Goal: Task Accomplishment & Management: Manage account settings

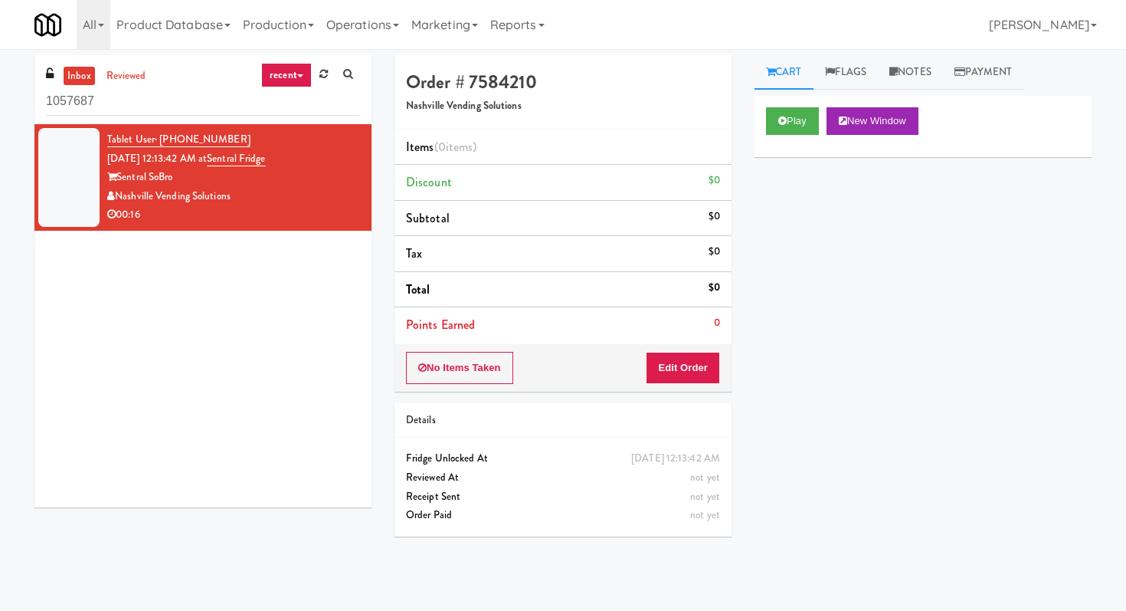
click at [192, 103] on input "1057687" at bounding box center [203, 101] width 314 height 28
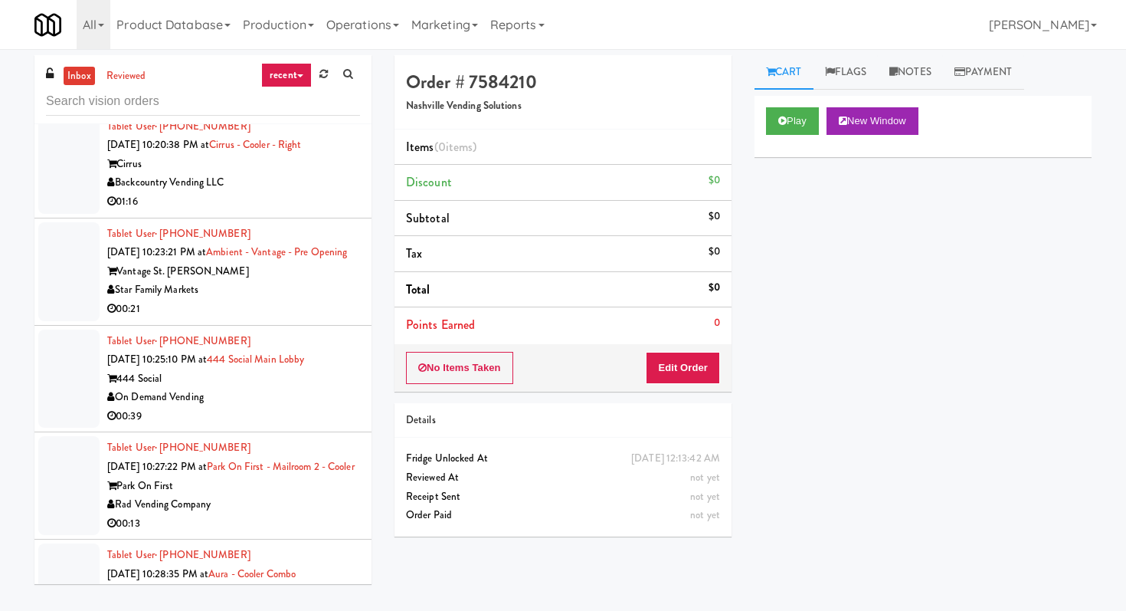
scroll to position [1471, 0]
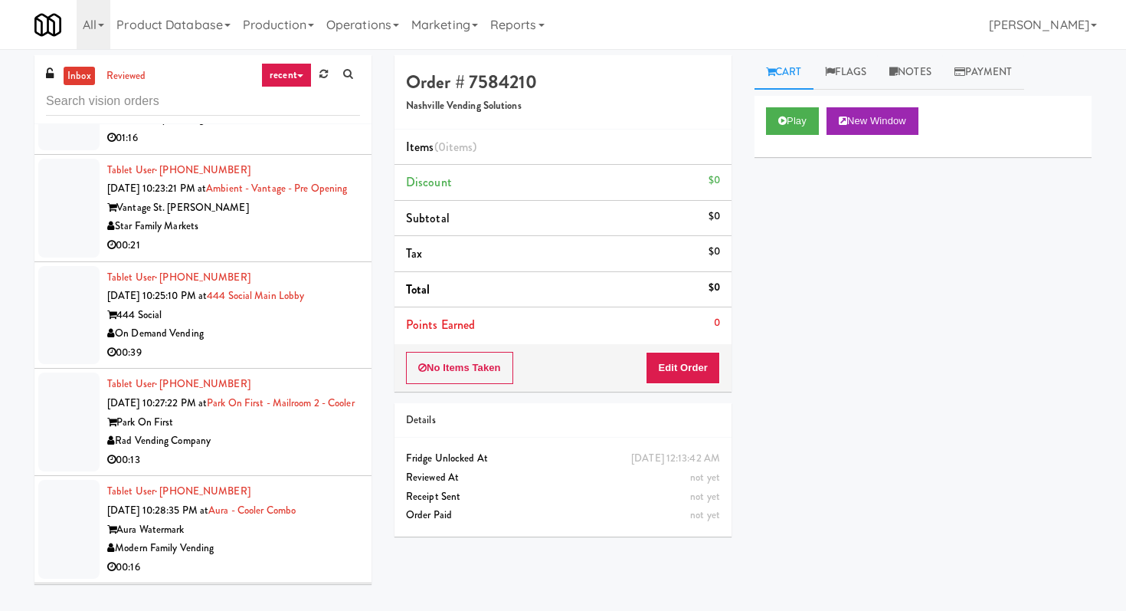
click at [300, 328] on li "Tablet User · (312) 912-2152 Sep 20, 2025 10:25:10 PM at 444 Social Main Lobby …" at bounding box center [202, 315] width 337 height 107
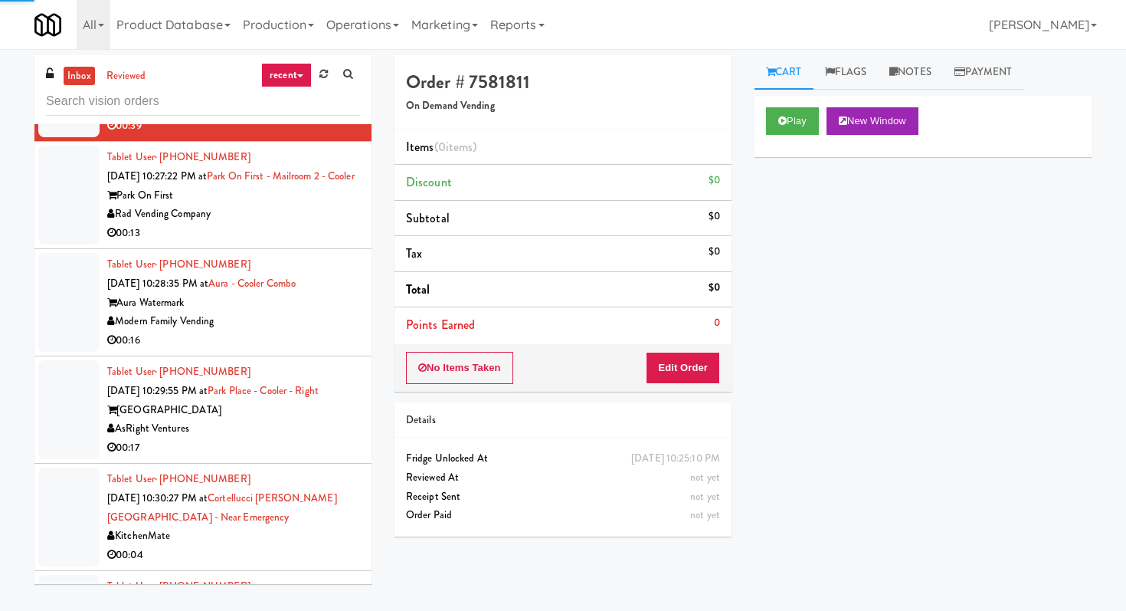
scroll to position [1714, 0]
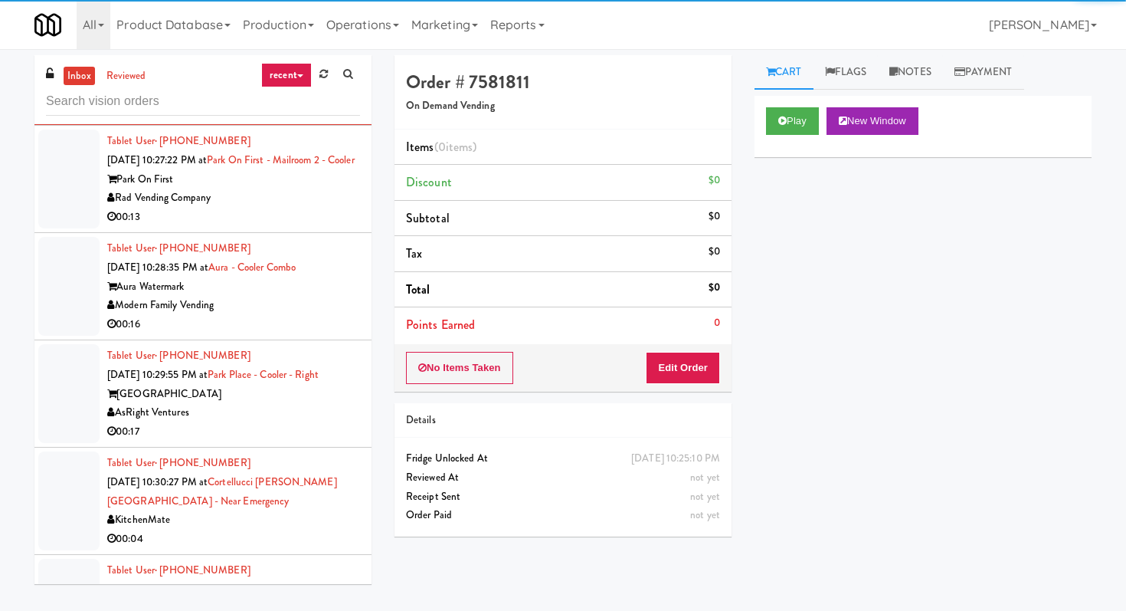
click at [299, 296] on div "Modern Family Vending" at bounding box center [233, 305] width 253 height 19
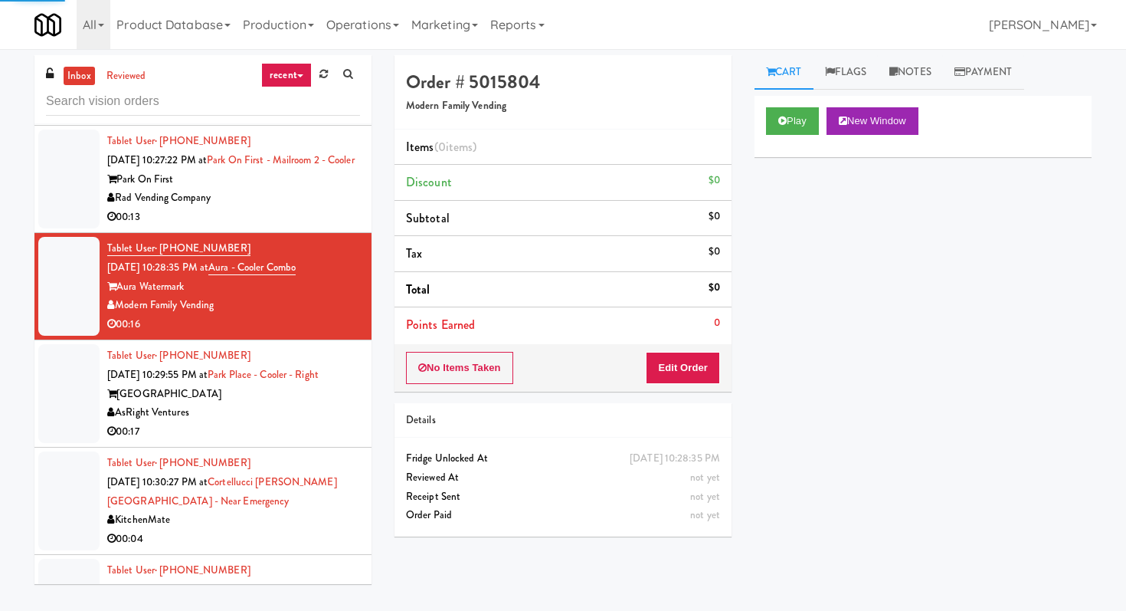
click at [796, 106] on div "Play New Window" at bounding box center [923, 126] width 337 height 61
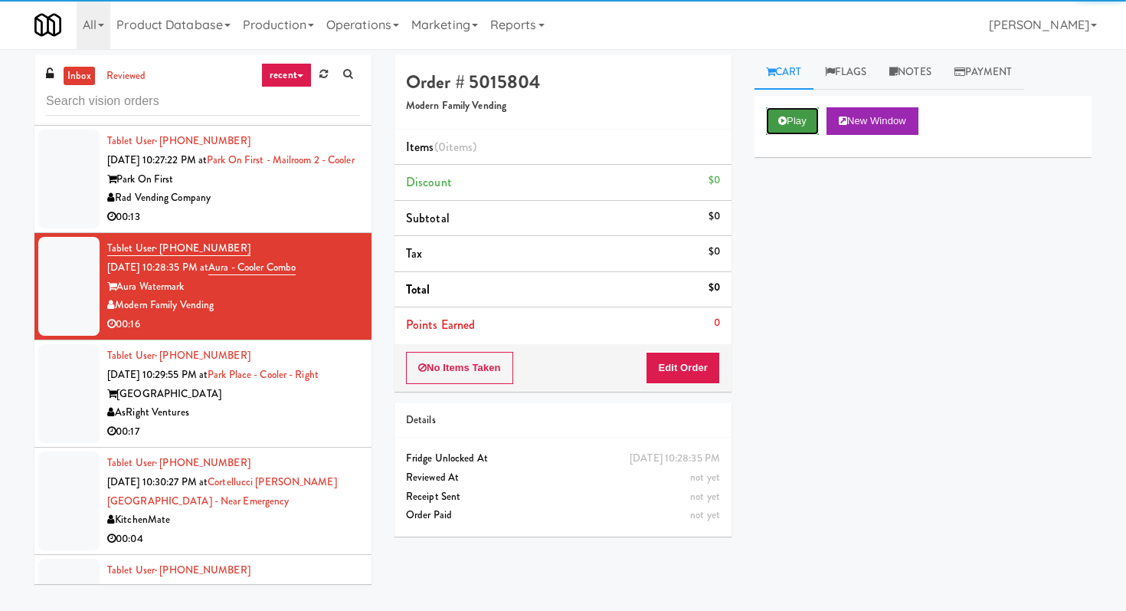
click at [803, 133] on button "Play" at bounding box center [792, 121] width 53 height 28
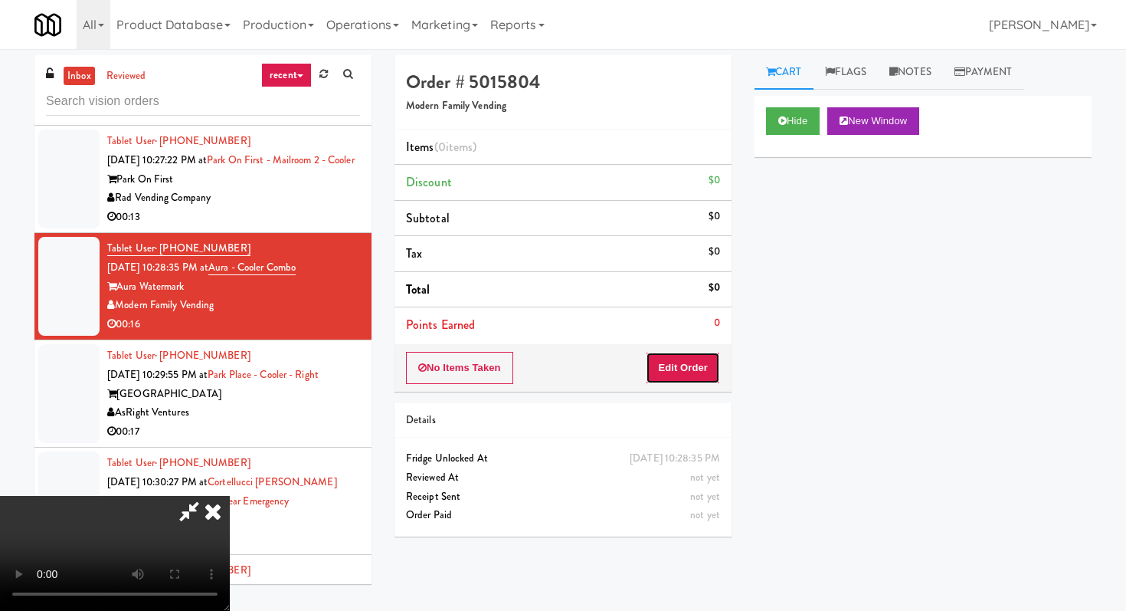
click at [681, 372] on button "Edit Order" at bounding box center [683, 368] width 74 height 32
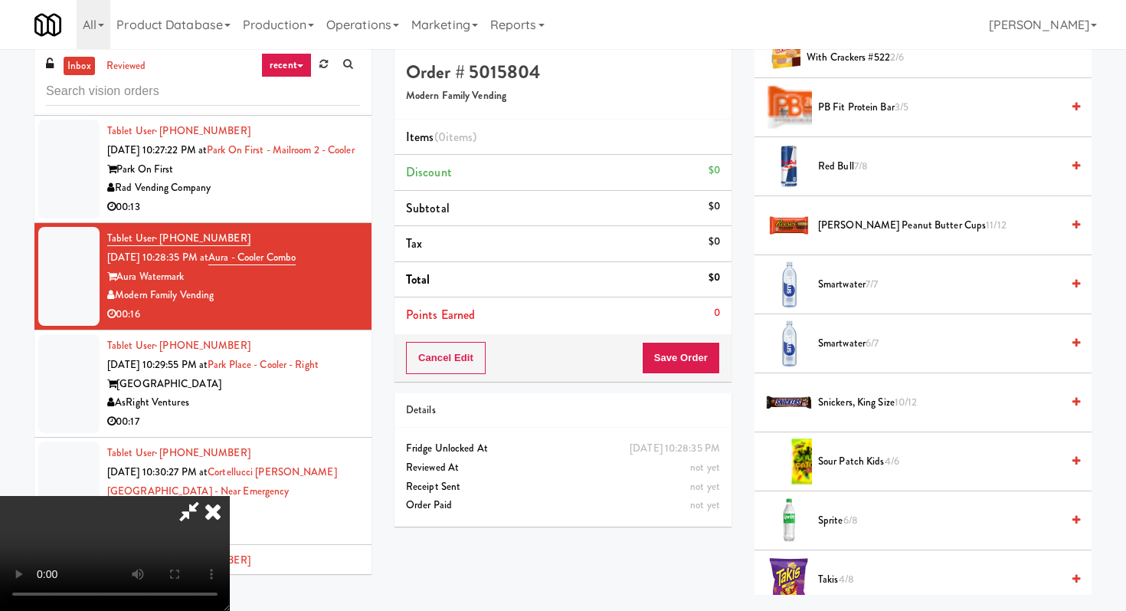
scroll to position [1573, 0]
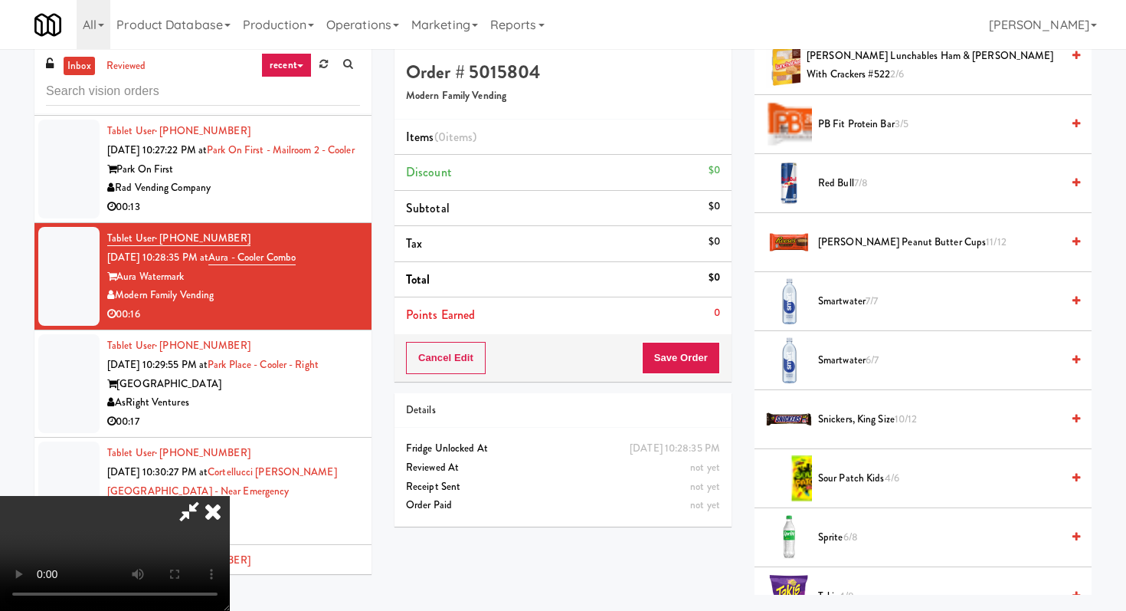
click at [845, 294] on span "Smartwater 7/7" at bounding box center [939, 301] width 243 height 19
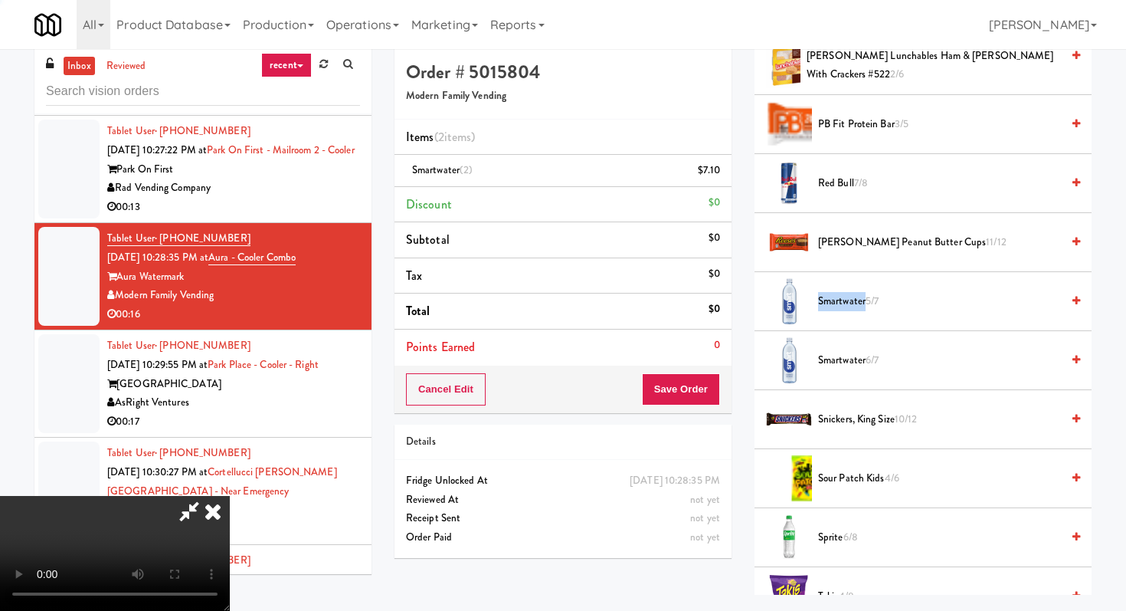
click at [845, 294] on span "Smartwater 5/7" at bounding box center [939, 301] width 243 height 19
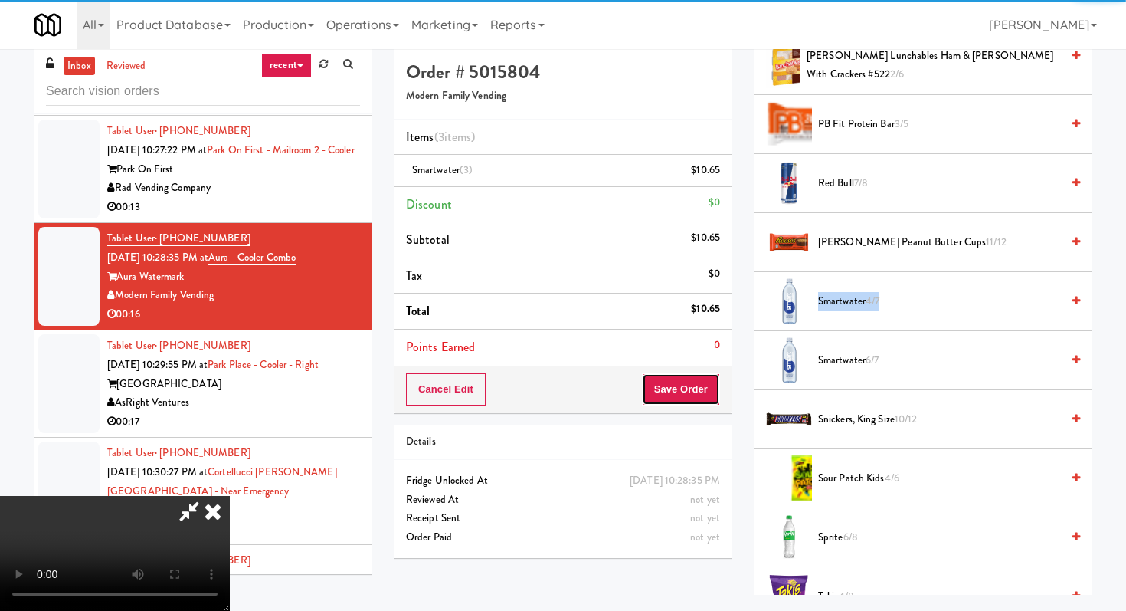
click at [709, 382] on button "Save Order" at bounding box center [681, 389] width 78 height 32
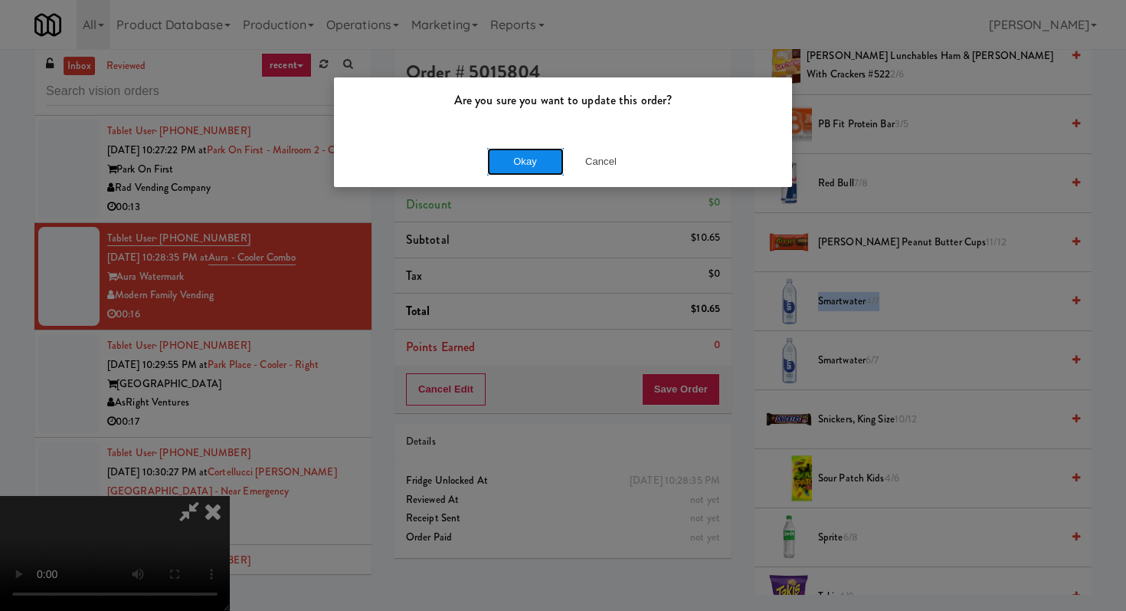
click at [518, 154] on button "Okay" at bounding box center [525, 162] width 77 height 28
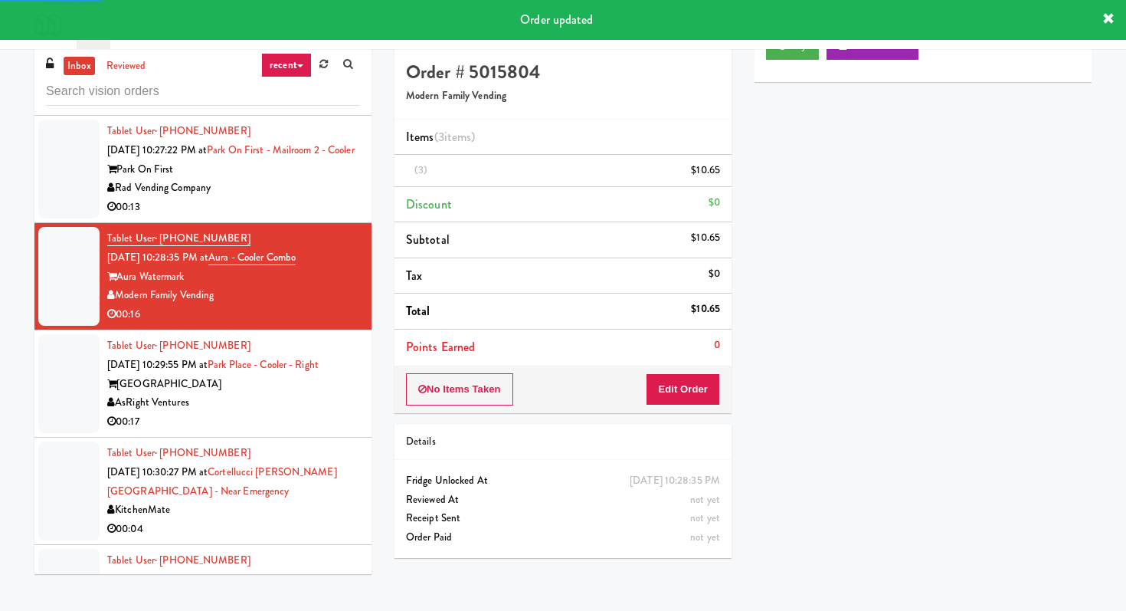
scroll to position [1890, 0]
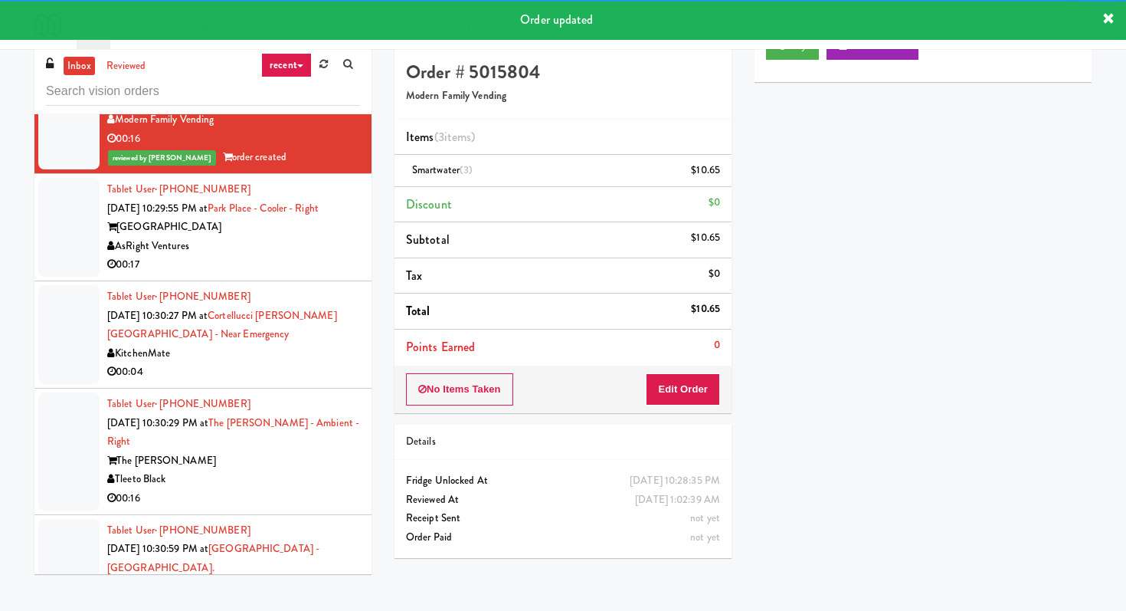
click at [336, 218] on div "[GEOGRAPHIC_DATA]" at bounding box center [233, 227] width 253 height 19
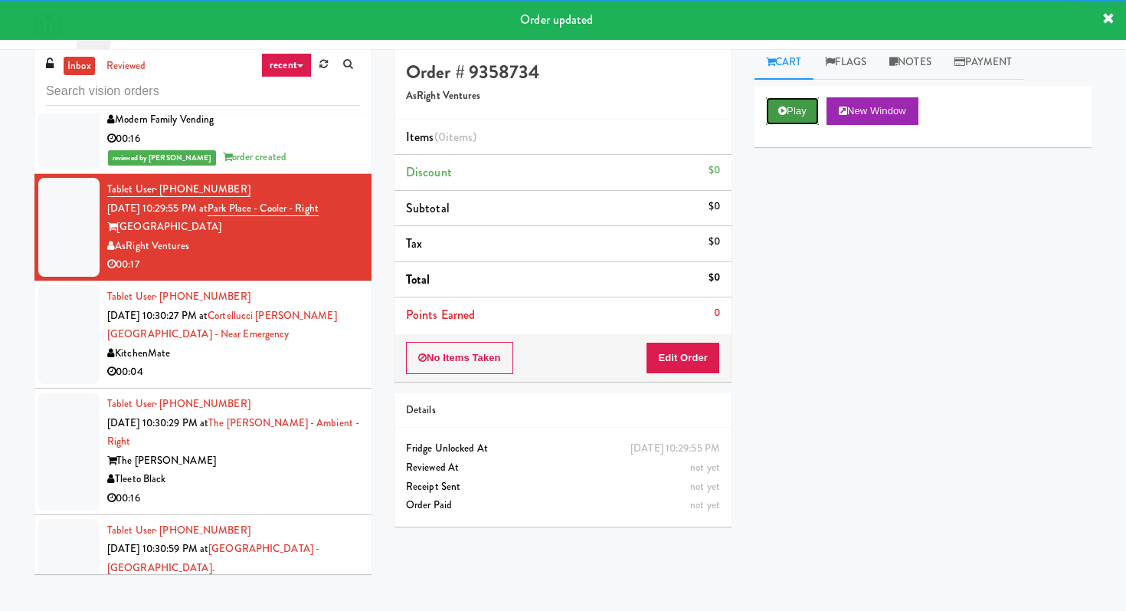
click at [771, 107] on button "Play" at bounding box center [792, 111] width 53 height 28
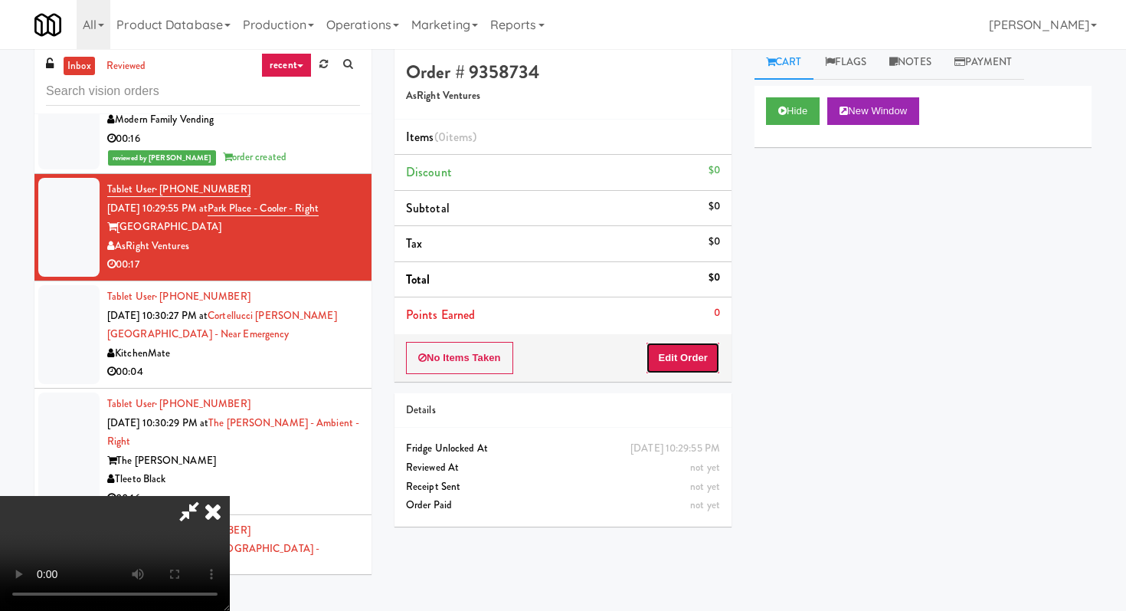
click at [704, 362] on button "Edit Order" at bounding box center [683, 358] width 74 height 32
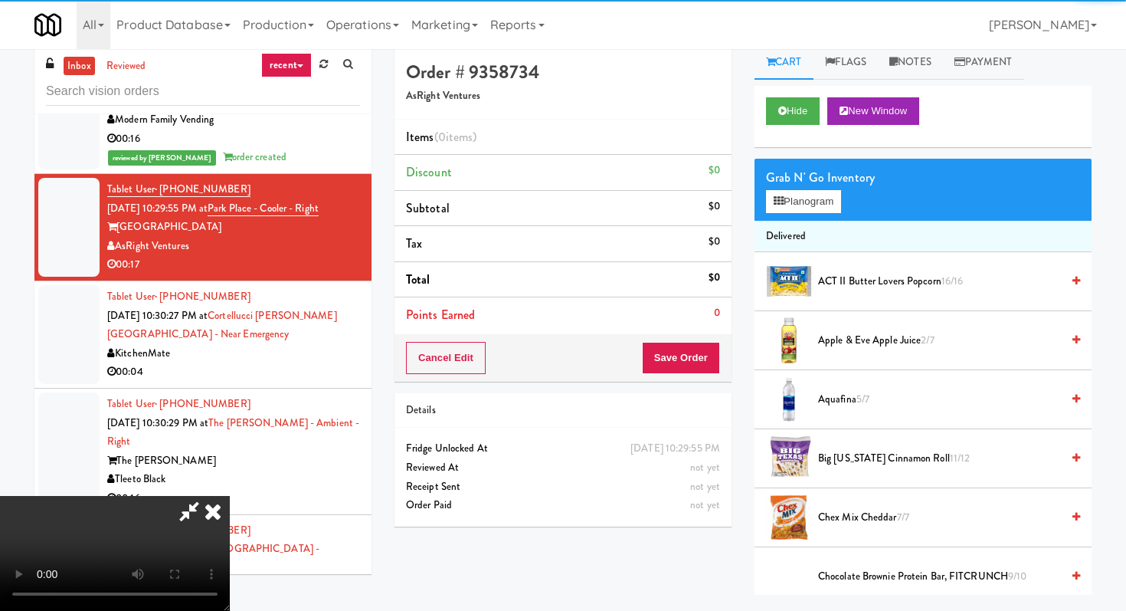
scroll to position [49, 0]
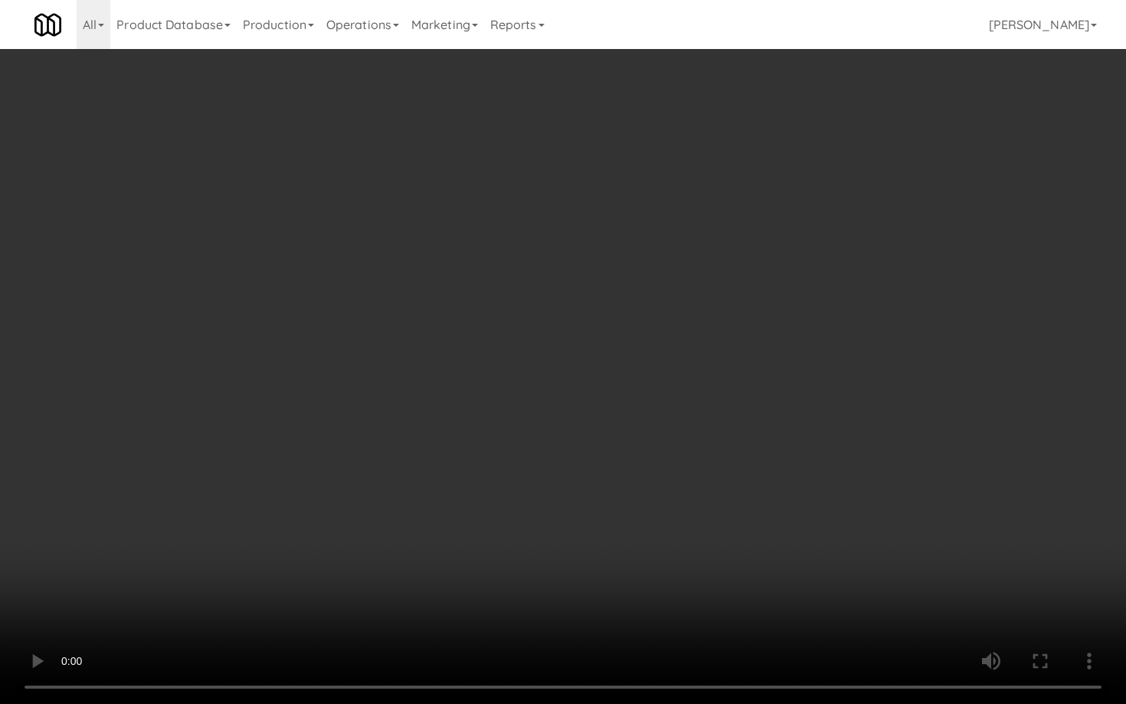
click at [767, 502] on video at bounding box center [563, 352] width 1126 height 704
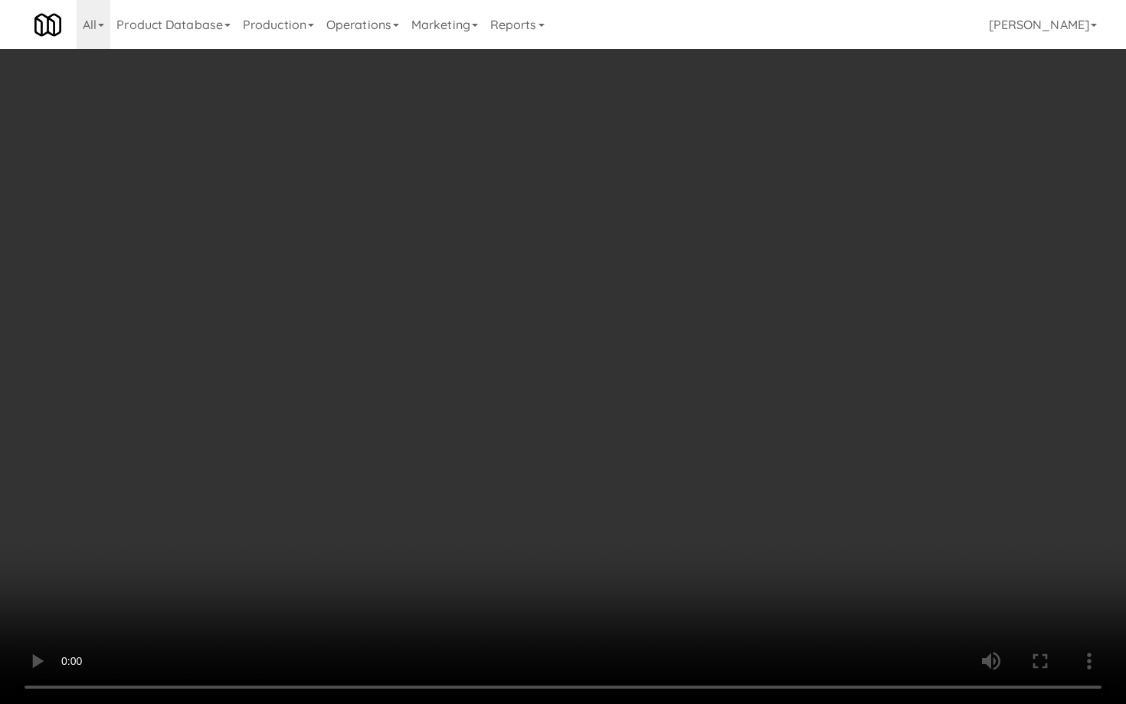
click at [767, 502] on video at bounding box center [563, 352] width 1126 height 704
click at [631, 593] on video at bounding box center [563, 352] width 1126 height 704
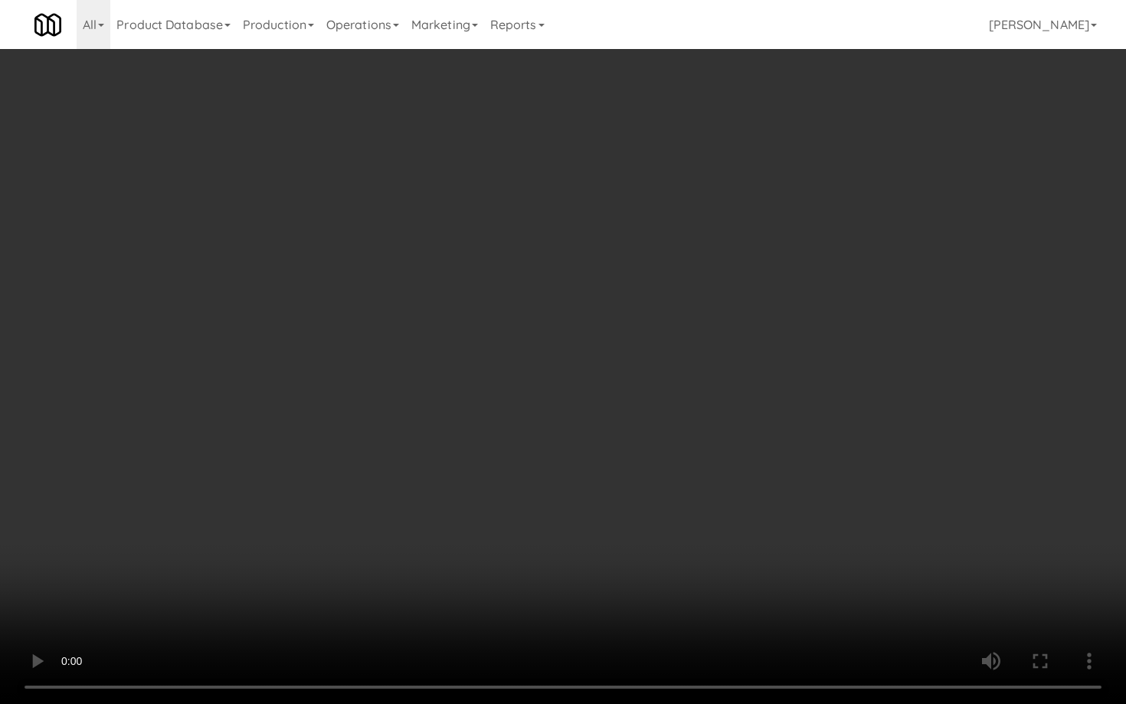
click at [631, 593] on video at bounding box center [563, 352] width 1126 height 704
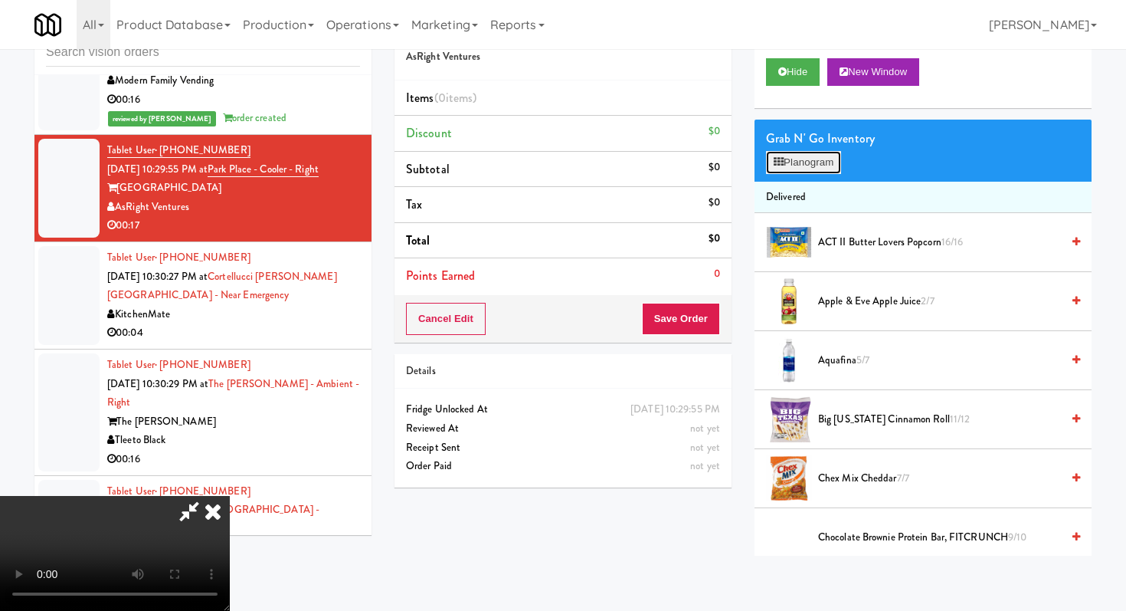
click at [806, 171] on button "Planogram" at bounding box center [803, 162] width 75 height 23
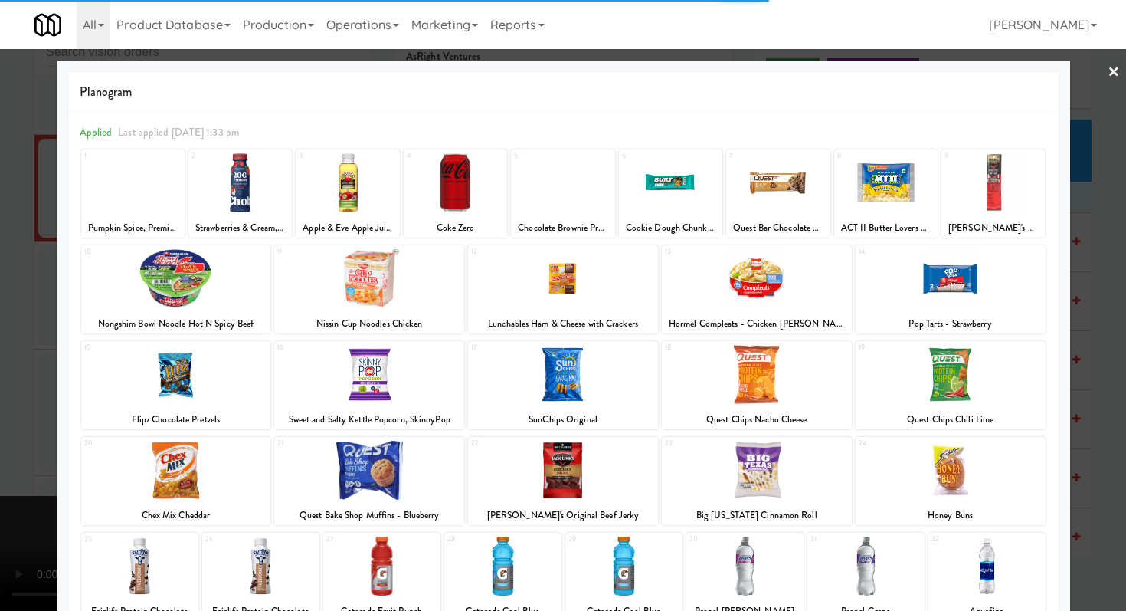
click at [770, 380] on div at bounding box center [757, 374] width 190 height 59
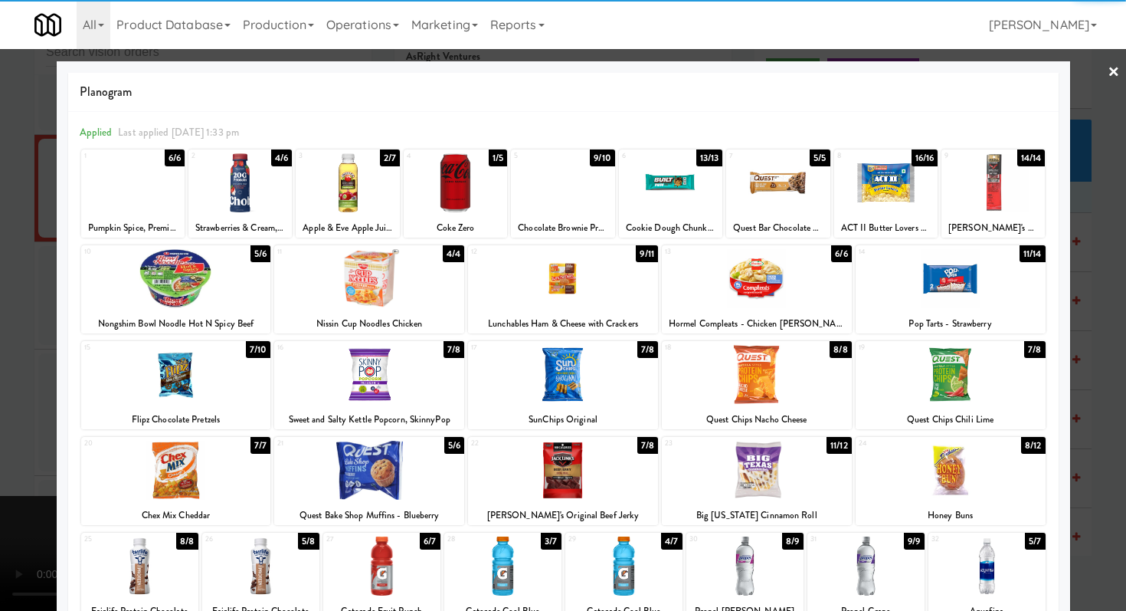
click at [770, 380] on div at bounding box center [757, 374] width 190 height 59
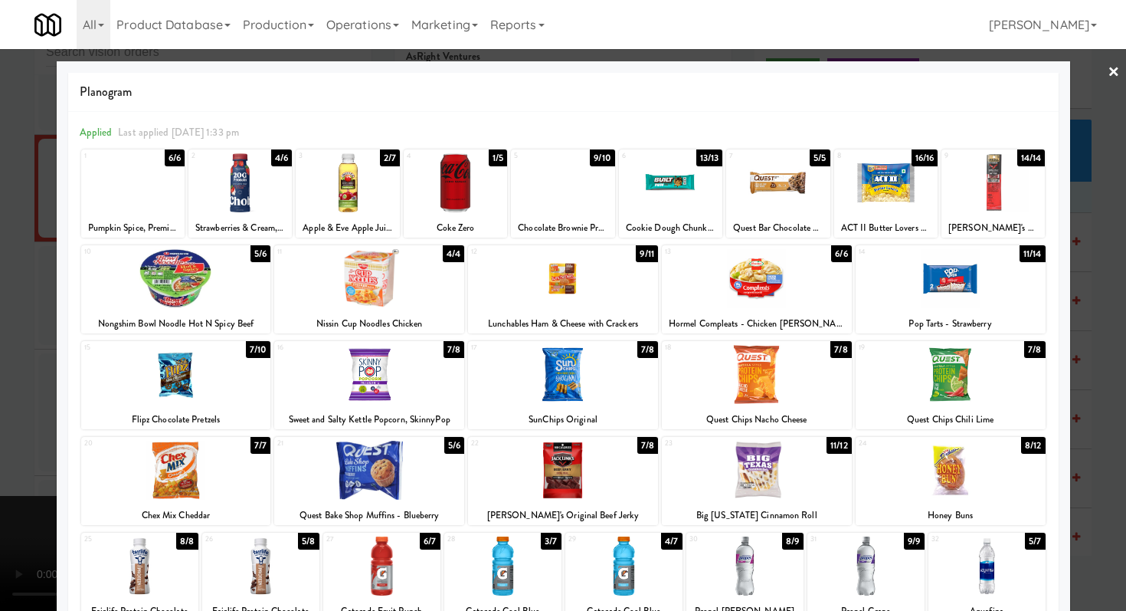
click at [212, 379] on div at bounding box center [176, 374] width 190 height 59
click at [0, 330] on div at bounding box center [563, 305] width 1126 height 611
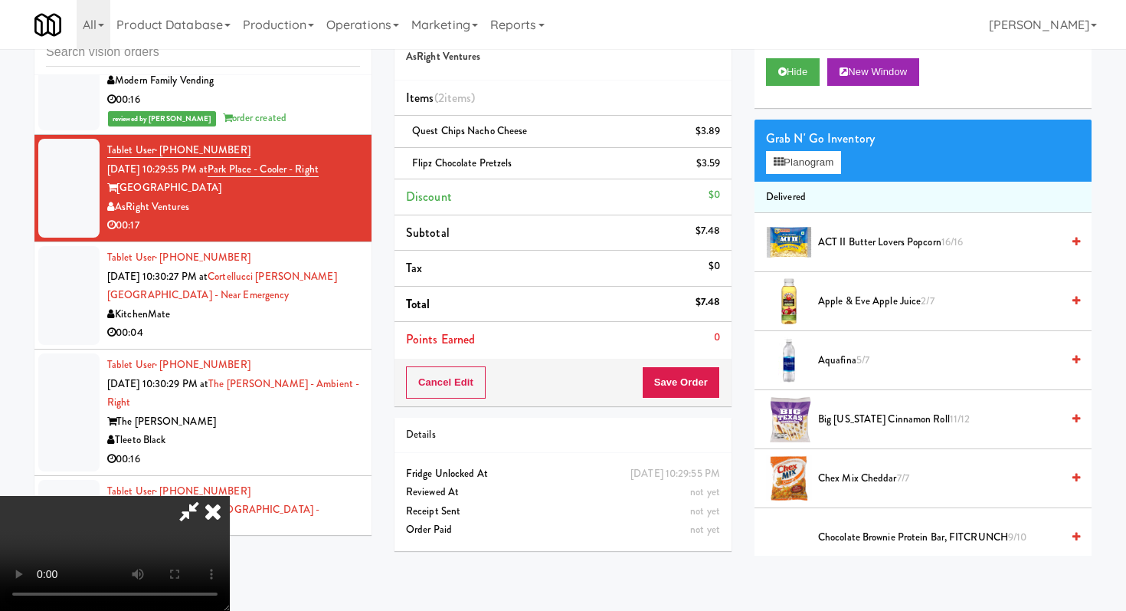
click at [230, 496] on video at bounding box center [115, 553] width 230 height 115
click at [693, 385] on button "Save Order" at bounding box center [681, 382] width 78 height 32
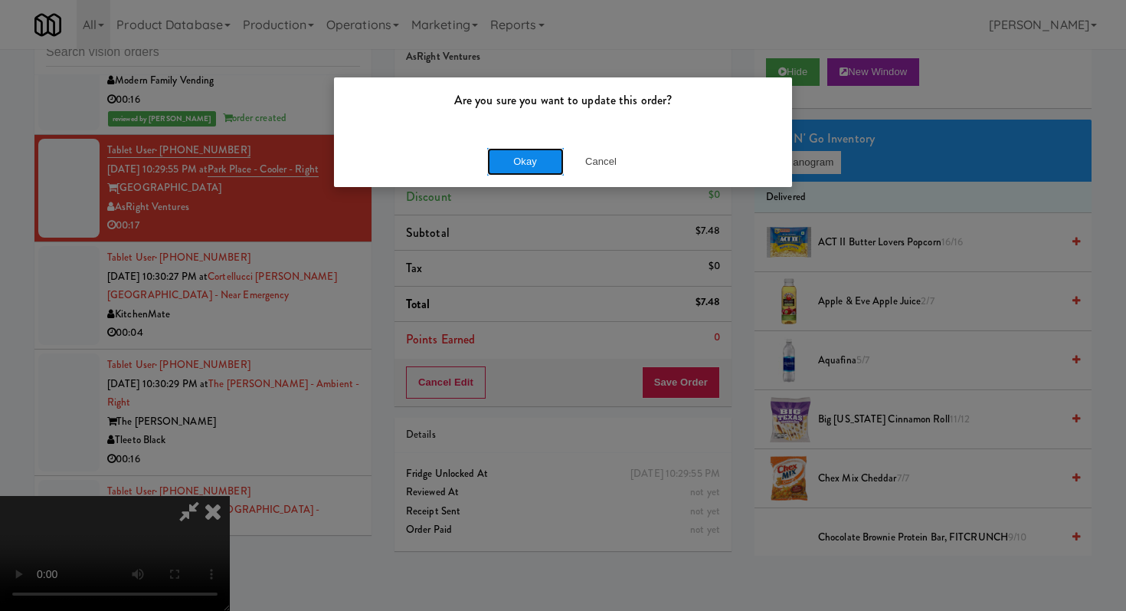
click at [540, 162] on button "Okay" at bounding box center [525, 162] width 77 height 28
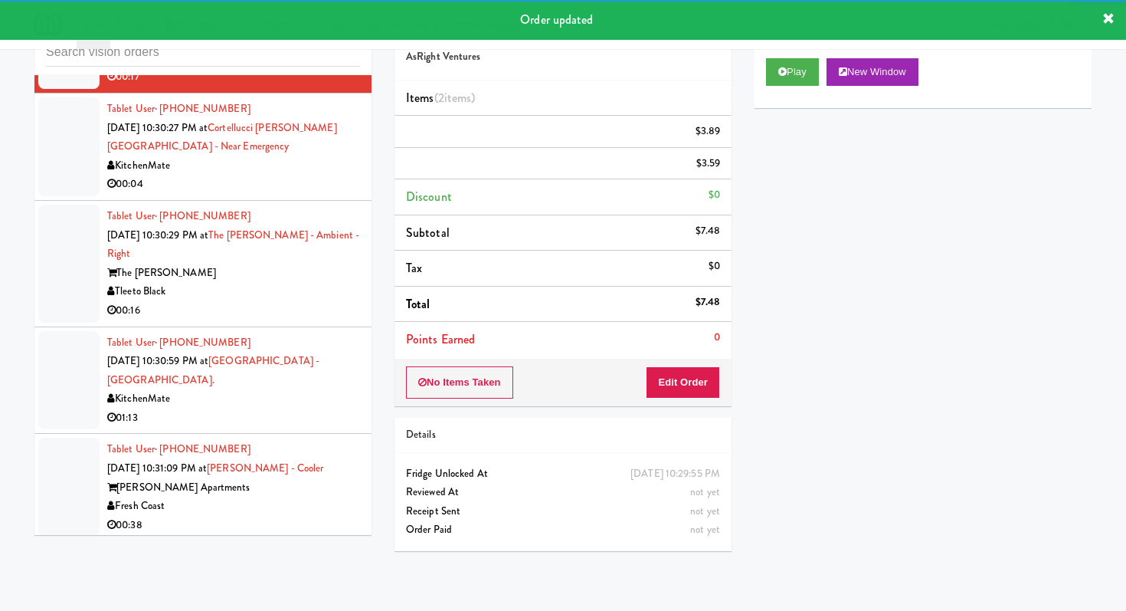
scroll to position [2075, 0]
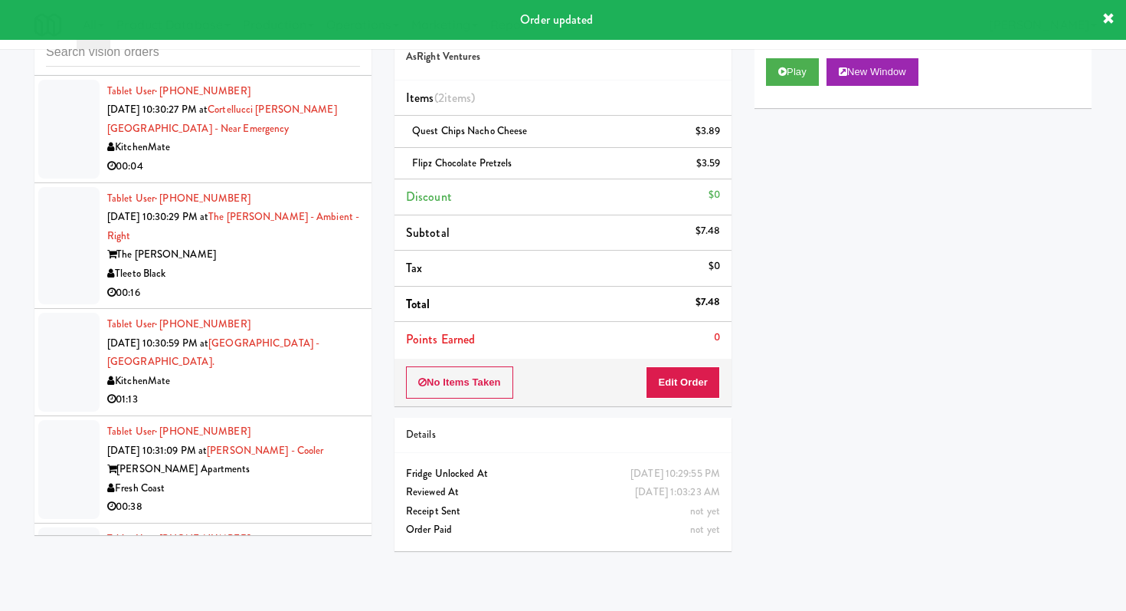
click at [328, 157] on div "00:04" at bounding box center [233, 166] width 253 height 19
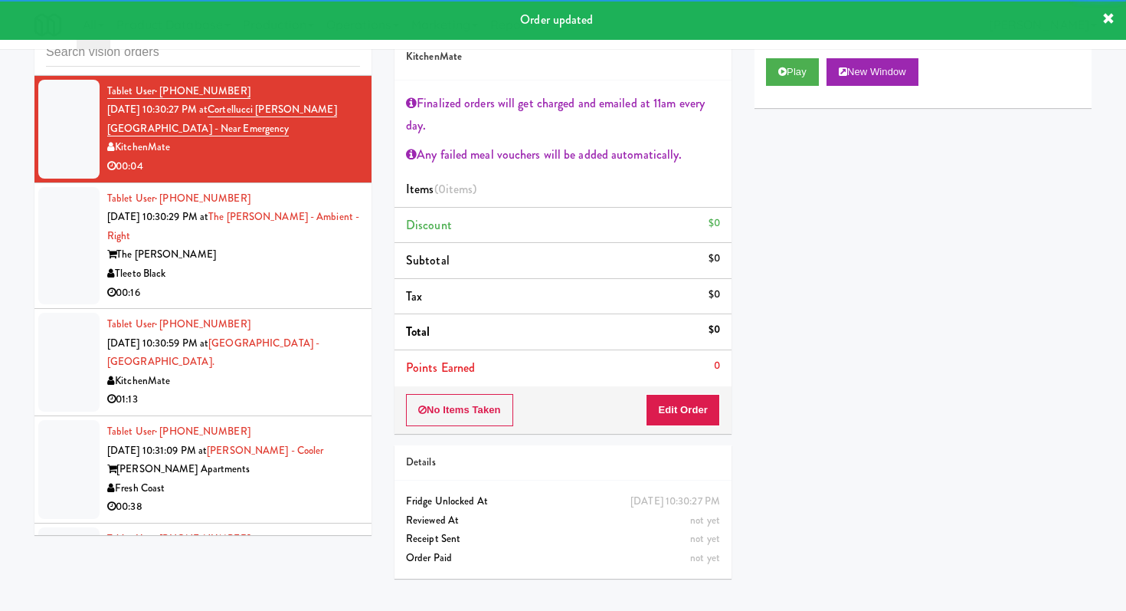
click at [338, 284] on div "00:16" at bounding box center [233, 293] width 253 height 19
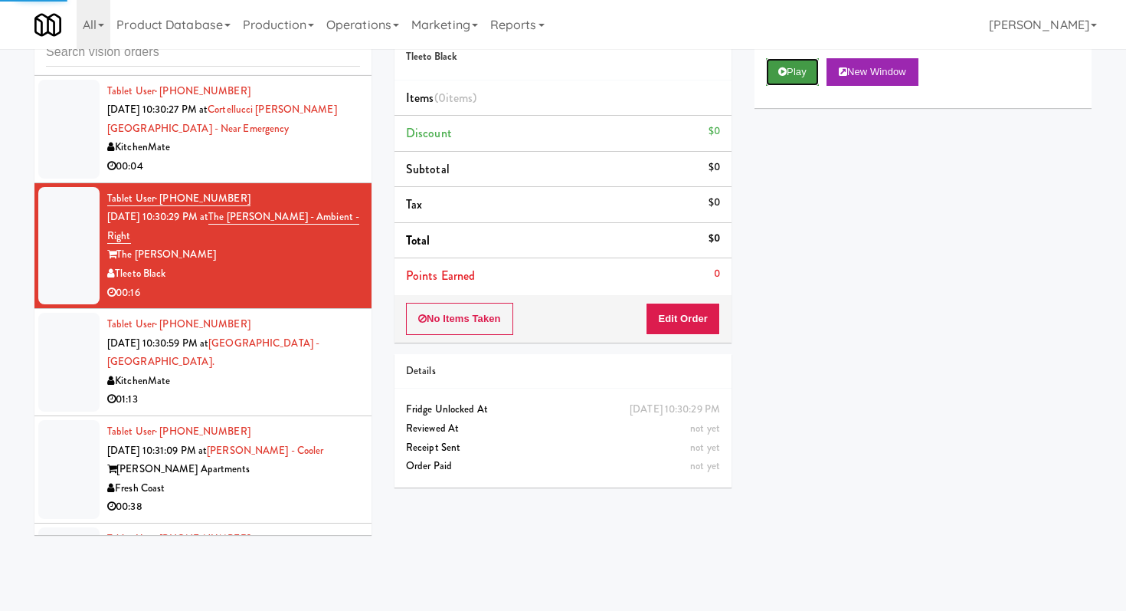
click at [796, 82] on button "Play" at bounding box center [792, 72] width 53 height 28
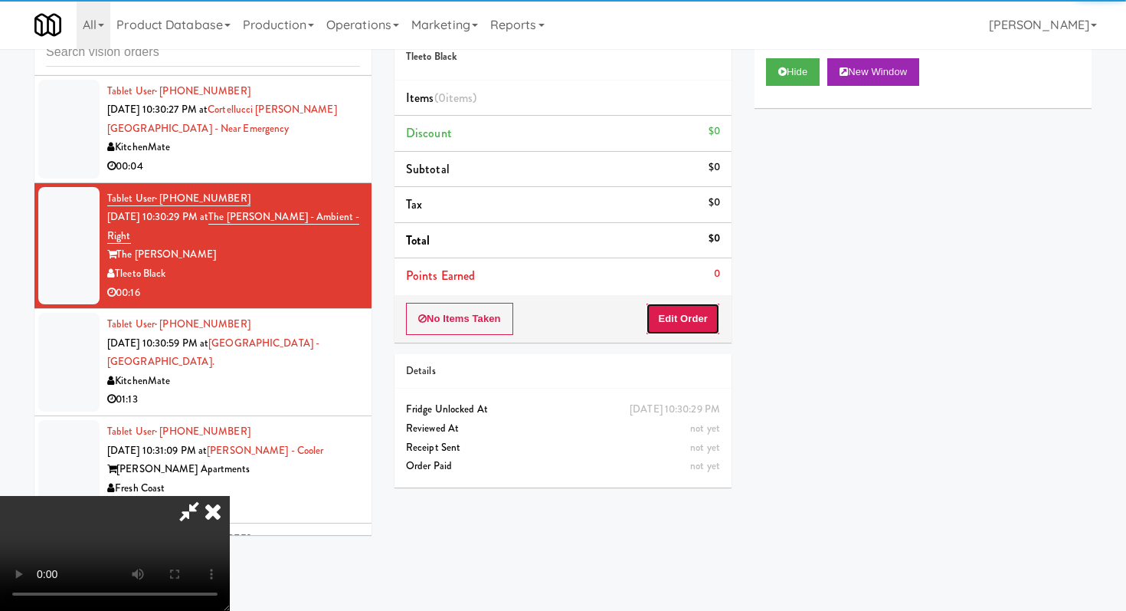
click at [699, 321] on button "Edit Order" at bounding box center [683, 319] width 74 height 32
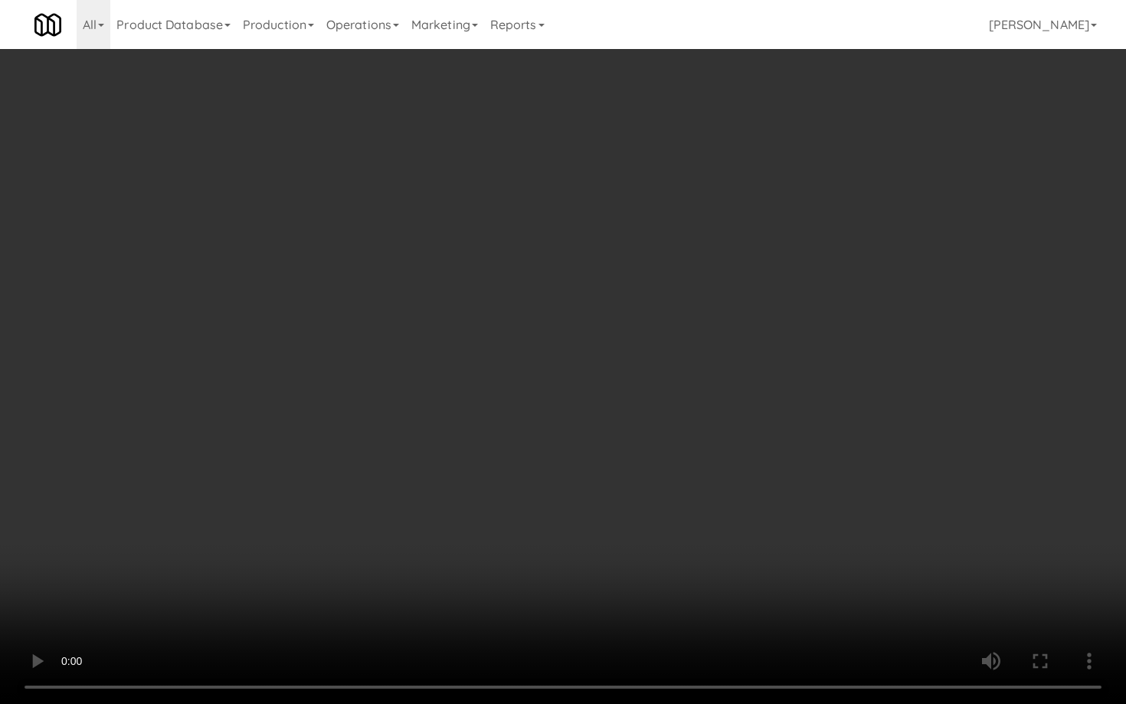
click at [530, 490] on video at bounding box center [563, 352] width 1126 height 704
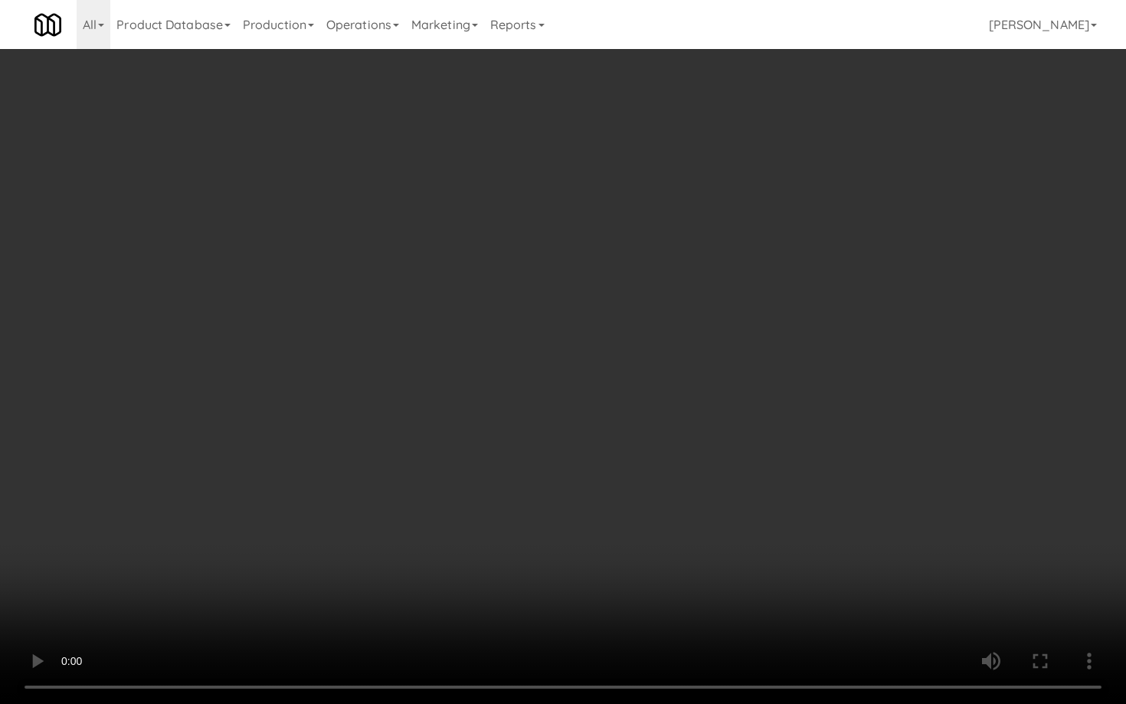
click at [530, 490] on video at bounding box center [563, 352] width 1126 height 704
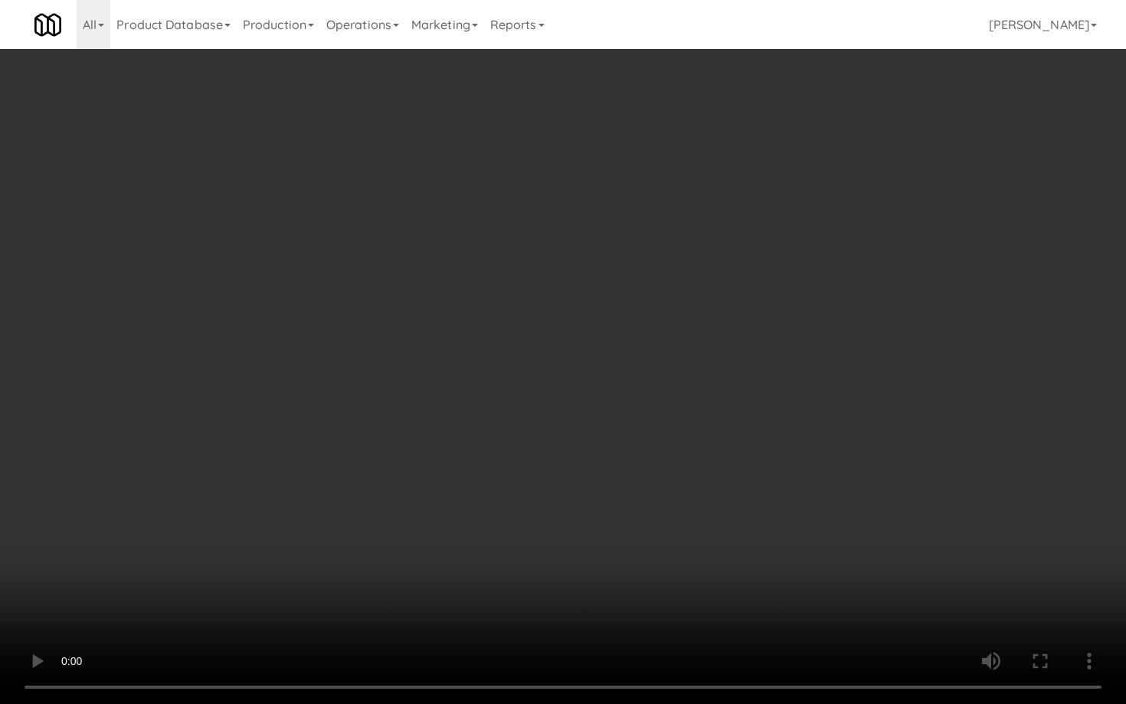
click at [530, 490] on video at bounding box center [563, 352] width 1126 height 704
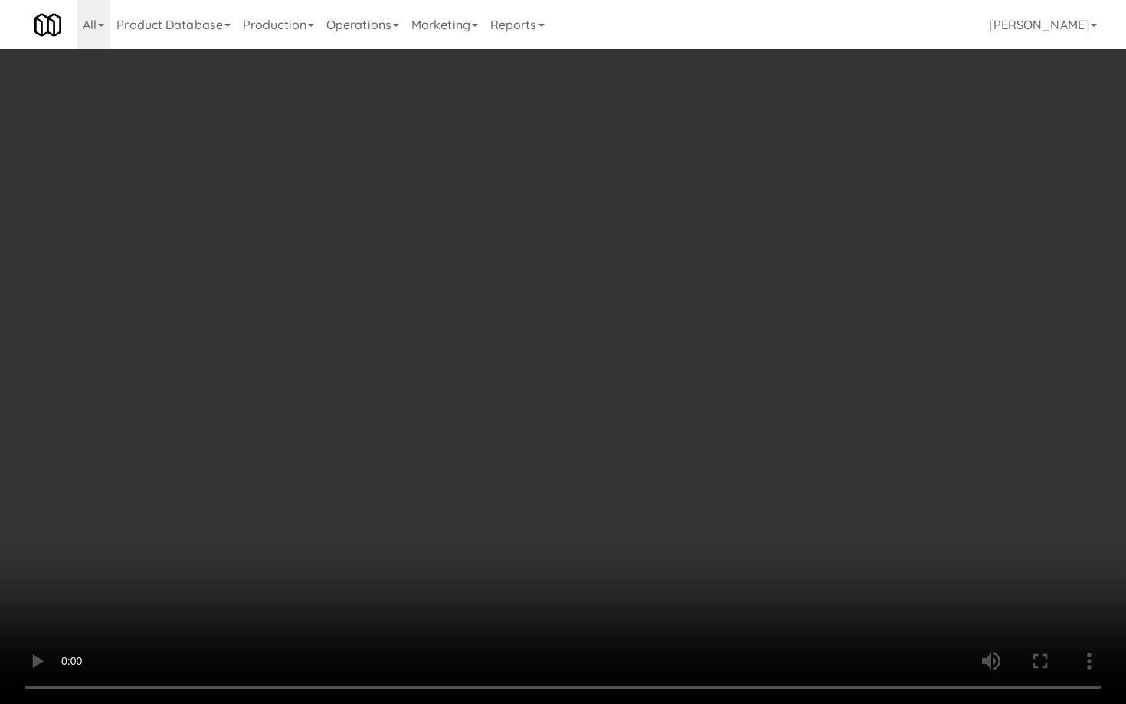
click at [530, 490] on video at bounding box center [563, 352] width 1126 height 704
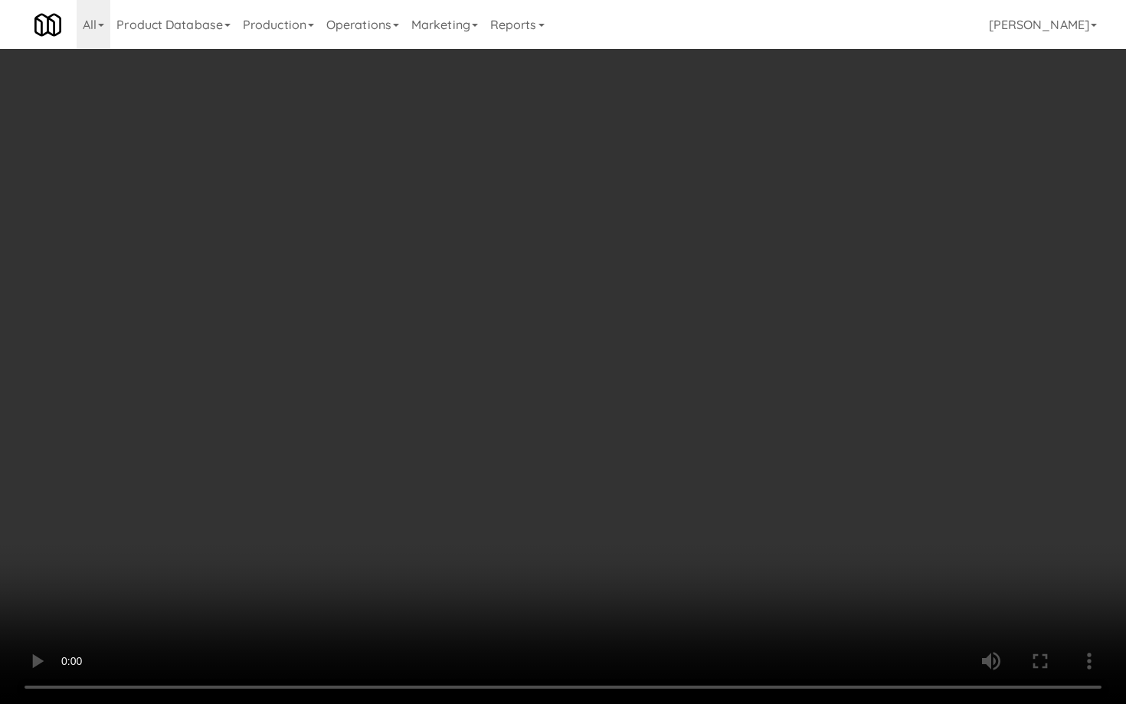
click at [530, 490] on video at bounding box center [563, 352] width 1126 height 704
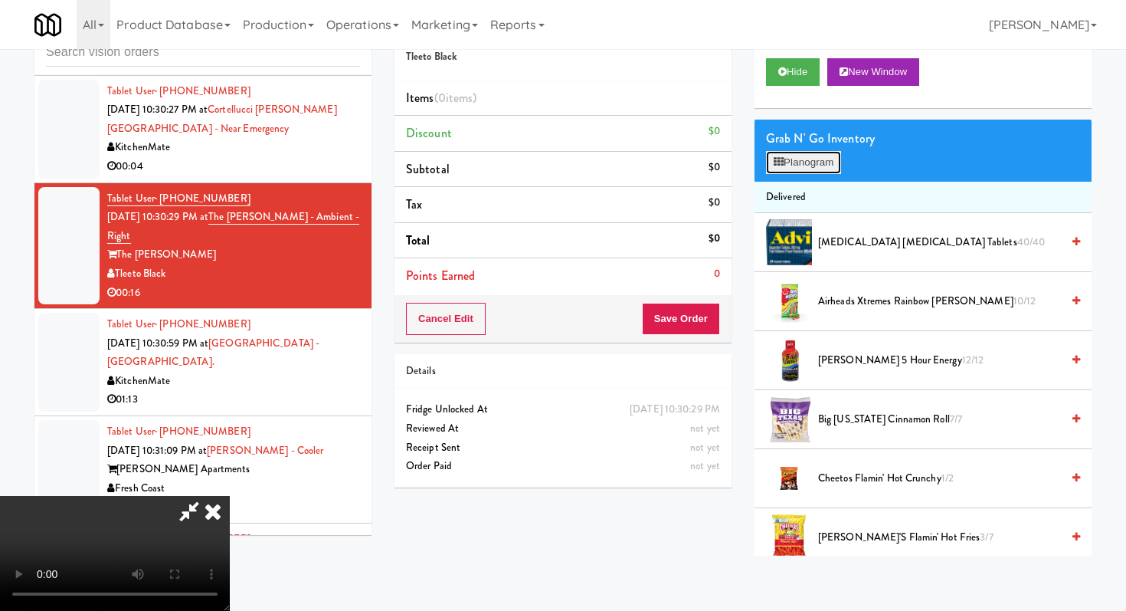
click at [830, 169] on button "Planogram" at bounding box center [803, 162] width 75 height 23
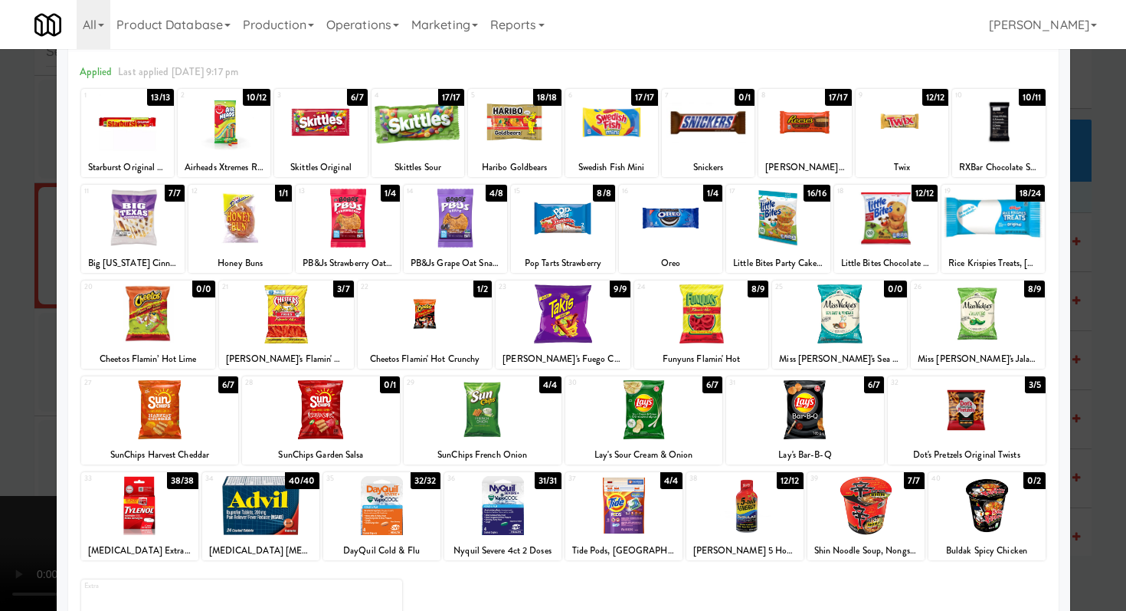
scroll to position [47, 0]
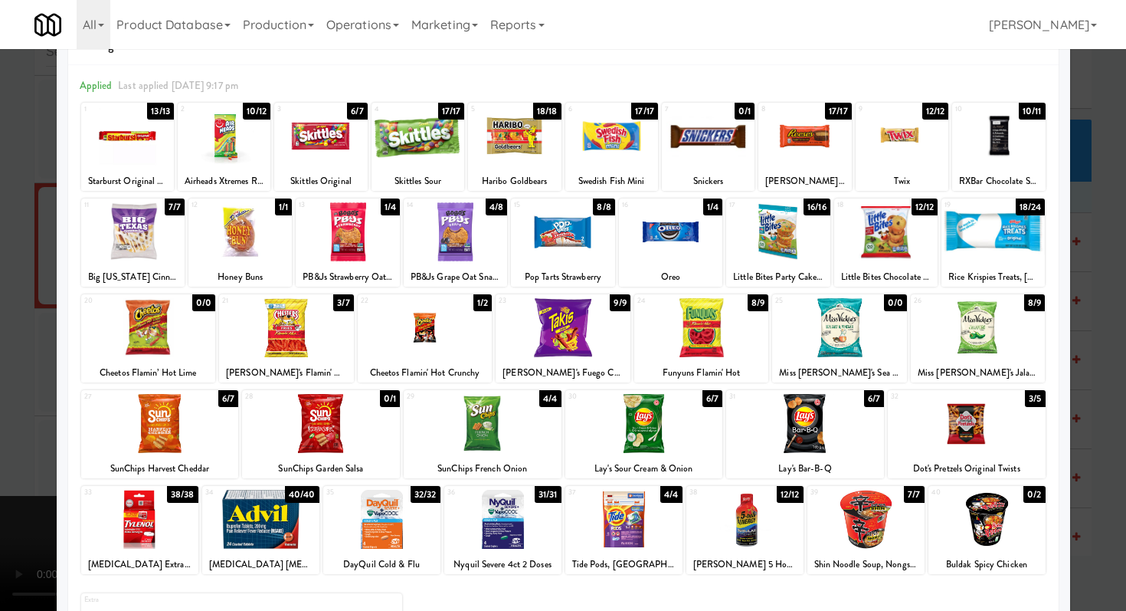
click at [478, 339] on div at bounding box center [425, 327] width 135 height 59
click at [145, 412] on div at bounding box center [160, 423] width 158 height 59
click at [276, 206] on div "1/1" at bounding box center [283, 206] width 17 height 17
click at [0, 337] on div at bounding box center [563, 305] width 1126 height 611
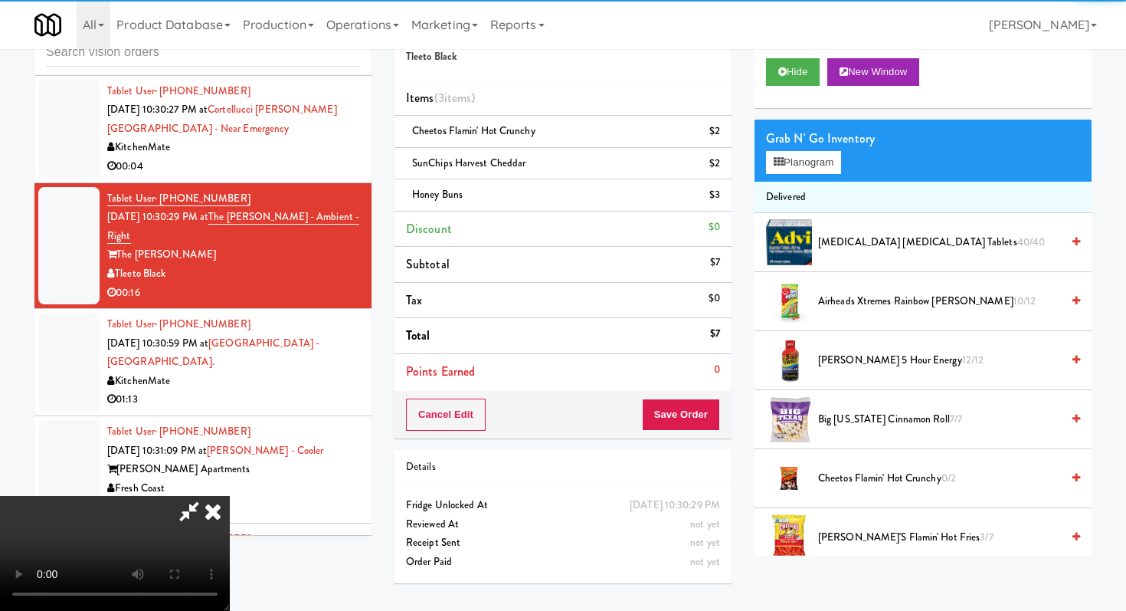
click at [230, 496] on video at bounding box center [115, 553] width 230 height 115
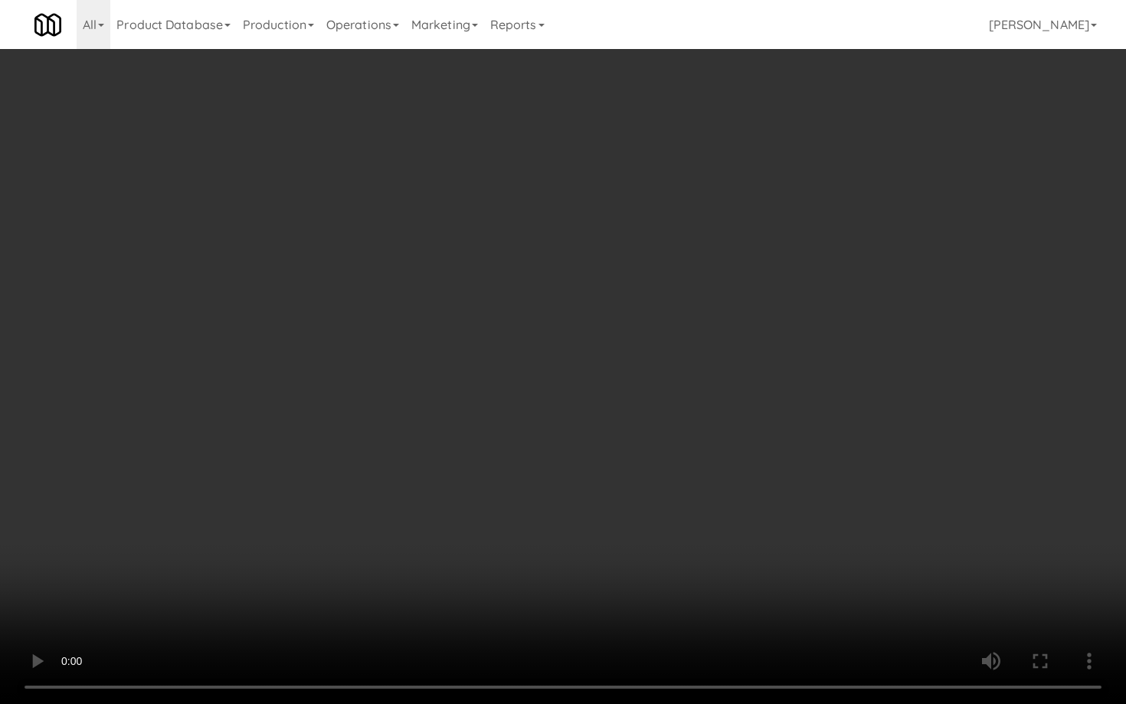
click at [353, 482] on video at bounding box center [563, 352] width 1126 height 704
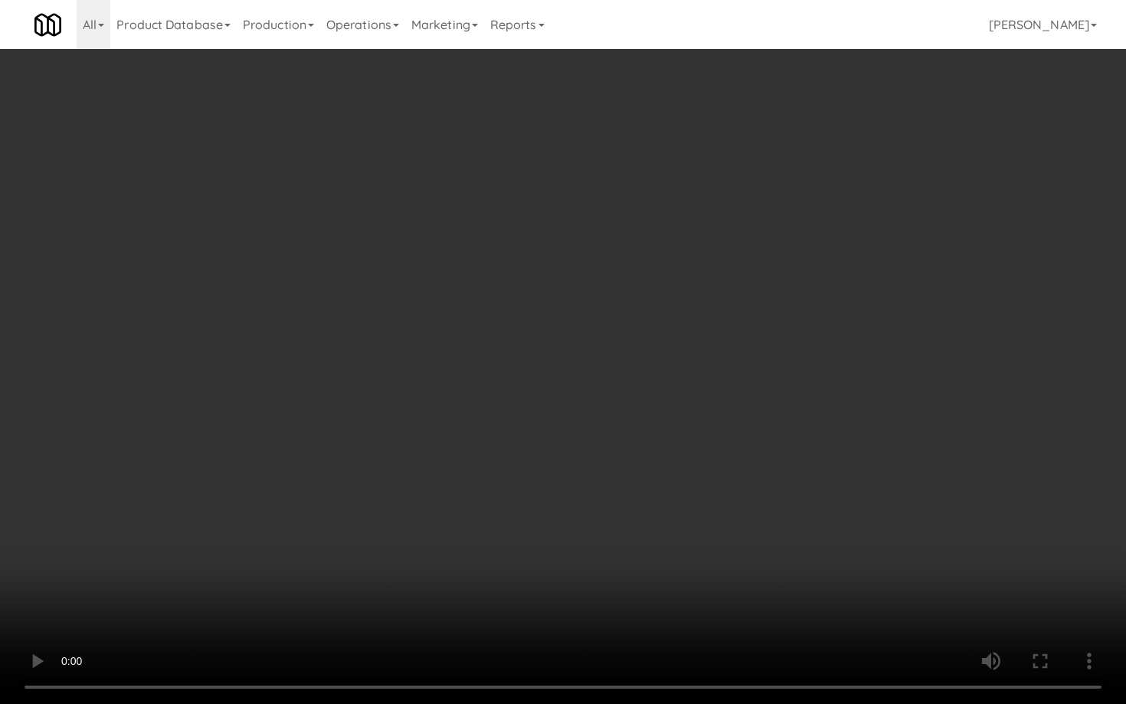
click at [353, 482] on video at bounding box center [563, 352] width 1126 height 704
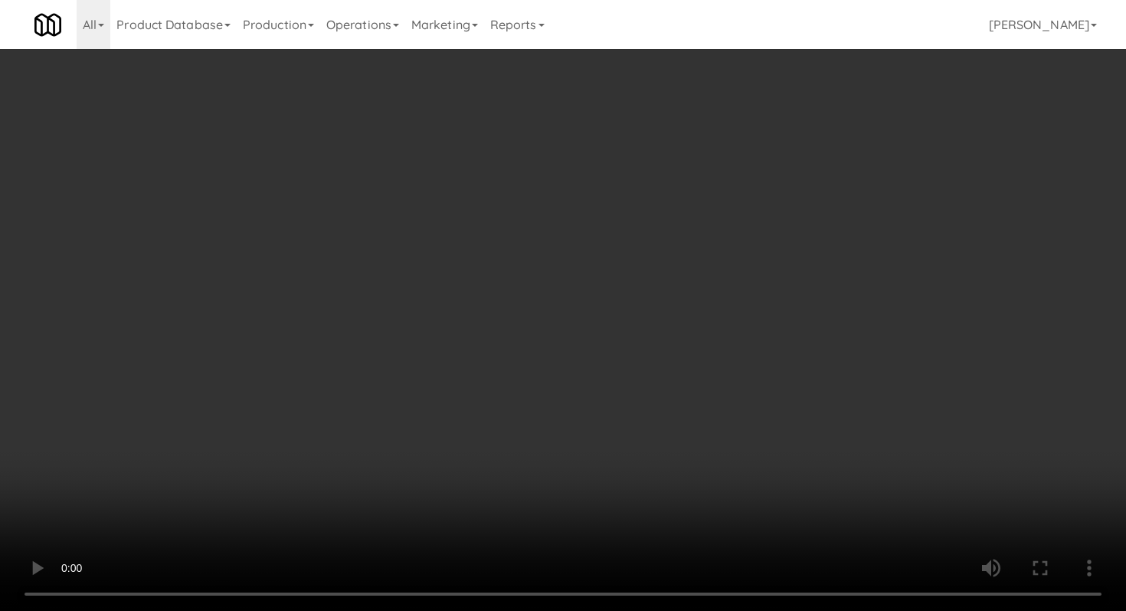
scroll to position [372, 0]
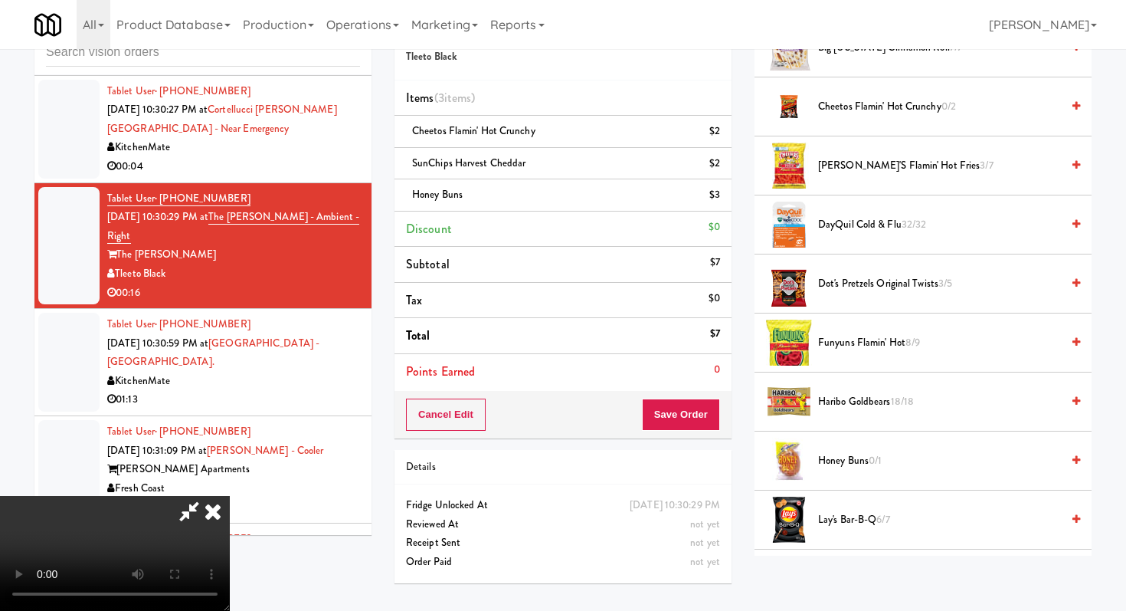
click at [850, 335] on span "Funyuns Flamin' Hot 8/9" at bounding box center [939, 342] width 243 height 19
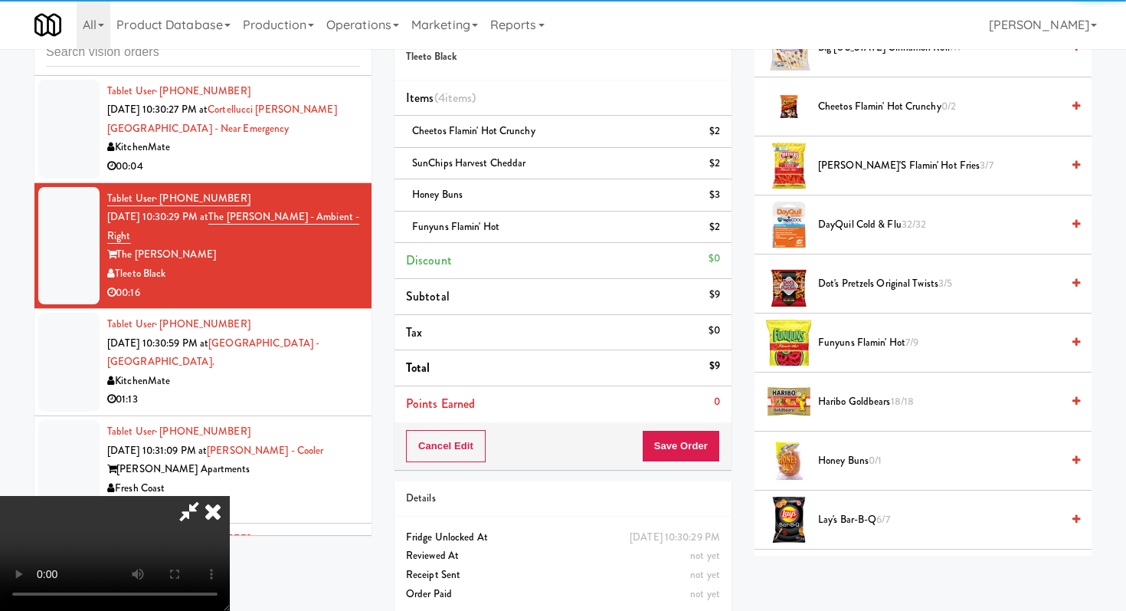
click at [230, 496] on icon at bounding box center [213, 511] width 34 height 31
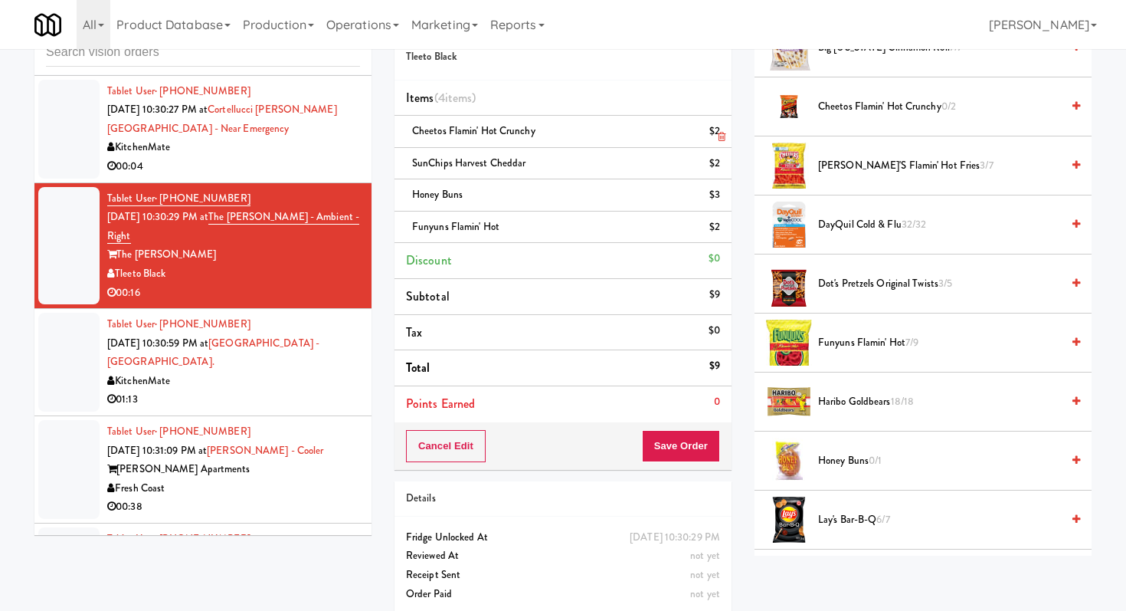
click at [722, 141] on icon at bounding box center [722, 137] width 8 height 10
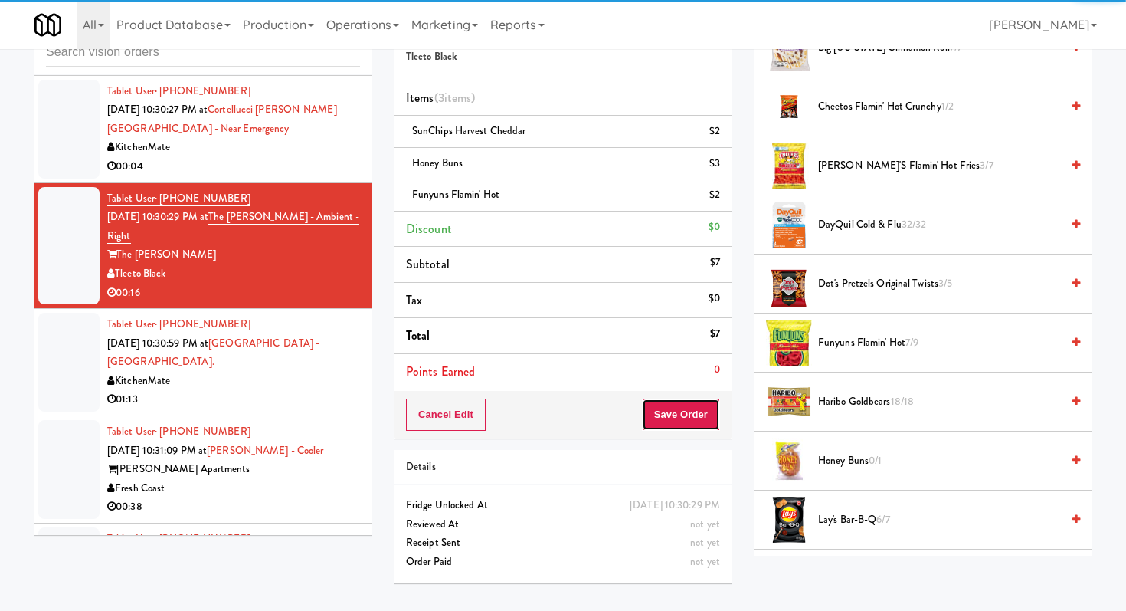
click at [665, 418] on button "Save Order" at bounding box center [681, 414] width 78 height 32
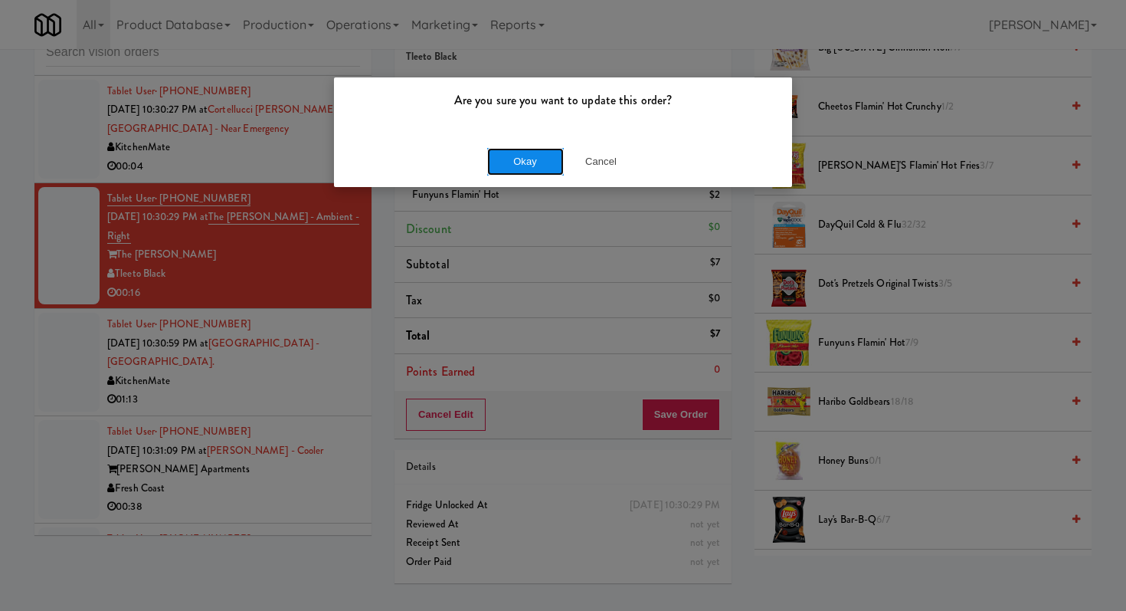
click at [510, 170] on button "Okay" at bounding box center [525, 162] width 77 height 28
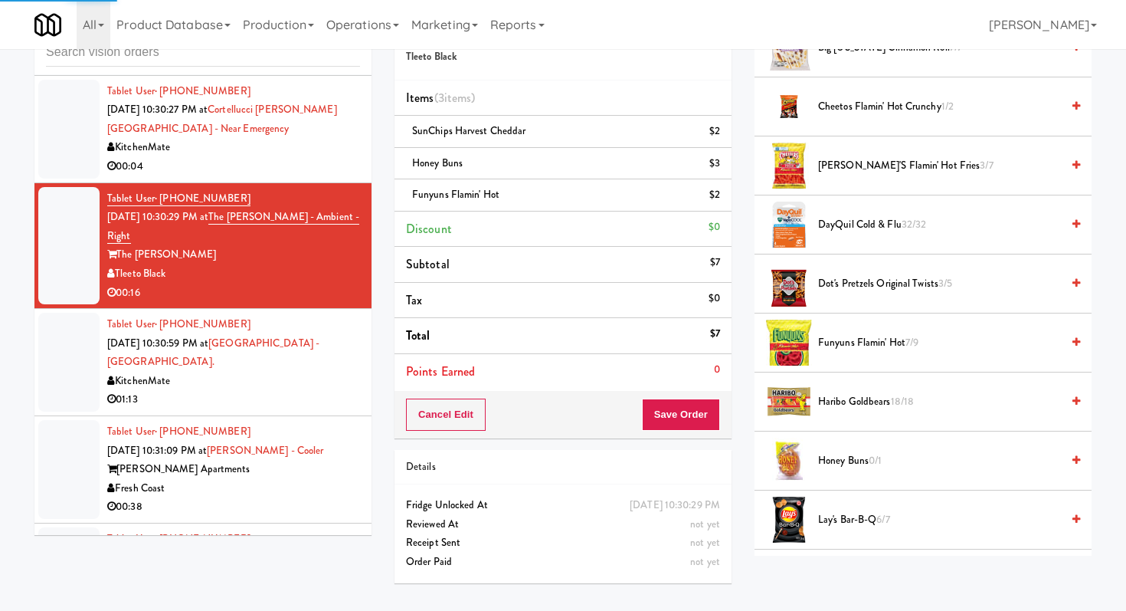
scroll to position [65, 0]
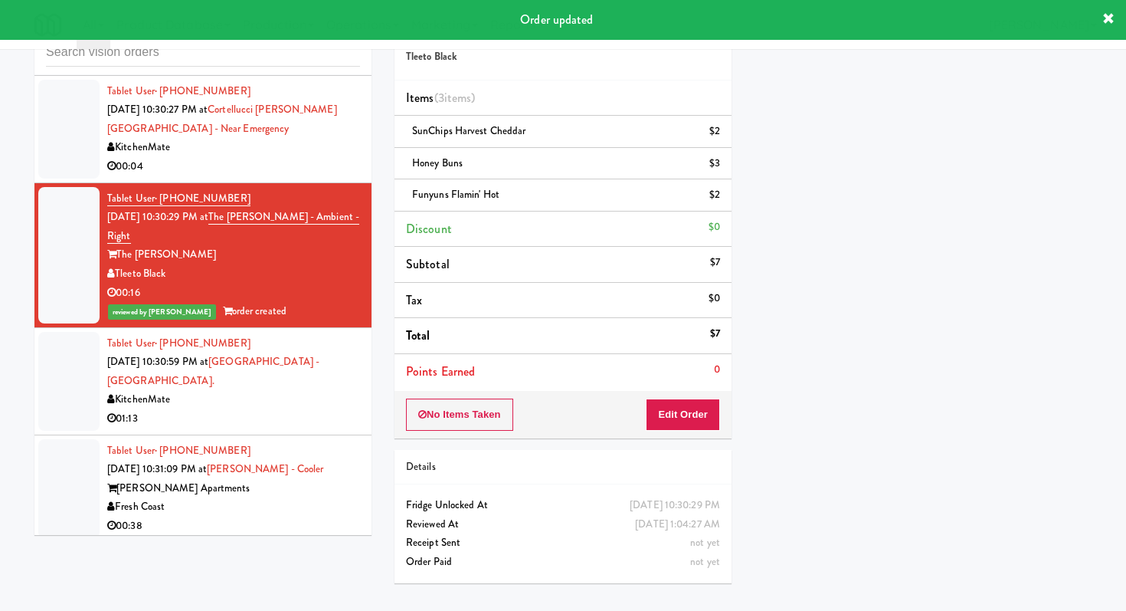
click at [339, 441] on div "Tablet User · (773) 954-3779 Sep 20, 2025 10:31:09 PM at Marisol - Cooler Maris…" at bounding box center [233, 488] width 253 height 94
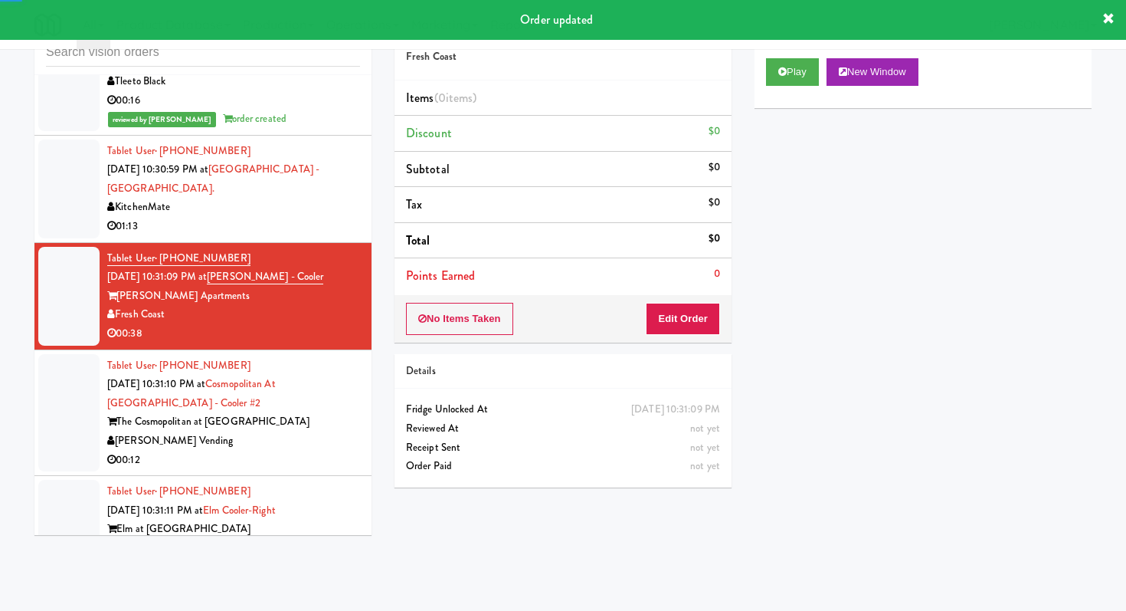
scroll to position [2301, 0]
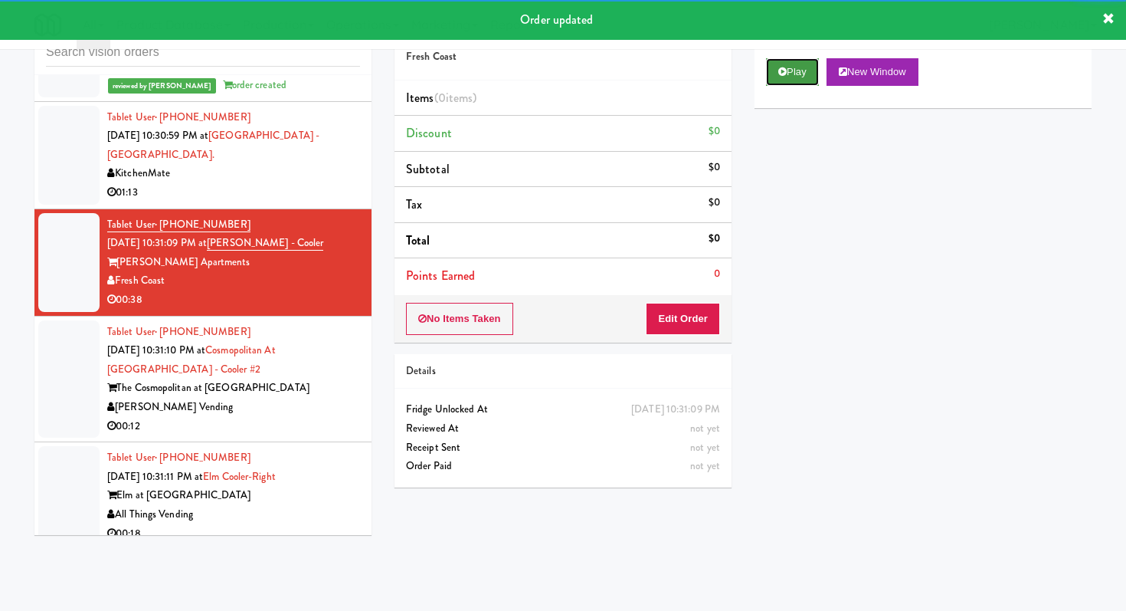
click at [802, 80] on button "Play" at bounding box center [792, 72] width 53 height 28
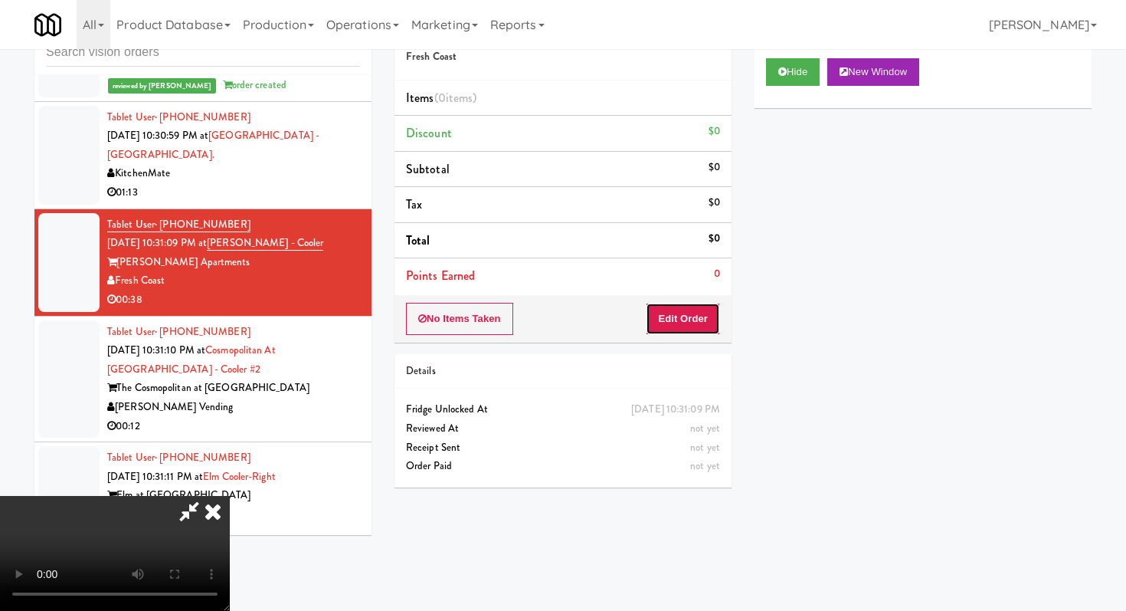
click at [682, 330] on button "Edit Order" at bounding box center [683, 319] width 74 height 32
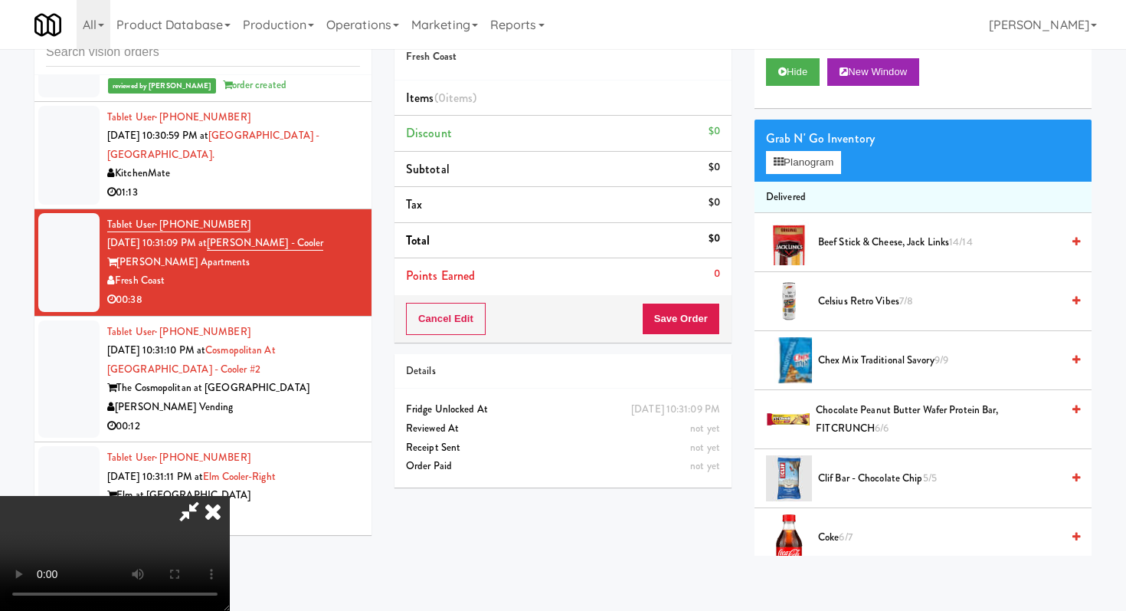
scroll to position [0, 0]
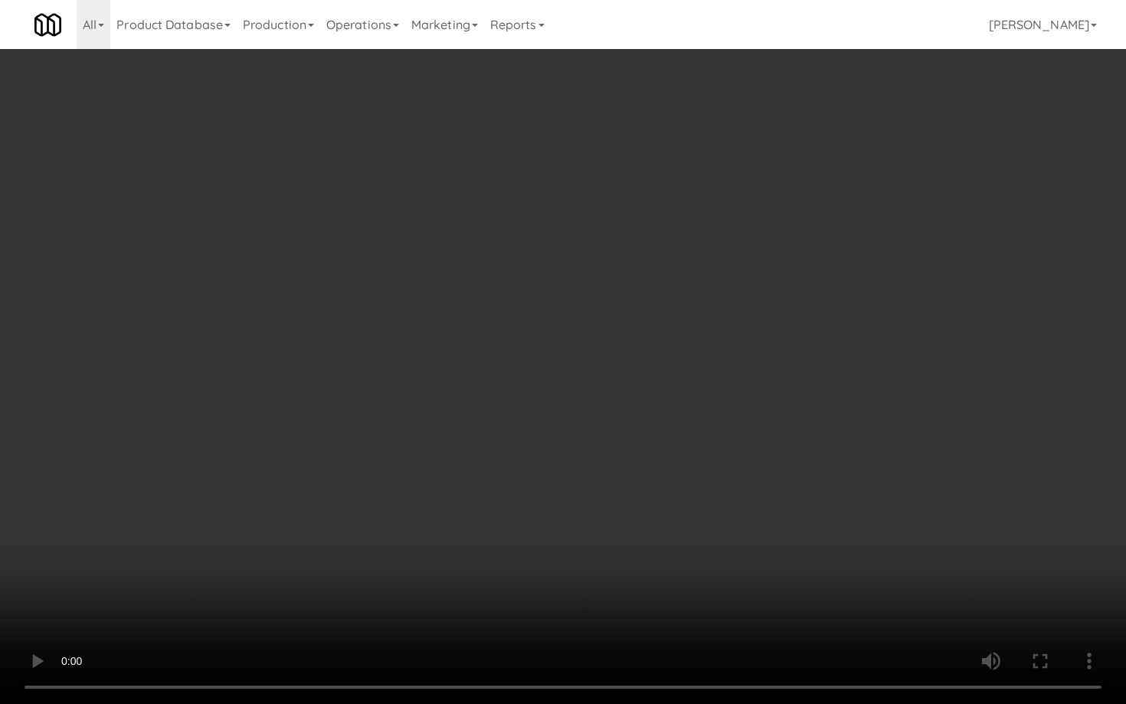
click at [574, 500] on video at bounding box center [563, 352] width 1126 height 704
click at [675, 516] on video at bounding box center [563, 352] width 1126 height 704
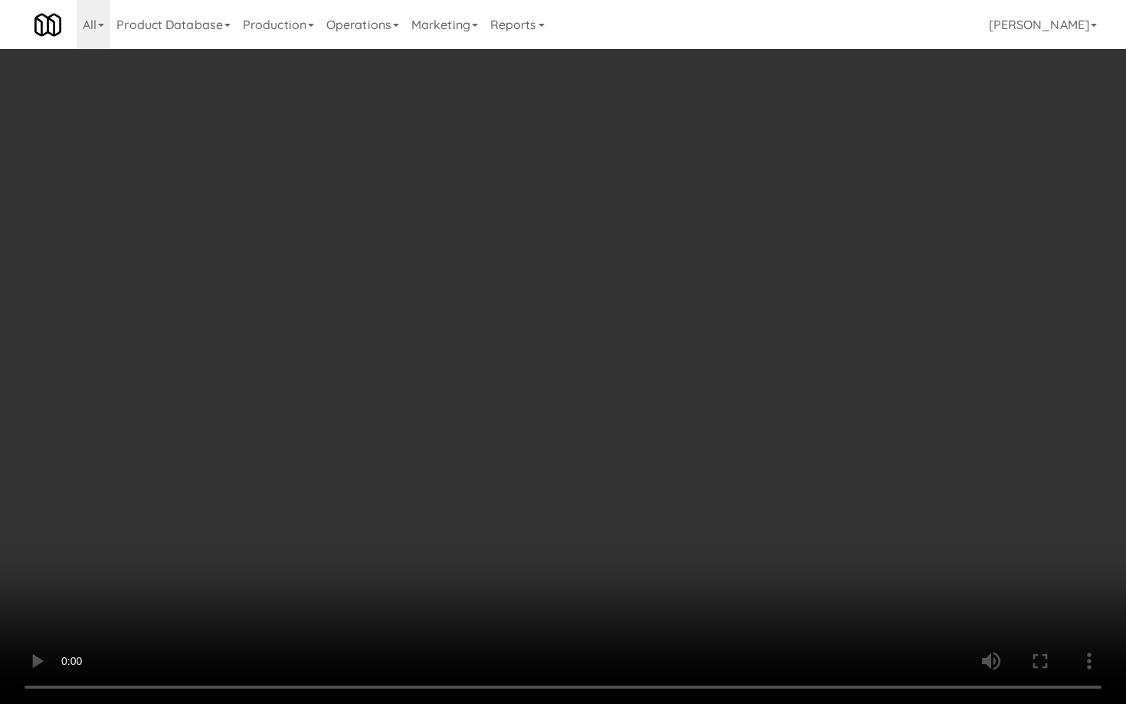
click at [675, 516] on video at bounding box center [563, 352] width 1126 height 704
click at [929, 588] on video at bounding box center [563, 352] width 1126 height 704
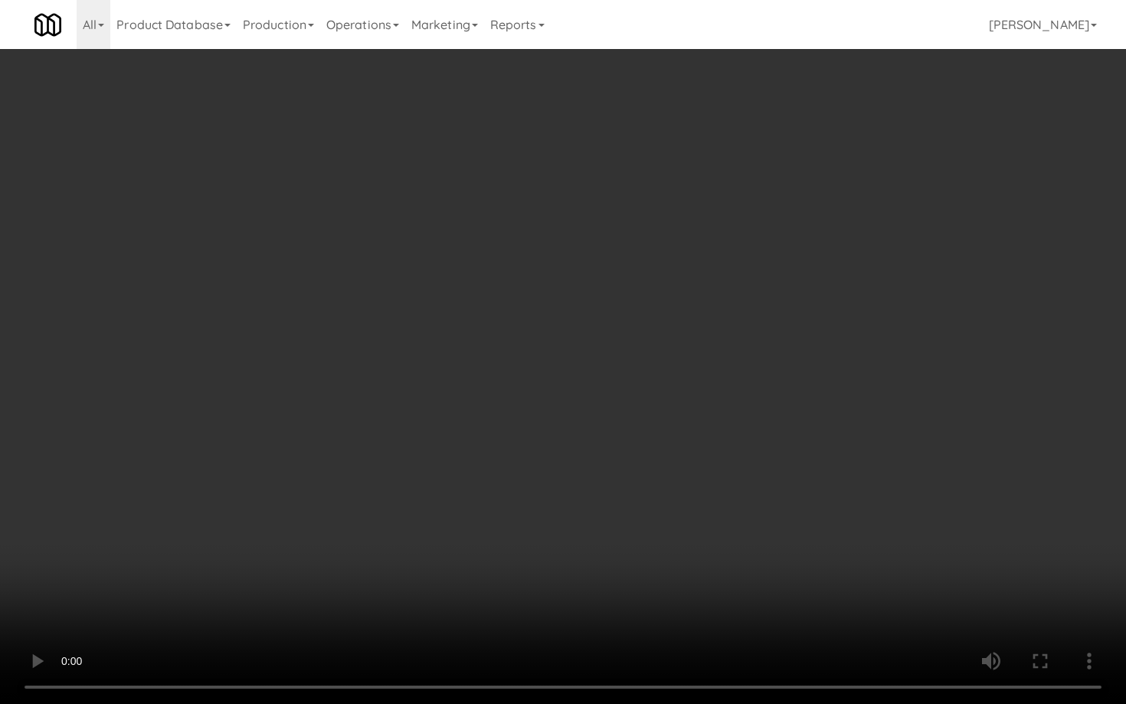
click at [929, 588] on video at bounding box center [563, 352] width 1126 height 704
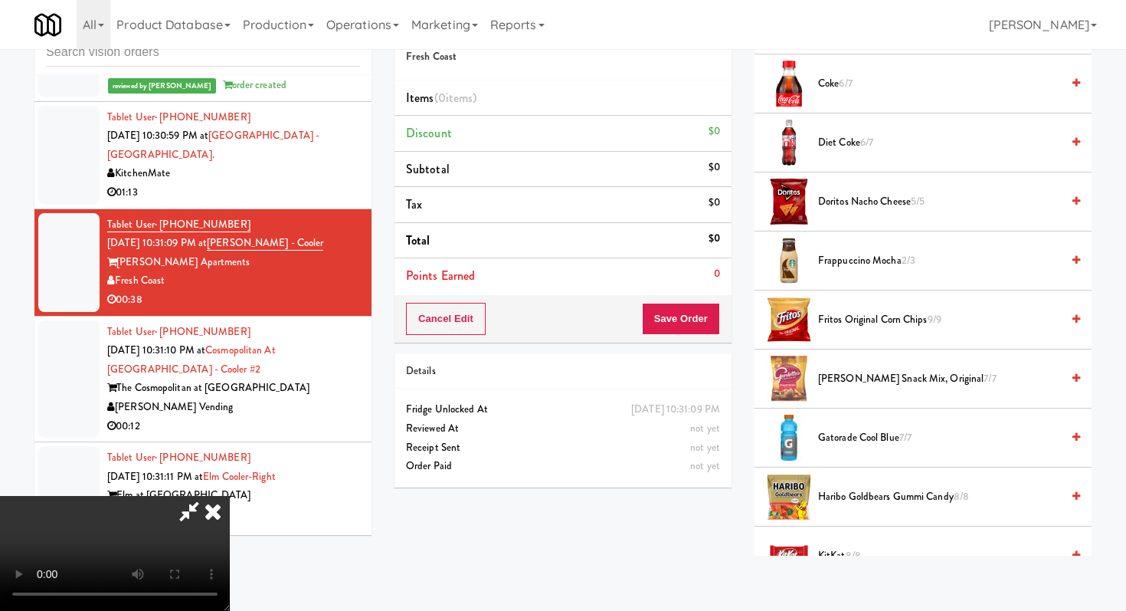
click at [847, 207] on span "Doritos Nacho Cheese 5/5" at bounding box center [939, 201] width 243 height 19
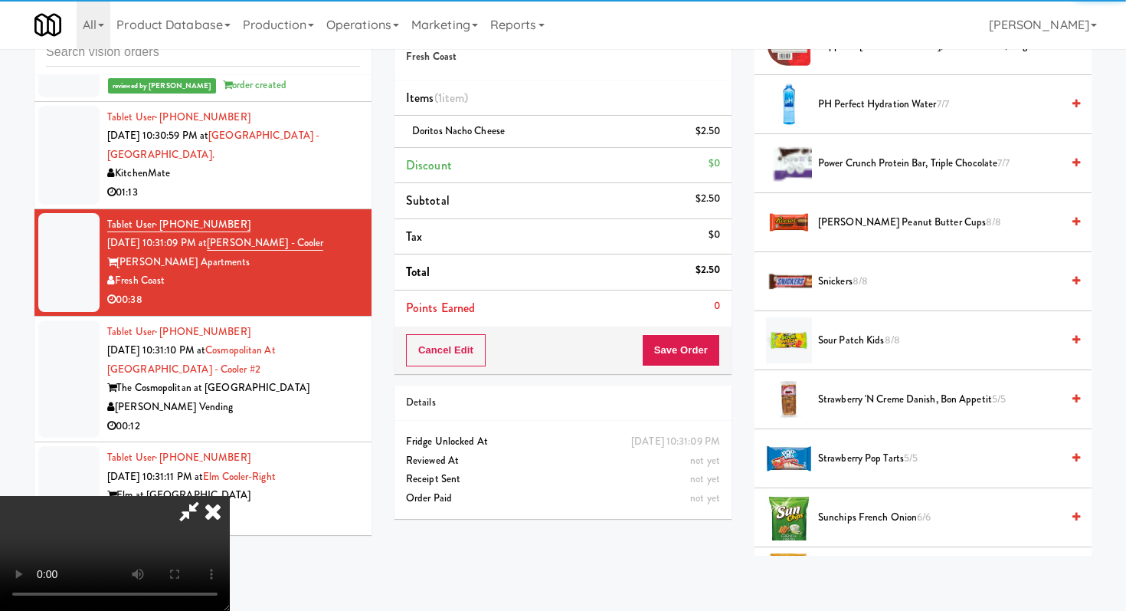
scroll to position [1398, 0]
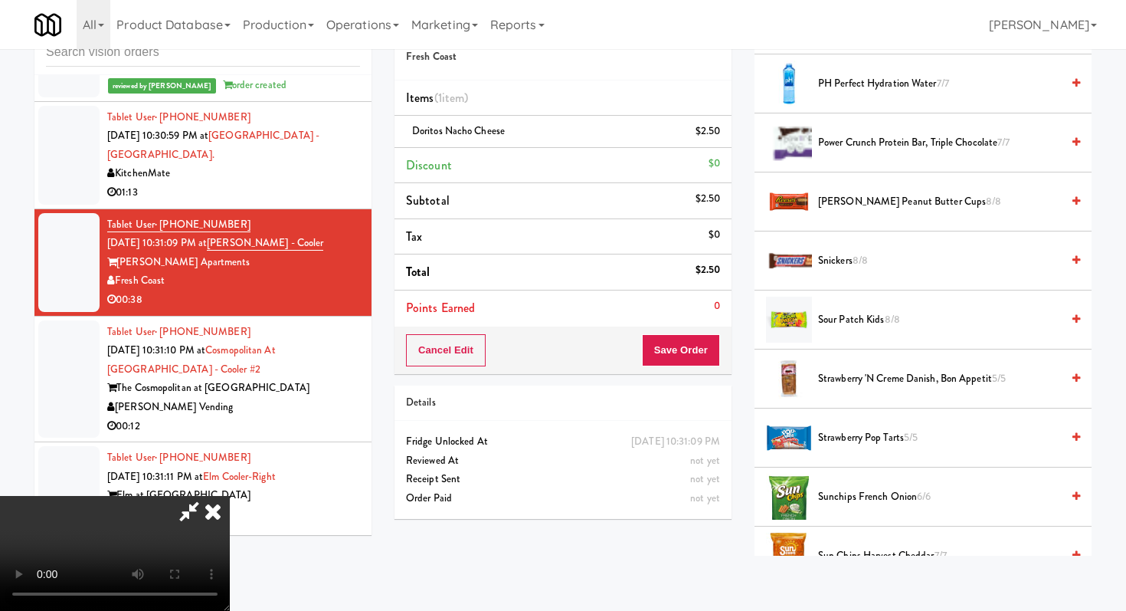
click at [848, 143] on span "Power Crunch Protein Bar, Triple Chocolate 7/7" at bounding box center [939, 142] width 243 height 19
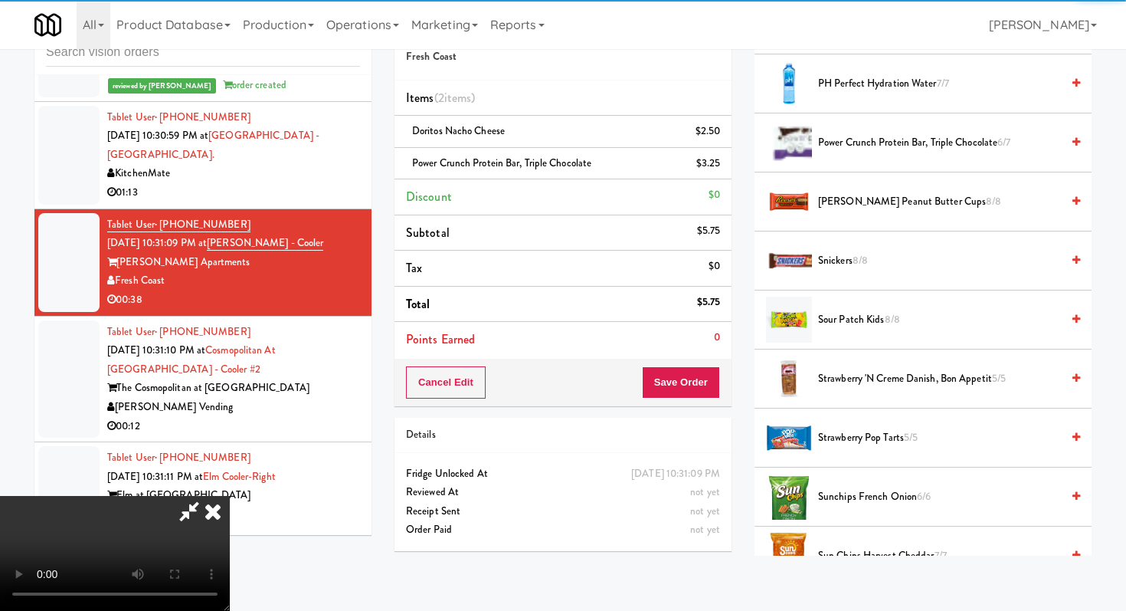
click at [703, 385] on button "Save Order" at bounding box center [681, 382] width 78 height 32
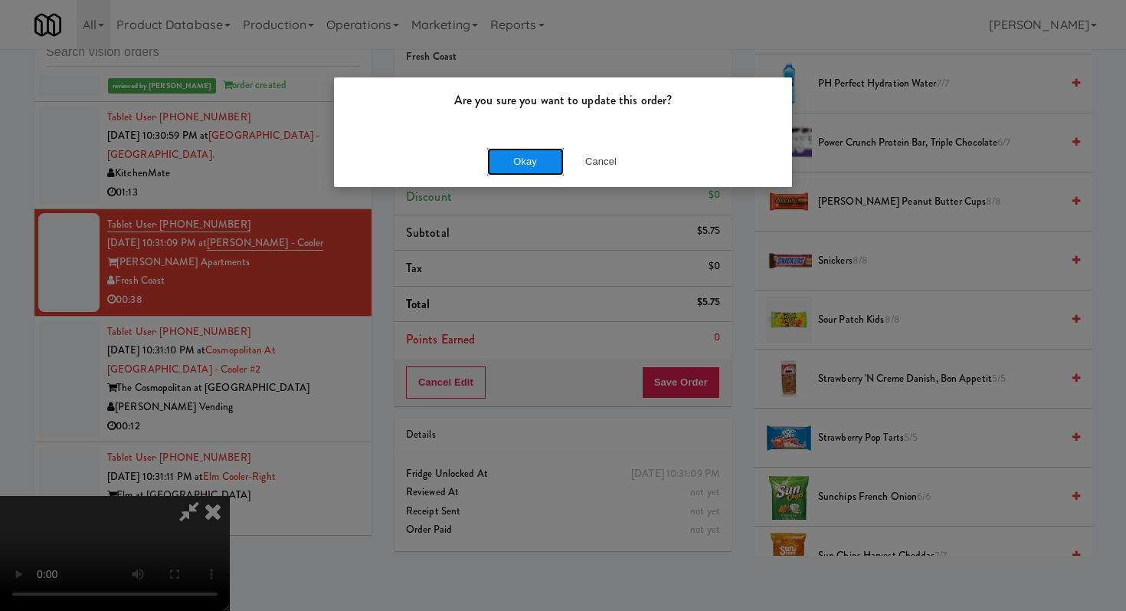
click at [526, 170] on button "Okay" at bounding box center [525, 162] width 77 height 28
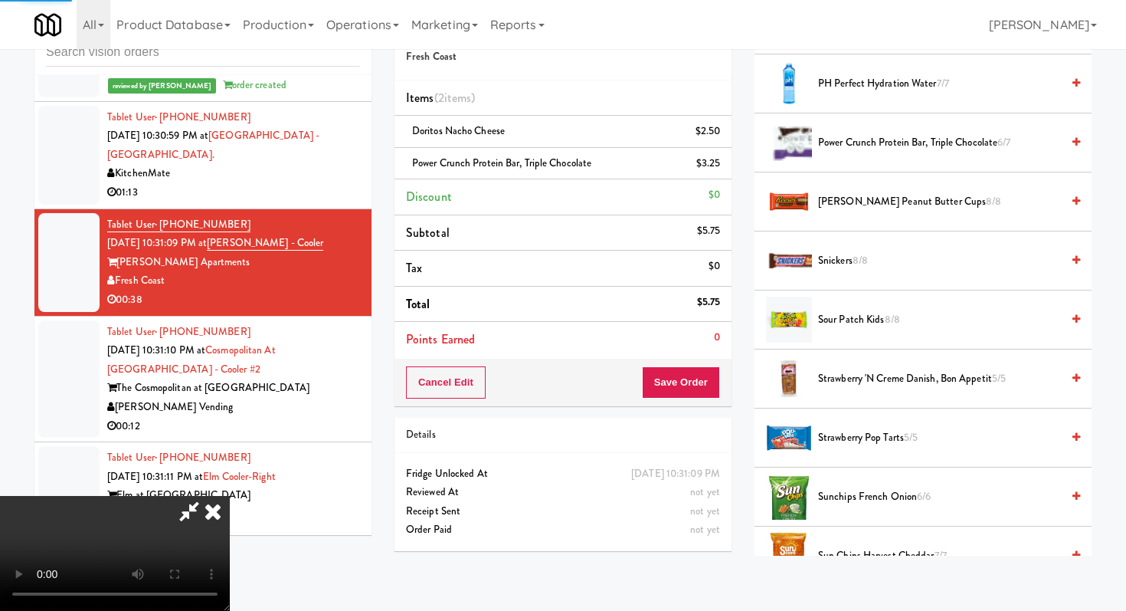
scroll to position [65, 0]
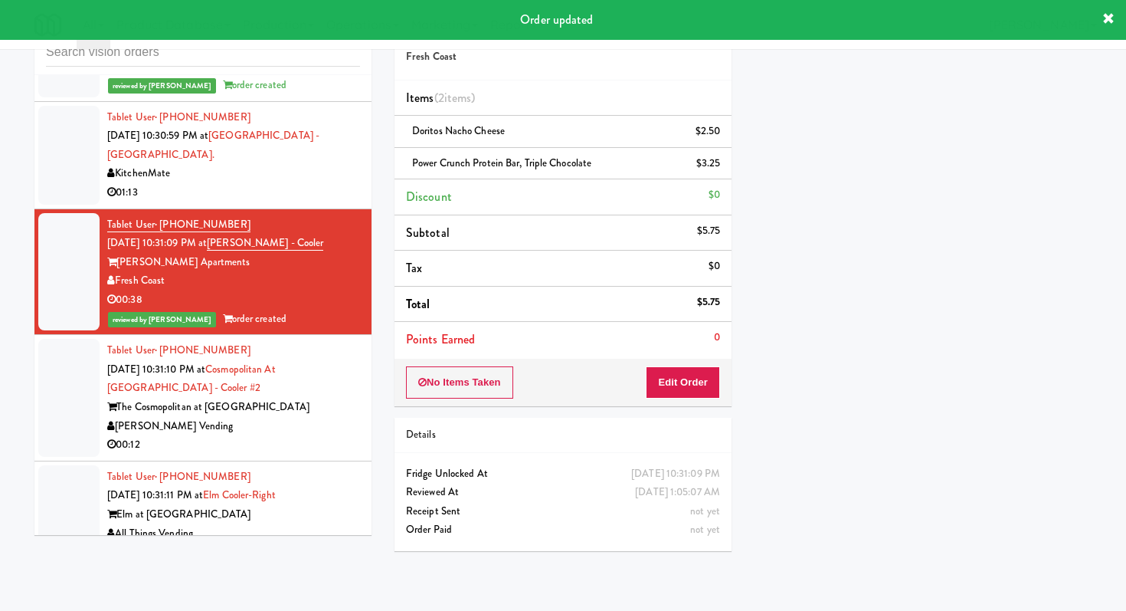
click at [360, 372] on li "Tablet User · (256) 424-1774 Sep 20, 2025 10:31:10 PM at Cosmopolitan at Lorton…" at bounding box center [202, 398] width 337 height 126
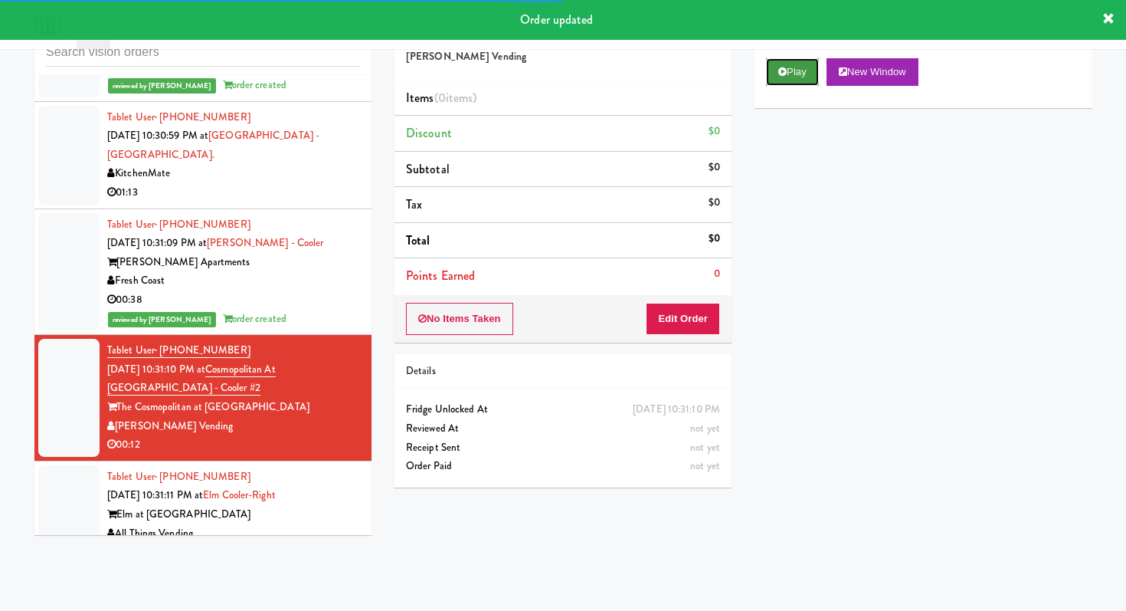
click at [771, 59] on button "Play" at bounding box center [792, 72] width 53 height 28
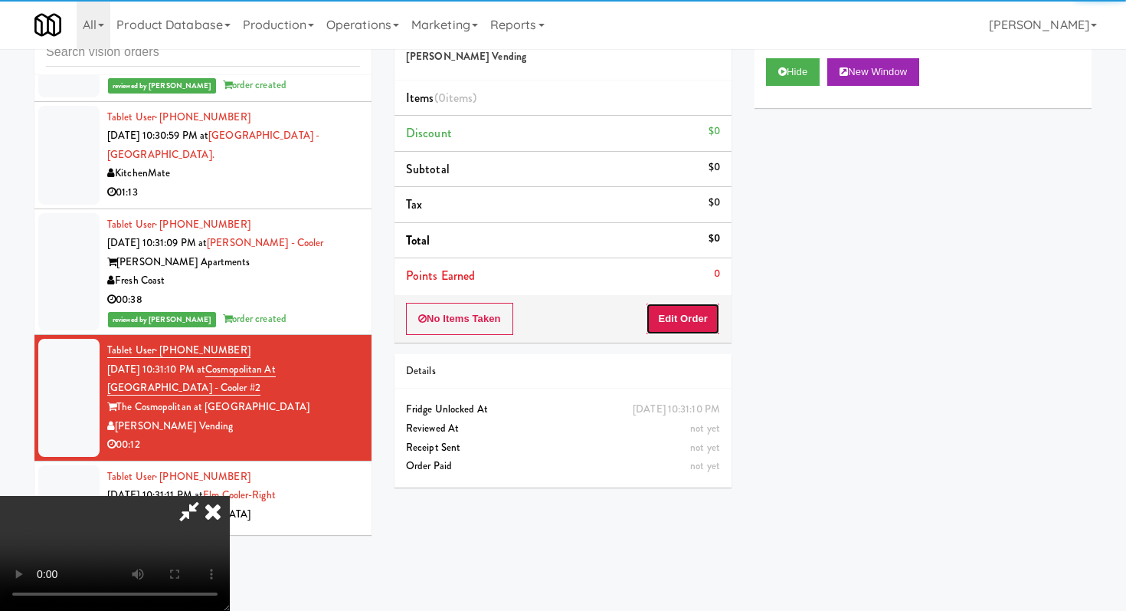
click at [686, 323] on button "Edit Order" at bounding box center [683, 319] width 74 height 32
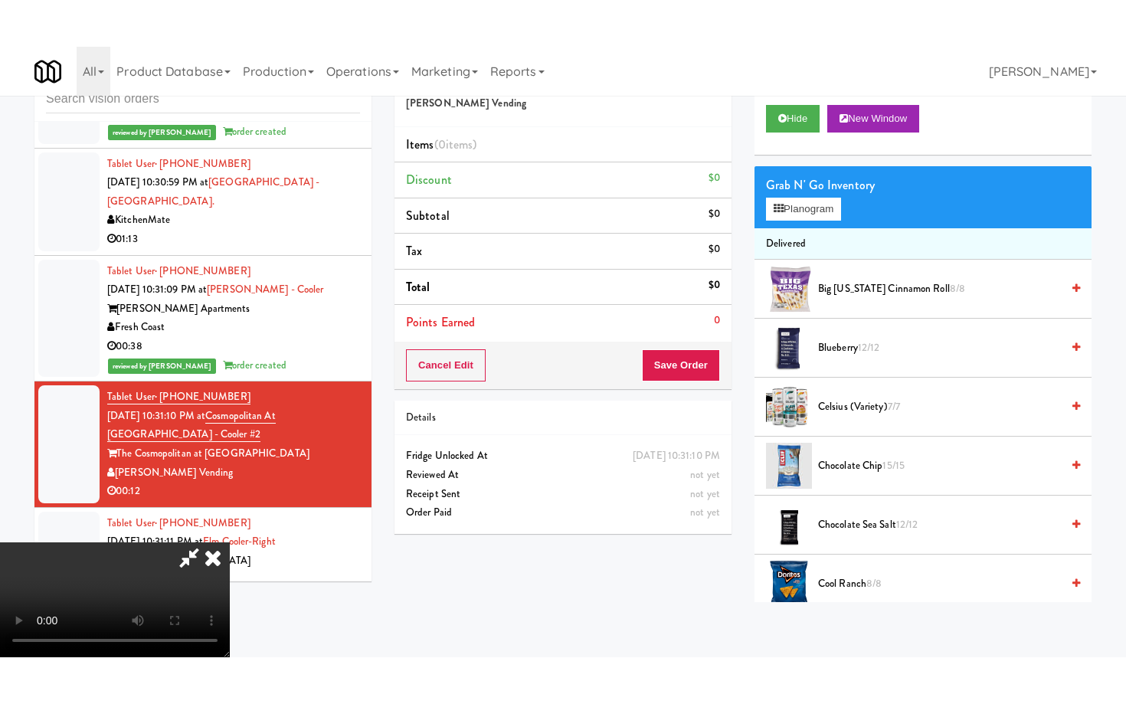
scroll to position [152, 0]
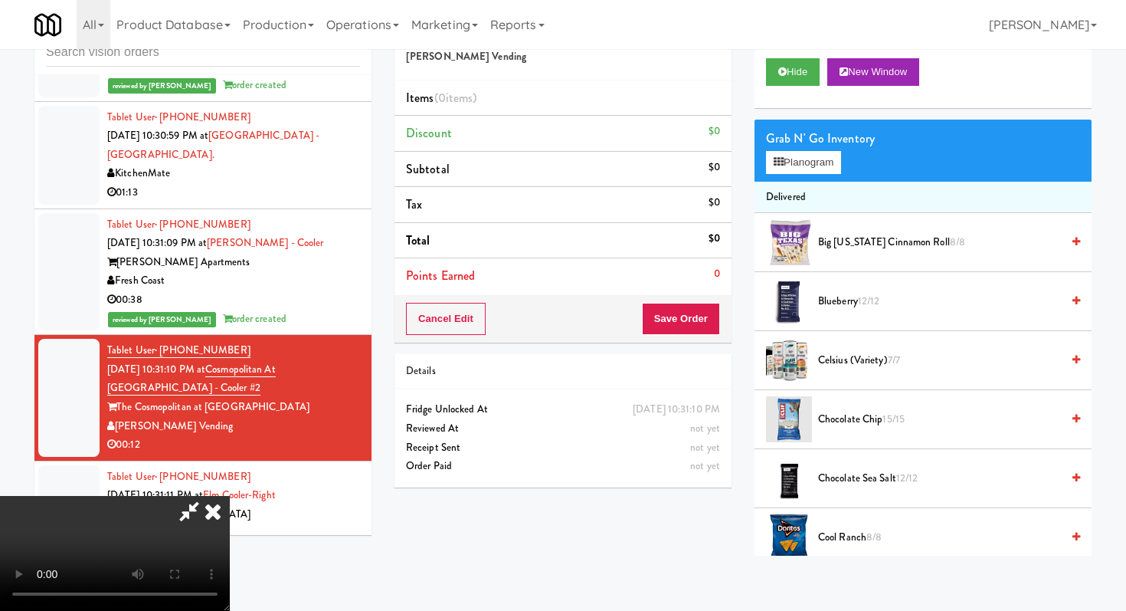
click at [230, 496] on video at bounding box center [115, 553] width 230 height 115
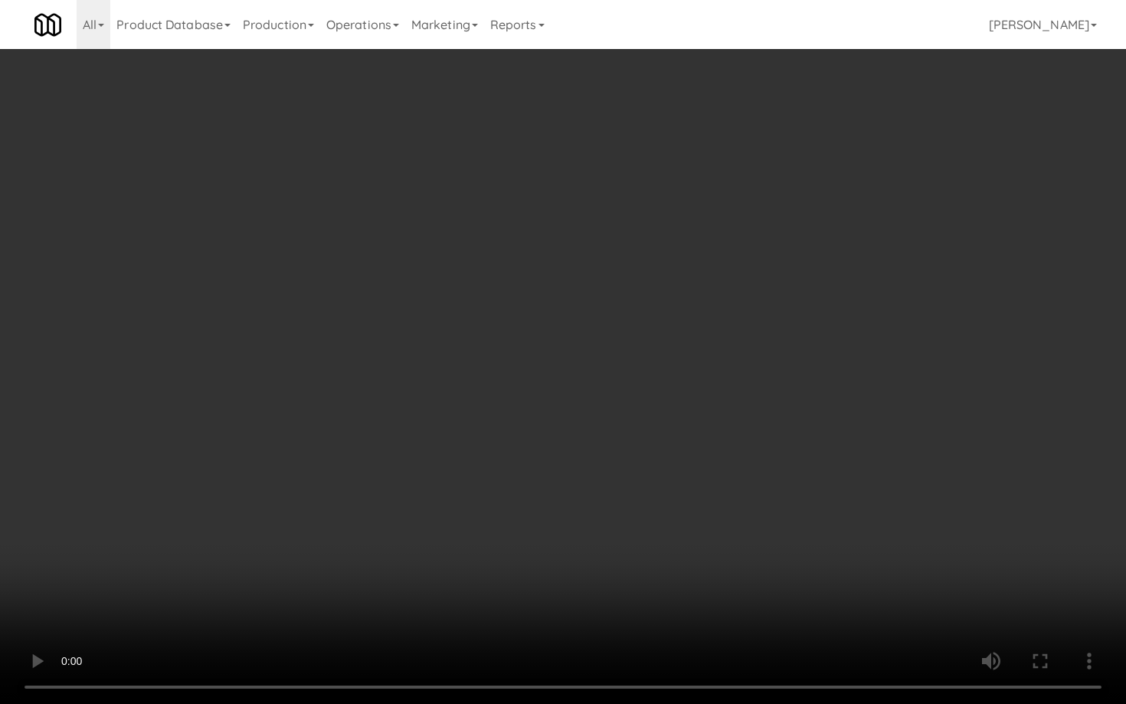
click at [649, 527] on video at bounding box center [563, 352] width 1126 height 704
click at [499, 372] on video at bounding box center [563, 352] width 1126 height 704
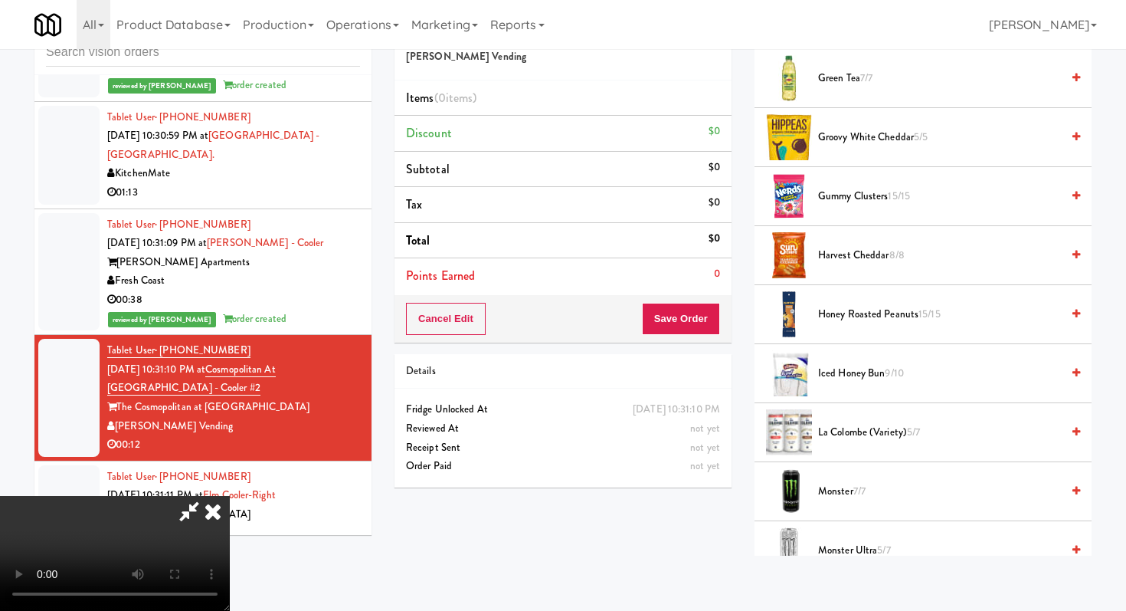
click at [860, 195] on span "Gummy Clusters 15/15" at bounding box center [939, 196] width 243 height 19
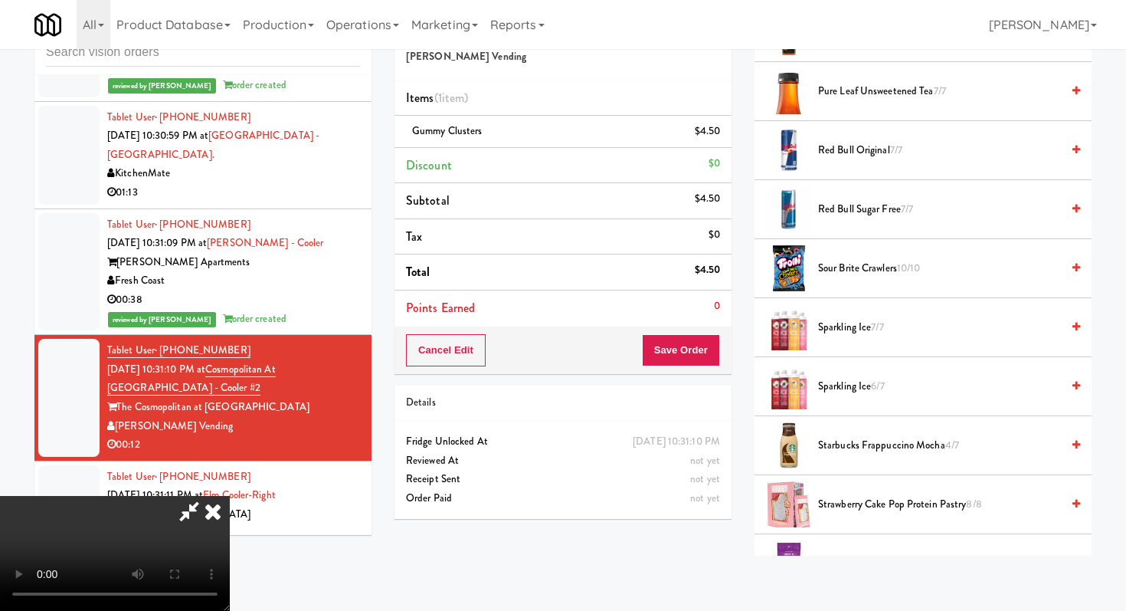
scroll to position [1552, 0]
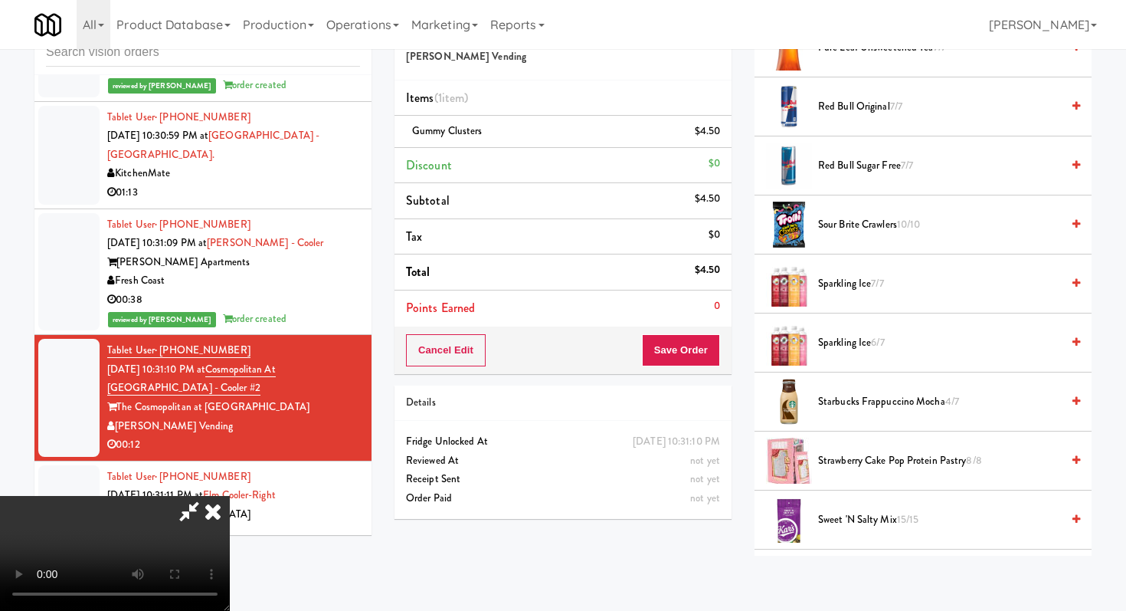
click at [853, 218] on span "Sour Brite Crawlers 10/10" at bounding box center [939, 224] width 243 height 19
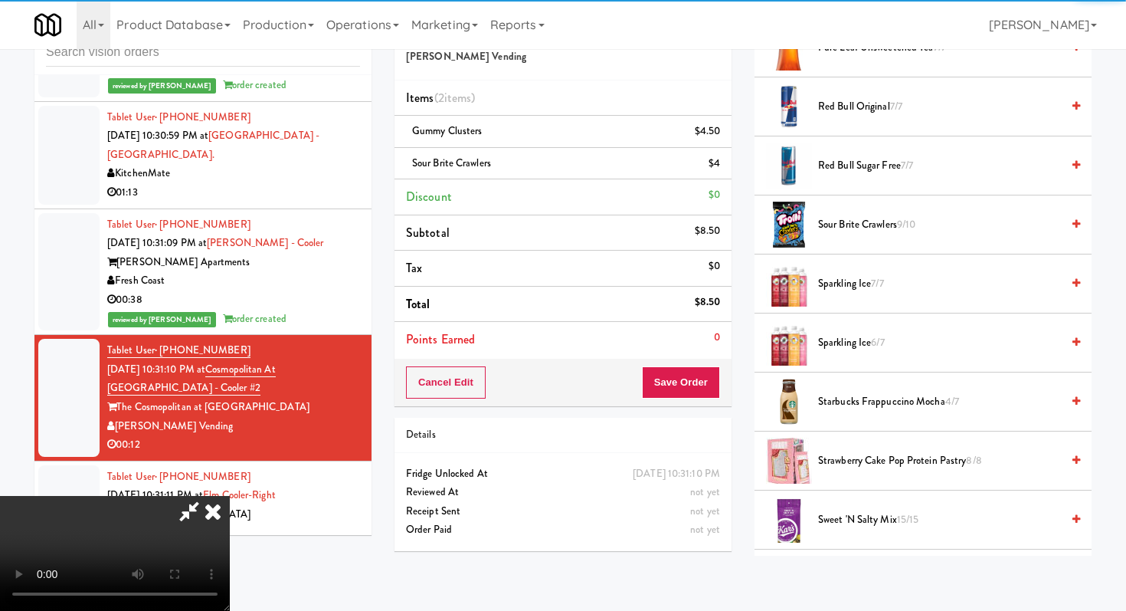
click at [690, 403] on div "Cancel Edit Save Order" at bounding box center [563, 383] width 337 height 48
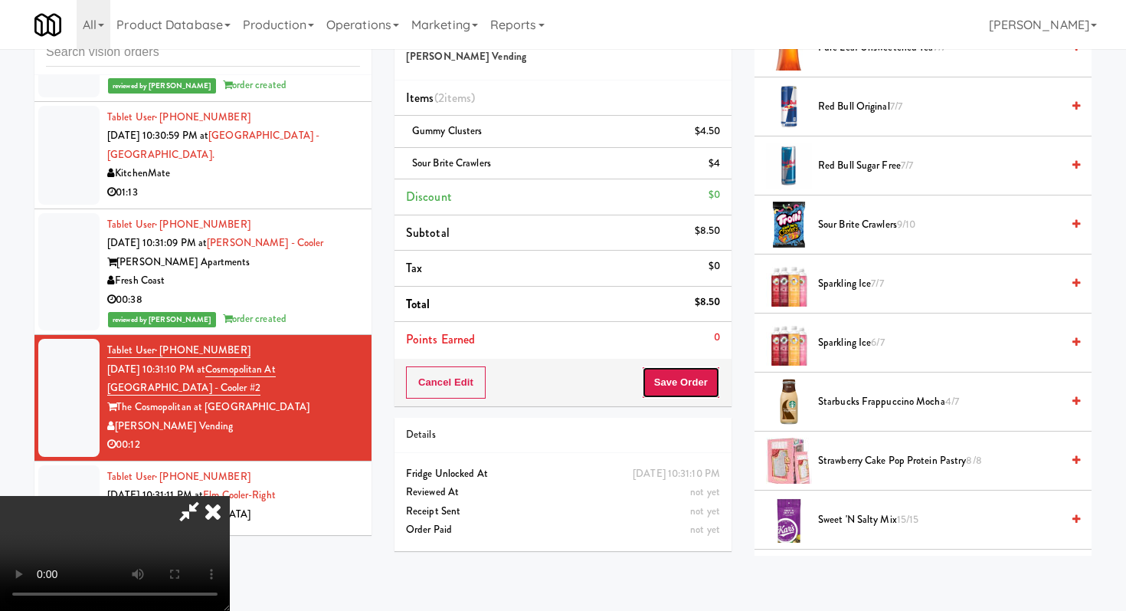
click at [700, 375] on button "Save Order" at bounding box center [681, 382] width 78 height 32
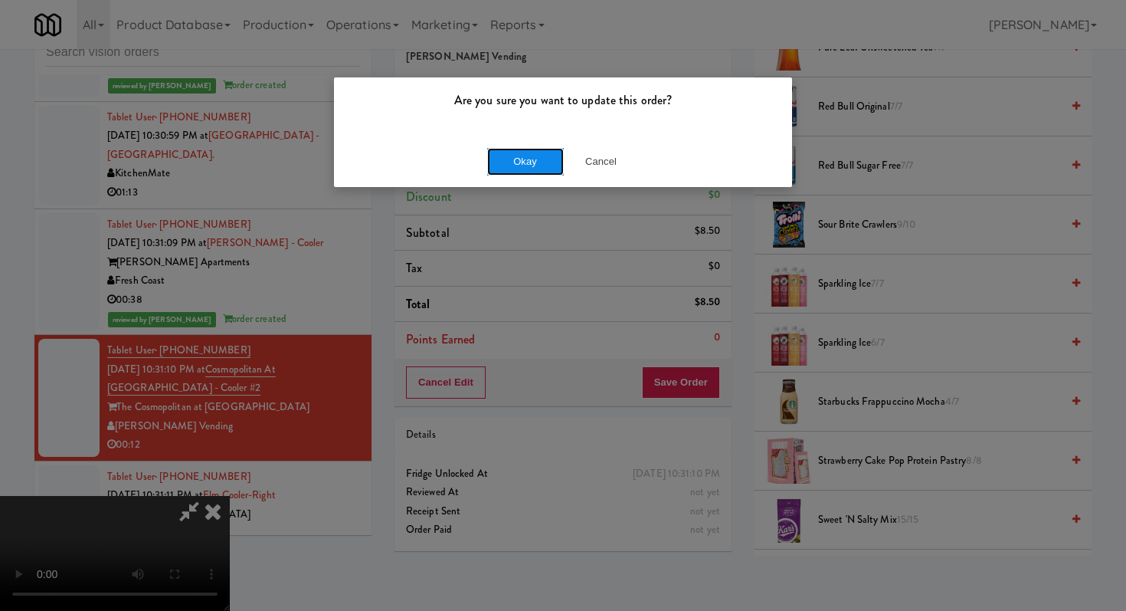
click at [536, 160] on button "Okay" at bounding box center [525, 162] width 77 height 28
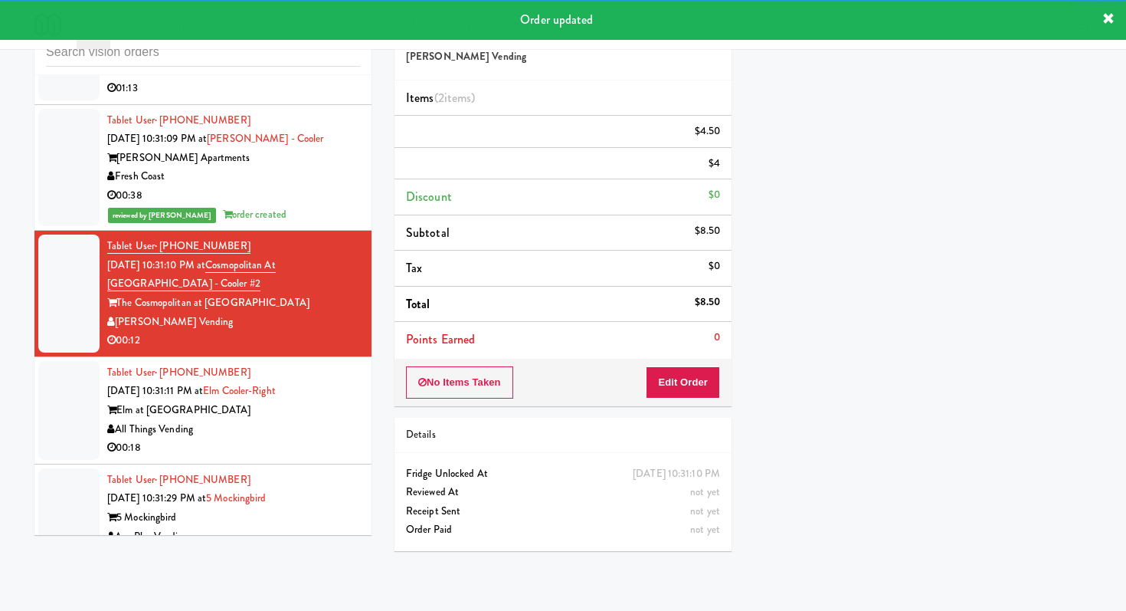
scroll to position [2527, 0]
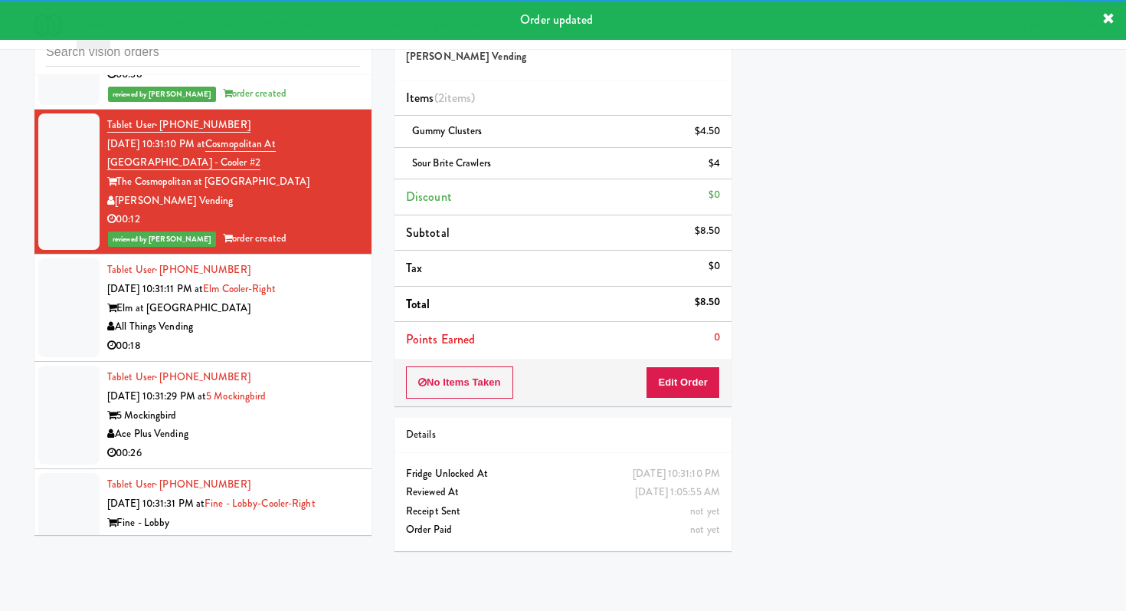
click at [331, 336] on div "00:18" at bounding box center [233, 345] width 253 height 19
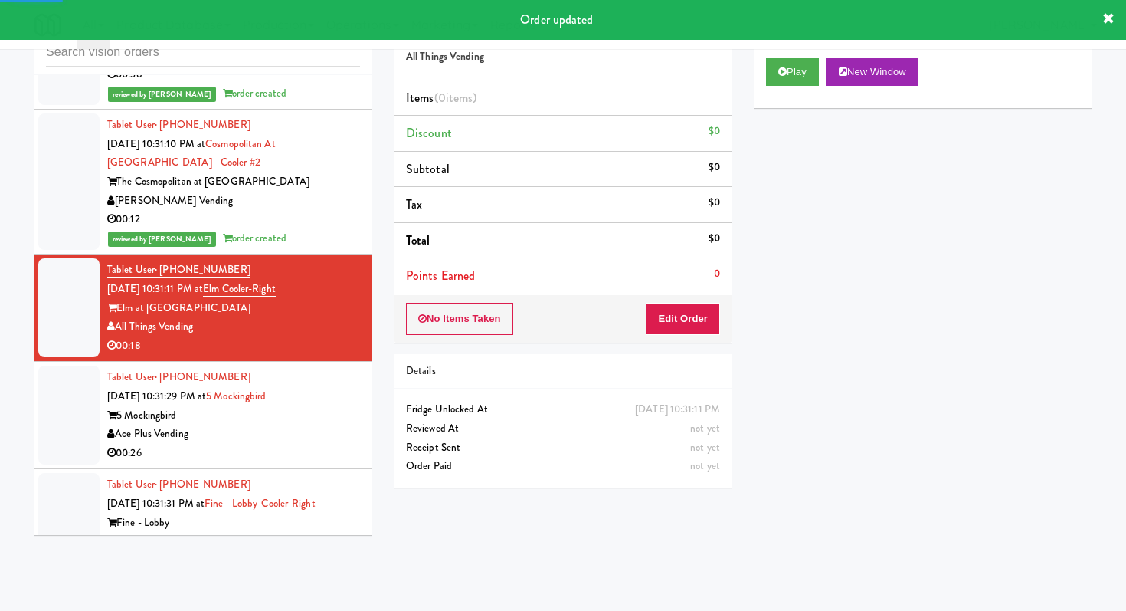
click at [772, 86] on div "Play New Window" at bounding box center [923, 77] width 337 height 61
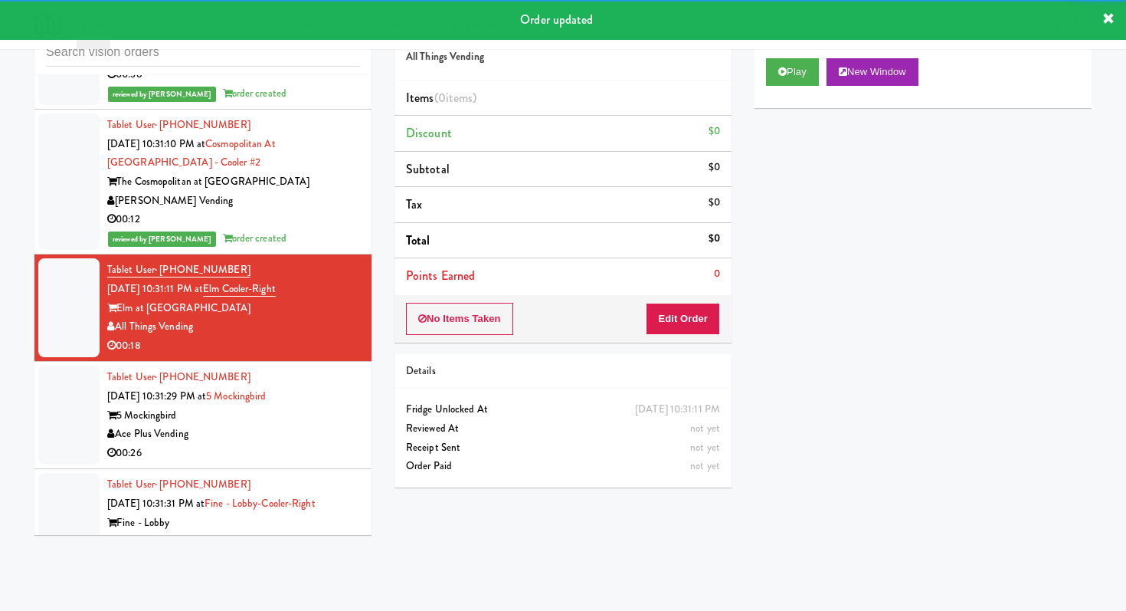
click at [772, 86] on div "Play New Window" at bounding box center [923, 77] width 337 height 61
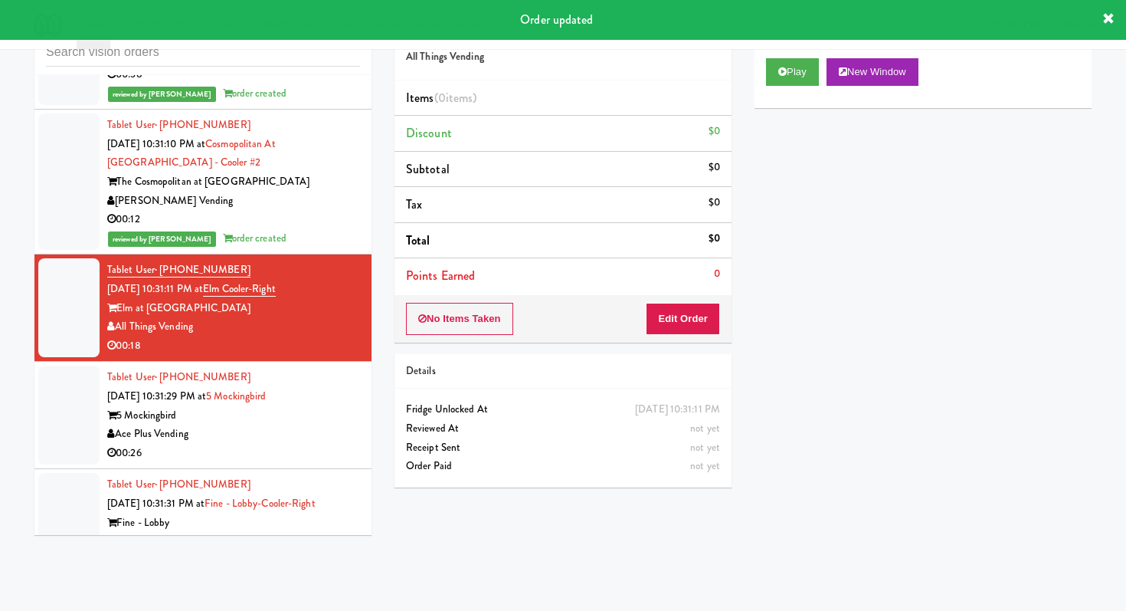
click at [798, 57] on div "Play New Window" at bounding box center [923, 77] width 337 height 61
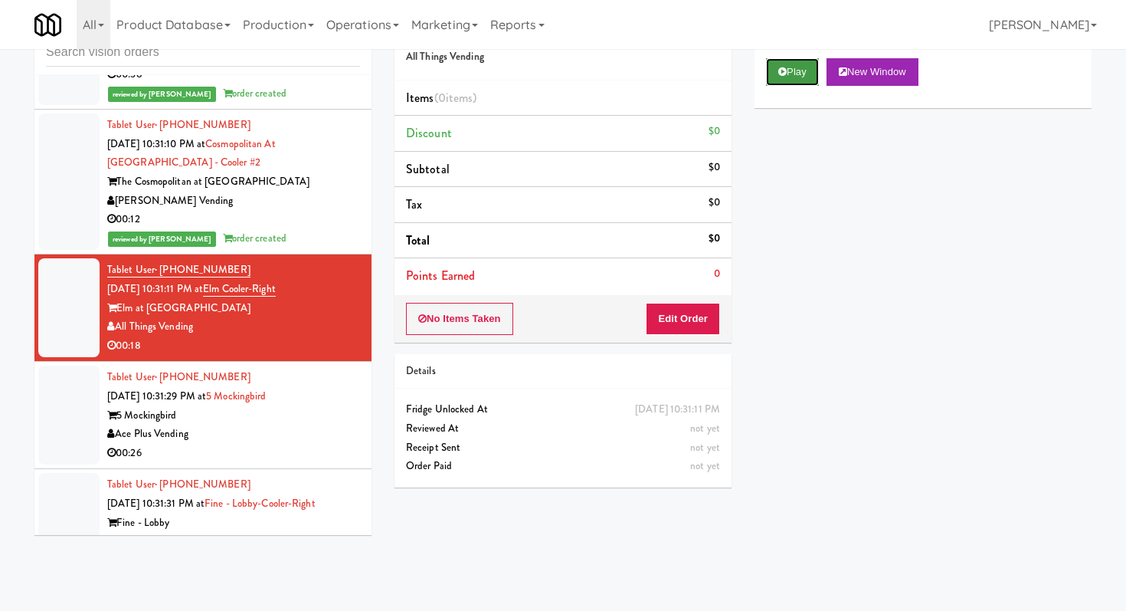
click at [792, 77] on button "Play" at bounding box center [792, 72] width 53 height 28
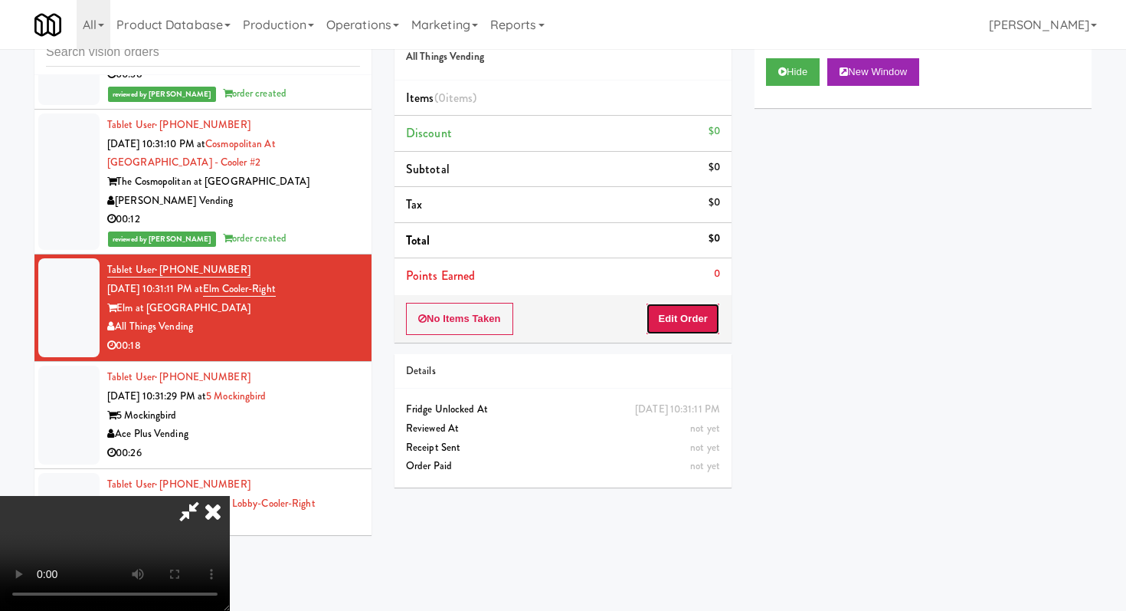
click at [687, 316] on button "Edit Order" at bounding box center [683, 319] width 74 height 32
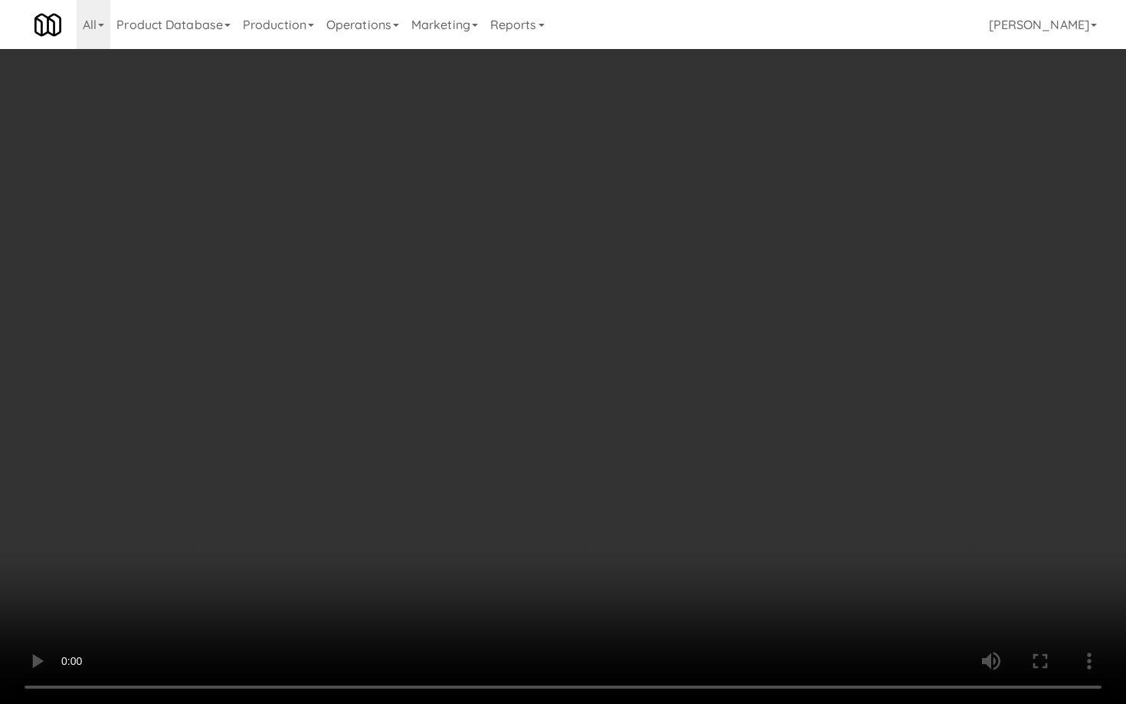
click at [537, 492] on video at bounding box center [563, 352] width 1126 height 704
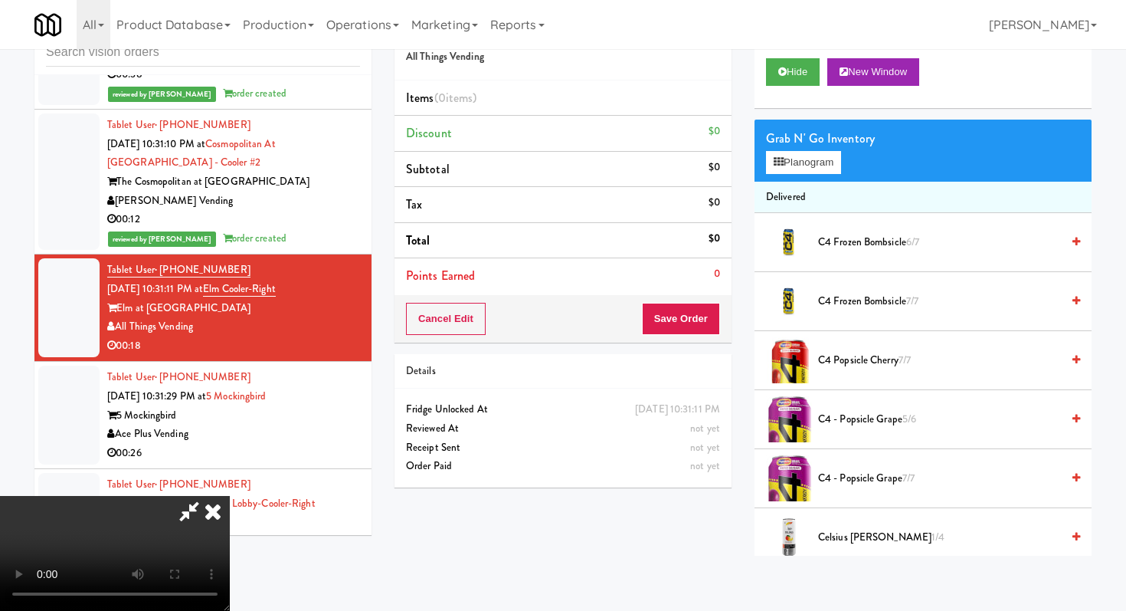
click at [828, 301] on span "C4 Frozen Bombsicle 7/7" at bounding box center [939, 301] width 243 height 19
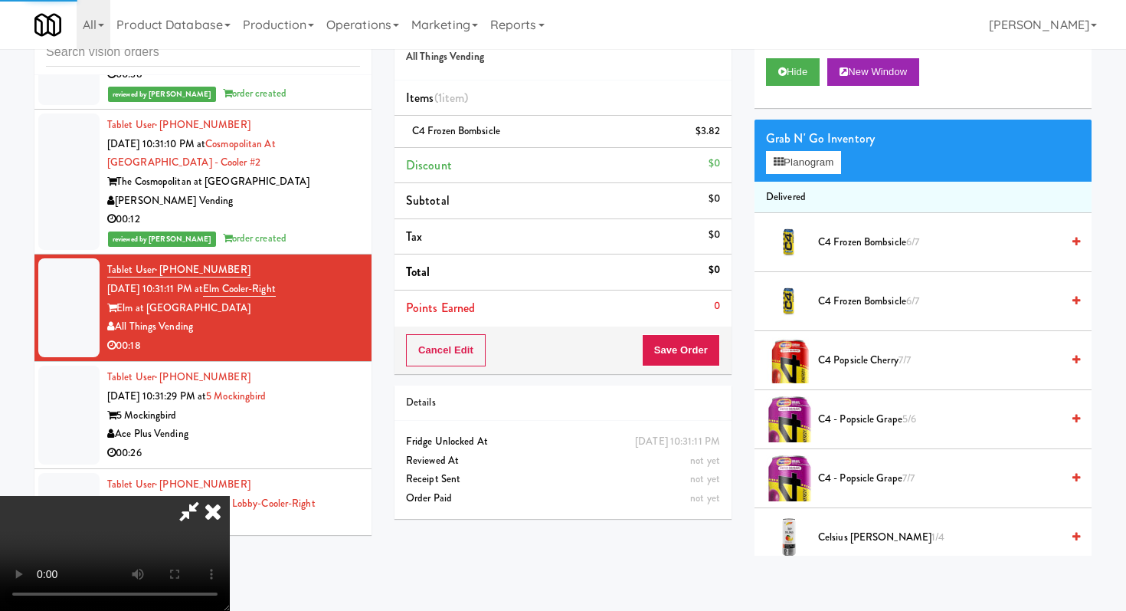
click at [713, 338] on button "Save Order" at bounding box center [681, 350] width 78 height 32
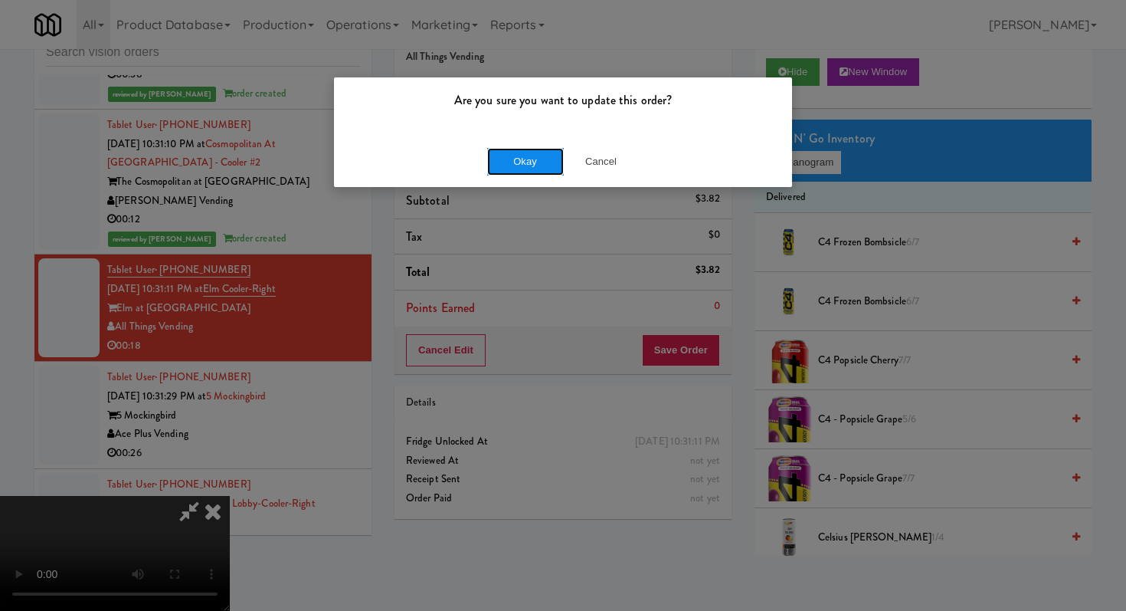
click at [536, 150] on button "Okay" at bounding box center [525, 162] width 77 height 28
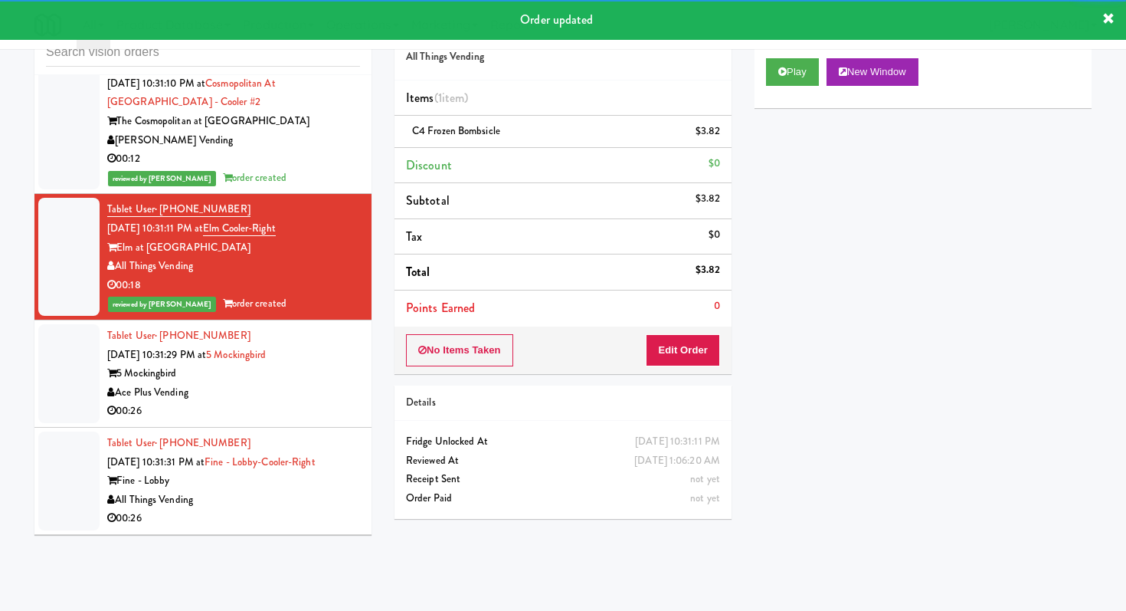
scroll to position [2666, 0]
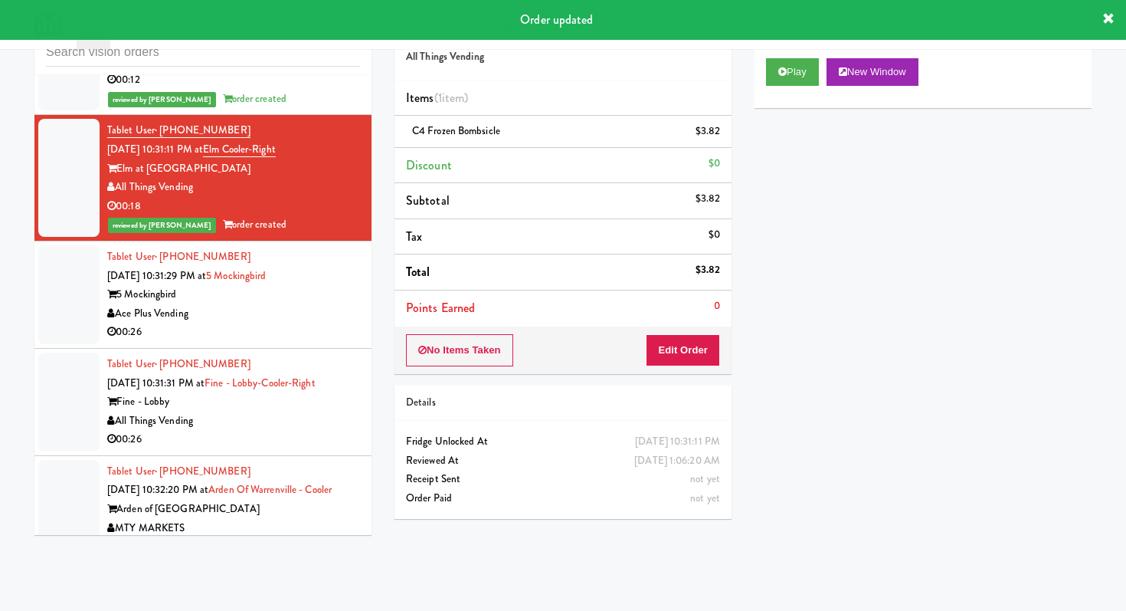
click at [325, 323] on div "00:26" at bounding box center [233, 332] width 253 height 19
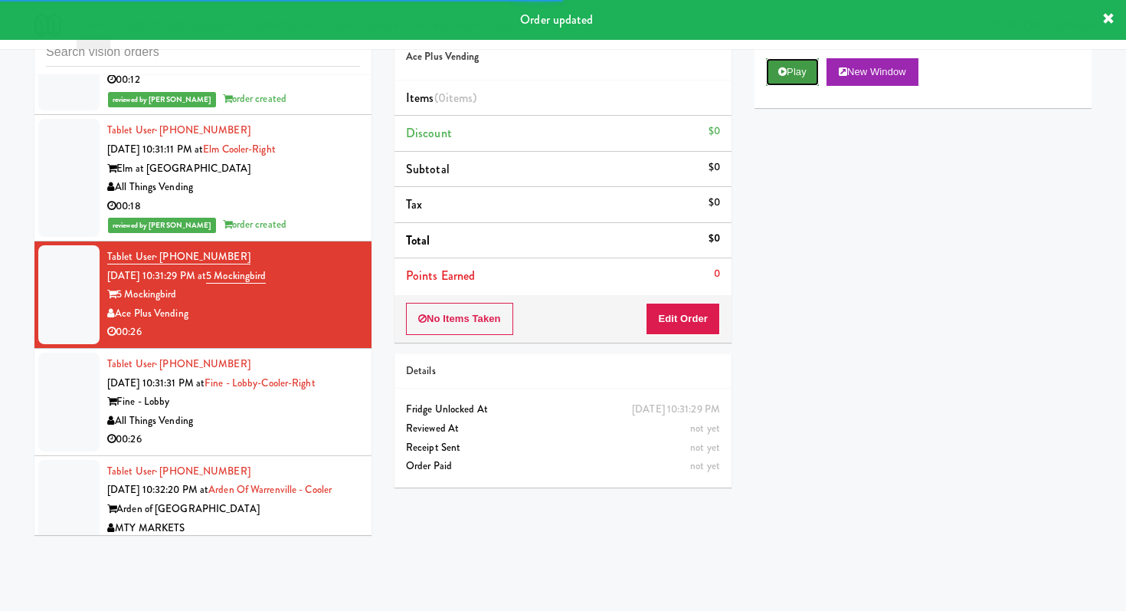
click at [792, 72] on button "Play" at bounding box center [792, 72] width 53 height 28
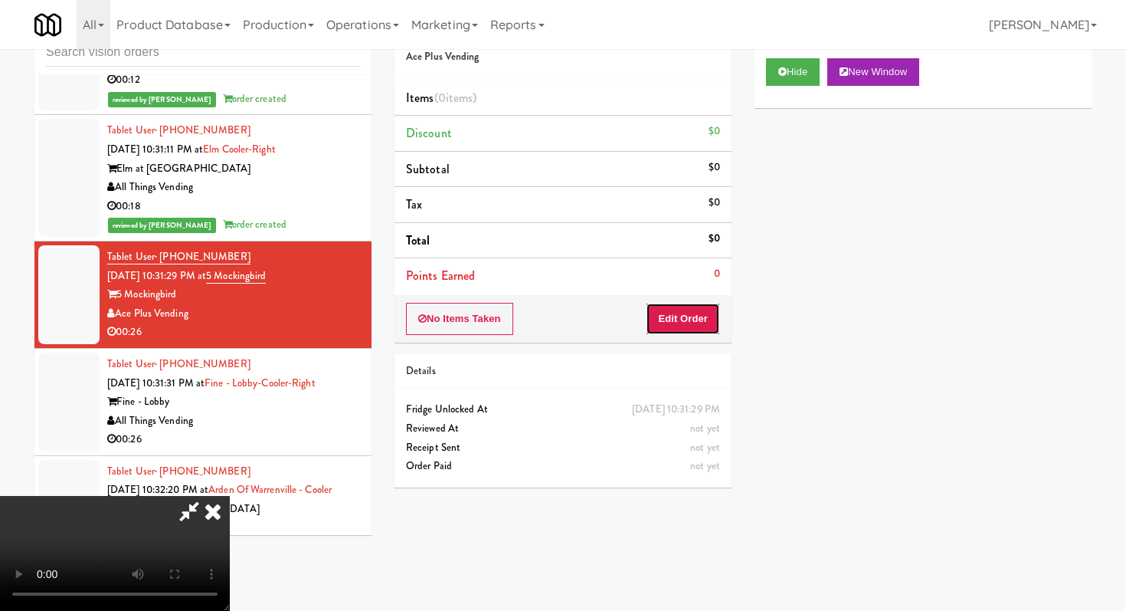
click at [674, 326] on button "Edit Order" at bounding box center [683, 319] width 74 height 32
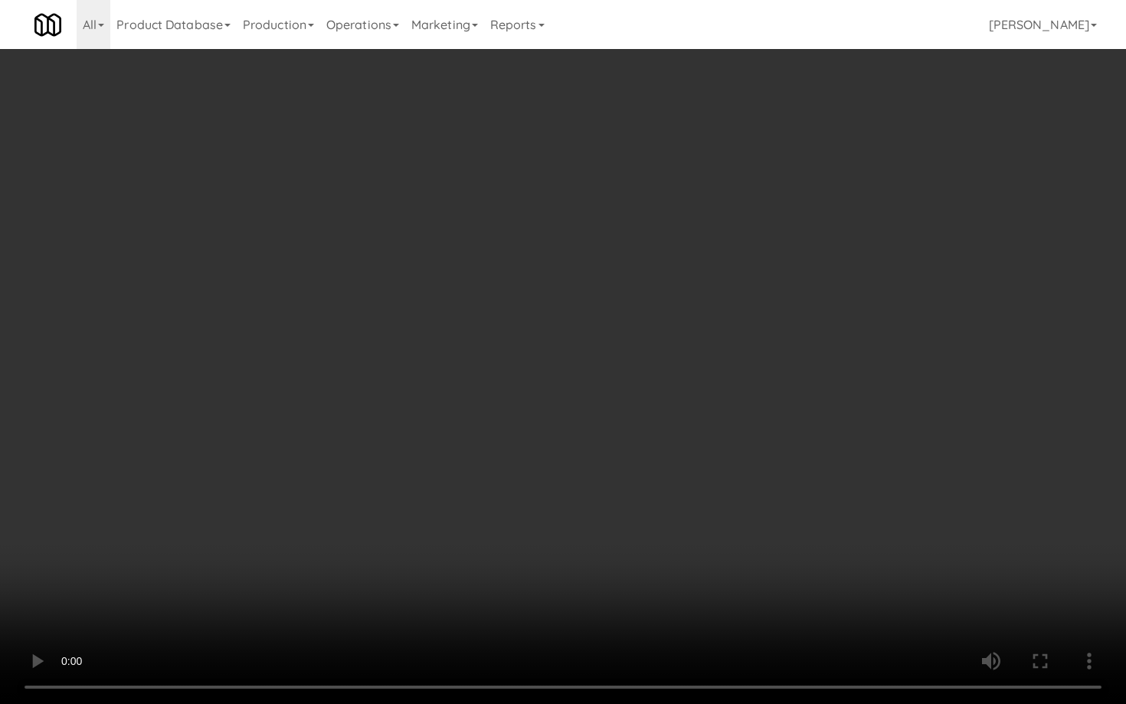
click at [615, 386] on video at bounding box center [563, 352] width 1126 height 704
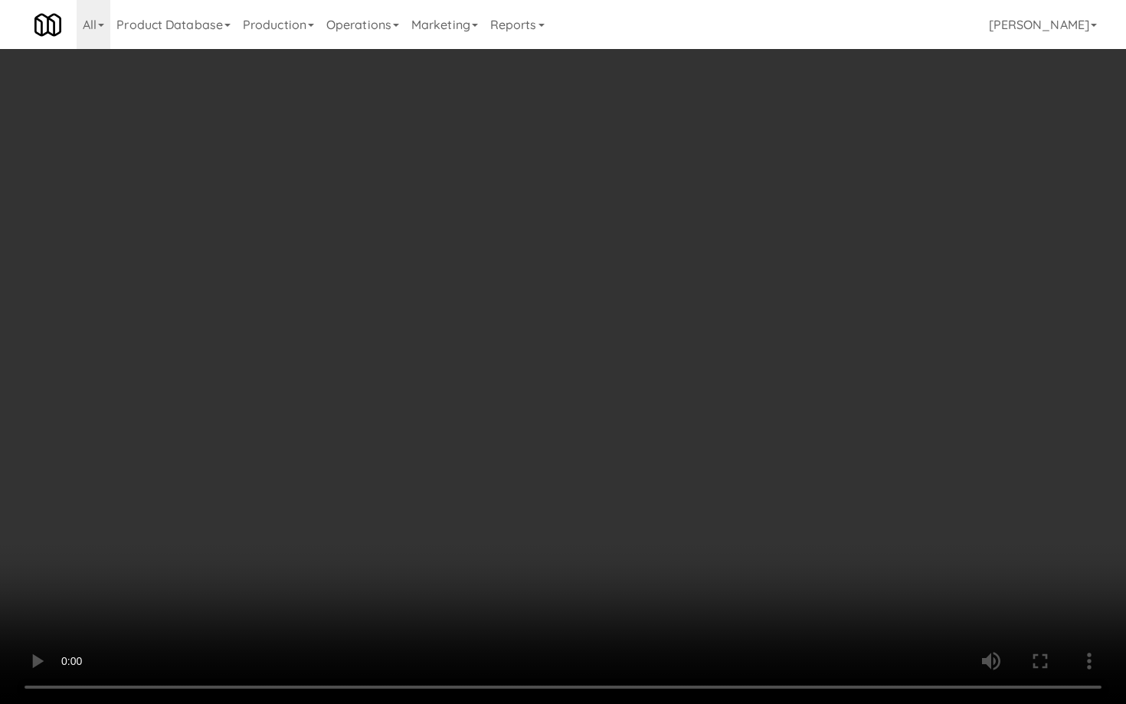
click at [615, 386] on video at bounding box center [563, 352] width 1126 height 704
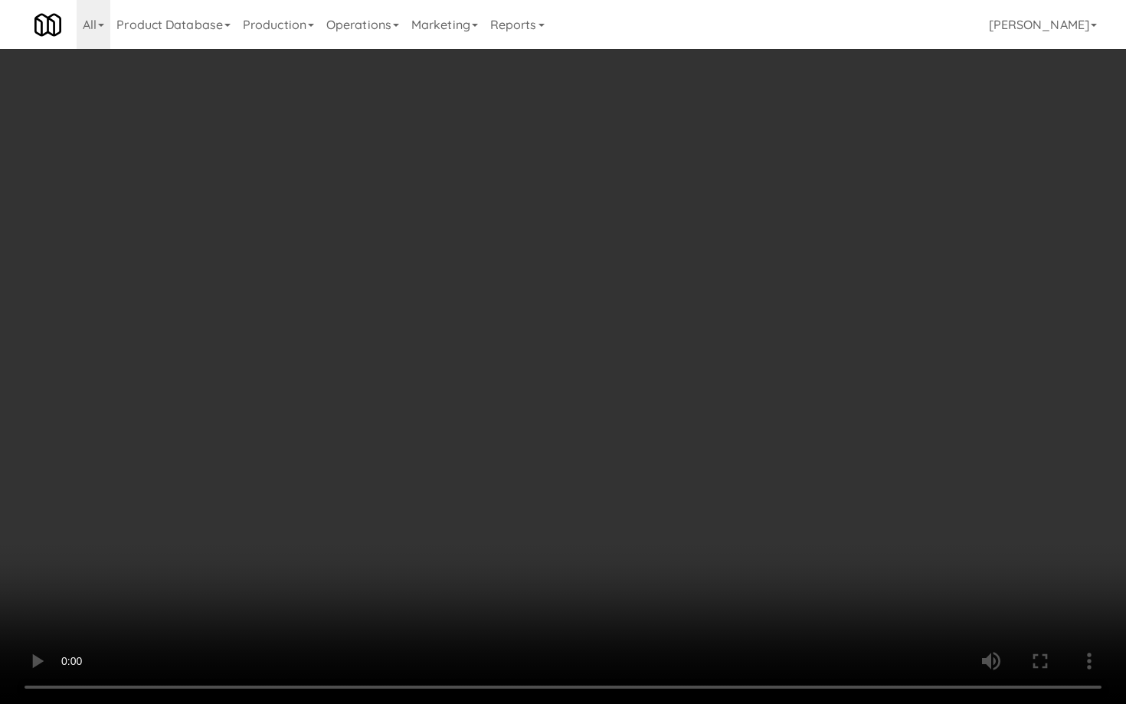
click at [615, 386] on video at bounding box center [563, 352] width 1126 height 704
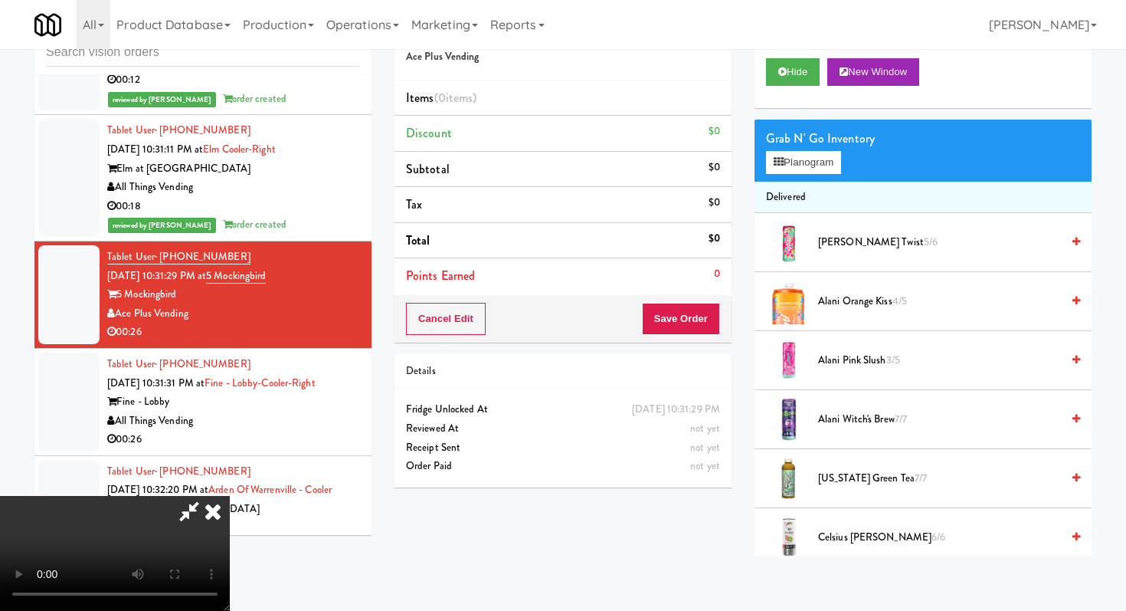
click at [861, 303] on span "Alani Orange Kiss 4/5" at bounding box center [939, 301] width 243 height 19
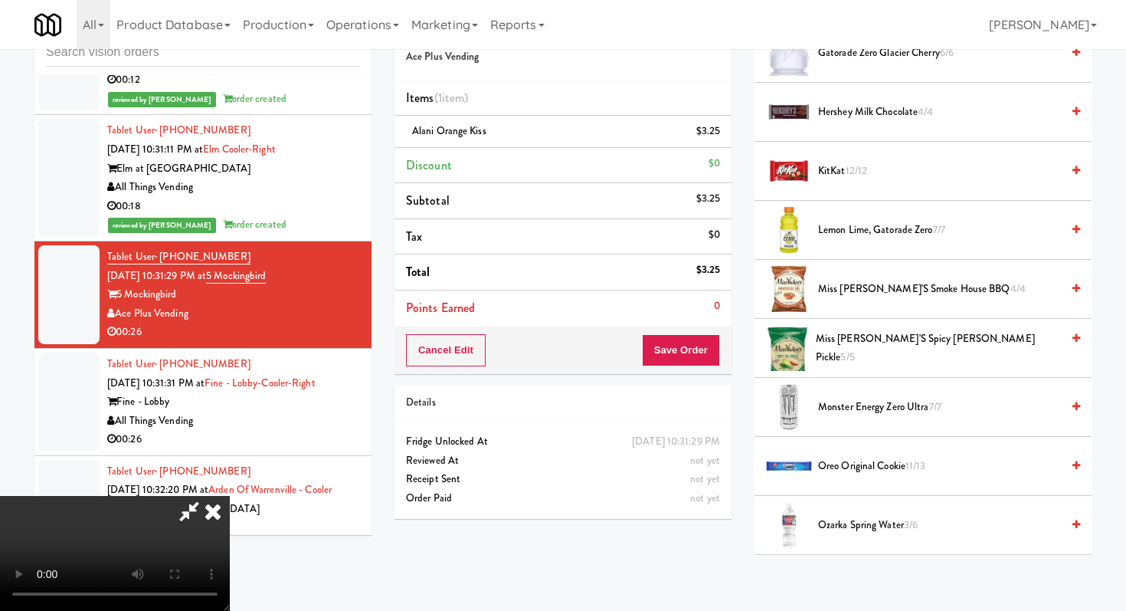
scroll to position [1272, 0]
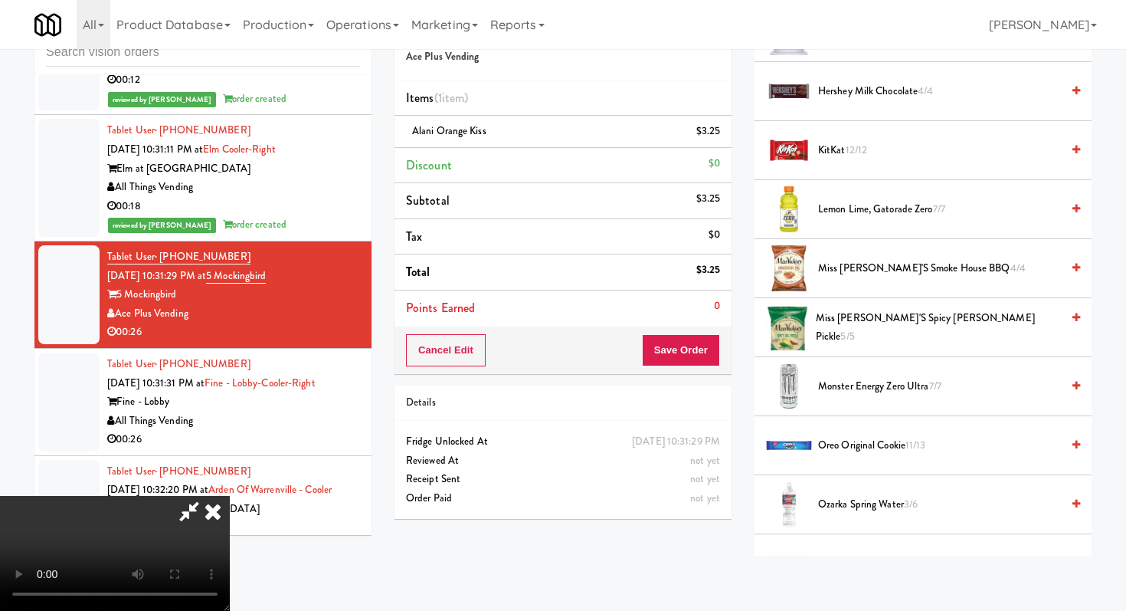
click at [842, 144] on span "KitKat 12/12" at bounding box center [939, 150] width 243 height 19
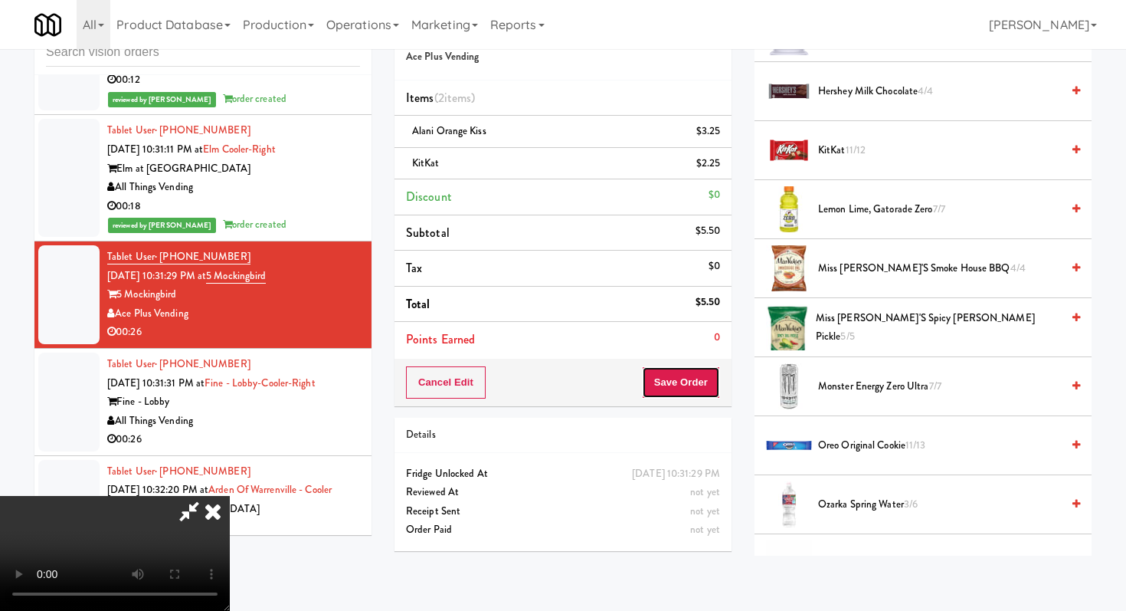
click at [699, 388] on button "Save Order" at bounding box center [681, 382] width 78 height 32
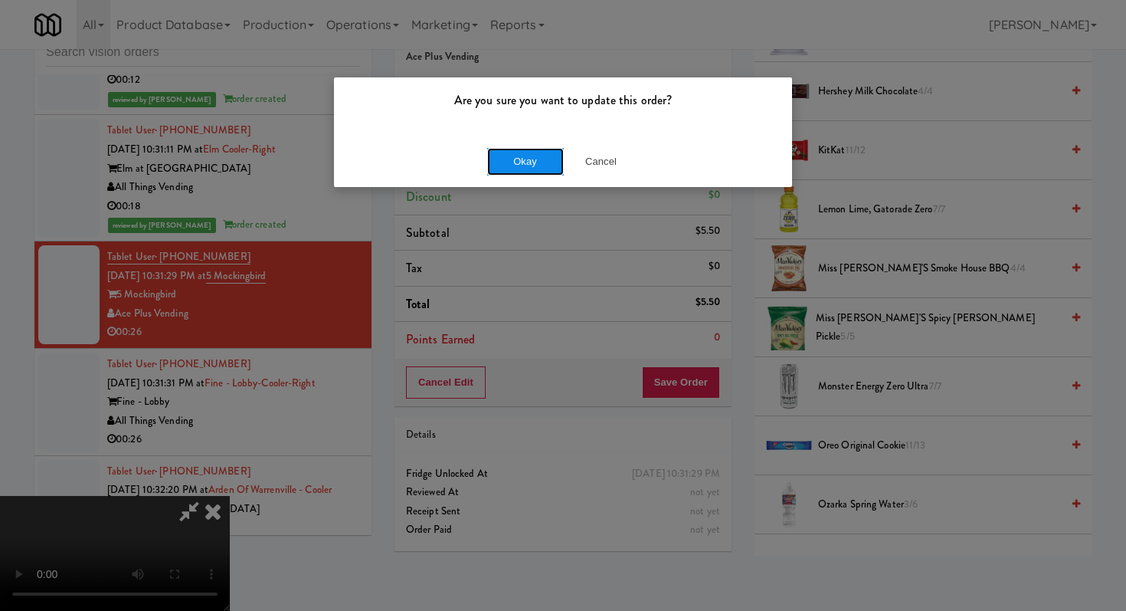
click at [559, 148] on button "Okay" at bounding box center [525, 162] width 77 height 28
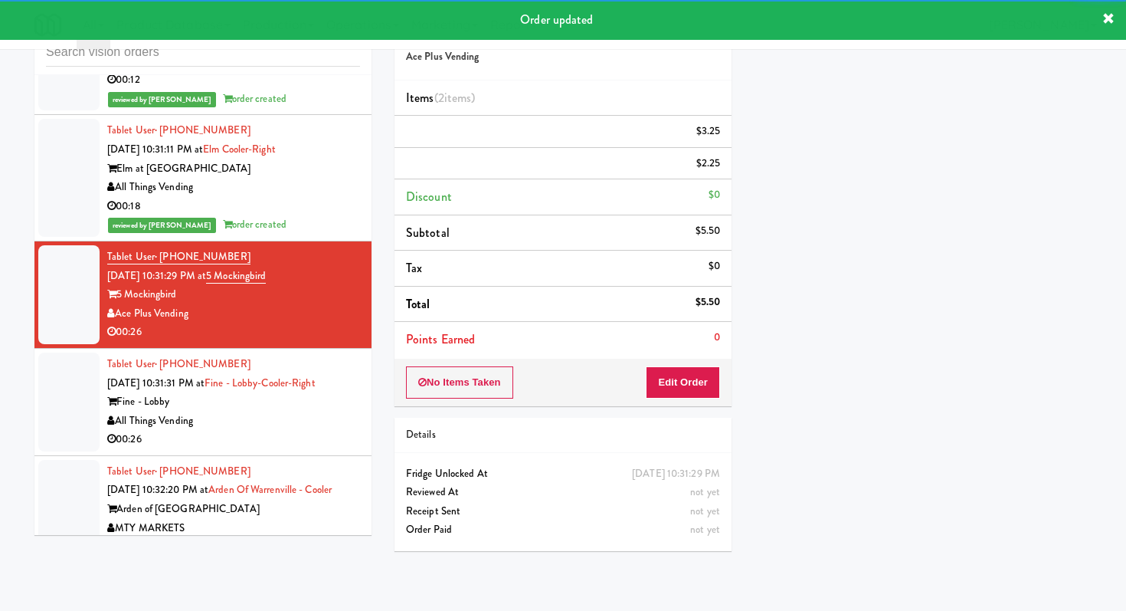
scroll to position [2848, 0]
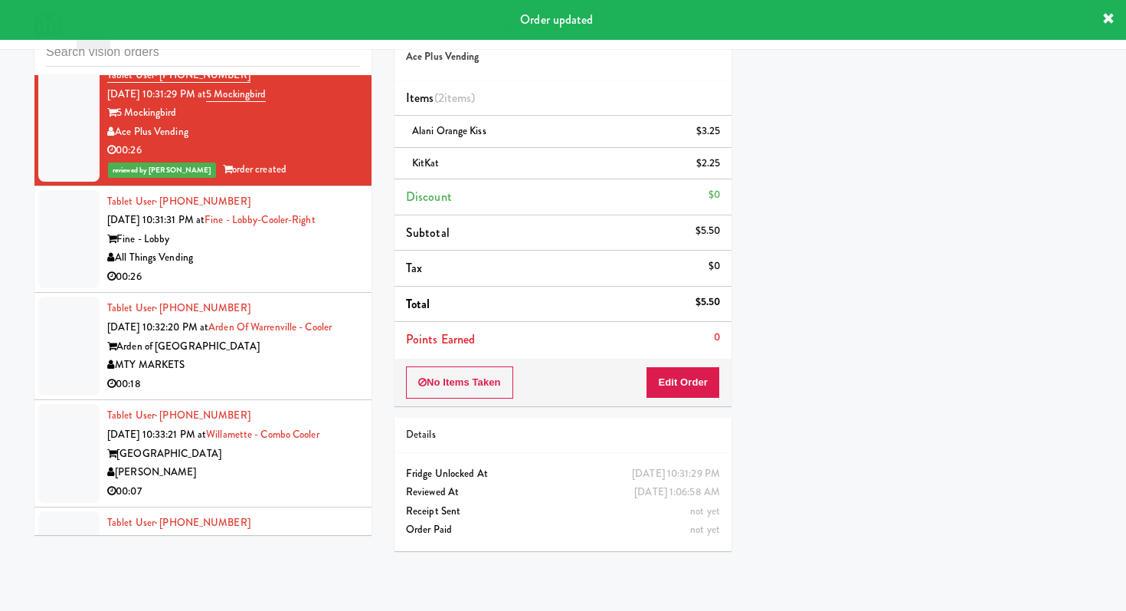
click at [325, 267] on div "00:26" at bounding box center [233, 276] width 253 height 19
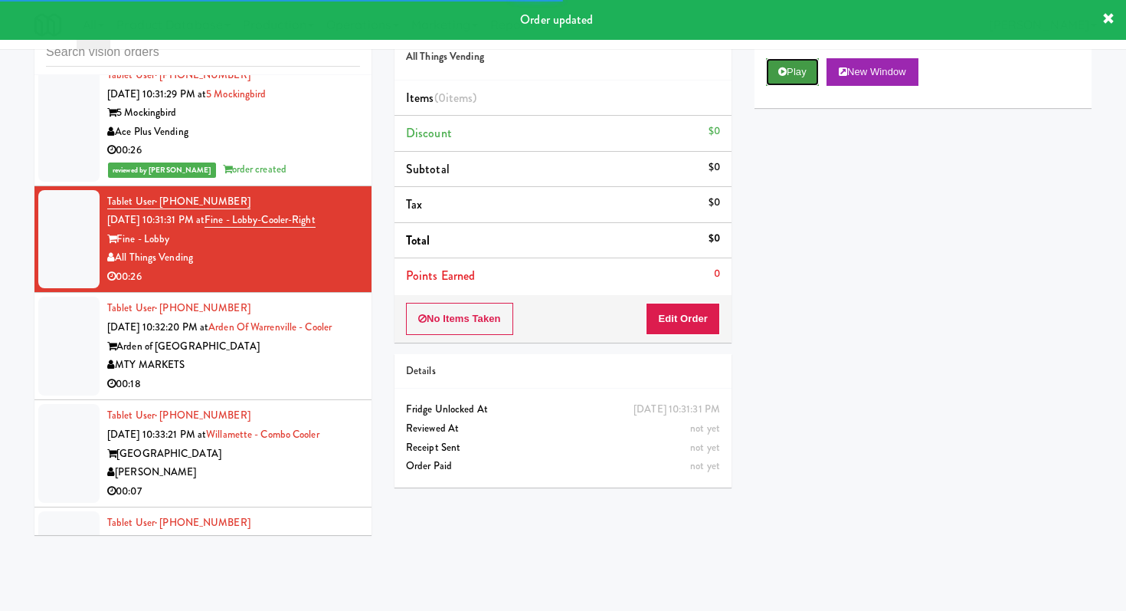
click at [807, 77] on button "Play" at bounding box center [792, 72] width 53 height 28
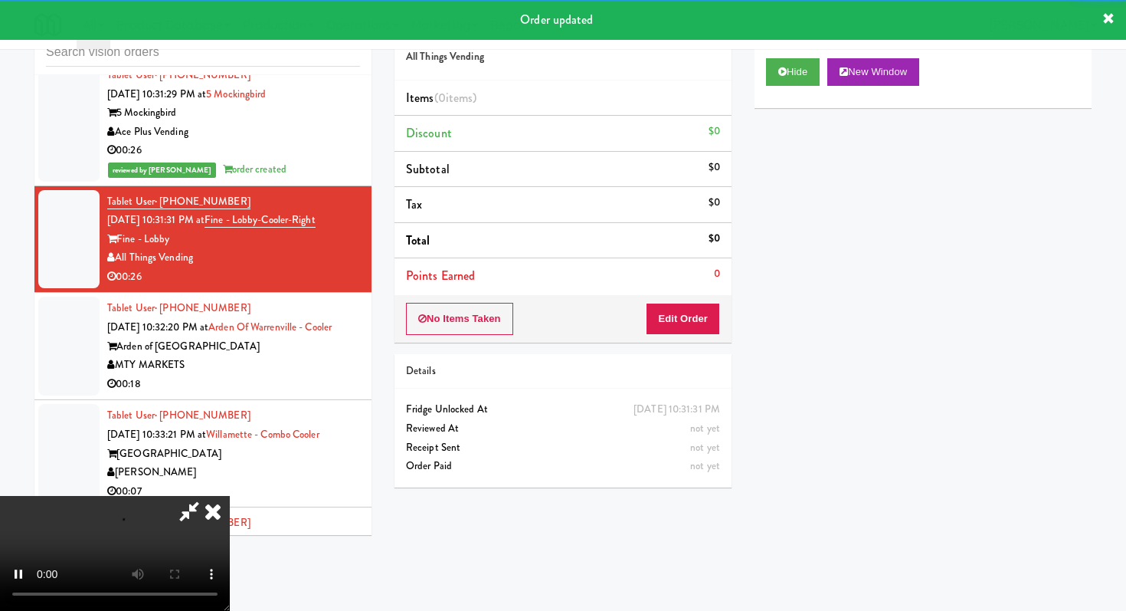
click at [660, 343] on div "Order # 1412528 All Things Vending Items (0 items ) Discount $0 Subtotal $0 Tax…" at bounding box center [563, 252] width 360 height 493
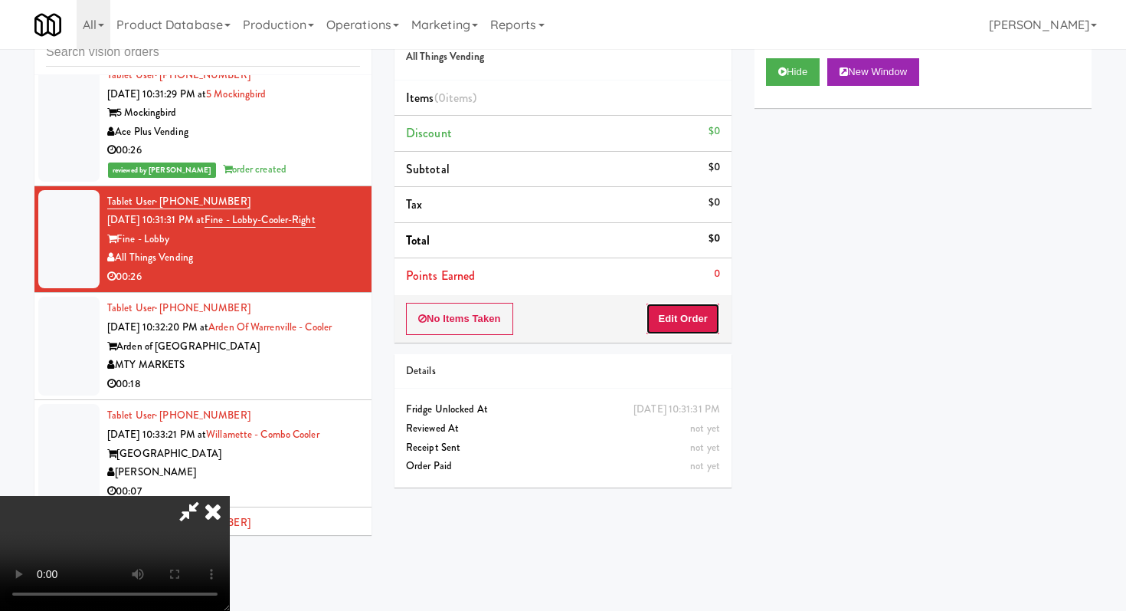
click at [683, 310] on button "Edit Order" at bounding box center [683, 319] width 74 height 32
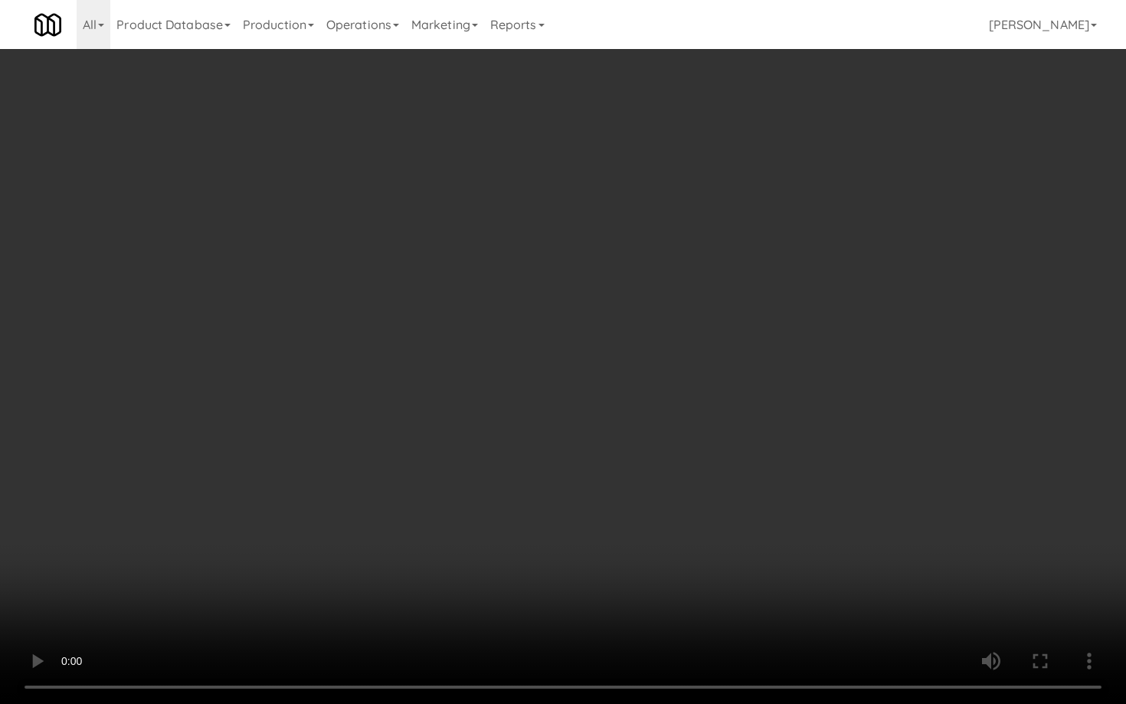
click at [819, 530] on video at bounding box center [563, 352] width 1126 height 704
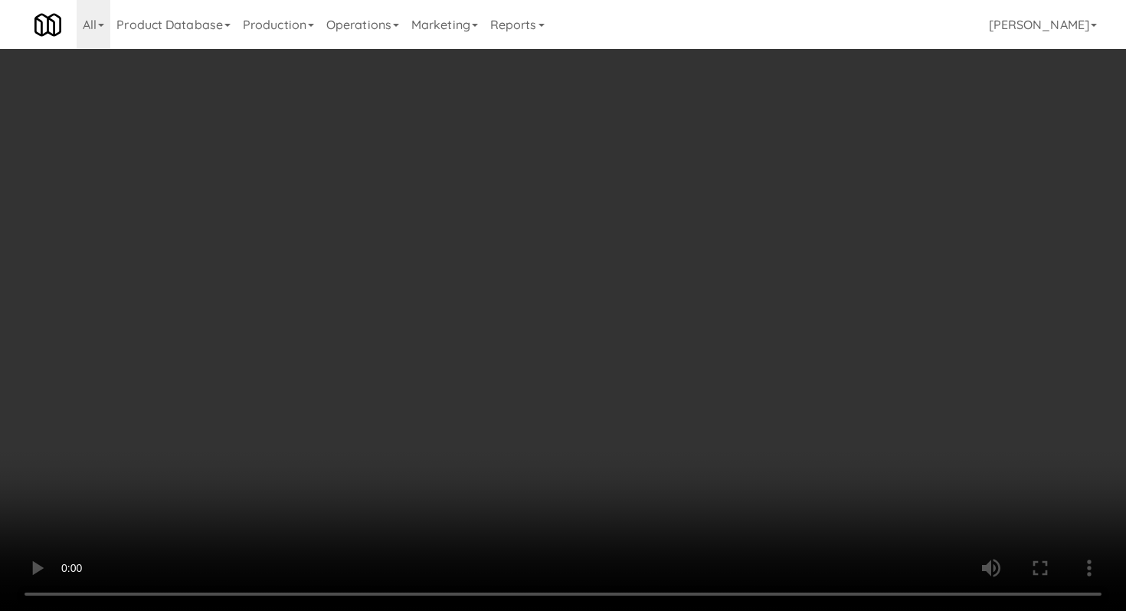
scroll to position [1965, 0]
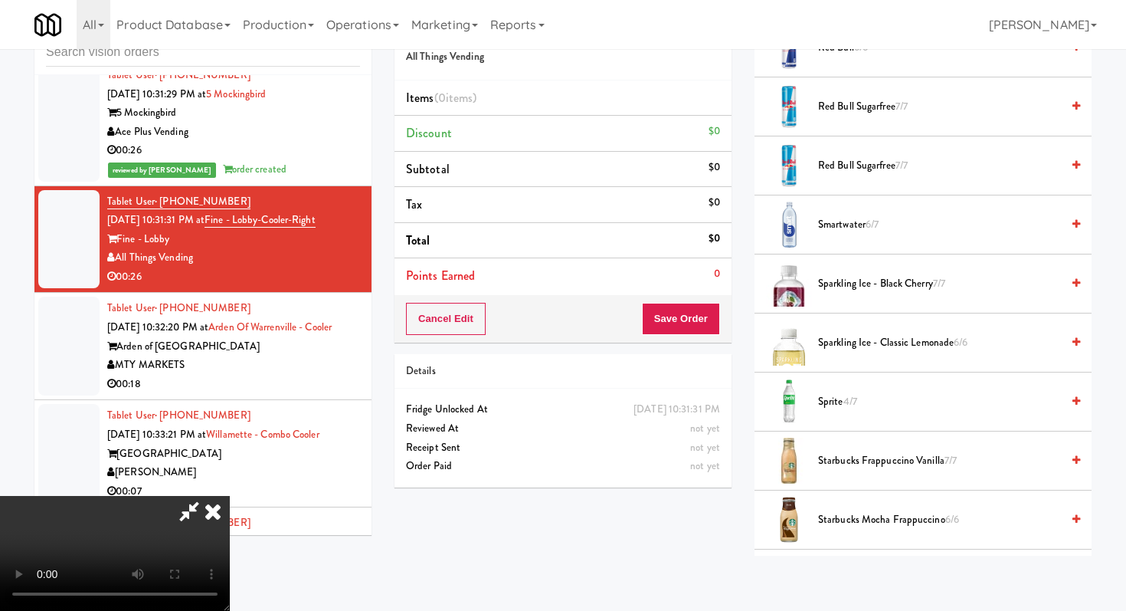
click at [835, 402] on span "Sprite 4/7" at bounding box center [939, 401] width 243 height 19
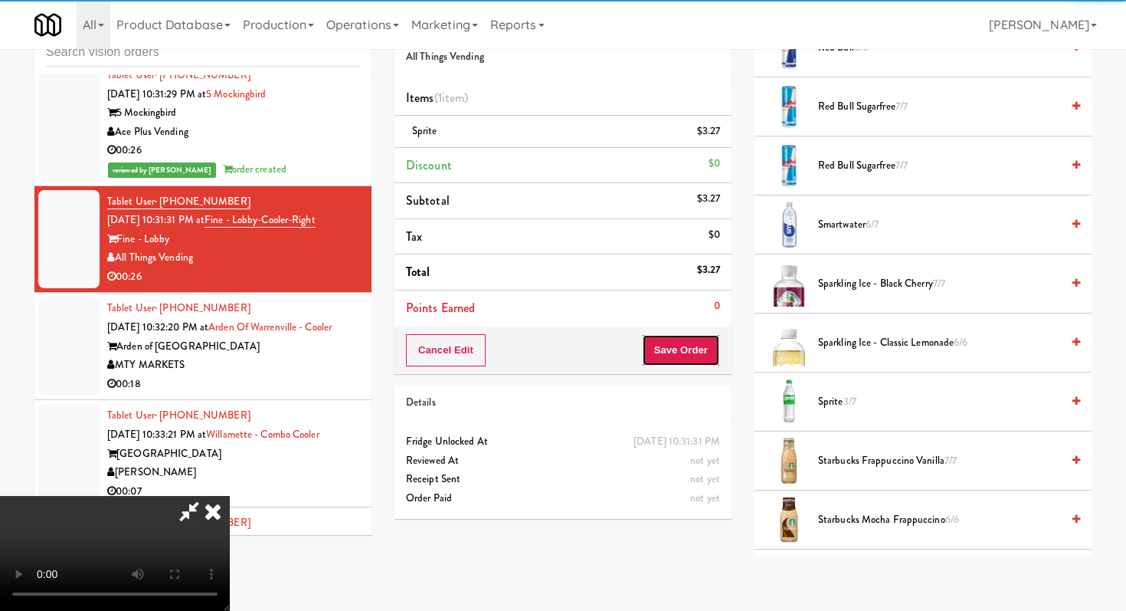
click at [698, 353] on button "Save Order" at bounding box center [681, 350] width 78 height 32
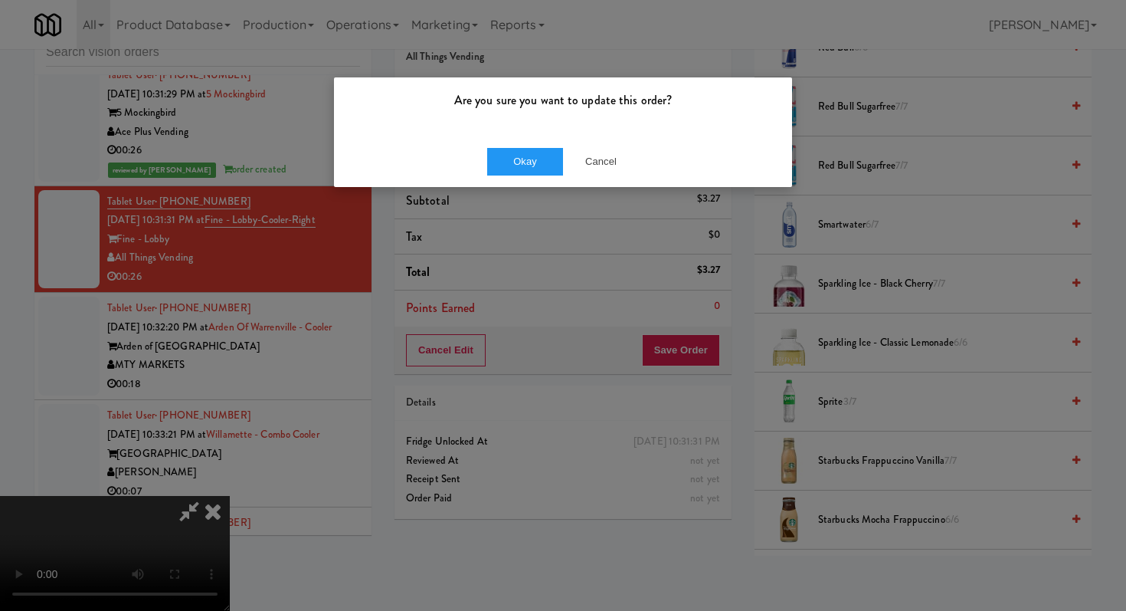
click at [497, 146] on div "Okay Cancel" at bounding box center [563, 161] width 458 height 51
click at [503, 159] on button "Okay" at bounding box center [525, 162] width 77 height 28
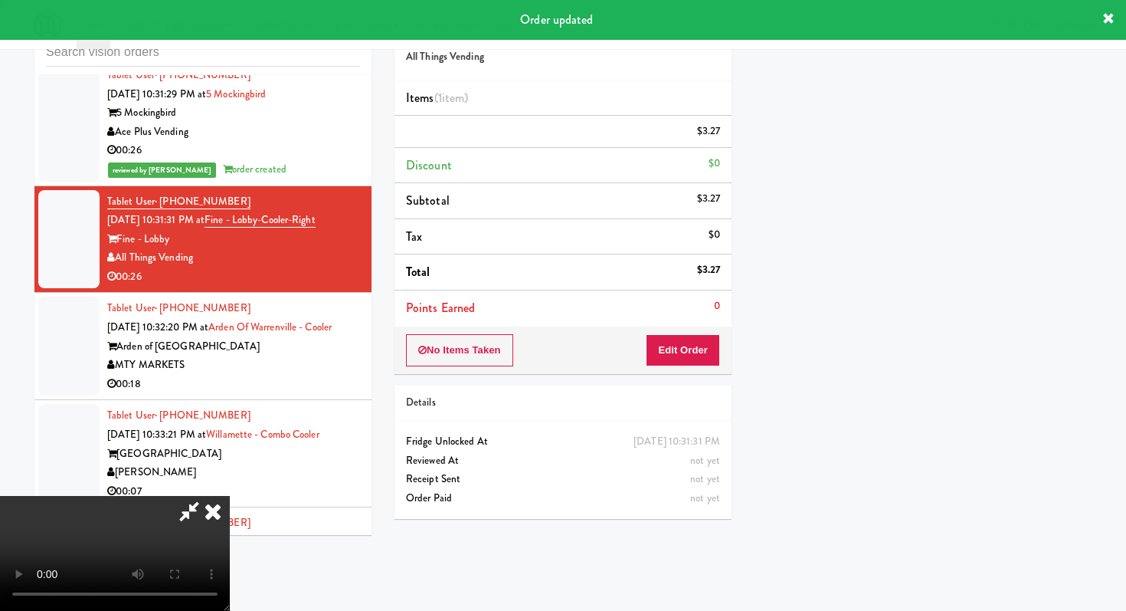
scroll to position [65, 0]
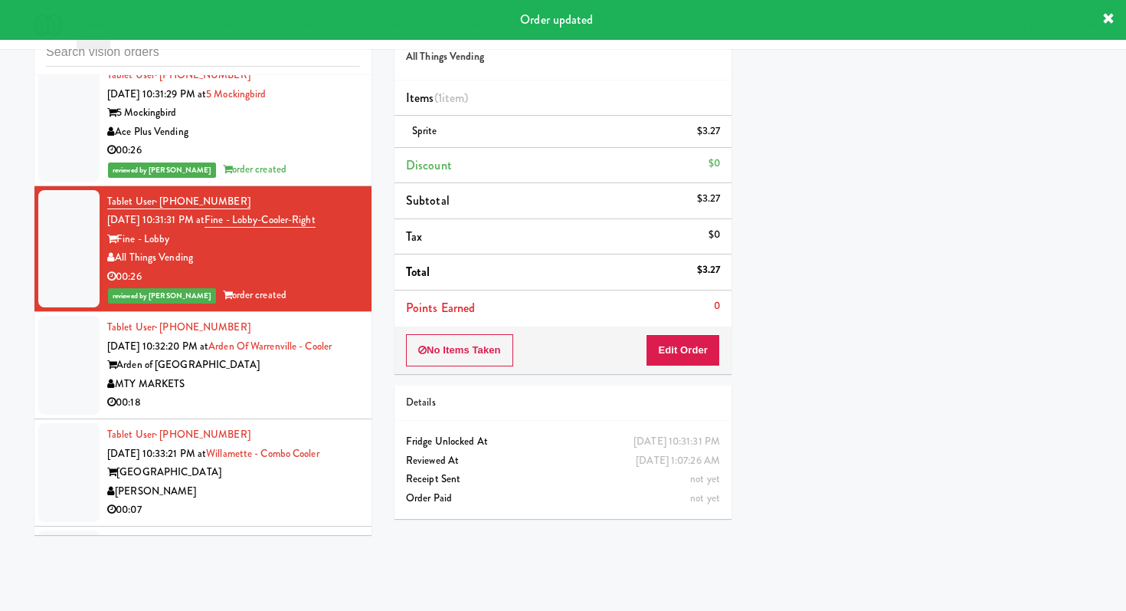
click at [353, 375] on div "MTY MARKETS" at bounding box center [233, 384] width 253 height 19
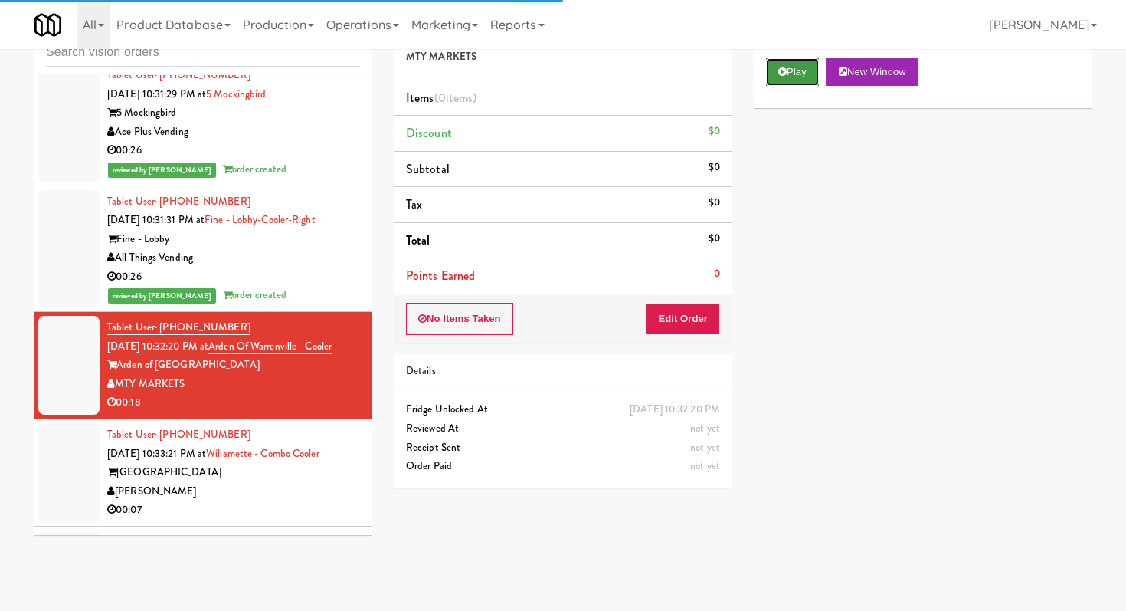
click at [787, 74] on button "Play" at bounding box center [792, 72] width 53 height 28
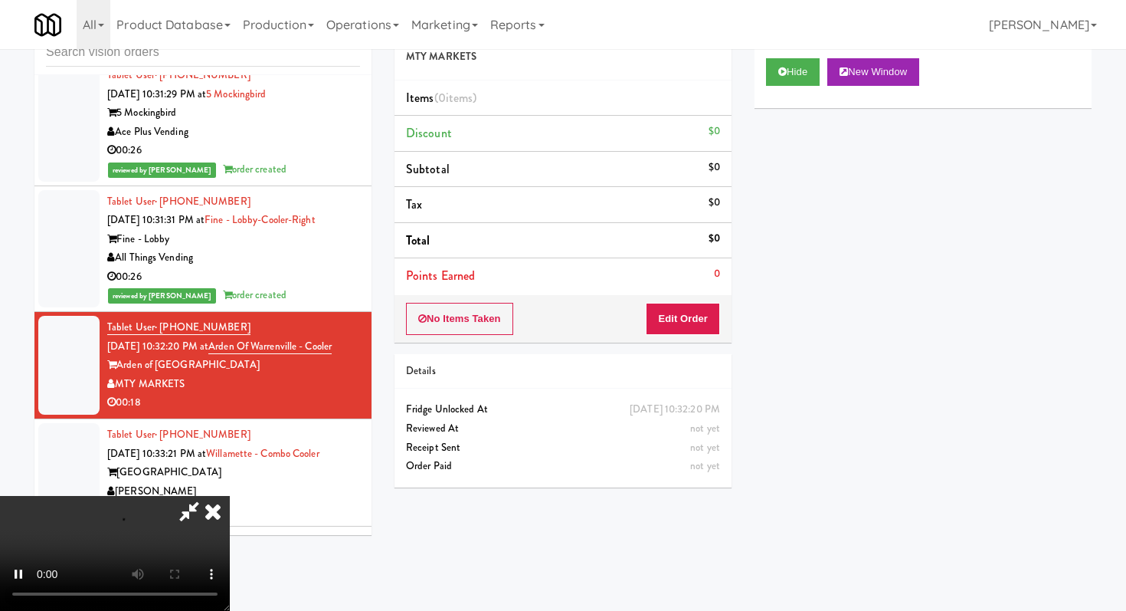
click at [694, 336] on div "No Items Taken Edit Order" at bounding box center [563, 319] width 337 height 48
click at [684, 307] on button "Edit Order" at bounding box center [683, 319] width 74 height 32
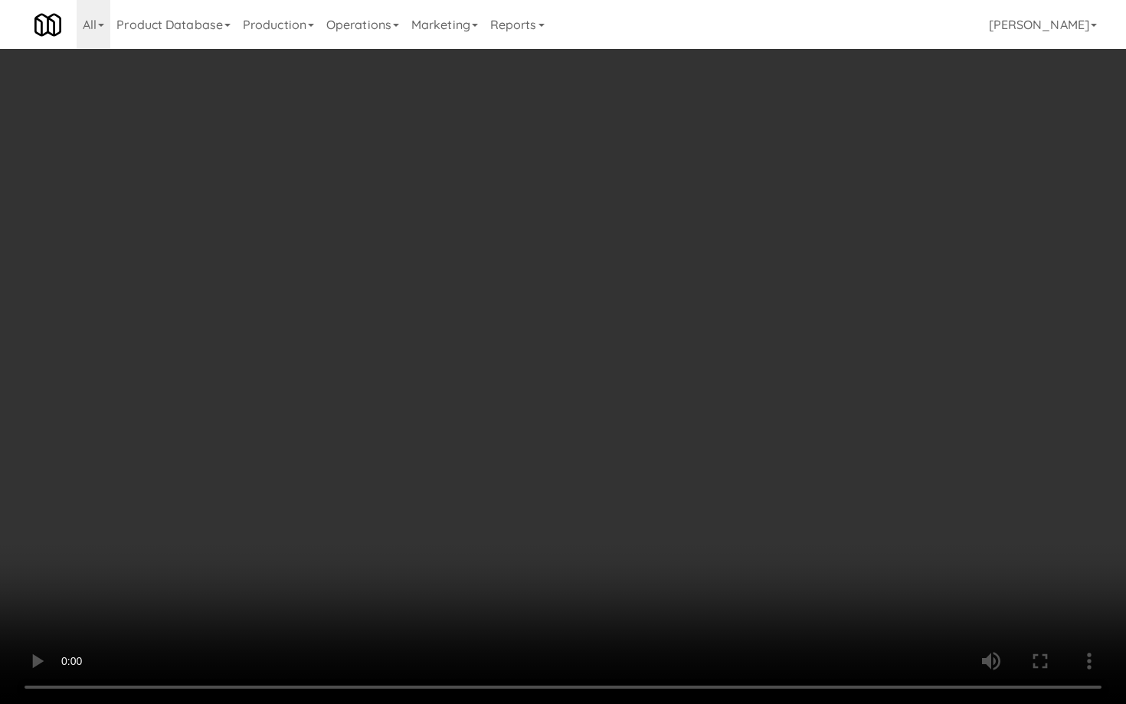
click at [518, 497] on video at bounding box center [563, 352] width 1126 height 704
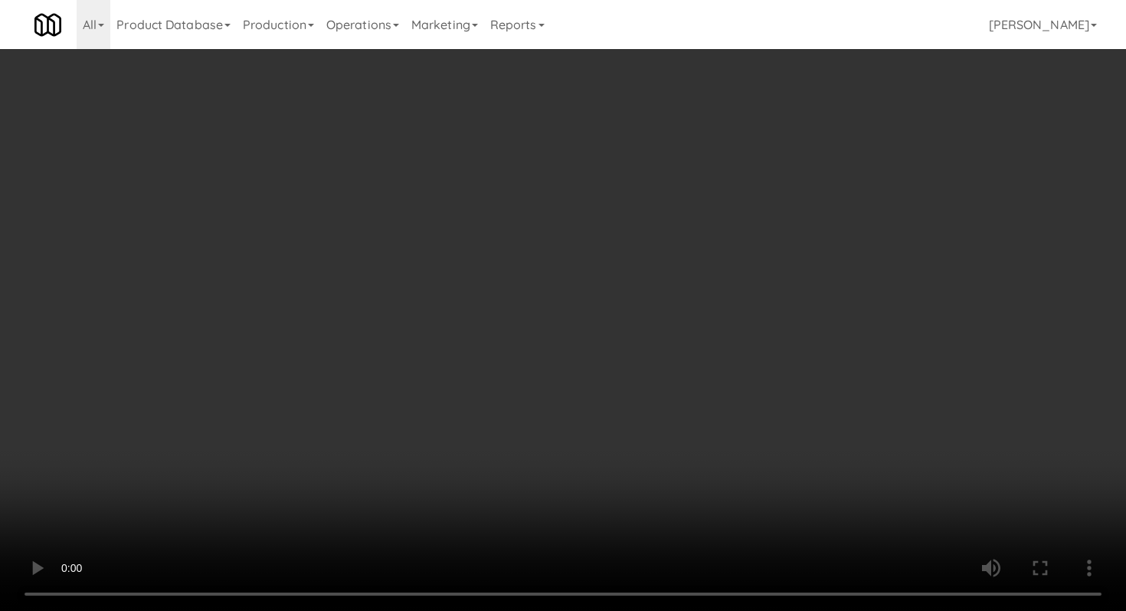
click at [518, 403] on video at bounding box center [563, 305] width 1126 height 611
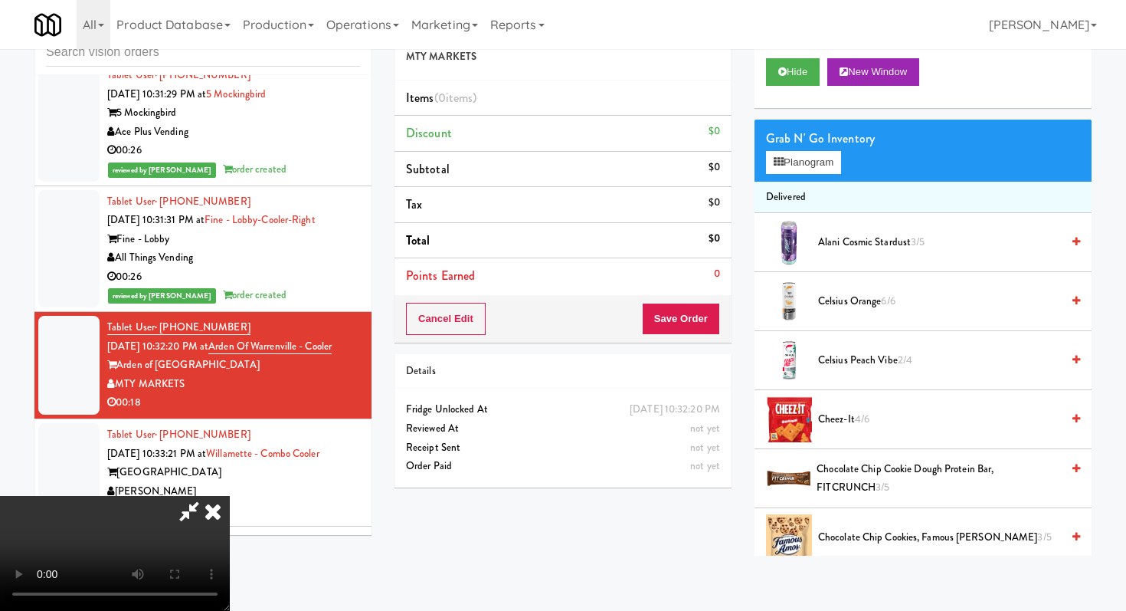
click at [230, 496] on video at bounding box center [115, 553] width 230 height 115
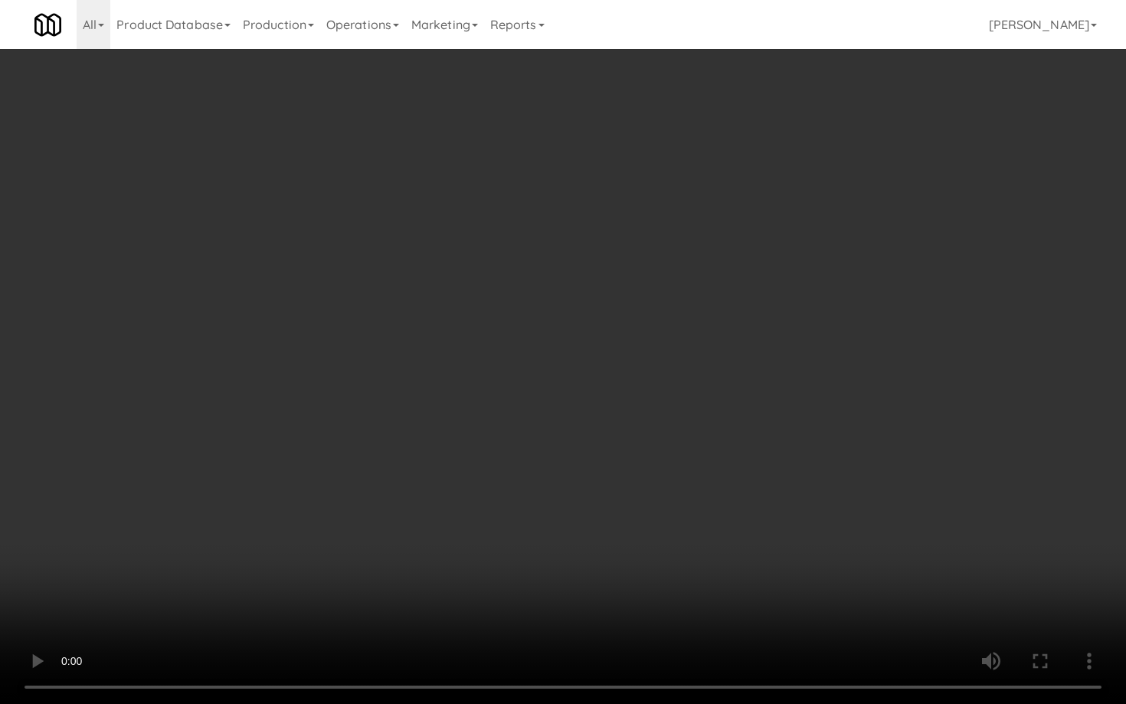
click at [492, 610] on video at bounding box center [563, 352] width 1126 height 704
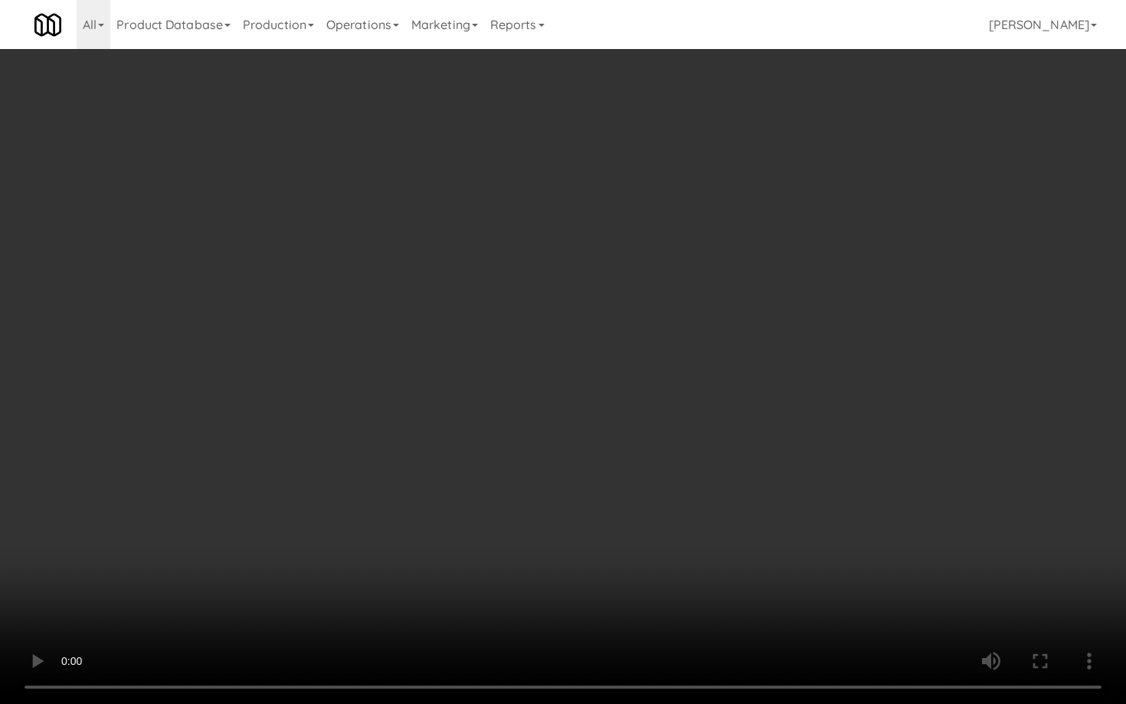
click at [492, 610] on video at bounding box center [563, 352] width 1126 height 704
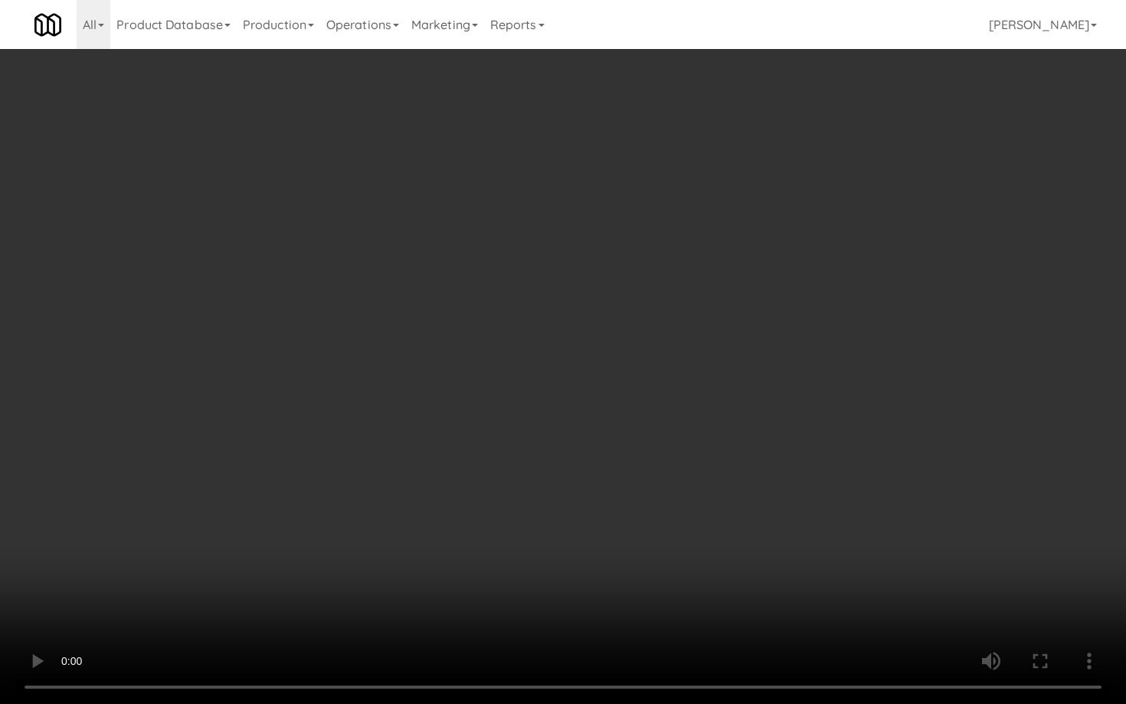
click at [492, 610] on video at bounding box center [563, 352] width 1126 height 704
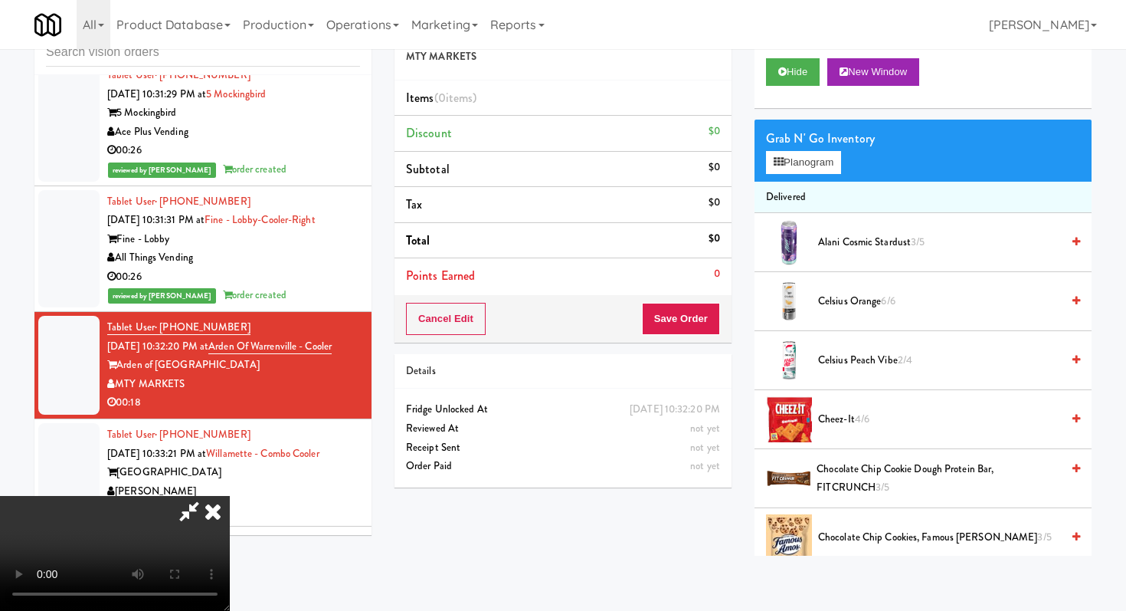
click at [858, 422] on span "4/6" at bounding box center [862, 419] width 15 height 15
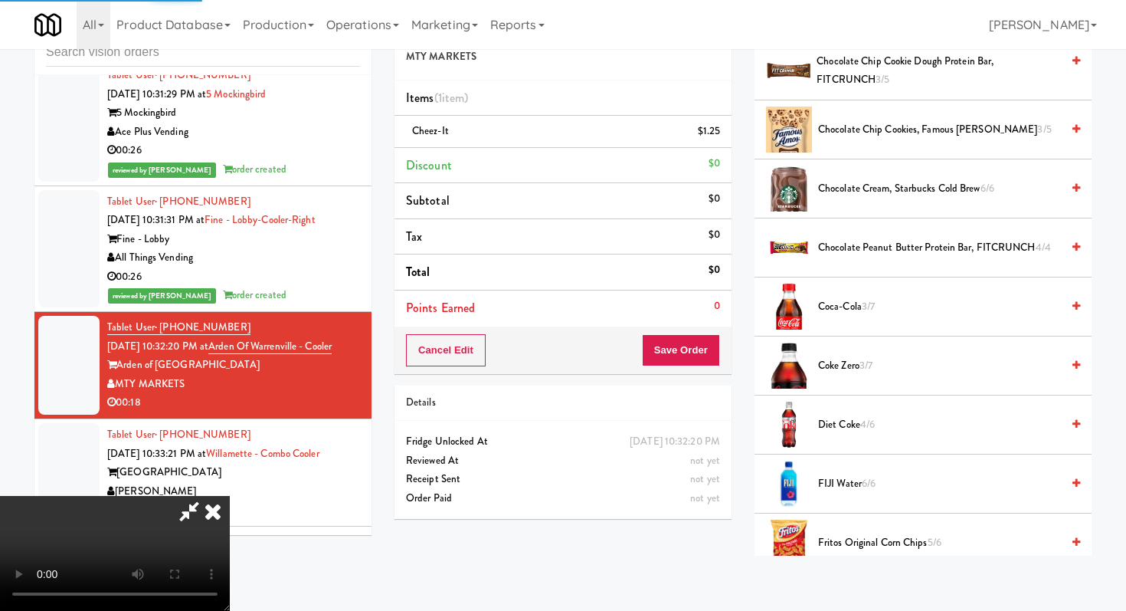
scroll to position [404, 0]
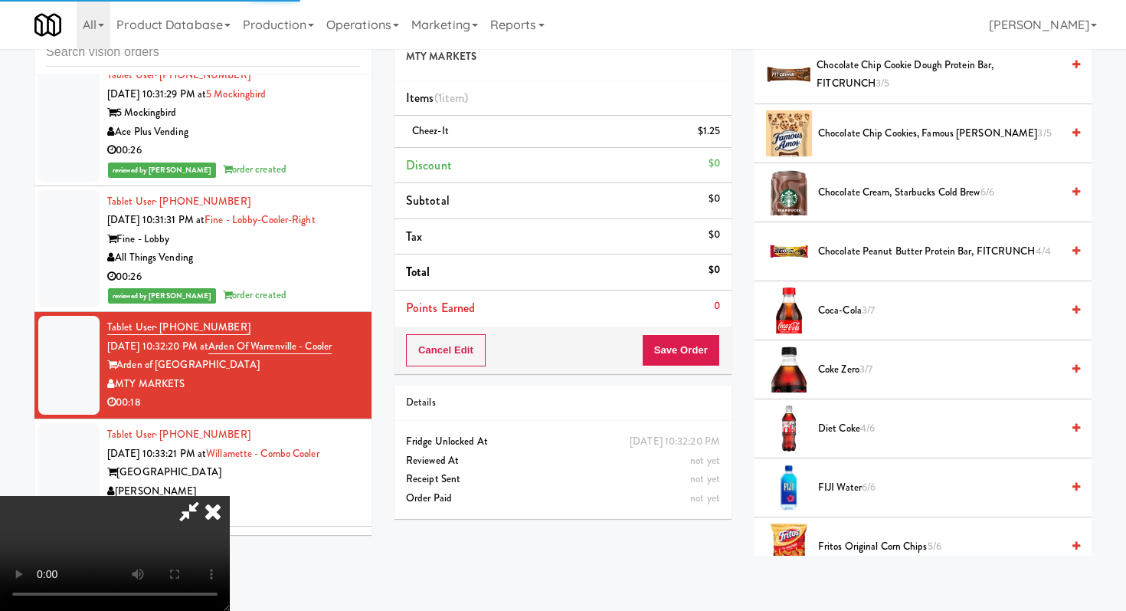
click at [845, 301] on span "Coca-Cola 3/7" at bounding box center [939, 310] width 243 height 19
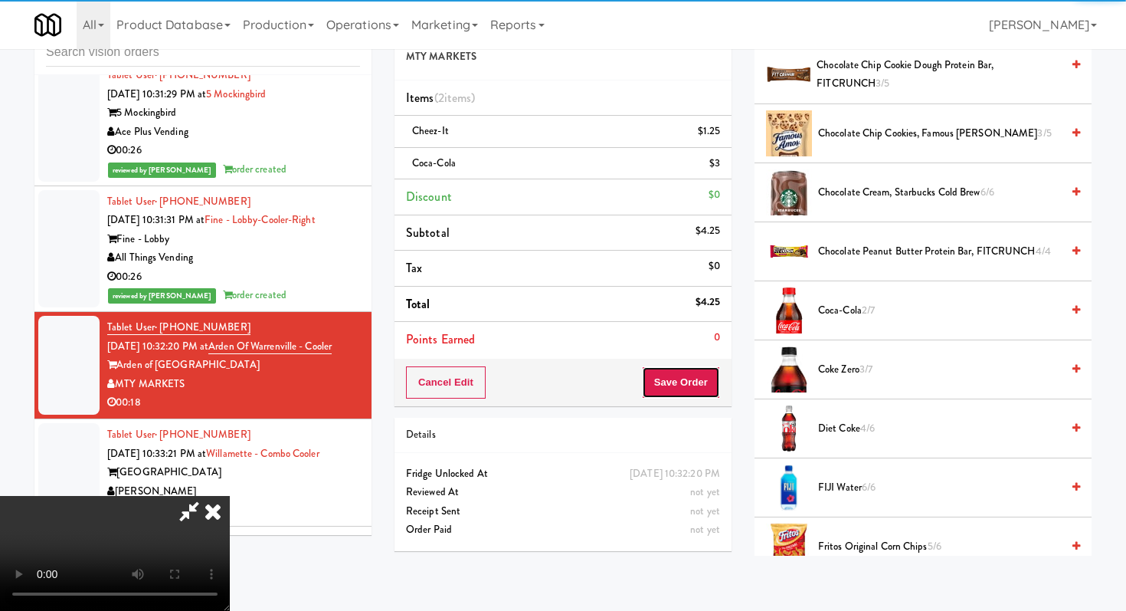
click at [699, 385] on button "Save Order" at bounding box center [681, 382] width 78 height 32
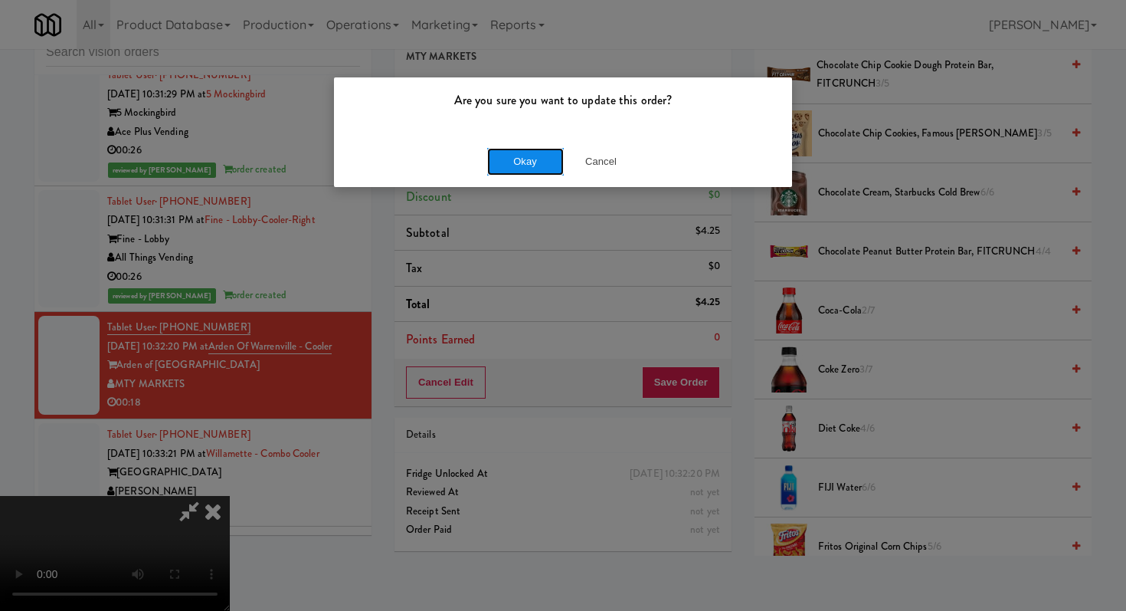
click at [548, 162] on button "Okay" at bounding box center [525, 162] width 77 height 28
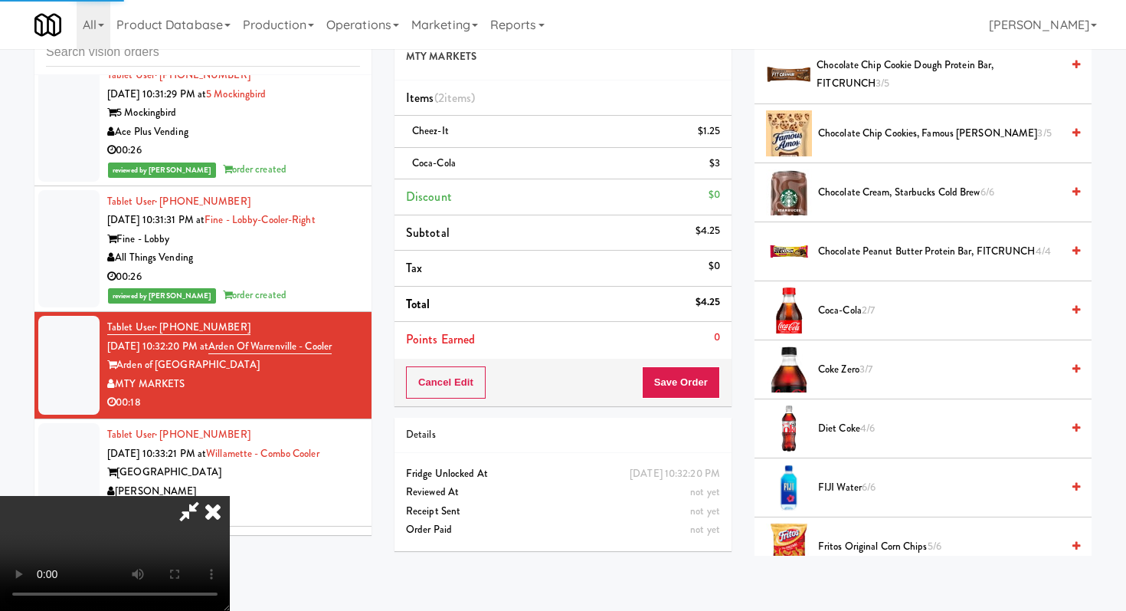
scroll to position [65, 0]
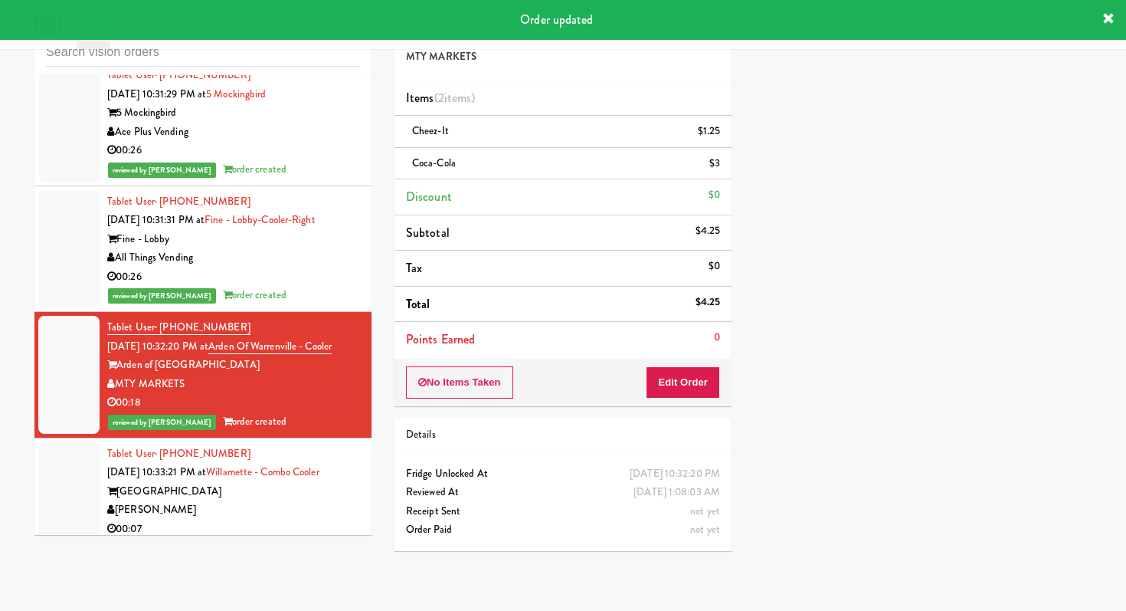
click at [257, 500] on div "[PERSON_NAME]" at bounding box center [233, 509] width 253 height 19
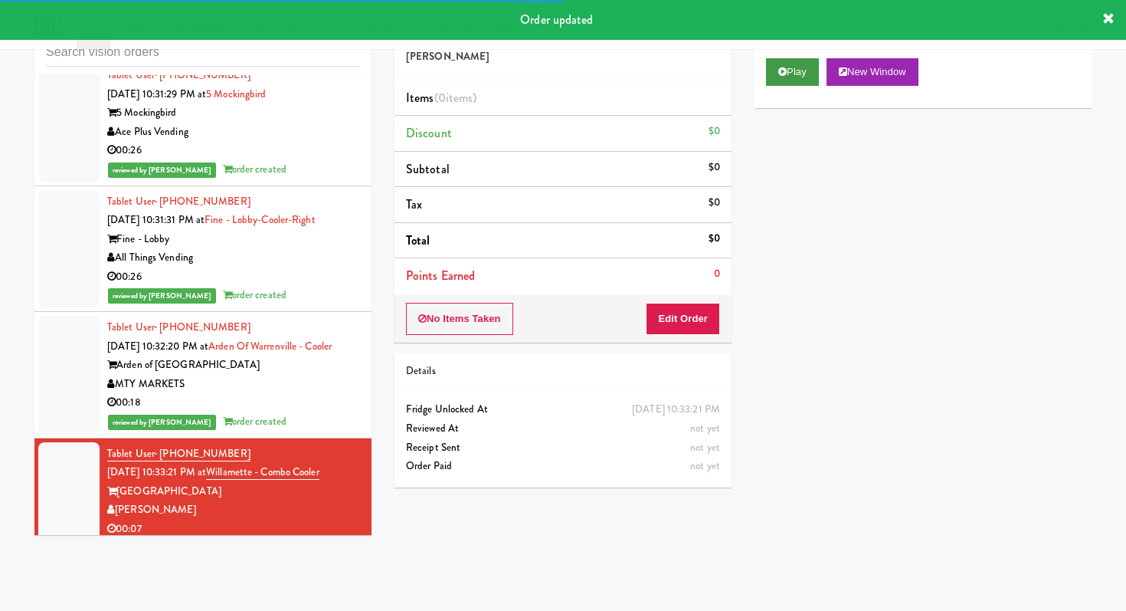
click at [778, 80] on button "Play" at bounding box center [792, 72] width 53 height 28
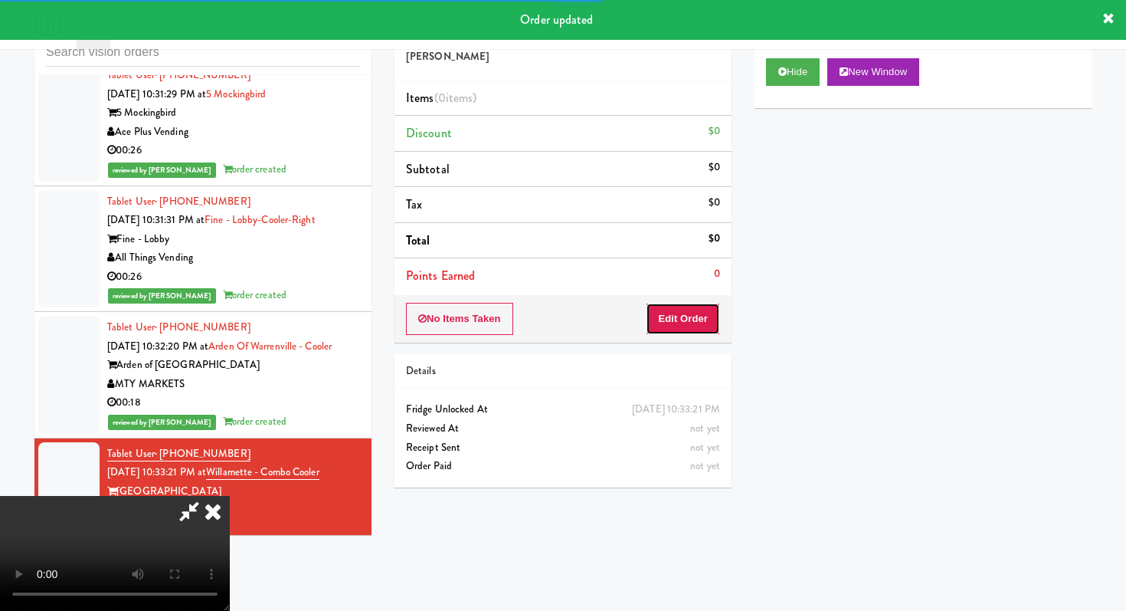
click at [690, 309] on button "Edit Order" at bounding box center [683, 319] width 74 height 32
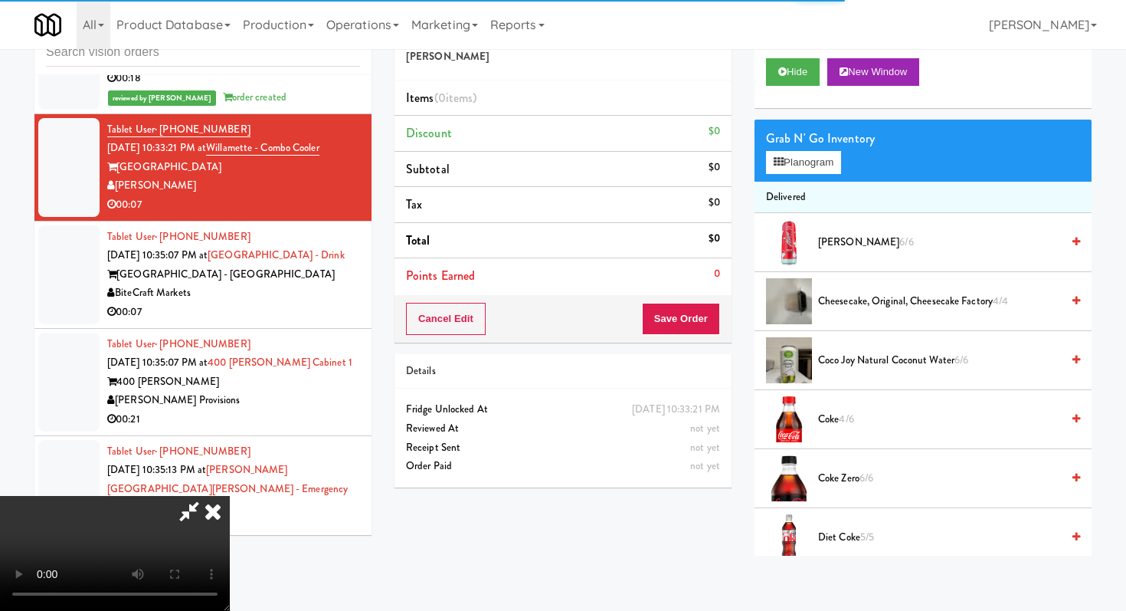
scroll to position [3174, 0]
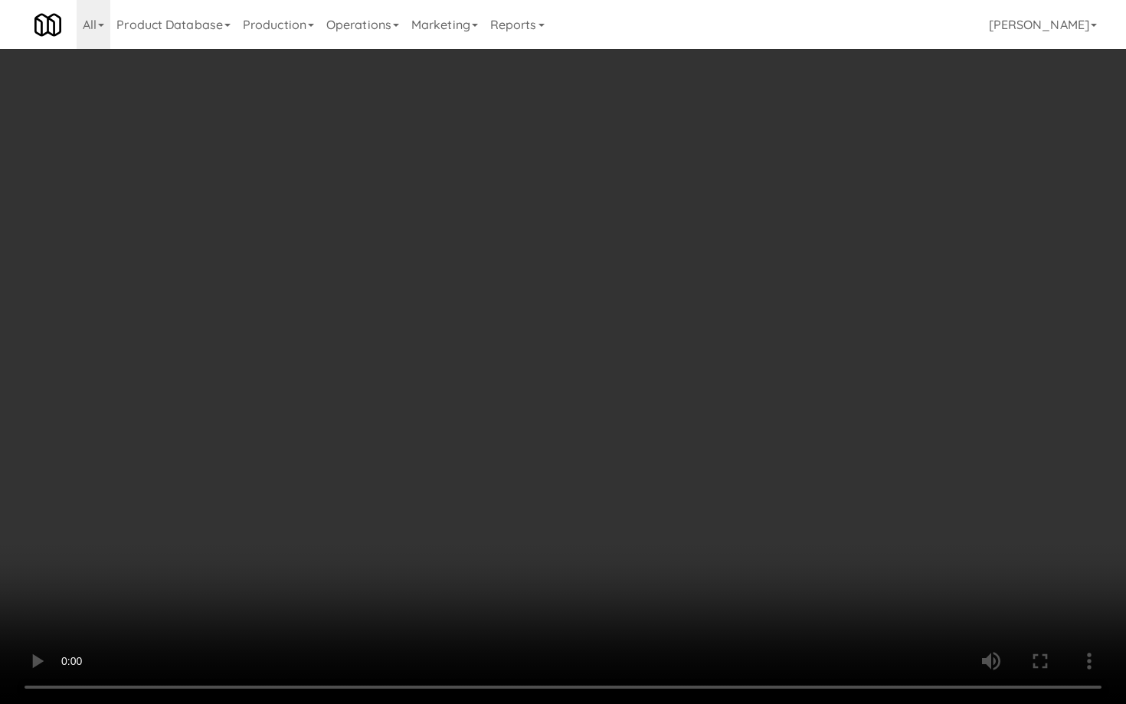
click at [697, 523] on video at bounding box center [563, 352] width 1126 height 704
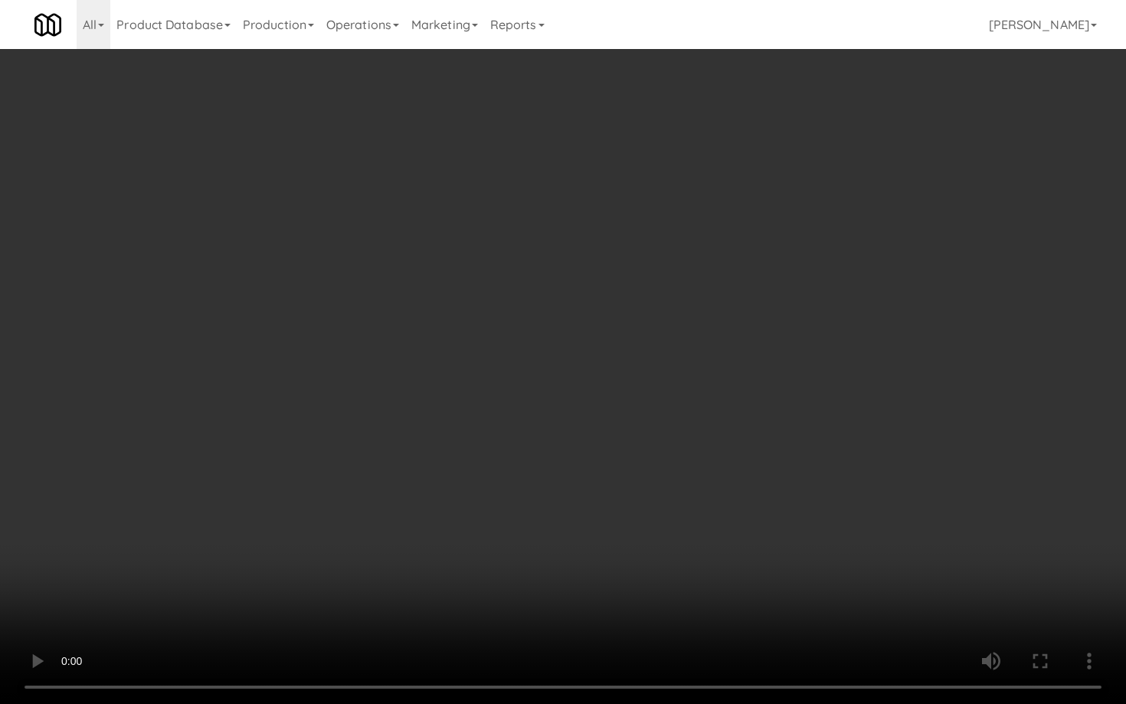
click at [697, 523] on video at bounding box center [563, 352] width 1126 height 704
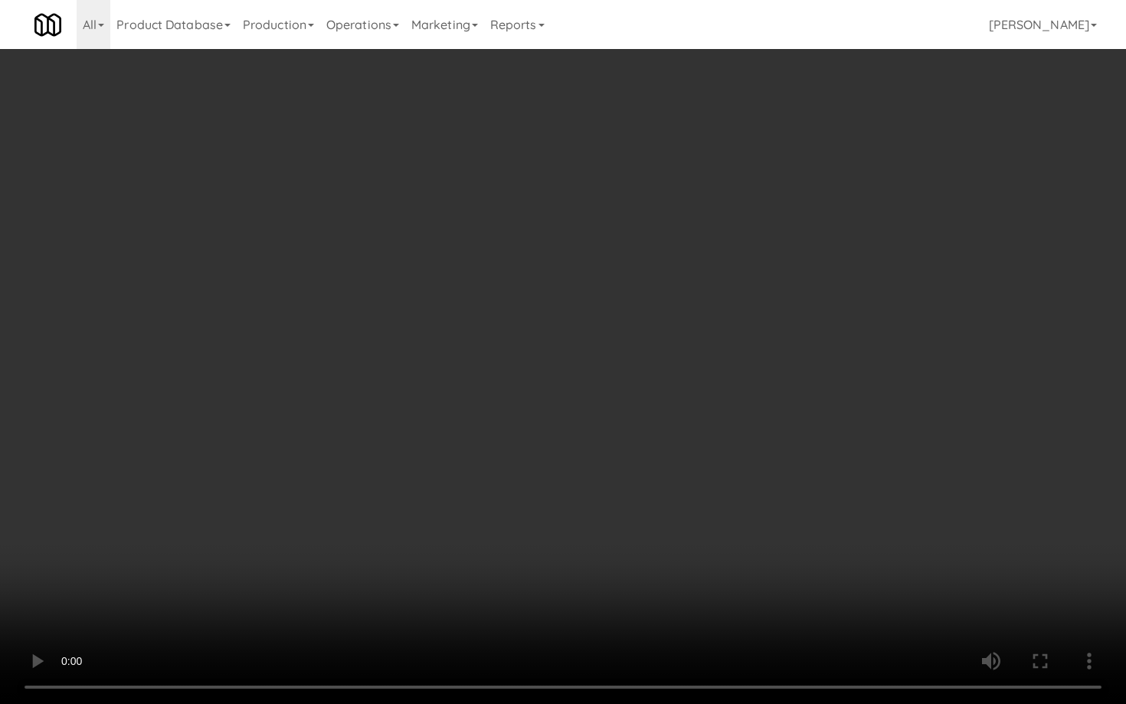
click at [697, 523] on video at bounding box center [563, 352] width 1126 height 704
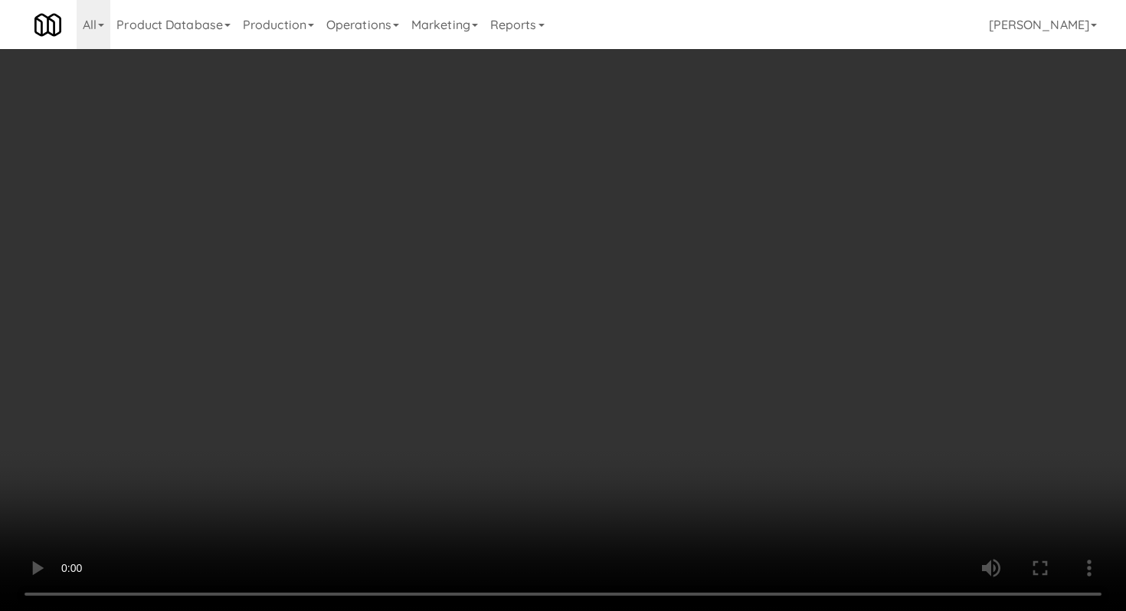
scroll to position [461, 0]
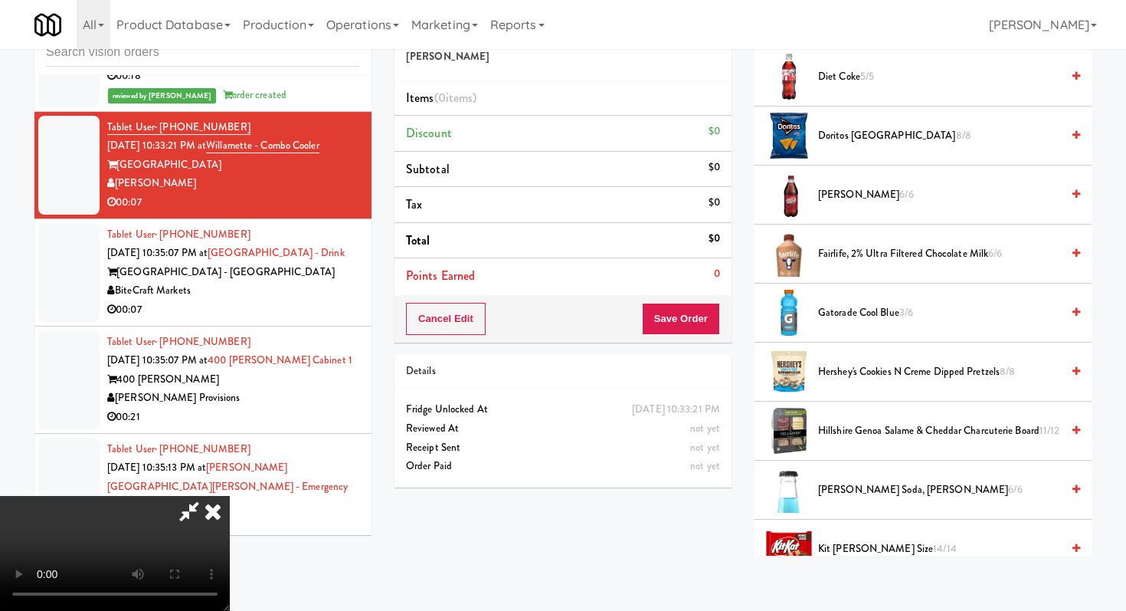
click at [860, 143] on span "Doritos Cool Ranch 8/8" at bounding box center [939, 135] width 243 height 19
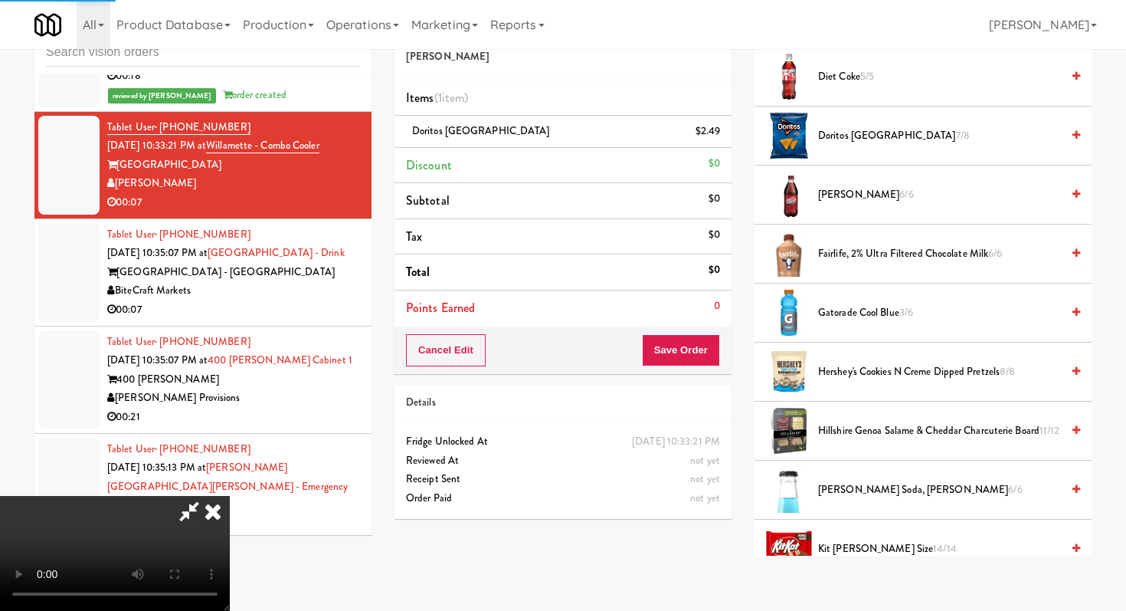
click at [883, 428] on span "Hillshire Genoa Salame & Cheddar Charcuterie Board 11/12" at bounding box center [939, 430] width 243 height 19
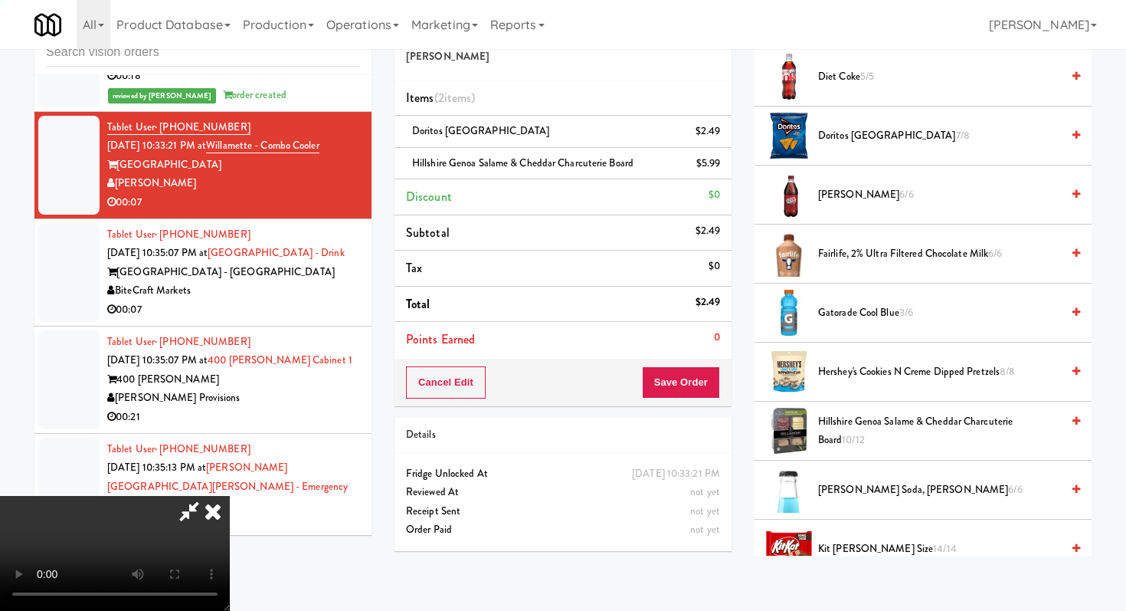
click at [883, 428] on span "Hillshire Genoa Salame & Cheddar Charcuterie Board 10/12" at bounding box center [939, 431] width 243 height 38
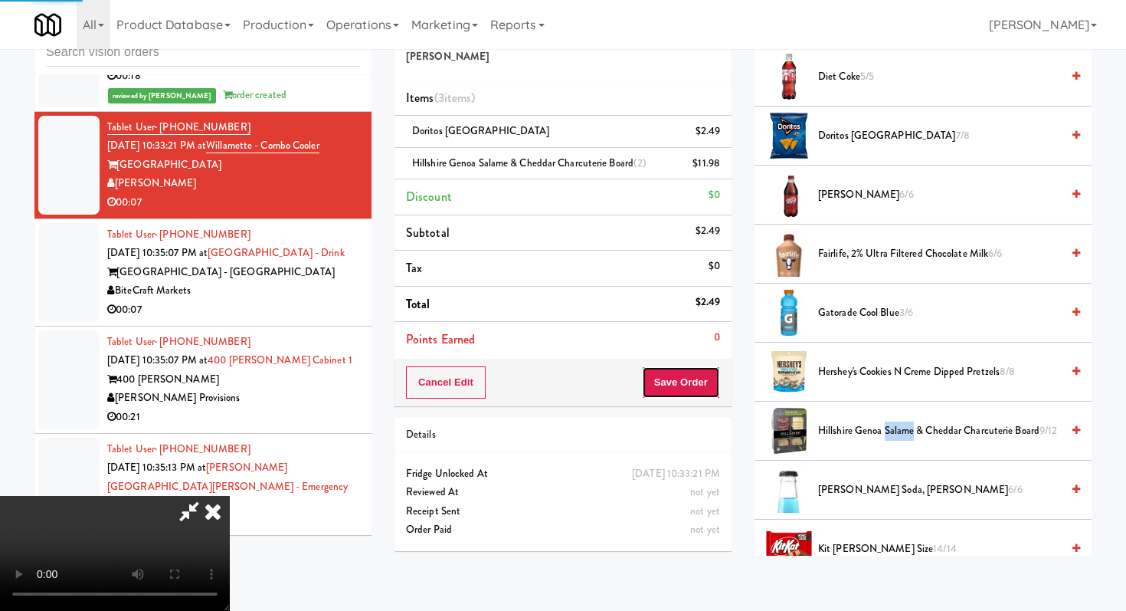
click at [707, 379] on button "Save Order" at bounding box center [681, 382] width 78 height 32
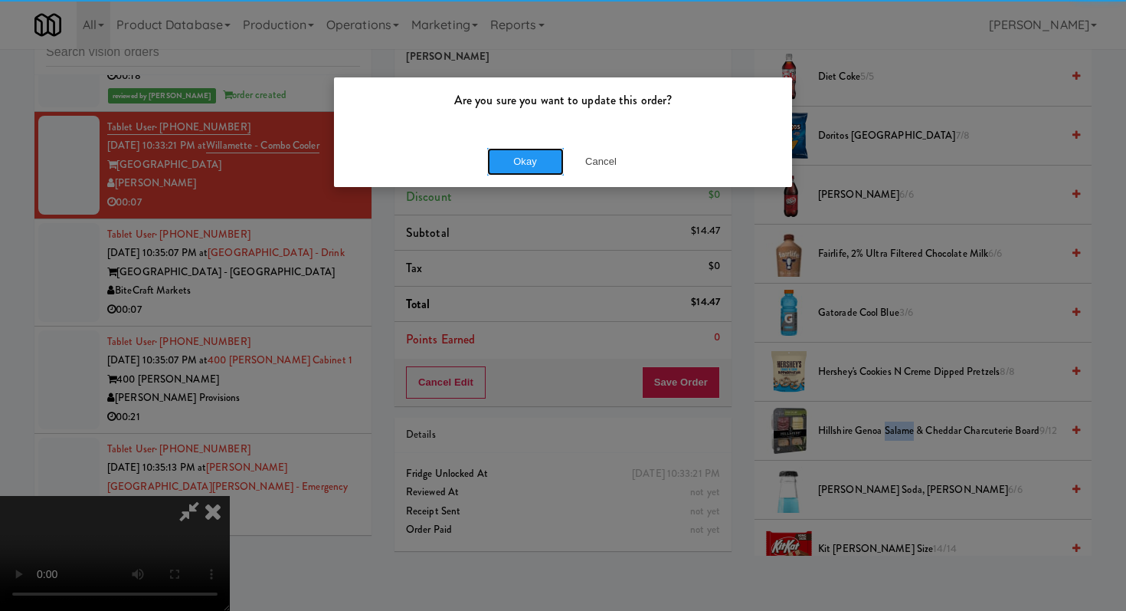
click at [540, 173] on button "Okay" at bounding box center [525, 162] width 77 height 28
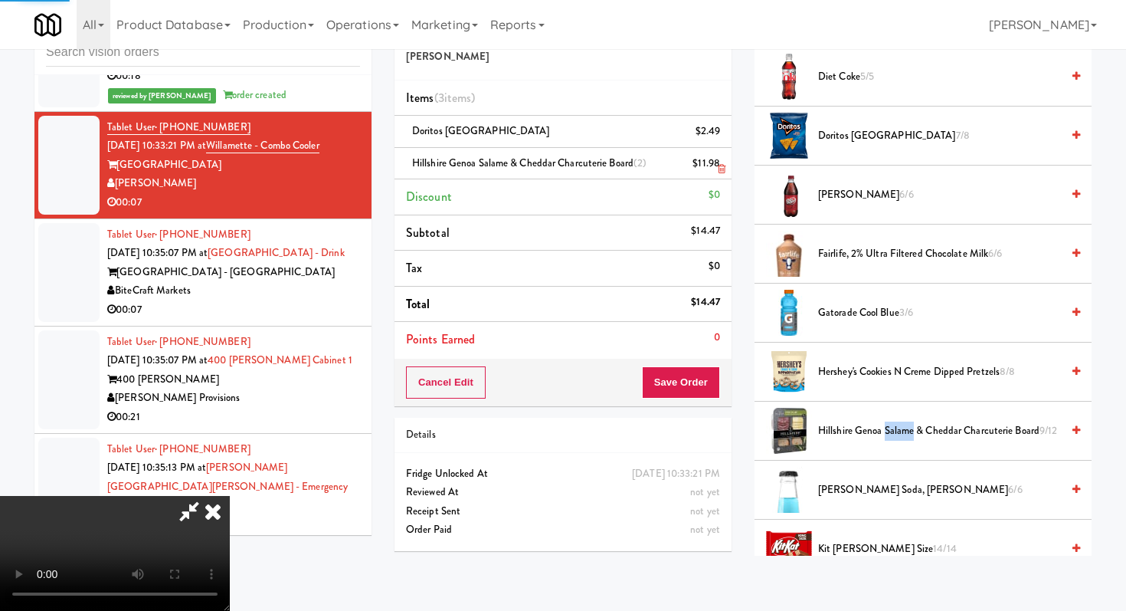
scroll to position [65, 0]
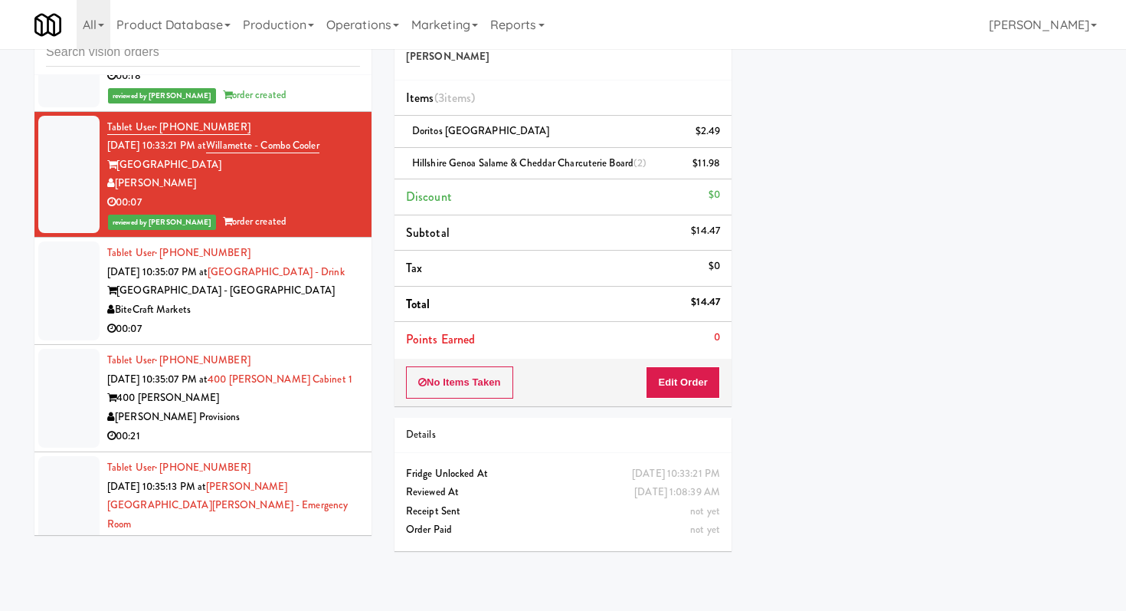
click at [366, 290] on li "Tablet User · (786) 966-0631 Sep 20, 2025 10:35:07 PM at Hollywood Heights - Dr…" at bounding box center [202, 291] width 337 height 107
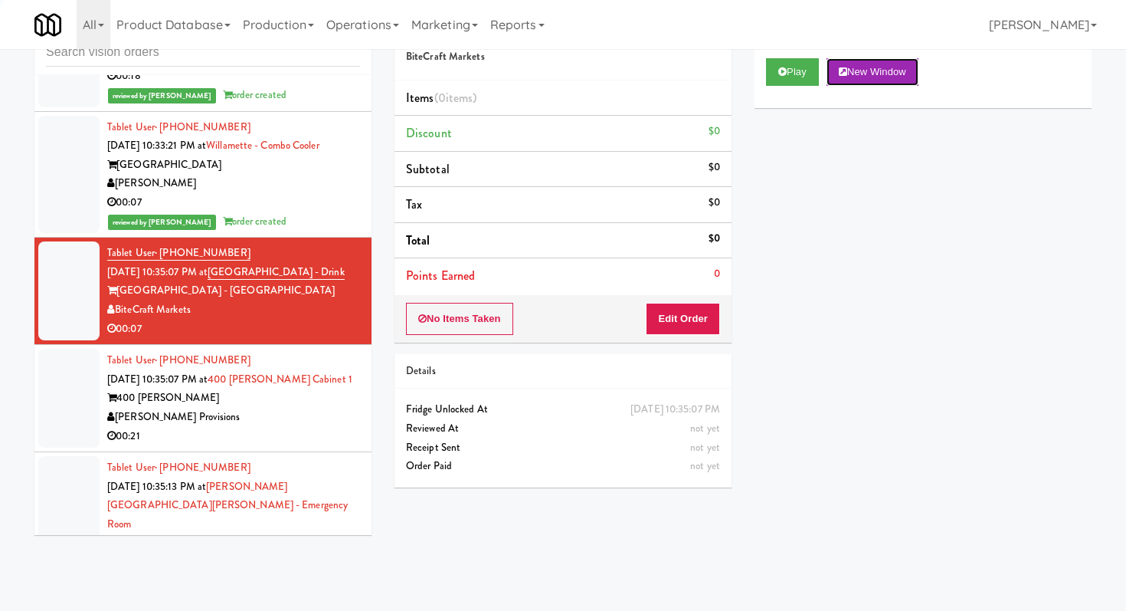
click at [853, 67] on button "New Window" at bounding box center [873, 72] width 92 height 28
click at [791, 78] on button "Play" at bounding box center [792, 72] width 53 height 28
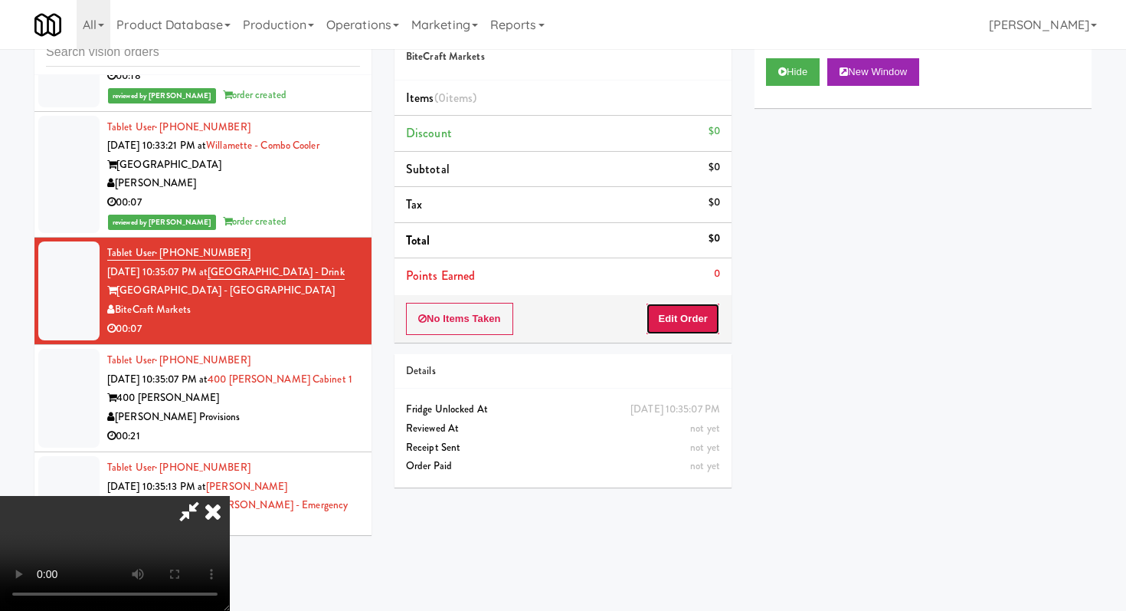
click at [680, 322] on button "Edit Order" at bounding box center [683, 319] width 74 height 32
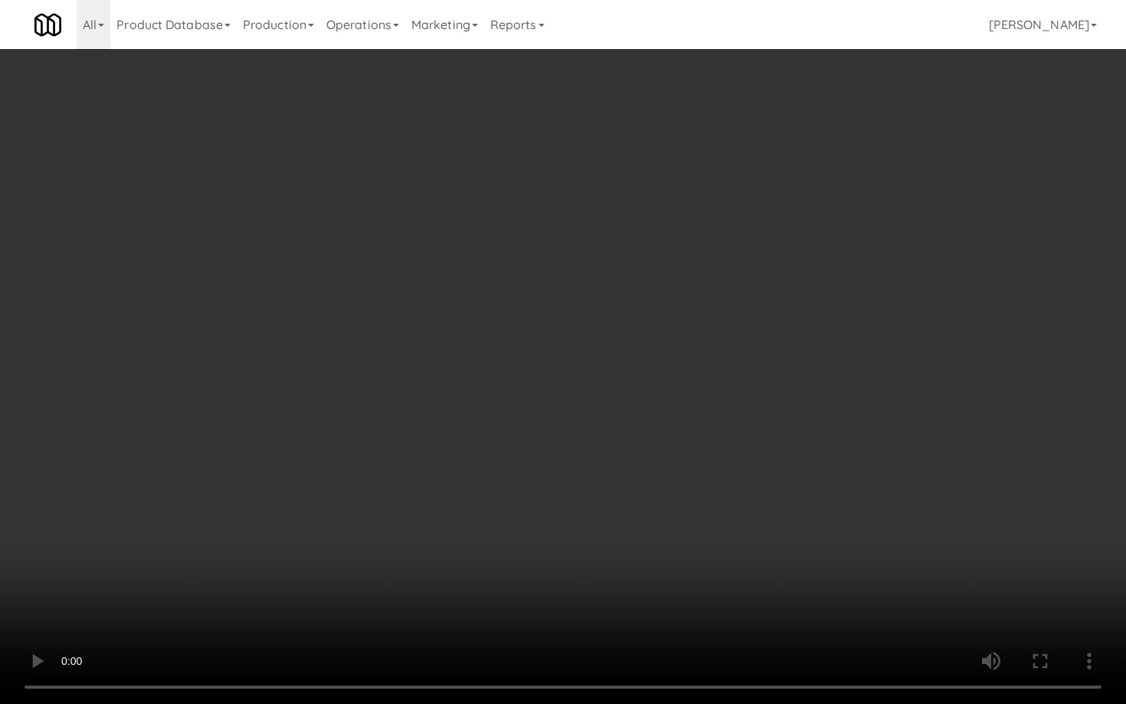
click at [556, 586] on video at bounding box center [563, 352] width 1126 height 704
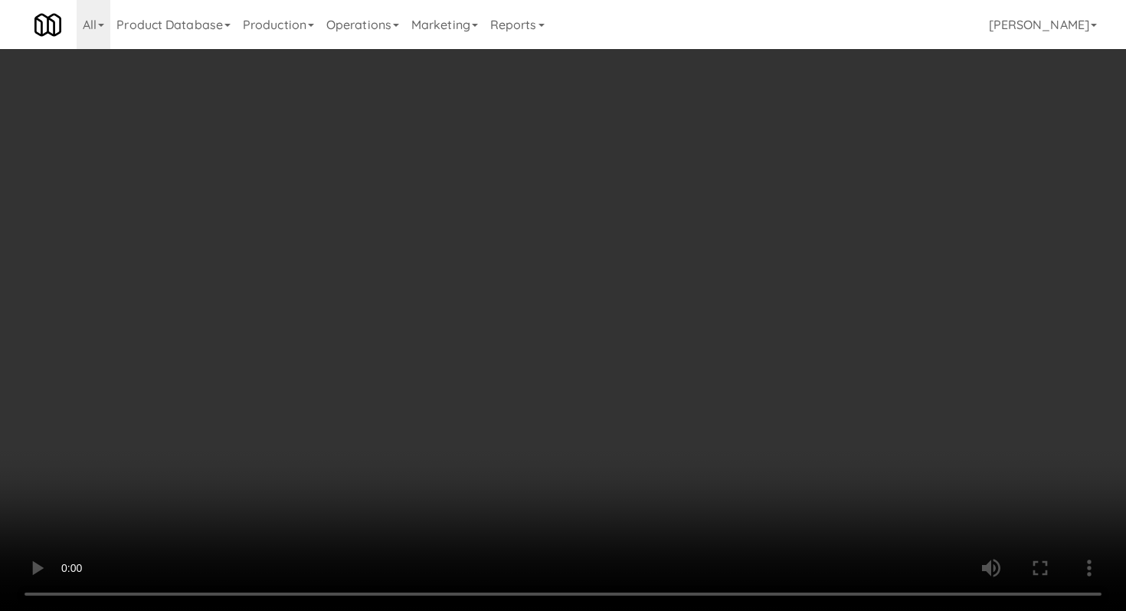
scroll to position [986, 0]
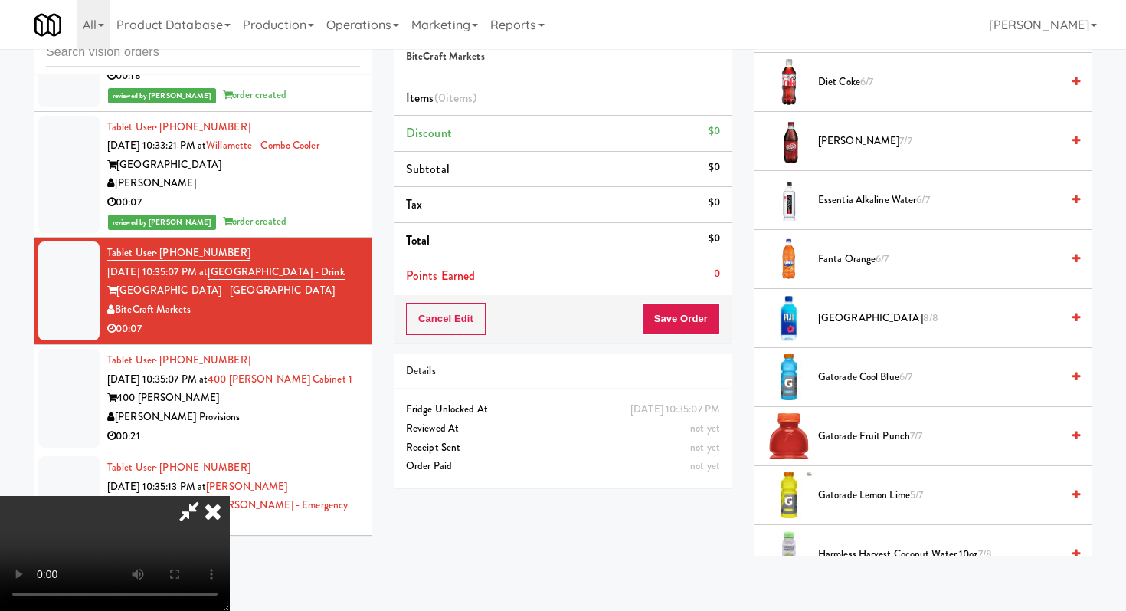
click at [835, 326] on span "Fiji 8/8" at bounding box center [939, 318] width 243 height 19
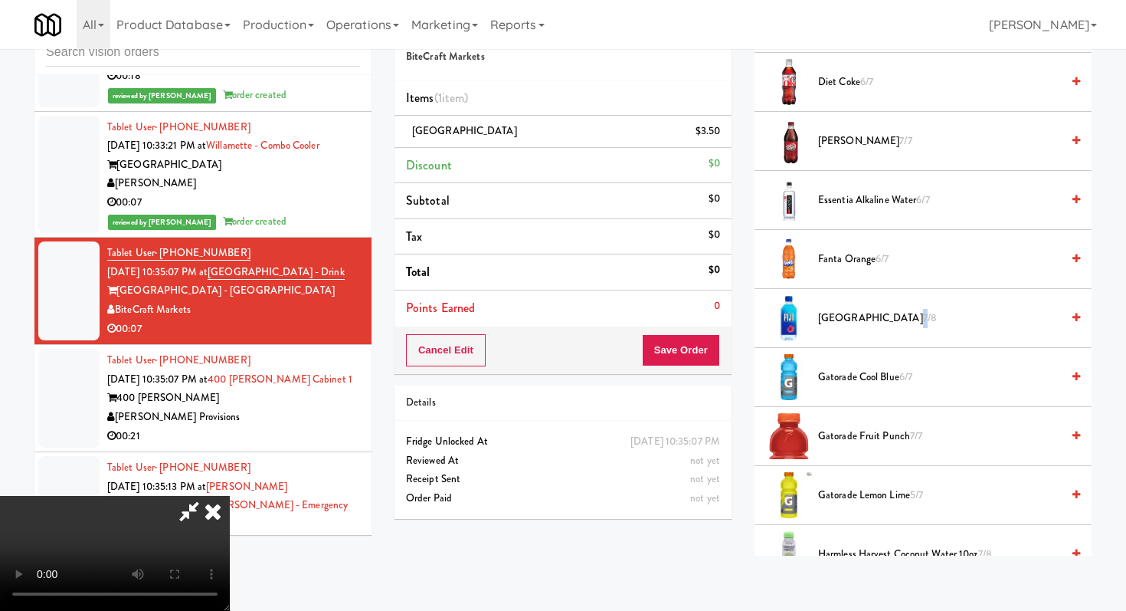
click at [835, 326] on span "Fiji 7/8" at bounding box center [939, 318] width 243 height 19
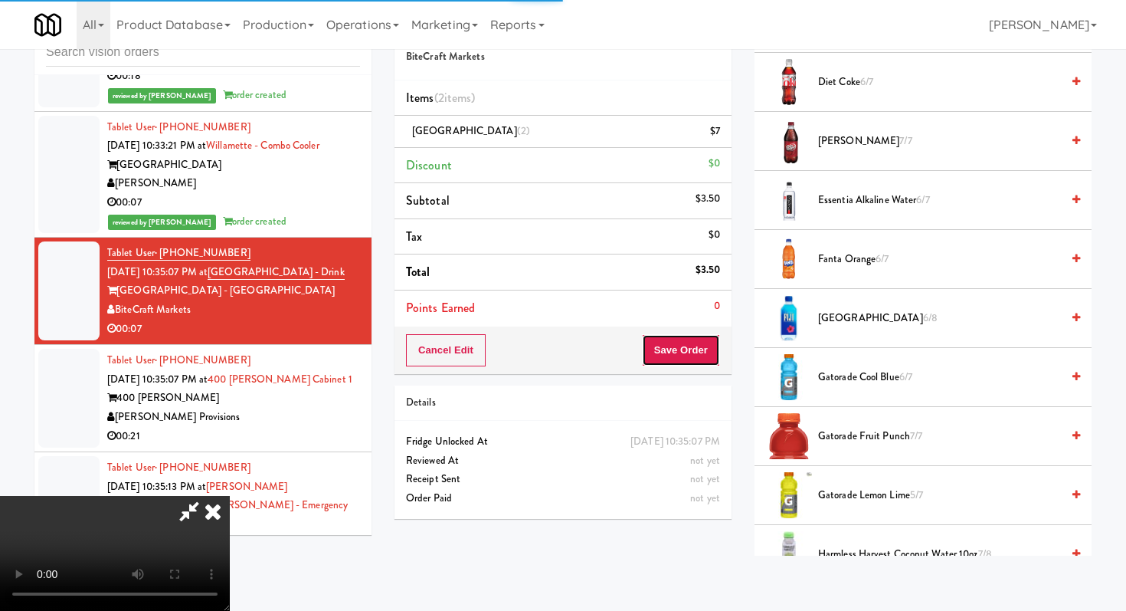
click at [710, 347] on button "Save Order" at bounding box center [681, 350] width 78 height 32
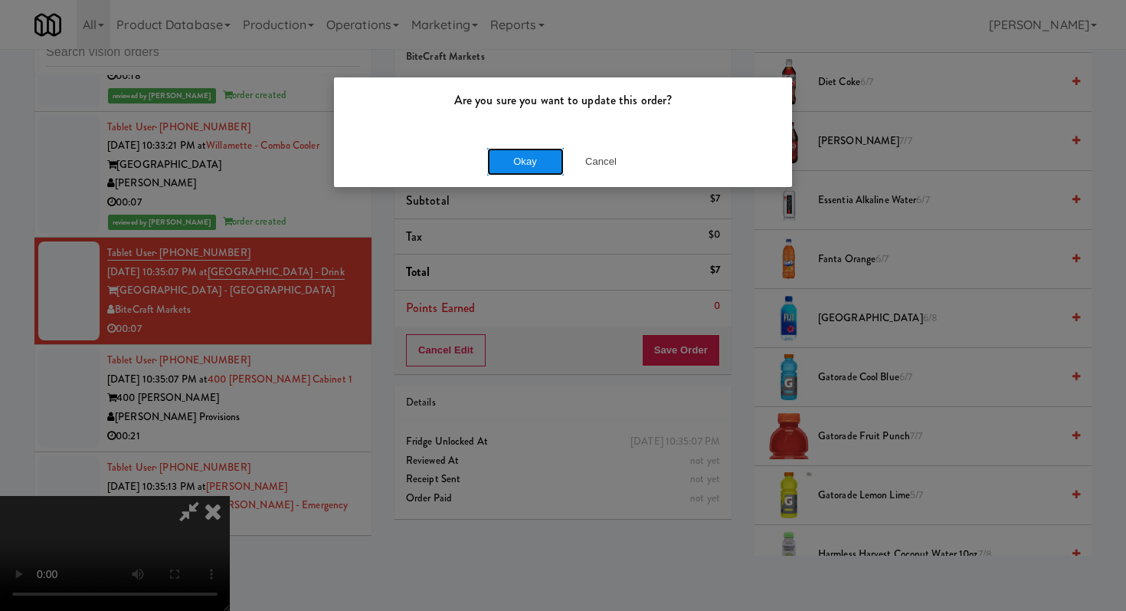
click at [523, 168] on button "Okay" at bounding box center [525, 162] width 77 height 28
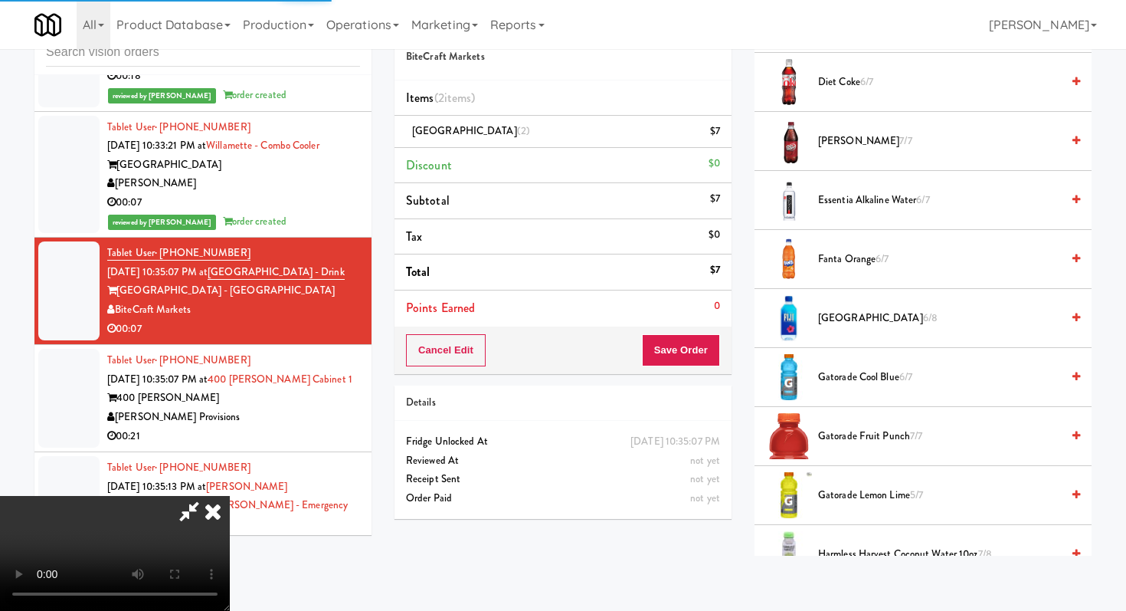
scroll to position [65, 0]
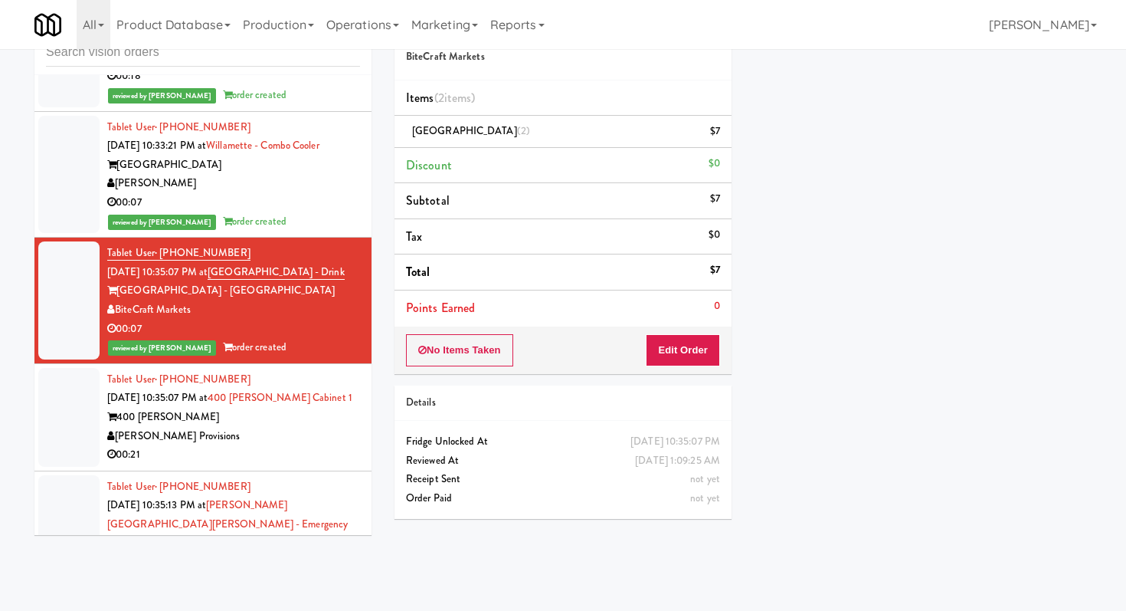
click at [296, 445] on div "00:21" at bounding box center [233, 454] width 253 height 19
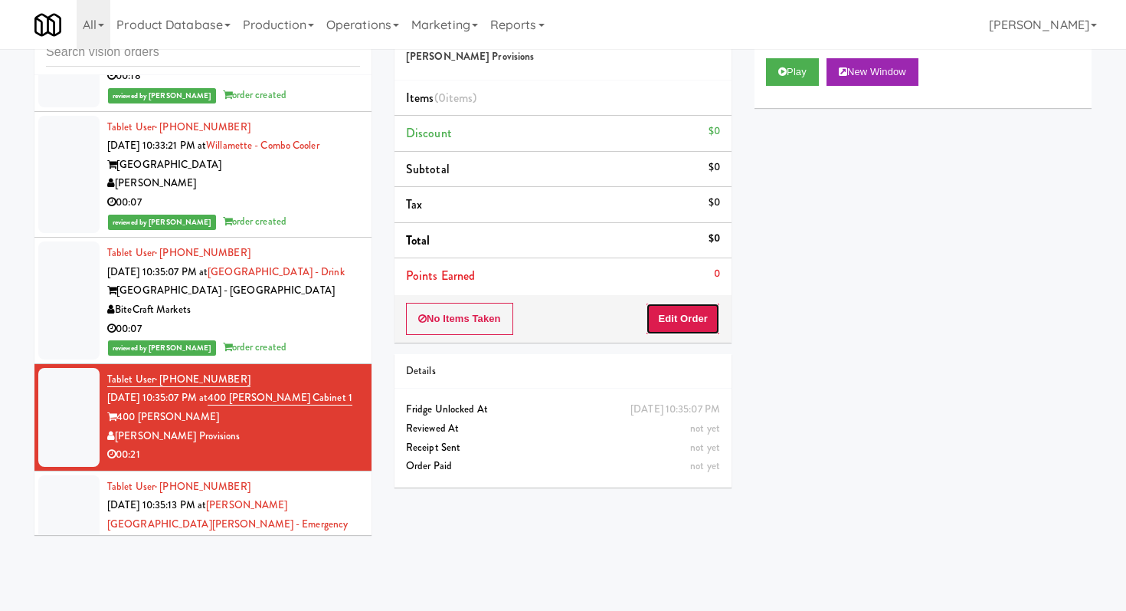
click at [690, 314] on button "Edit Order" at bounding box center [683, 319] width 74 height 32
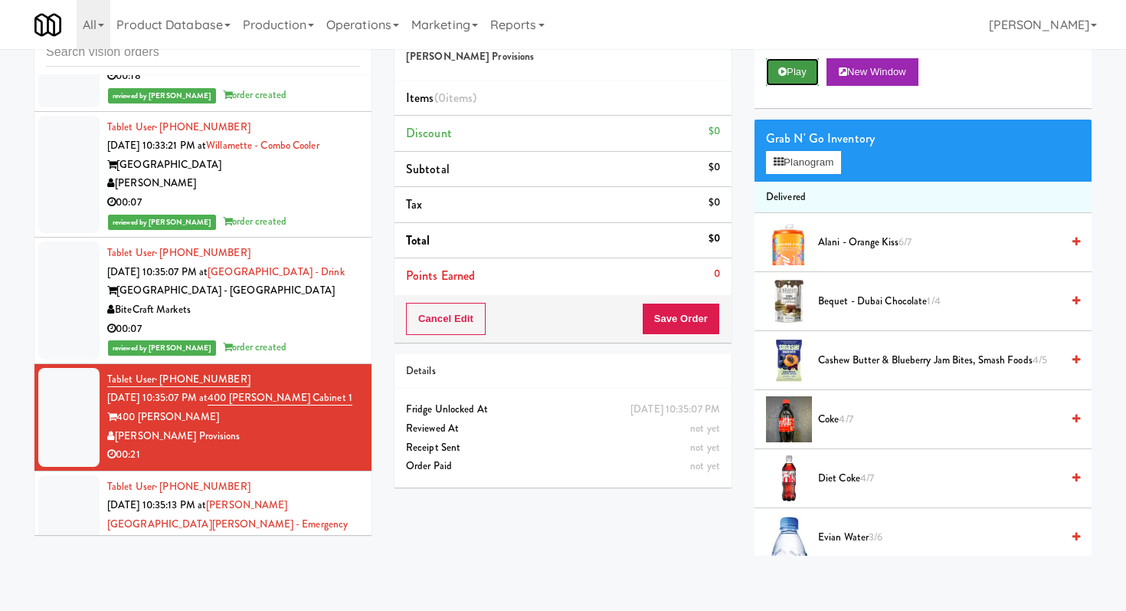
click at [794, 70] on button "Play" at bounding box center [792, 72] width 53 height 28
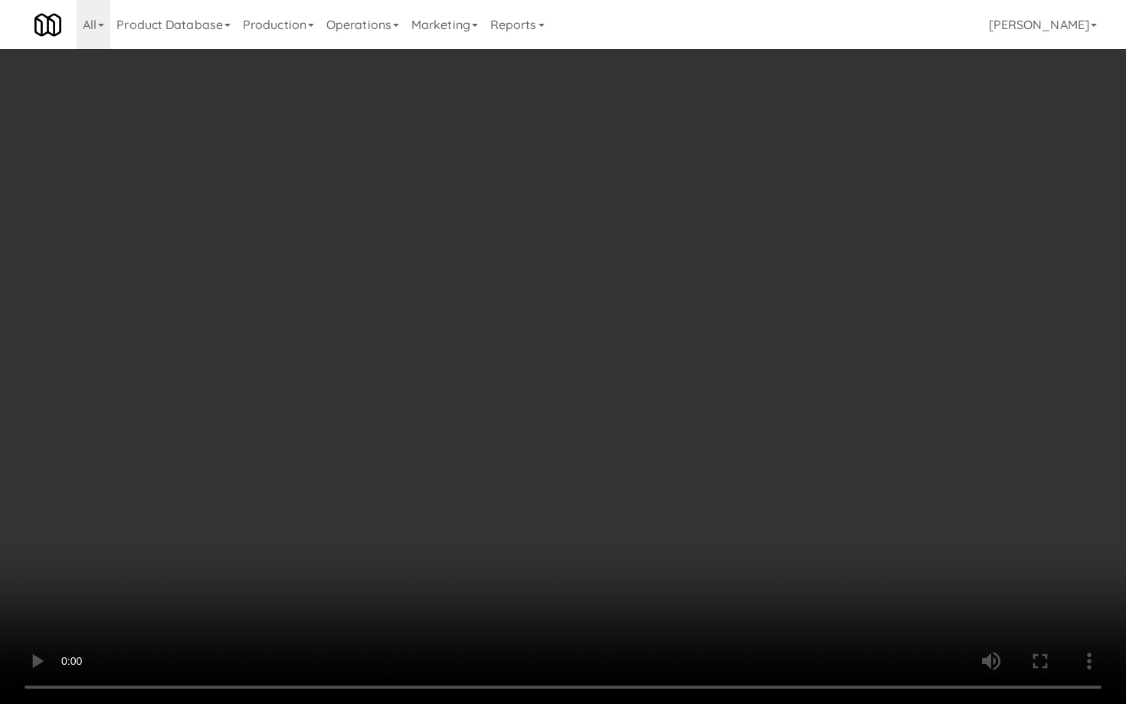
click at [520, 530] on video at bounding box center [563, 352] width 1126 height 704
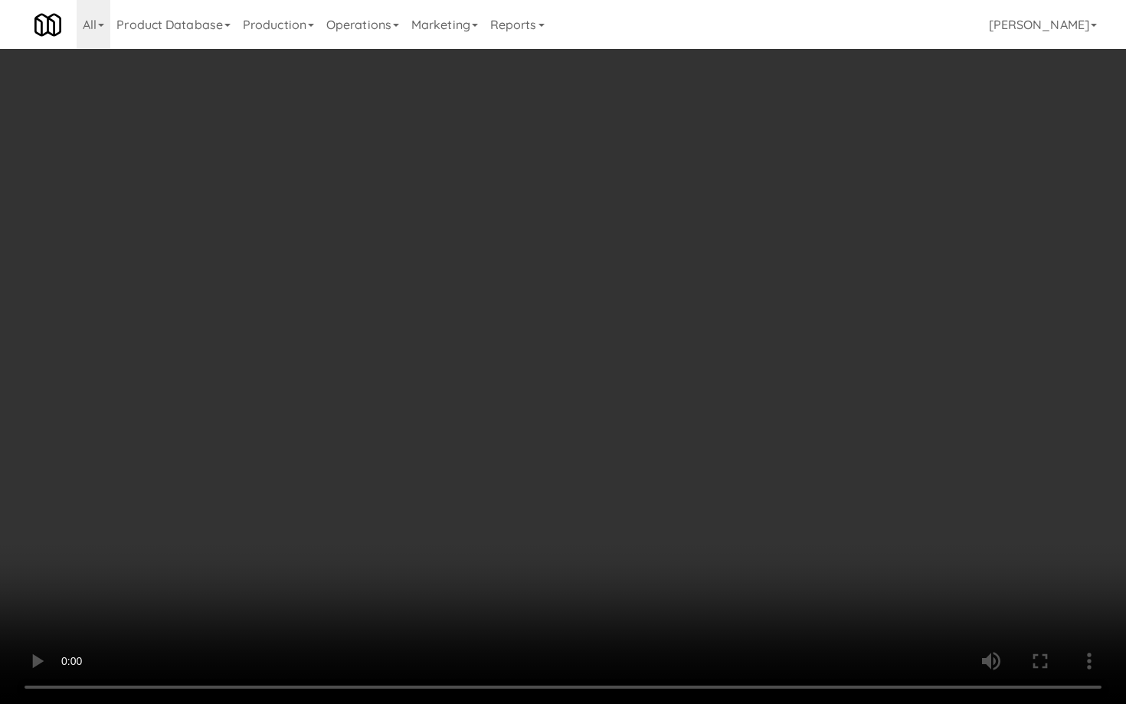
click at [520, 530] on video at bounding box center [563, 352] width 1126 height 704
click at [580, 533] on video at bounding box center [563, 352] width 1126 height 704
click at [697, 575] on video at bounding box center [563, 352] width 1126 height 704
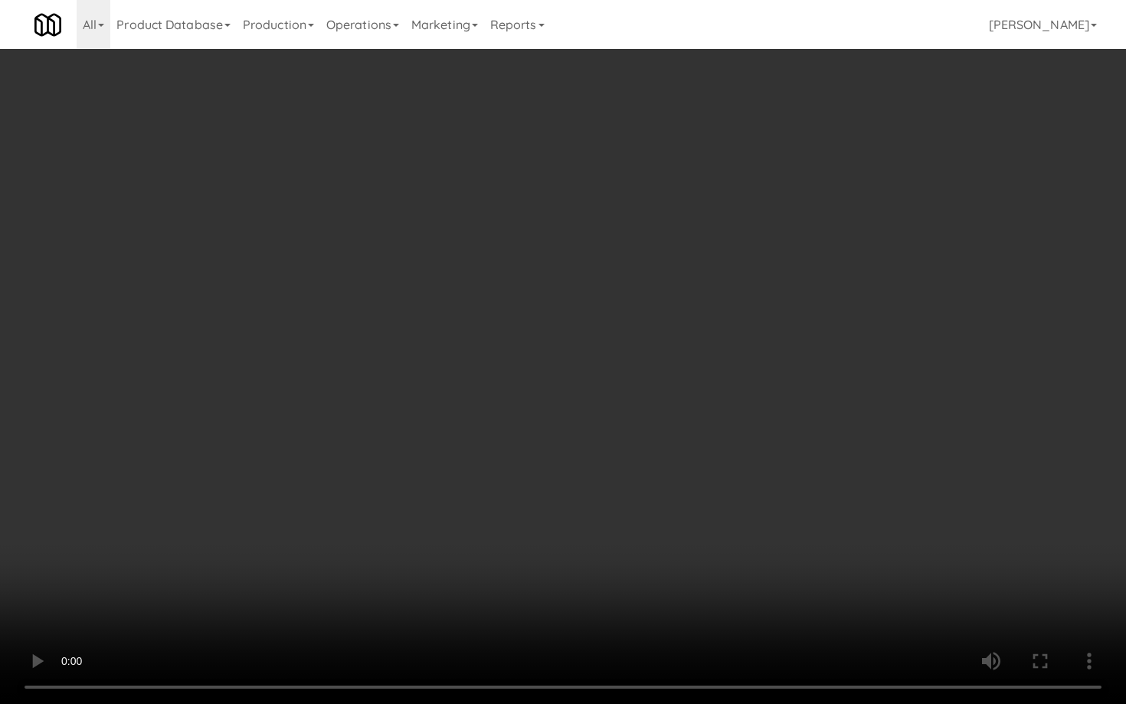
click at [697, 575] on video at bounding box center [563, 352] width 1126 height 704
click at [851, 556] on video at bounding box center [563, 352] width 1126 height 704
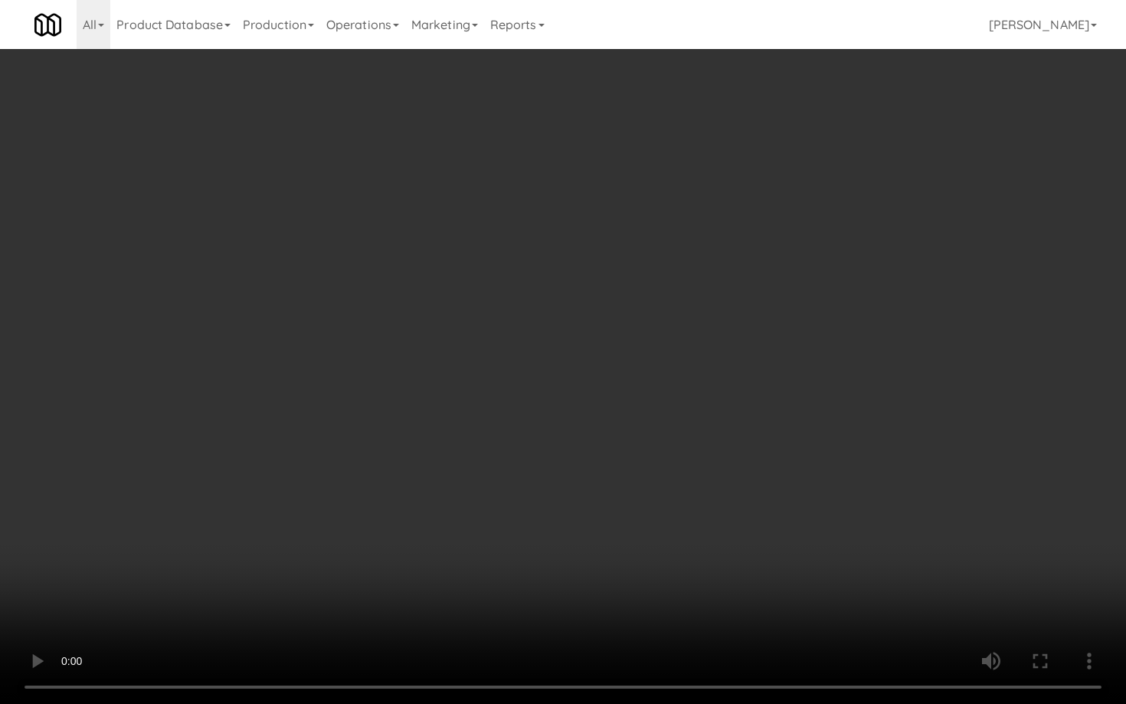
click at [851, 556] on video at bounding box center [563, 352] width 1126 height 704
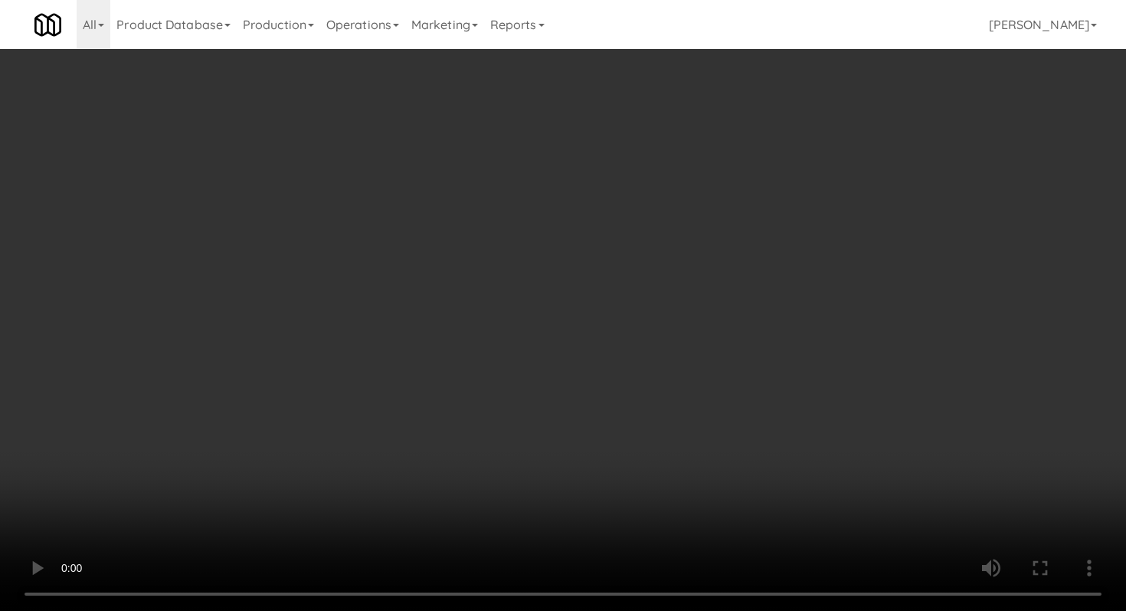
scroll to position [243, 0]
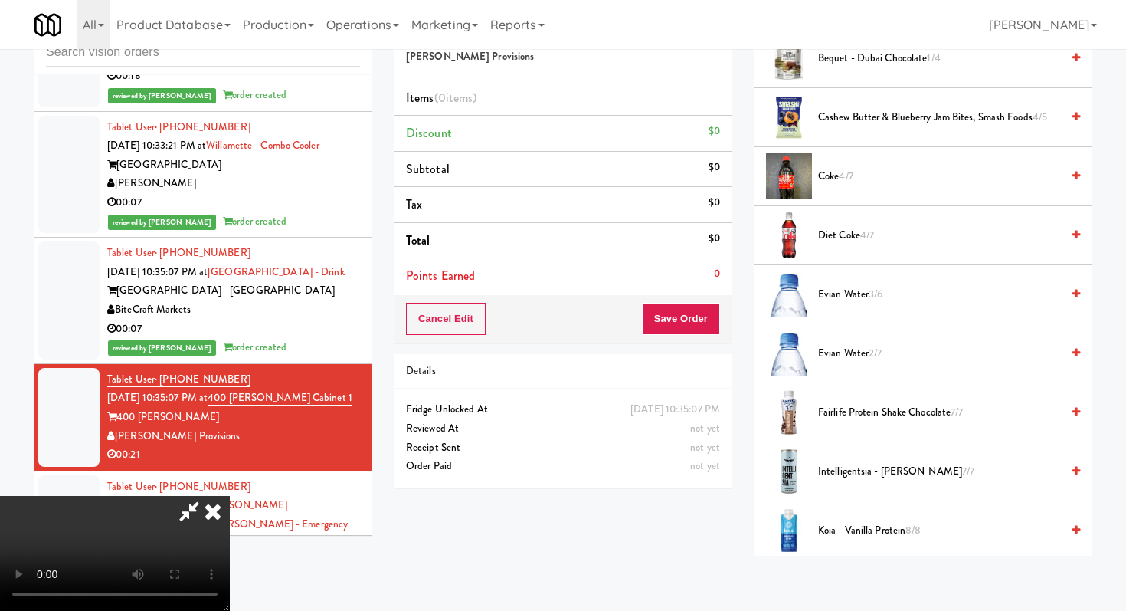
click at [846, 180] on span "4/7" at bounding box center [846, 176] width 14 height 15
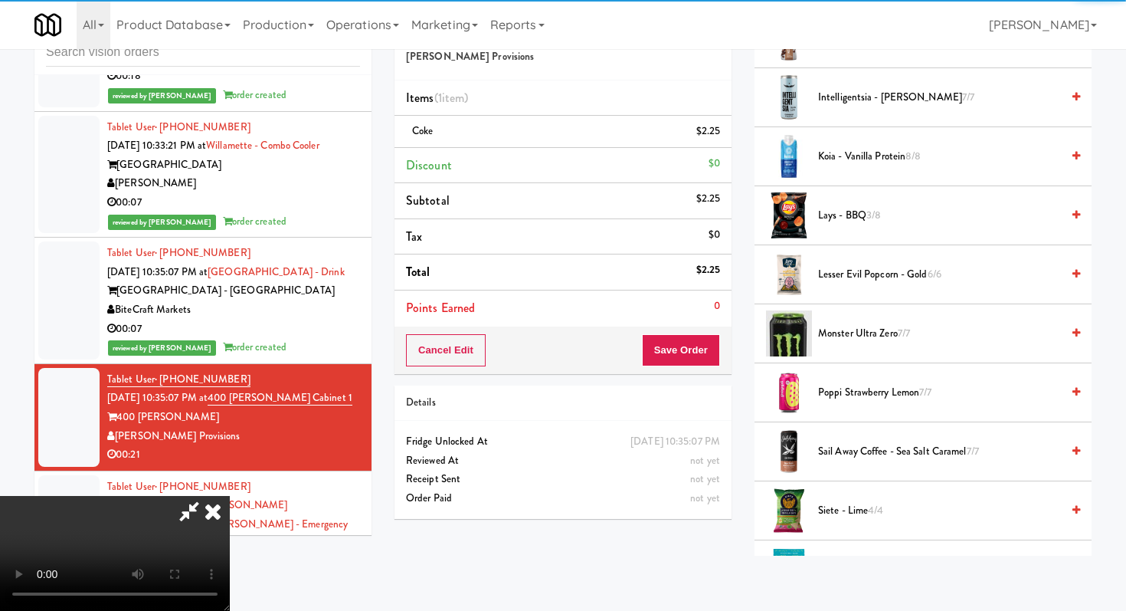
scroll to position [693, 0]
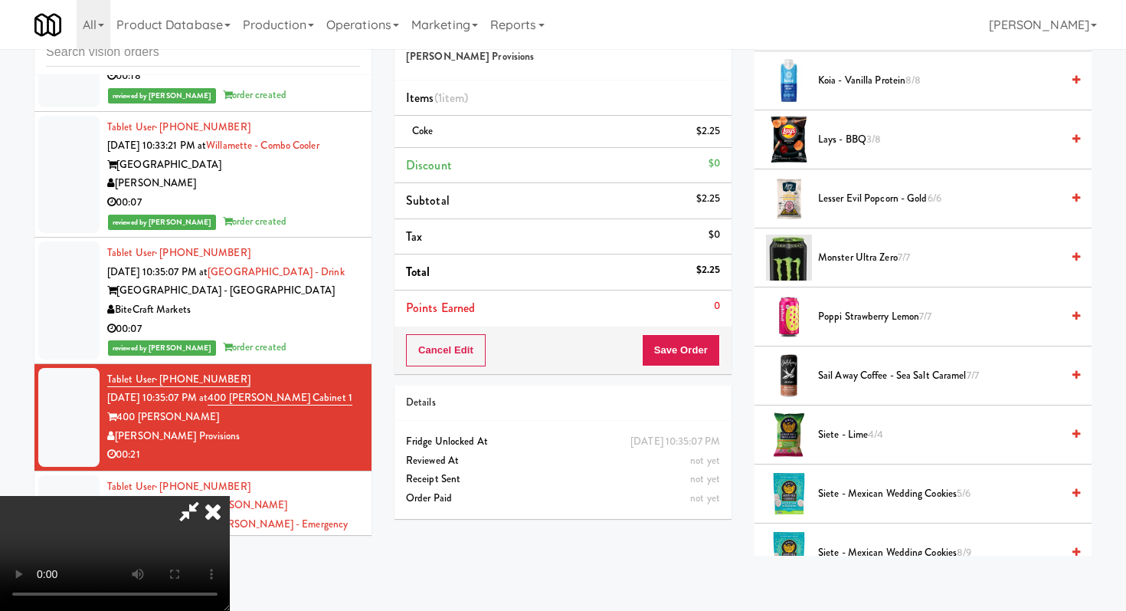
click at [839, 132] on span "Lays - BBQ 3/8" at bounding box center [939, 139] width 243 height 19
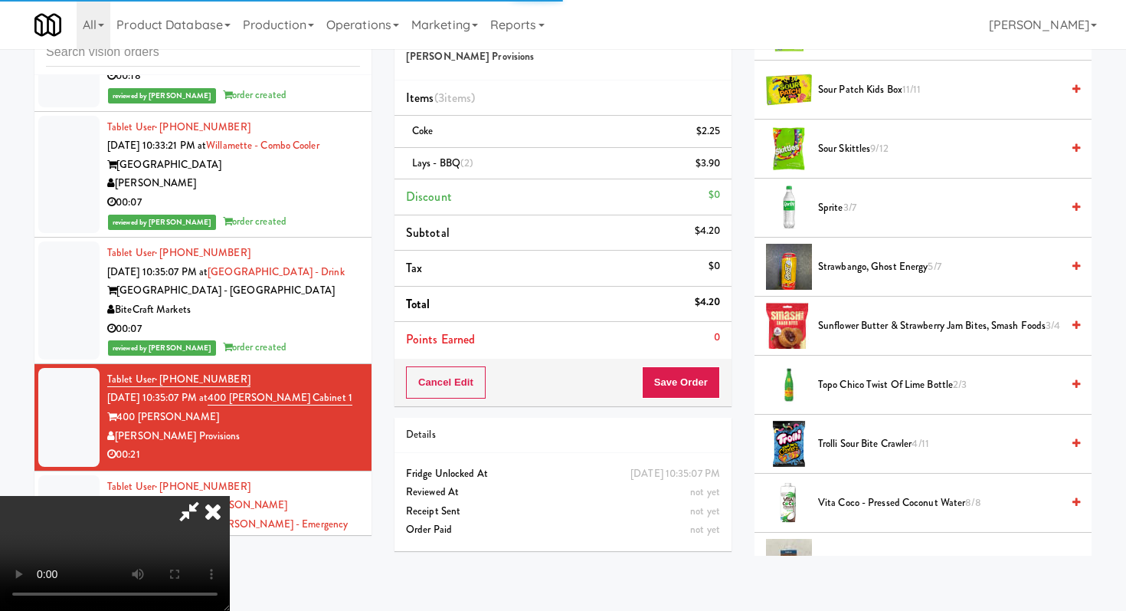
scroll to position [1323, 0]
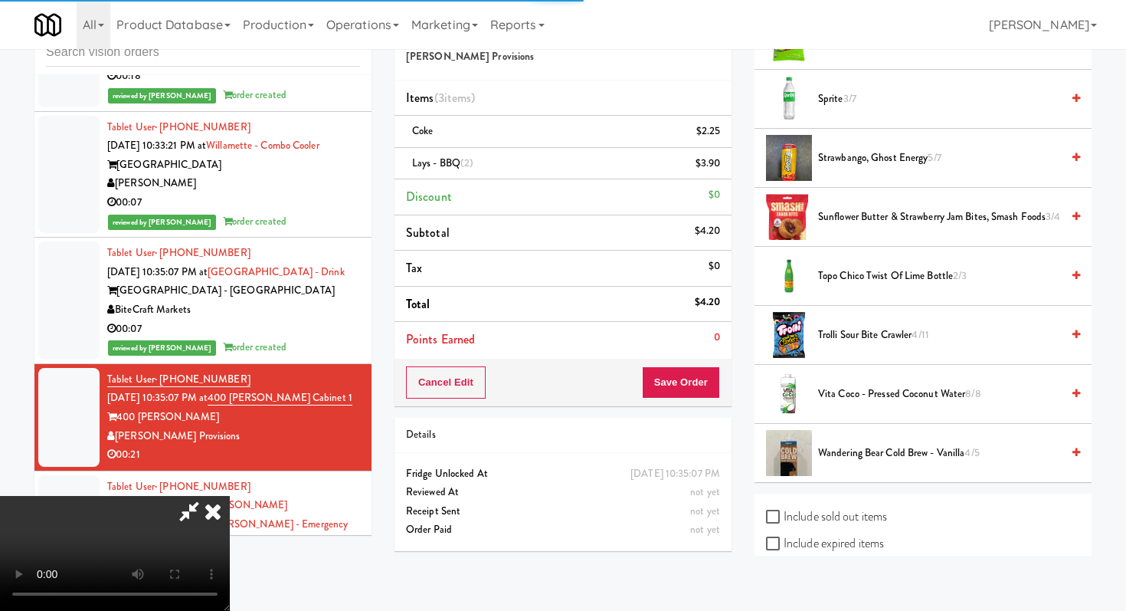
click at [826, 106] on span "Sprite 3/7" at bounding box center [939, 99] width 243 height 19
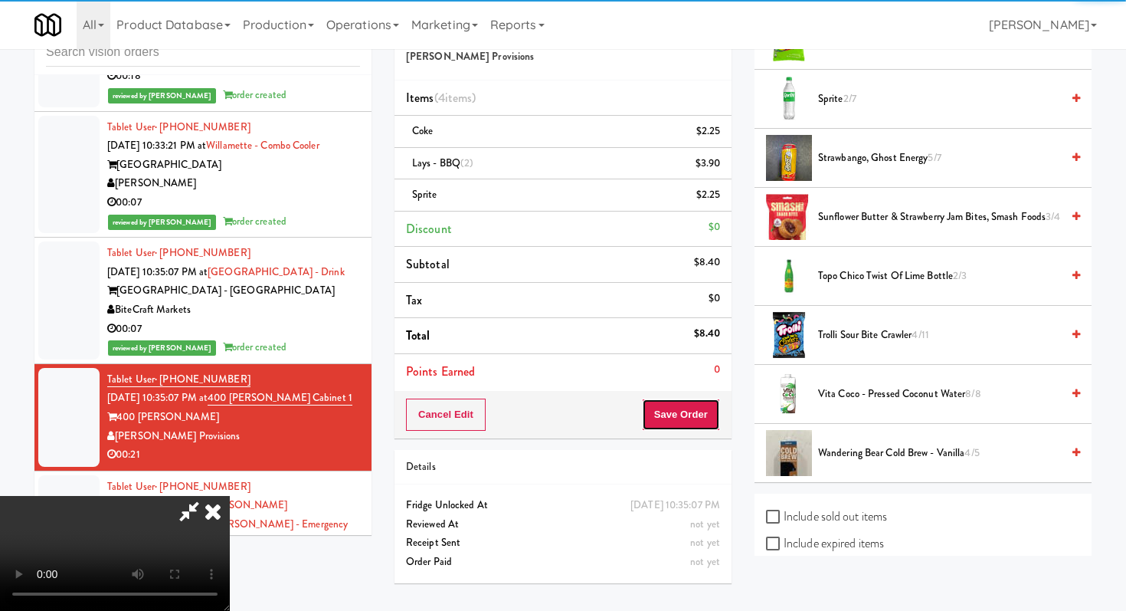
click at [697, 424] on button "Save Order" at bounding box center [681, 414] width 78 height 32
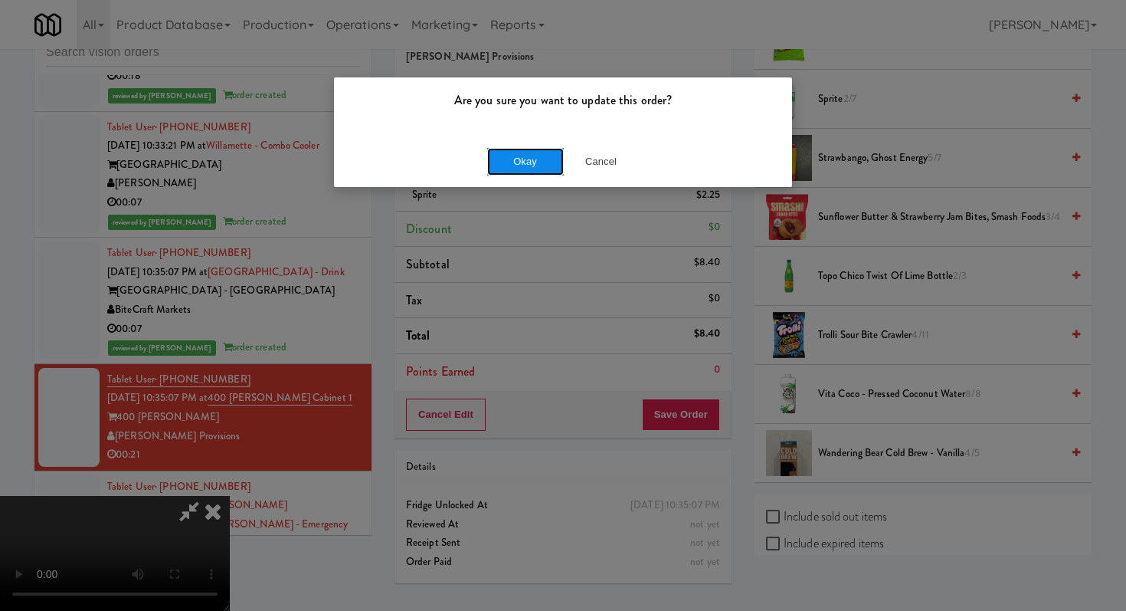
click at [509, 168] on button "Okay" at bounding box center [525, 162] width 77 height 28
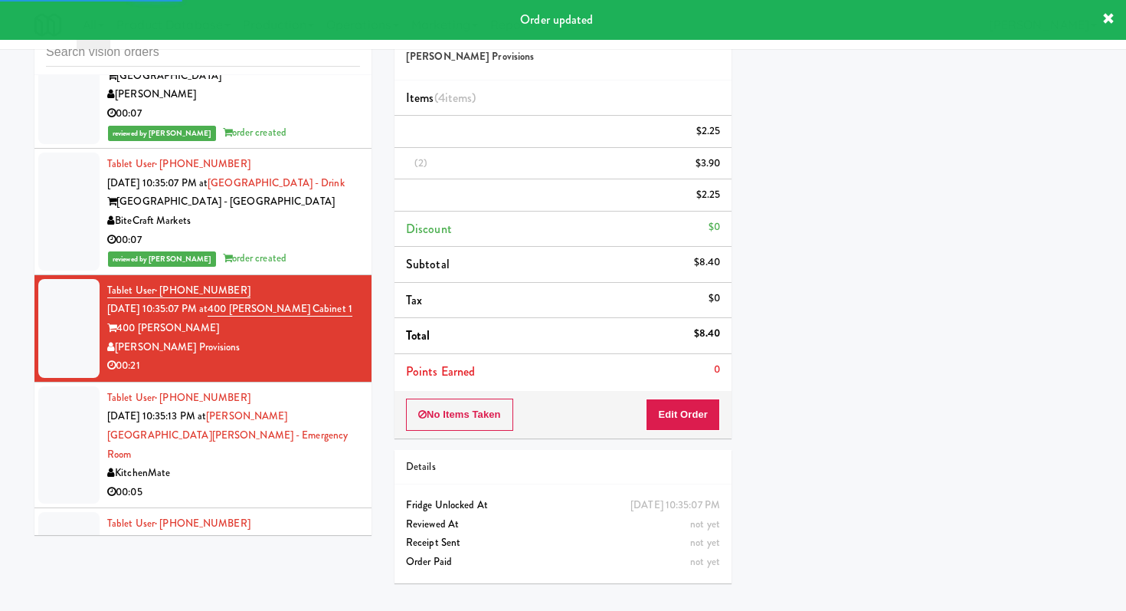
scroll to position [3313, 0]
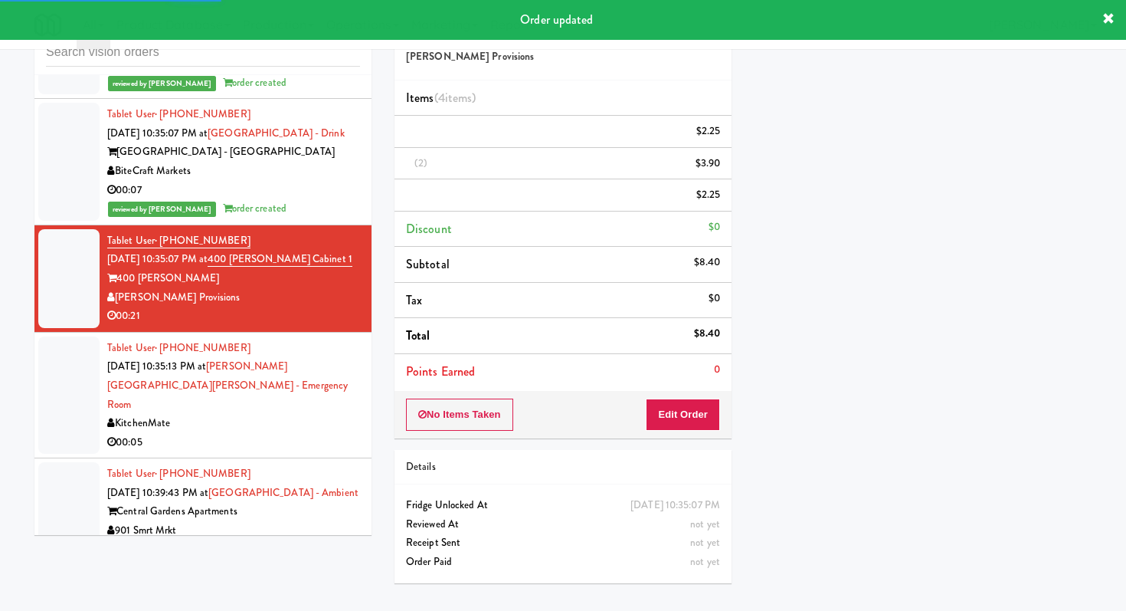
click at [326, 414] on div "KitchenMate" at bounding box center [233, 423] width 253 height 19
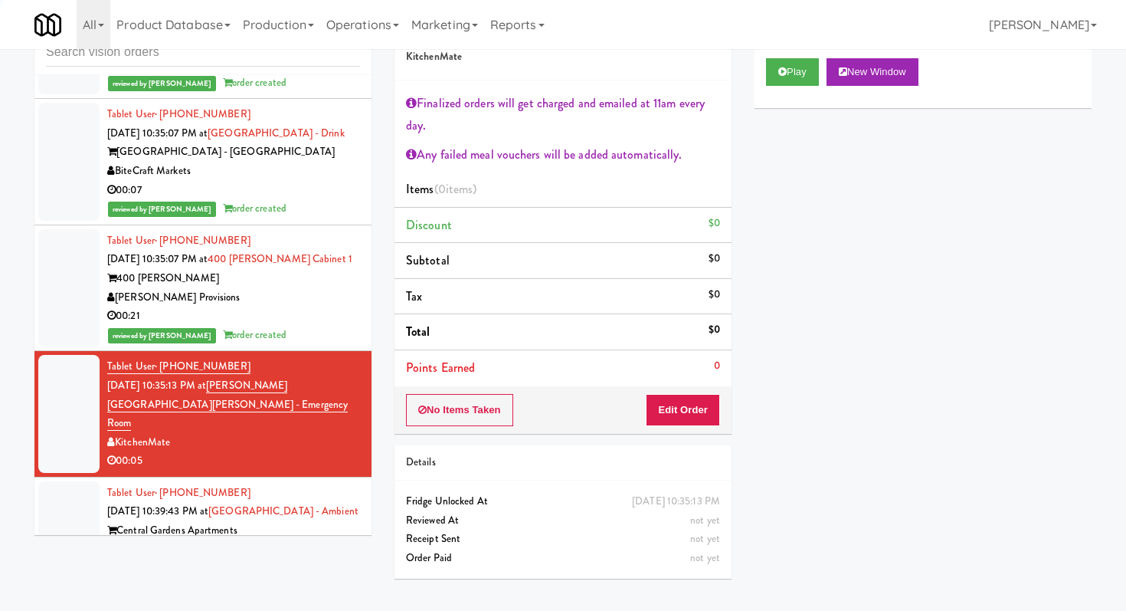
click at [267, 540] on div "901 Smrt Mrkt" at bounding box center [233, 549] width 253 height 19
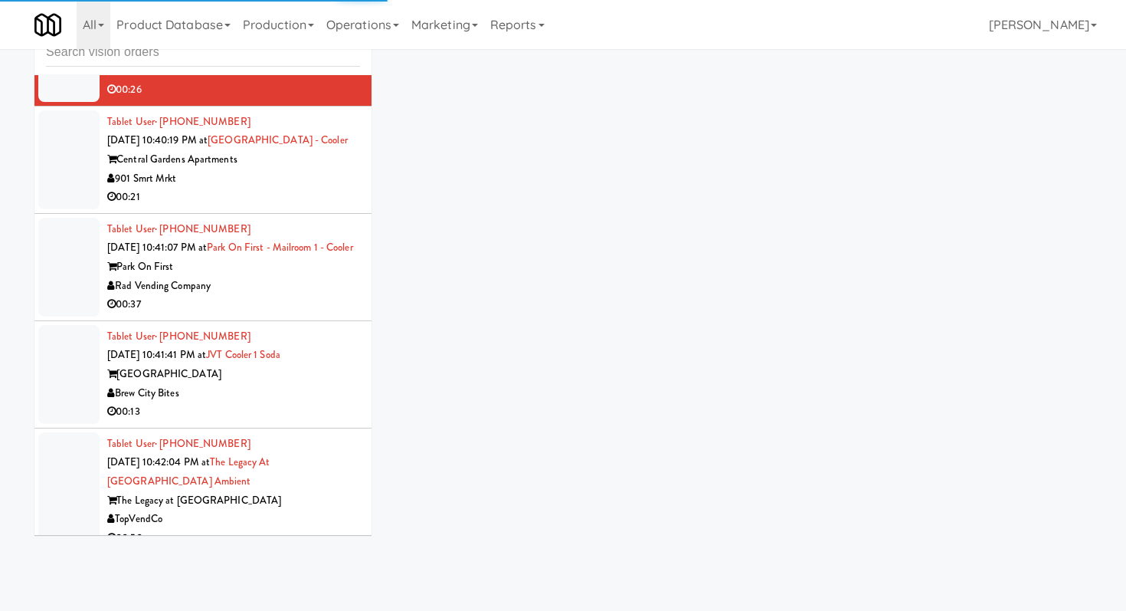
scroll to position [3799, 0]
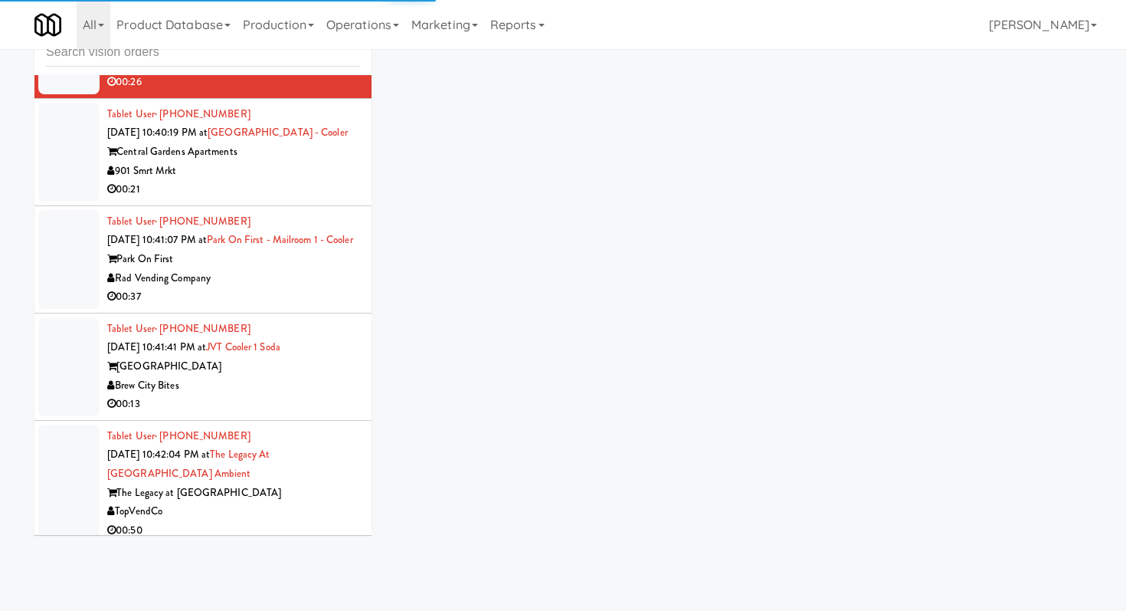
click at [302, 395] on div "00:13" at bounding box center [233, 404] width 253 height 19
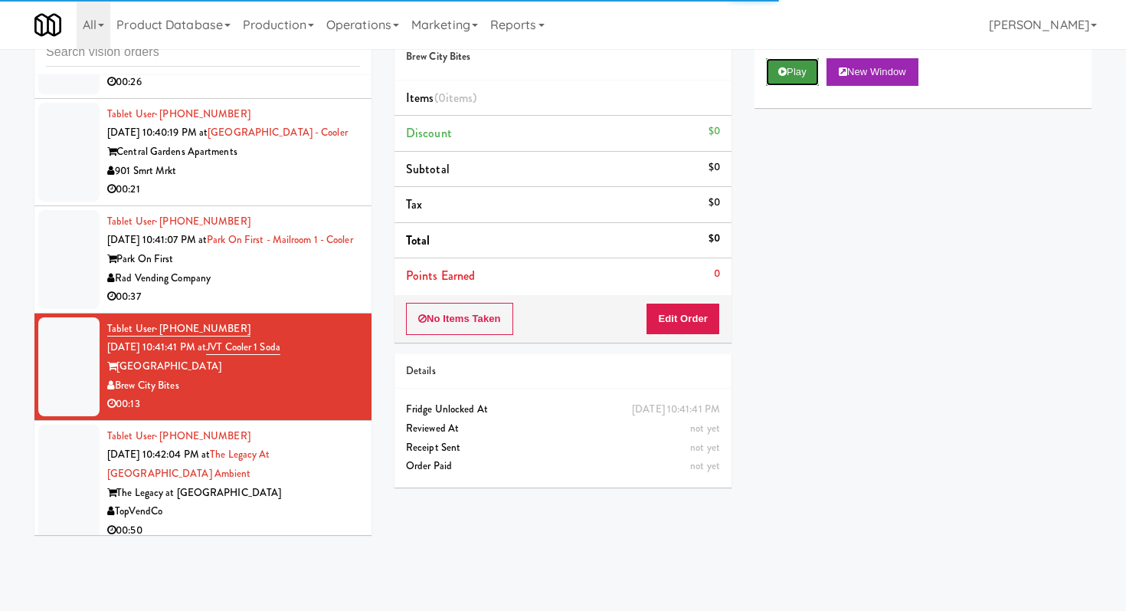
click at [799, 63] on button "Play" at bounding box center [792, 72] width 53 height 28
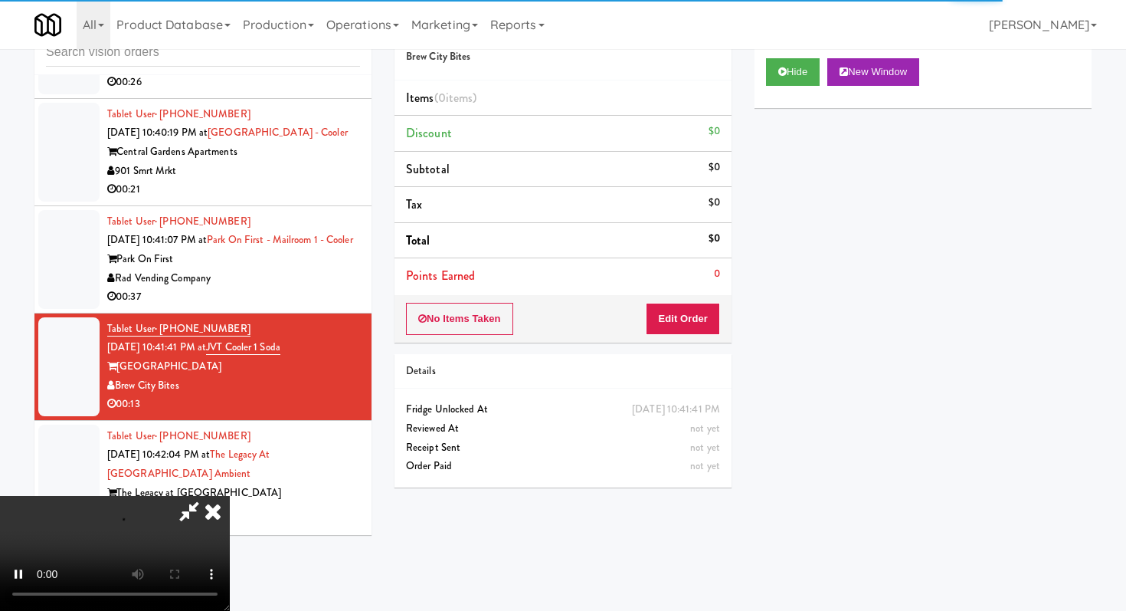
click at [676, 335] on div "No Items Taken Edit Order" at bounding box center [563, 319] width 337 height 48
click at [680, 313] on button "Edit Order" at bounding box center [683, 319] width 74 height 32
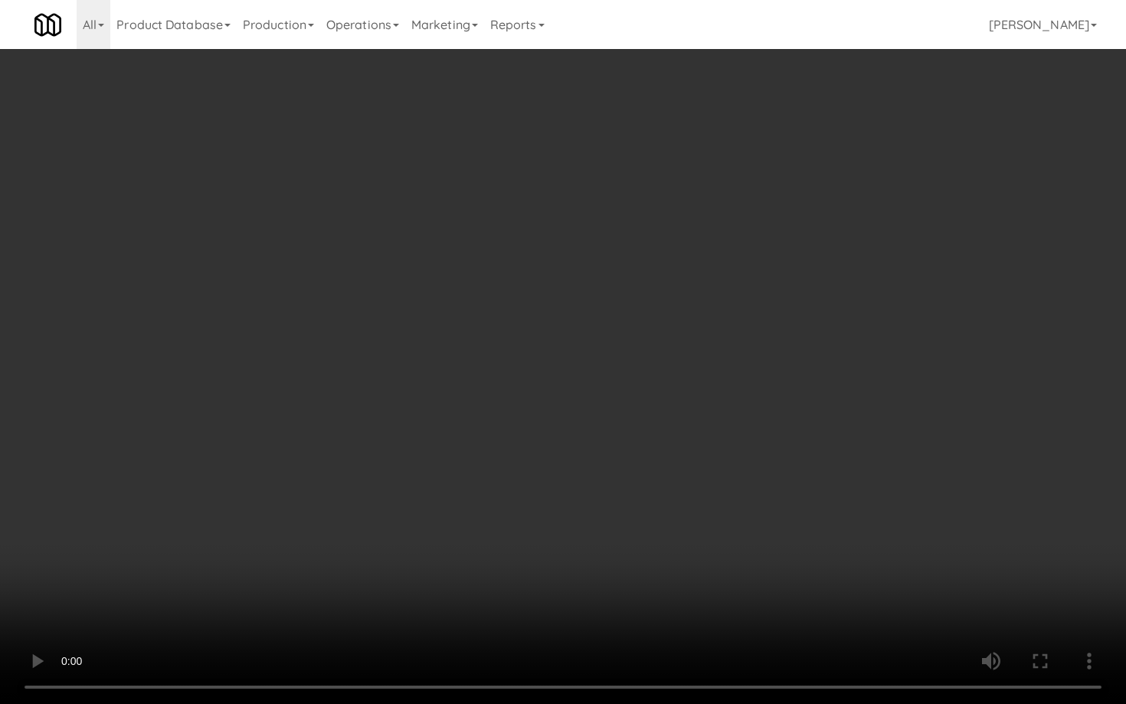
click at [491, 577] on video at bounding box center [563, 352] width 1126 height 704
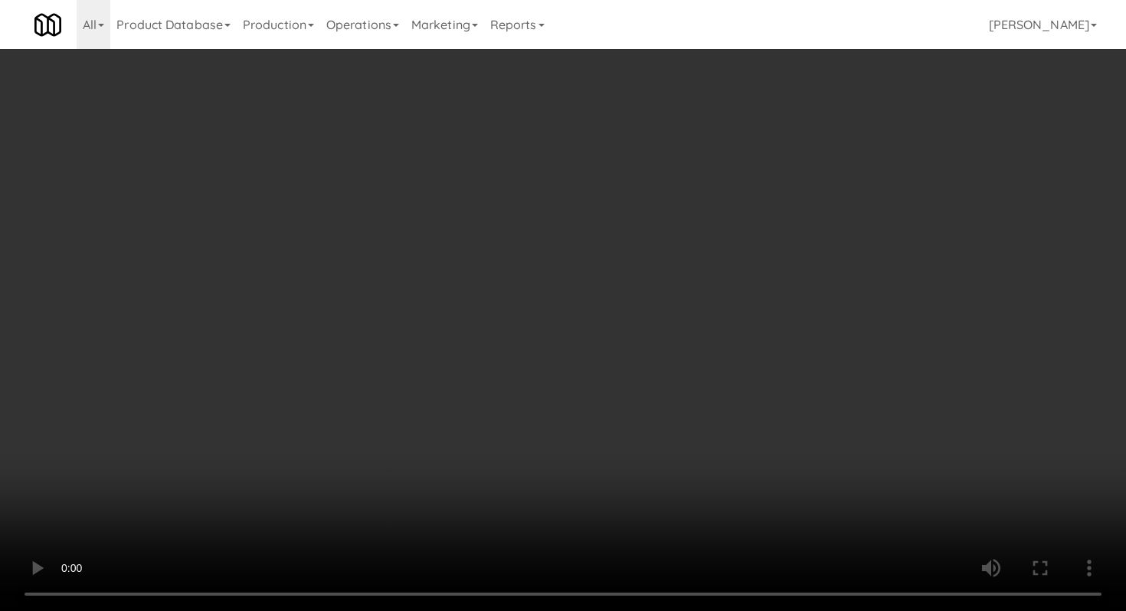
scroll to position [610, 0]
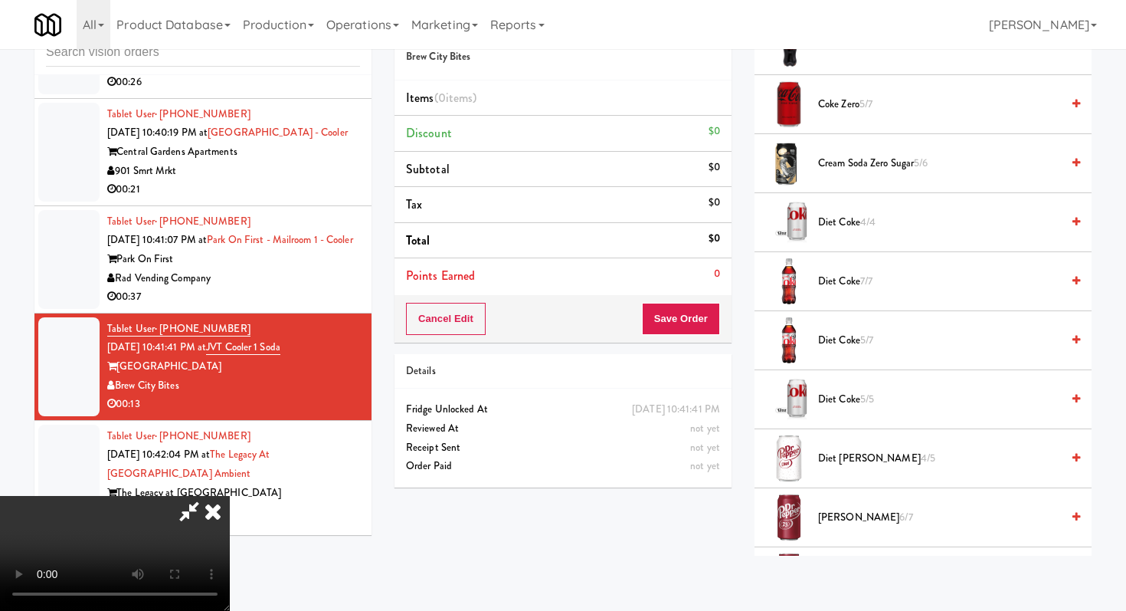
click at [858, 273] on span "Diet Coke 7/7" at bounding box center [939, 281] width 243 height 19
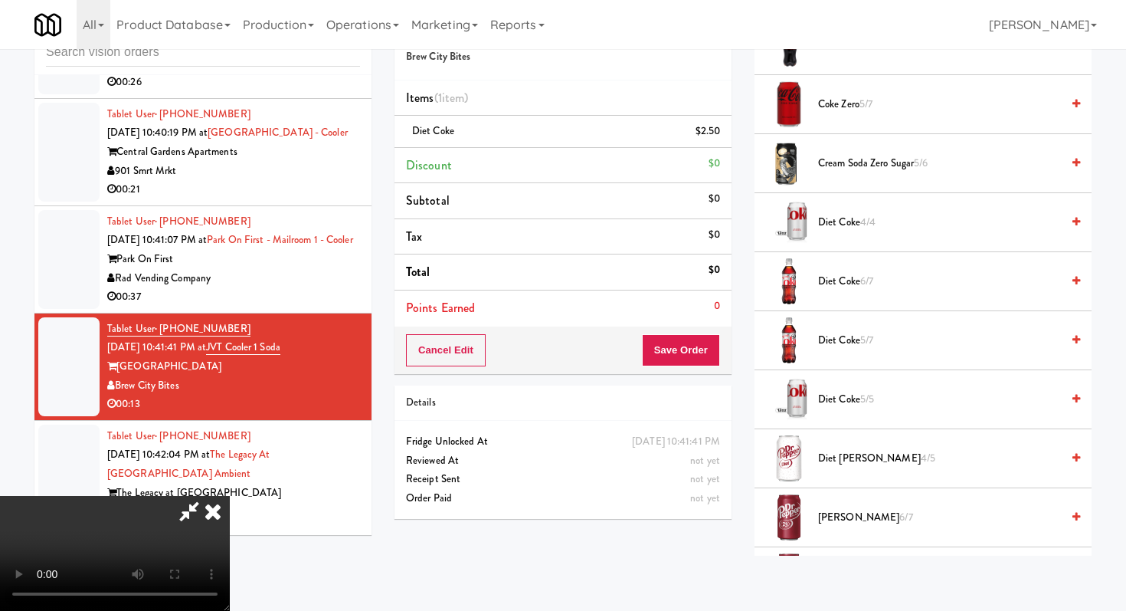
click at [858, 273] on span "Diet Coke 6/7" at bounding box center [939, 281] width 243 height 19
click at [700, 350] on button "Save Order" at bounding box center [681, 350] width 78 height 32
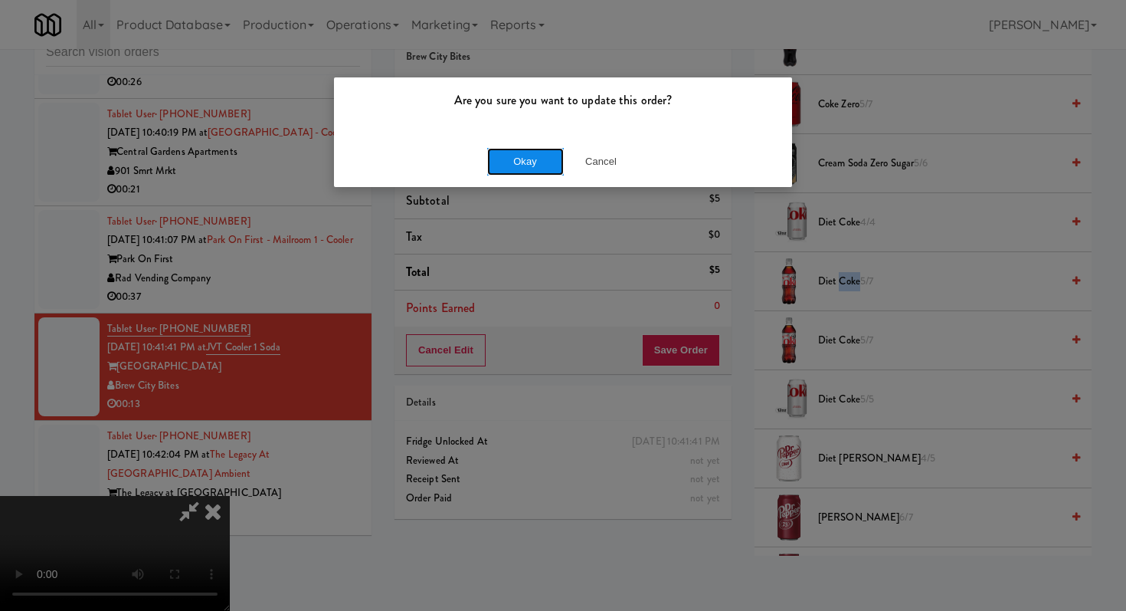
click at [509, 149] on button "Okay" at bounding box center [525, 162] width 77 height 28
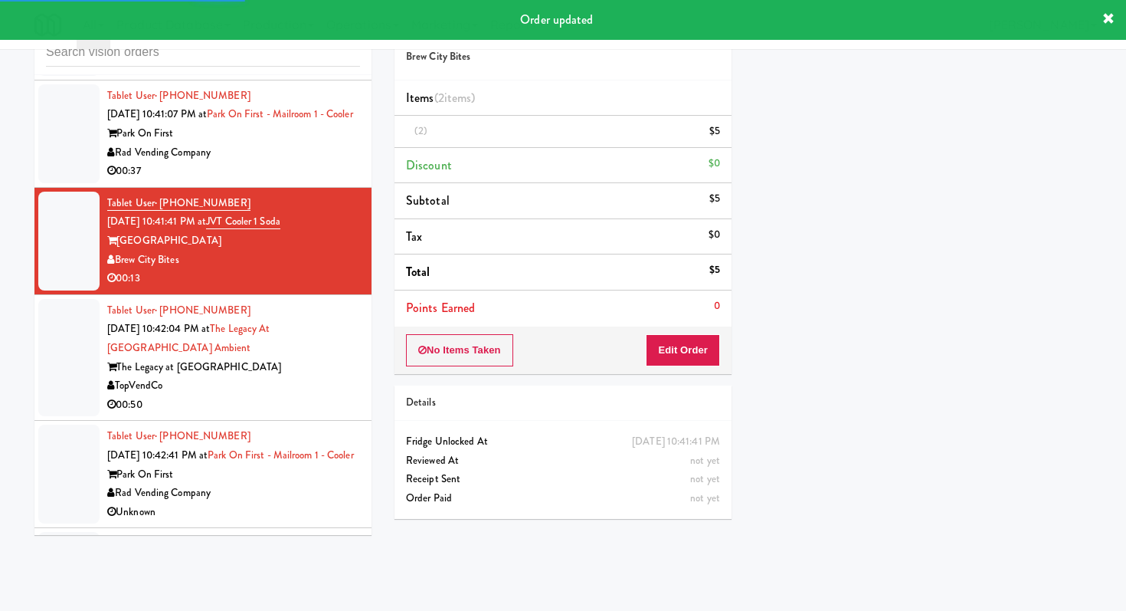
scroll to position [3951, 0]
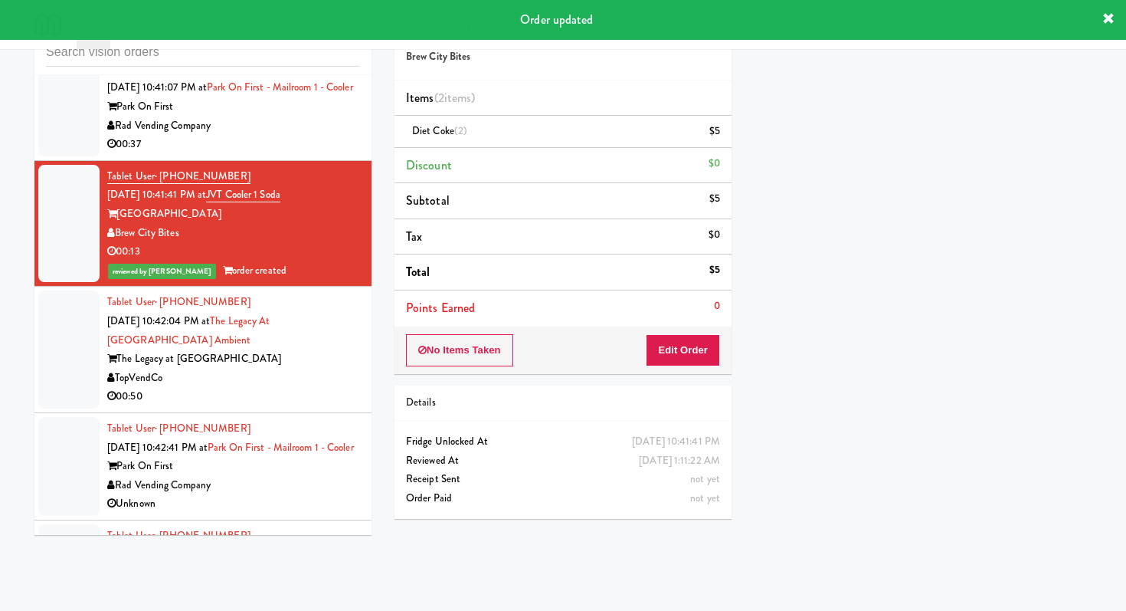
click at [333, 369] on div "TopVendCo" at bounding box center [233, 378] width 253 height 19
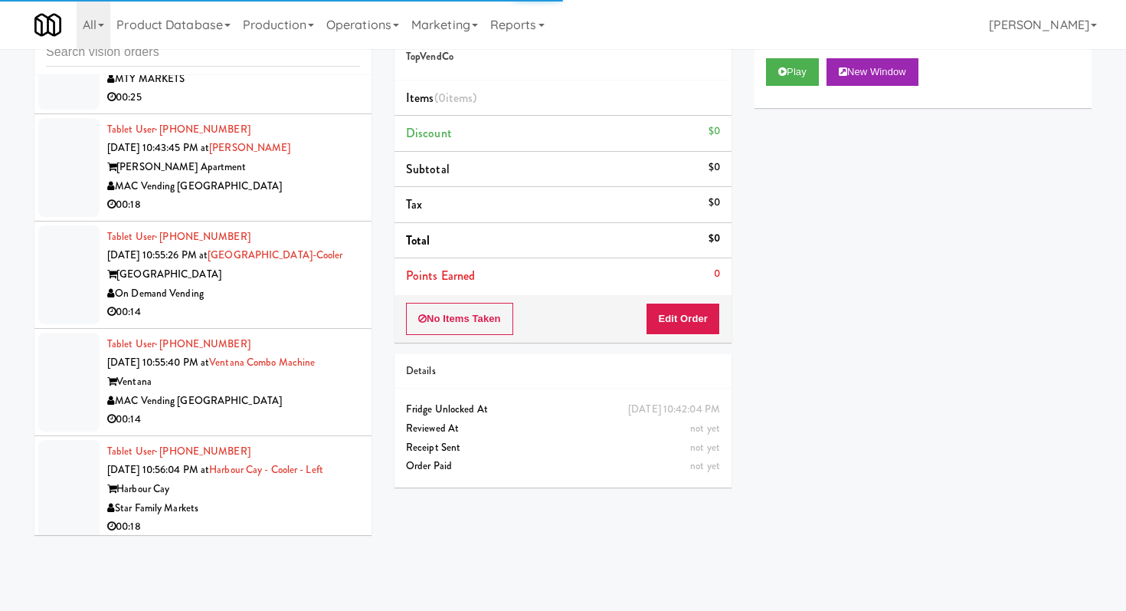
scroll to position [4515, 0]
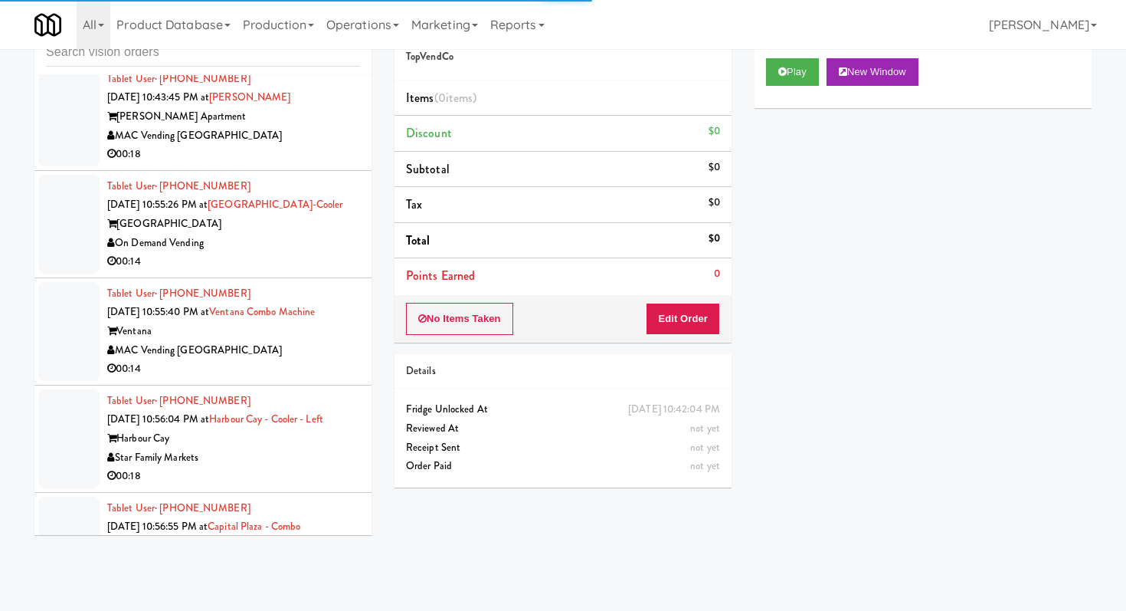
click at [274, 359] on div "00:14" at bounding box center [233, 368] width 253 height 19
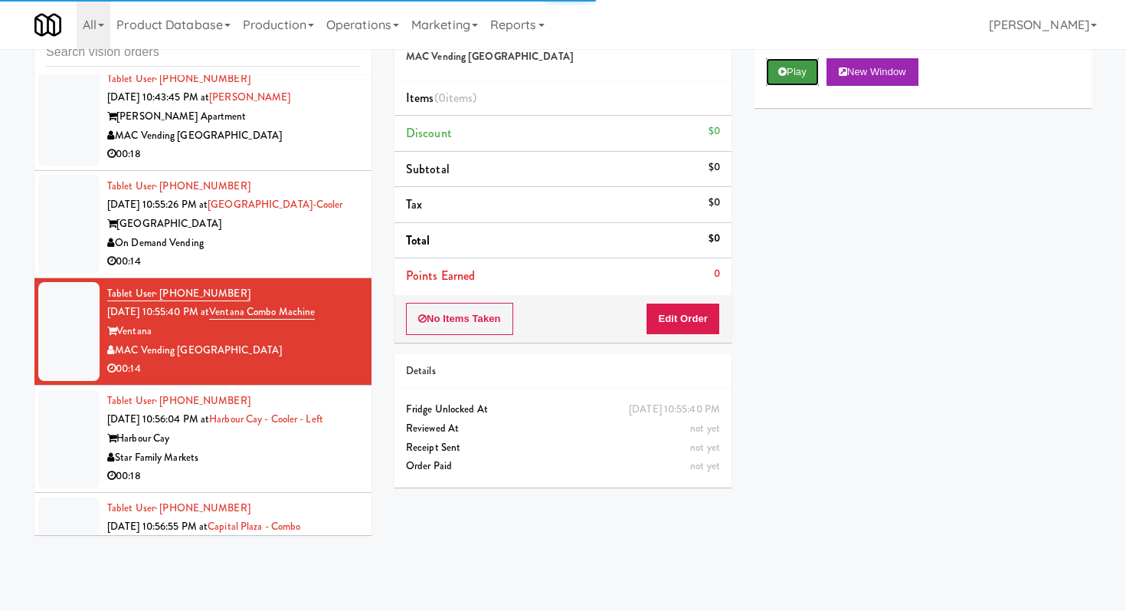
click at [793, 74] on button "Play" at bounding box center [792, 72] width 53 height 28
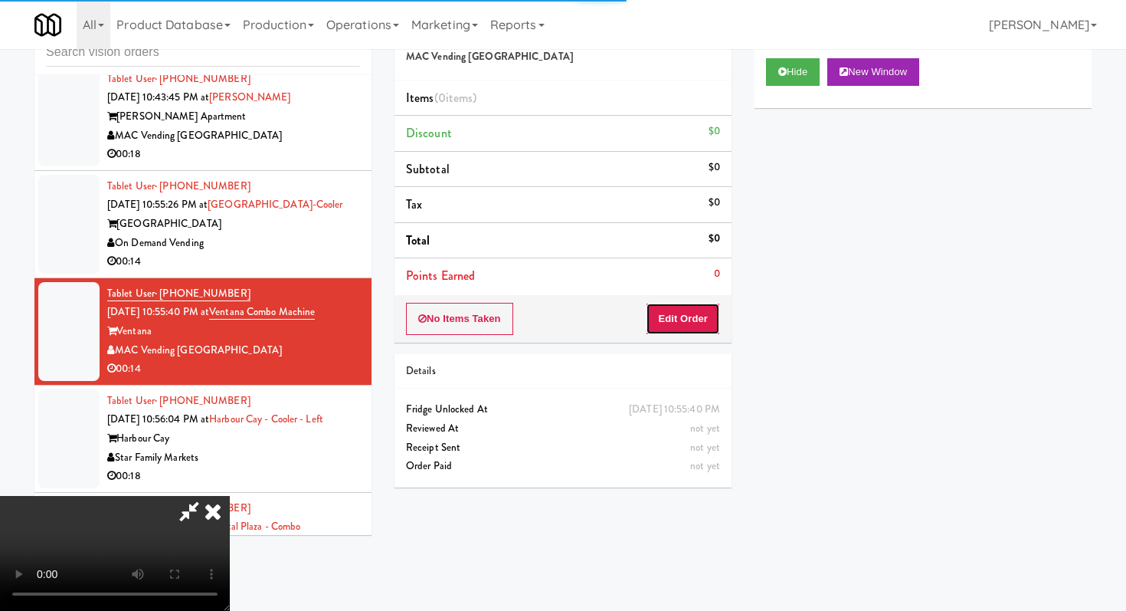
click at [680, 320] on button "Edit Order" at bounding box center [683, 319] width 74 height 32
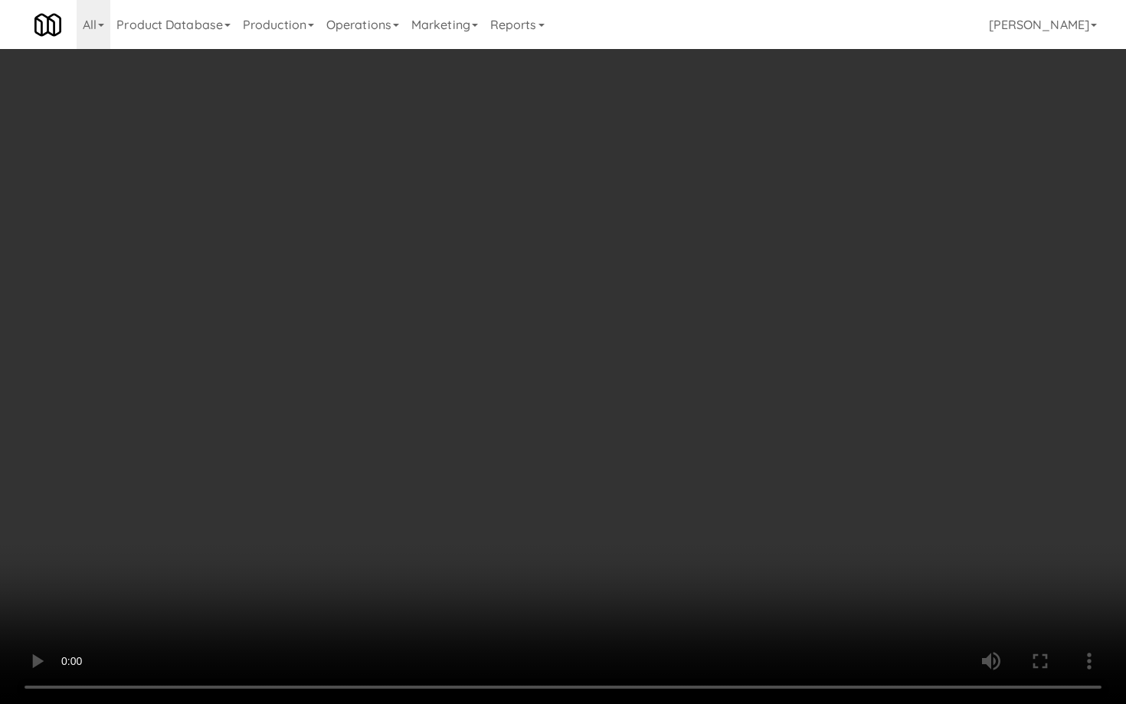
click at [888, 596] on video at bounding box center [563, 352] width 1126 height 704
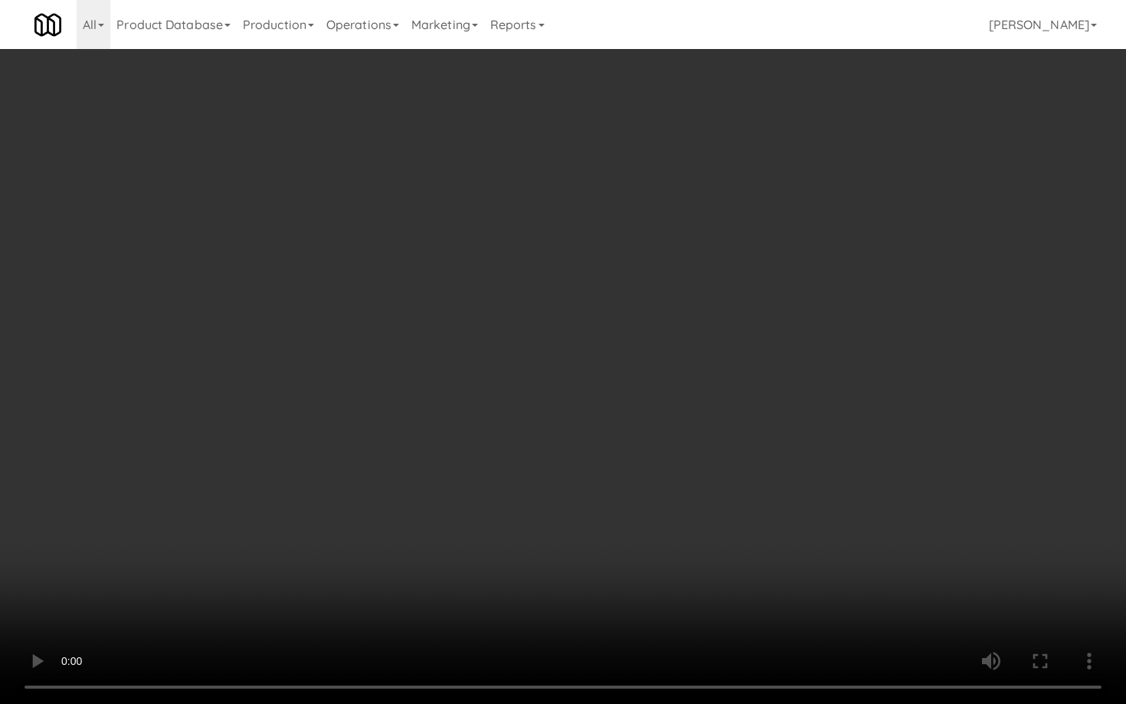
click at [888, 596] on video at bounding box center [563, 352] width 1126 height 704
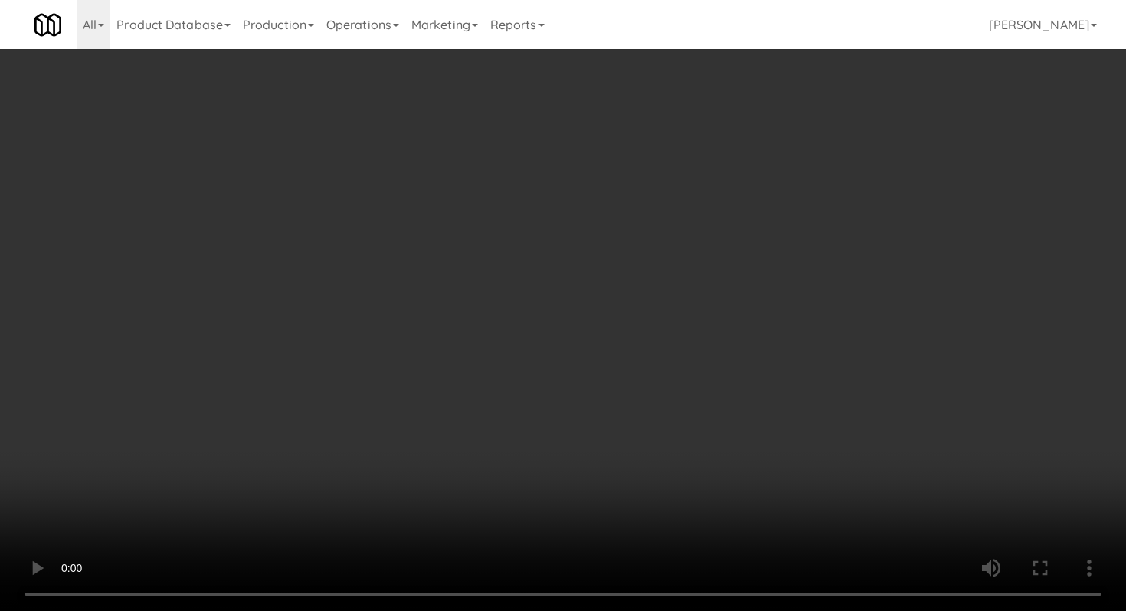
scroll to position [420, 0]
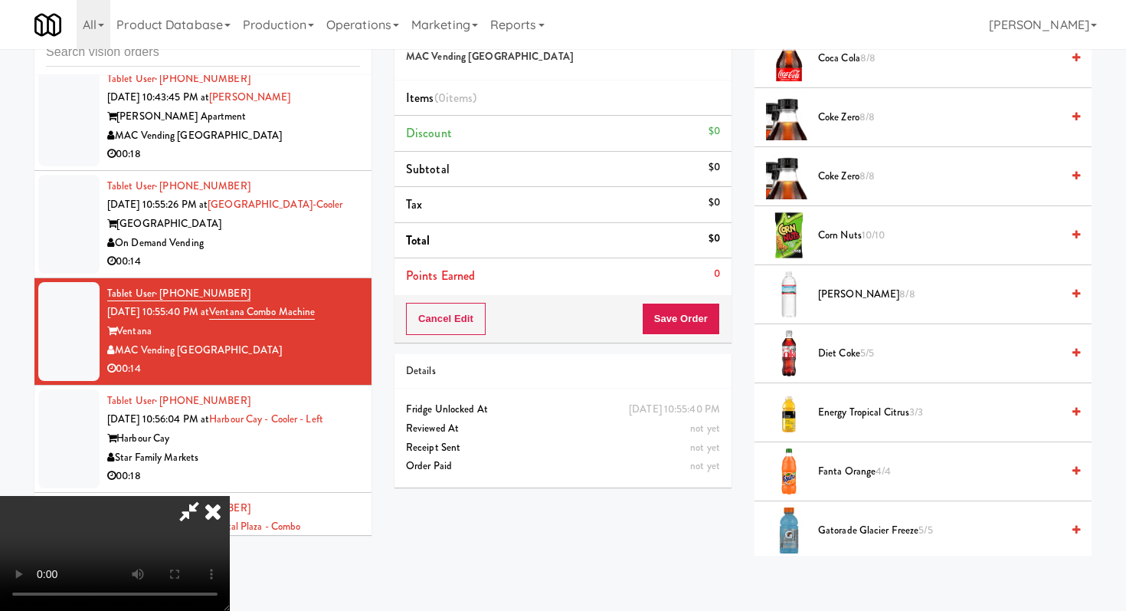
click at [864, 306] on li "Crystal Geyser 8/8" at bounding box center [923, 294] width 337 height 59
click at [863, 306] on li "Crystal Geyser 8/8" at bounding box center [923, 294] width 337 height 59
click at [861, 300] on span "Crystal Geyser 8/8" at bounding box center [939, 294] width 243 height 19
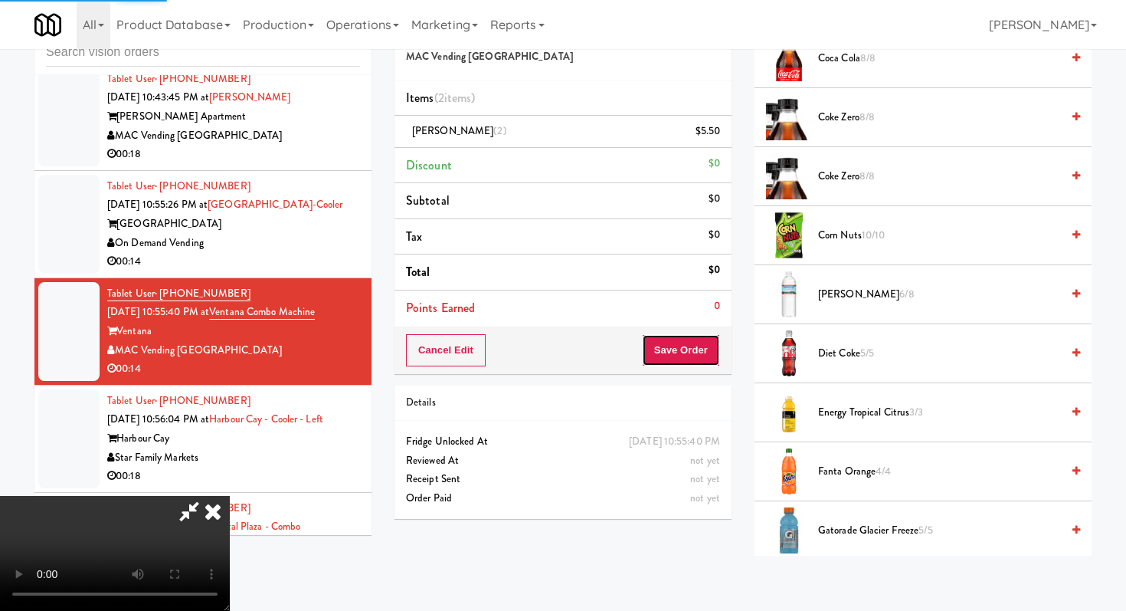
click at [687, 350] on button "Save Order" at bounding box center [681, 350] width 78 height 32
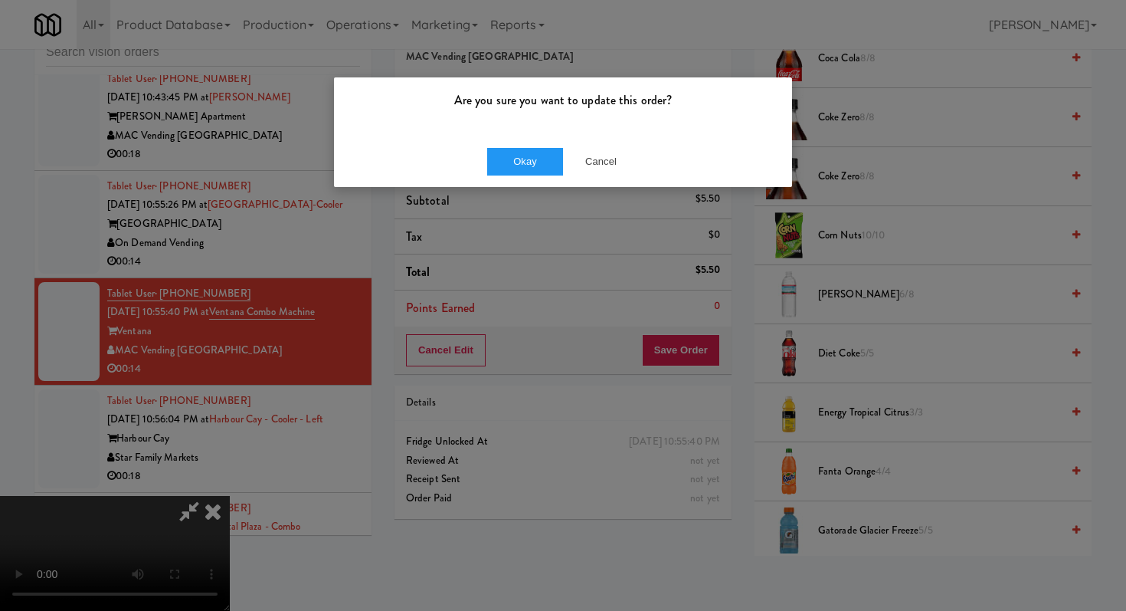
click at [520, 146] on div "Okay Cancel" at bounding box center [563, 161] width 458 height 51
click at [520, 164] on button "Okay" at bounding box center [525, 162] width 77 height 28
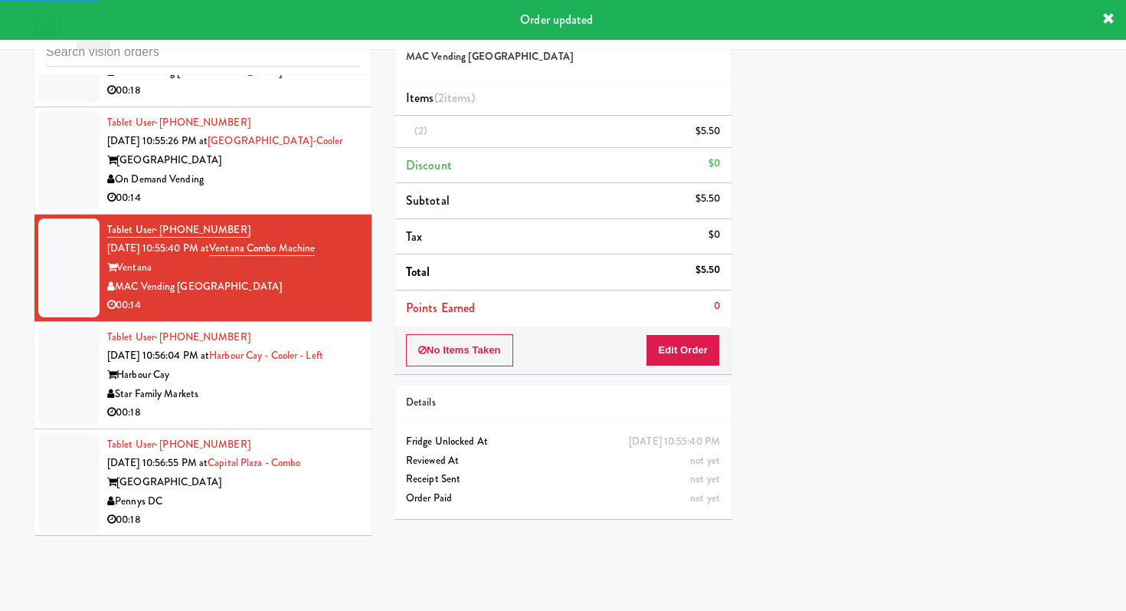
scroll to position [4658, 0]
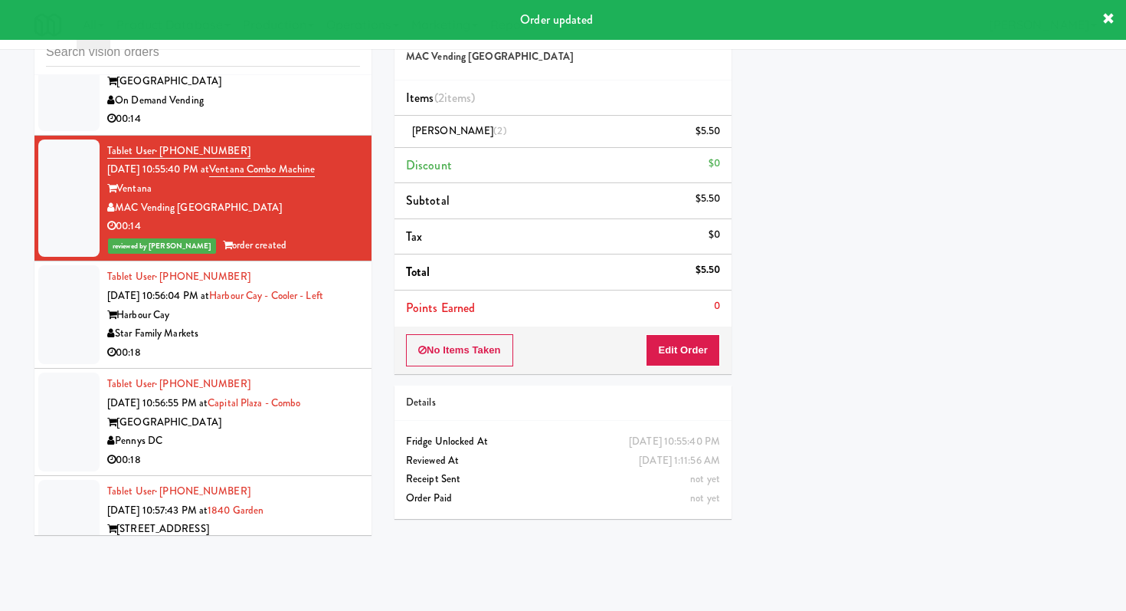
click at [266, 329] on li "Tablet User · (727) 439-8900 Sep 20, 2025 10:56:04 PM at Harbour Cay - Cooler -…" at bounding box center [202, 314] width 337 height 107
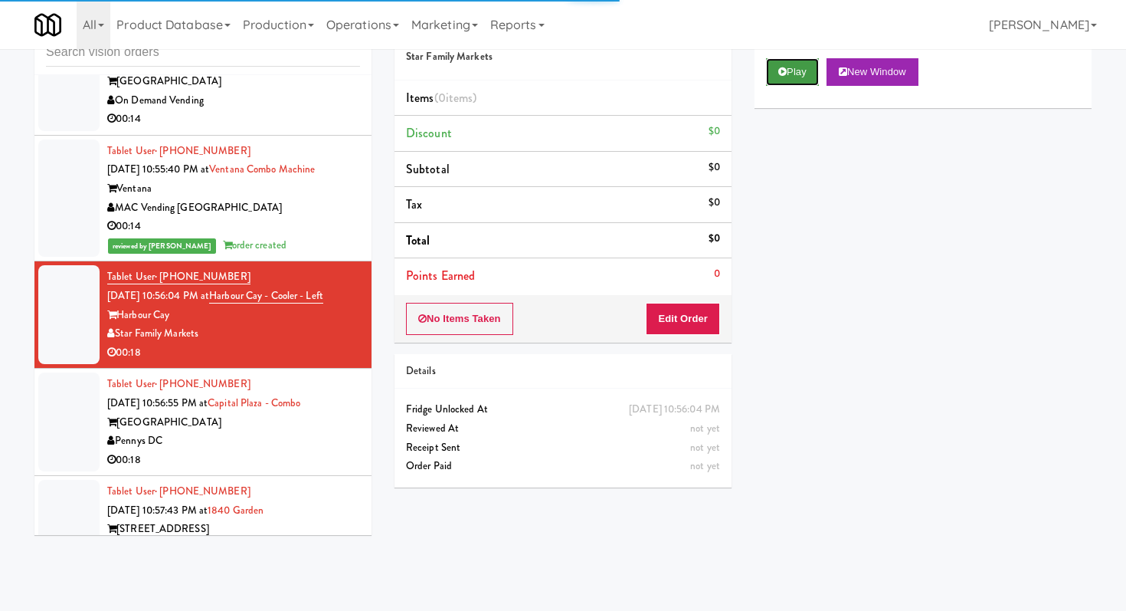
click at [791, 64] on button "Play" at bounding box center [792, 72] width 53 height 28
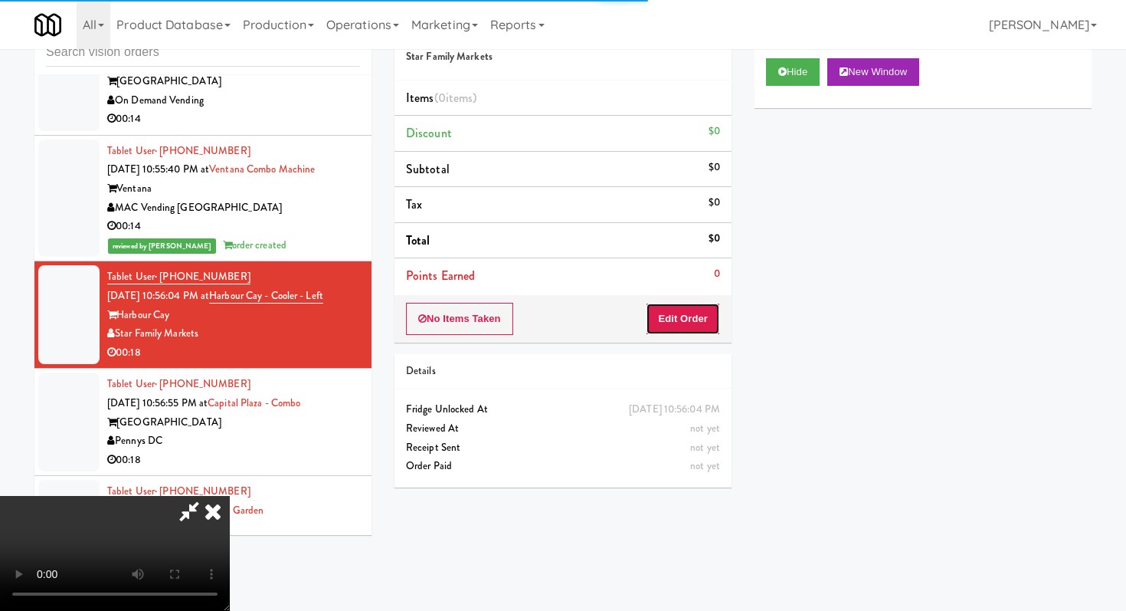
click at [689, 308] on button "Edit Order" at bounding box center [683, 319] width 74 height 32
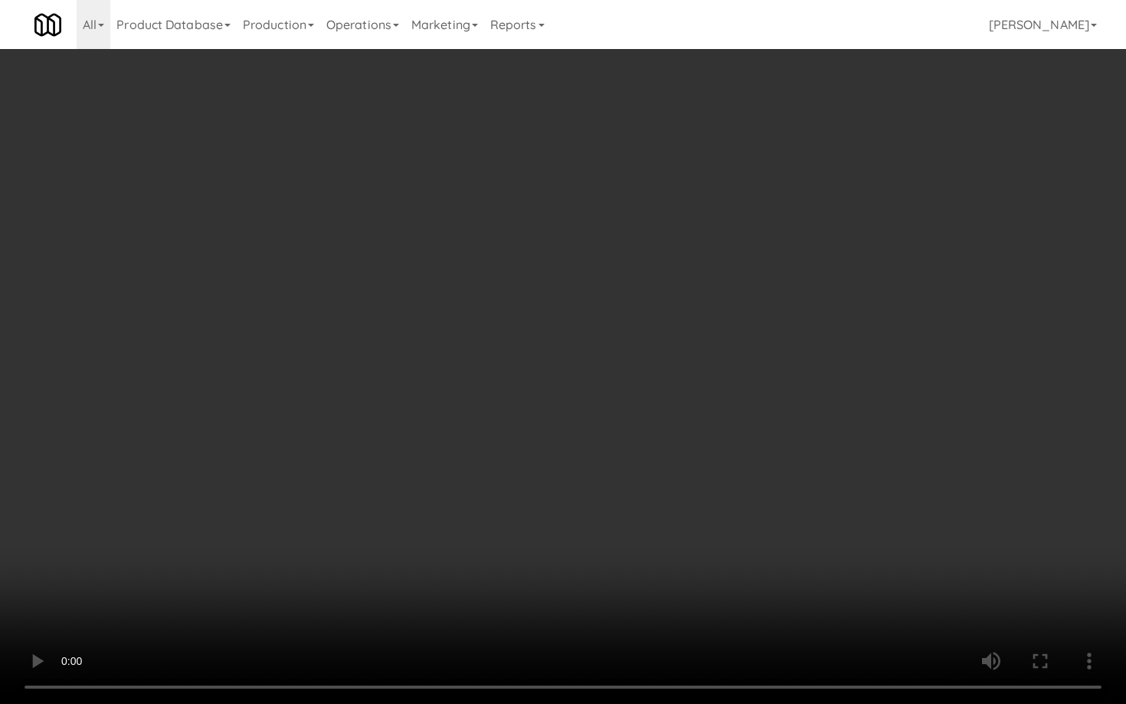
click at [562, 555] on video at bounding box center [563, 352] width 1126 height 704
click at [448, 456] on video at bounding box center [563, 352] width 1126 height 704
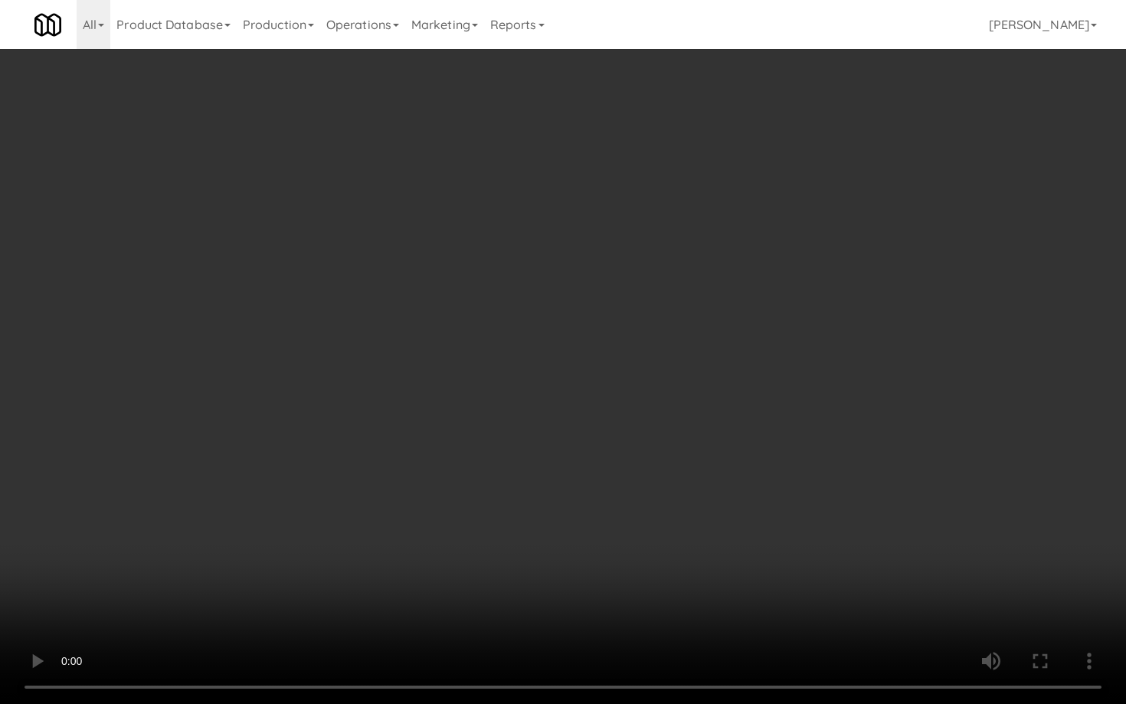
click at [448, 456] on video at bounding box center [563, 352] width 1126 height 704
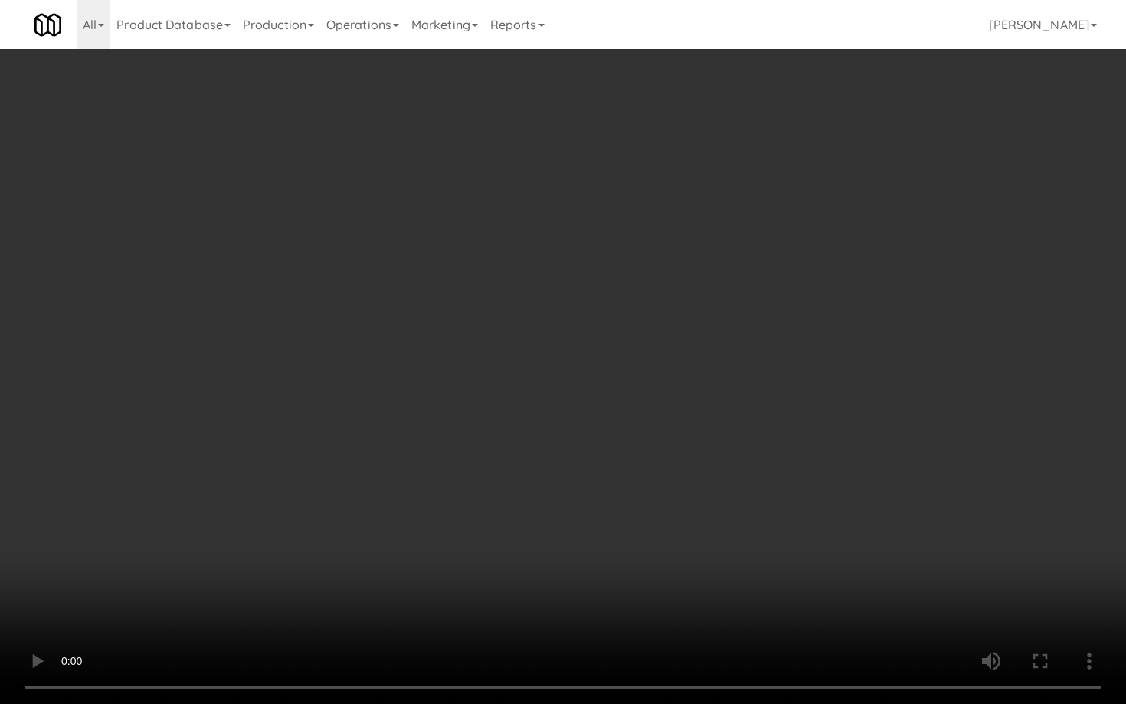
click at [448, 456] on video at bounding box center [563, 352] width 1126 height 704
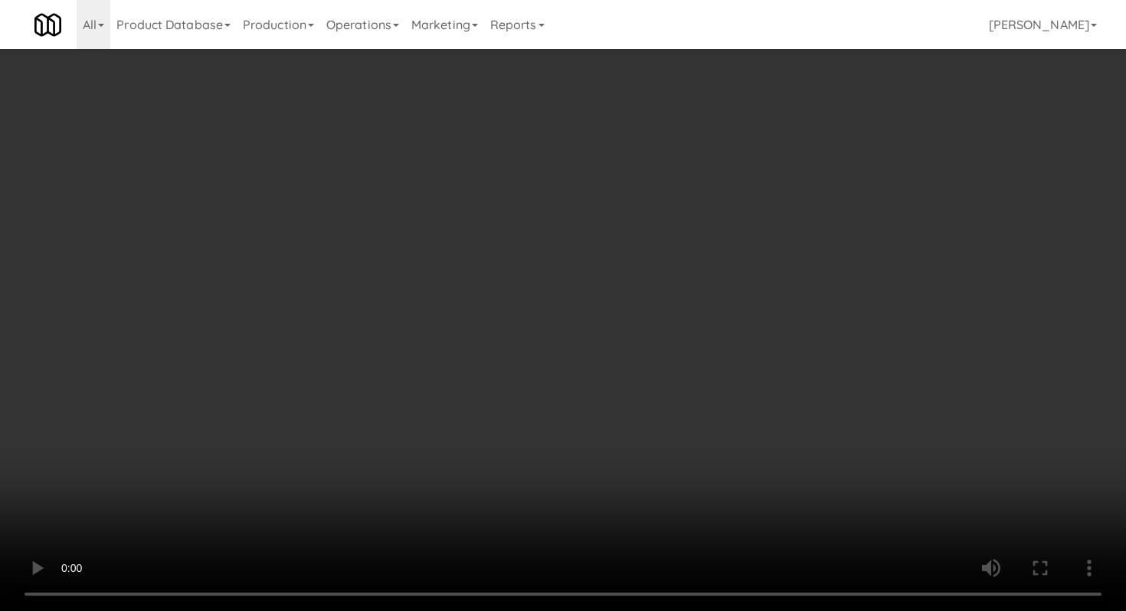
scroll to position [203, 0]
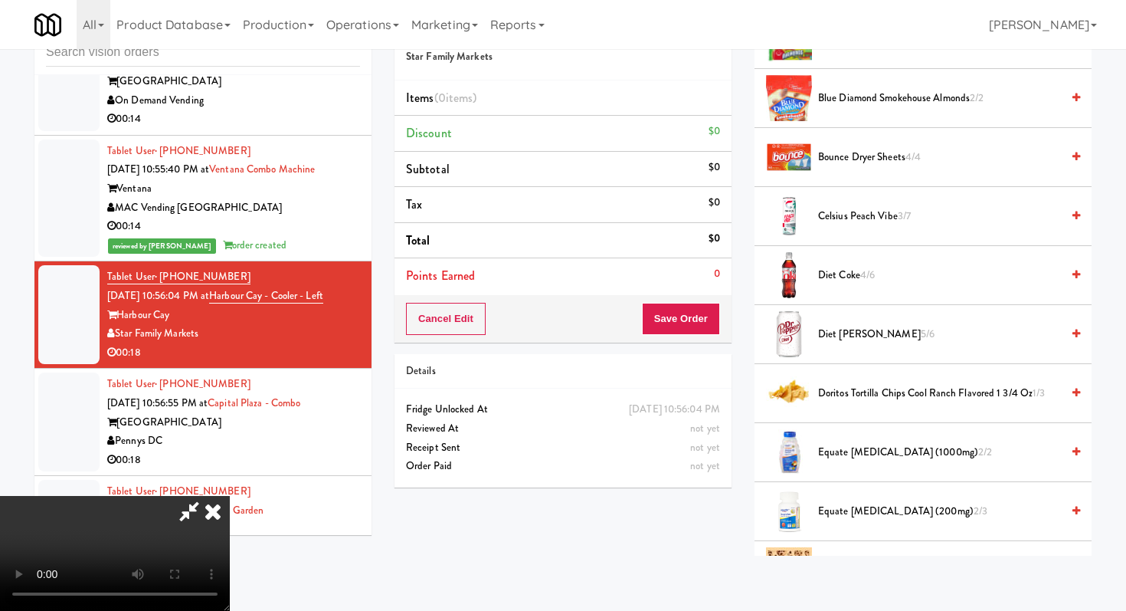
click at [838, 282] on span "Diet Coke 4/6" at bounding box center [939, 275] width 243 height 19
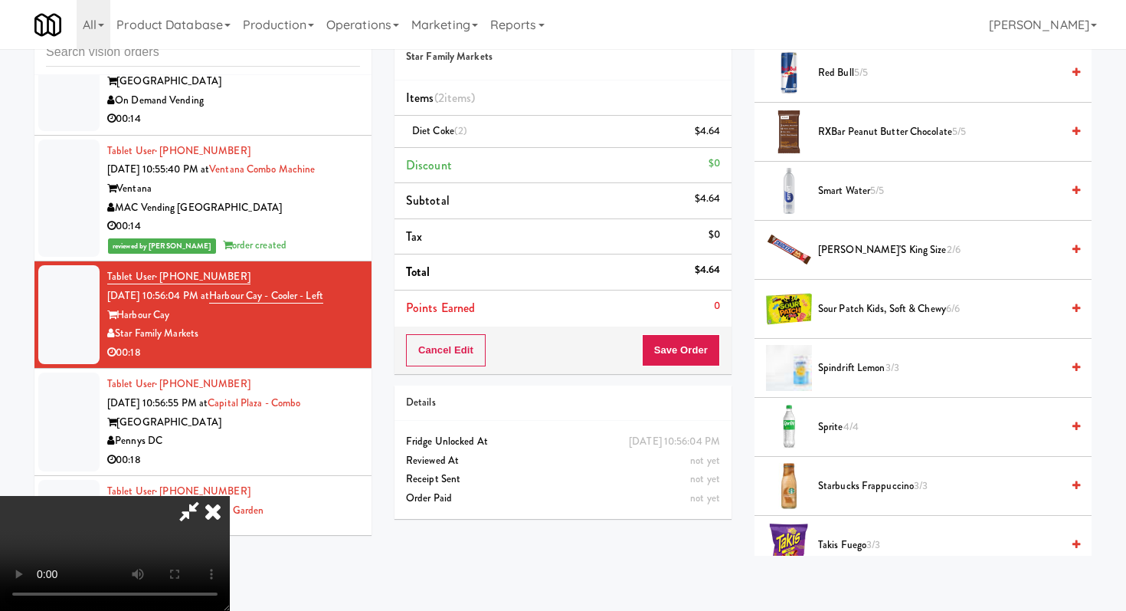
scroll to position [1605, 0]
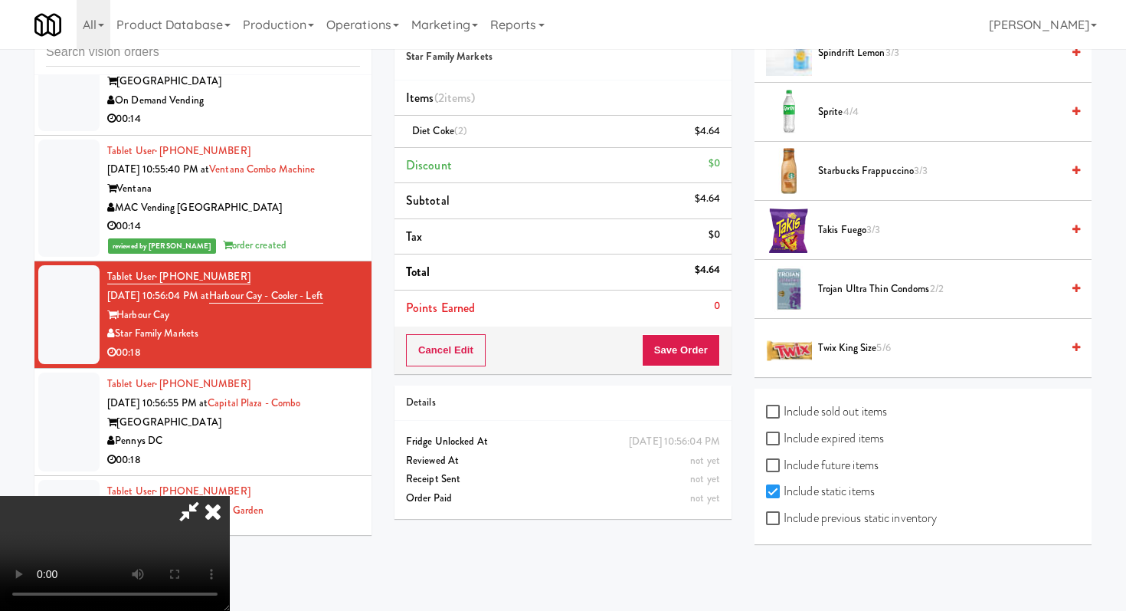
click at [230, 496] on video at bounding box center [115, 553] width 230 height 115
click at [777, 525] on label "Include previous static inventory" at bounding box center [851, 518] width 171 height 23
click at [777, 525] on input "Include previous static inventory" at bounding box center [775, 519] width 18 height 12
checkbox input "true"
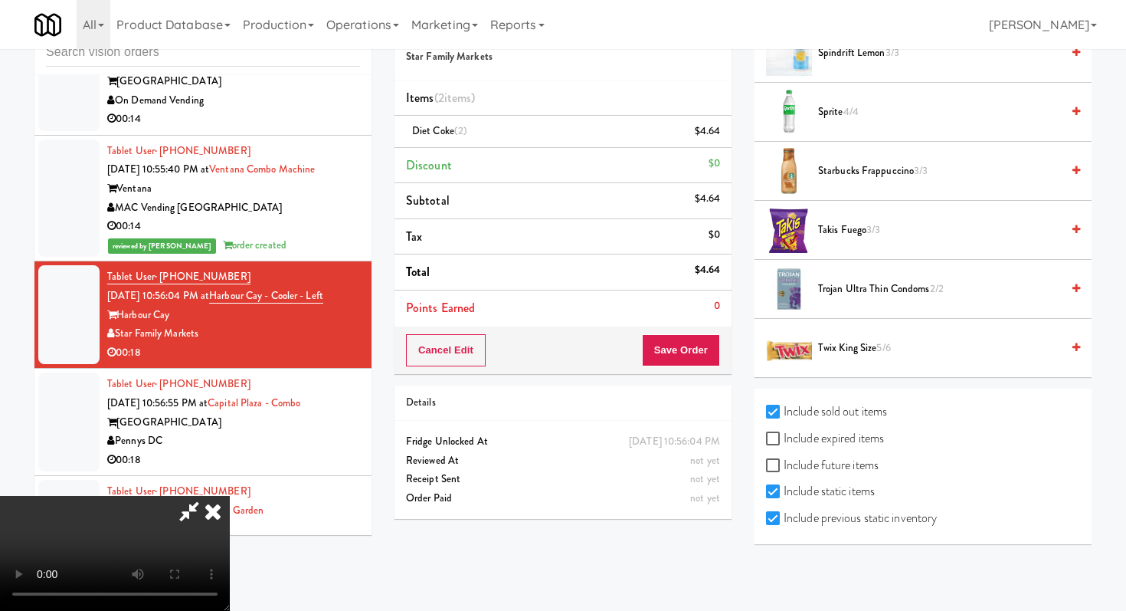
checkbox input "true"
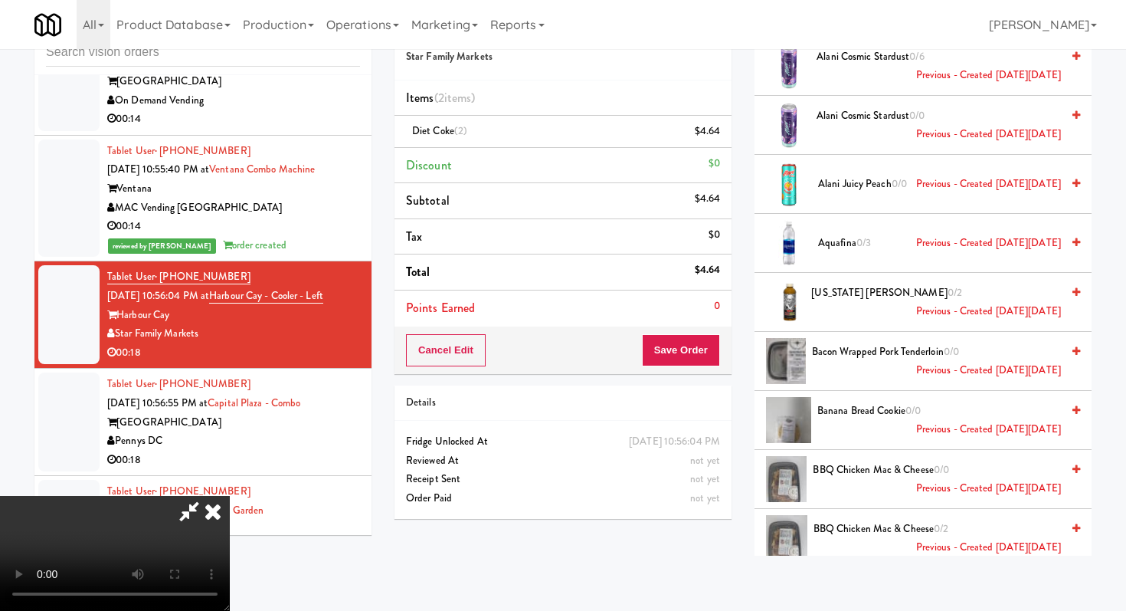
scroll to position [0, 0]
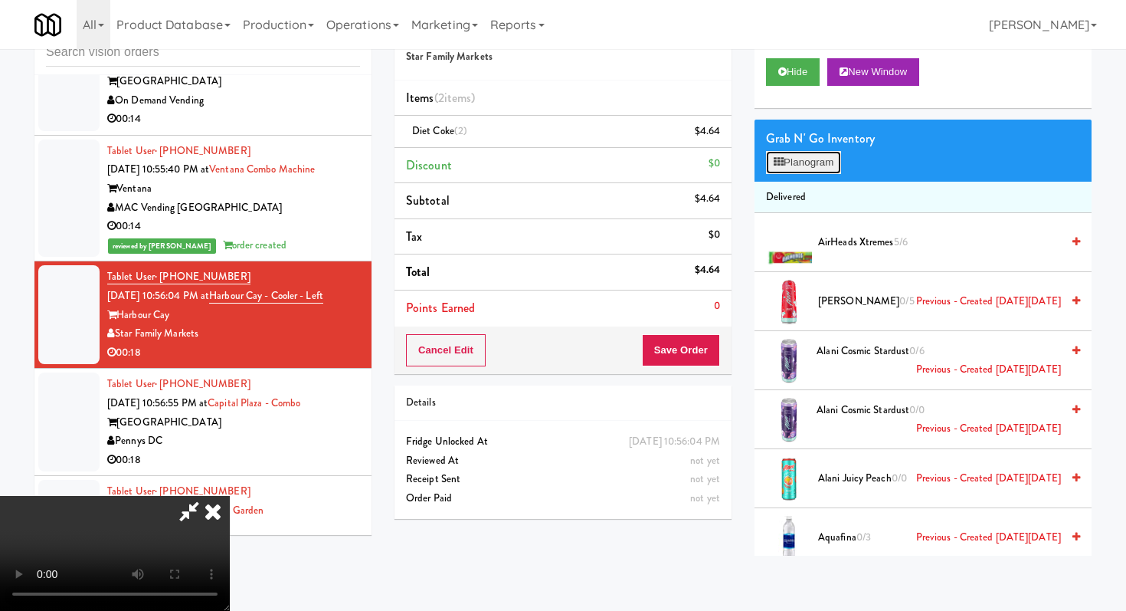
click at [816, 161] on button "Planogram" at bounding box center [803, 162] width 75 height 23
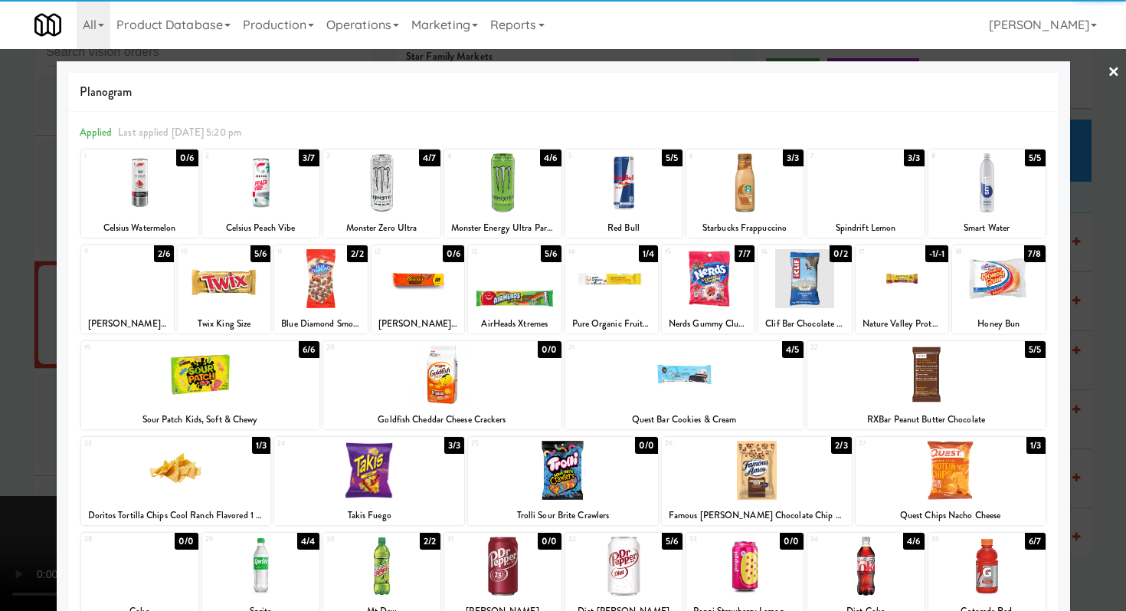
click at [571, 472] on div at bounding box center [563, 470] width 190 height 59
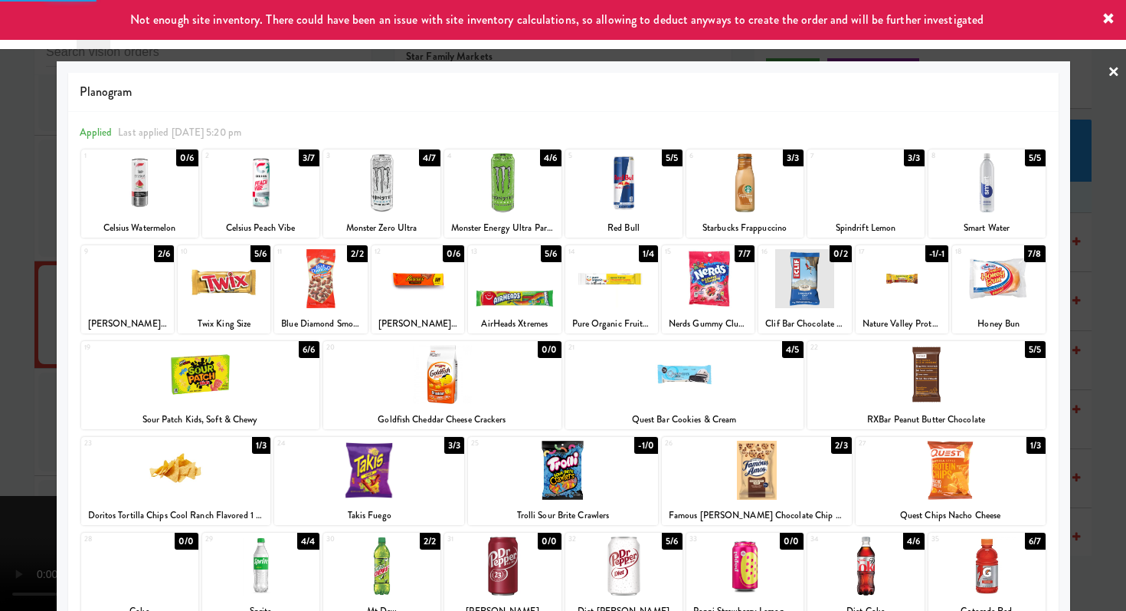
click at [0, 415] on div at bounding box center [563, 305] width 1126 height 611
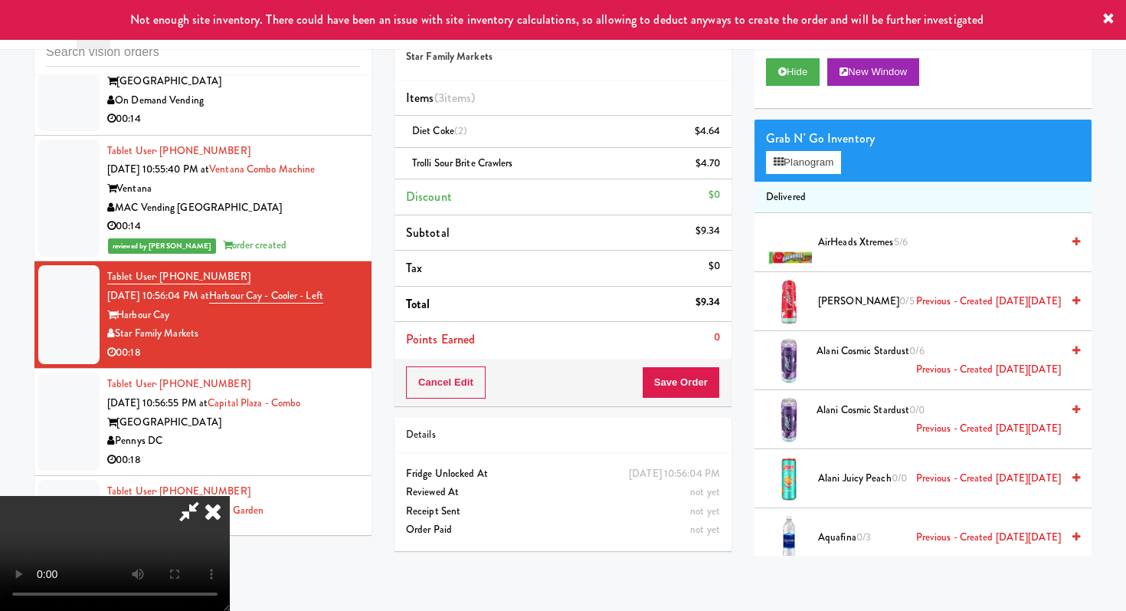
click at [677, 408] on div "Order # 1657937 Star Family Markets Items (3 items ) Diet Coke (2) $4.64 Trolli…" at bounding box center [563, 284] width 360 height 556
click at [701, 390] on button "Save Order" at bounding box center [681, 382] width 78 height 32
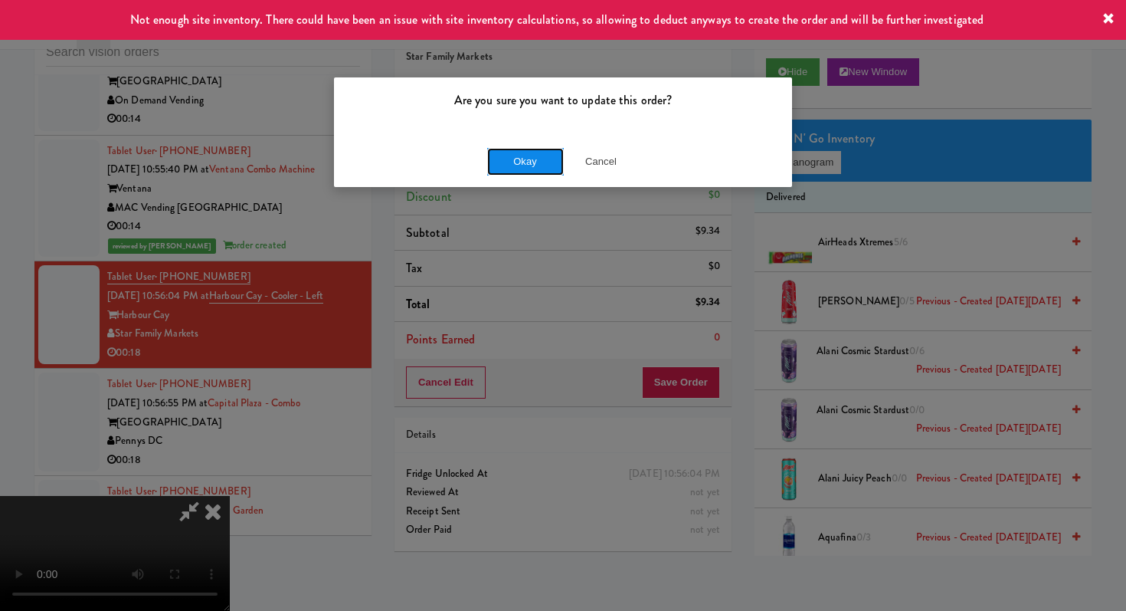
click at [540, 173] on button "Okay" at bounding box center [525, 162] width 77 height 28
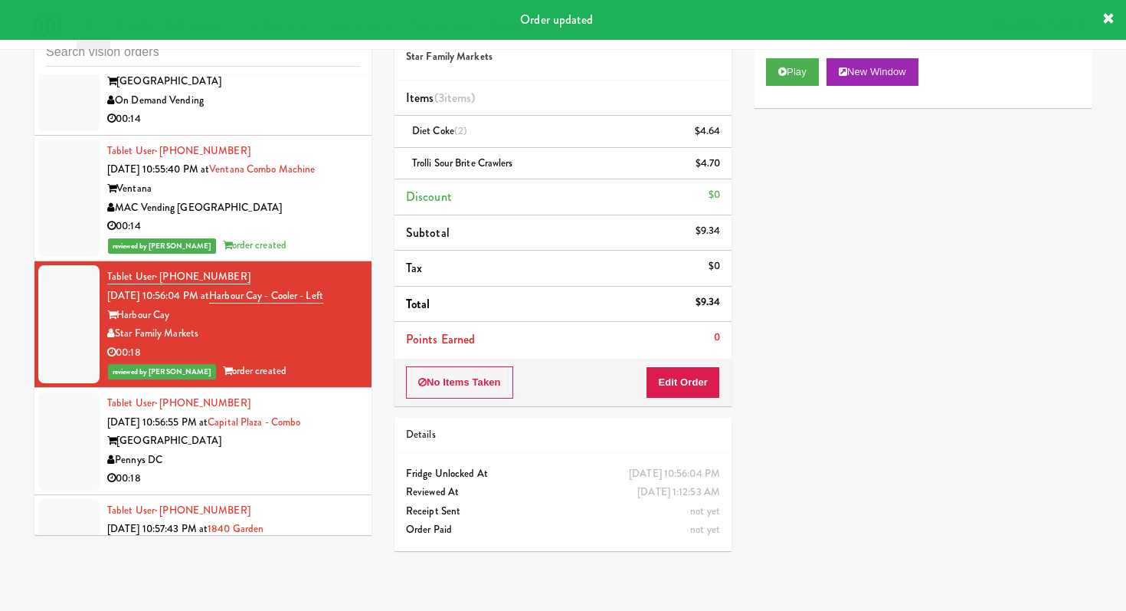
click at [302, 451] on div "Pennys DC" at bounding box center [233, 460] width 253 height 19
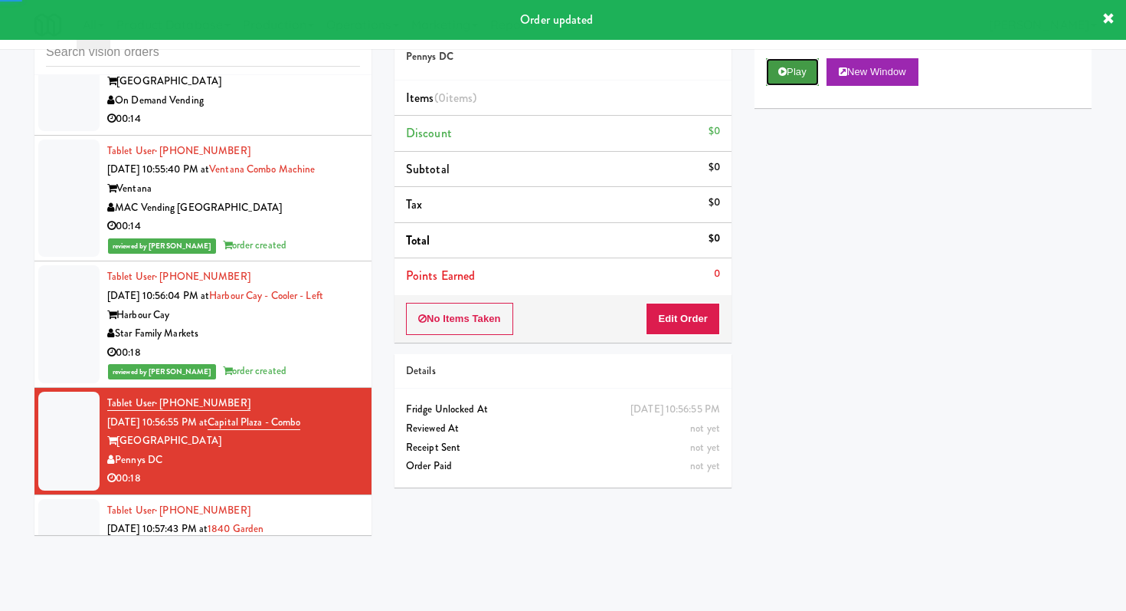
click at [781, 78] on button "Play" at bounding box center [792, 72] width 53 height 28
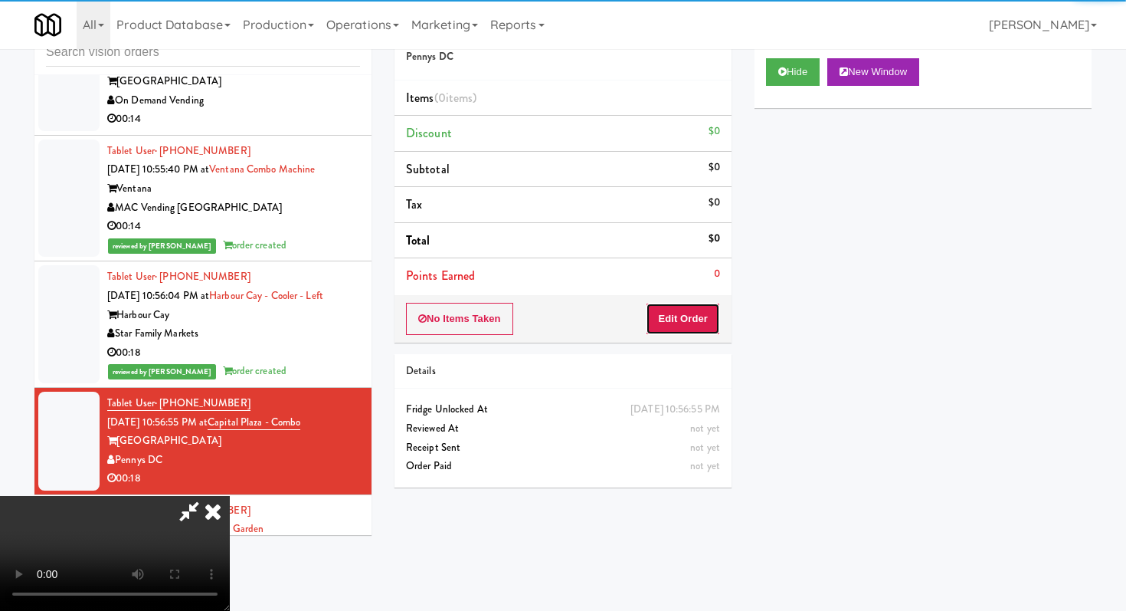
click at [674, 328] on button "Edit Order" at bounding box center [683, 319] width 74 height 32
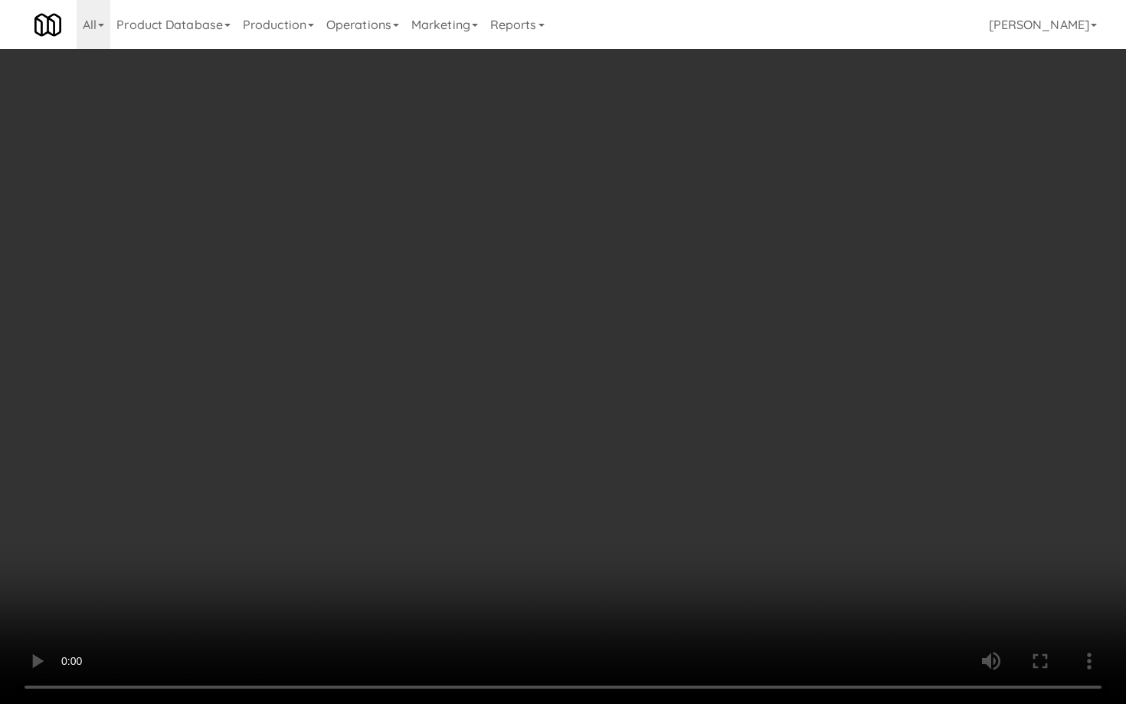
click at [820, 541] on video at bounding box center [563, 352] width 1126 height 704
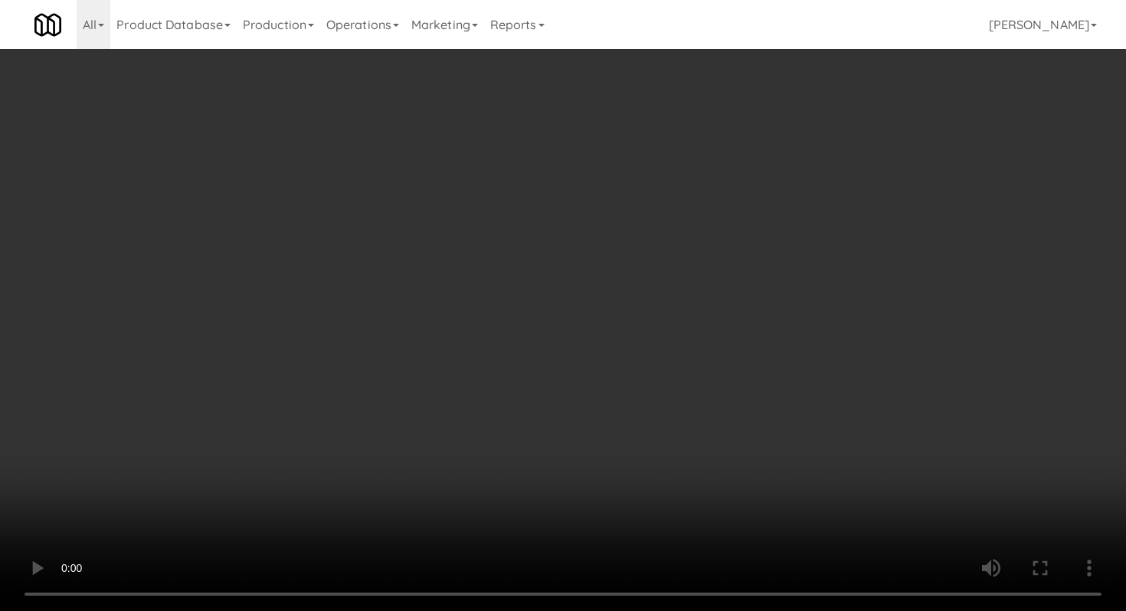
scroll to position [586, 0]
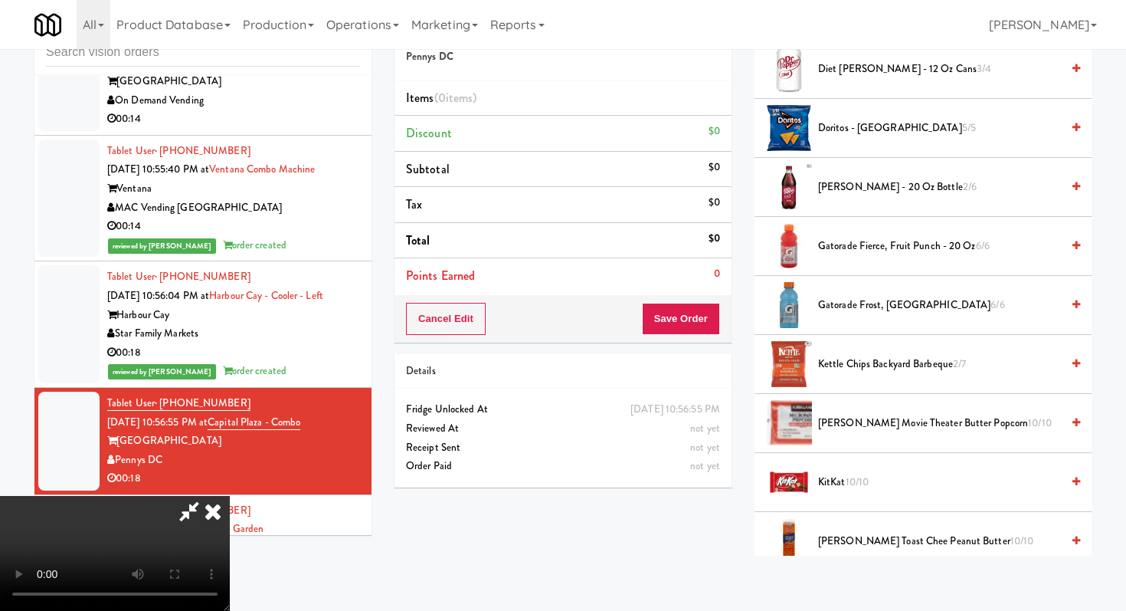
click at [874, 175] on li "Dr Pepper - 20 oz Bottle 2/6" at bounding box center [923, 187] width 337 height 59
click at [874, 189] on span "Dr Pepper - 20 oz Bottle 2/6" at bounding box center [939, 187] width 243 height 19
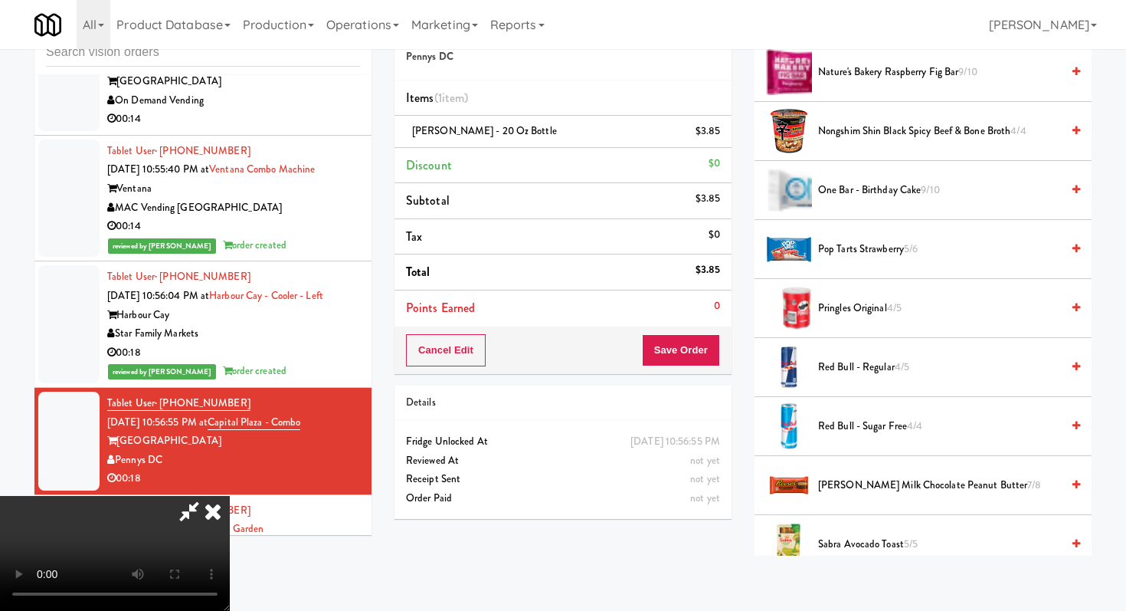
scroll to position [1176, 0]
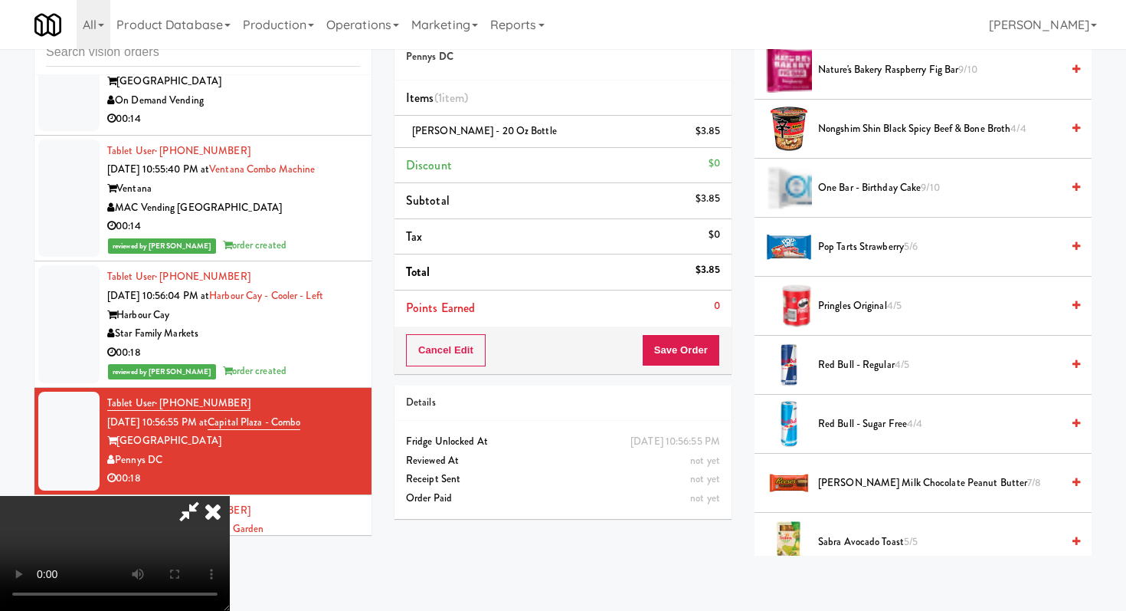
click at [859, 304] on span "Pringles Original 4/5" at bounding box center [939, 306] width 243 height 19
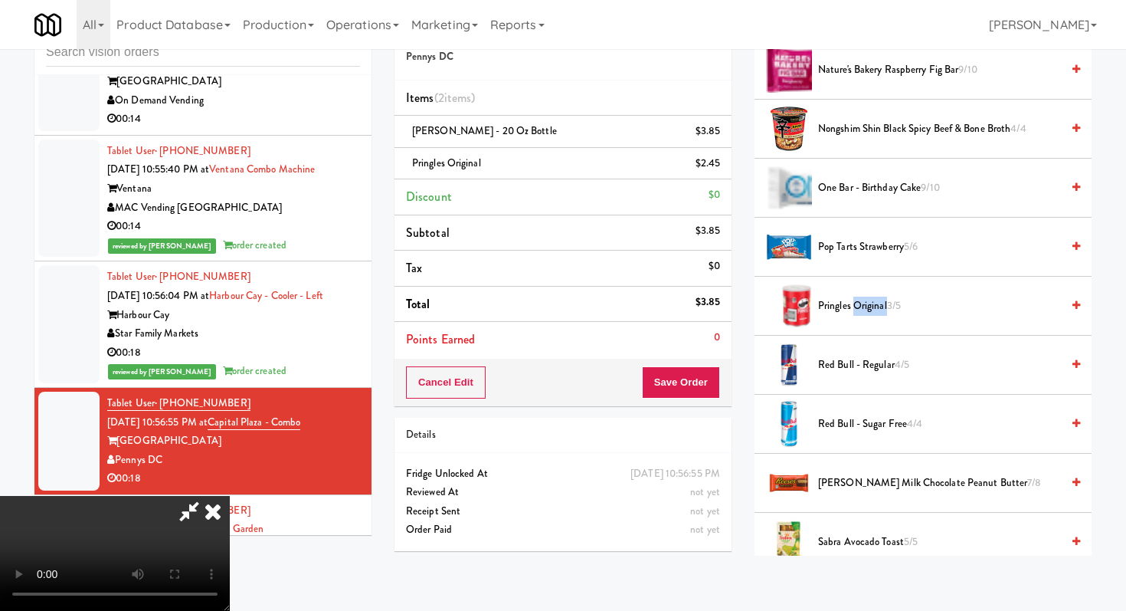
click at [859, 304] on span "Pringles Original 3/5" at bounding box center [939, 306] width 243 height 19
click at [704, 378] on button "Save Order" at bounding box center [681, 382] width 78 height 32
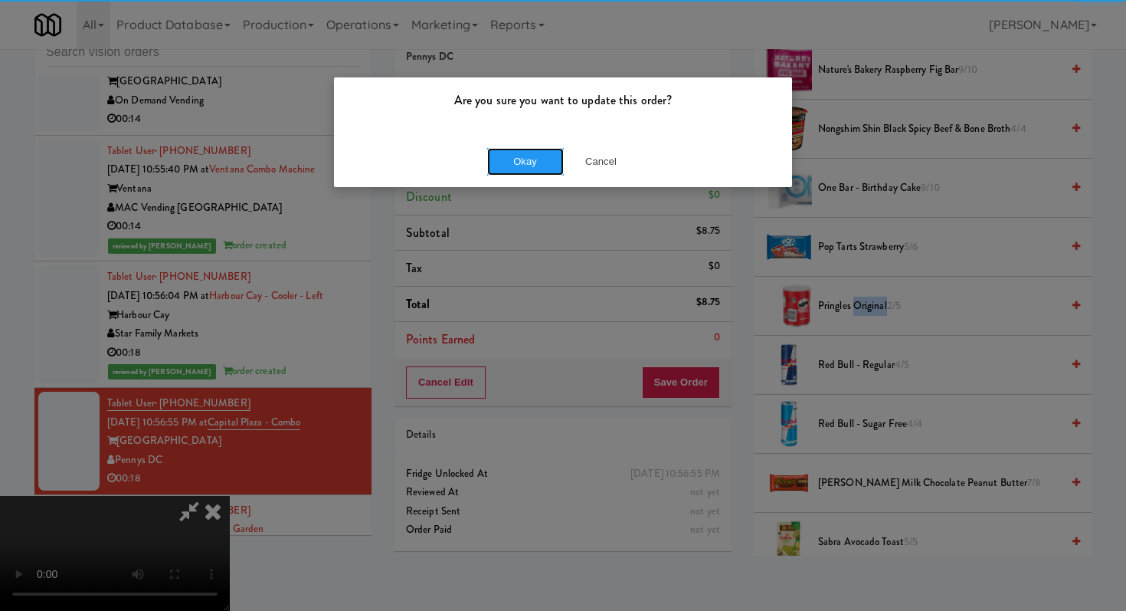
click at [519, 160] on button "Okay" at bounding box center [525, 162] width 77 height 28
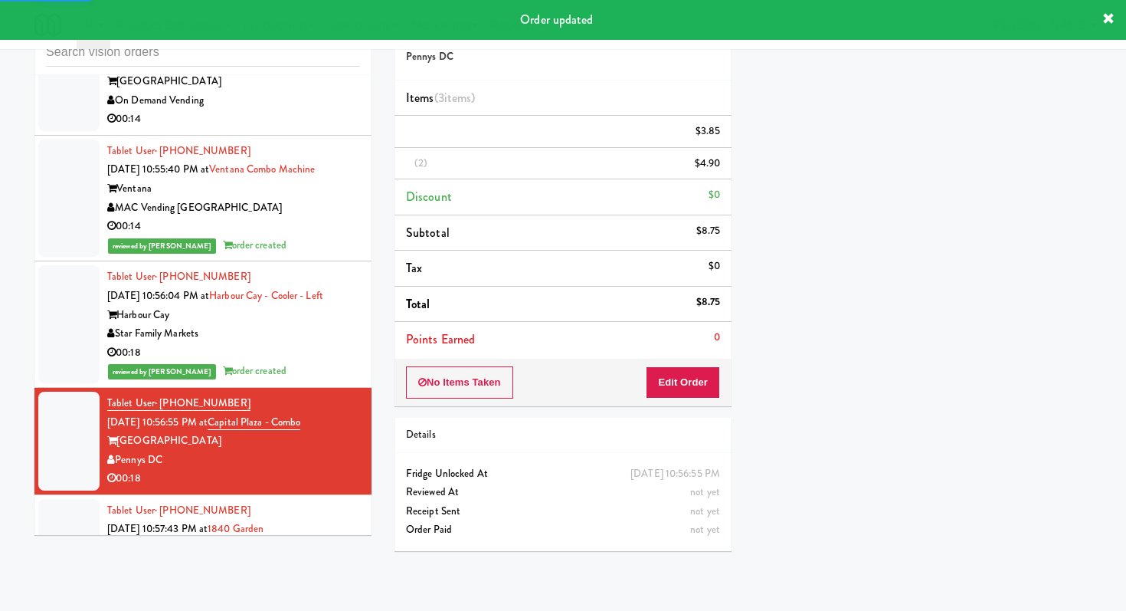
scroll to position [4957, 0]
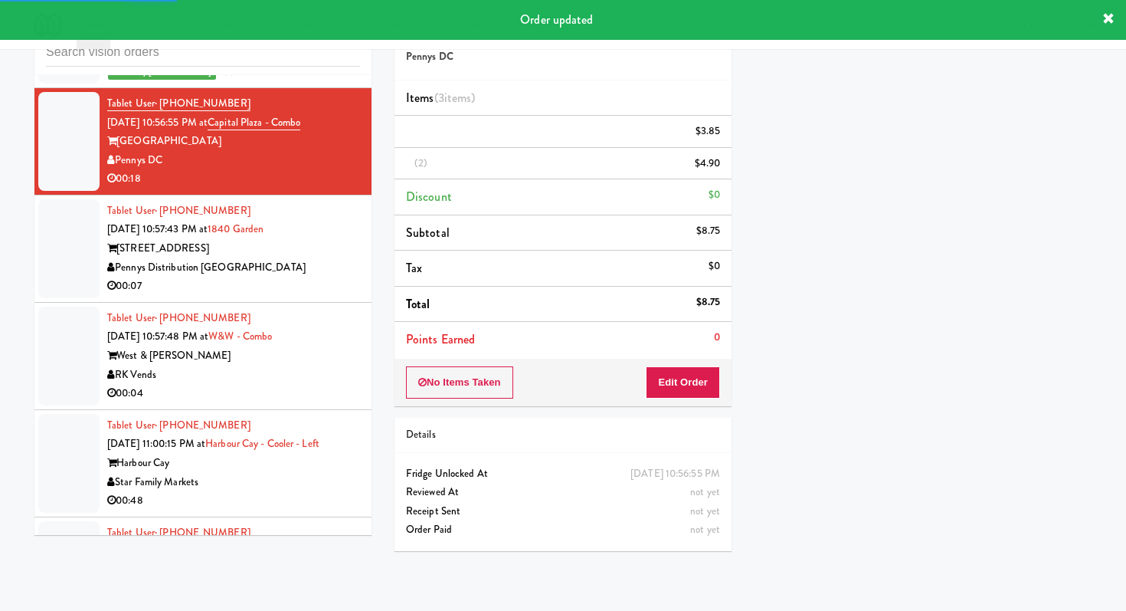
click at [327, 277] on div "00:07" at bounding box center [233, 286] width 253 height 19
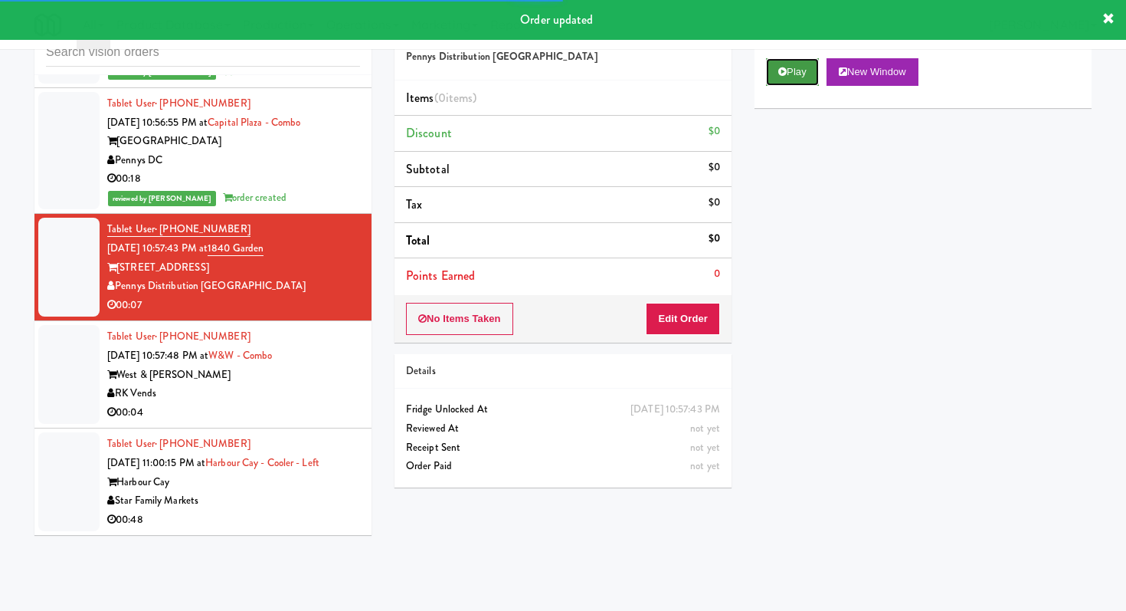
click at [805, 79] on button "Play" at bounding box center [792, 72] width 53 height 28
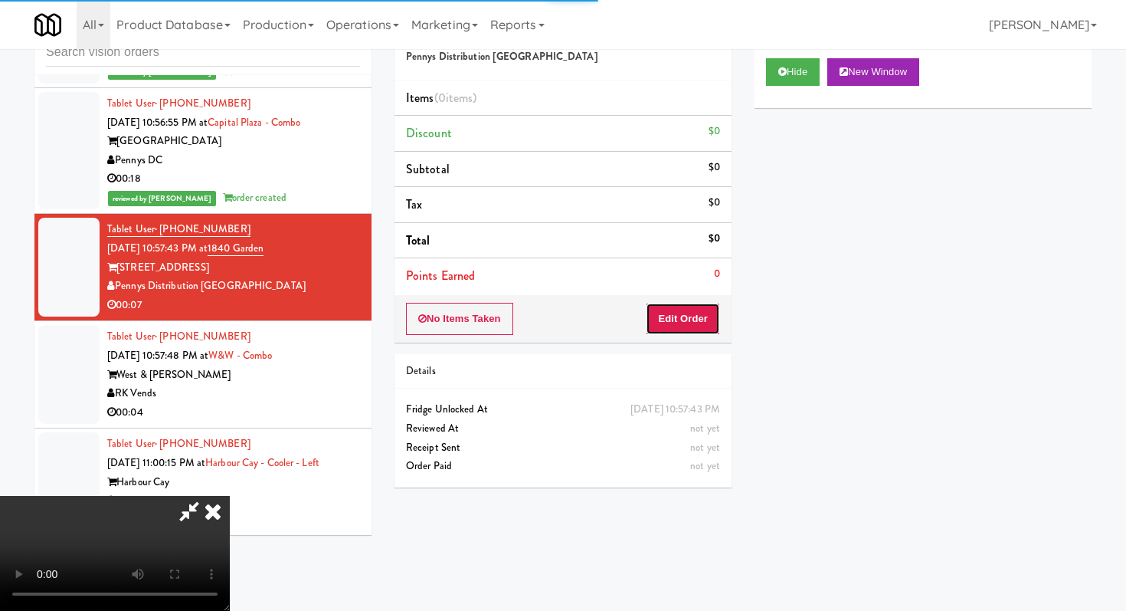
click at [710, 305] on button "Edit Order" at bounding box center [683, 319] width 74 height 32
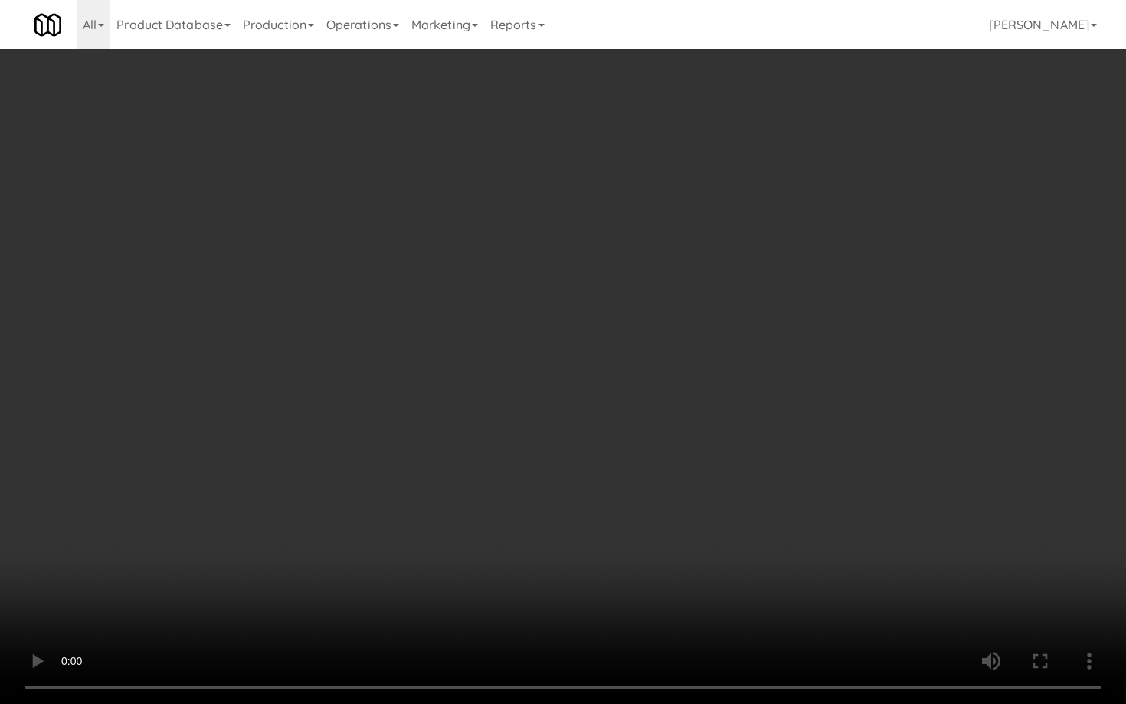
click at [681, 457] on video at bounding box center [563, 352] width 1126 height 704
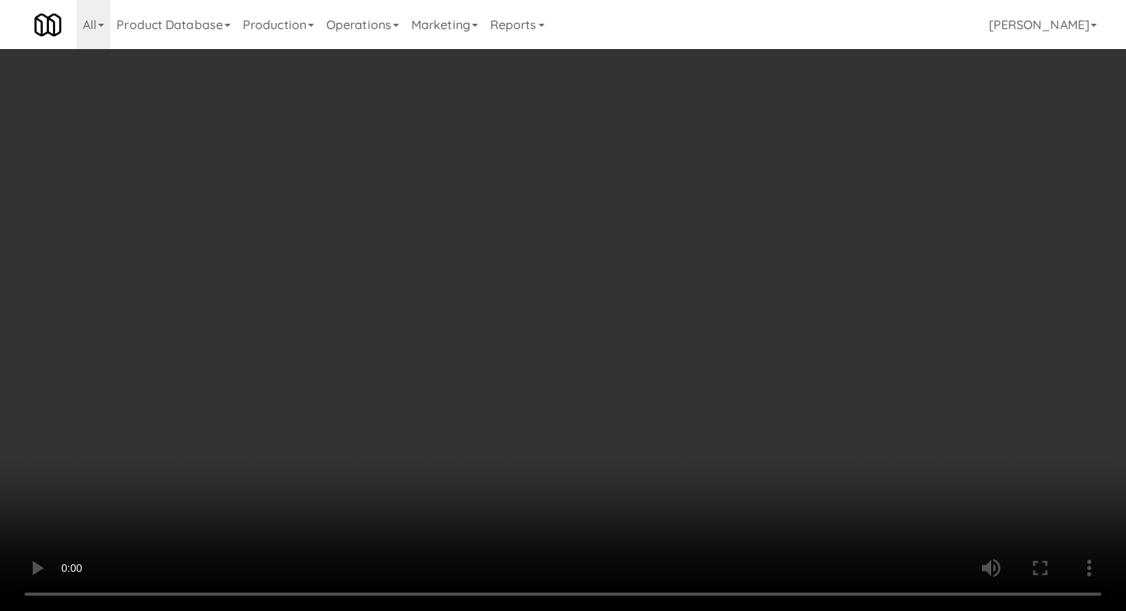
scroll to position [1027, 0]
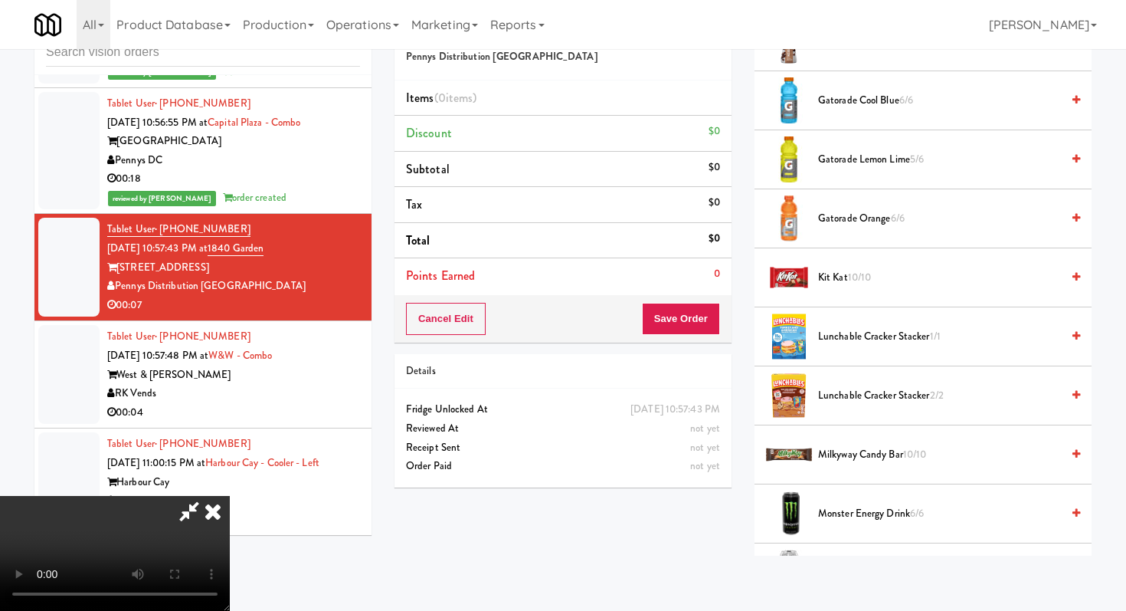
click at [852, 339] on span "Lunchable Cracker Stacker 1/1" at bounding box center [939, 336] width 243 height 19
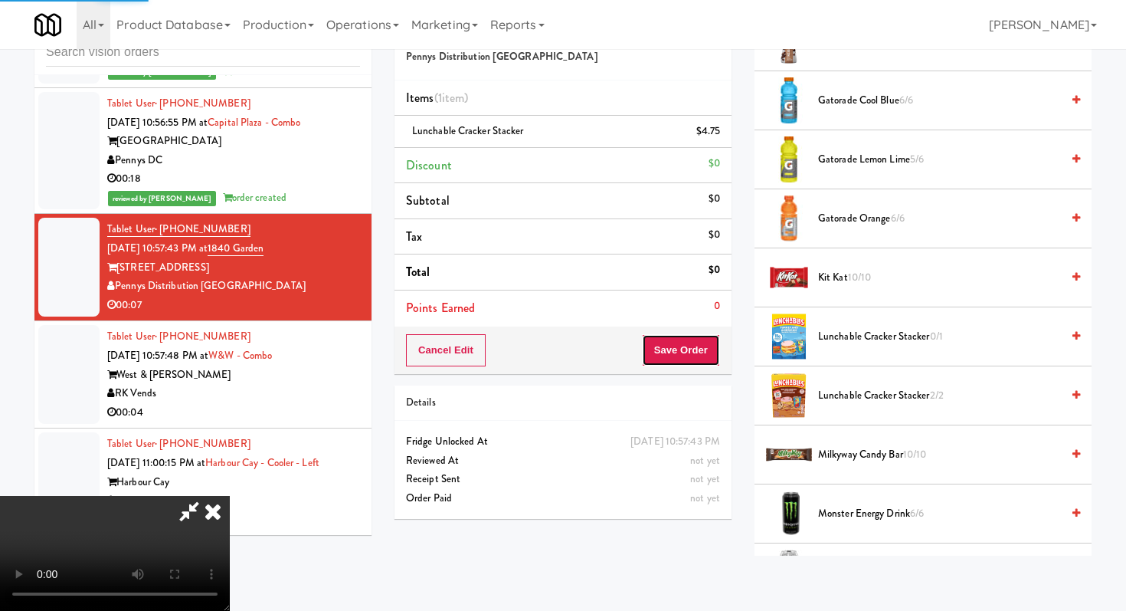
click at [713, 349] on button "Save Order" at bounding box center [681, 350] width 78 height 32
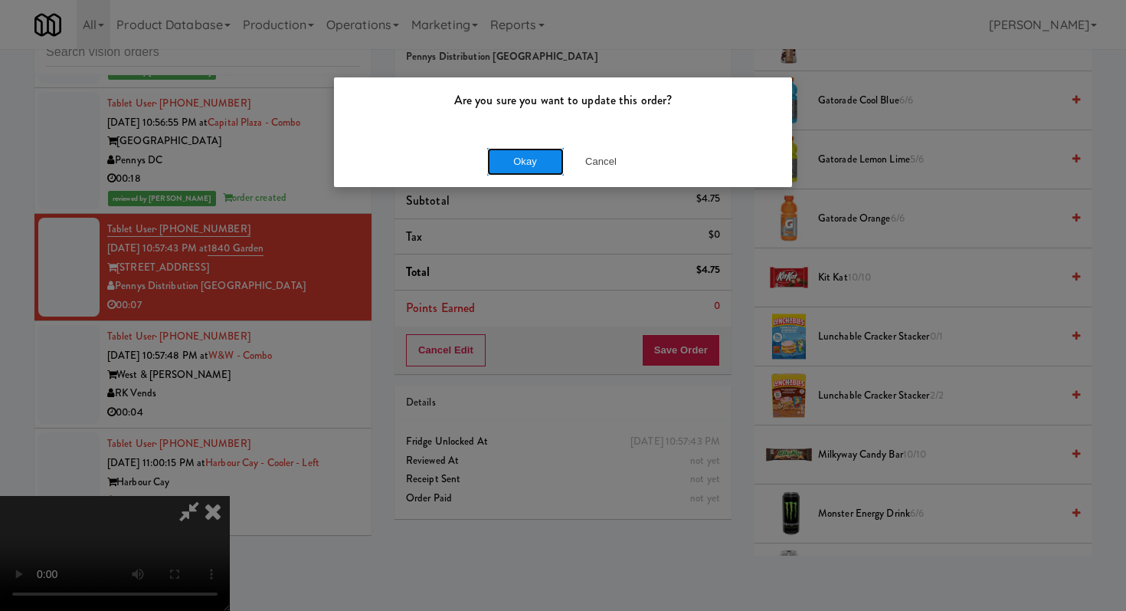
click at [518, 163] on button "Okay" at bounding box center [525, 162] width 77 height 28
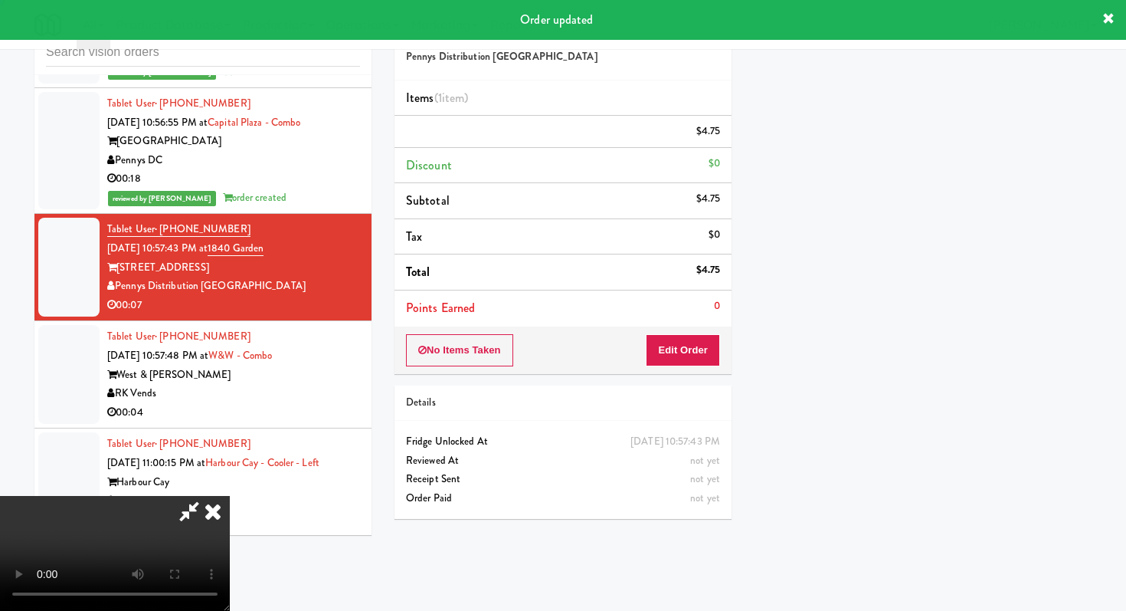
scroll to position [65, 0]
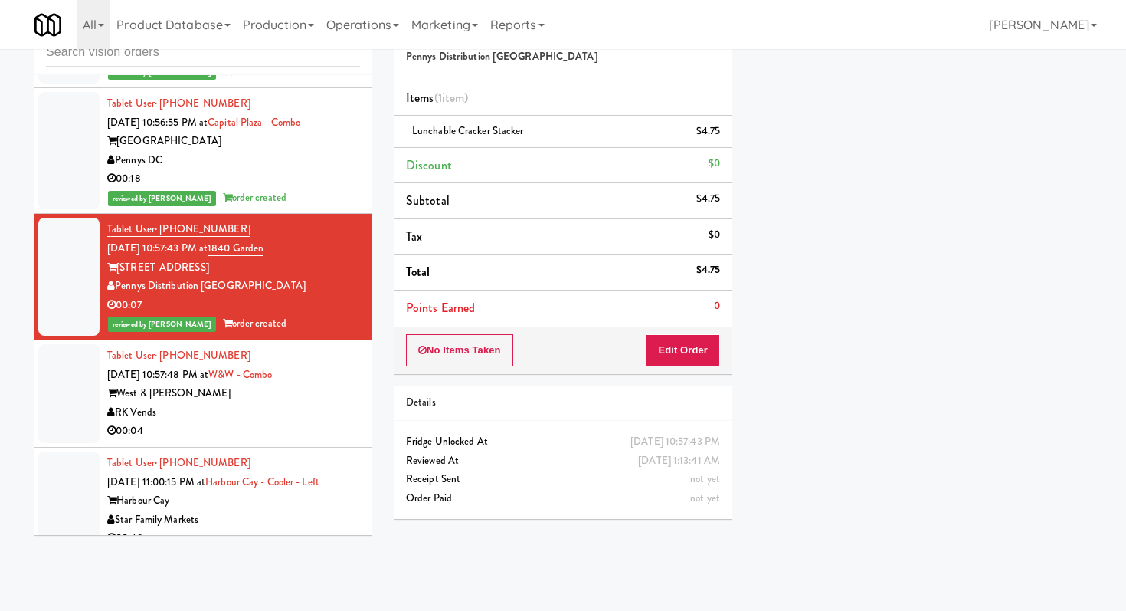
click at [316, 421] on div "00:04" at bounding box center [233, 430] width 253 height 19
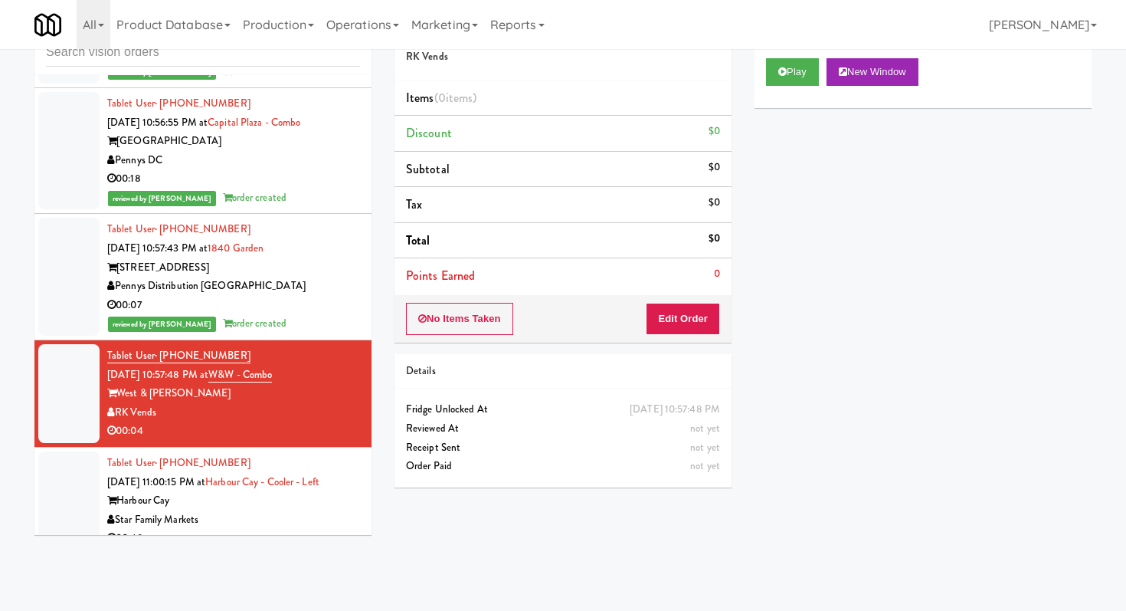
click at [755, 80] on div "Play New Window" at bounding box center [923, 77] width 337 height 61
click at [779, 67] on icon at bounding box center [783, 72] width 8 height 10
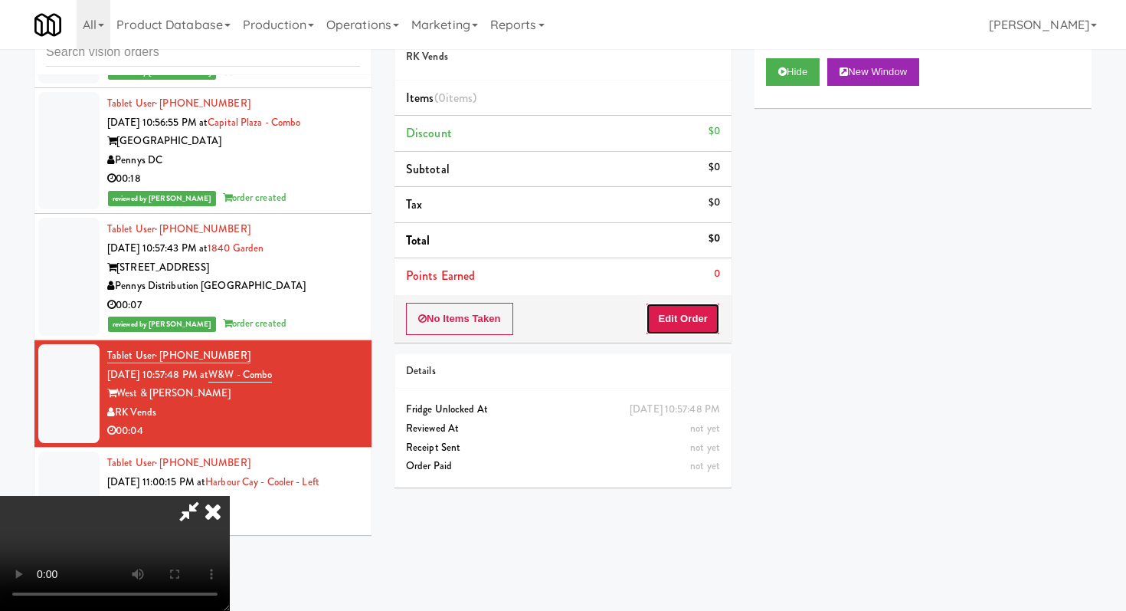
click at [685, 306] on button "Edit Order" at bounding box center [683, 319] width 74 height 32
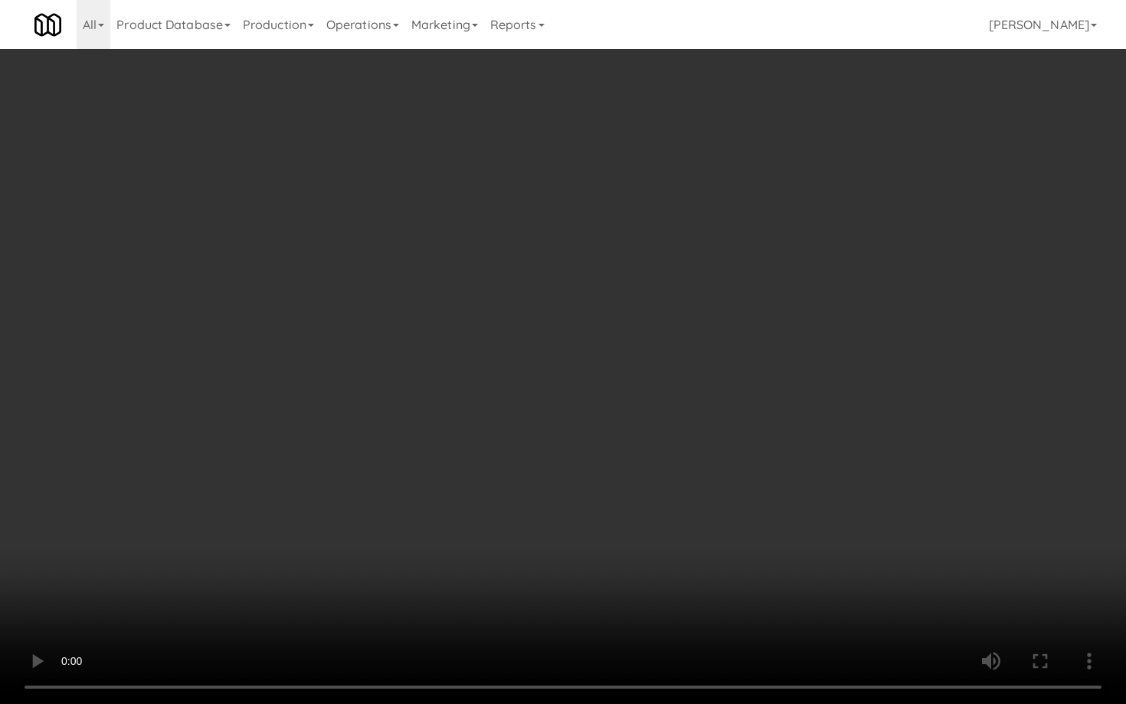
click at [496, 497] on video at bounding box center [563, 352] width 1126 height 704
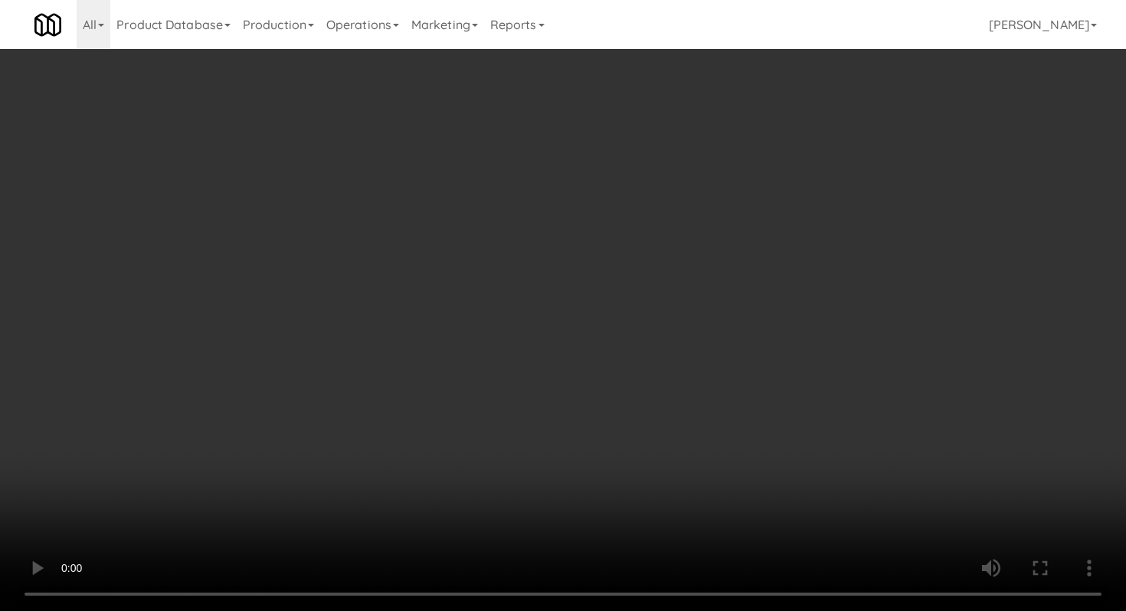
scroll to position [751, 0]
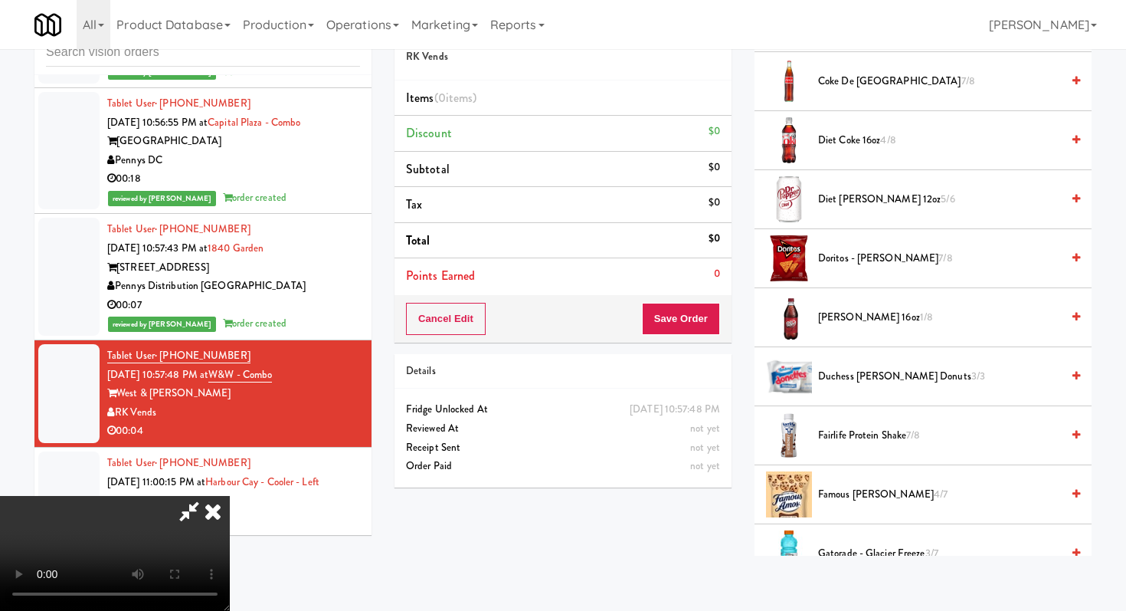
click at [844, 429] on span "Fairlife Protein Shake 7/8" at bounding box center [939, 435] width 243 height 19
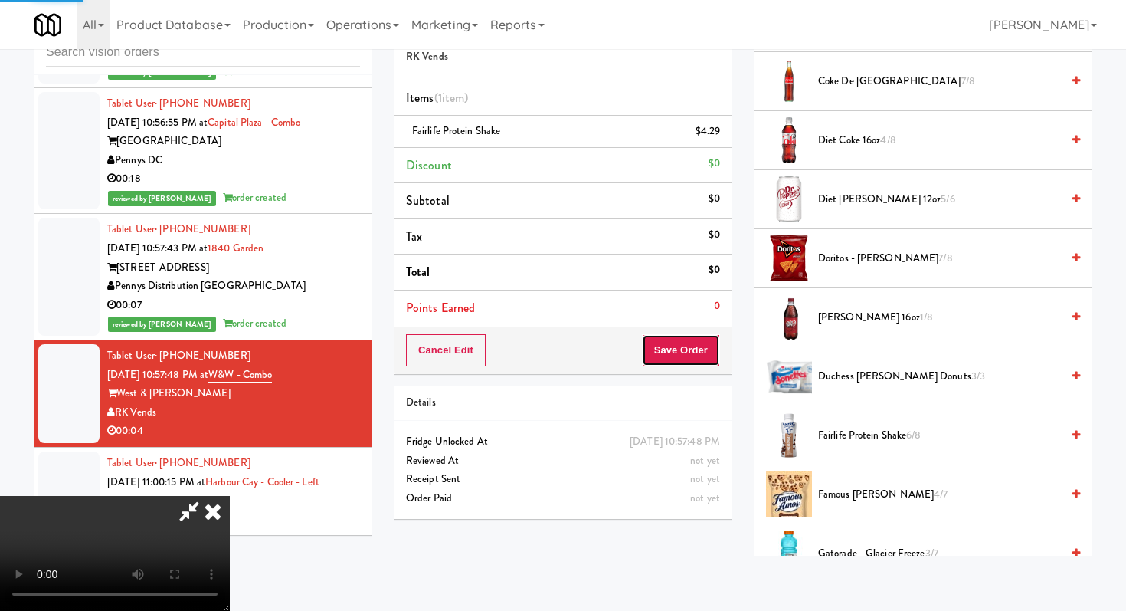
click at [700, 347] on button "Save Order" at bounding box center [681, 350] width 78 height 32
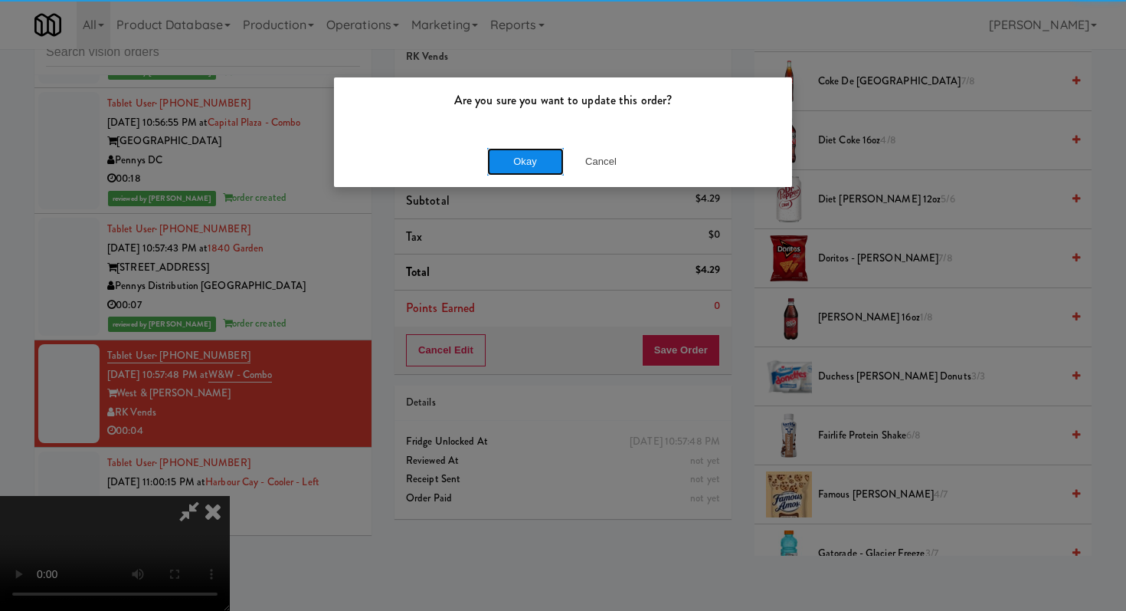
click at [515, 156] on button "Okay" at bounding box center [525, 162] width 77 height 28
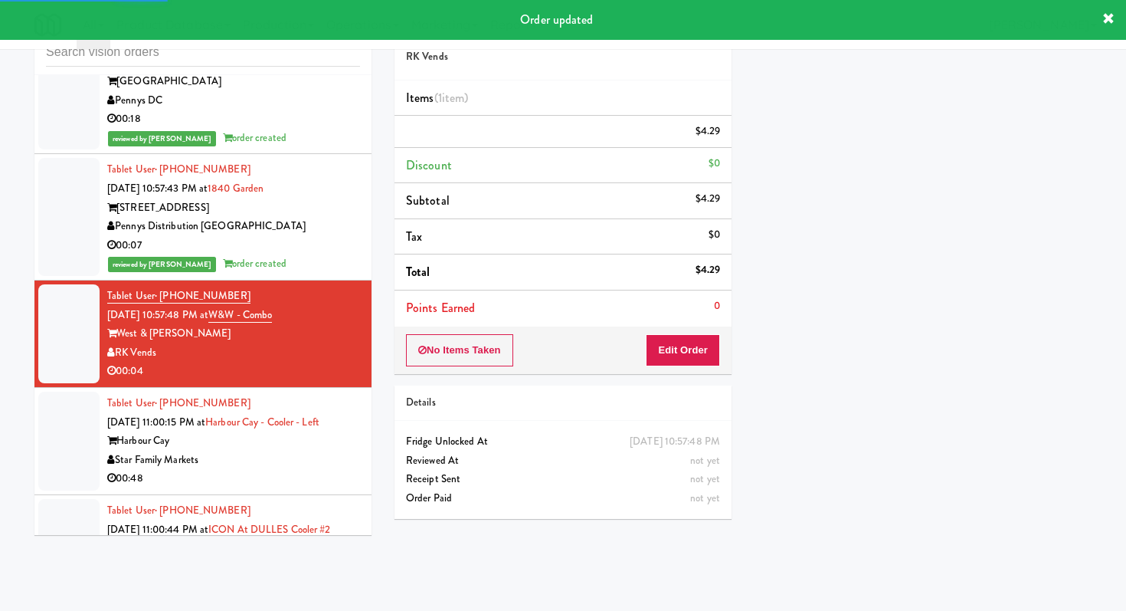
scroll to position [5111, 0]
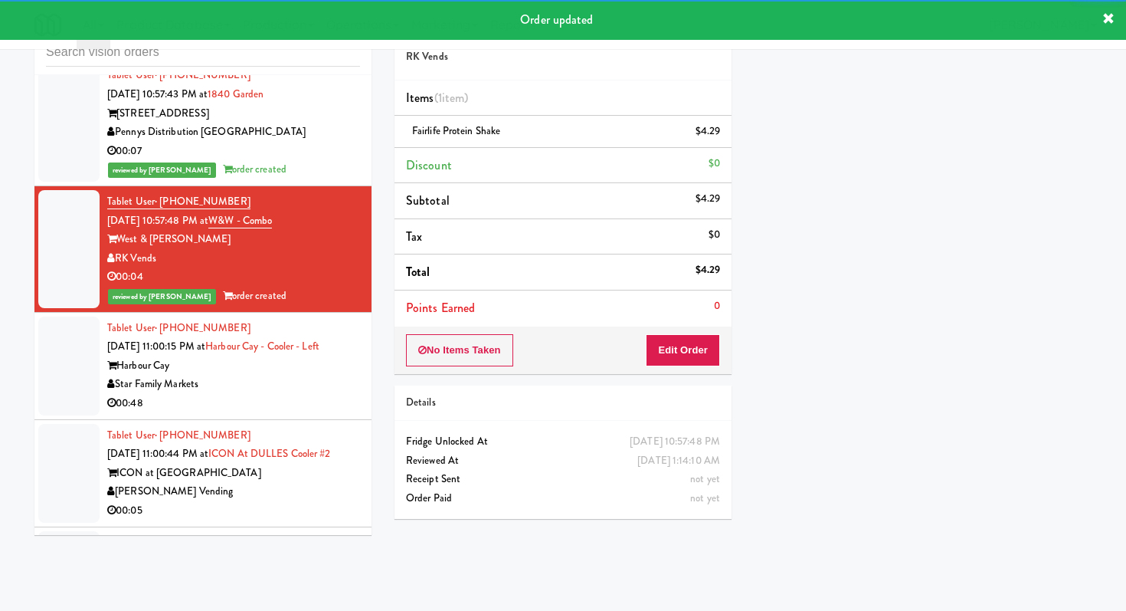
click at [318, 375] on div "Star Family Markets" at bounding box center [233, 384] width 253 height 19
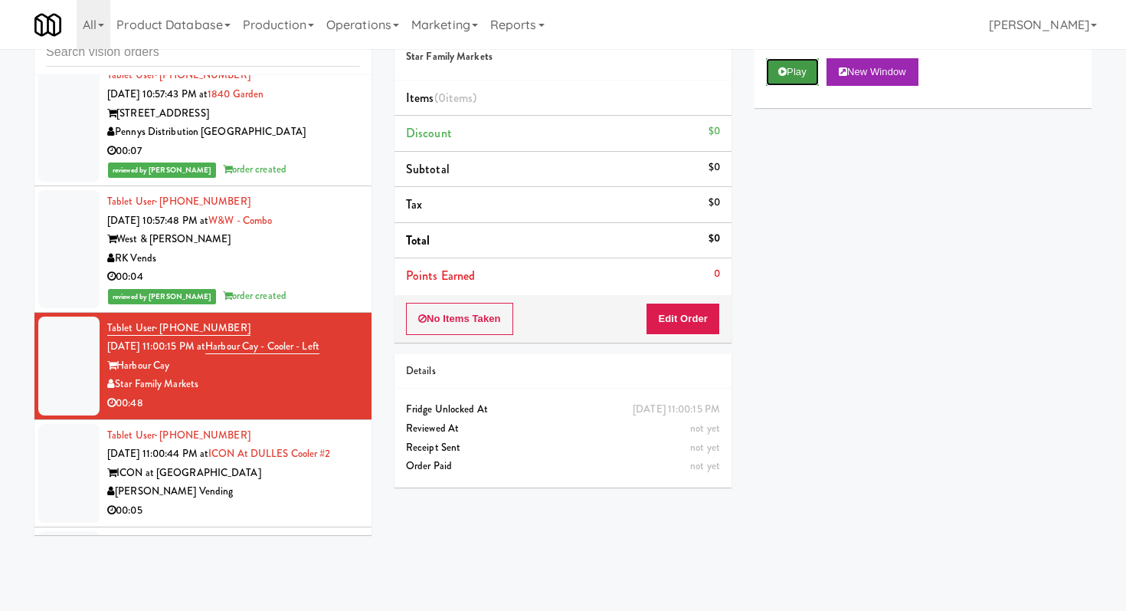
click at [813, 74] on button "Play" at bounding box center [792, 72] width 53 height 28
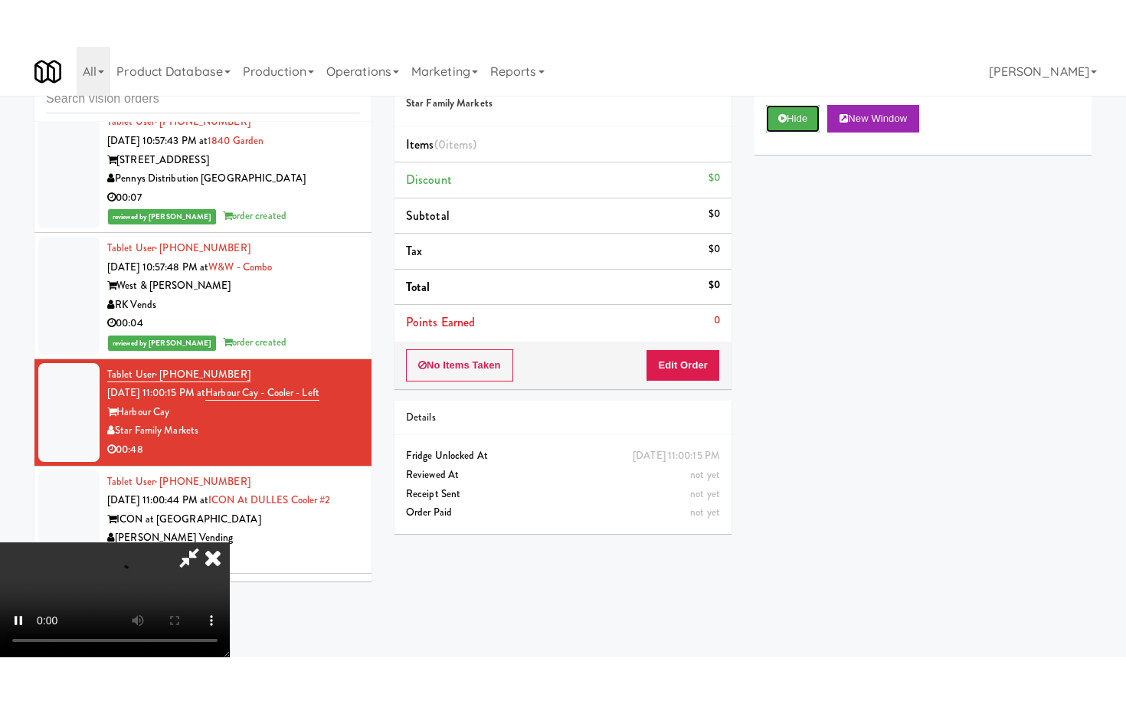
scroll to position [152, 0]
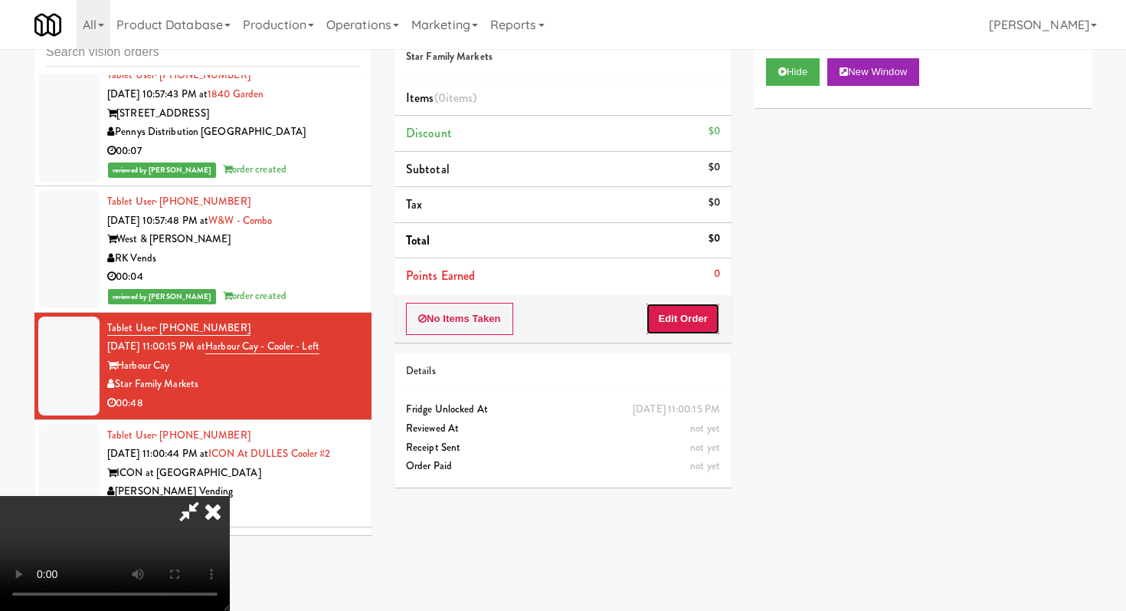
click at [700, 320] on button "Edit Order" at bounding box center [683, 319] width 74 height 32
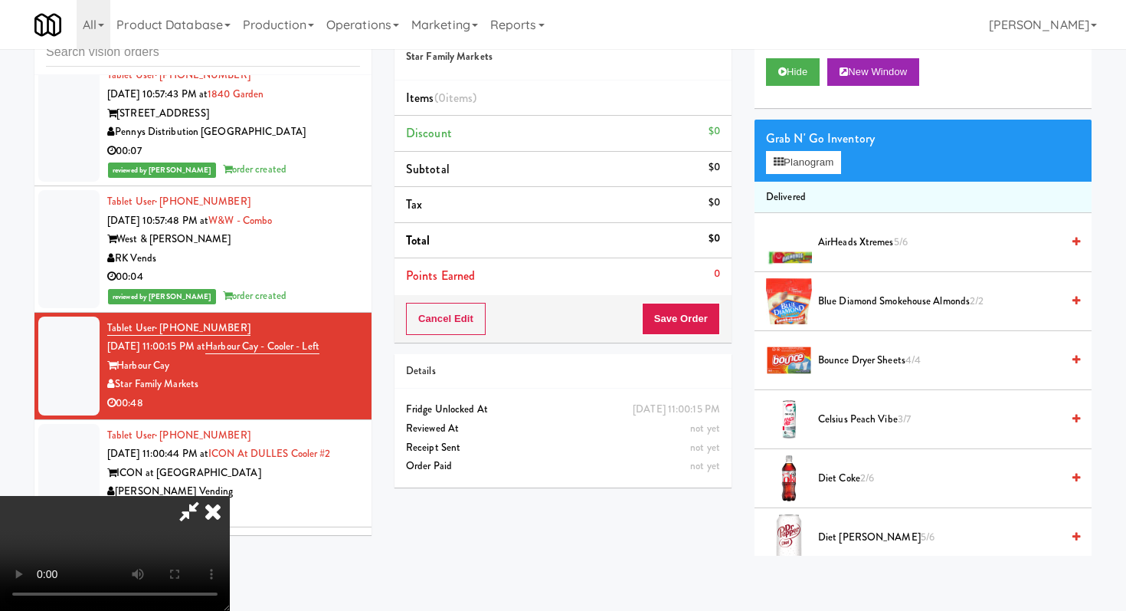
scroll to position [0, 0]
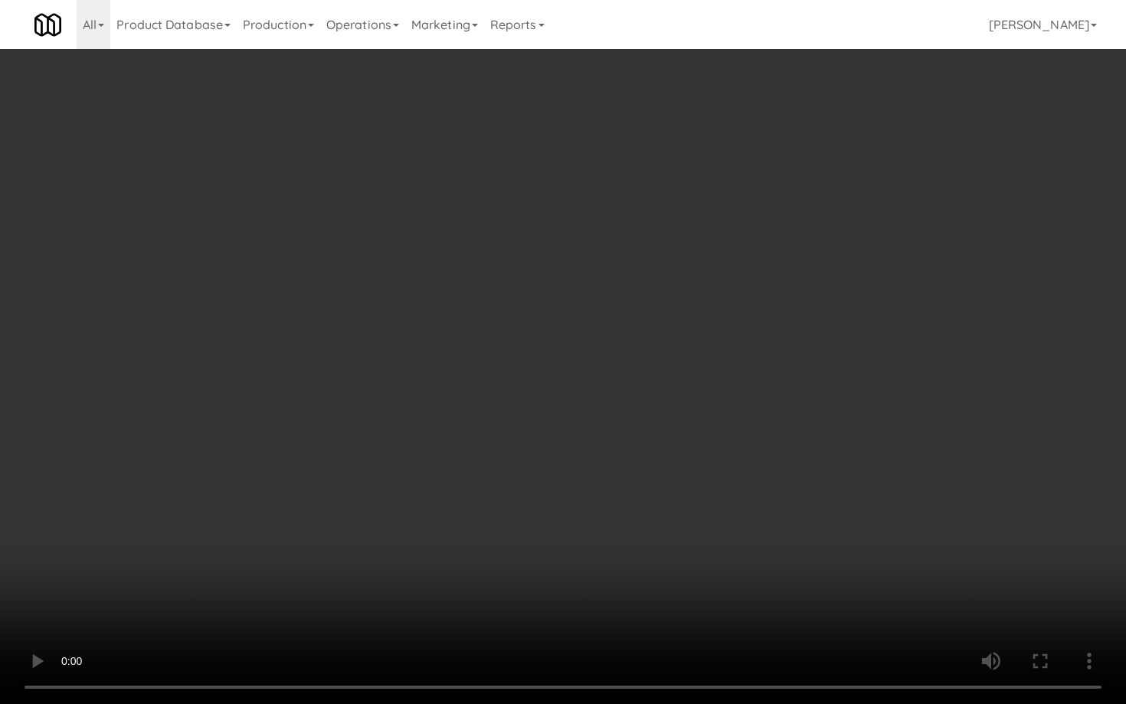
click at [558, 480] on video at bounding box center [563, 352] width 1126 height 704
click at [874, 590] on video at bounding box center [563, 352] width 1126 height 704
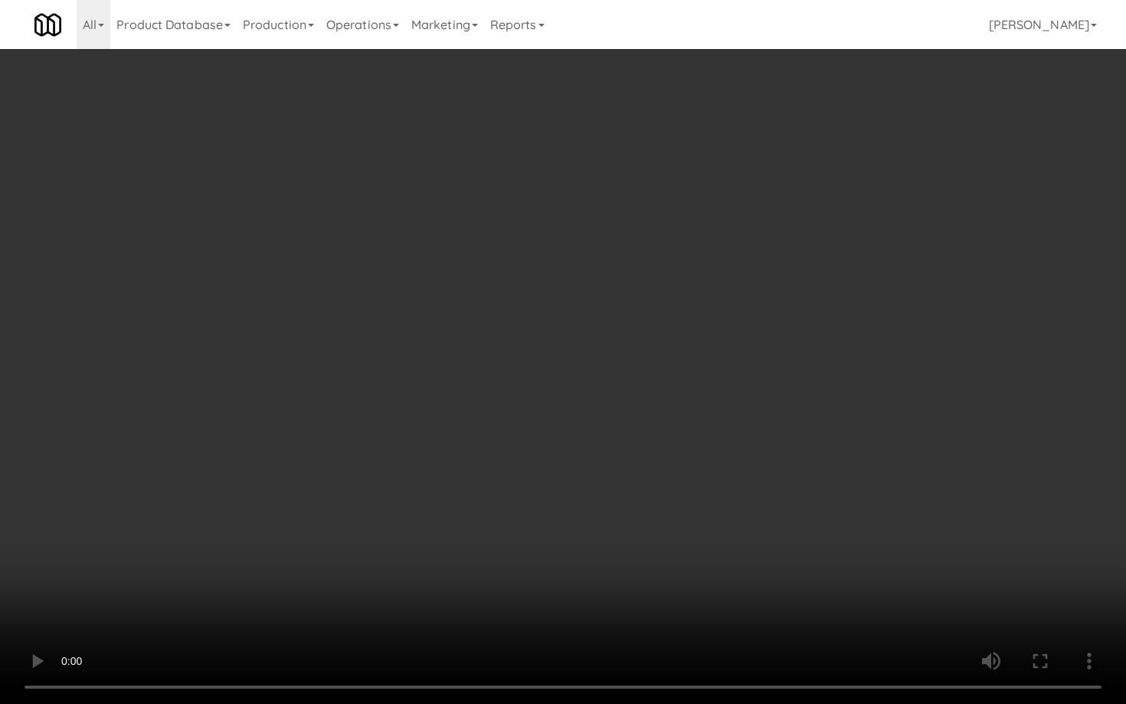
click at [874, 590] on video at bounding box center [563, 352] width 1126 height 704
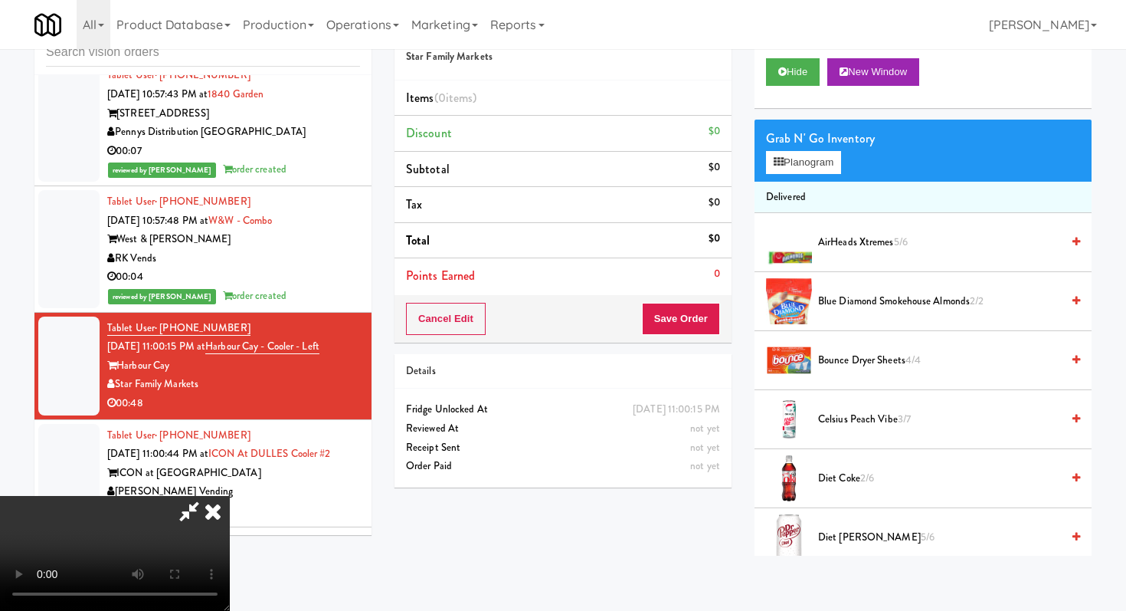
click at [878, 239] on span "AirHeads Xtremes 5/6" at bounding box center [939, 242] width 243 height 19
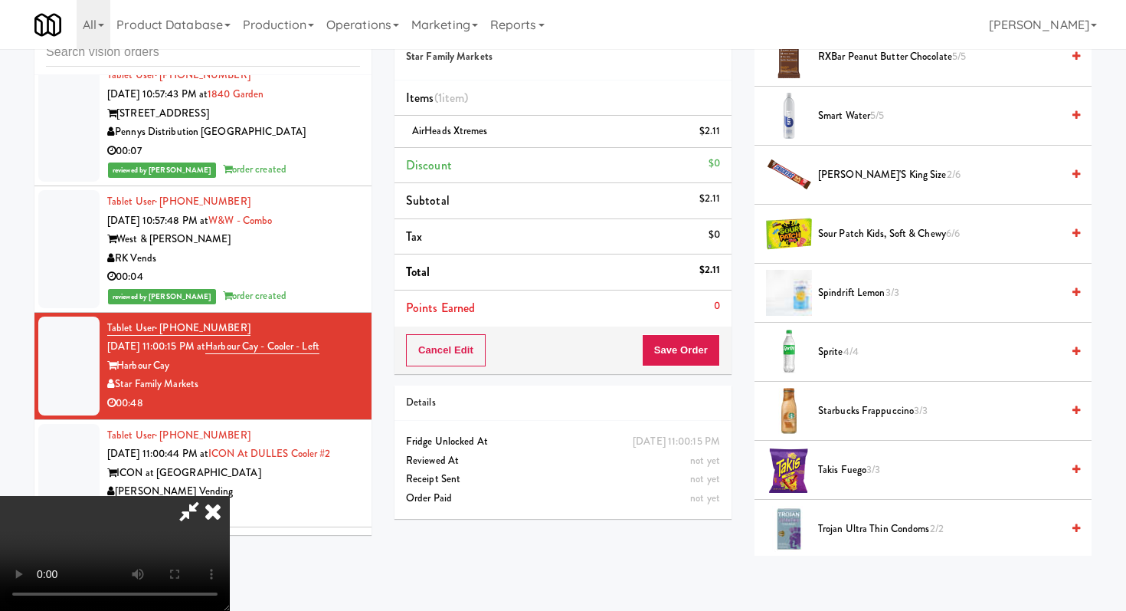
scroll to position [1600, 0]
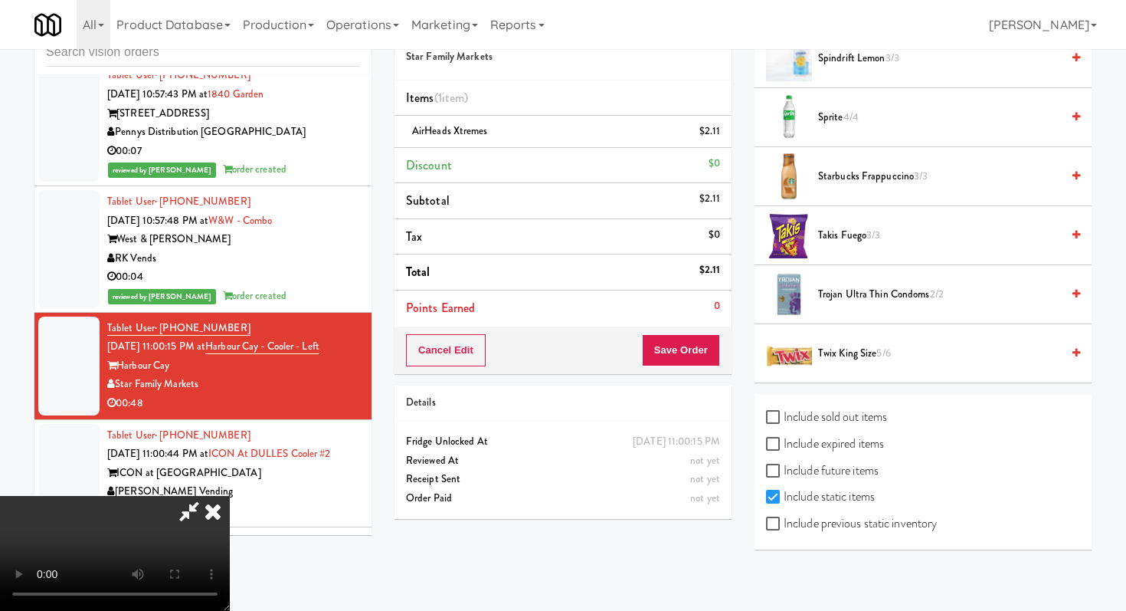
click at [230, 496] on video at bounding box center [115, 553] width 230 height 115
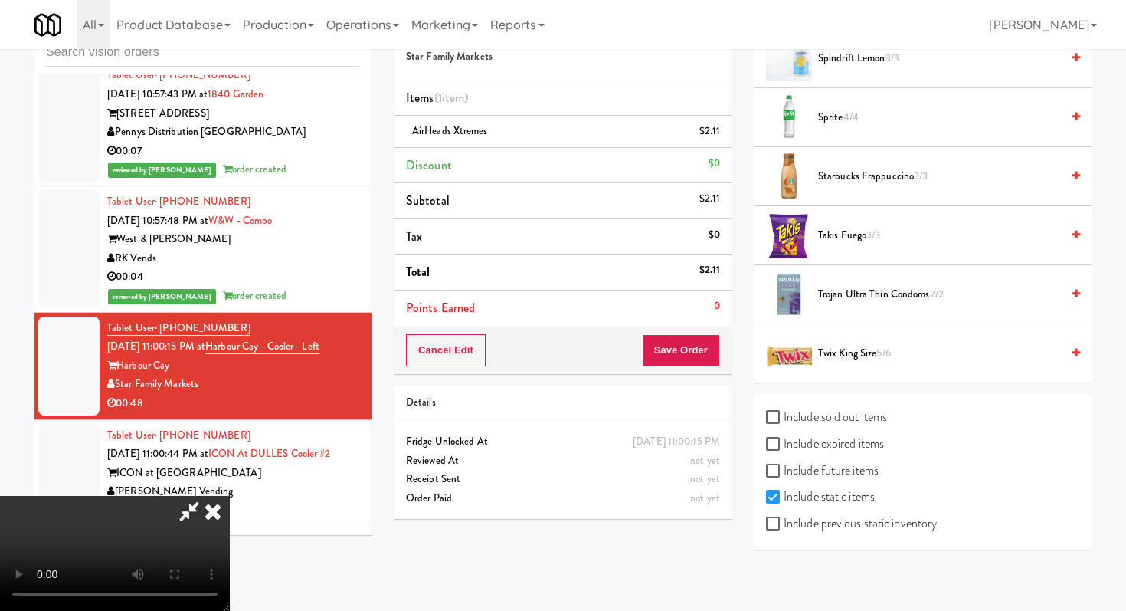
click at [760, 535] on div "Include sold out items Include expired items Include future items Include stati…" at bounding box center [923, 472] width 337 height 156
click at [777, 520] on input "Include previous static inventory" at bounding box center [775, 524] width 18 height 12
checkbox input "true"
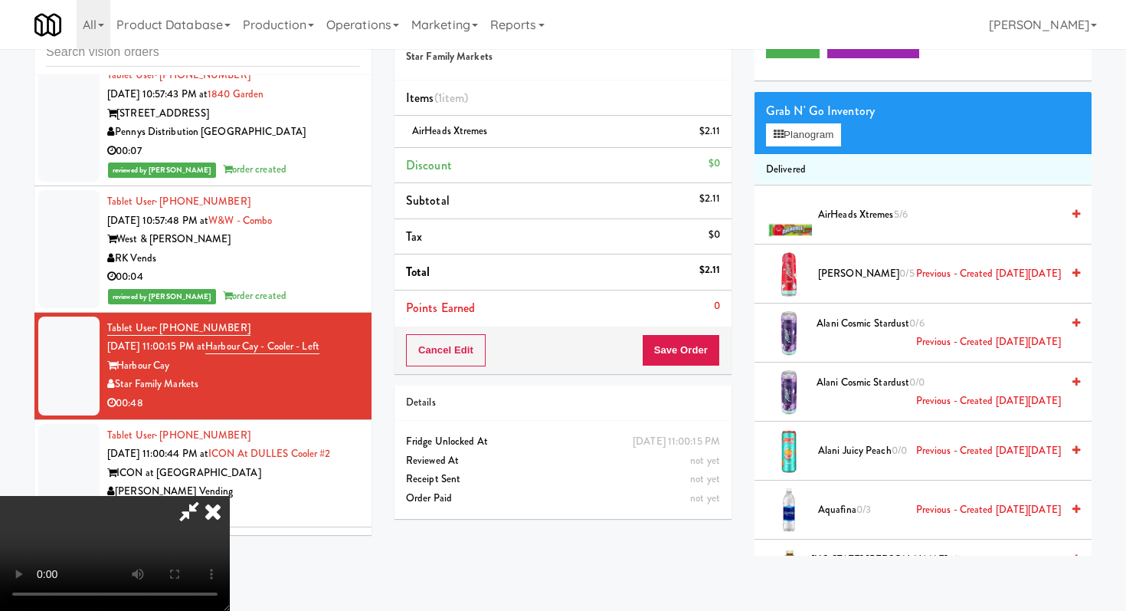
scroll to position [0, 0]
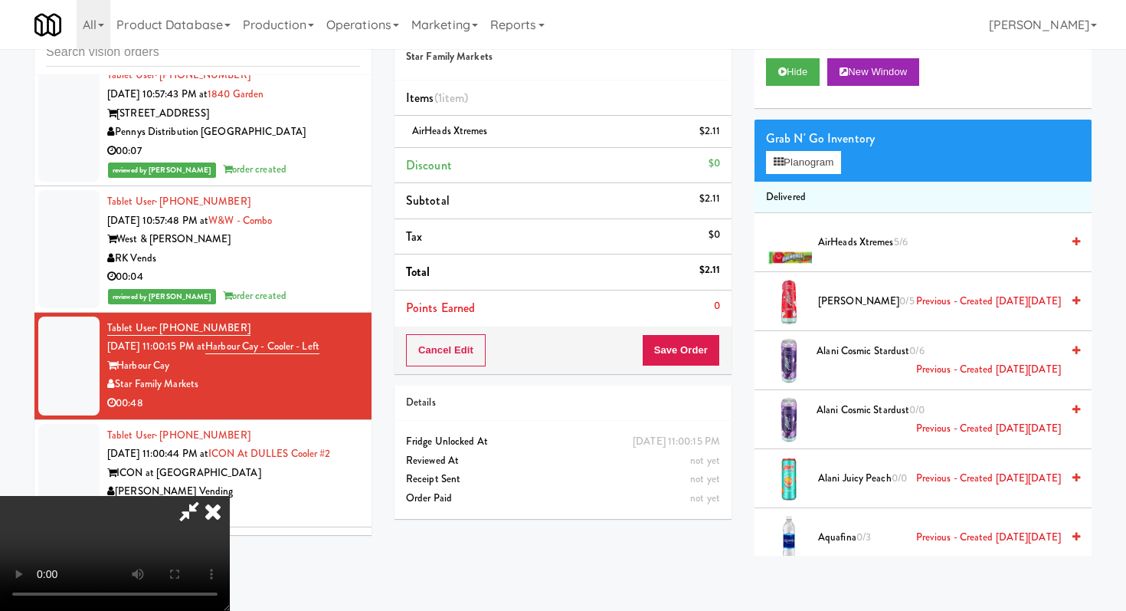
click at [819, 174] on div "Grab N' Go Inventory Planogram" at bounding box center [923, 151] width 337 height 62
click at [822, 149] on div "Grab N' Go Inventory Planogram" at bounding box center [923, 151] width 337 height 62
click at [819, 172] on button "Planogram" at bounding box center [803, 162] width 75 height 23
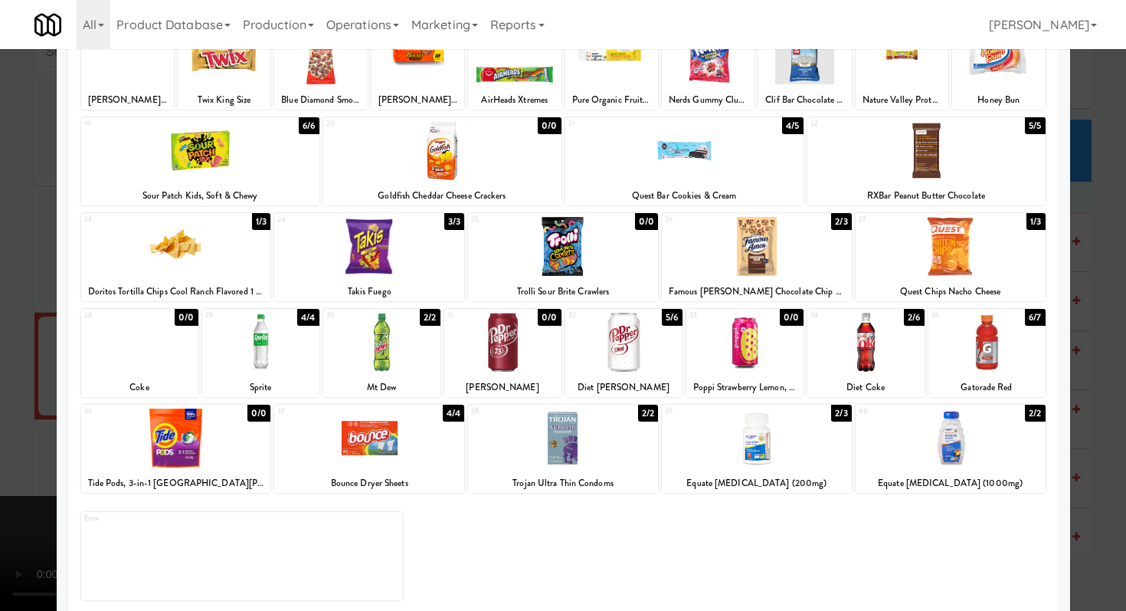
scroll to position [238, 0]
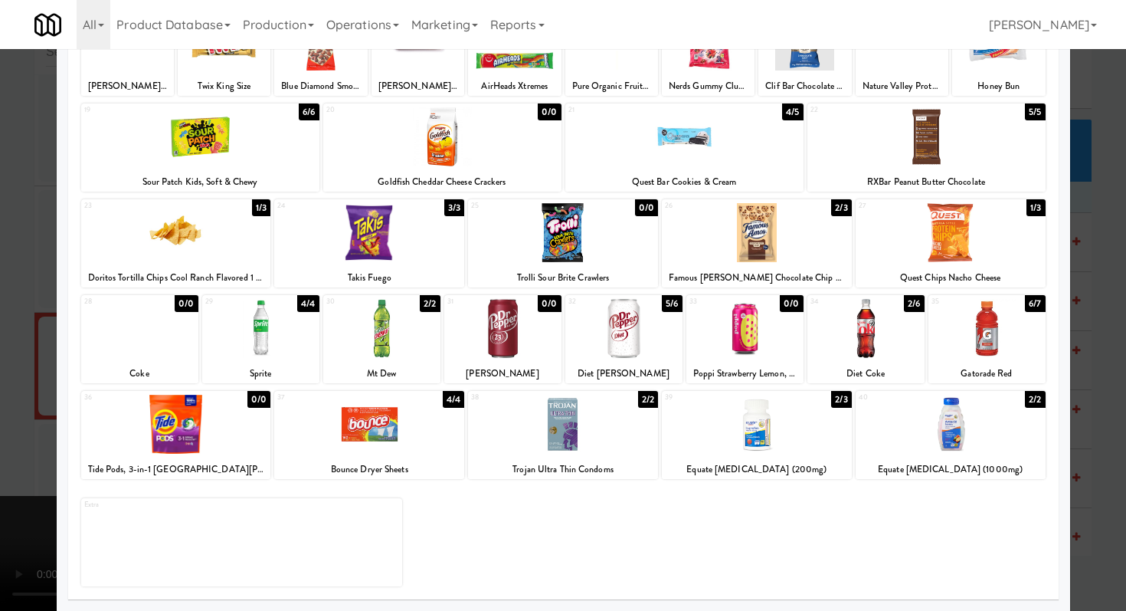
click at [179, 319] on div at bounding box center [139, 328] width 117 height 59
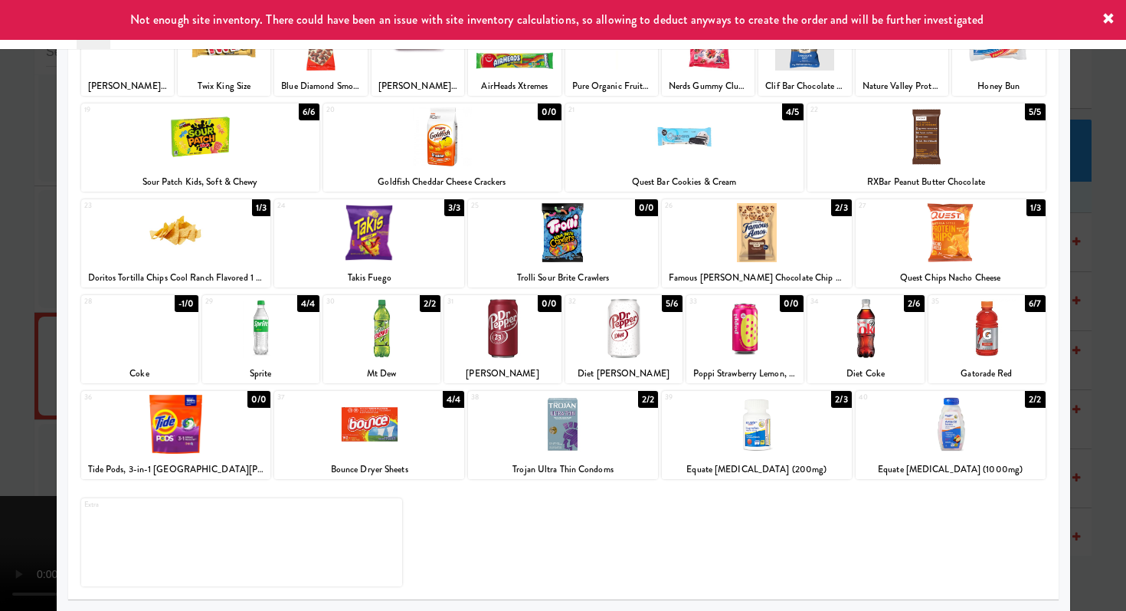
click at [396, 342] on div at bounding box center [381, 328] width 117 height 59
click at [0, 325] on div at bounding box center [563, 305] width 1126 height 611
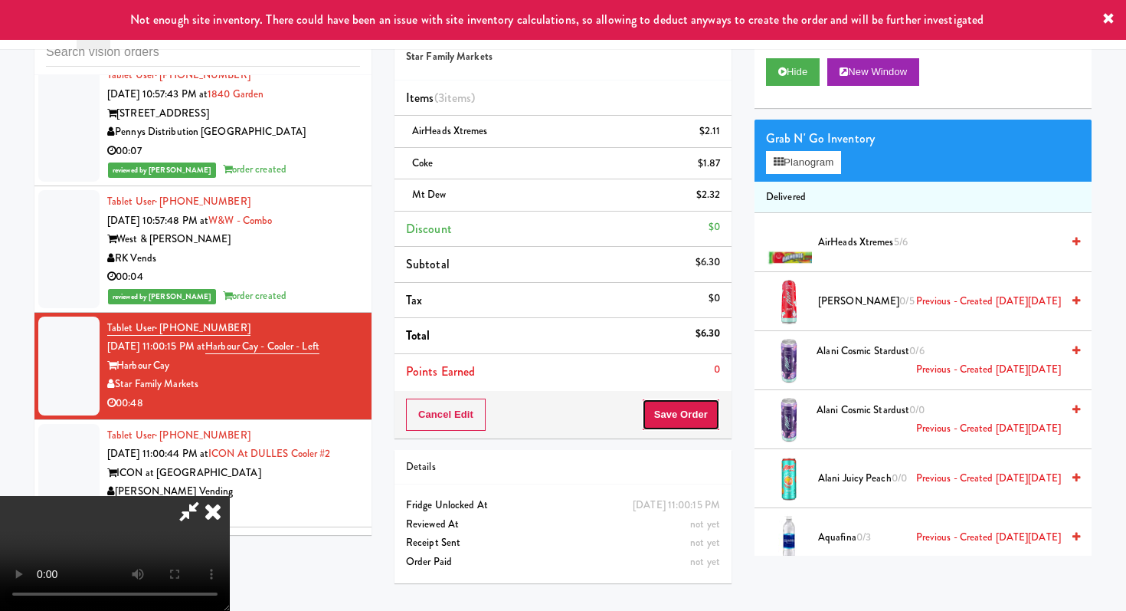
click at [699, 408] on button "Save Order" at bounding box center [681, 414] width 78 height 32
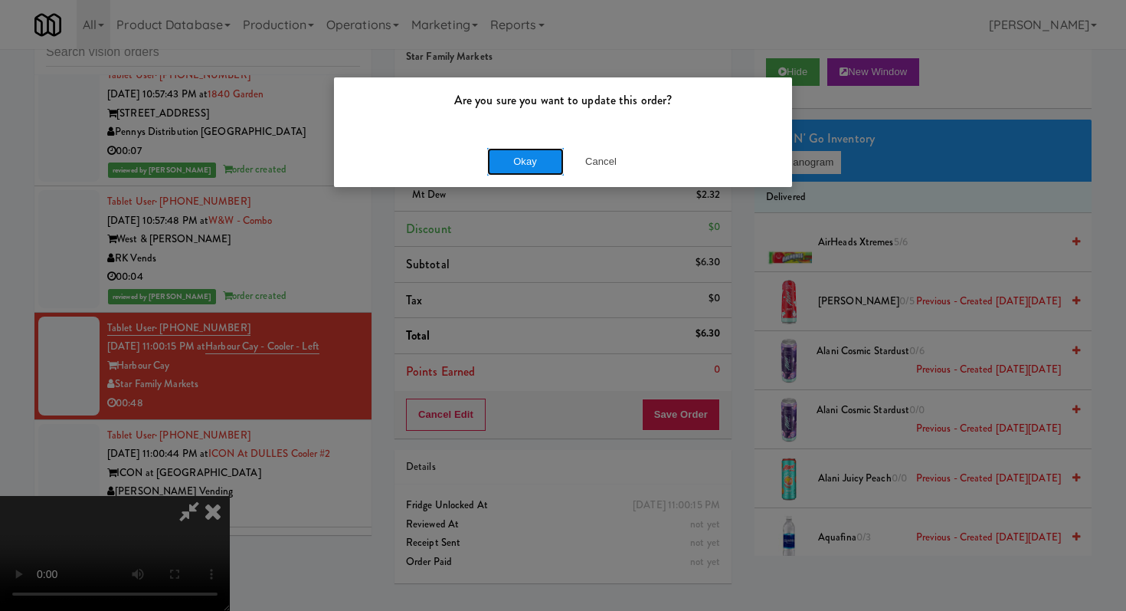
click at [514, 170] on button "Okay" at bounding box center [525, 162] width 77 height 28
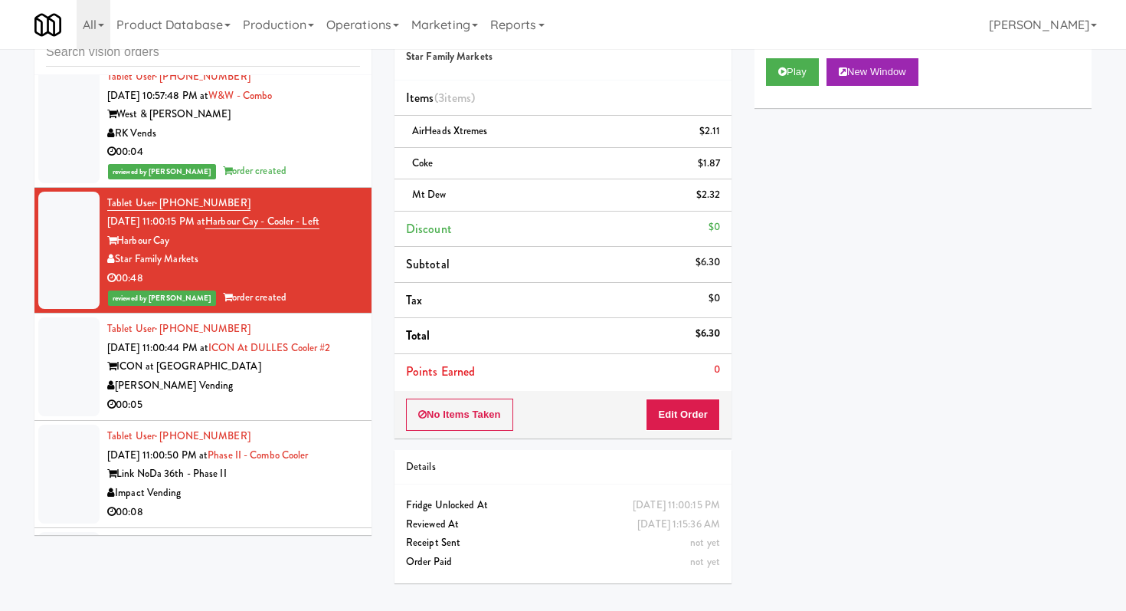
scroll to position [5288, 0]
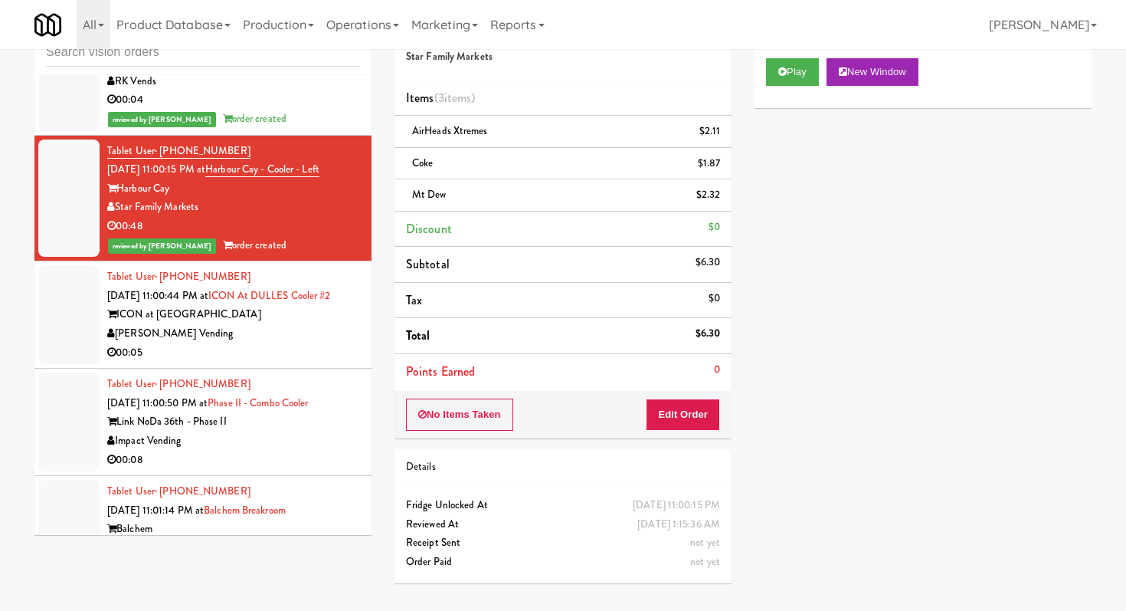
click at [302, 343] on div "00:05" at bounding box center [233, 352] width 253 height 19
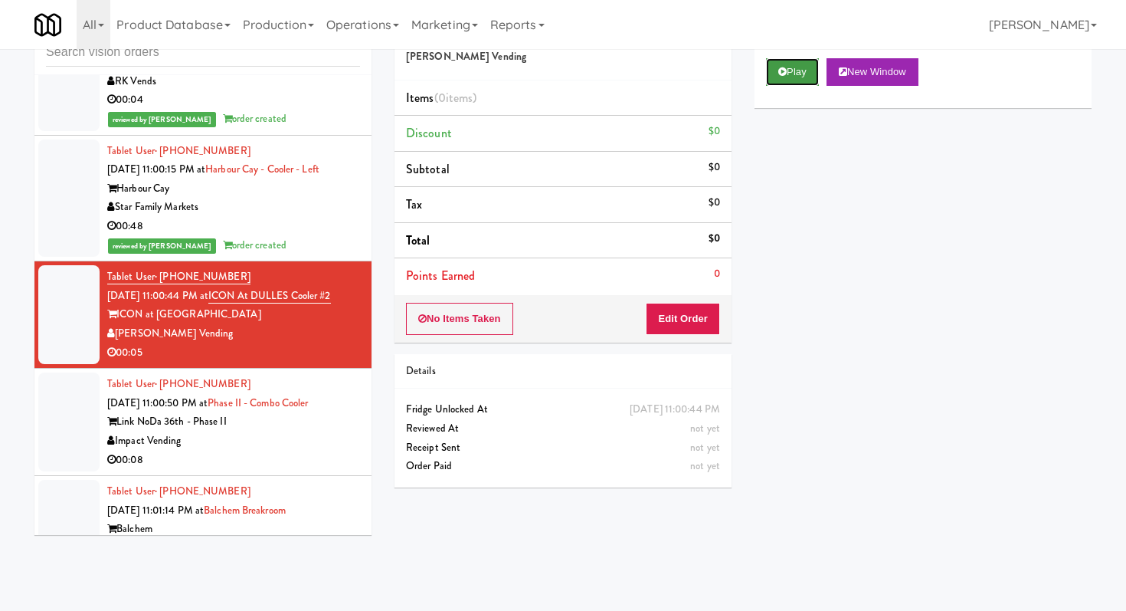
click at [802, 73] on button "Play" at bounding box center [792, 72] width 53 height 28
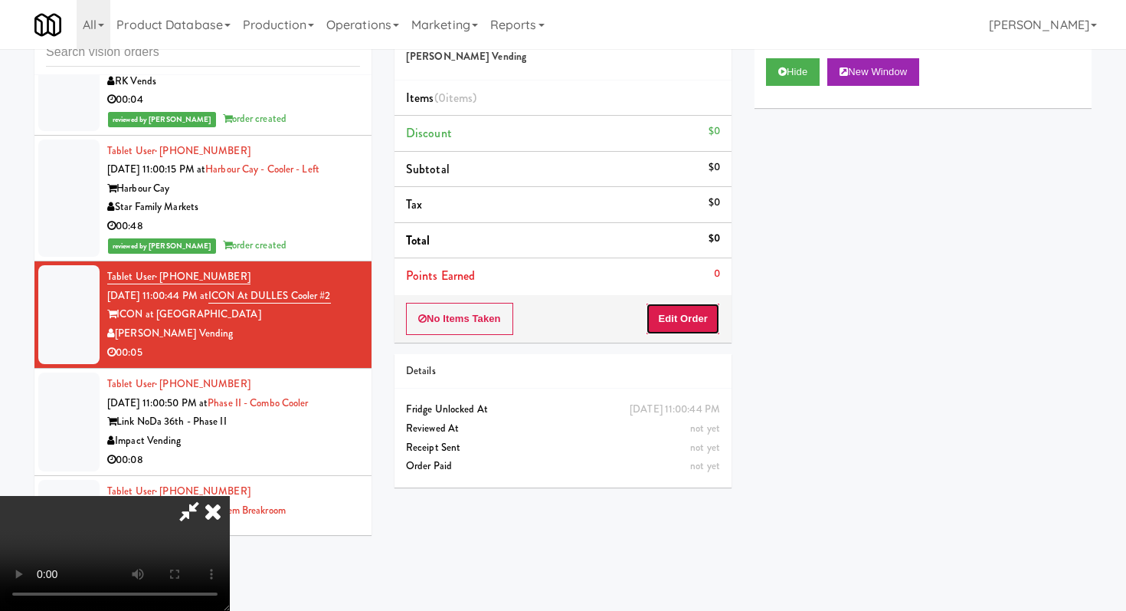
click at [667, 320] on button "Edit Order" at bounding box center [683, 319] width 74 height 32
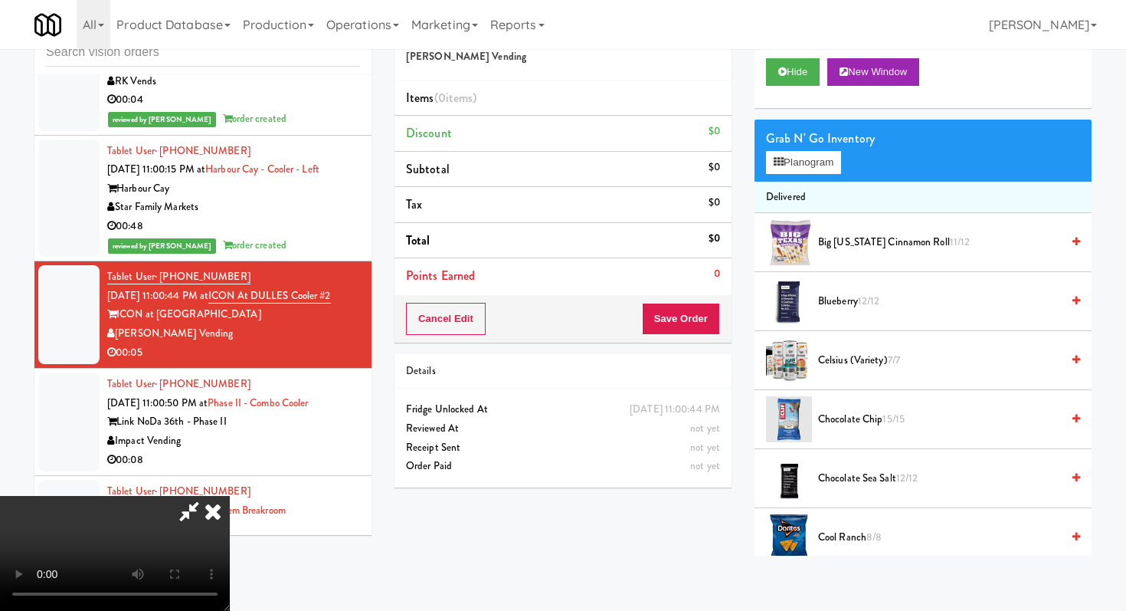
scroll to position [152, 0]
click at [230, 496] on video at bounding box center [115, 553] width 230 height 115
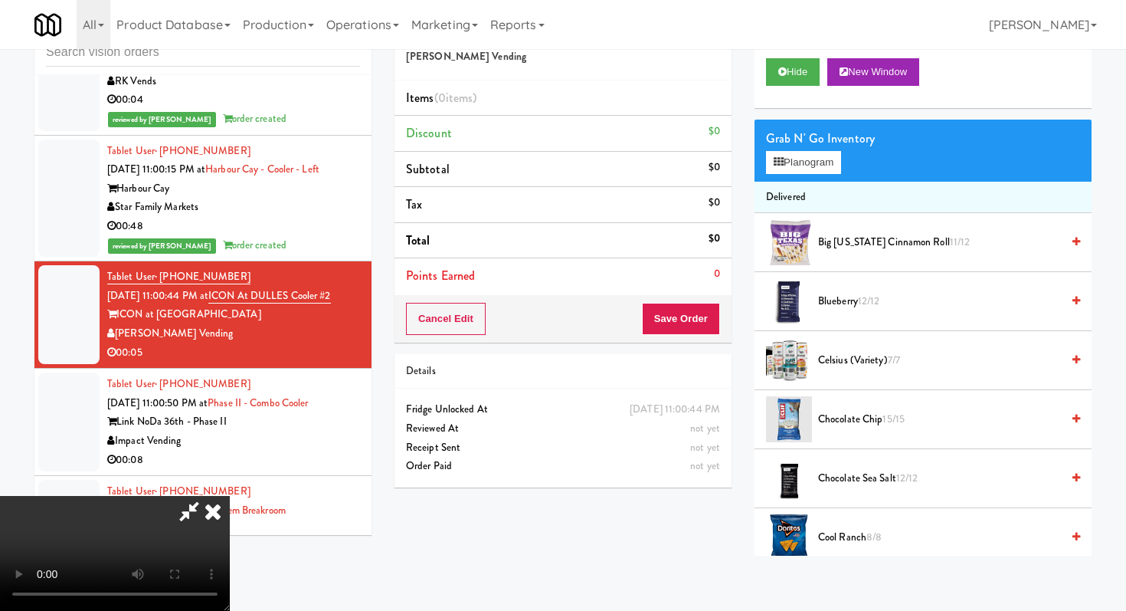
click at [230, 496] on video at bounding box center [115, 553] width 230 height 115
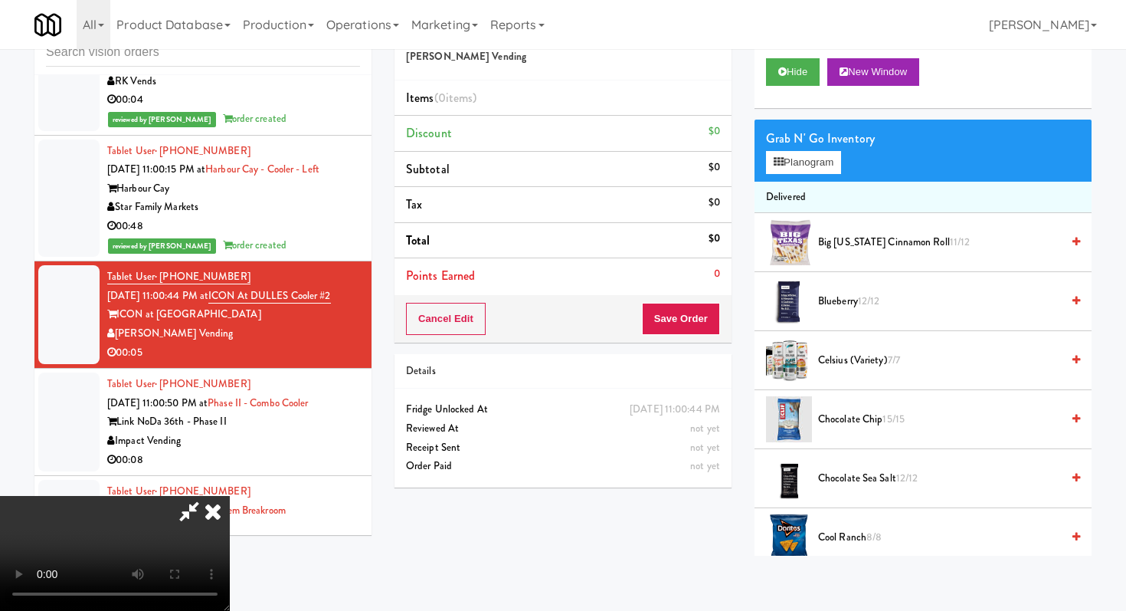
click at [230, 496] on video at bounding box center [115, 553] width 230 height 115
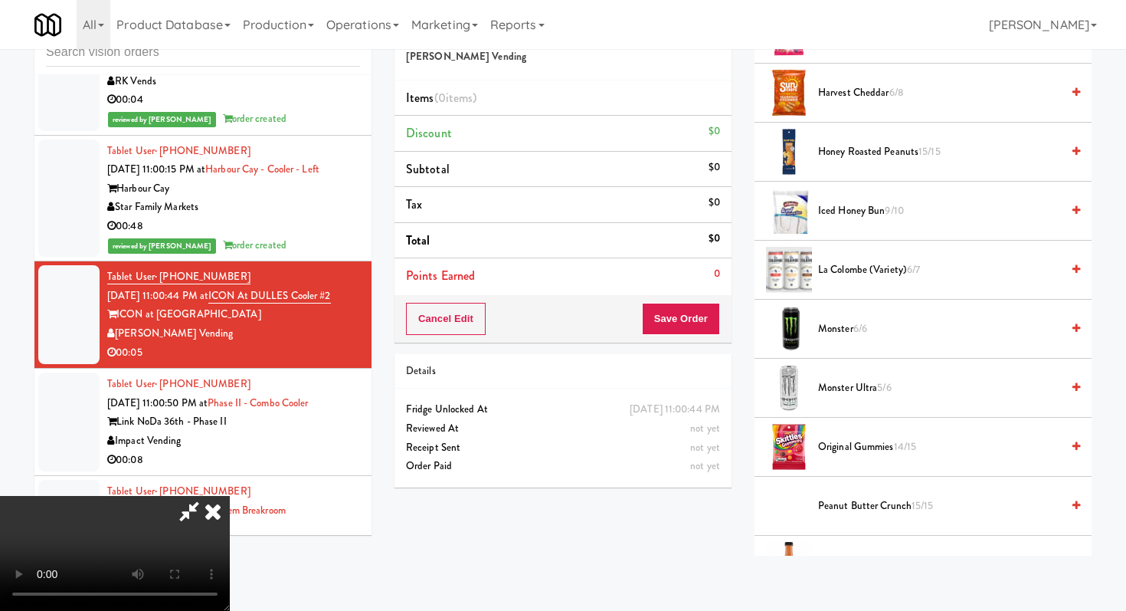
scroll to position [930, 0]
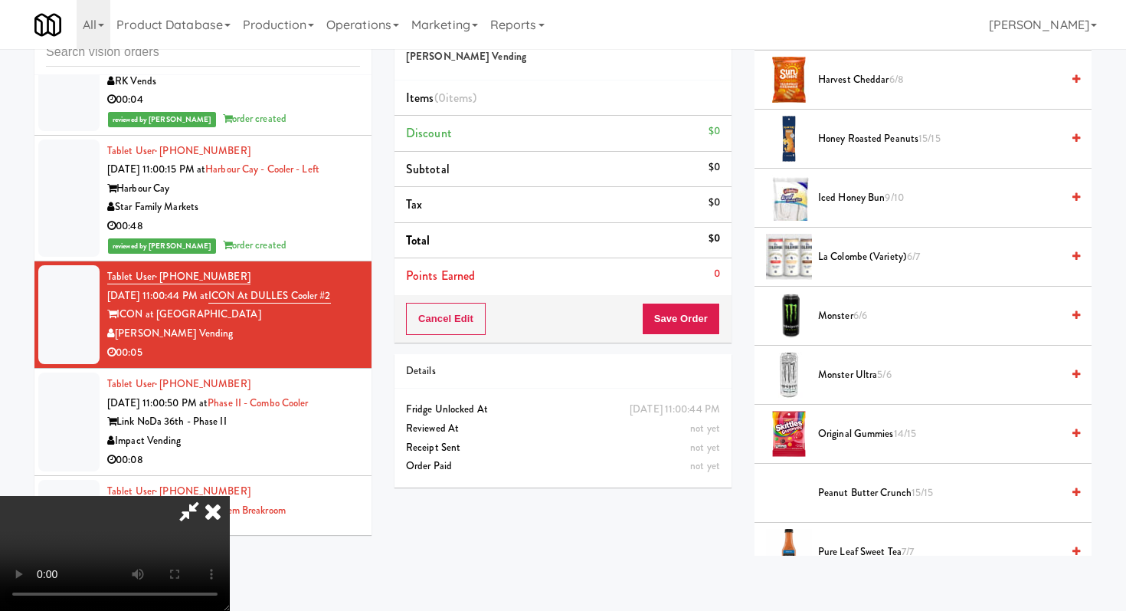
click at [839, 387] on li "Monster Ultra 5/6" at bounding box center [923, 375] width 337 height 59
click at [848, 380] on span "Monster Ultra 5/6" at bounding box center [939, 375] width 243 height 19
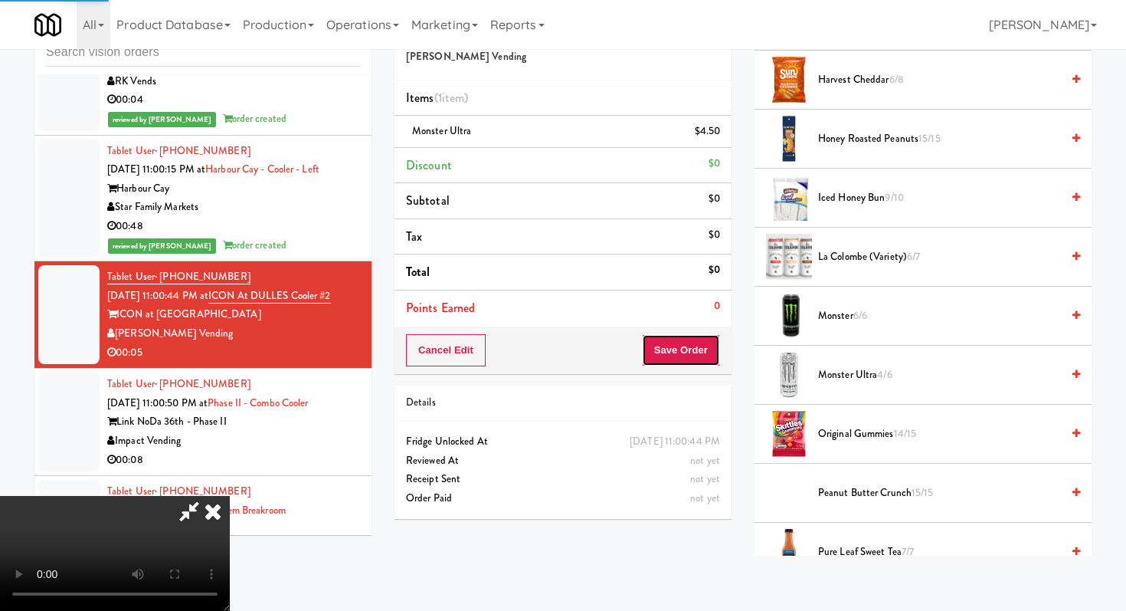
click at [689, 351] on button "Save Order" at bounding box center [681, 350] width 78 height 32
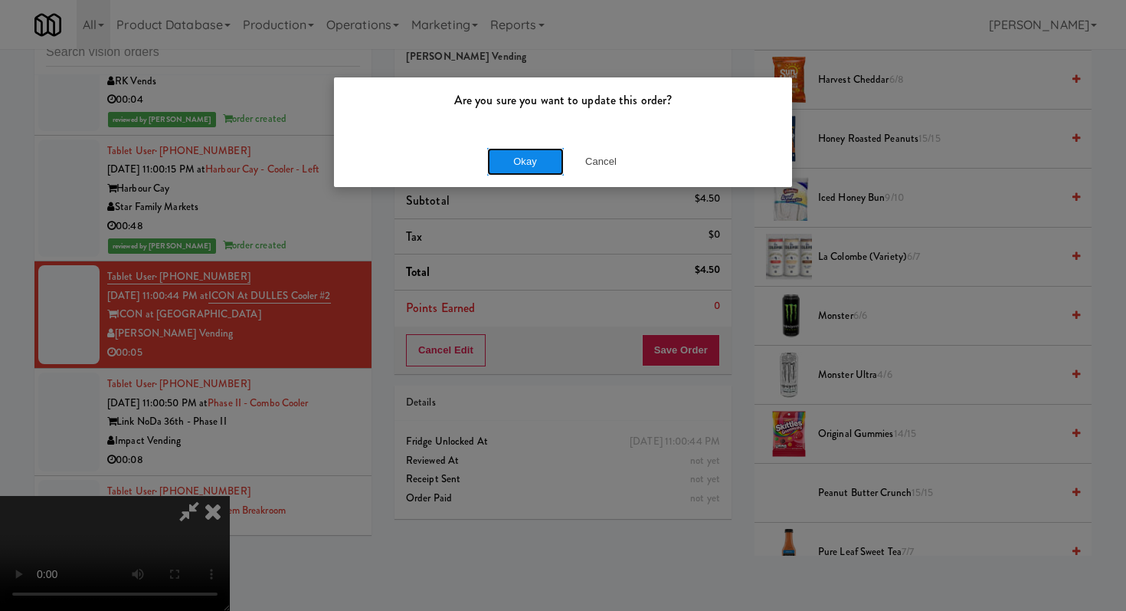
click at [531, 172] on button "Okay" at bounding box center [525, 162] width 77 height 28
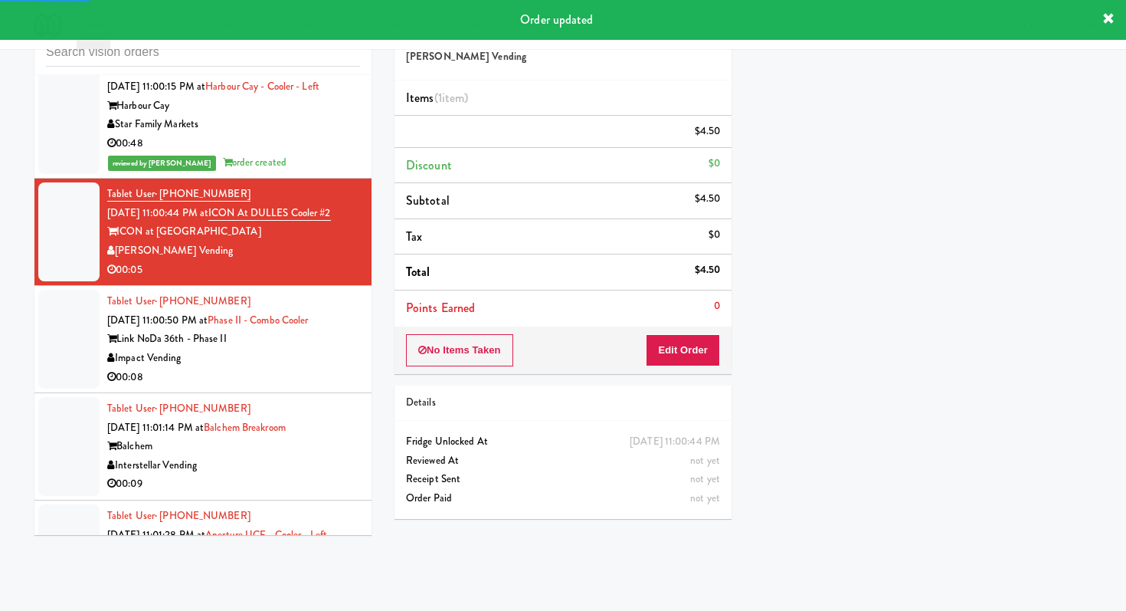
scroll to position [5398, 0]
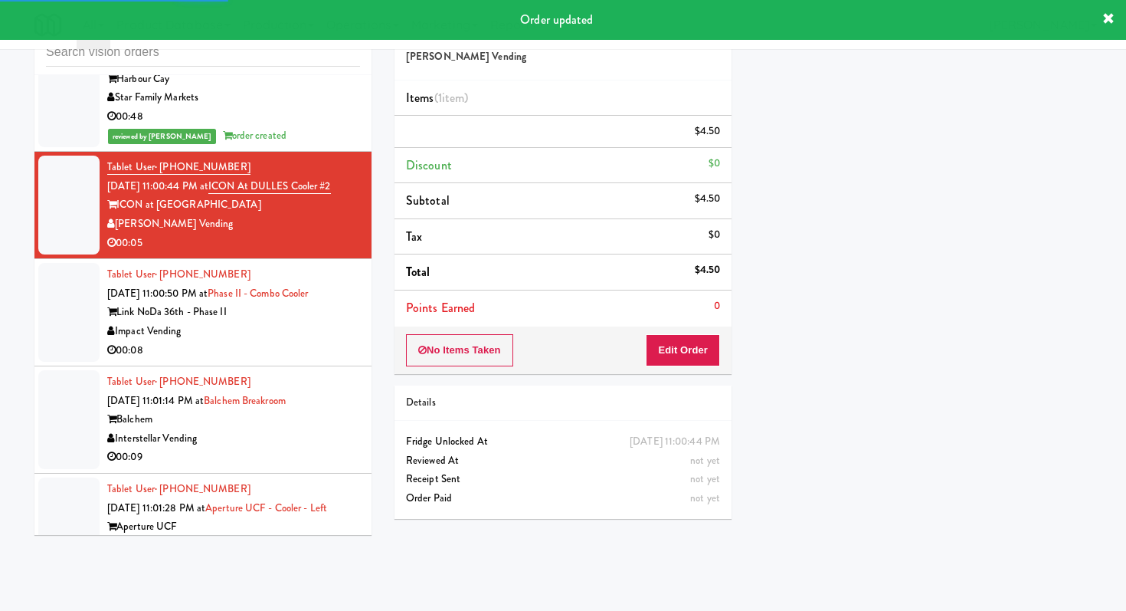
click at [332, 330] on li "Tablet User · (704) 458-4483 Sep 20, 2025 11:00:50 PM at Phase II - Combo Coole…" at bounding box center [202, 312] width 337 height 107
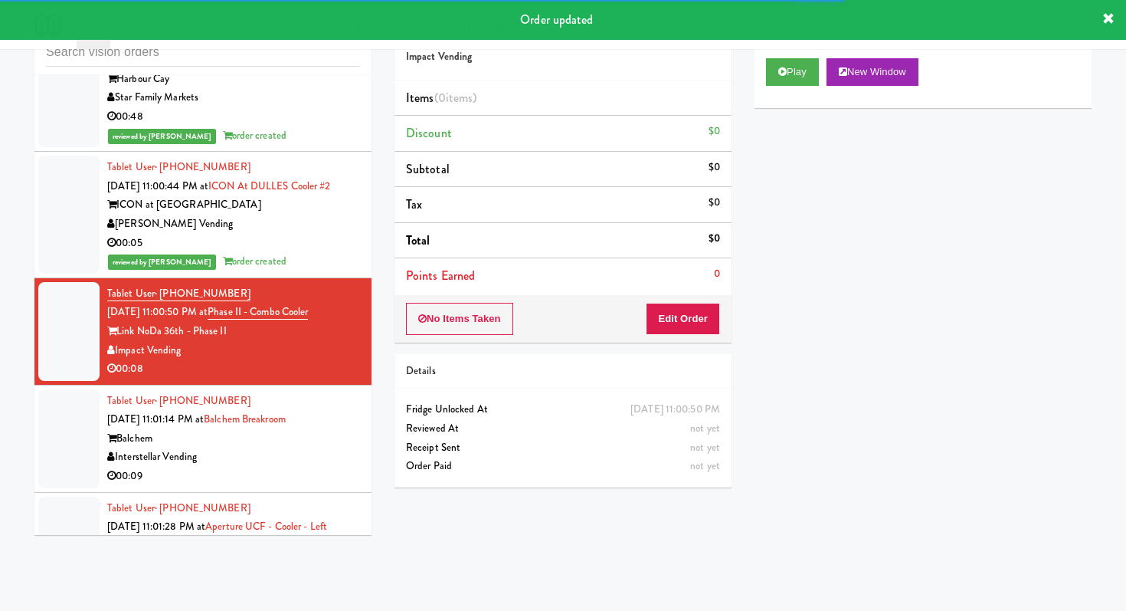
click at [771, 87] on div "Play New Window" at bounding box center [923, 77] width 337 height 61
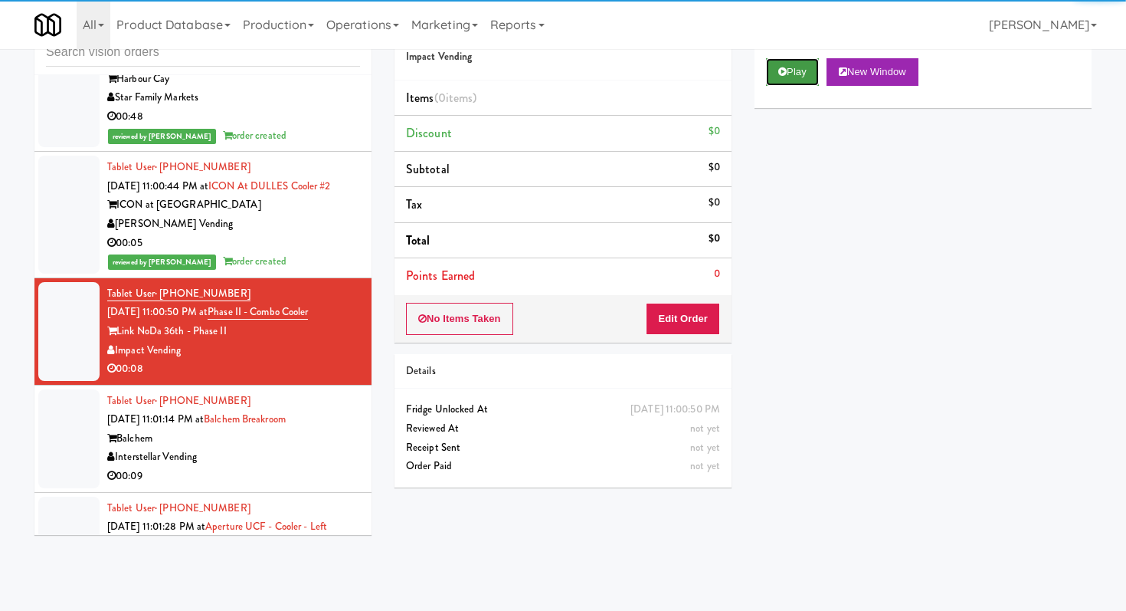
click at [799, 69] on button "Play" at bounding box center [792, 72] width 53 height 28
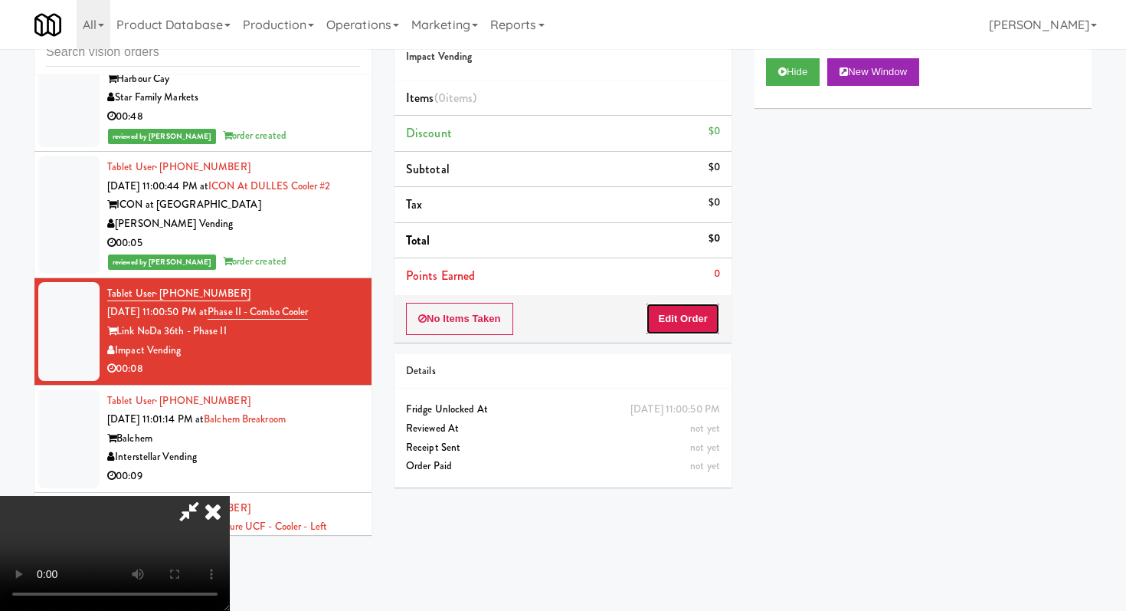
click at [669, 330] on button "Edit Order" at bounding box center [683, 319] width 74 height 32
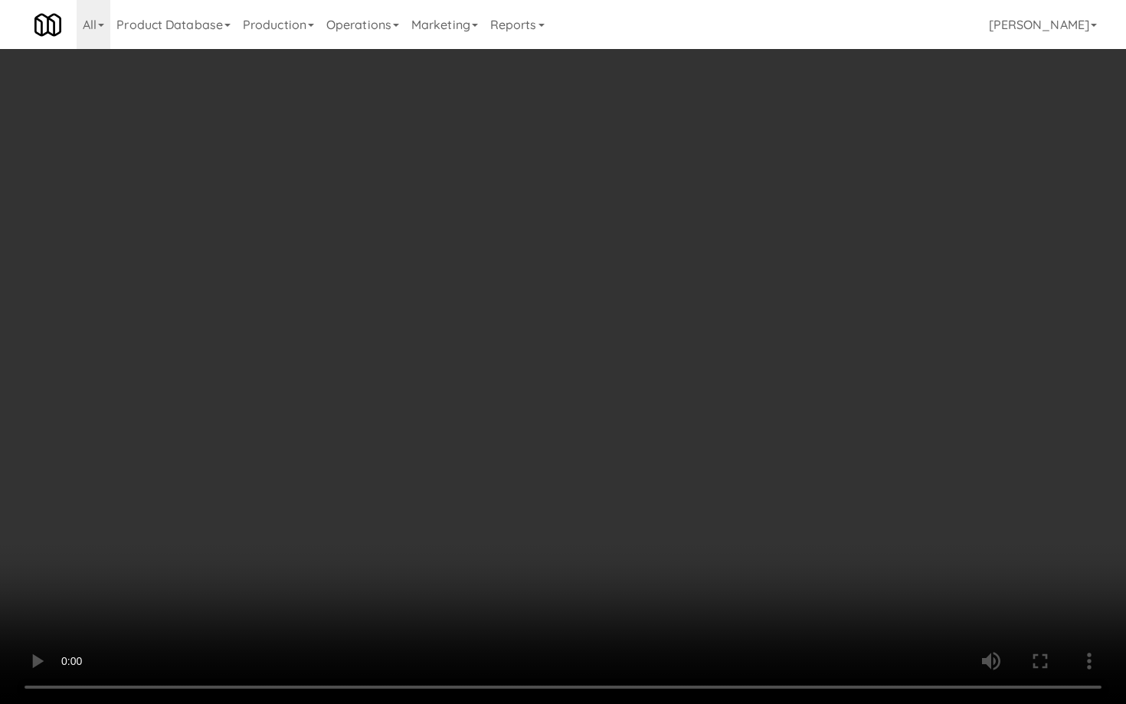
click at [421, 339] on video at bounding box center [563, 352] width 1126 height 704
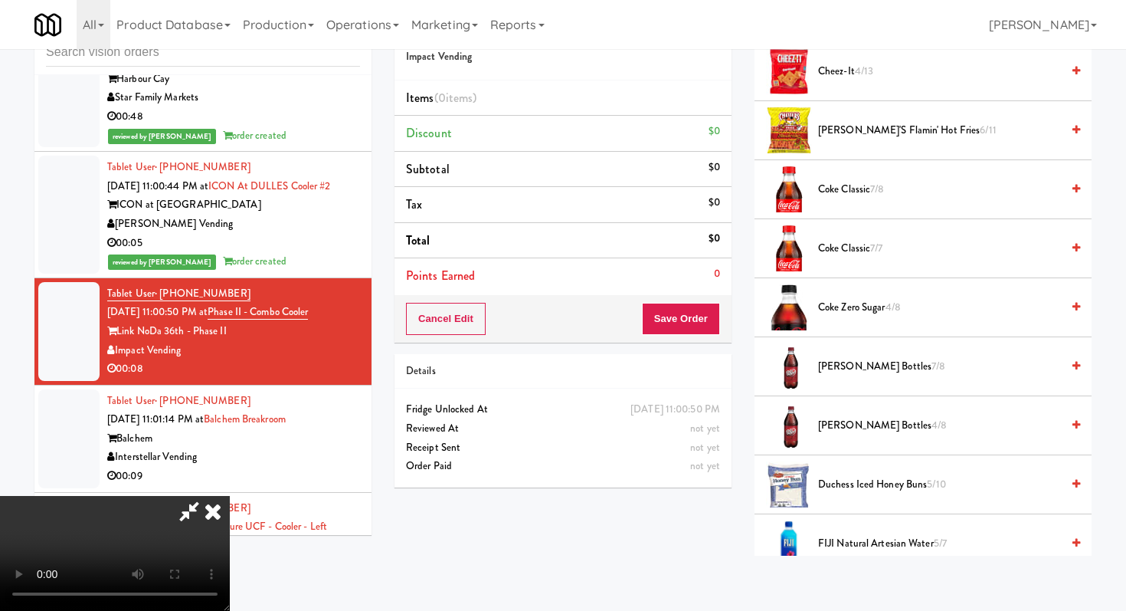
click at [868, 425] on span "Dr. Pepper Bottles 4/8" at bounding box center [939, 425] width 243 height 19
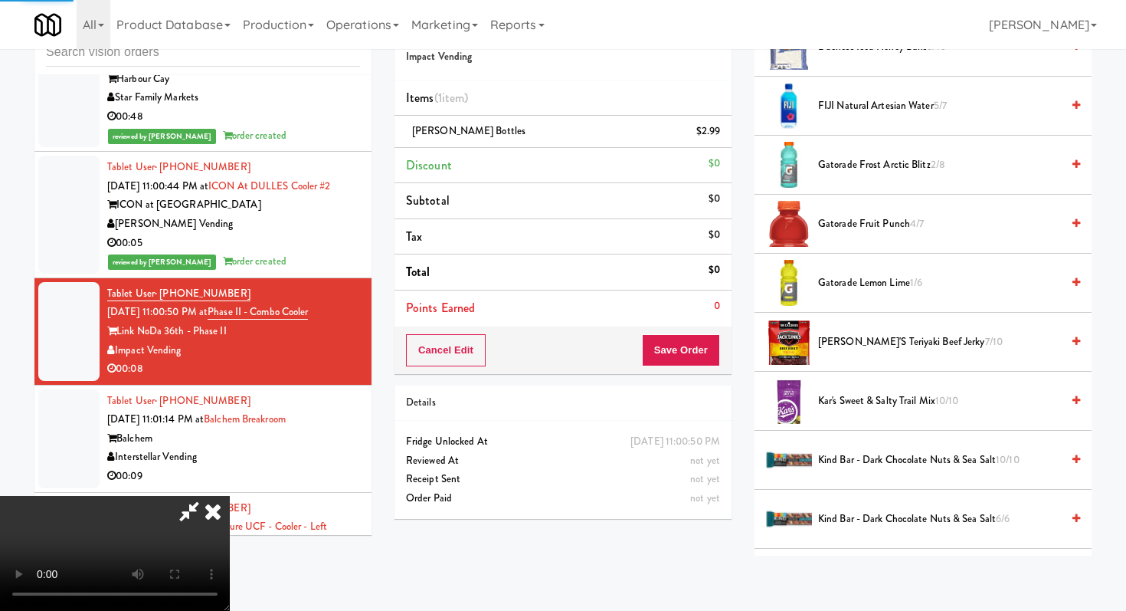
scroll to position [795, 0]
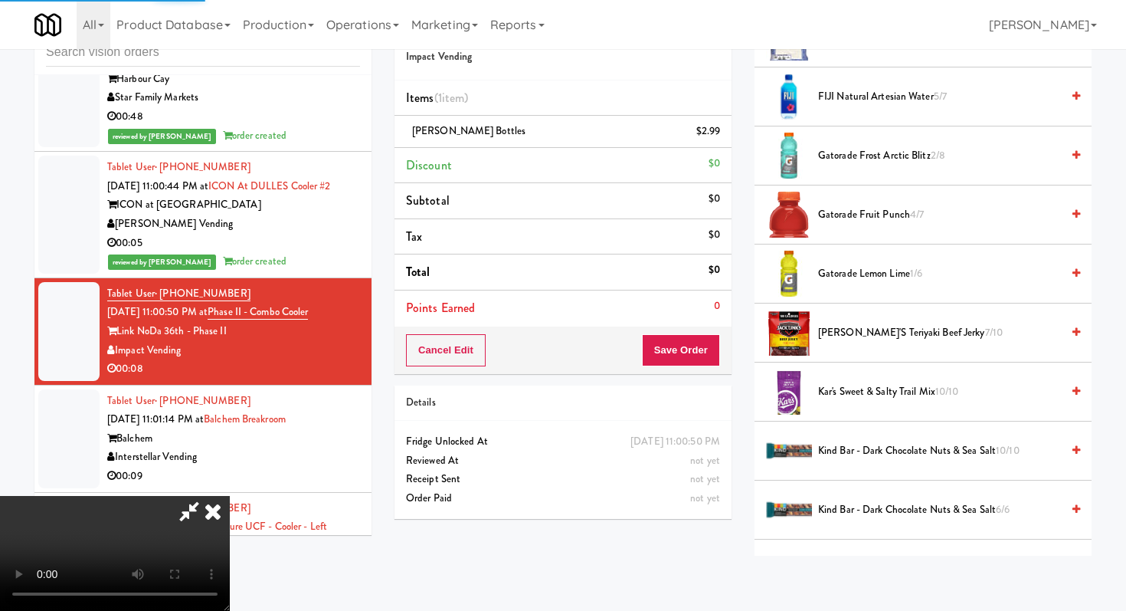
click at [852, 294] on li "Gatorade Lemon Lime 1/6" at bounding box center [923, 273] width 337 height 59
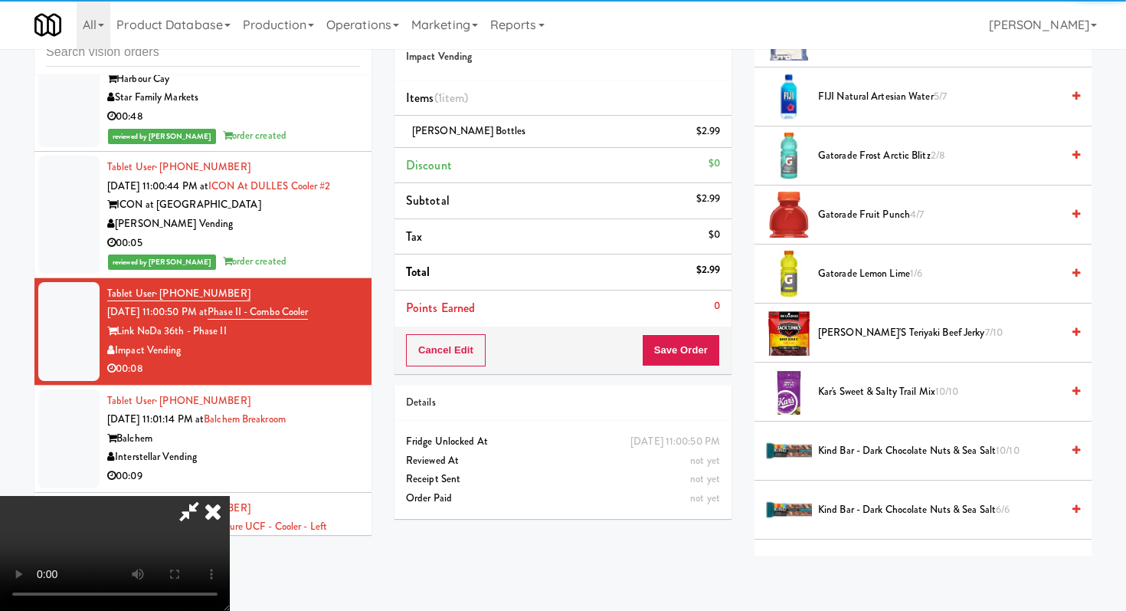
click at [852, 272] on span "Gatorade Lemon Lime 1/6" at bounding box center [939, 273] width 243 height 19
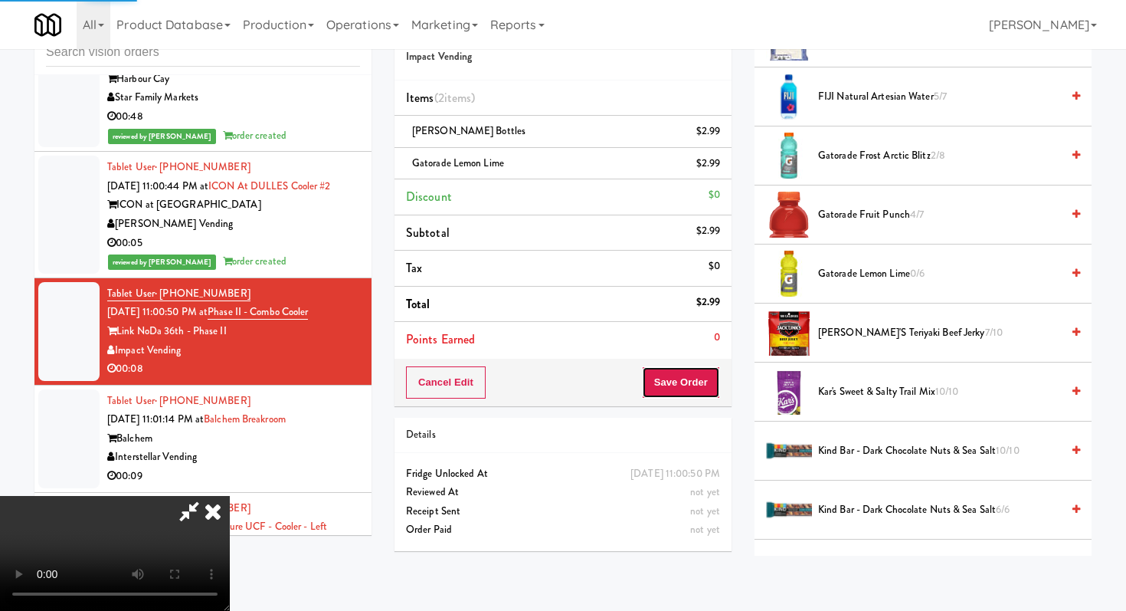
click at [692, 394] on button "Save Order" at bounding box center [681, 382] width 78 height 32
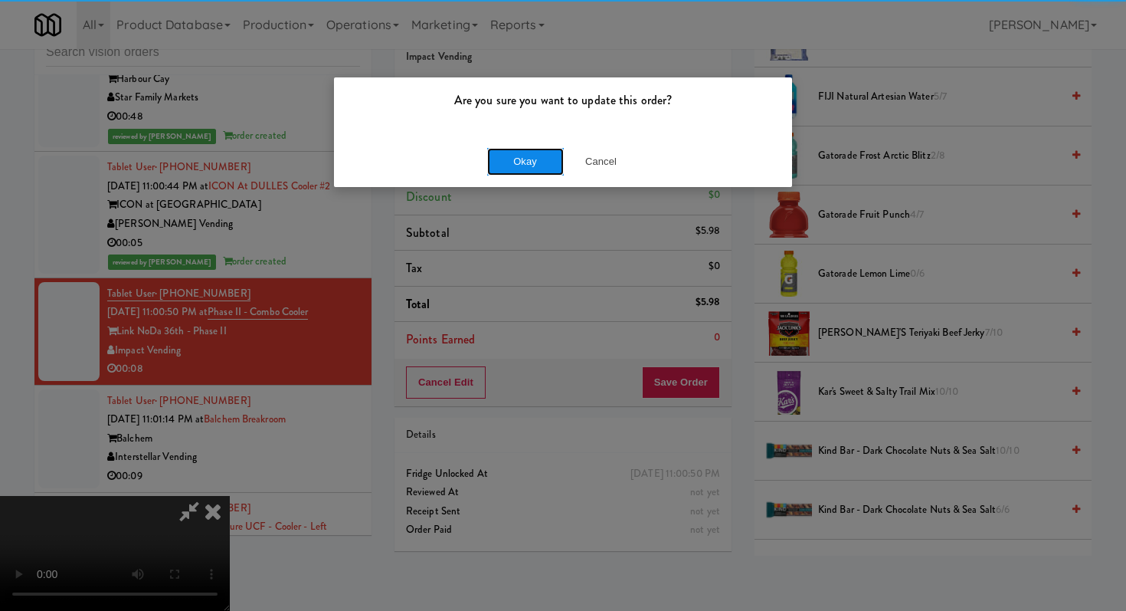
click at [512, 162] on button "Okay" at bounding box center [525, 162] width 77 height 28
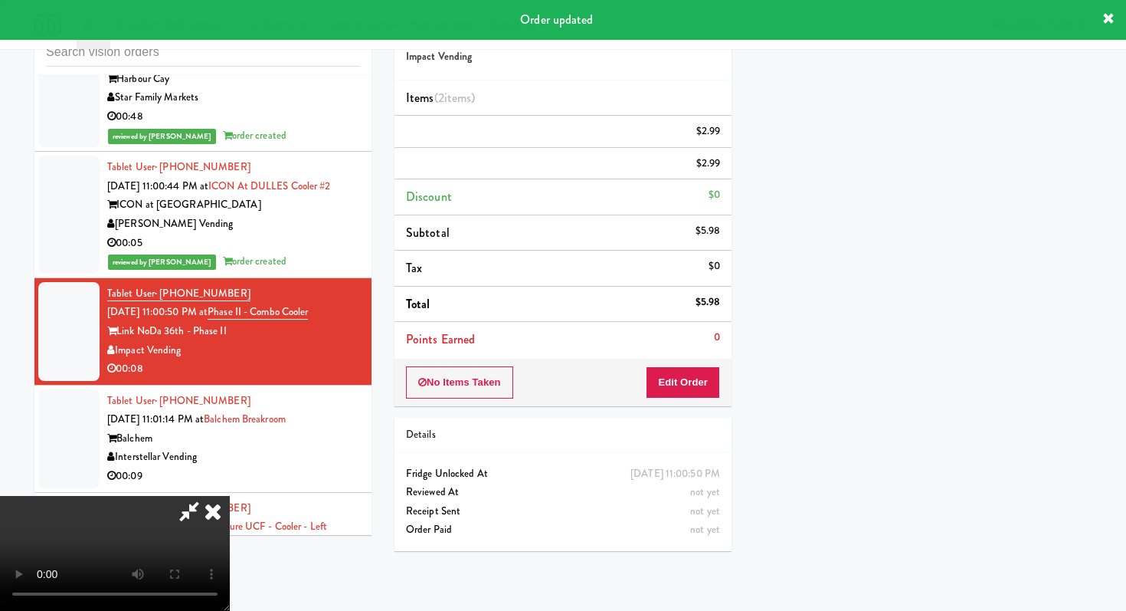
scroll to position [65, 0]
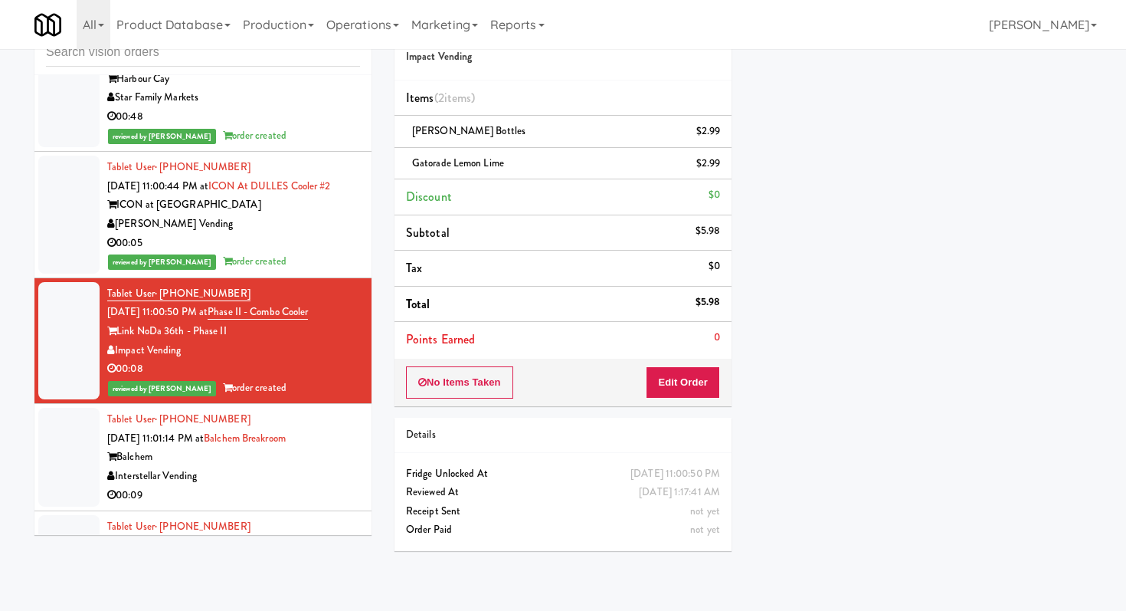
click at [364, 447] on li "Tablet User · (385) 626-4777 Sep 20, 2025 11:01:14 PM at Balchem Breakroom Balc…" at bounding box center [202, 457] width 337 height 107
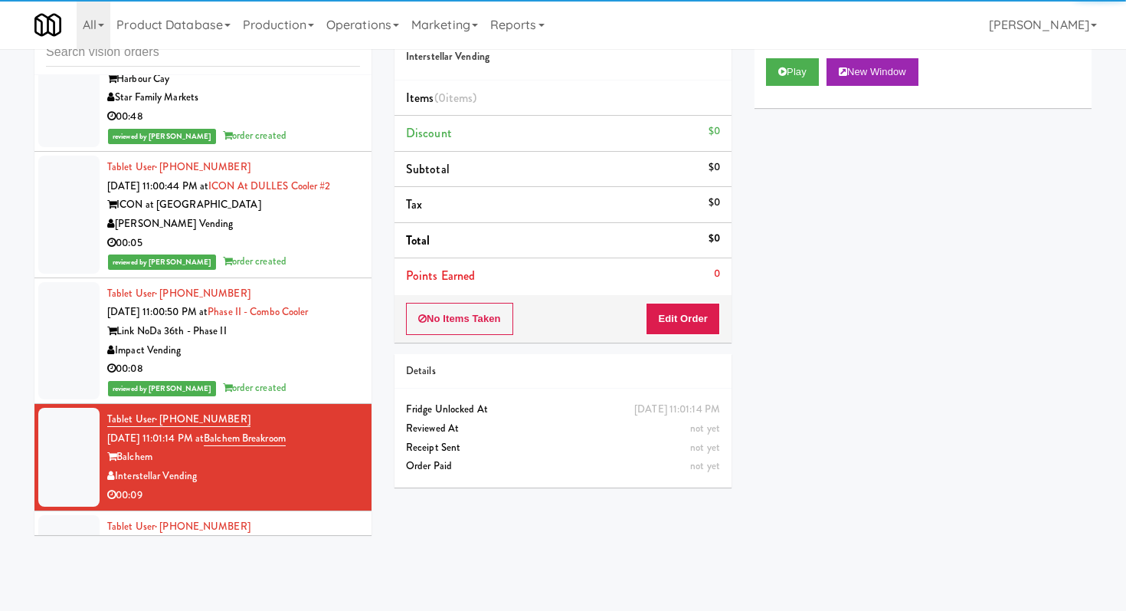
click at [785, 87] on div "Play New Window" at bounding box center [923, 77] width 337 height 61
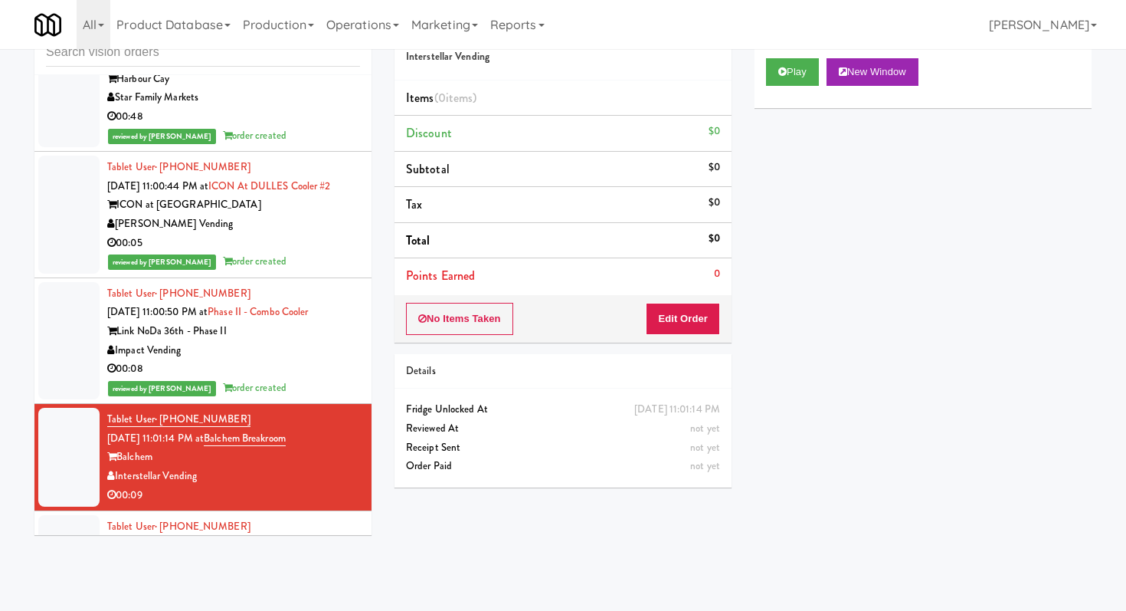
click at [783, 87] on div "Play New Window" at bounding box center [923, 77] width 337 height 61
click at [799, 59] on button "Play" at bounding box center [792, 72] width 53 height 28
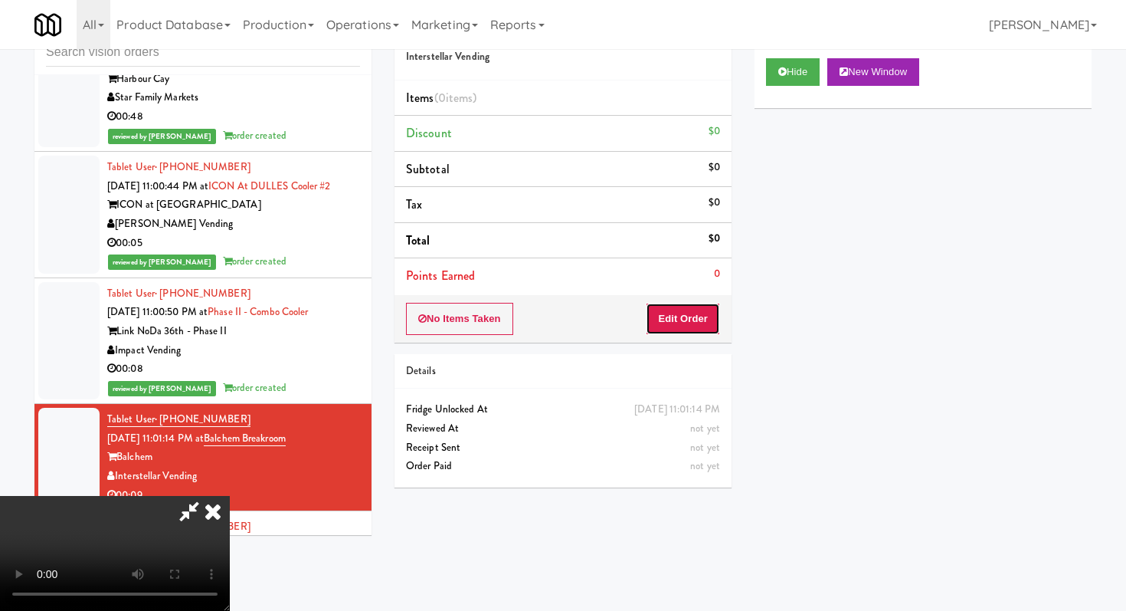
click at [674, 311] on button "Edit Order" at bounding box center [683, 319] width 74 height 32
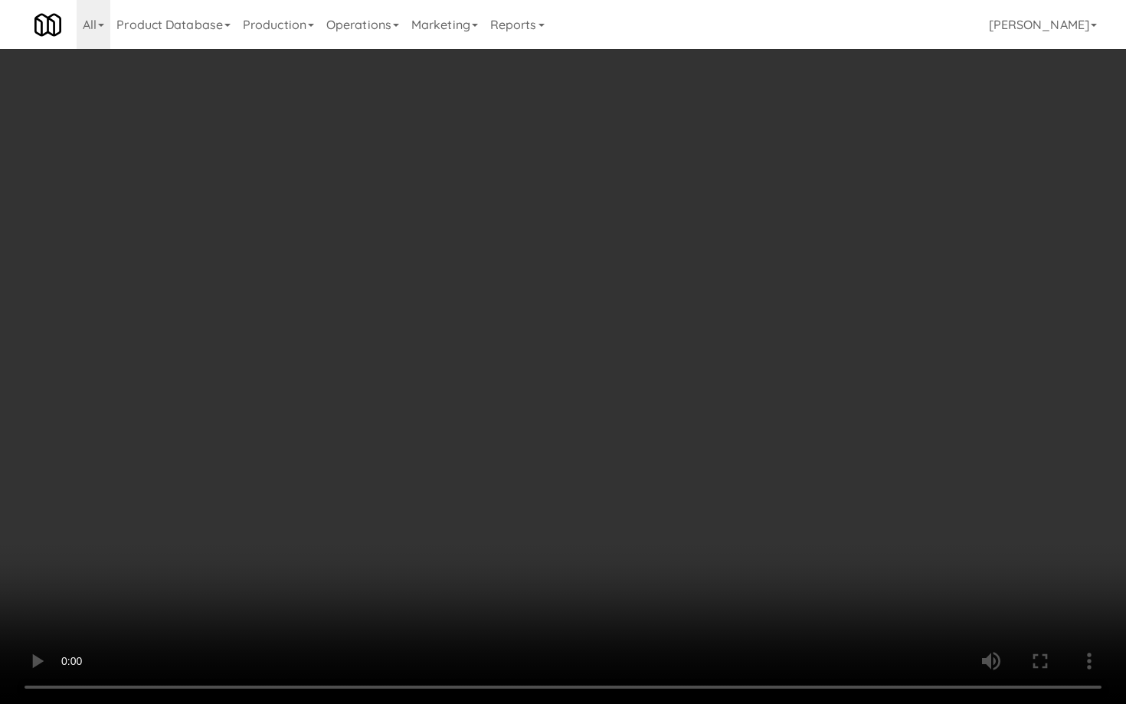
click at [562, 490] on video at bounding box center [563, 352] width 1126 height 704
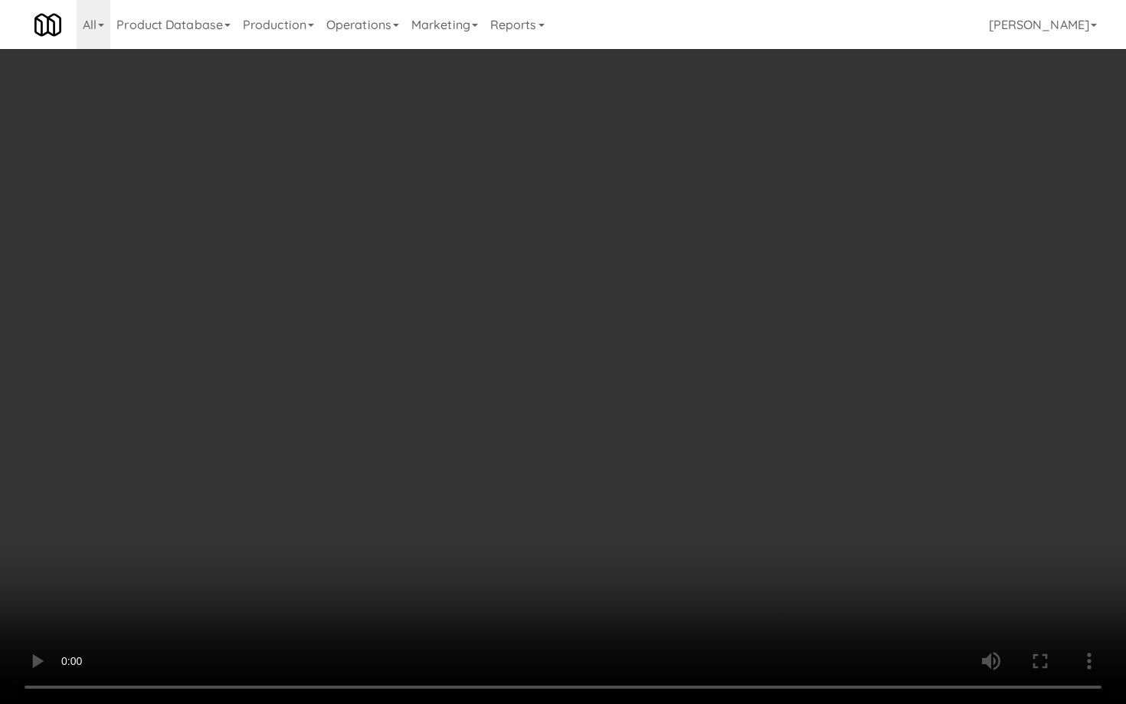
click at [562, 490] on video at bounding box center [563, 352] width 1126 height 704
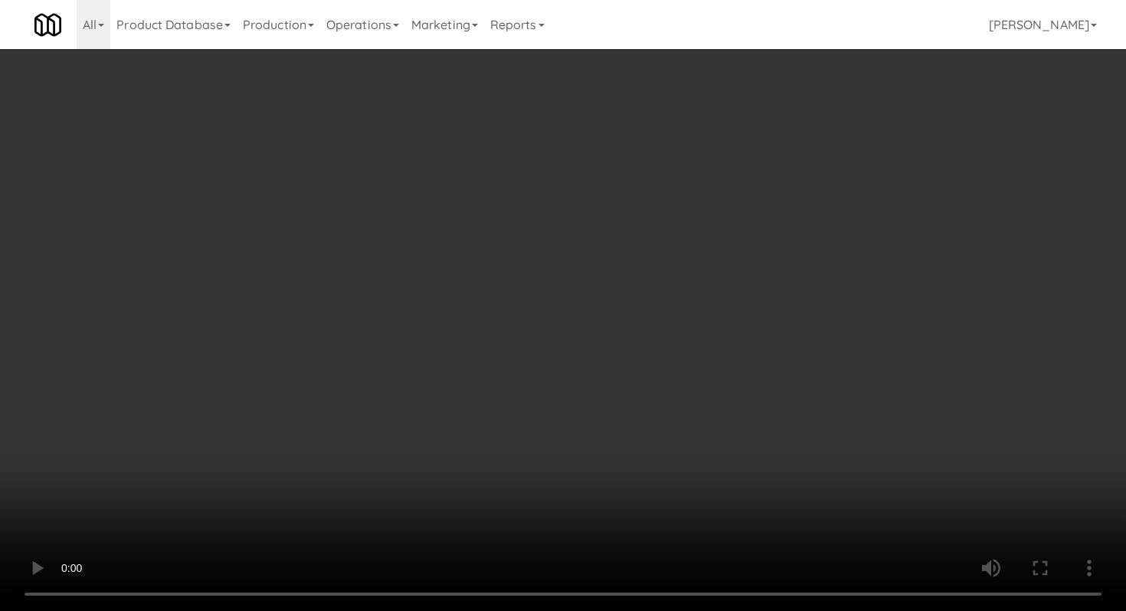
click at [1023, 574] on body "Are you sure you want to update this order? Okay Cancel Okay Are you sure you w…" at bounding box center [563, 305] width 1126 height 611
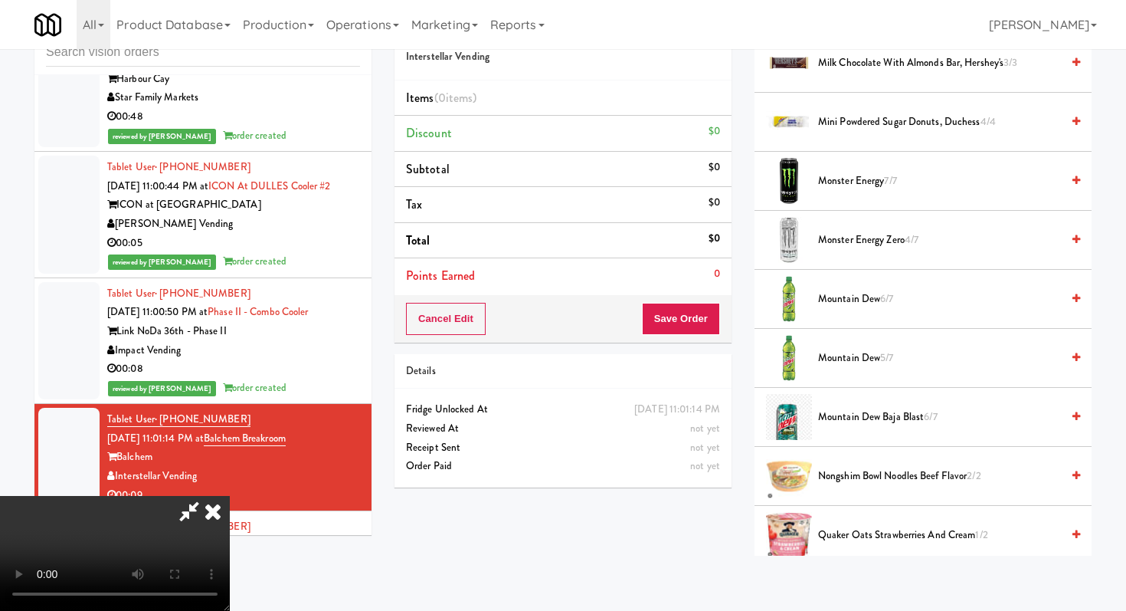
scroll to position [1190, 0]
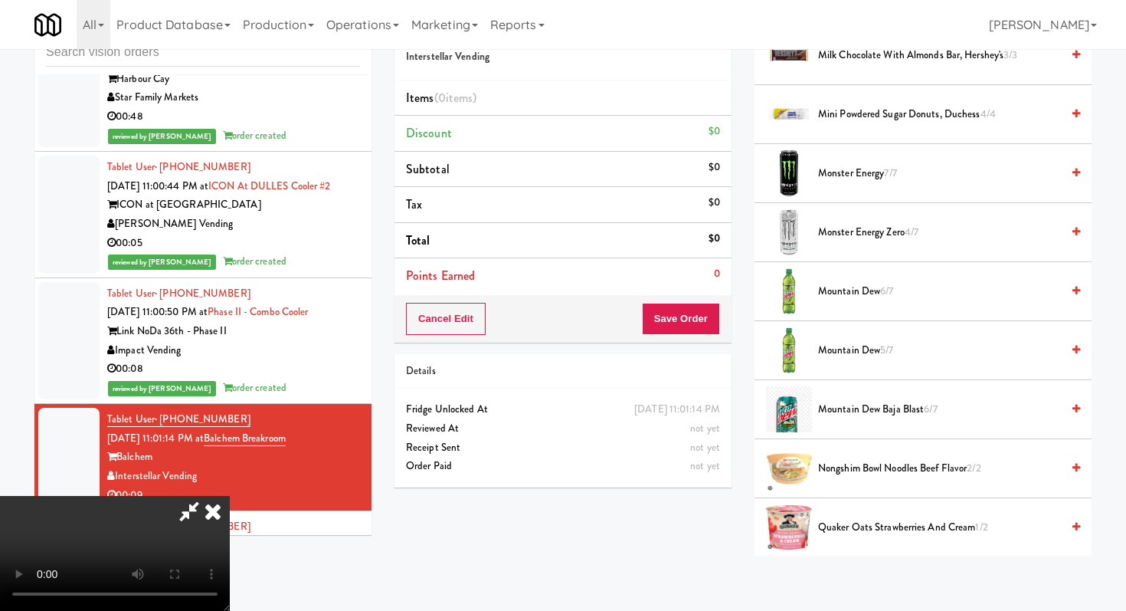
click at [898, 405] on span "Mountain Dew Baja Blast 6/7" at bounding box center [939, 409] width 243 height 19
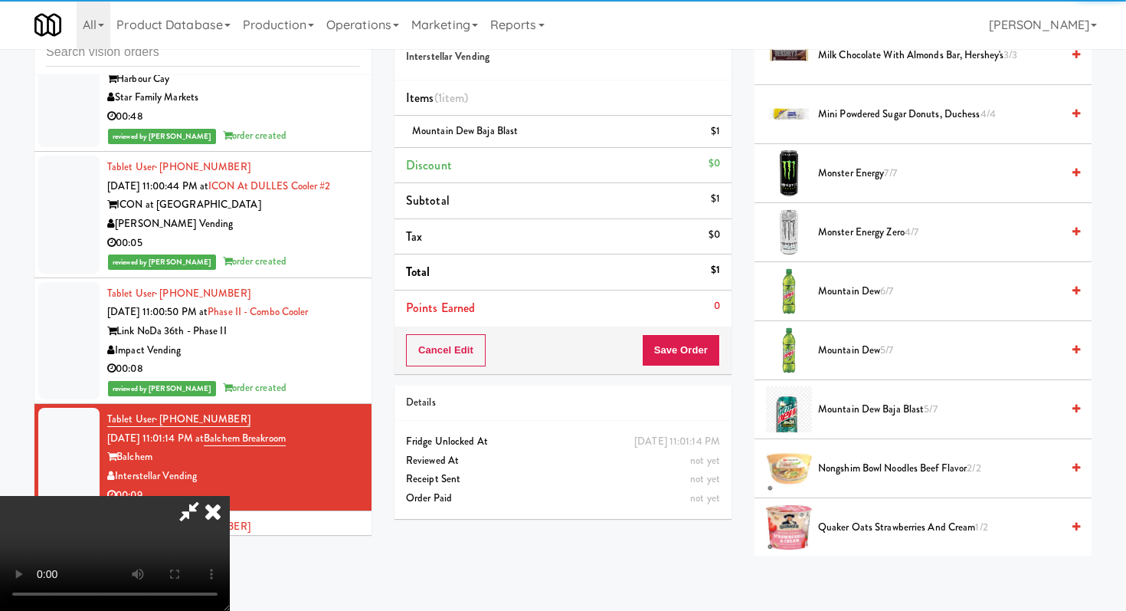
click at [868, 355] on span "Mountain Dew 5/7" at bounding box center [939, 350] width 243 height 19
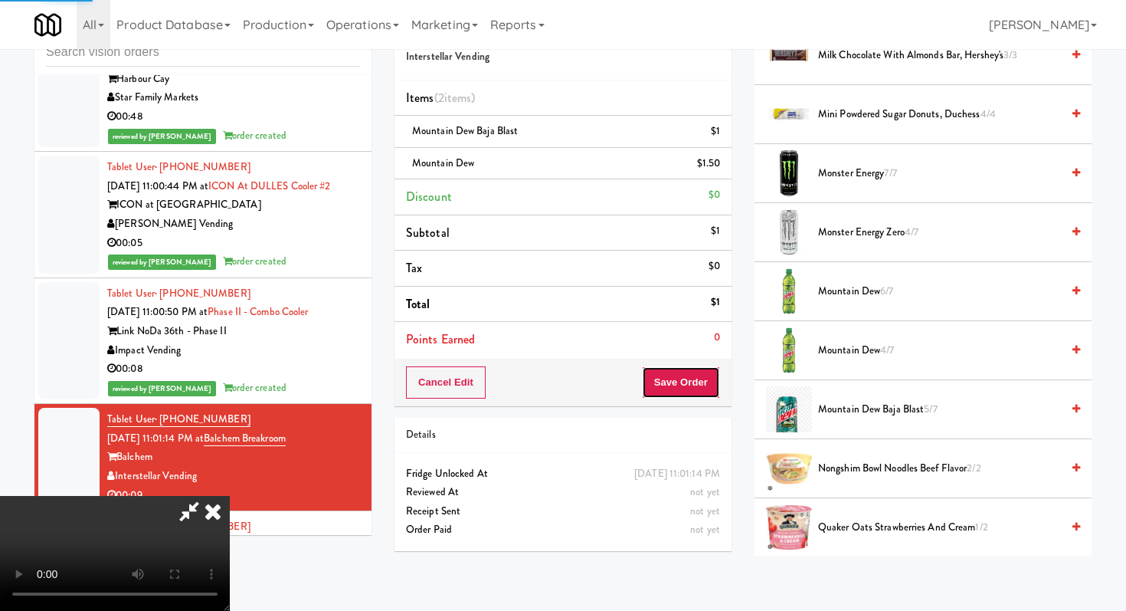
click at [709, 377] on button "Save Order" at bounding box center [681, 382] width 78 height 32
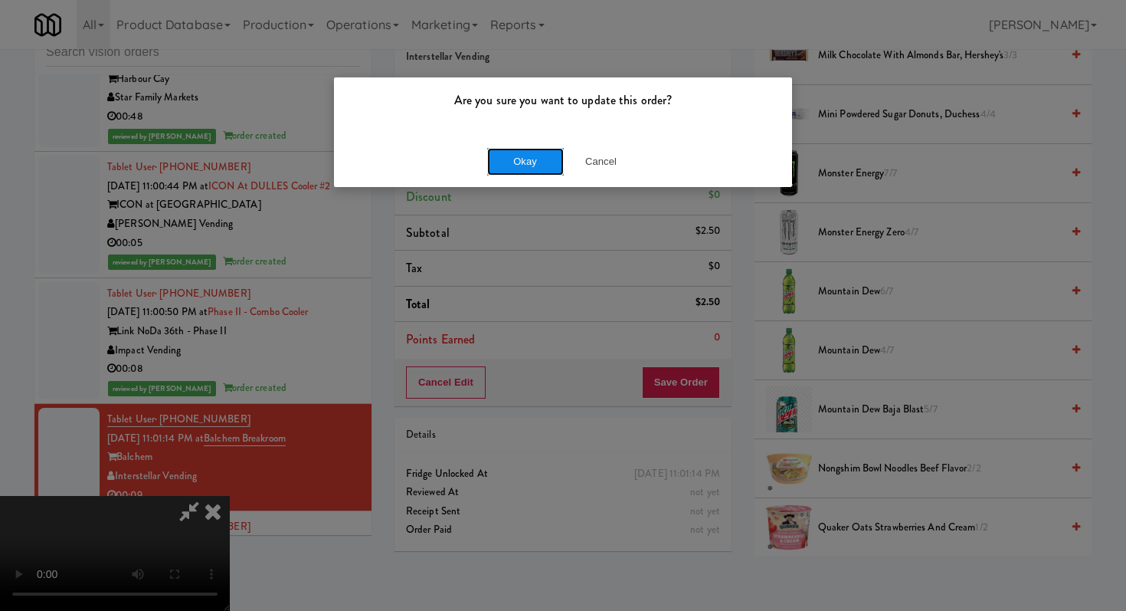
click at [523, 152] on button "Okay" at bounding box center [525, 162] width 77 height 28
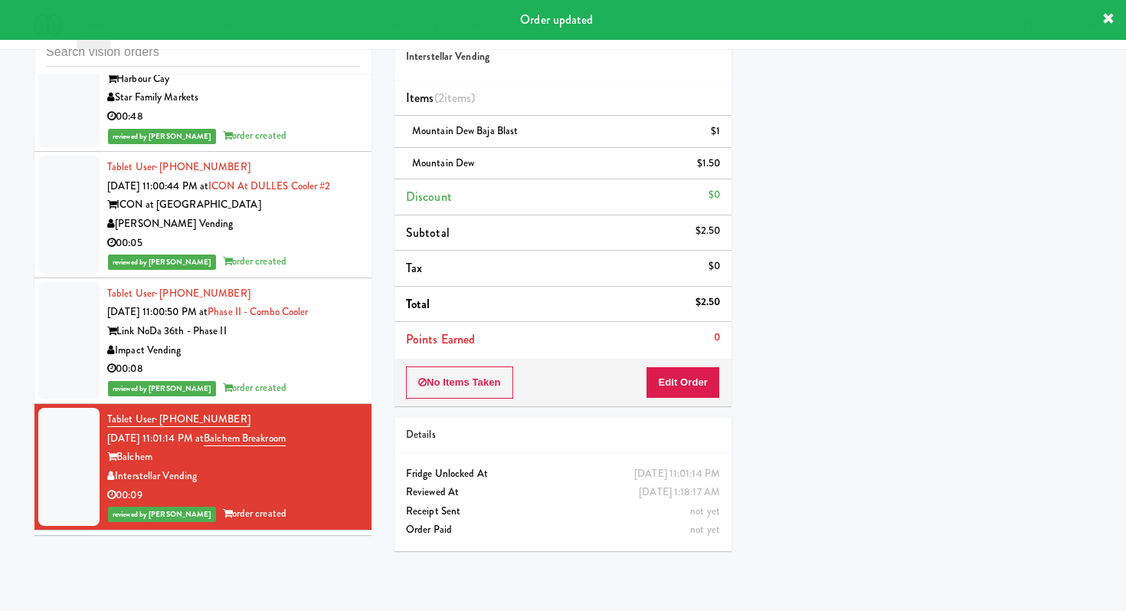
scroll to position [5661, 0]
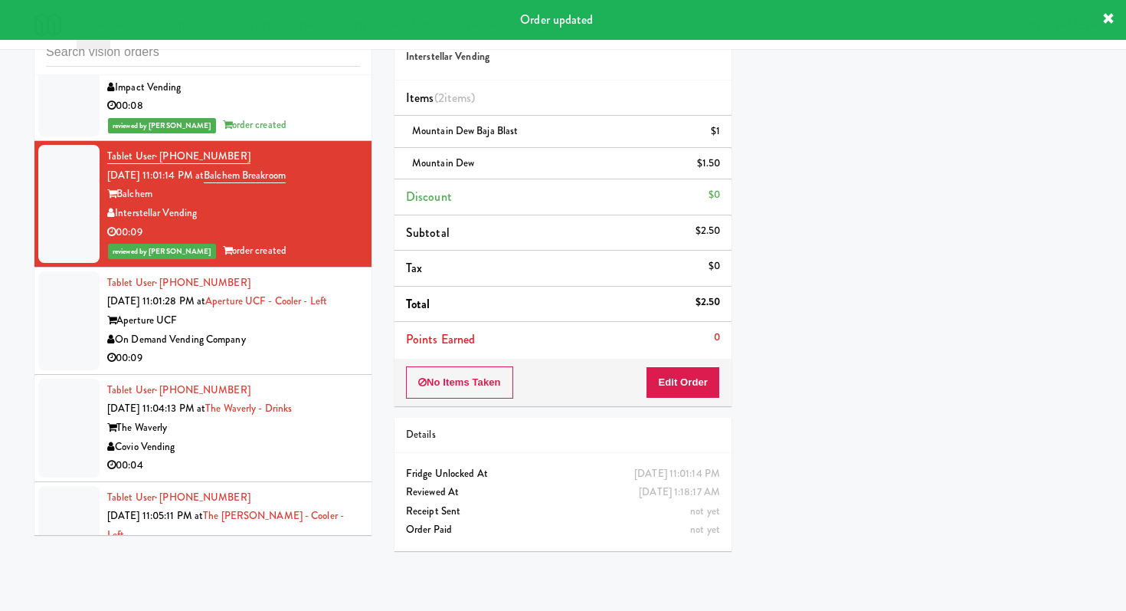
click at [300, 349] on div "00:09" at bounding box center [233, 358] width 253 height 19
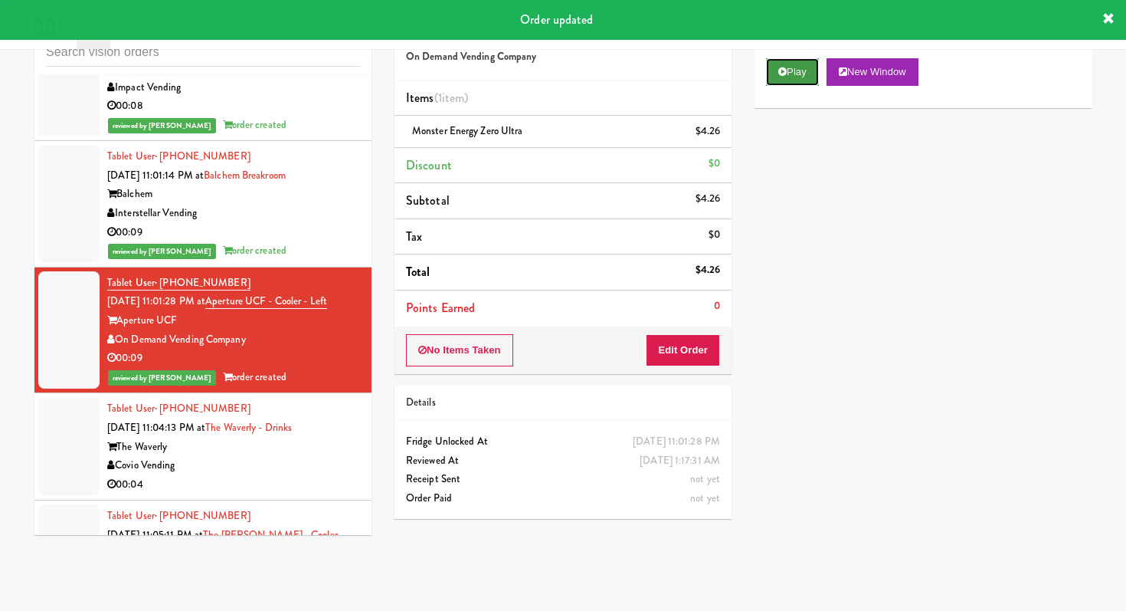
click at [790, 70] on button "Play" at bounding box center [792, 72] width 53 height 28
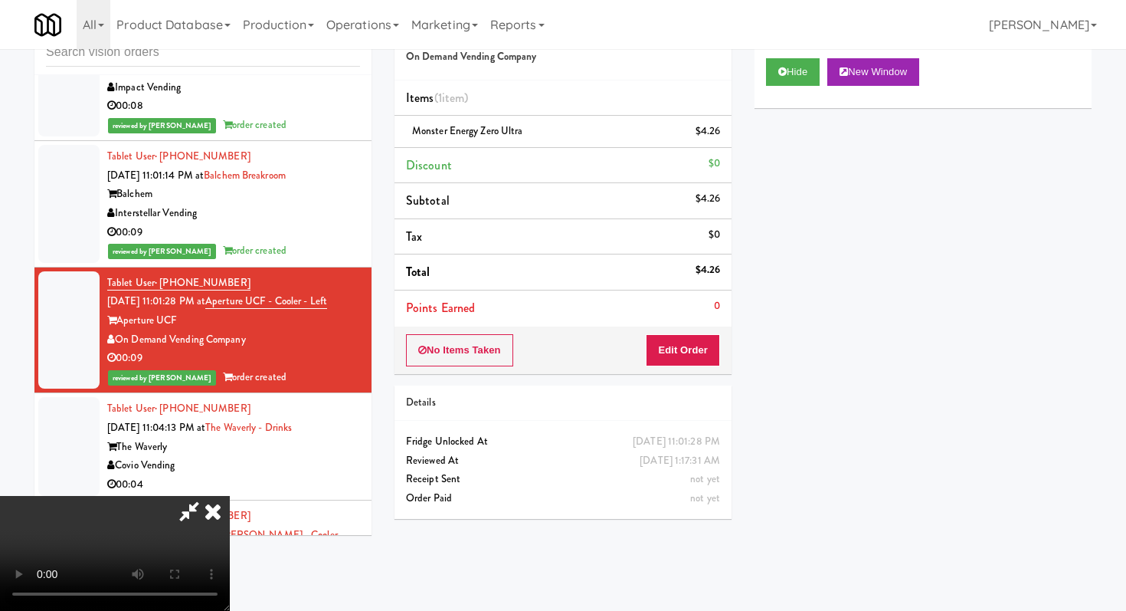
click at [292, 456] on div "Covio Vending" at bounding box center [233, 465] width 253 height 19
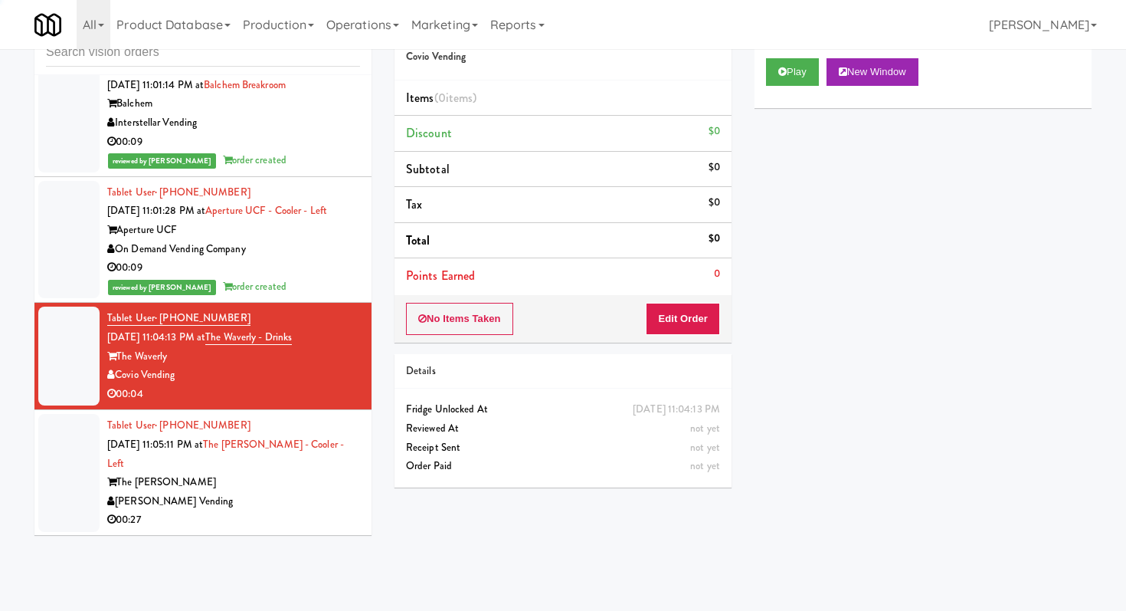
scroll to position [5752, 0]
click at [801, 61] on button "Play" at bounding box center [792, 72] width 53 height 28
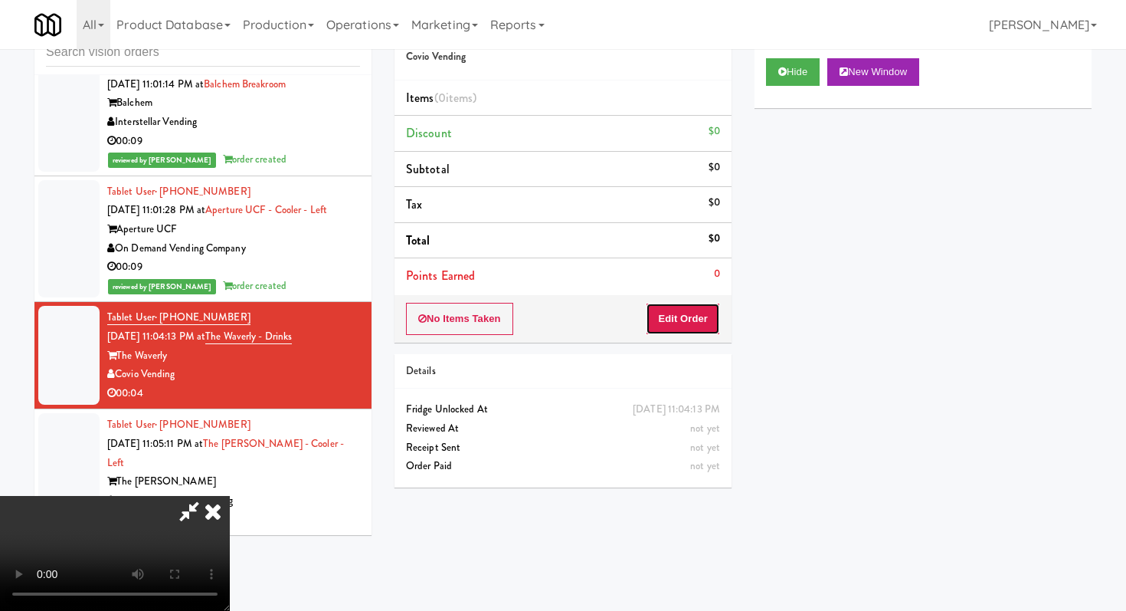
click at [667, 312] on button "Edit Order" at bounding box center [683, 319] width 74 height 32
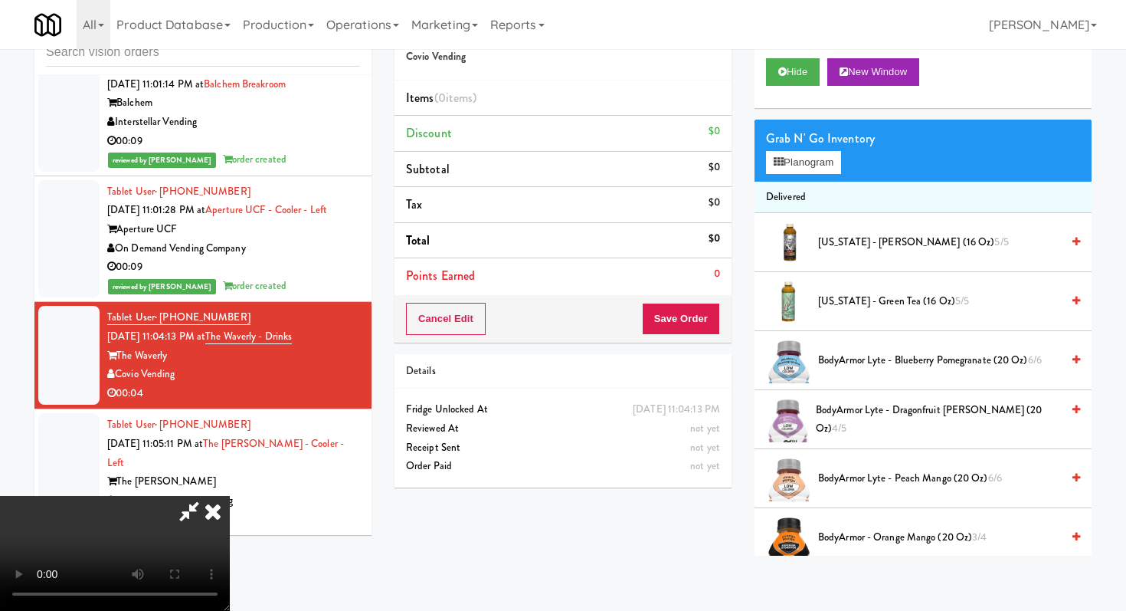
scroll to position [152, 0]
click at [230, 496] on video at bounding box center [115, 553] width 230 height 115
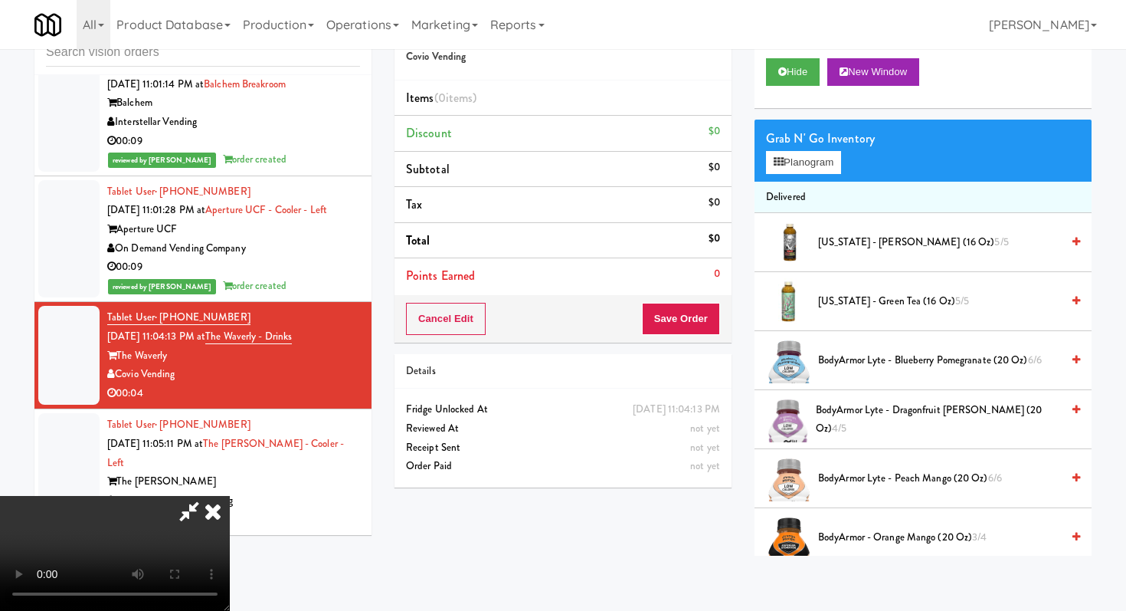
click at [230, 496] on video at bounding box center [115, 553] width 230 height 115
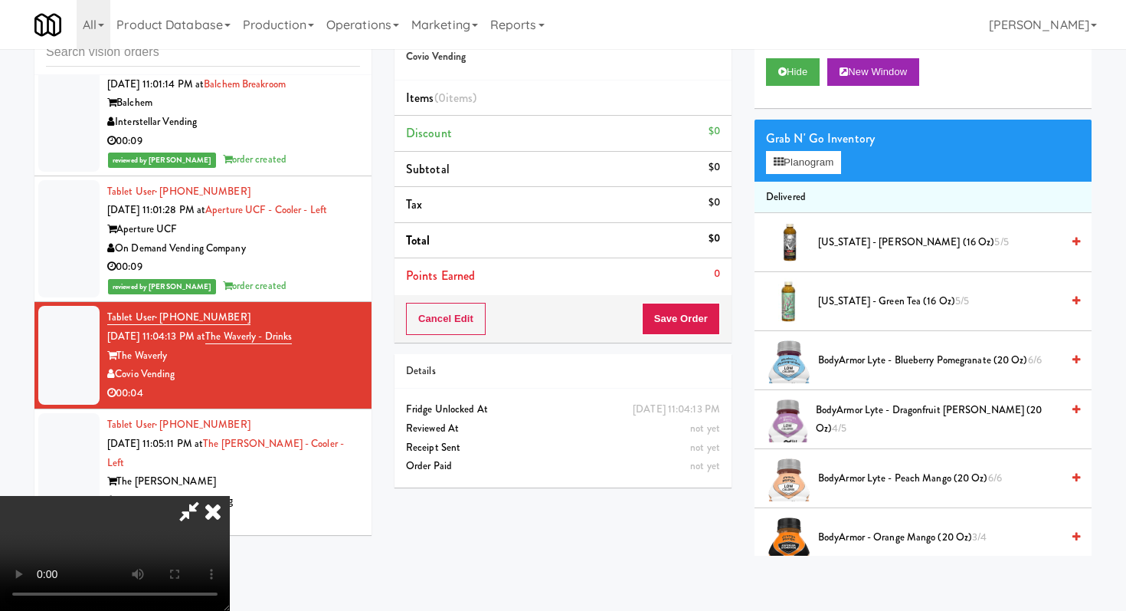
click at [230, 496] on video at bounding box center [115, 553] width 230 height 115
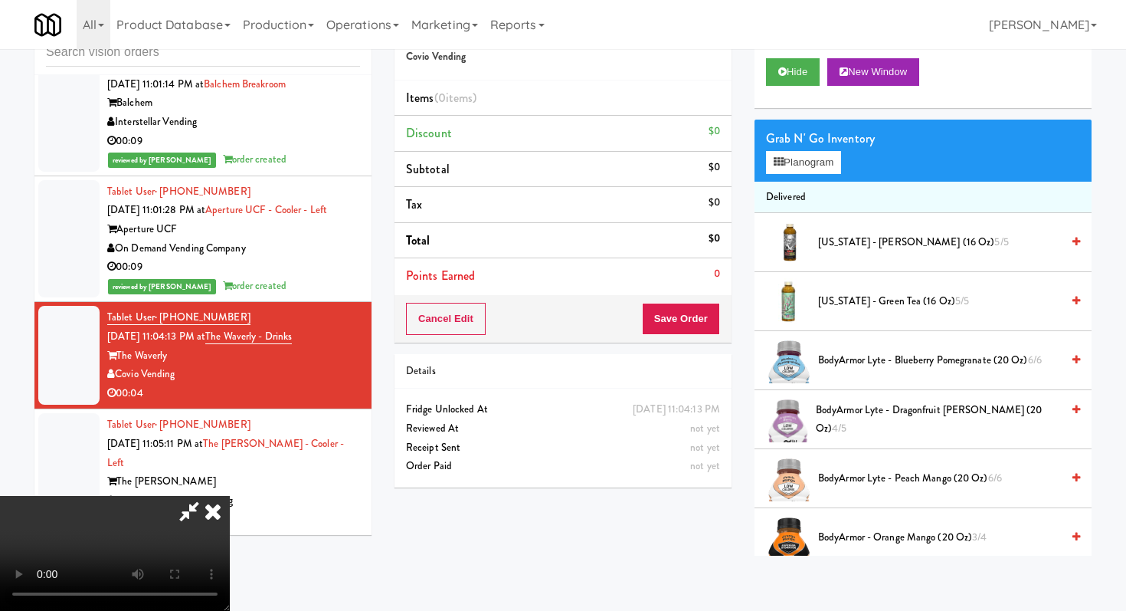
click at [230, 496] on video at bounding box center [115, 553] width 230 height 115
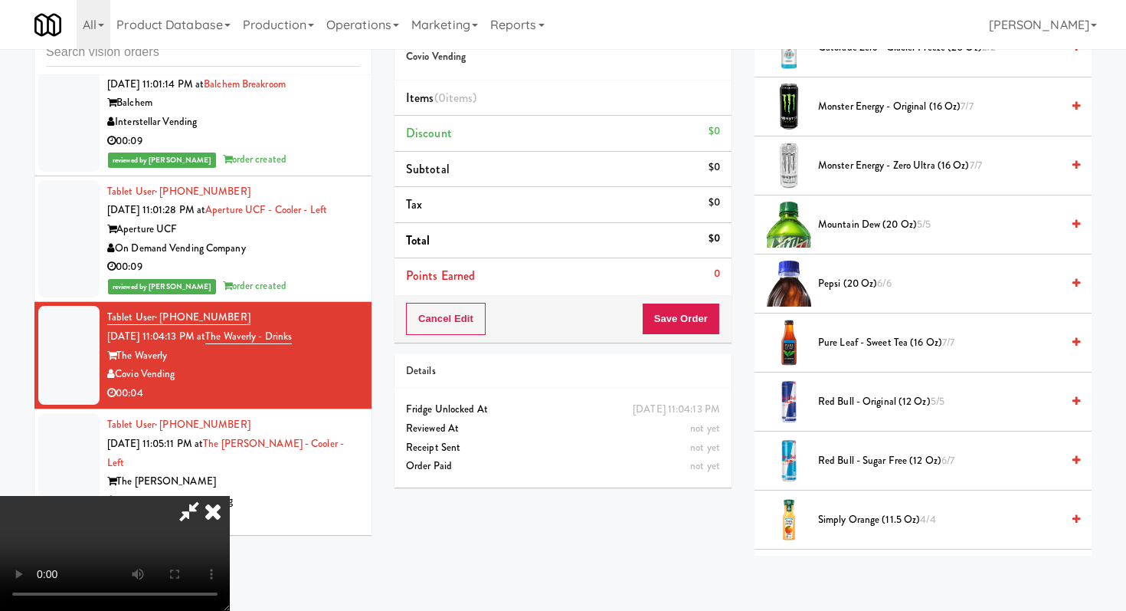
scroll to position [1555, 0]
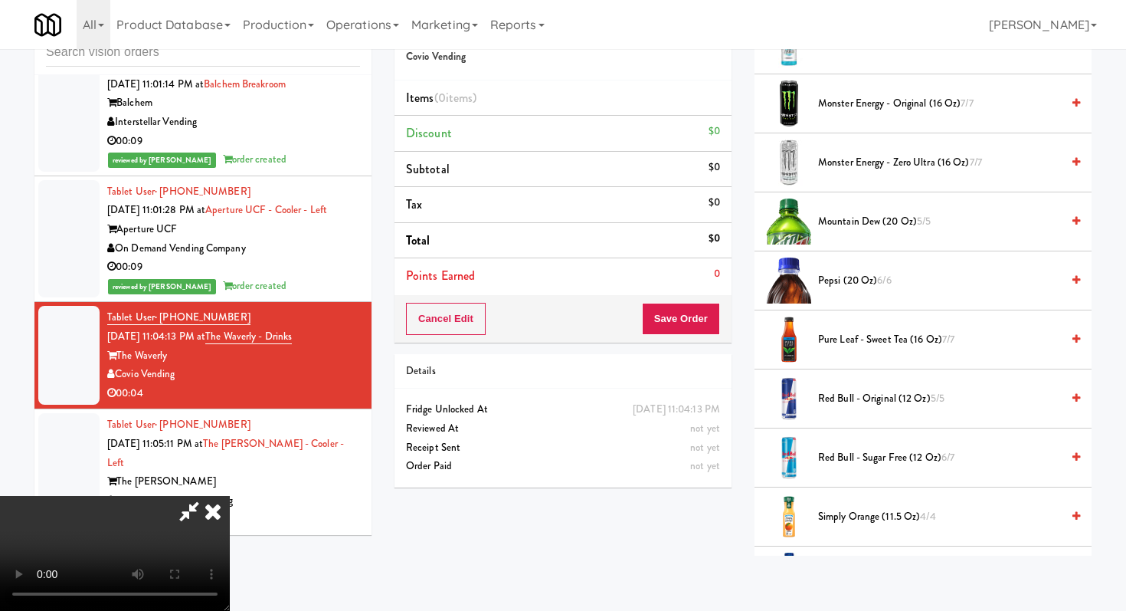
click at [906, 455] on span "Red Bull - Sugar Free (12 oz) 6/7" at bounding box center [939, 457] width 243 height 19
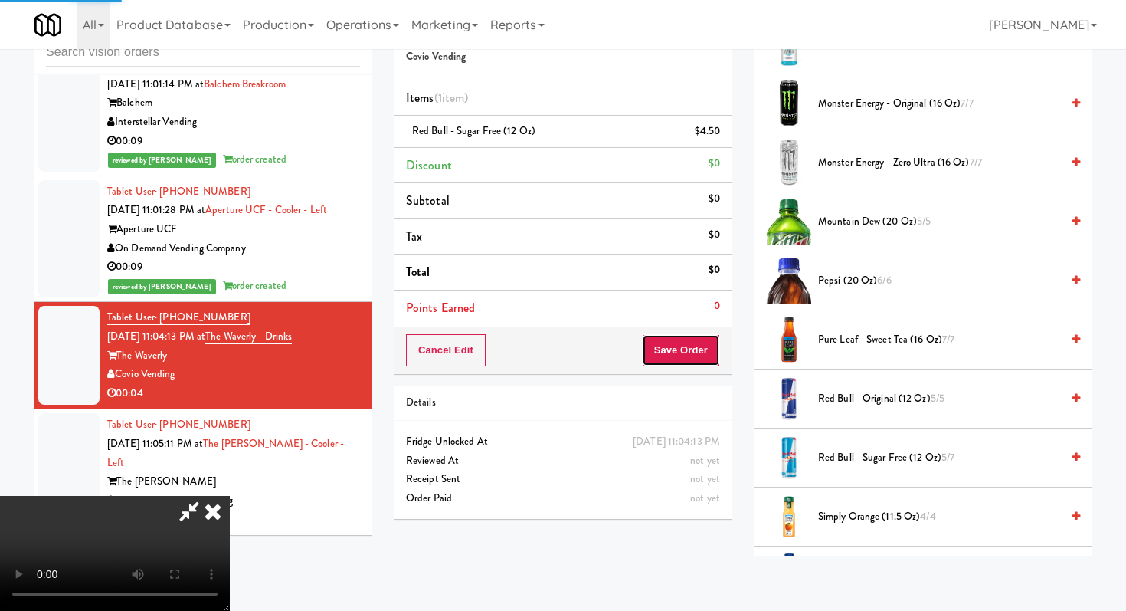
click at [710, 356] on button "Save Order" at bounding box center [681, 350] width 78 height 32
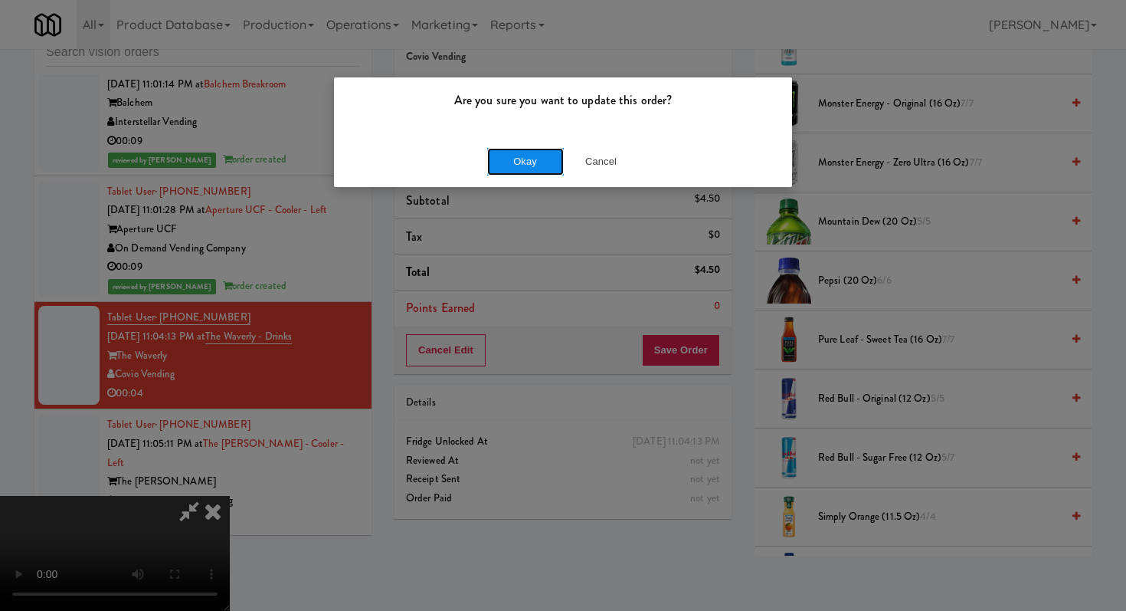
click at [504, 158] on button "Okay" at bounding box center [525, 162] width 77 height 28
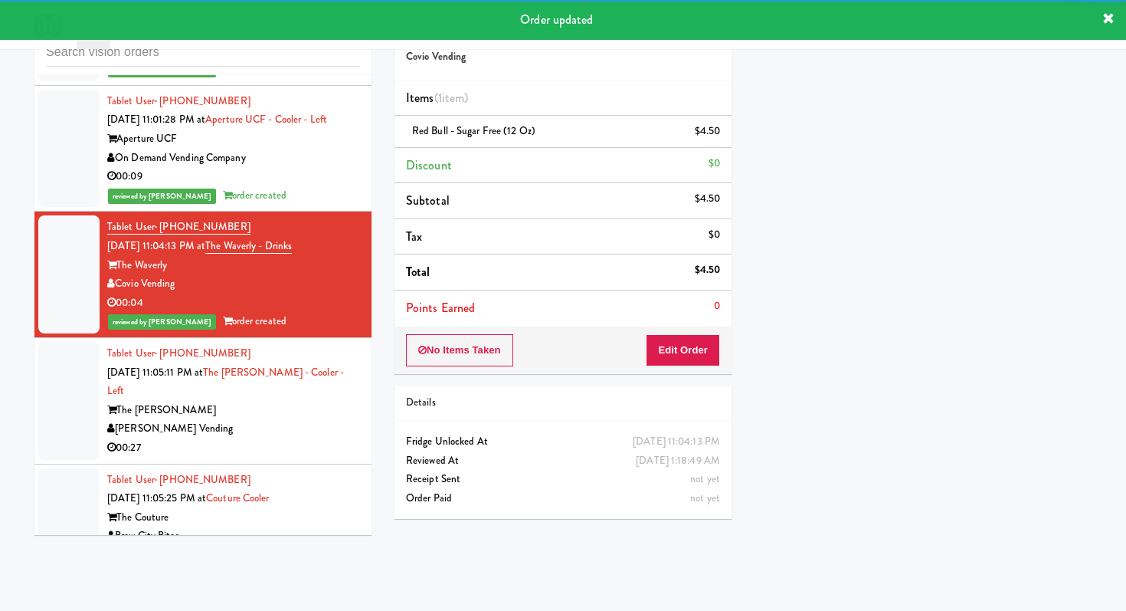
scroll to position [5868, 0]
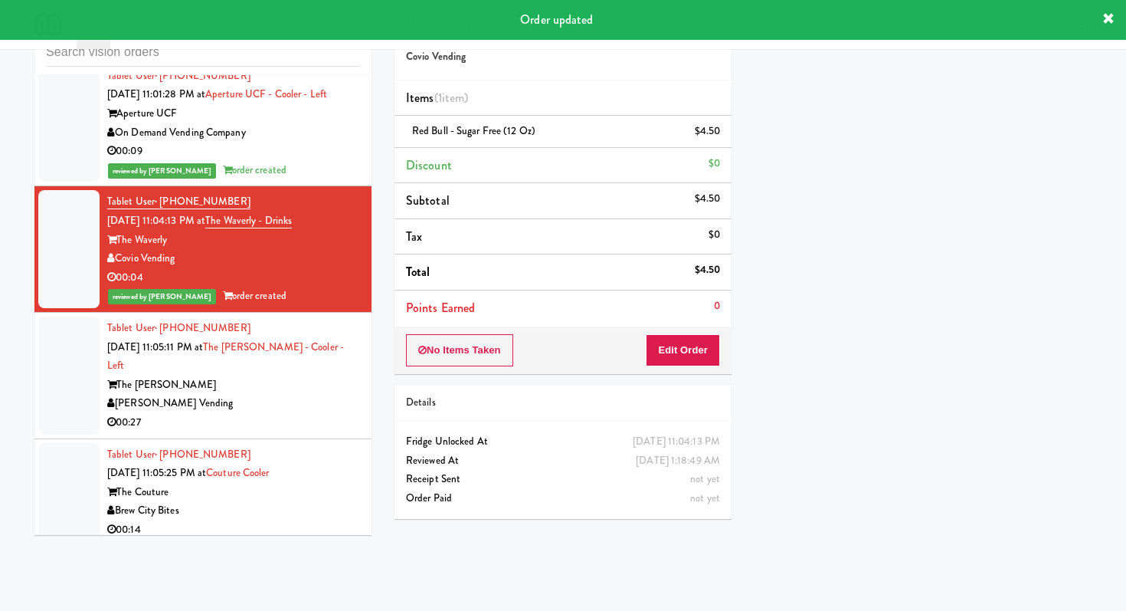
click at [293, 413] on div "00:27" at bounding box center [233, 422] width 253 height 19
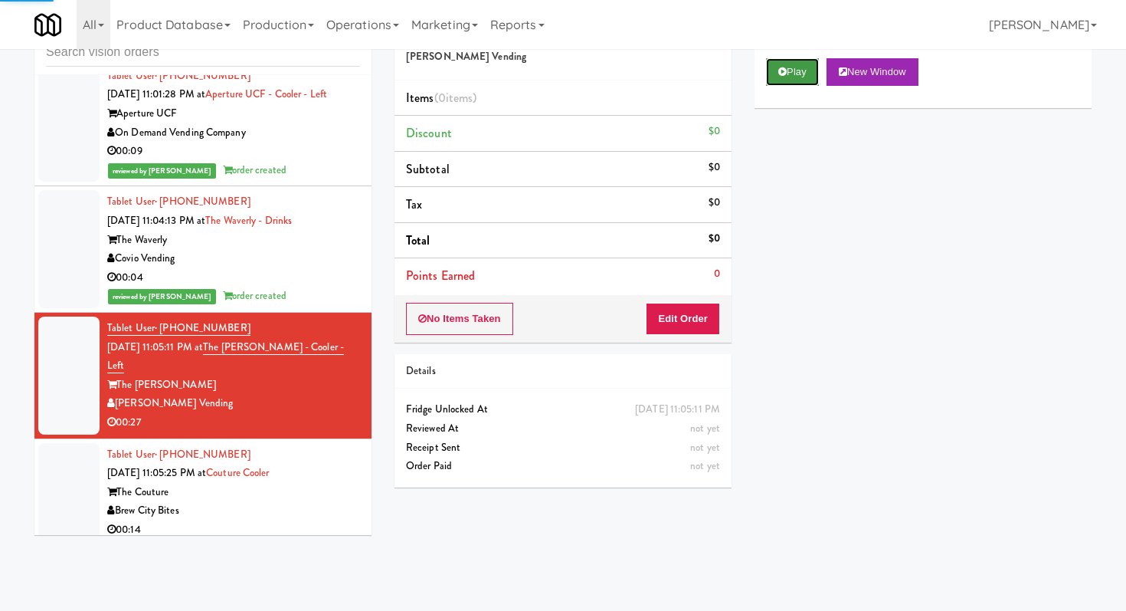
click at [783, 77] on button "Play" at bounding box center [792, 72] width 53 height 28
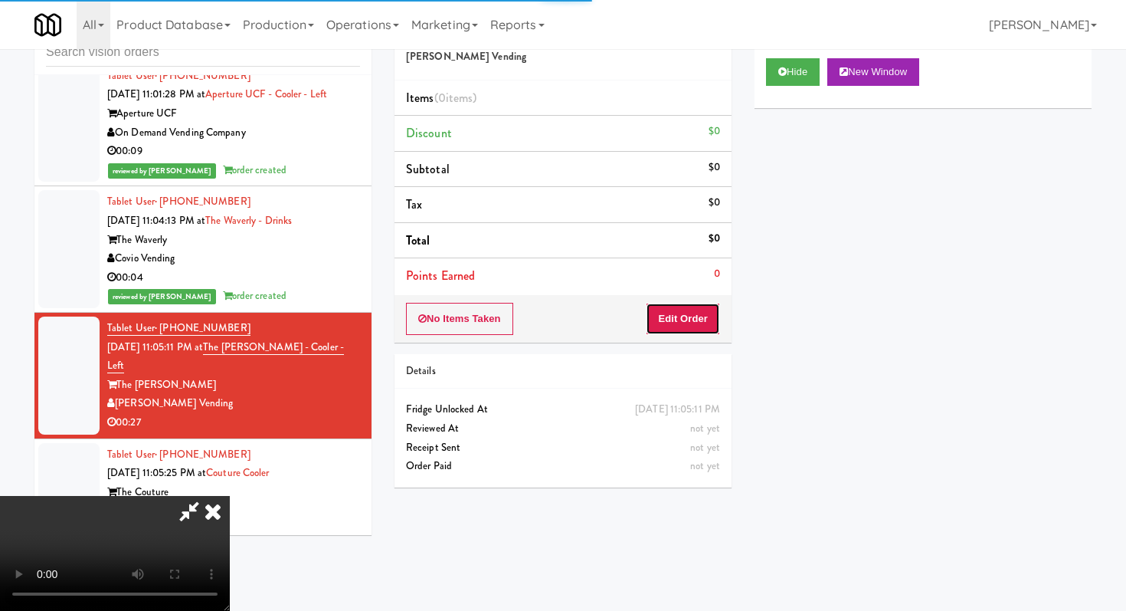
click at [694, 307] on button "Edit Order" at bounding box center [683, 319] width 74 height 32
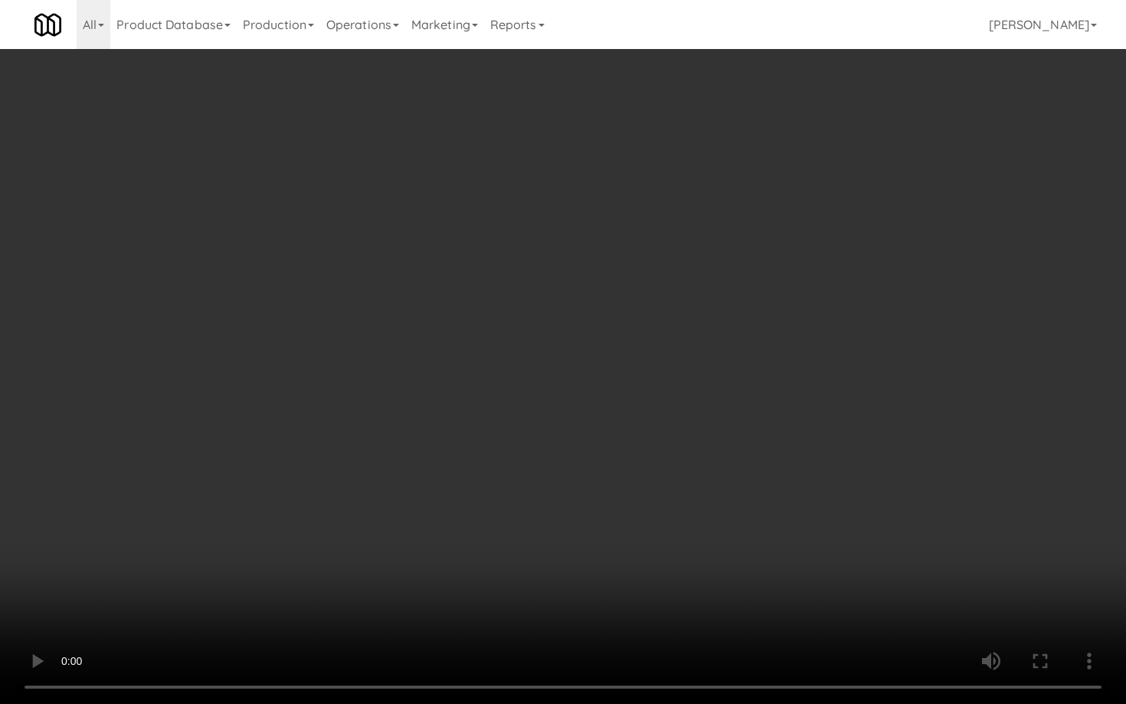
click at [507, 320] on video at bounding box center [563, 352] width 1126 height 704
click at [664, 351] on video at bounding box center [563, 352] width 1126 height 704
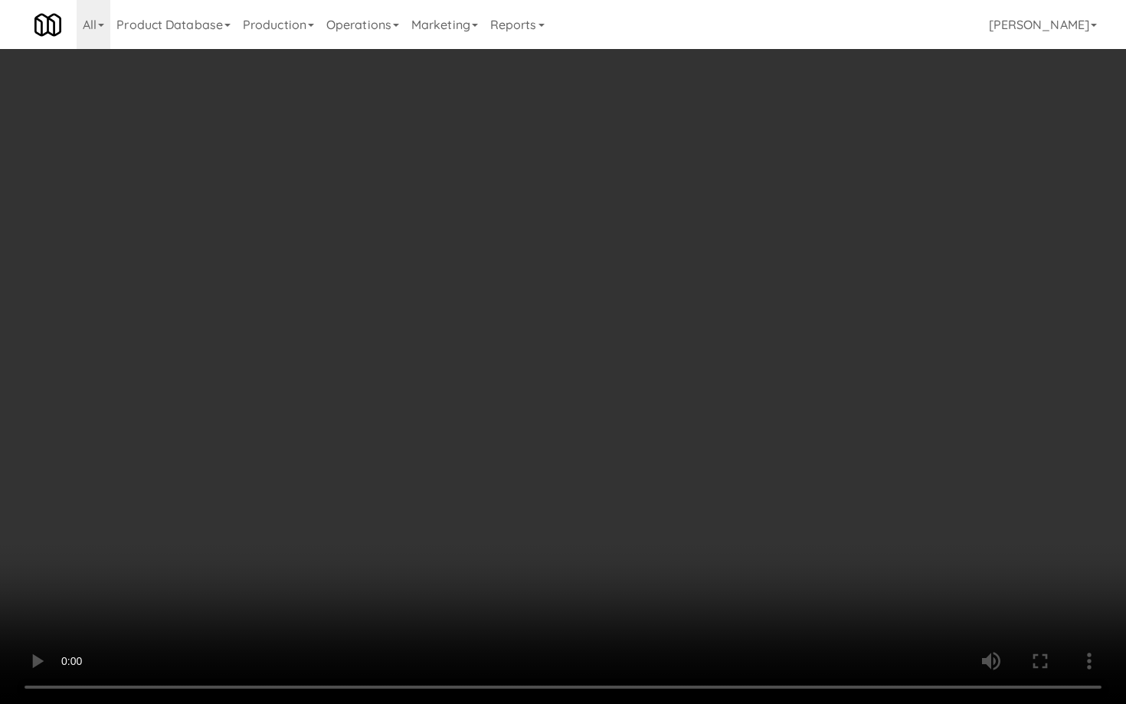
click at [664, 351] on video at bounding box center [563, 352] width 1126 height 704
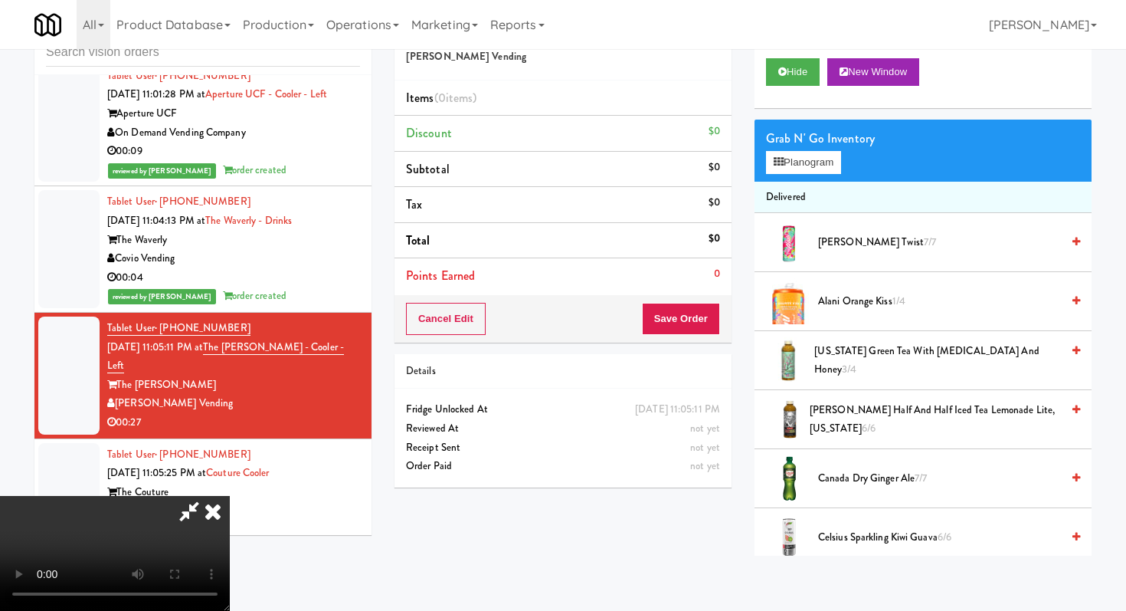
click at [845, 305] on span "Alani Orange Kiss 1/4" at bounding box center [939, 301] width 243 height 19
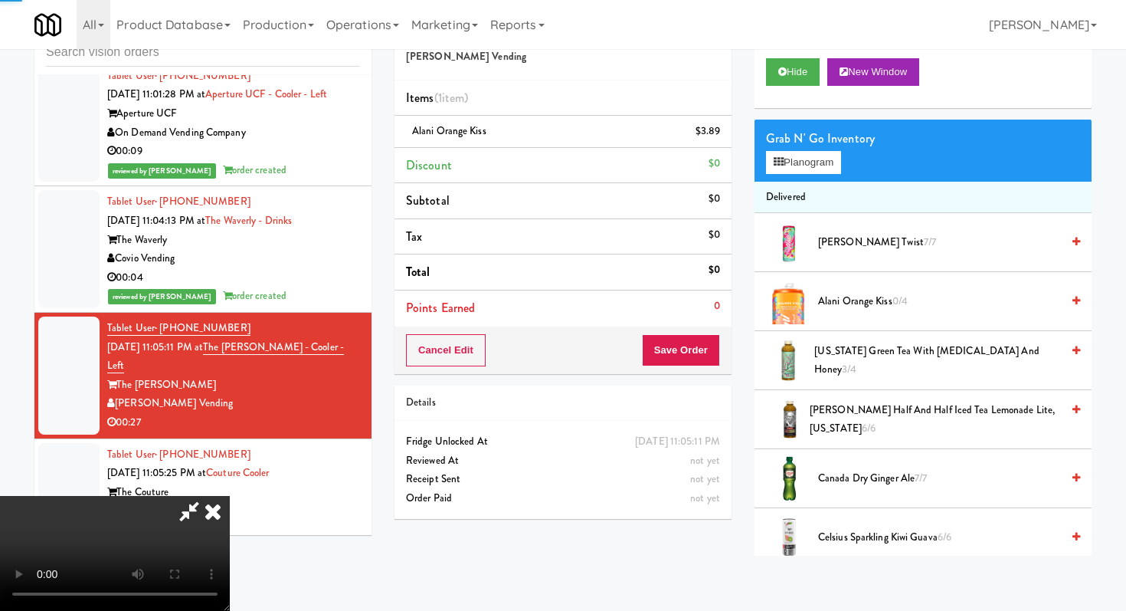
click at [846, 356] on span "AriZona Green Tea with Ginseng and Honey 3/4" at bounding box center [938, 361] width 247 height 38
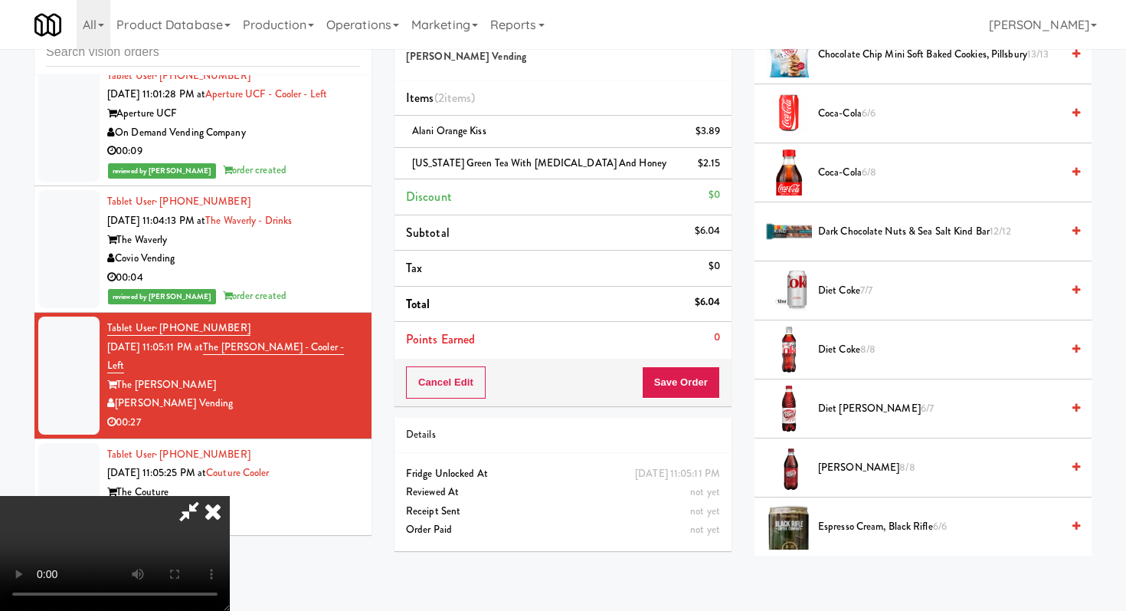
scroll to position [698, 0]
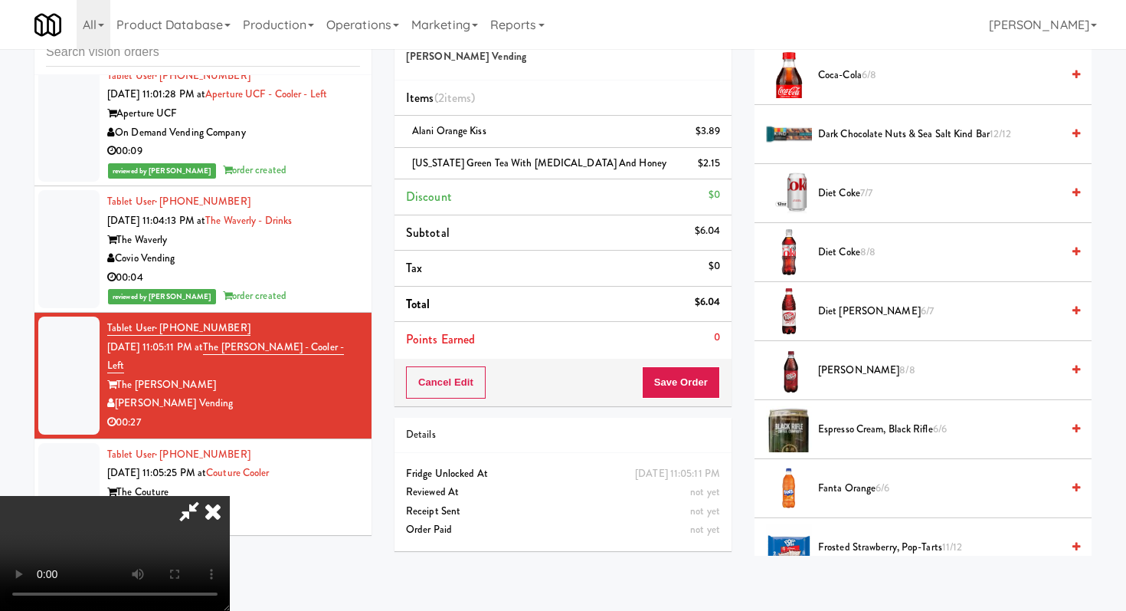
click at [841, 369] on span "Dr. Pepper 8/8" at bounding box center [939, 370] width 243 height 19
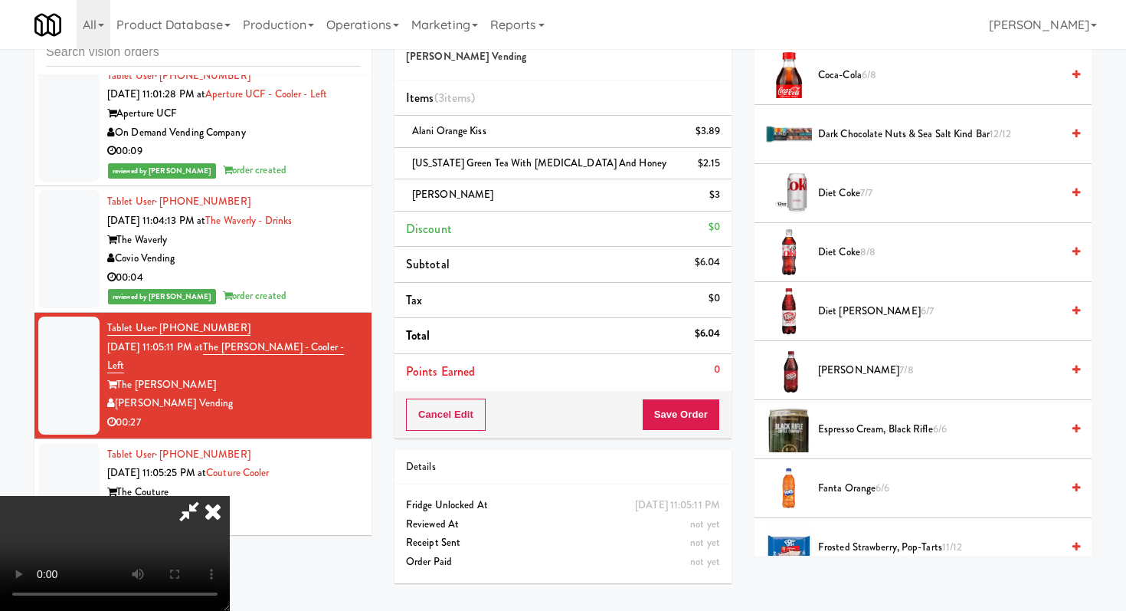
click at [841, 369] on span "Dr. Pepper 7/8" at bounding box center [939, 370] width 243 height 19
click at [841, 369] on span "Dr. Pepper 6/8" at bounding box center [939, 370] width 243 height 19
click at [841, 369] on span "Dr. Pepper 5/8" at bounding box center [939, 370] width 243 height 19
click at [230, 510] on video at bounding box center [115, 553] width 230 height 115
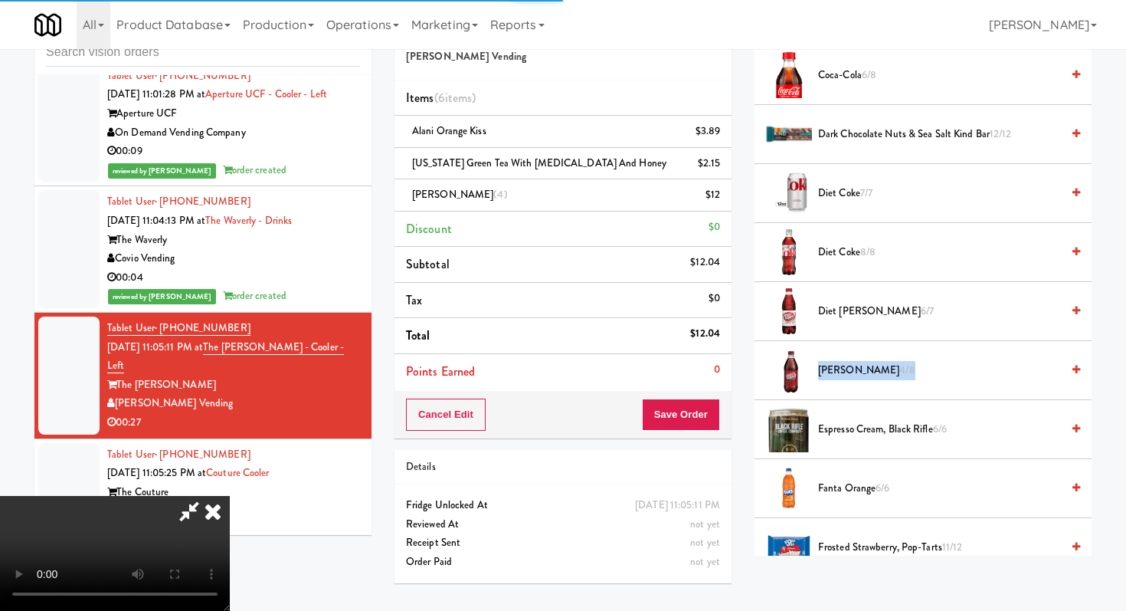
scroll to position [152, 0]
click at [698, 405] on button "Save Order" at bounding box center [681, 414] width 78 height 32
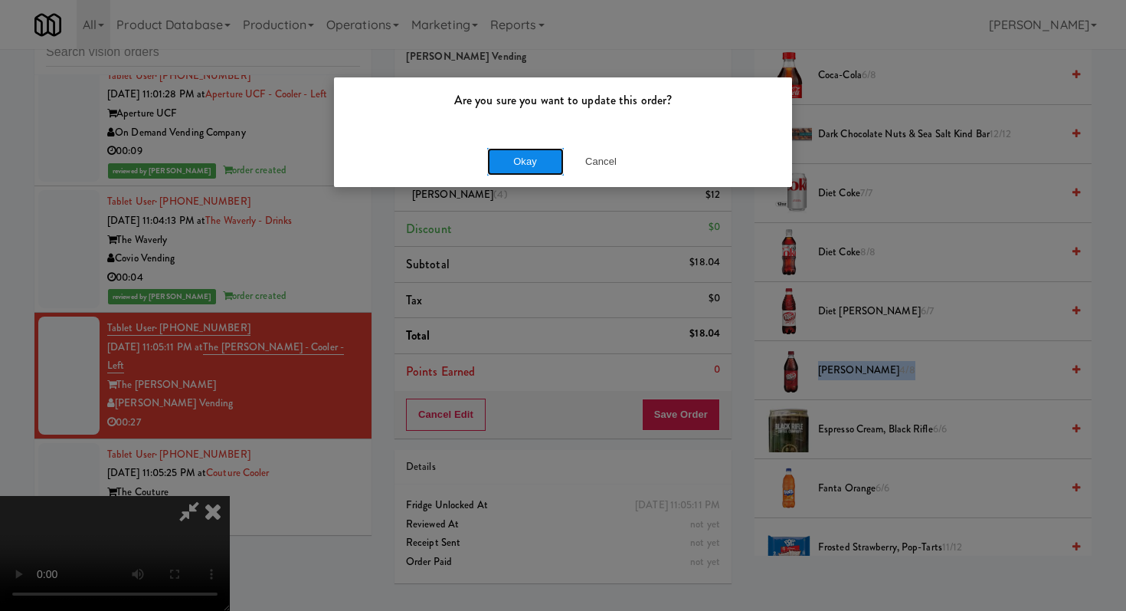
click at [526, 152] on button "Okay" at bounding box center [525, 162] width 77 height 28
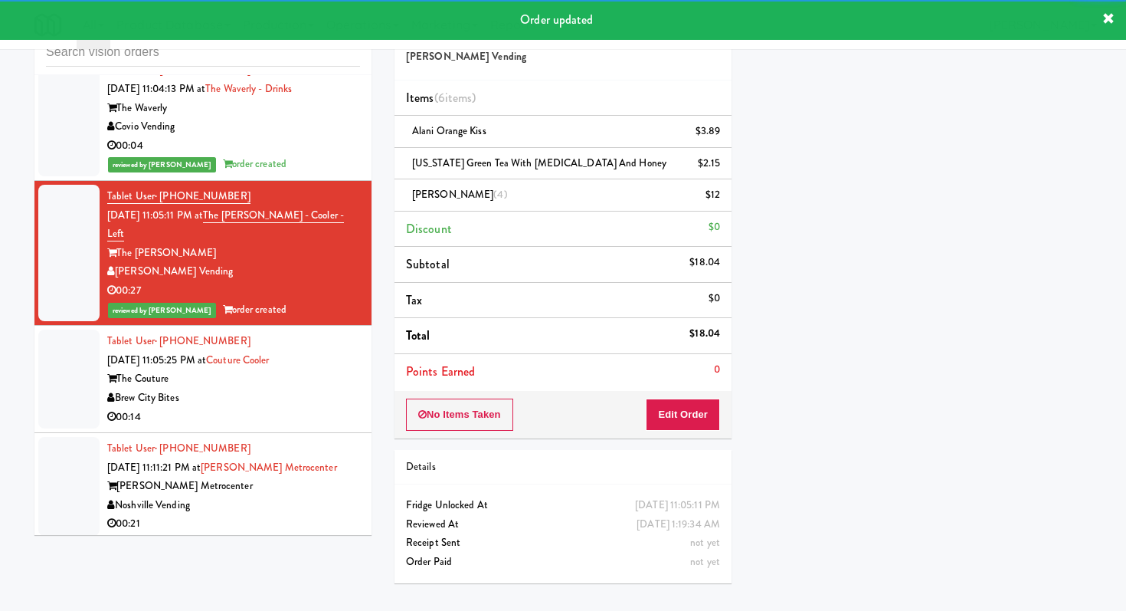
scroll to position [6062, 0]
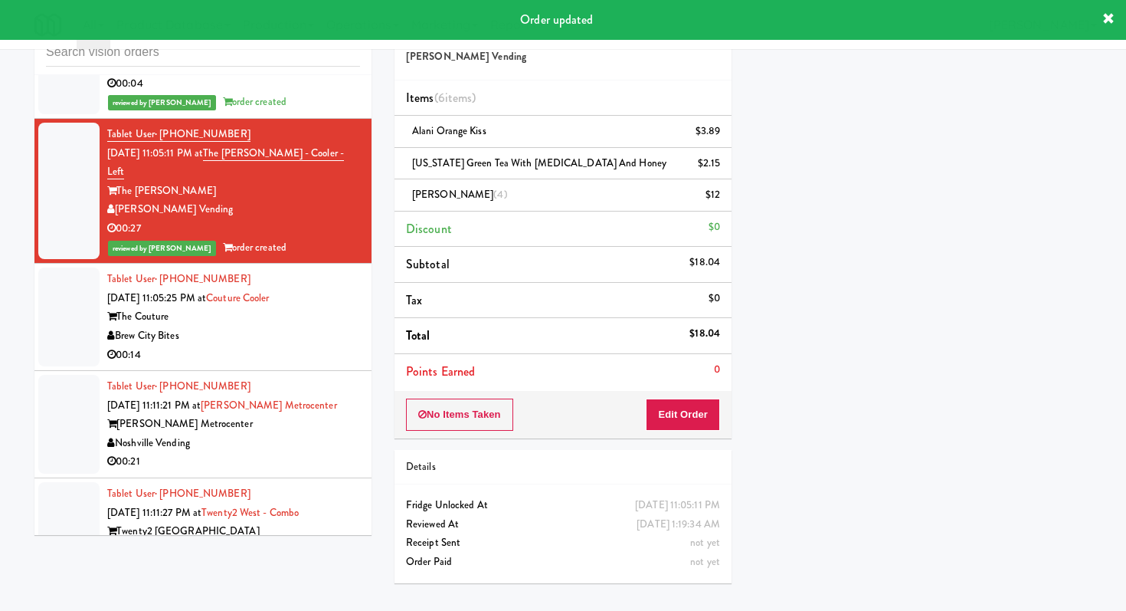
click at [314, 313] on li "Tablet User · (414) 292-6240 Sep 20, 2025 11:05:25 PM at Couture Cooler The Cou…" at bounding box center [202, 317] width 337 height 107
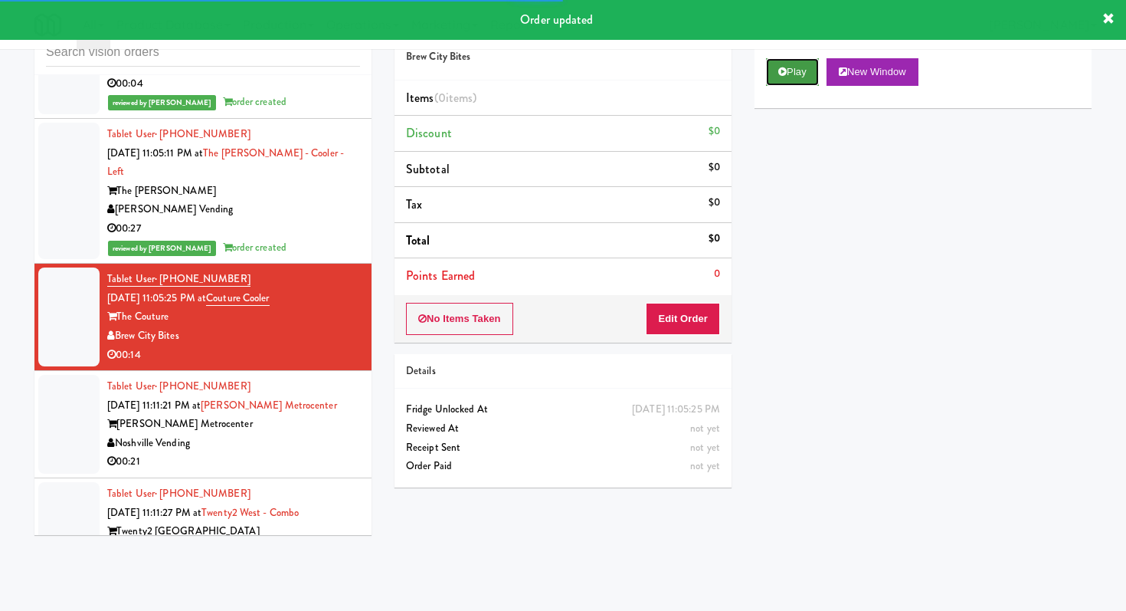
click at [796, 58] on button "Play" at bounding box center [792, 72] width 53 height 28
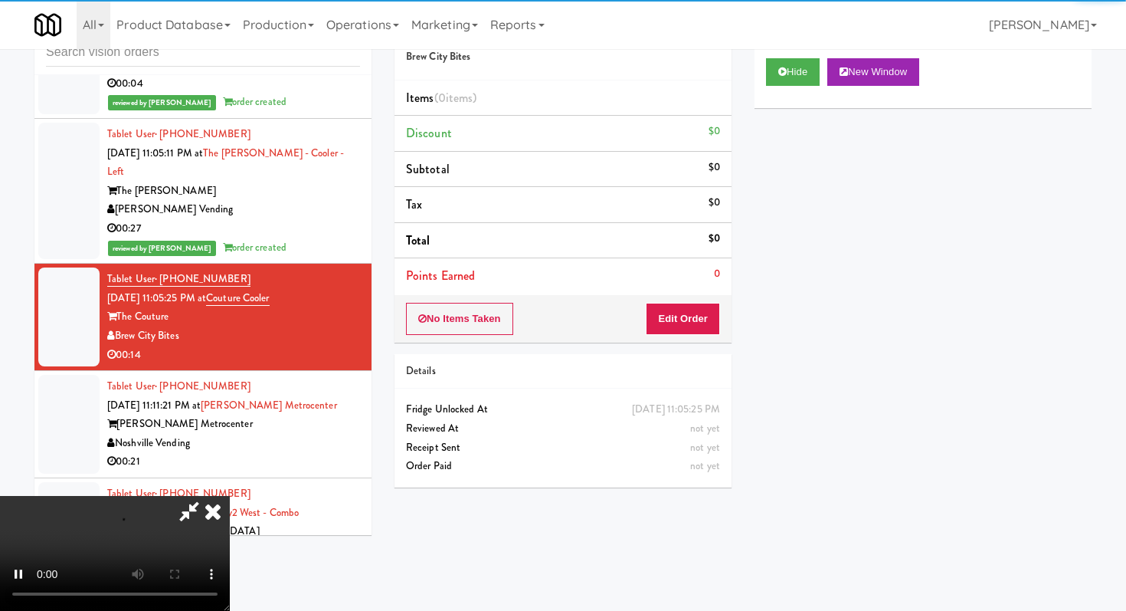
click at [702, 300] on div "No Items Taken Edit Order" at bounding box center [563, 319] width 337 height 48
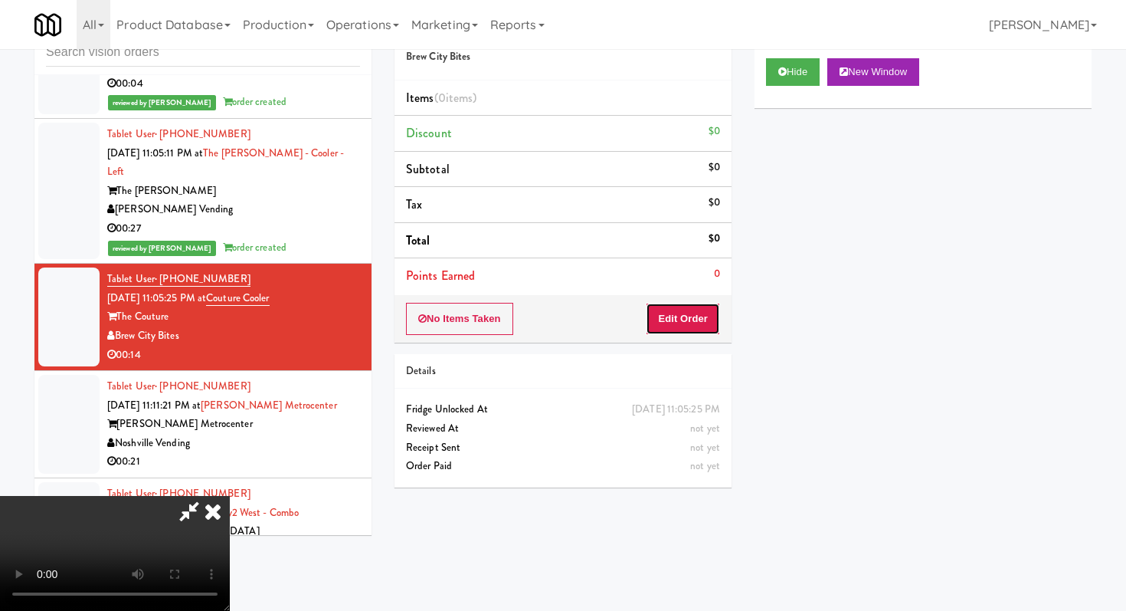
click at [702, 321] on button "Edit Order" at bounding box center [683, 319] width 74 height 32
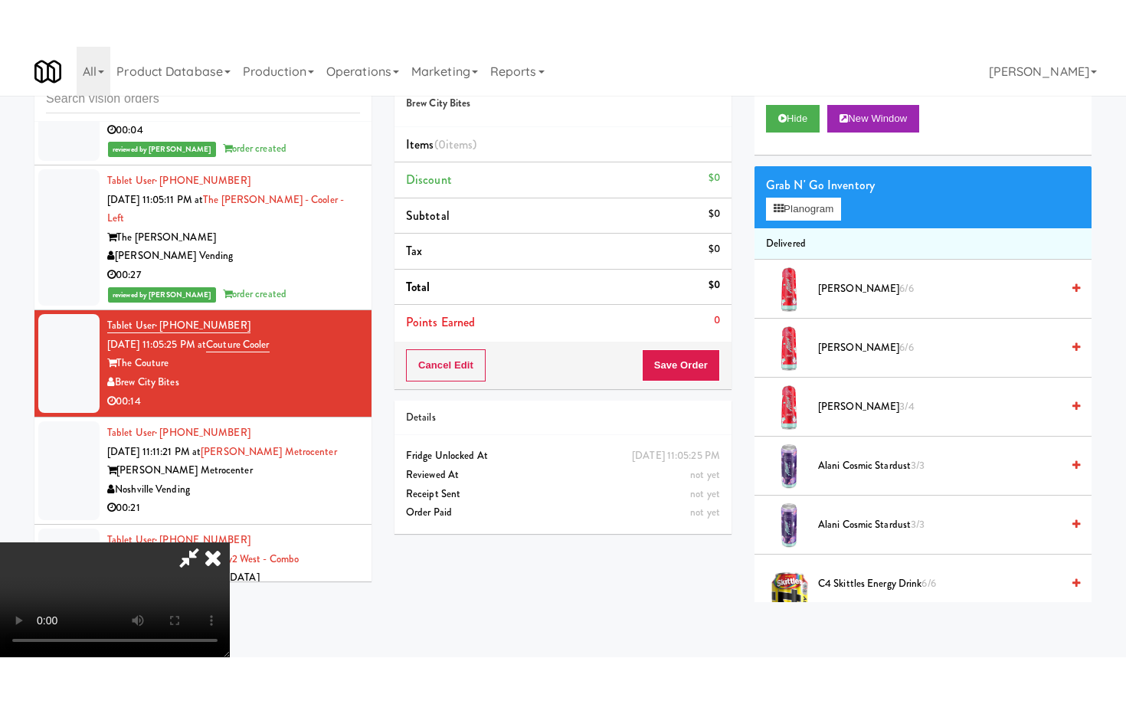
scroll to position [152, 0]
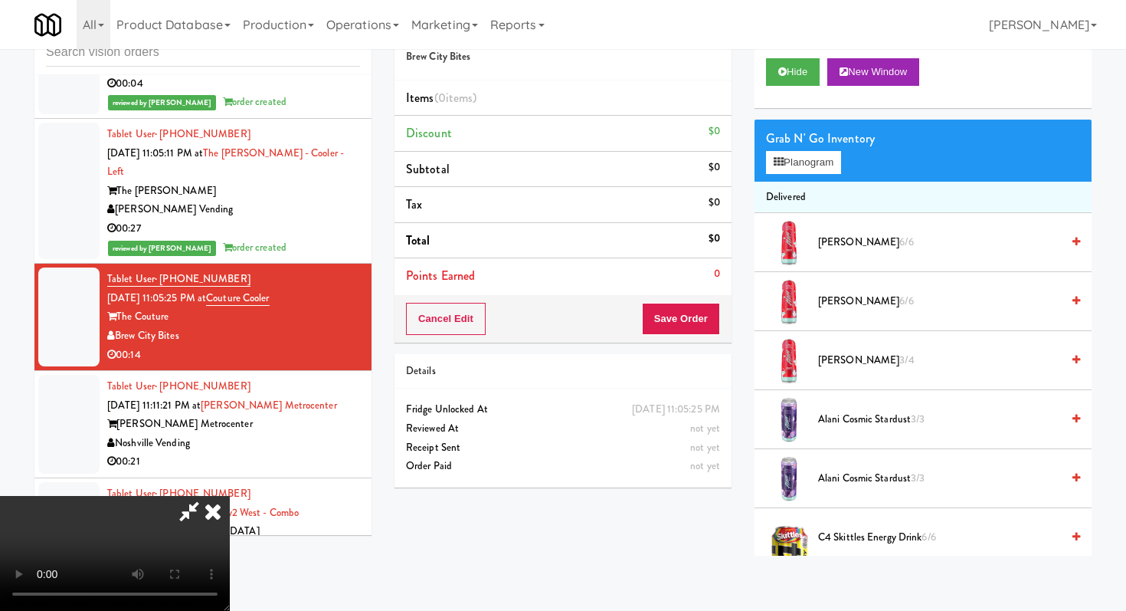
click at [230, 496] on video at bounding box center [115, 553] width 230 height 115
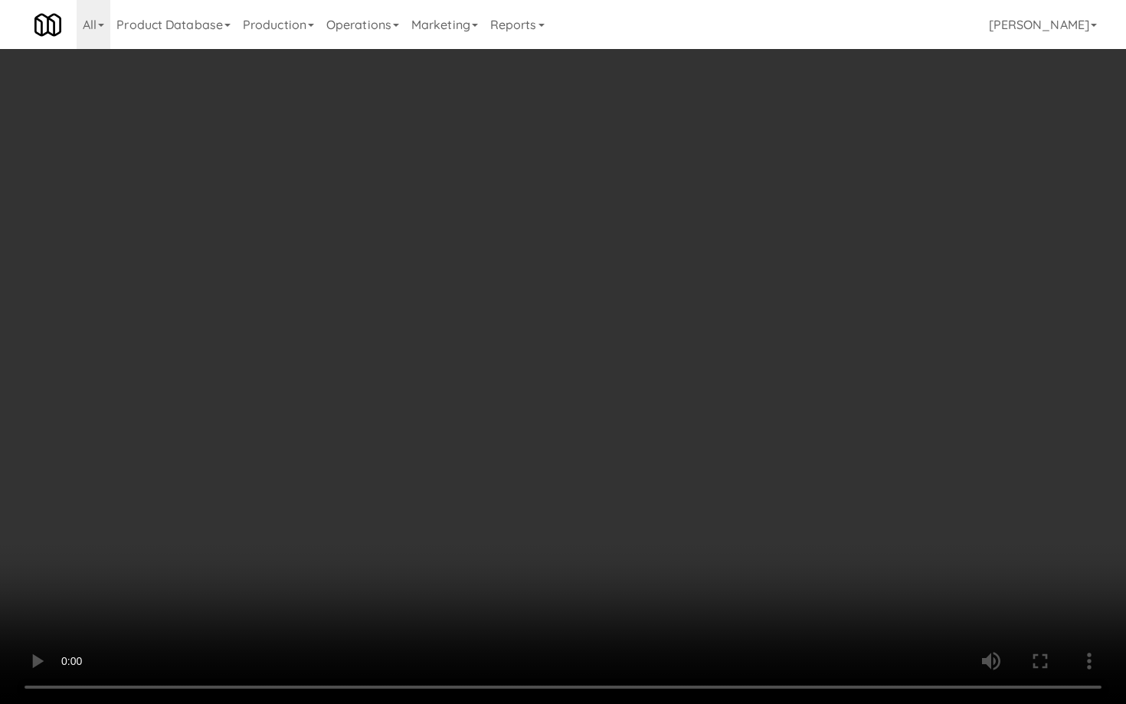
click at [480, 313] on video at bounding box center [563, 352] width 1126 height 704
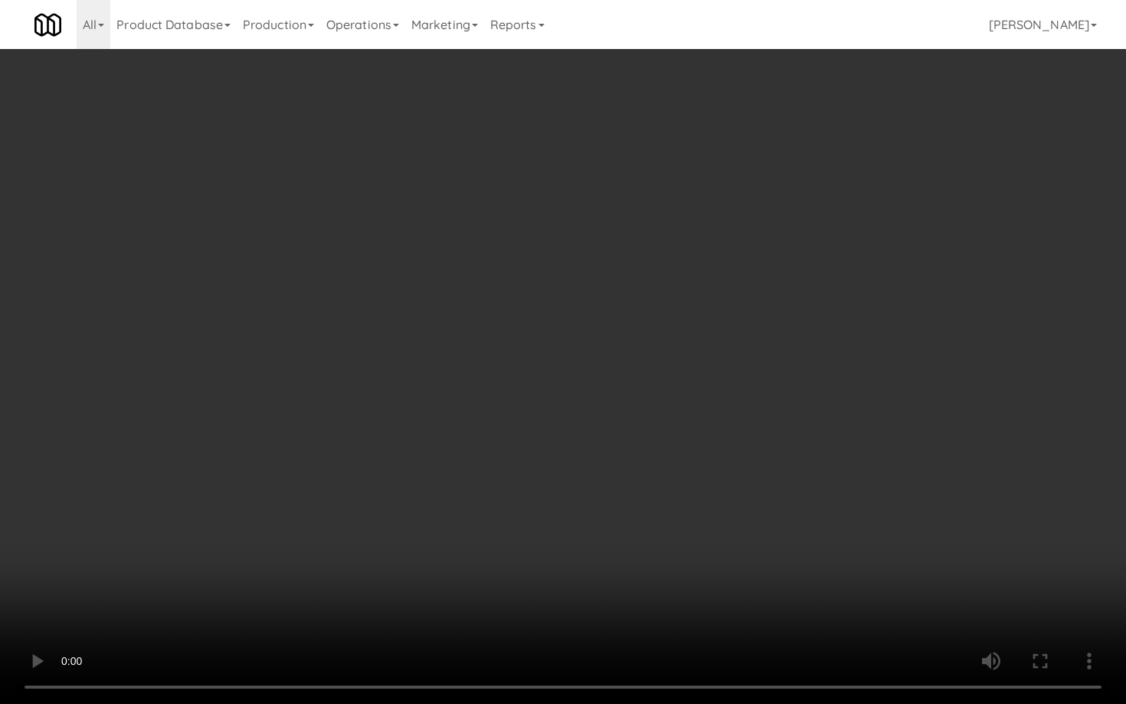
click at [480, 313] on video at bounding box center [563, 352] width 1126 height 704
click at [260, 577] on video at bounding box center [563, 352] width 1126 height 704
click at [418, 566] on video at bounding box center [563, 352] width 1126 height 704
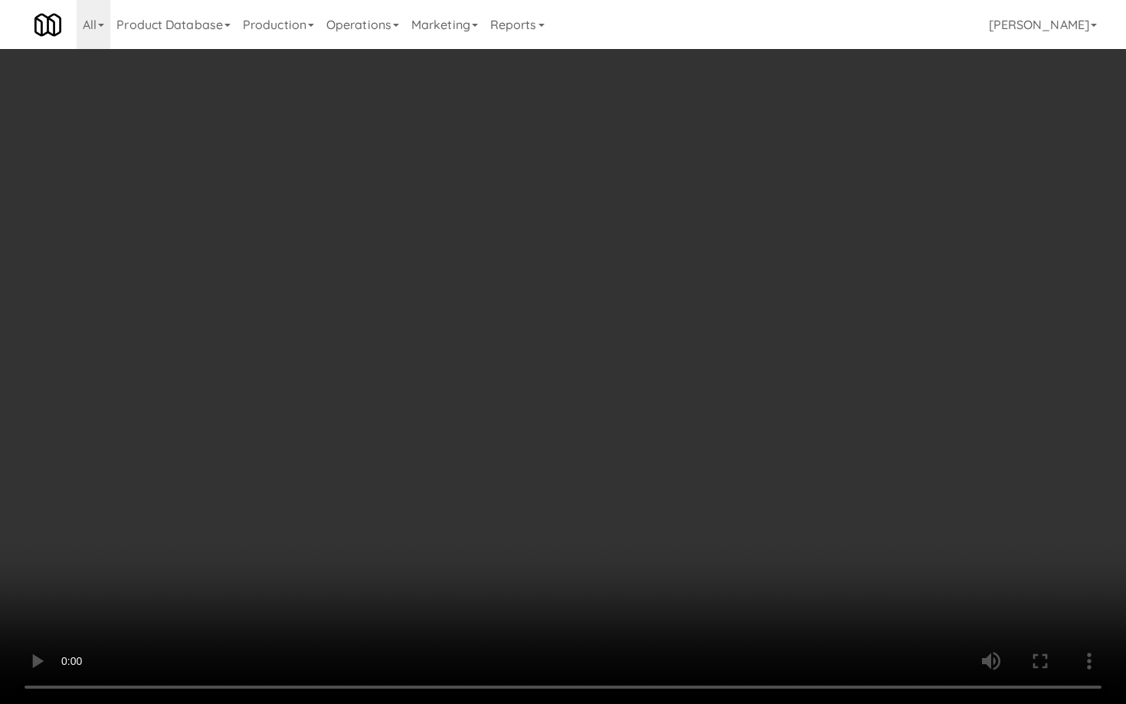
click at [418, 566] on video at bounding box center [563, 352] width 1126 height 704
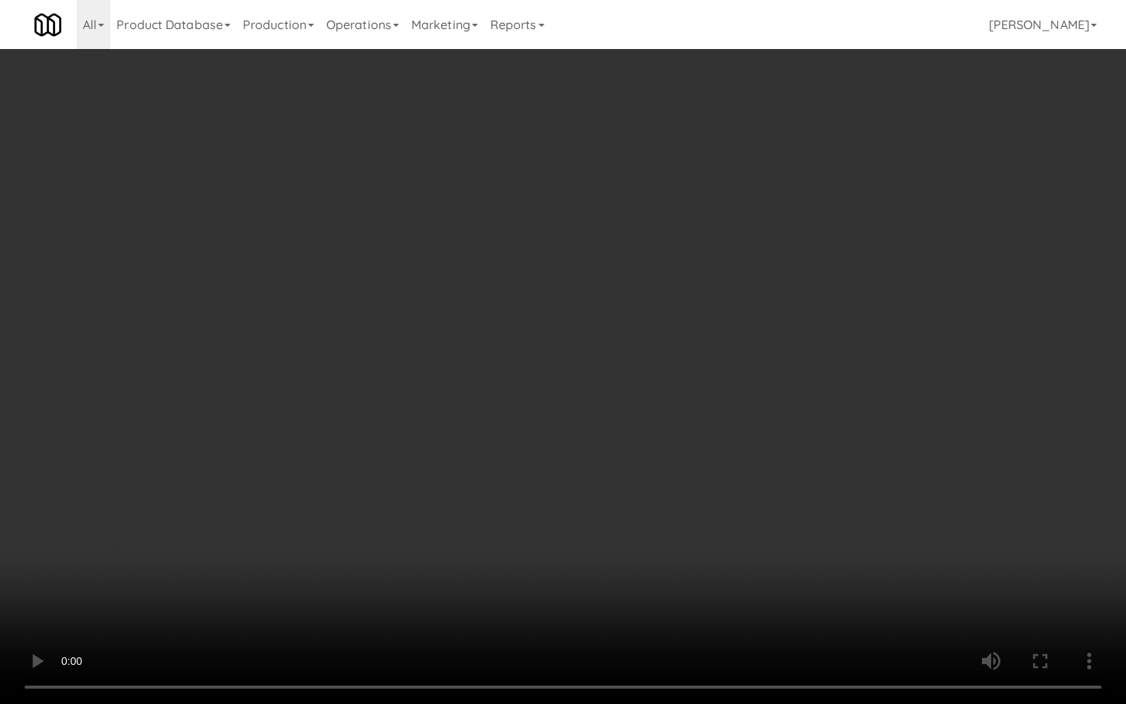
click at [418, 566] on video at bounding box center [563, 352] width 1126 height 704
click at [913, 610] on video at bounding box center [563, 352] width 1126 height 704
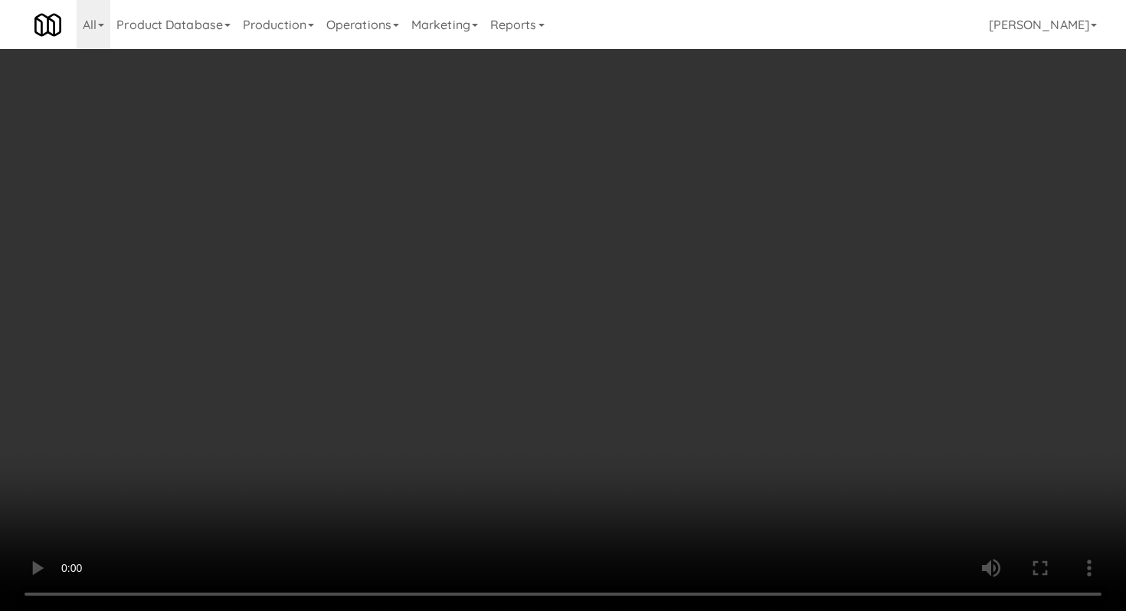
scroll to position [152, 0]
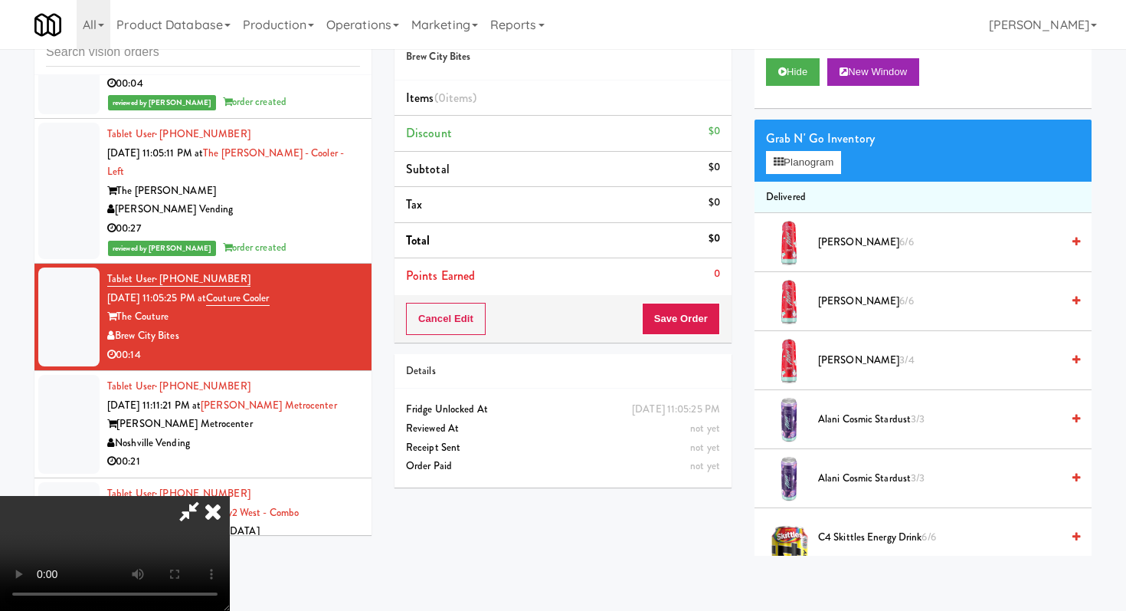
click at [230, 496] on video at bounding box center [115, 553] width 230 height 115
click at [799, 175] on div "Grab N' Go Inventory Planogram" at bounding box center [923, 151] width 337 height 62
click at [806, 144] on div "Grab N' Go Inventory" at bounding box center [923, 138] width 314 height 23
click at [807, 151] on button "Planogram" at bounding box center [803, 162] width 75 height 23
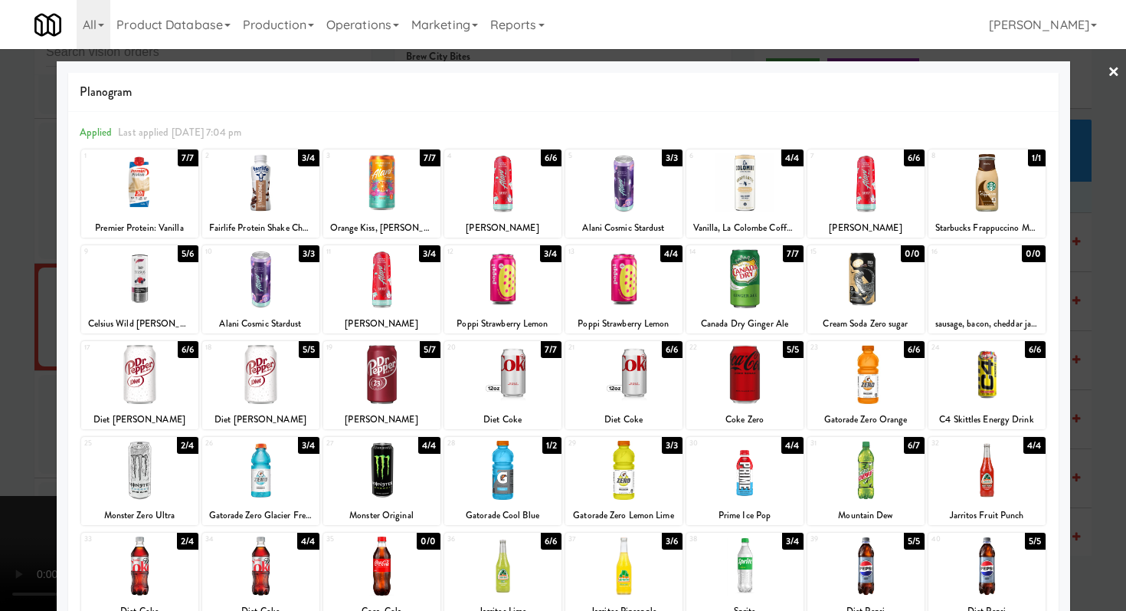
click at [406, 382] on div at bounding box center [381, 374] width 117 height 59
click at [872, 454] on div at bounding box center [866, 470] width 117 height 59
click at [0, 459] on div at bounding box center [563, 305] width 1126 height 611
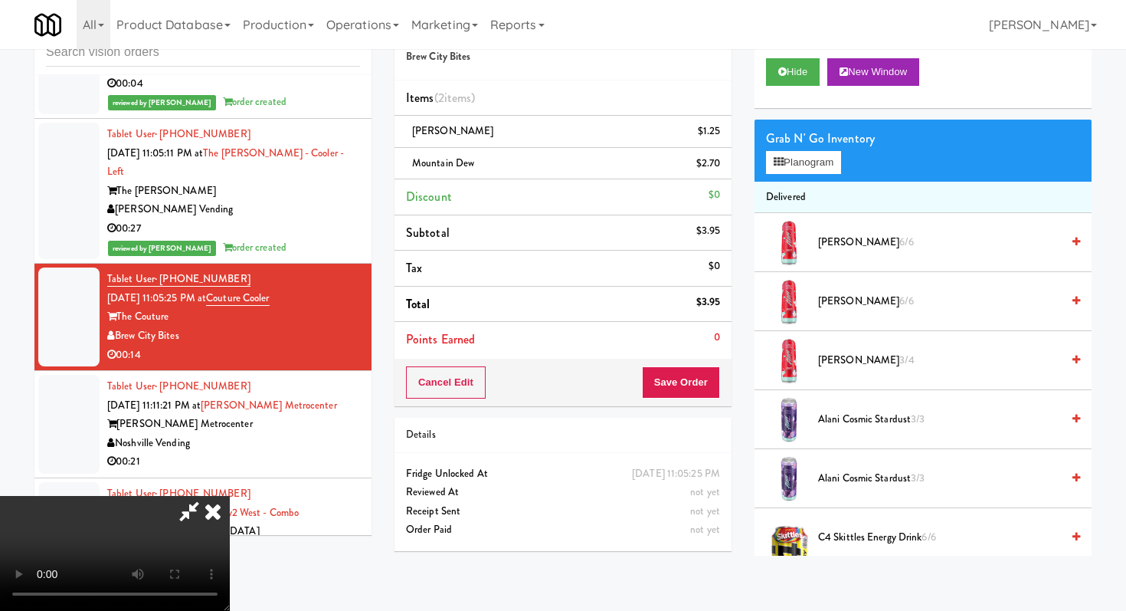
click at [210, 496] on video at bounding box center [115, 553] width 230 height 115
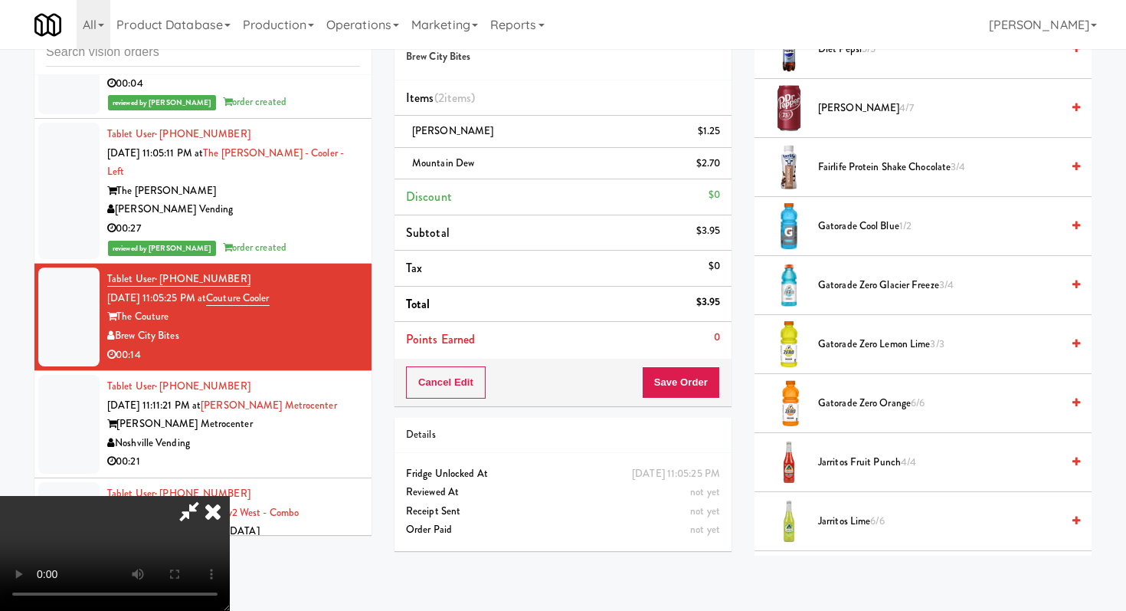
scroll to position [1149, 0]
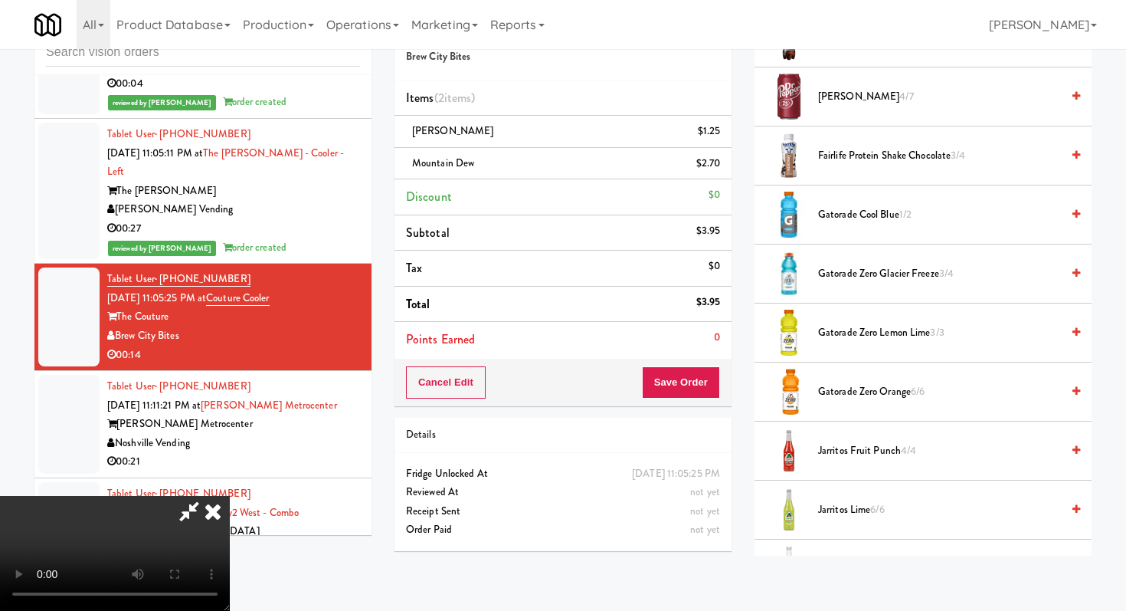
click at [867, 457] on span "Jarritos Fruit Punch 4/4" at bounding box center [939, 450] width 243 height 19
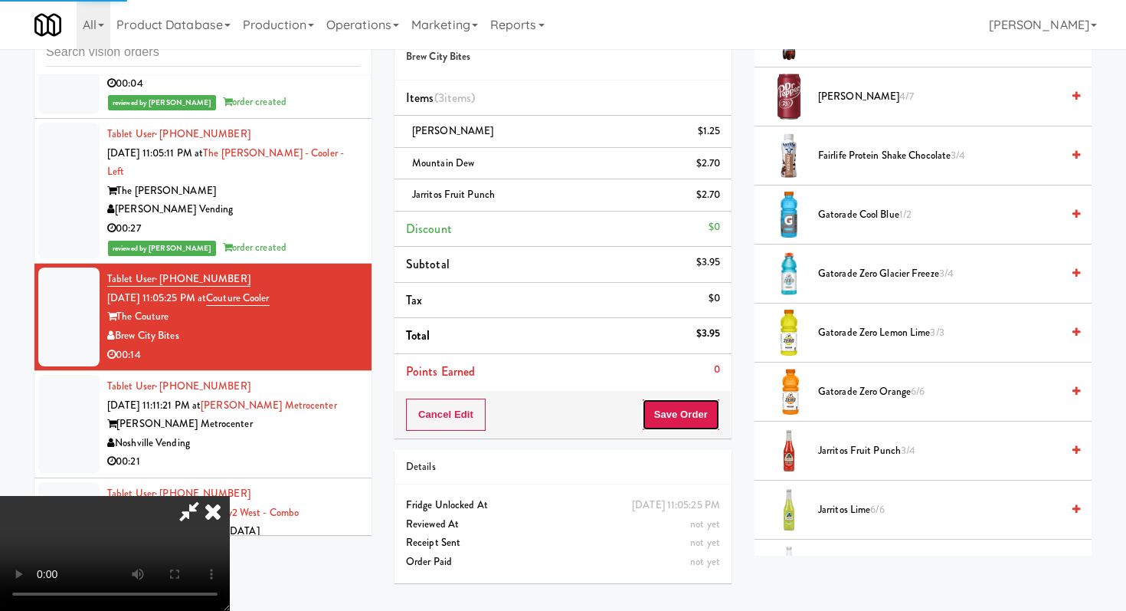
click at [690, 415] on button "Save Order" at bounding box center [681, 414] width 78 height 32
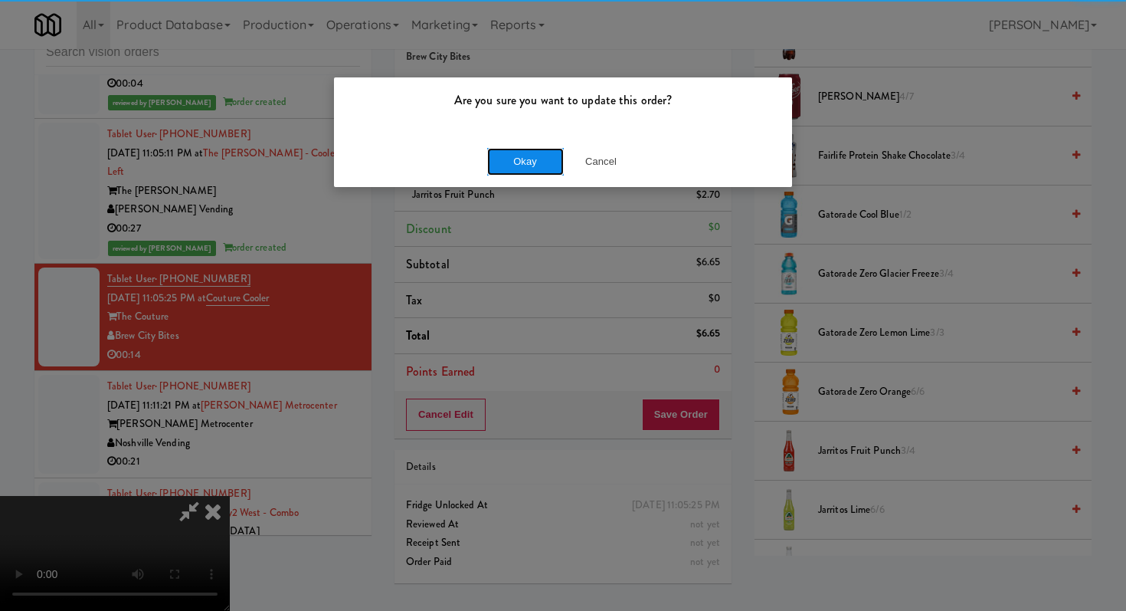
click at [513, 160] on button "Okay" at bounding box center [525, 162] width 77 height 28
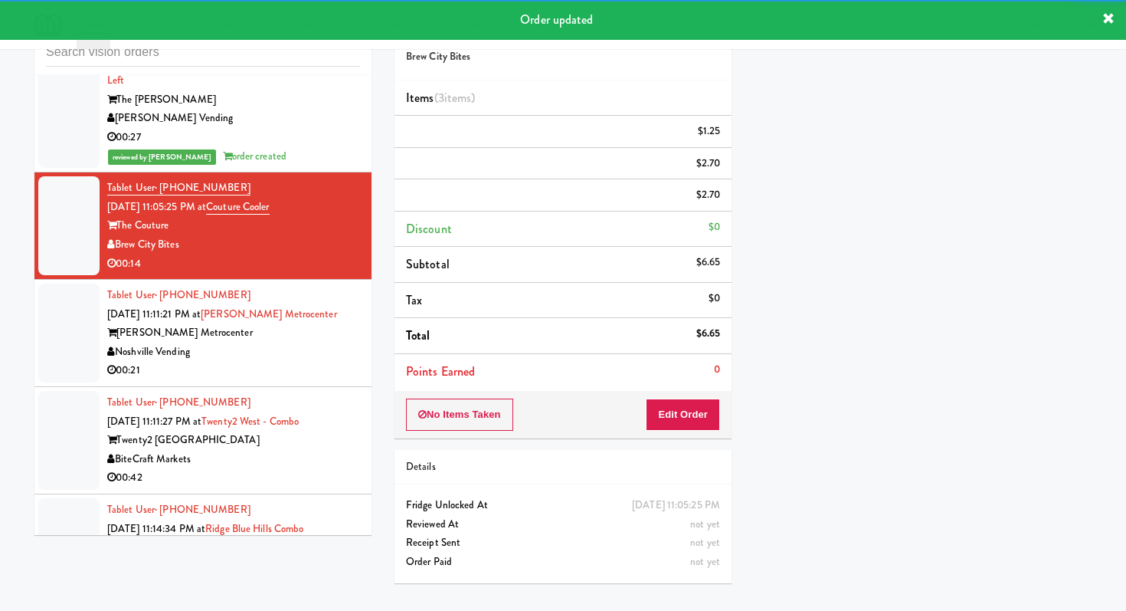
scroll to position [6190, 0]
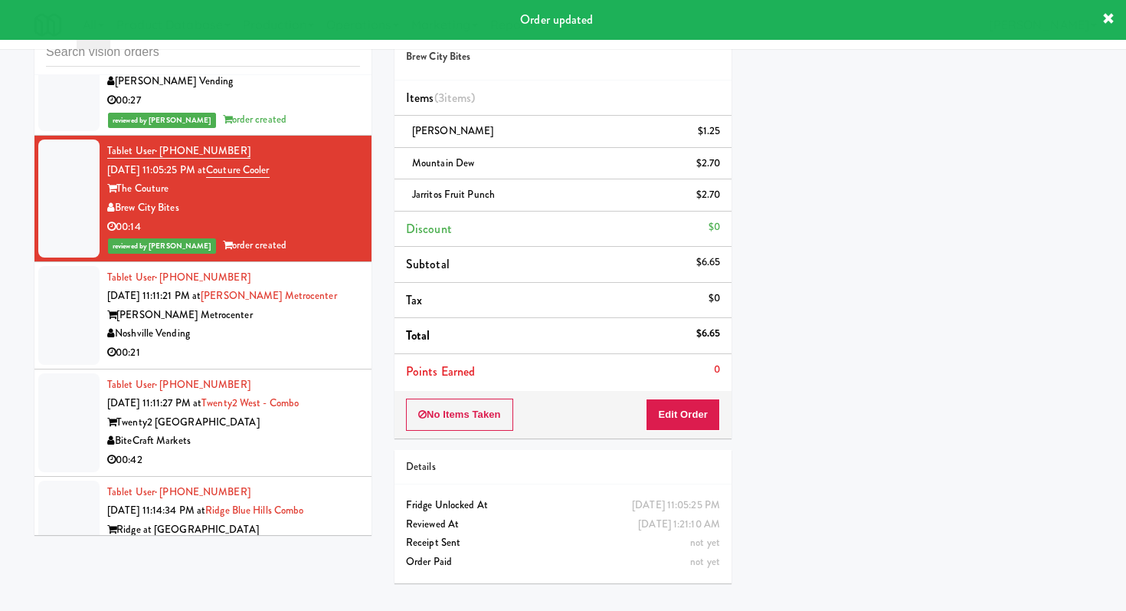
click at [322, 324] on div "Noshville Vending" at bounding box center [233, 333] width 253 height 19
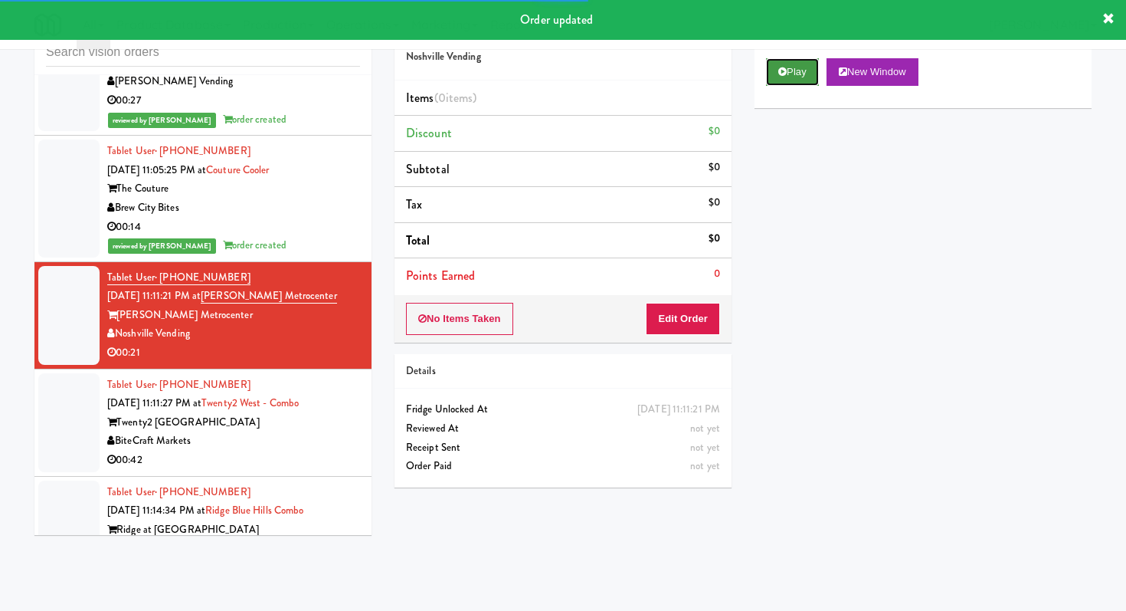
click at [788, 75] on button "Play" at bounding box center [792, 72] width 53 height 28
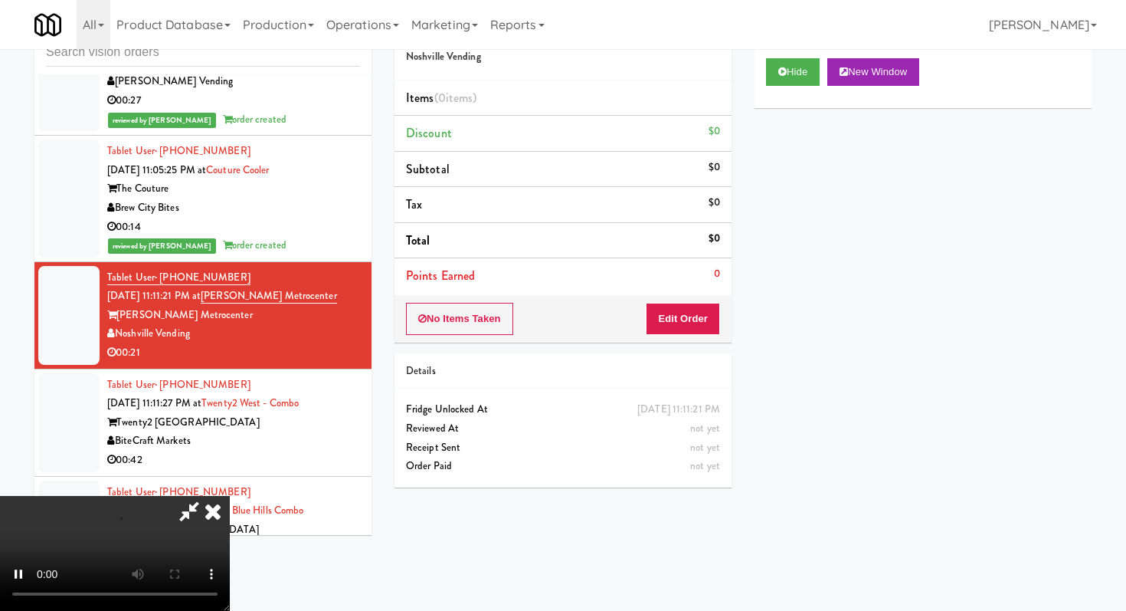
click at [676, 338] on div "No Items Taken Edit Order" at bounding box center [563, 319] width 337 height 48
click at [683, 324] on button "Edit Order" at bounding box center [683, 319] width 74 height 32
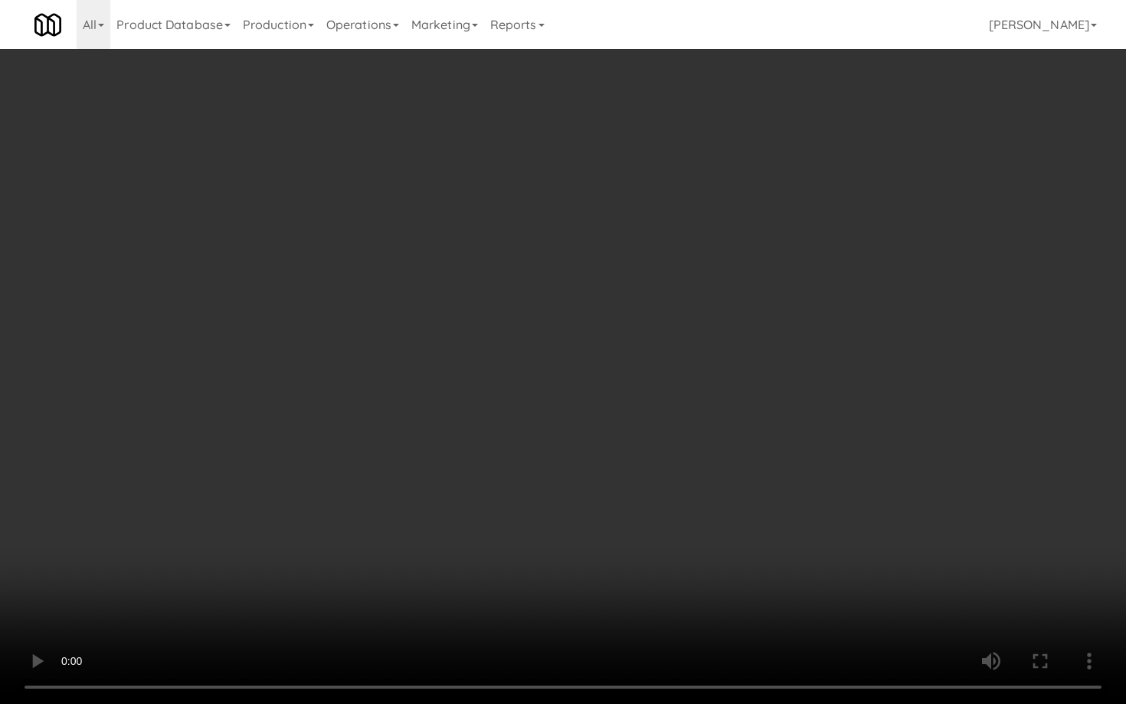
click at [678, 481] on video at bounding box center [563, 352] width 1126 height 704
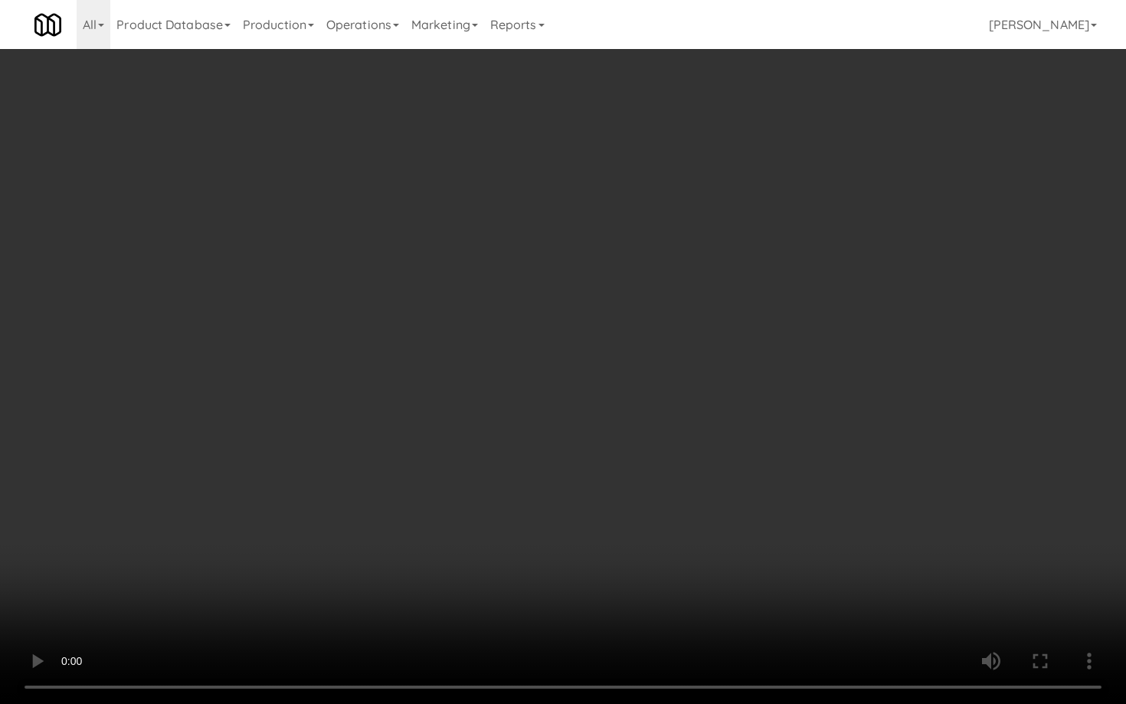
click at [678, 481] on video at bounding box center [563, 352] width 1126 height 704
click at [691, 477] on video at bounding box center [563, 352] width 1126 height 704
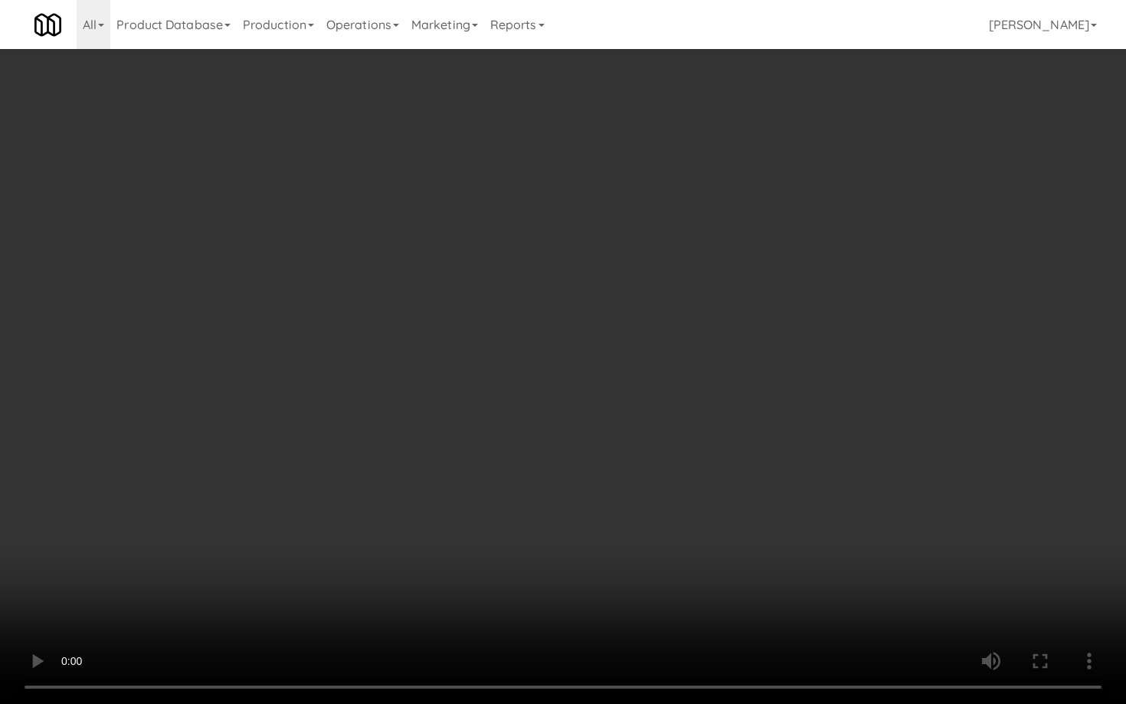
click at [691, 477] on video at bounding box center [563, 352] width 1126 height 704
click at [249, 430] on video at bounding box center [563, 352] width 1126 height 704
click at [280, 541] on video at bounding box center [563, 352] width 1126 height 704
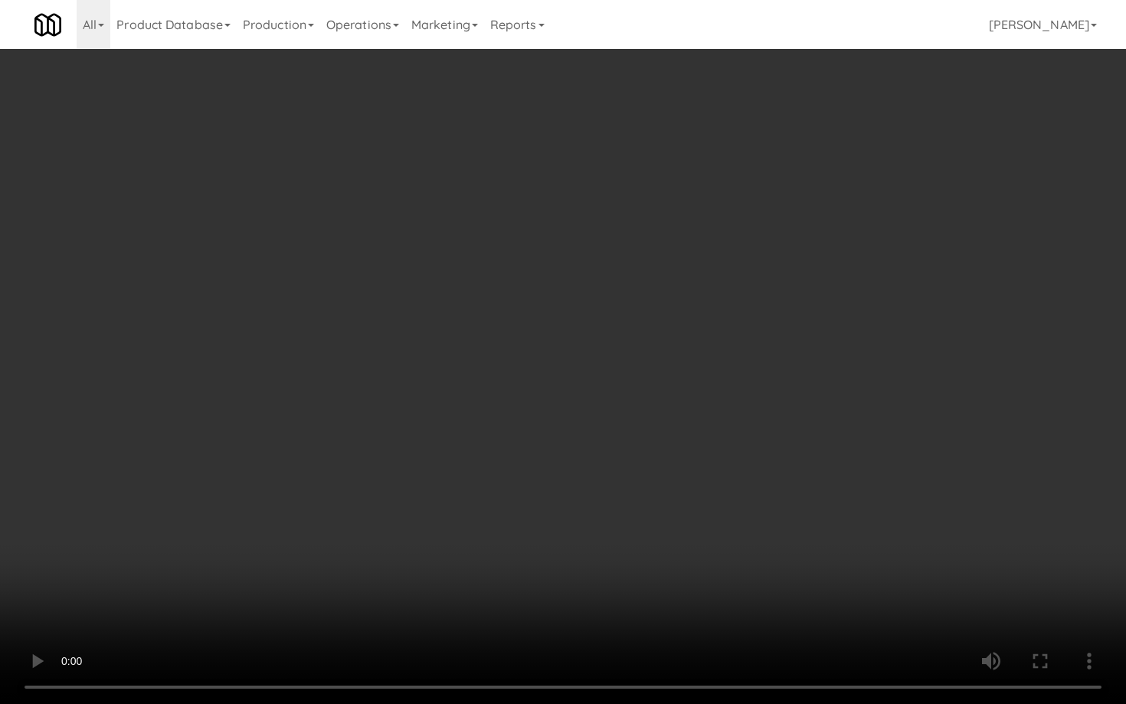
click at [280, 541] on video at bounding box center [563, 352] width 1126 height 704
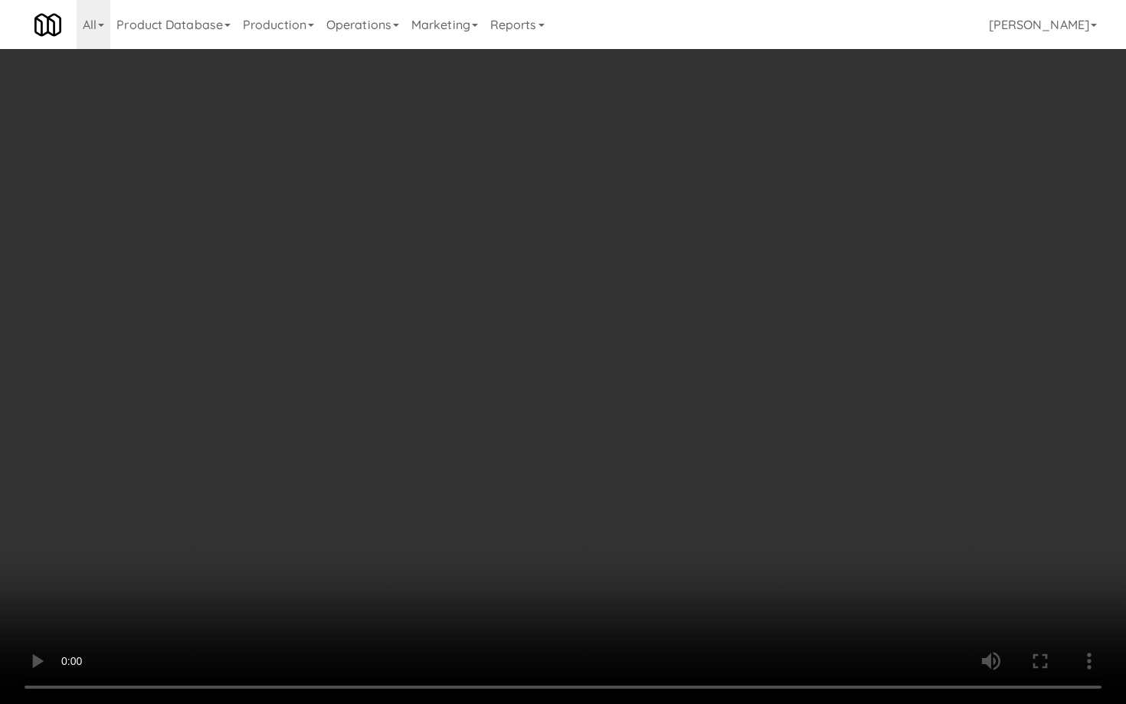
click at [280, 541] on video at bounding box center [563, 352] width 1126 height 704
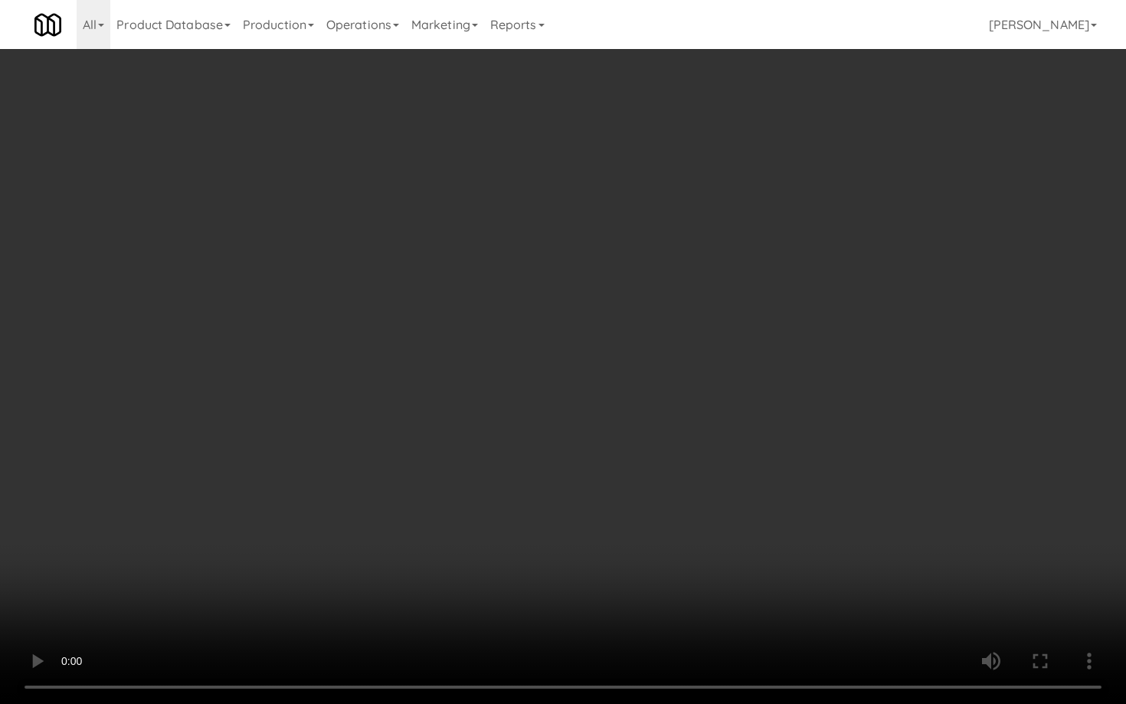
click at [280, 541] on video at bounding box center [563, 352] width 1126 height 704
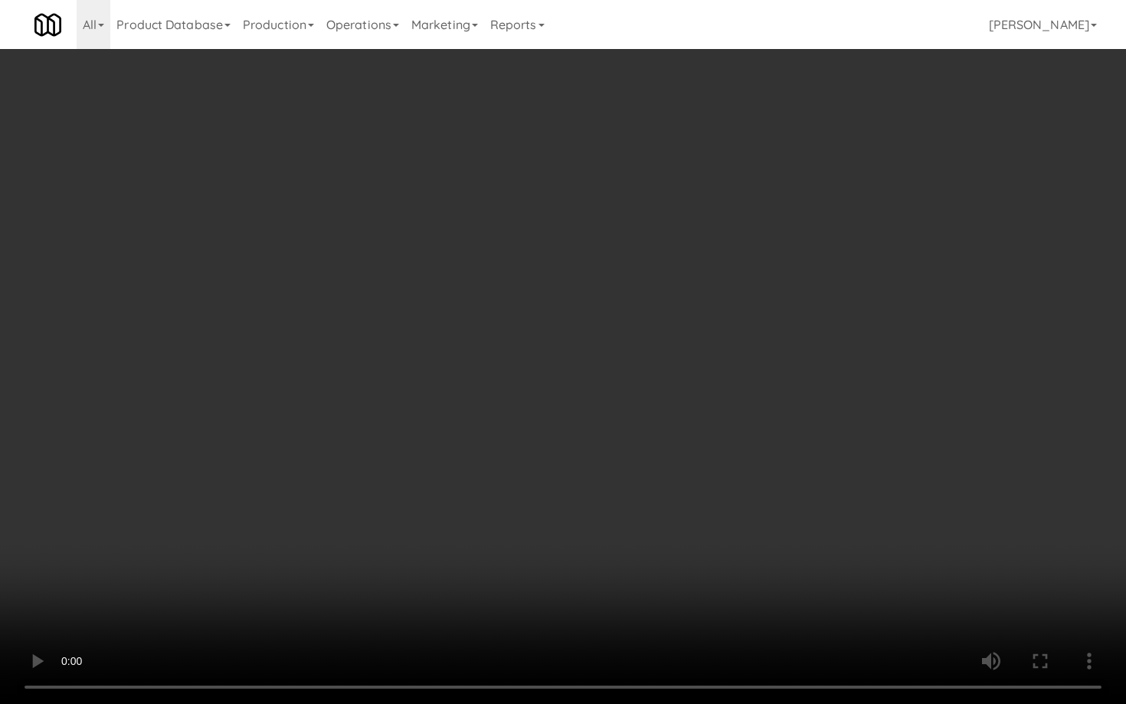
click at [280, 541] on video at bounding box center [563, 352] width 1126 height 704
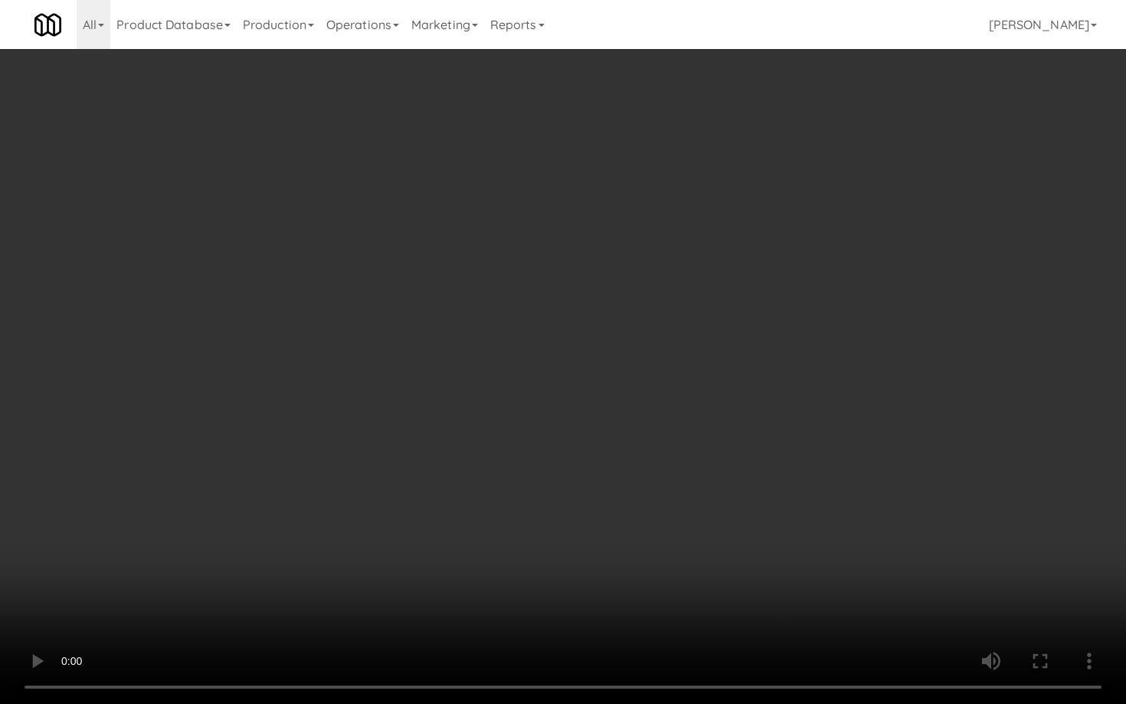
click at [280, 541] on video at bounding box center [563, 352] width 1126 height 704
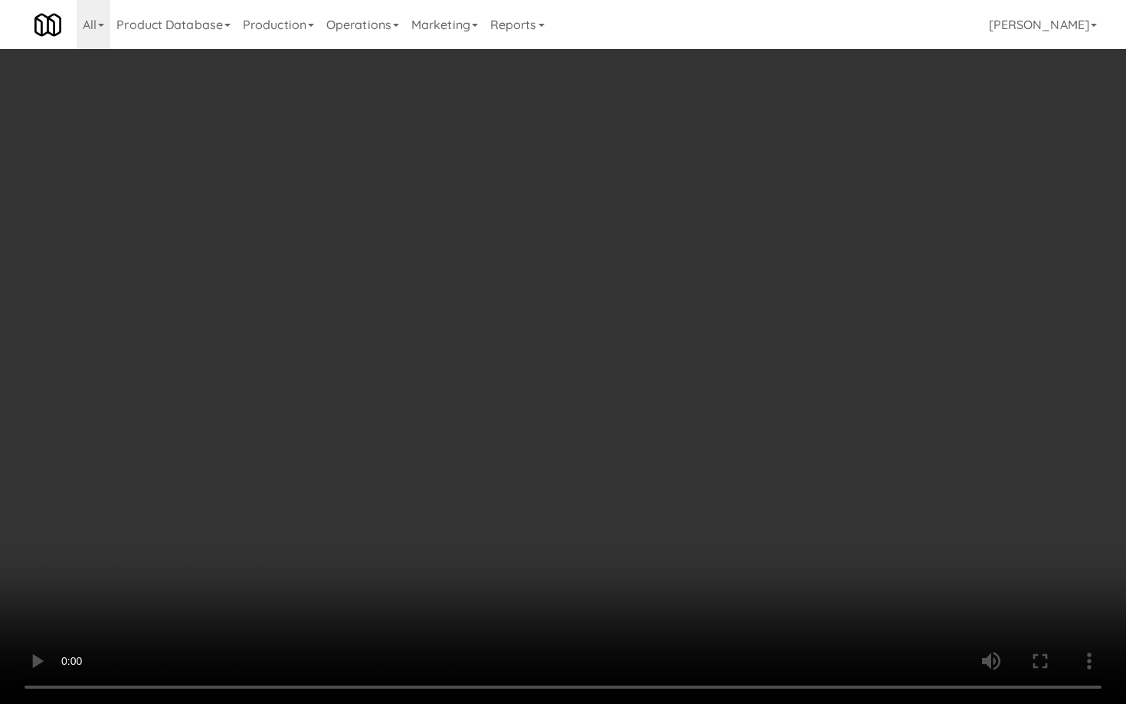
click at [280, 541] on video at bounding box center [563, 352] width 1126 height 704
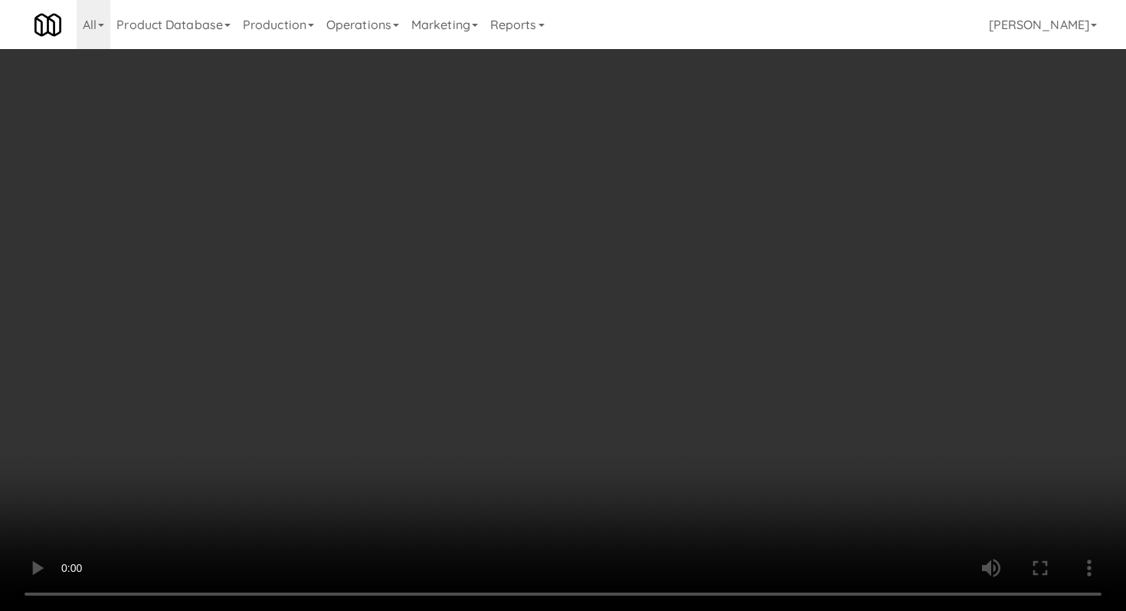
scroll to position [1079, 0]
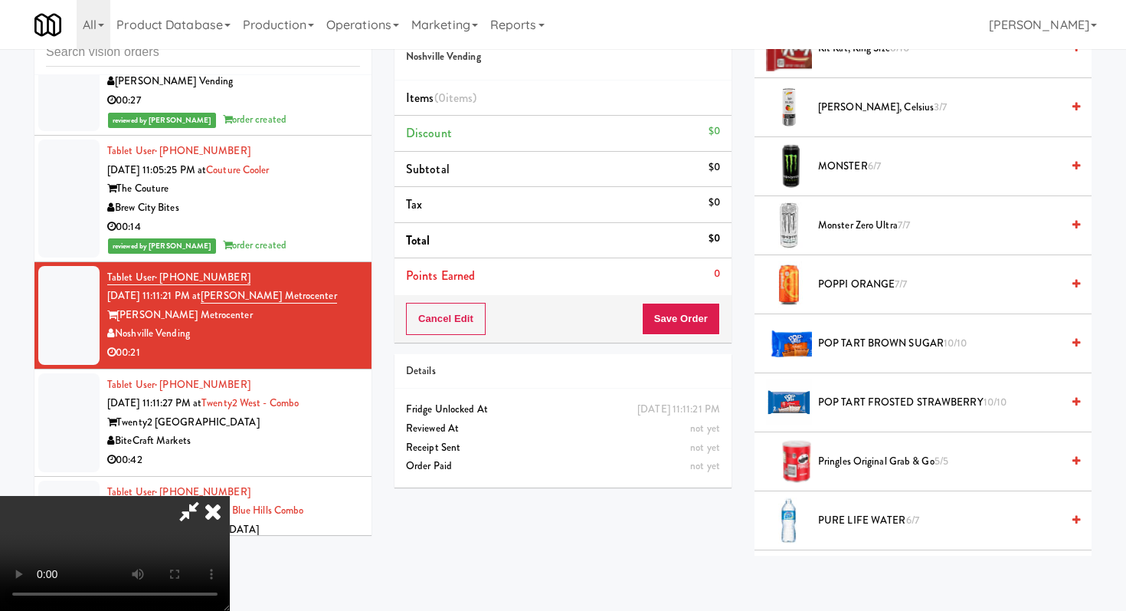
click at [839, 401] on span "POP TART FROSTED STRAWBERRY 10/10" at bounding box center [939, 402] width 243 height 19
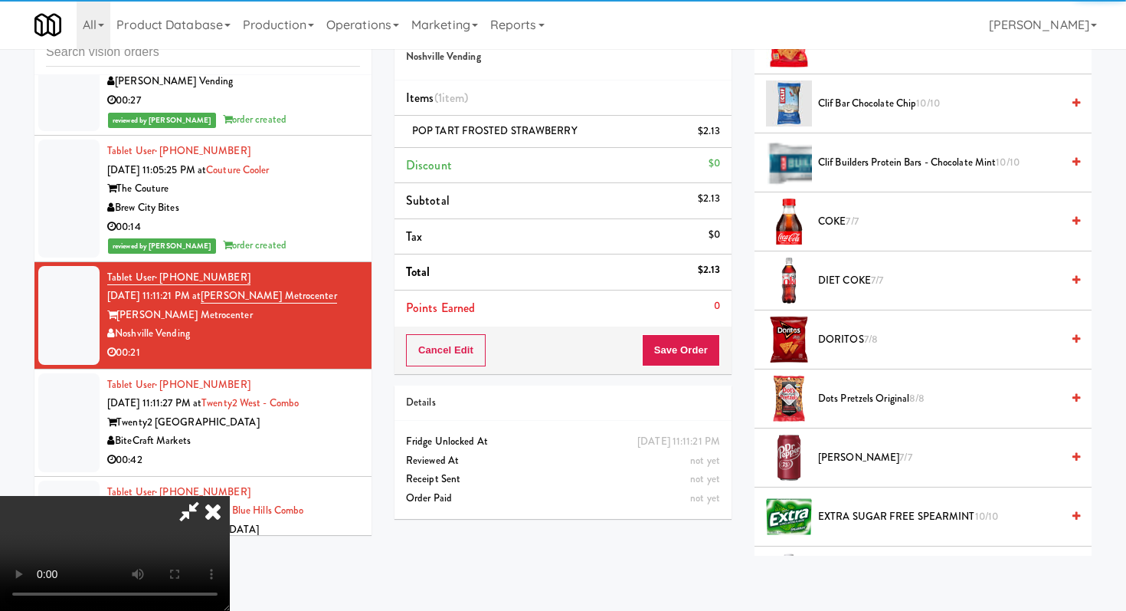
scroll to position [248, 0]
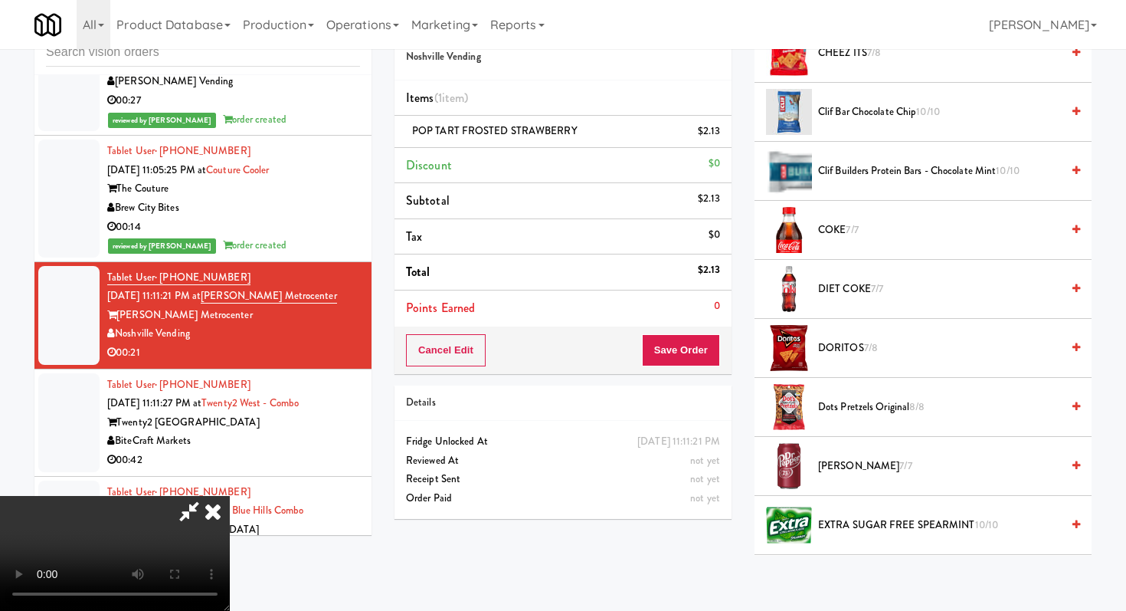
click at [840, 237] on span "COKE 7/7" at bounding box center [939, 230] width 243 height 19
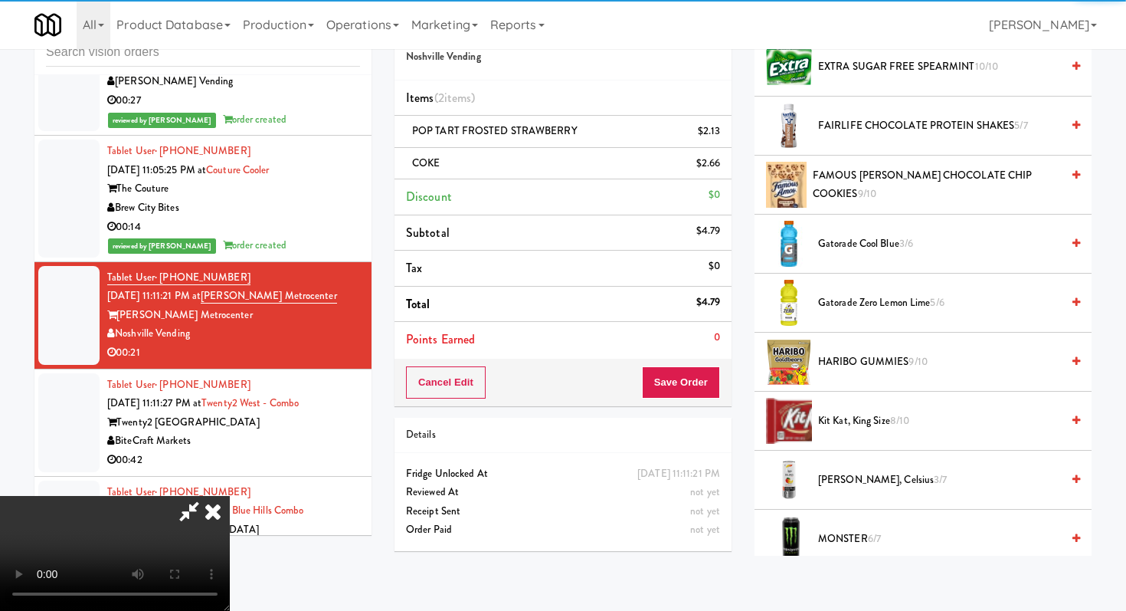
scroll to position [707, 0]
click at [840, 237] on span "Gatorade Cool Blue 3/6" at bounding box center [939, 243] width 243 height 19
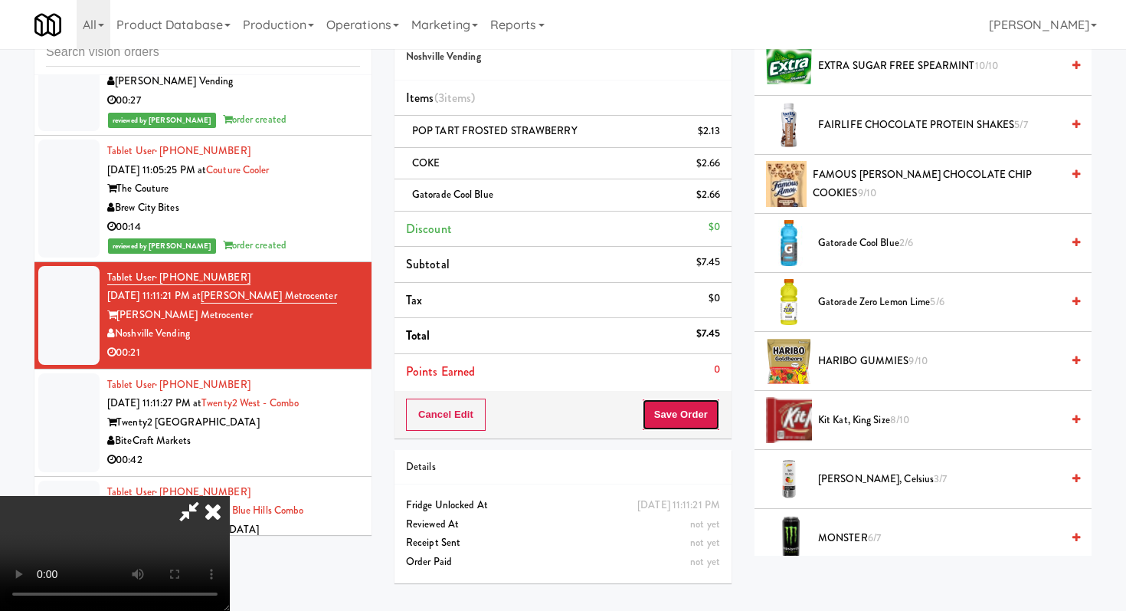
click at [703, 421] on button "Save Order" at bounding box center [681, 414] width 78 height 32
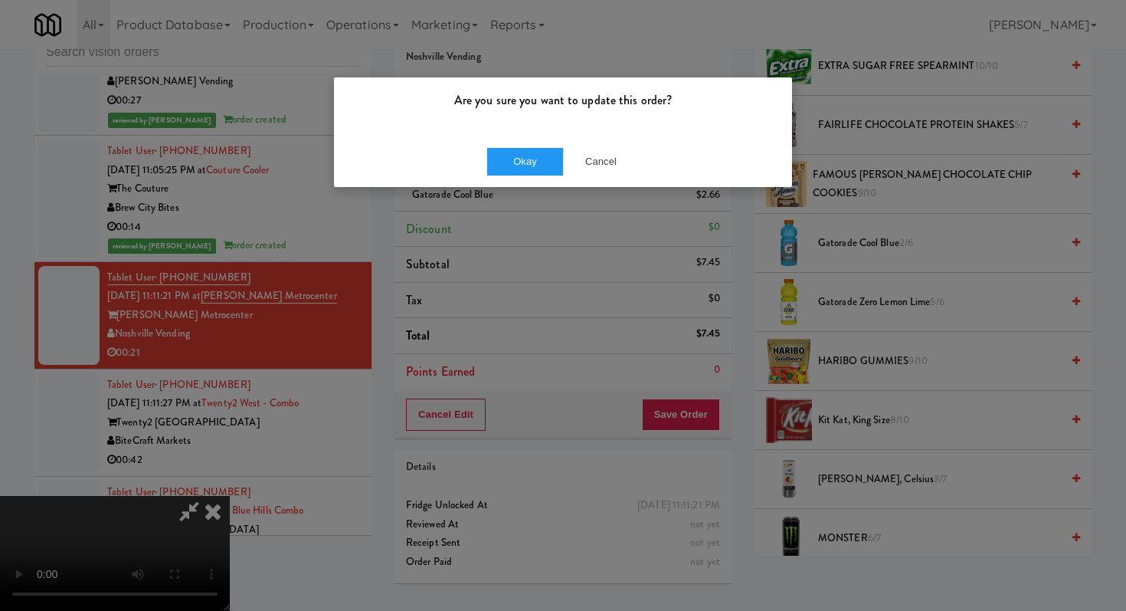
click at [520, 182] on div "Okay Cancel" at bounding box center [563, 161] width 458 height 51
click at [528, 154] on button "Okay" at bounding box center [525, 162] width 77 height 28
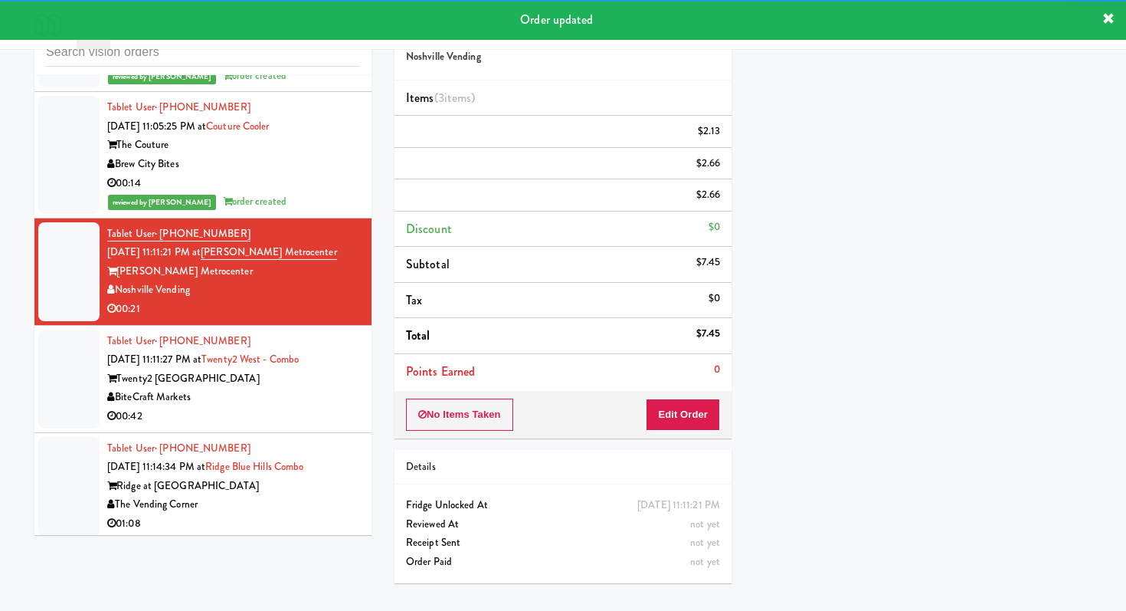
scroll to position [6321, 0]
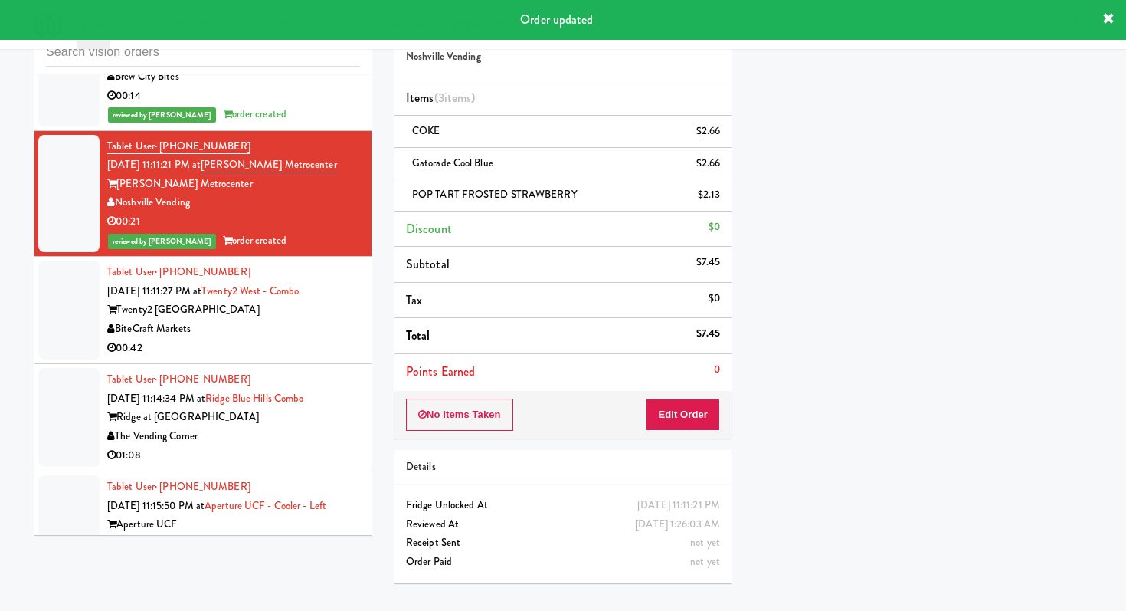
click at [339, 339] on div "00:42" at bounding box center [233, 348] width 253 height 19
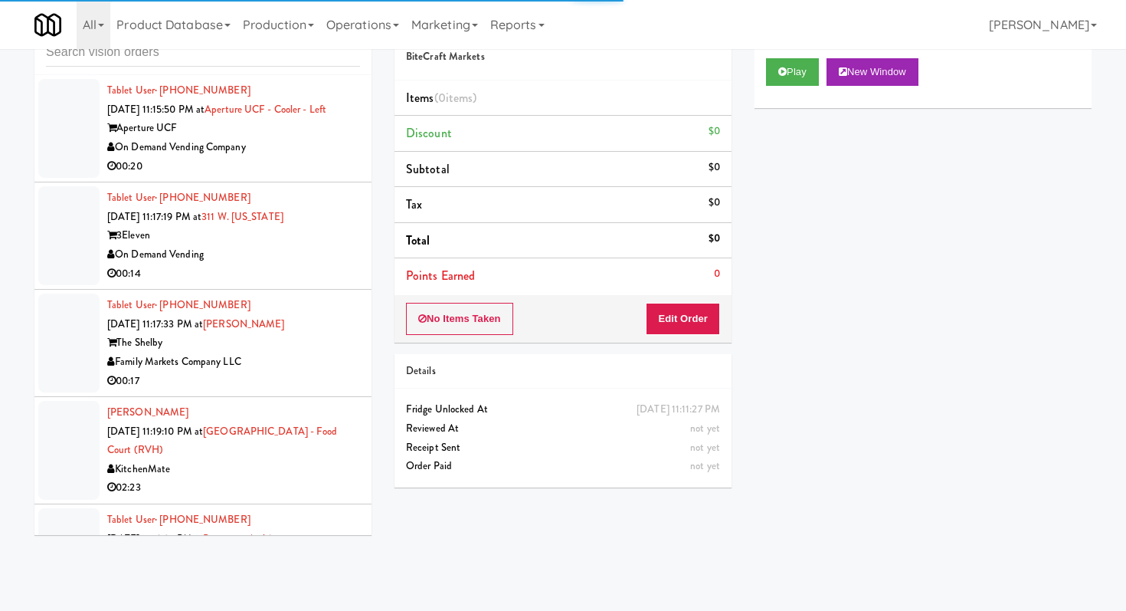
scroll to position [6734, 0]
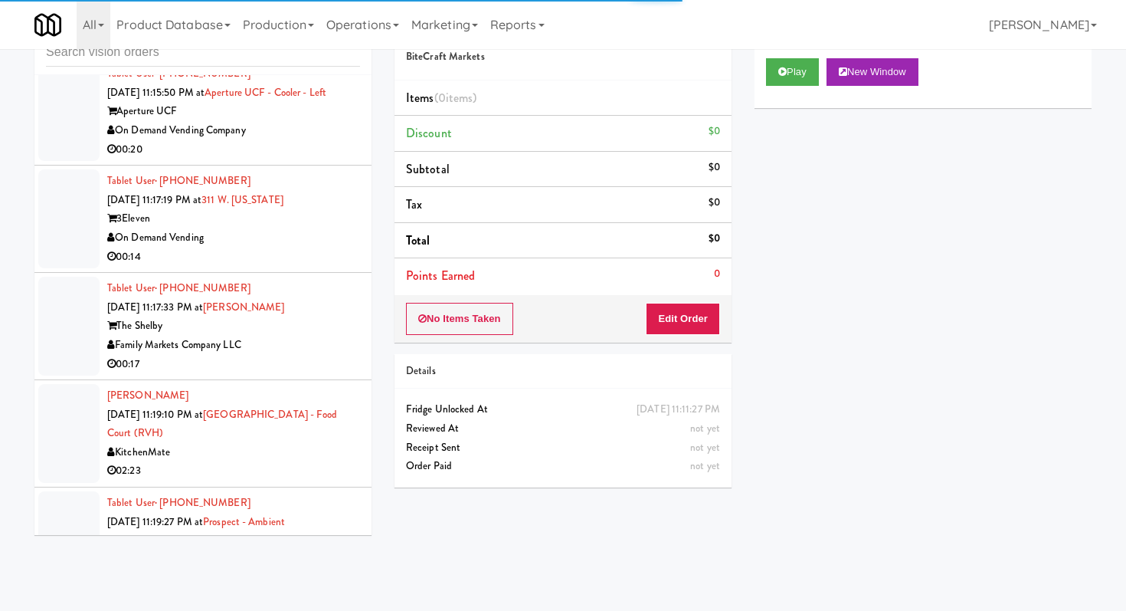
click at [346, 336] on div "Family Markets Company LLC" at bounding box center [233, 345] width 253 height 19
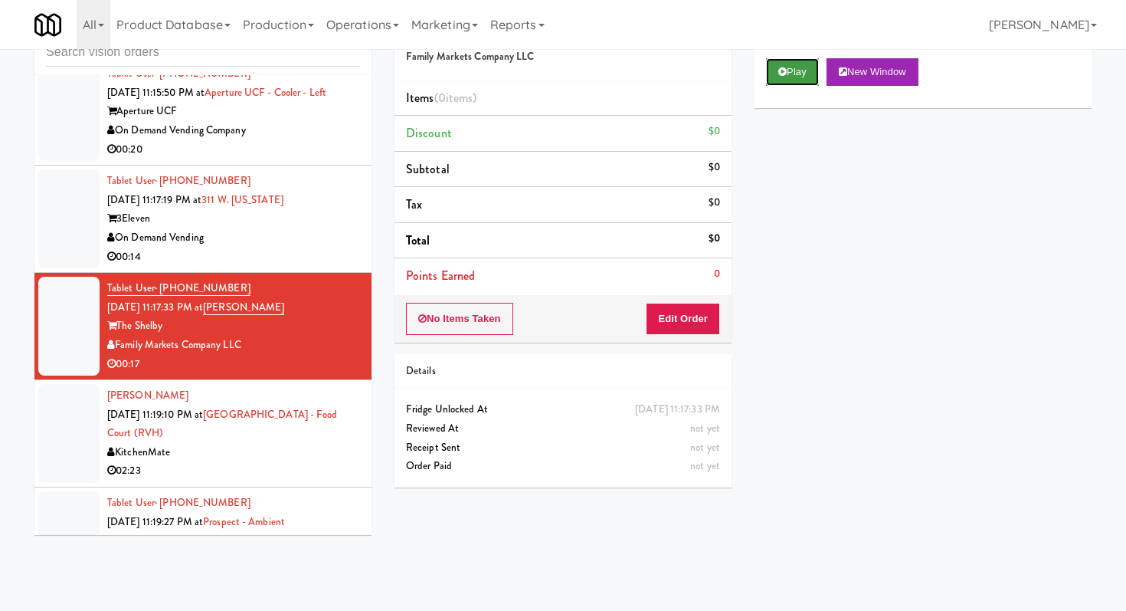
click at [778, 78] on button "Play" at bounding box center [792, 72] width 53 height 28
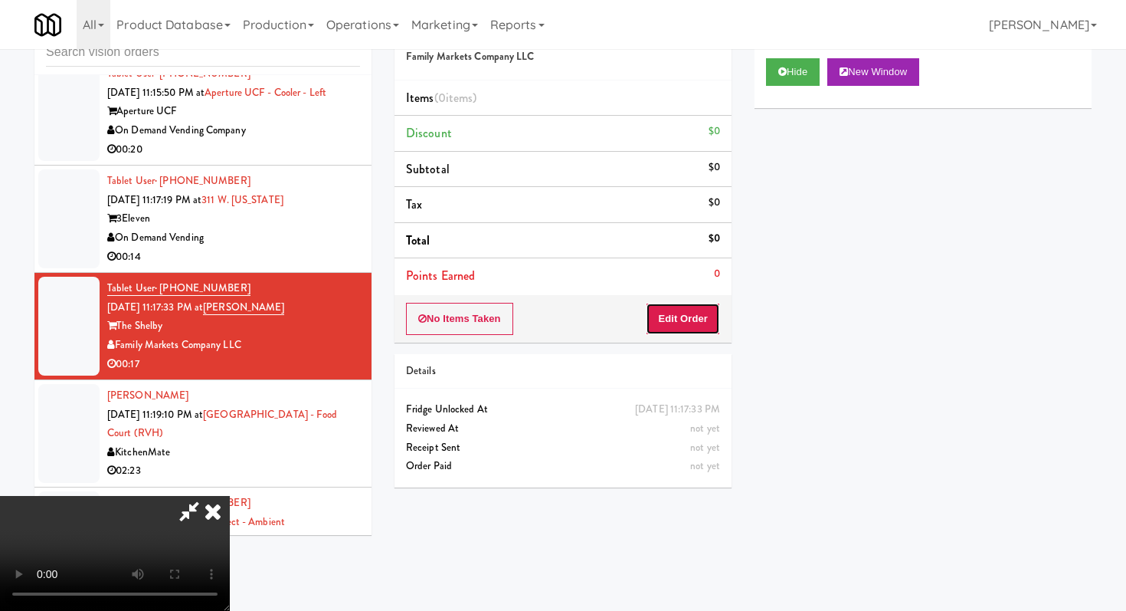
click at [678, 332] on button "Edit Order" at bounding box center [683, 319] width 74 height 32
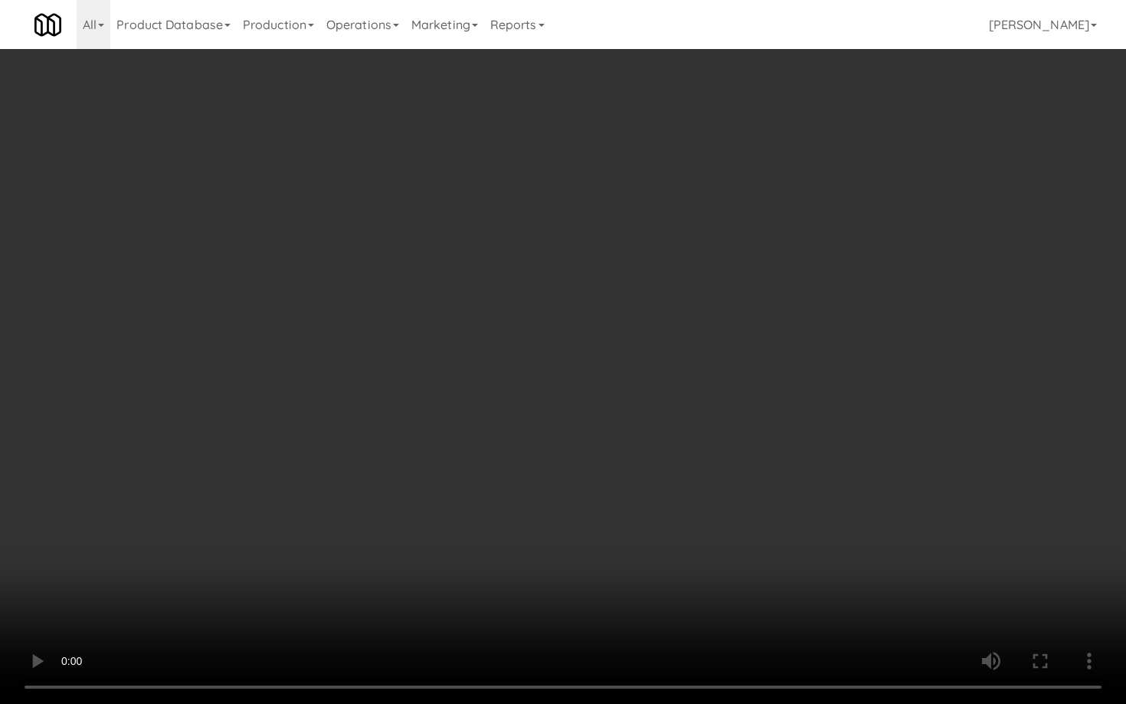
click at [826, 503] on video at bounding box center [563, 352] width 1126 height 704
click at [915, 543] on video at bounding box center [563, 352] width 1126 height 704
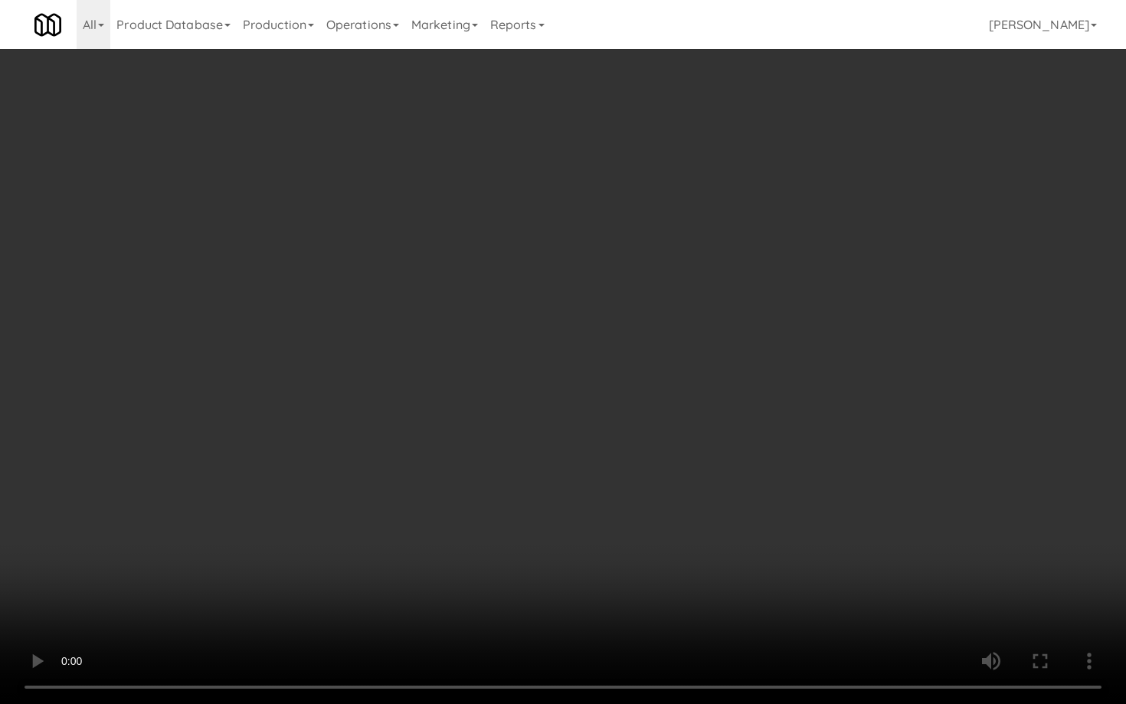
click at [915, 543] on video at bounding box center [563, 352] width 1126 height 704
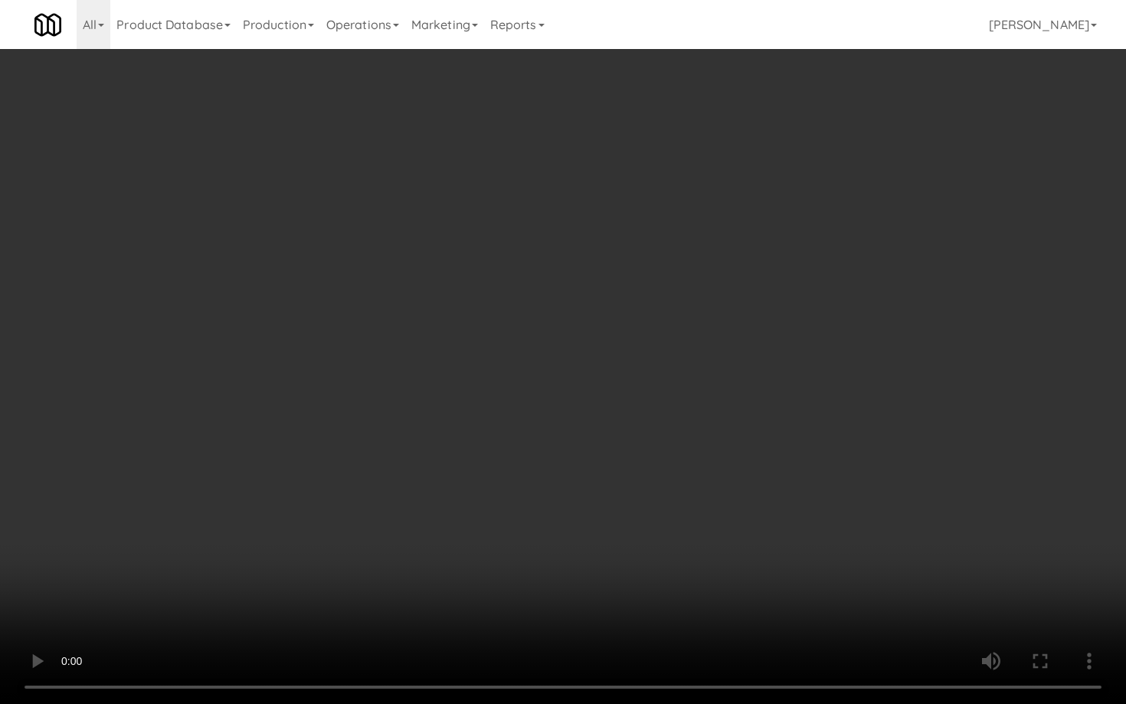
click at [915, 543] on video at bounding box center [563, 352] width 1126 height 704
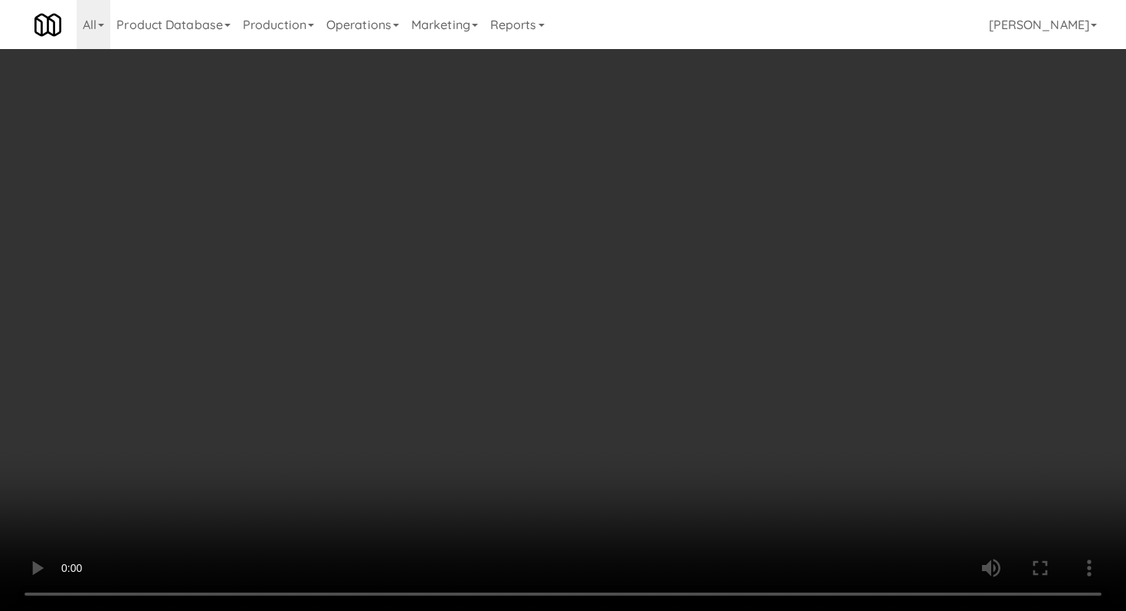
scroll to position [989, 0]
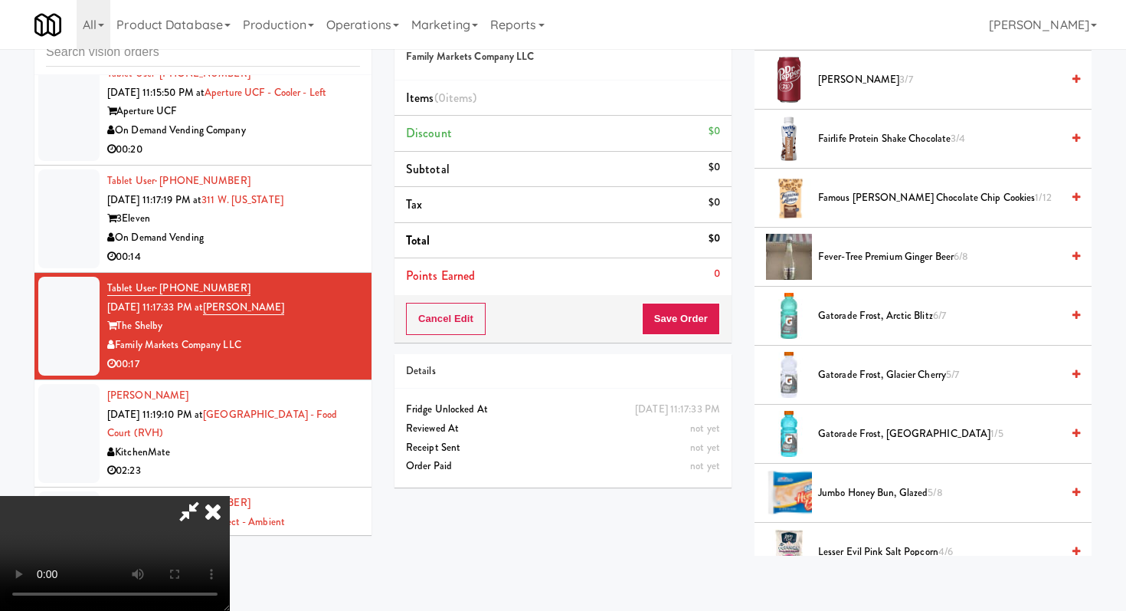
click at [858, 257] on span "Fever-Tree Premium Ginger Beer 6/8" at bounding box center [939, 257] width 243 height 19
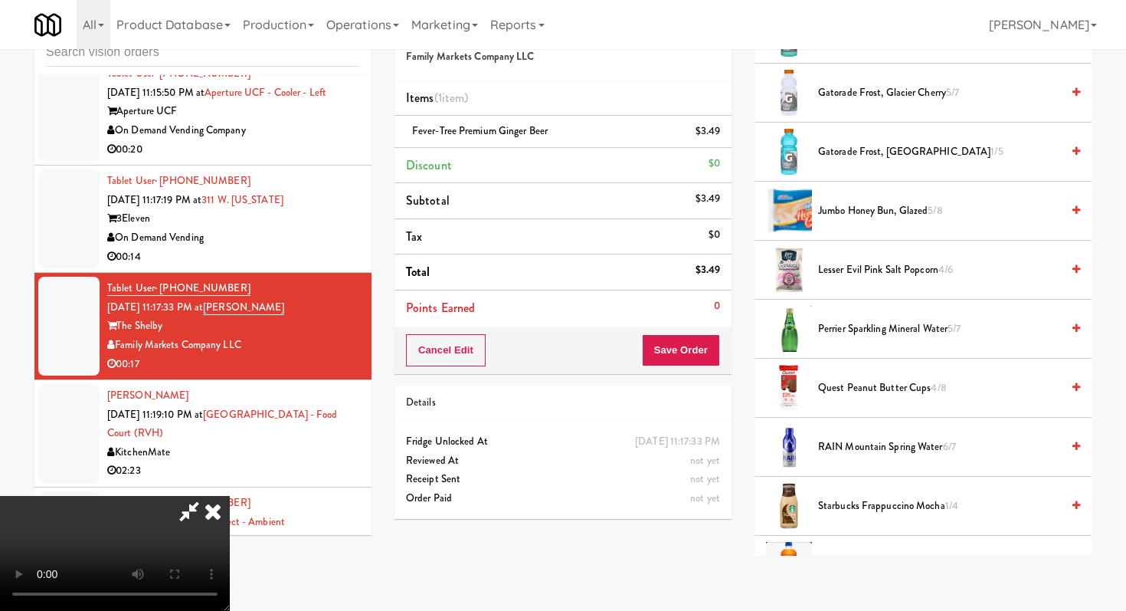
scroll to position [1271, 0]
click at [864, 395] on span "Quest Peanut Butter Cups 4/8" at bounding box center [939, 387] width 243 height 19
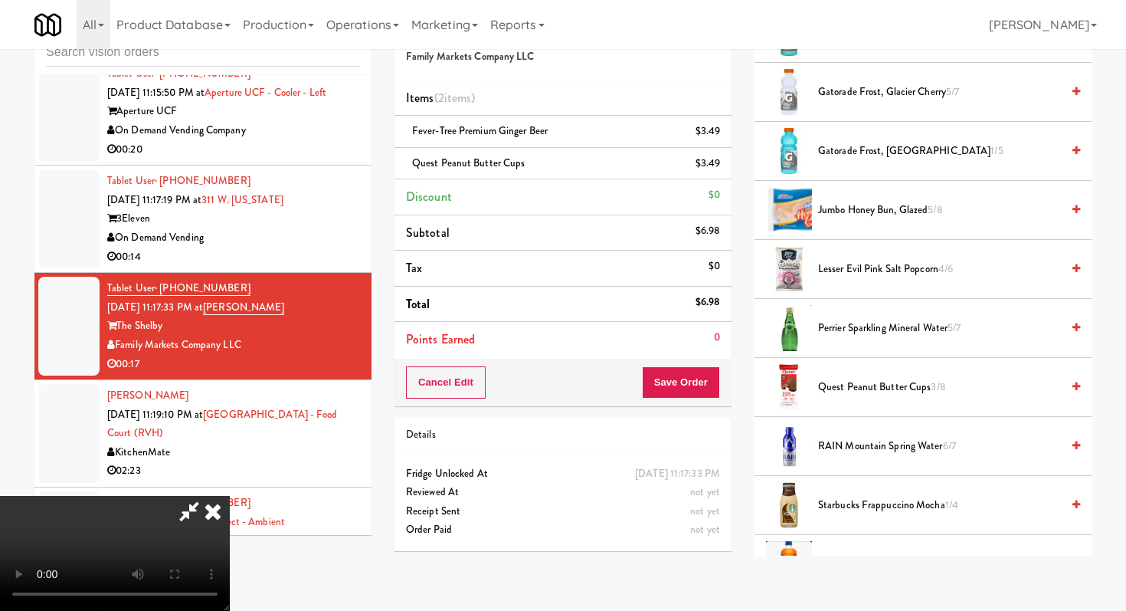
click at [230, 496] on video at bounding box center [115, 553] width 230 height 115
click at [230, 610] on video at bounding box center [115, 553] width 230 height 115
click at [230, 496] on video at bounding box center [115, 553] width 230 height 115
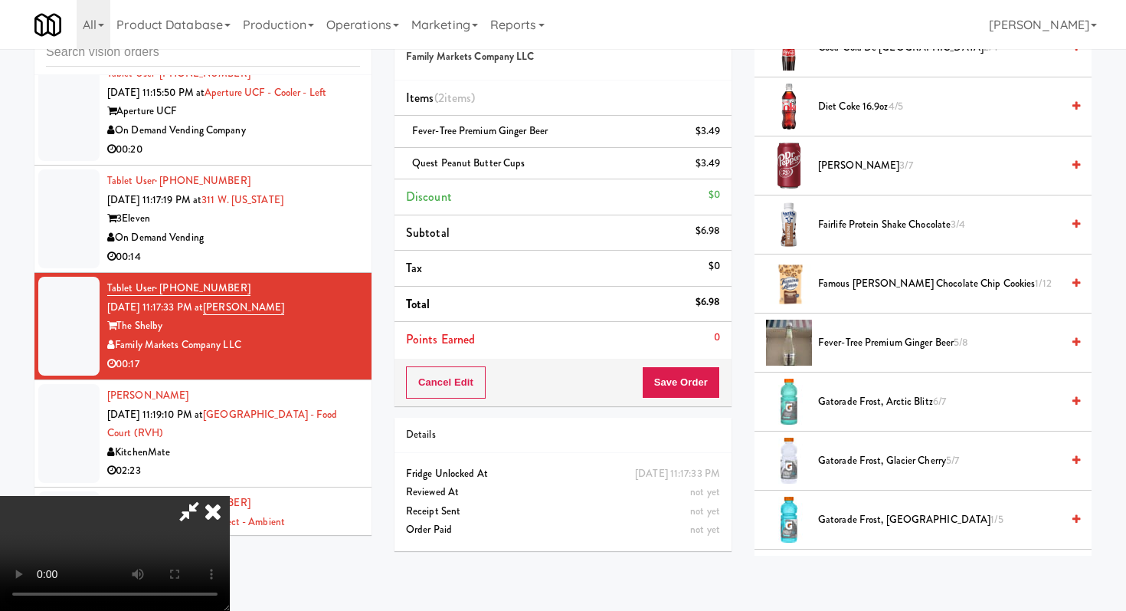
scroll to position [881, 0]
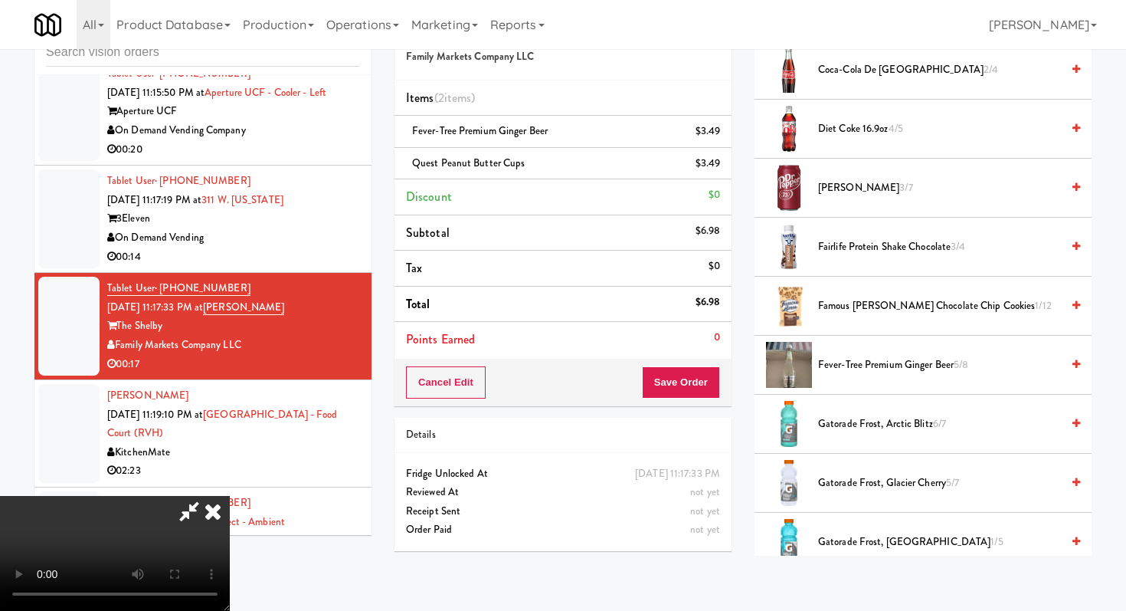
click at [849, 313] on span "Famous Amos Chocolate Chip Cookies 1/12" at bounding box center [939, 306] width 243 height 19
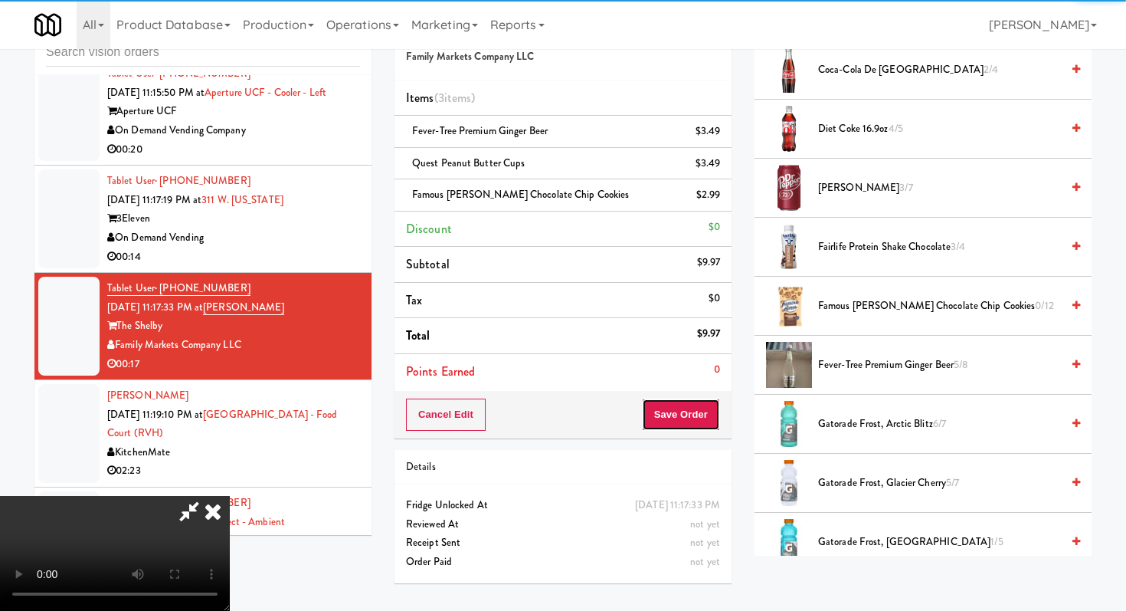
click at [697, 428] on button "Save Order" at bounding box center [681, 414] width 78 height 32
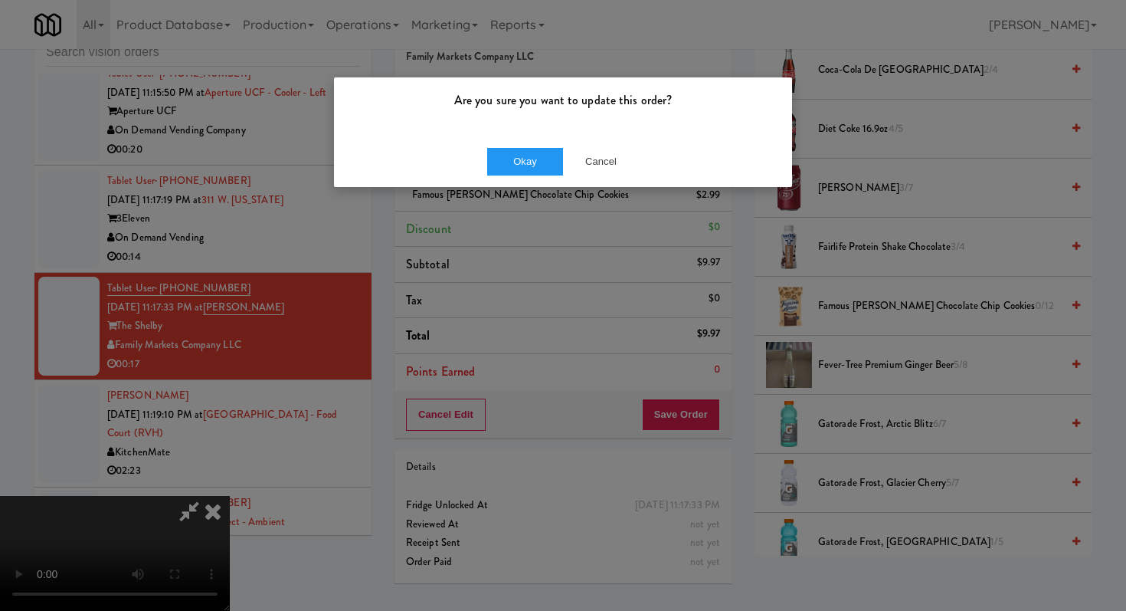
click at [540, 146] on div "Okay Cancel" at bounding box center [563, 161] width 458 height 51
click at [535, 162] on button "Okay" at bounding box center [525, 162] width 77 height 28
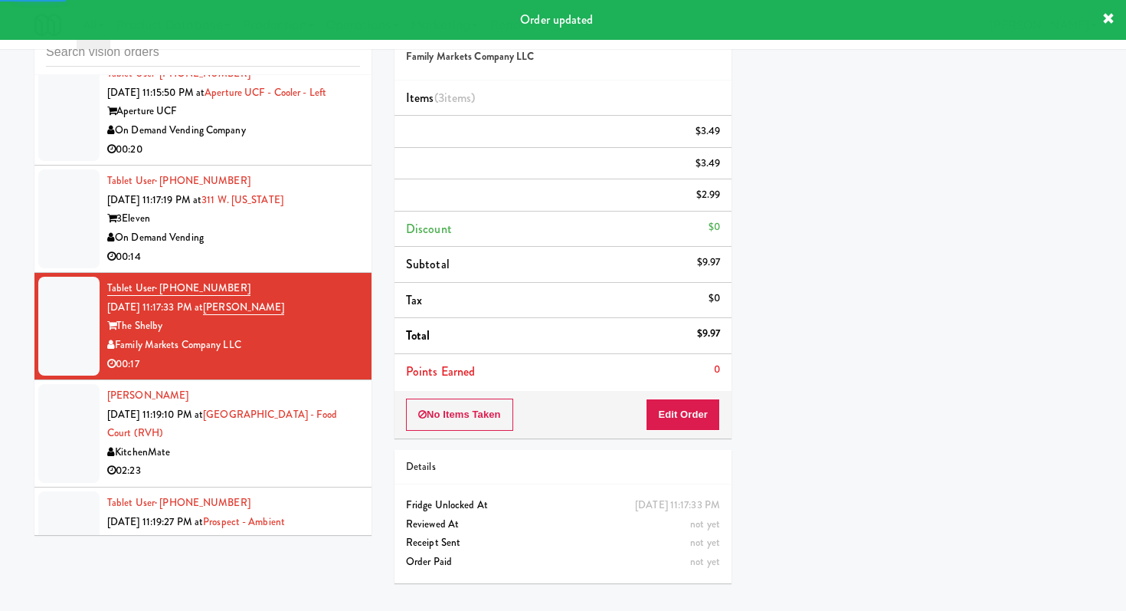
scroll to position [6852, 0]
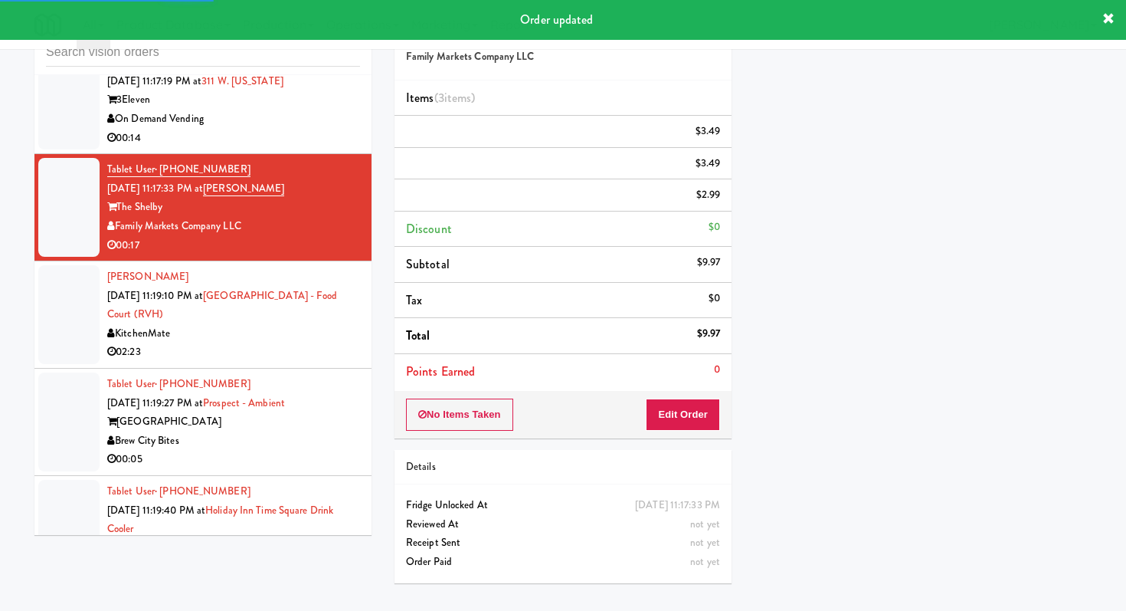
click at [334, 369] on li "Tablet User · (847) 687-4940 Sep 20, 2025 11:19:27 PM at Prospect - Ambient Pro…" at bounding box center [202, 422] width 337 height 107
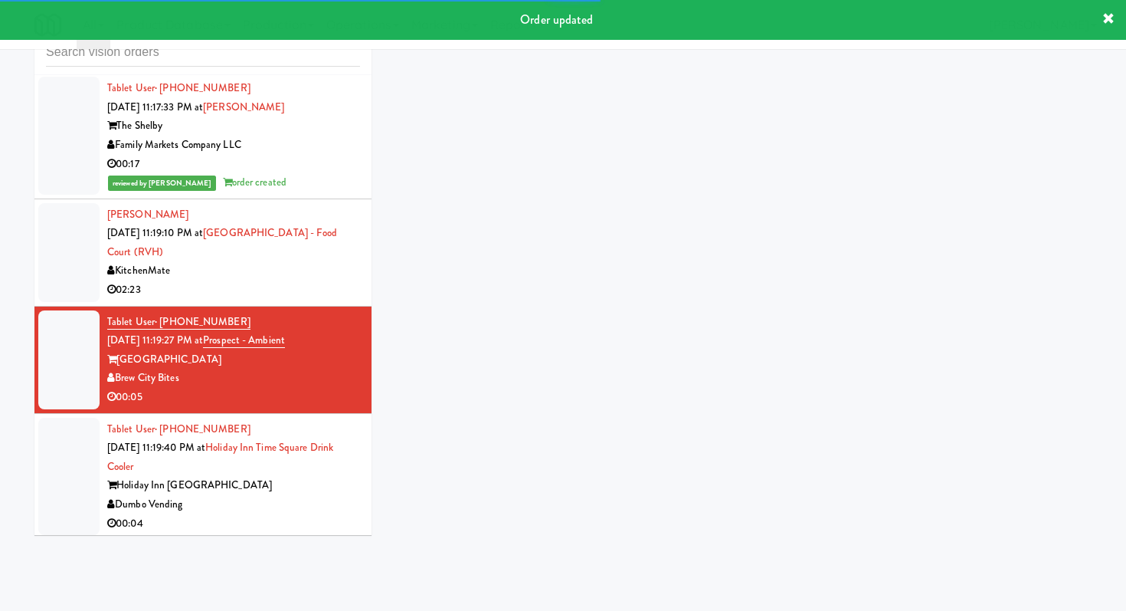
scroll to position [6949, 0]
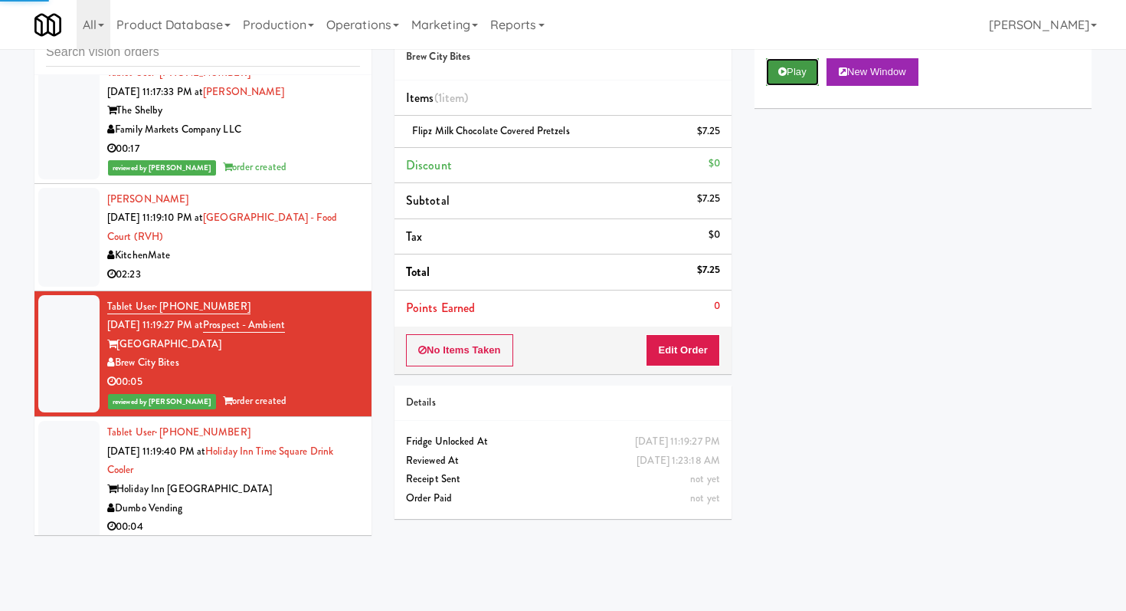
click at [774, 77] on button "Play" at bounding box center [792, 72] width 53 height 28
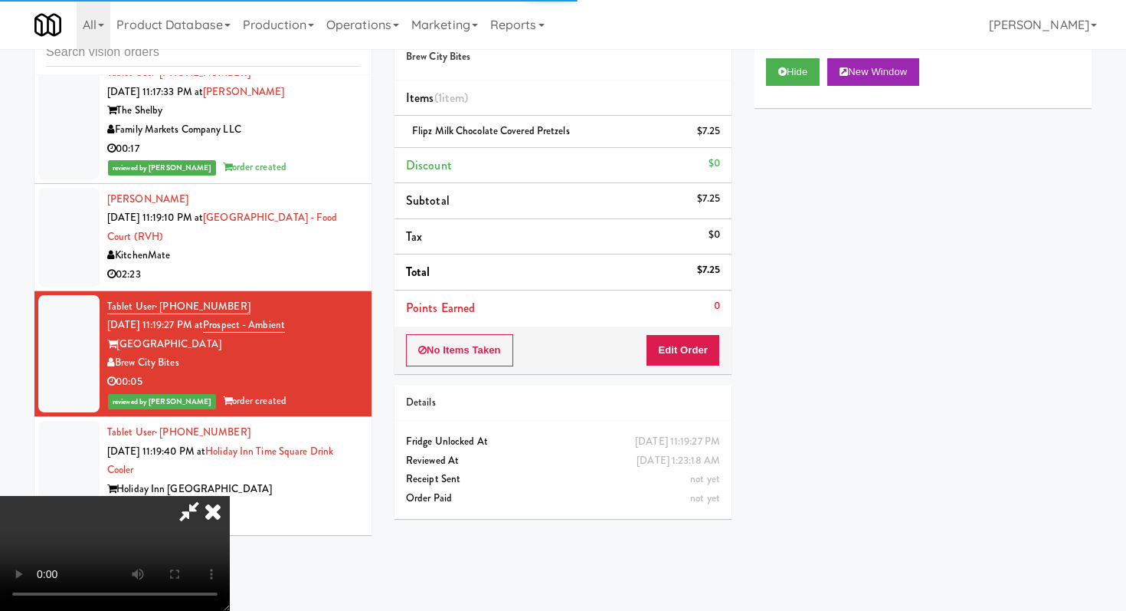
click at [216, 517] on icon at bounding box center [213, 511] width 34 height 31
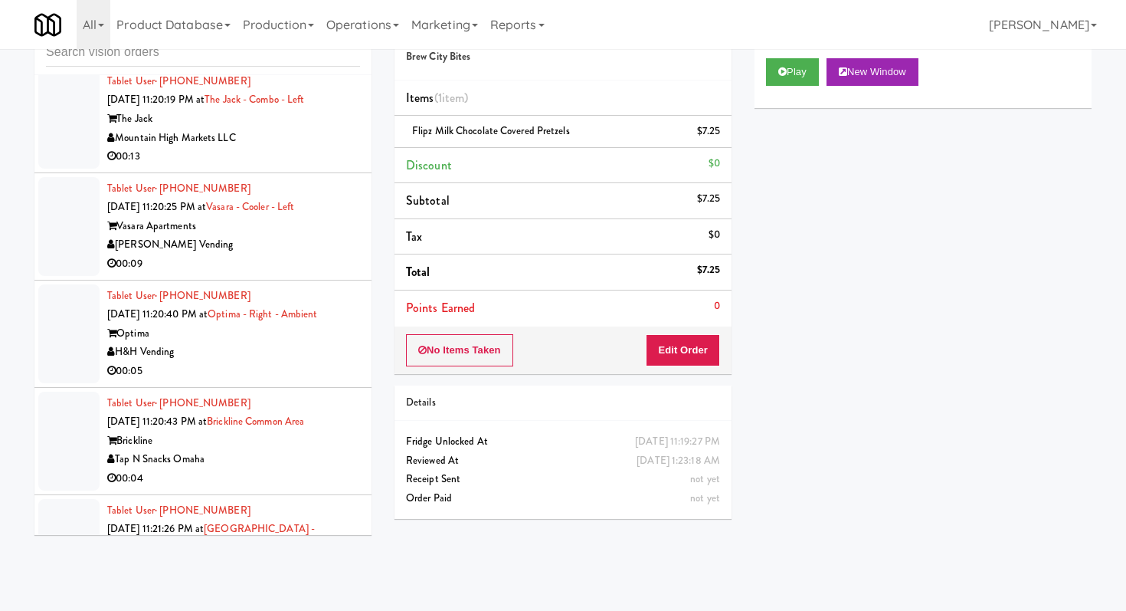
scroll to position [7718, 0]
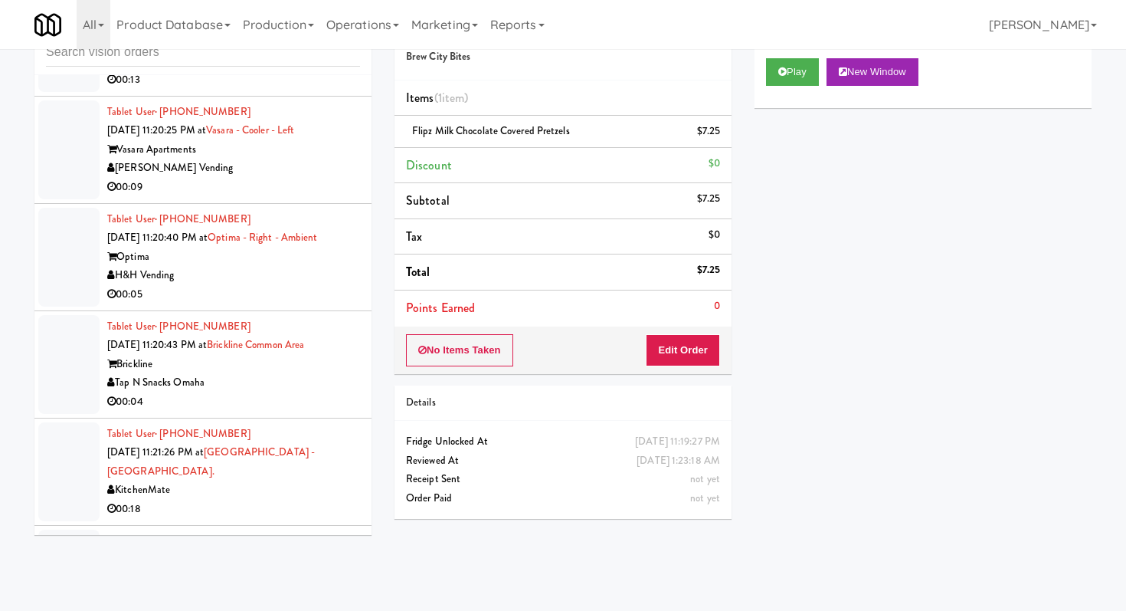
click at [294, 285] on div "00:05" at bounding box center [233, 294] width 253 height 19
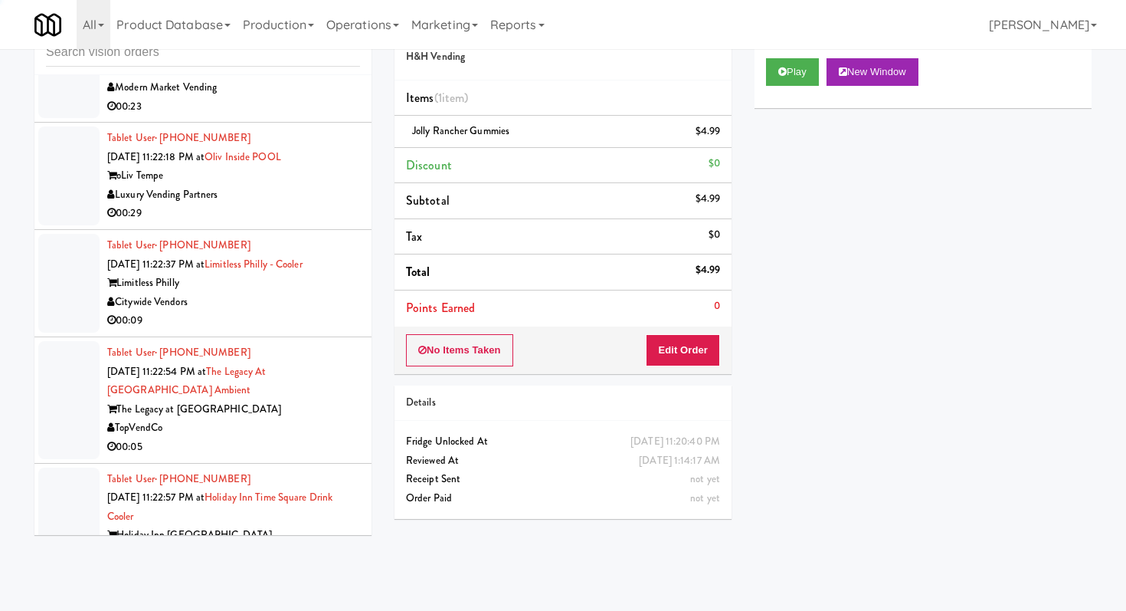
scroll to position [8571, 0]
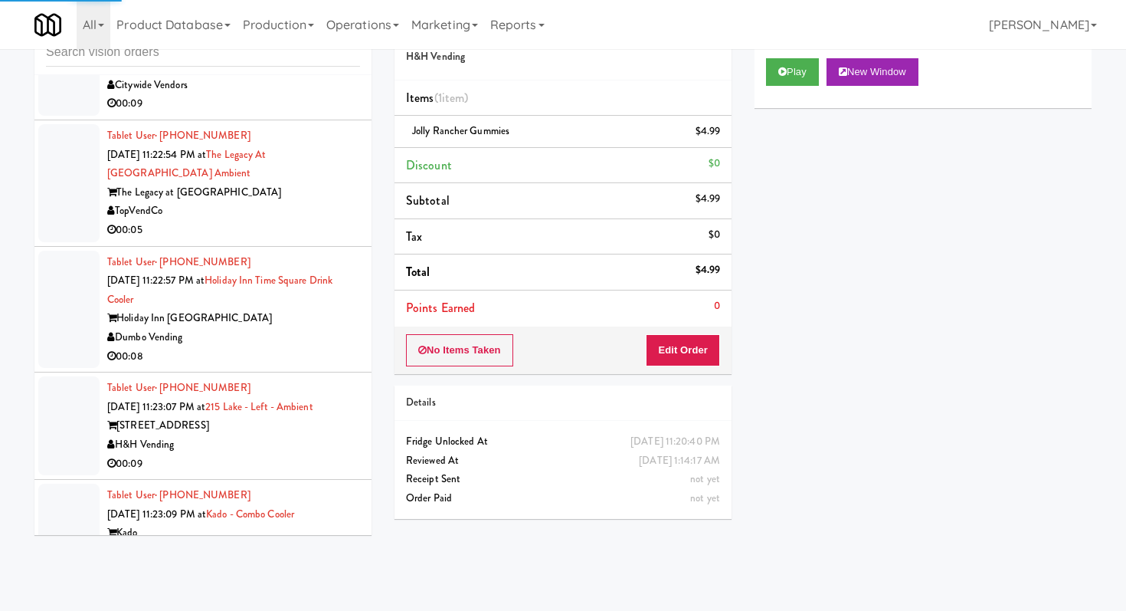
click at [295, 328] on div "Dumbo Vending" at bounding box center [233, 337] width 253 height 19
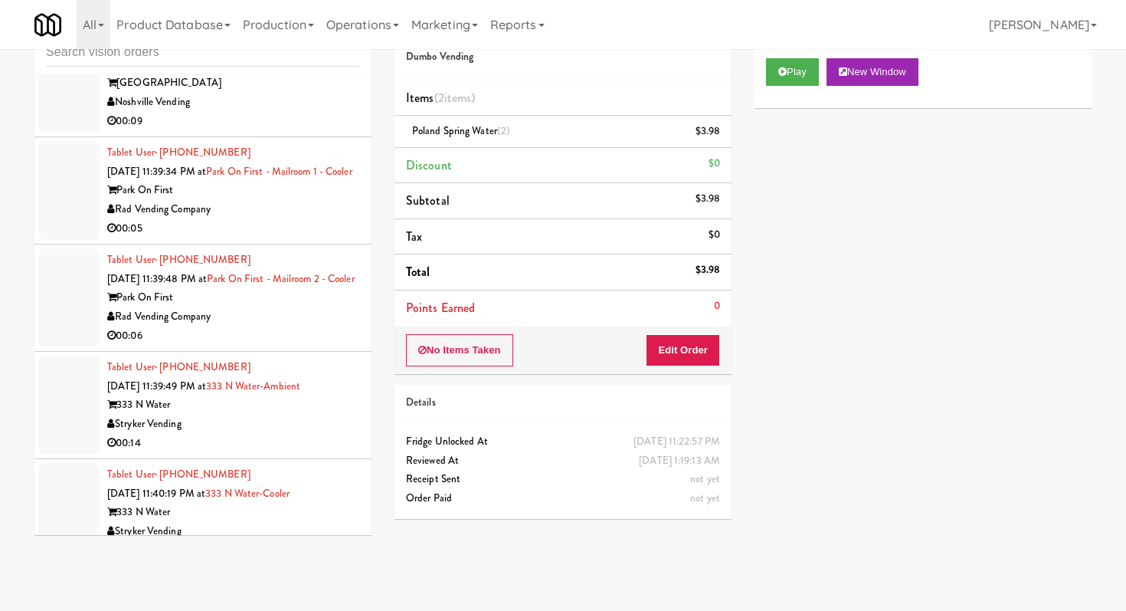
scroll to position [9636, 0]
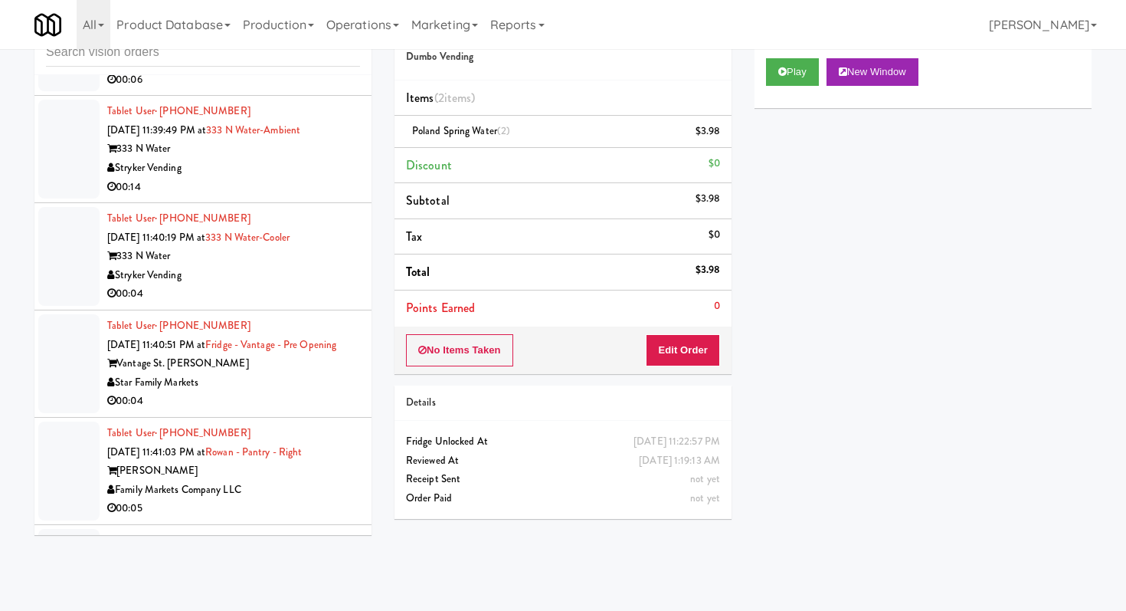
click at [271, 266] on div "Stryker Vending" at bounding box center [233, 275] width 253 height 19
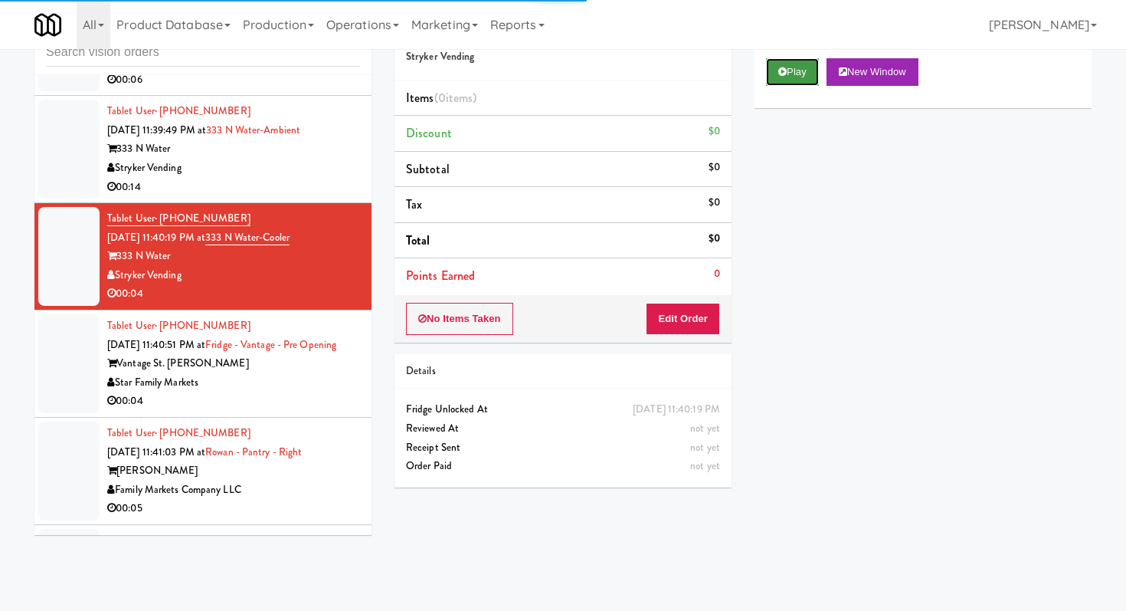
click at [777, 68] on button "Play" at bounding box center [792, 72] width 53 height 28
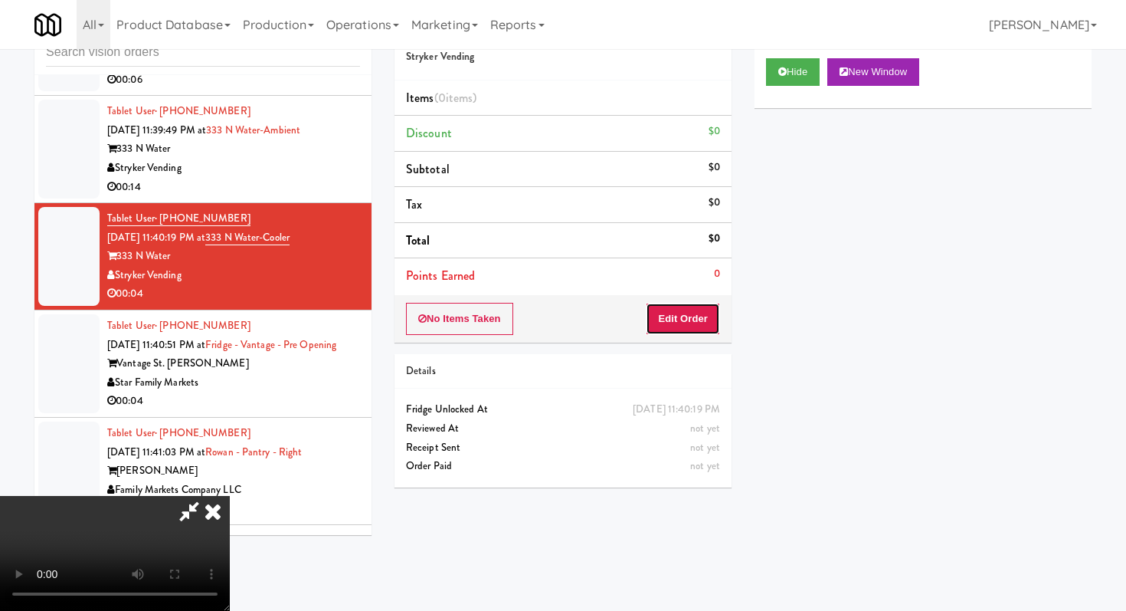
click at [664, 329] on button "Edit Order" at bounding box center [683, 319] width 74 height 32
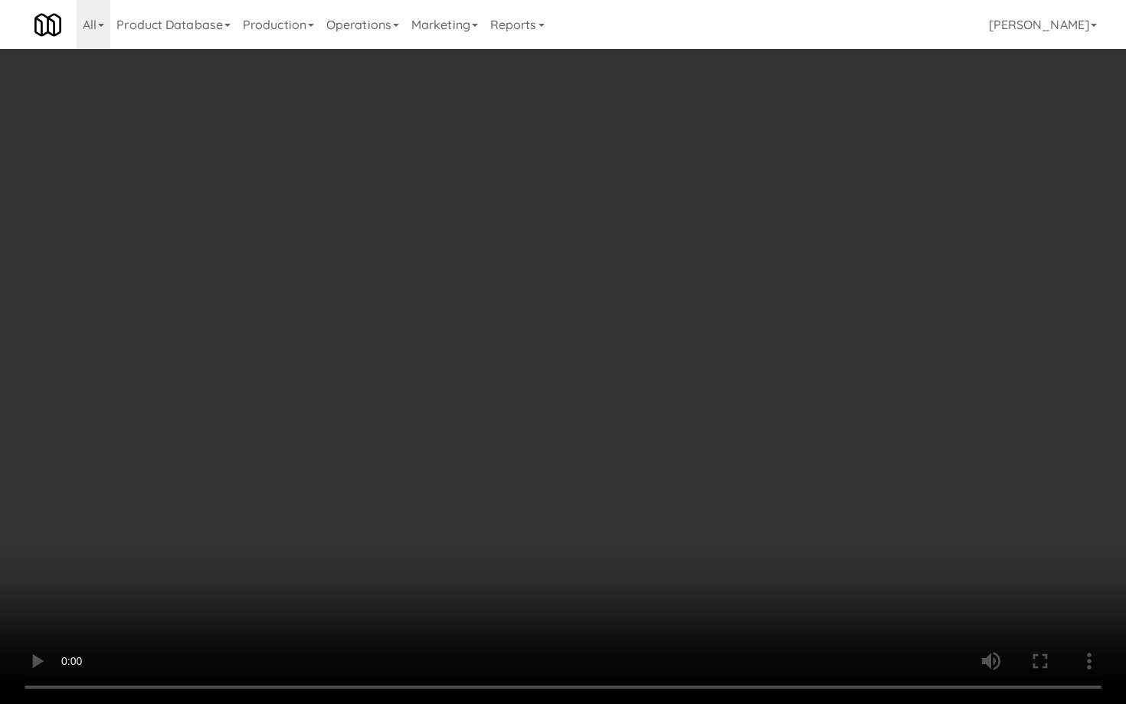
click at [539, 571] on video at bounding box center [563, 352] width 1126 height 704
click at [568, 489] on video at bounding box center [563, 352] width 1126 height 704
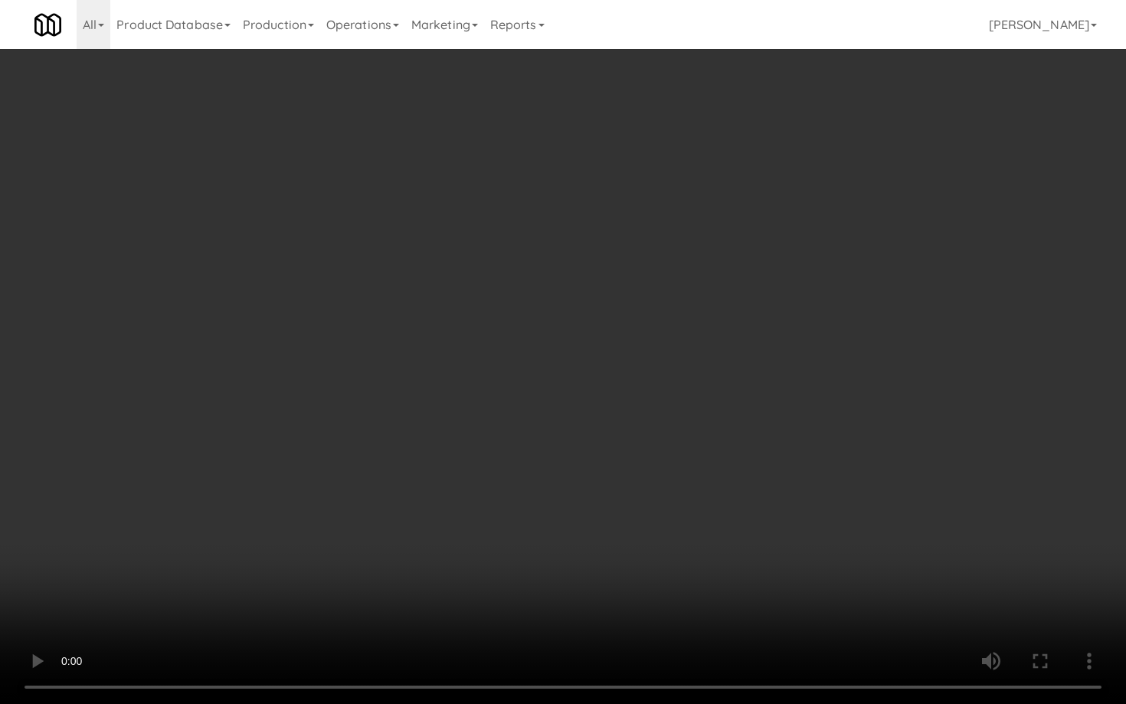
click at [568, 489] on video at bounding box center [563, 352] width 1126 height 704
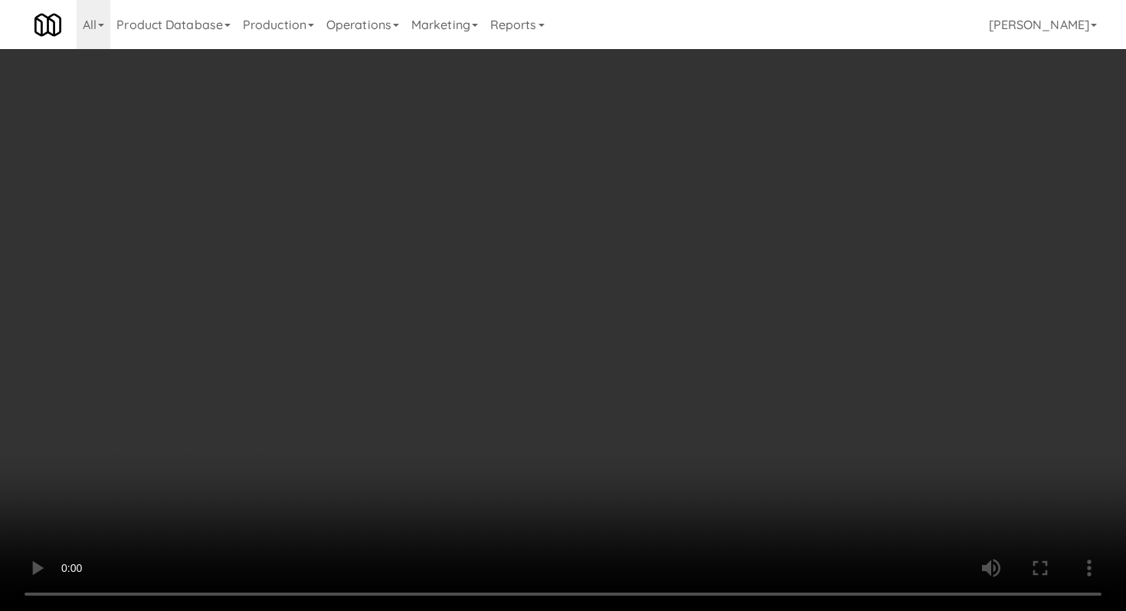
scroll to position [39, 0]
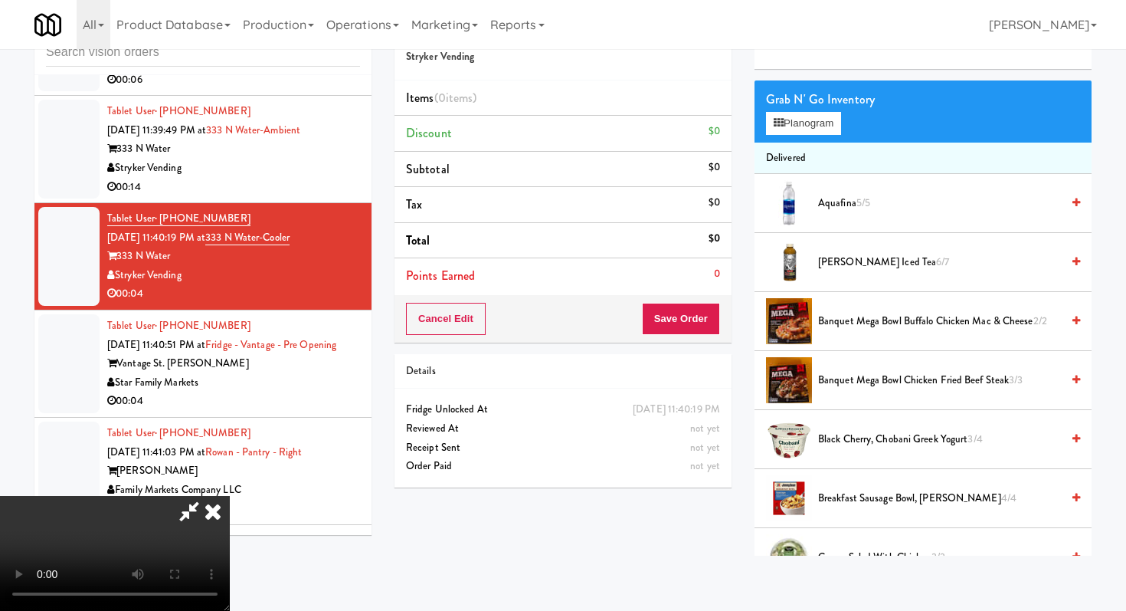
click at [867, 264] on span "Arnold Palmer Iced Tea 6/7" at bounding box center [939, 262] width 243 height 19
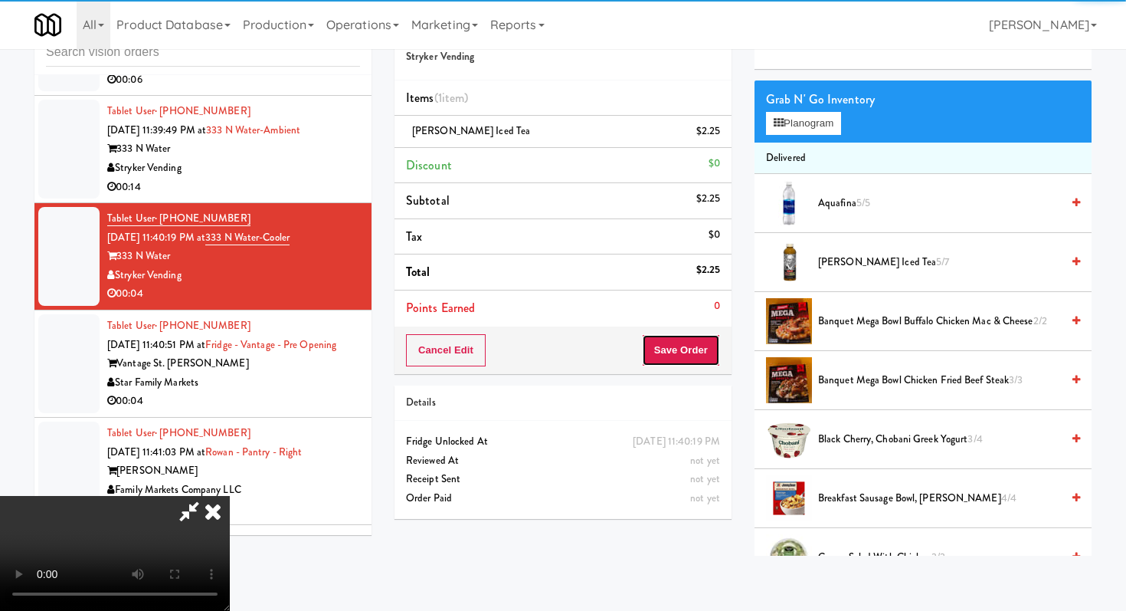
click at [700, 350] on button "Save Order" at bounding box center [681, 350] width 78 height 32
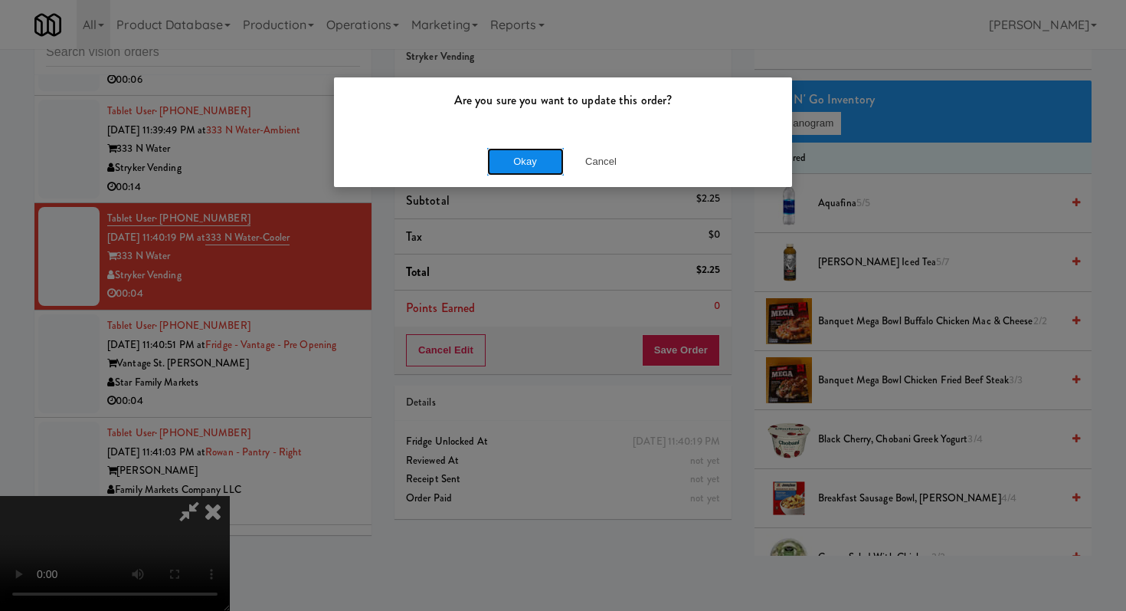
click at [517, 164] on button "Okay" at bounding box center [525, 162] width 77 height 28
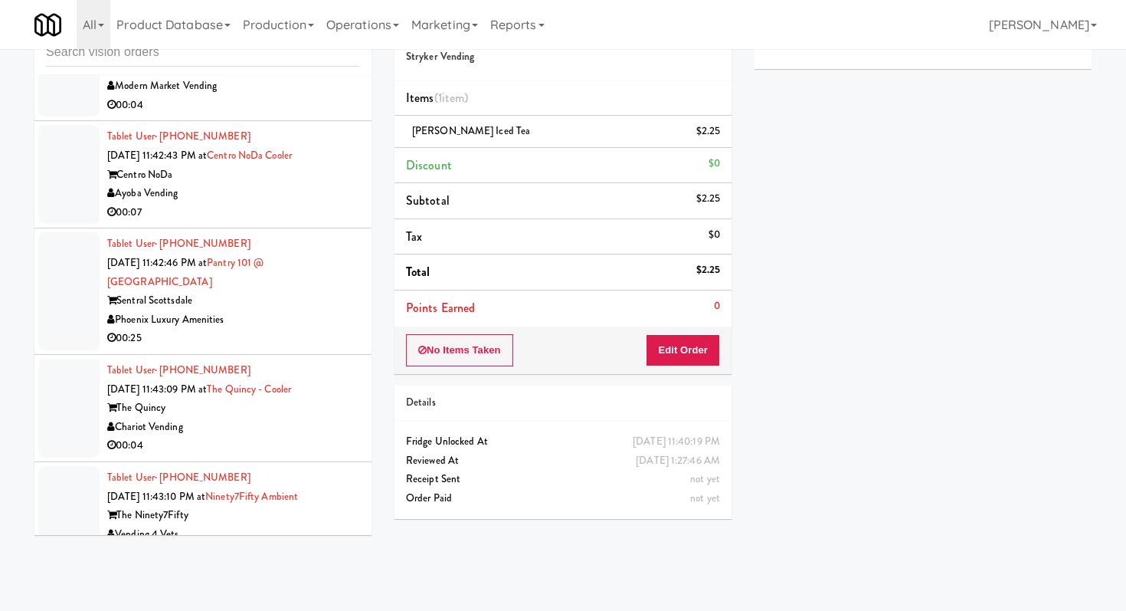
scroll to position [10994, 0]
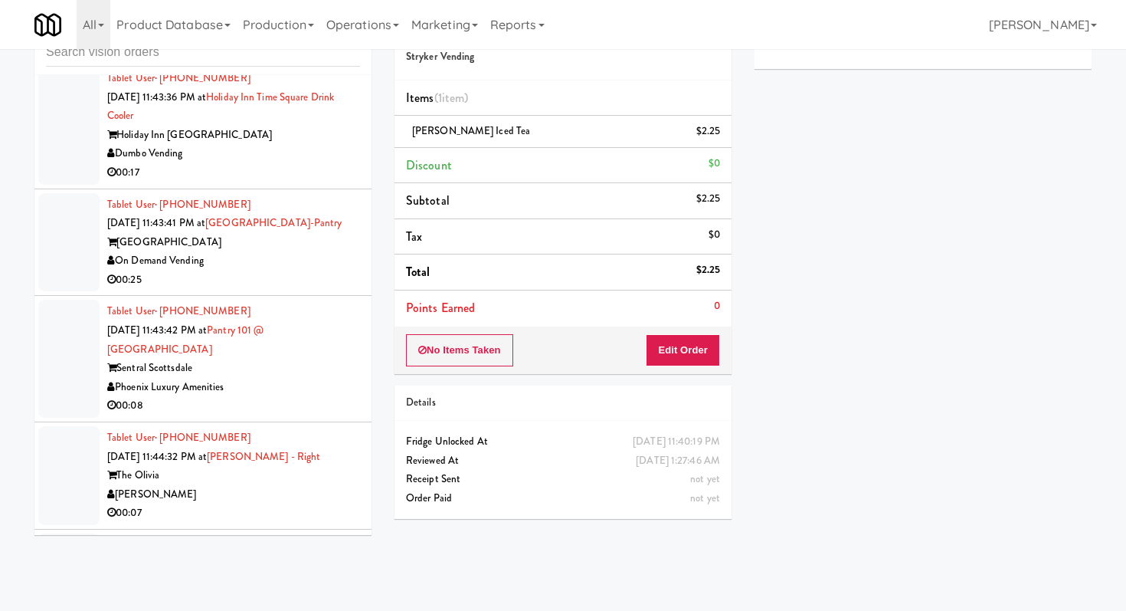
click at [333, 271] on div "On Demand Vending" at bounding box center [233, 260] width 253 height 19
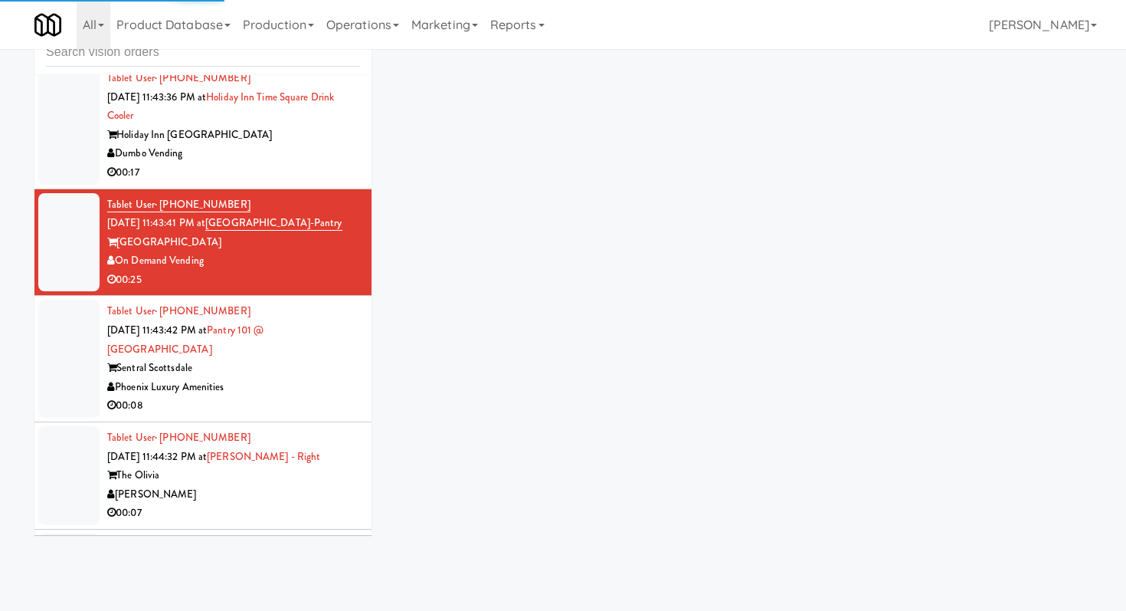
click at [333, 415] on div "00:08" at bounding box center [233, 405] width 253 height 19
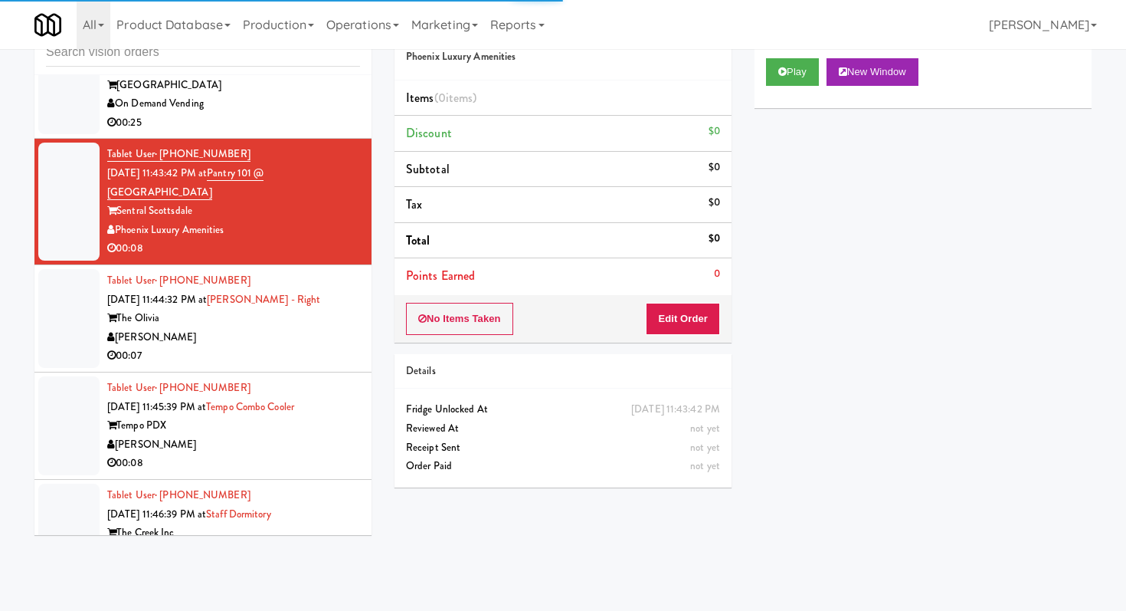
scroll to position [11153, 0]
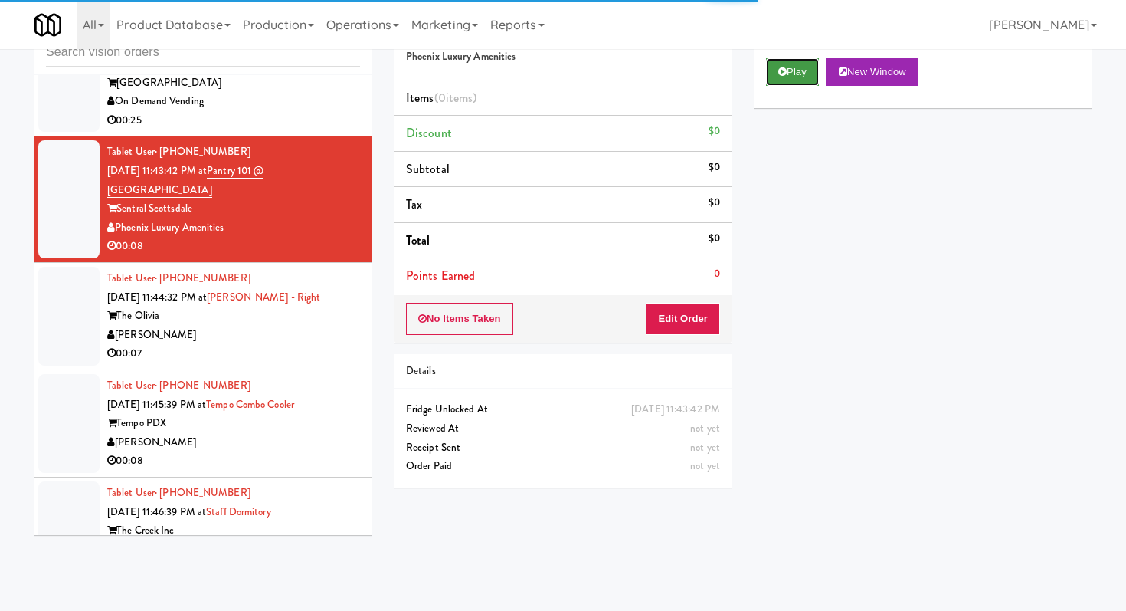
click at [817, 74] on button "Play" at bounding box center [792, 72] width 53 height 28
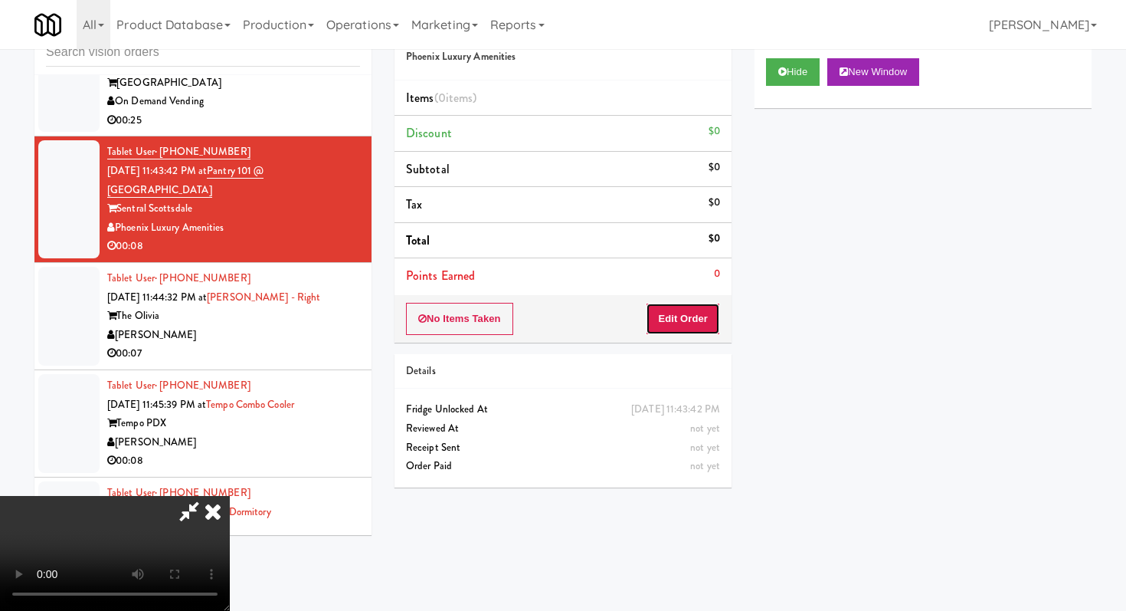
click at [712, 332] on button "Edit Order" at bounding box center [683, 319] width 74 height 32
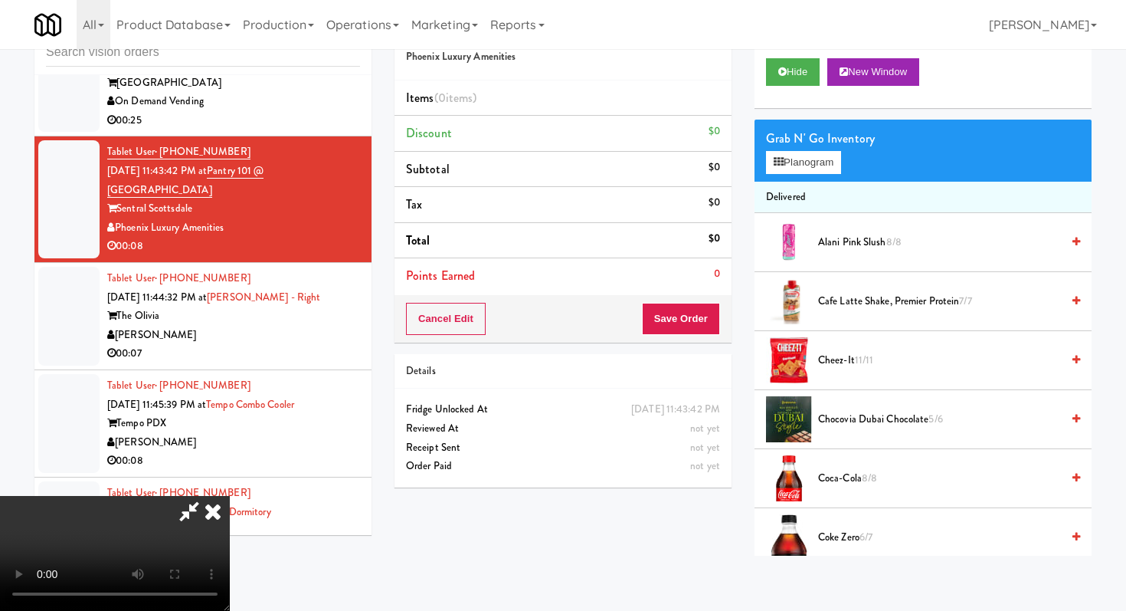
scroll to position [0, 0]
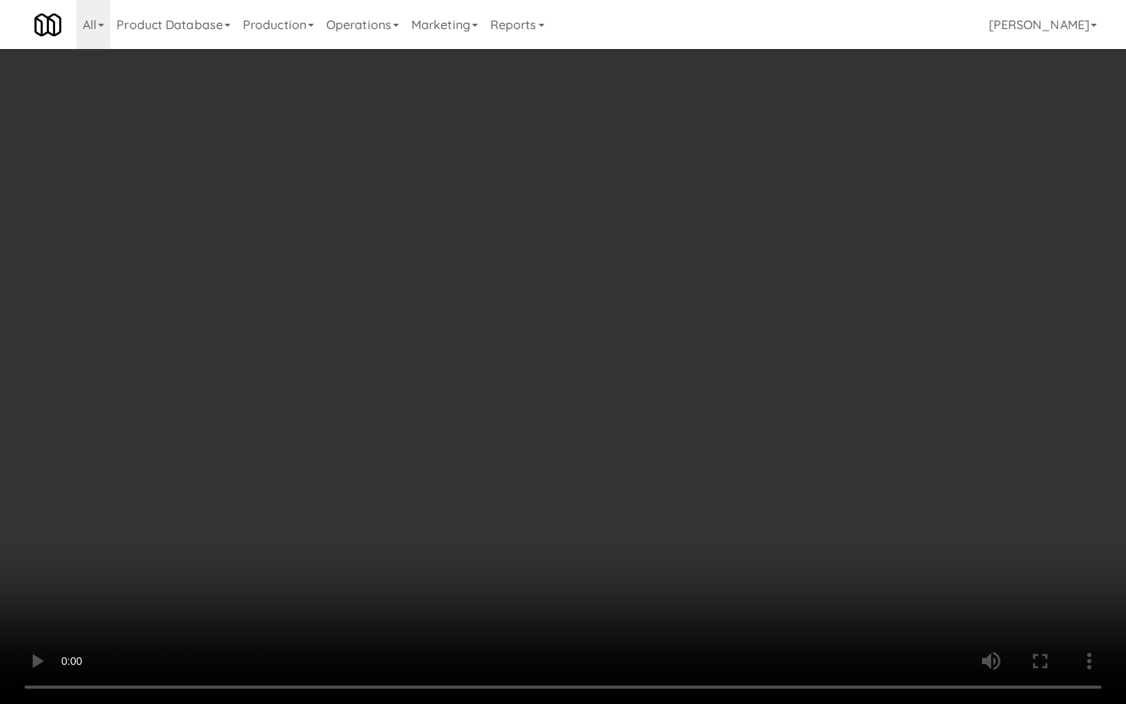
click at [569, 486] on video at bounding box center [563, 352] width 1126 height 704
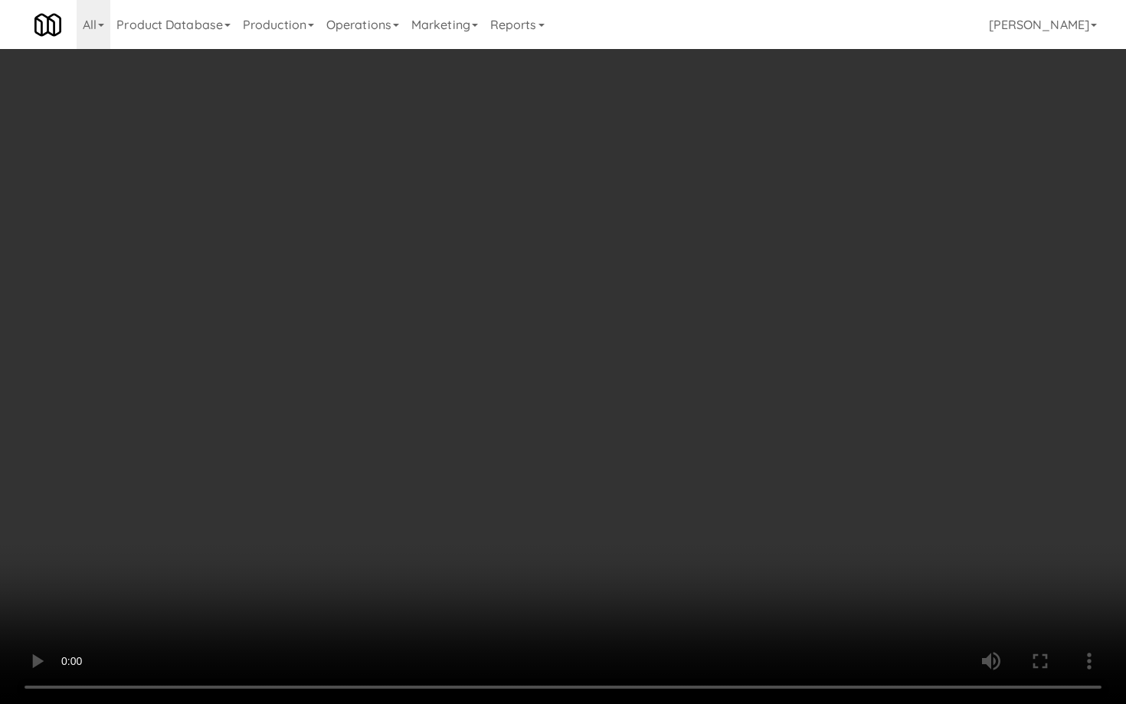
click at [569, 486] on video at bounding box center [563, 352] width 1126 height 704
click at [681, 528] on video at bounding box center [563, 352] width 1126 height 704
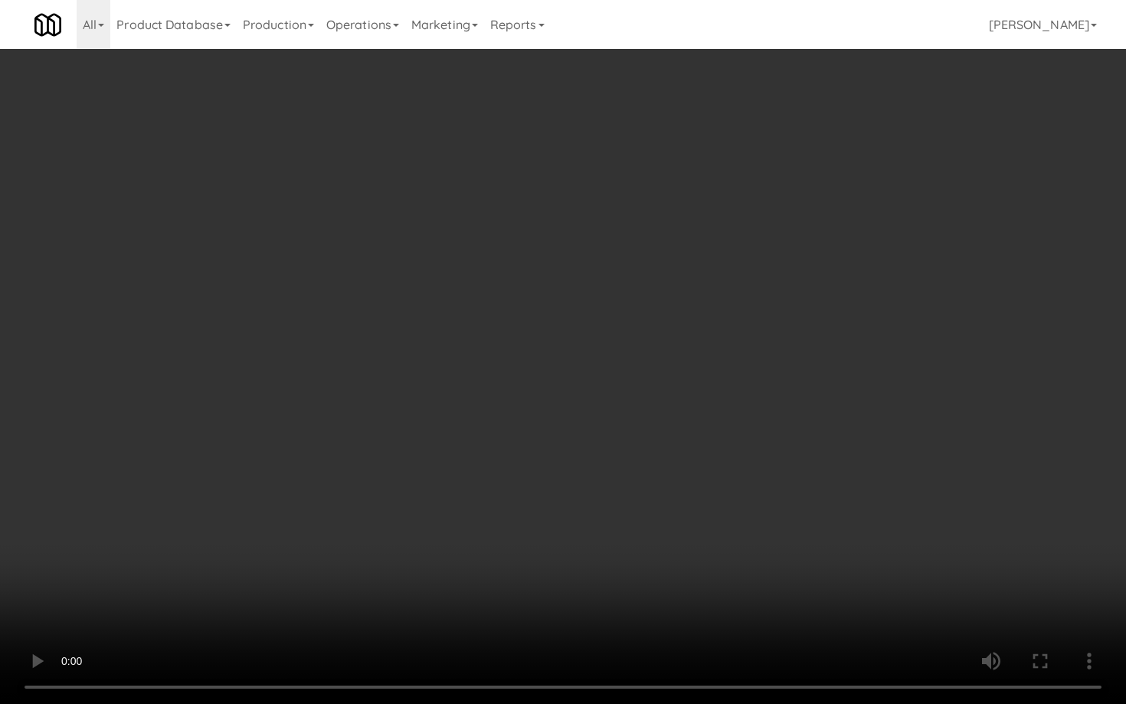
click at [681, 528] on video at bounding box center [563, 352] width 1126 height 704
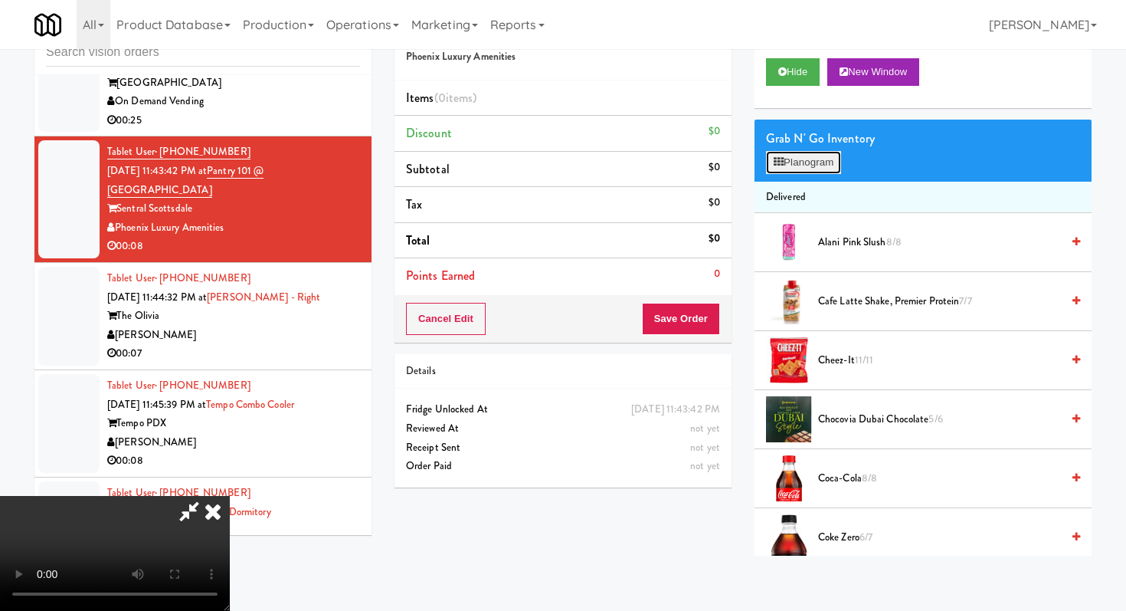
click at [793, 160] on button "Planogram" at bounding box center [803, 162] width 75 height 23
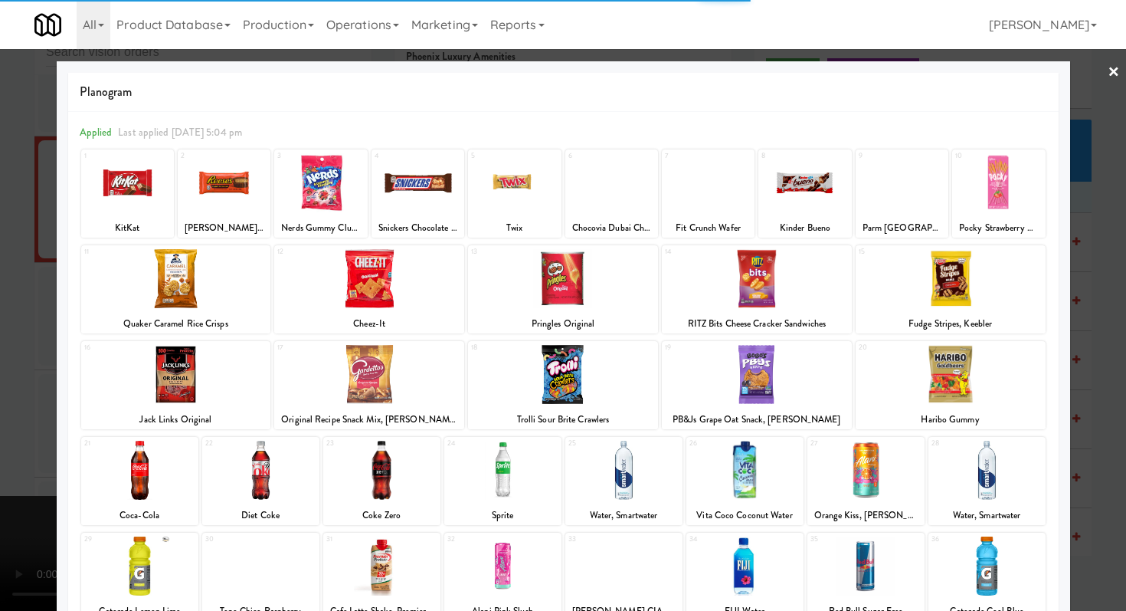
click at [658, 427] on div "16 Jack Links Original 17 Original Recipe Snack Mix, Gardetto’s 18 Trolli Sour …" at bounding box center [563, 385] width 965 height 88
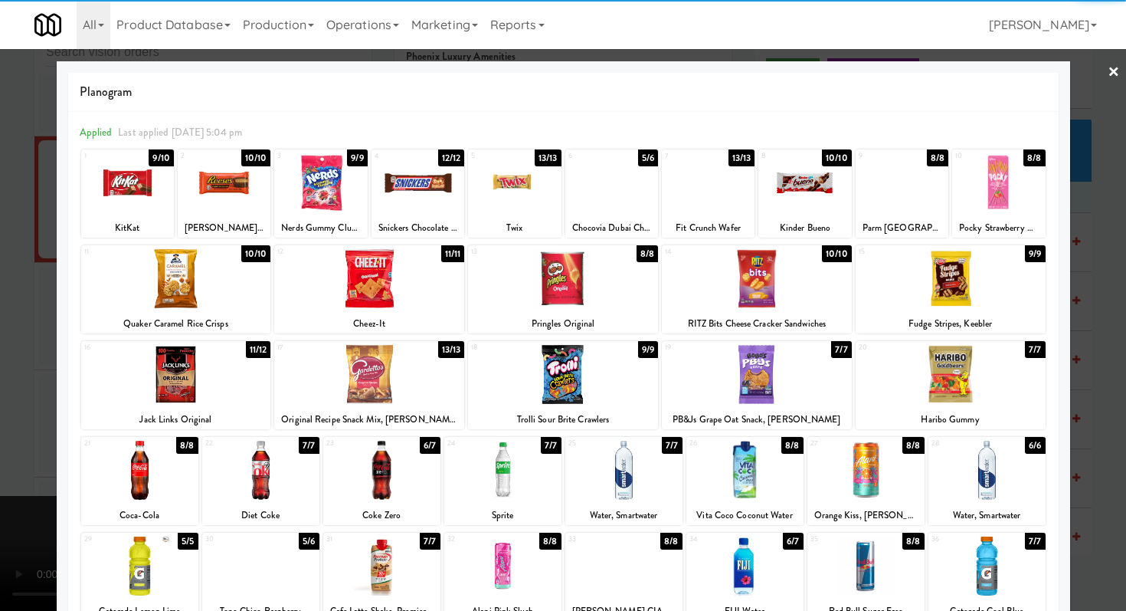
click at [650, 467] on div at bounding box center [624, 470] width 117 height 59
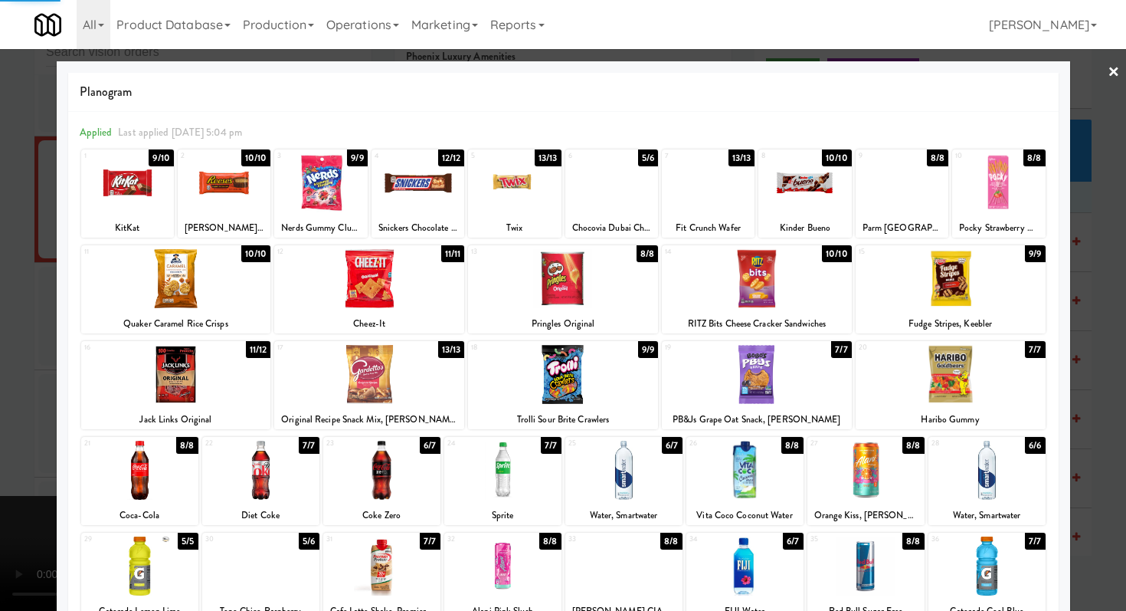
scroll to position [142, 0]
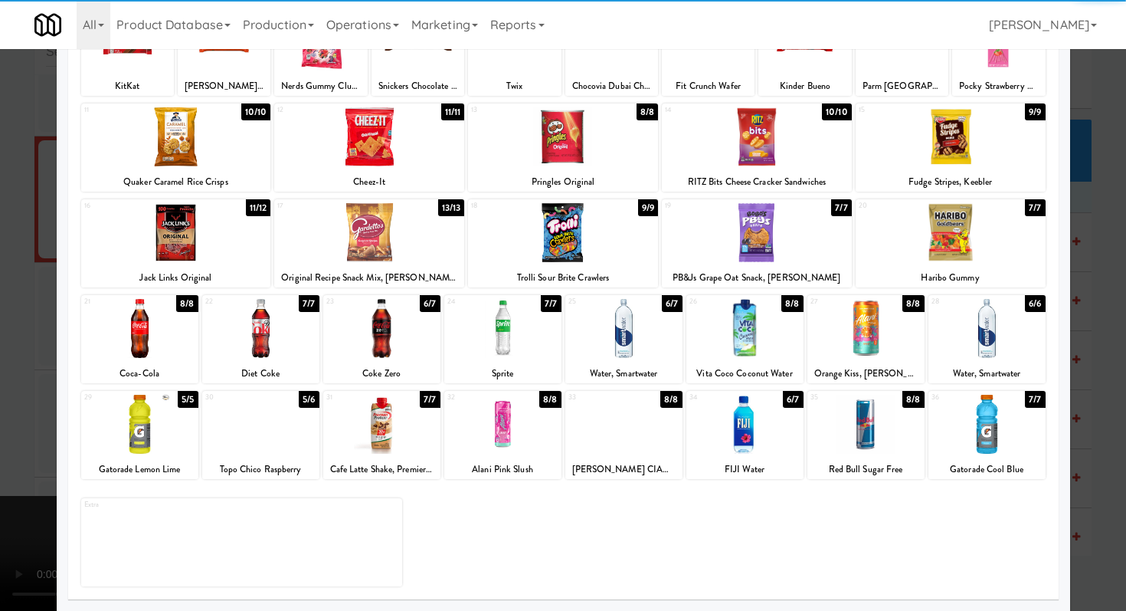
click at [506, 410] on div at bounding box center [502, 424] width 117 height 59
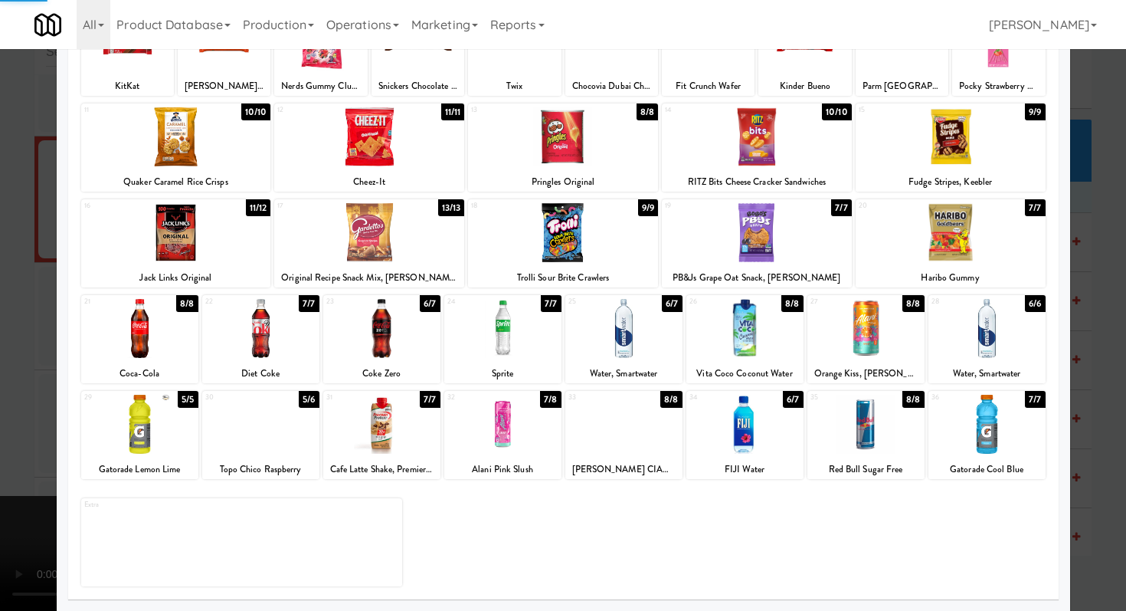
click at [0, 416] on div at bounding box center [563, 305] width 1126 height 611
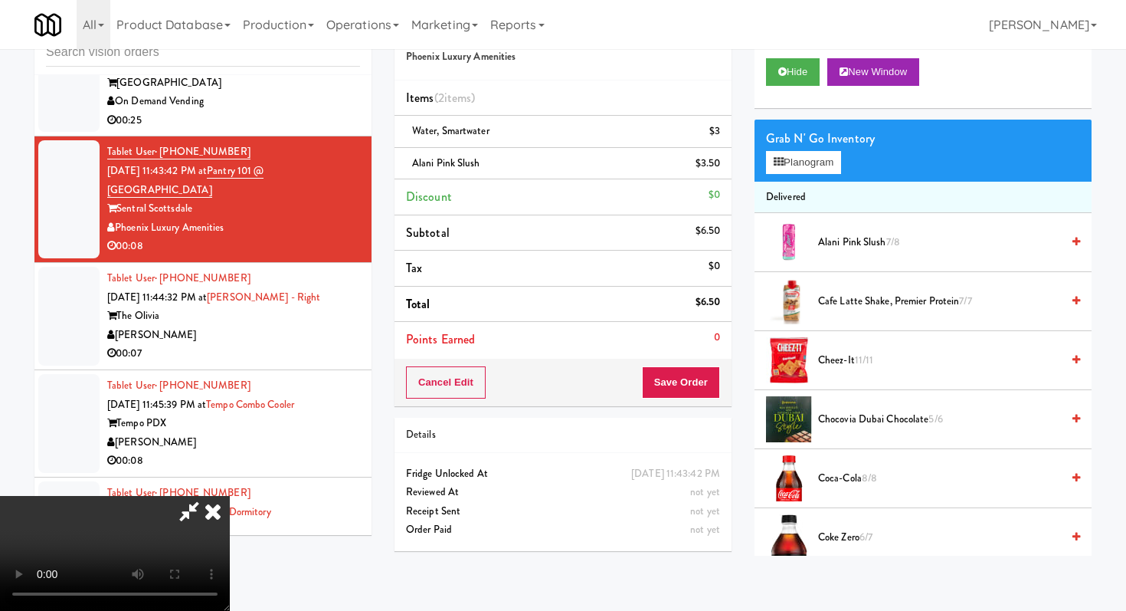
click at [698, 364] on div "Cancel Edit Save Order" at bounding box center [563, 383] width 337 height 48
click at [704, 376] on button "Save Order" at bounding box center [681, 382] width 78 height 32
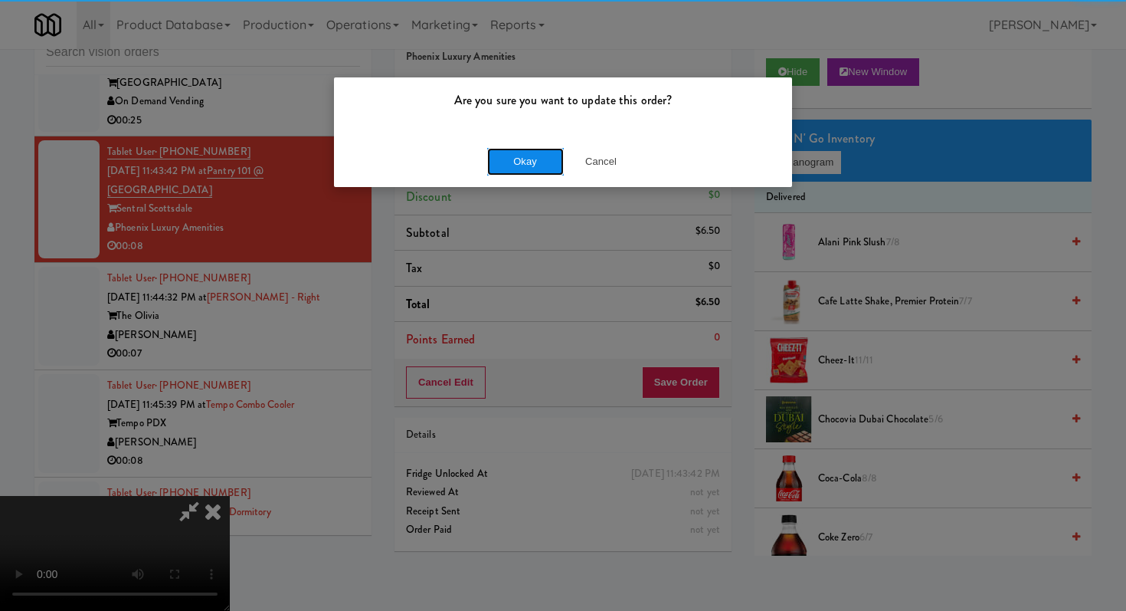
click at [524, 159] on button "Okay" at bounding box center [525, 162] width 77 height 28
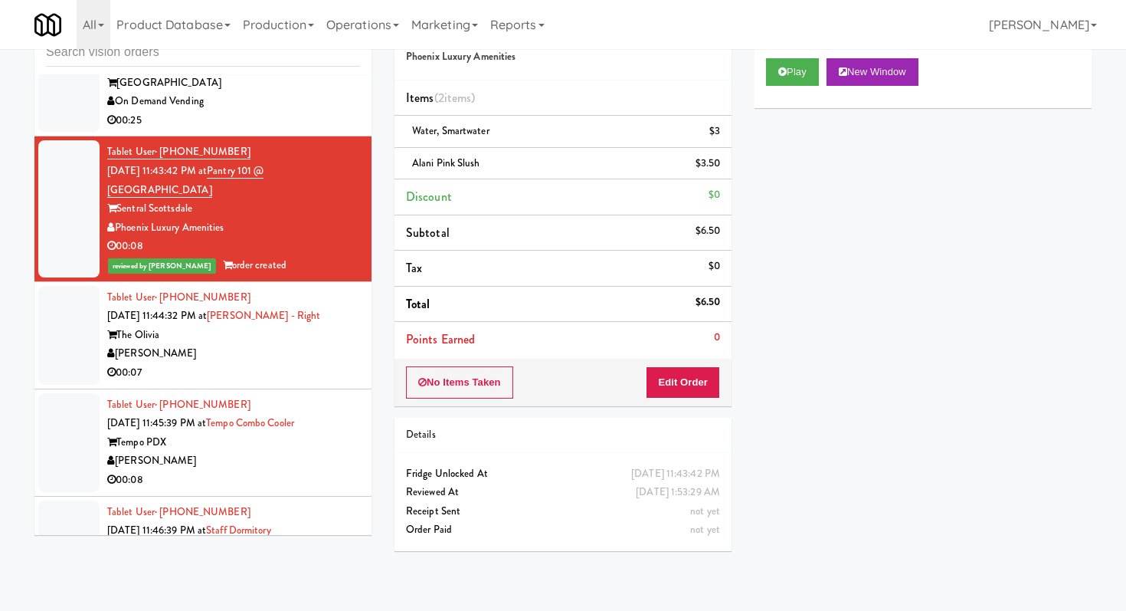
click at [268, 405] on div "Tablet User · (503) 547-4245 Sep 20, 2025 11:45:39 PM at Tempo Combo Cooler Tem…" at bounding box center [233, 442] width 253 height 94
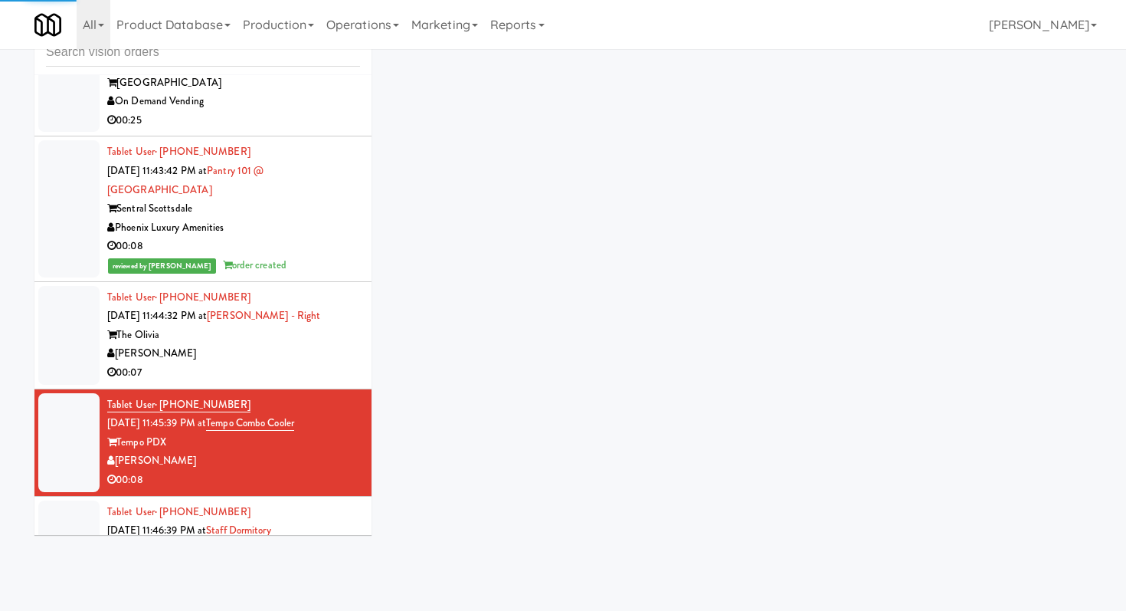
click at [271, 389] on li "Tablet User · (503) 200-0561 Sep 20, 2025 11:44:32 PM at Olivia - Cooler - Righ…" at bounding box center [202, 335] width 337 height 107
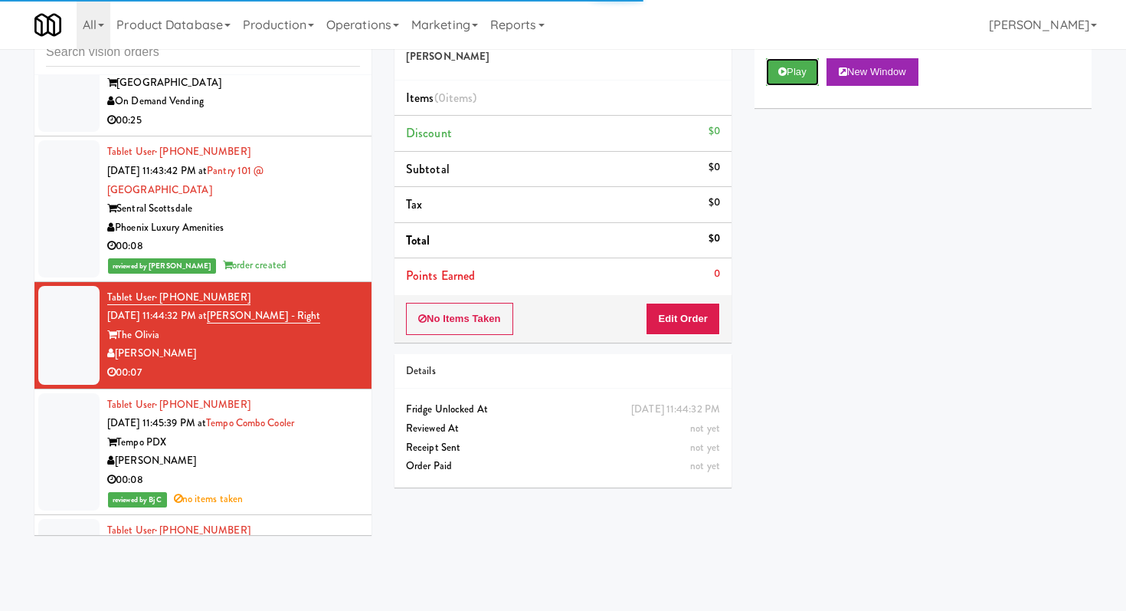
click at [805, 77] on button "Play" at bounding box center [792, 72] width 53 height 28
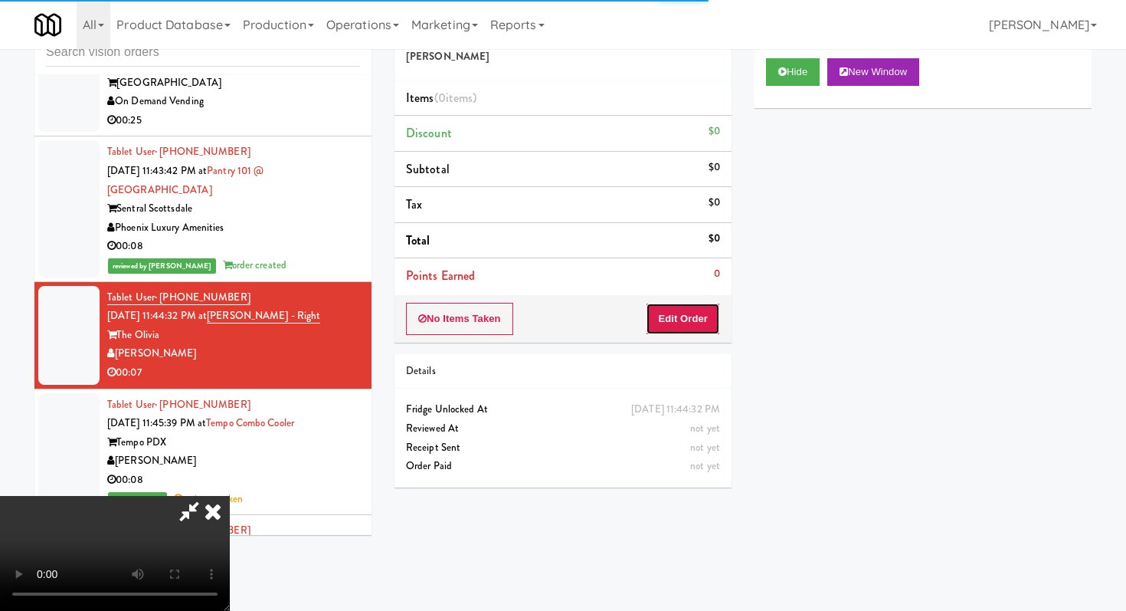
click at [704, 320] on button "Edit Order" at bounding box center [683, 319] width 74 height 32
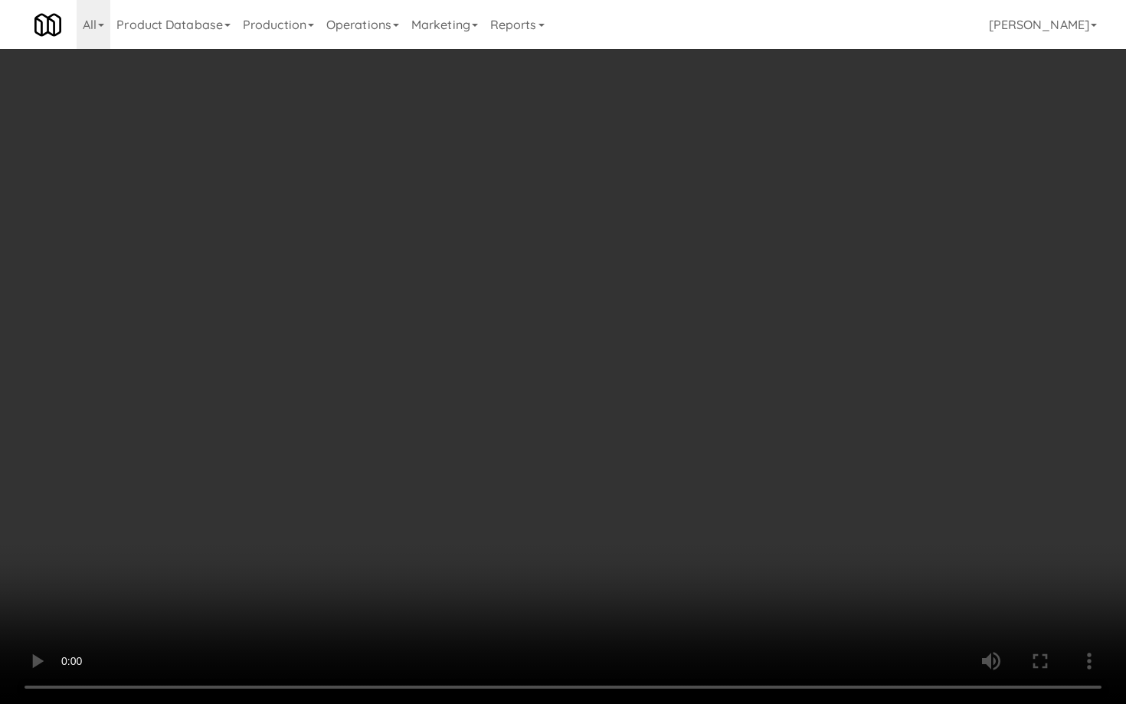
click at [617, 382] on video at bounding box center [563, 352] width 1126 height 704
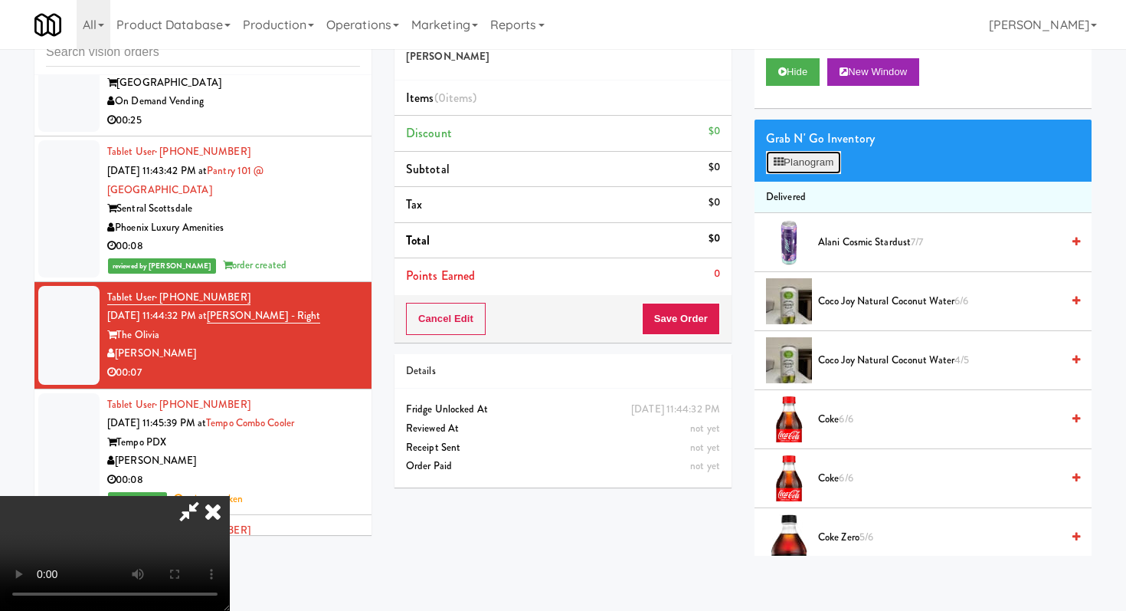
click at [808, 168] on button "Planogram" at bounding box center [803, 162] width 75 height 23
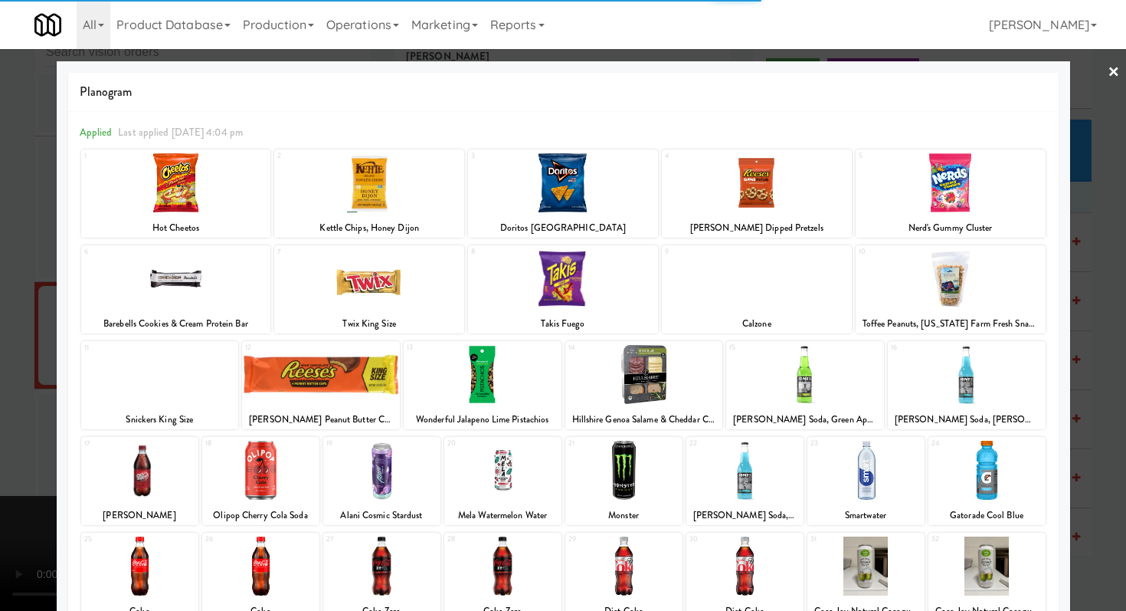
click at [258, 457] on div at bounding box center [260, 470] width 117 height 59
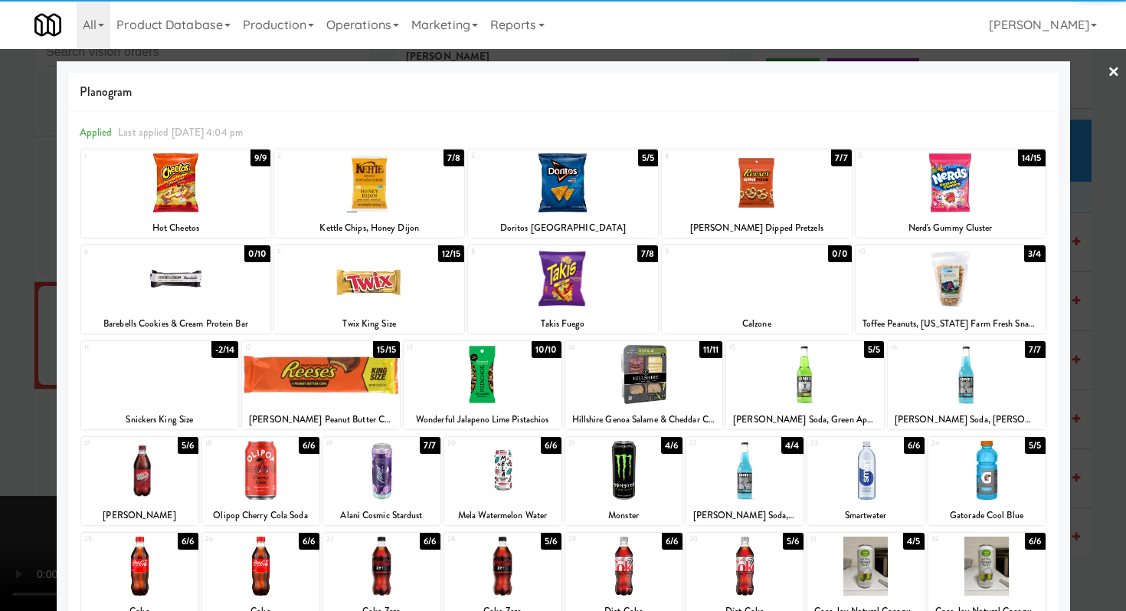
click at [258, 457] on div at bounding box center [260, 470] width 117 height 59
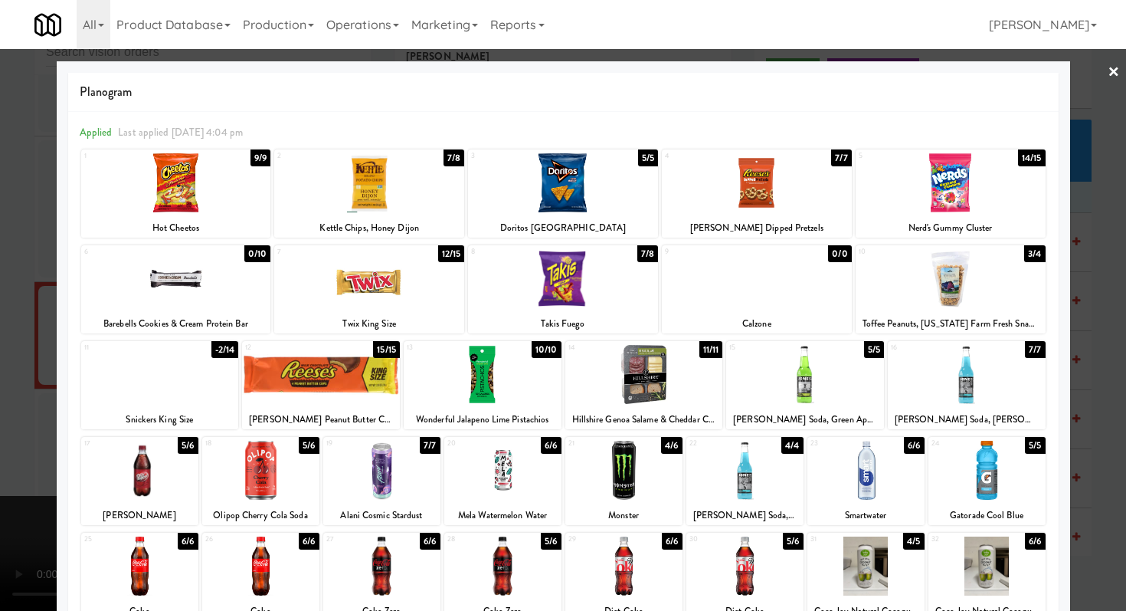
click at [0, 432] on div at bounding box center [563, 305] width 1126 height 611
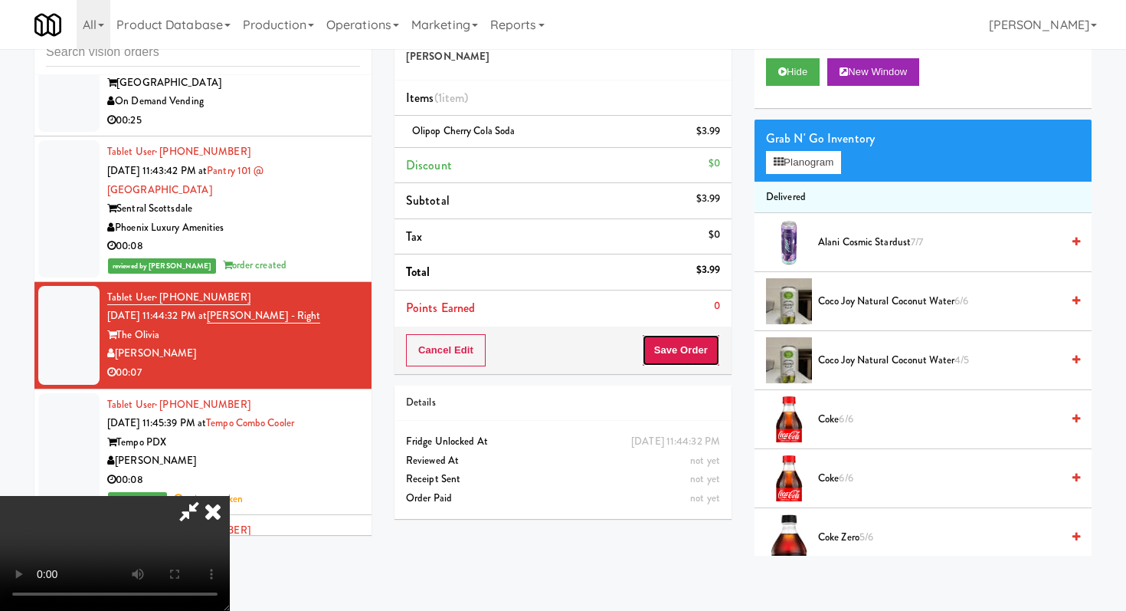
click at [689, 352] on button "Save Order" at bounding box center [681, 350] width 78 height 32
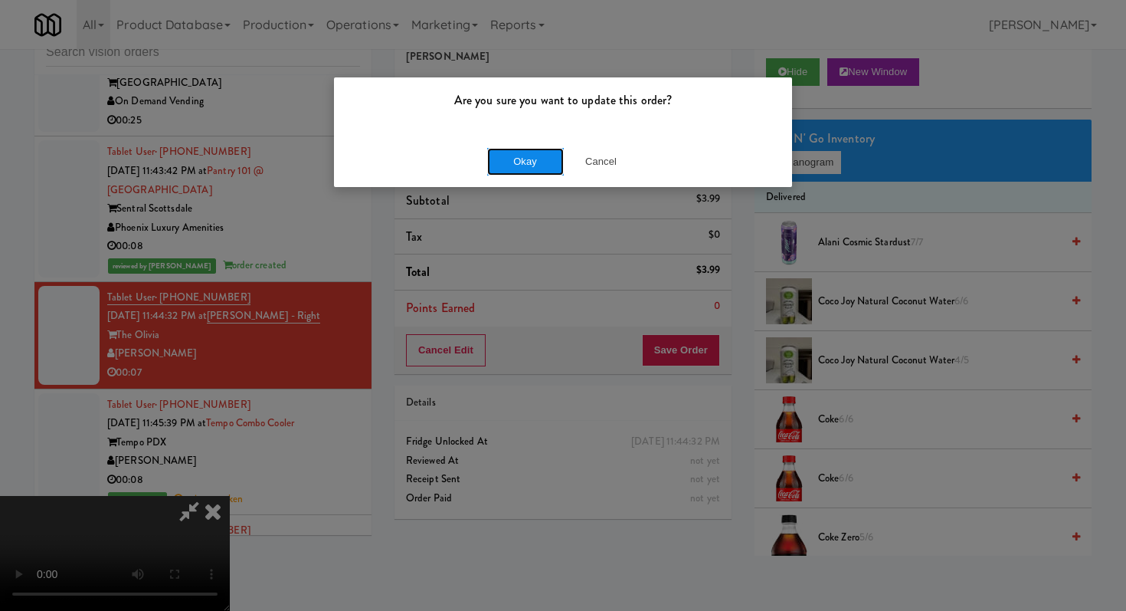
click at [523, 156] on button "Okay" at bounding box center [525, 162] width 77 height 28
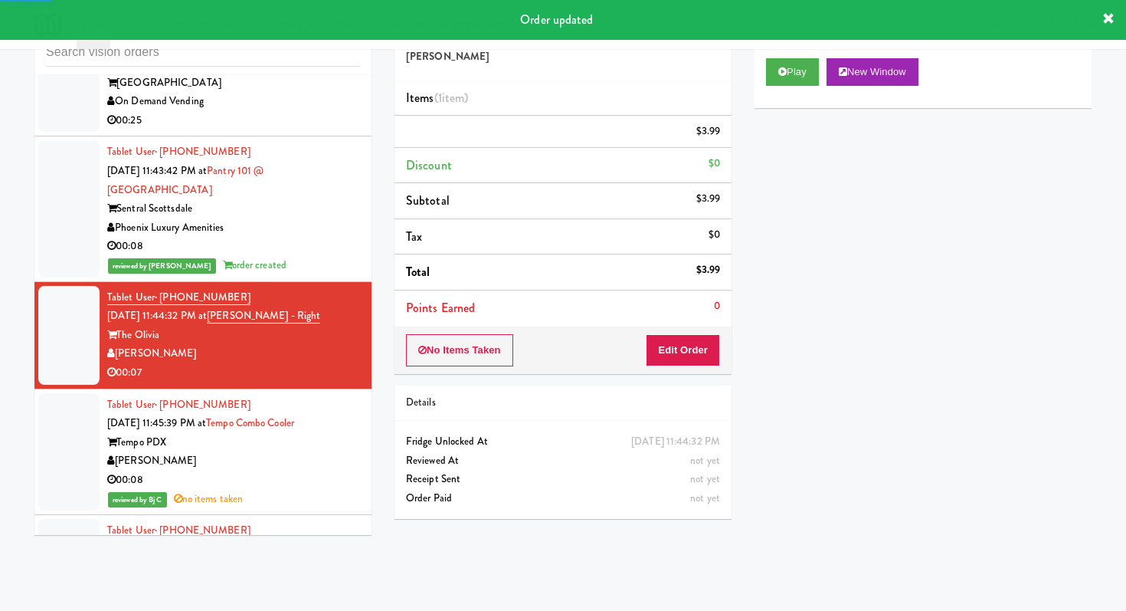
scroll to position [11431, 0]
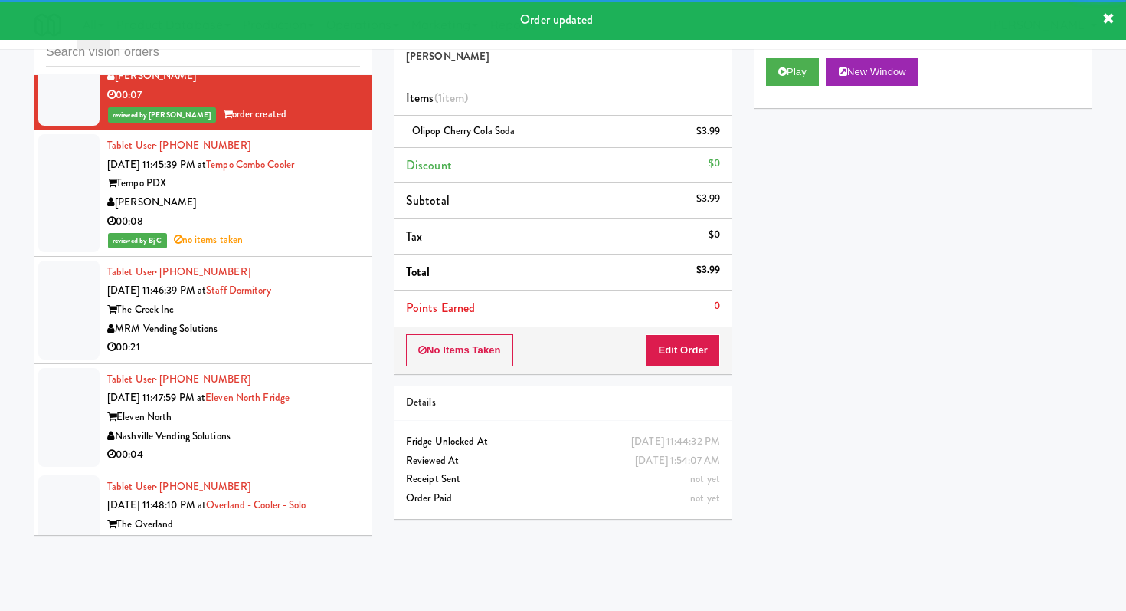
click at [322, 339] on div "MRM Vending Solutions" at bounding box center [233, 329] width 253 height 19
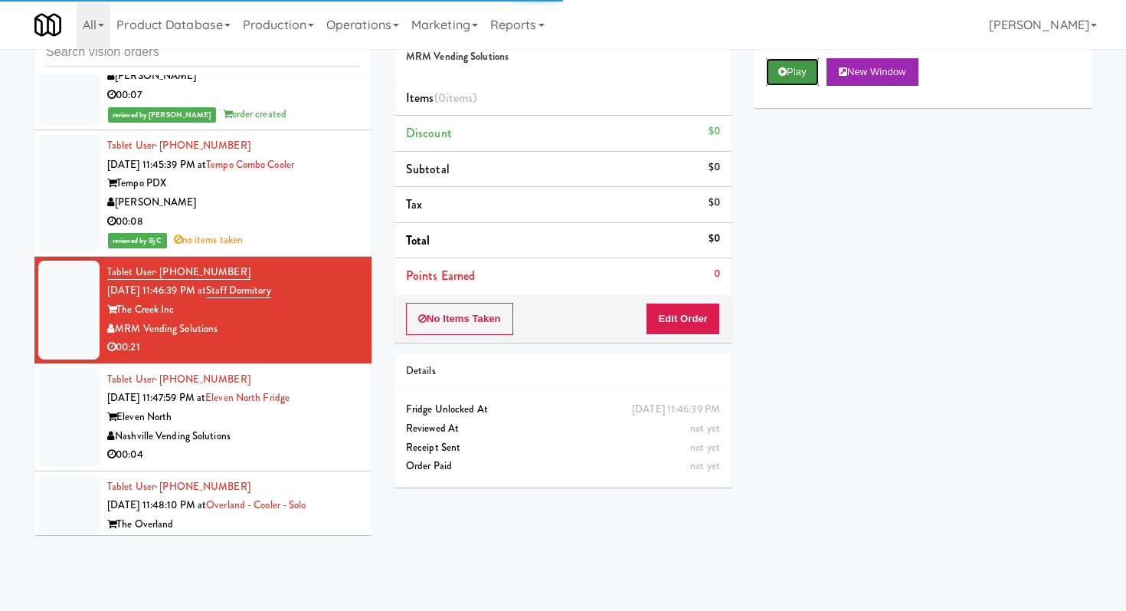
click at [774, 74] on button "Play" at bounding box center [792, 72] width 53 height 28
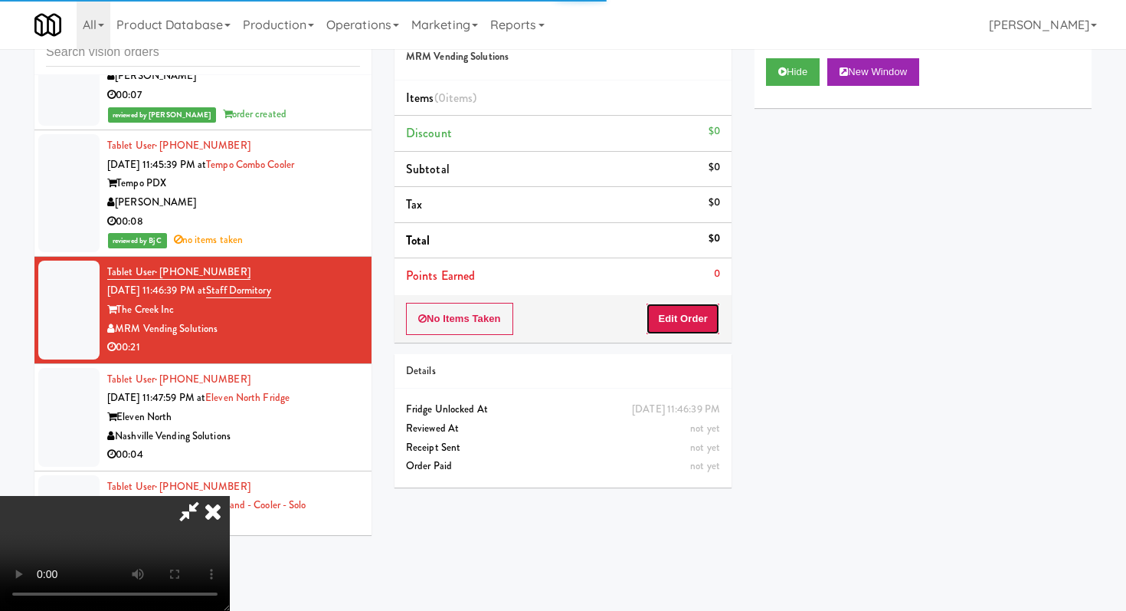
click at [677, 322] on button "Edit Order" at bounding box center [683, 319] width 74 height 32
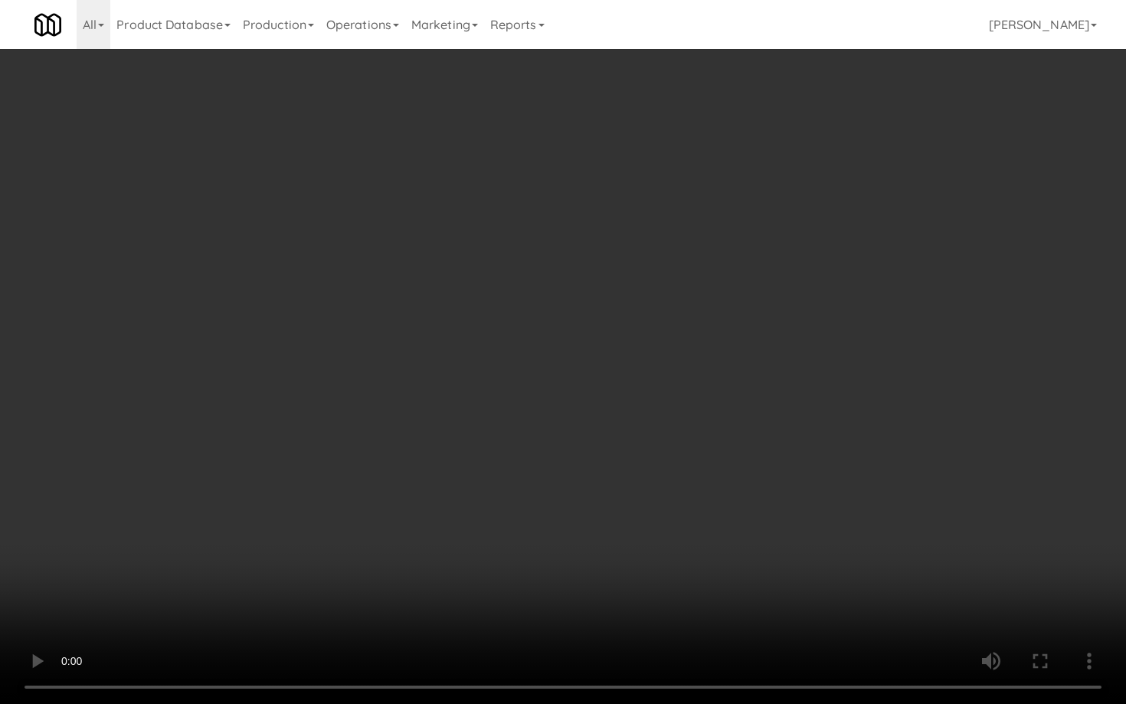
click at [559, 415] on video at bounding box center [563, 352] width 1126 height 704
click at [812, 543] on video at bounding box center [563, 352] width 1126 height 704
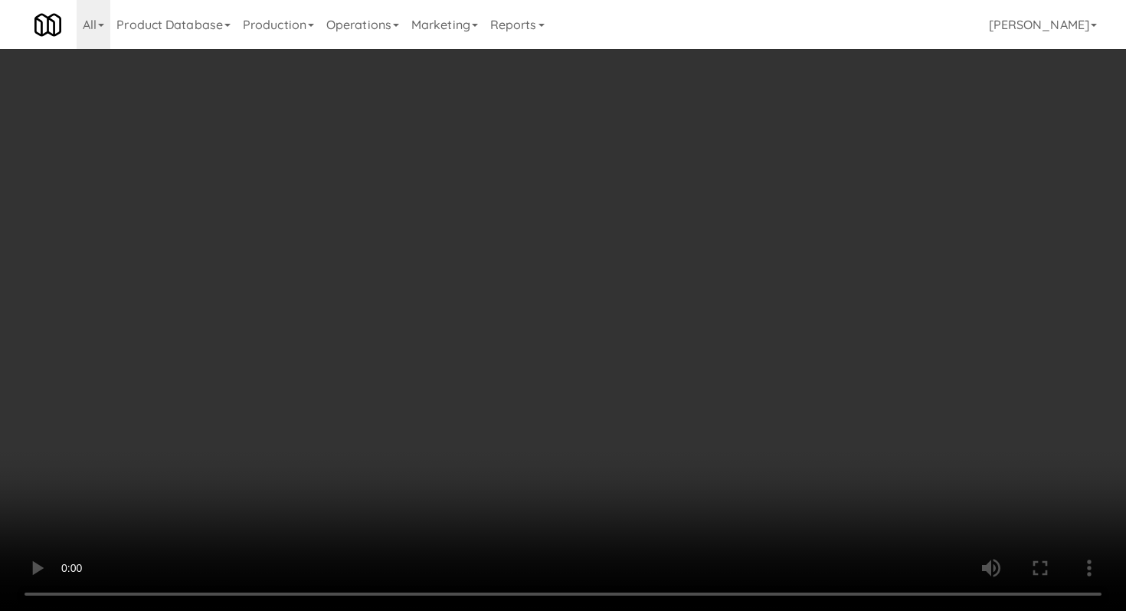
scroll to position [947, 0]
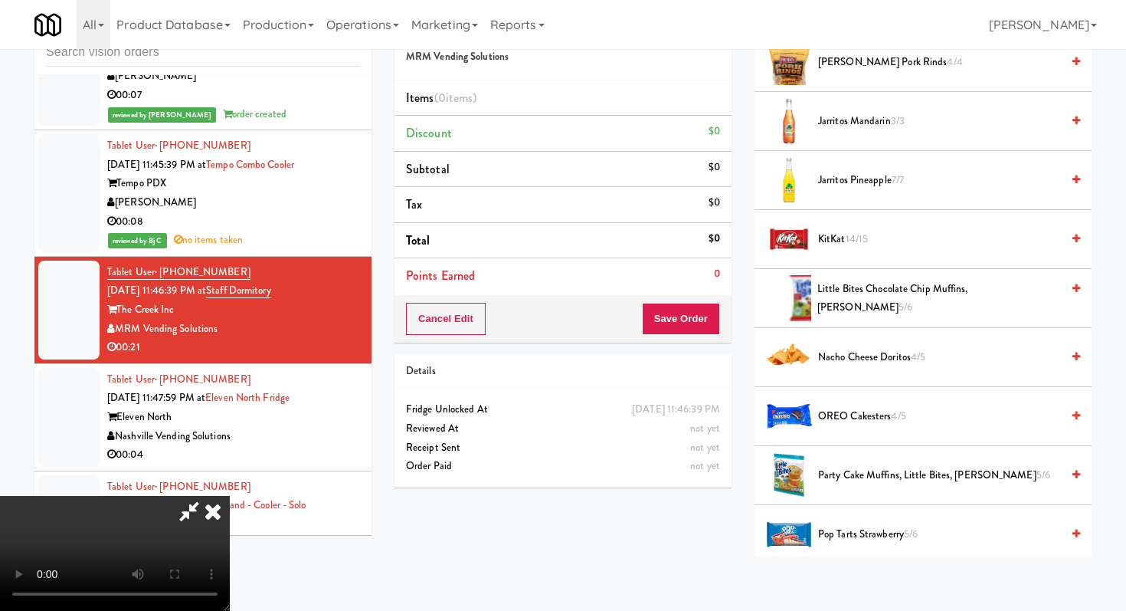
click at [877, 130] on span "Jarritos Mandarin 3/3" at bounding box center [939, 121] width 243 height 19
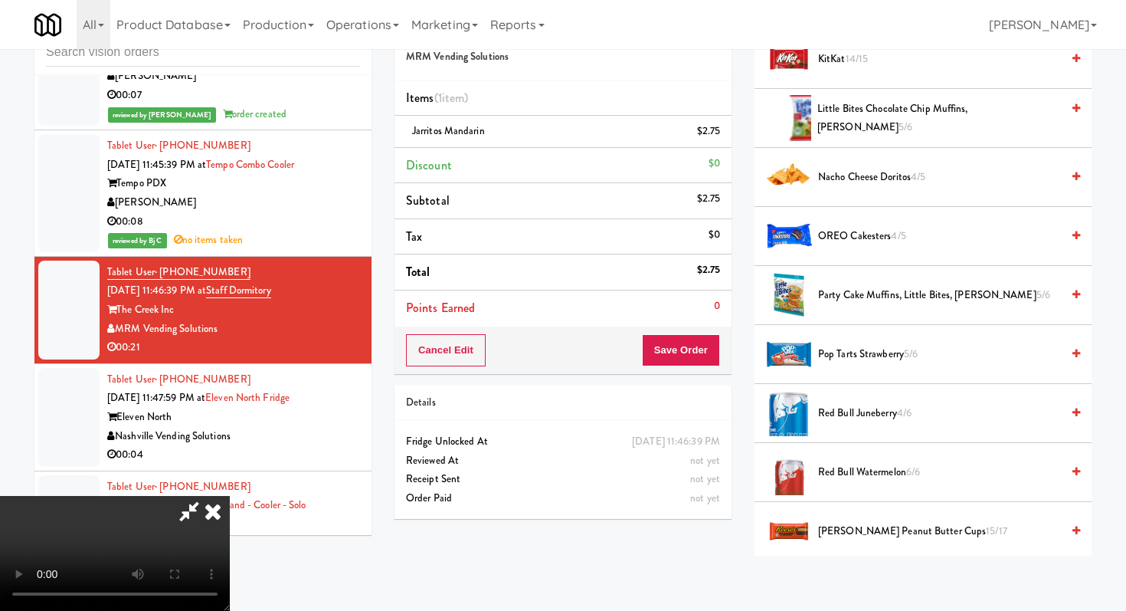
scroll to position [1136, 0]
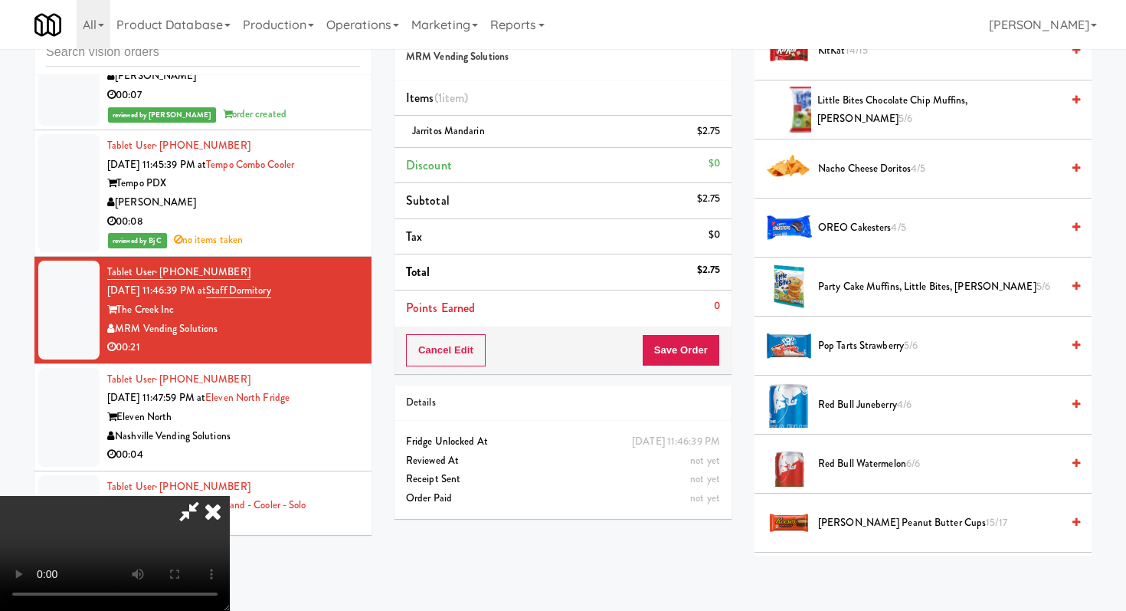
click at [871, 177] on span "Nacho Cheese Doritos 4/5" at bounding box center [939, 168] width 243 height 19
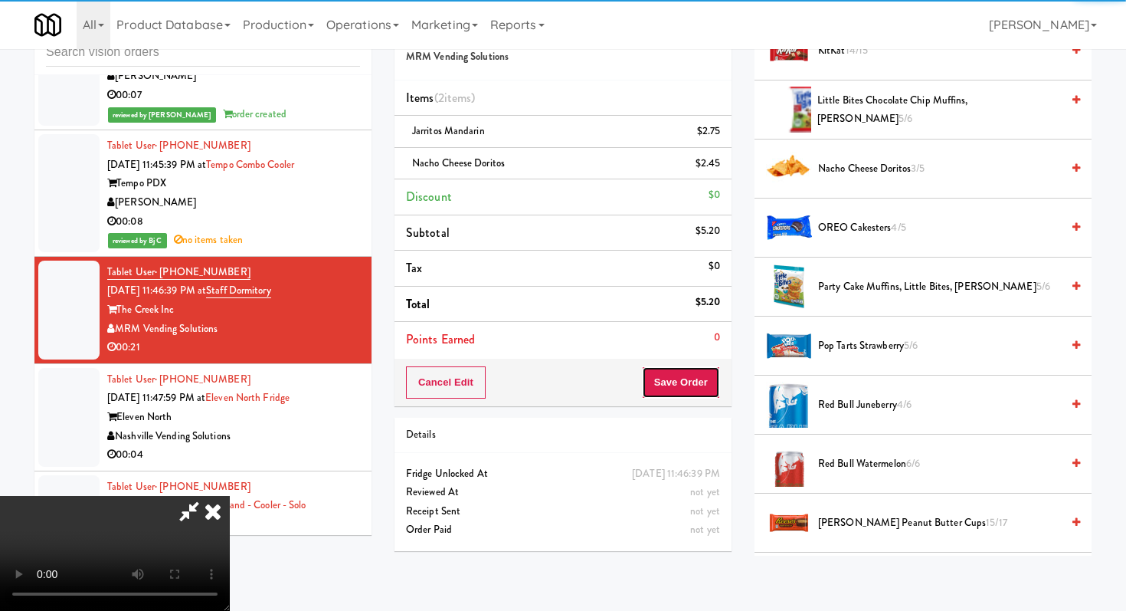
click at [717, 389] on button "Save Order" at bounding box center [681, 382] width 78 height 32
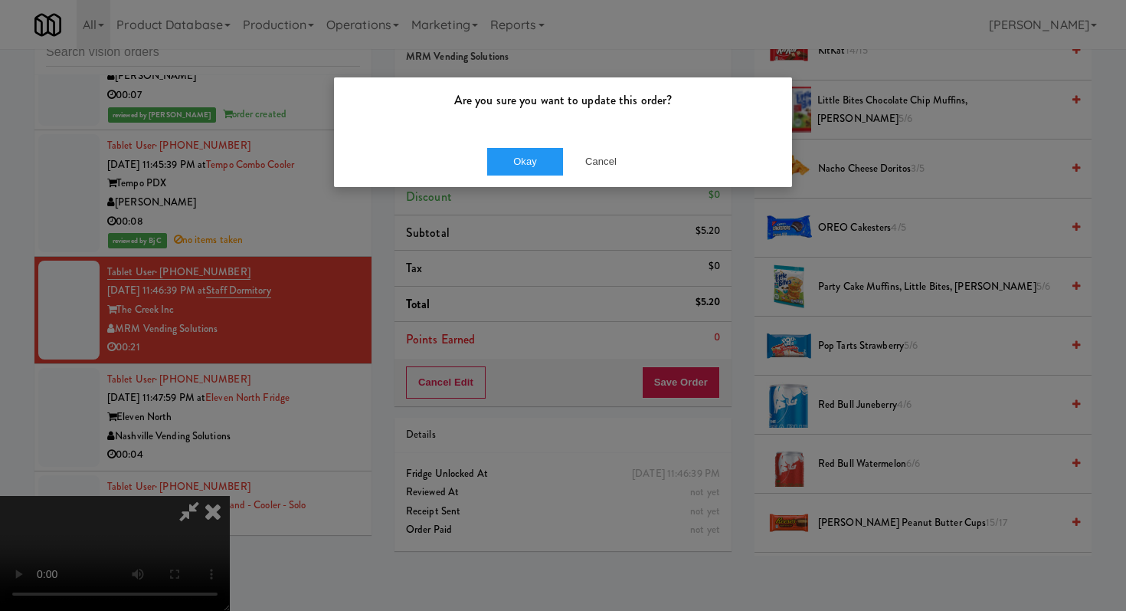
click at [526, 141] on div "Okay Cancel" at bounding box center [563, 161] width 458 height 51
click at [530, 156] on button "Okay" at bounding box center [525, 162] width 77 height 28
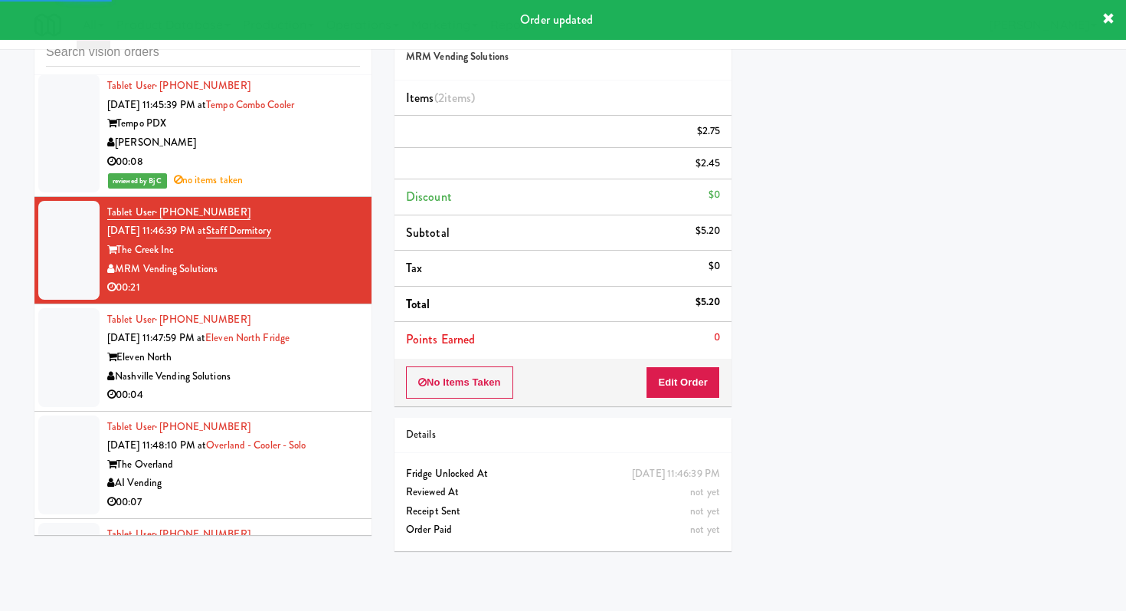
scroll to position [11547, 0]
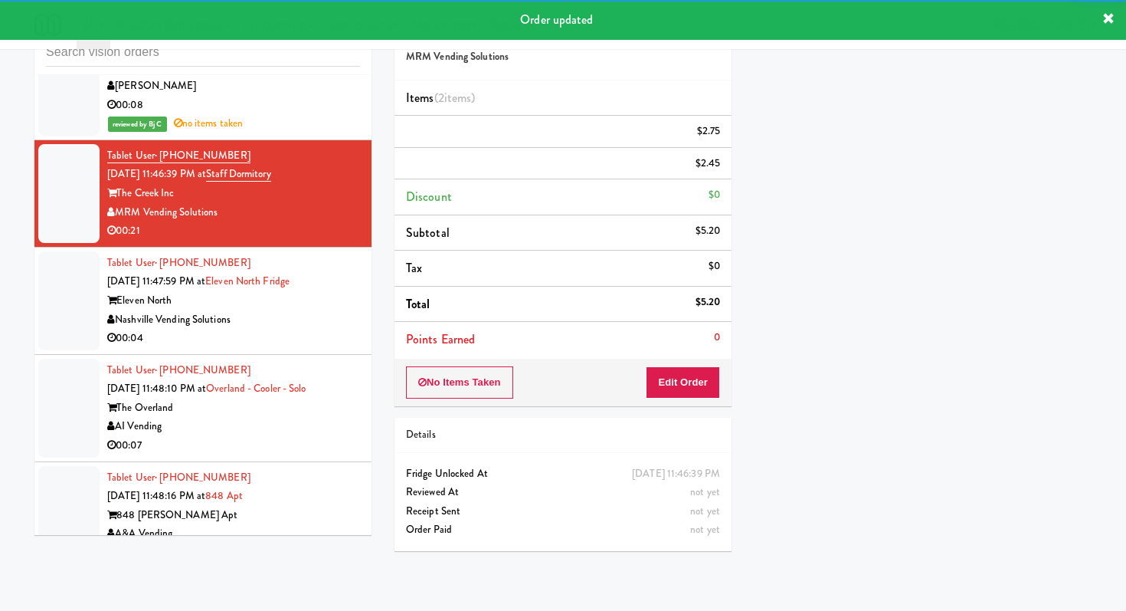
click at [310, 348] on div "00:04" at bounding box center [233, 338] width 253 height 19
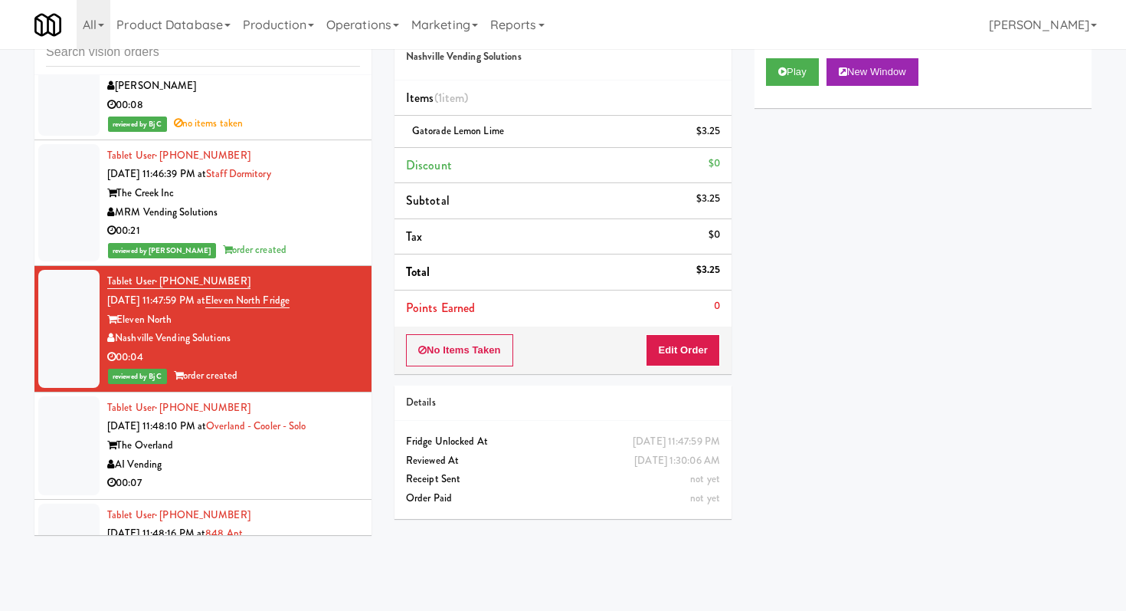
click at [303, 471] on div "AI Vending" at bounding box center [233, 464] width 253 height 19
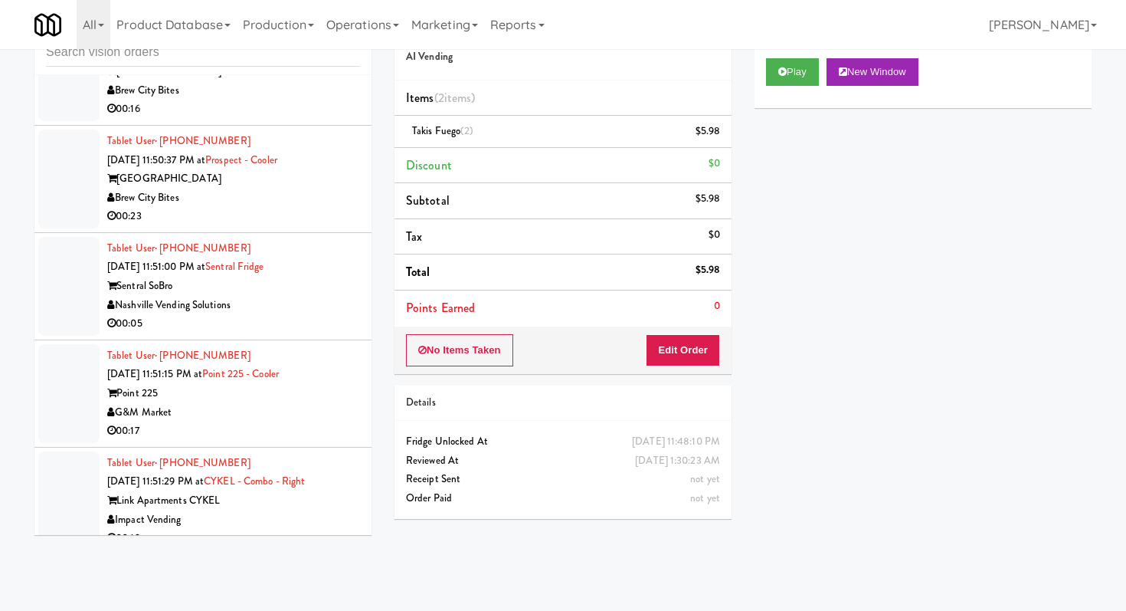
scroll to position [12353, 0]
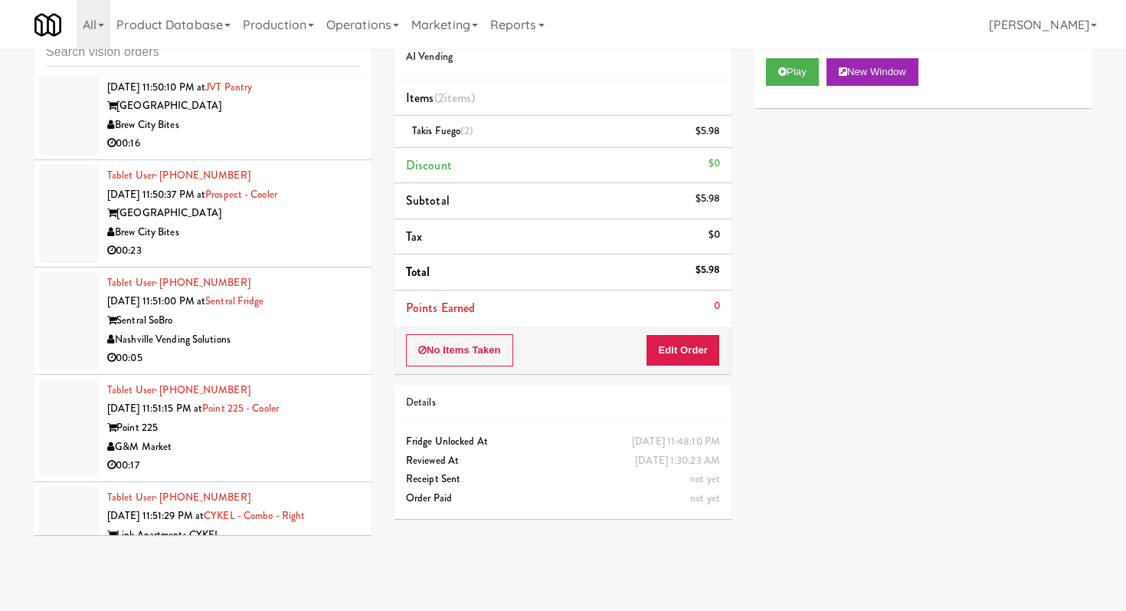
click at [320, 349] on div "Nashville Vending Solutions" at bounding box center [233, 339] width 253 height 19
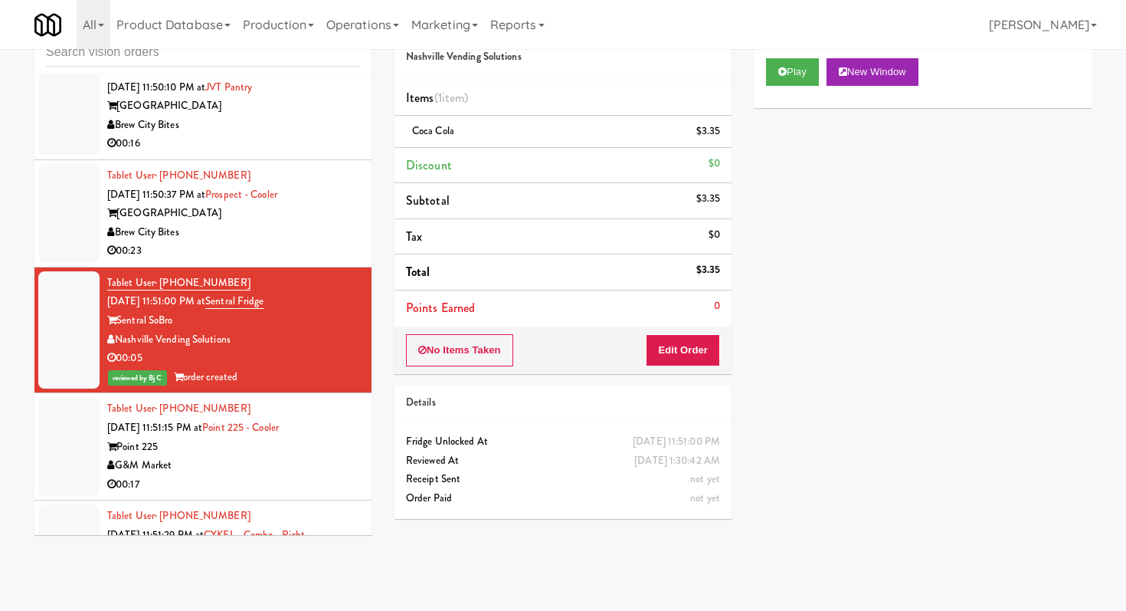
click at [304, 253] on div "00:23" at bounding box center [233, 250] width 253 height 19
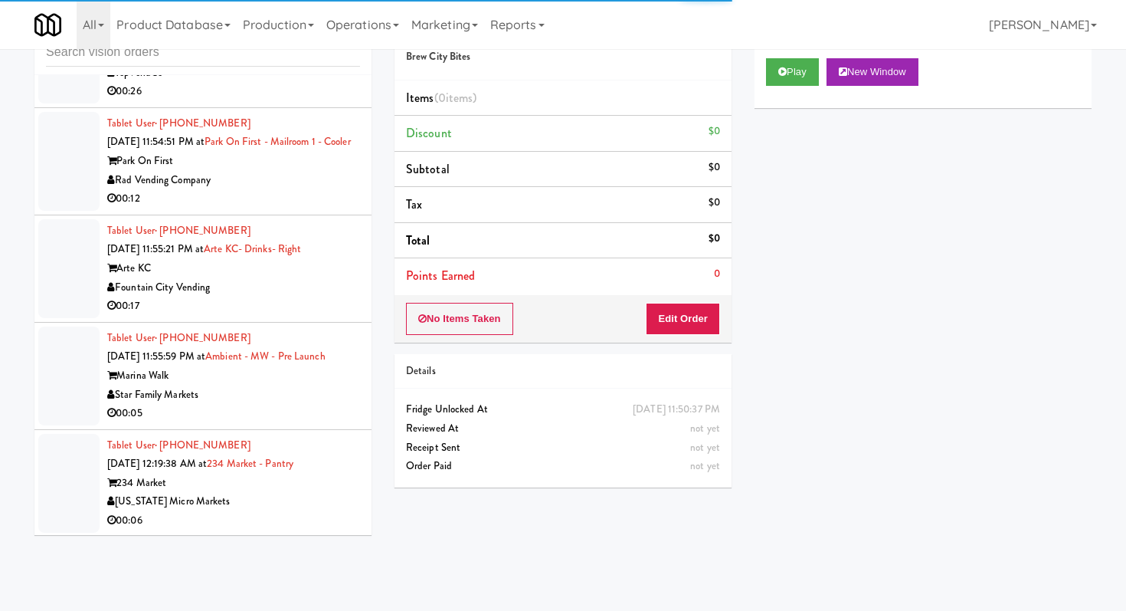
scroll to position [13875, 0]
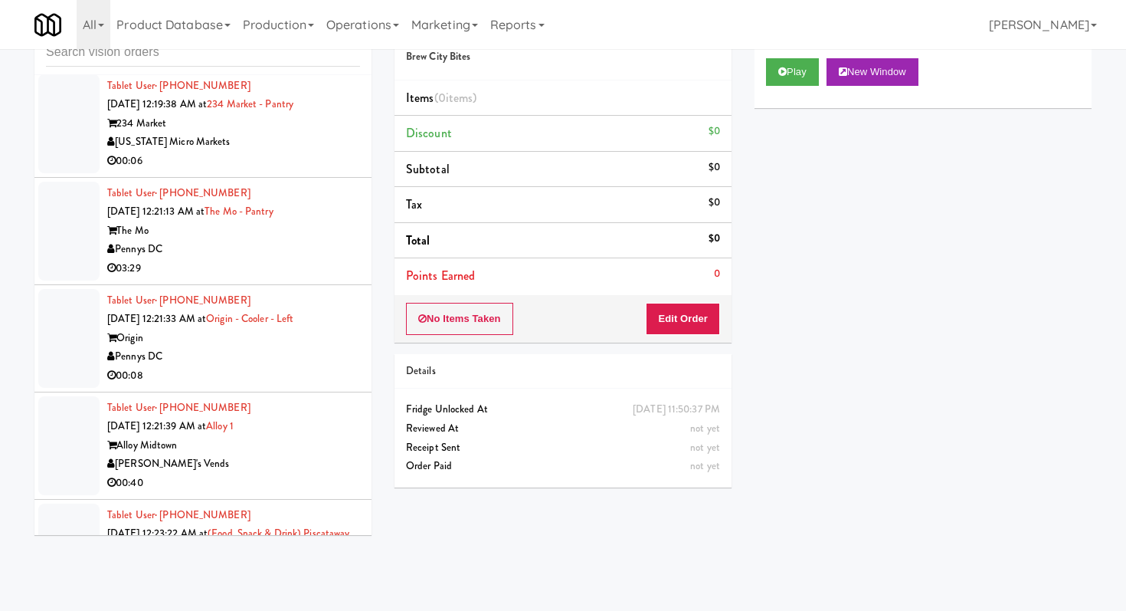
click at [330, 366] on div "Pennys DC" at bounding box center [233, 356] width 253 height 19
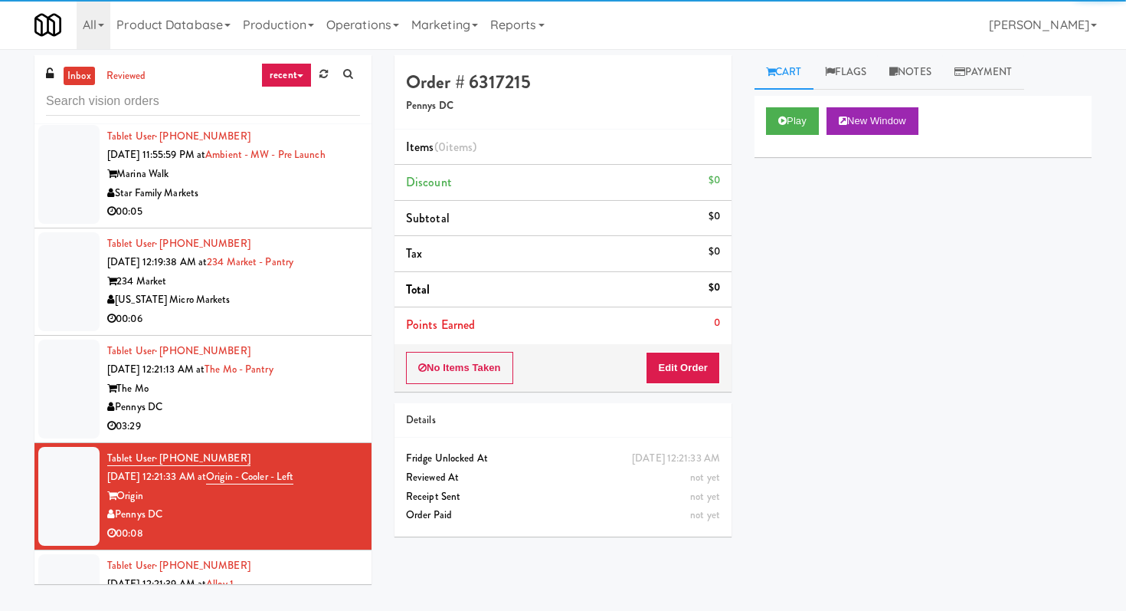
scroll to position [13730, 0]
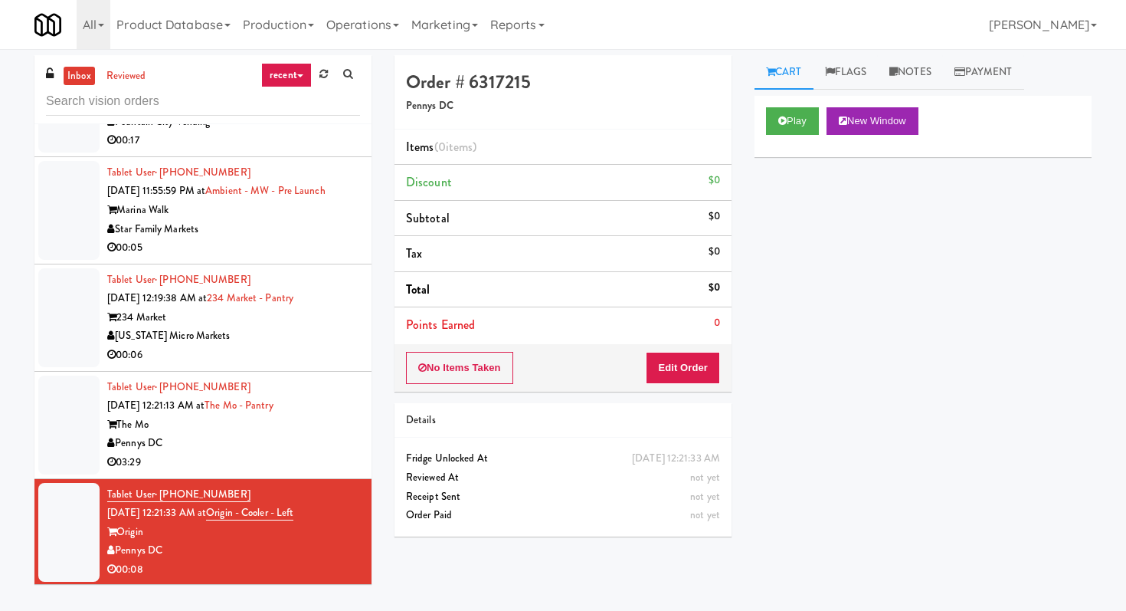
click at [304, 239] on div "Star Family Markets" at bounding box center [233, 229] width 253 height 19
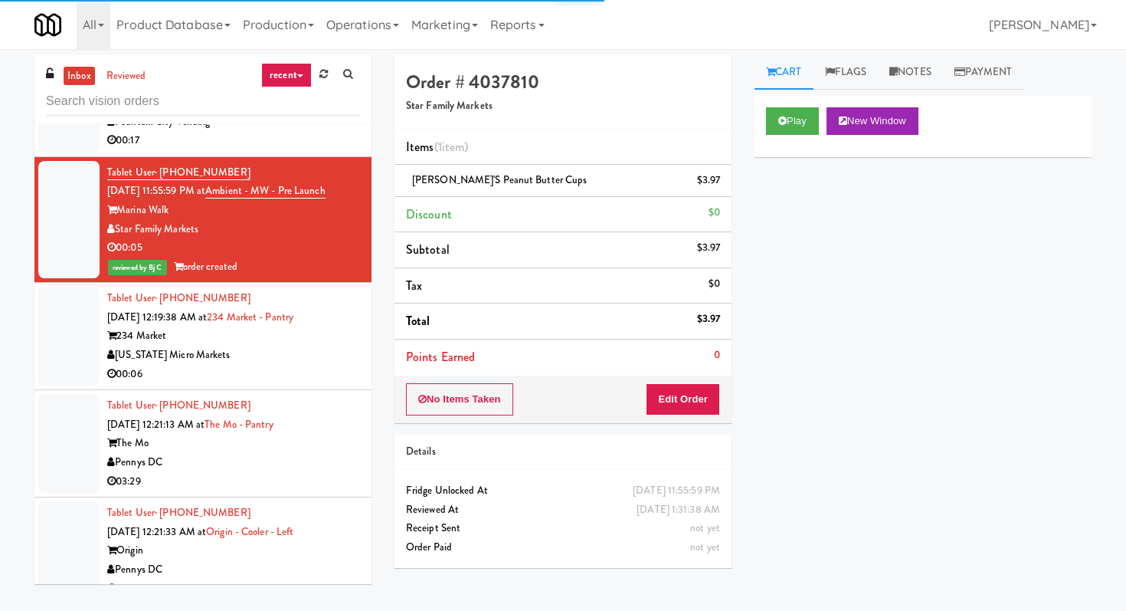
click at [323, 150] on div "00:17" at bounding box center [233, 140] width 253 height 19
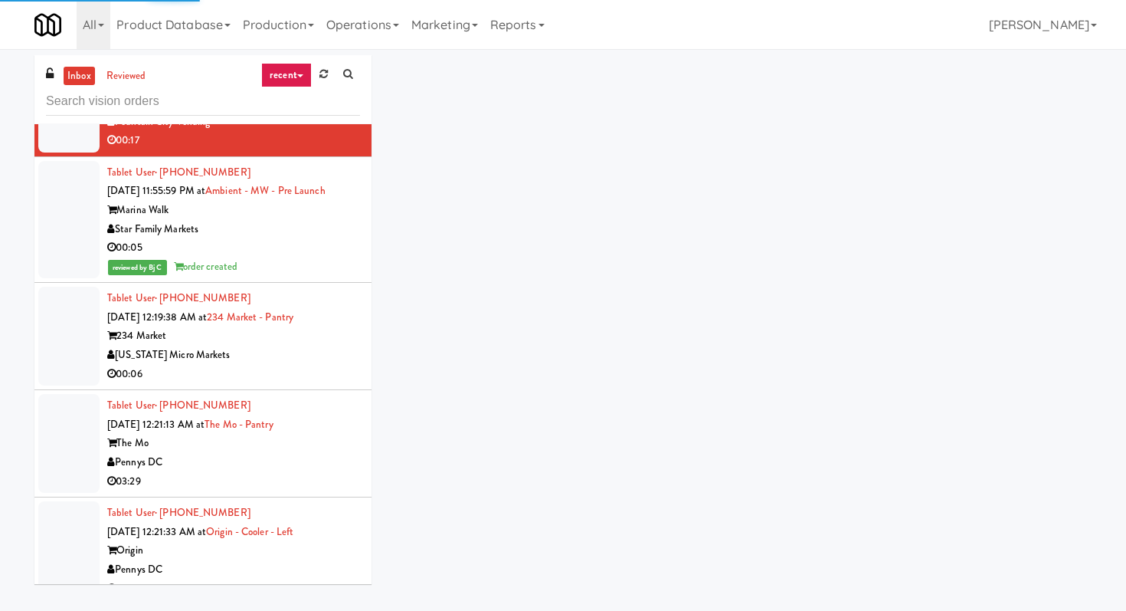
click at [287, 384] on div "00:06" at bounding box center [233, 374] width 253 height 19
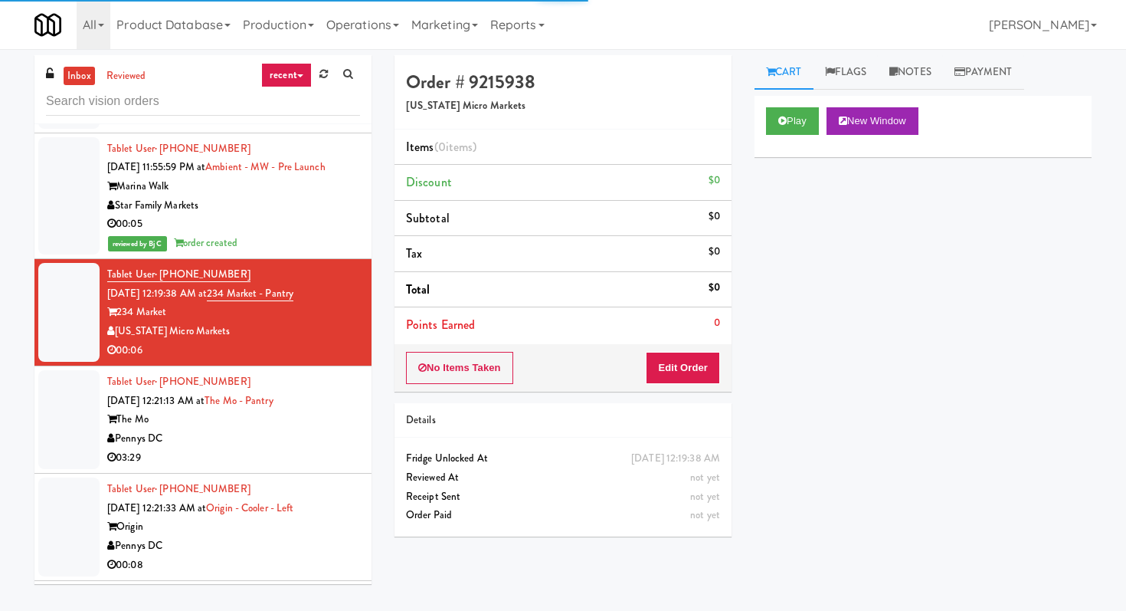
scroll to position [13760, 0]
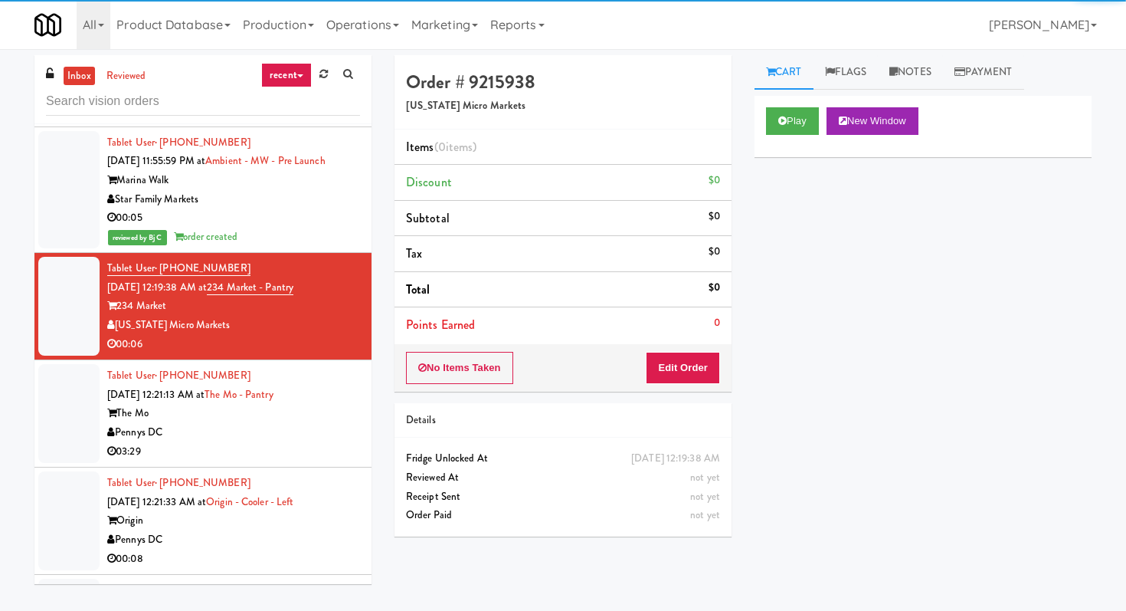
click at [772, 105] on div "Play New Window" at bounding box center [923, 126] width 337 height 61
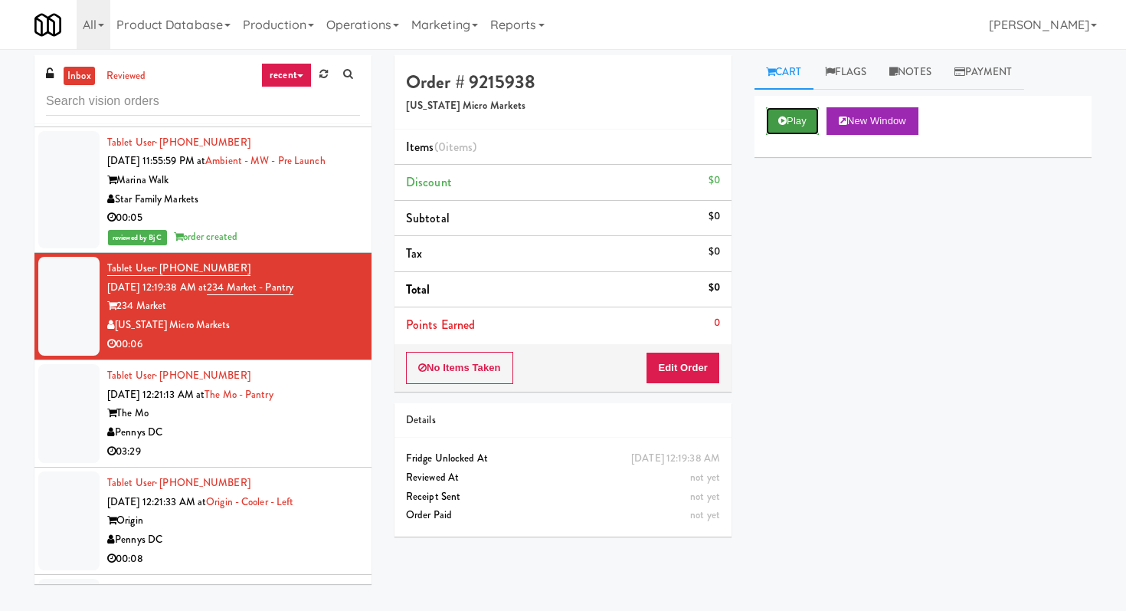
click at [778, 111] on button "Play" at bounding box center [792, 121] width 53 height 28
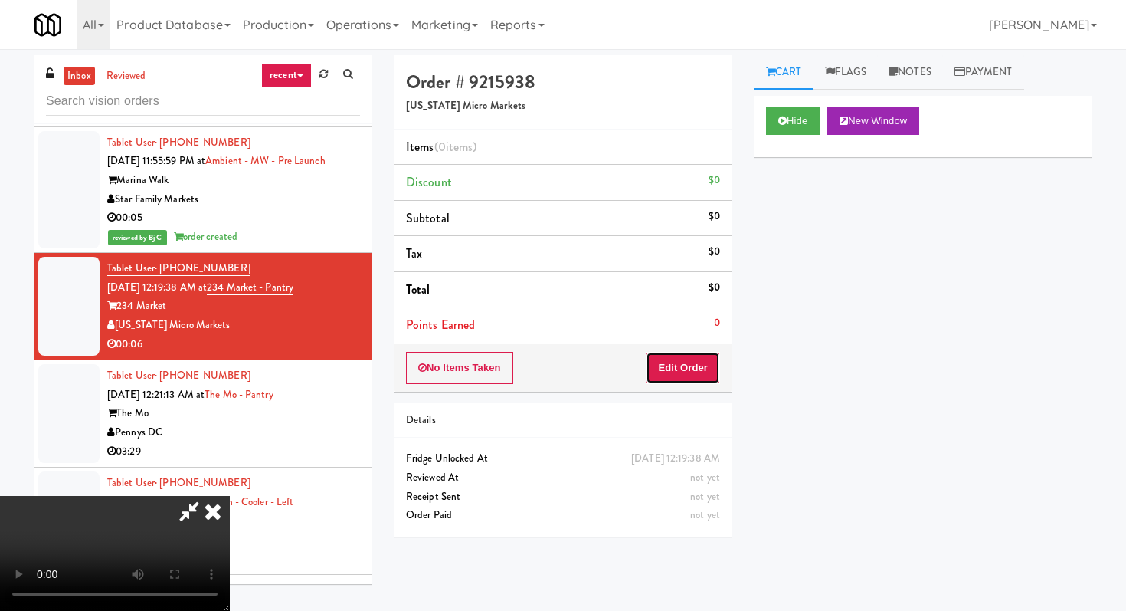
click at [688, 362] on button "Edit Order" at bounding box center [683, 368] width 74 height 32
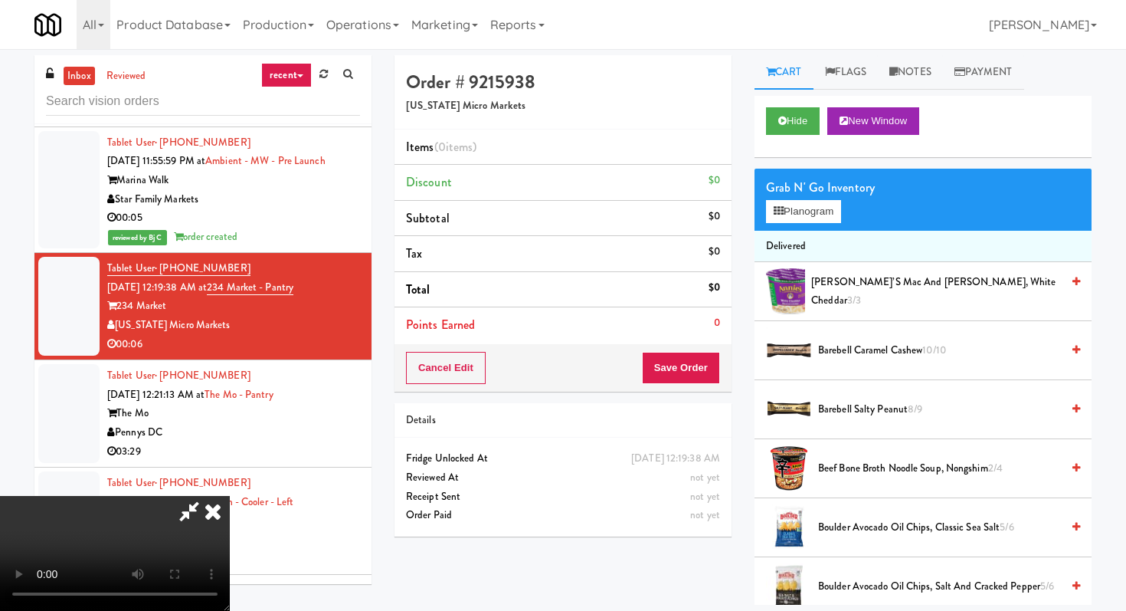
scroll to position [152, 0]
click at [230, 496] on video at bounding box center [115, 553] width 230 height 115
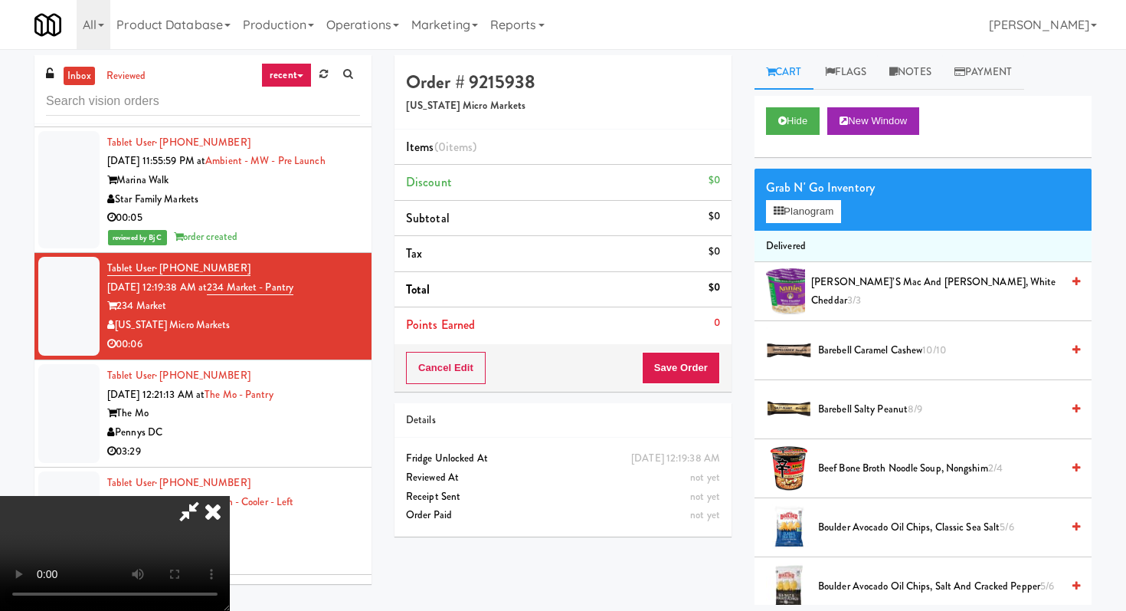
click at [230, 496] on video at bounding box center [115, 553] width 230 height 115
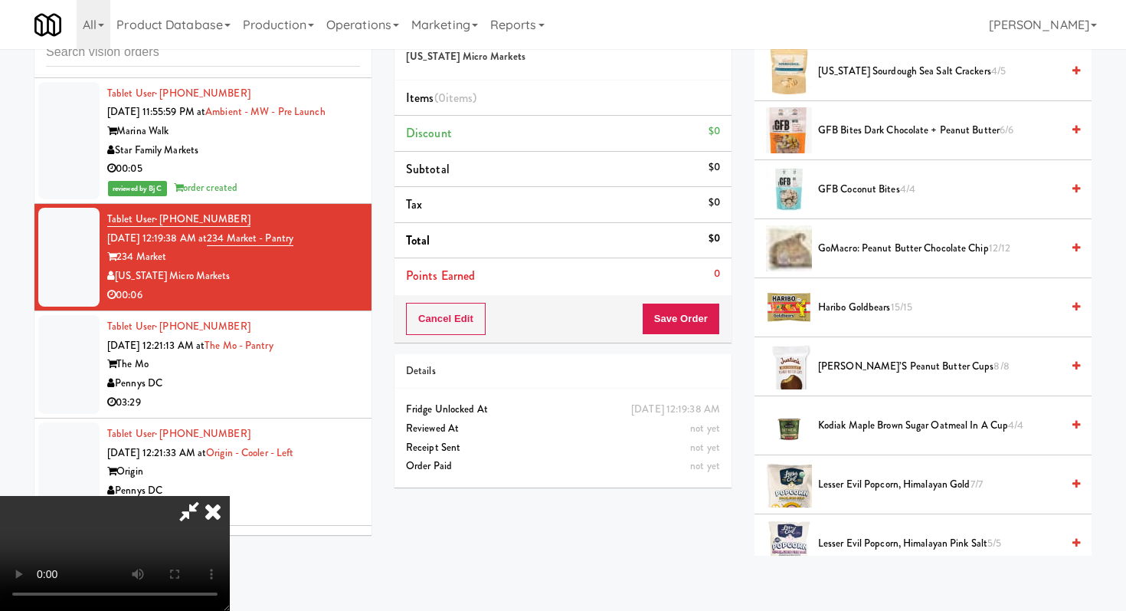
scroll to position [773, 0]
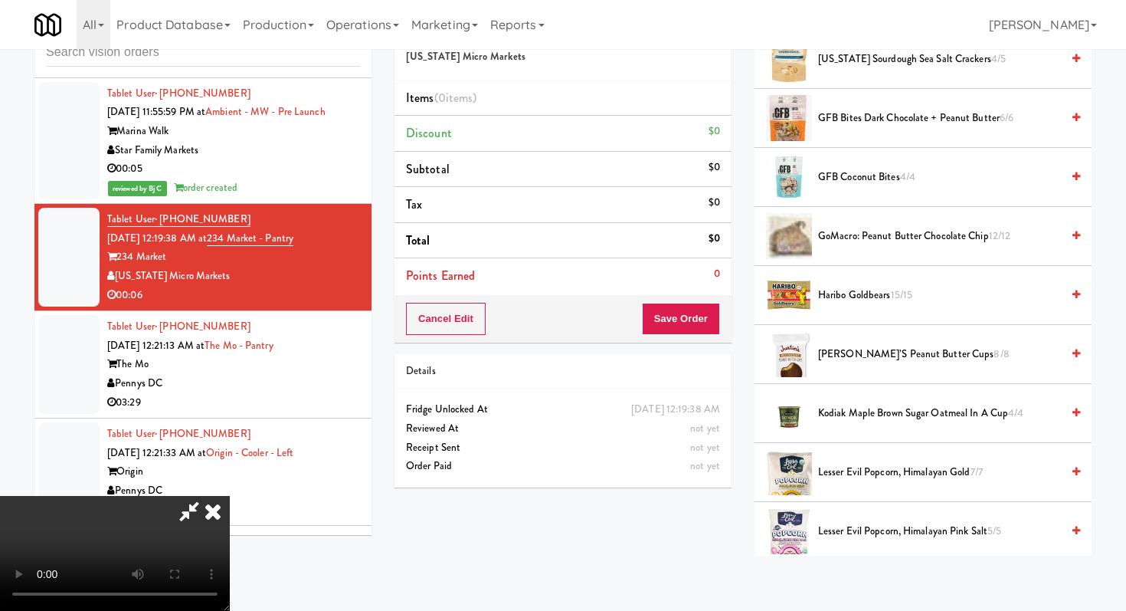
click at [825, 290] on span "Haribo Goldbears 15/15" at bounding box center [939, 295] width 243 height 19
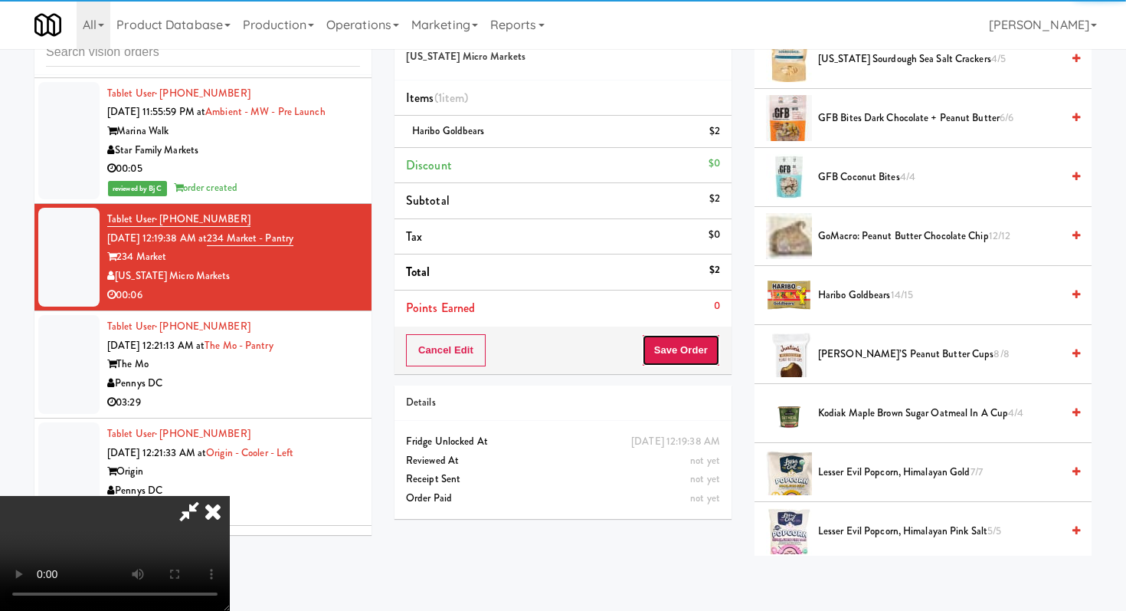
click at [685, 358] on button "Save Order" at bounding box center [681, 350] width 78 height 32
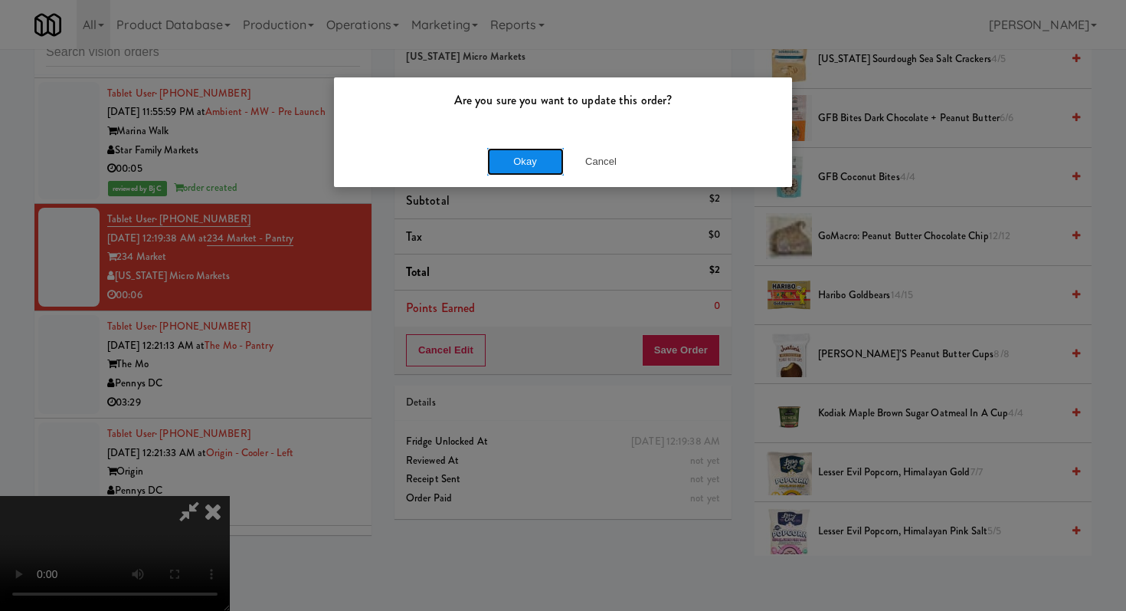
click at [520, 148] on button "Okay" at bounding box center [525, 162] width 77 height 28
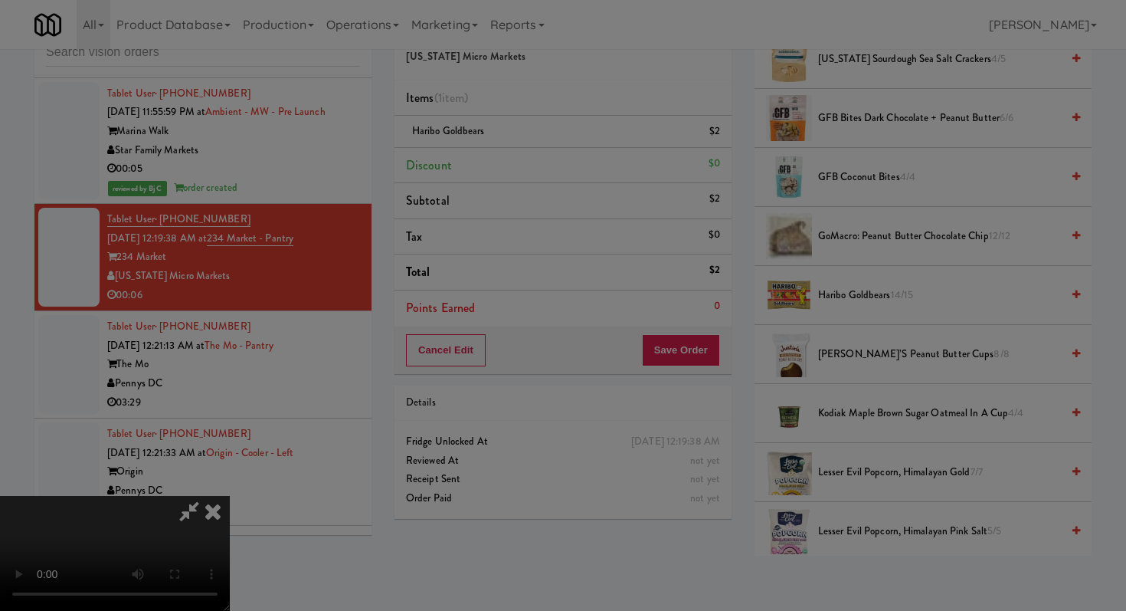
click at [520, 147] on div at bounding box center [563, 305] width 1126 height 611
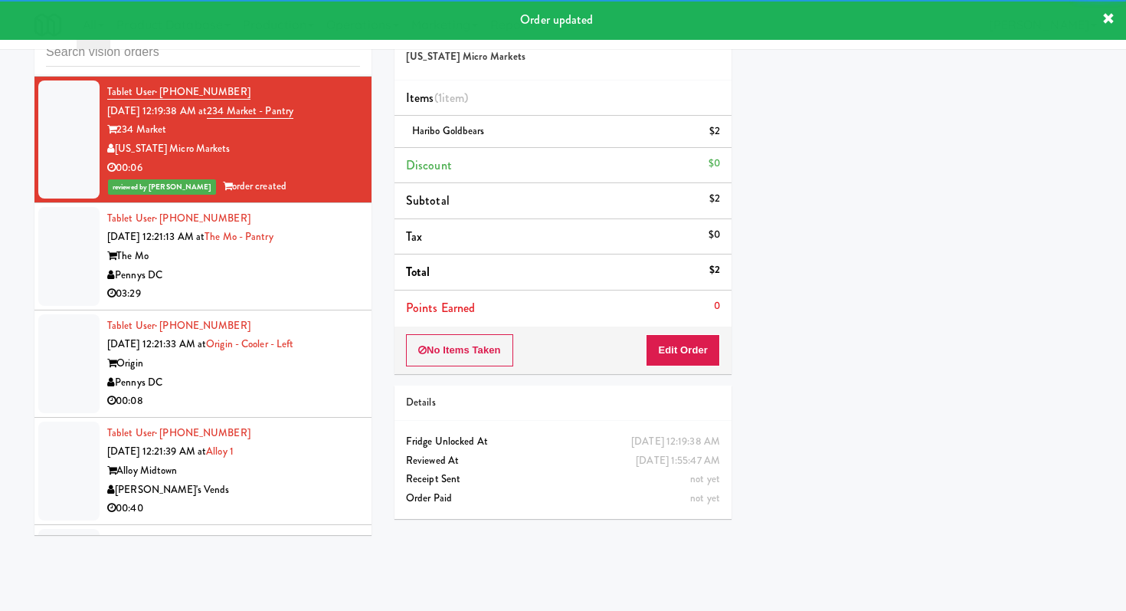
scroll to position [13919, 0]
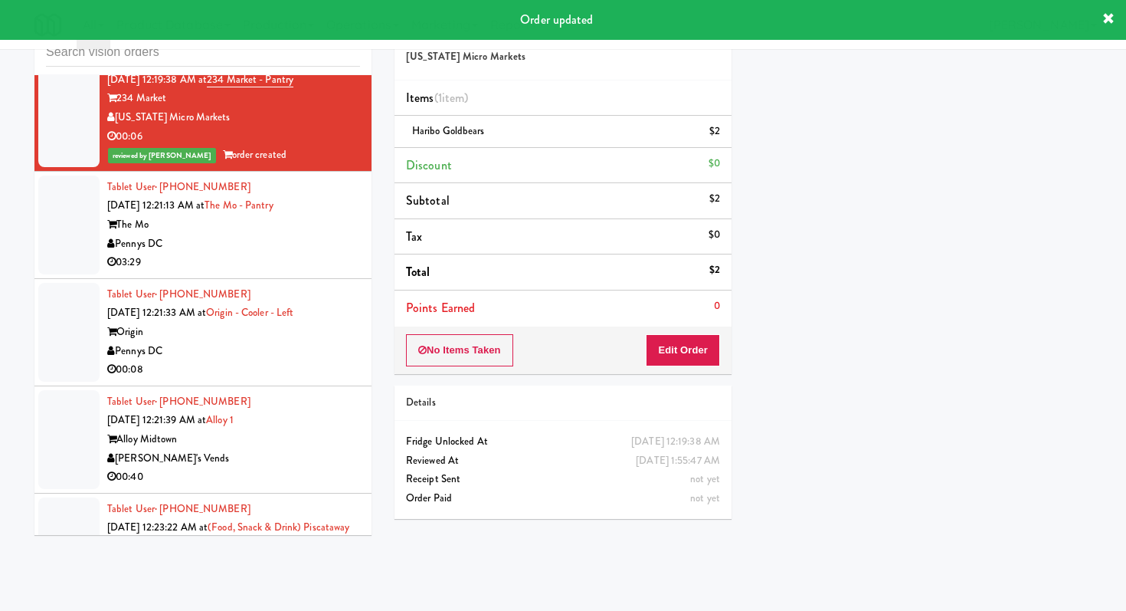
click at [333, 279] on li "Tablet User · (240) 733-4763 Sep 21, 2025 12:21:13 AM at The Mo - Pantry The Mo…" at bounding box center [202, 225] width 337 height 107
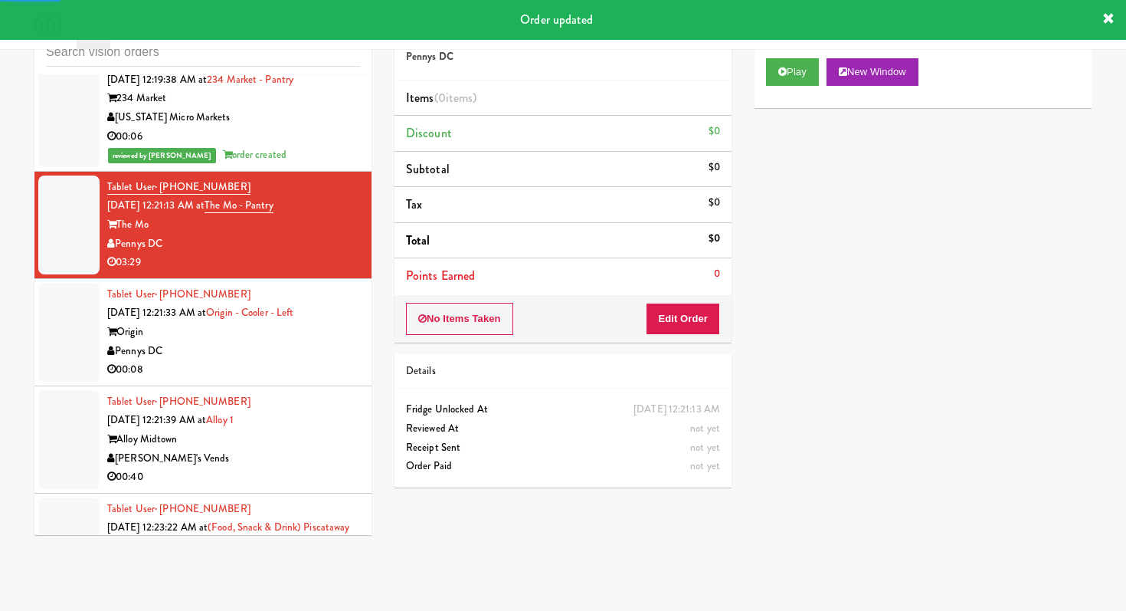
click at [331, 361] on div "Pennys DC" at bounding box center [233, 351] width 253 height 19
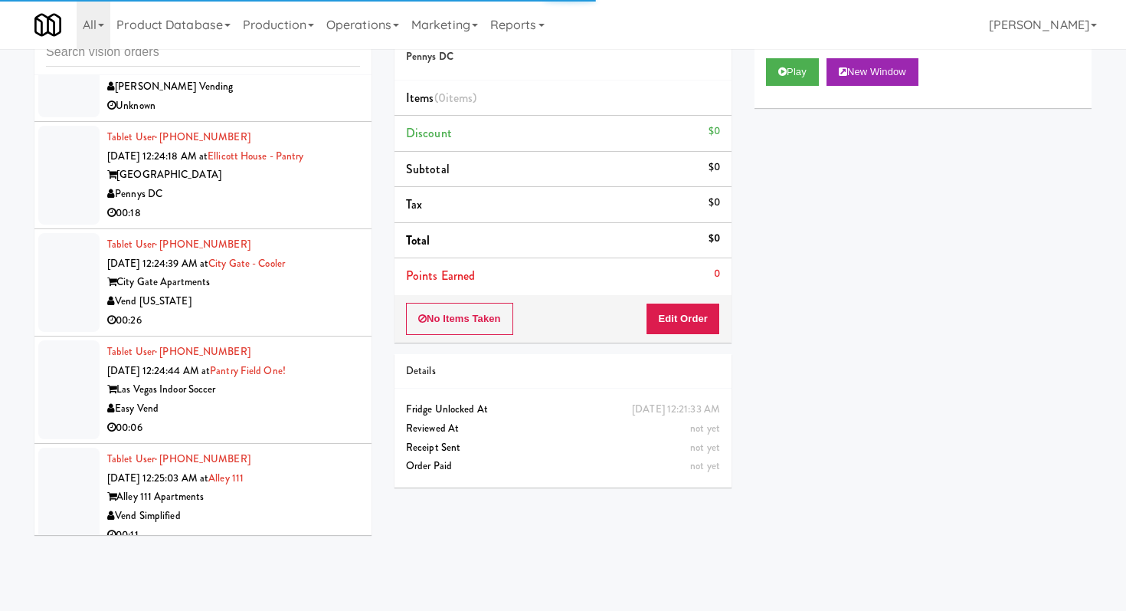
scroll to position [14736, 0]
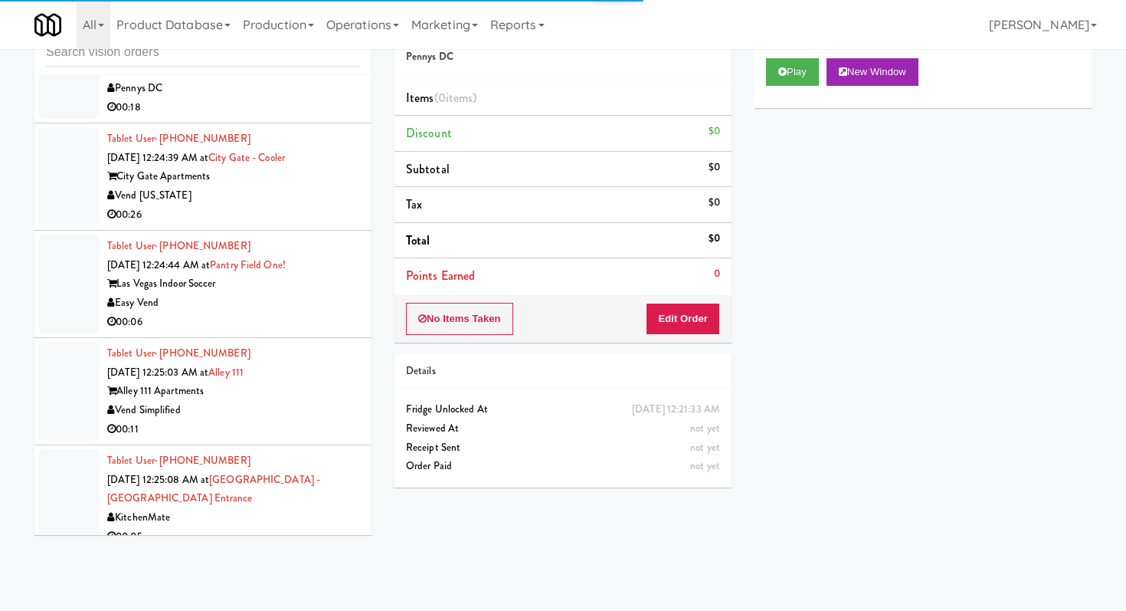
click at [309, 332] on div "00:06" at bounding box center [233, 322] width 253 height 19
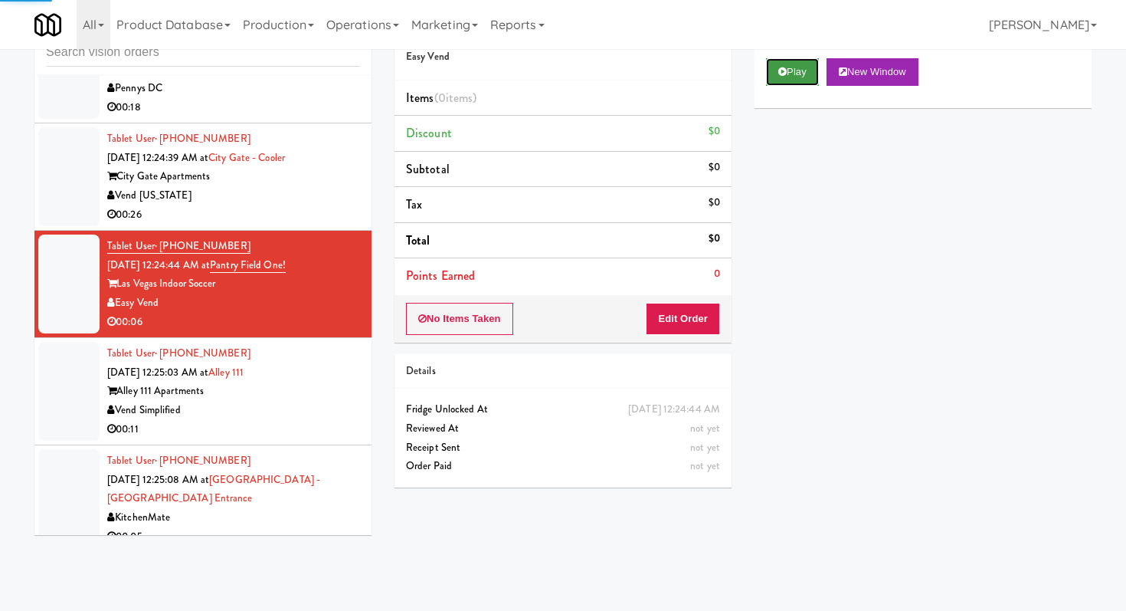
click at [795, 71] on button "Play" at bounding box center [792, 72] width 53 height 28
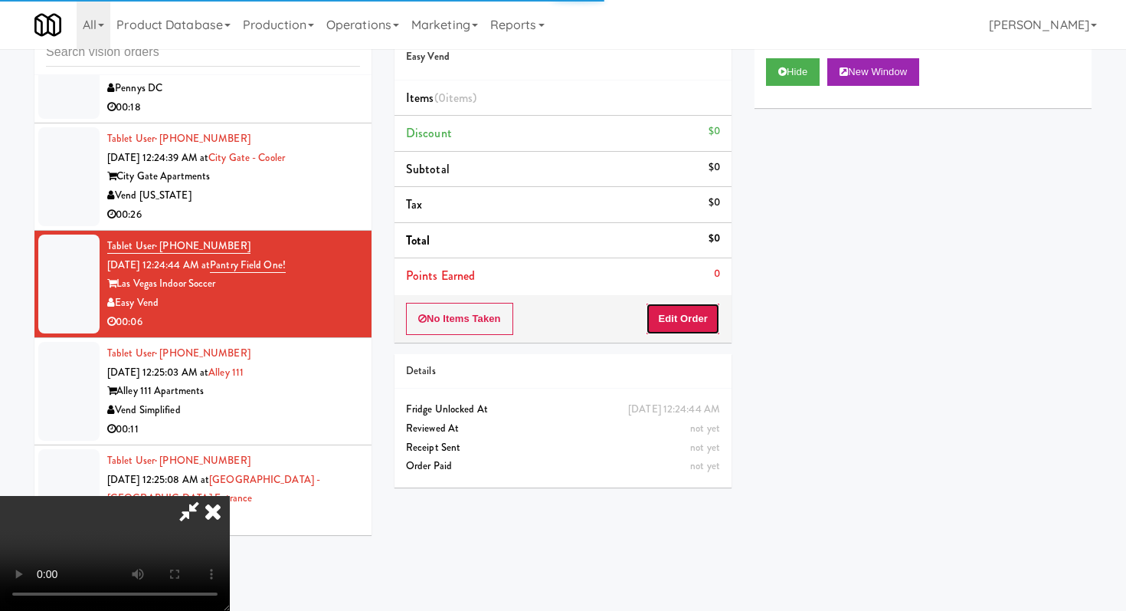
click at [705, 319] on button "Edit Order" at bounding box center [683, 319] width 74 height 32
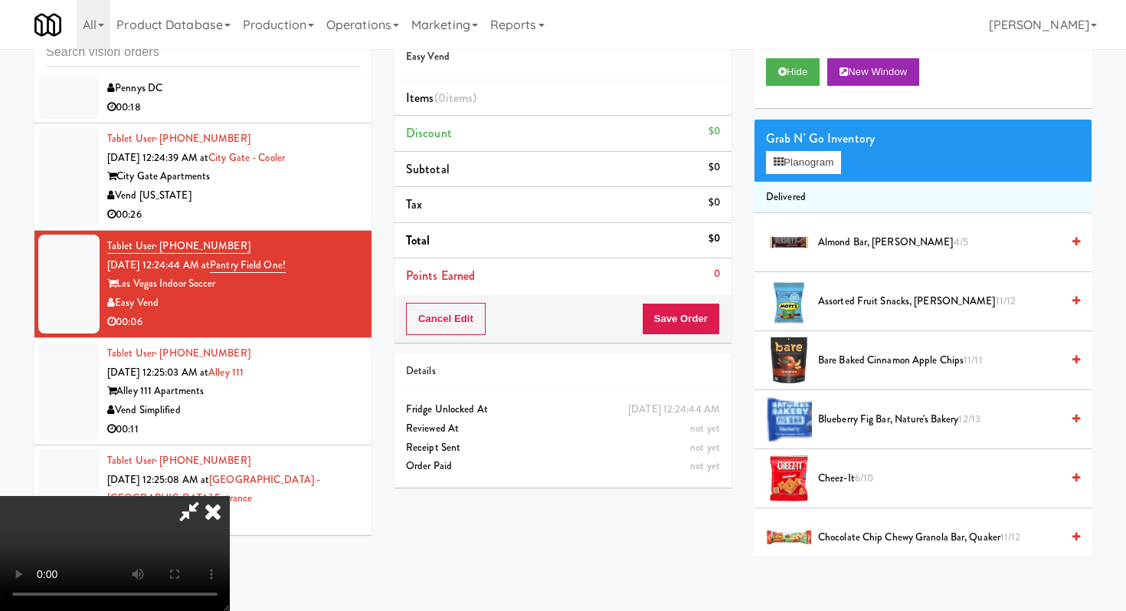
scroll to position [152, 0]
click at [230, 496] on video at bounding box center [115, 553] width 230 height 115
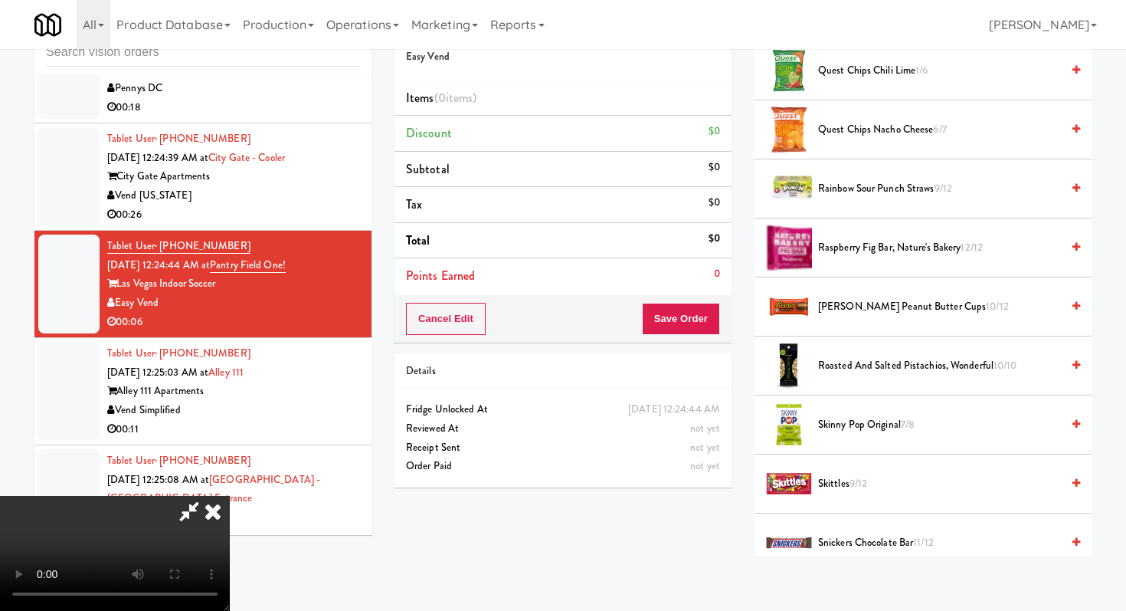
scroll to position [1735, 0]
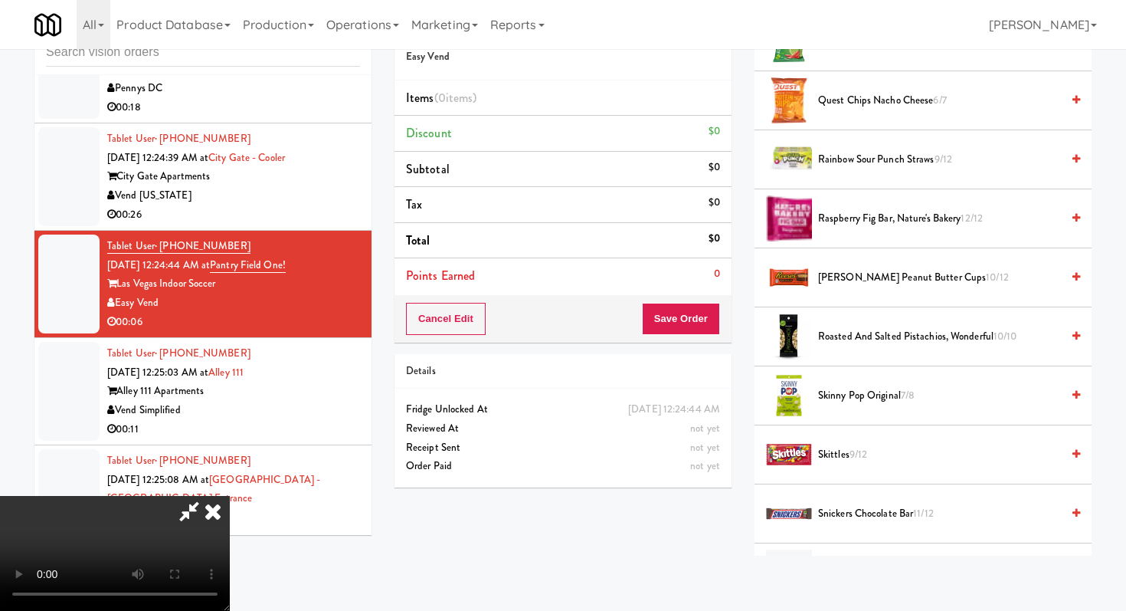
click at [897, 397] on span "Skinny Pop Original 7/8" at bounding box center [939, 395] width 243 height 19
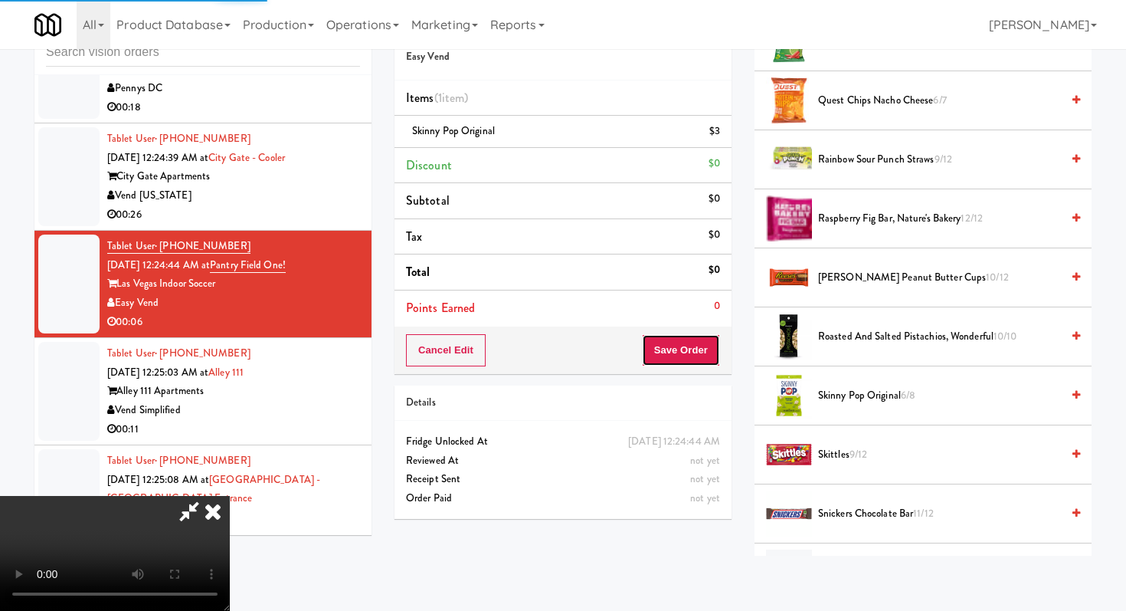
click at [689, 355] on button "Save Order" at bounding box center [681, 350] width 78 height 32
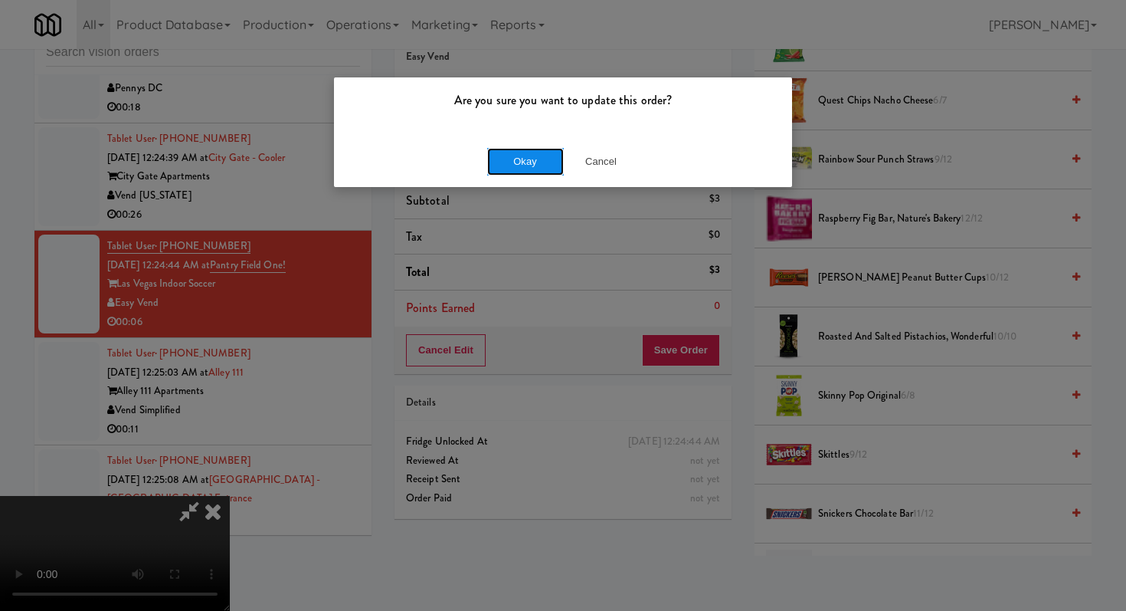
click at [513, 156] on button "Okay" at bounding box center [525, 162] width 77 height 28
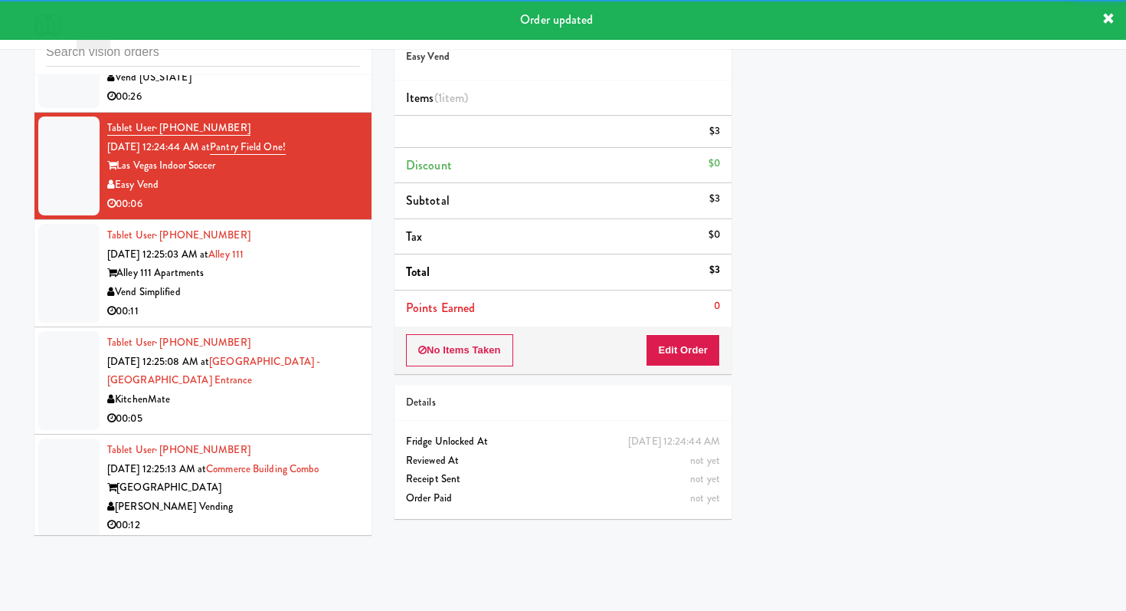
scroll to position [14894, 0]
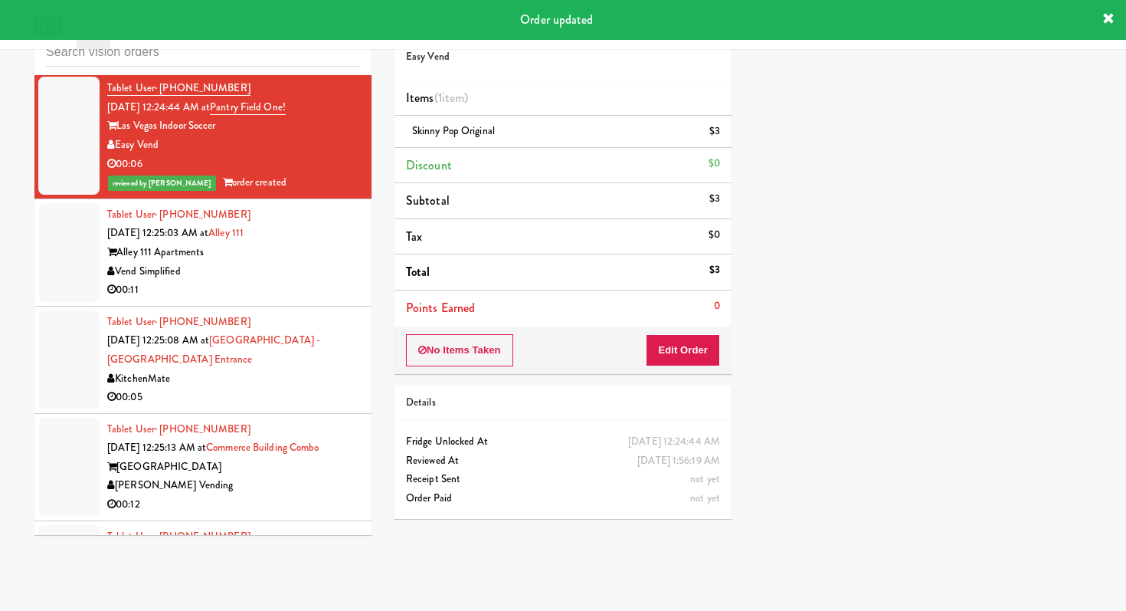
click at [297, 300] on div "00:11" at bounding box center [233, 289] width 253 height 19
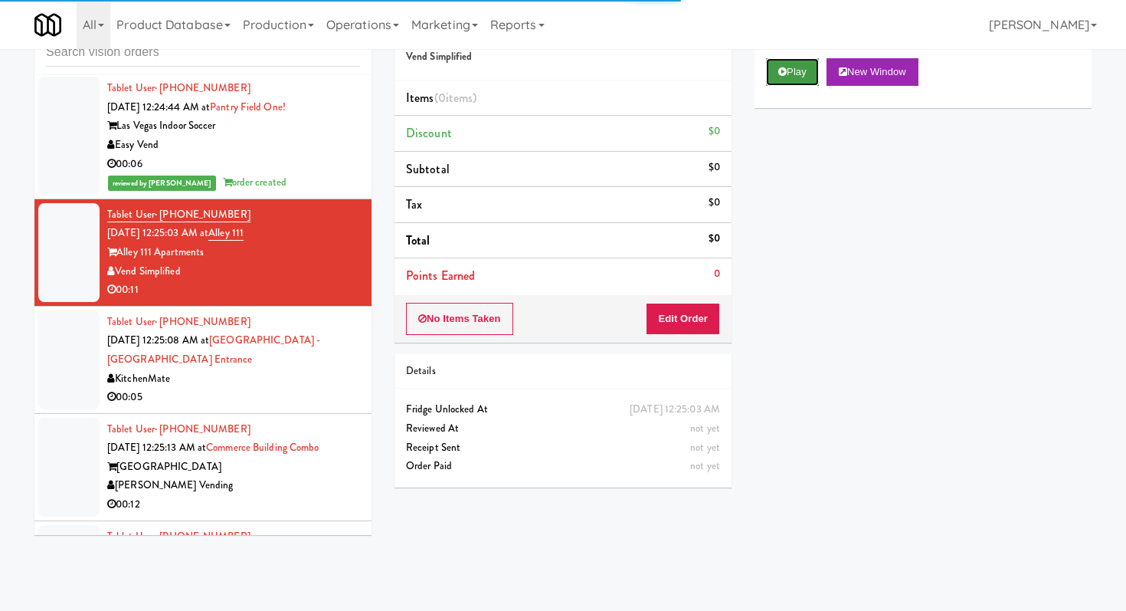
click at [775, 68] on button "Play" at bounding box center [792, 72] width 53 height 28
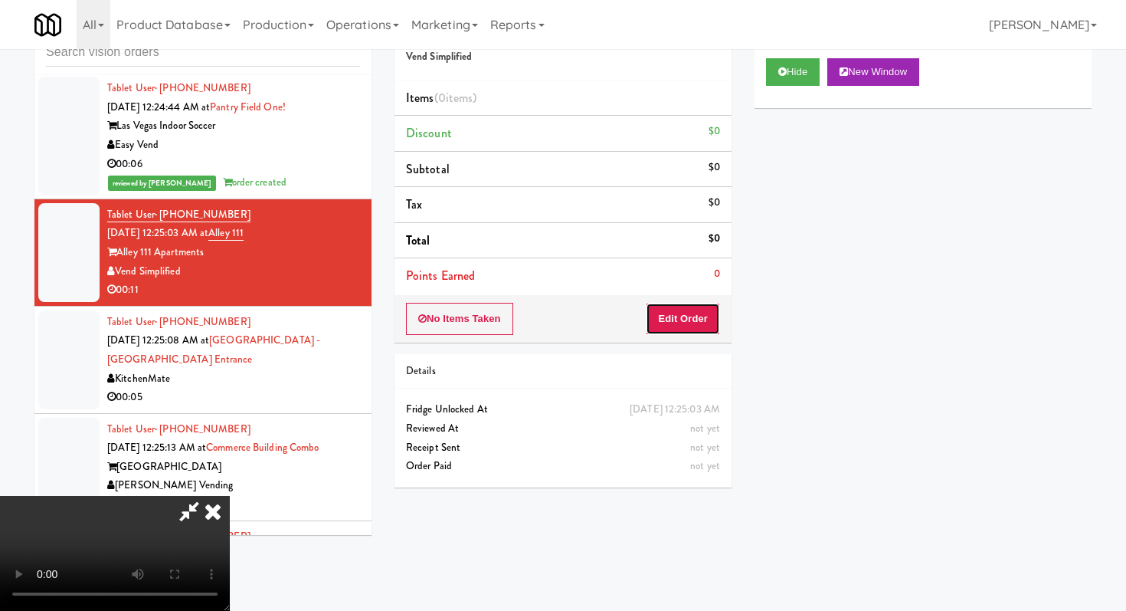
click at [679, 330] on button "Edit Order" at bounding box center [683, 319] width 74 height 32
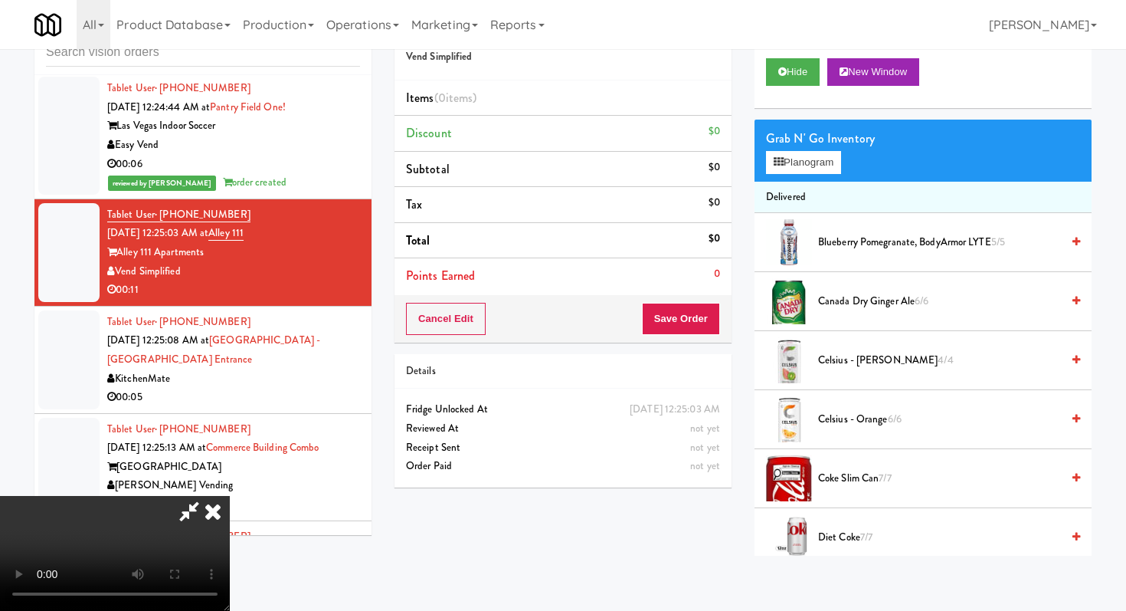
click at [230, 496] on video at bounding box center [115, 553] width 230 height 115
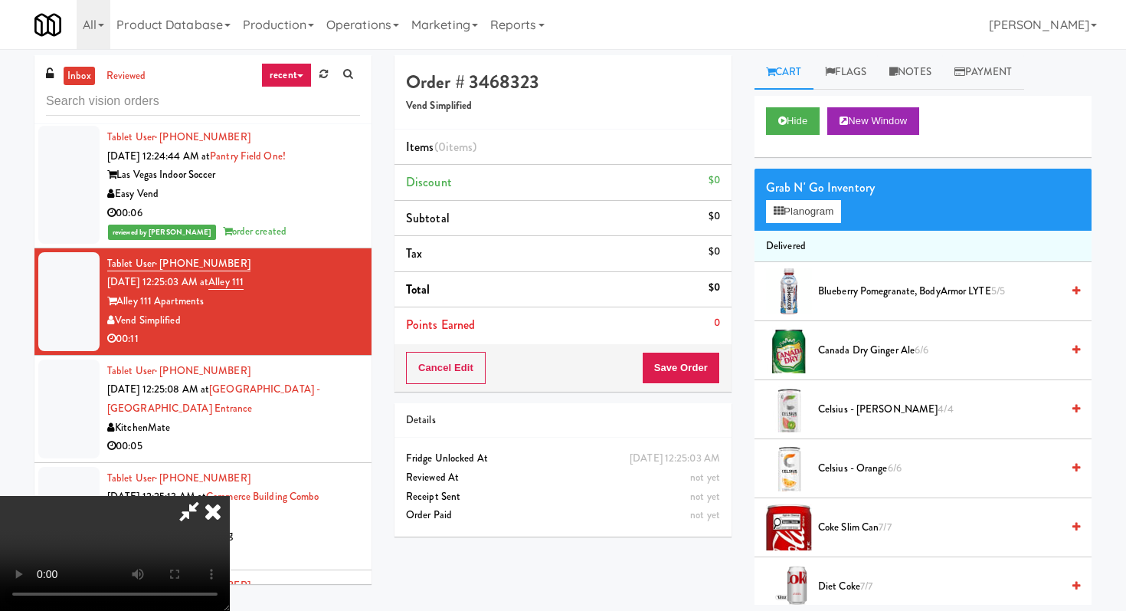
click at [856, 288] on span "Blueberry Pomegranate, BodyArmor LYTE 5/5" at bounding box center [939, 291] width 243 height 19
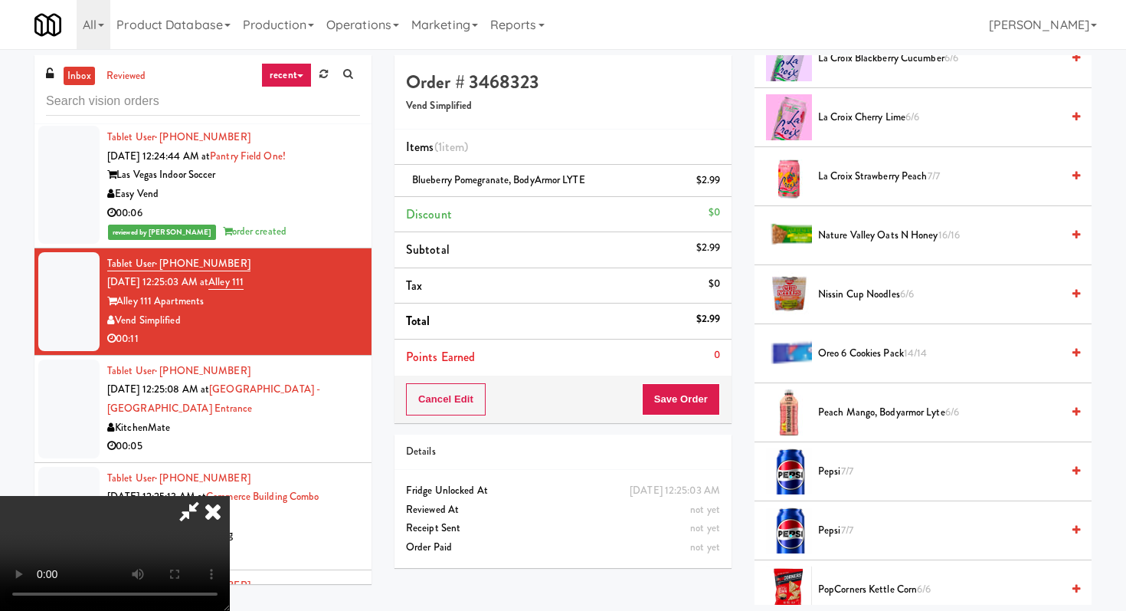
scroll to position [1125, 0]
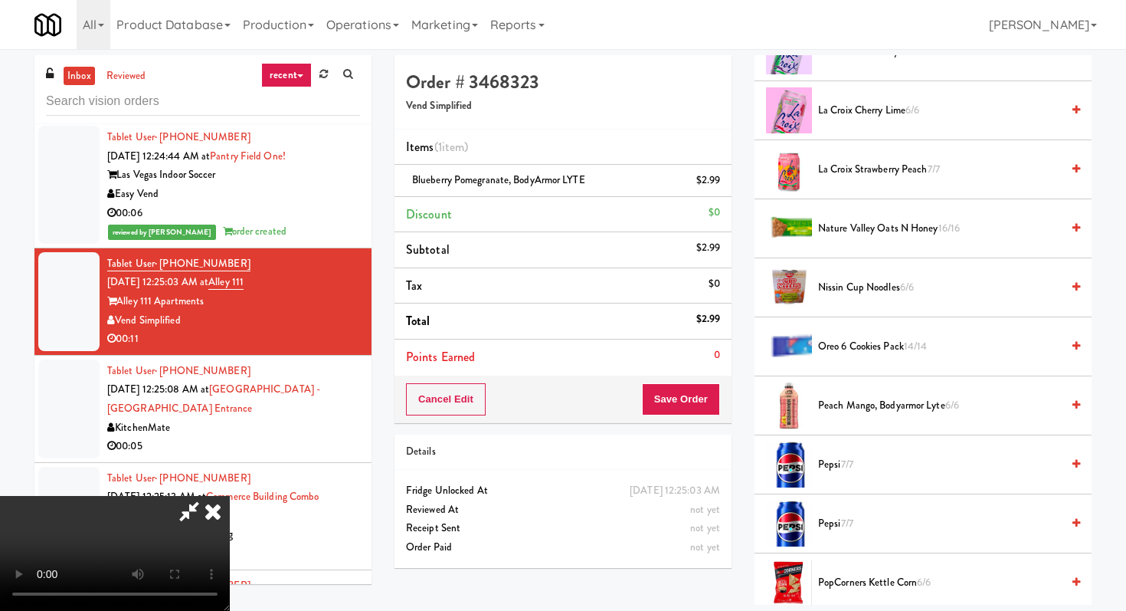
click at [858, 330] on li "Oreo 6 Cookies Pack 14/14" at bounding box center [923, 346] width 337 height 59
click at [861, 349] on span "Oreo 6 Cookies Pack 14/14" at bounding box center [939, 346] width 243 height 19
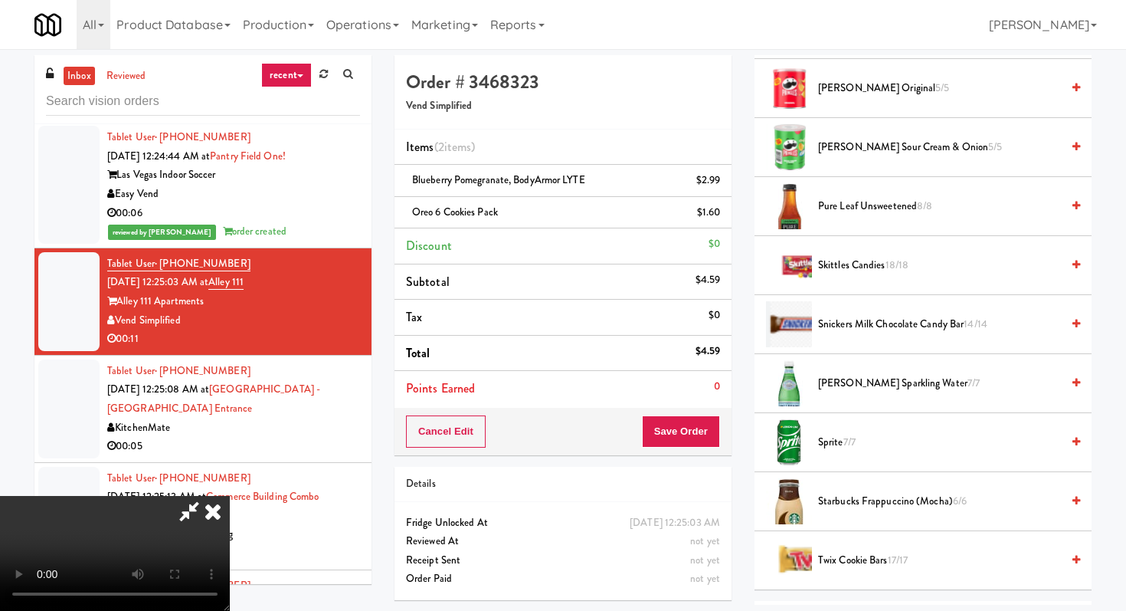
scroll to position [1949, 0]
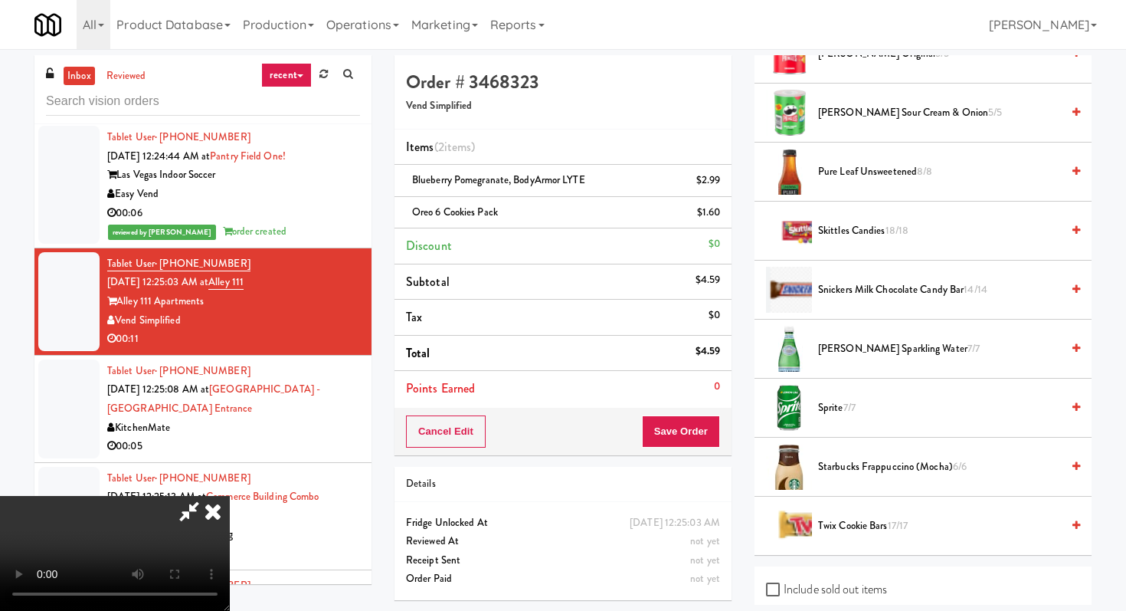
click at [868, 343] on span "S.Pellegrino Sparkling Water 7/7" at bounding box center [939, 348] width 243 height 19
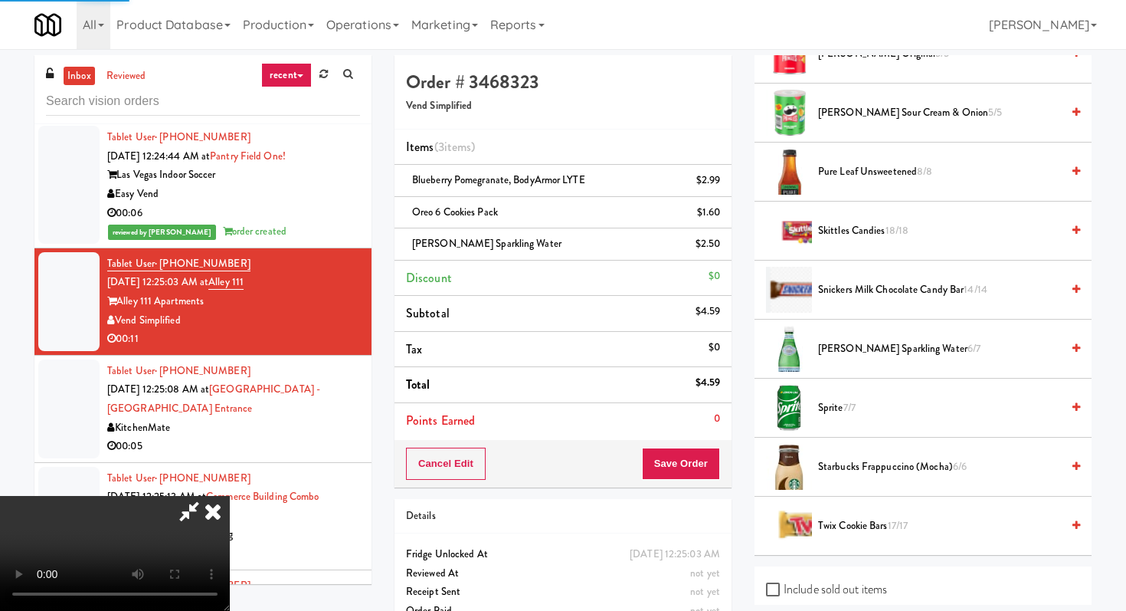
click at [854, 536] on li "Twix Cookie Bars 17/17" at bounding box center [923, 526] width 337 height 58
click at [851, 517] on span "Twix Cookie Bars 17/17" at bounding box center [939, 526] width 243 height 19
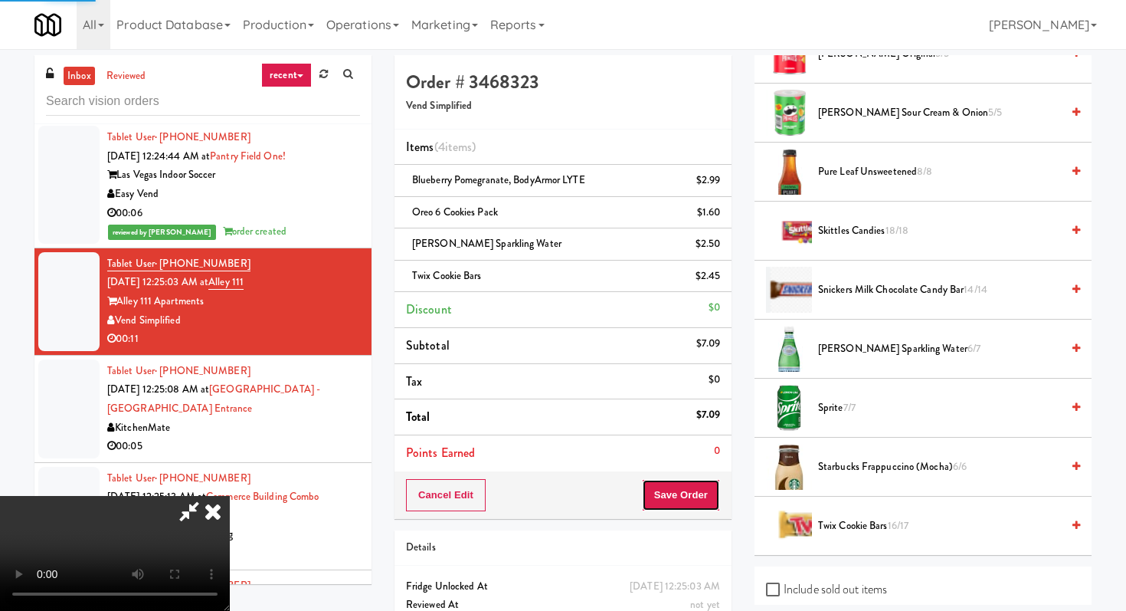
click at [700, 507] on button "Save Order" at bounding box center [681, 495] width 78 height 32
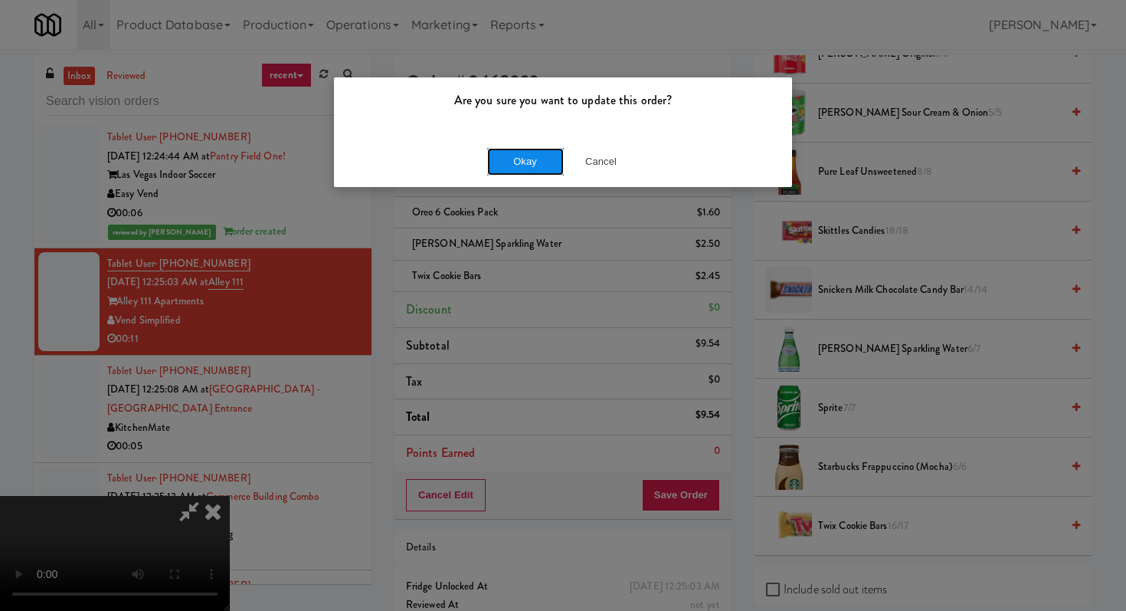
click at [542, 154] on button "Okay" at bounding box center [525, 162] width 77 height 28
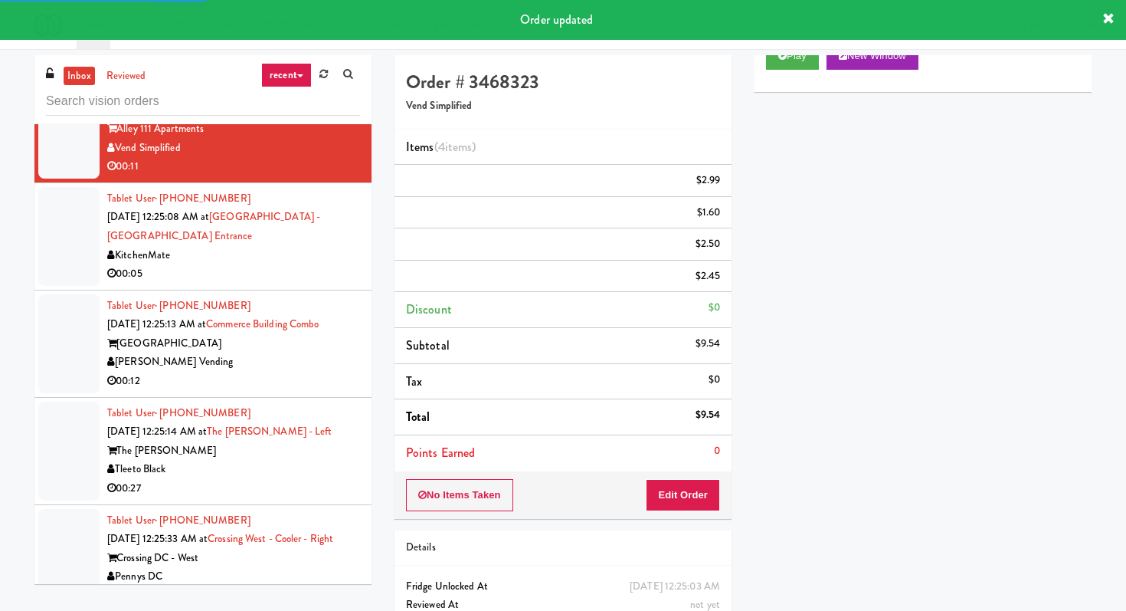
scroll to position [15072, 0]
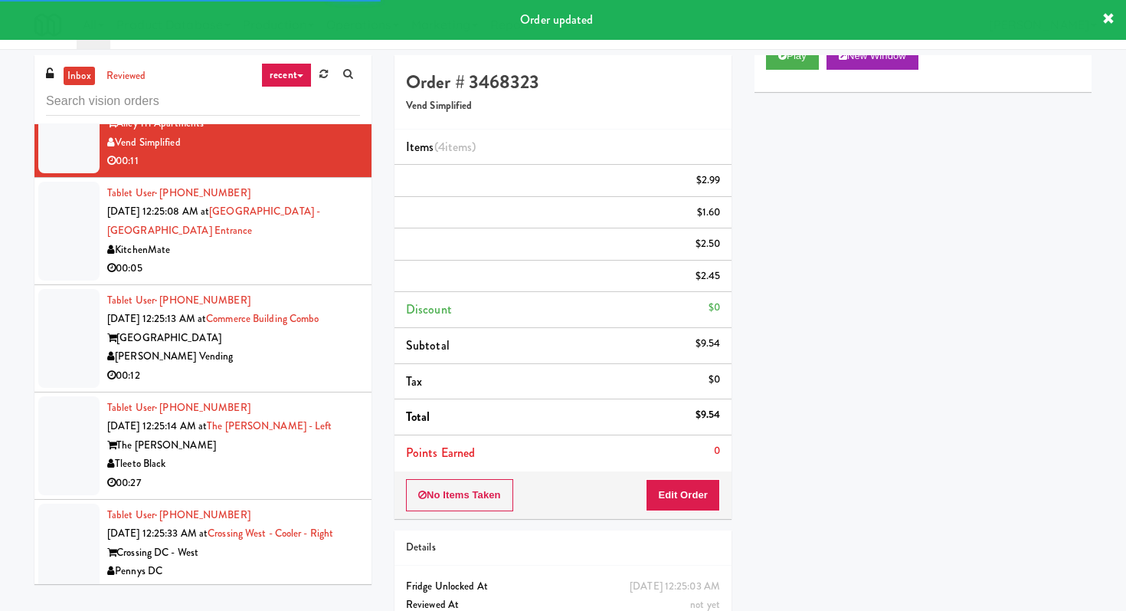
click at [311, 385] on div "00:12" at bounding box center [233, 375] width 253 height 19
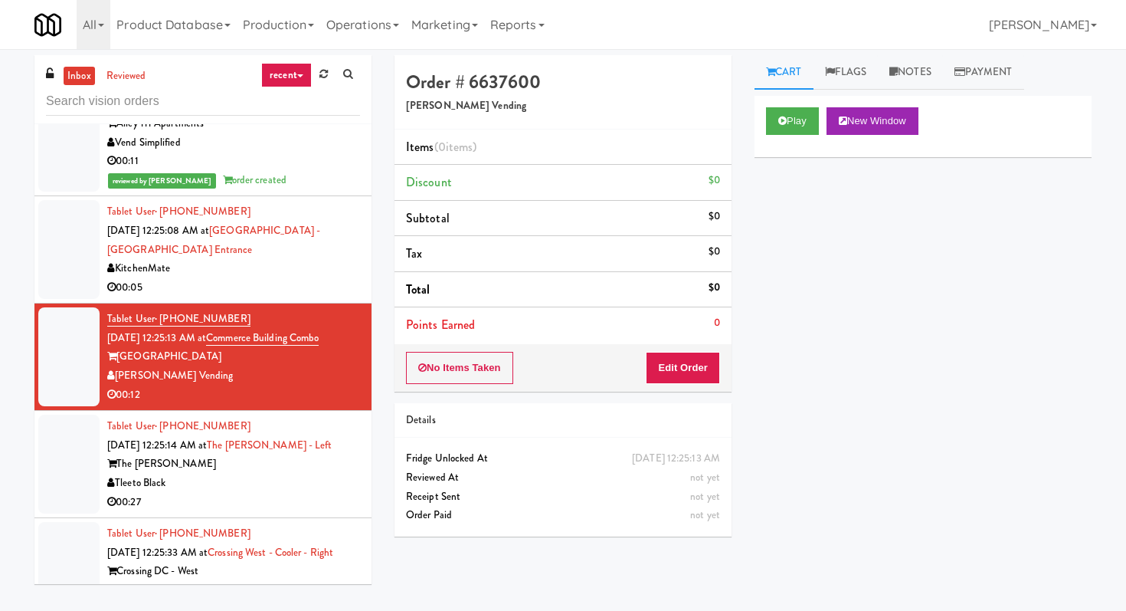
click at [789, 140] on div "Play New Window" at bounding box center [923, 126] width 337 height 61
click at [789, 120] on button "Play" at bounding box center [792, 121] width 53 height 28
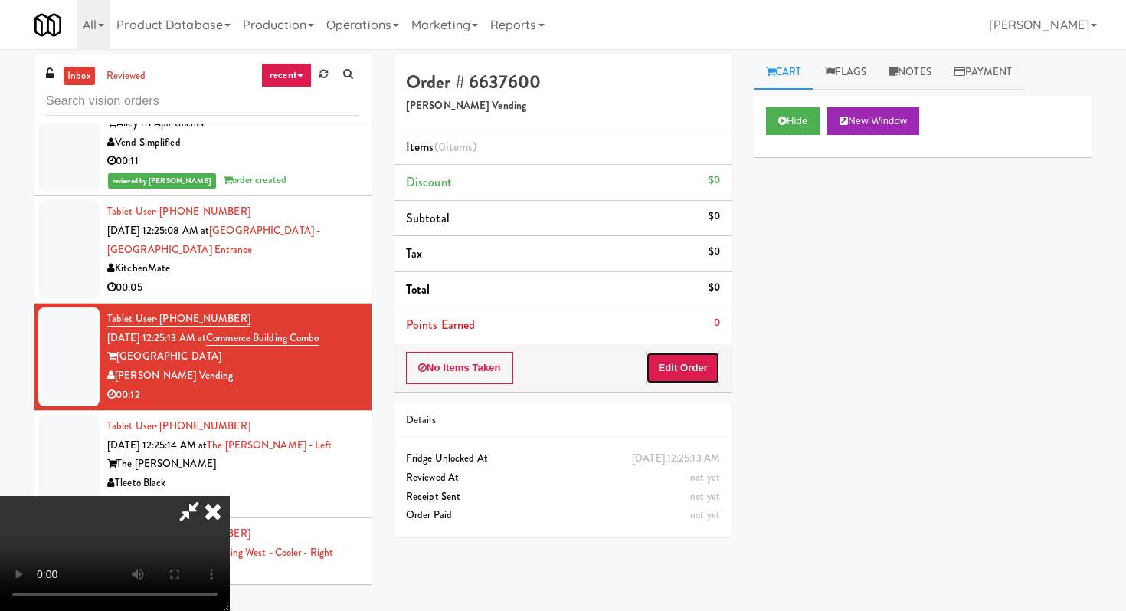
click at [694, 363] on button "Edit Order" at bounding box center [683, 368] width 74 height 32
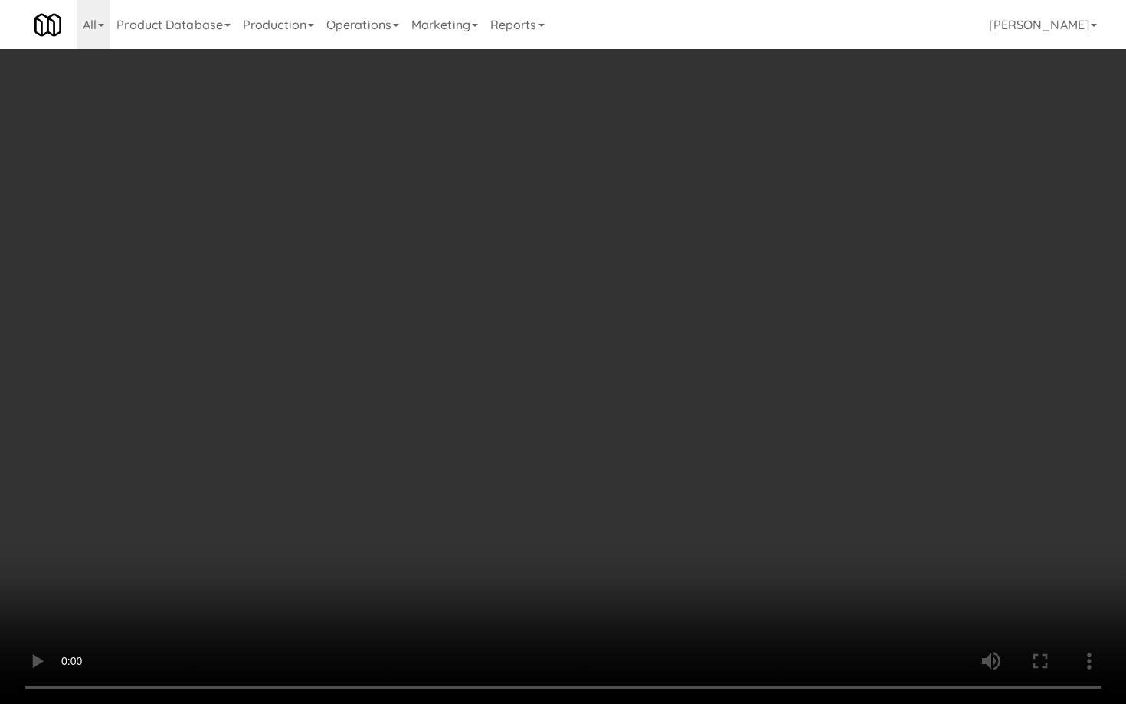
click at [575, 536] on video at bounding box center [563, 352] width 1126 height 704
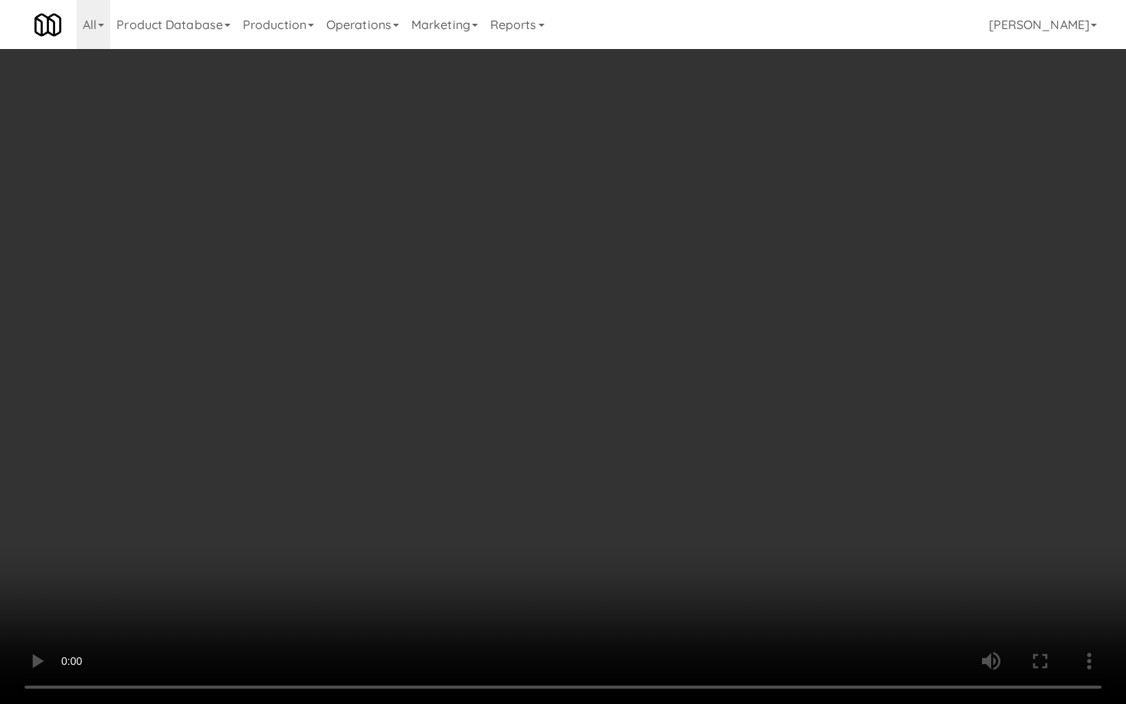
click at [575, 536] on video at bounding box center [563, 352] width 1126 height 704
click at [625, 599] on video at bounding box center [563, 352] width 1126 height 704
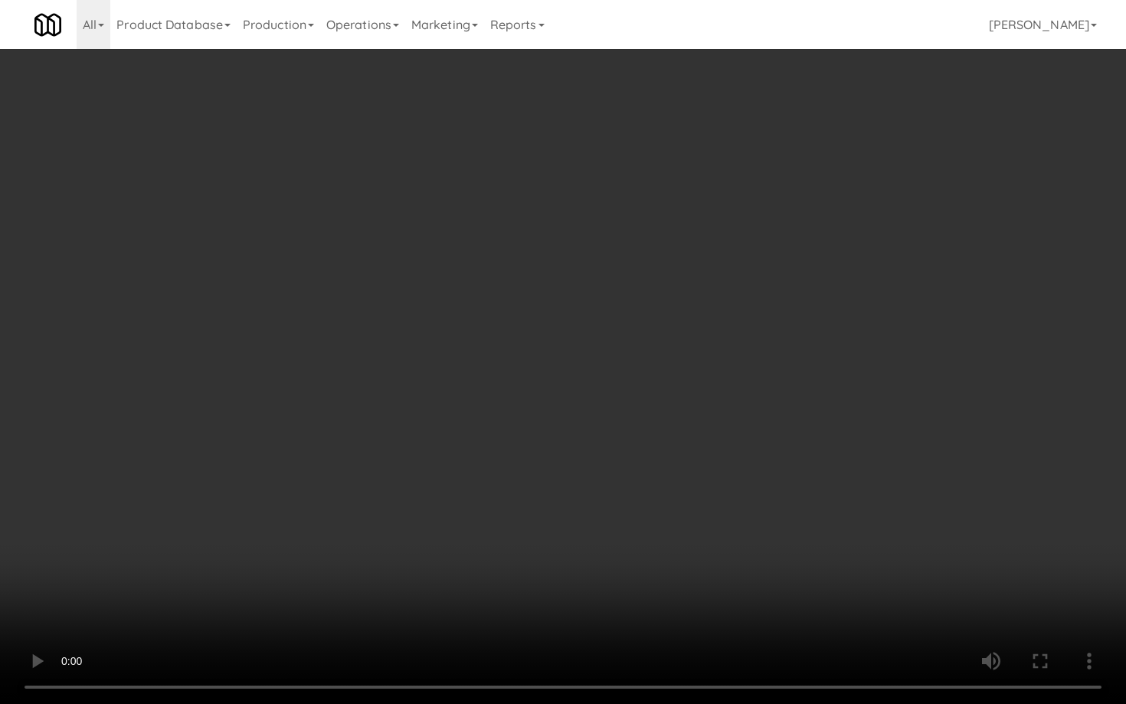
click at [625, 599] on video at bounding box center [563, 352] width 1126 height 704
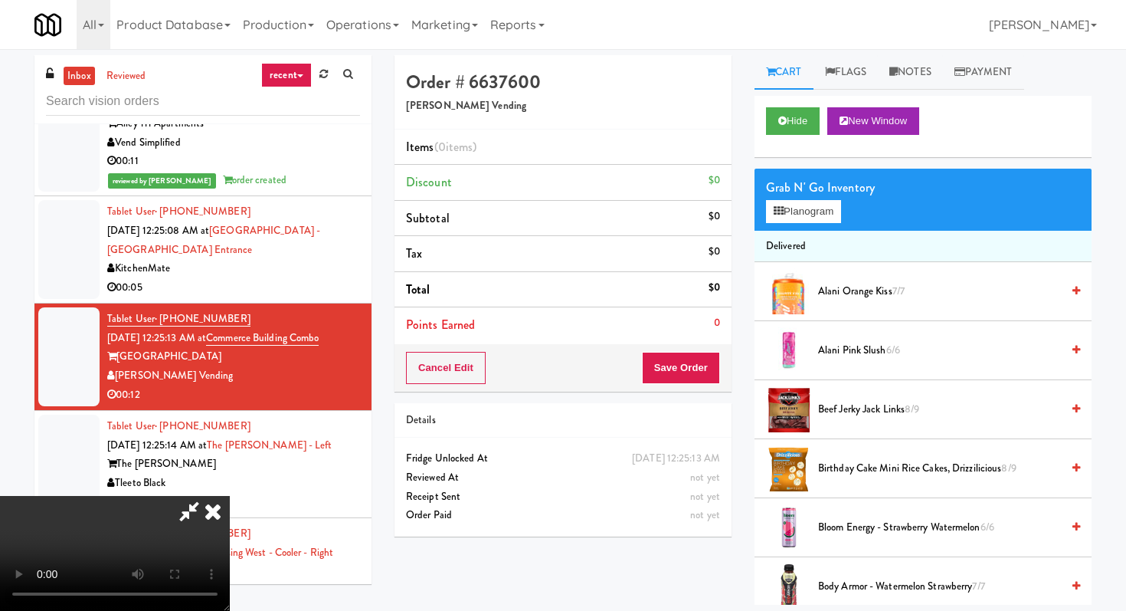
click at [230, 496] on icon at bounding box center [213, 511] width 34 height 31
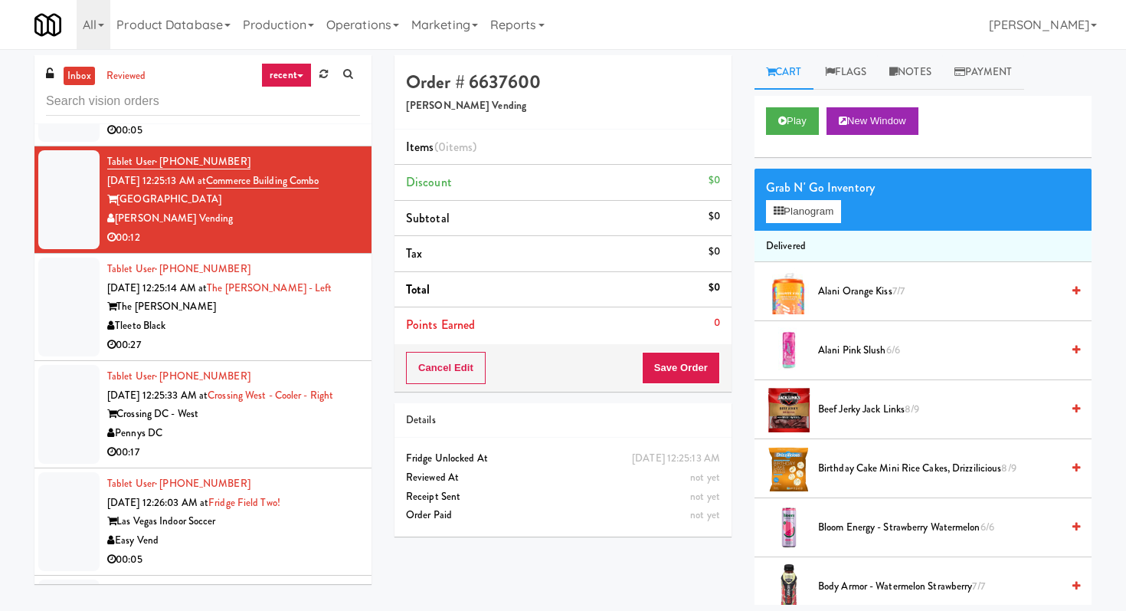
scroll to position [15297, 0]
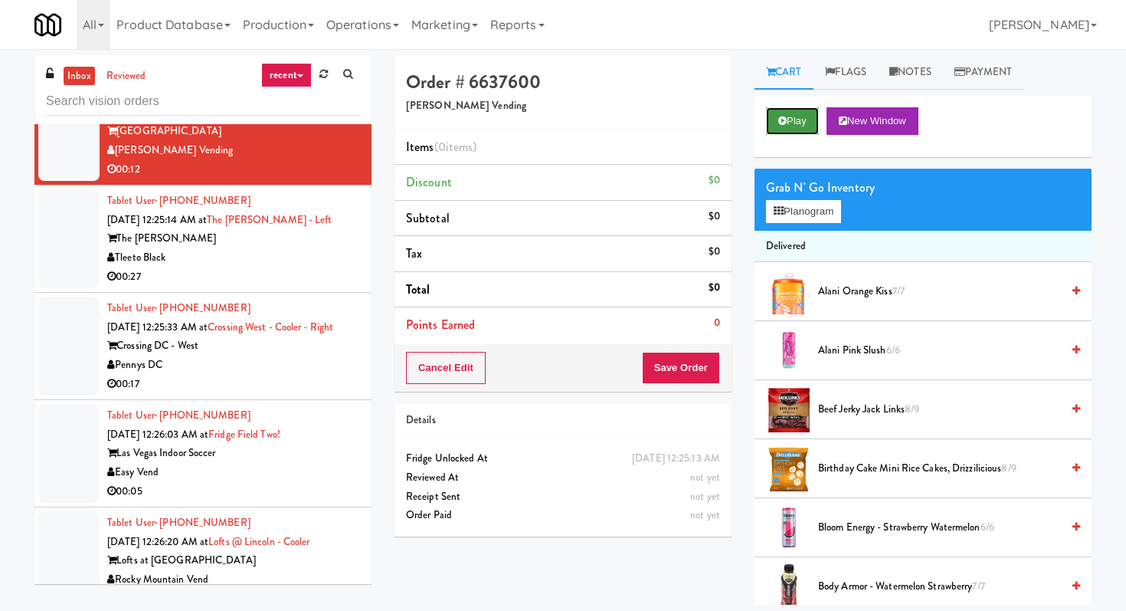
click at [792, 123] on button "Play" at bounding box center [792, 121] width 53 height 28
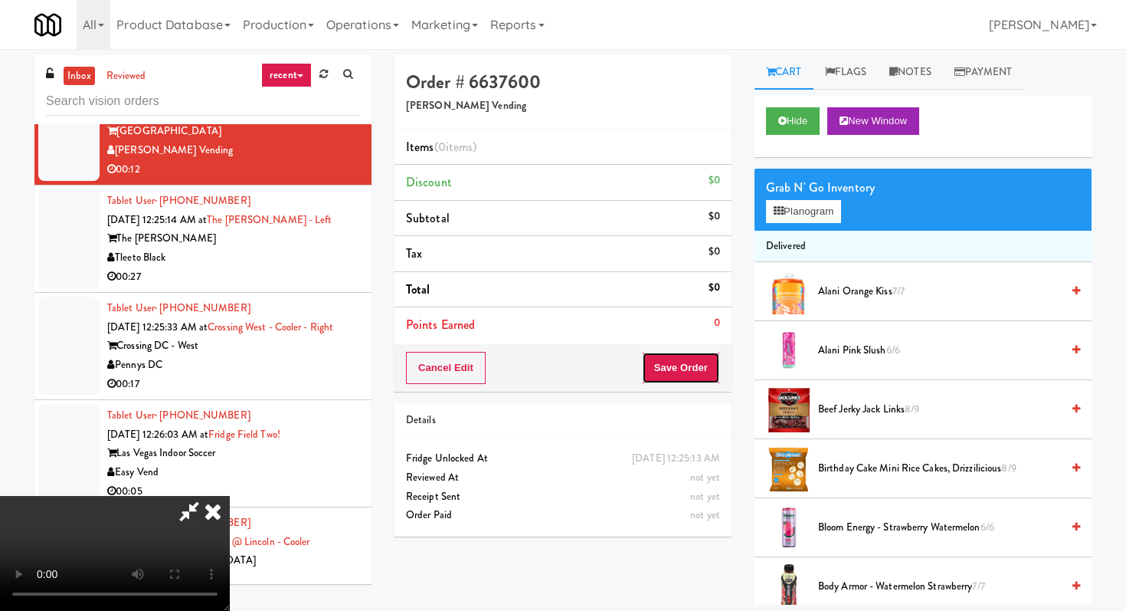
click at [693, 379] on button "Save Order" at bounding box center [681, 368] width 78 height 32
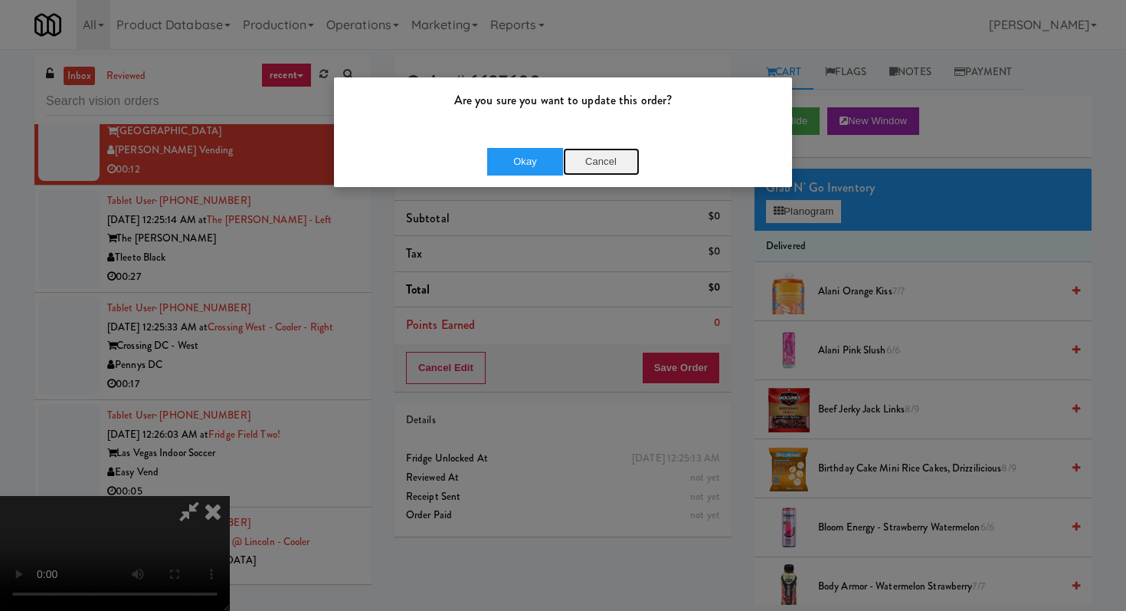
click at [581, 161] on button "Cancel" at bounding box center [601, 162] width 77 height 28
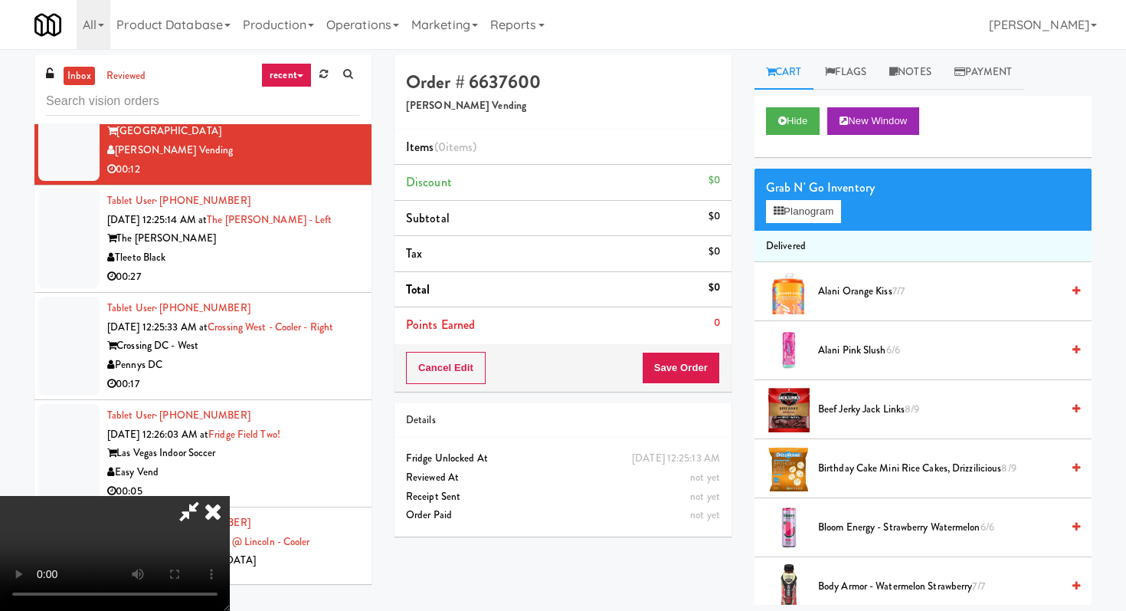
scroll to position [152, 0]
click at [230, 496] on video at bounding box center [115, 553] width 230 height 115
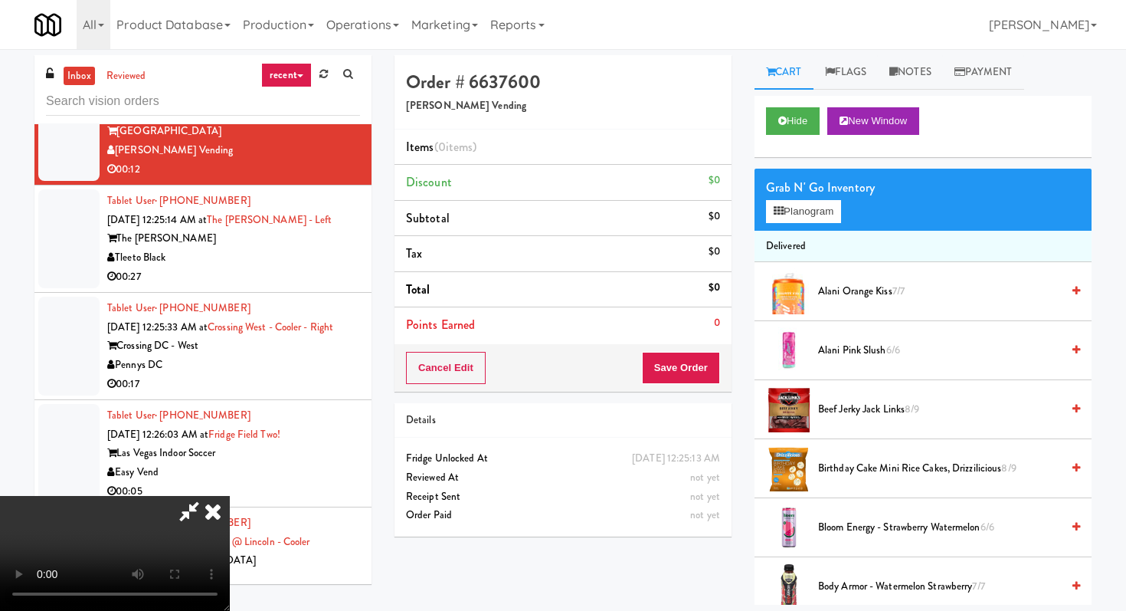
click at [230, 496] on video at bounding box center [115, 553] width 230 height 115
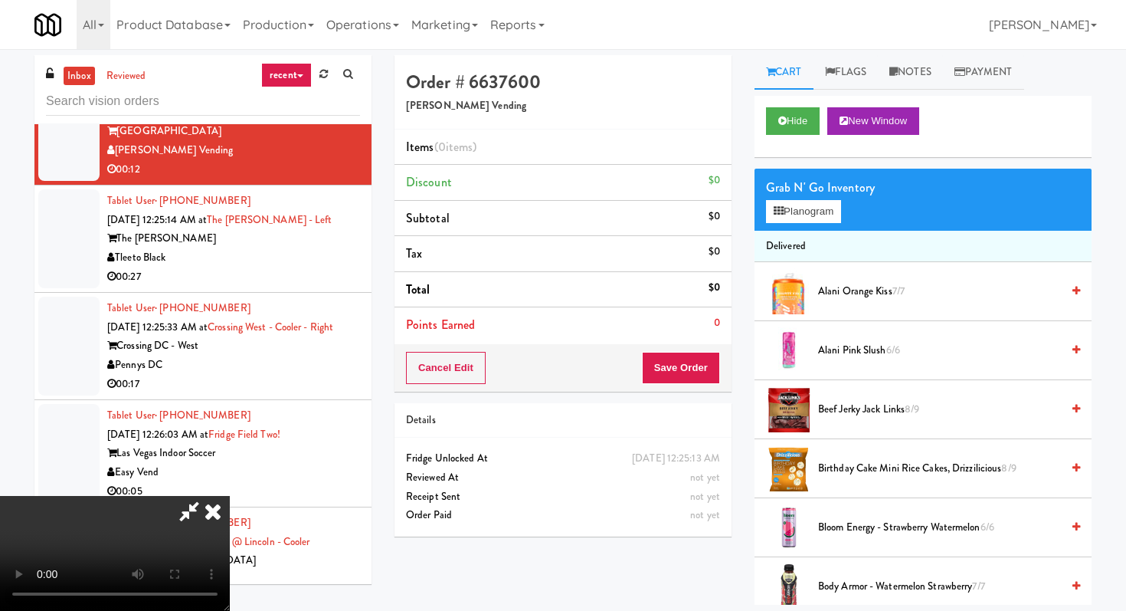
click at [230, 496] on icon at bounding box center [213, 511] width 34 height 31
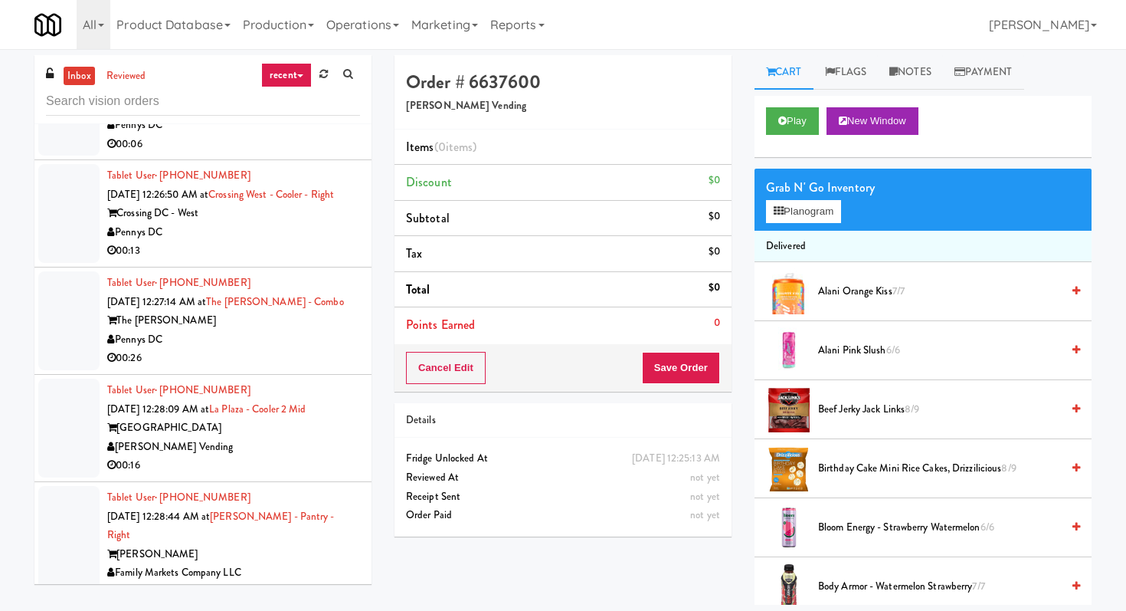
scroll to position [16220, 0]
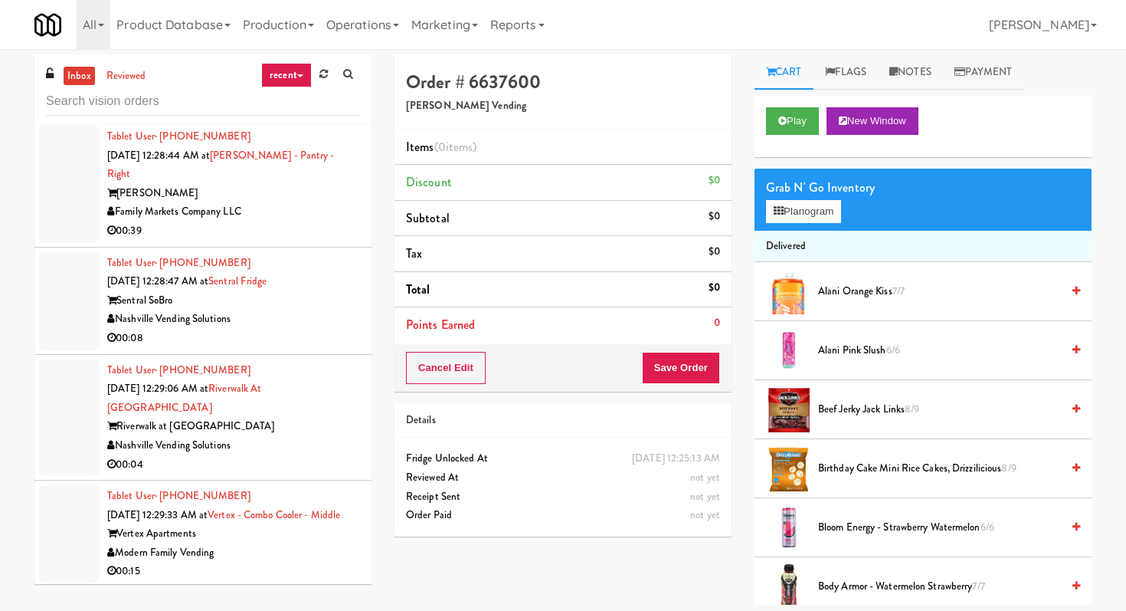
click at [316, 348] on div "00:08" at bounding box center [233, 338] width 253 height 19
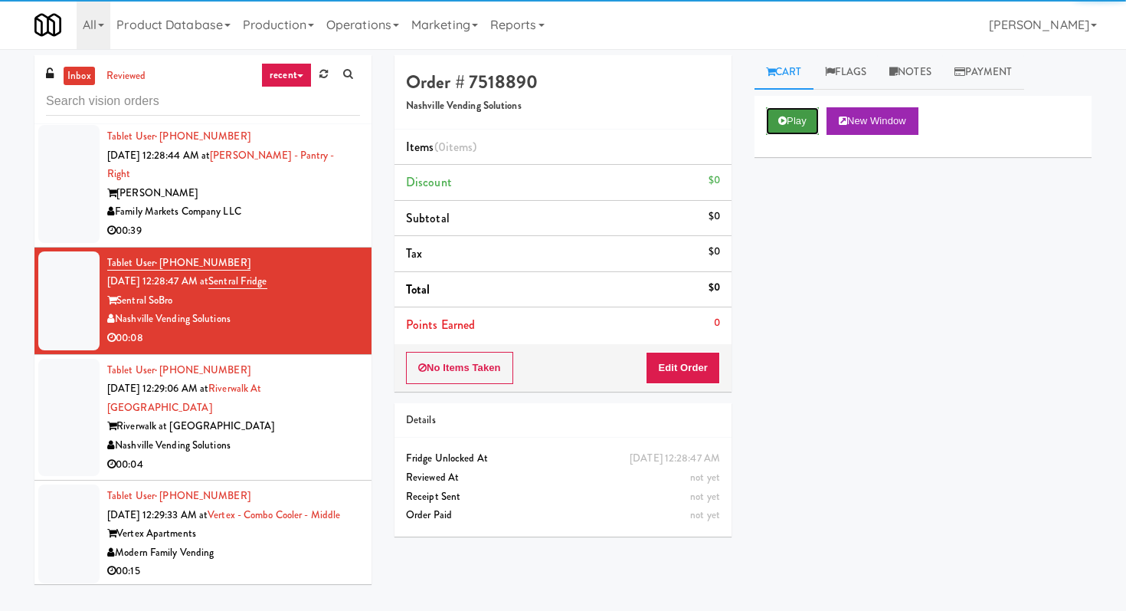
click at [811, 110] on button "Play" at bounding box center [792, 121] width 53 height 28
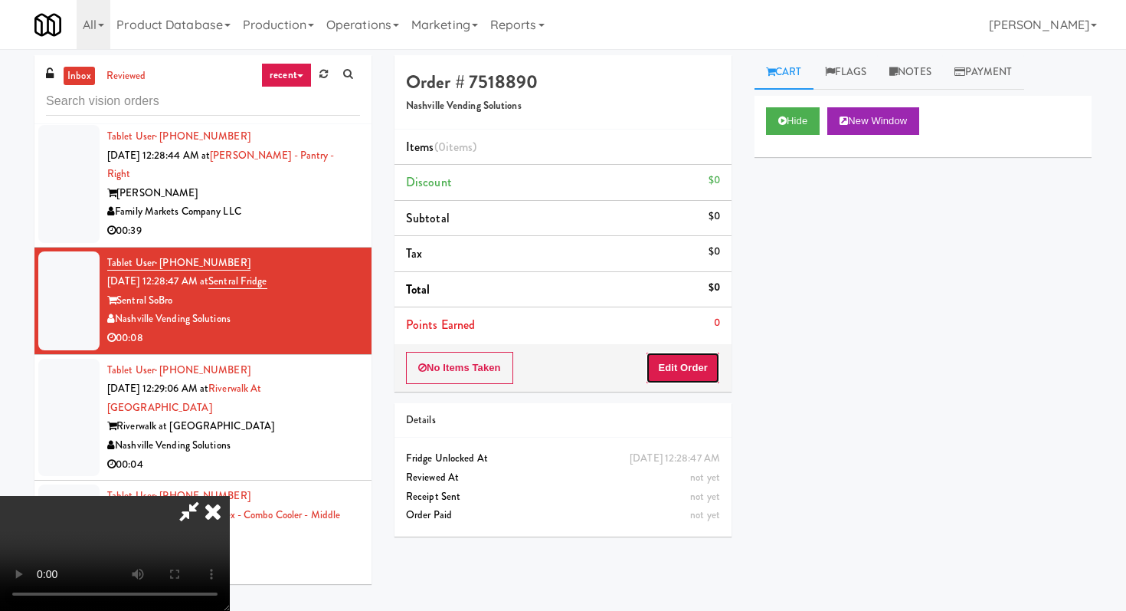
click at [661, 371] on button "Edit Order" at bounding box center [683, 368] width 74 height 32
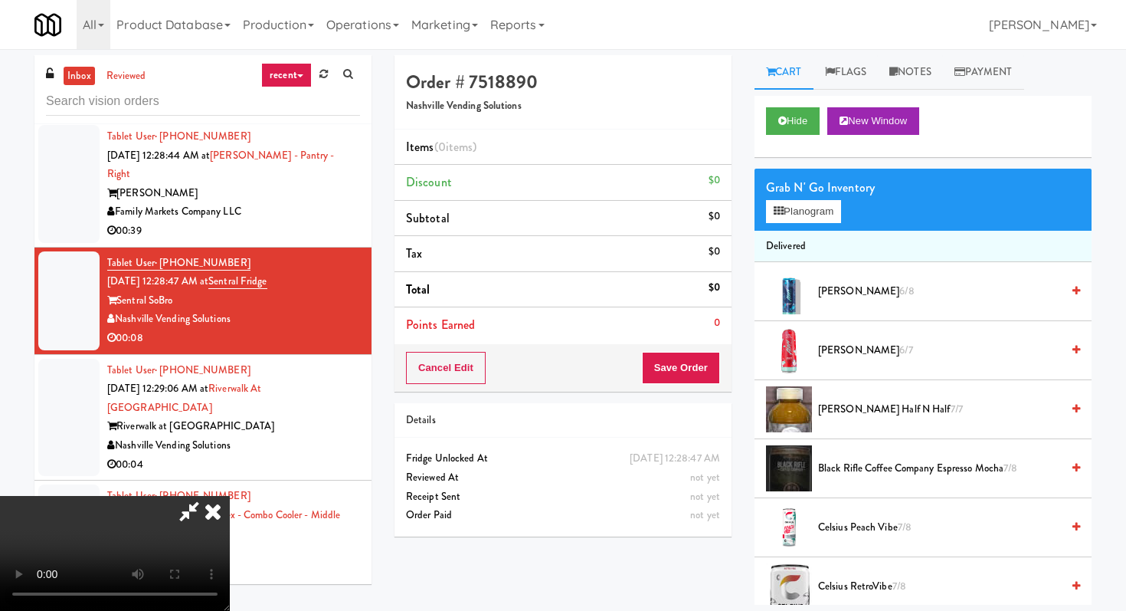
scroll to position [152, 0]
click at [230, 496] on video at bounding box center [115, 553] width 230 height 115
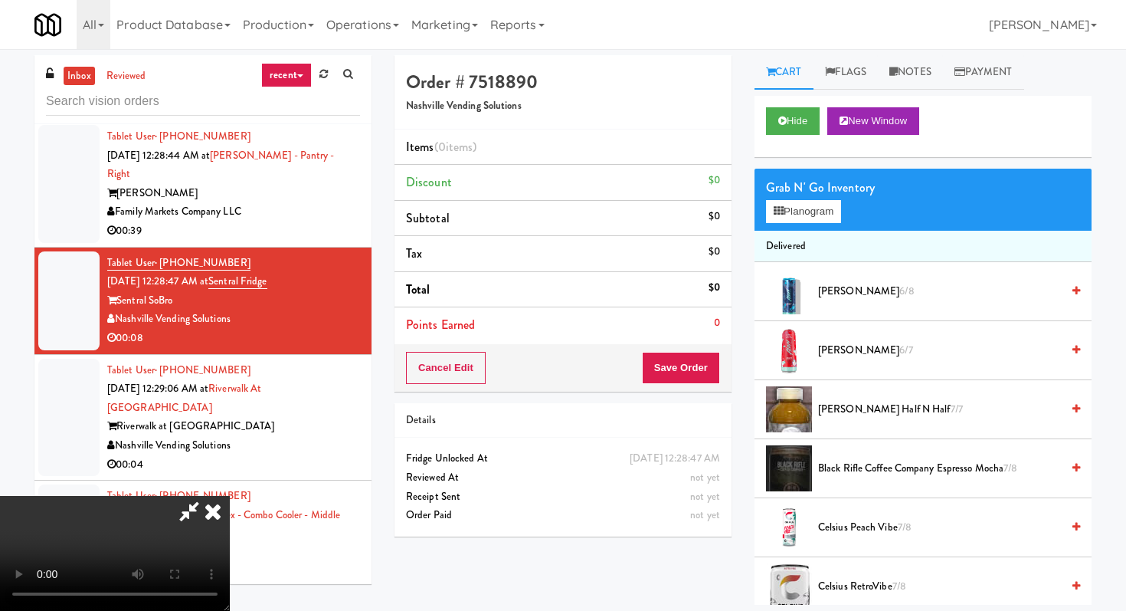
click at [230, 496] on video at bounding box center [115, 553] width 230 height 115
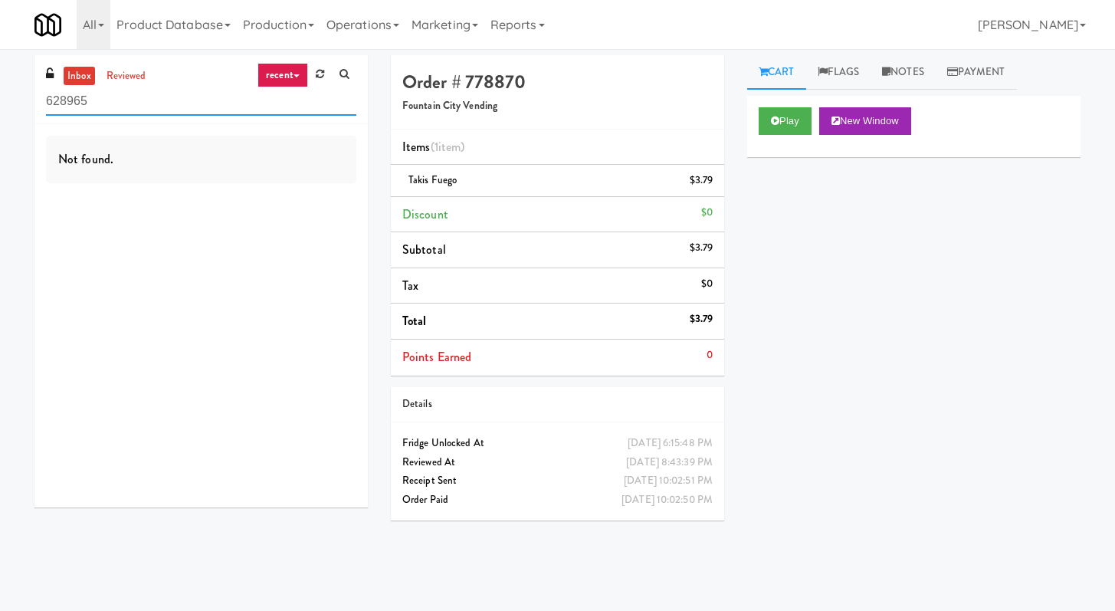
click at [147, 108] on input "628965" at bounding box center [201, 101] width 310 height 28
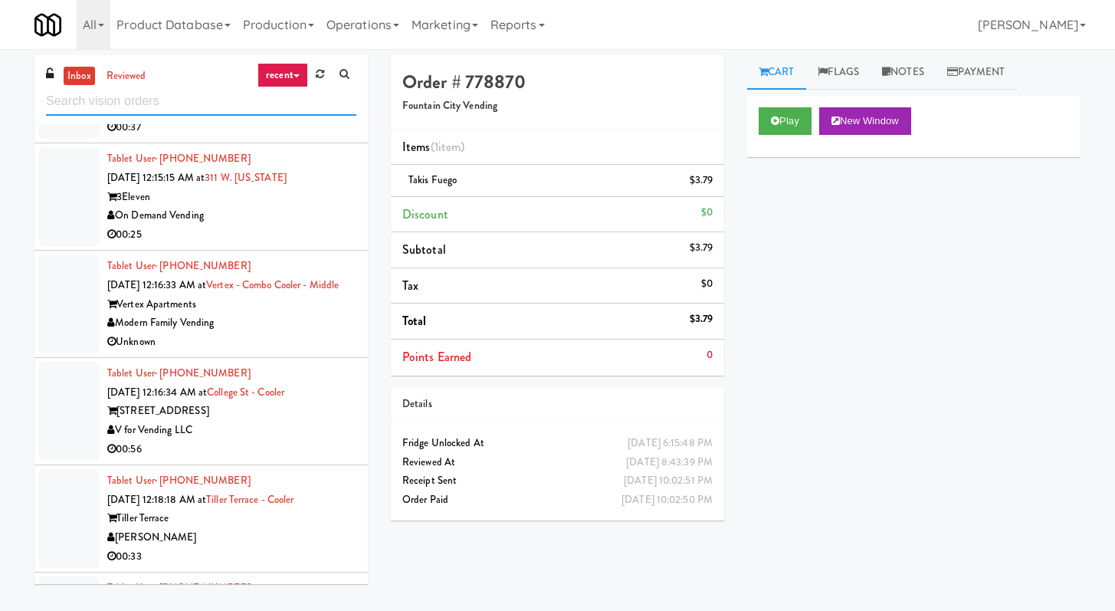
scroll to position [2143, 0]
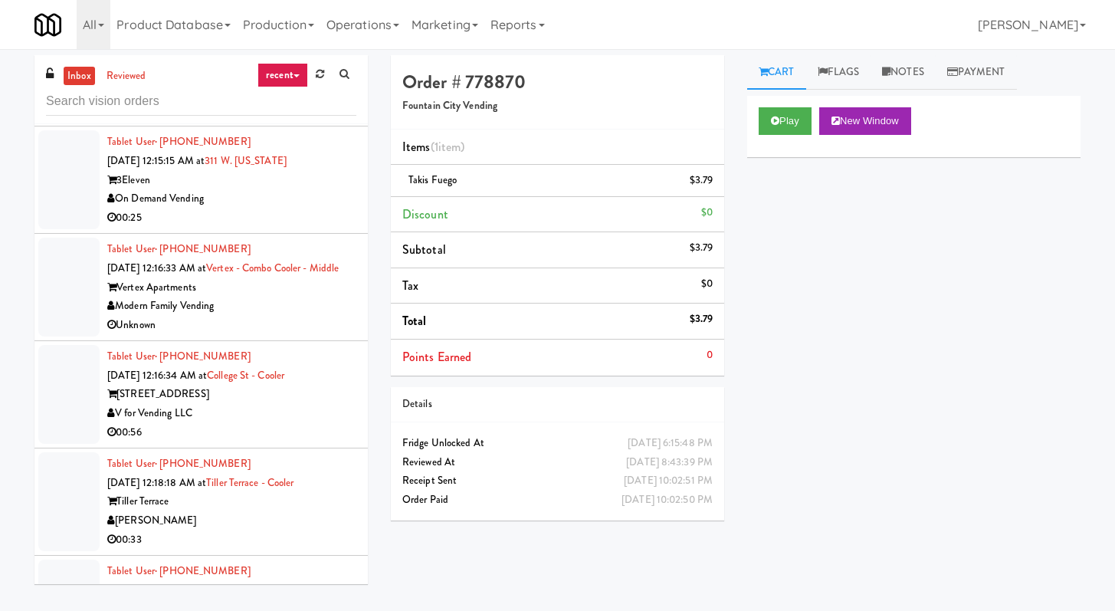
click at [272, 297] on div "Modern Family Vending" at bounding box center [231, 306] width 249 height 19
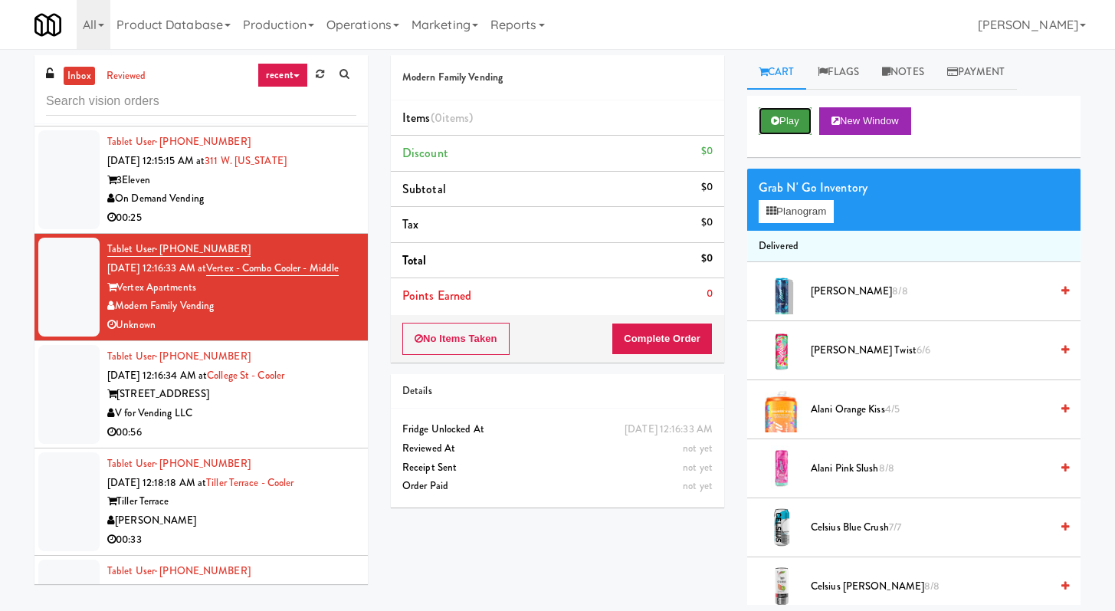
click at [765, 133] on button "Play" at bounding box center [785, 121] width 53 height 28
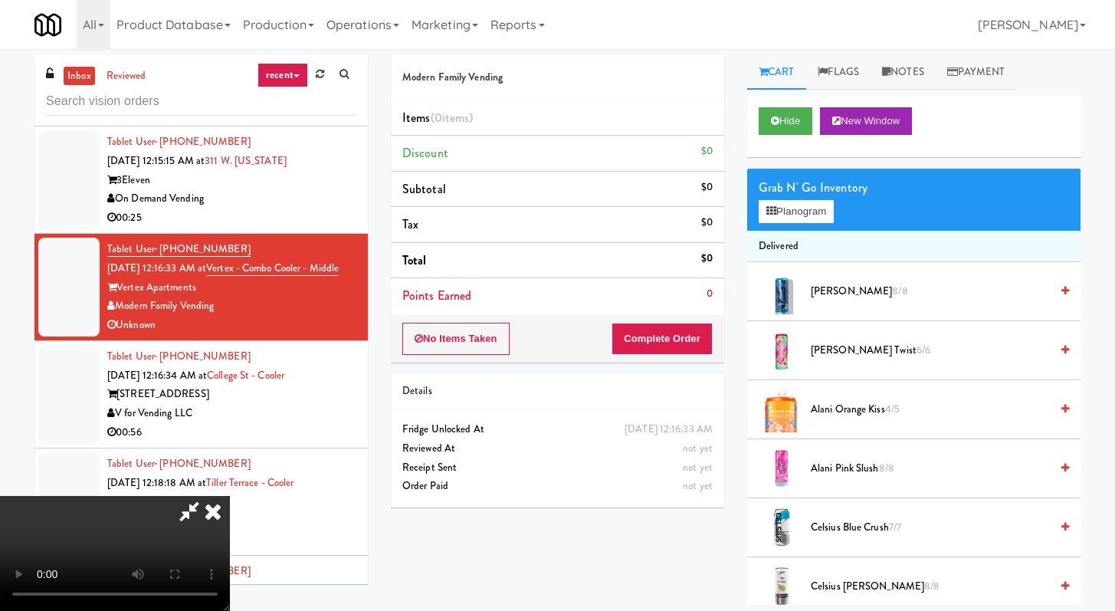
click at [208, 510] on icon at bounding box center [213, 511] width 34 height 31
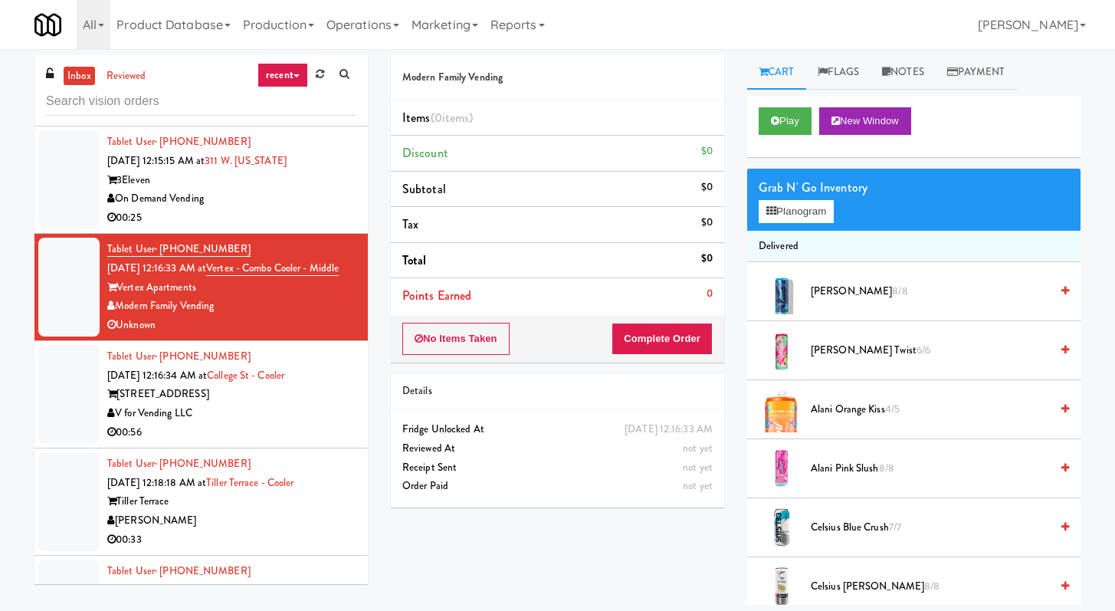
click at [290, 404] on div "V for Vending LLC" at bounding box center [231, 413] width 249 height 19
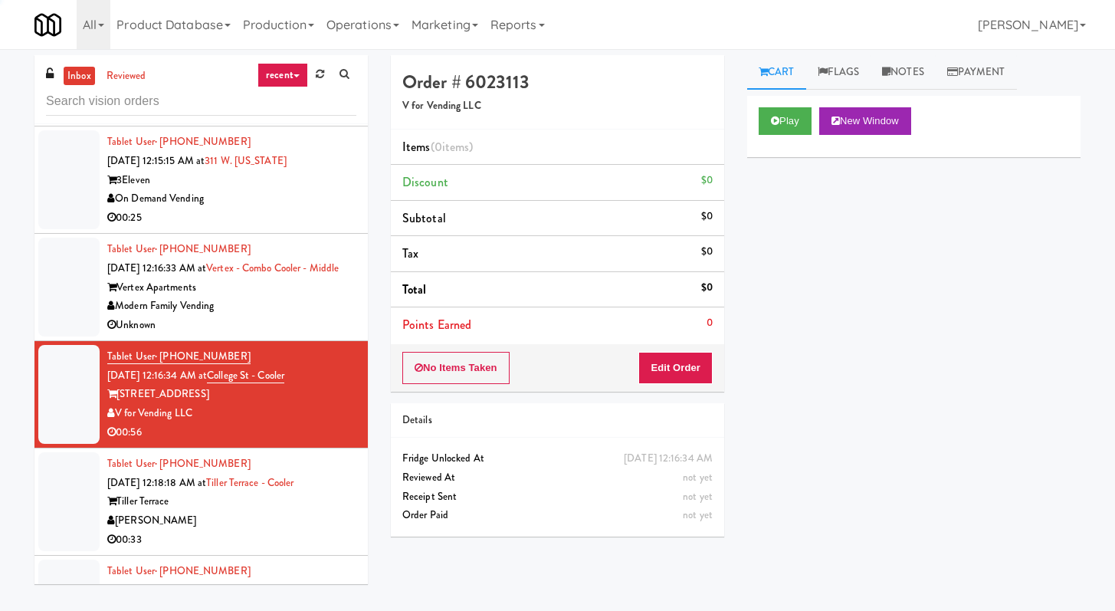
click at [322, 316] on div "Unknown" at bounding box center [231, 325] width 249 height 19
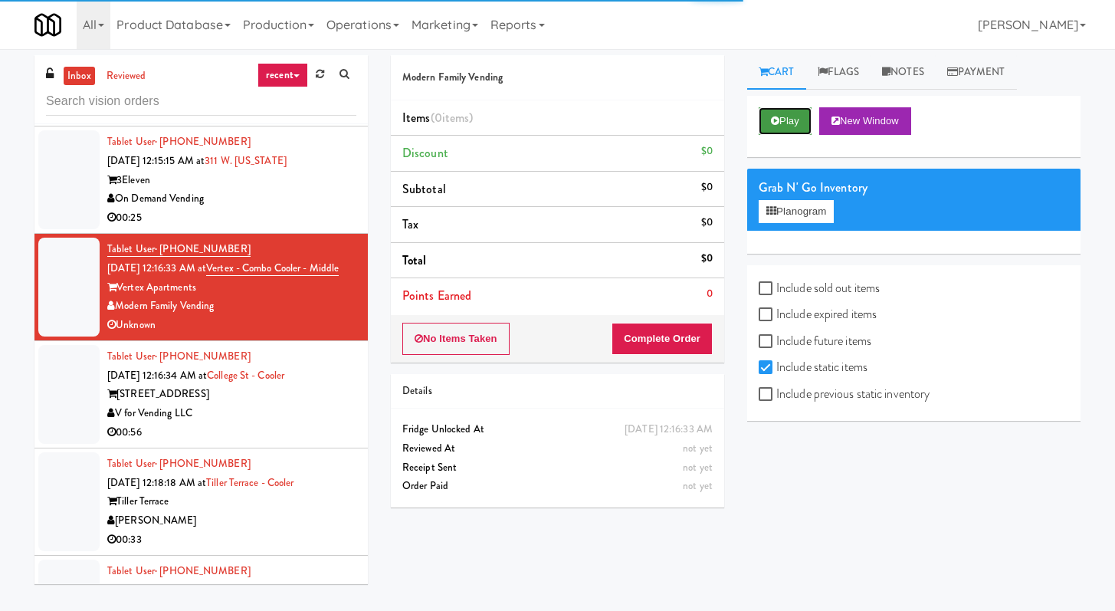
click at [776, 120] on icon at bounding box center [775, 121] width 8 height 10
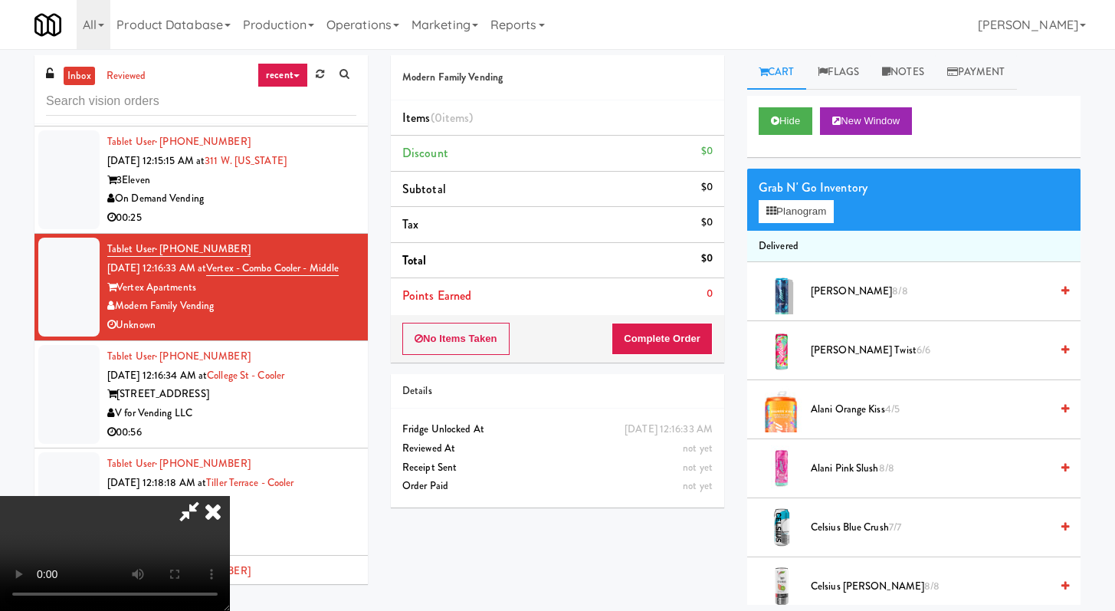
click at [207, 496] on icon at bounding box center [189, 511] width 35 height 31
click at [230, 496] on icon at bounding box center [213, 511] width 34 height 31
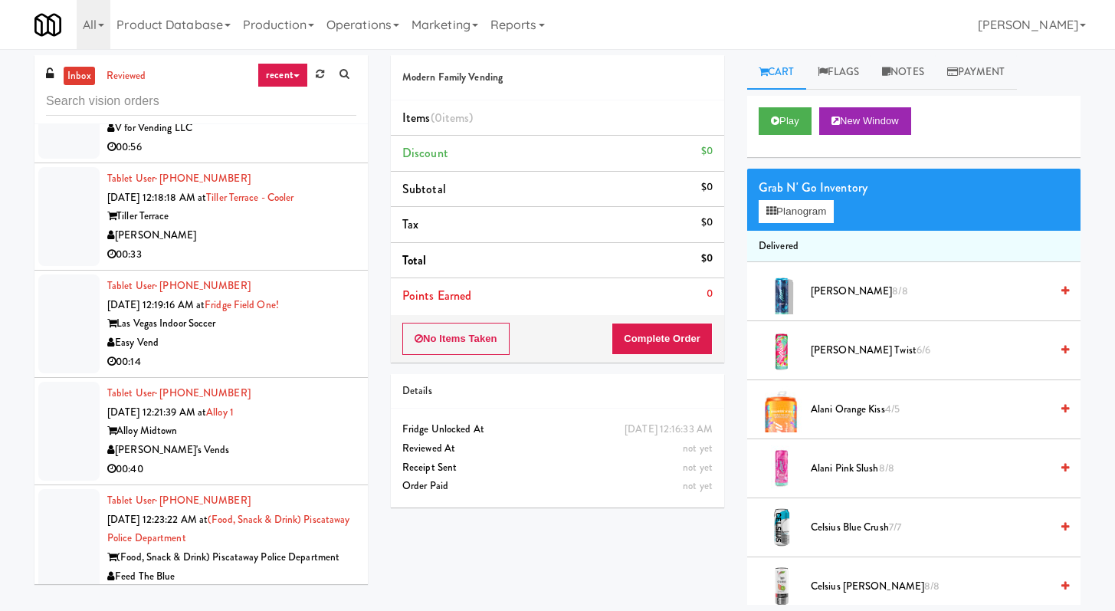
scroll to position [2761, 0]
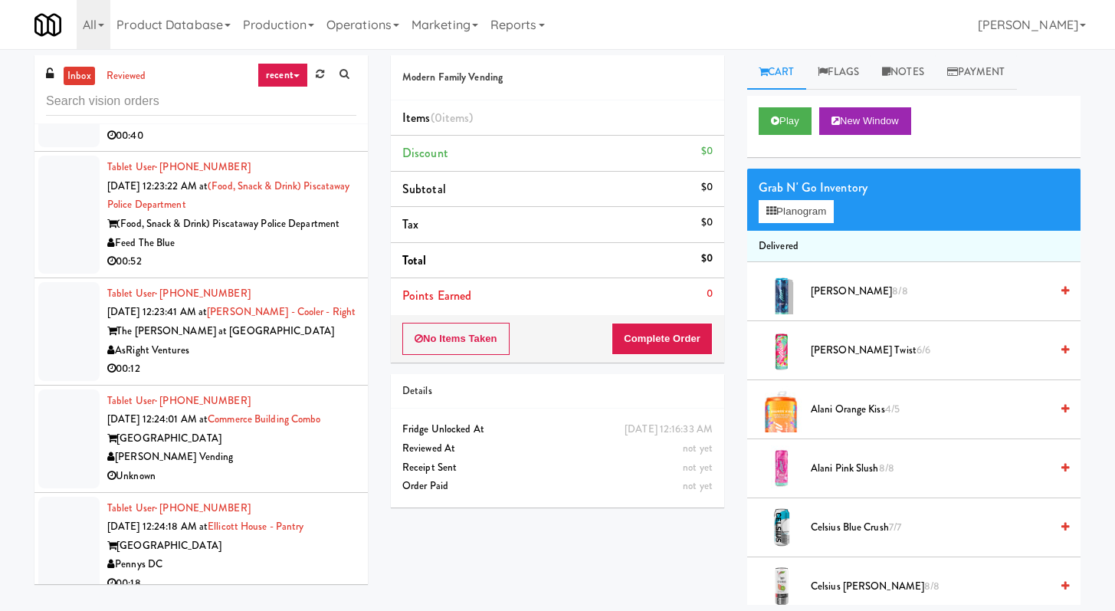
click at [289, 363] on li "Tablet User · (508) 581-7793 [DATE] 12:23:41 AM at [PERSON_NAME] - Cooler - Rig…" at bounding box center [200, 331] width 333 height 107
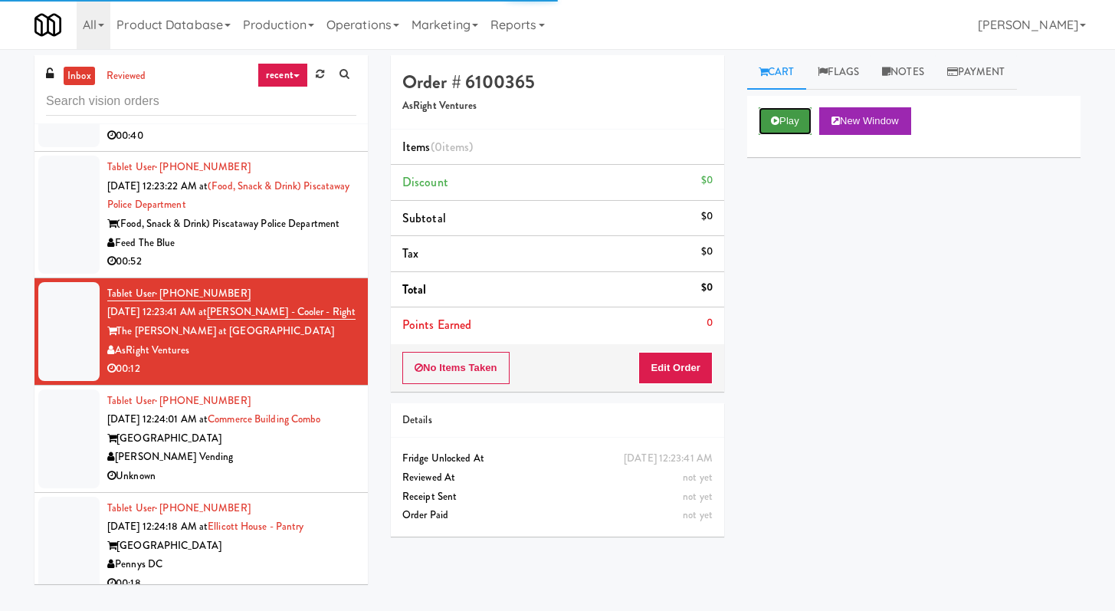
click at [780, 108] on button "Play" at bounding box center [785, 121] width 53 height 28
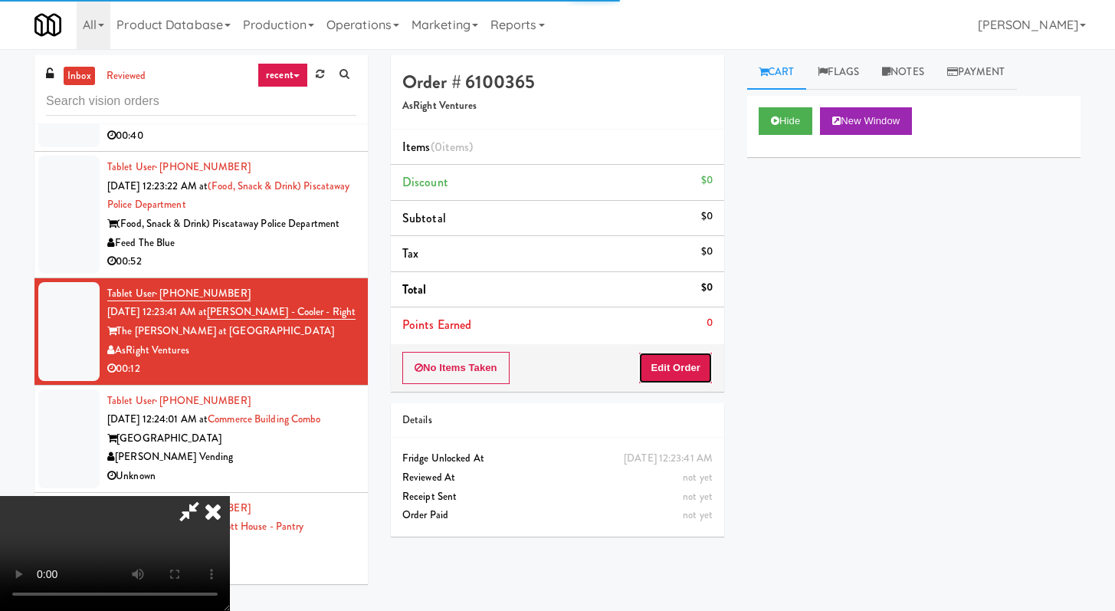
click at [663, 370] on button "Edit Order" at bounding box center [675, 368] width 74 height 32
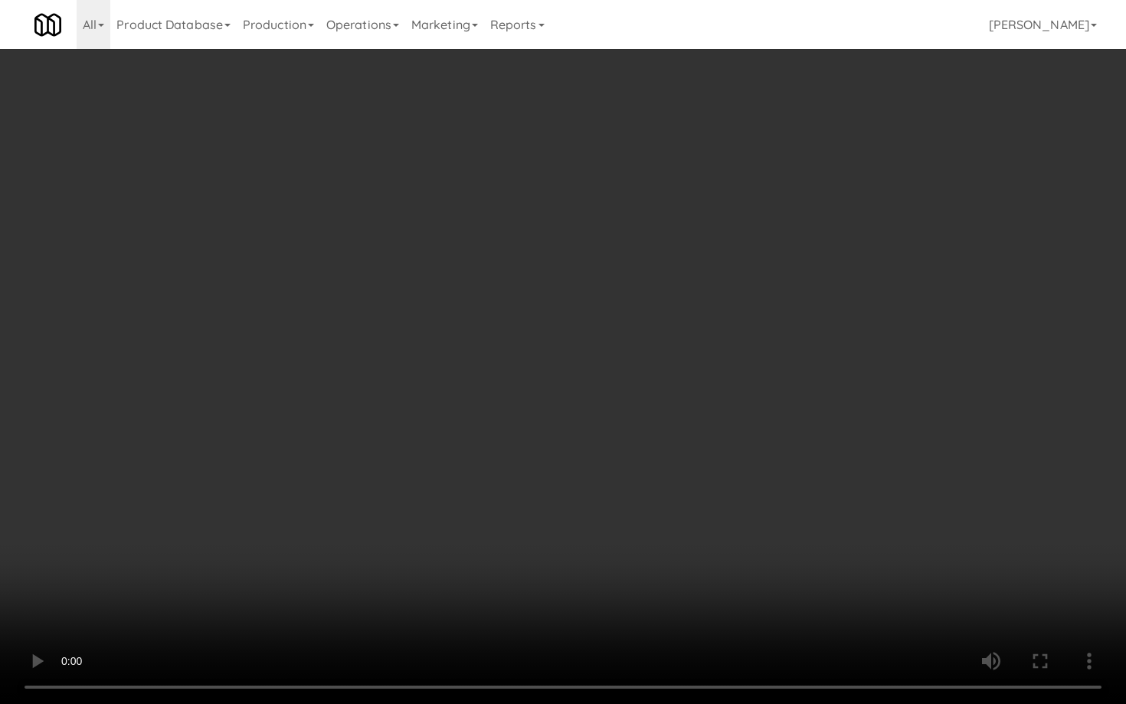
click at [591, 550] on video at bounding box center [563, 352] width 1126 height 704
click at [636, 446] on video at bounding box center [563, 352] width 1126 height 704
click at [648, 423] on video at bounding box center [563, 352] width 1126 height 704
click at [649, 420] on video at bounding box center [563, 352] width 1126 height 704
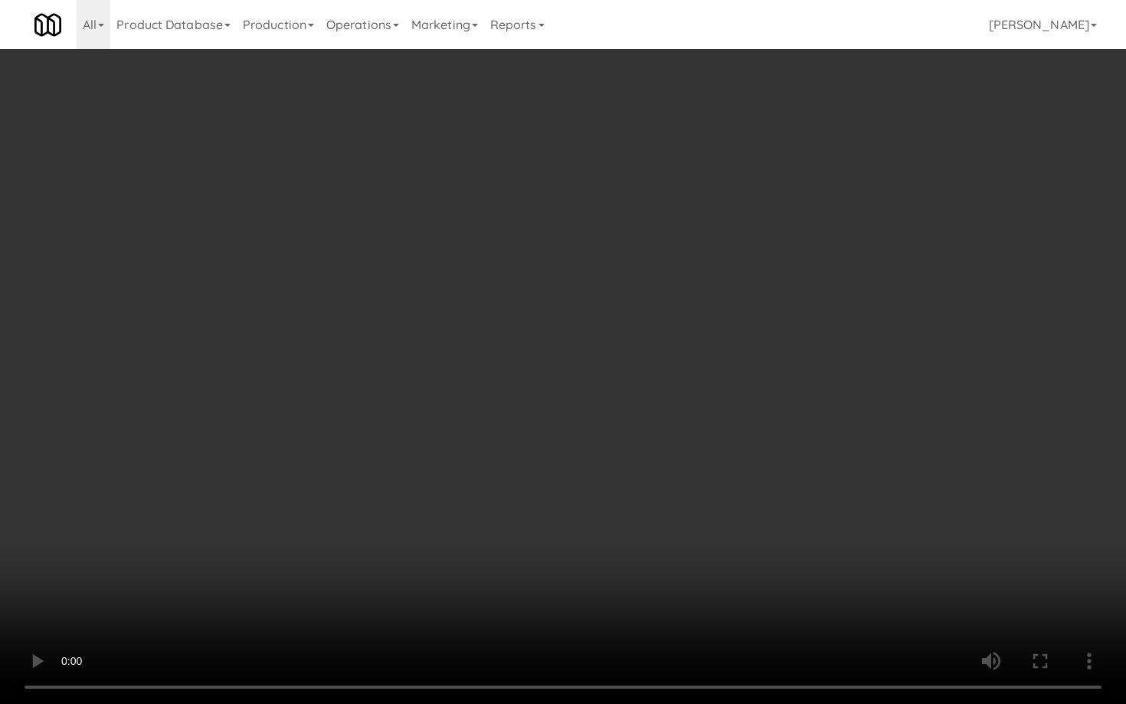
click at [649, 420] on video at bounding box center [563, 352] width 1126 height 704
click at [654, 417] on video at bounding box center [563, 352] width 1126 height 704
click at [654, 418] on video at bounding box center [563, 352] width 1126 height 704
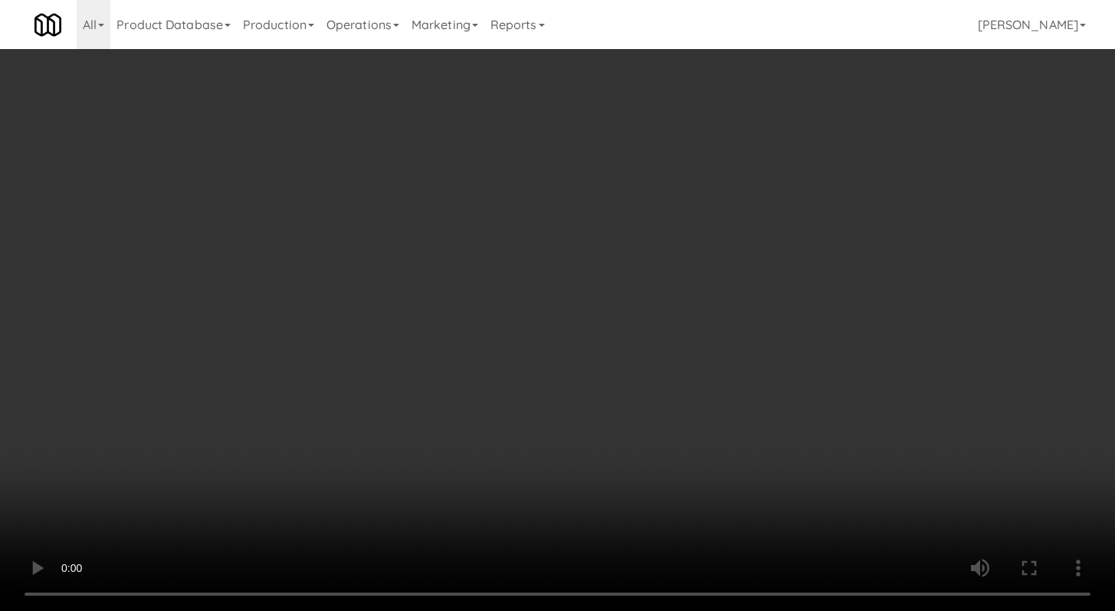
scroll to position [313, 0]
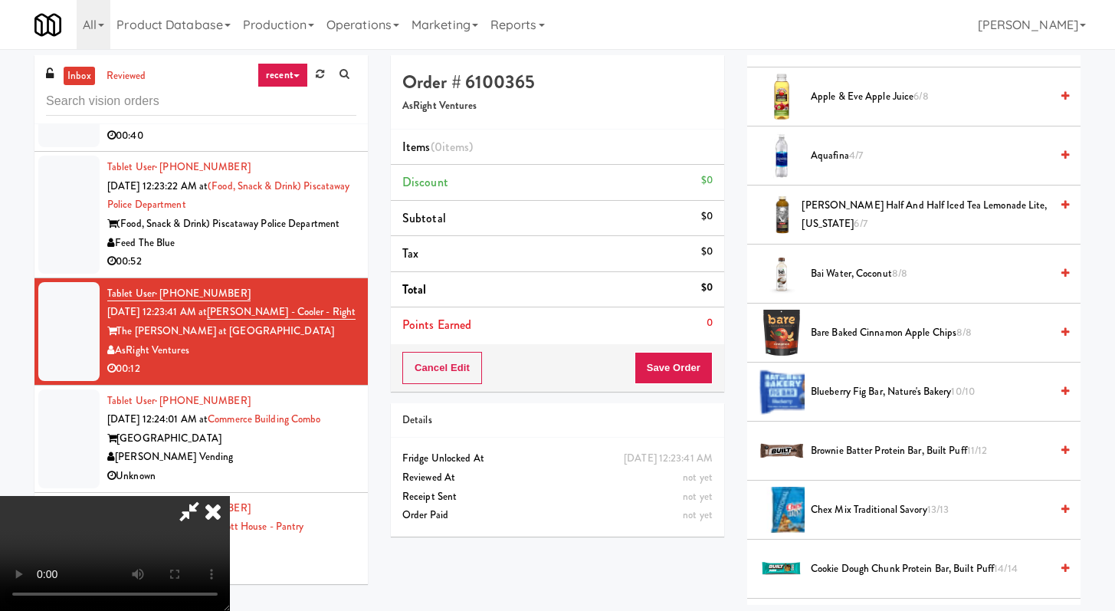
click at [855, 454] on span "Brownie Batter Protein Bar, Built Puff 11/12" at bounding box center [930, 450] width 239 height 19
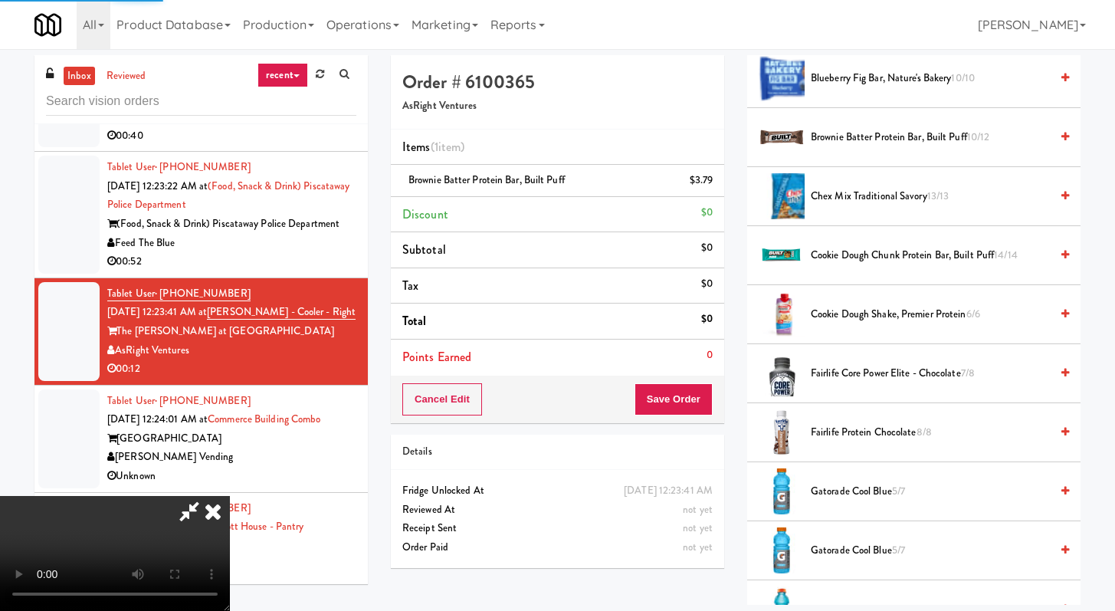
scroll to position [886, 0]
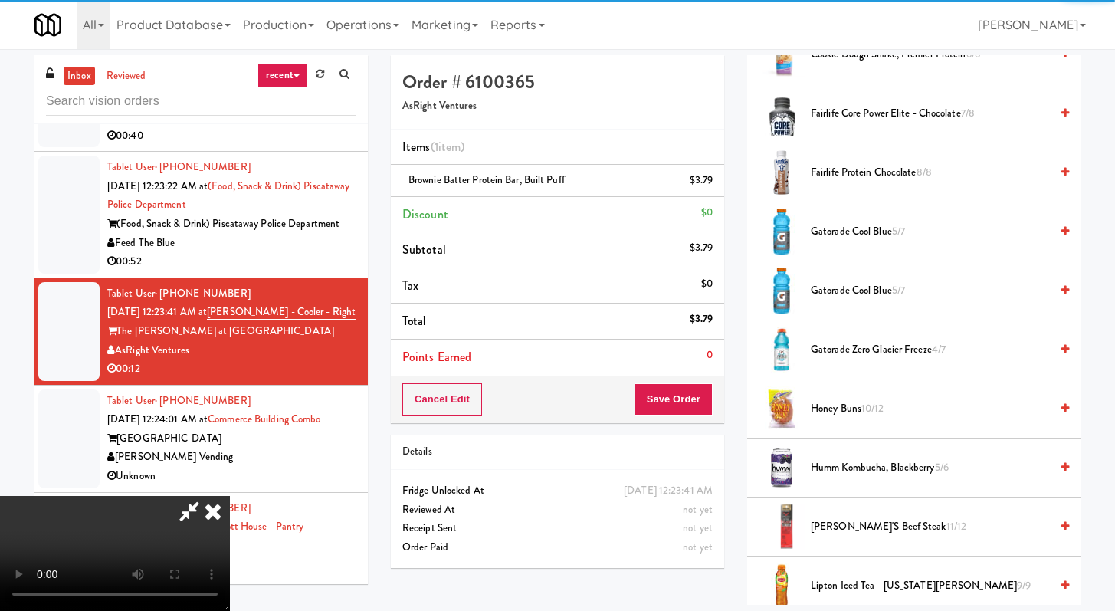
click at [858, 337] on li "Gatorade Zero Glacier Freeze 4/7" at bounding box center [913, 349] width 333 height 59
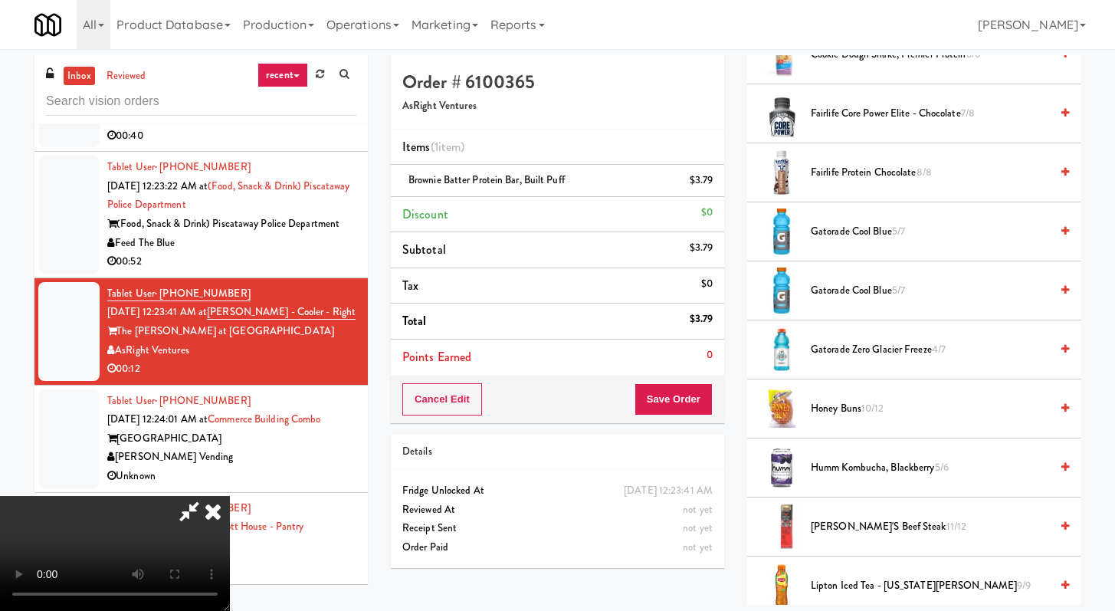
click at [848, 352] on span "Gatorade Zero Glacier Freeze 4/7" at bounding box center [930, 349] width 239 height 19
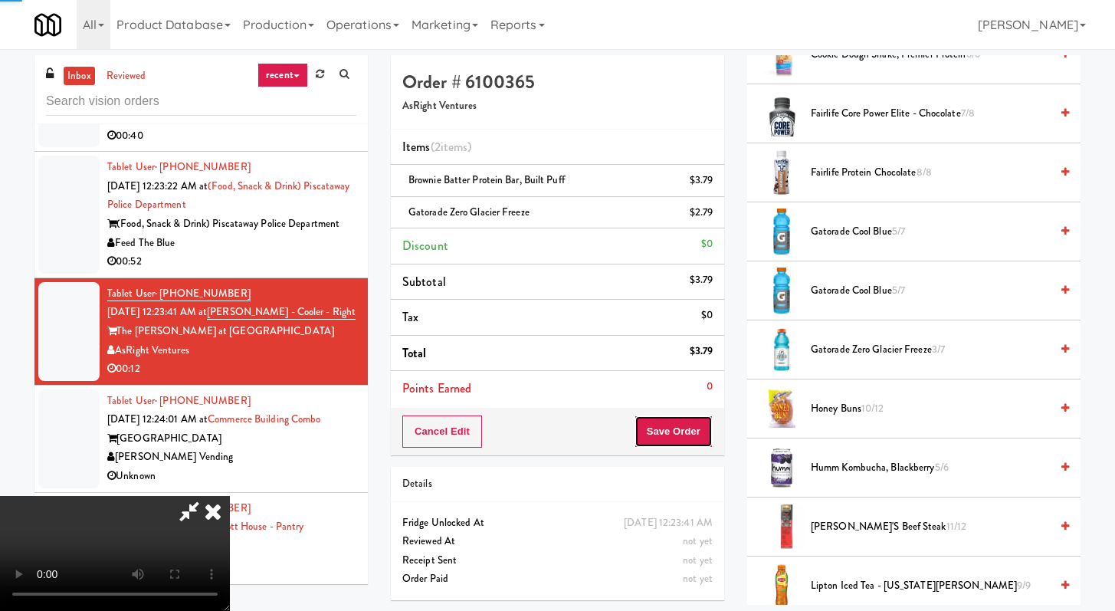
click at [693, 439] on button "Save Order" at bounding box center [674, 431] width 78 height 32
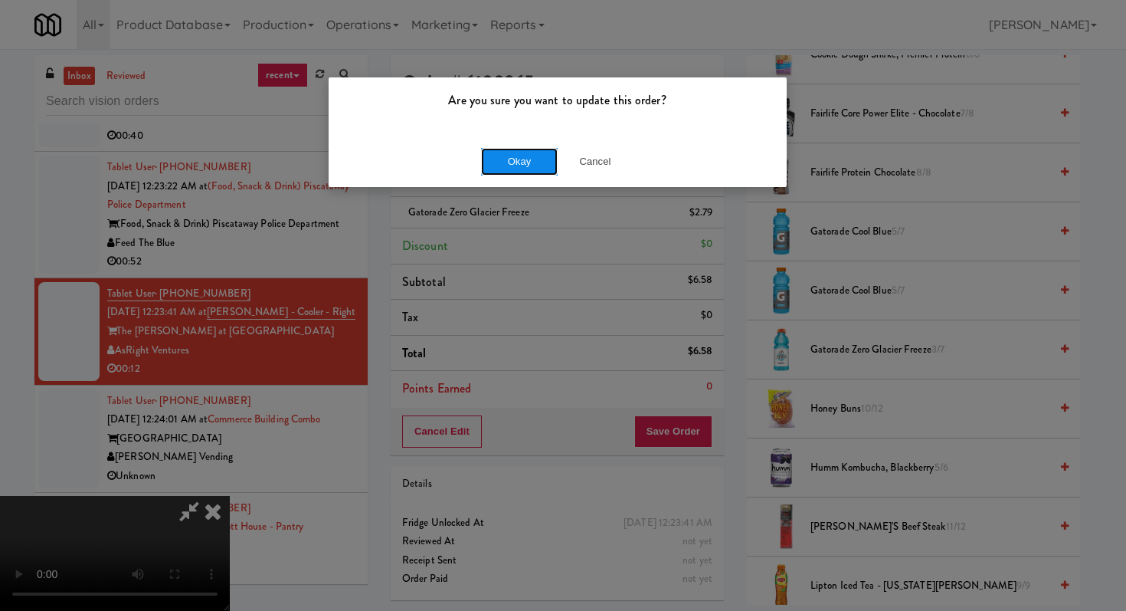
click at [515, 166] on button "Okay" at bounding box center [519, 162] width 77 height 28
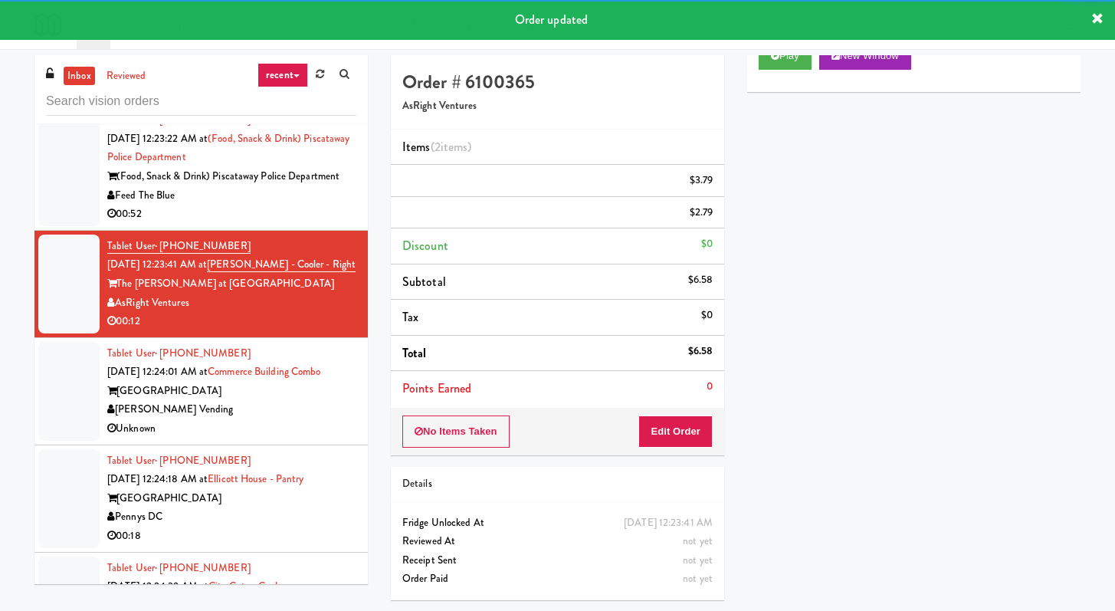
scroll to position [2809, 0]
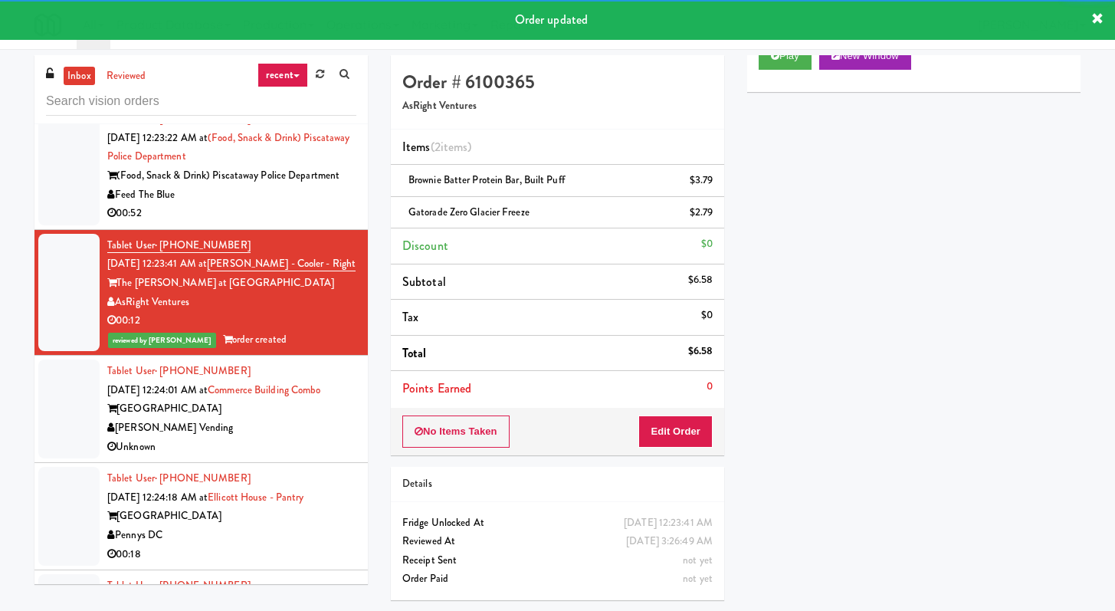
click at [320, 418] on div "[PERSON_NAME] Vending" at bounding box center [231, 427] width 249 height 19
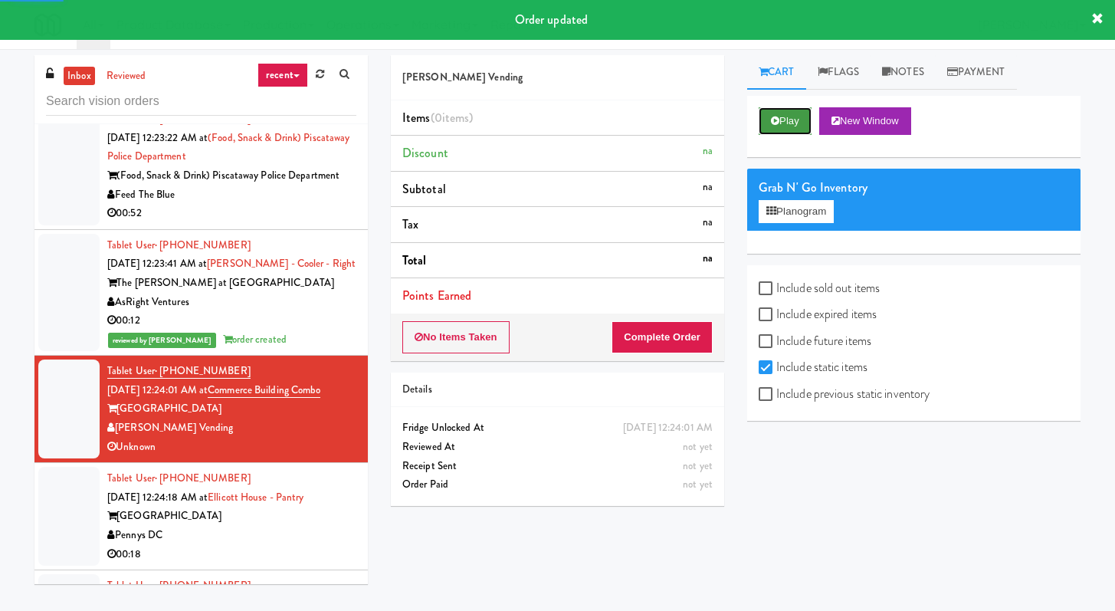
click at [770, 120] on button "Play" at bounding box center [785, 121] width 53 height 28
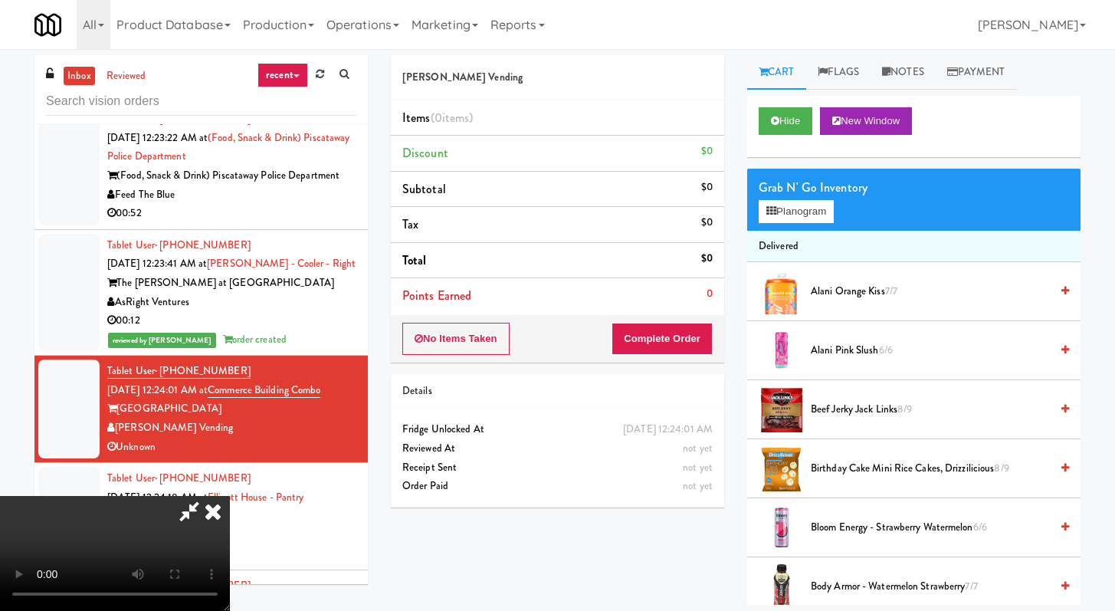
click at [207, 496] on icon at bounding box center [189, 511] width 35 height 31
click at [498, 333] on button "No Items Taken" at bounding box center [455, 339] width 107 height 32
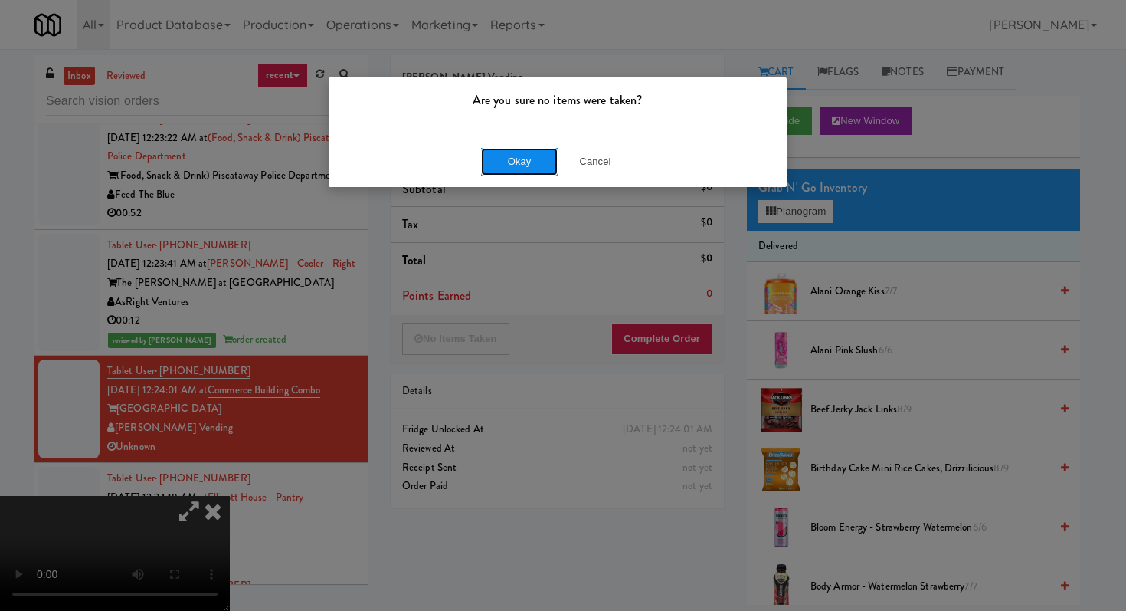
click at [520, 160] on button "Okay" at bounding box center [519, 162] width 77 height 28
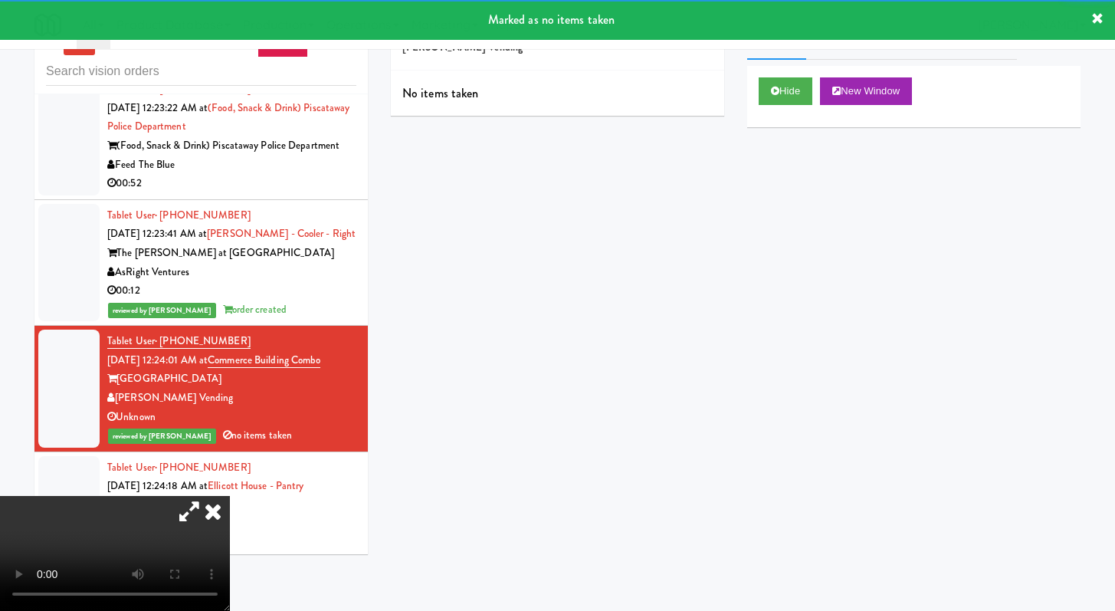
scroll to position [45, 0]
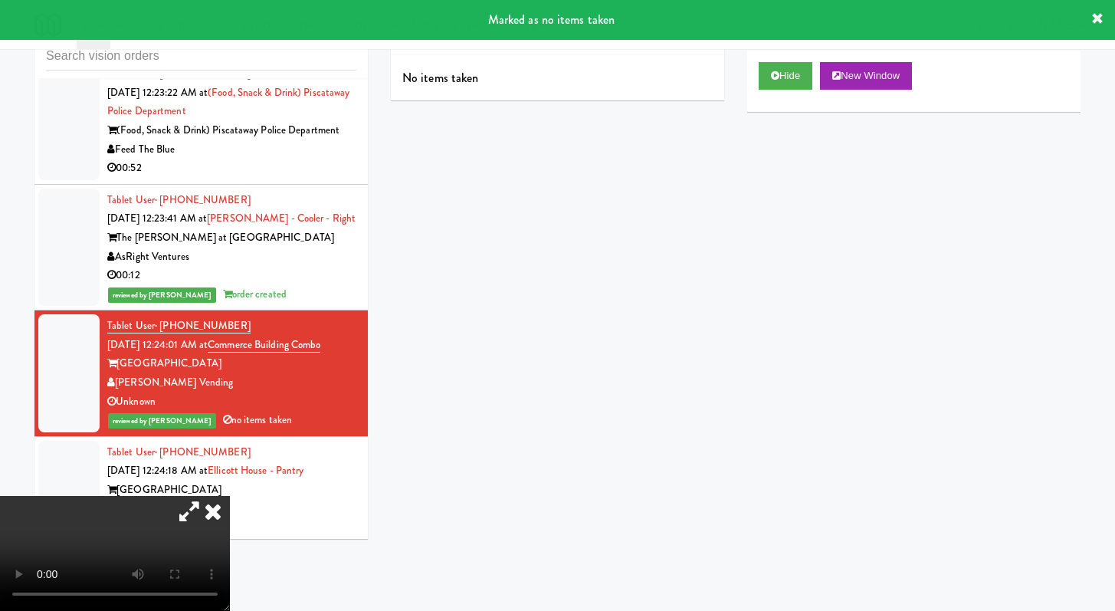
click at [230, 496] on icon at bounding box center [213, 511] width 34 height 31
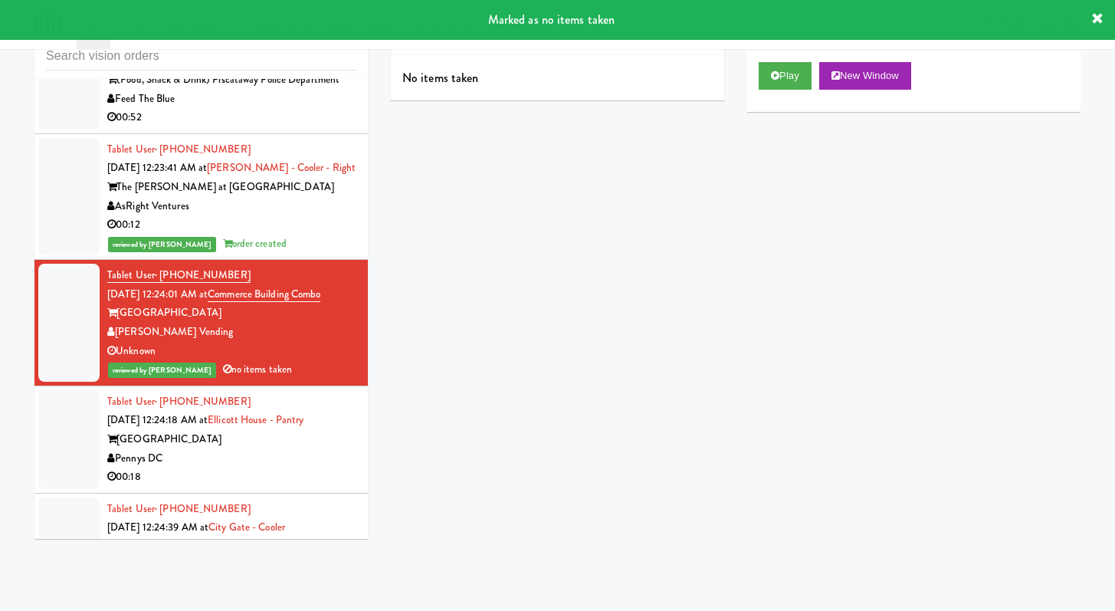
scroll to position [3107, 0]
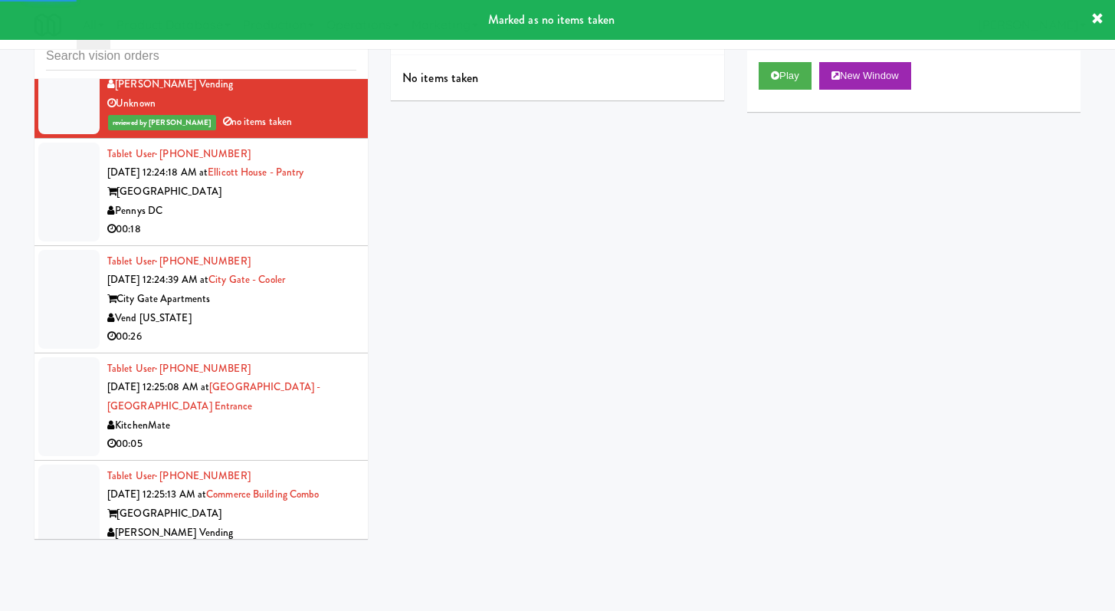
click at [322, 220] on div "00:18" at bounding box center [231, 229] width 249 height 19
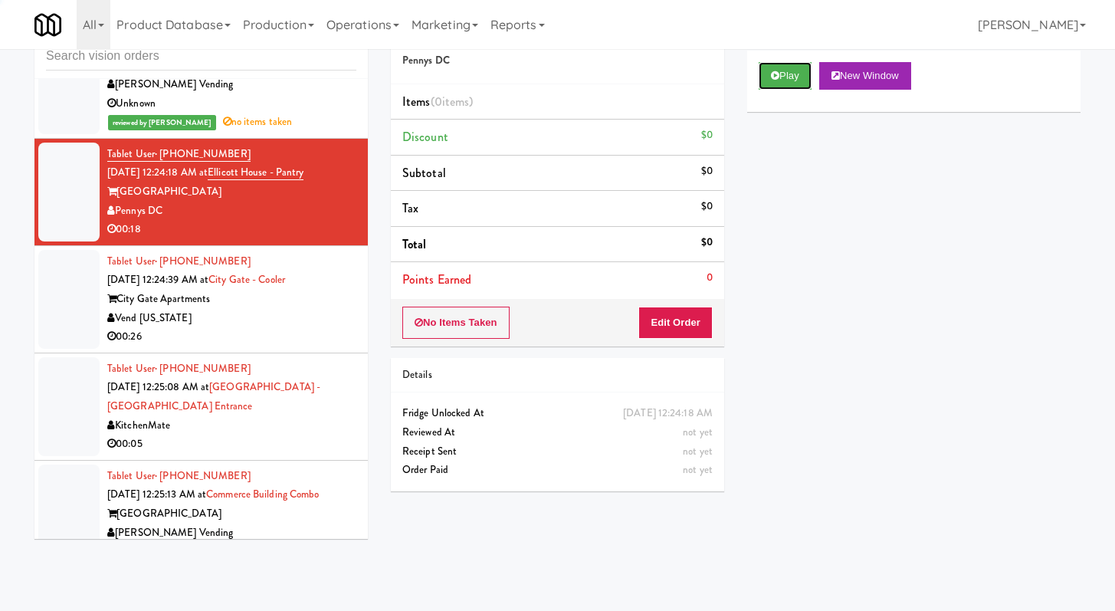
click at [795, 86] on button "Play" at bounding box center [785, 76] width 53 height 28
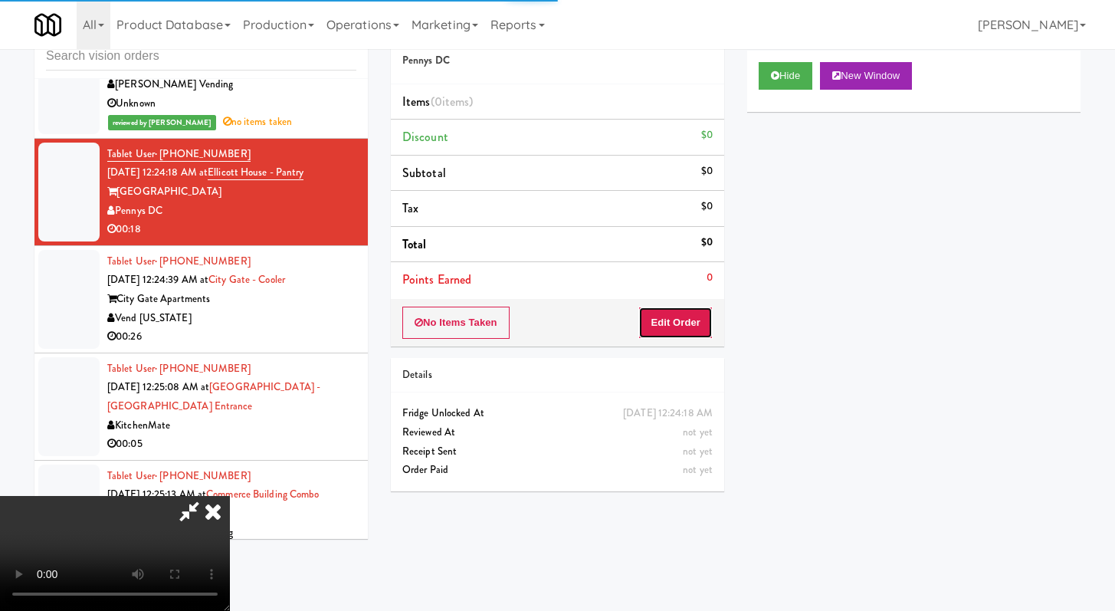
click at [679, 318] on button "Edit Order" at bounding box center [675, 323] width 74 height 32
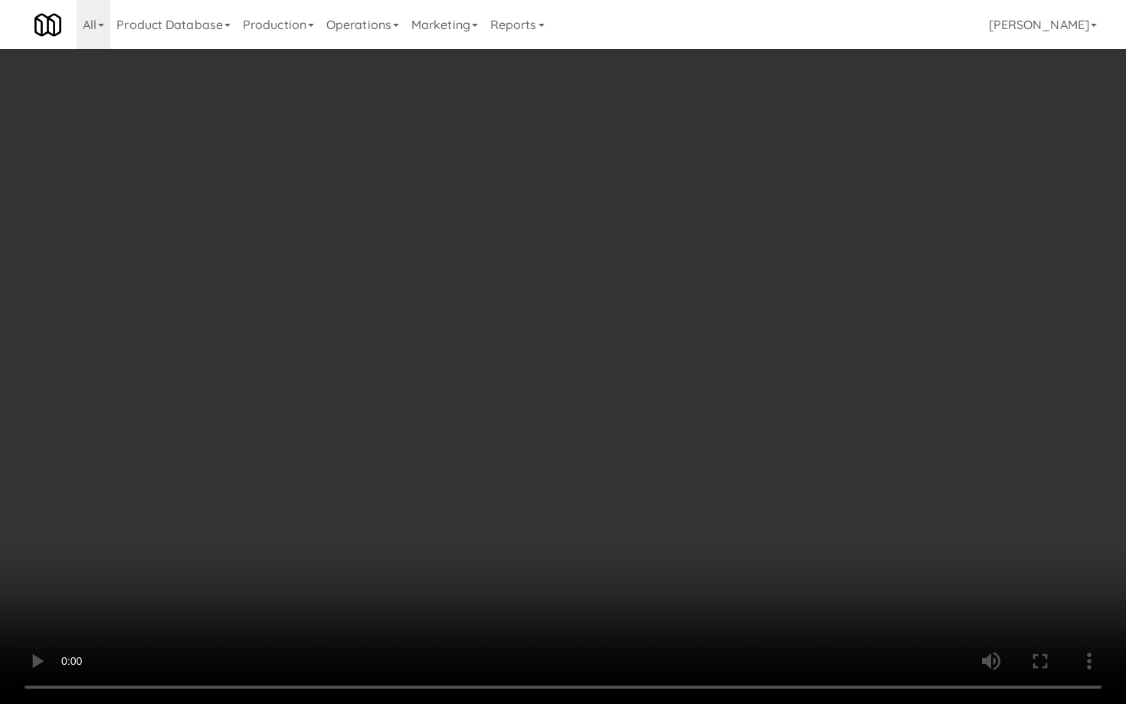
click at [644, 531] on video at bounding box center [563, 352] width 1126 height 704
click at [584, 377] on video at bounding box center [563, 352] width 1126 height 704
click at [583, 374] on video at bounding box center [563, 352] width 1126 height 704
click at [530, 415] on video at bounding box center [563, 352] width 1126 height 704
click at [532, 411] on video at bounding box center [563, 352] width 1126 height 704
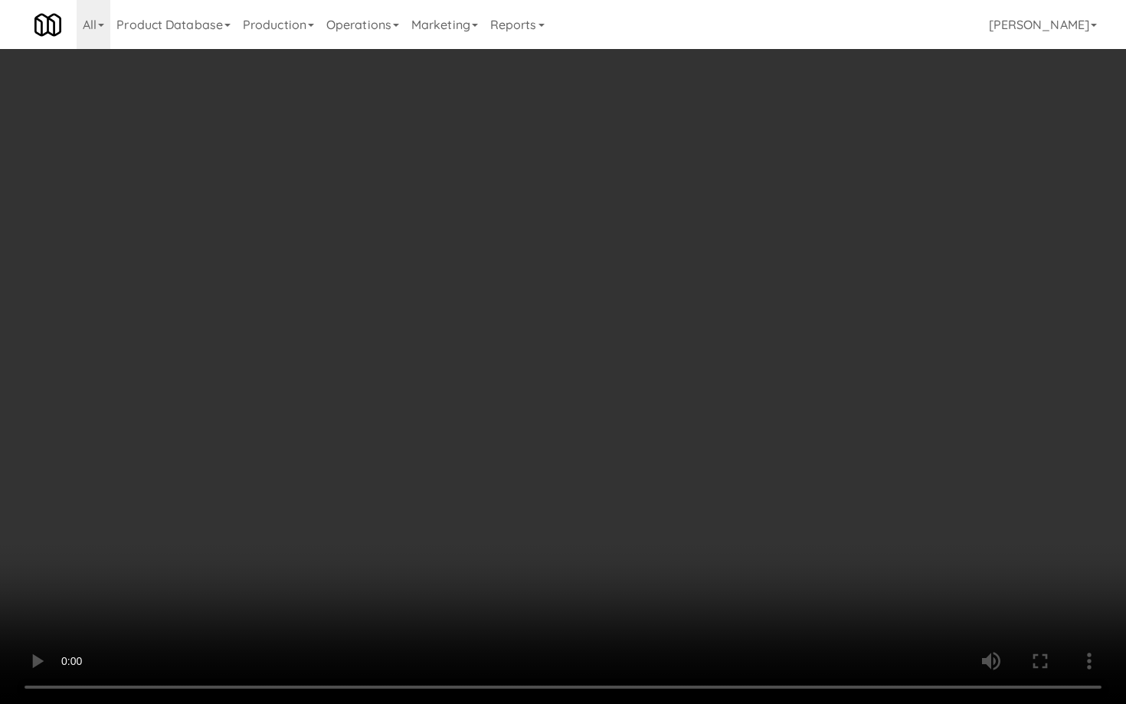
click at [532, 411] on video at bounding box center [563, 352] width 1126 height 704
click at [559, 389] on video at bounding box center [563, 352] width 1126 height 704
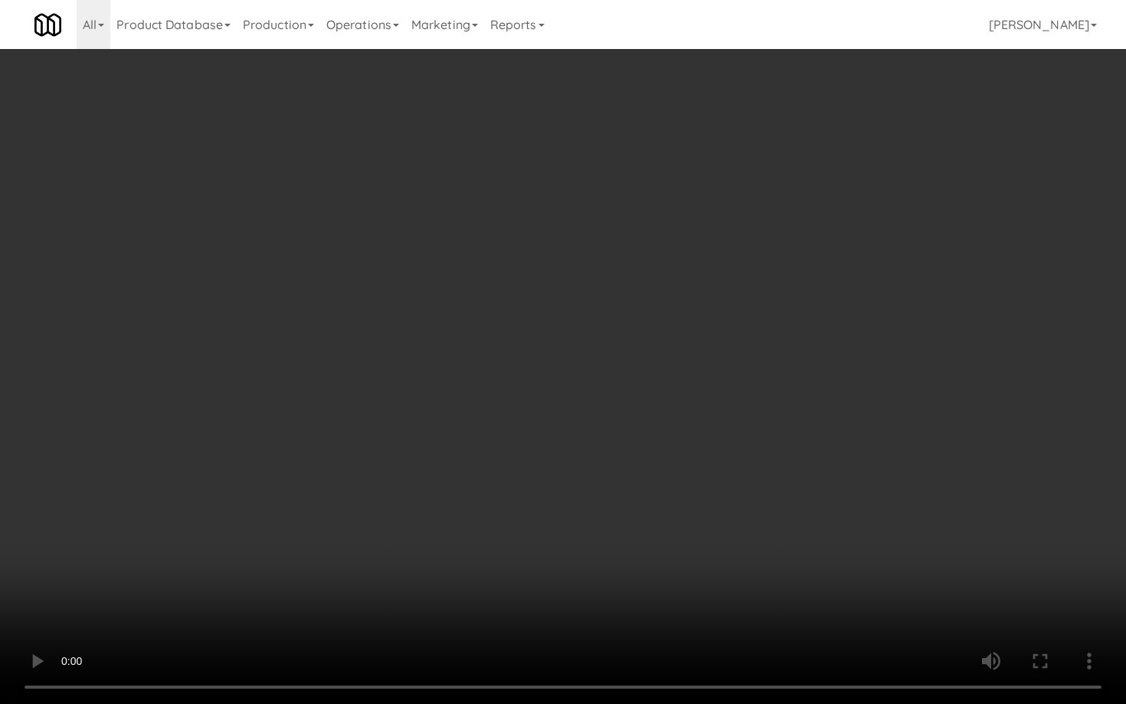
click at [559, 389] on video at bounding box center [563, 352] width 1126 height 704
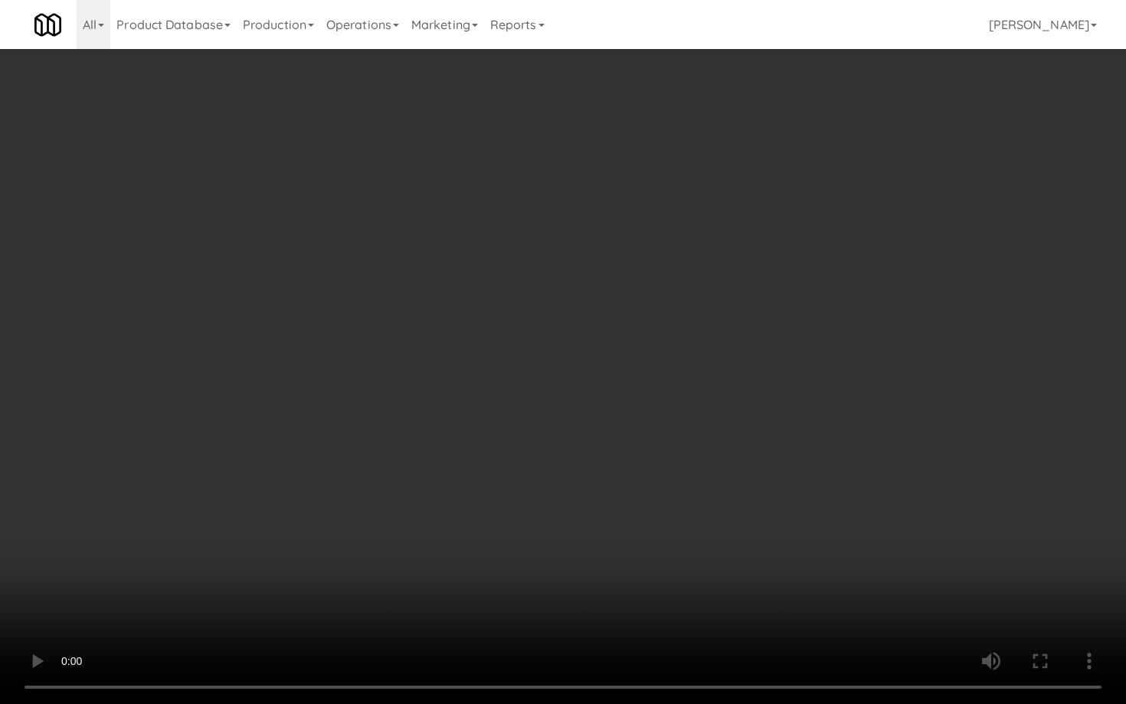
click at [559, 389] on video at bounding box center [563, 352] width 1126 height 704
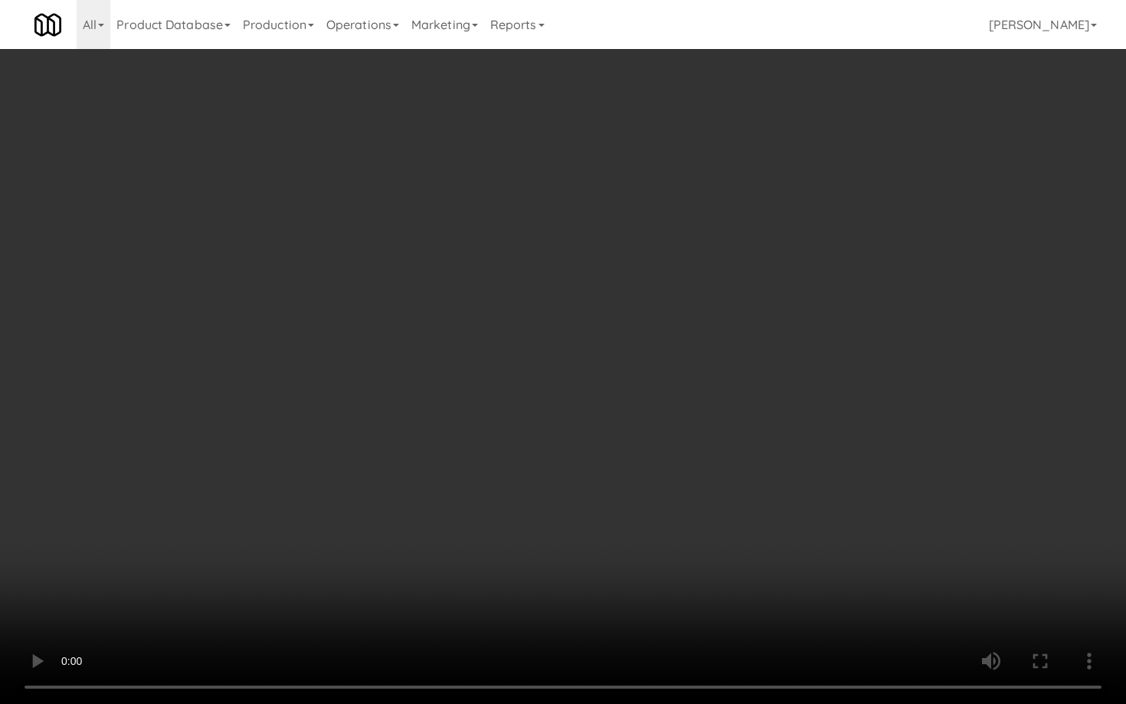
click at [559, 389] on video at bounding box center [563, 352] width 1126 height 704
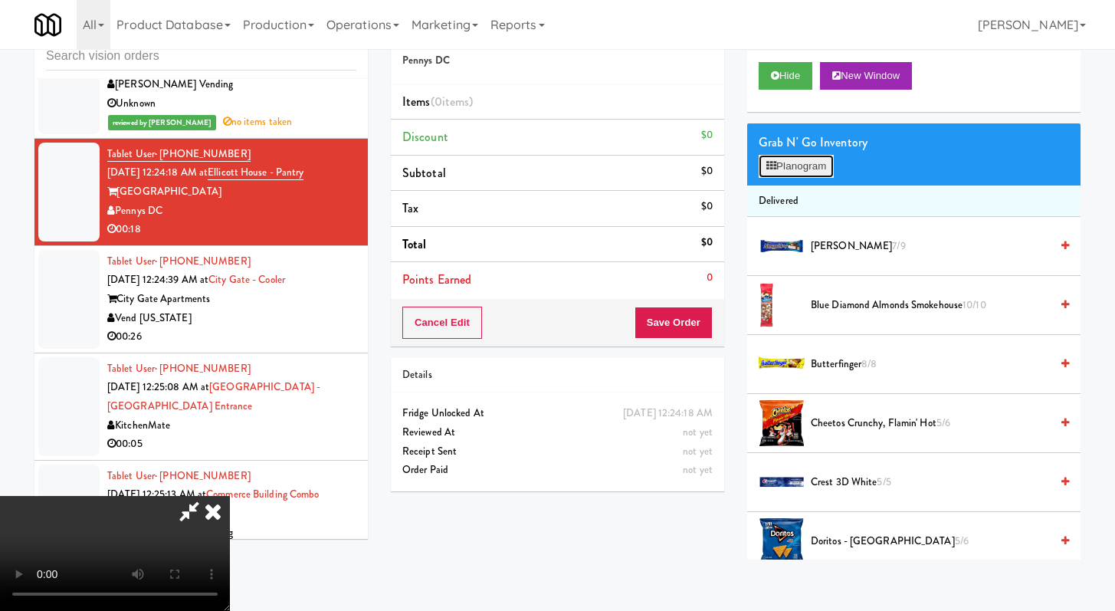
click at [768, 166] on icon at bounding box center [771, 166] width 10 height 10
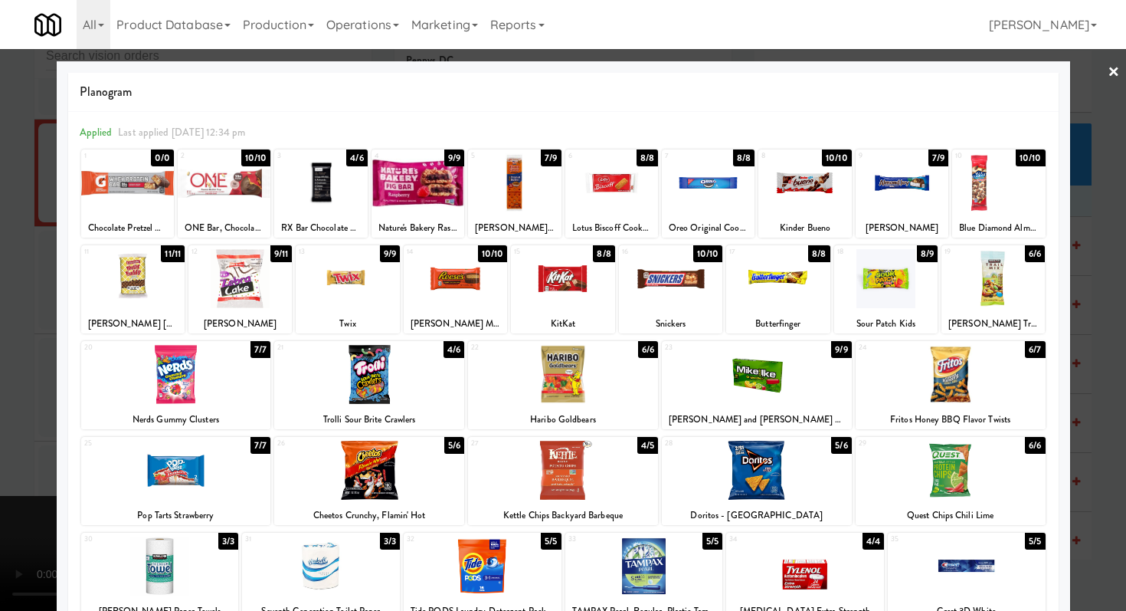
click at [982, 258] on div at bounding box center [993, 278] width 103 height 59
click at [963, 365] on div at bounding box center [951, 374] width 190 height 59
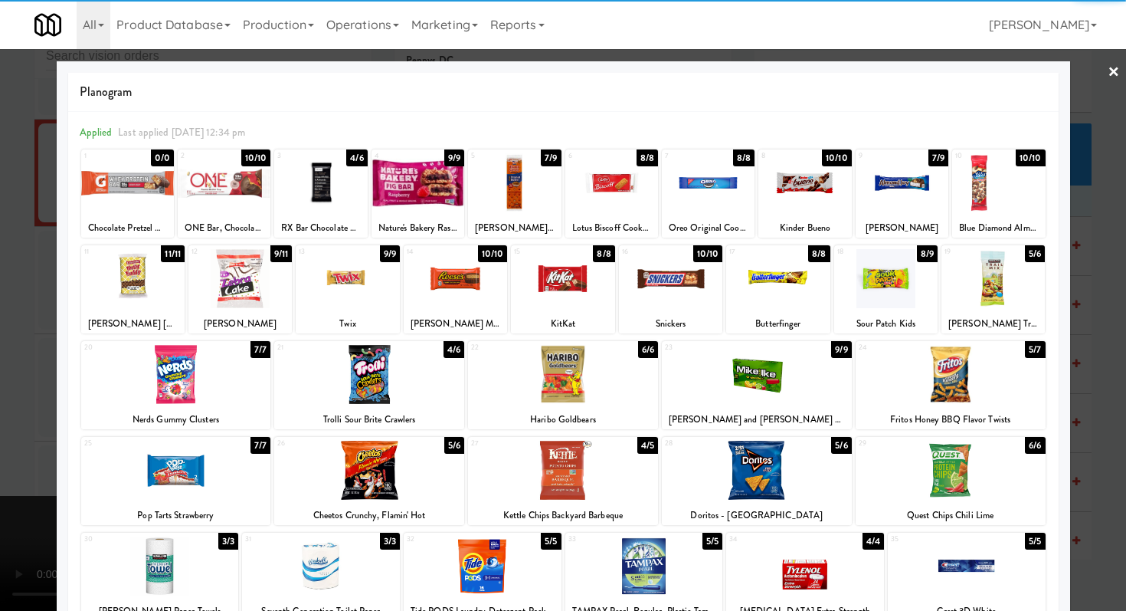
click at [499, 177] on div at bounding box center [514, 182] width 93 height 59
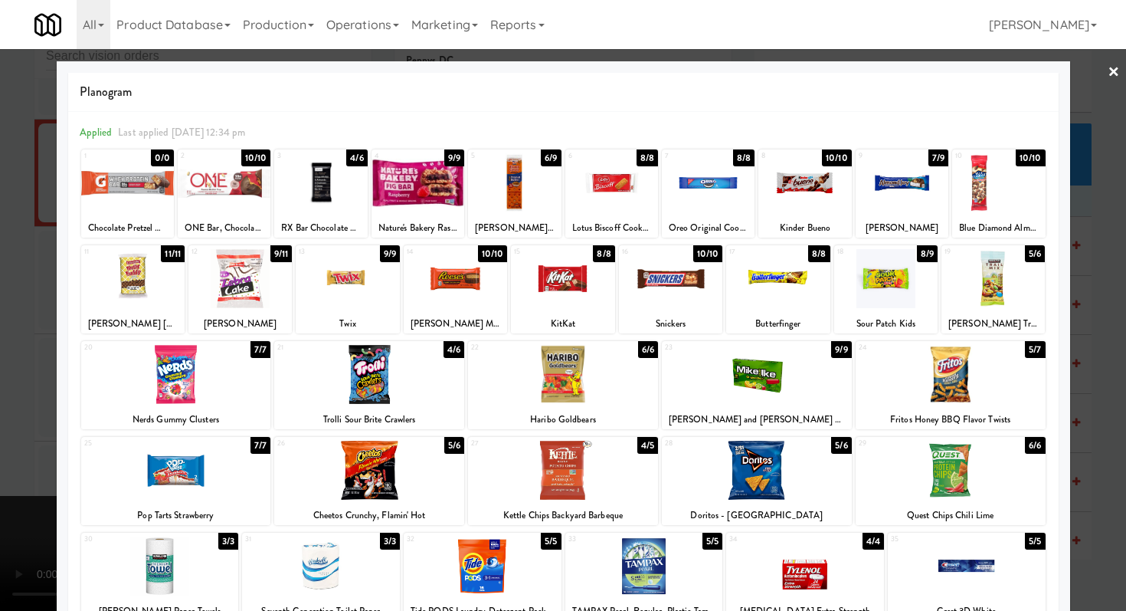
click at [0, 406] on div at bounding box center [563, 305] width 1126 height 611
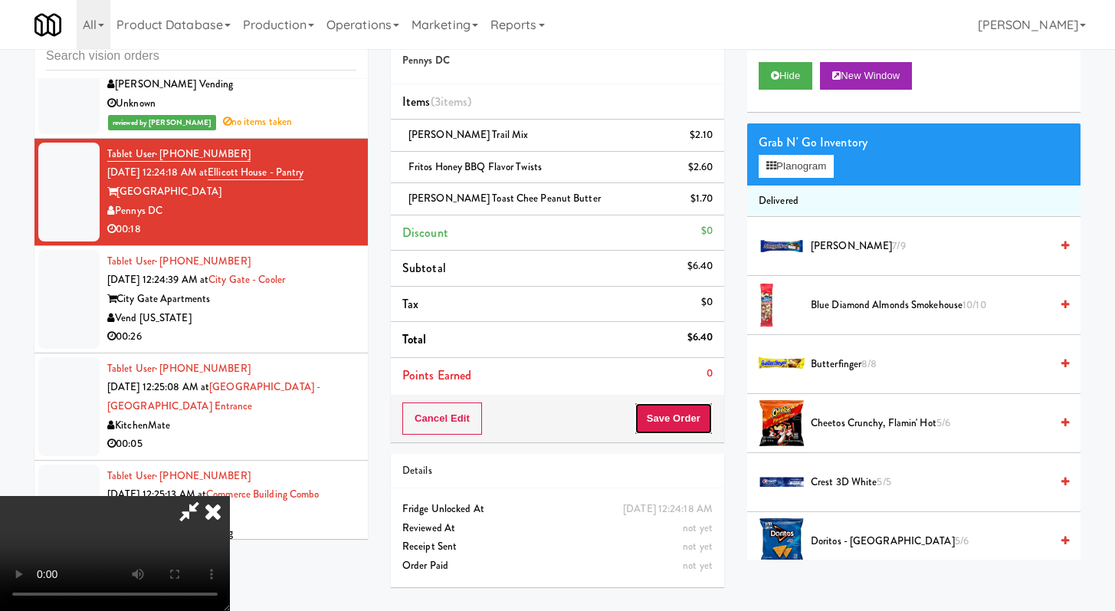
click at [690, 421] on button "Save Order" at bounding box center [674, 418] width 78 height 32
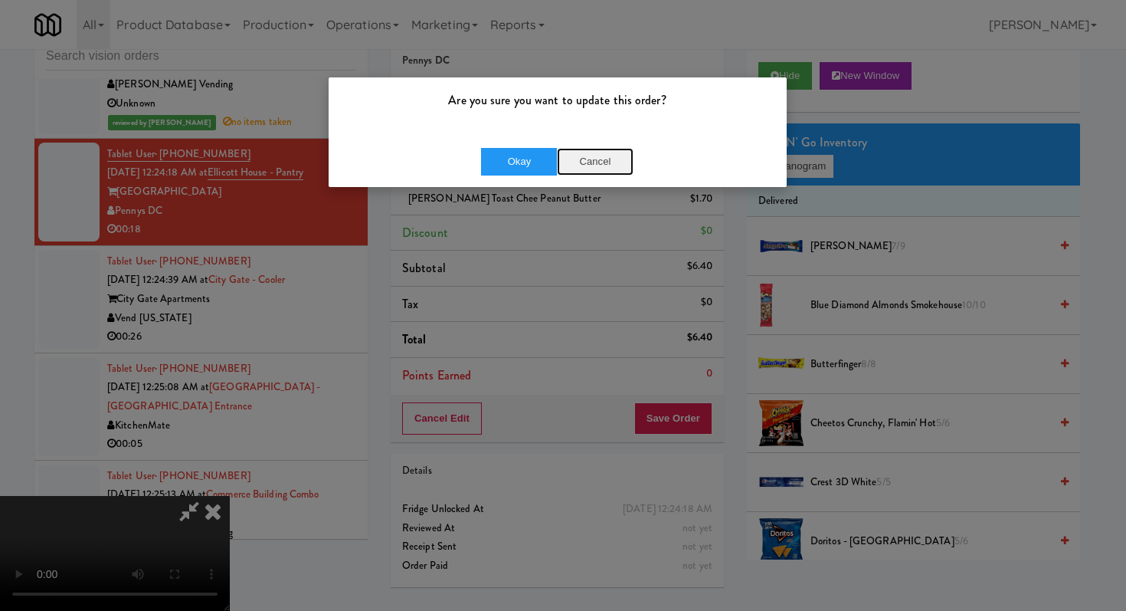
click at [589, 154] on button "Cancel" at bounding box center [595, 162] width 77 height 28
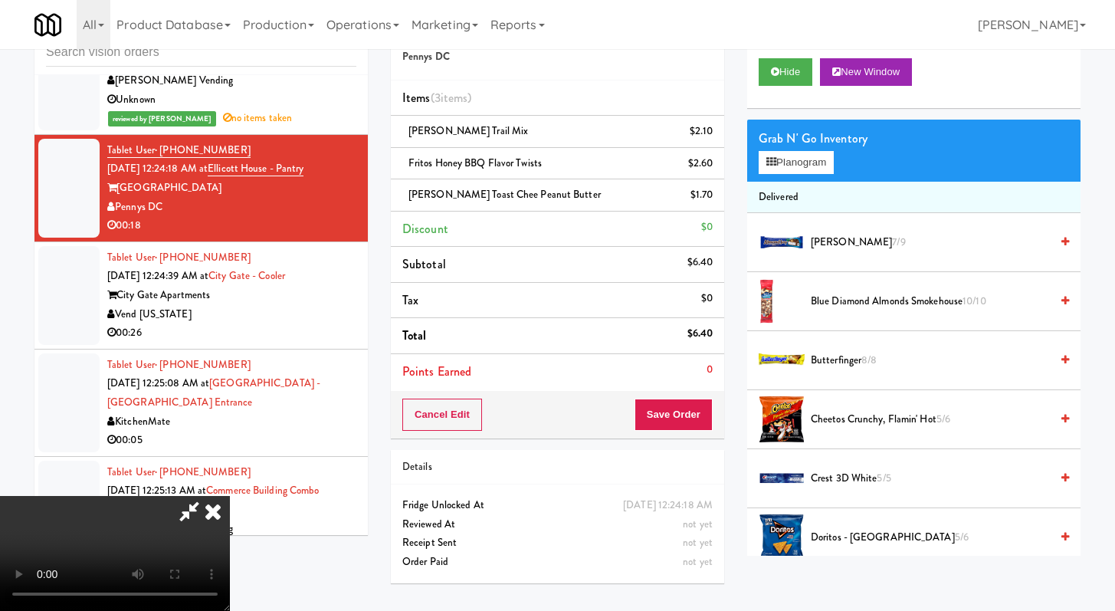
scroll to position [132, 0]
click at [230, 496] on video at bounding box center [115, 553] width 230 height 115
click at [696, 410] on button "Save Order" at bounding box center [674, 414] width 78 height 32
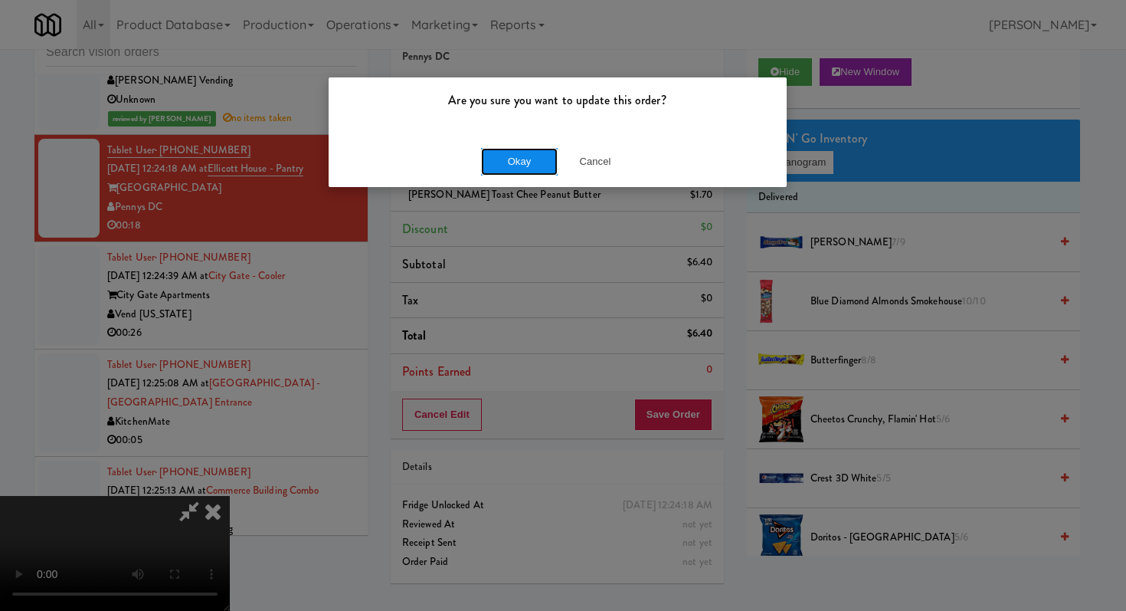
click at [494, 160] on button "Okay" at bounding box center [519, 162] width 77 height 28
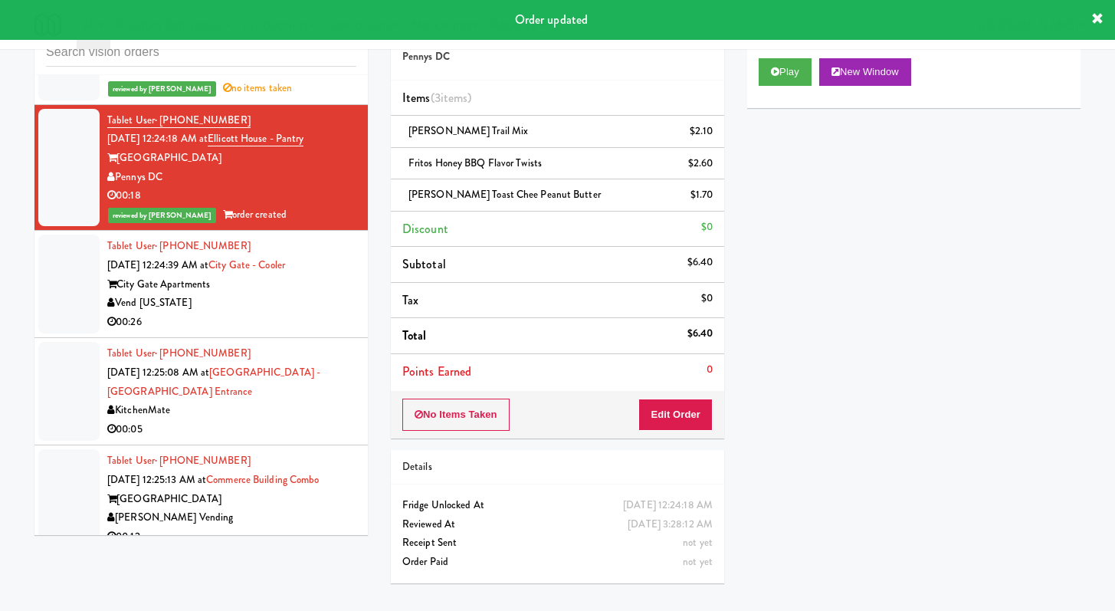
scroll to position [3153, 0]
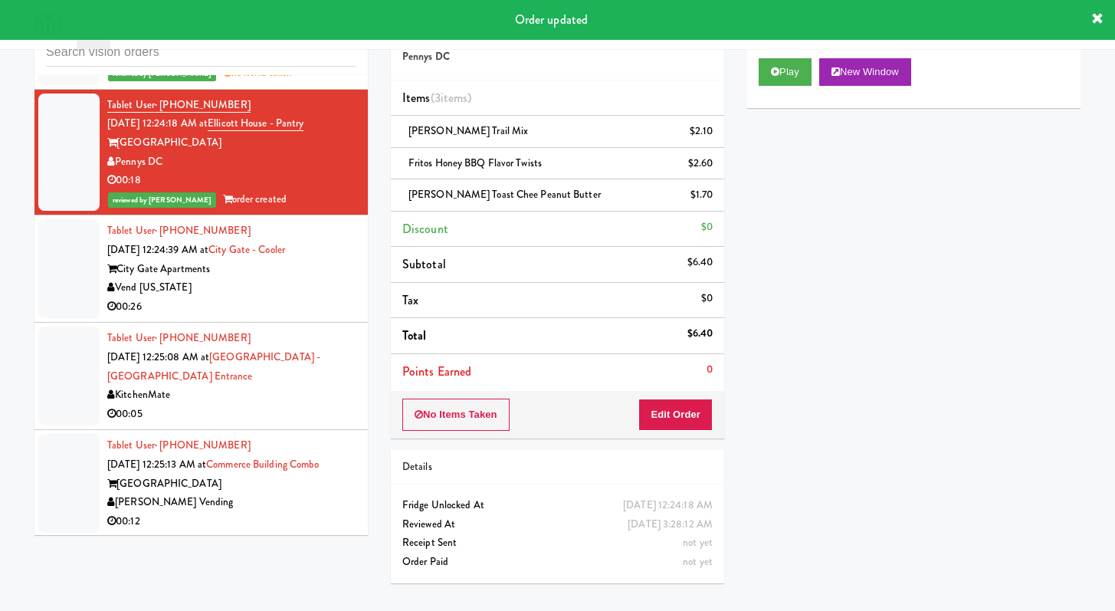
click at [284, 299] on div "00:26" at bounding box center [231, 306] width 249 height 19
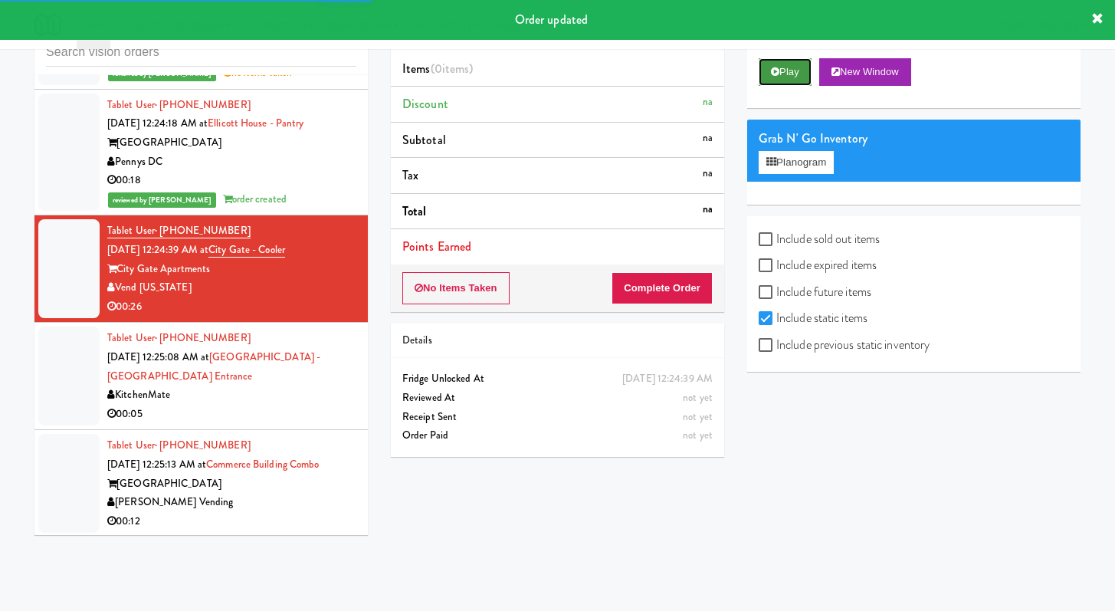
click at [808, 76] on button "Play" at bounding box center [785, 72] width 53 height 28
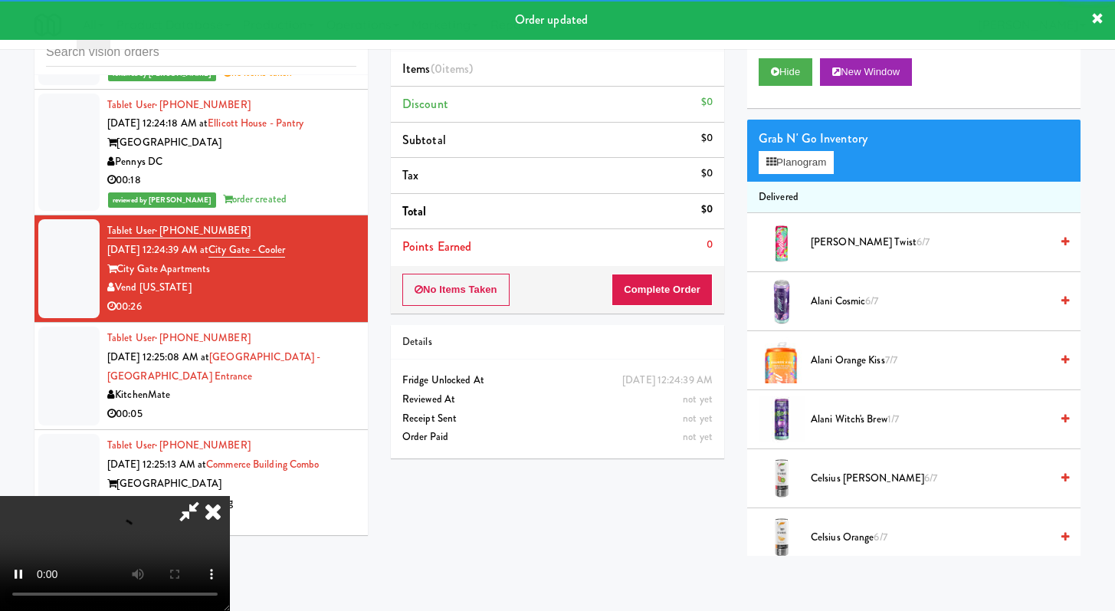
click at [642, 308] on div "No Items Taken Complete Order" at bounding box center [557, 290] width 333 height 48
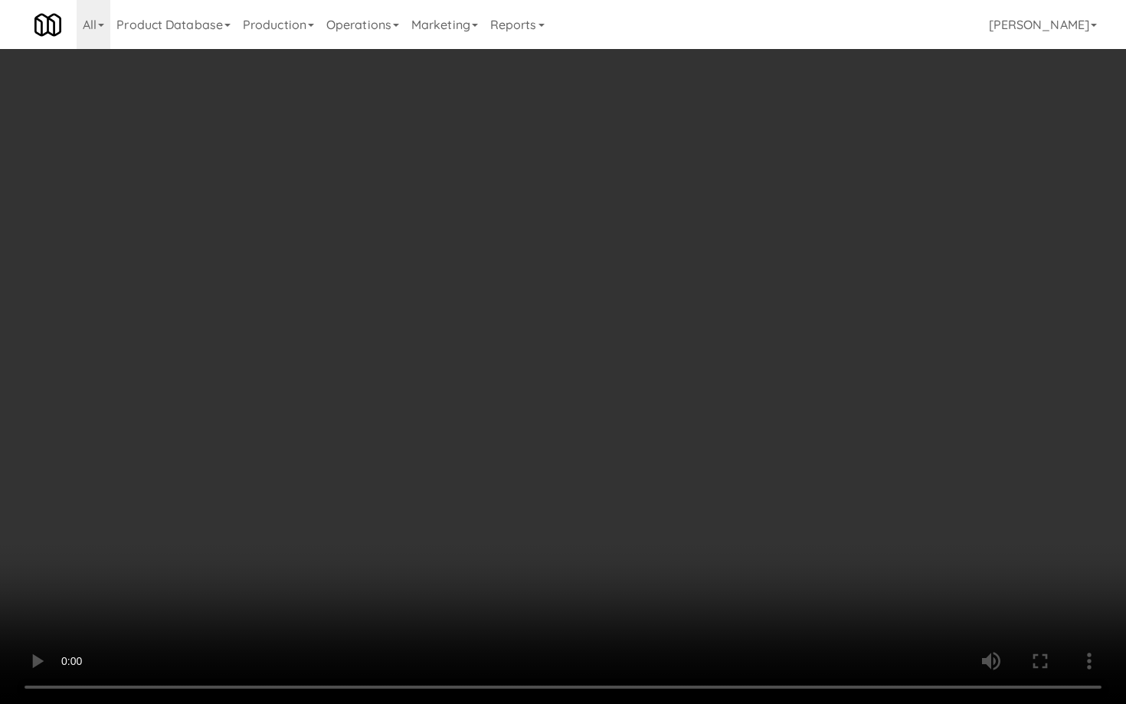
click at [506, 534] on video at bounding box center [563, 352] width 1126 height 704
click at [506, 533] on video at bounding box center [563, 352] width 1126 height 704
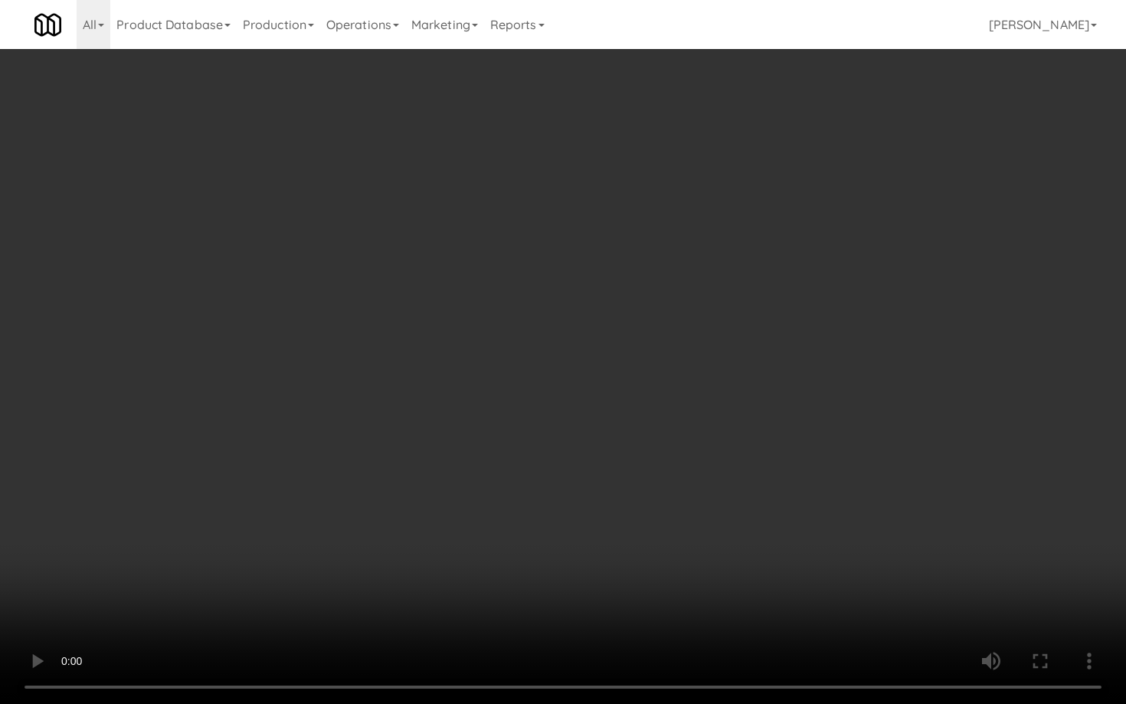
click at [506, 533] on video at bounding box center [563, 352] width 1126 height 704
click at [506, 532] on video at bounding box center [563, 352] width 1126 height 704
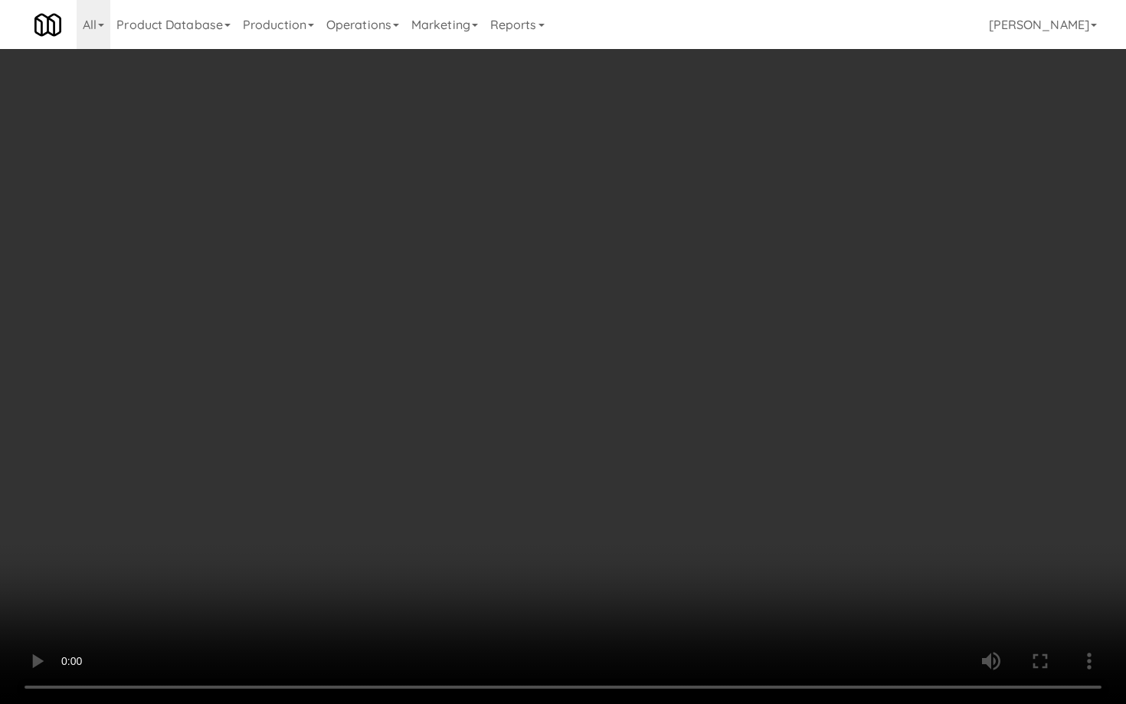
click at [506, 532] on video at bounding box center [563, 352] width 1126 height 704
click at [510, 527] on video at bounding box center [563, 352] width 1126 height 704
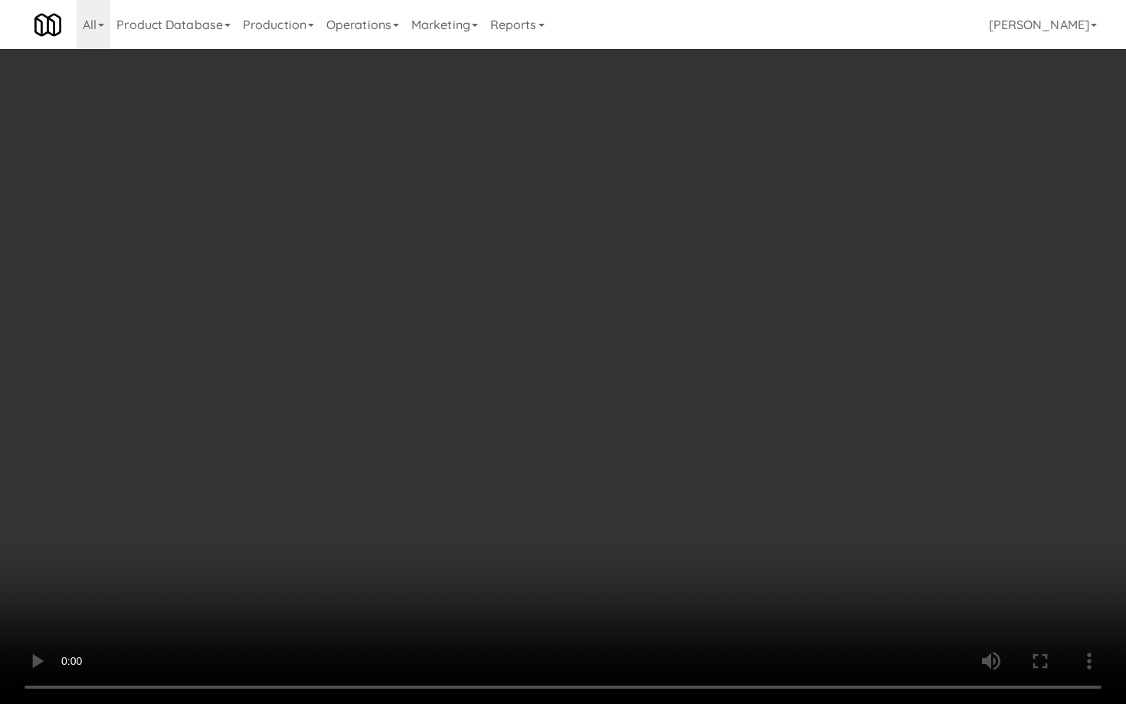
click at [510, 527] on video at bounding box center [563, 352] width 1126 height 704
click at [469, 487] on video at bounding box center [563, 352] width 1126 height 704
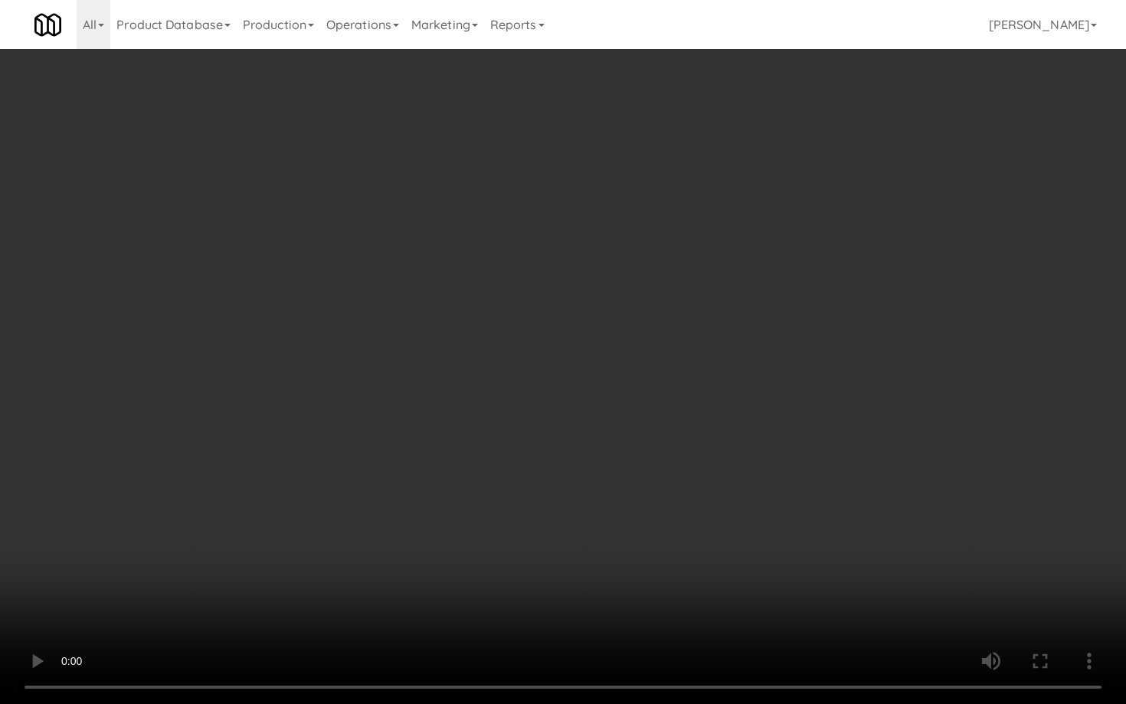
click at [435, 446] on video at bounding box center [563, 352] width 1126 height 704
click at [450, 436] on video at bounding box center [563, 352] width 1126 height 704
click at [451, 435] on video at bounding box center [563, 352] width 1126 height 704
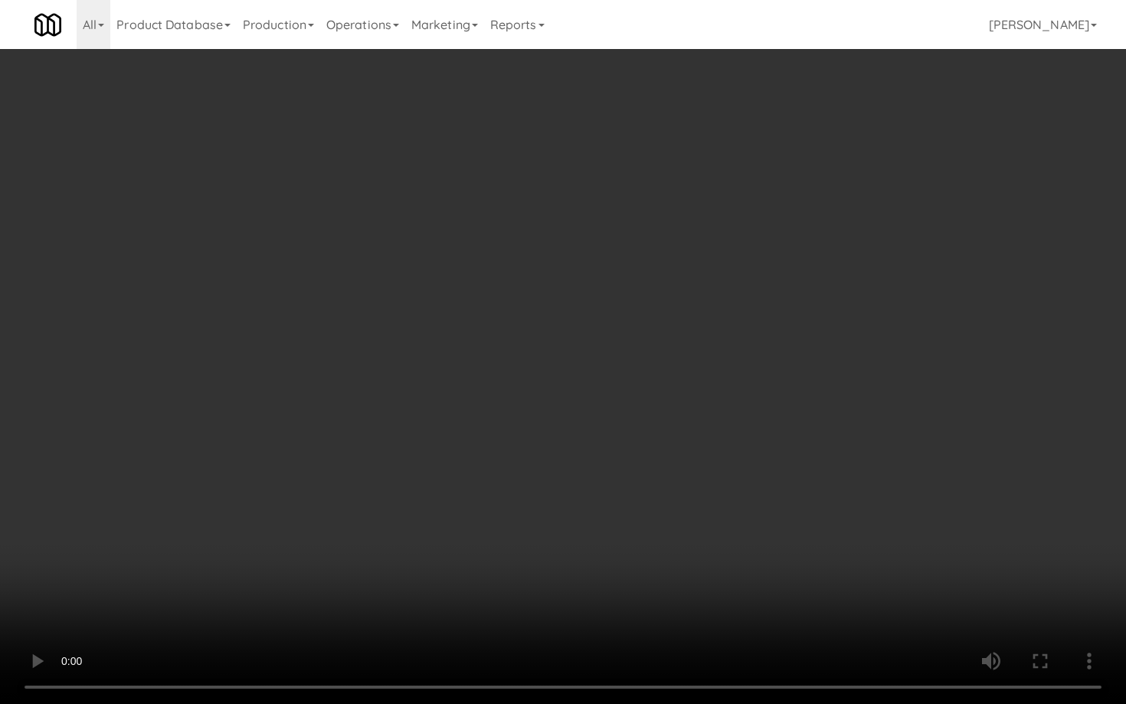
click at [451, 435] on video at bounding box center [563, 352] width 1126 height 704
click at [455, 432] on video at bounding box center [563, 352] width 1126 height 704
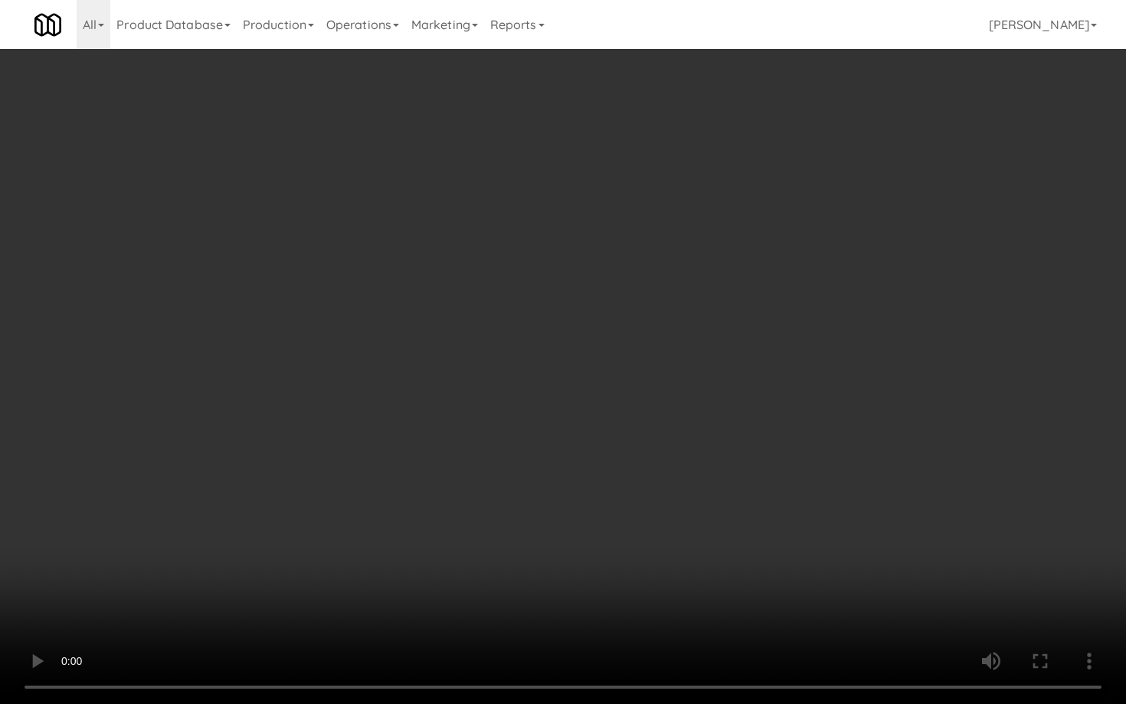
click at [457, 431] on video at bounding box center [563, 352] width 1126 height 704
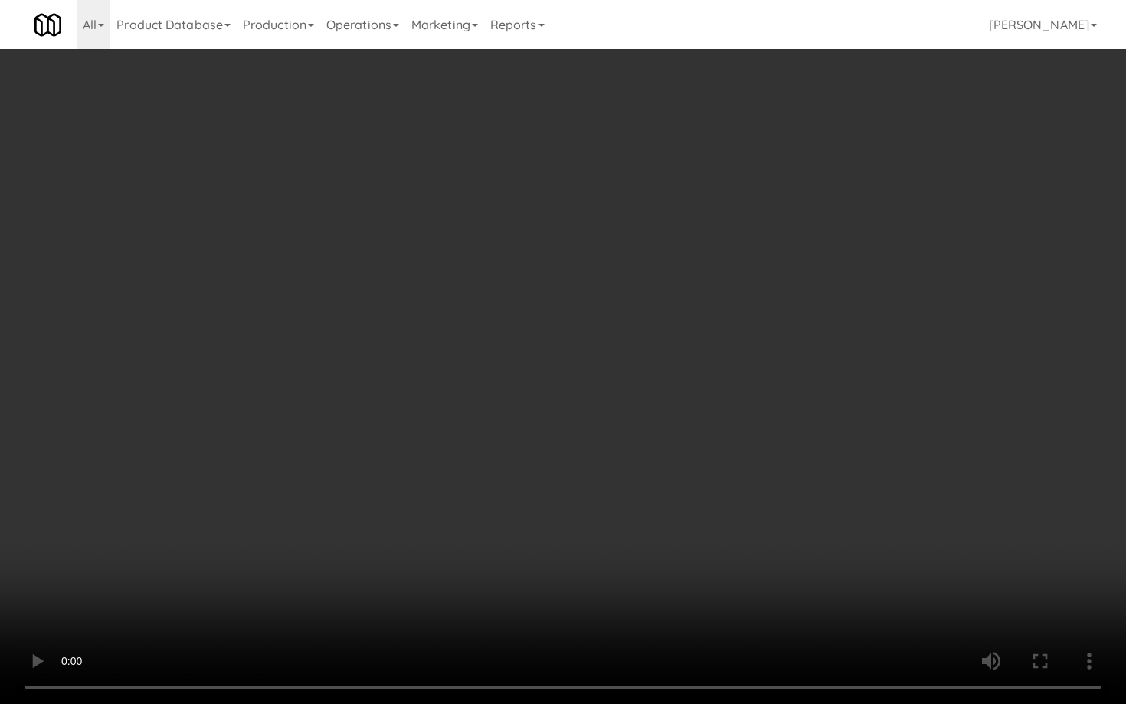
click at [457, 431] on video at bounding box center [563, 352] width 1126 height 704
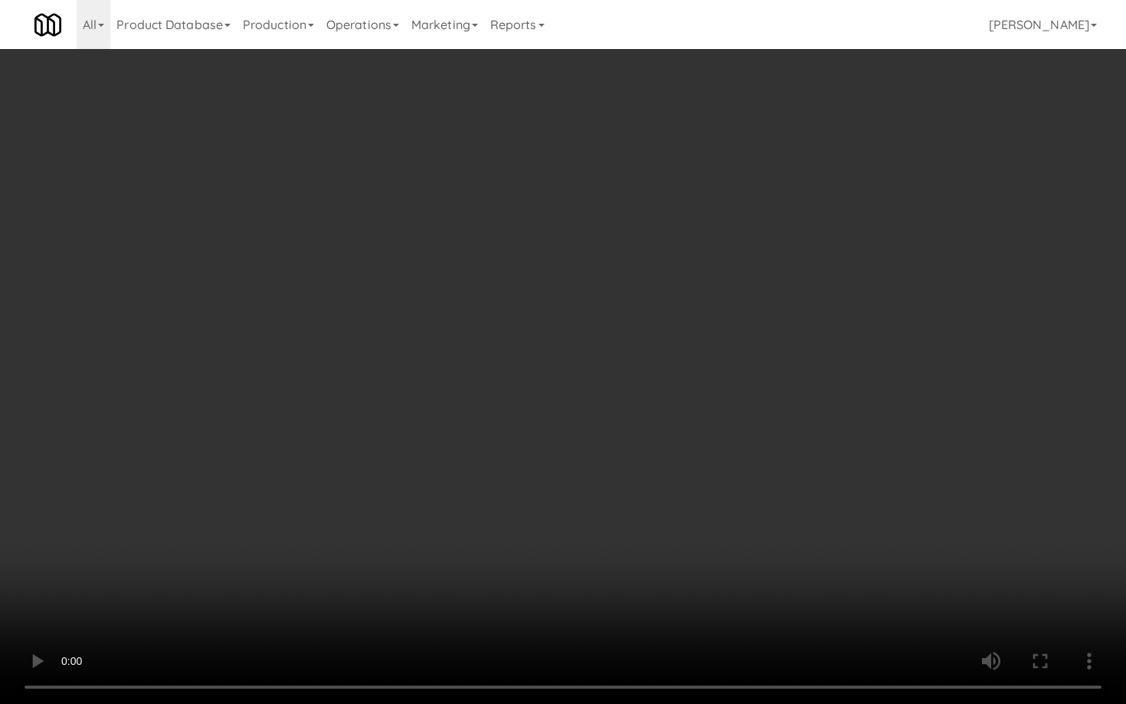
click at [457, 431] on video at bounding box center [563, 352] width 1126 height 704
click at [457, 428] on video at bounding box center [563, 352] width 1126 height 704
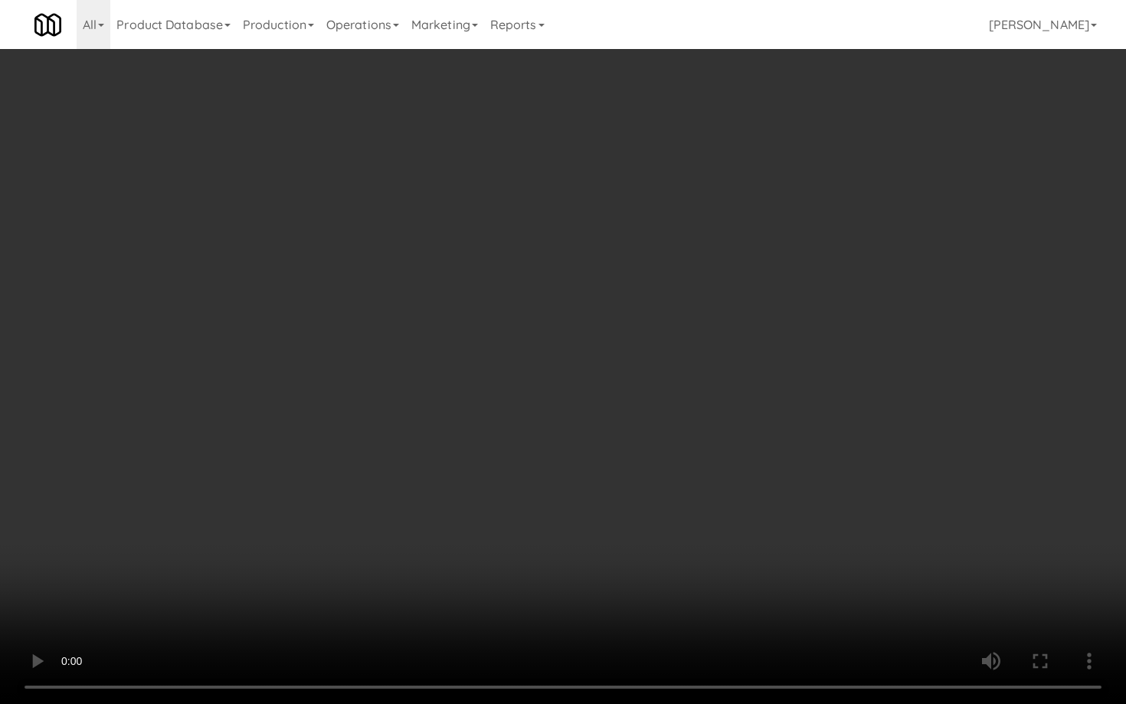
click at [457, 428] on video at bounding box center [563, 352] width 1126 height 704
click at [844, 487] on video at bounding box center [563, 352] width 1126 height 704
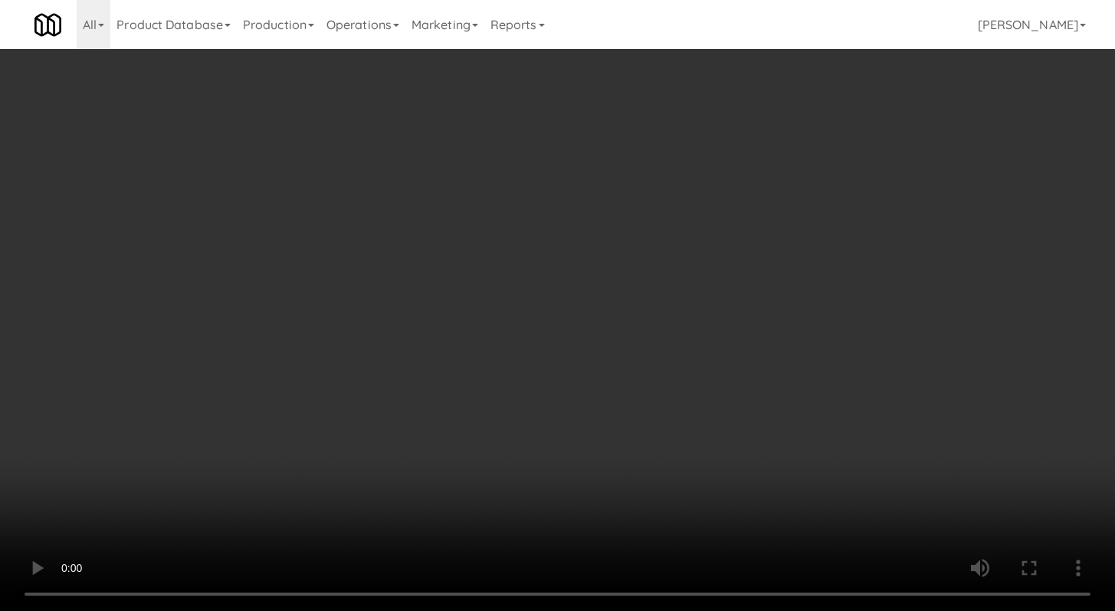
scroll to position [575, 0]
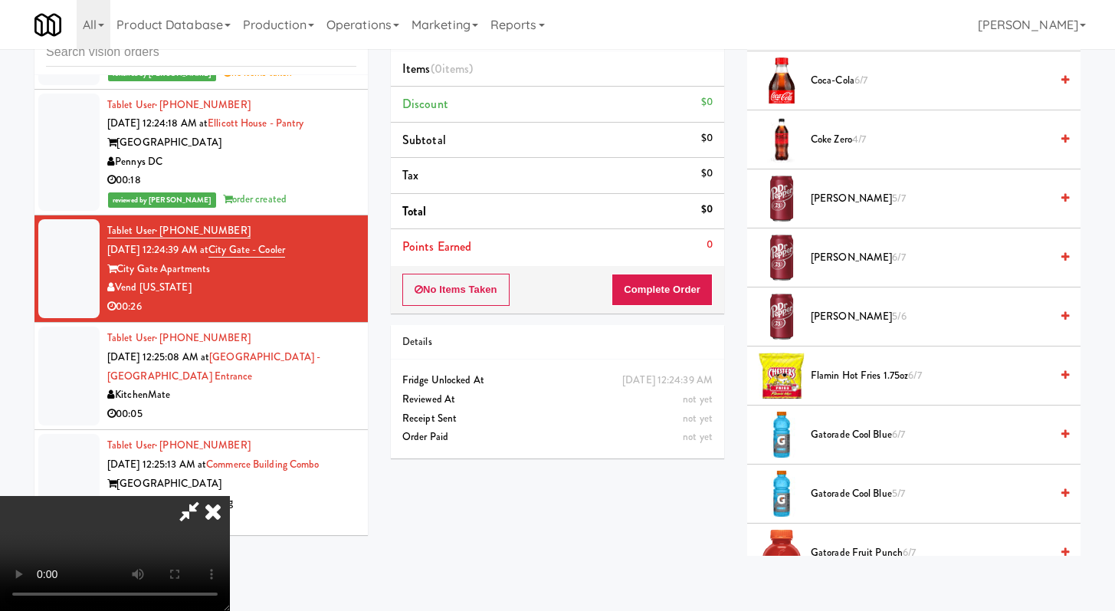
click at [857, 374] on span "Flamin Hot Fries 1.75oz 6/7" at bounding box center [930, 375] width 239 height 19
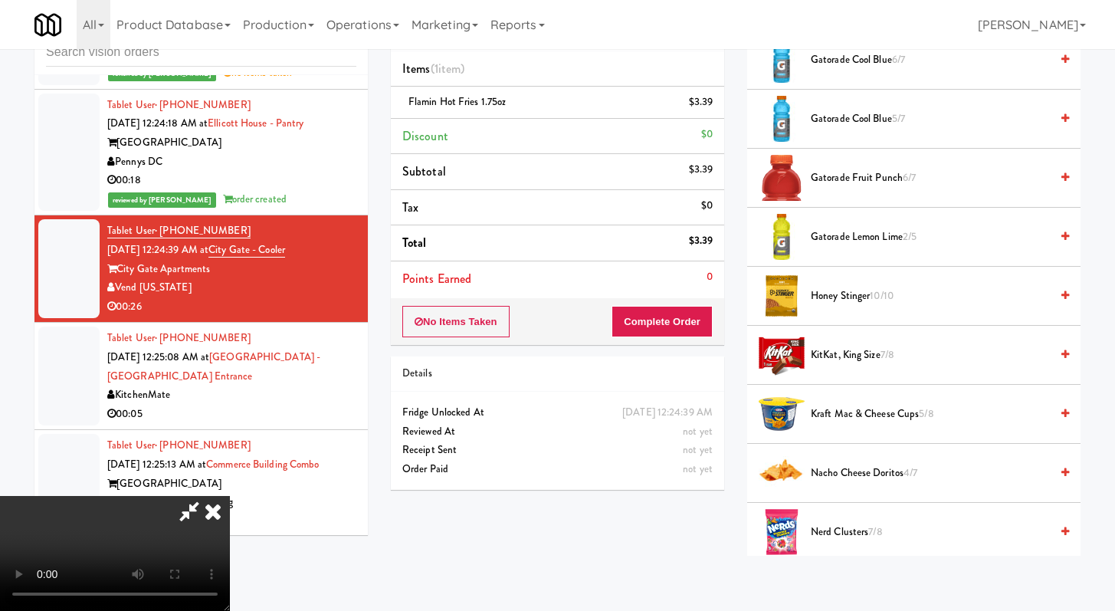
scroll to position [976, 0]
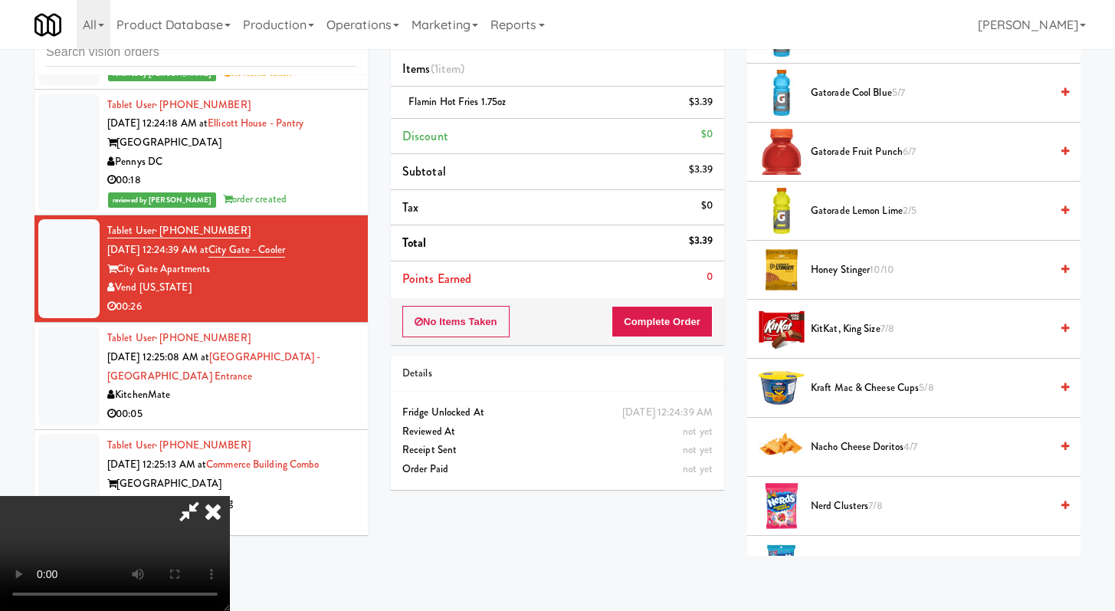
click at [858, 444] on span "Nacho Cheese Doritos 4/7" at bounding box center [930, 447] width 239 height 19
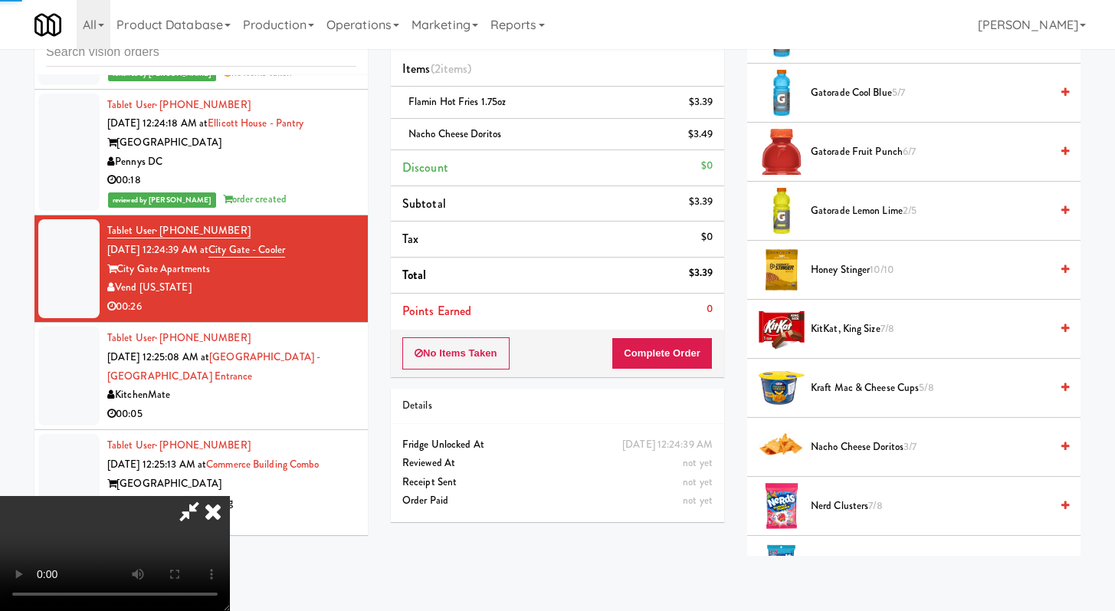
click at [858, 444] on span "Nacho Cheese Doritos 3/7" at bounding box center [930, 447] width 239 height 19
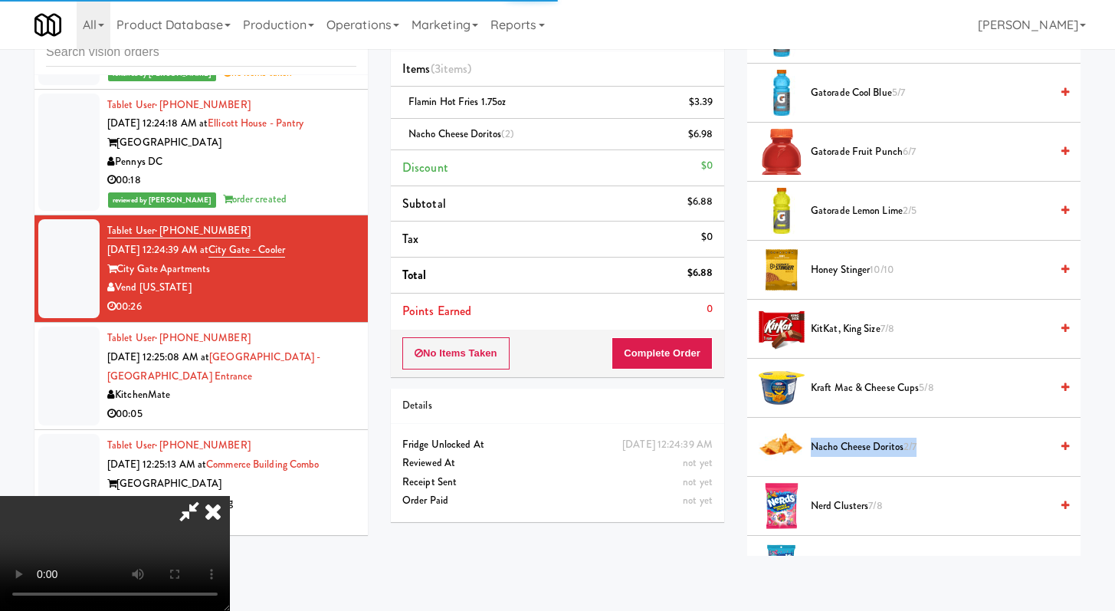
click at [858, 444] on span "Nacho Cheese Doritos 2/7" at bounding box center [930, 447] width 239 height 19
click at [858, 444] on span "Nacho Cheese Doritos 1/7" at bounding box center [930, 447] width 239 height 19
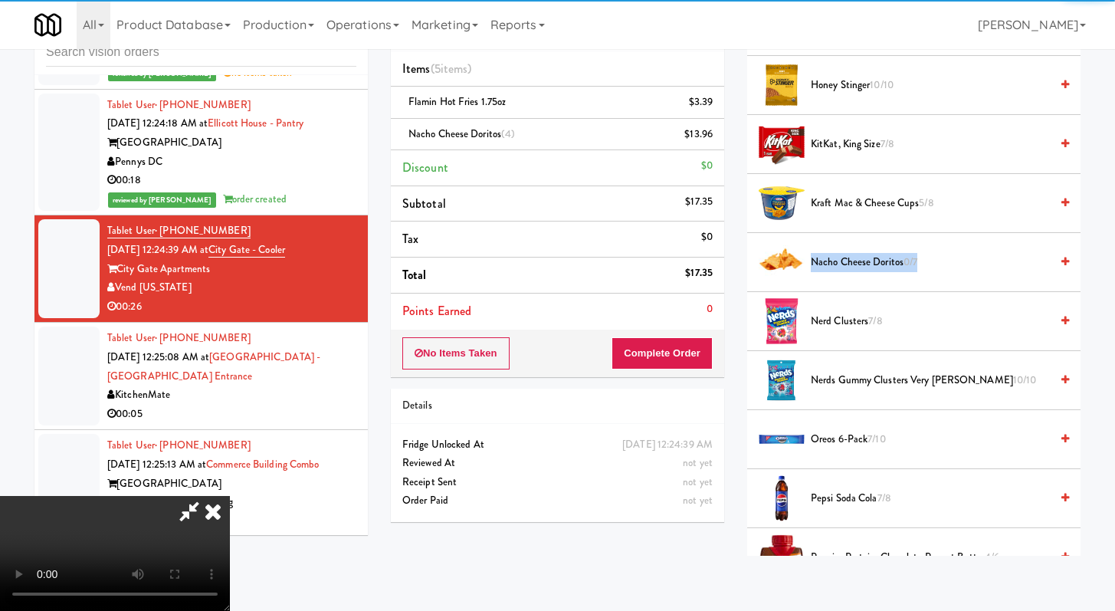
scroll to position [1199, 0]
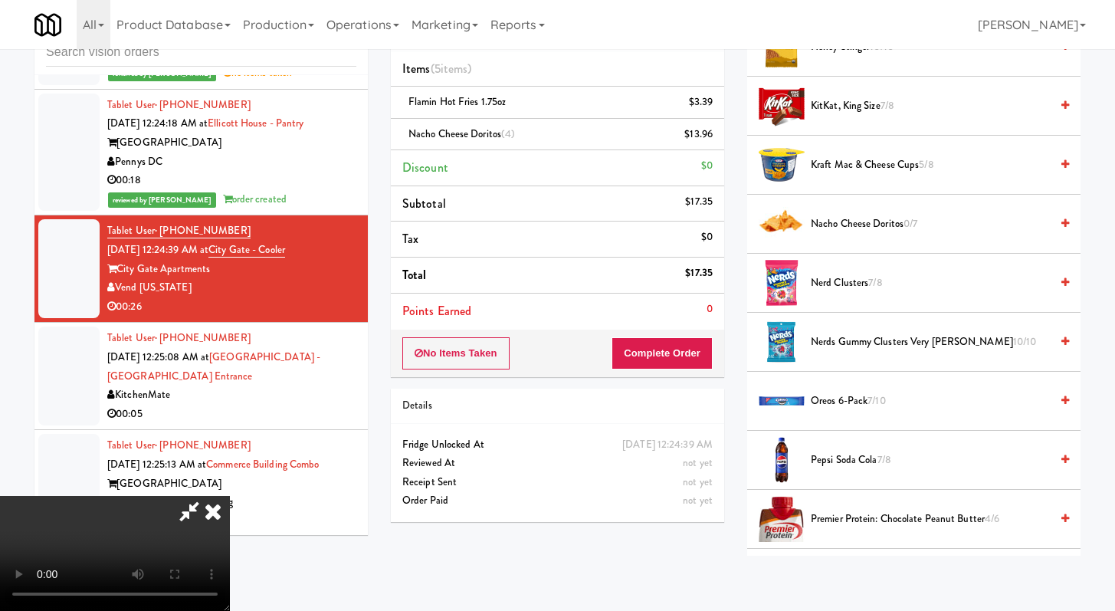
click at [848, 165] on span "Kraft Mac & Cheese Cups 5/8" at bounding box center [930, 165] width 239 height 19
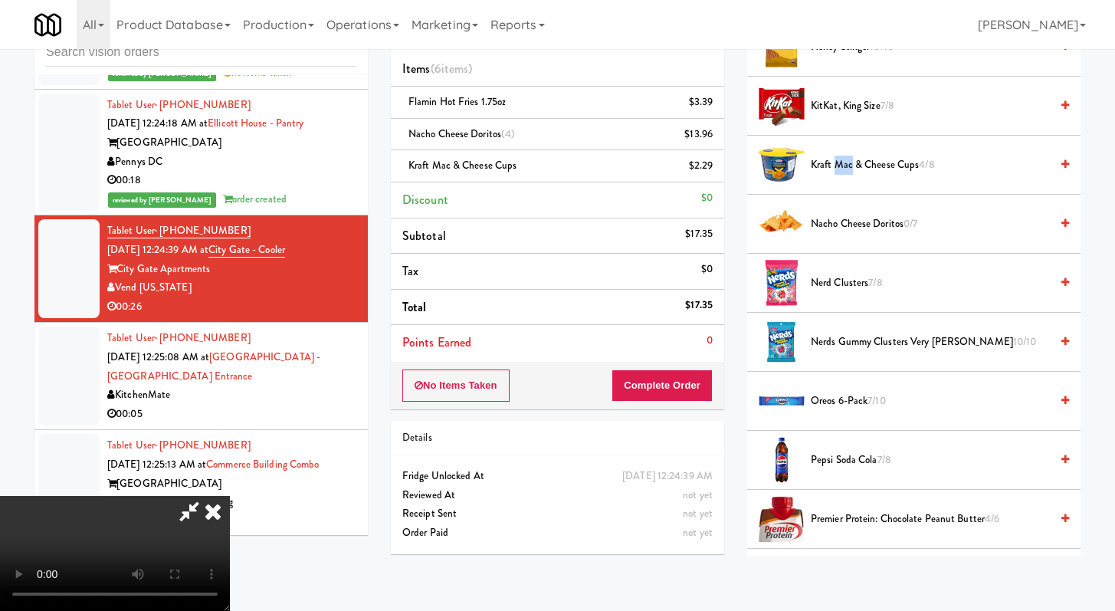
click at [848, 165] on span "Kraft Mac & Cheese Cups 4/8" at bounding box center [930, 165] width 239 height 19
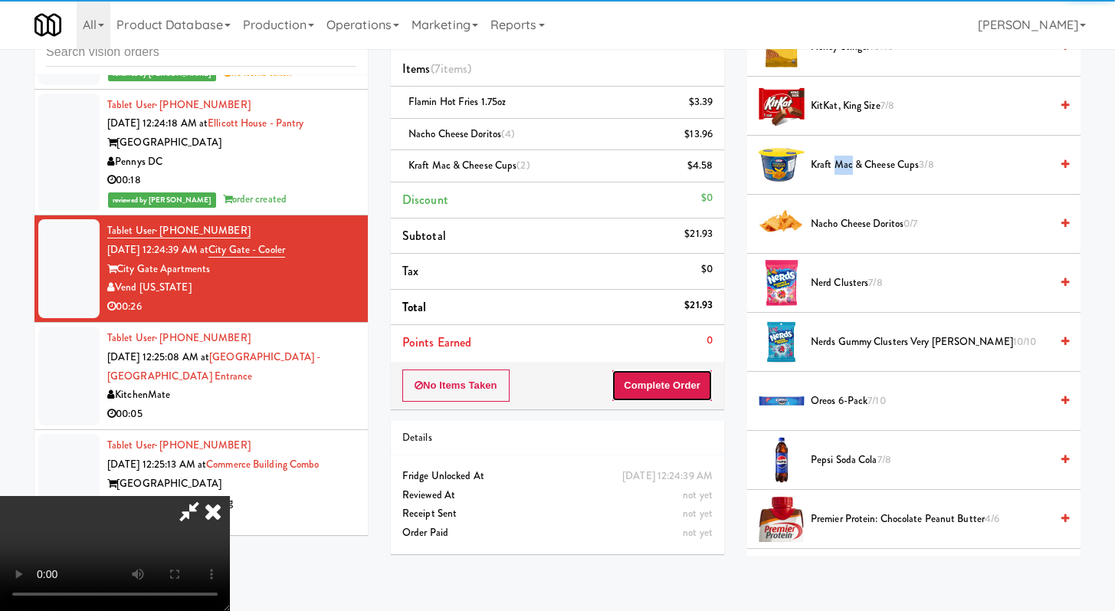
drag, startPoint x: 686, startPoint y: 374, endPoint x: 690, endPoint y: 396, distance: 22.7
click at [687, 376] on button "Complete Order" at bounding box center [662, 385] width 101 height 32
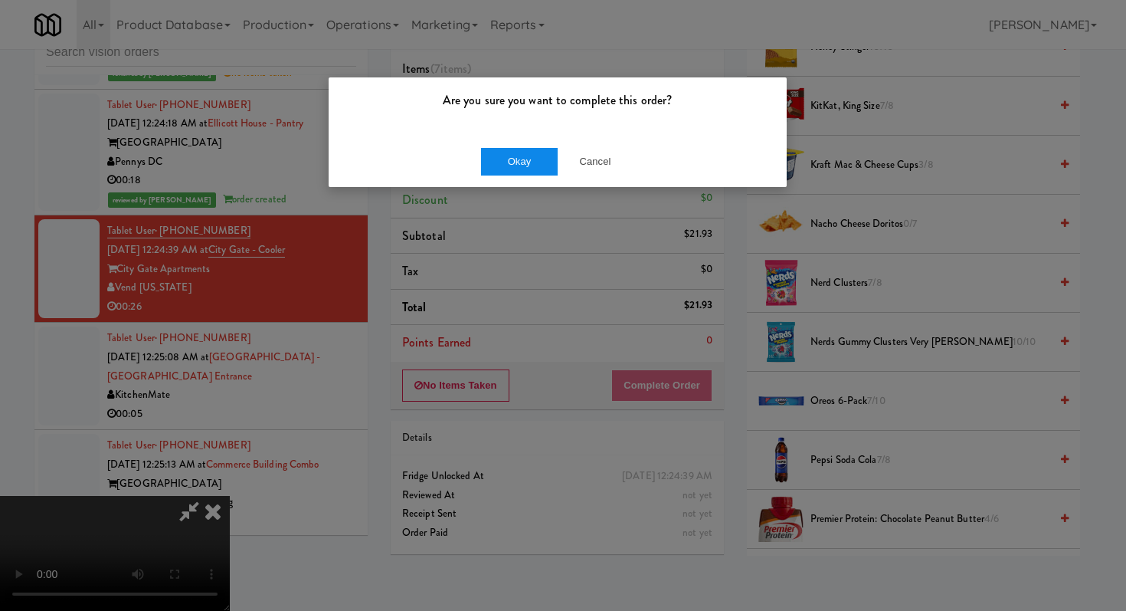
click at [500, 117] on div "Are you sure you want to complete this order?" at bounding box center [558, 106] width 458 height 58
click at [522, 153] on button "Okay" at bounding box center [519, 162] width 77 height 28
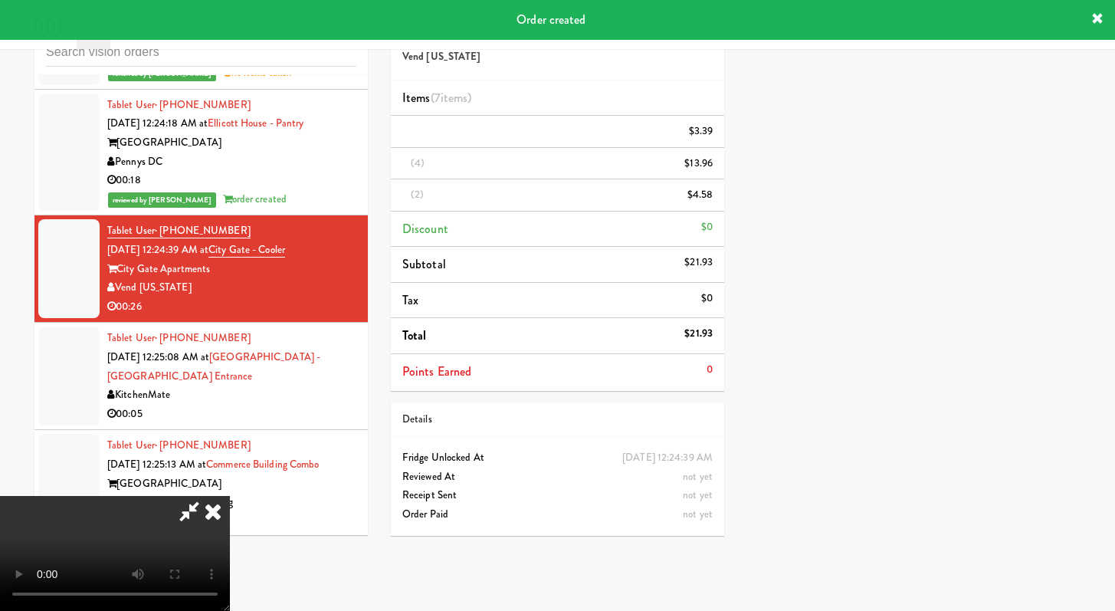
scroll to position [65, 0]
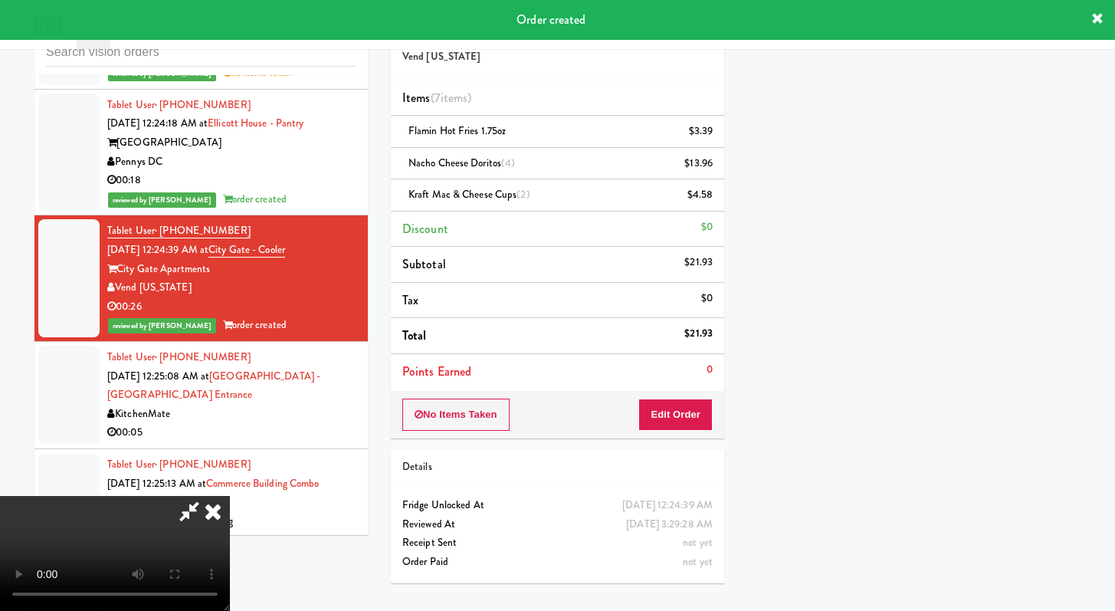
click at [207, 496] on icon at bounding box center [189, 511] width 35 height 31
click at [230, 496] on icon at bounding box center [213, 511] width 34 height 31
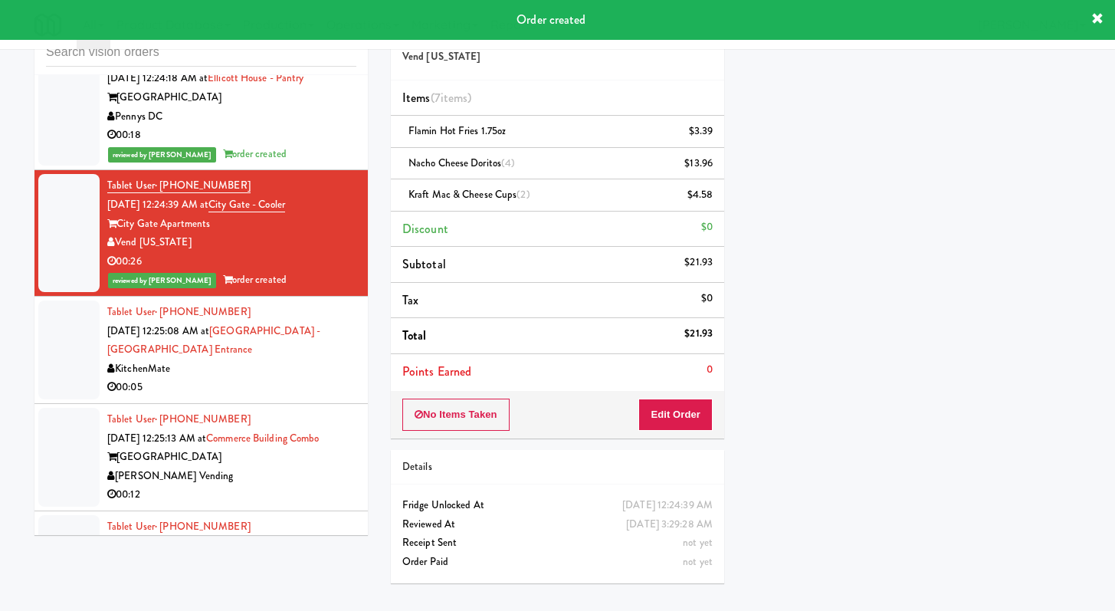
scroll to position [3199, 0]
click at [310, 377] on div "00:05" at bounding box center [231, 386] width 249 height 19
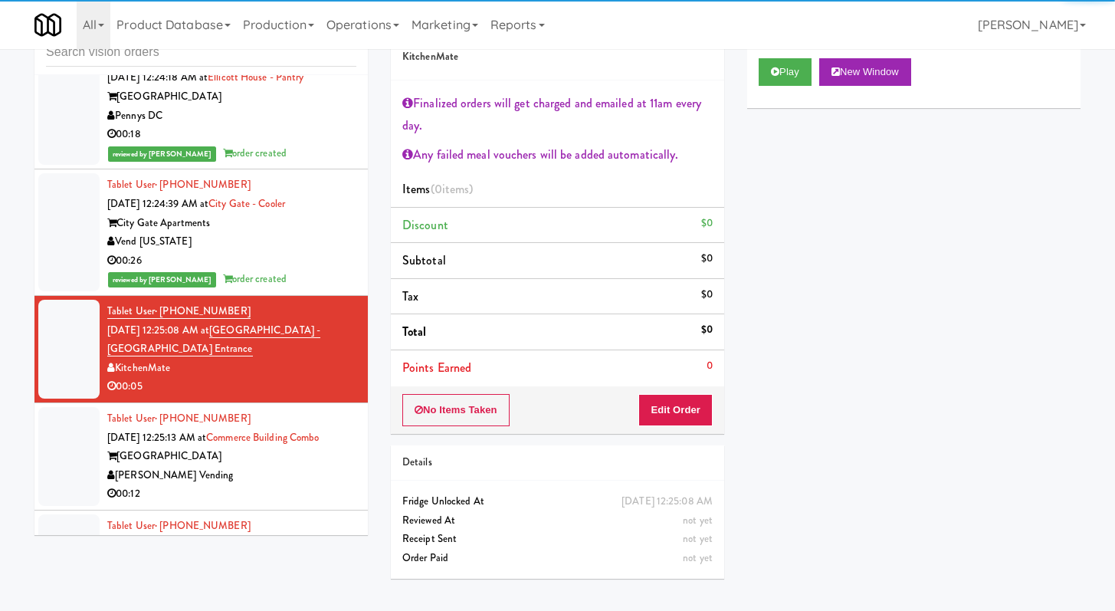
click at [264, 484] on div "00:12" at bounding box center [231, 493] width 249 height 19
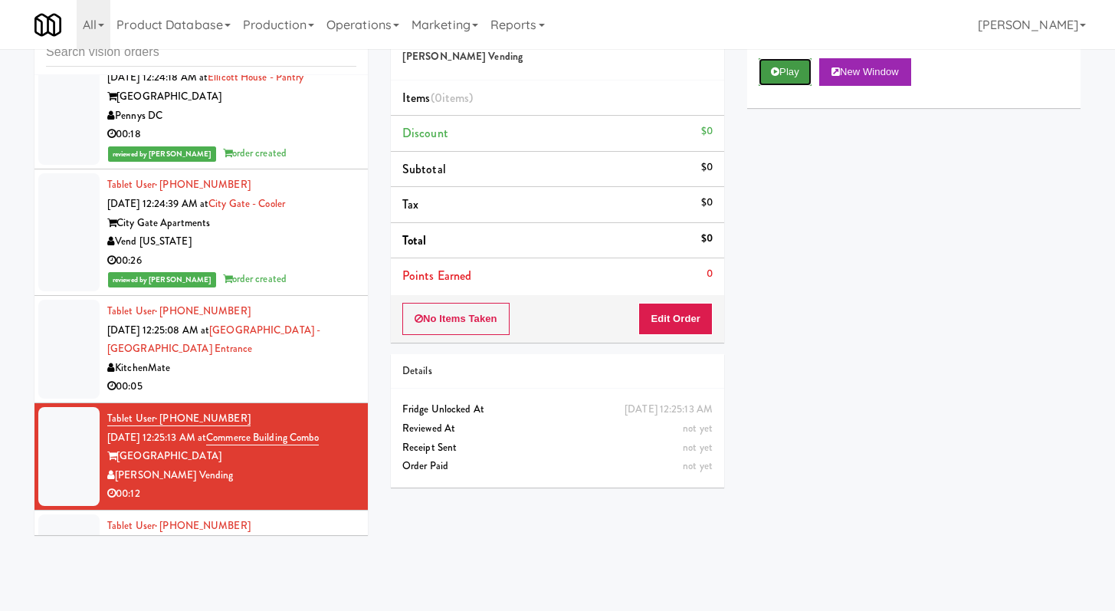
click at [805, 64] on button "Play" at bounding box center [785, 72] width 53 height 28
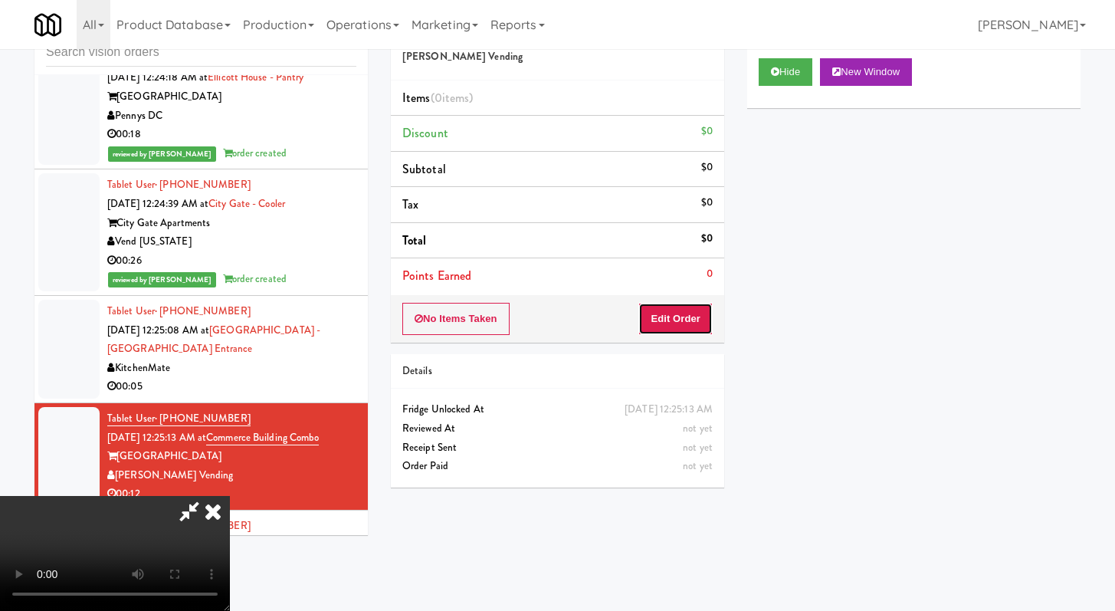
click at [680, 323] on button "Edit Order" at bounding box center [675, 319] width 74 height 32
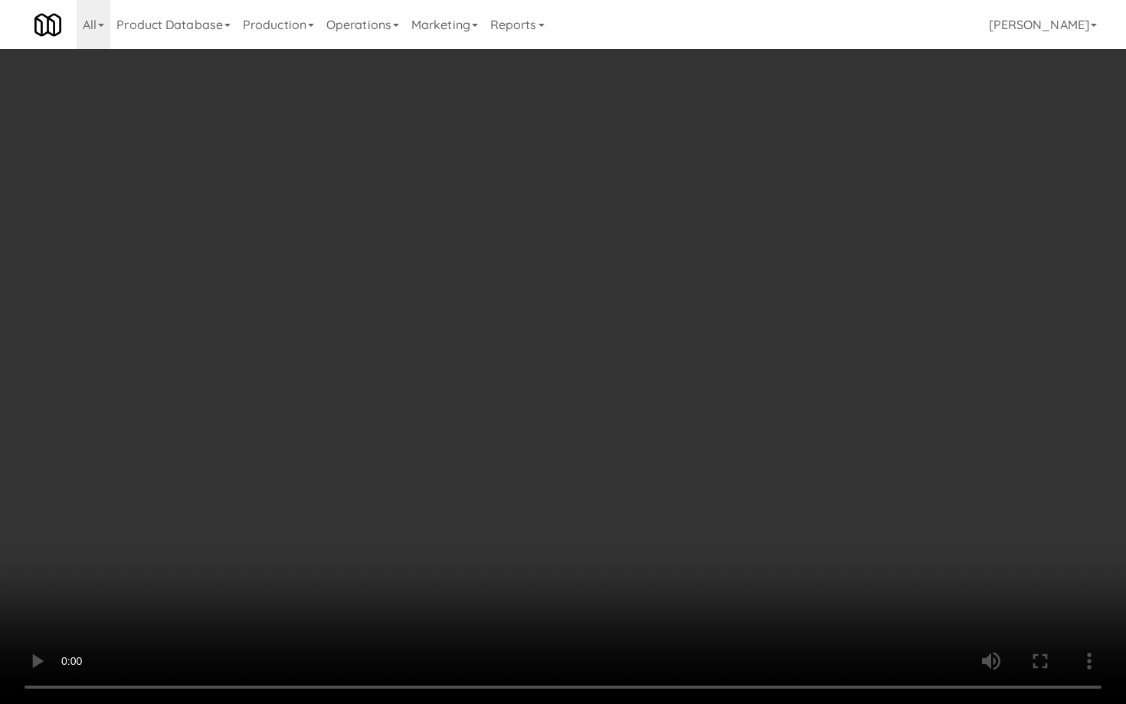
click at [616, 510] on video at bounding box center [563, 352] width 1126 height 704
click at [621, 505] on video at bounding box center [563, 352] width 1126 height 704
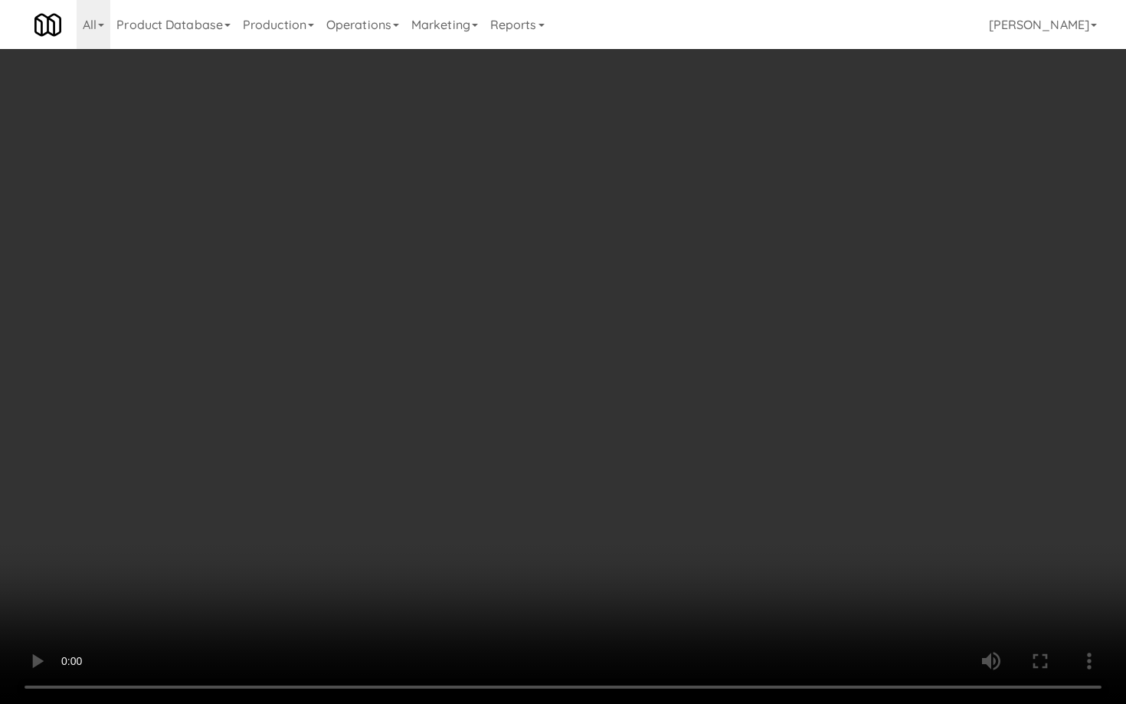
click at [621, 505] on video at bounding box center [563, 352] width 1126 height 704
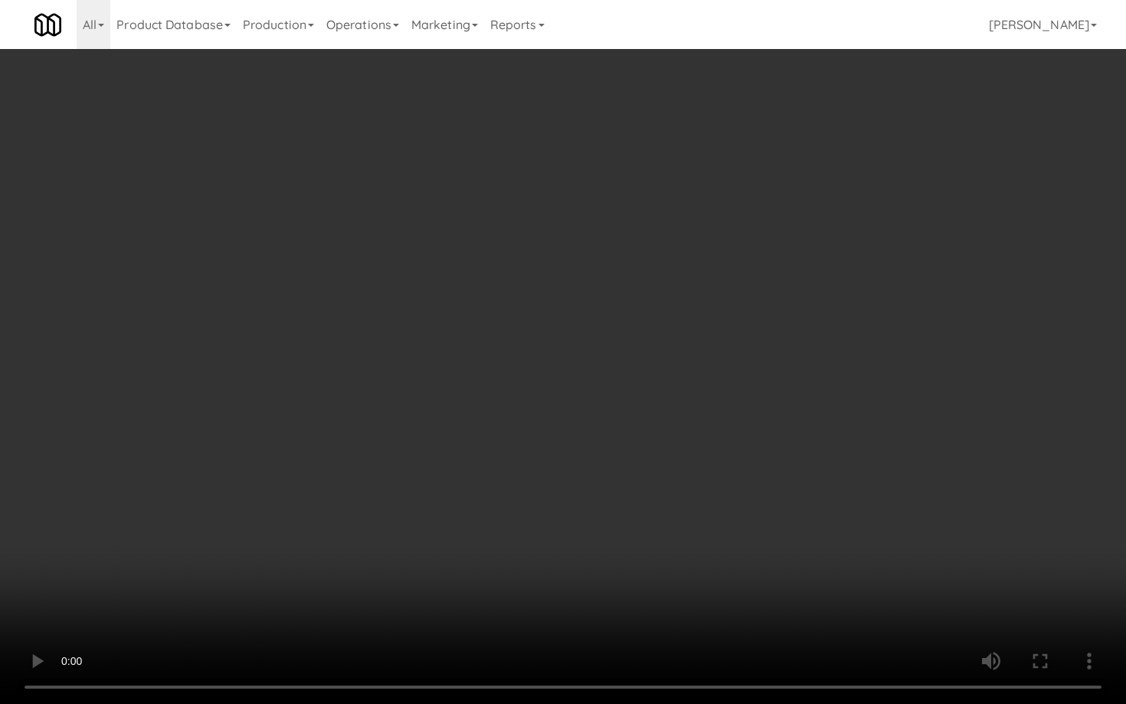
click at [621, 505] on video at bounding box center [563, 352] width 1126 height 704
click at [623, 504] on video at bounding box center [563, 352] width 1126 height 704
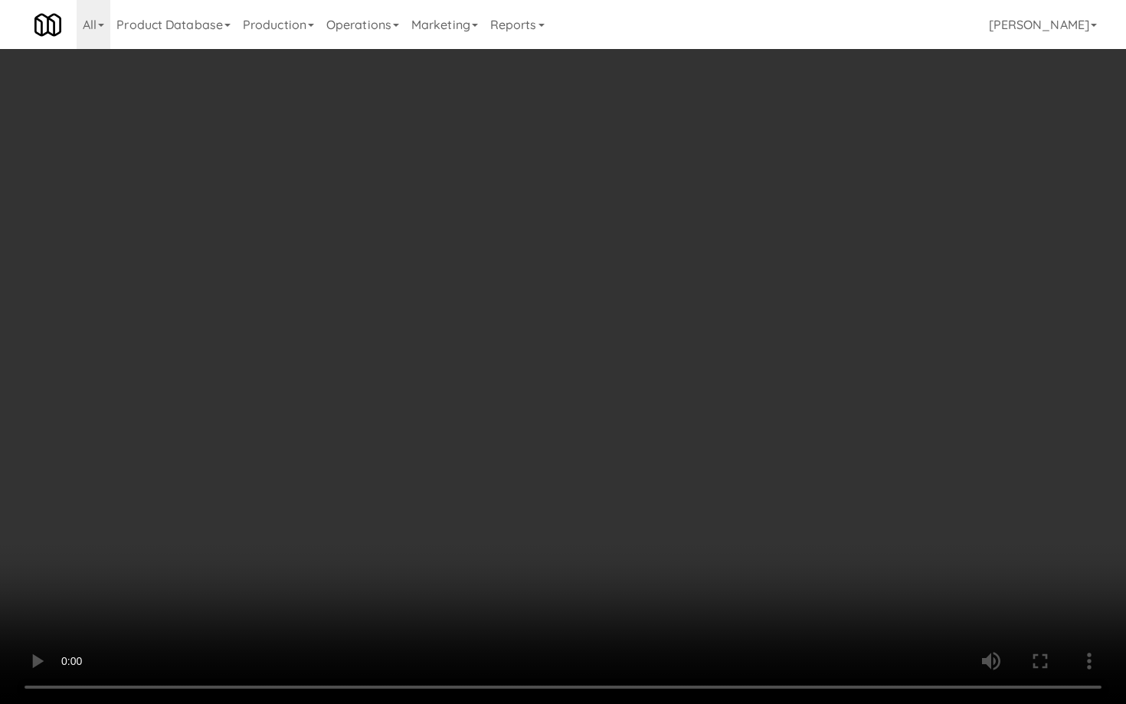
click at [928, 601] on video at bounding box center [563, 352] width 1126 height 704
click at [845, 534] on video at bounding box center [563, 352] width 1126 height 704
click at [886, 545] on video at bounding box center [563, 352] width 1126 height 704
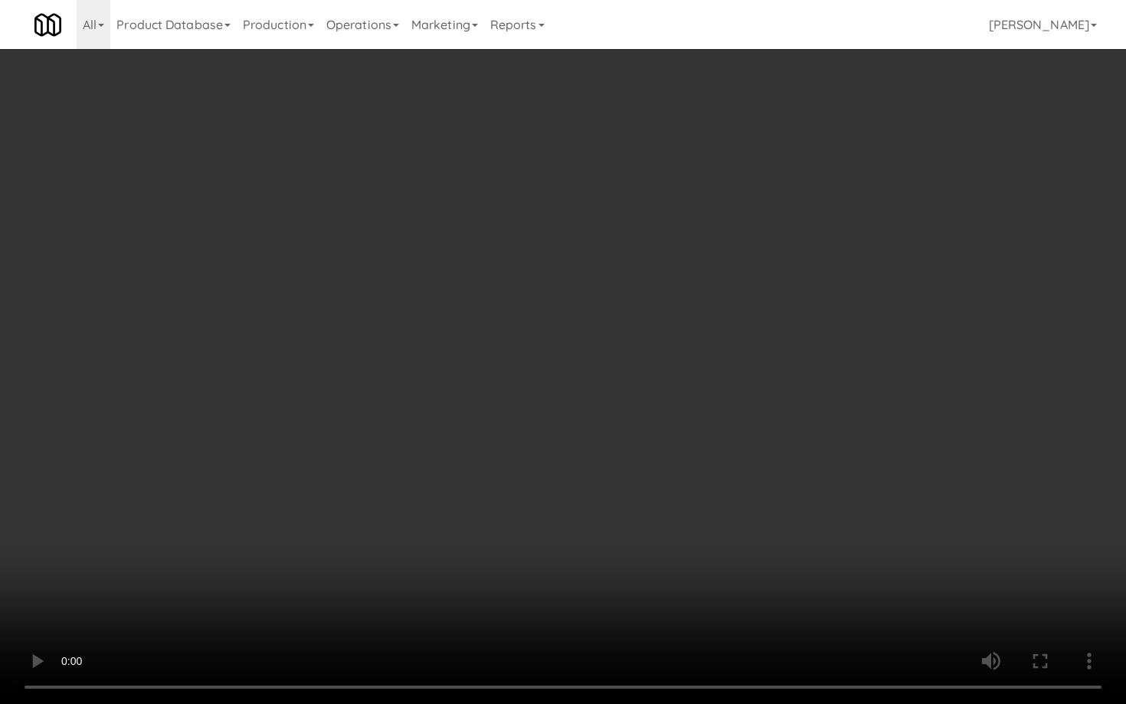
click at [950, 592] on video at bounding box center [563, 352] width 1126 height 704
click at [839, 549] on video at bounding box center [563, 352] width 1126 height 704
click at [838, 548] on video at bounding box center [563, 352] width 1126 height 704
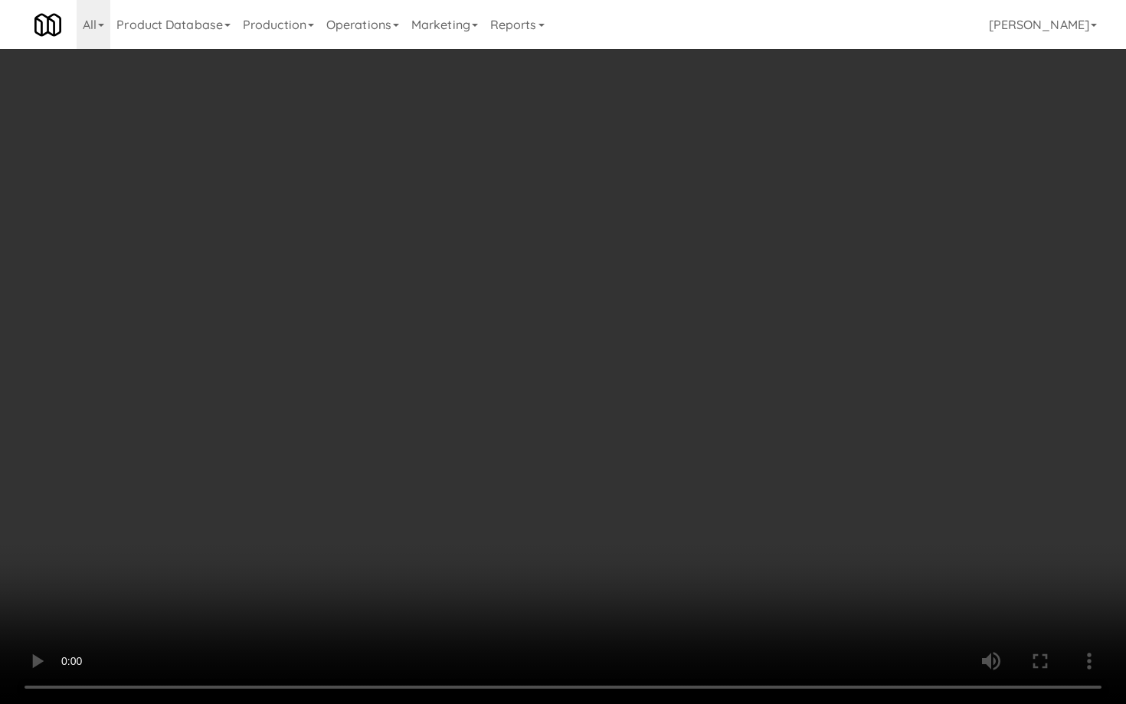
click at [838, 548] on video at bounding box center [563, 352] width 1126 height 704
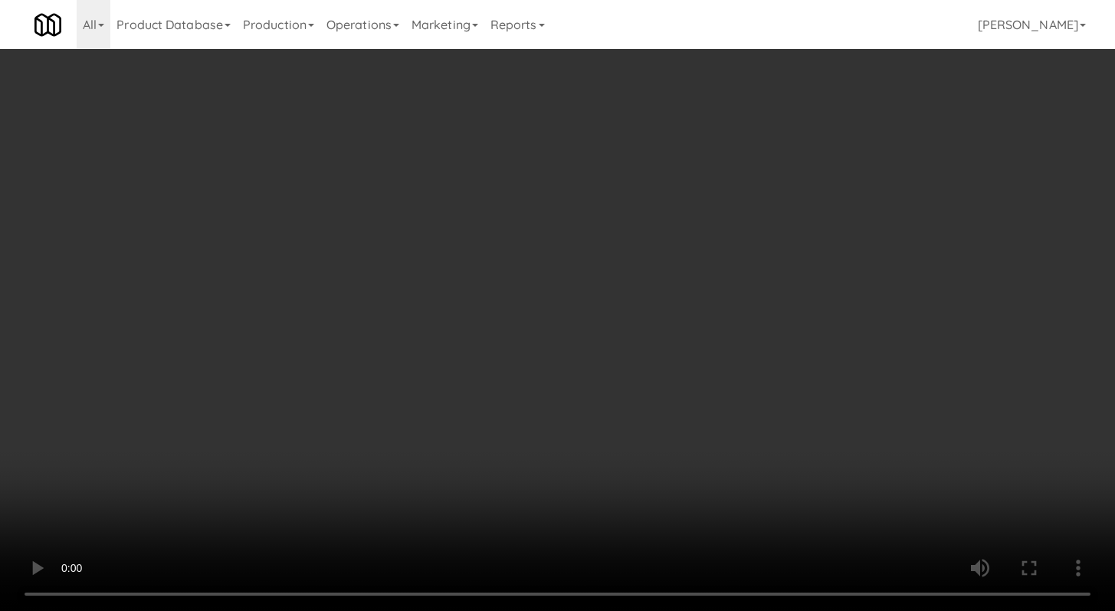
scroll to position [1827, 0]
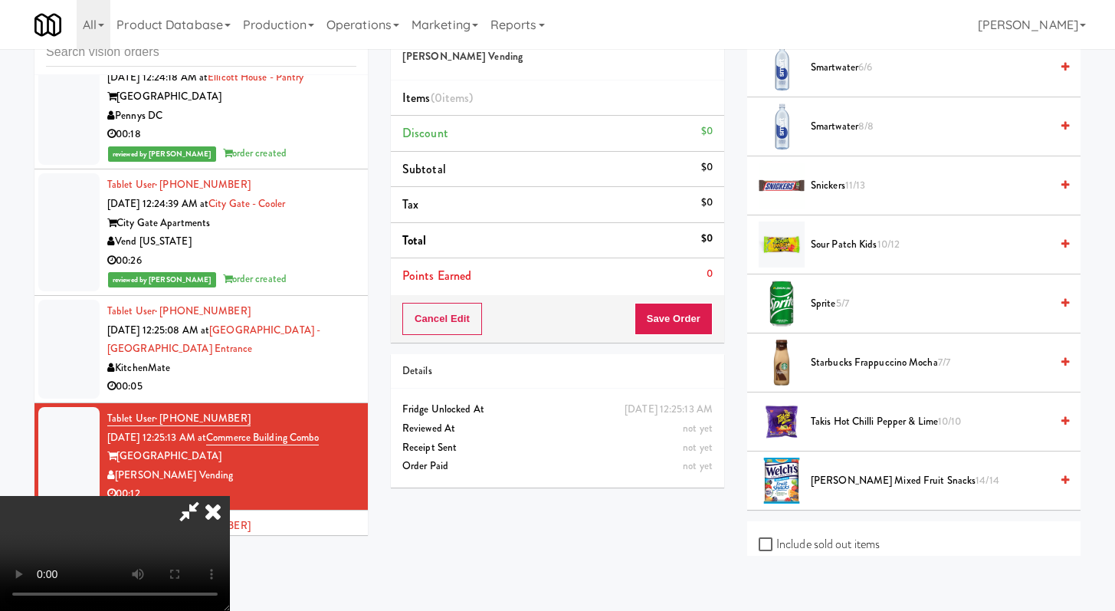
click at [858, 431] on span "Takis Hot Chilli Pepper & Lime 10/10" at bounding box center [930, 421] width 239 height 19
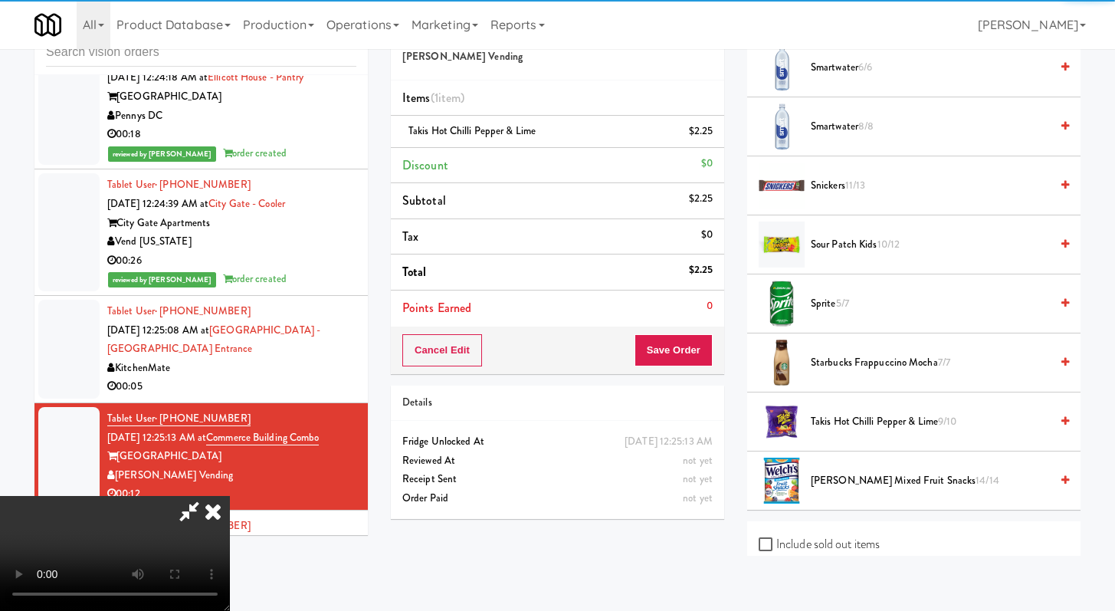
click at [857, 474] on span "[PERSON_NAME] Mixed Fruit Snacks 14/14" at bounding box center [930, 480] width 239 height 19
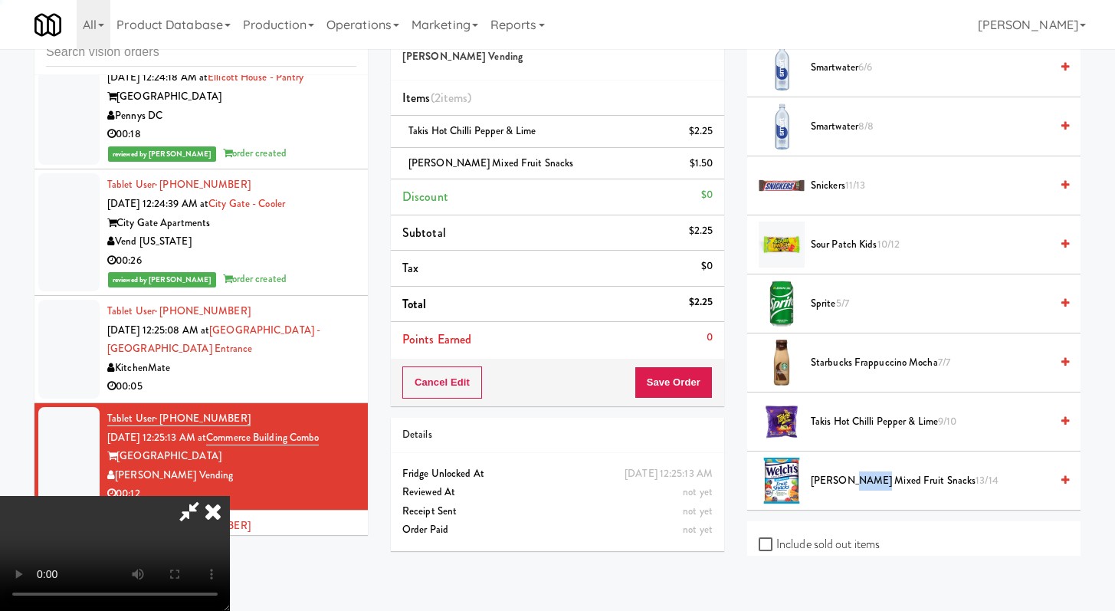
click at [857, 474] on span "[PERSON_NAME] Mixed Fruit Snacks 13/14" at bounding box center [930, 480] width 239 height 19
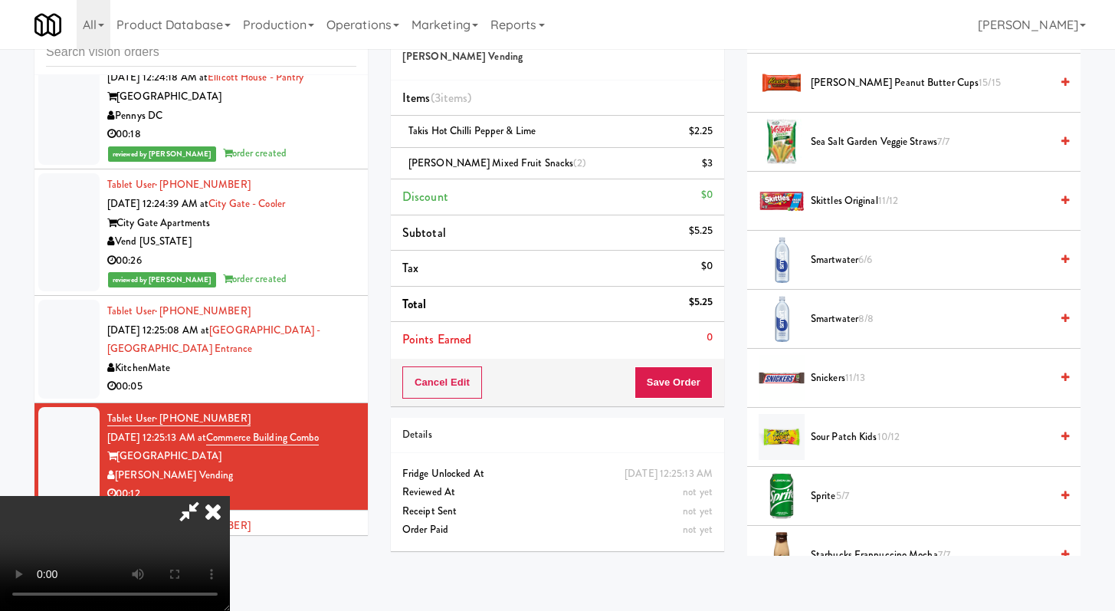
scroll to position [1688, 0]
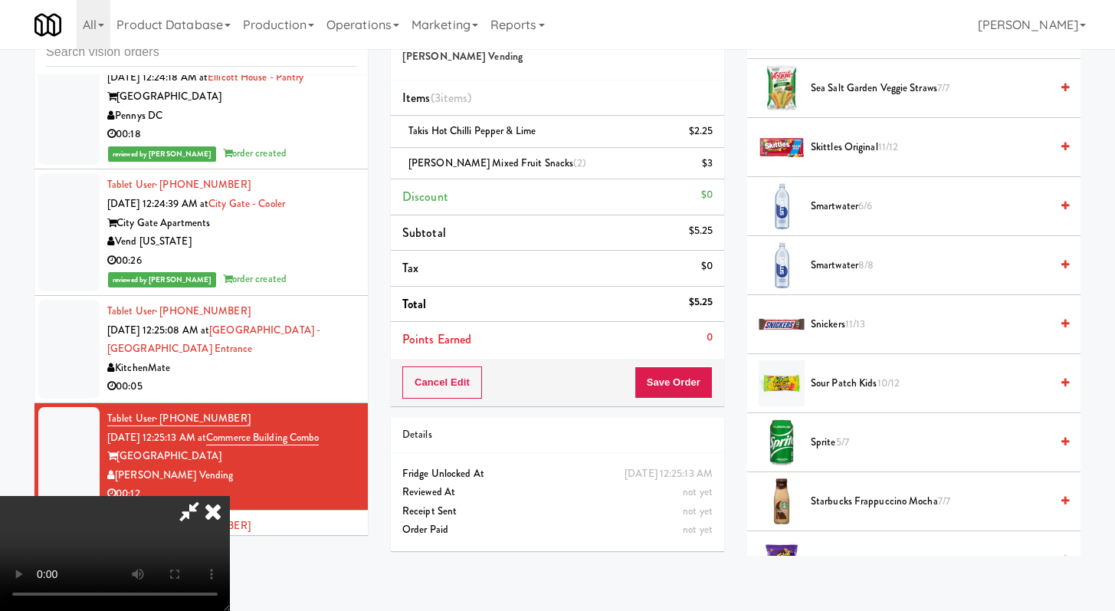
click at [847, 369] on li "Sour Patch Kids 10/12" at bounding box center [913, 383] width 333 height 59
click at [845, 376] on span "Sour Patch Kids 10/12" at bounding box center [930, 383] width 239 height 19
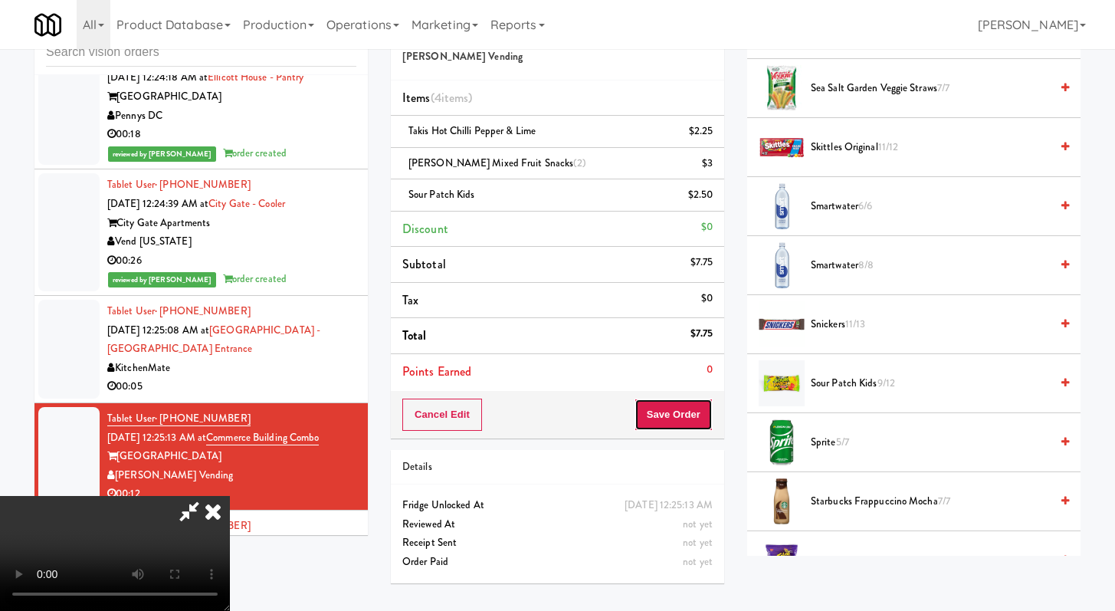
click at [704, 415] on button "Save Order" at bounding box center [674, 414] width 78 height 32
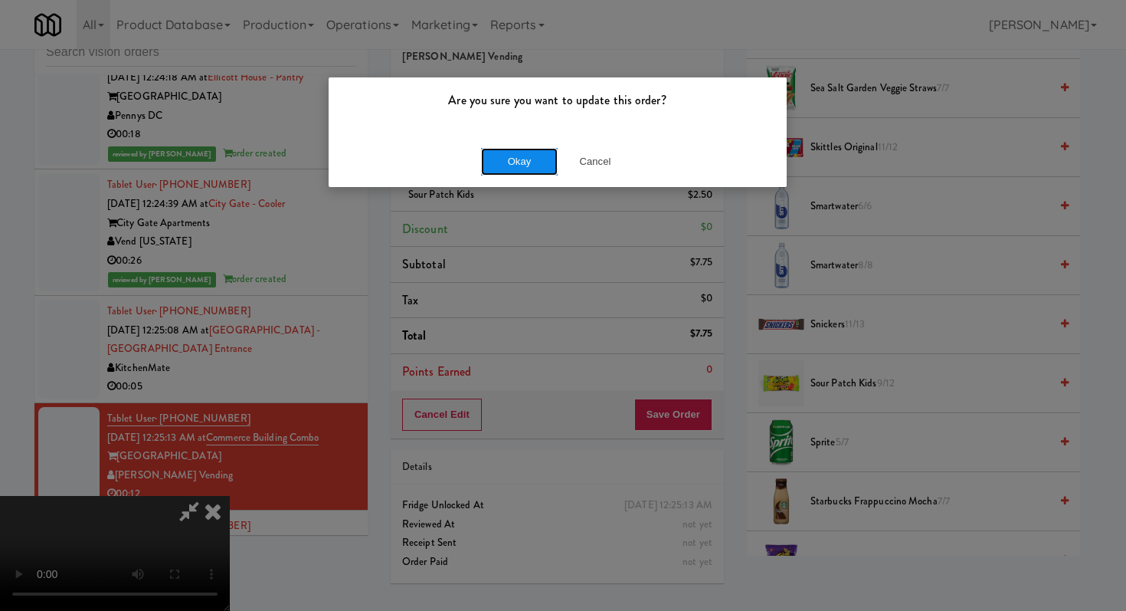
click at [511, 162] on button "Okay" at bounding box center [519, 162] width 77 height 28
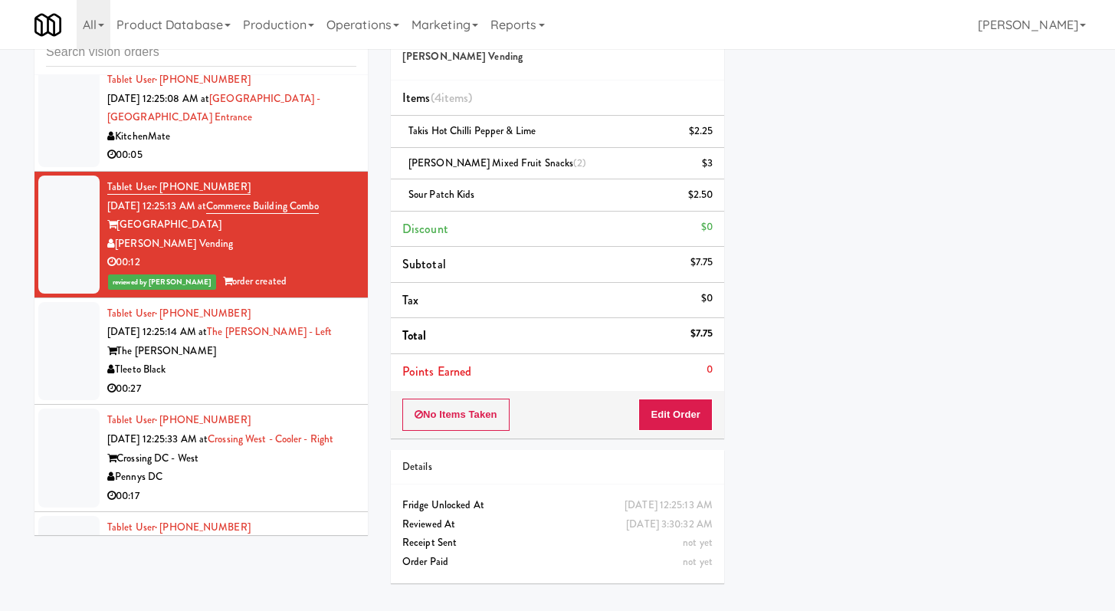
scroll to position [3467, 0]
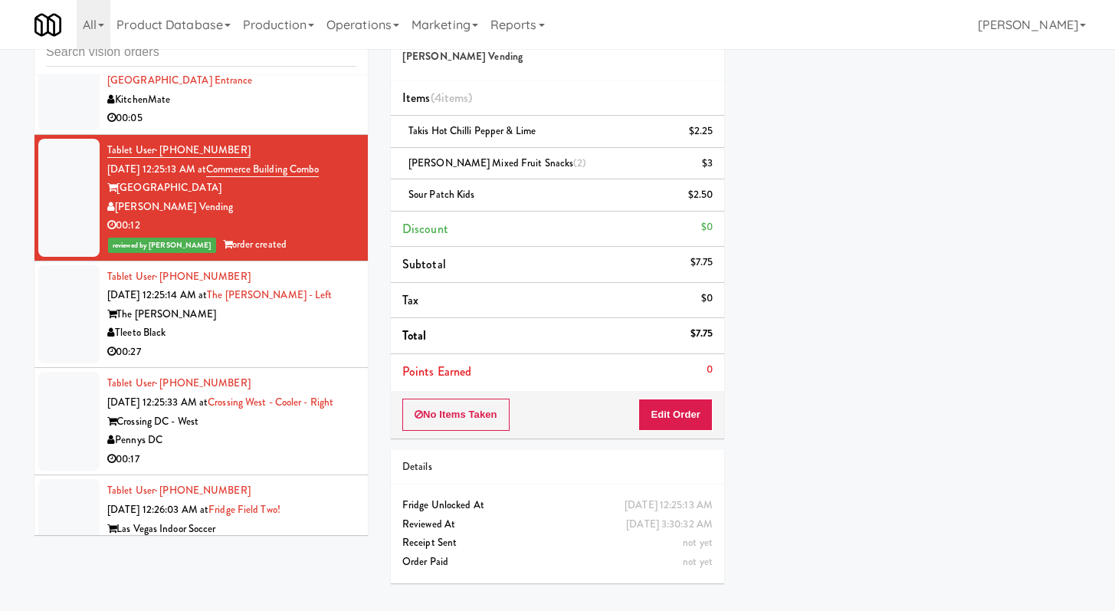
click at [283, 343] on div "00:27" at bounding box center [231, 352] width 249 height 19
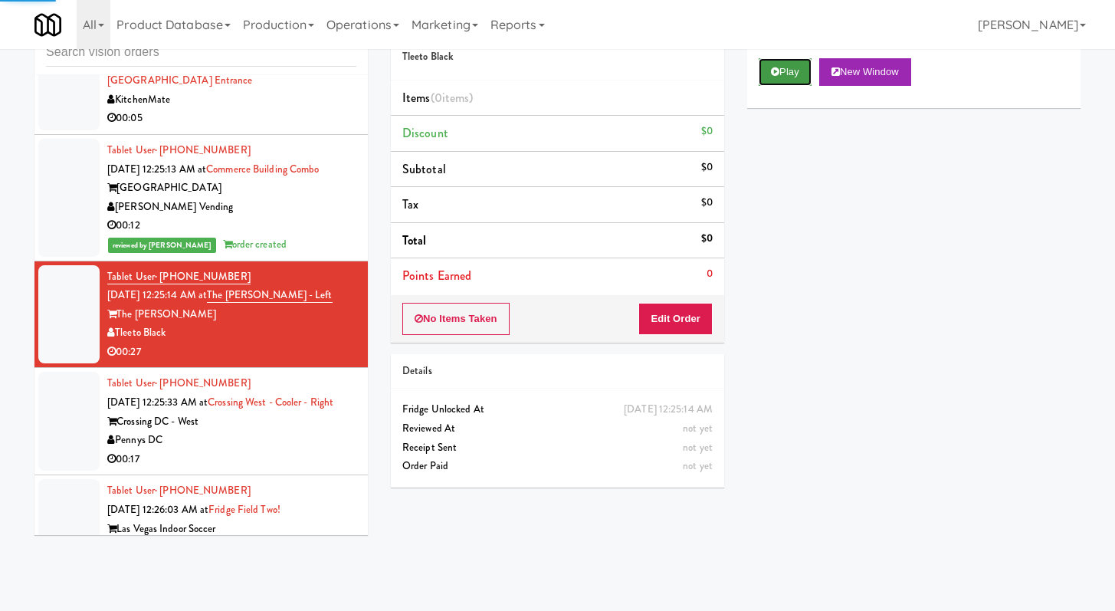
click at [789, 64] on button "Play" at bounding box center [785, 72] width 53 height 28
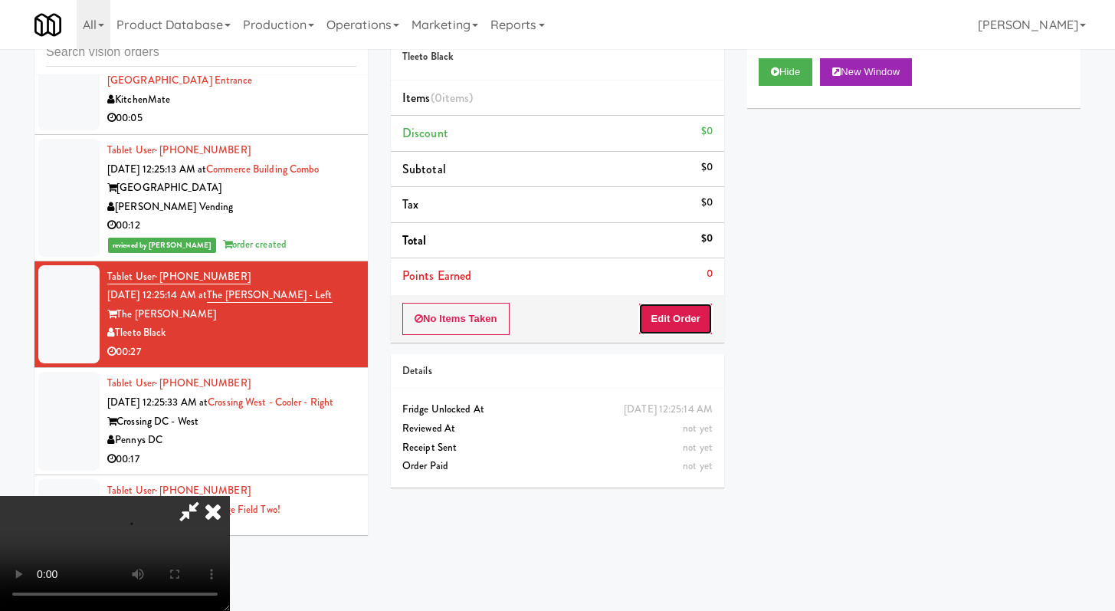
click at [675, 309] on button "Edit Order" at bounding box center [675, 319] width 74 height 32
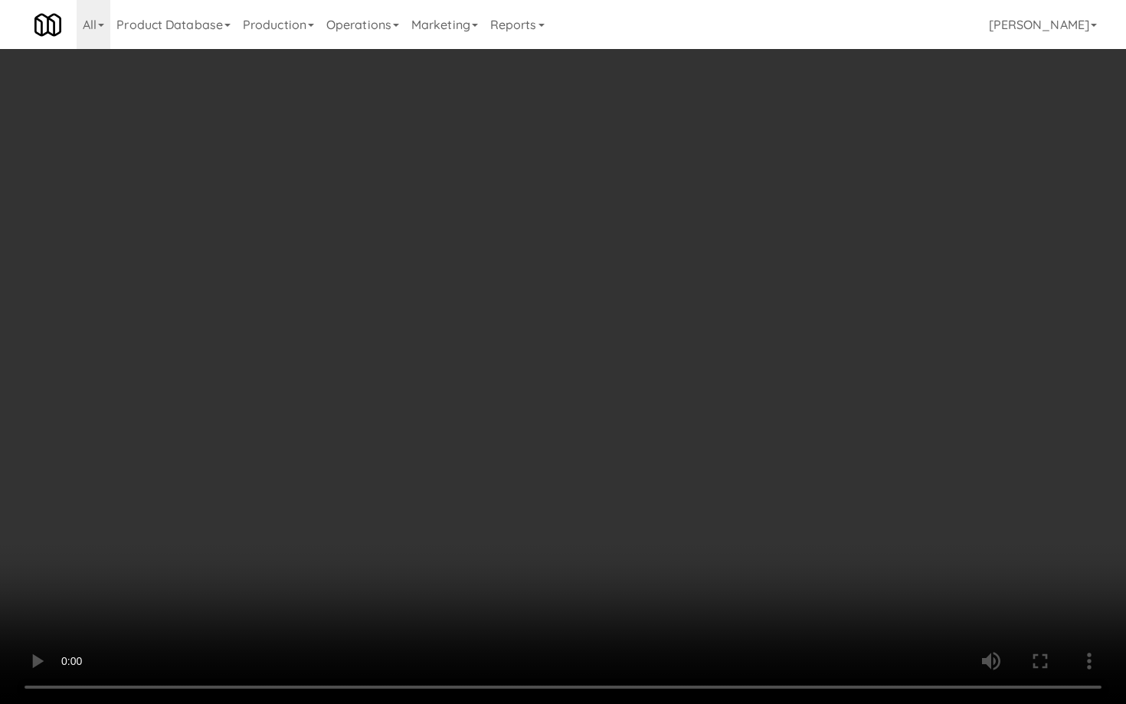
click at [446, 346] on video at bounding box center [563, 352] width 1126 height 704
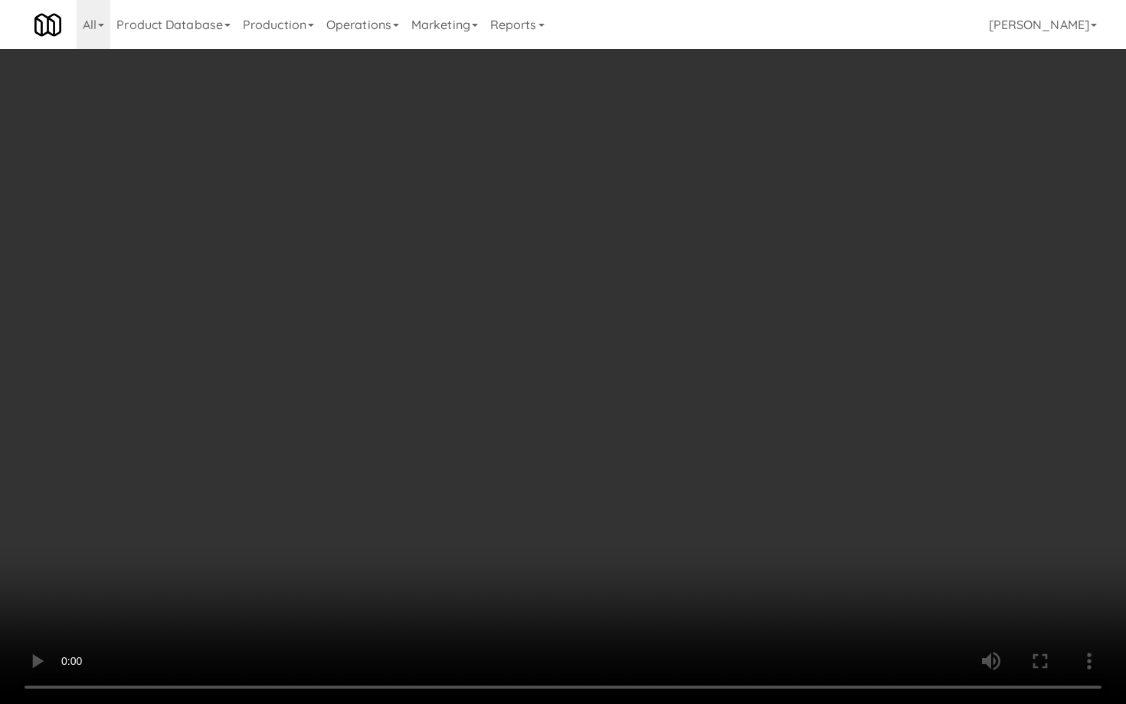
click at [446, 346] on video at bounding box center [563, 352] width 1126 height 704
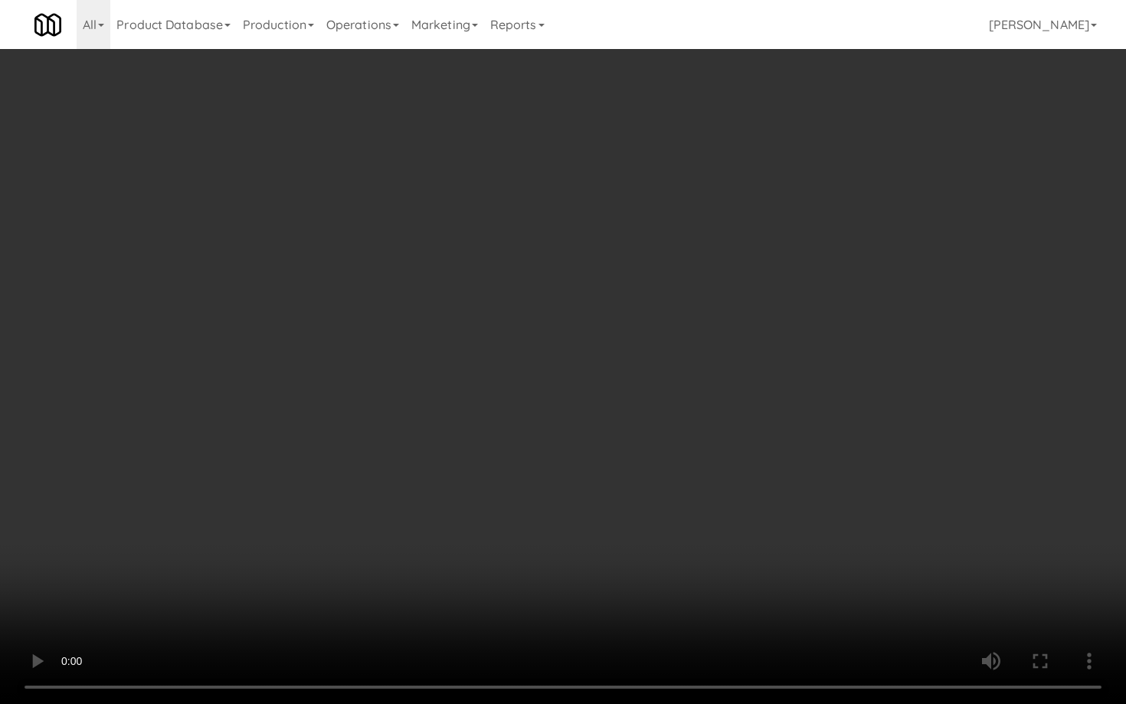
click at [454, 310] on video at bounding box center [563, 352] width 1126 height 704
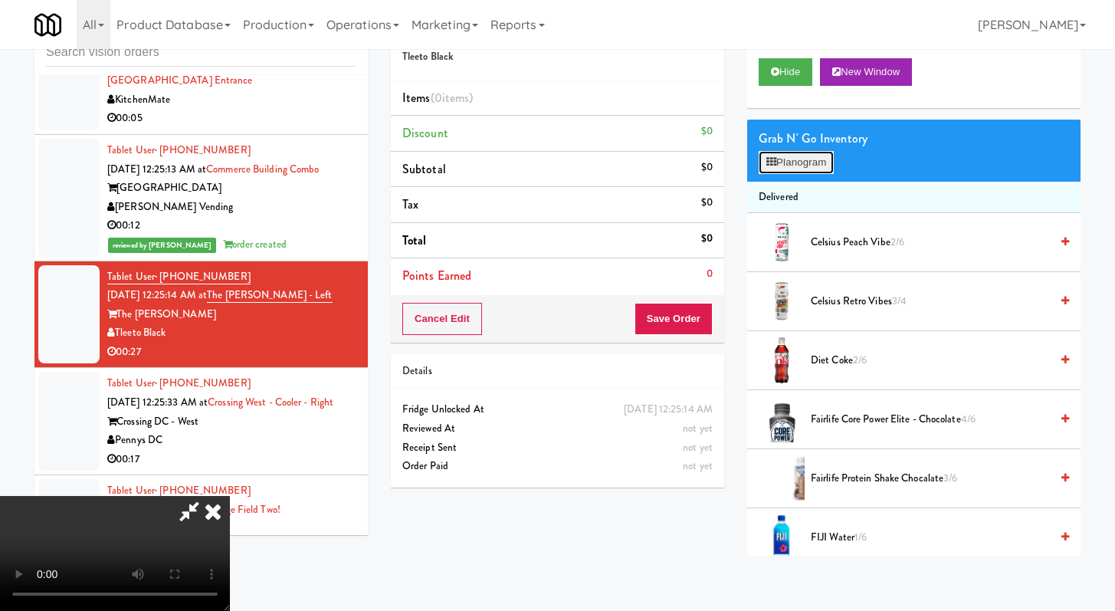
click at [810, 159] on button "Planogram" at bounding box center [796, 162] width 75 height 23
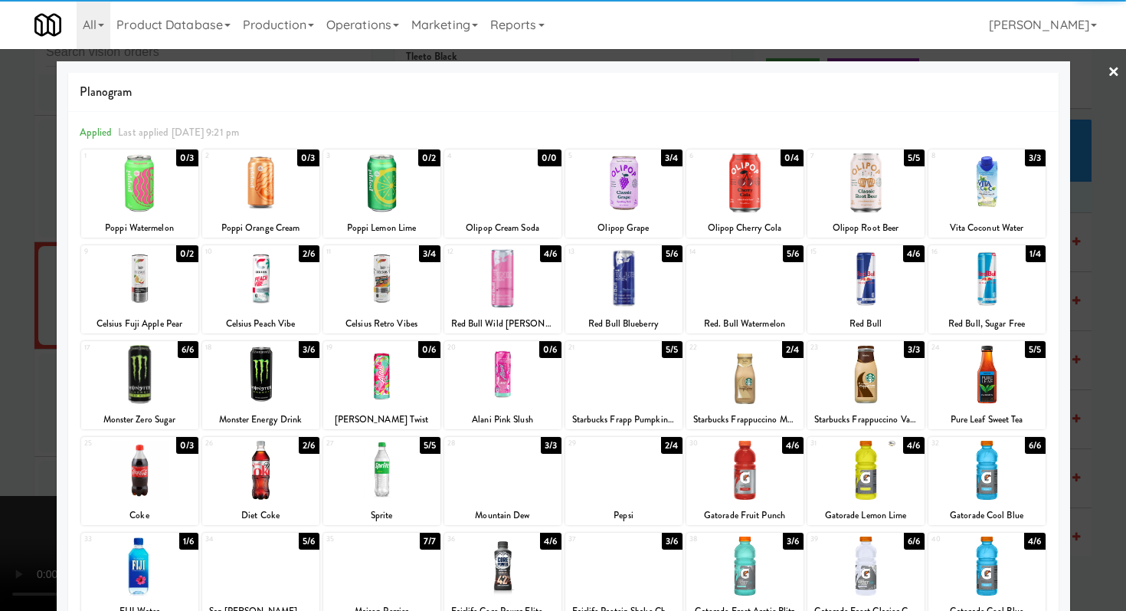
click at [740, 469] on div at bounding box center [745, 470] width 117 height 59
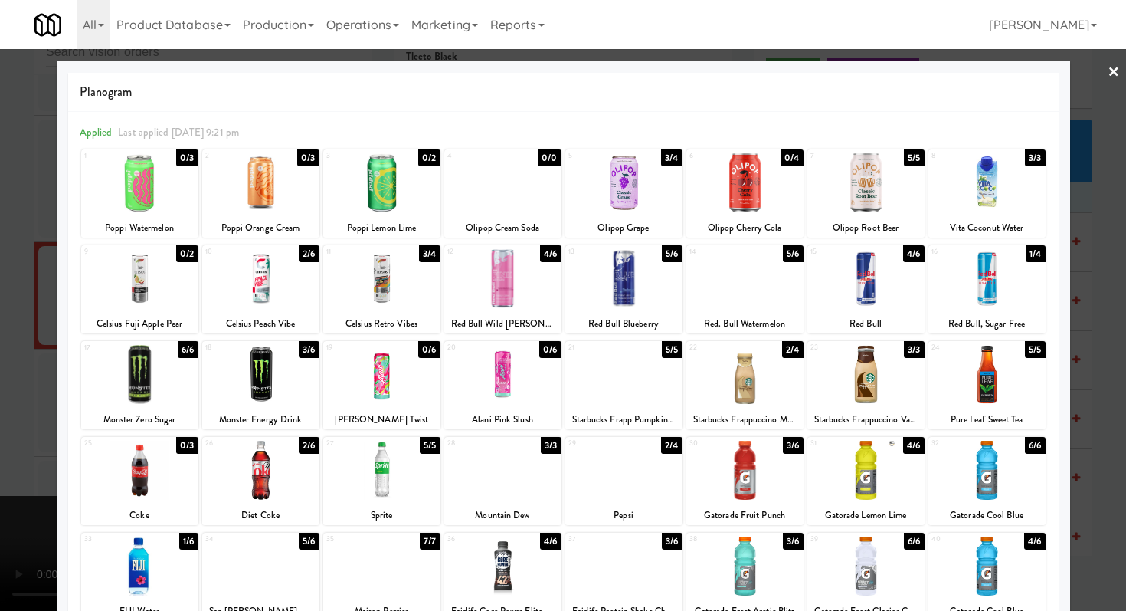
click at [970, 480] on div at bounding box center [987, 470] width 117 height 59
click at [488, 273] on div at bounding box center [502, 278] width 117 height 59
click at [0, 330] on div at bounding box center [563, 305] width 1126 height 611
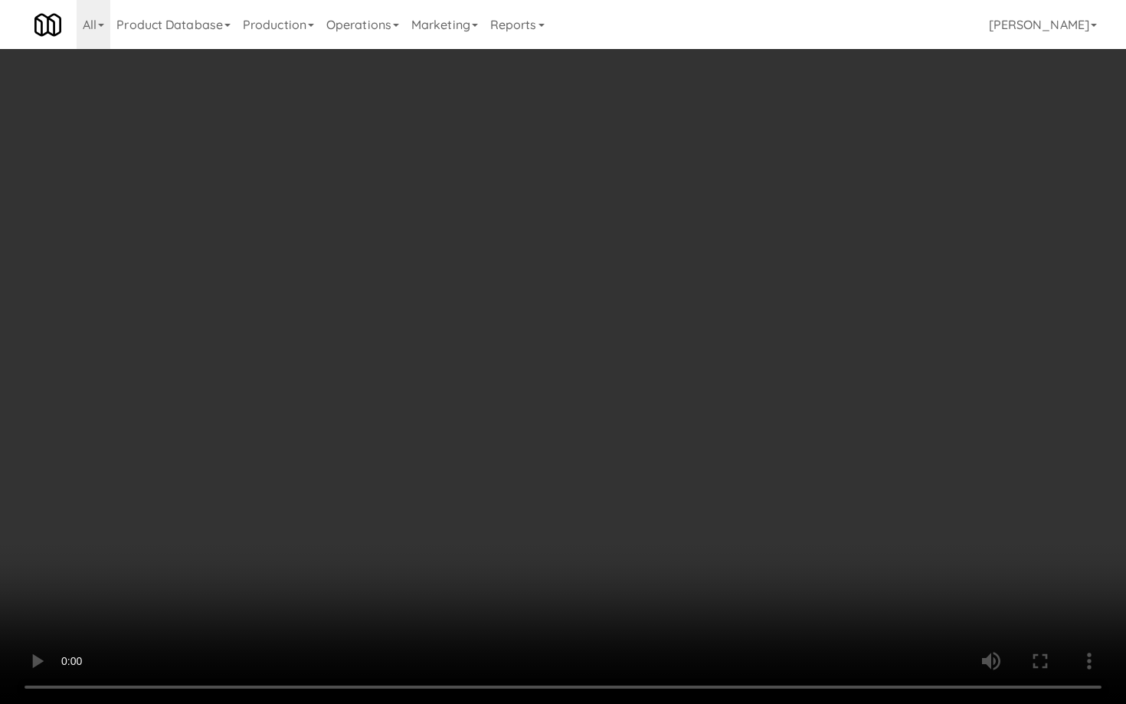
click at [645, 461] on video at bounding box center [563, 352] width 1126 height 704
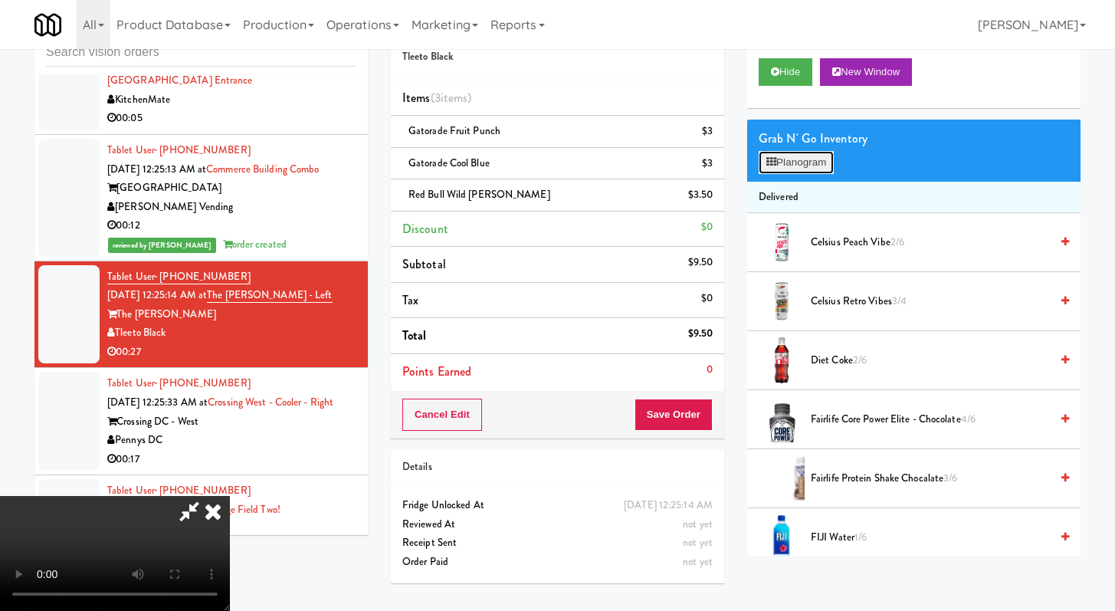
click at [811, 169] on button "Planogram" at bounding box center [796, 162] width 75 height 23
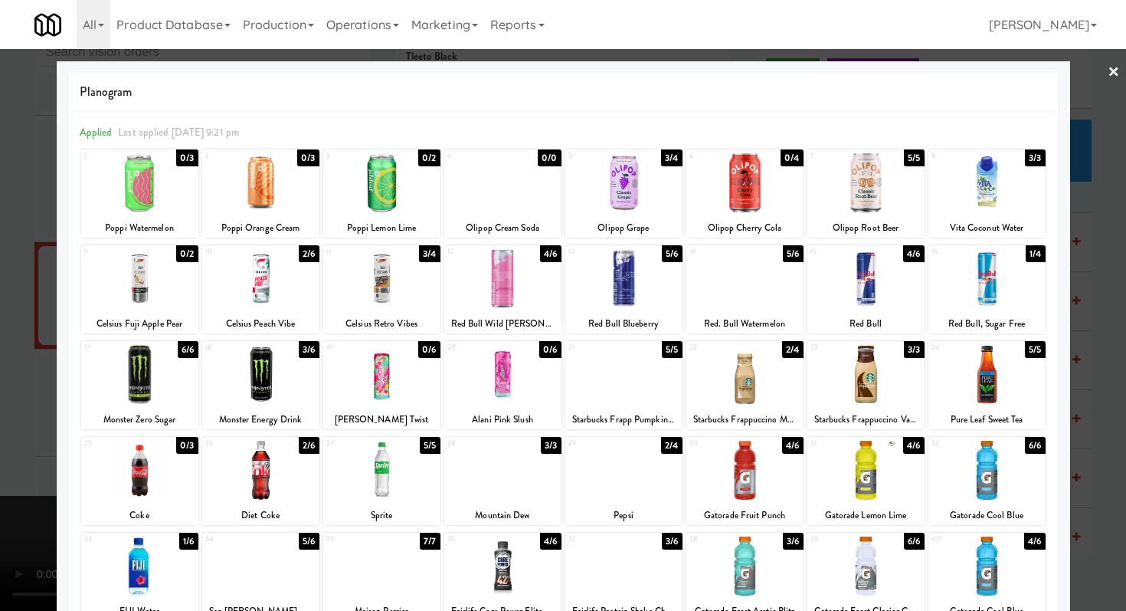
click at [389, 286] on div at bounding box center [381, 278] width 117 height 59
click at [0, 294] on div at bounding box center [563, 305] width 1126 height 611
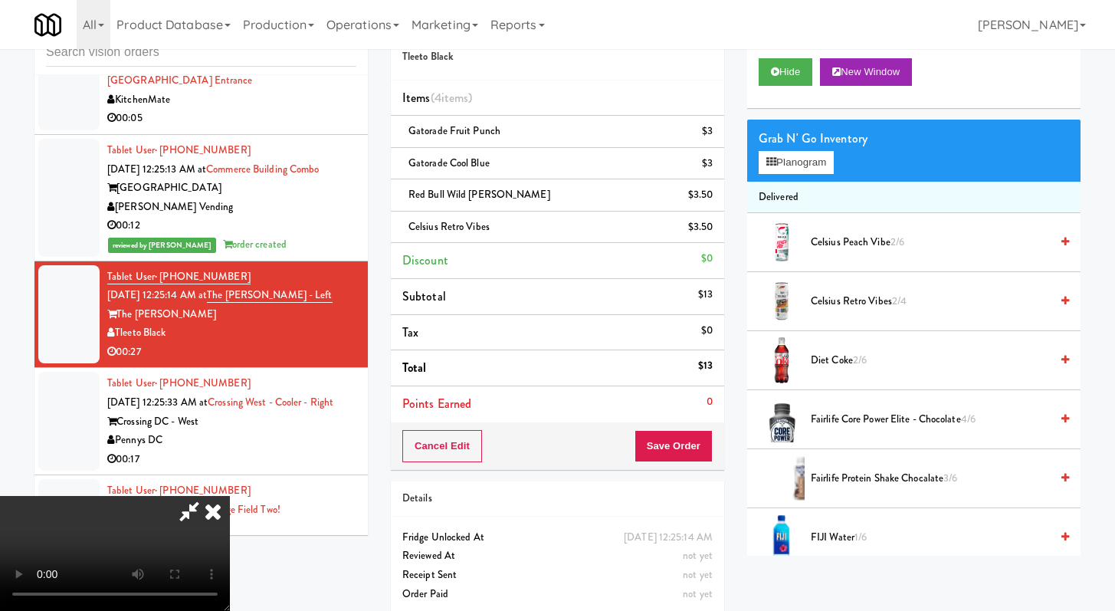
click at [230, 496] on icon at bounding box center [213, 511] width 34 height 31
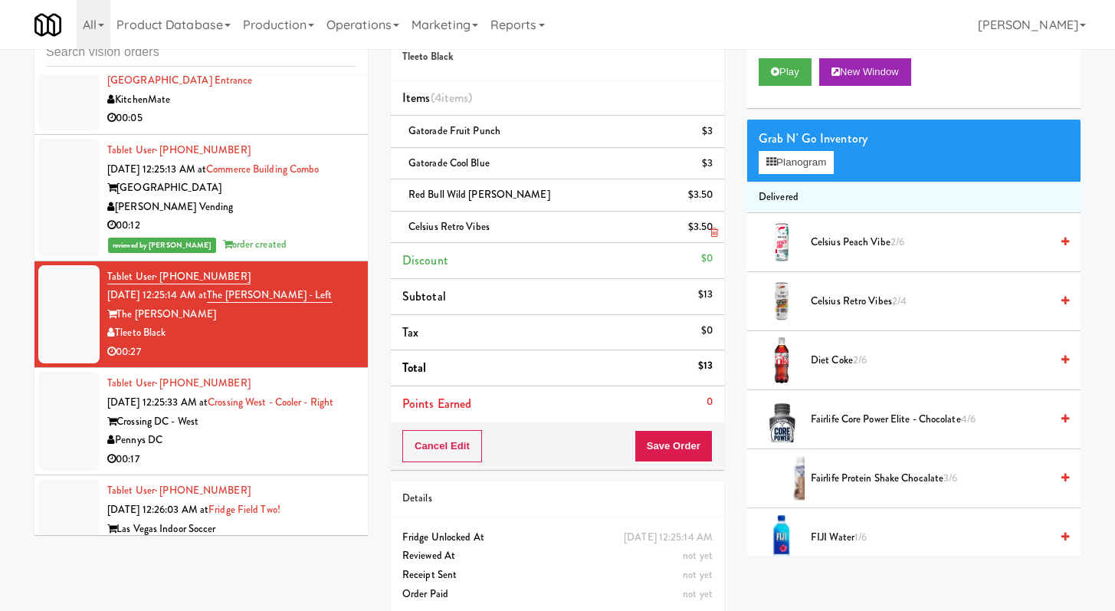
click at [713, 202] on icon at bounding box center [714, 200] width 8 height 10
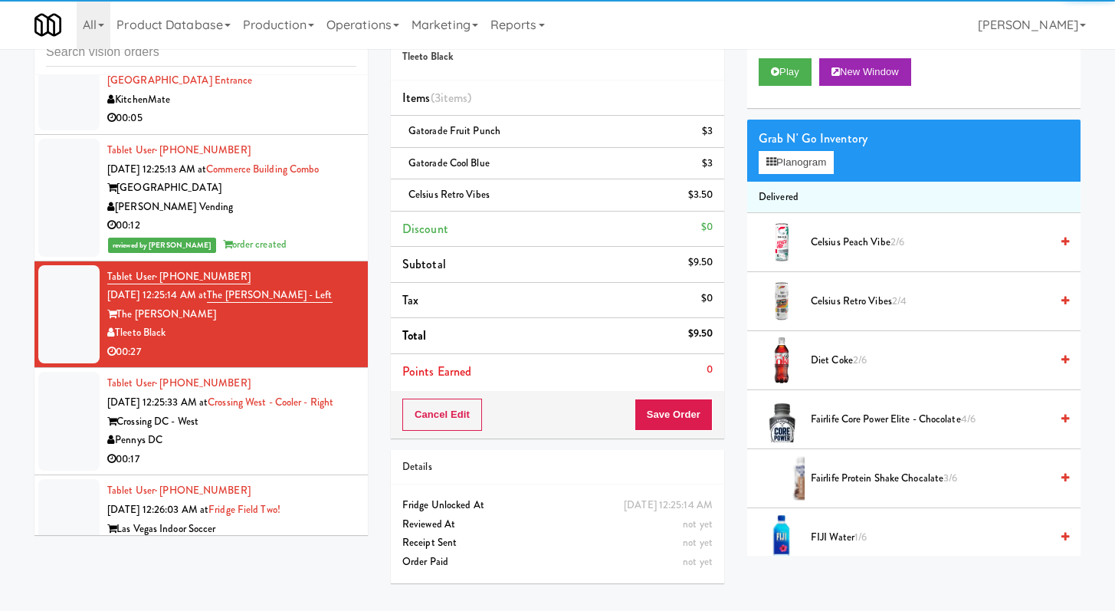
click at [701, 391] on div "Cancel Edit Save Order" at bounding box center [557, 415] width 333 height 48
click at [693, 408] on button "Save Order" at bounding box center [674, 414] width 78 height 32
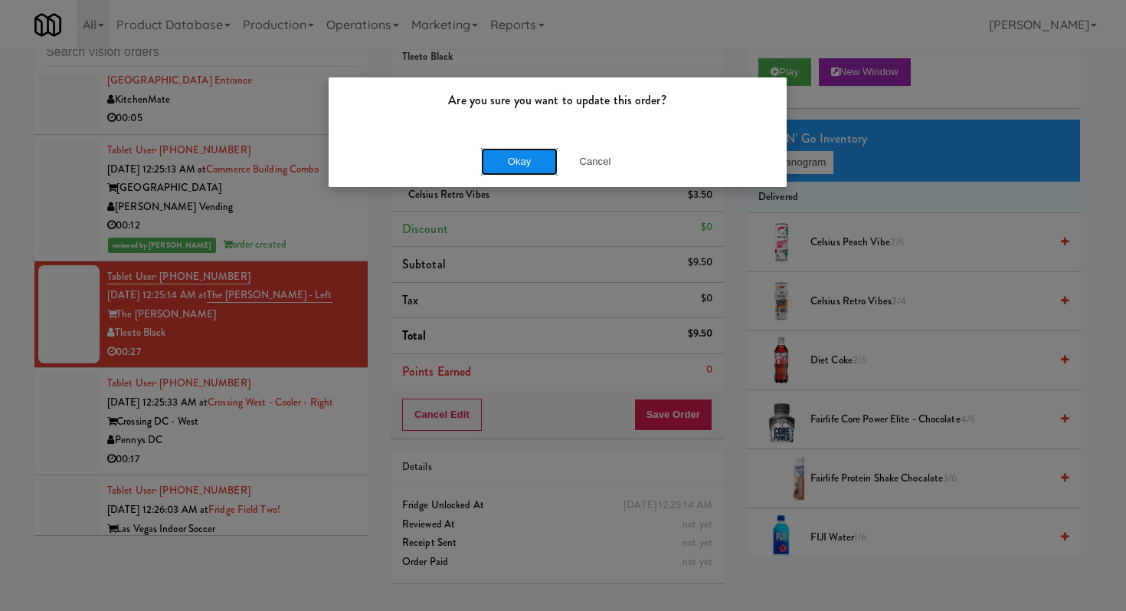
click at [507, 155] on button "Okay" at bounding box center [519, 162] width 77 height 28
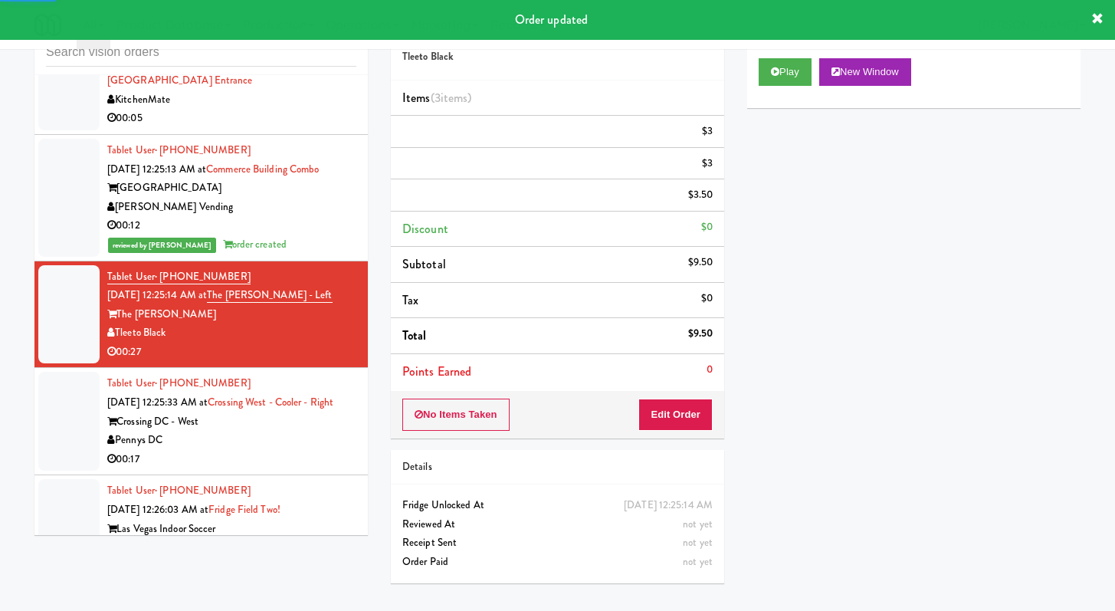
scroll to position [3707, 0]
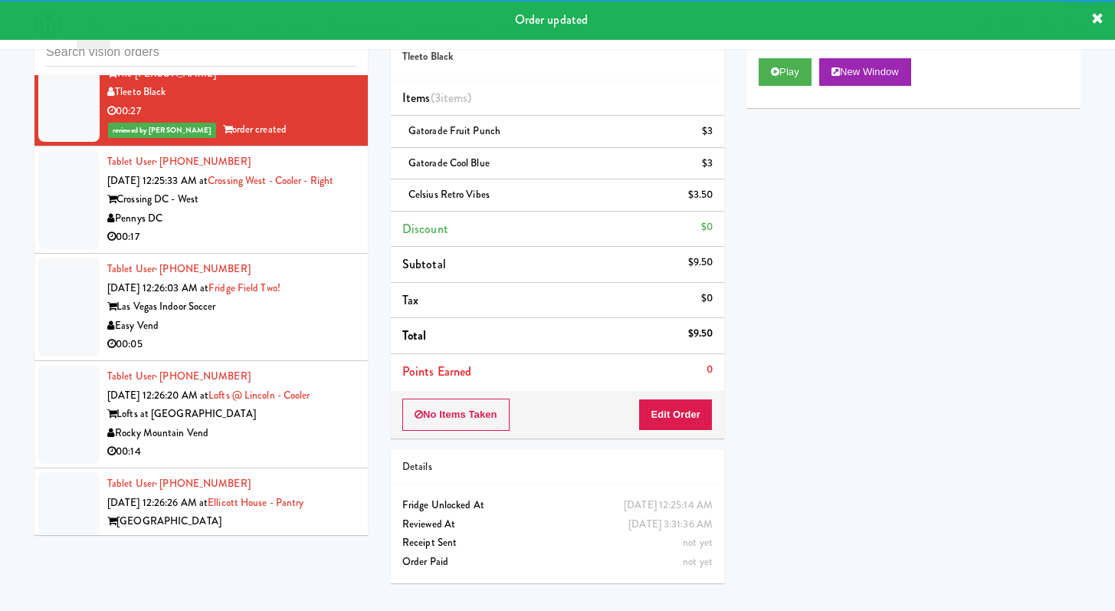
click at [290, 226] on div "Pennys DC" at bounding box center [231, 218] width 249 height 19
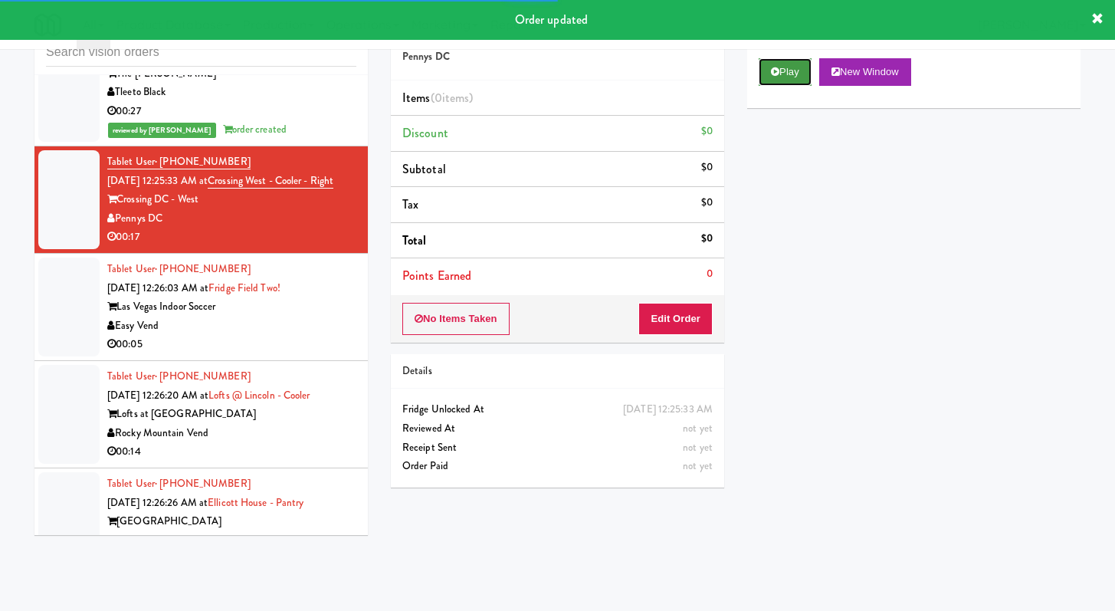
click at [776, 59] on button "Play" at bounding box center [785, 72] width 53 height 28
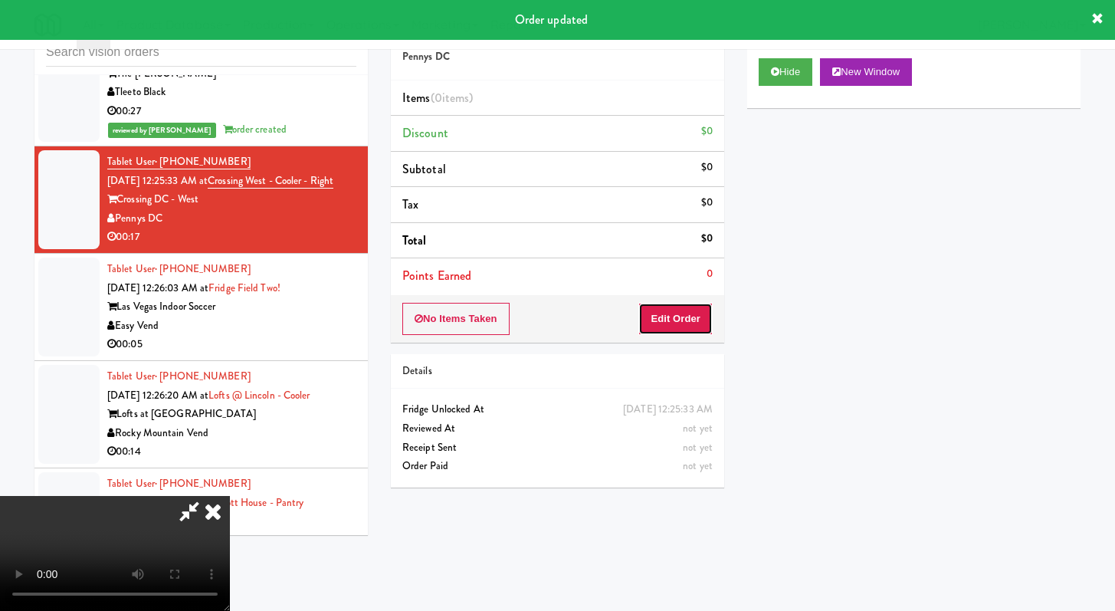
click at [682, 309] on button "Edit Order" at bounding box center [675, 319] width 74 height 32
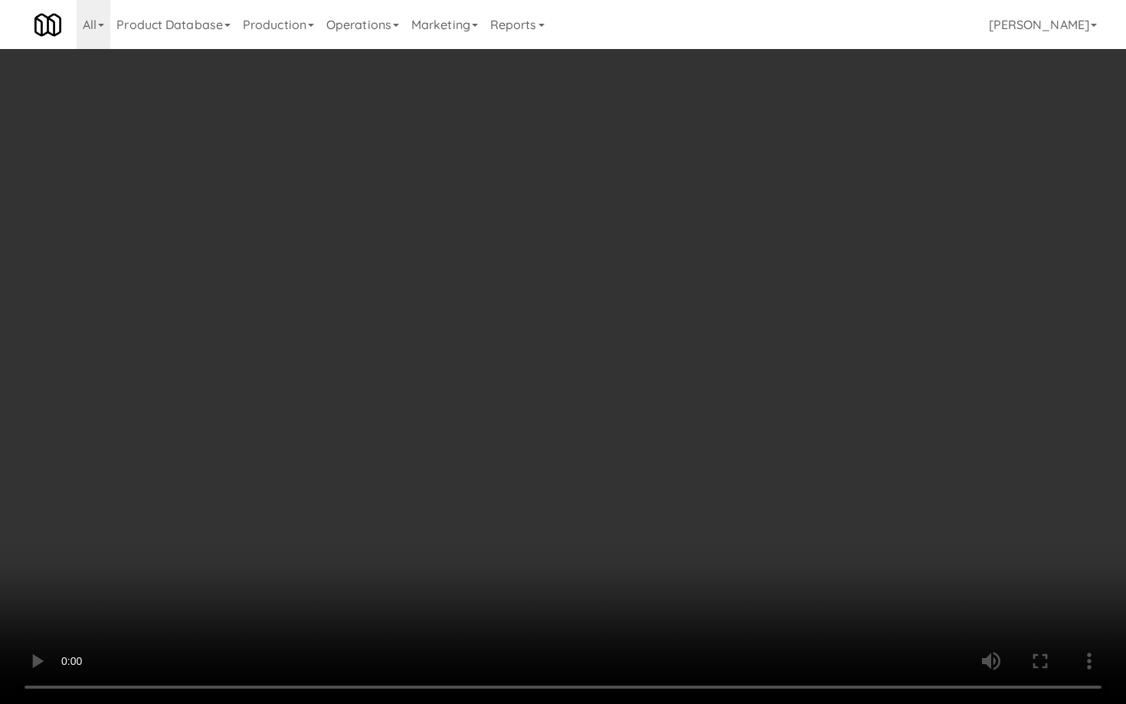
click at [782, 476] on video at bounding box center [563, 352] width 1126 height 704
click at [284, 510] on video at bounding box center [563, 352] width 1126 height 704
click at [497, 421] on video at bounding box center [563, 352] width 1126 height 704
click at [532, 386] on video at bounding box center [563, 352] width 1126 height 704
click at [569, 343] on video at bounding box center [563, 352] width 1126 height 704
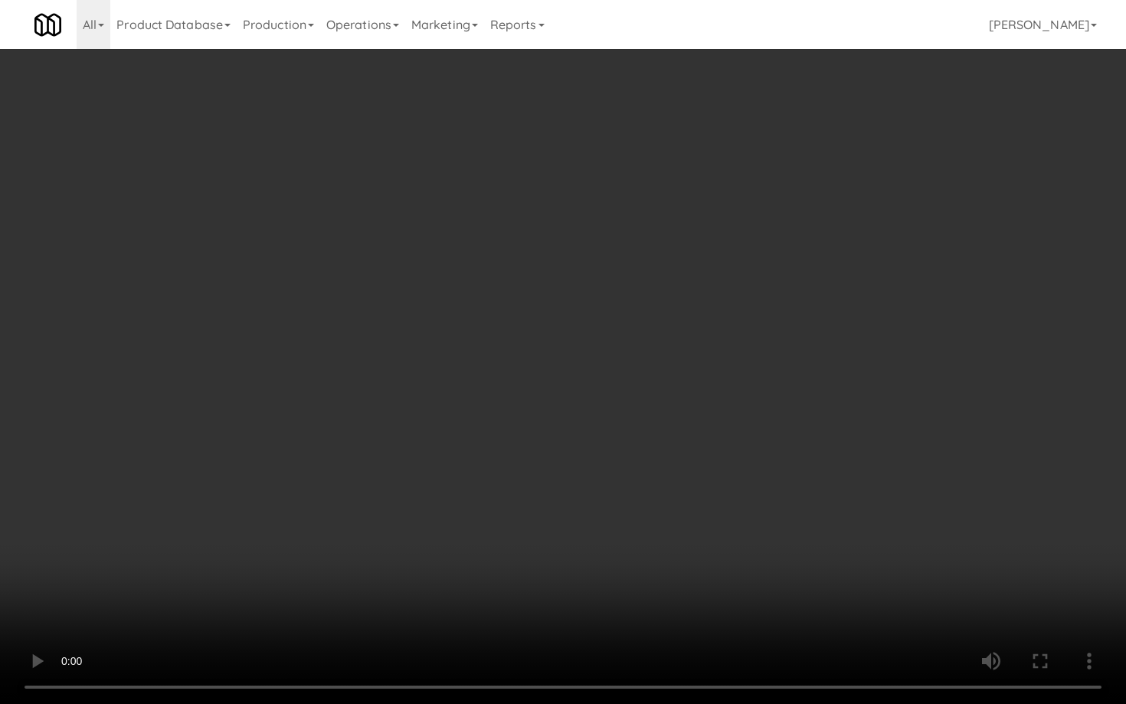
click at [569, 343] on video at bounding box center [563, 352] width 1126 height 704
click at [603, 323] on video at bounding box center [563, 352] width 1126 height 704
click at [602, 324] on video at bounding box center [563, 352] width 1126 height 704
click at [541, 487] on video at bounding box center [563, 352] width 1126 height 704
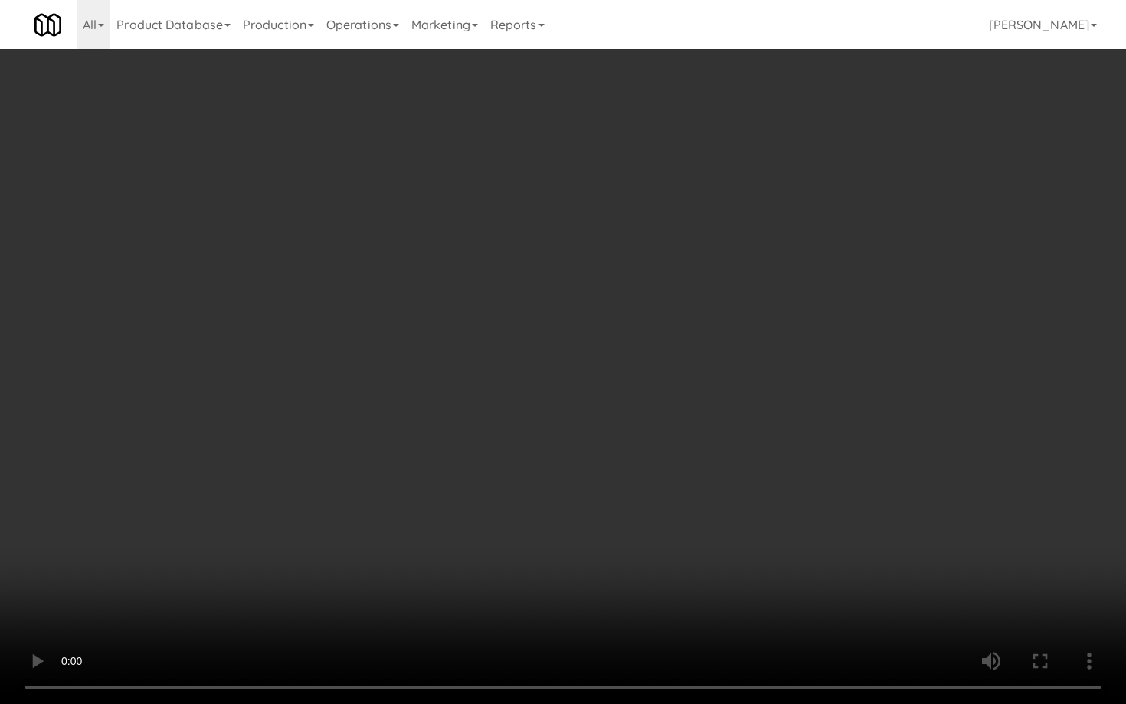
click at [541, 487] on video at bounding box center [563, 352] width 1126 height 704
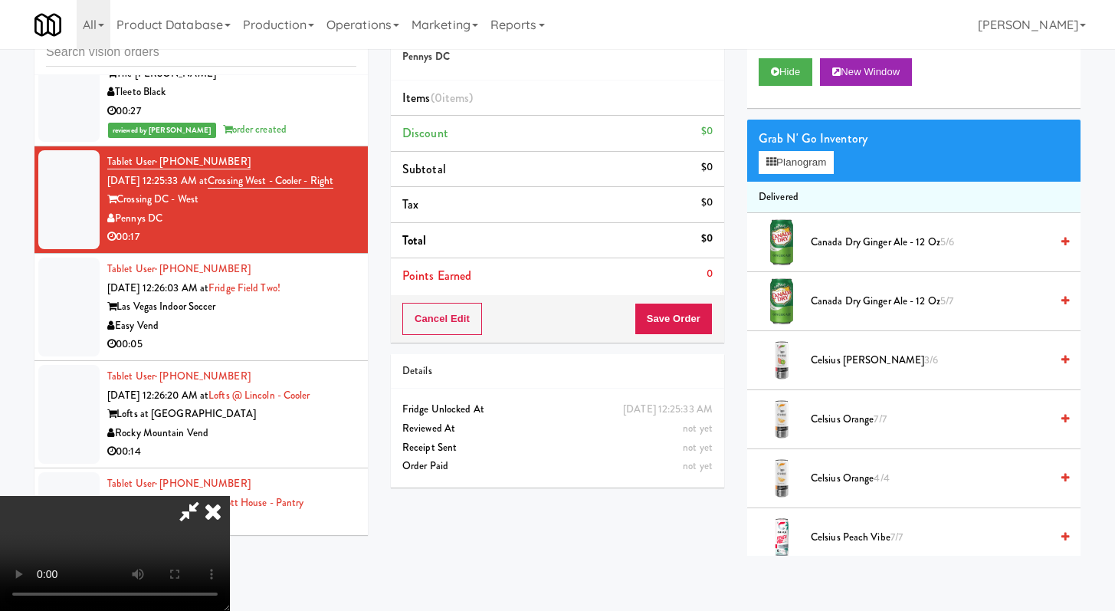
click at [874, 366] on span "Celsius Kiwi Guava 3/6" at bounding box center [930, 360] width 239 height 19
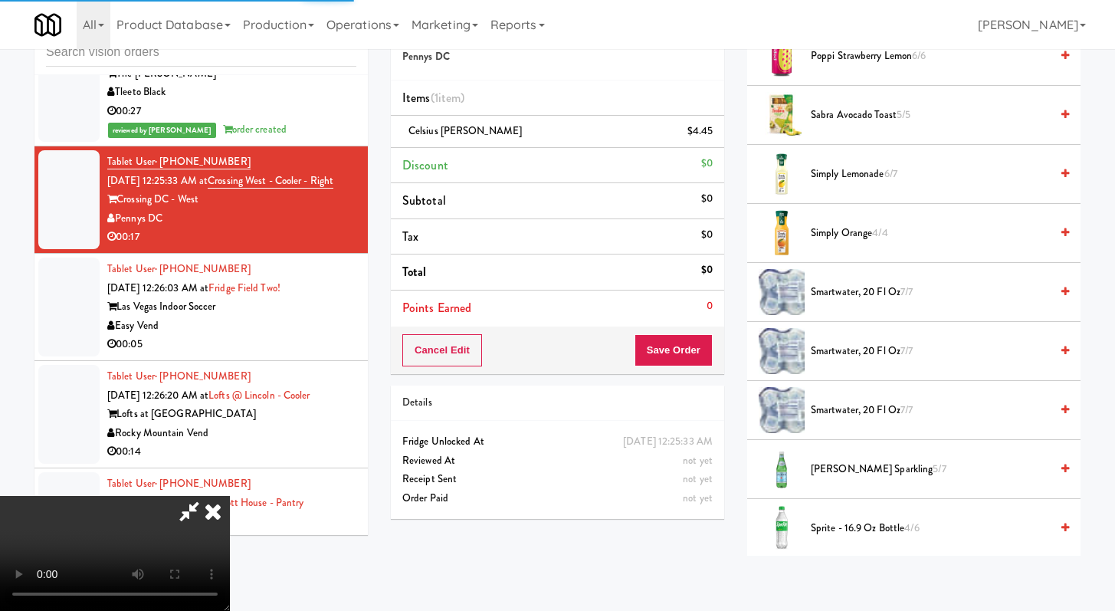
scroll to position [1656, 0]
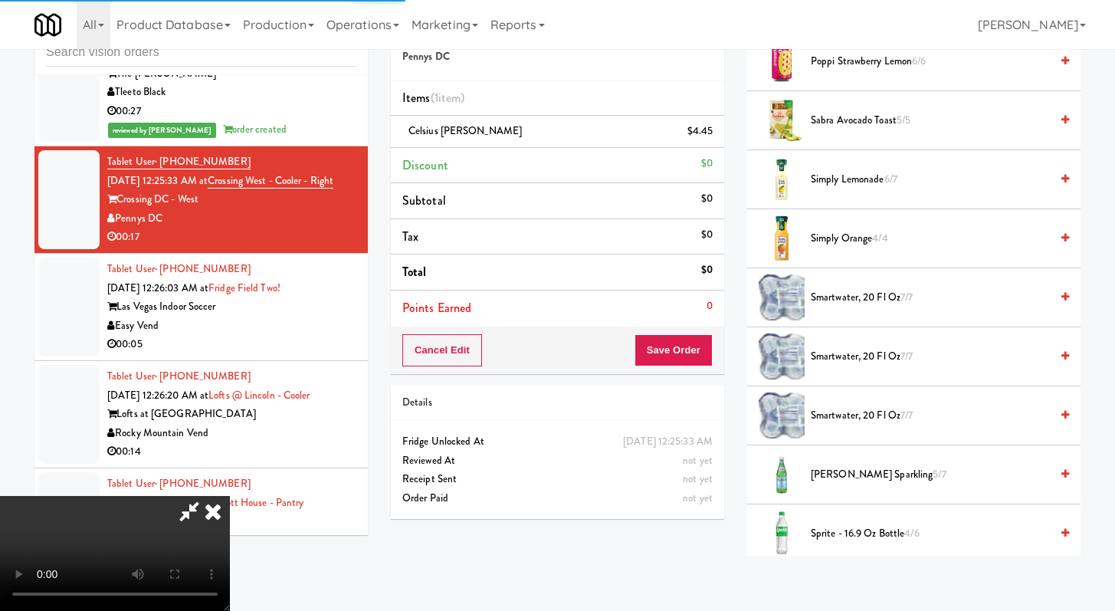
click at [826, 190] on li "Simply Lemonade 6/7" at bounding box center [913, 179] width 333 height 59
click at [834, 180] on span "Simply Lemonade 6/7" at bounding box center [930, 179] width 239 height 19
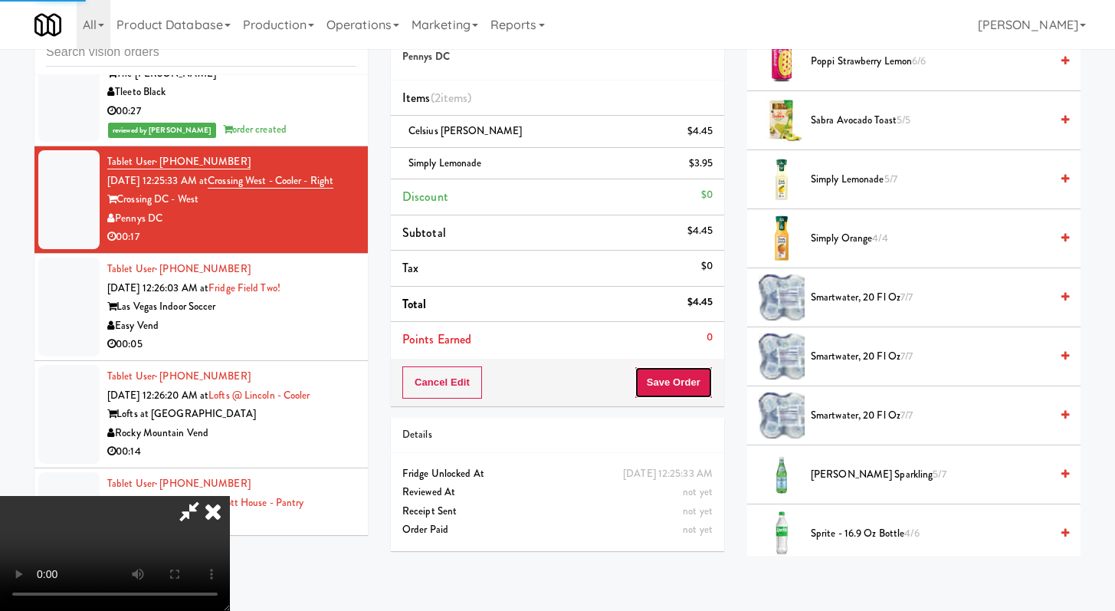
click at [691, 372] on button "Save Order" at bounding box center [674, 382] width 78 height 32
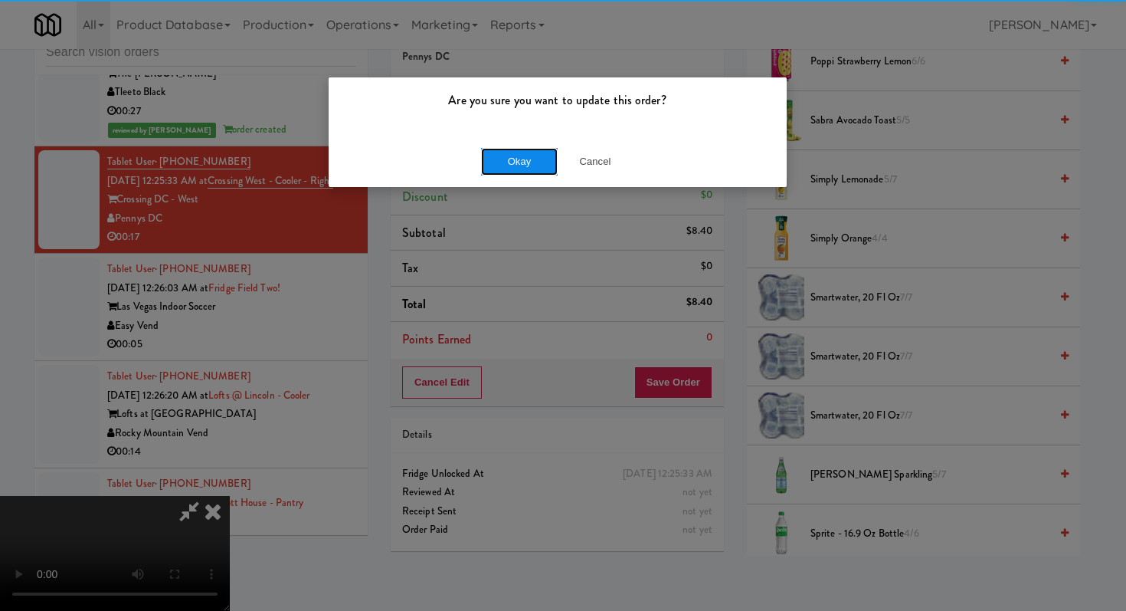
click at [499, 166] on button "Okay" at bounding box center [519, 162] width 77 height 28
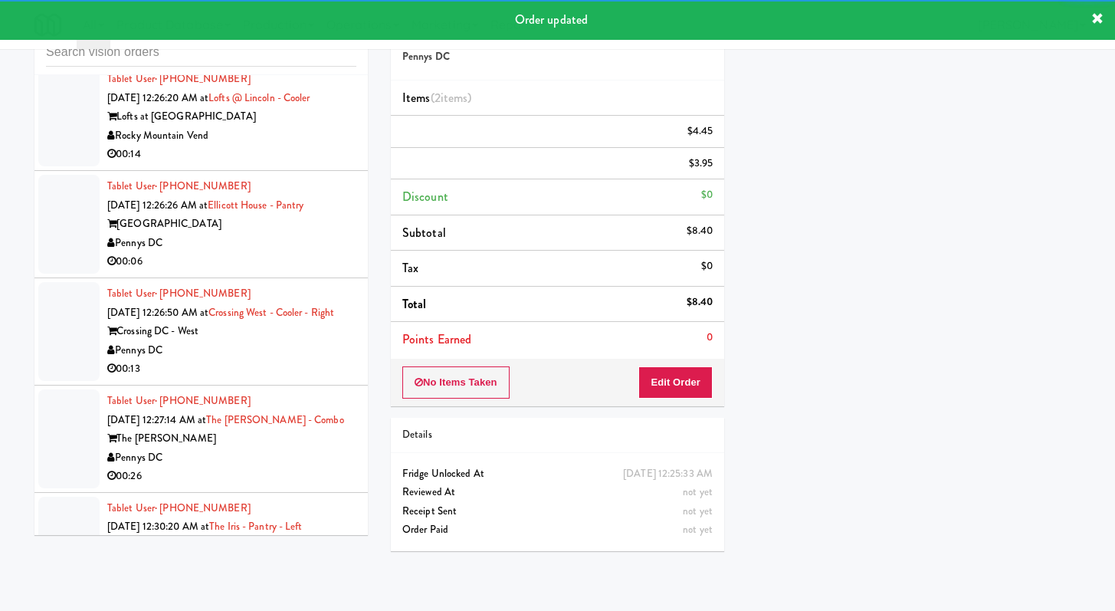
scroll to position [3776, 0]
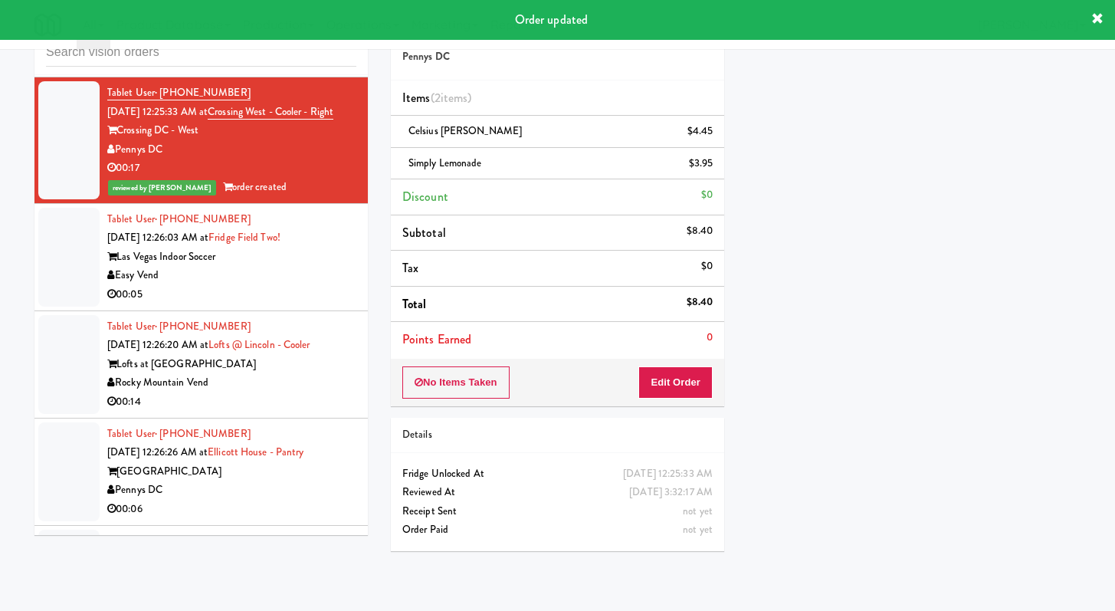
click at [338, 264] on div "Las Vegas Indoor Soccer" at bounding box center [231, 257] width 249 height 19
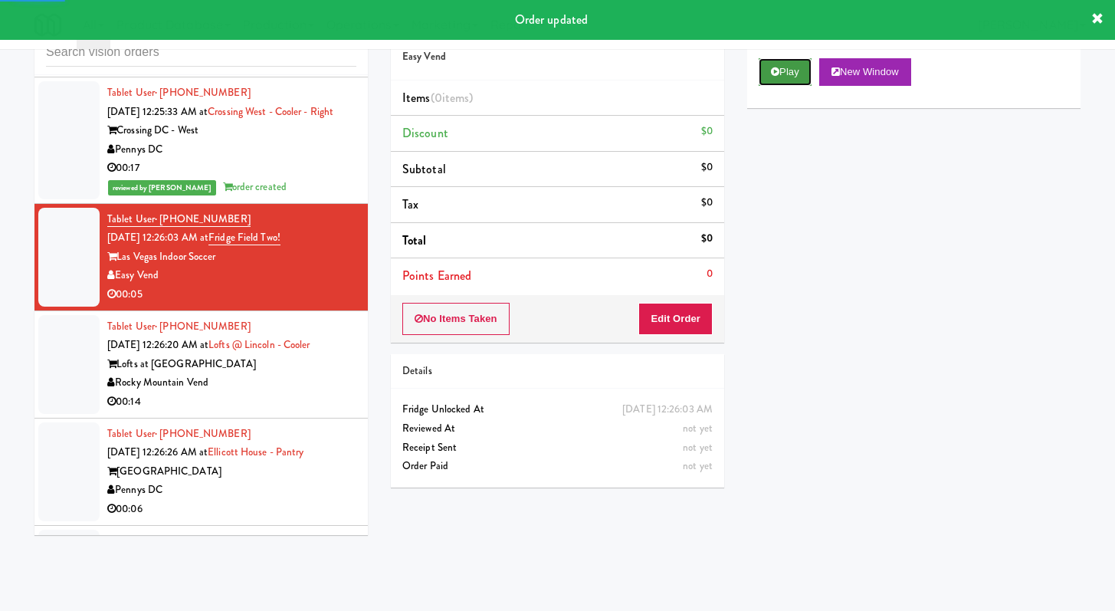
click at [803, 64] on button "Play" at bounding box center [785, 72] width 53 height 28
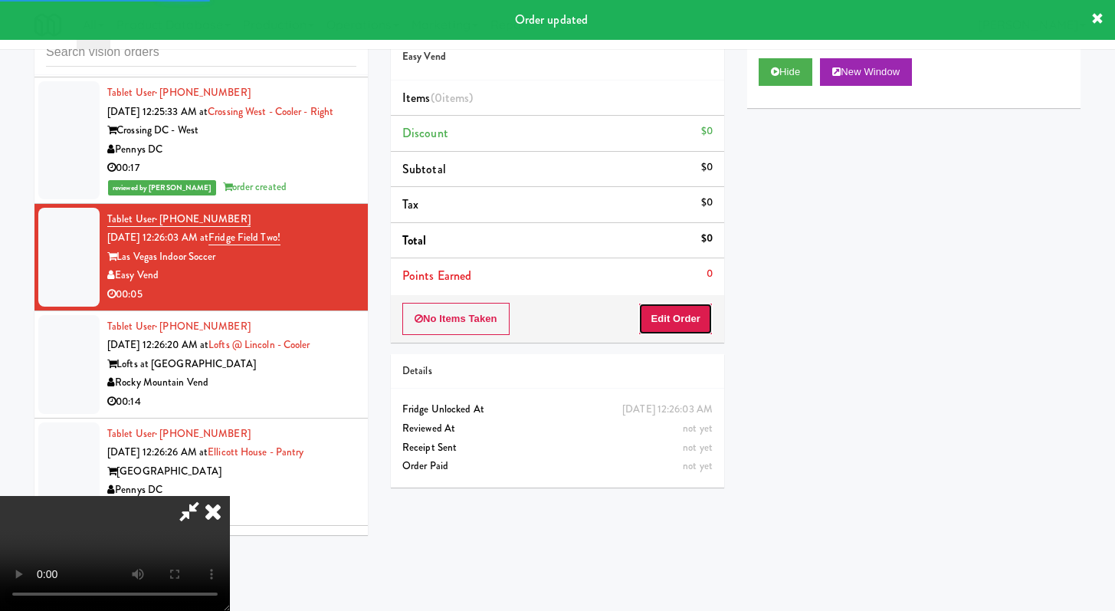
click at [640, 327] on button "Edit Order" at bounding box center [675, 319] width 74 height 32
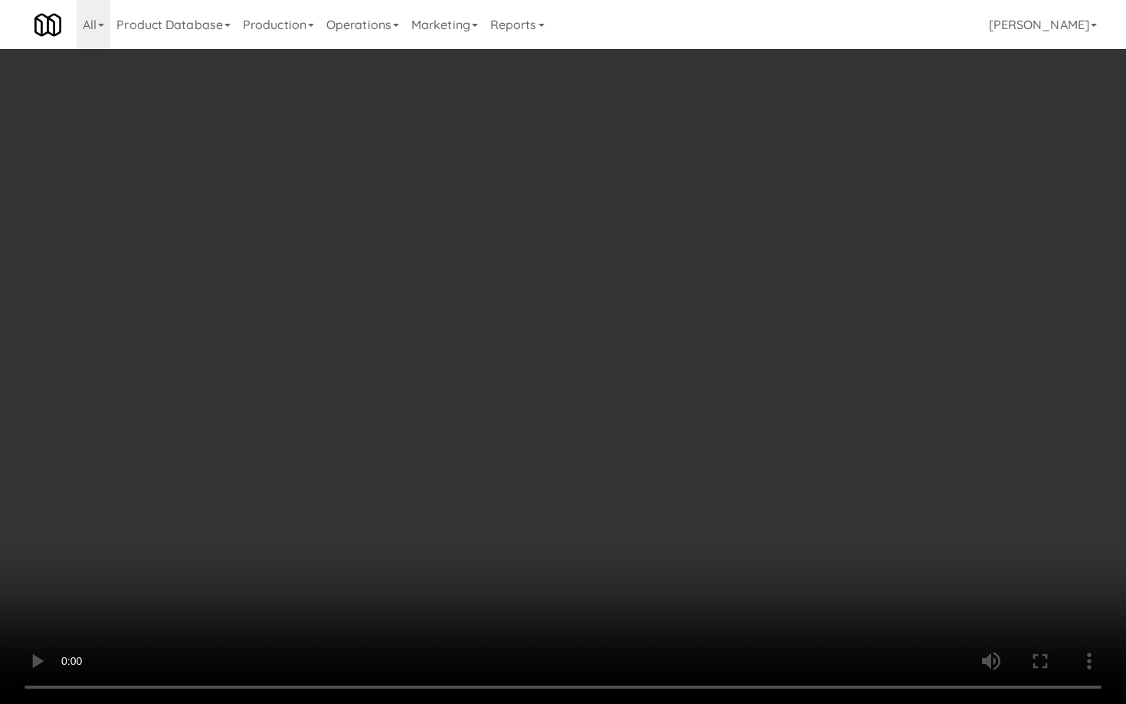
click at [448, 483] on video at bounding box center [563, 352] width 1126 height 704
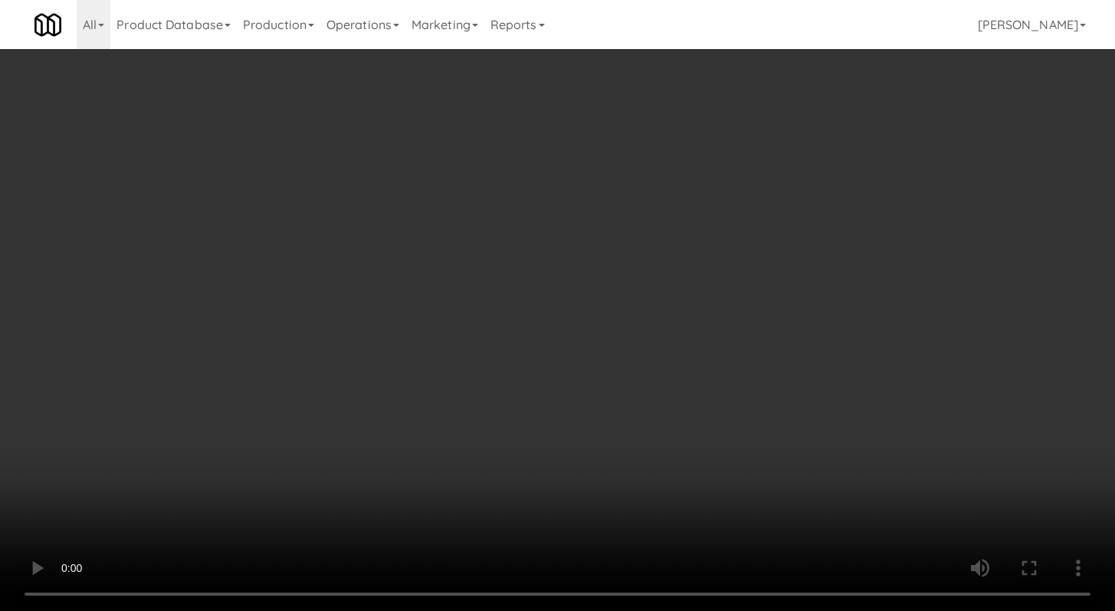
scroll to position [1187, 0]
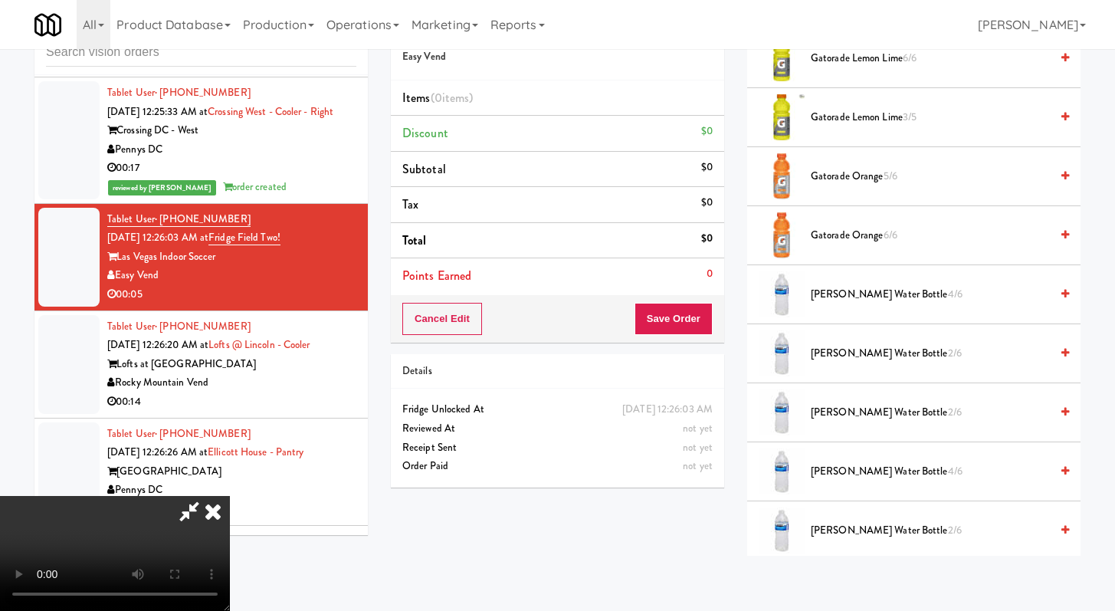
click at [855, 108] on span "Gatorade Lemon Lime 3/5" at bounding box center [930, 117] width 239 height 19
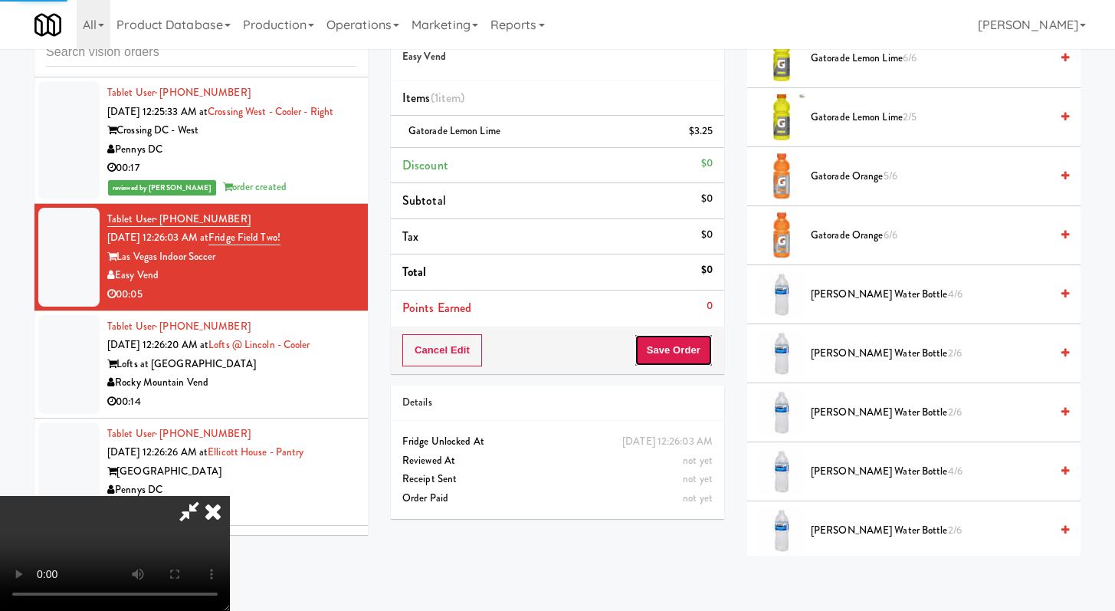
click at [671, 362] on button "Save Order" at bounding box center [674, 350] width 78 height 32
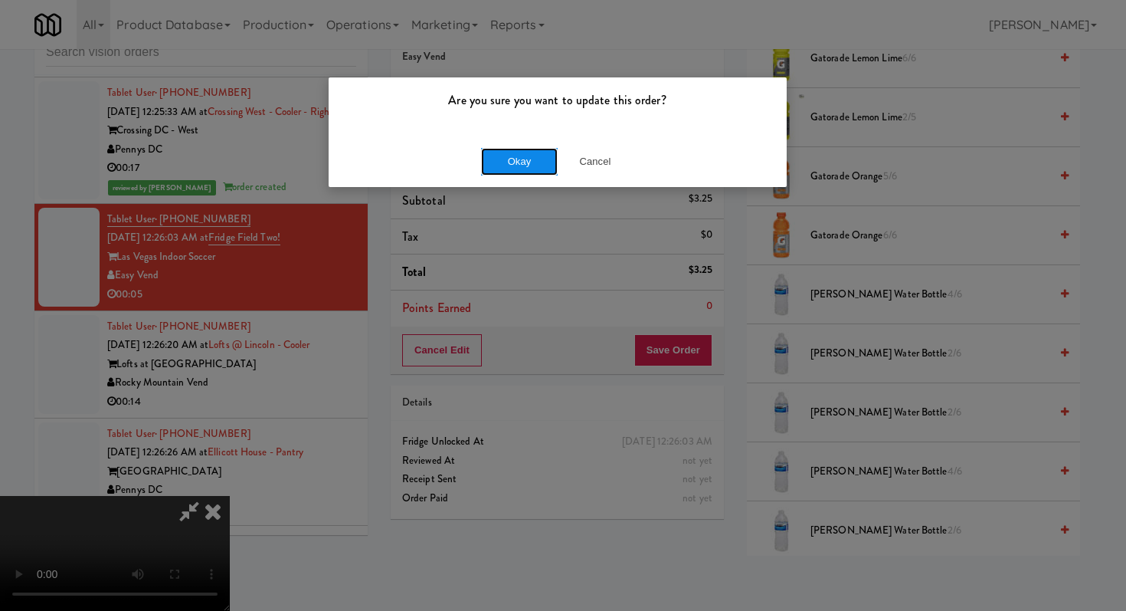
click at [533, 159] on button "Okay" at bounding box center [519, 162] width 77 height 28
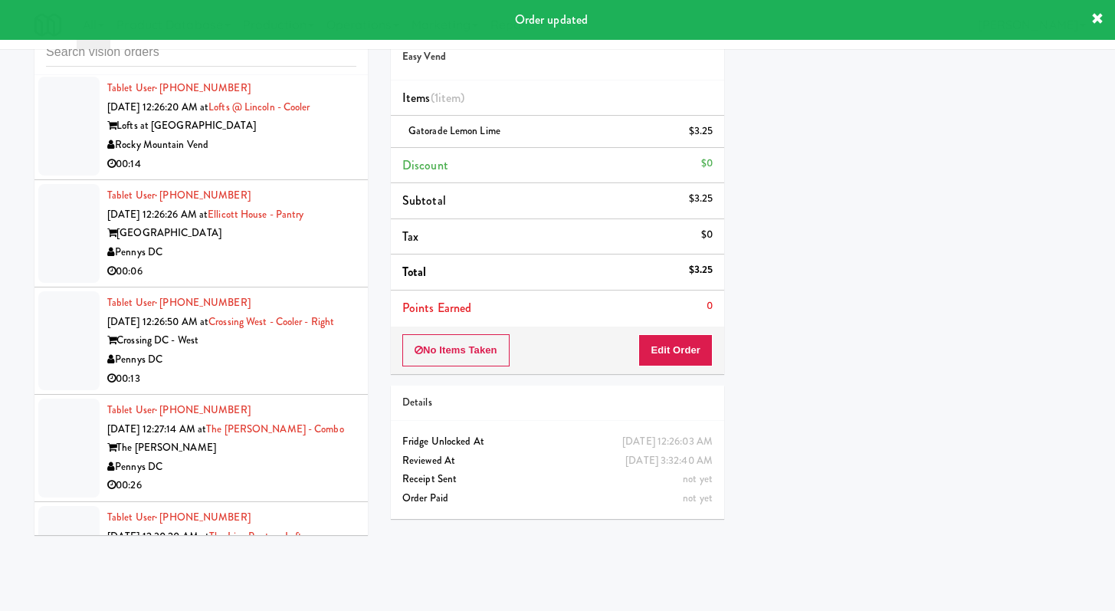
scroll to position [3837, 0]
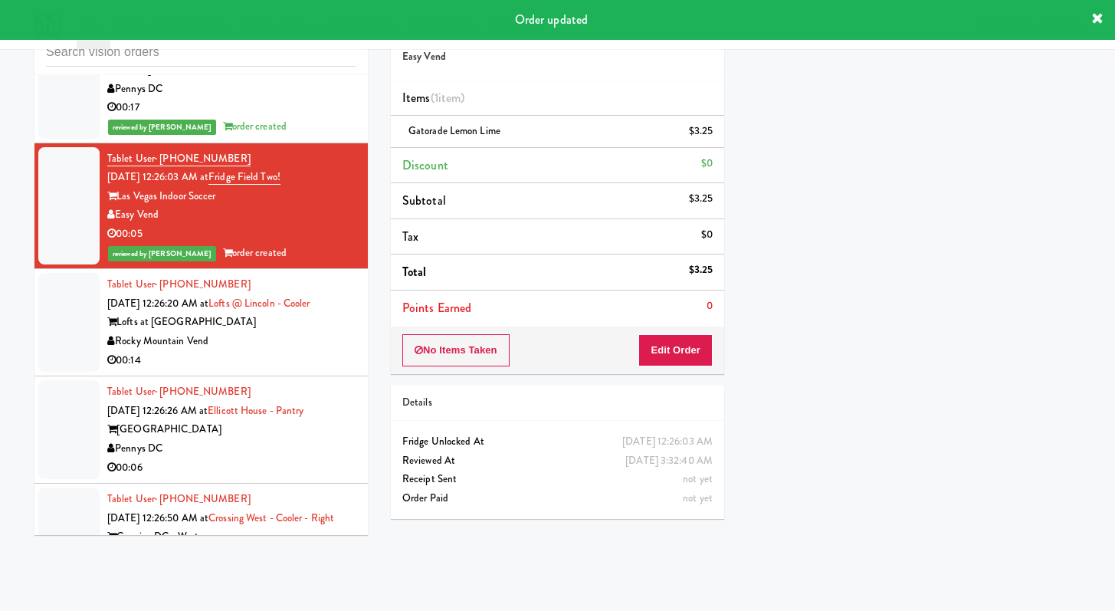
click at [304, 370] on div "00:14" at bounding box center [231, 360] width 249 height 19
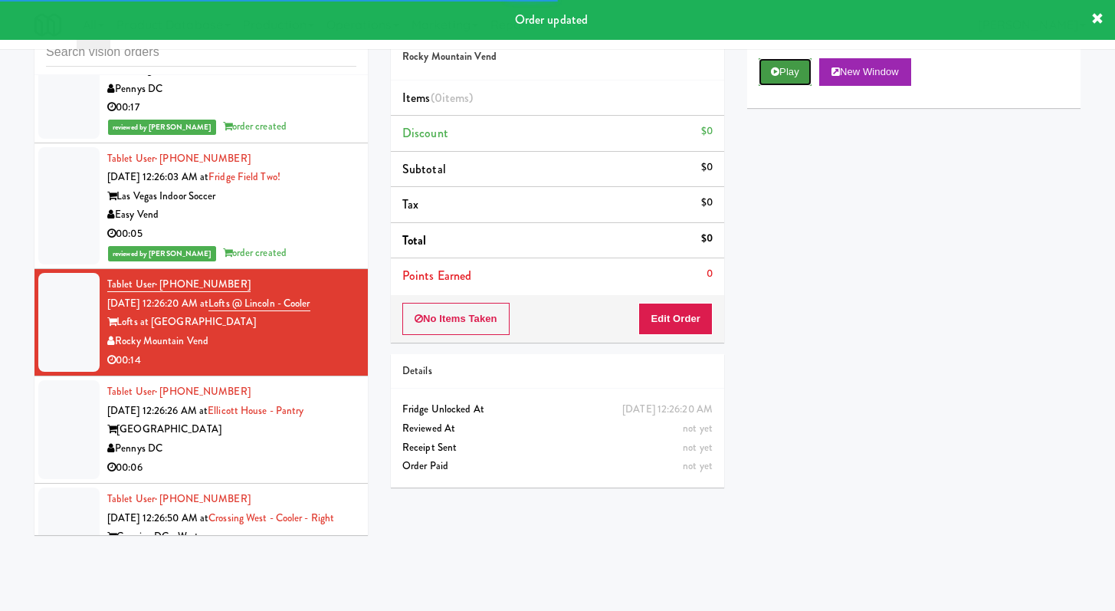
click at [789, 69] on button "Play" at bounding box center [785, 72] width 53 height 28
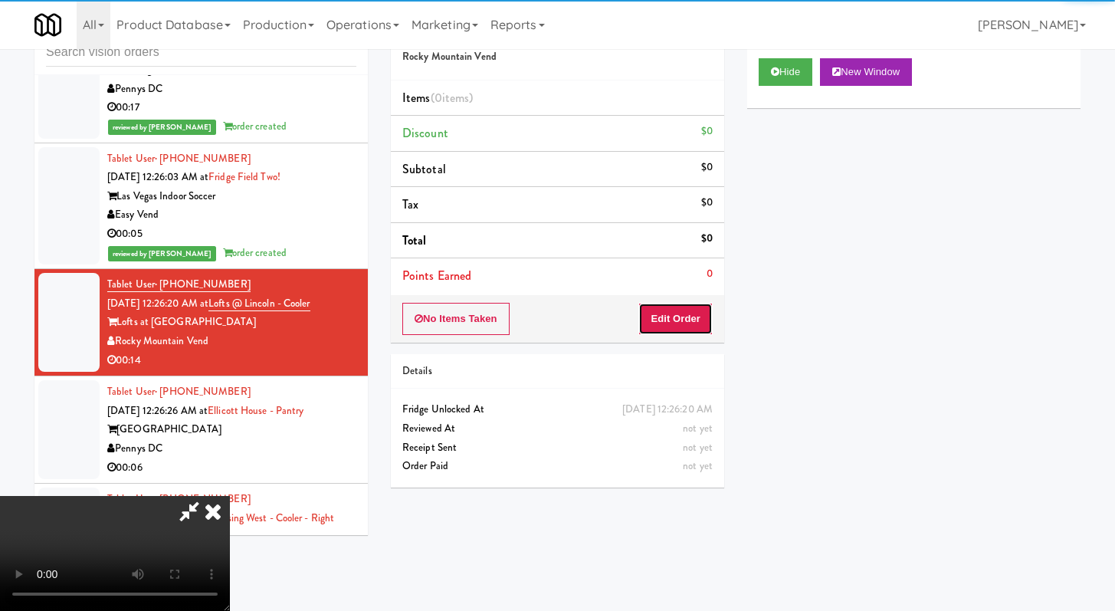
click at [647, 330] on button "Edit Order" at bounding box center [675, 319] width 74 height 32
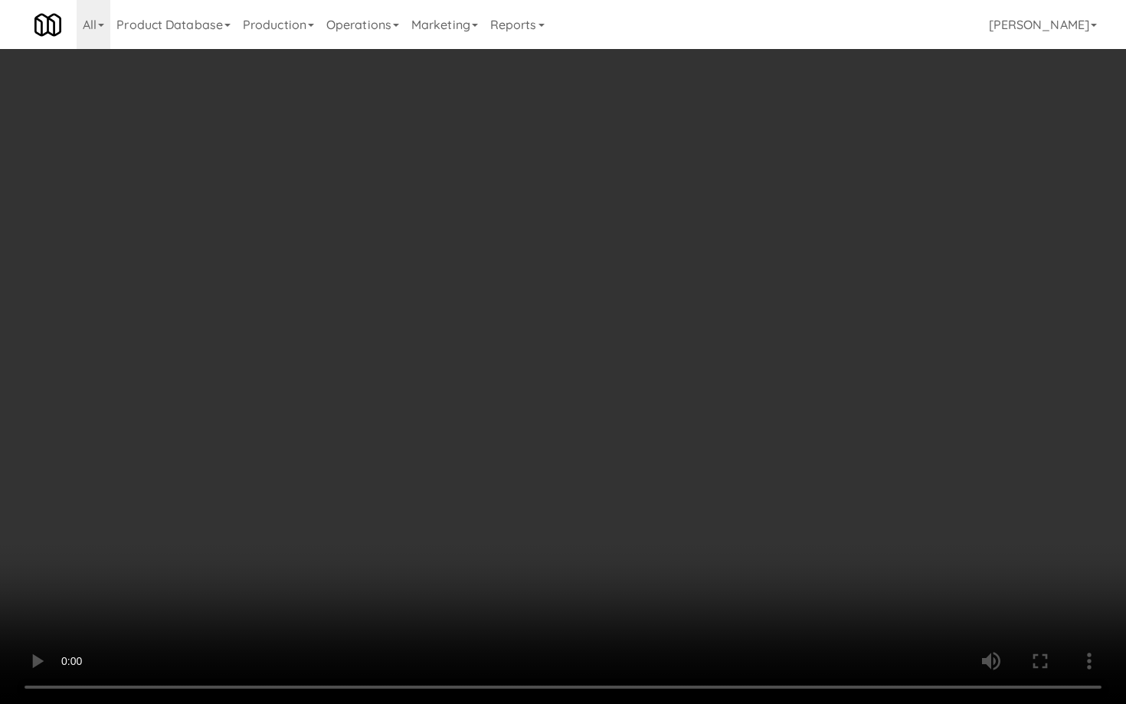
click at [602, 507] on video at bounding box center [563, 352] width 1126 height 704
click at [649, 471] on video at bounding box center [563, 352] width 1126 height 704
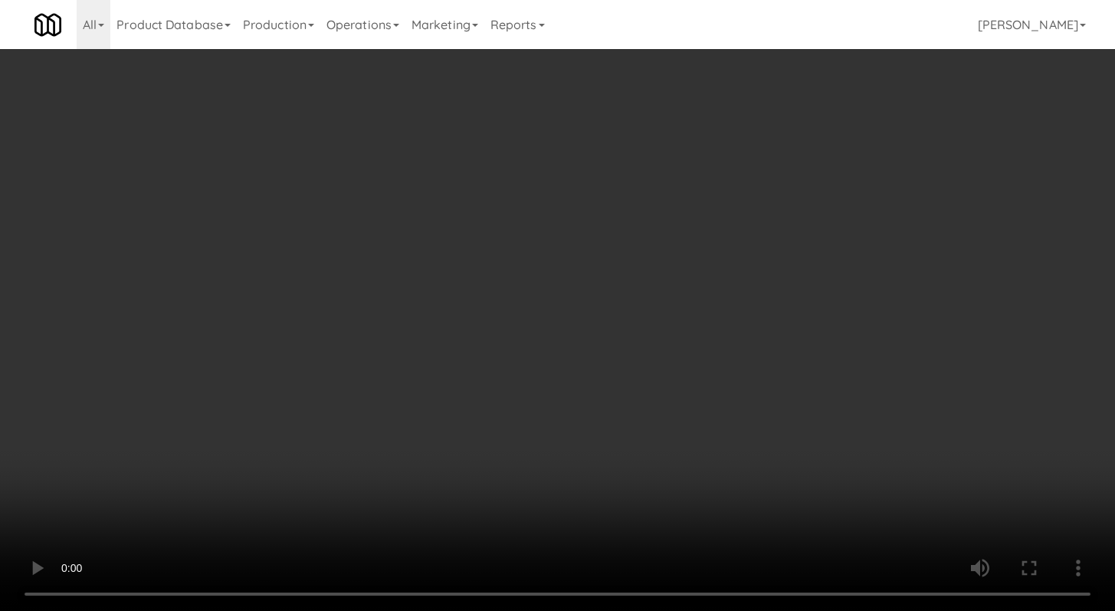
click at [543, 366] on video at bounding box center [557, 305] width 1115 height 611
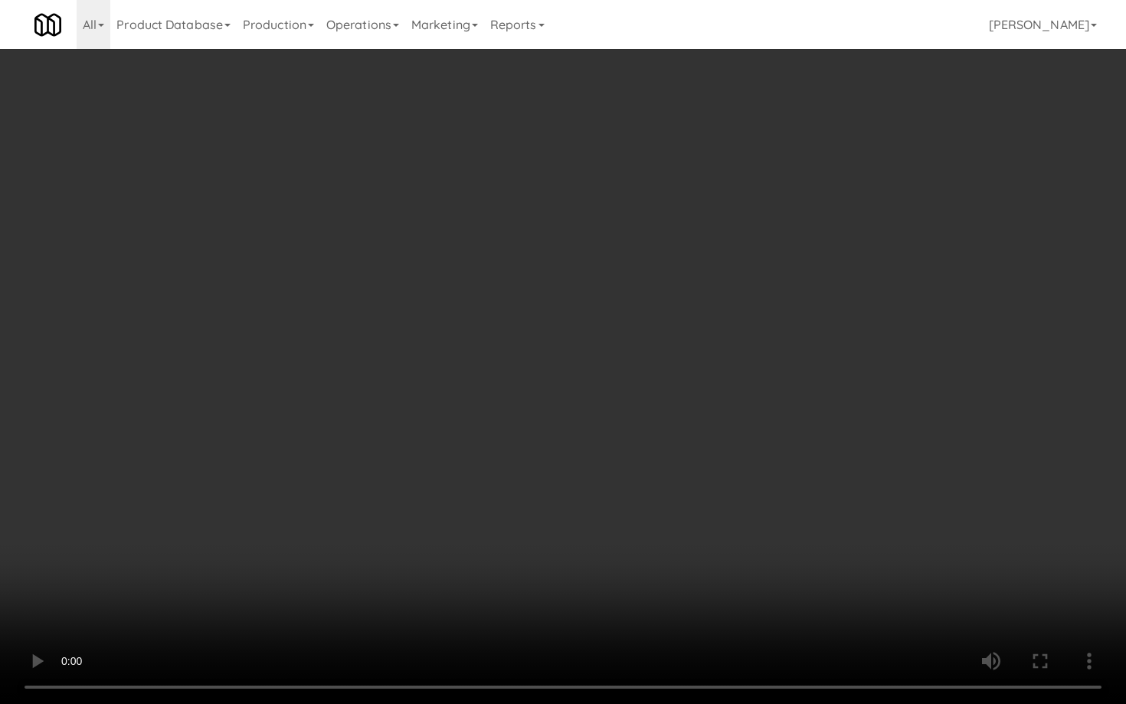
click at [617, 533] on video at bounding box center [563, 352] width 1126 height 704
click at [629, 430] on video at bounding box center [563, 352] width 1126 height 704
click at [629, 425] on video at bounding box center [563, 352] width 1126 height 704
click at [639, 405] on video at bounding box center [563, 352] width 1126 height 704
click at [639, 406] on video at bounding box center [563, 352] width 1126 height 704
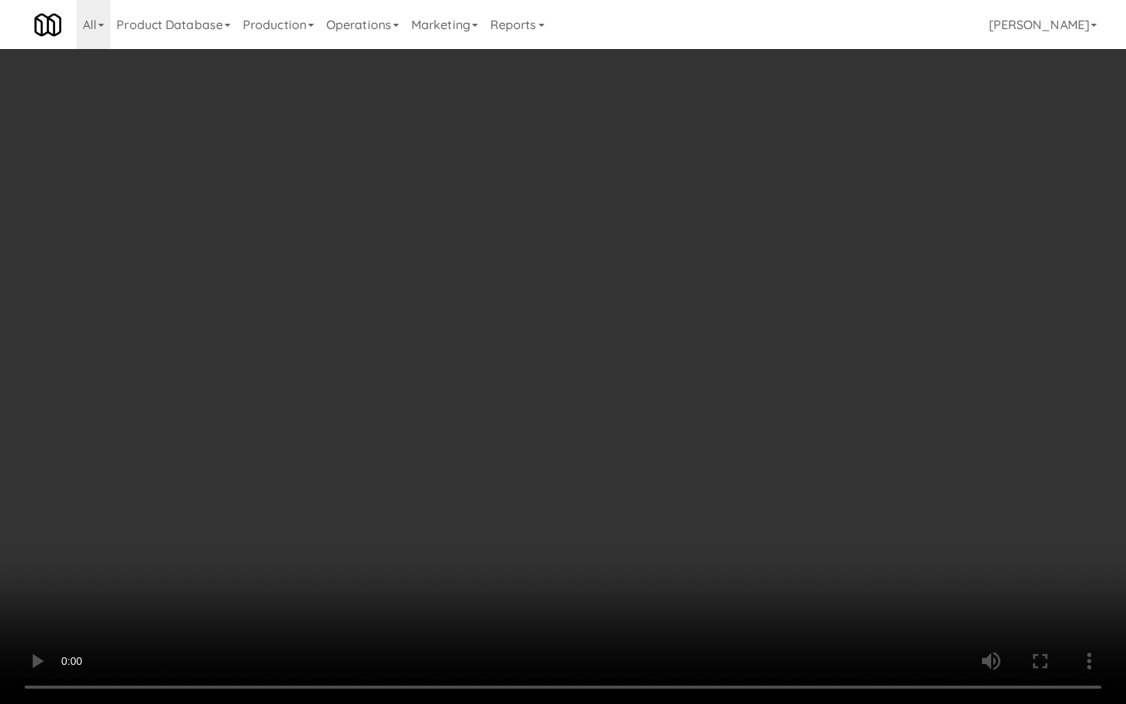
click at [779, 420] on video at bounding box center [563, 352] width 1126 height 704
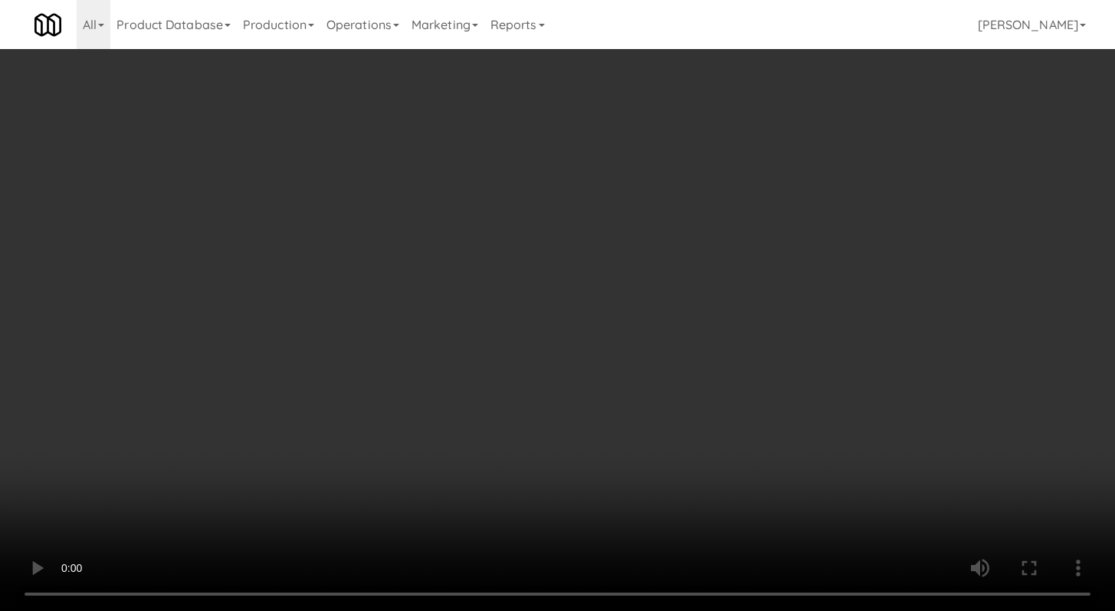
click at [608, 353] on video at bounding box center [557, 305] width 1115 height 611
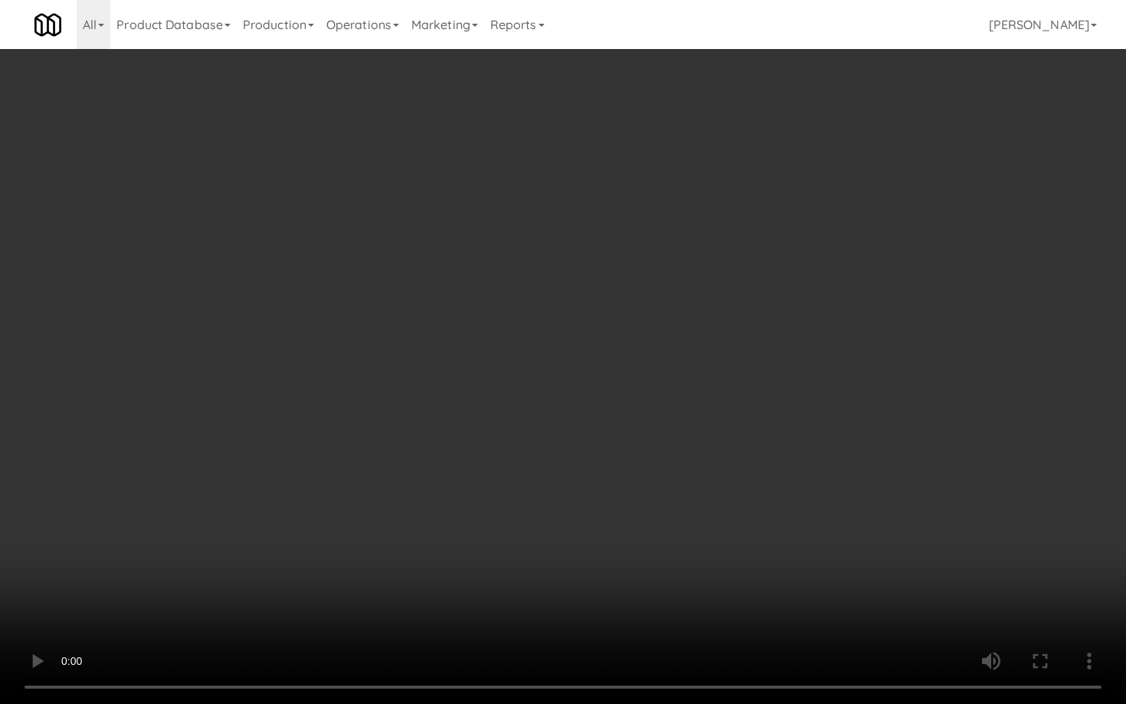
click at [629, 526] on video at bounding box center [563, 352] width 1126 height 704
click at [689, 456] on video at bounding box center [563, 352] width 1126 height 704
click at [644, 458] on video at bounding box center [563, 352] width 1126 height 704
click at [646, 457] on video at bounding box center [563, 352] width 1126 height 704
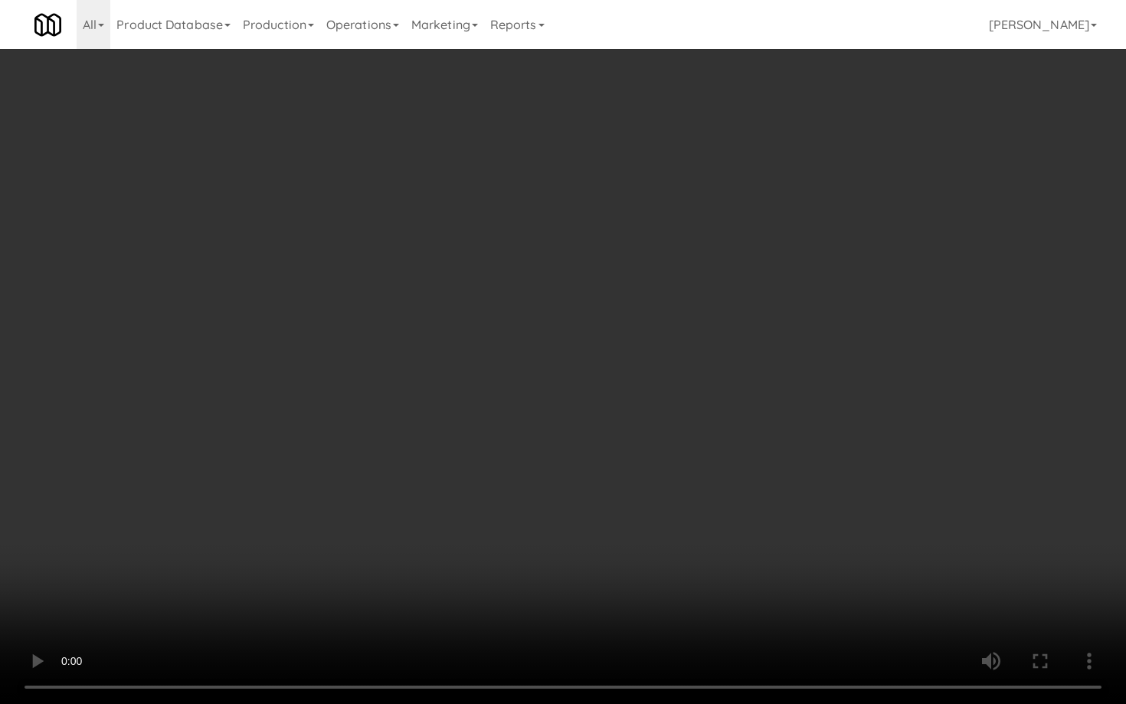
click at [701, 425] on video at bounding box center [563, 352] width 1126 height 704
click at [700, 425] on video at bounding box center [563, 352] width 1126 height 704
click at [702, 422] on video at bounding box center [563, 352] width 1126 height 704
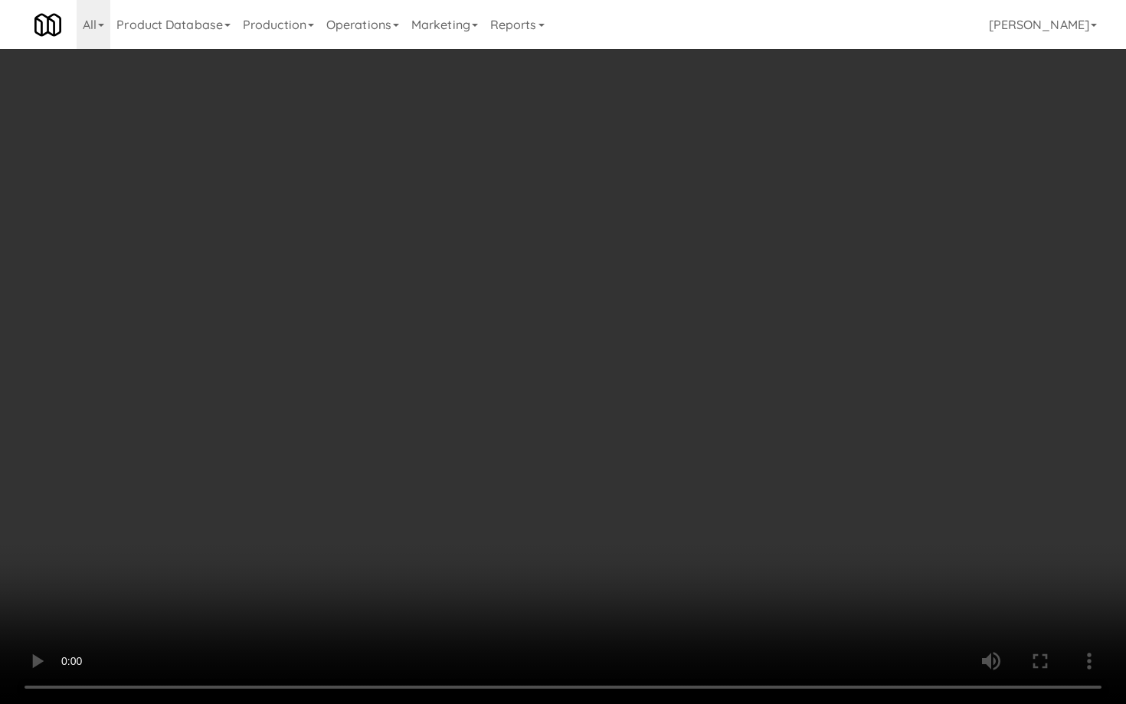
click at [702, 422] on video at bounding box center [563, 352] width 1126 height 704
click at [706, 418] on video at bounding box center [563, 352] width 1126 height 704
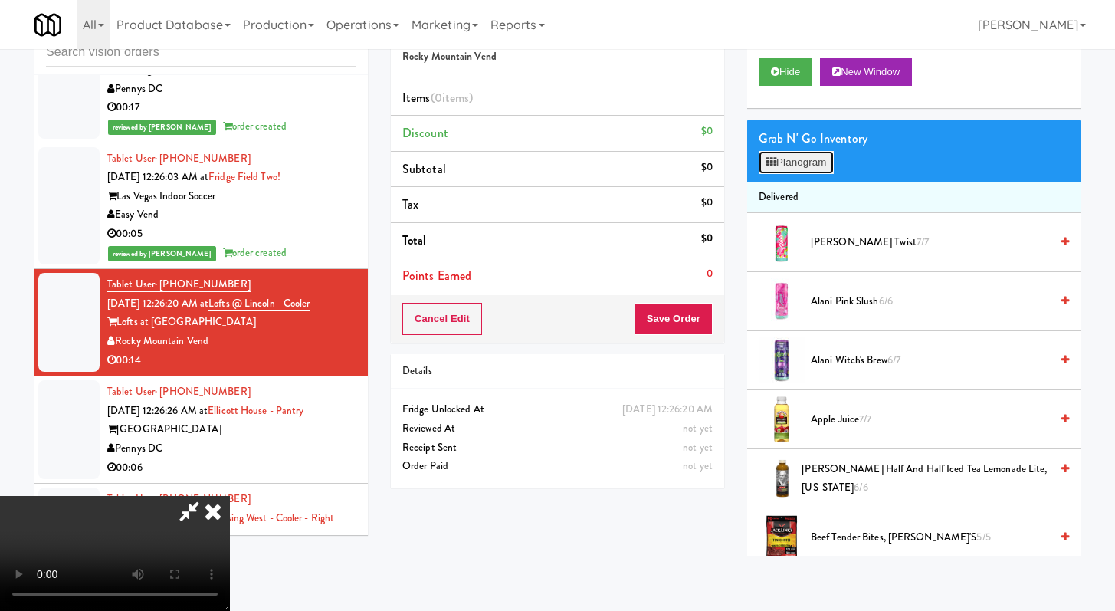
click at [789, 163] on button "Planogram" at bounding box center [796, 162] width 75 height 23
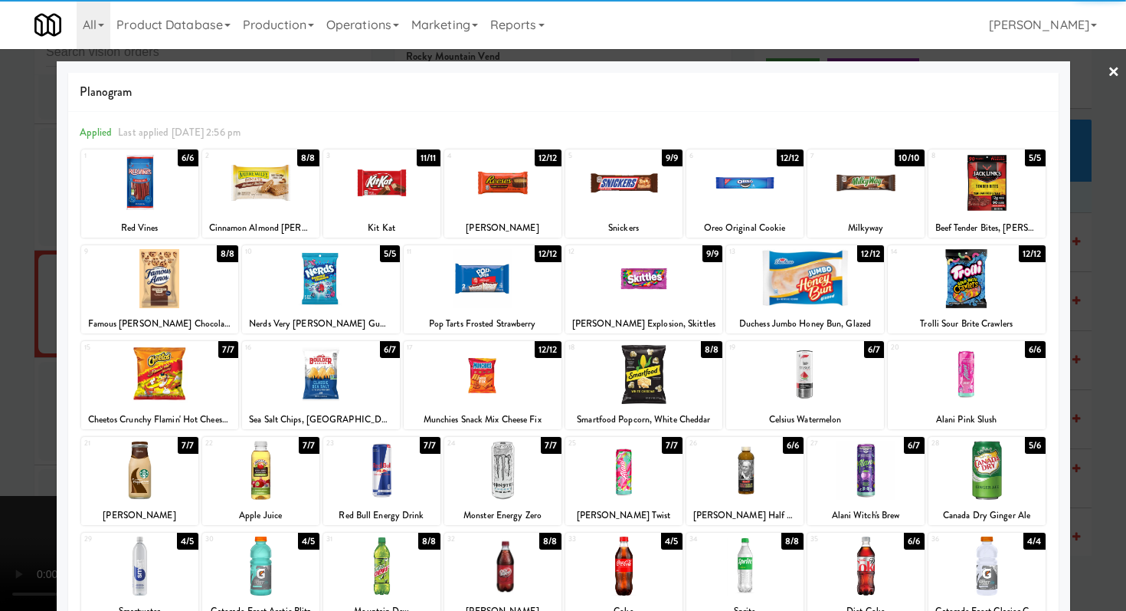
click at [789, 271] on div at bounding box center [805, 278] width 158 height 59
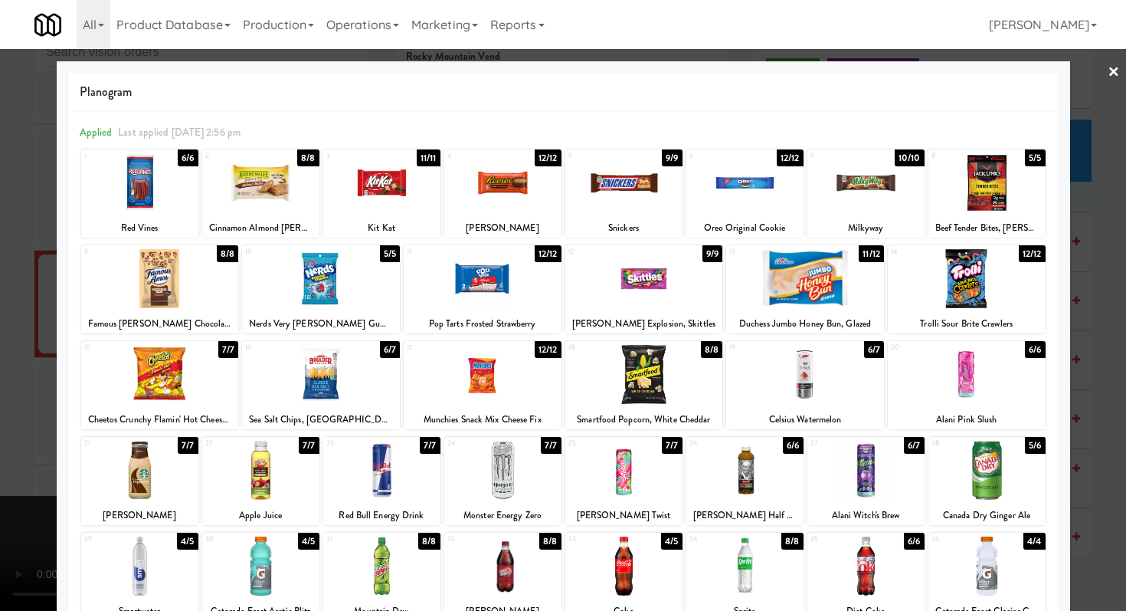
click at [490, 363] on div at bounding box center [483, 374] width 158 height 59
drag, startPoint x: 0, startPoint y: 371, endPoint x: 19, endPoint y: 372, distance: 19.2
click at [1, 372] on div at bounding box center [563, 305] width 1126 height 611
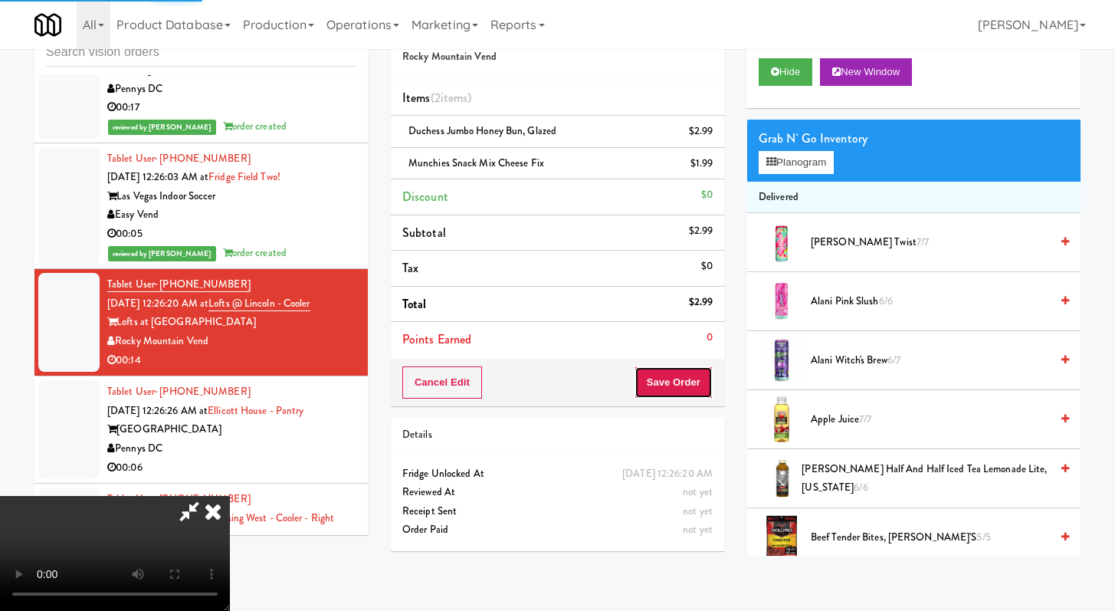
click at [689, 381] on button "Save Order" at bounding box center [674, 382] width 78 height 32
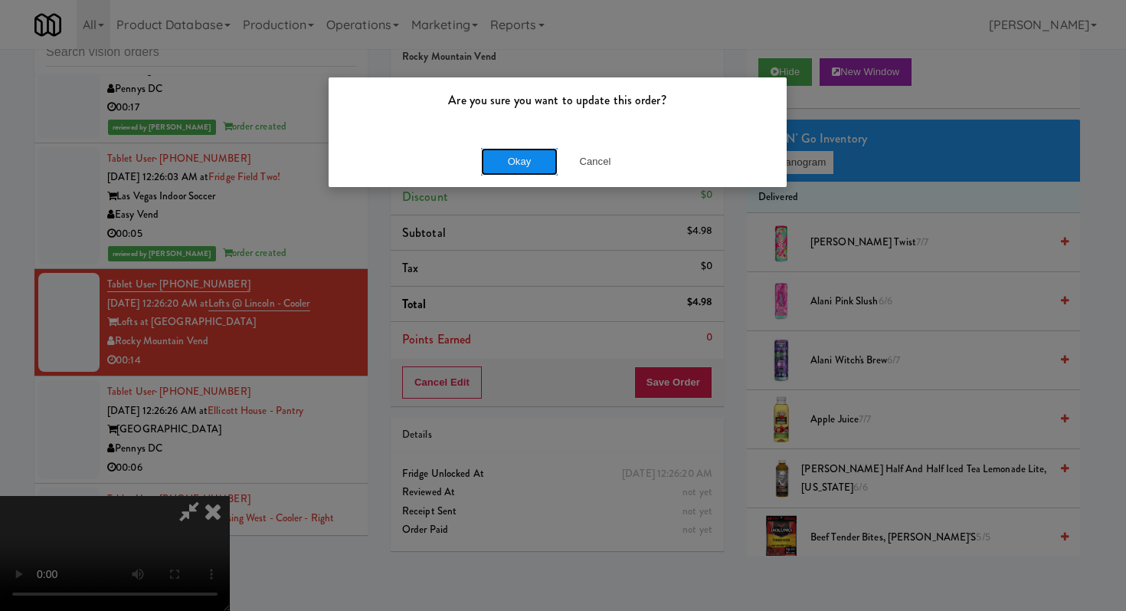
click at [520, 170] on button "Okay" at bounding box center [519, 162] width 77 height 28
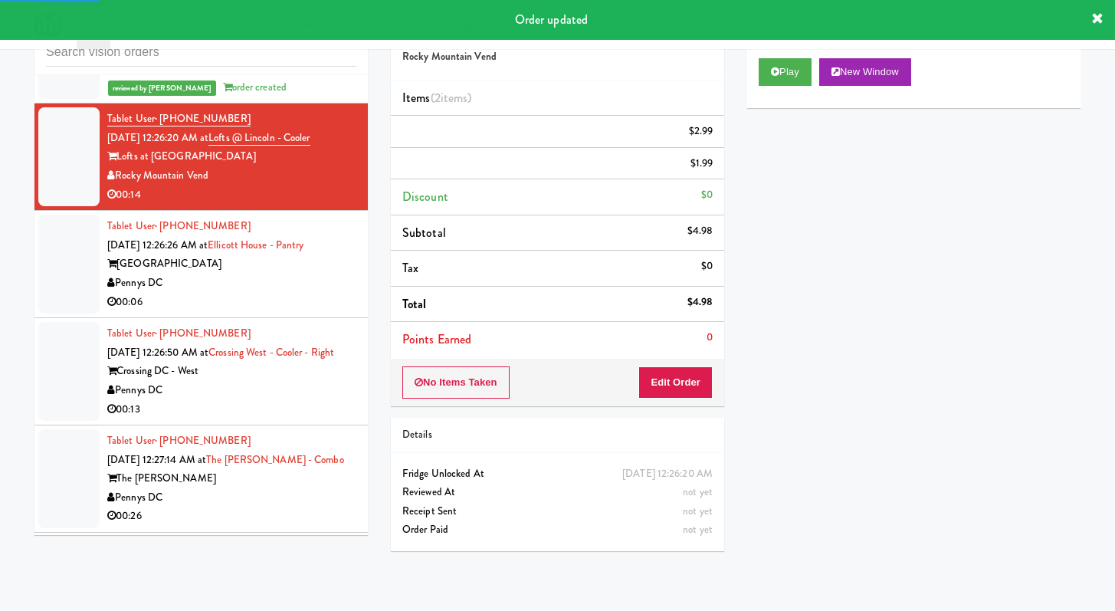
scroll to position [4108, 0]
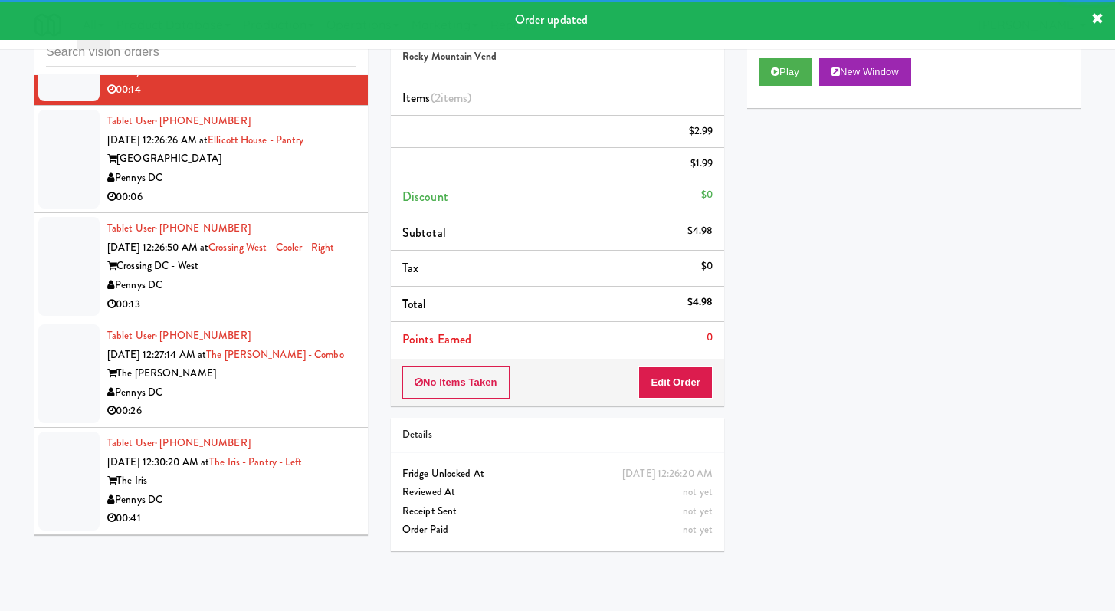
click at [307, 188] on div "Pennys DC" at bounding box center [231, 178] width 249 height 19
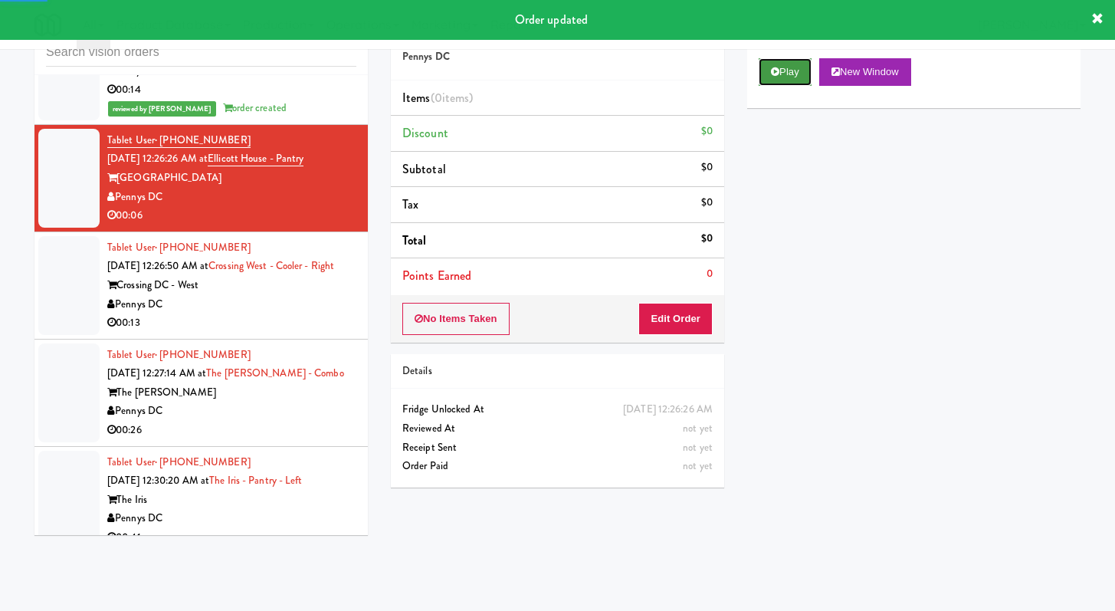
click at [772, 80] on button "Play" at bounding box center [785, 72] width 53 height 28
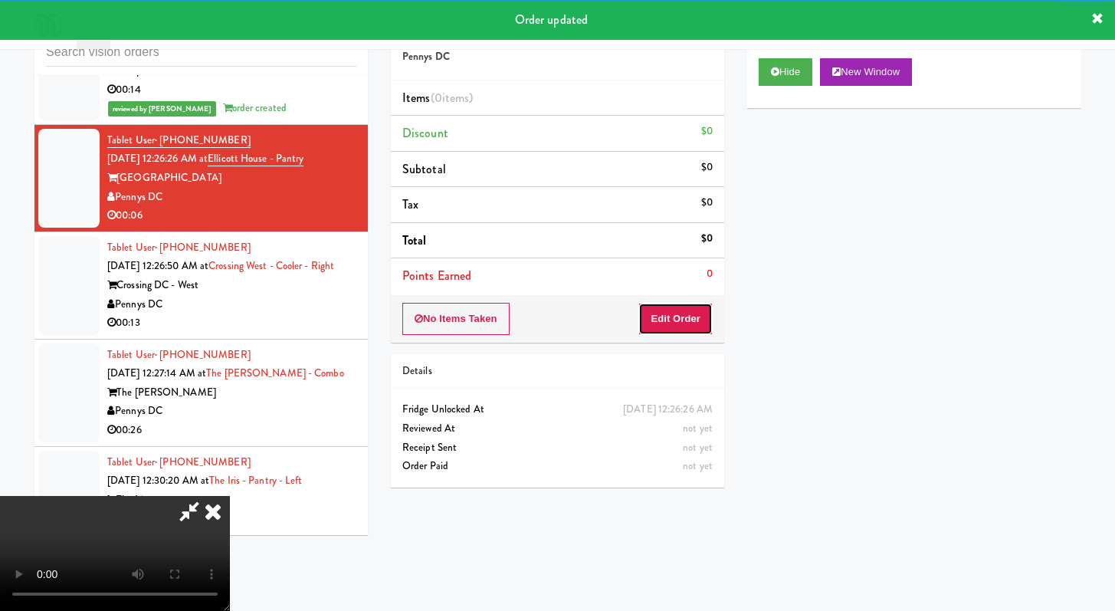
click at [683, 303] on button "Edit Order" at bounding box center [675, 319] width 74 height 32
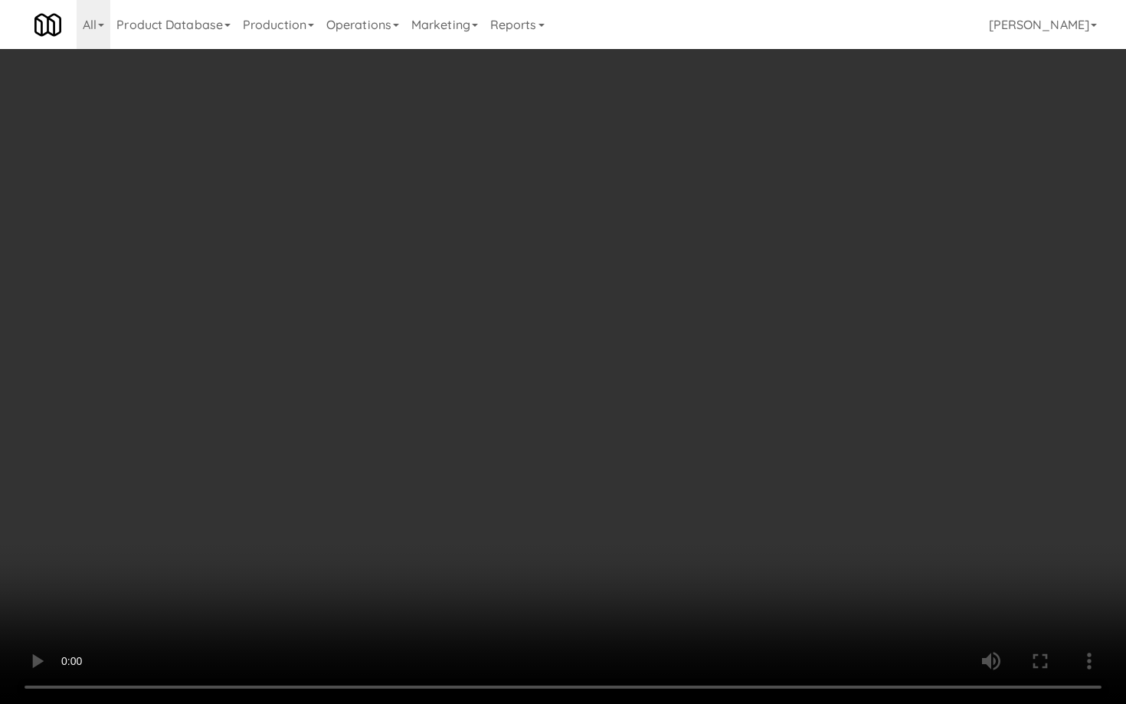
click at [572, 502] on video at bounding box center [563, 352] width 1126 height 704
click at [605, 480] on video at bounding box center [563, 352] width 1126 height 704
click at [646, 474] on video at bounding box center [563, 352] width 1126 height 704
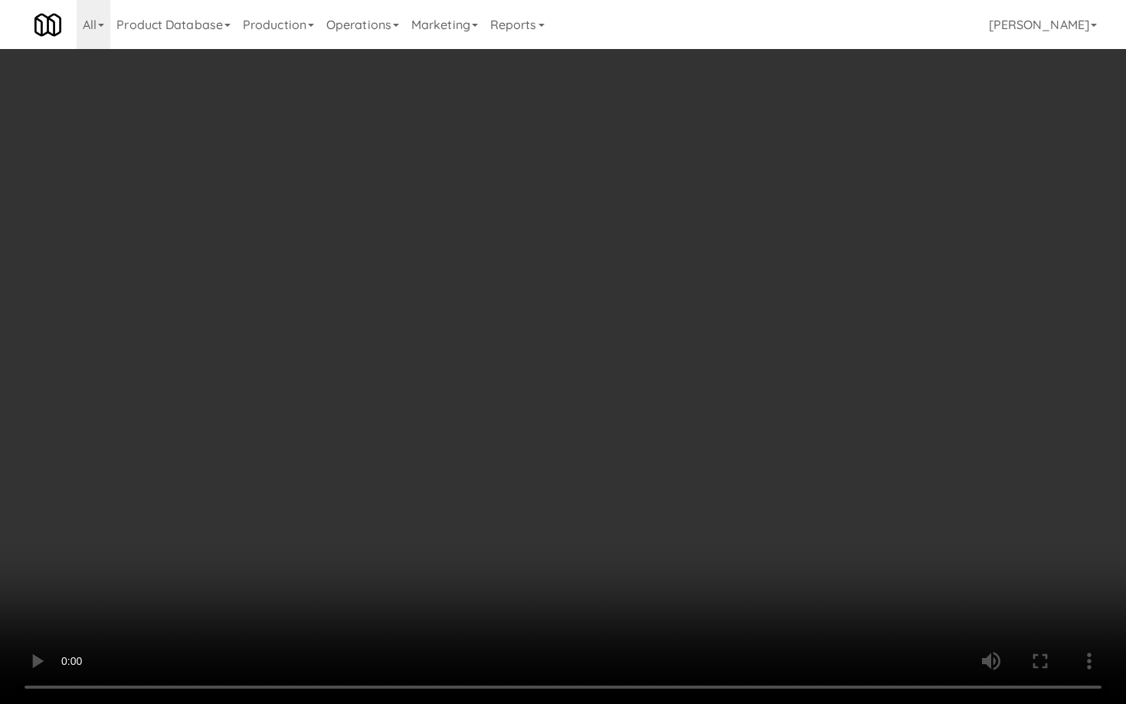
click at [651, 497] on video at bounding box center [563, 352] width 1126 height 704
click at [740, 496] on video at bounding box center [563, 352] width 1126 height 704
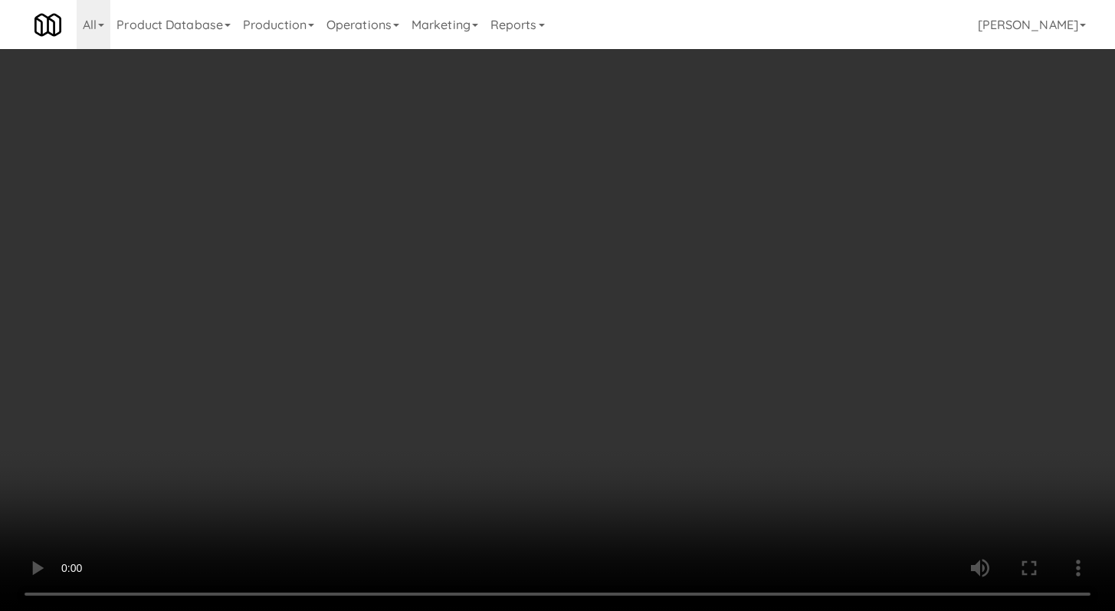
scroll to position [1646, 0]
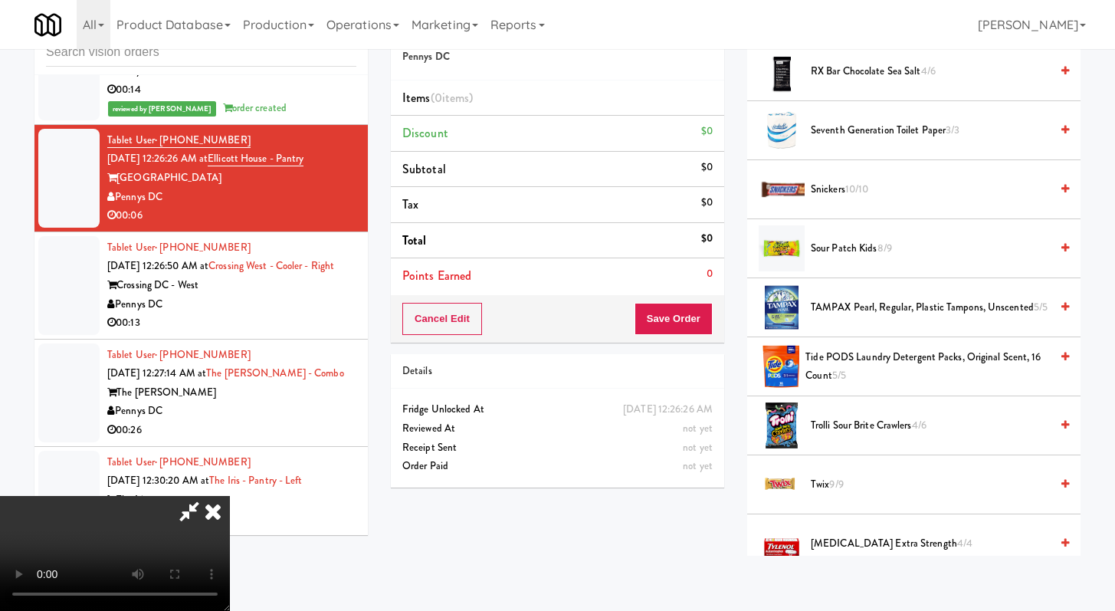
click at [817, 479] on span "Twix 9/9" at bounding box center [930, 484] width 239 height 19
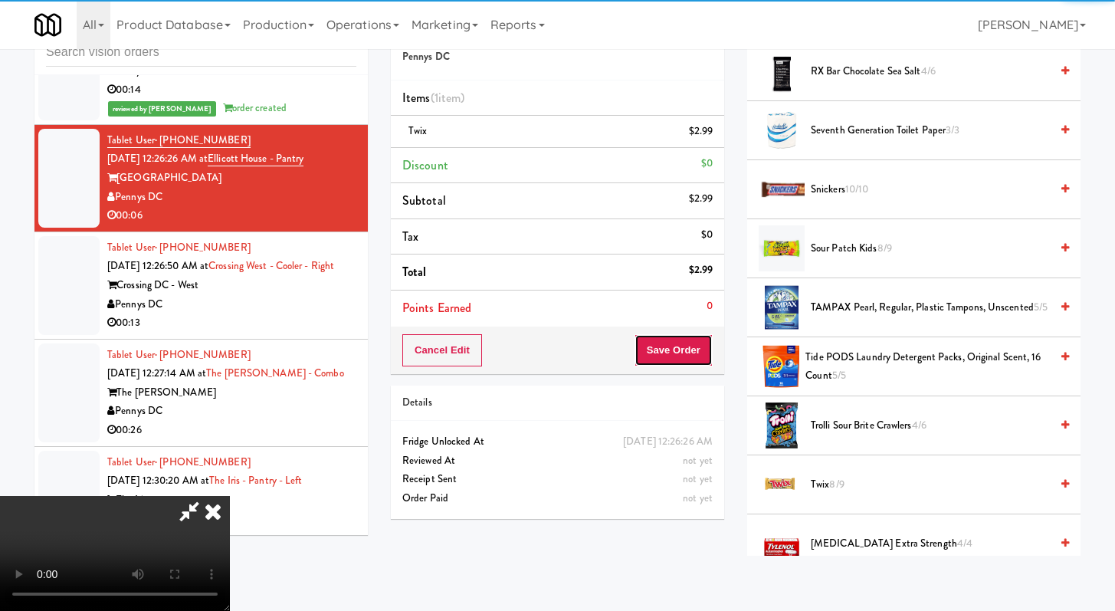
click at [709, 361] on button "Save Order" at bounding box center [674, 350] width 78 height 32
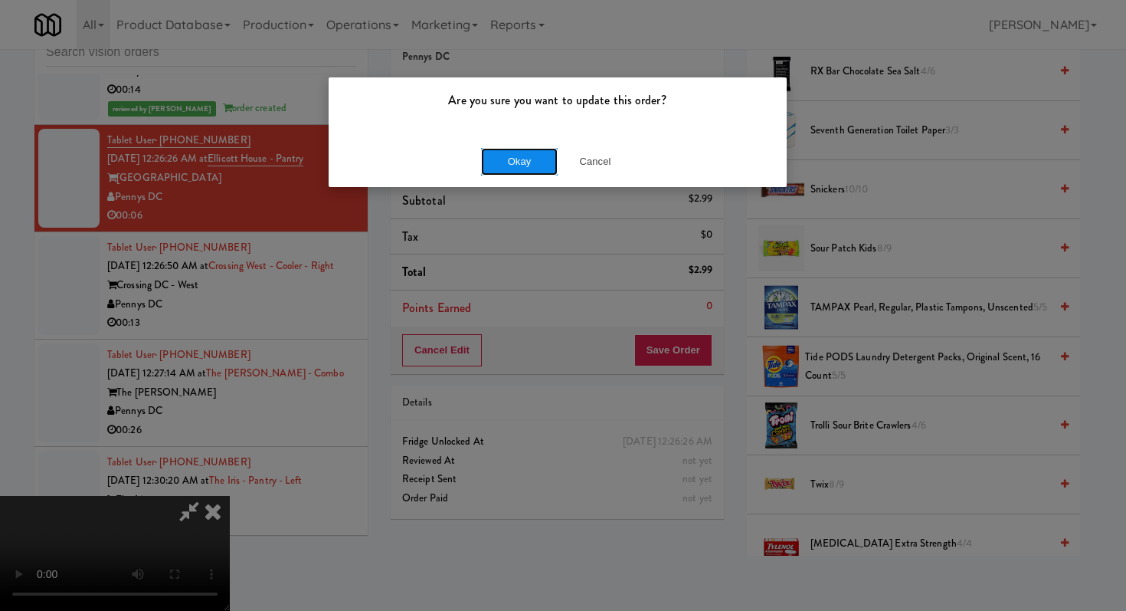
click at [513, 167] on button "Okay" at bounding box center [519, 162] width 77 height 28
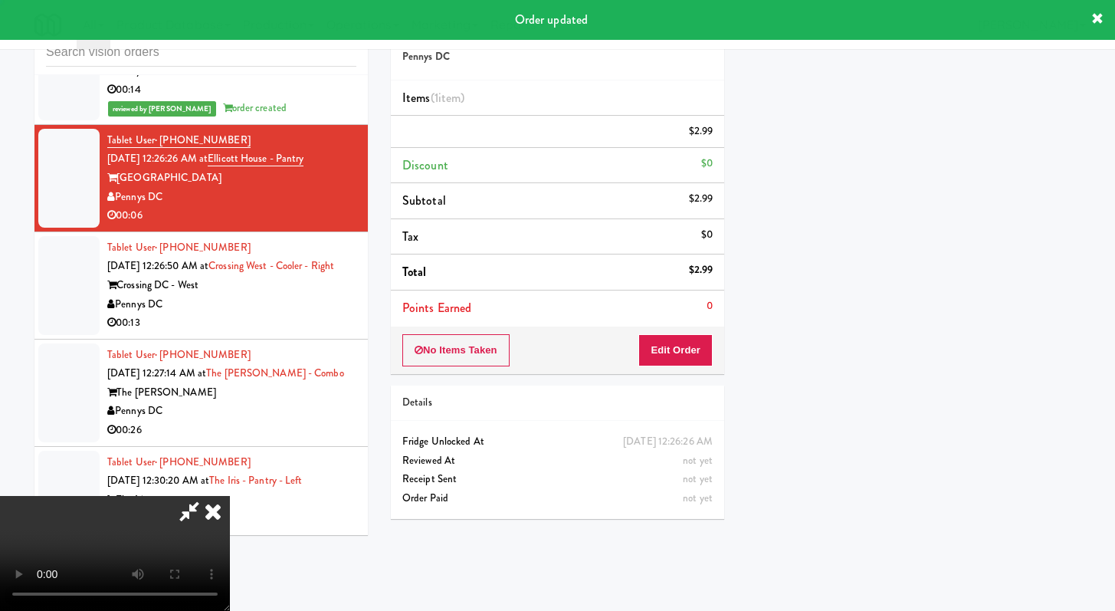
scroll to position [65, 0]
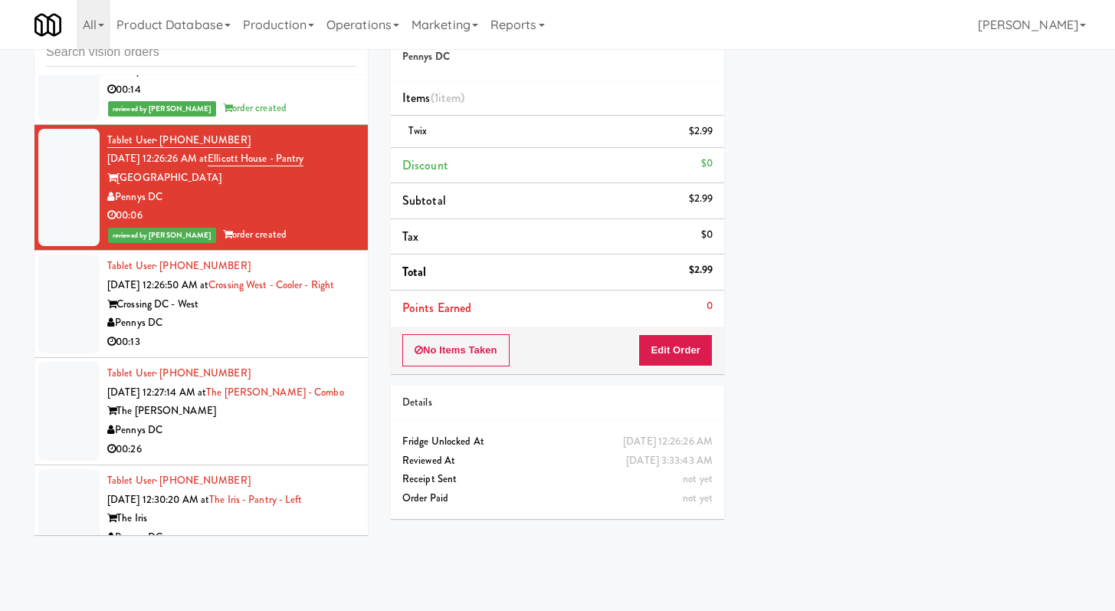
click at [320, 333] on div "Pennys DC" at bounding box center [231, 322] width 249 height 19
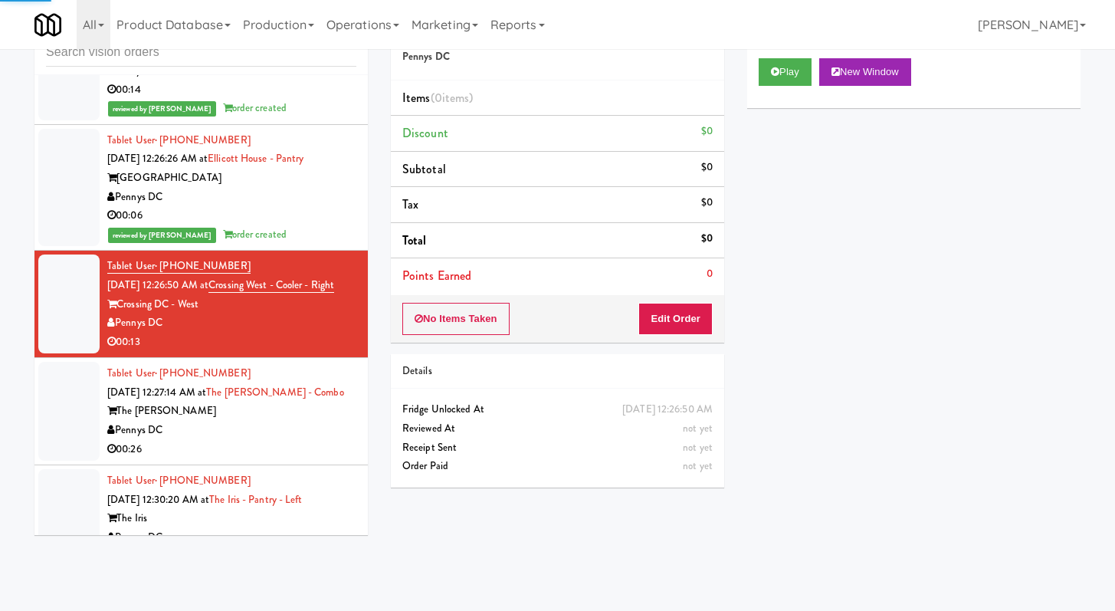
click at [757, 61] on div "Play New Window" at bounding box center [913, 77] width 333 height 61
click at [772, 70] on icon at bounding box center [775, 72] width 8 height 10
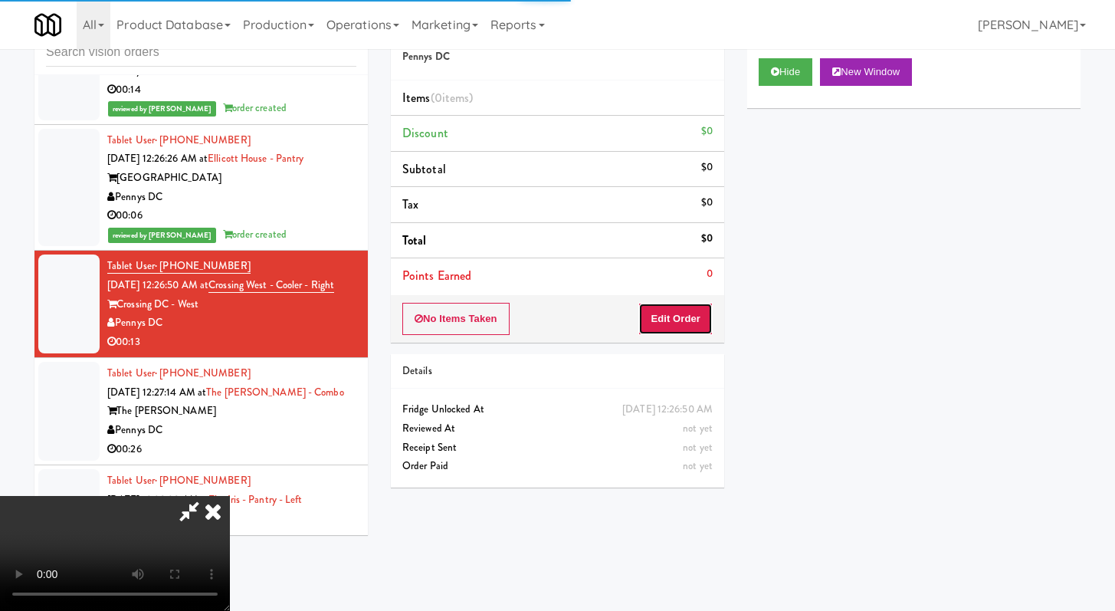
click at [694, 320] on button "Edit Order" at bounding box center [675, 319] width 74 height 32
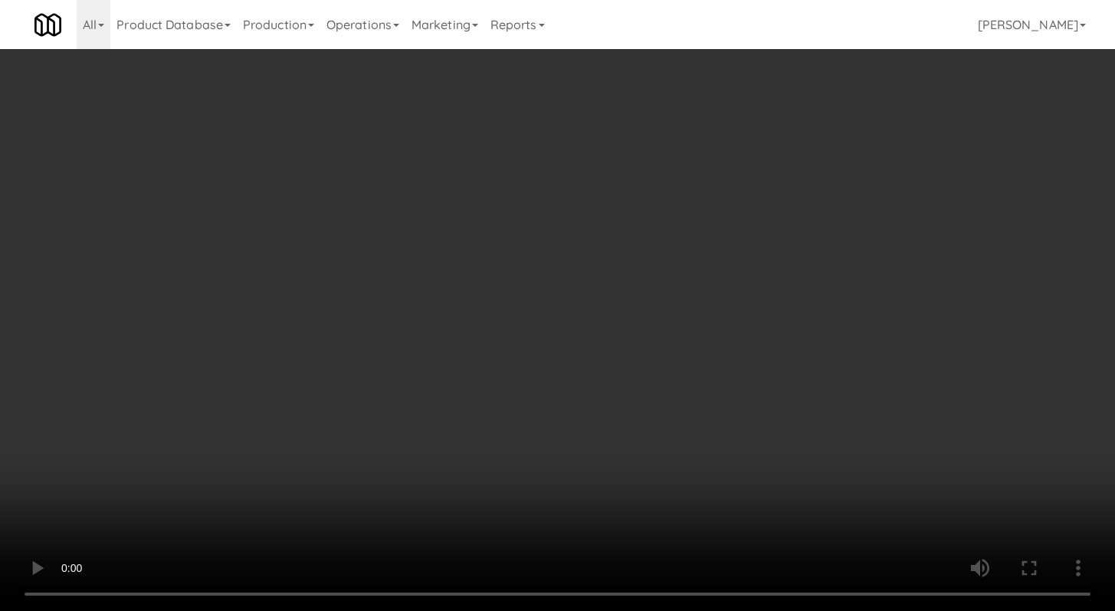
scroll to position [1261, 0]
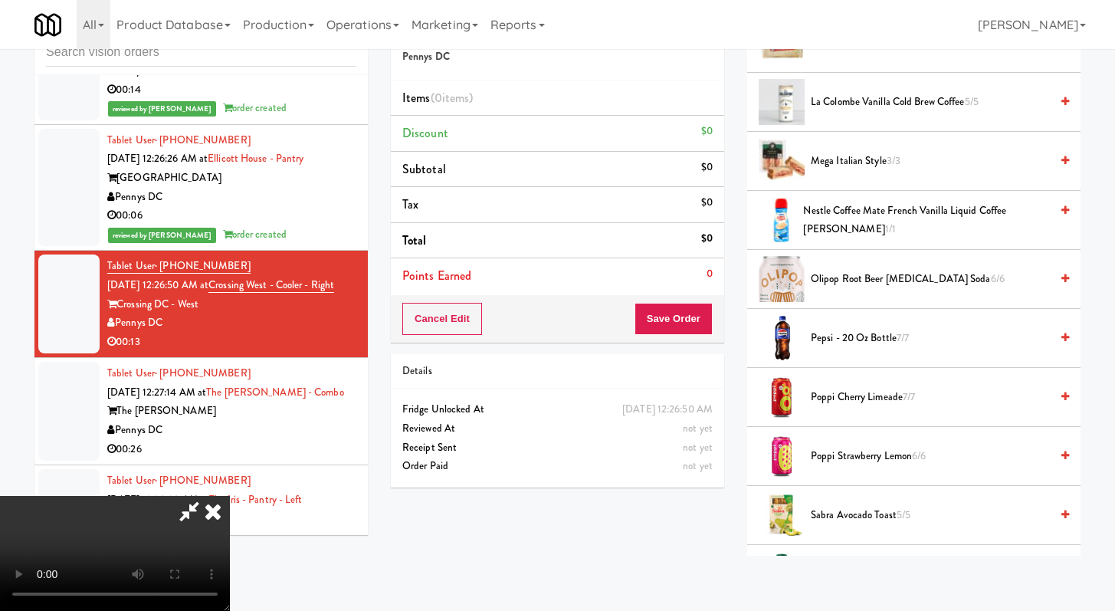
click at [881, 106] on span "La Colombe Vanilla Cold Brew Coffee 5/5" at bounding box center [930, 102] width 239 height 19
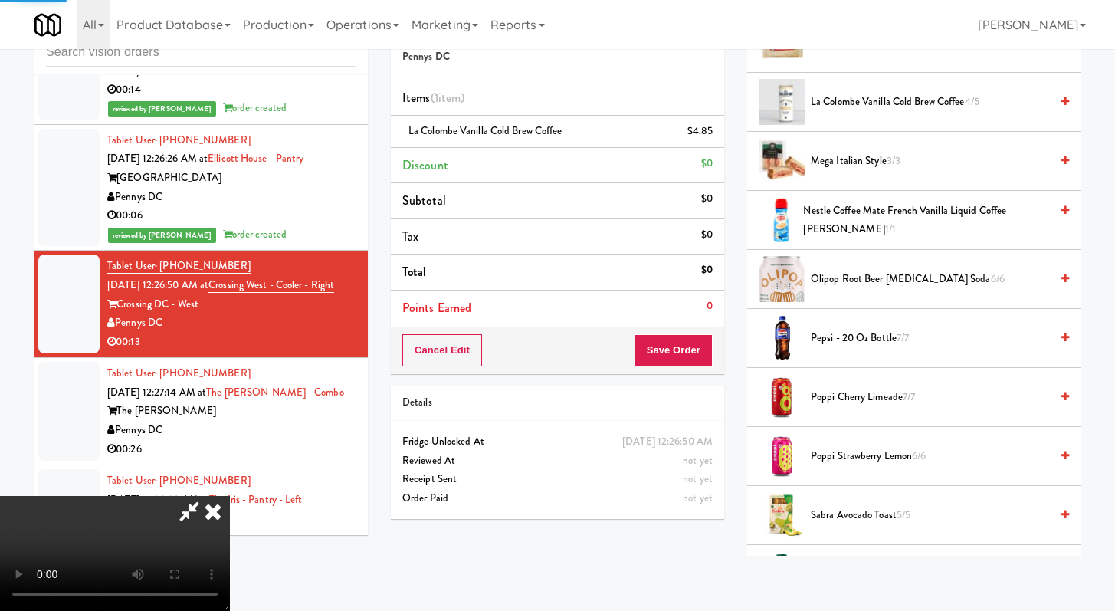
click at [694, 369] on div "Cancel Edit Save Order" at bounding box center [557, 350] width 333 height 48
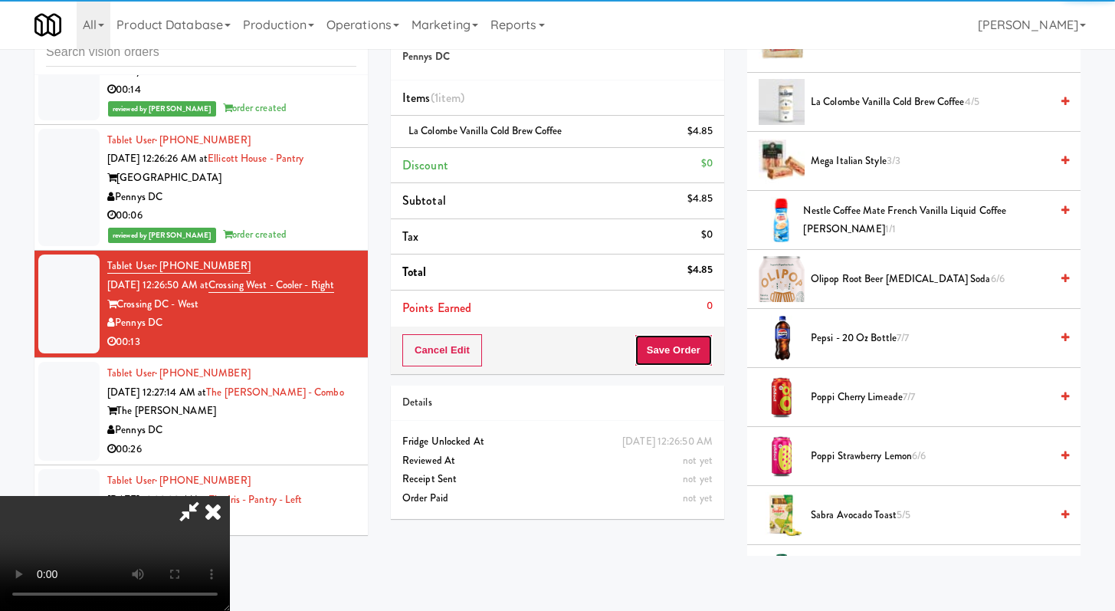
click at [710, 344] on button "Save Order" at bounding box center [674, 350] width 78 height 32
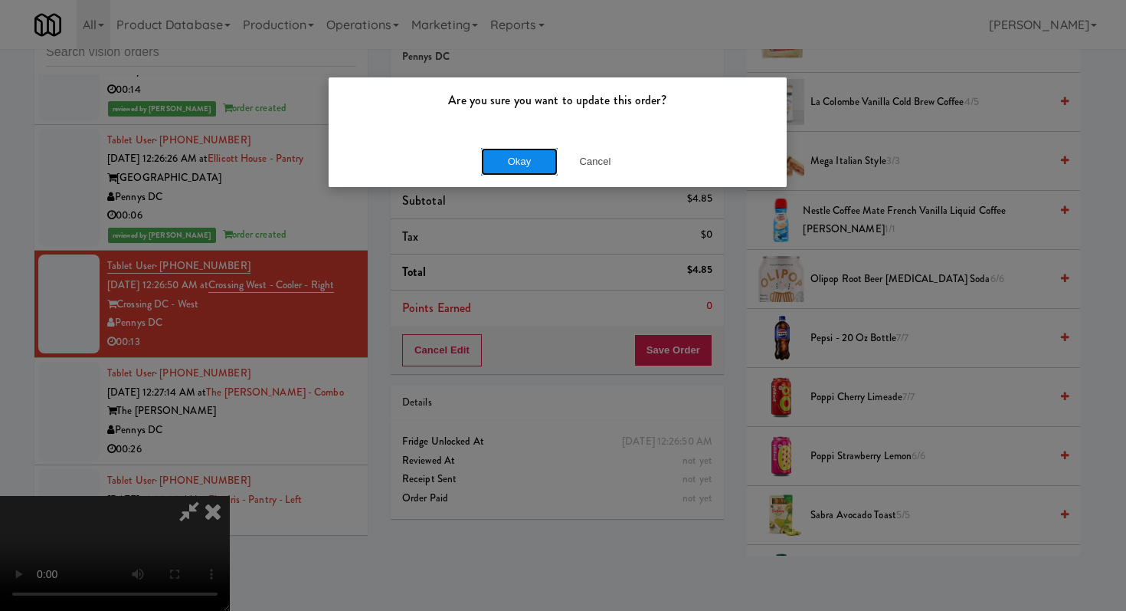
click at [537, 162] on button "Okay" at bounding box center [519, 162] width 77 height 28
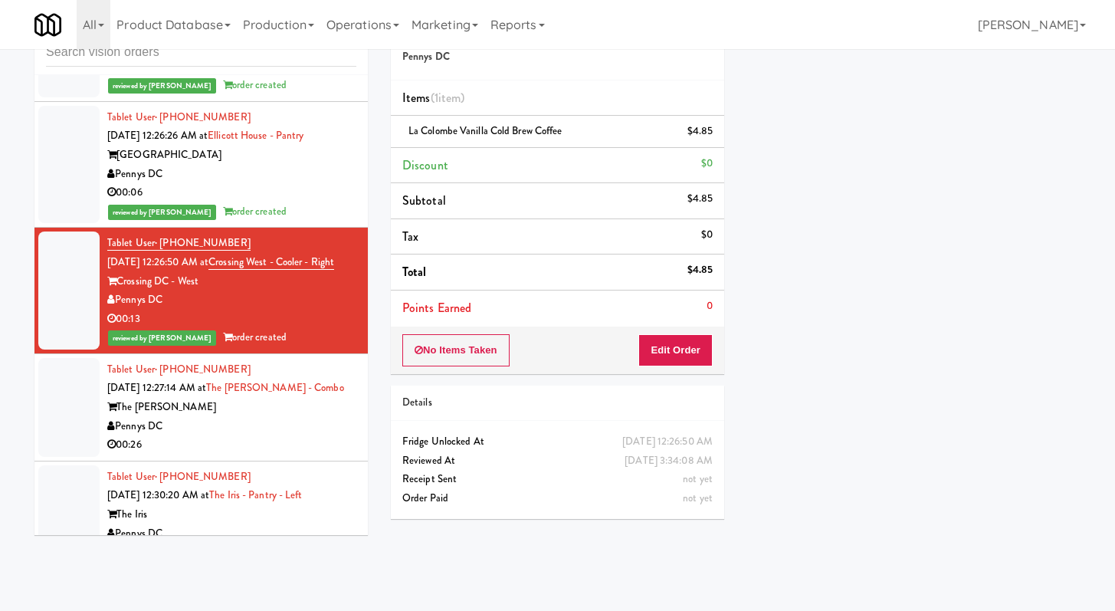
scroll to position [4158, 0]
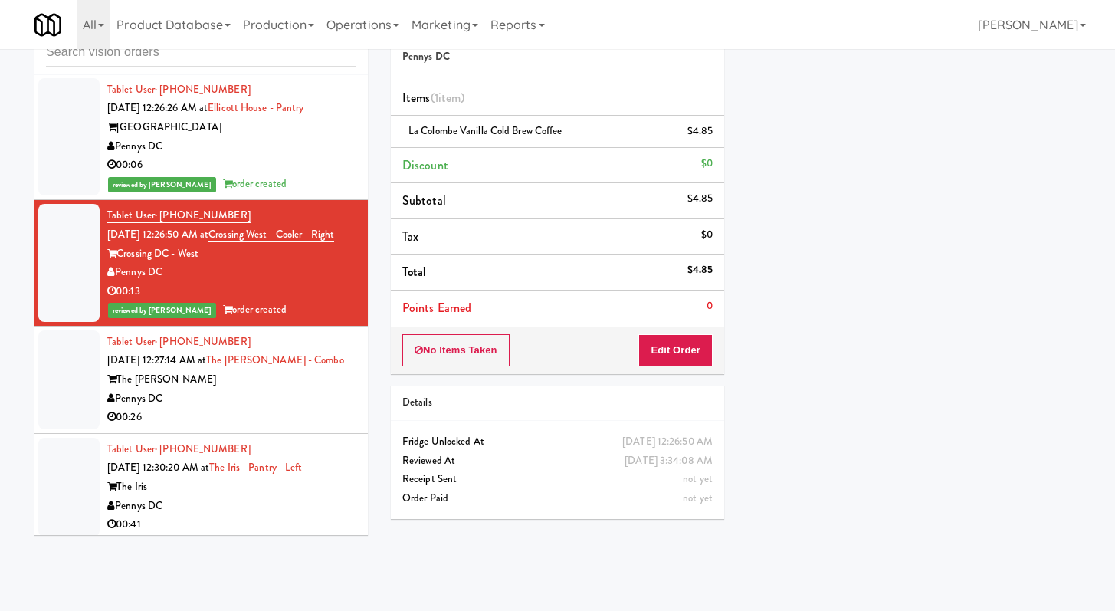
click at [284, 427] on div "00:26" at bounding box center [231, 417] width 249 height 19
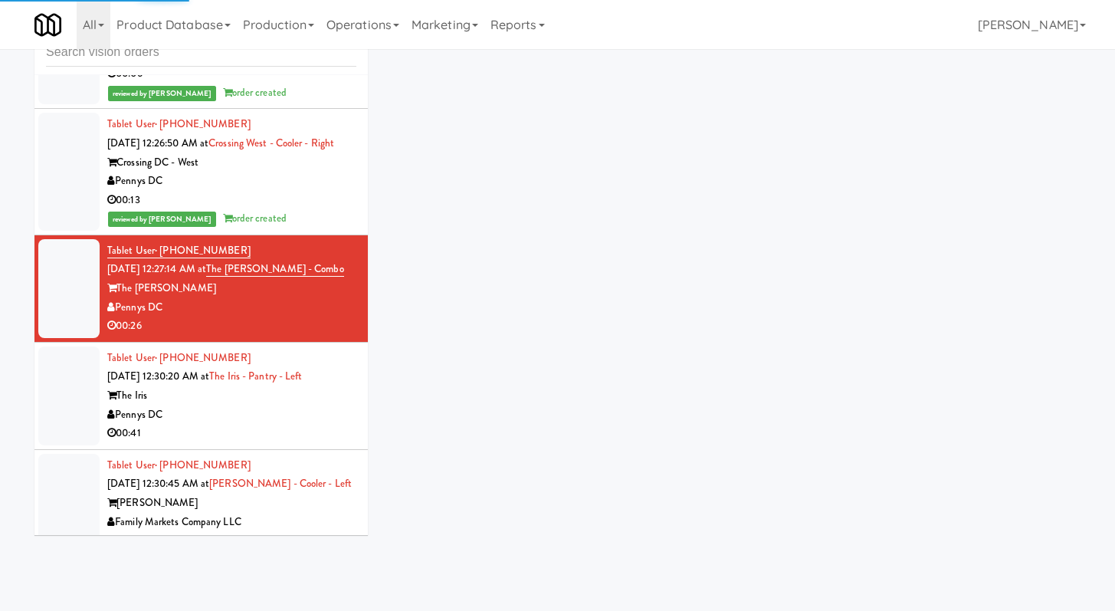
scroll to position [4266, 0]
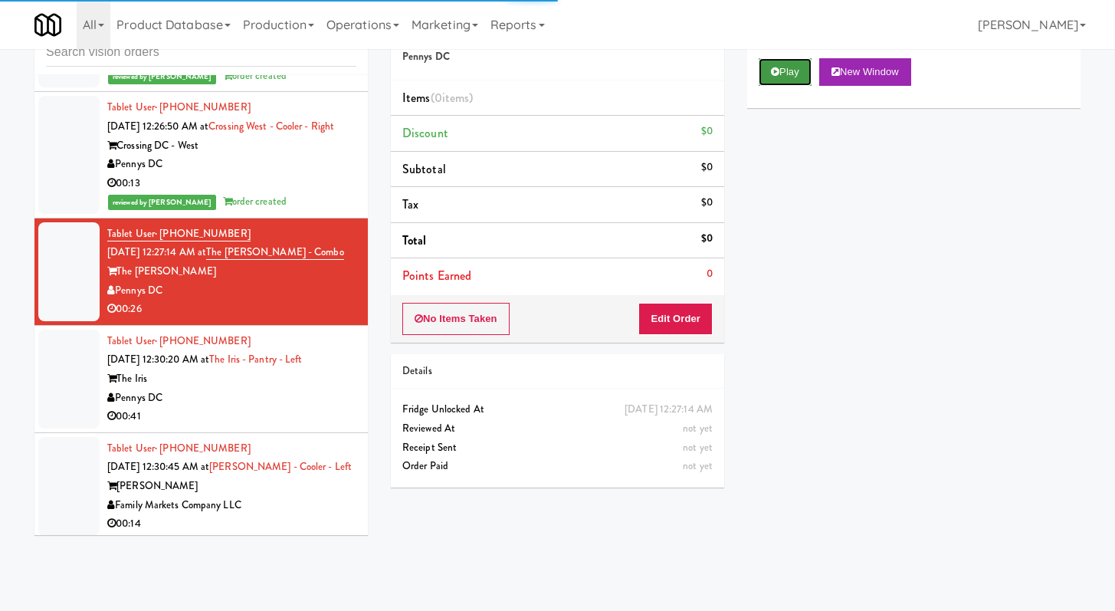
click at [781, 74] on button "Play" at bounding box center [785, 72] width 53 height 28
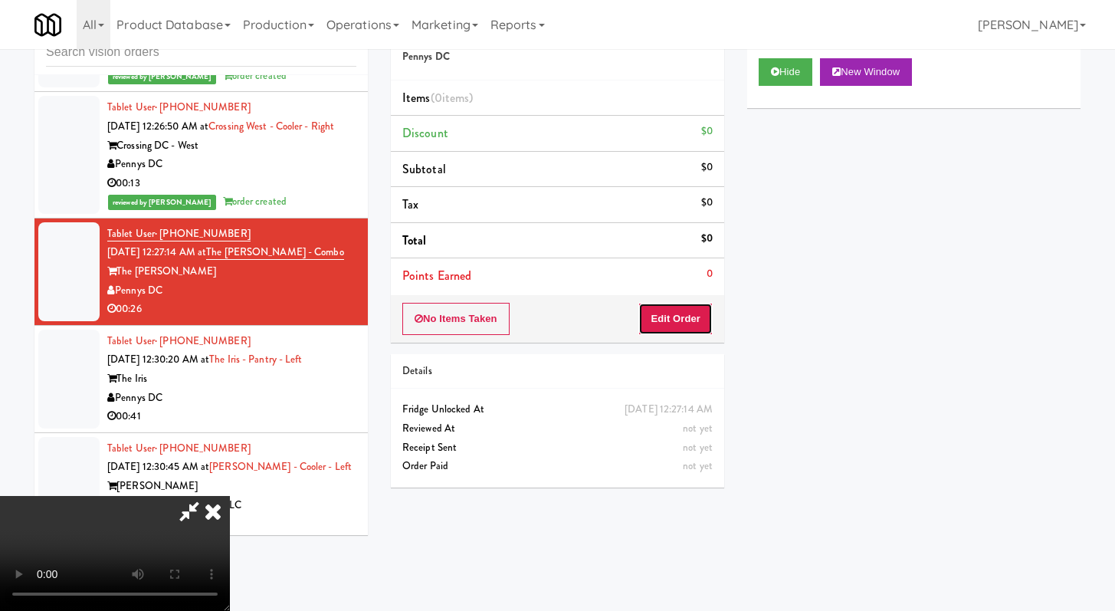
click at [686, 307] on button "Edit Order" at bounding box center [675, 319] width 74 height 32
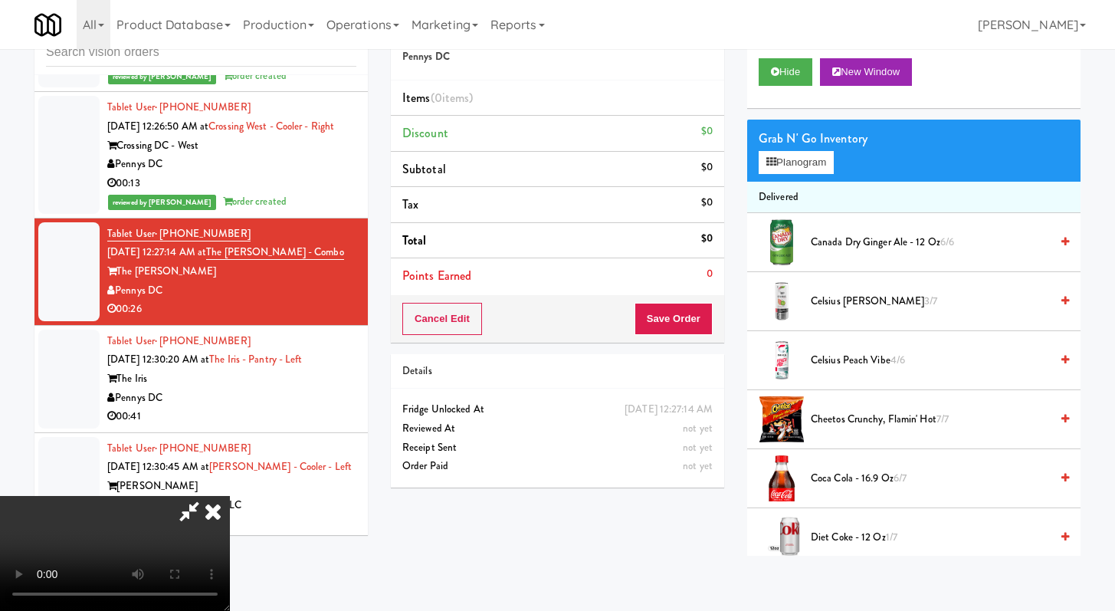
scroll to position [0, 0]
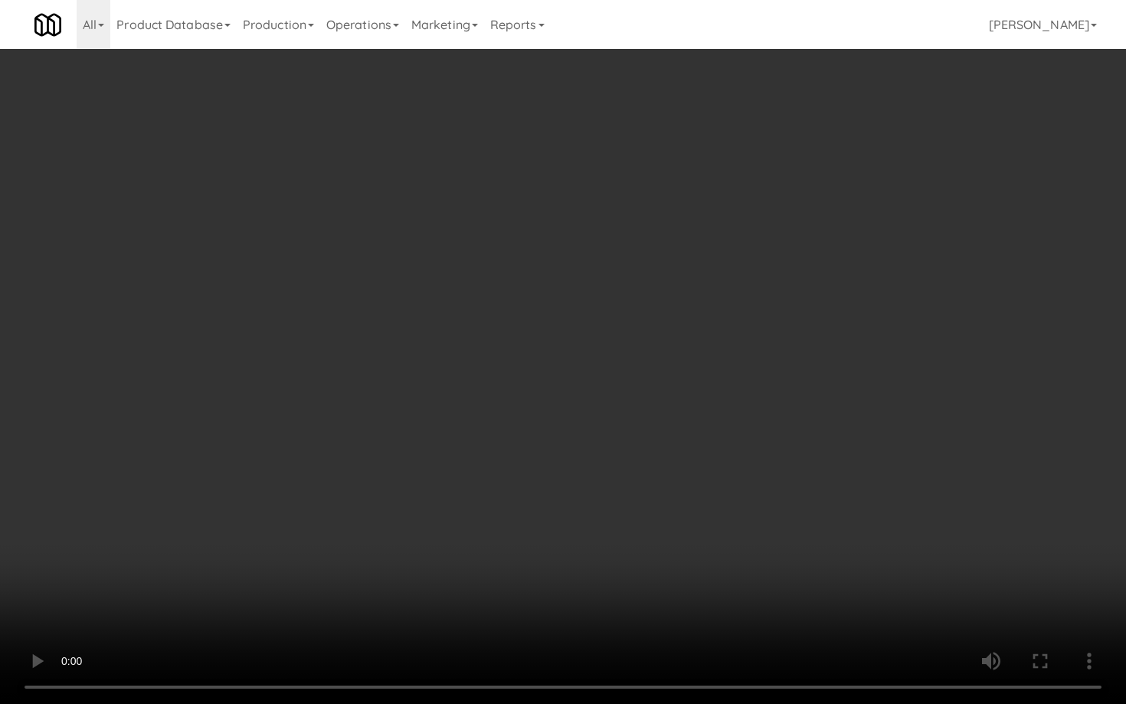
click at [537, 390] on video at bounding box center [563, 352] width 1126 height 704
click at [527, 410] on video at bounding box center [563, 352] width 1126 height 704
click at [602, 381] on video at bounding box center [563, 352] width 1126 height 704
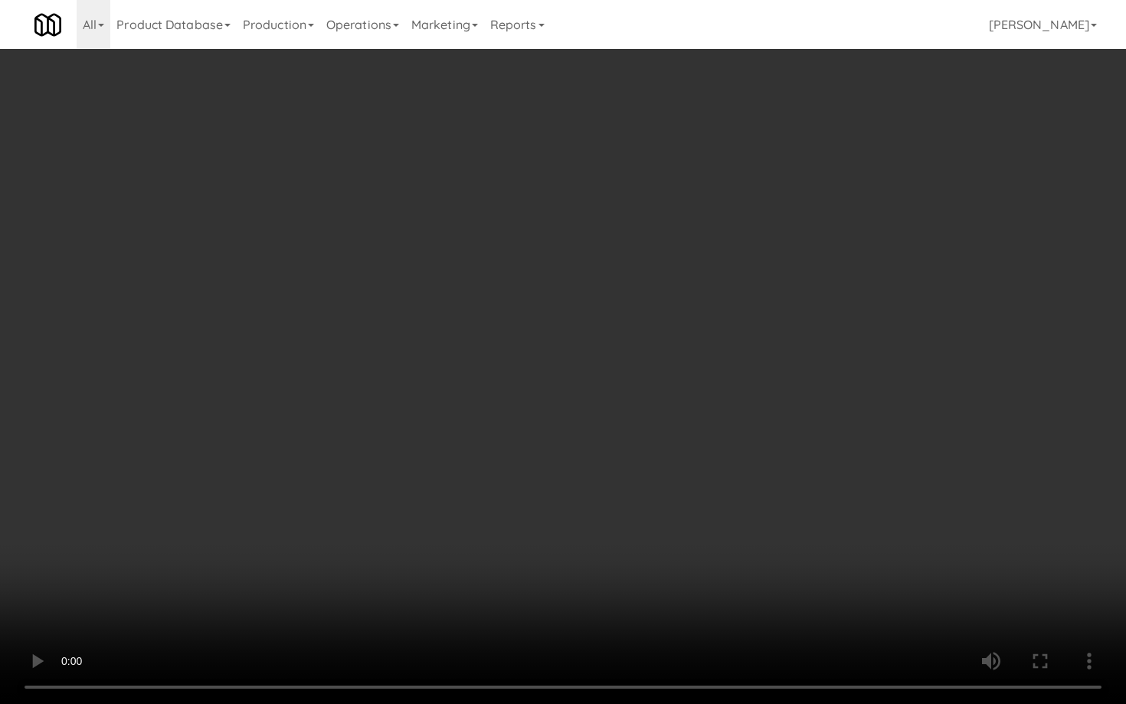
click at [602, 382] on video at bounding box center [563, 352] width 1126 height 704
click at [611, 376] on video at bounding box center [563, 352] width 1126 height 704
click at [616, 388] on video at bounding box center [563, 352] width 1126 height 704
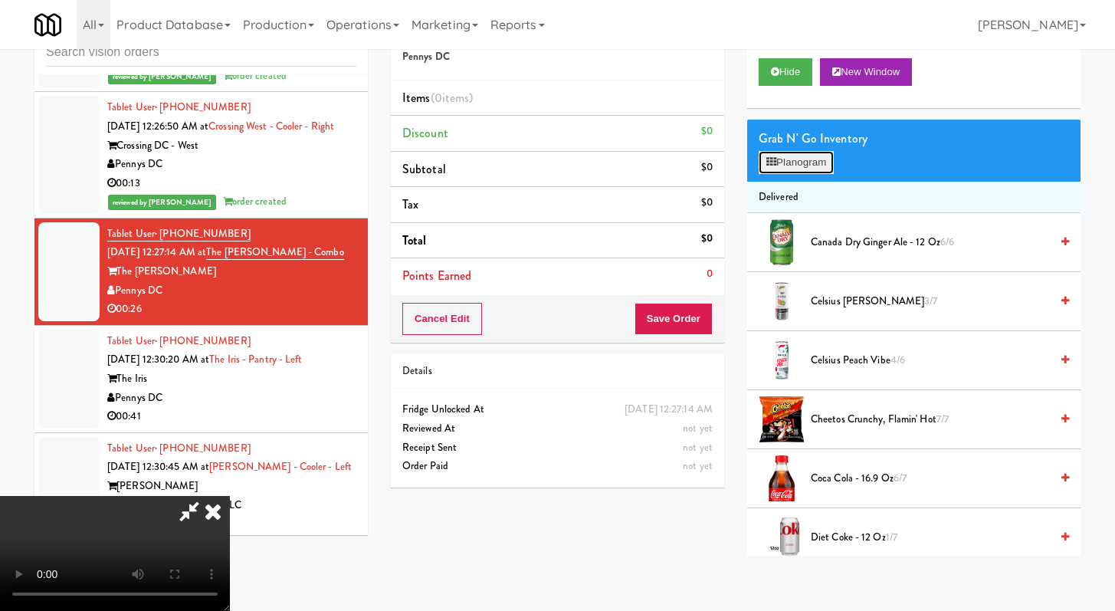
click at [815, 156] on button "Planogram" at bounding box center [796, 162] width 75 height 23
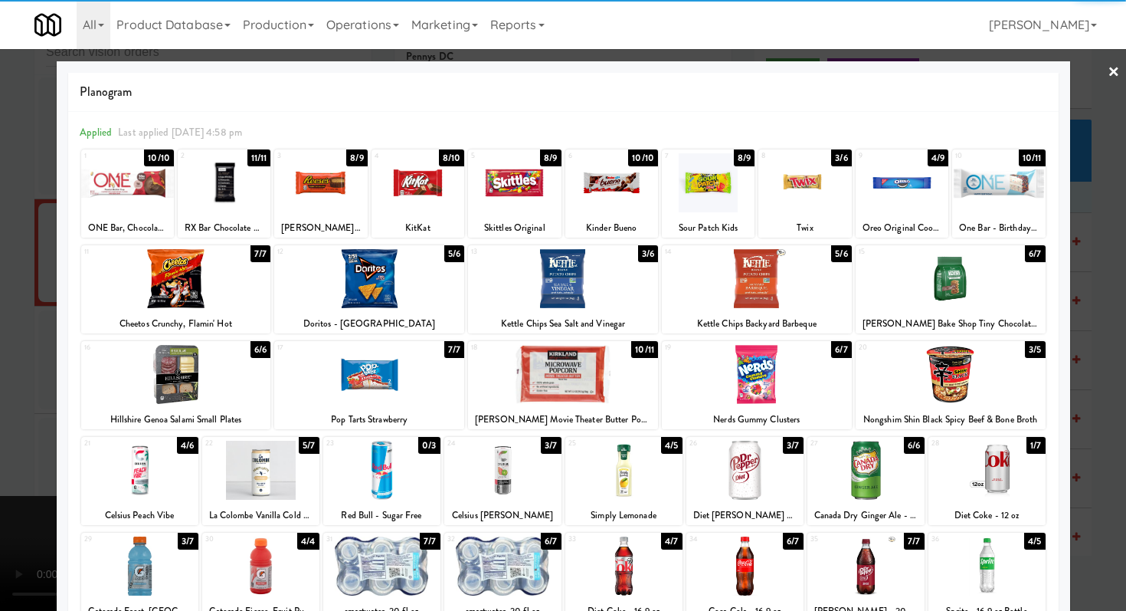
click at [926, 370] on div at bounding box center [951, 374] width 190 height 59
click at [154, 536] on div "29 3/7 Gatorade Frost, [GEOGRAPHIC_DATA]" at bounding box center [139, 577] width 117 height 88
click at [733, 383] on div at bounding box center [757, 374] width 190 height 59
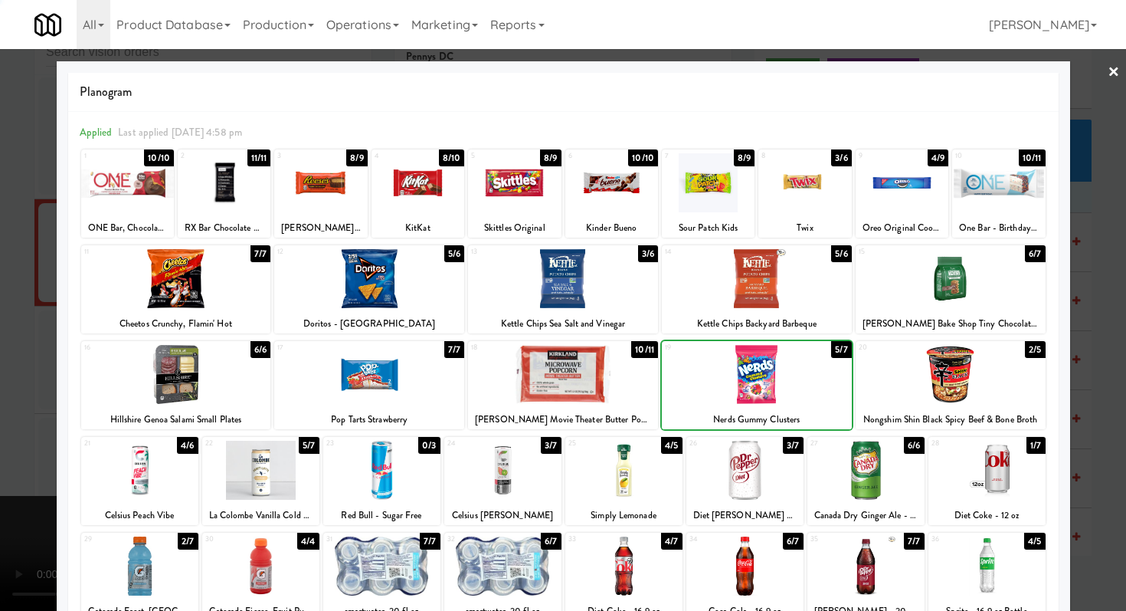
click at [0, 400] on div at bounding box center [563, 305] width 1126 height 611
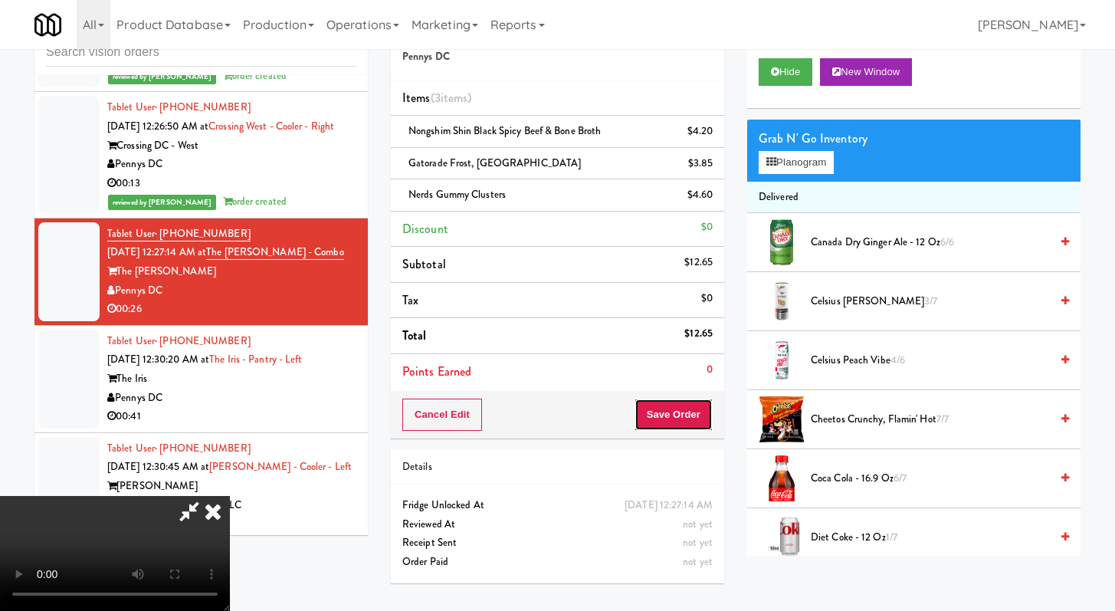
click at [692, 425] on button "Save Order" at bounding box center [674, 414] width 78 height 32
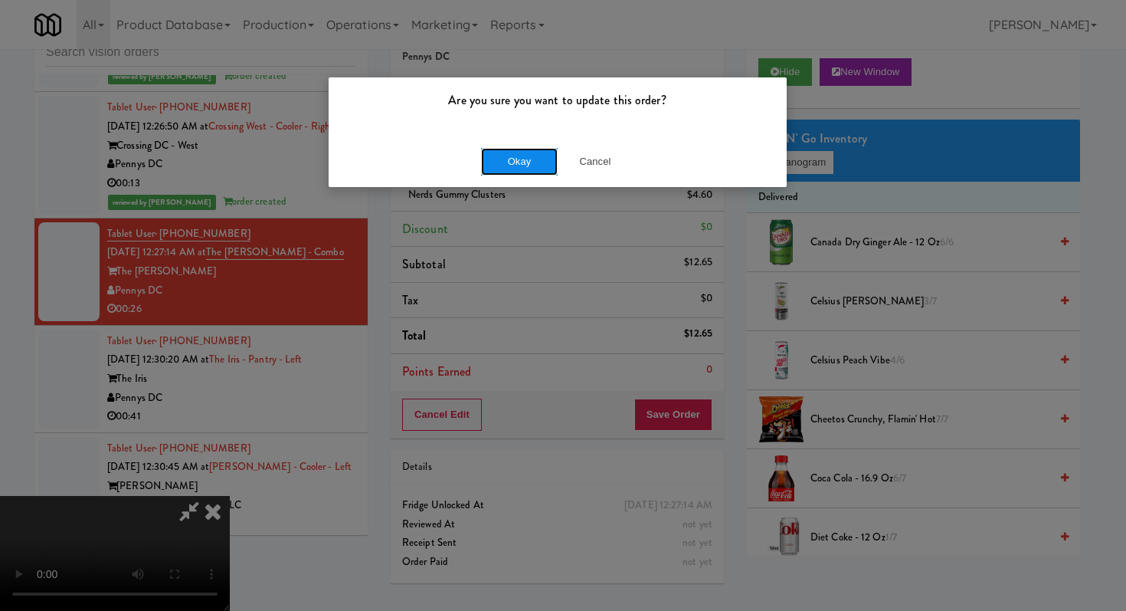
click at [529, 150] on button "Okay" at bounding box center [519, 162] width 77 height 28
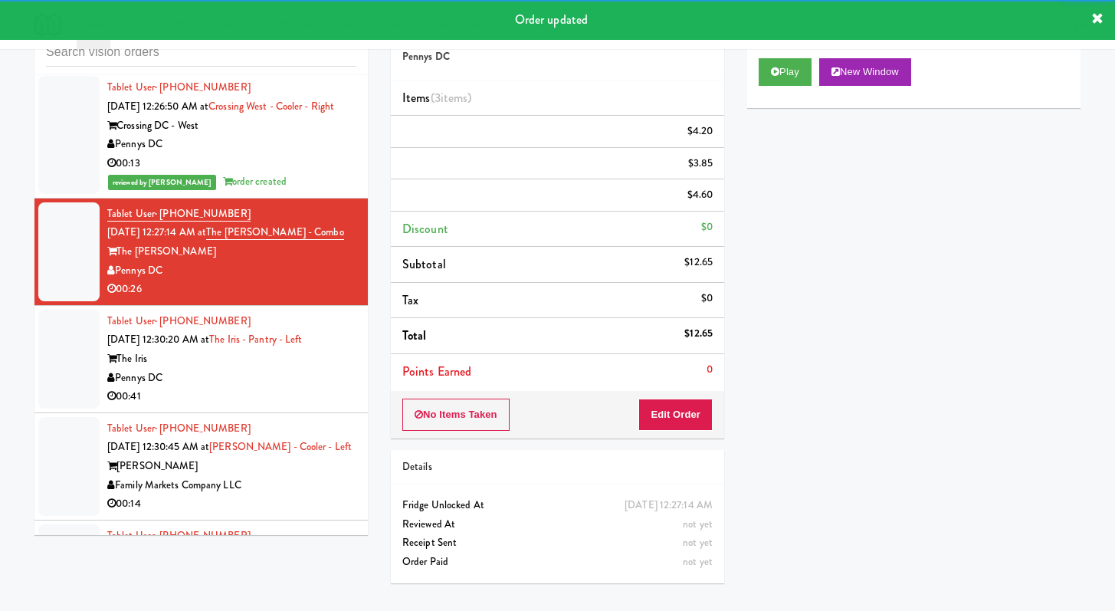
scroll to position [4308, 0]
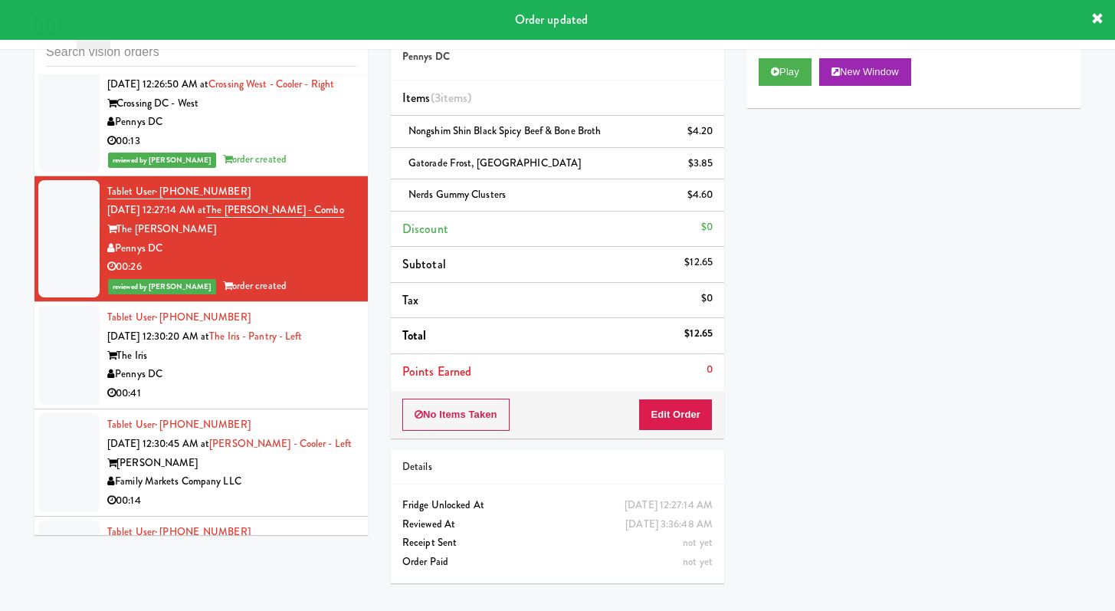
click at [255, 403] on div "00:41" at bounding box center [231, 393] width 249 height 19
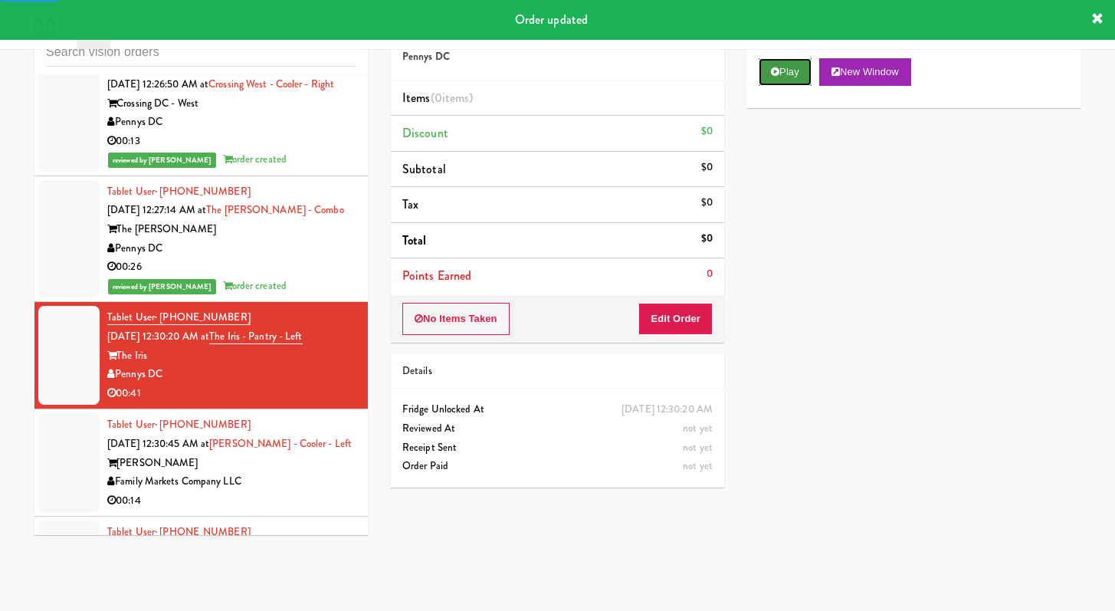
click at [792, 63] on button "Play" at bounding box center [785, 72] width 53 height 28
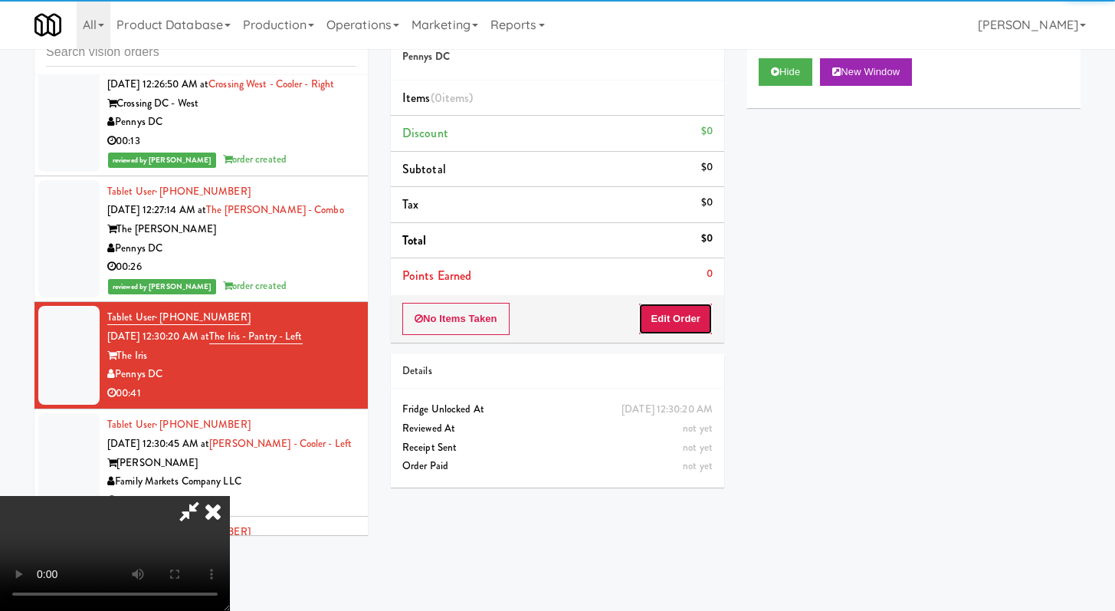
click at [688, 313] on button "Edit Order" at bounding box center [675, 319] width 74 height 32
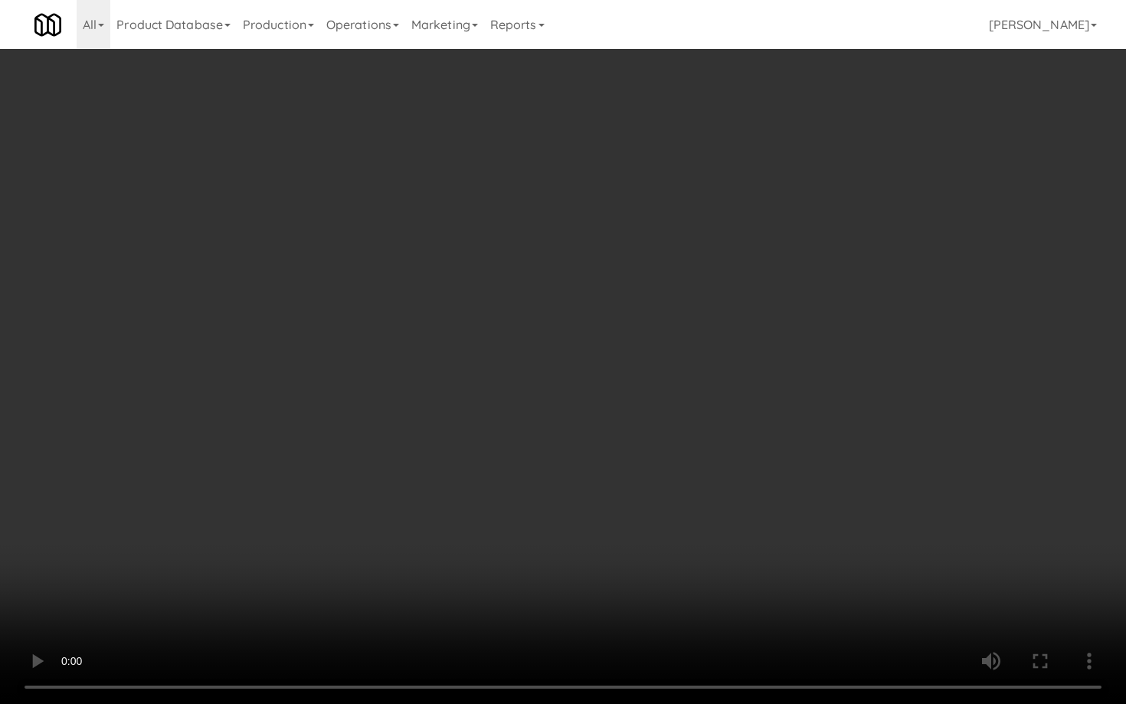
click at [583, 460] on video at bounding box center [563, 352] width 1126 height 704
click at [586, 457] on video at bounding box center [563, 352] width 1126 height 704
click at [614, 436] on video at bounding box center [563, 352] width 1126 height 704
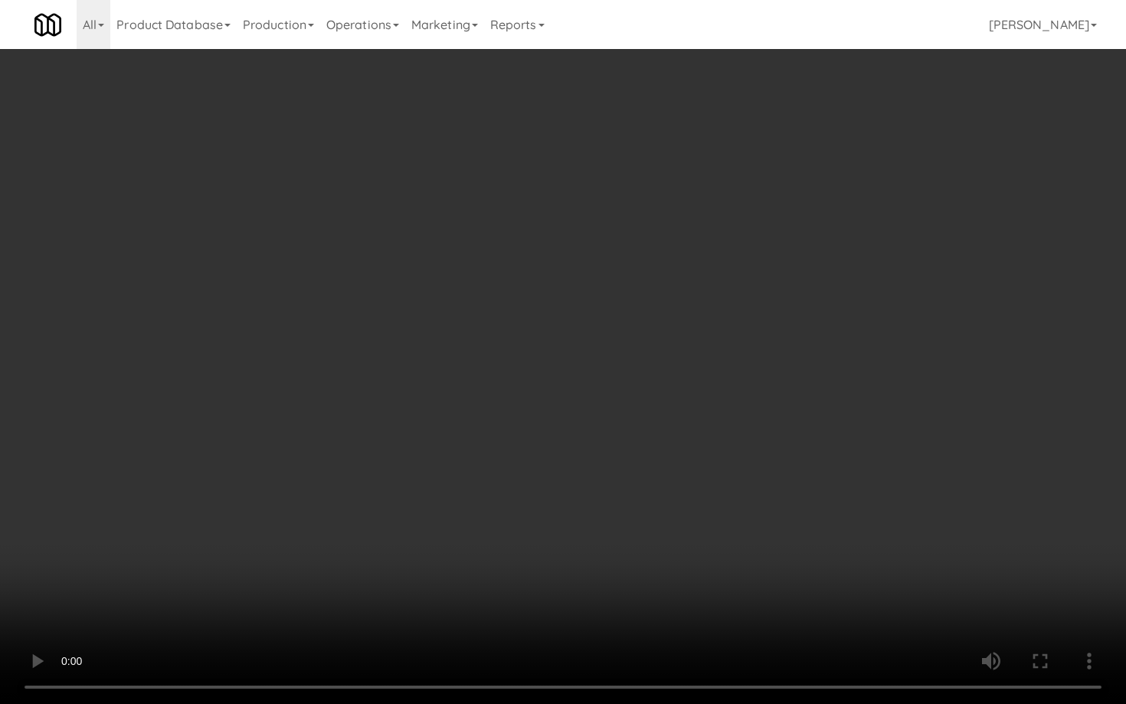
click at [614, 436] on video at bounding box center [563, 352] width 1126 height 704
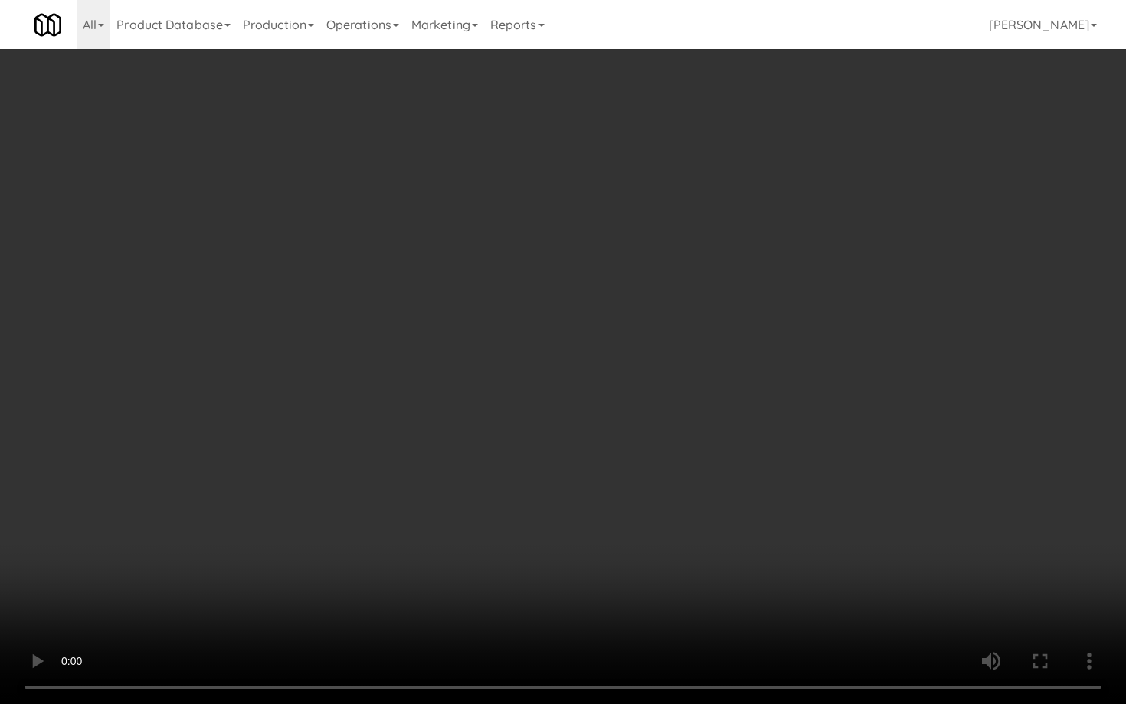
click at [614, 436] on video at bounding box center [563, 352] width 1126 height 704
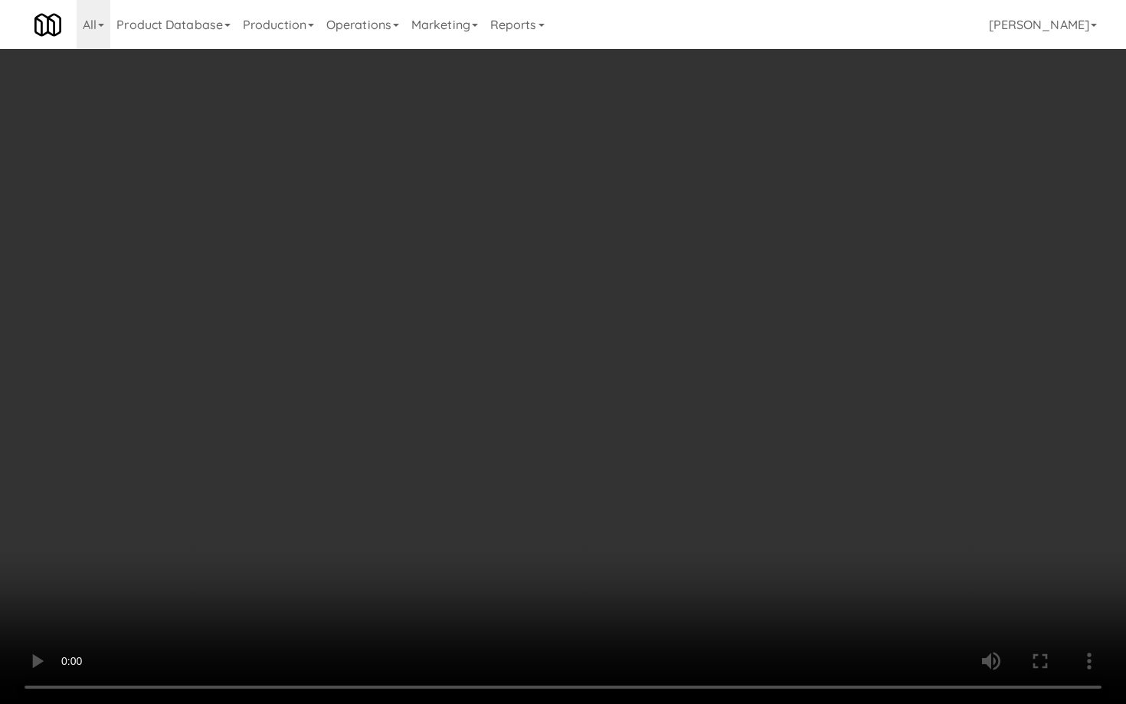
click at [625, 428] on video at bounding box center [563, 352] width 1126 height 704
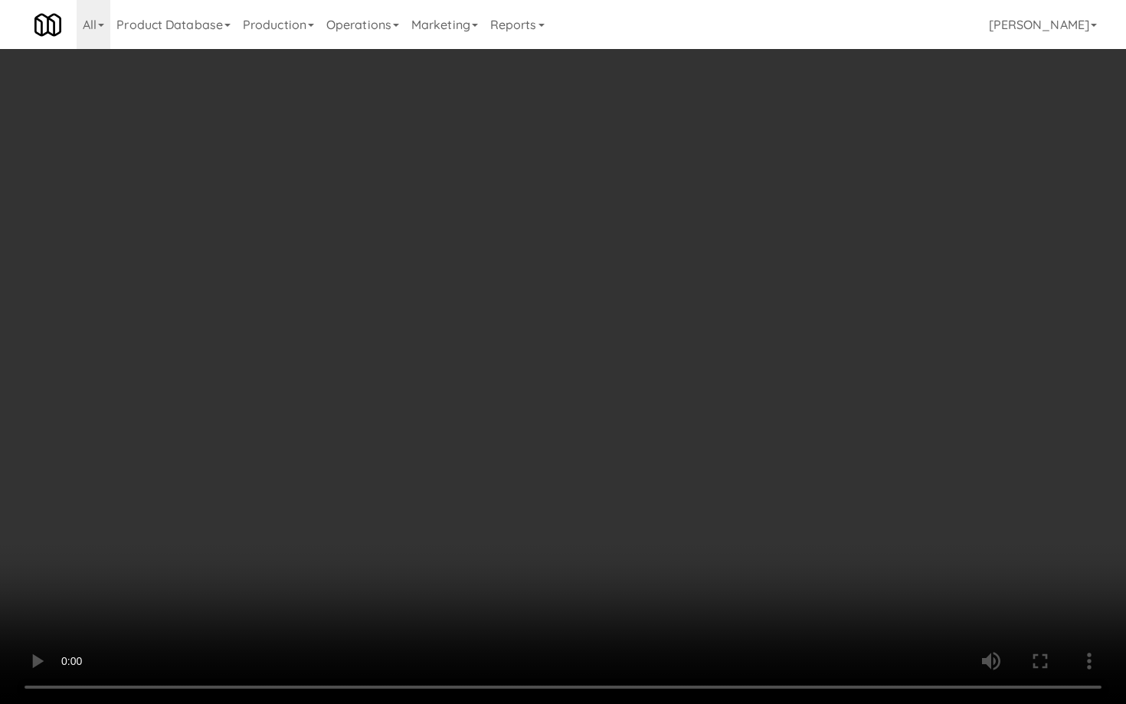
click at [625, 428] on video at bounding box center [563, 352] width 1126 height 704
click at [807, 478] on video at bounding box center [563, 352] width 1126 height 704
click at [812, 432] on video at bounding box center [563, 352] width 1126 height 704
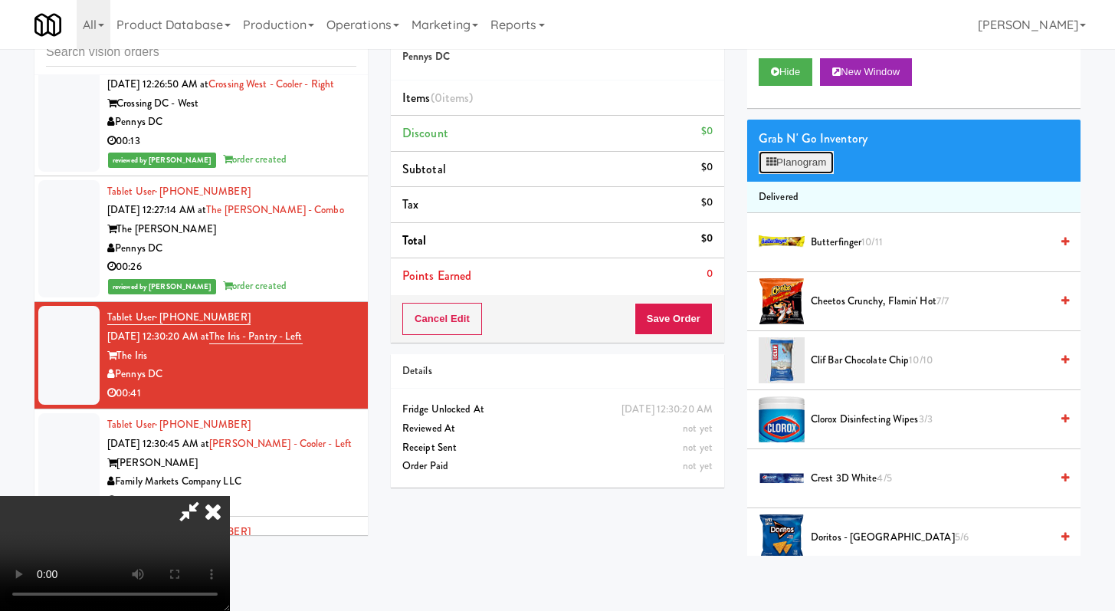
click at [799, 172] on button "Planogram" at bounding box center [796, 162] width 75 height 23
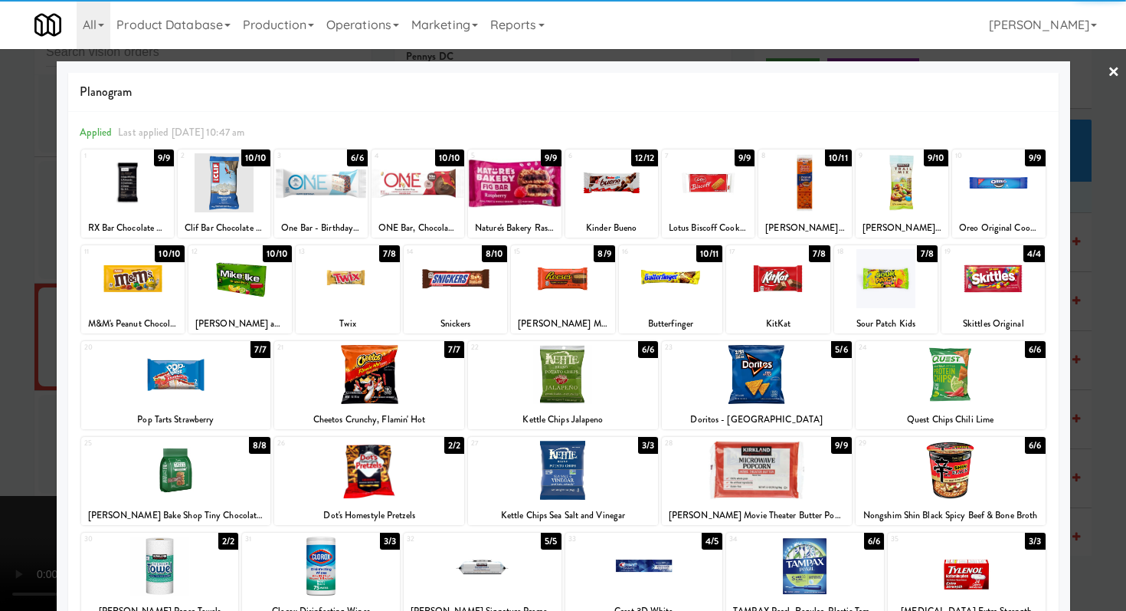
click at [576, 382] on div at bounding box center [563, 374] width 190 height 59
click at [720, 378] on div at bounding box center [757, 374] width 190 height 59
click at [908, 377] on div at bounding box center [951, 374] width 190 height 59
click at [535, 486] on div at bounding box center [563, 470] width 190 height 59
click at [725, 370] on div at bounding box center [757, 374] width 190 height 59
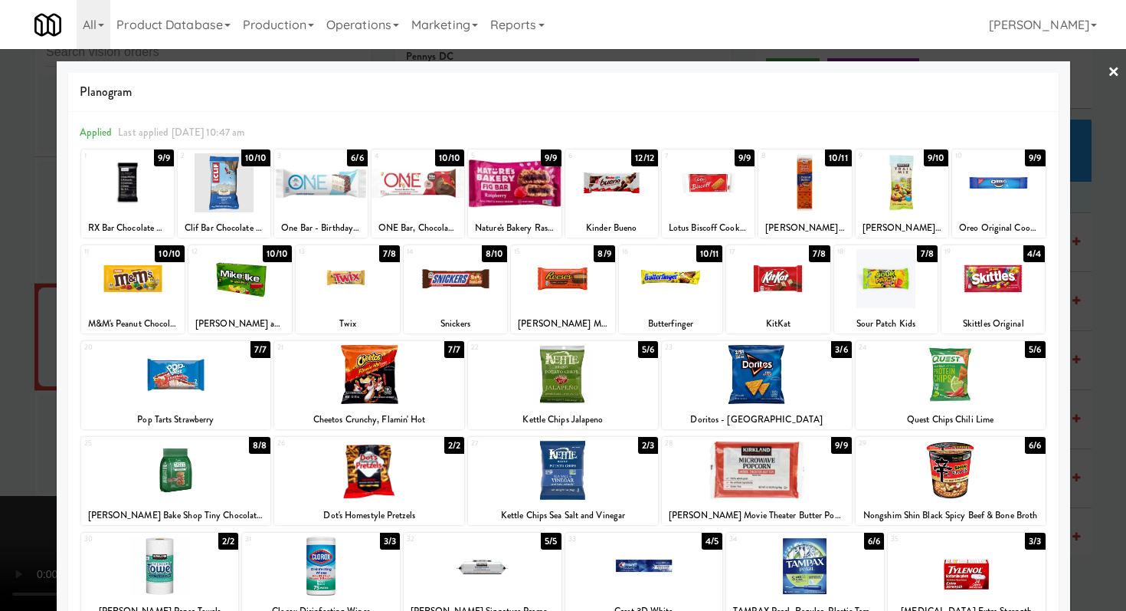
click at [0, 411] on div at bounding box center [563, 305] width 1126 height 611
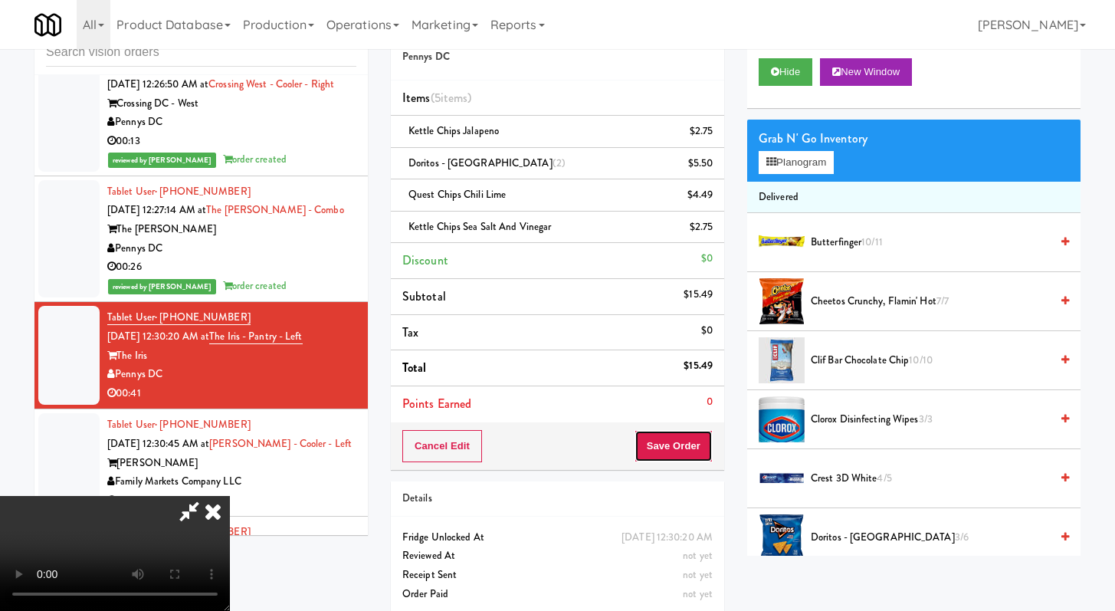
click at [676, 445] on button "Save Order" at bounding box center [674, 446] width 78 height 32
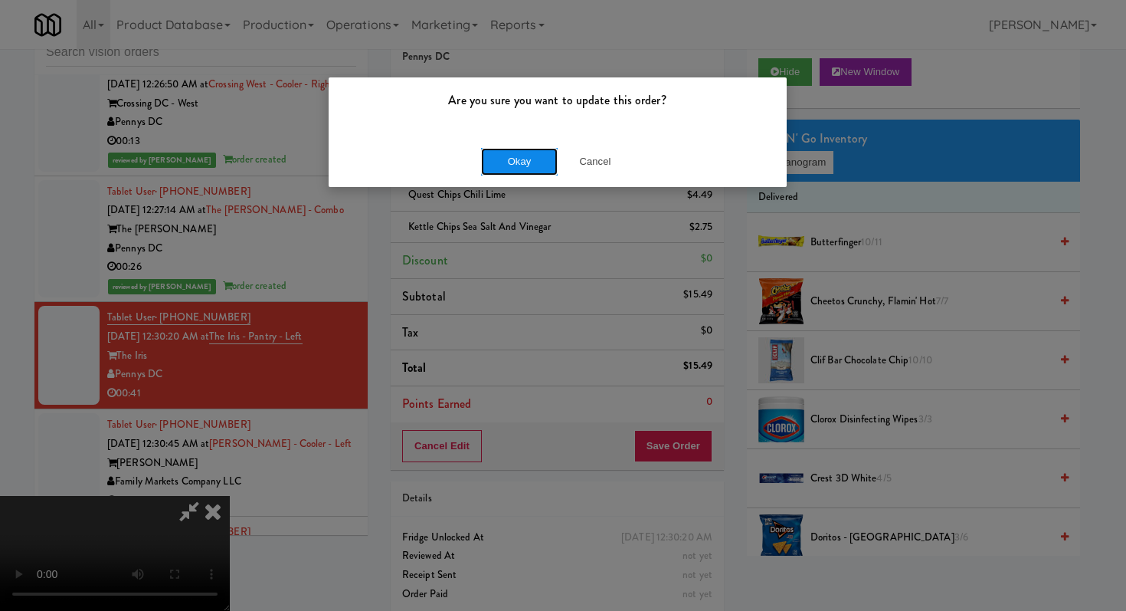
click at [516, 172] on button "Okay" at bounding box center [519, 162] width 77 height 28
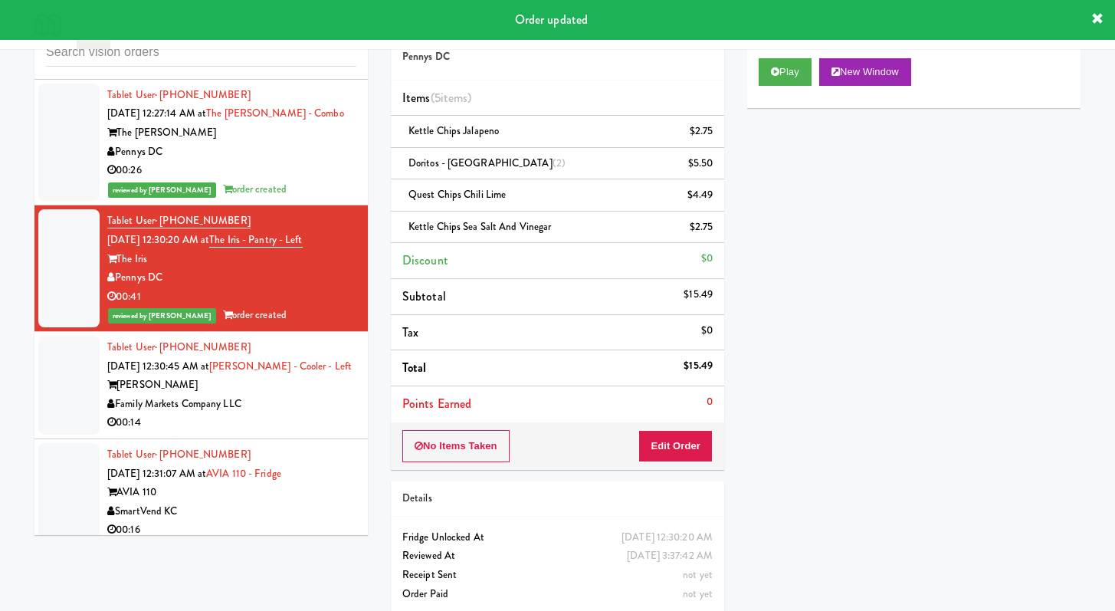
scroll to position [4450, 0]
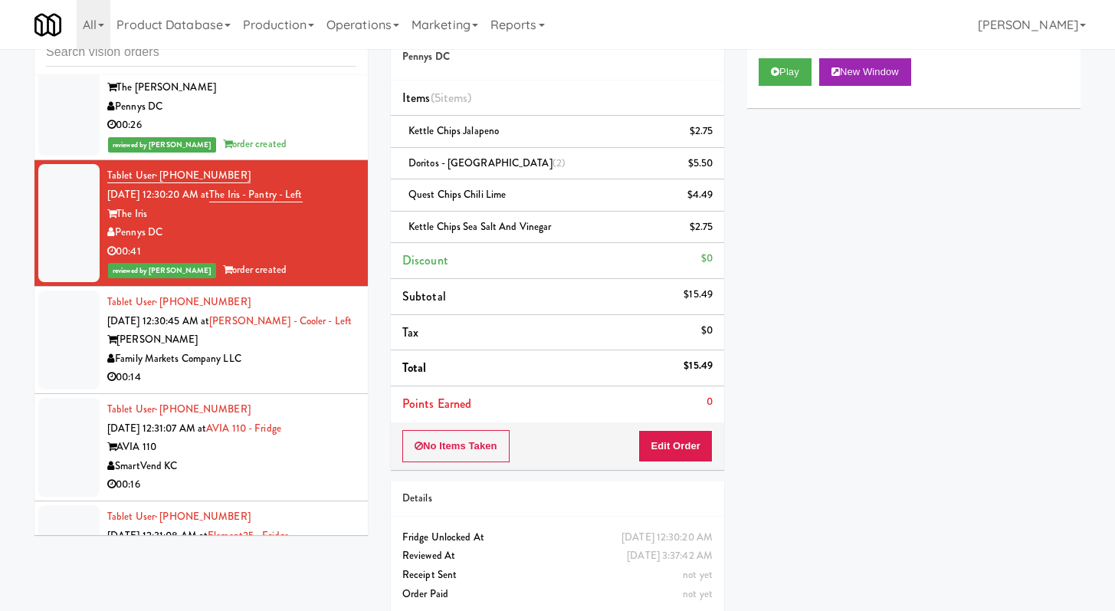
click at [323, 369] on div "Family Markets Company LLC" at bounding box center [231, 358] width 249 height 19
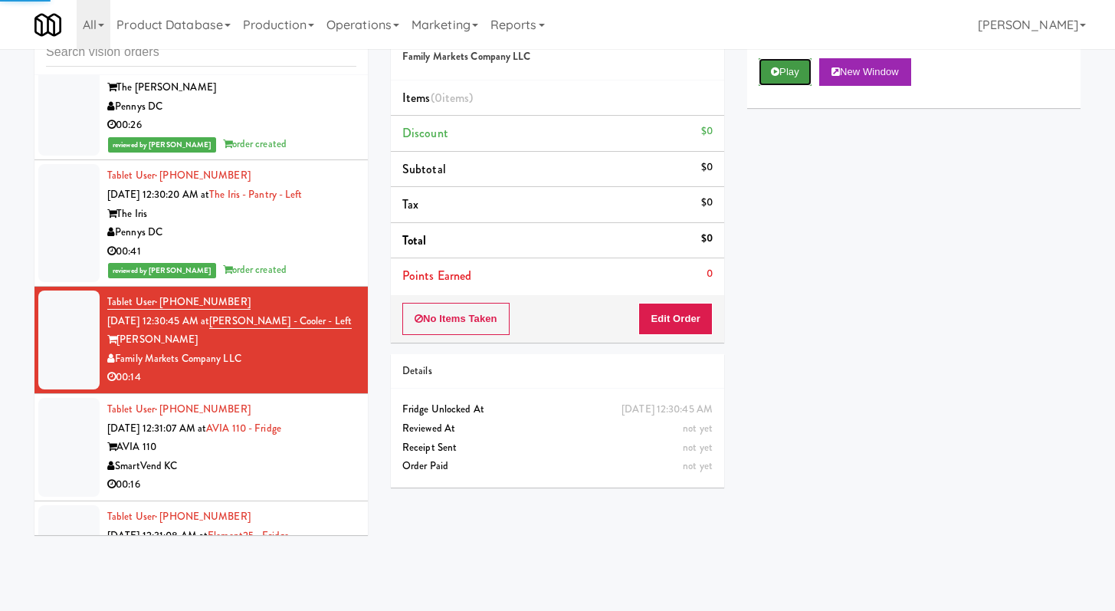
click at [792, 71] on button "Play" at bounding box center [785, 72] width 53 height 28
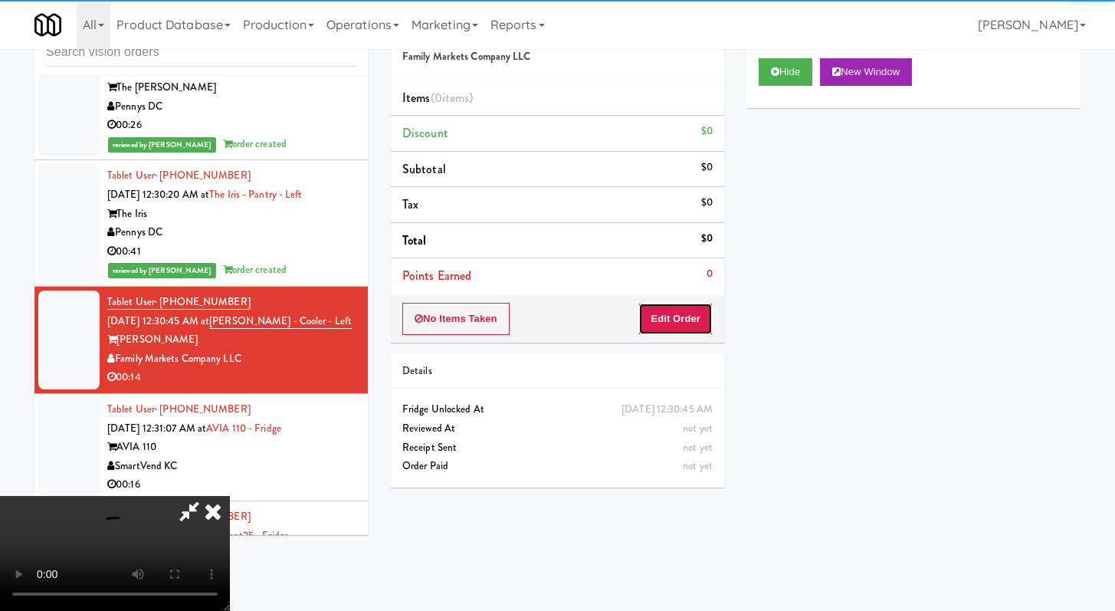
click at [667, 324] on button "Edit Order" at bounding box center [675, 319] width 74 height 32
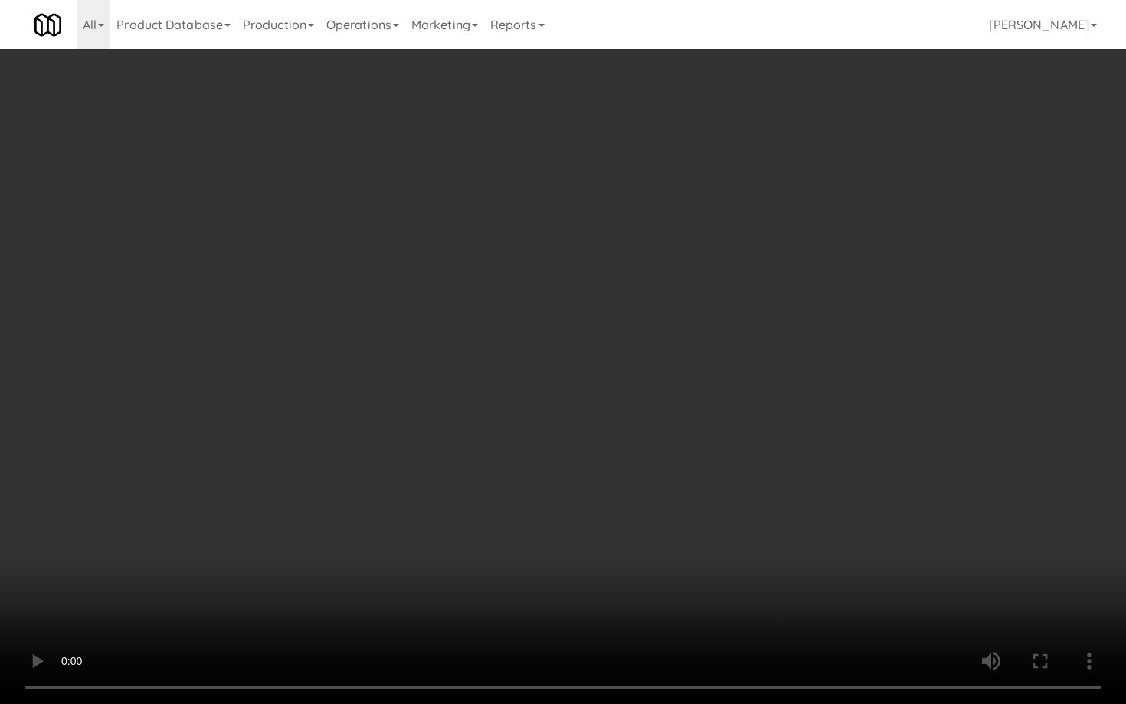
click at [691, 508] on video at bounding box center [563, 352] width 1126 height 704
click at [693, 491] on video at bounding box center [563, 352] width 1126 height 704
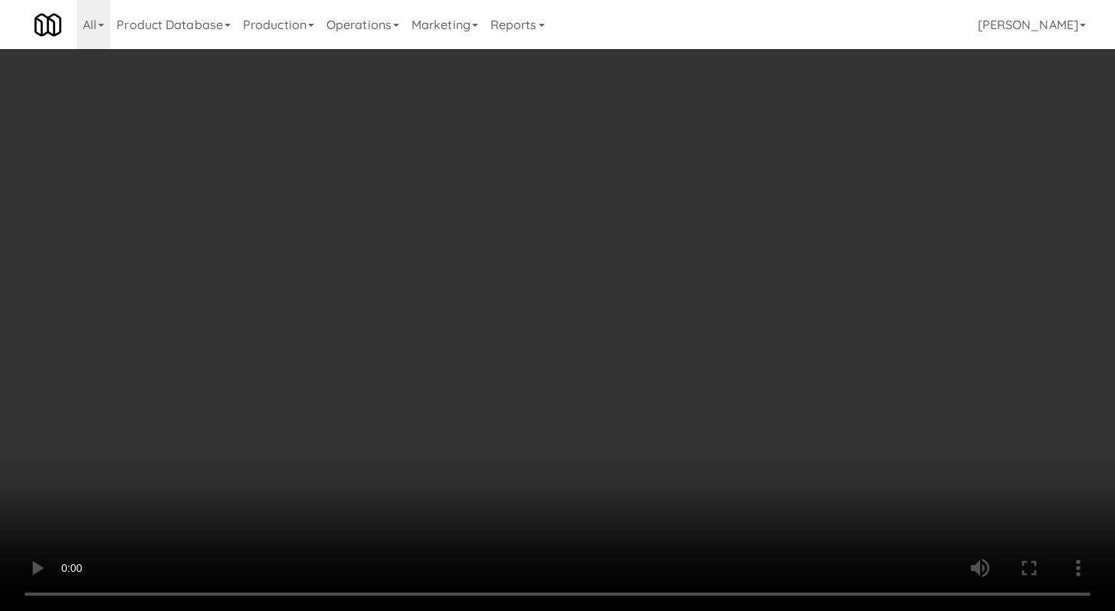
scroll to position [52, 0]
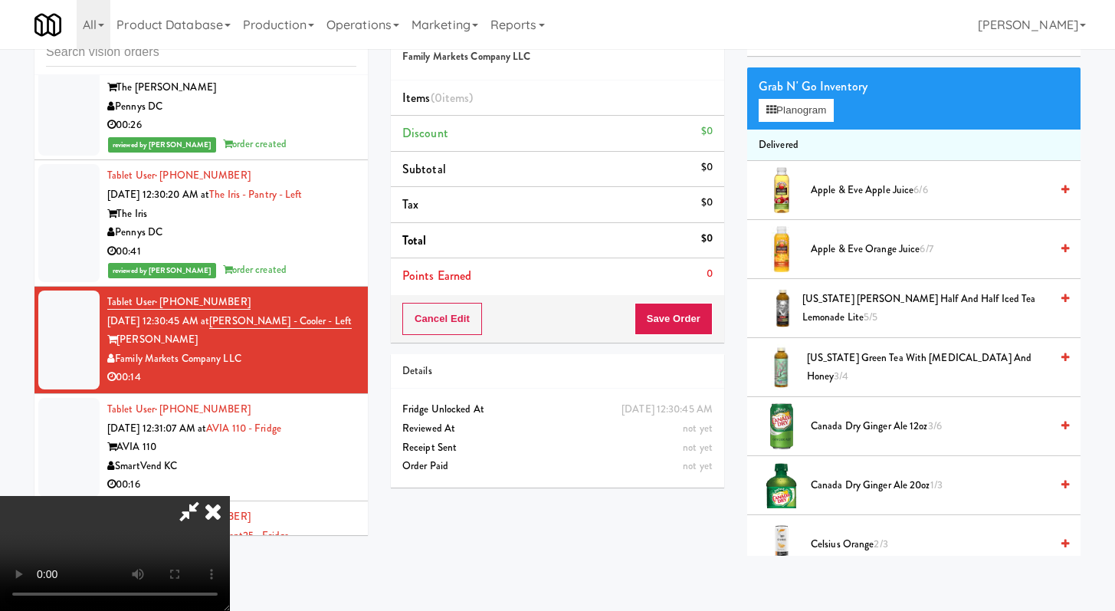
click at [843, 484] on span "Canada Dry Ginger Ale 20oz 1/3" at bounding box center [930, 485] width 239 height 19
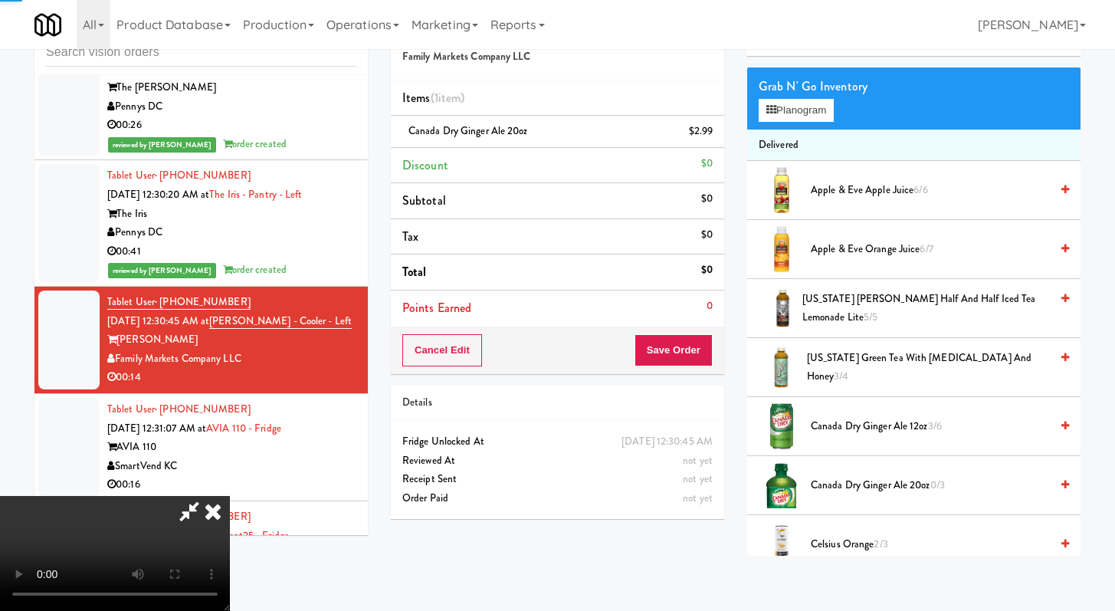
click at [230, 496] on video at bounding box center [115, 553] width 230 height 115
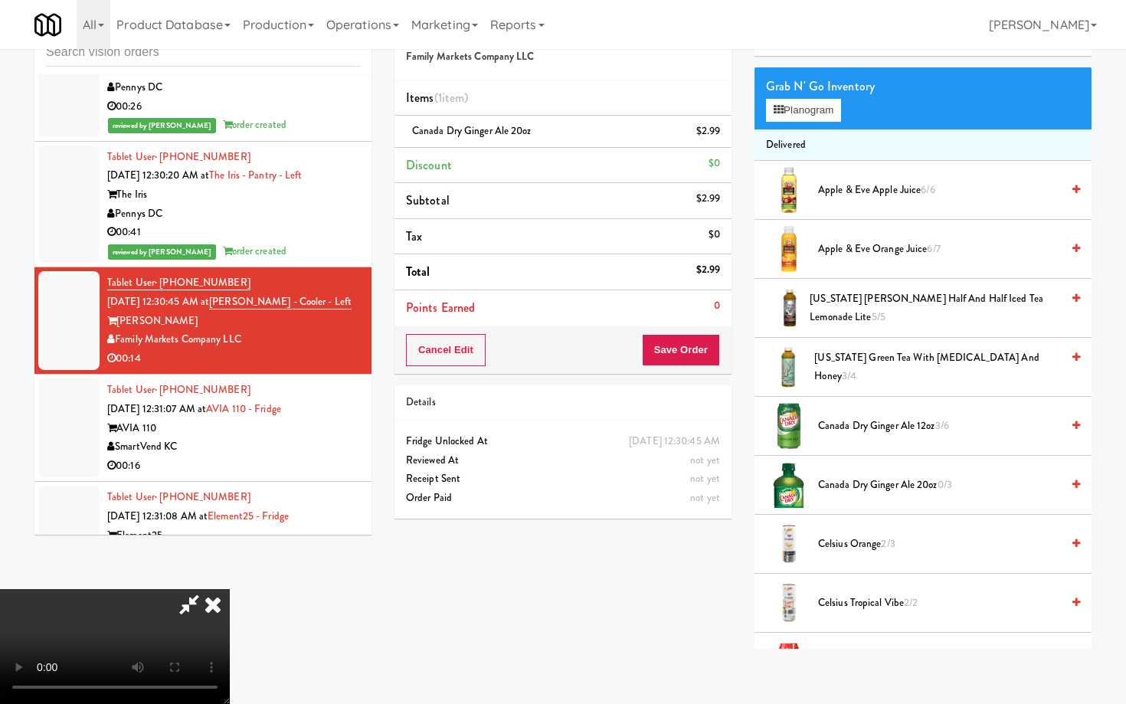
click at [230, 589] on video at bounding box center [115, 646] width 230 height 115
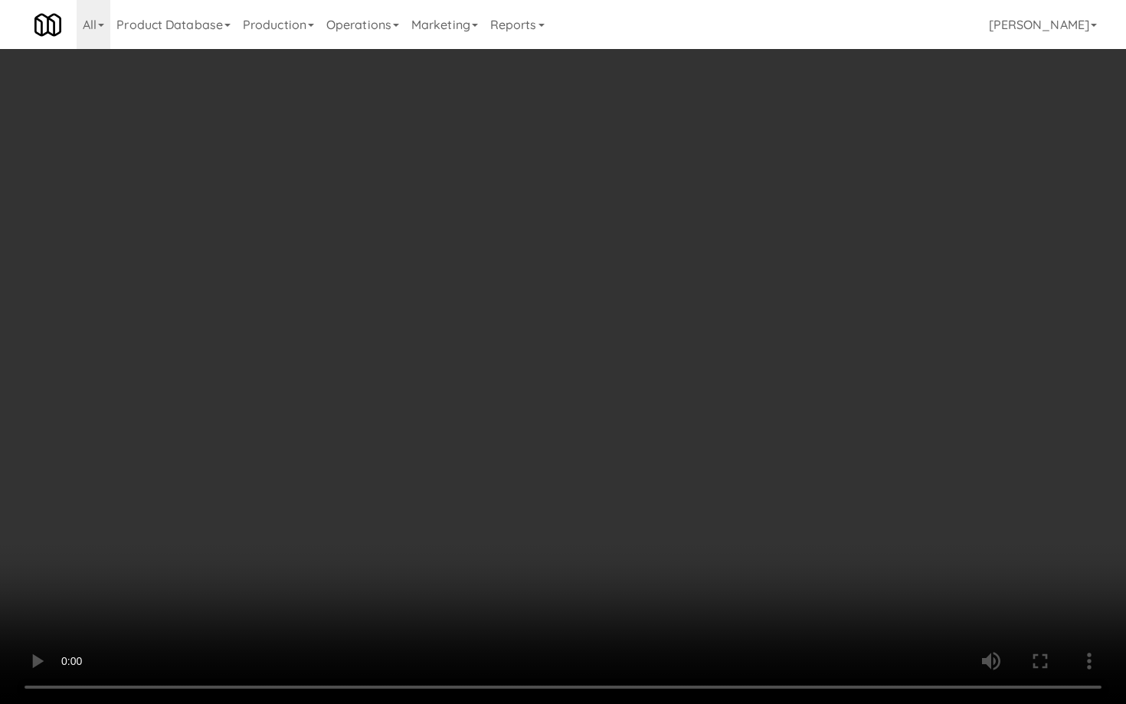
click at [769, 550] on video at bounding box center [563, 352] width 1126 height 704
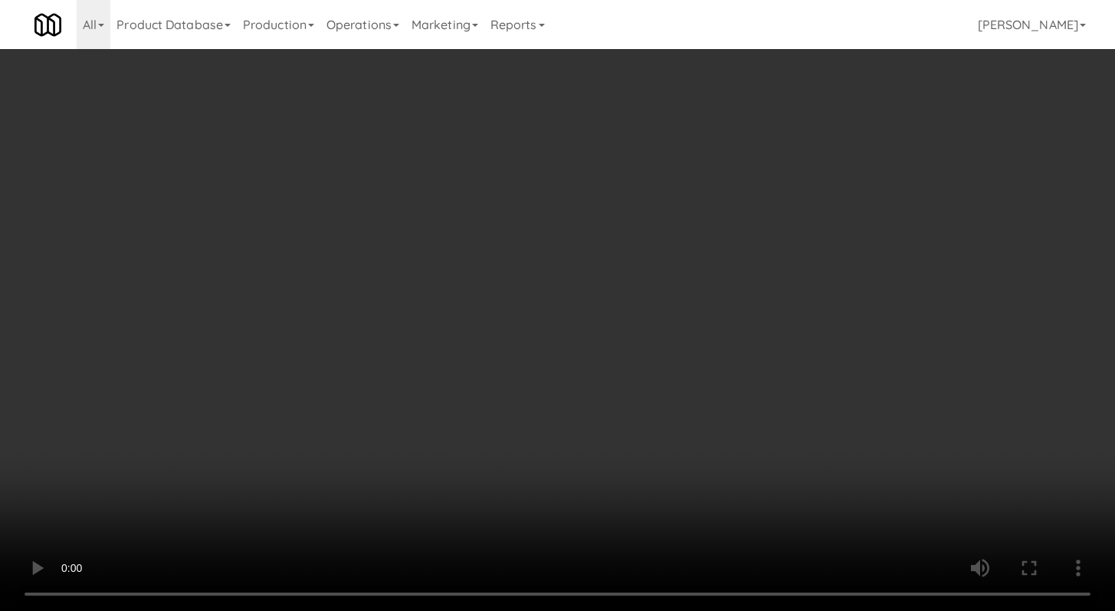
scroll to position [1104, 0]
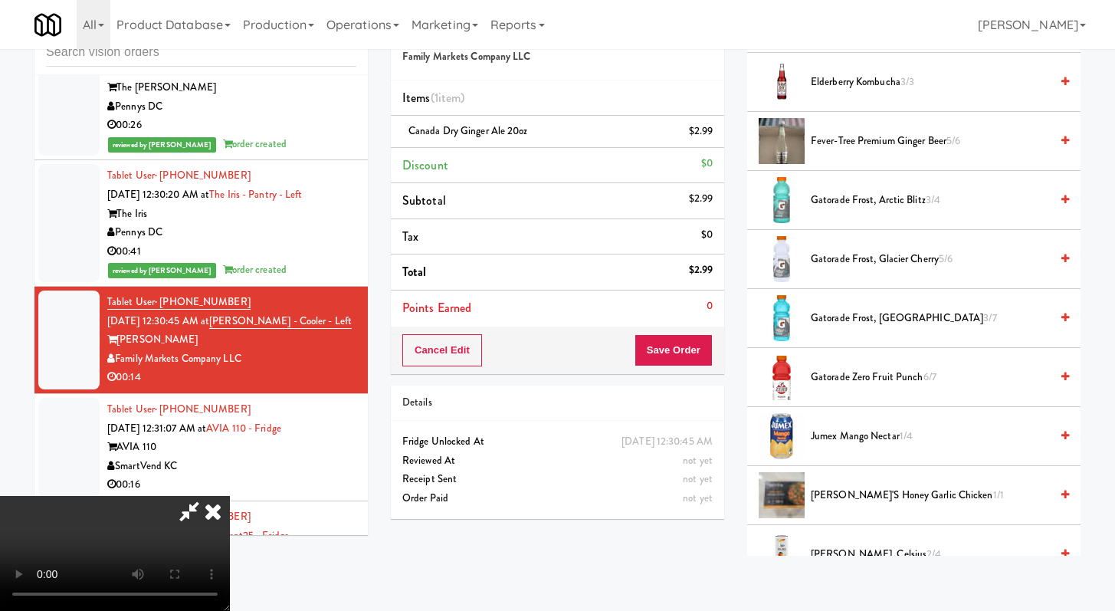
click at [842, 257] on span "Gatorade Frost, Glacier Cherry 5/6" at bounding box center [930, 259] width 239 height 19
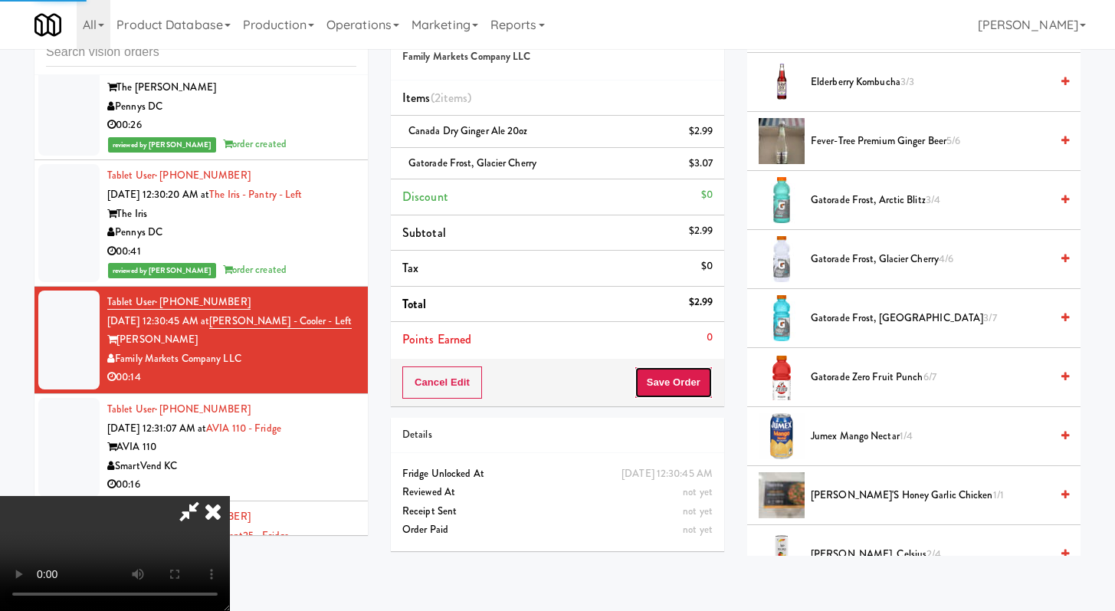
click at [694, 395] on div "Cancel Edit Save Order" at bounding box center [557, 383] width 333 height 48
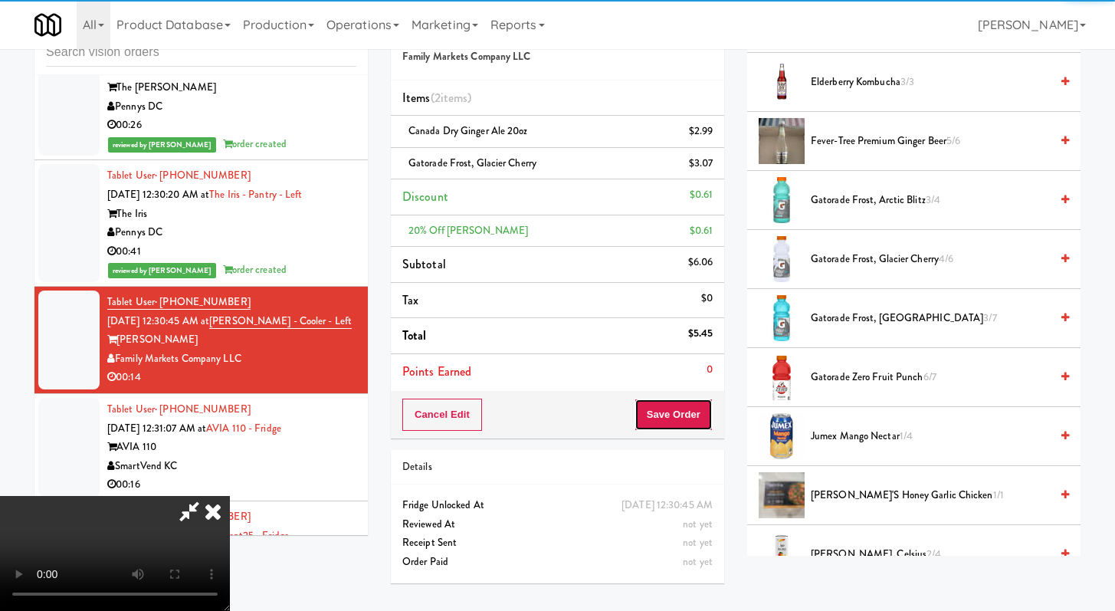
click at [691, 421] on button "Save Order" at bounding box center [674, 414] width 78 height 32
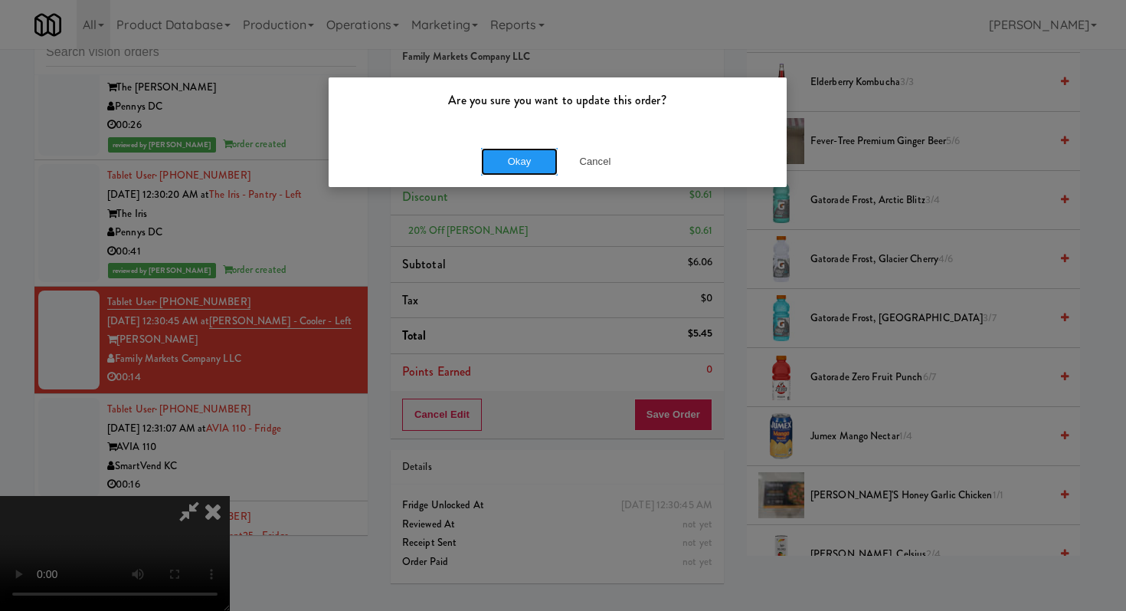
click at [530, 171] on button "Okay" at bounding box center [519, 162] width 77 height 28
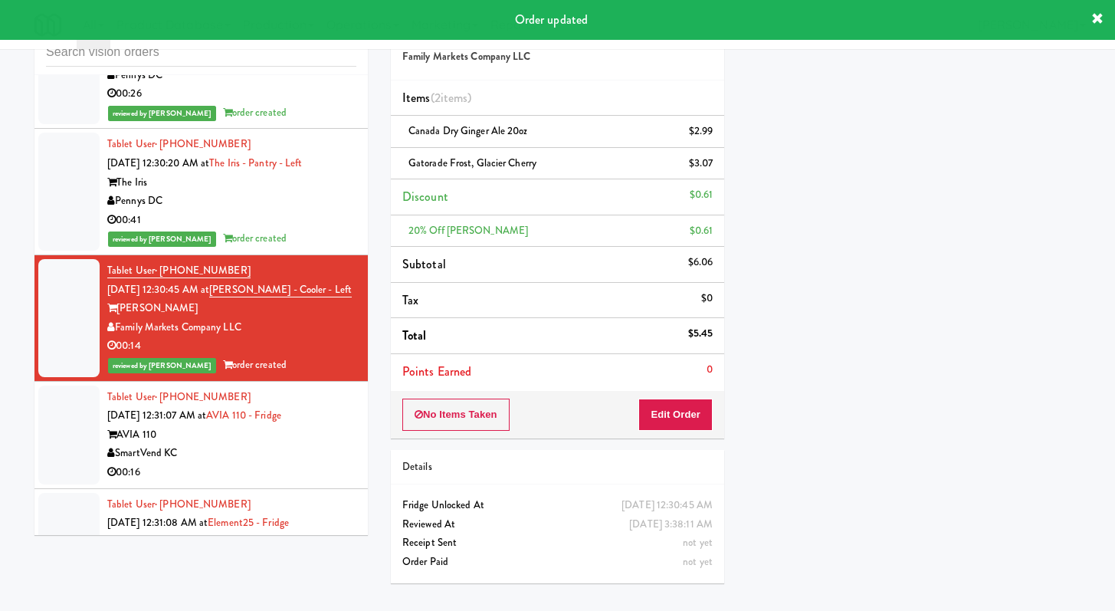
scroll to position [4532, 0]
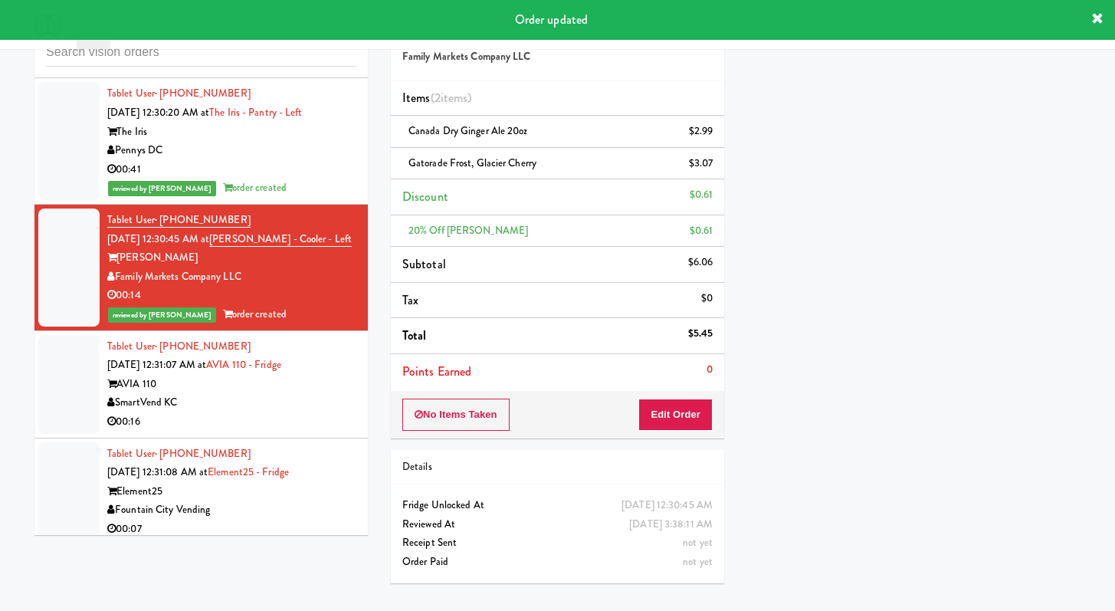
click at [323, 431] on div "00:16" at bounding box center [231, 421] width 249 height 19
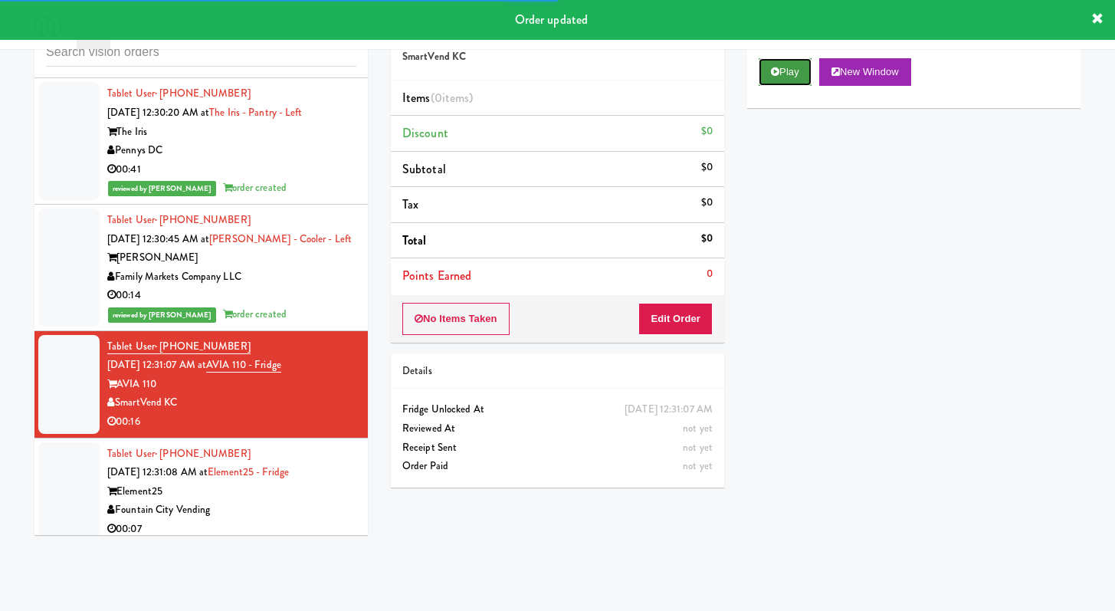
click at [780, 72] on button "Play" at bounding box center [785, 72] width 53 height 28
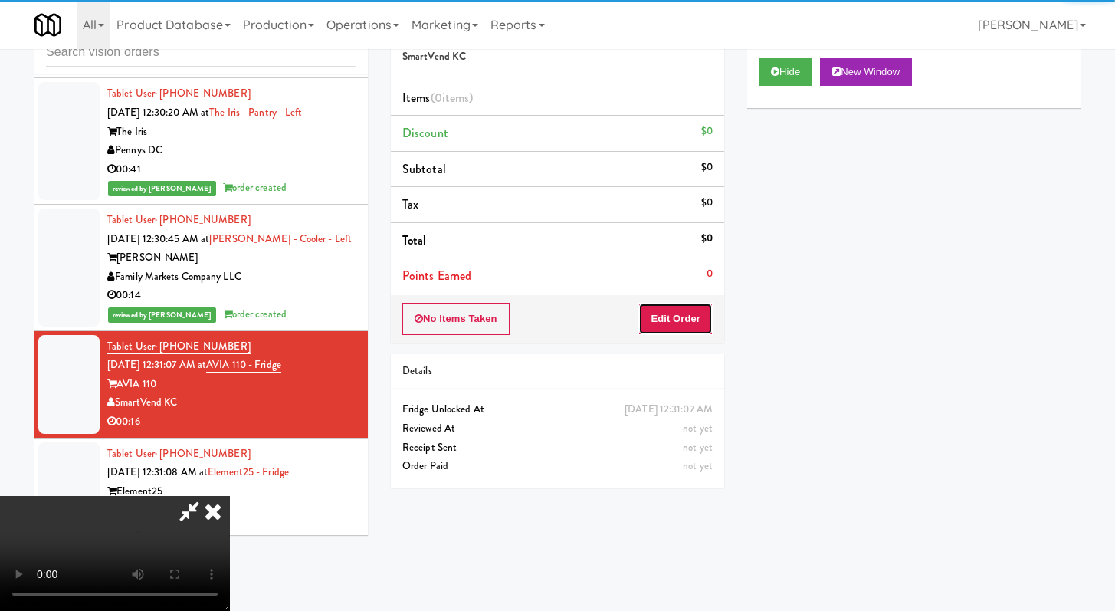
click at [669, 333] on button "Edit Order" at bounding box center [675, 319] width 74 height 32
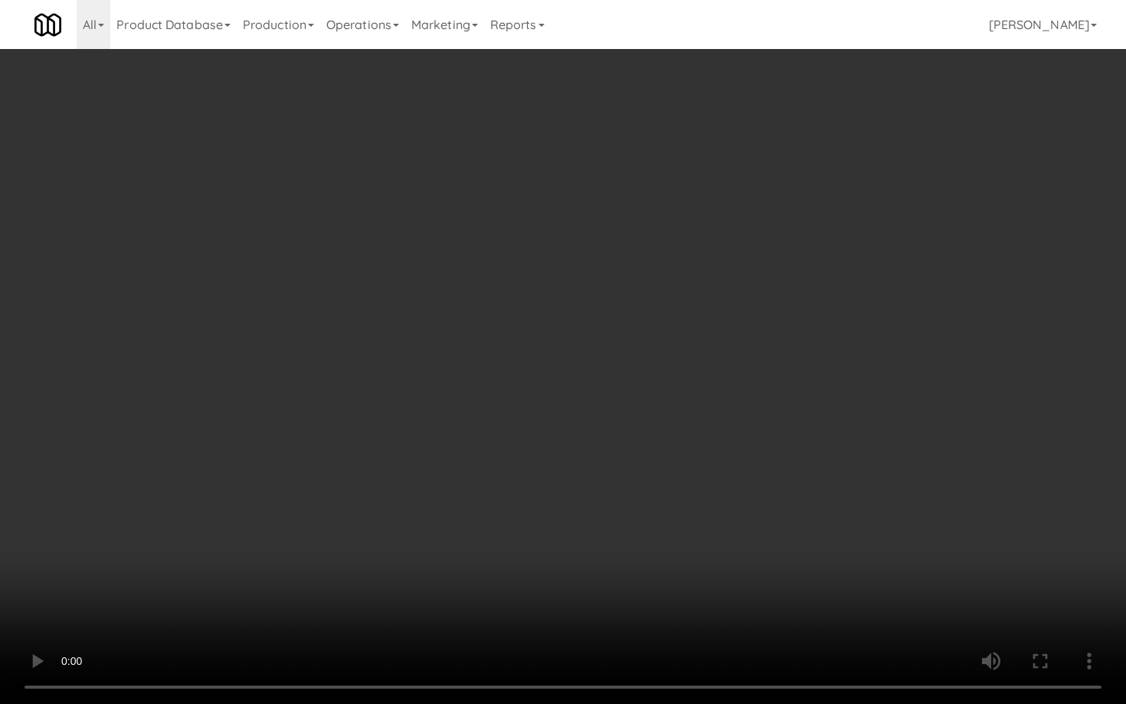
click at [635, 505] on video at bounding box center [563, 352] width 1126 height 704
click at [649, 500] on video at bounding box center [563, 352] width 1126 height 704
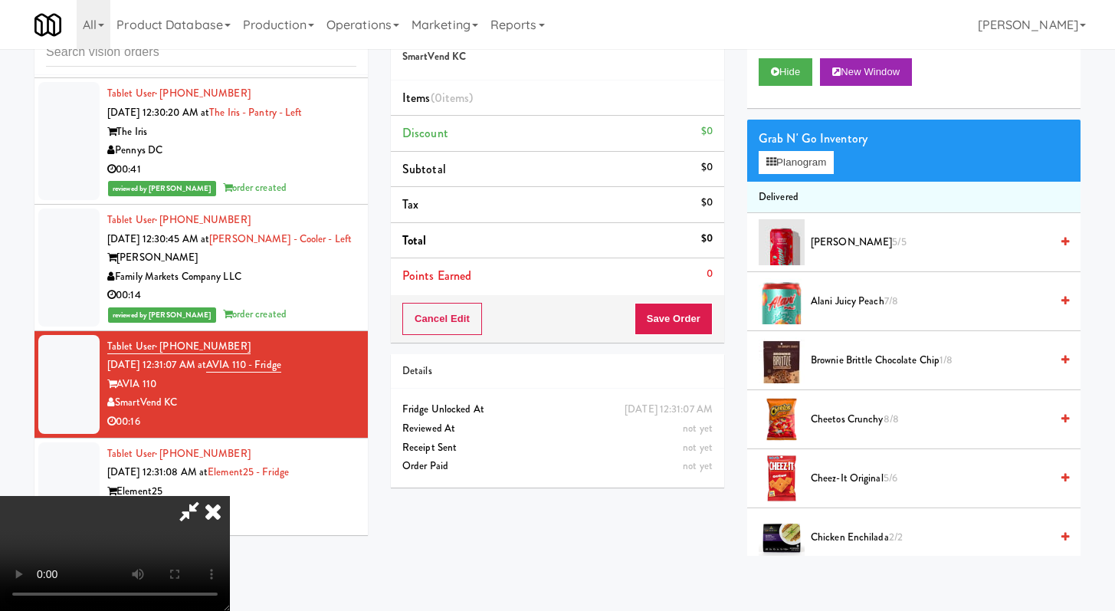
click at [838, 481] on span "Cheez-It Original 5/6" at bounding box center [930, 478] width 239 height 19
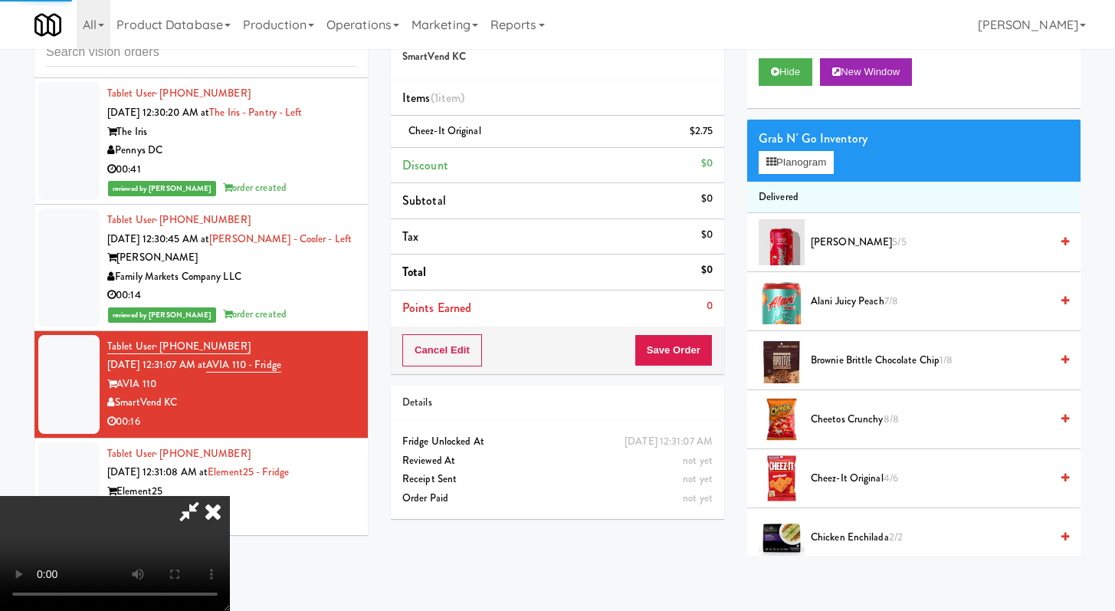
click at [230, 496] on video at bounding box center [115, 553] width 230 height 115
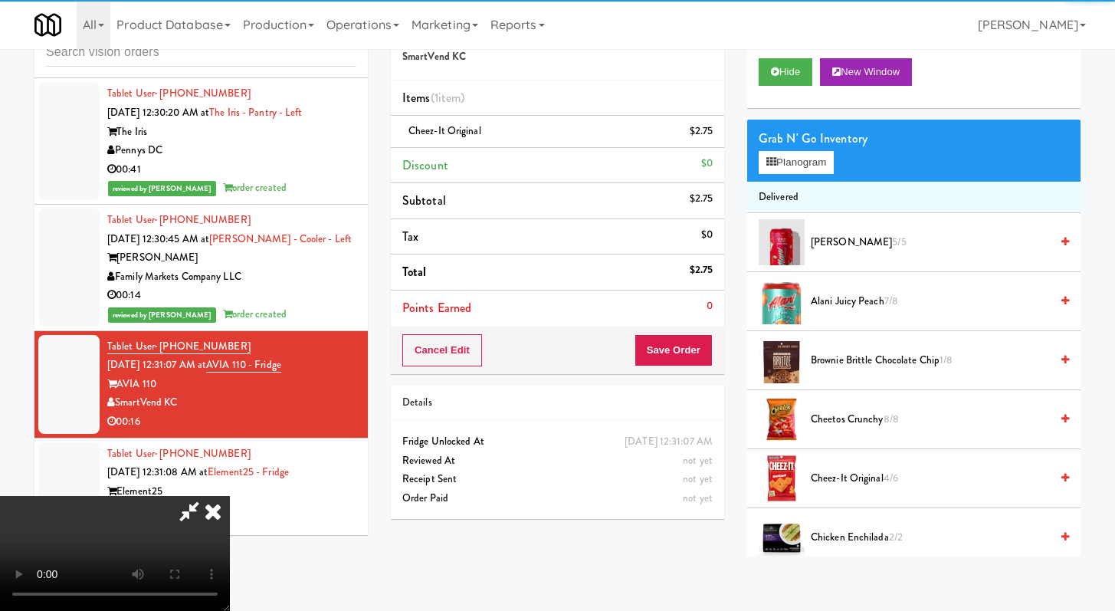
click at [230, 496] on video at bounding box center [115, 553] width 230 height 115
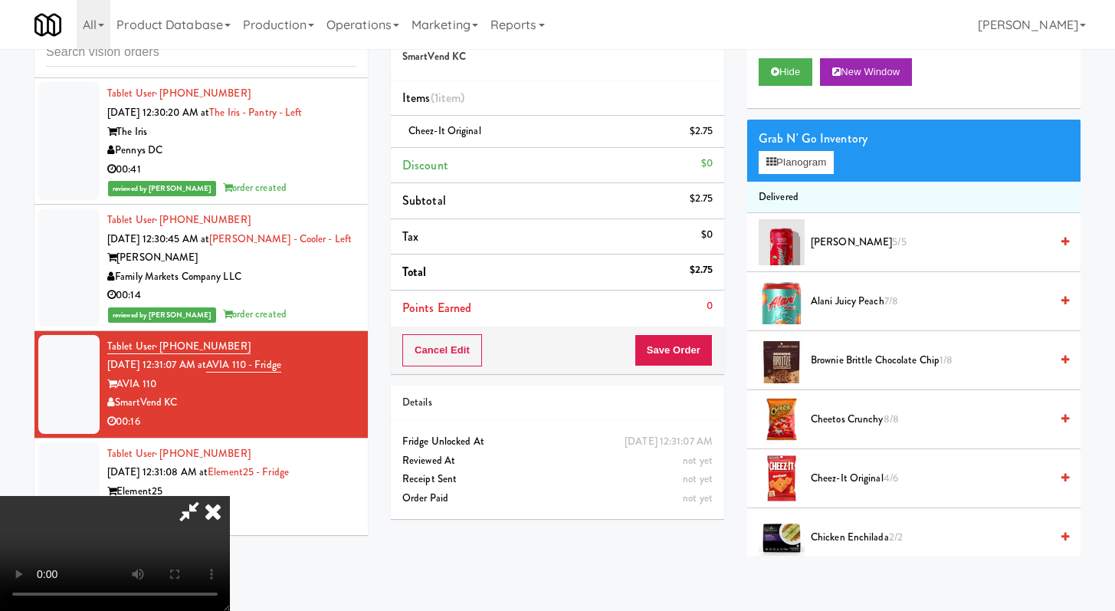
click at [230, 496] on video at bounding box center [115, 553] width 230 height 115
click at [838, 354] on span "Brownie Brittle Chocolate Chip 1/8" at bounding box center [930, 360] width 239 height 19
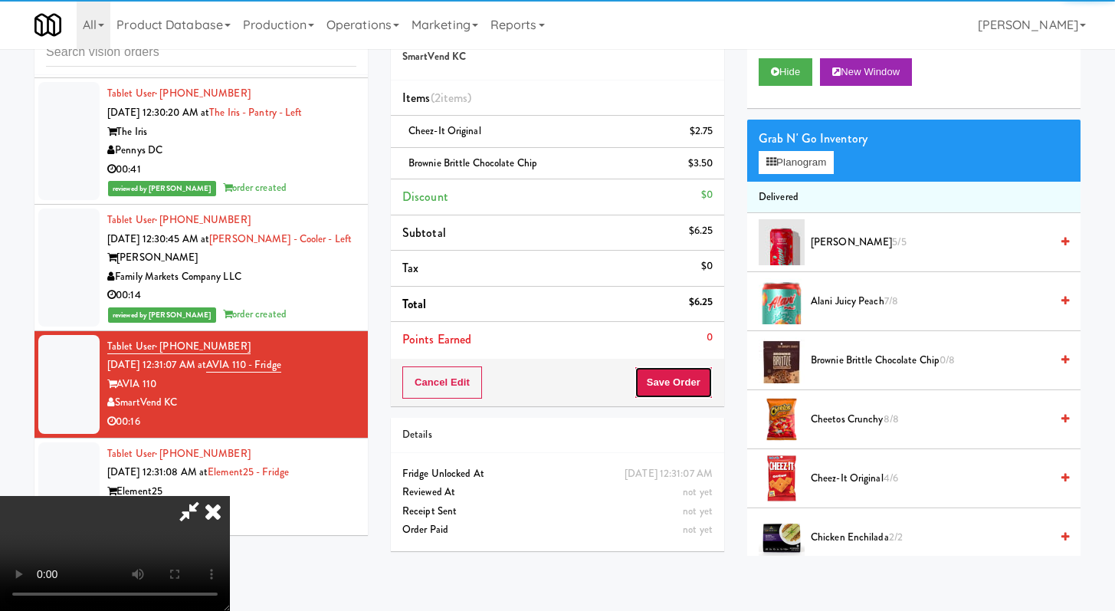
click at [708, 379] on button "Save Order" at bounding box center [674, 382] width 78 height 32
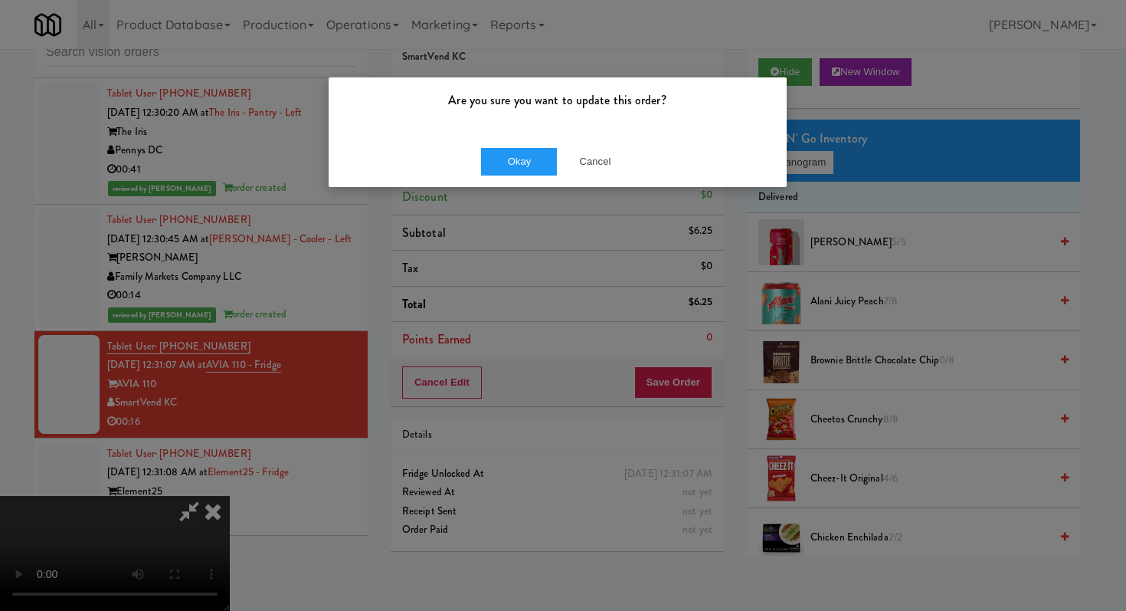
click at [515, 330] on div "Are you sure you want to update this order? Okay Cancel" at bounding box center [563, 305] width 1126 height 611
click at [610, 159] on button "Cancel" at bounding box center [595, 162] width 77 height 28
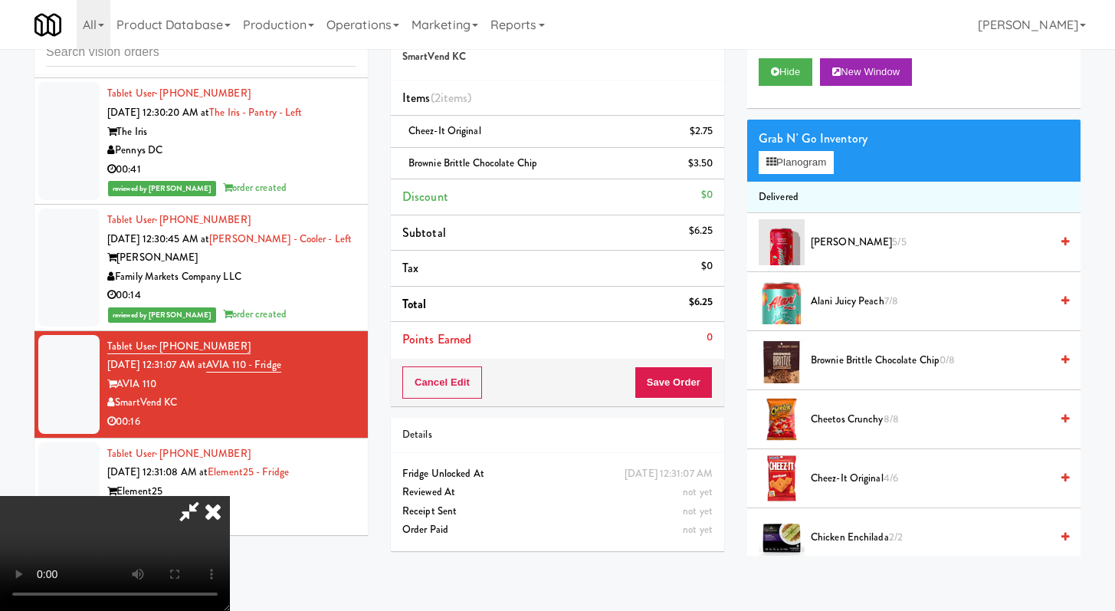
click at [230, 496] on video at bounding box center [115, 553] width 230 height 115
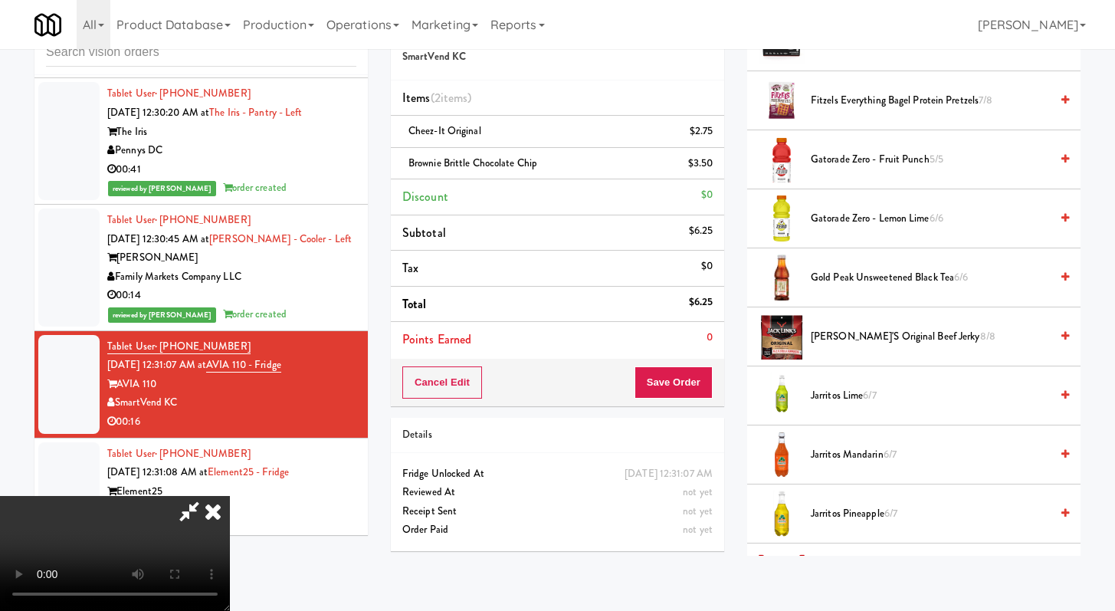
scroll to position [908, 0]
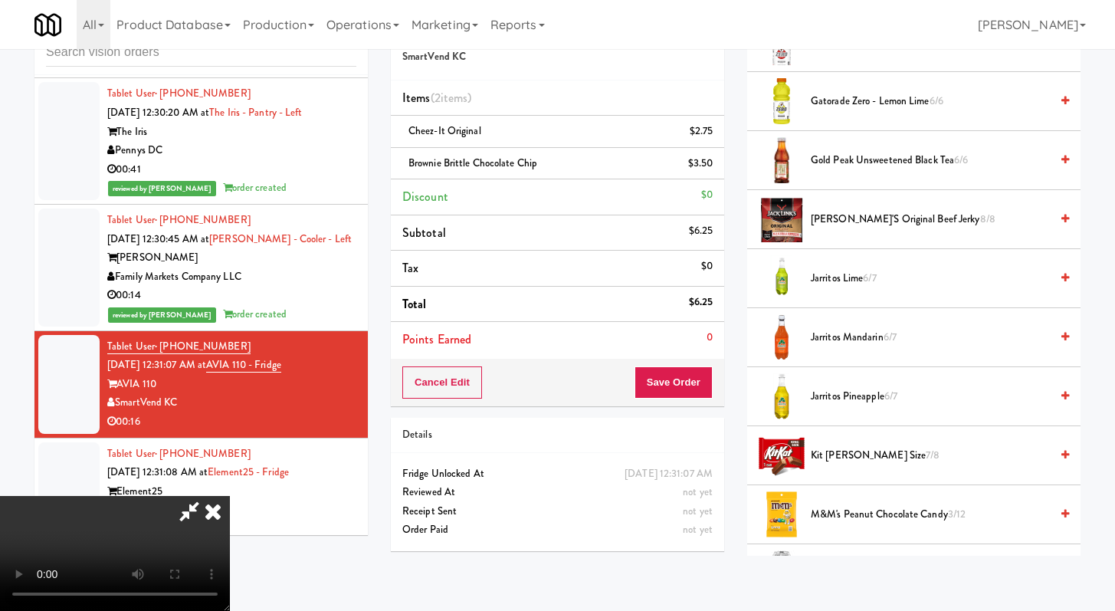
click at [847, 515] on span "M&M's Peanut Chocolate Candy 3/12" at bounding box center [930, 514] width 239 height 19
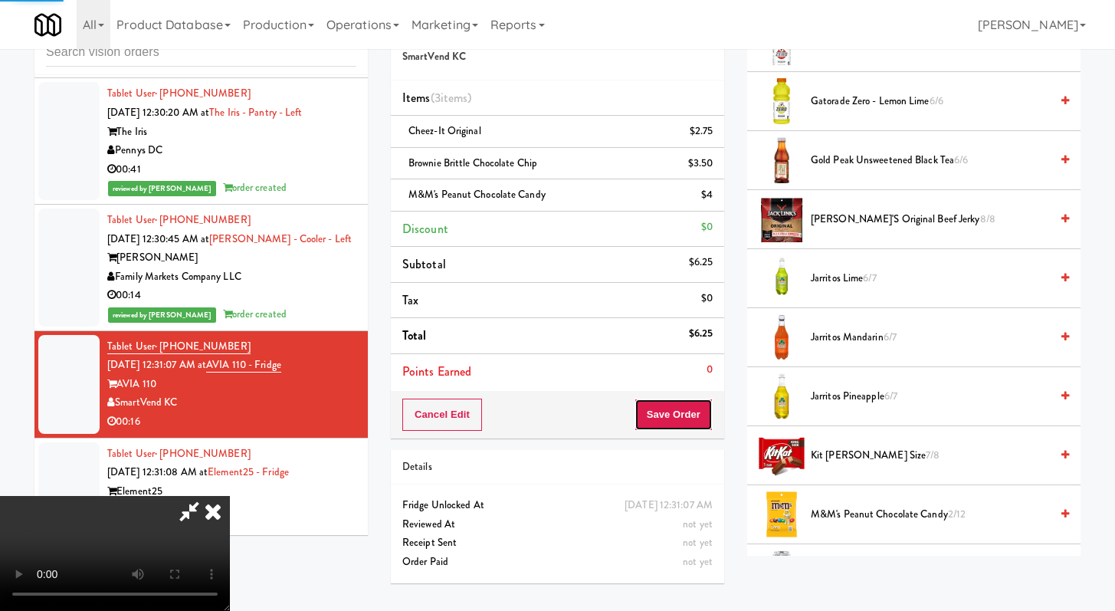
click at [684, 429] on button "Save Order" at bounding box center [674, 414] width 78 height 32
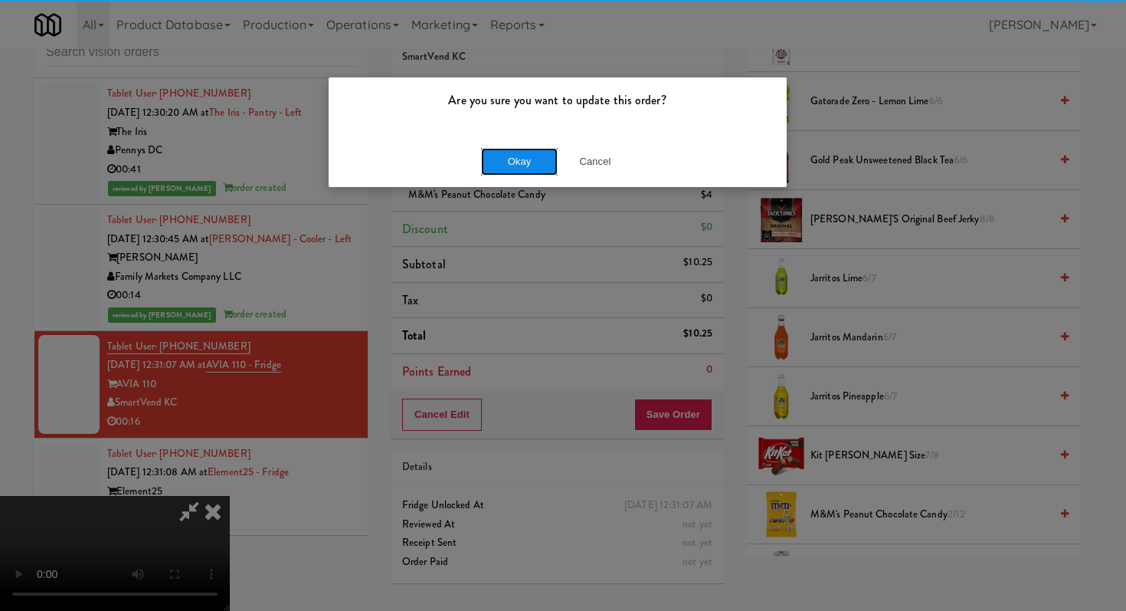
click at [542, 170] on button "Okay" at bounding box center [519, 162] width 77 height 28
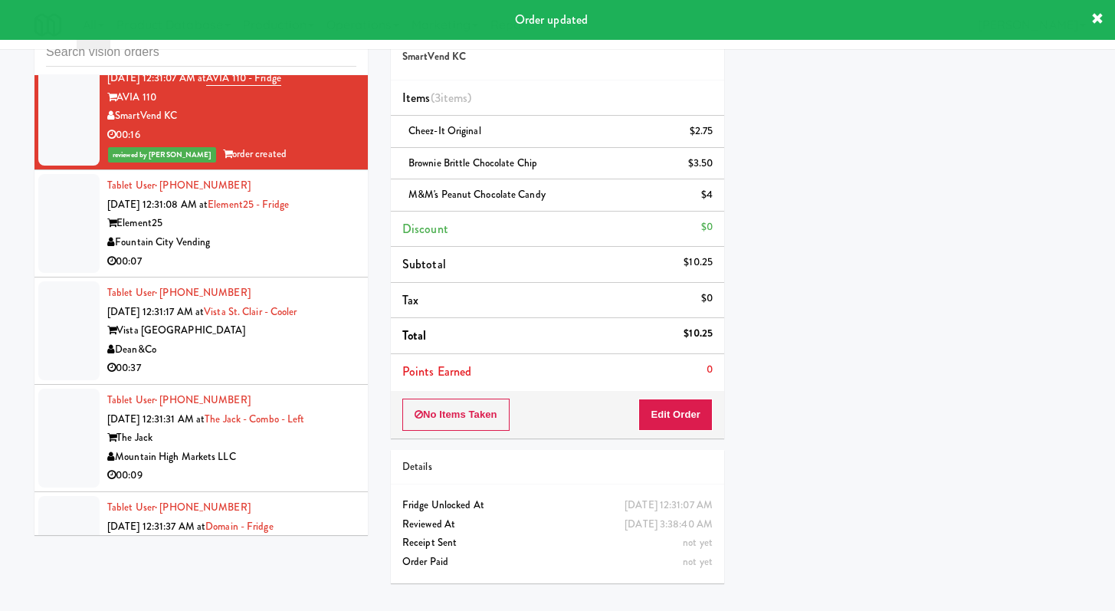
scroll to position [4875, 0]
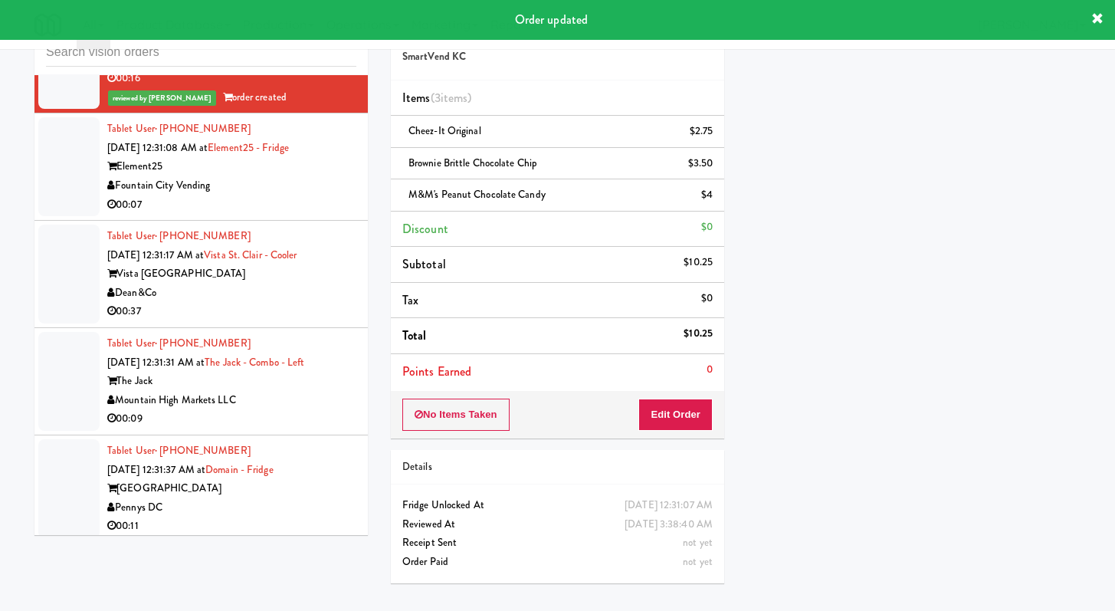
click at [323, 215] on div "00:07" at bounding box center [231, 204] width 249 height 19
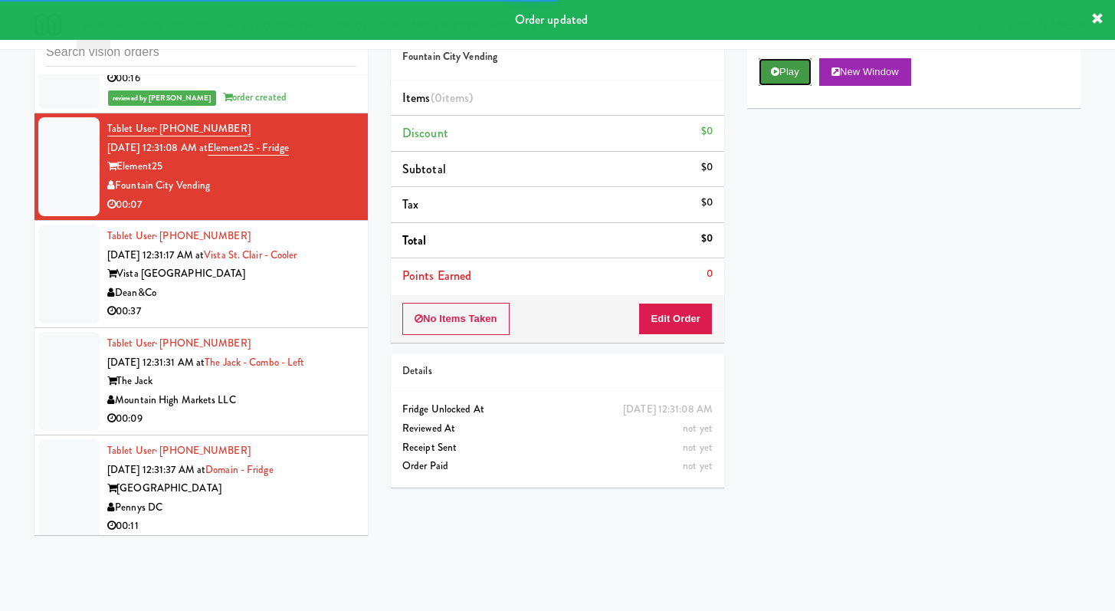
click at [805, 83] on button "Play" at bounding box center [785, 72] width 53 height 28
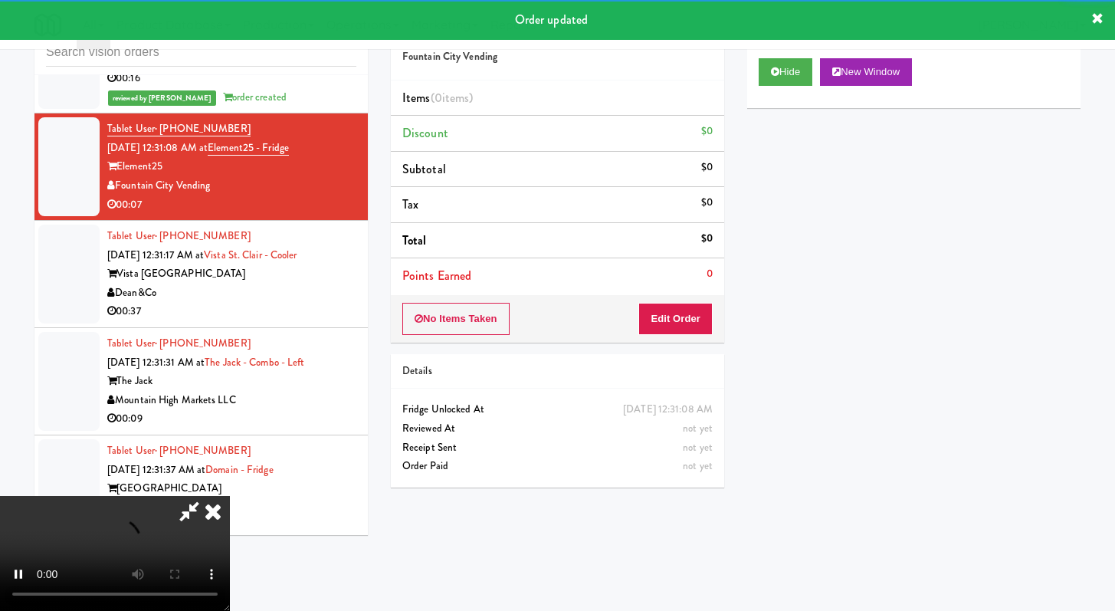
click at [674, 339] on div "No Items Taken Edit Order" at bounding box center [557, 319] width 333 height 48
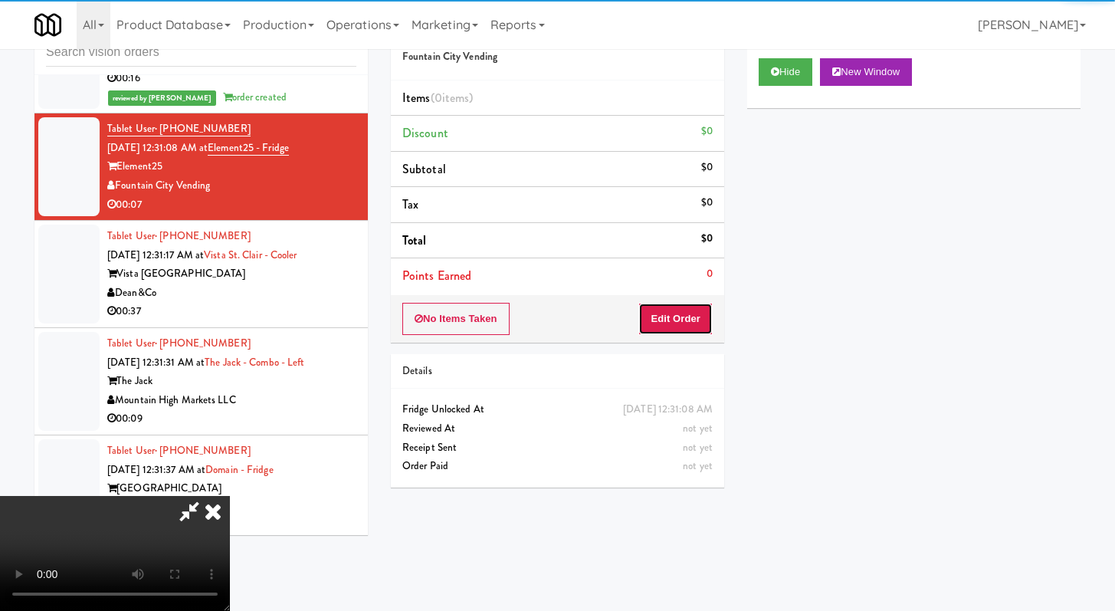
click at [675, 327] on button "Edit Order" at bounding box center [675, 319] width 74 height 32
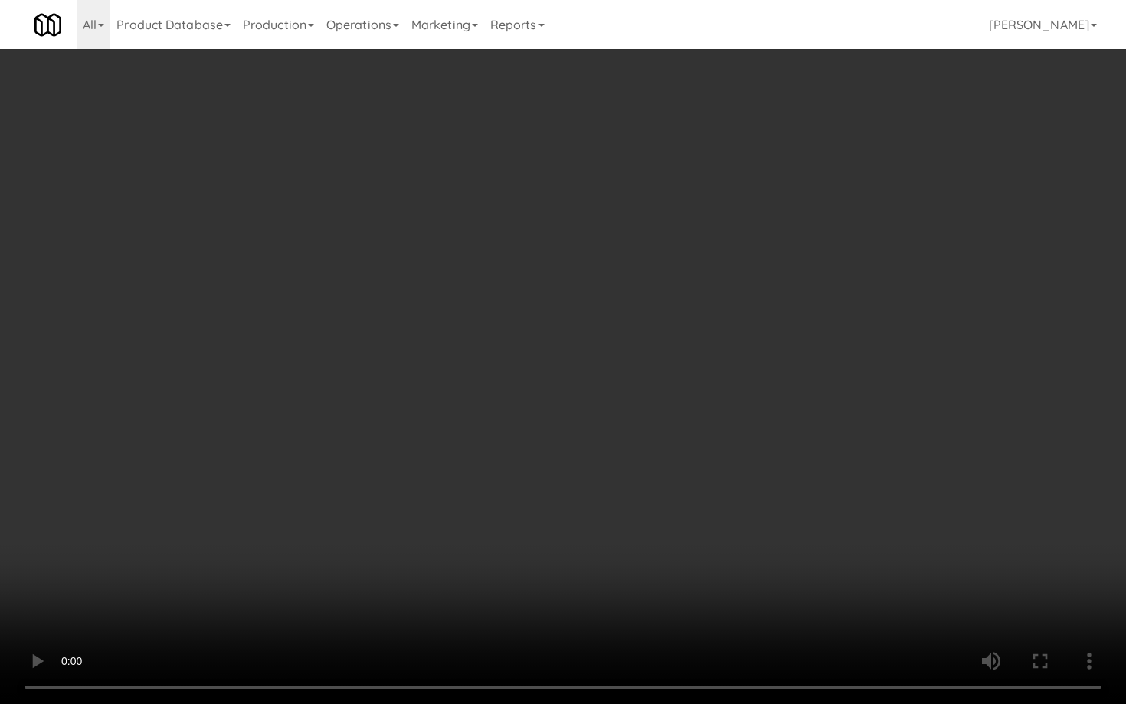
click at [669, 455] on video at bounding box center [563, 352] width 1126 height 704
click at [670, 452] on video at bounding box center [563, 352] width 1126 height 704
click at [668, 451] on video at bounding box center [563, 352] width 1126 height 704
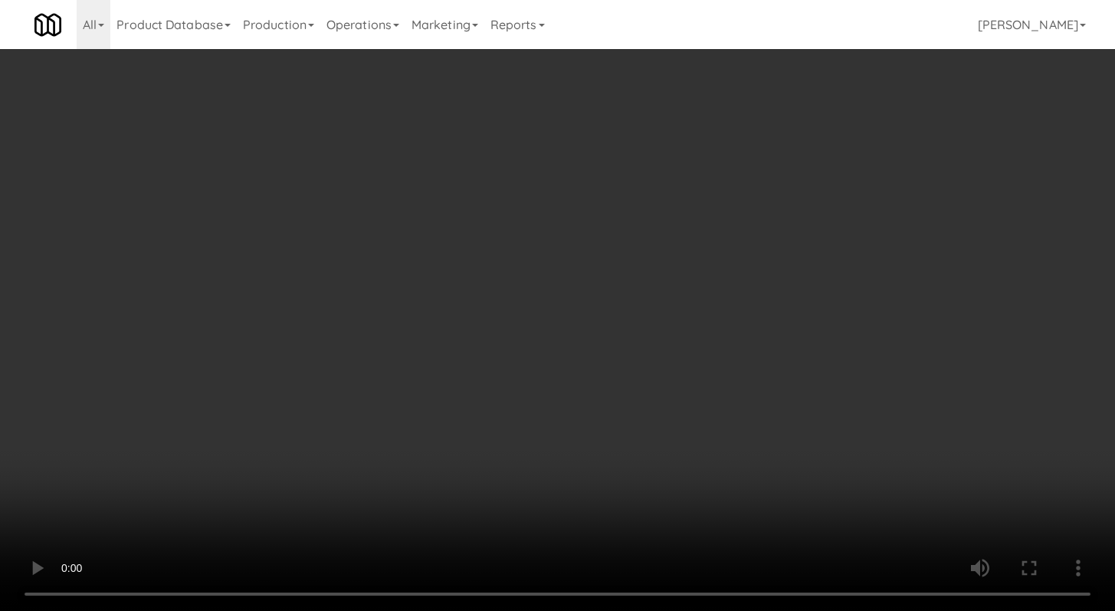
scroll to position [1959, 0]
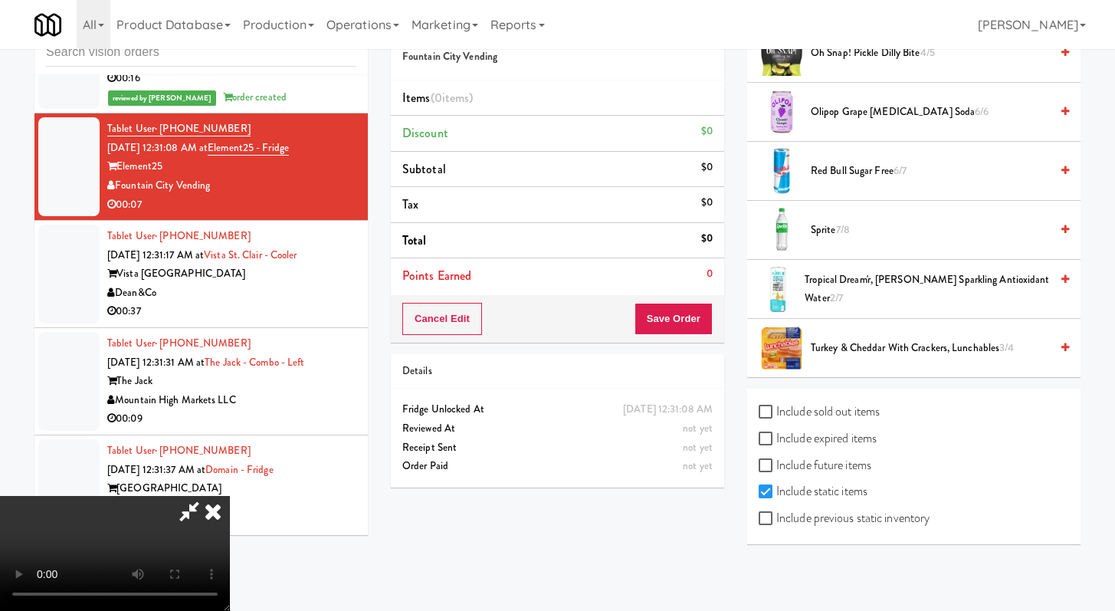
click at [809, 235] on div "Sprite 7/8" at bounding box center [937, 230] width 264 height 19
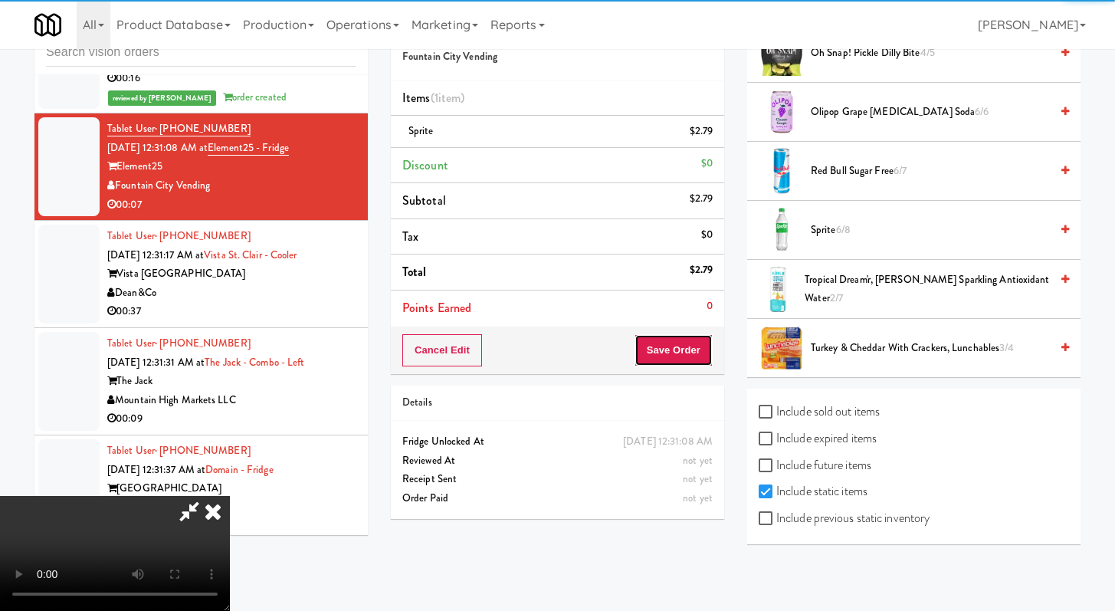
click at [695, 362] on button "Save Order" at bounding box center [674, 350] width 78 height 32
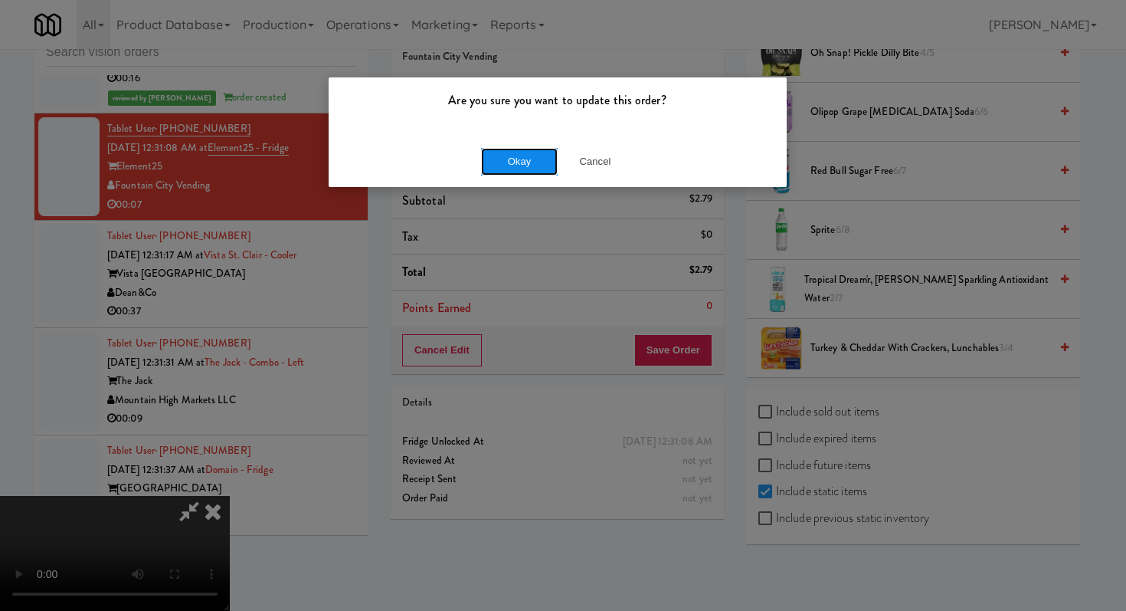
click at [506, 160] on button "Okay" at bounding box center [519, 162] width 77 height 28
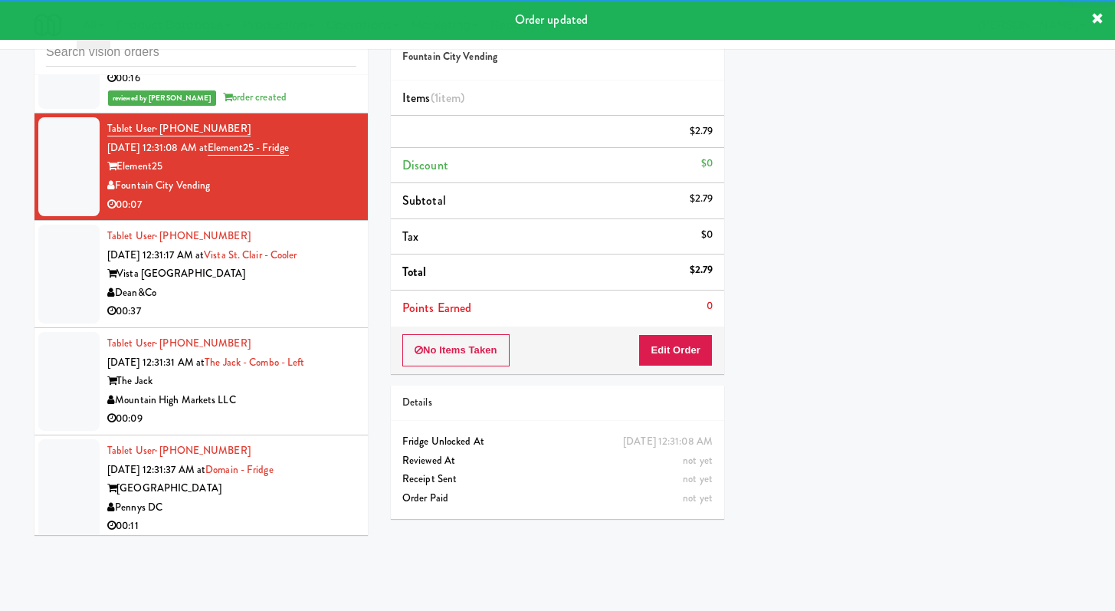
scroll to position [4914, 0]
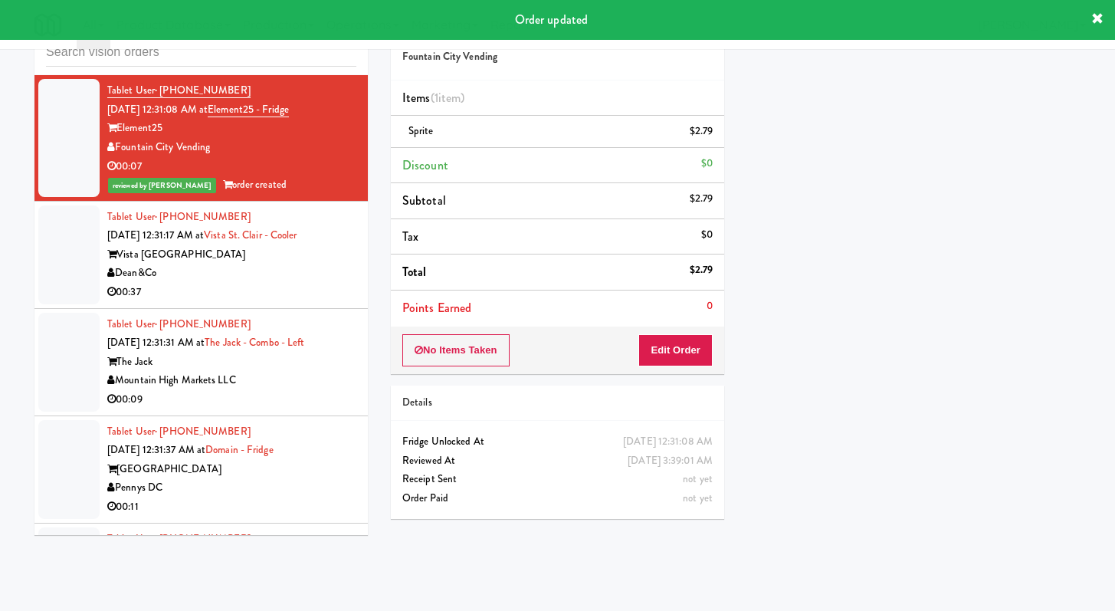
drag, startPoint x: 297, startPoint y: 319, endPoint x: 353, endPoint y: 320, distance: 56.0
click at [297, 302] on div "00:37" at bounding box center [231, 292] width 249 height 19
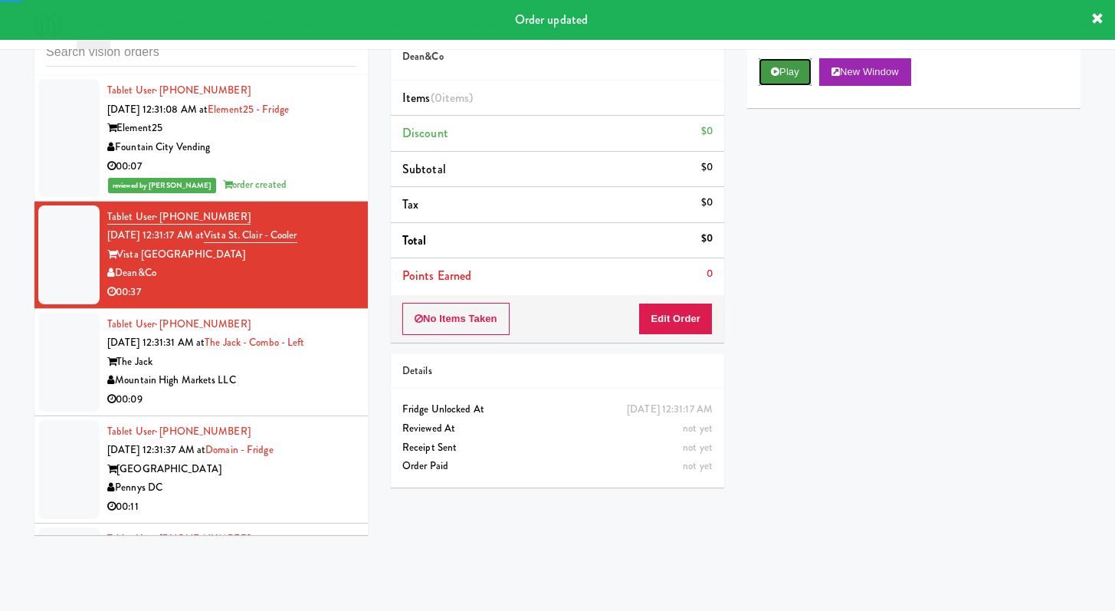
click at [759, 77] on button "Play" at bounding box center [785, 72] width 53 height 28
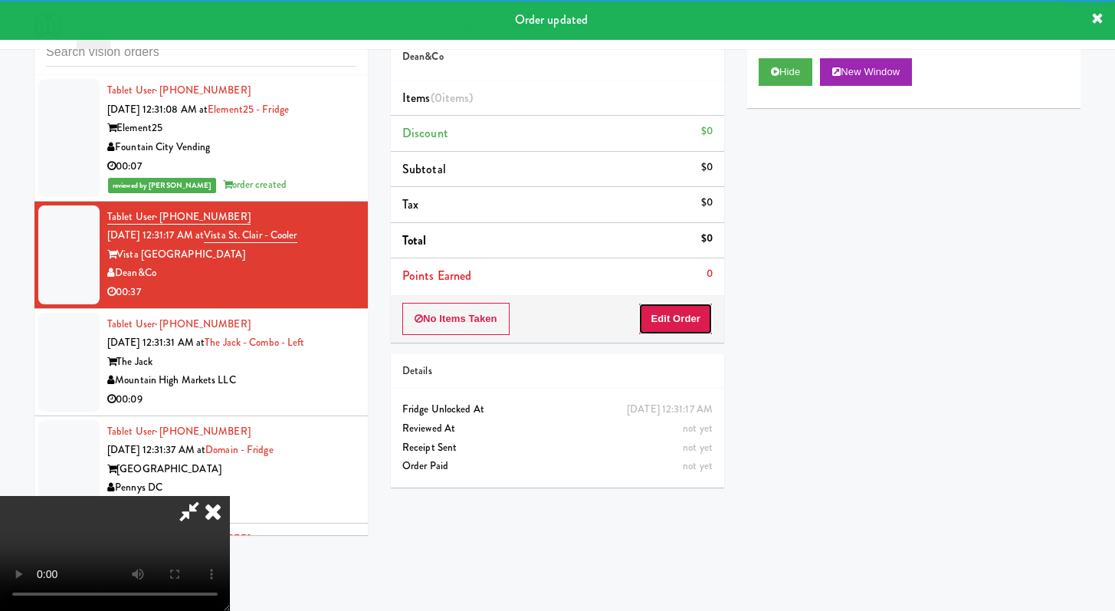
click at [675, 309] on button "Edit Order" at bounding box center [675, 319] width 74 height 32
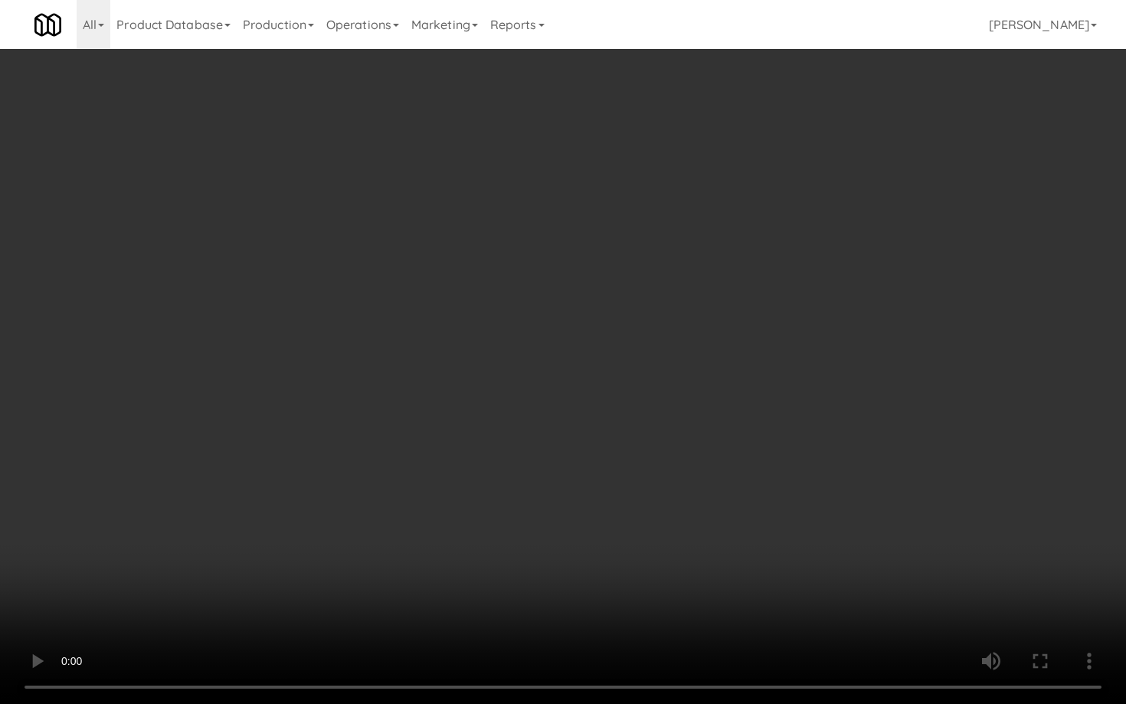
click at [536, 503] on video at bounding box center [563, 352] width 1126 height 704
click at [448, 484] on video at bounding box center [563, 352] width 1126 height 704
click at [451, 480] on video at bounding box center [563, 352] width 1126 height 704
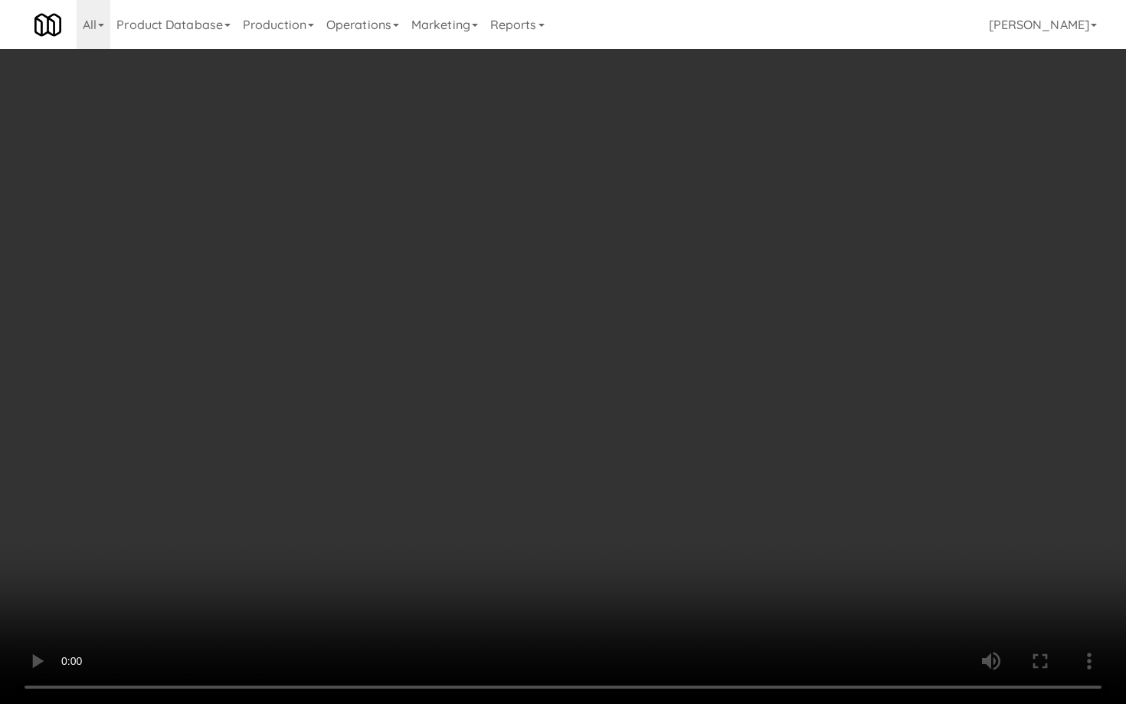
click at [451, 480] on video at bounding box center [563, 352] width 1126 height 704
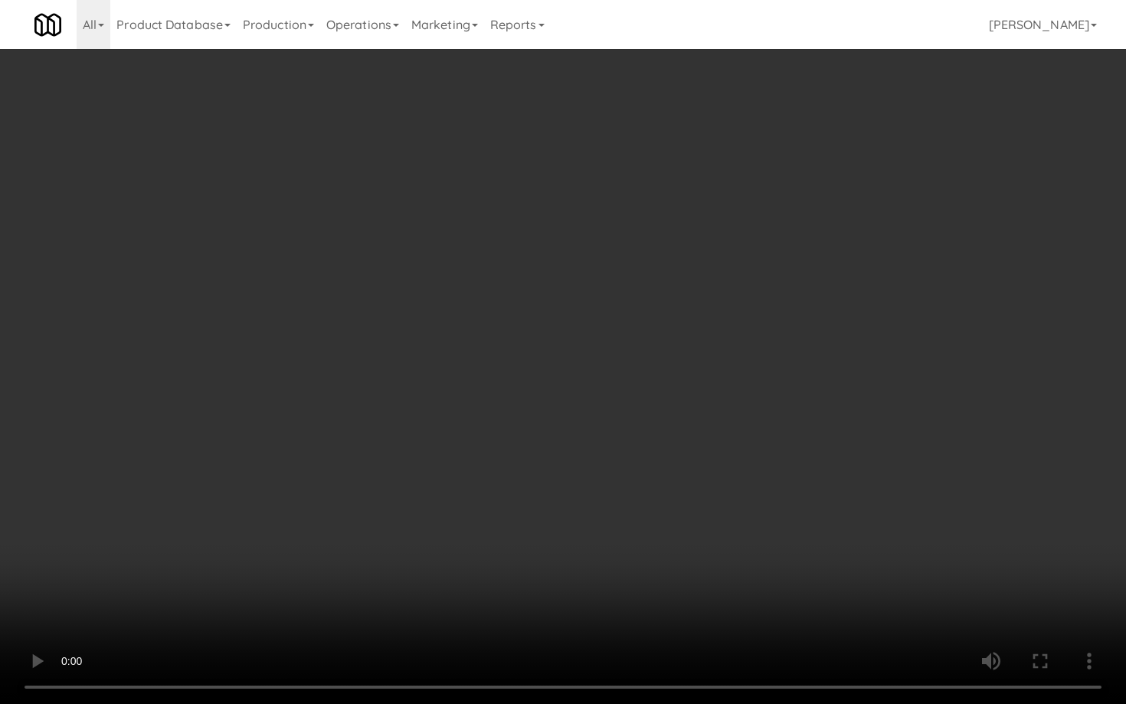
click at [451, 480] on video at bounding box center [563, 352] width 1126 height 704
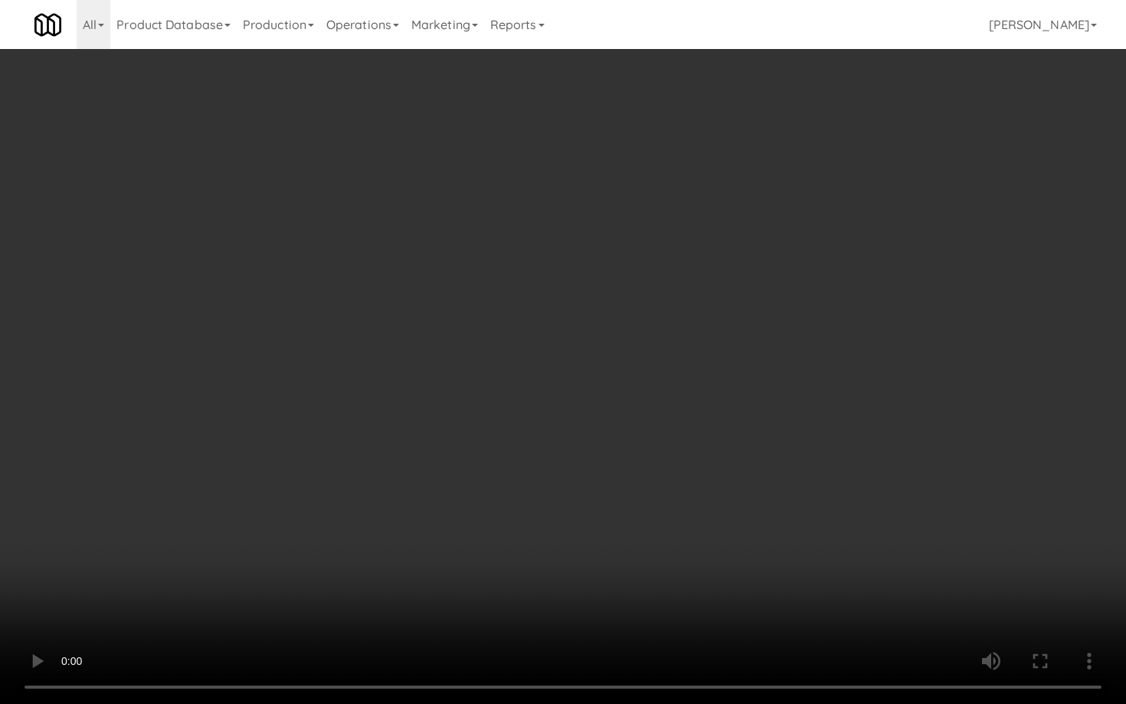
click at [451, 480] on video at bounding box center [563, 352] width 1126 height 704
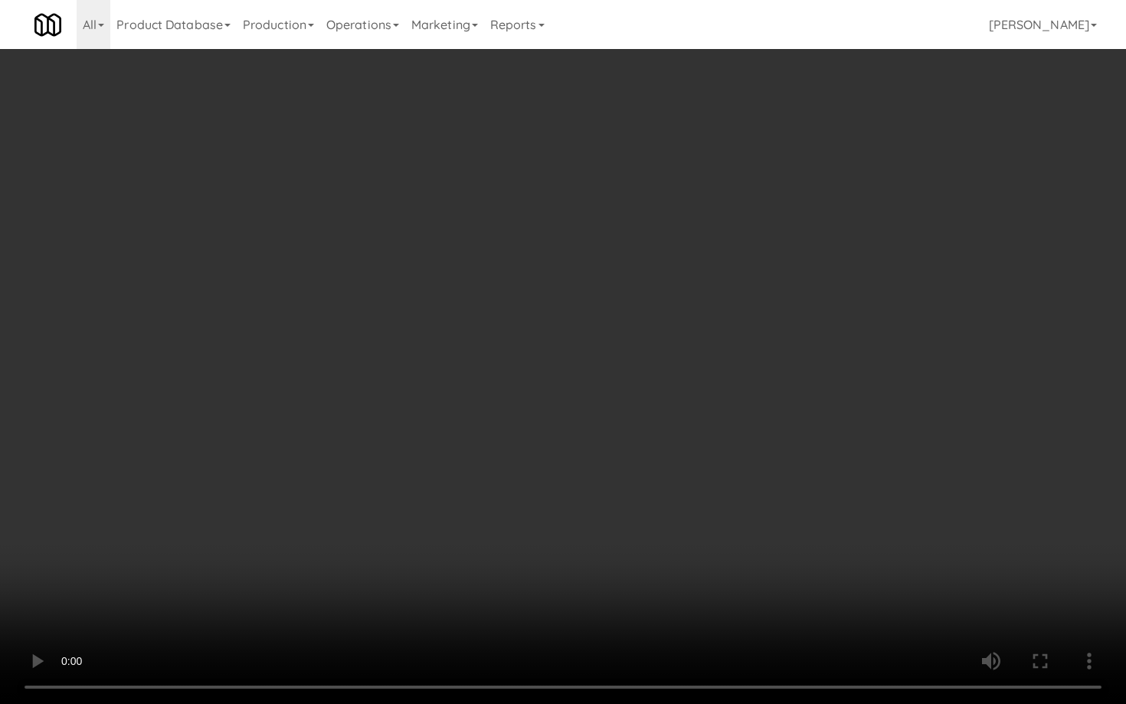
click at [451, 480] on video at bounding box center [563, 352] width 1126 height 704
click at [457, 523] on video at bounding box center [563, 352] width 1126 height 704
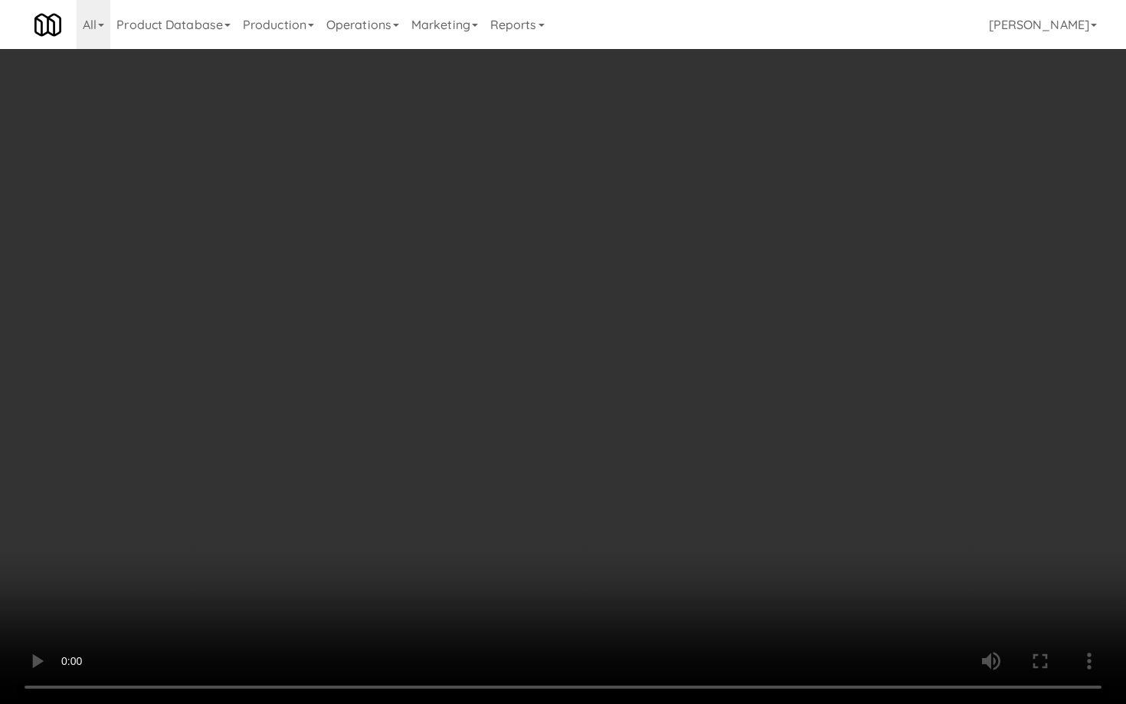
click at [457, 523] on video at bounding box center [563, 352] width 1126 height 704
click at [726, 558] on video at bounding box center [563, 352] width 1126 height 704
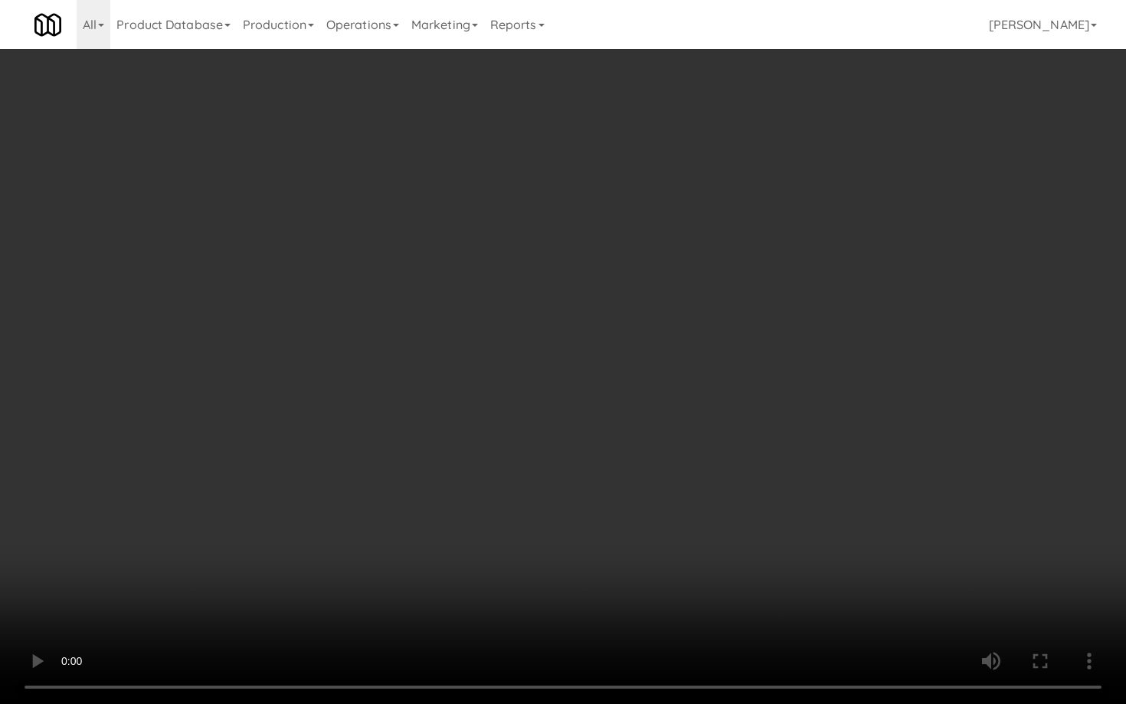
click at [726, 558] on video at bounding box center [563, 352] width 1126 height 704
click at [725, 558] on video at bounding box center [563, 352] width 1126 height 704
click at [627, 556] on video at bounding box center [563, 352] width 1126 height 704
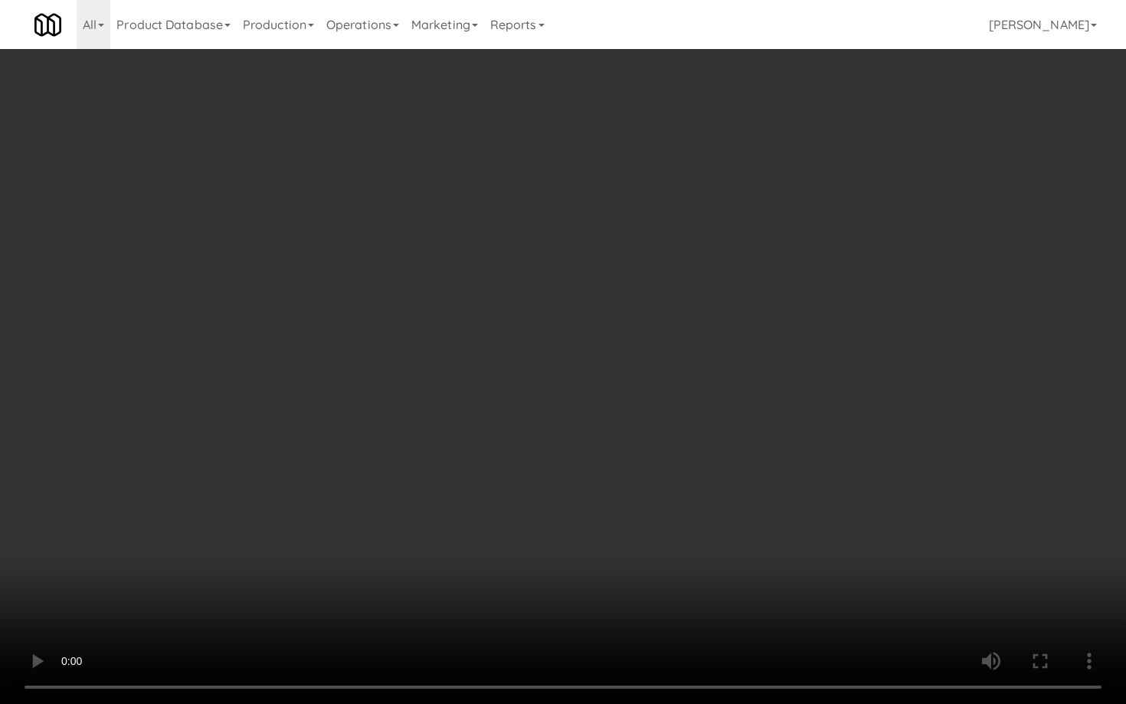
click at [627, 556] on video at bounding box center [563, 352] width 1126 height 704
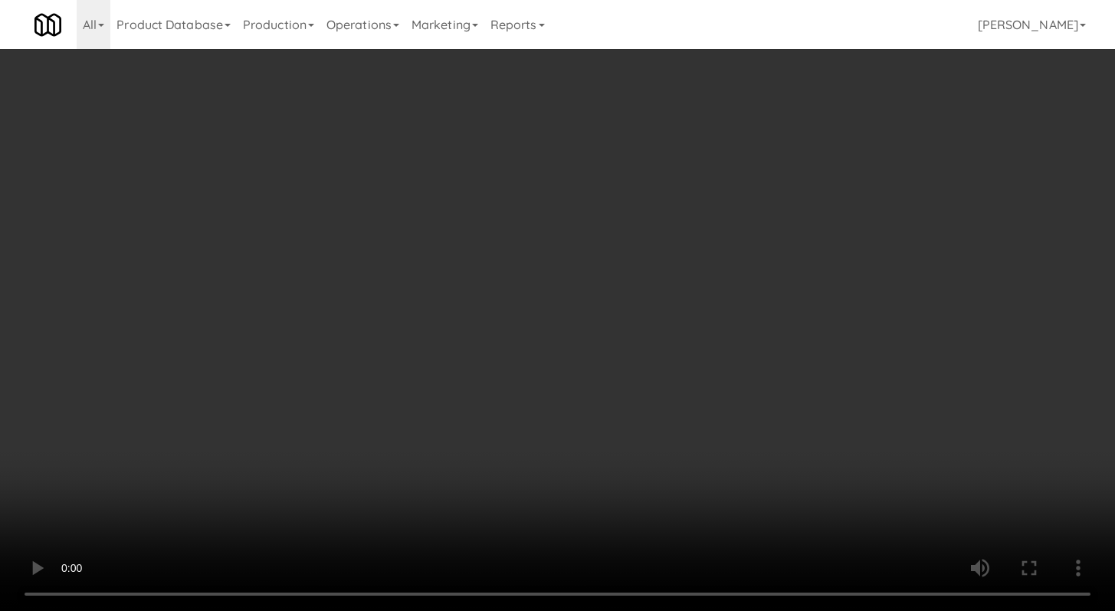
scroll to position [8, 0]
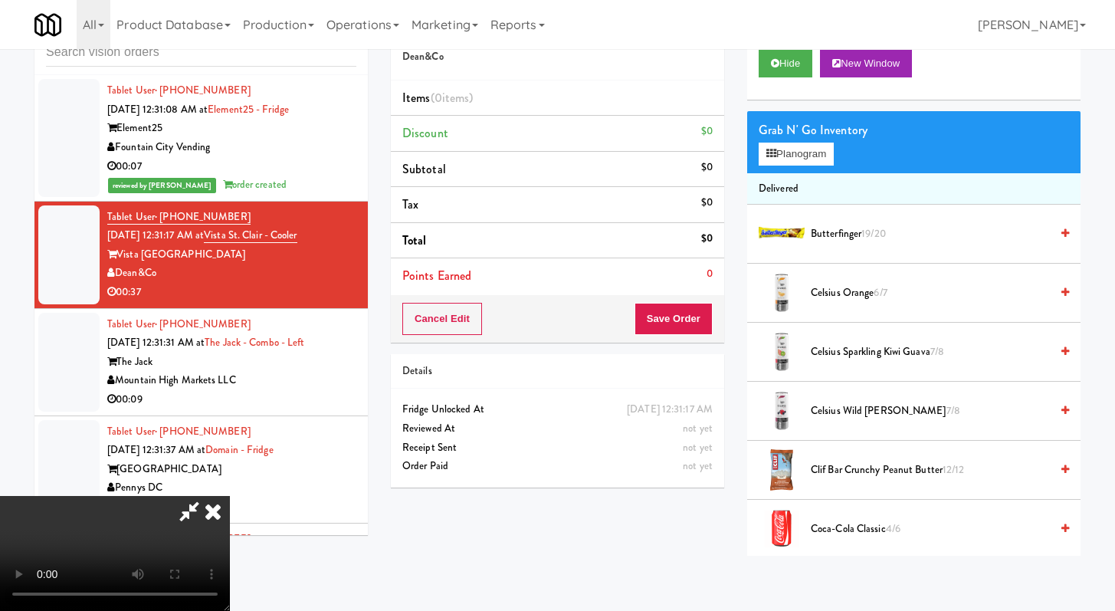
click at [815, 237] on span "Butterfinger 19/20" at bounding box center [930, 234] width 239 height 19
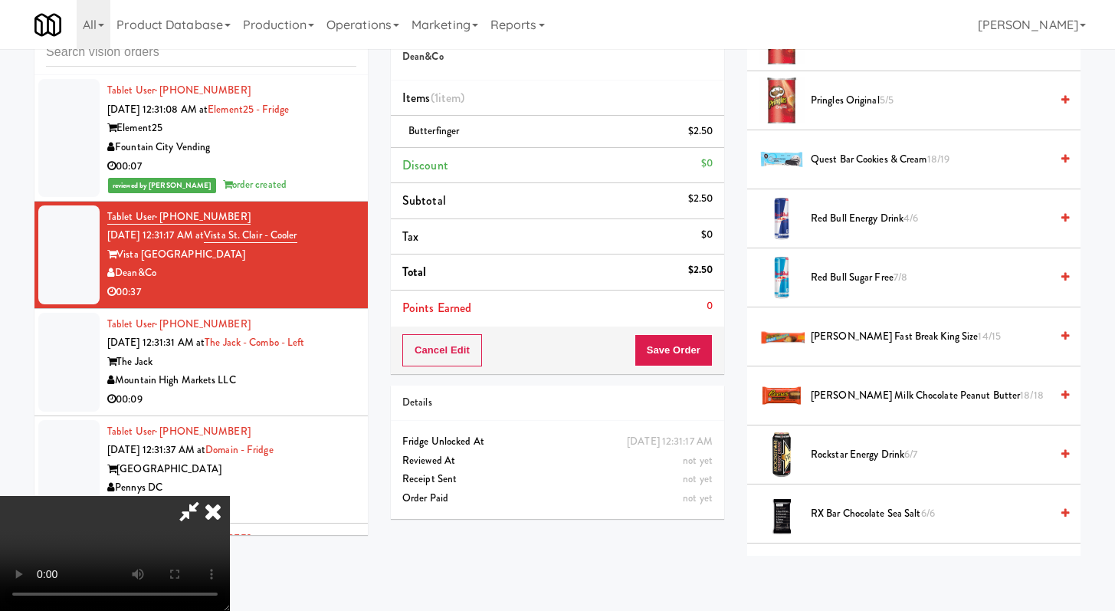
scroll to position [1649, 0]
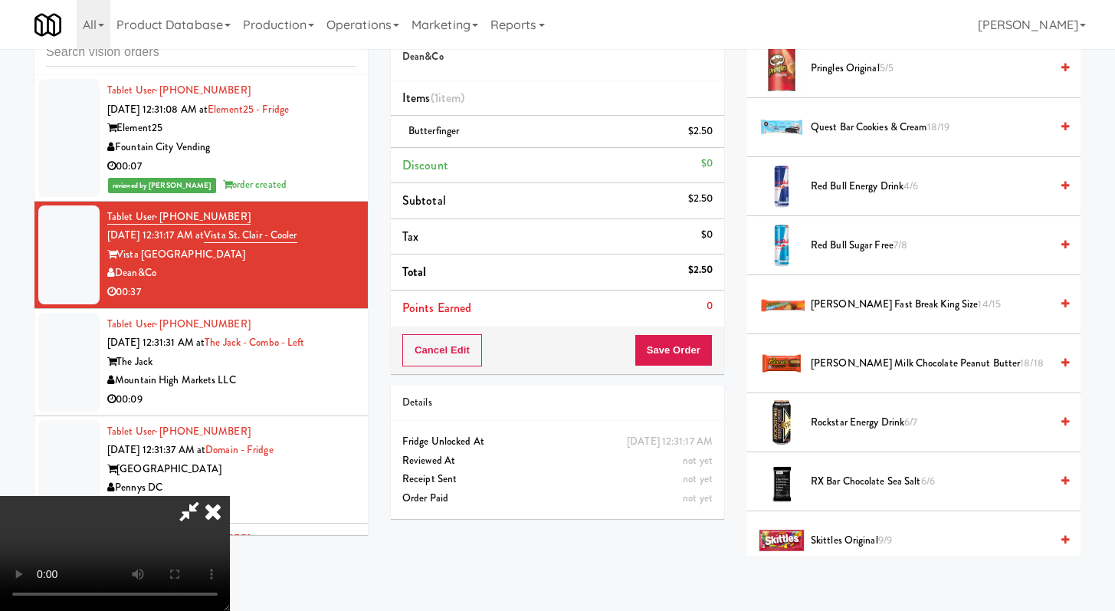
click at [862, 369] on span "[PERSON_NAME] Milk Chocolate Peanut Butter 18/18" at bounding box center [930, 363] width 239 height 19
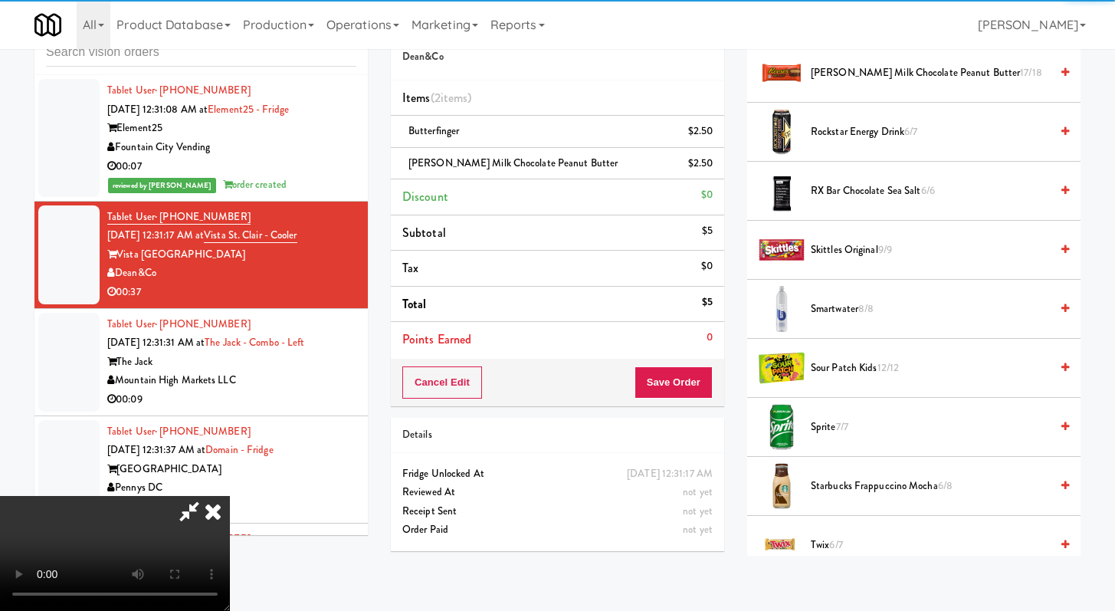
click at [852, 257] on span "Skittles Original 9/9" at bounding box center [930, 250] width 239 height 19
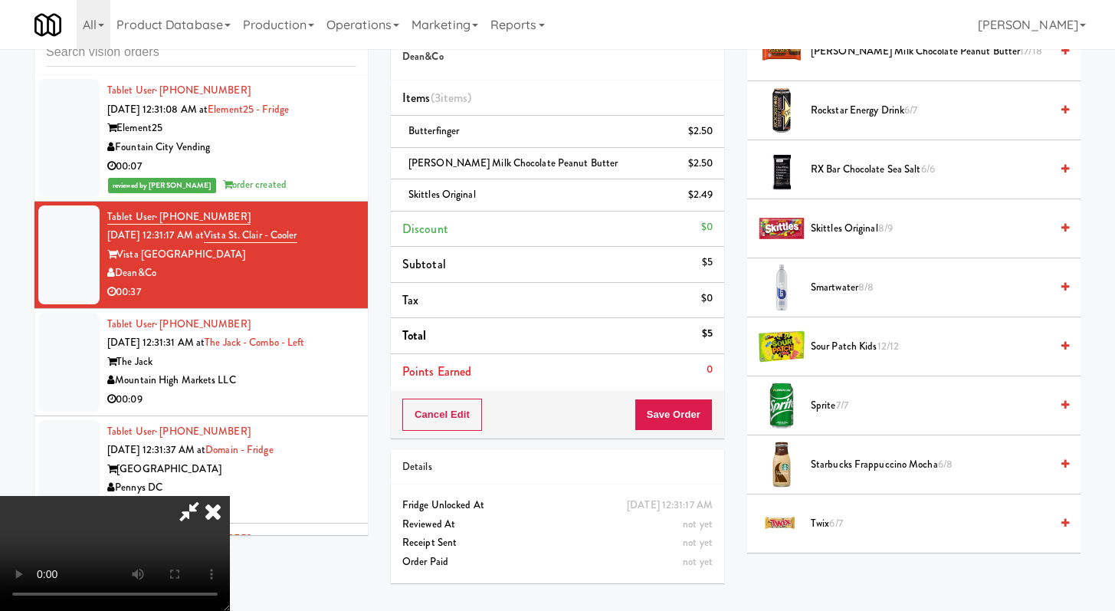
scroll to position [1989, 0]
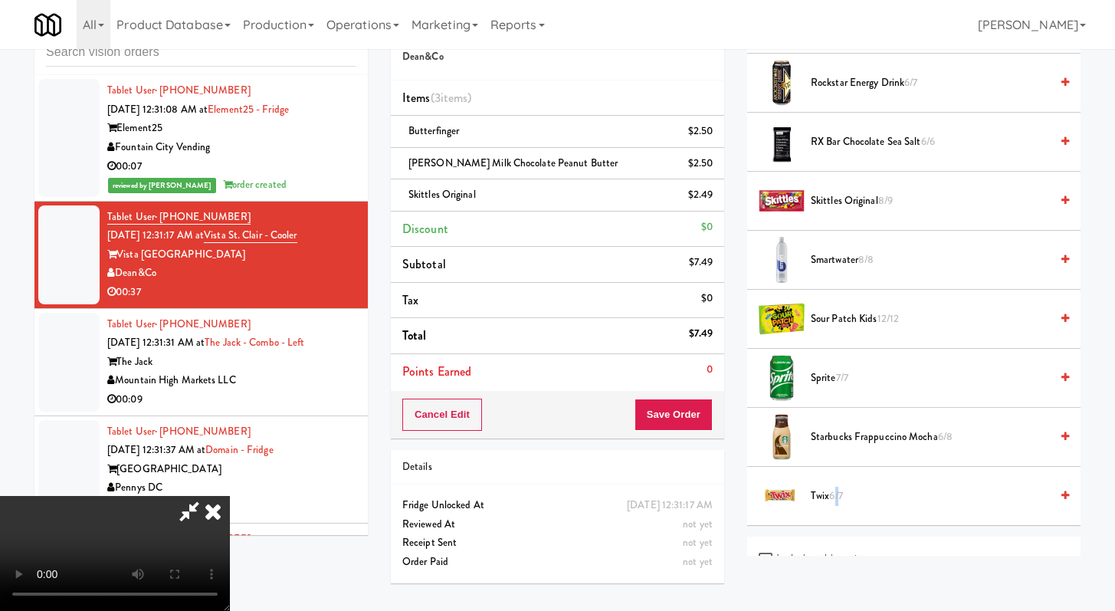
click at [838, 504] on span "Twix 6/7" at bounding box center [930, 496] width 239 height 19
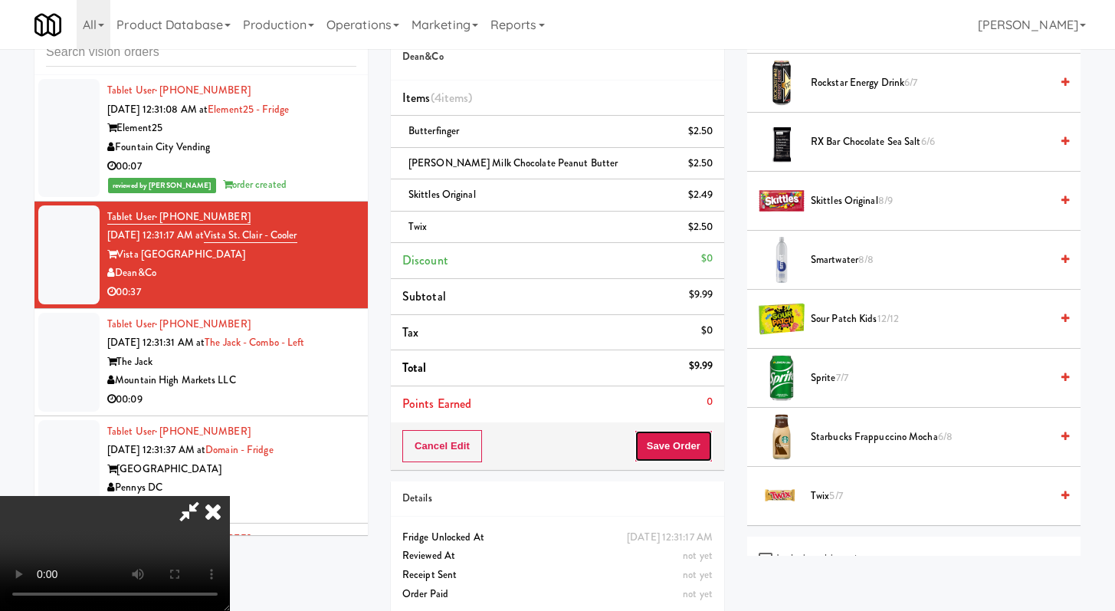
click at [688, 448] on button "Save Order" at bounding box center [674, 446] width 78 height 32
click at [736, 459] on div "Cart Flags Notes Payment Hide New Window Grab N' Go Inventory Planogram Deliver…" at bounding box center [914, 280] width 356 height 549
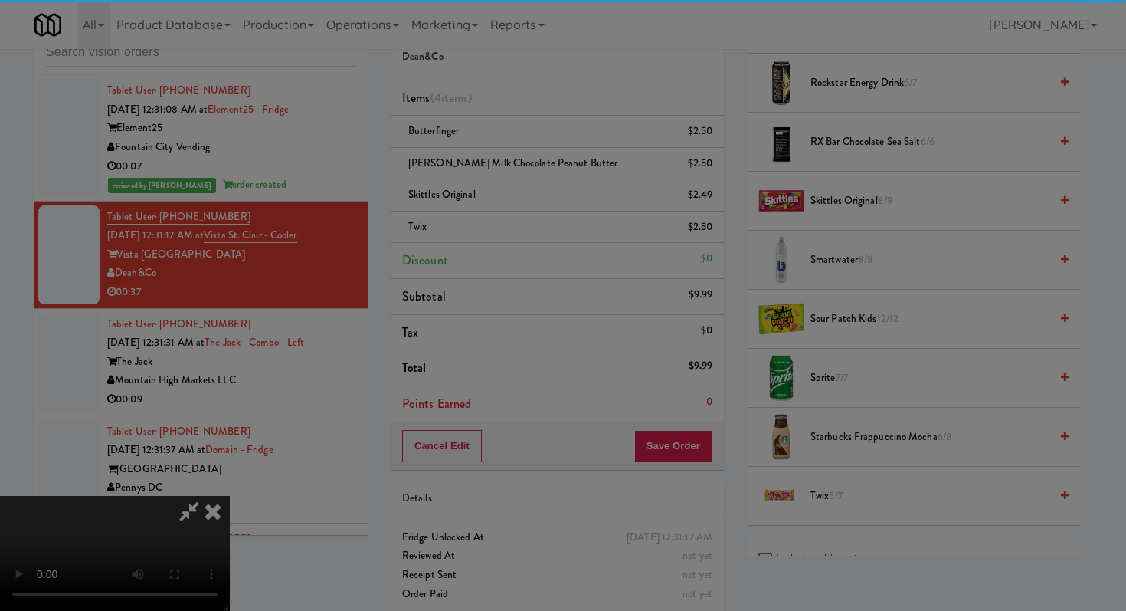
click at [0, 0] on div "Are you sure you want to update this order? Okay Cancel" at bounding box center [0, 0] width 0 height 0
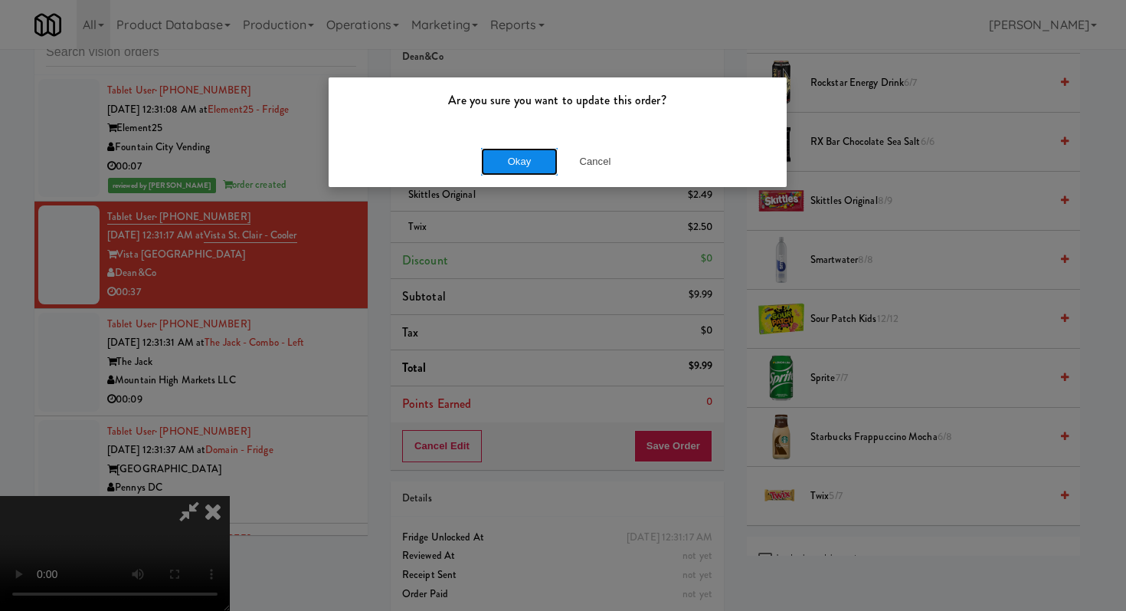
click at [508, 152] on button "Okay" at bounding box center [519, 162] width 77 height 28
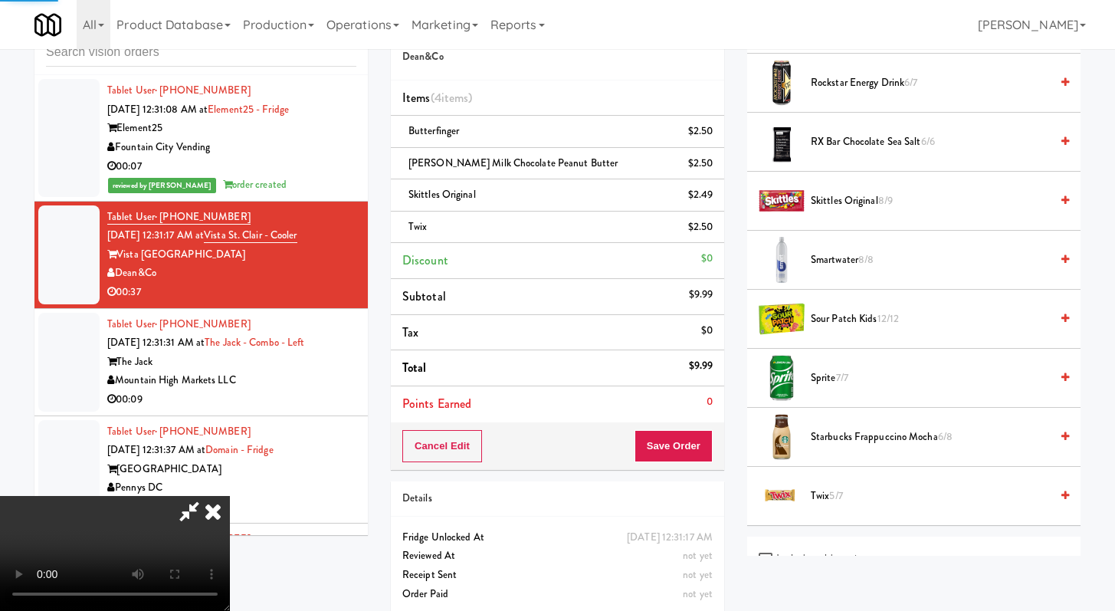
scroll to position [65, 0]
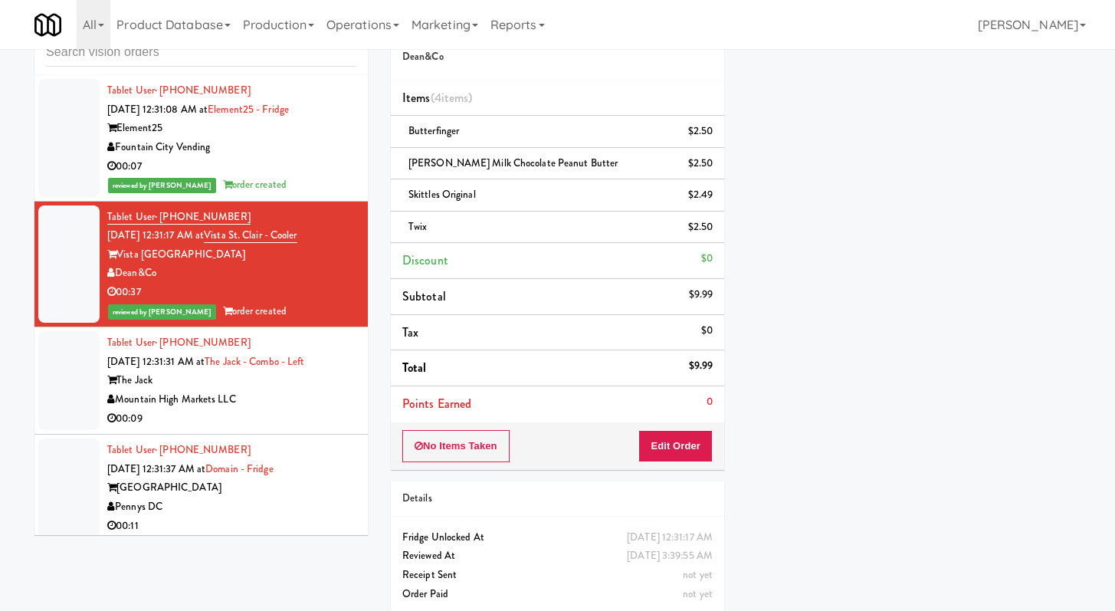
click at [333, 409] on div "Mountain High Markets LLC" at bounding box center [231, 399] width 249 height 19
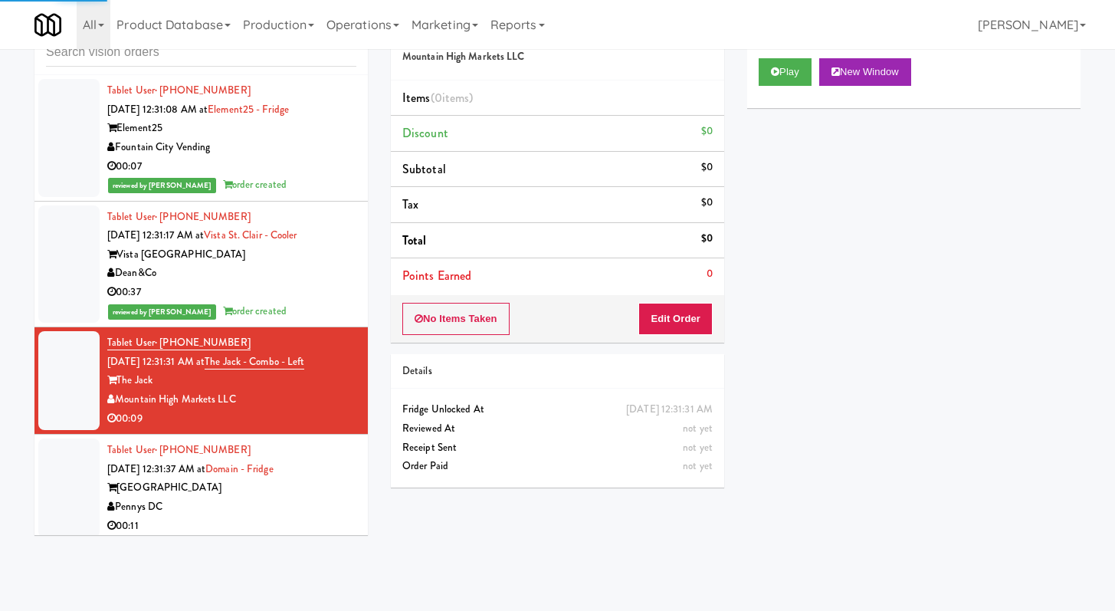
click at [758, 62] on div "Play New Window" at bounding box center [913, 77] width 333 height 61
drag, startPoint x: 787, startPoint y: 63, endPoint x: 743, endPoint y: 143, distance: 91.3
click at [787, 62] on button "Play" at bounding box center [785, 72] width 53 height 28
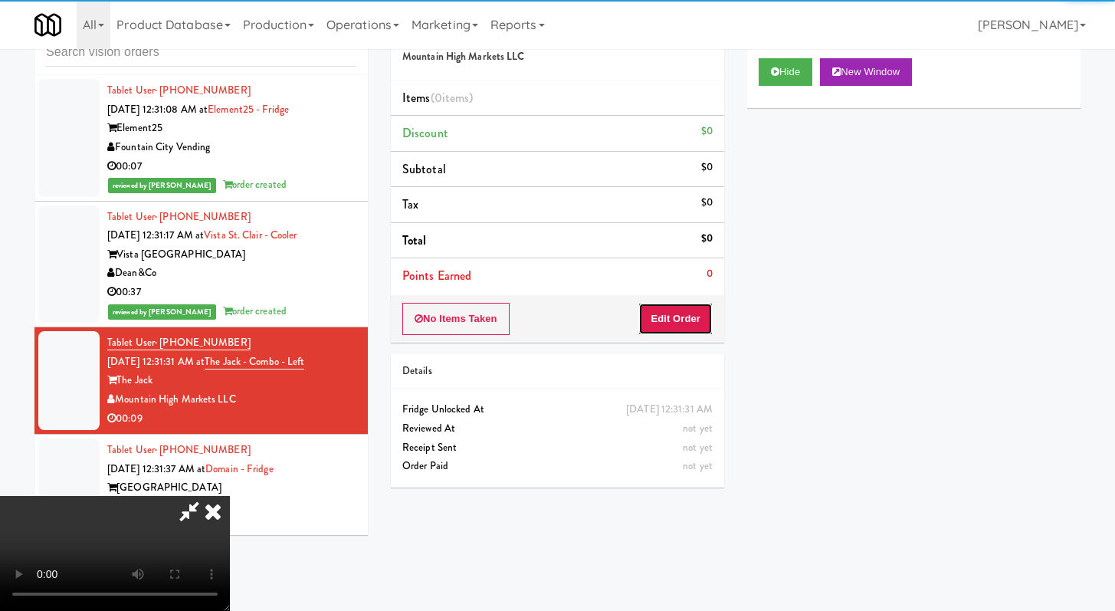
click at [703, 326] on button "Edit Order" at bounding box center [675, 319] width 74 height 32
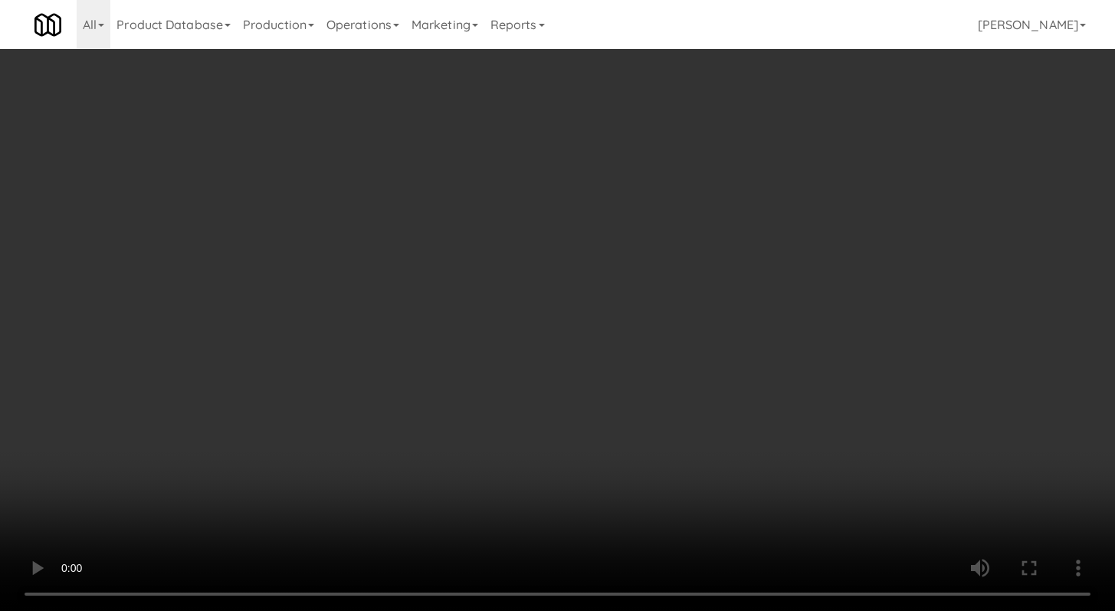
scroll to position [45, 0]
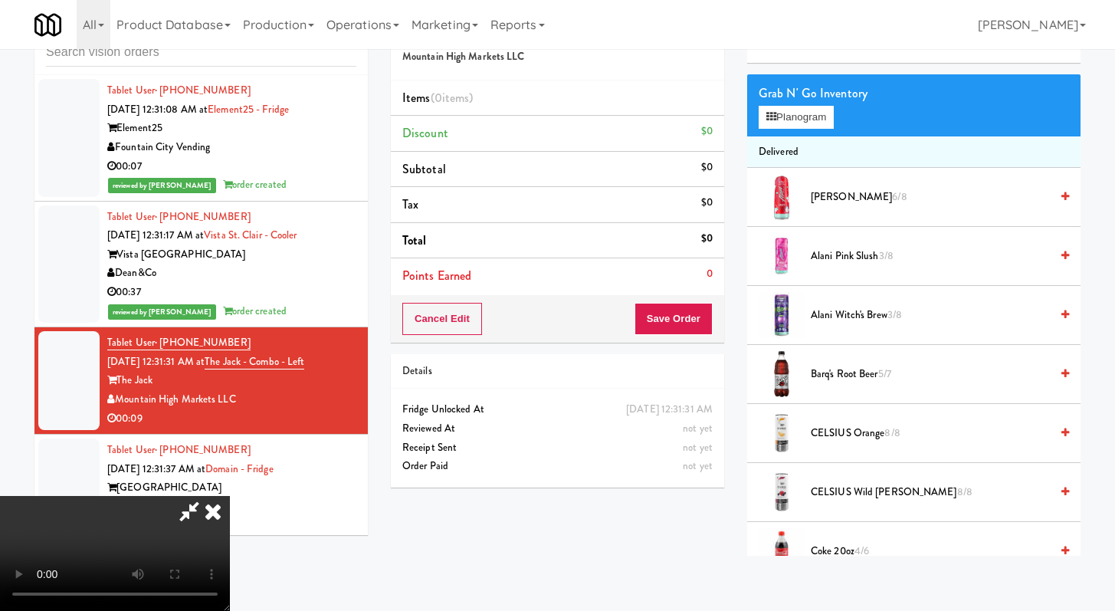
click at [879, 375] on span "Barq's Root Beer 5/7" at bounding box center [930, 374] width 239 height 19
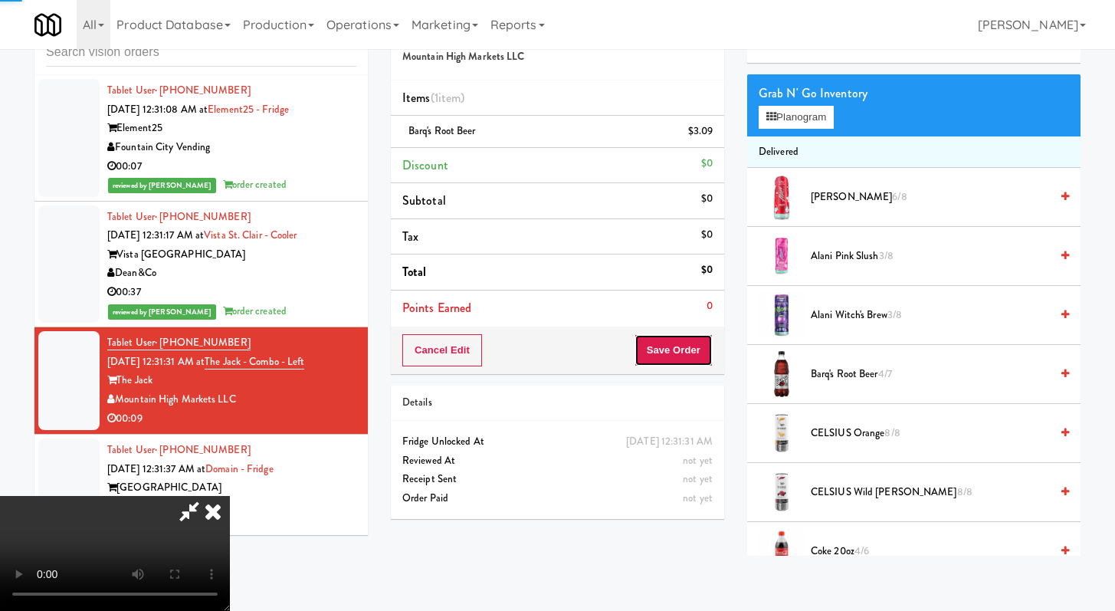
click at [700, 365] on div "Cancel Edit Save Order" at bounding box center [557, 350] width 333 height 48
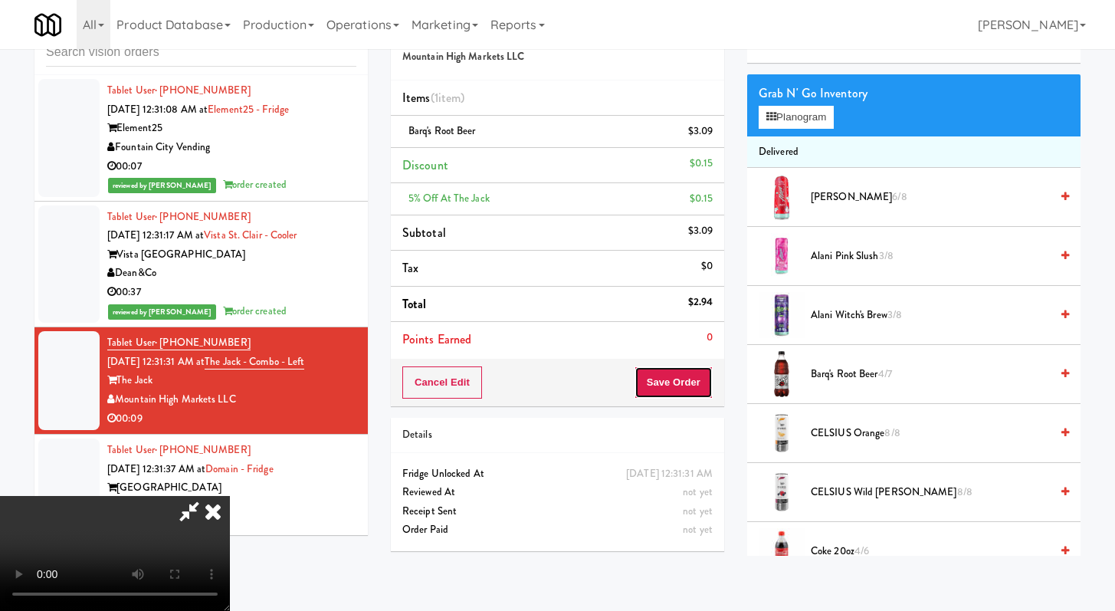
click at [687, 388] on button "Save Order" at bounding box center [674, 382] width 78 height 32
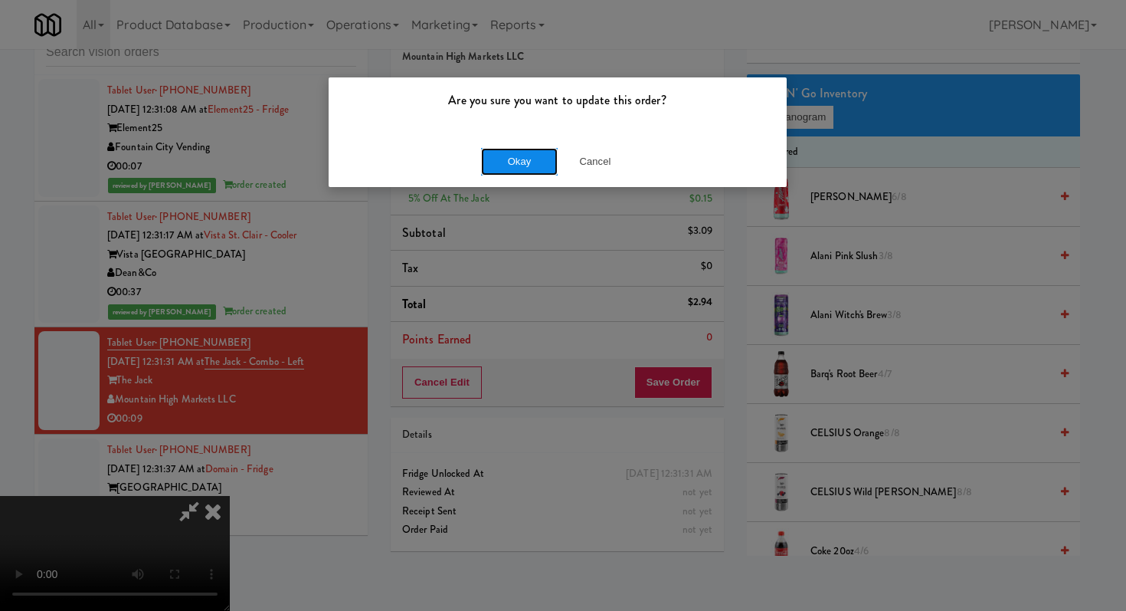
click at [520, 165] on button "Okay" at bounding box center [519, 162] width 77 height 28
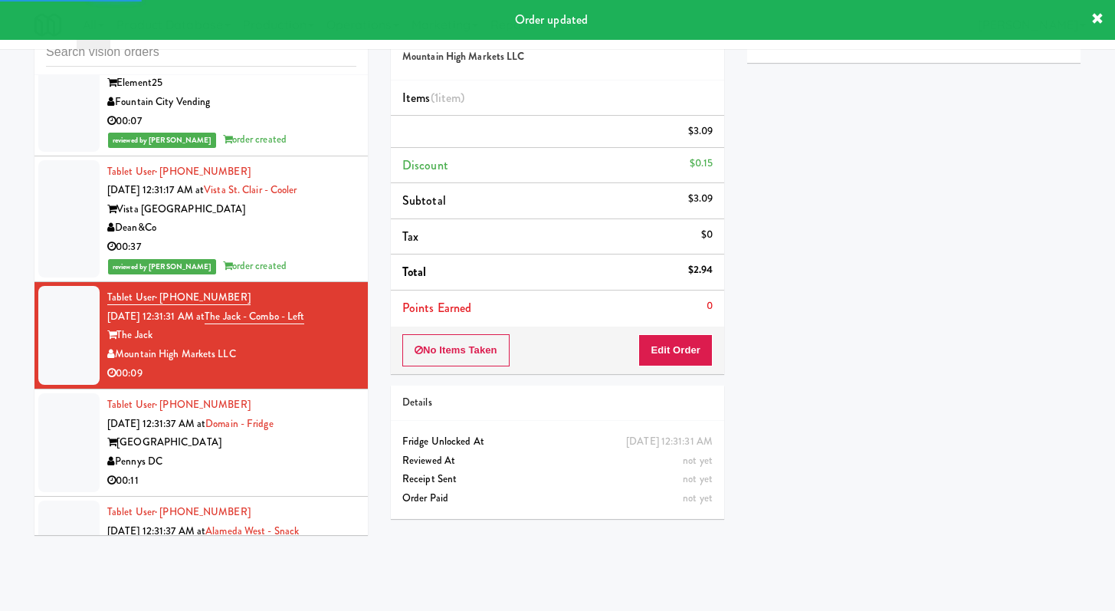
scroll to position [5203, 0]
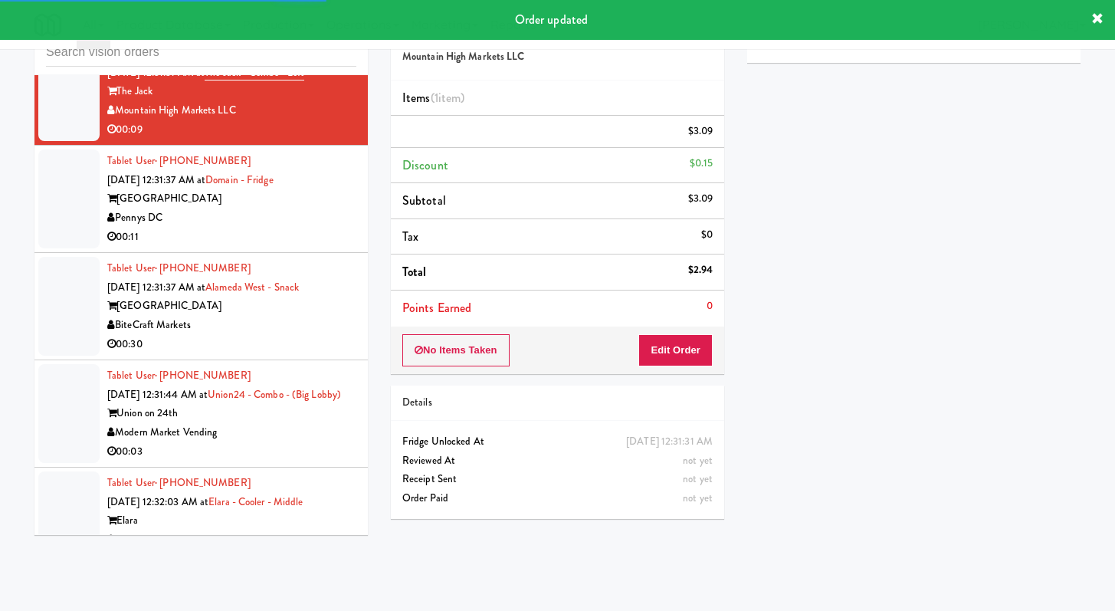
click at [315, 253] on li "Tablet User · (240) 733-4454 [DATE] 12:31:37 AM at [GEOGRAPHIC_DATA] Pennys DC …" at bounding box center [200, 199] width 333 height 107
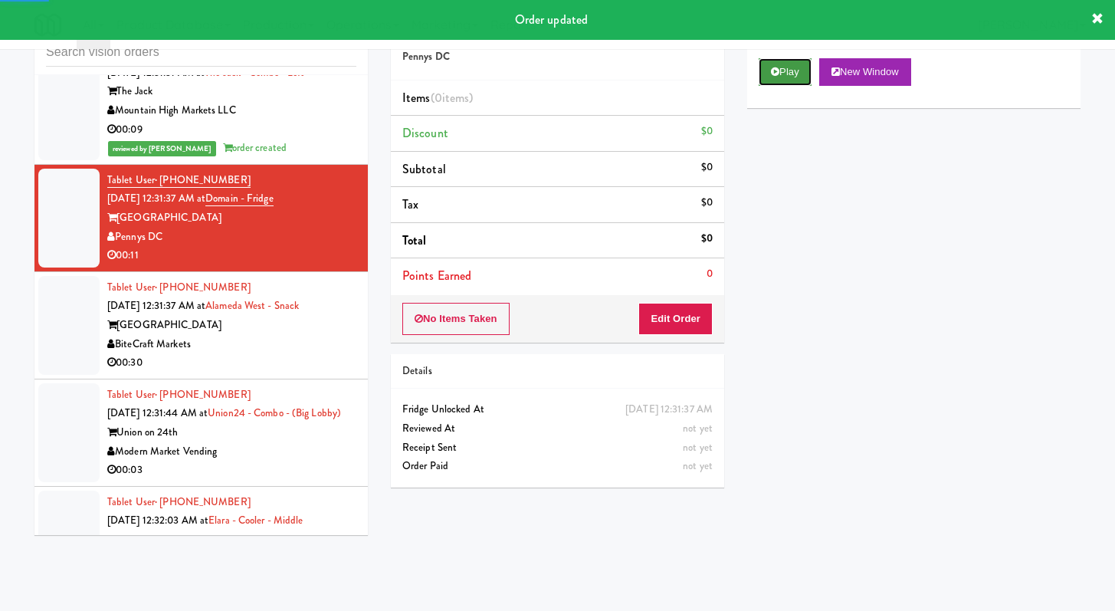
click at [778, 66] on button "Play" at bounding box center [785, 72] width 53 height 28
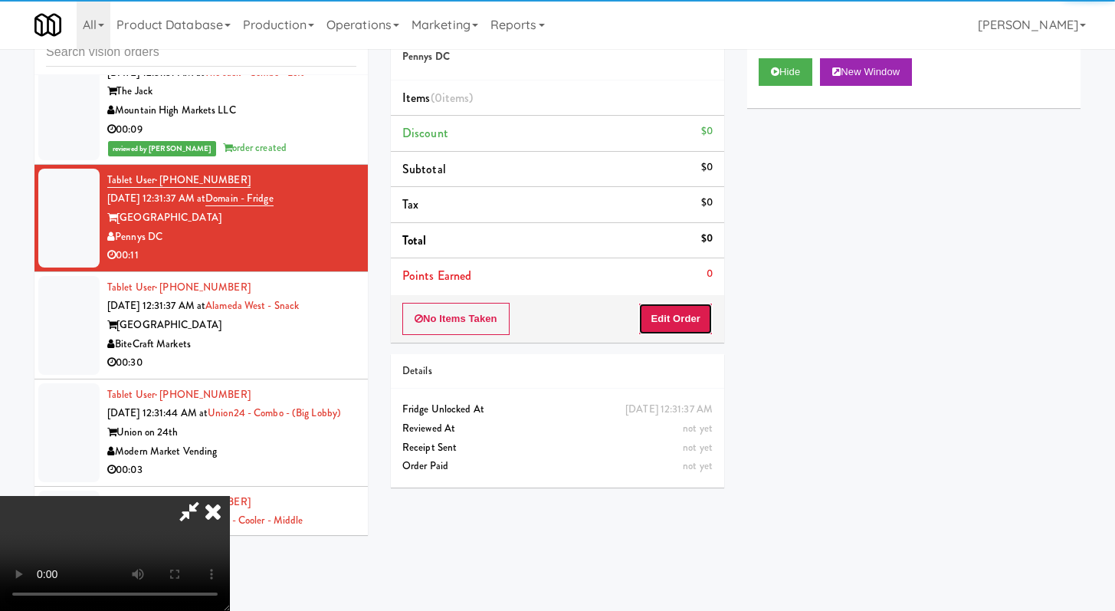
click at [664, 320] on button "Edit Order" at bounding box center [675, 319] width 74 height 32
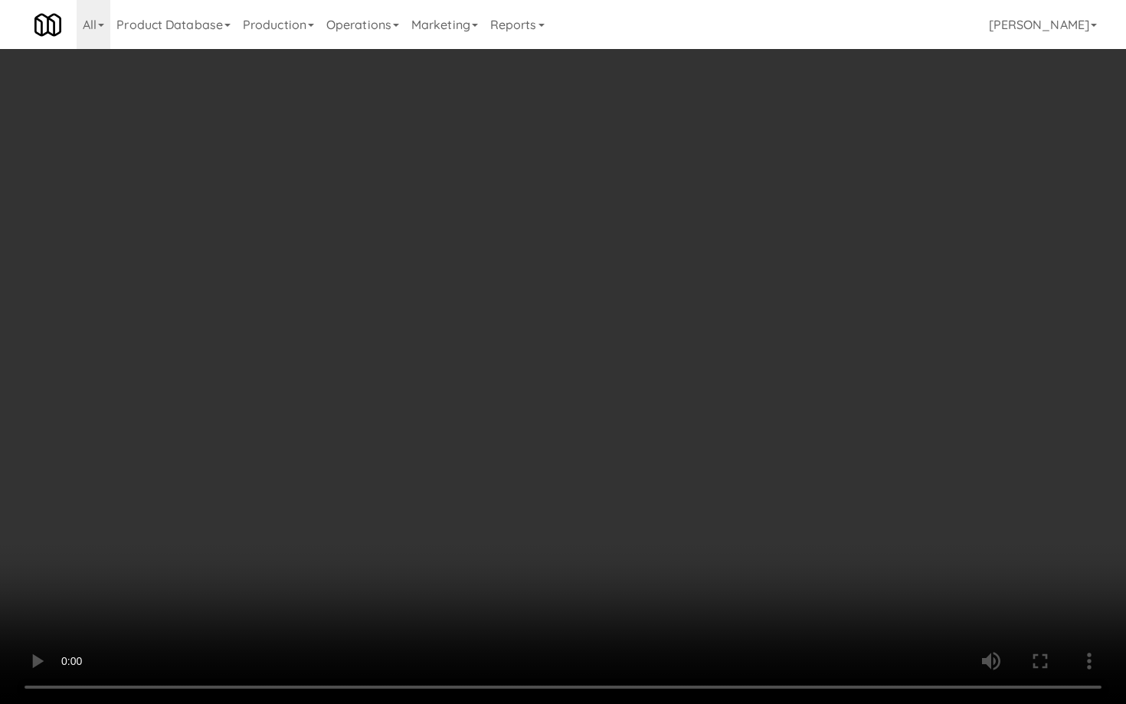
click at [591, 504] on video at bounding box center [563, 352] width 1126 height 704
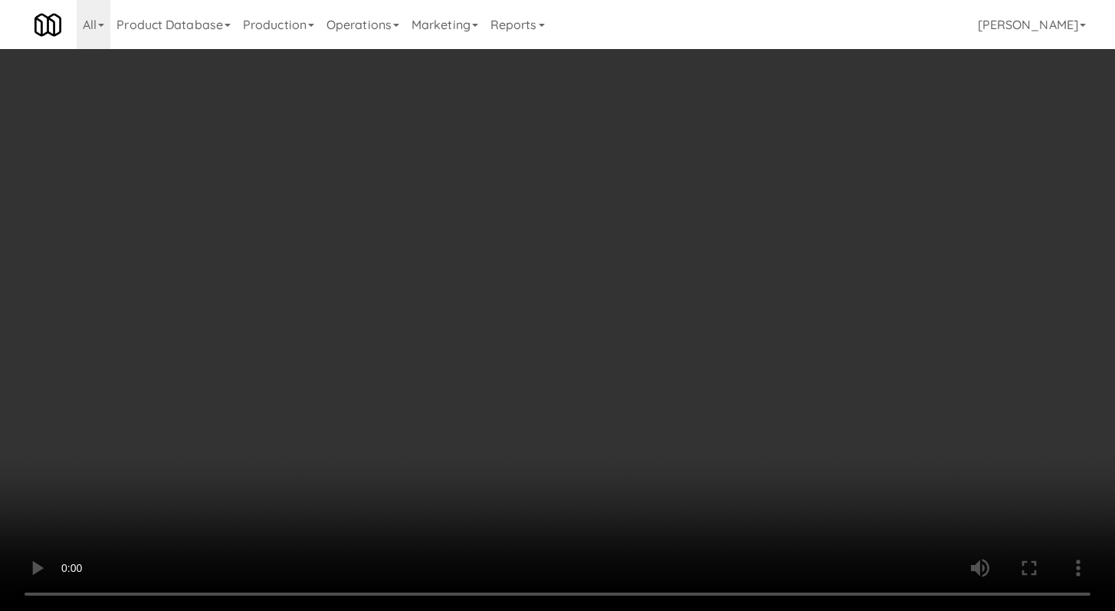
scroll to position [837, 0]
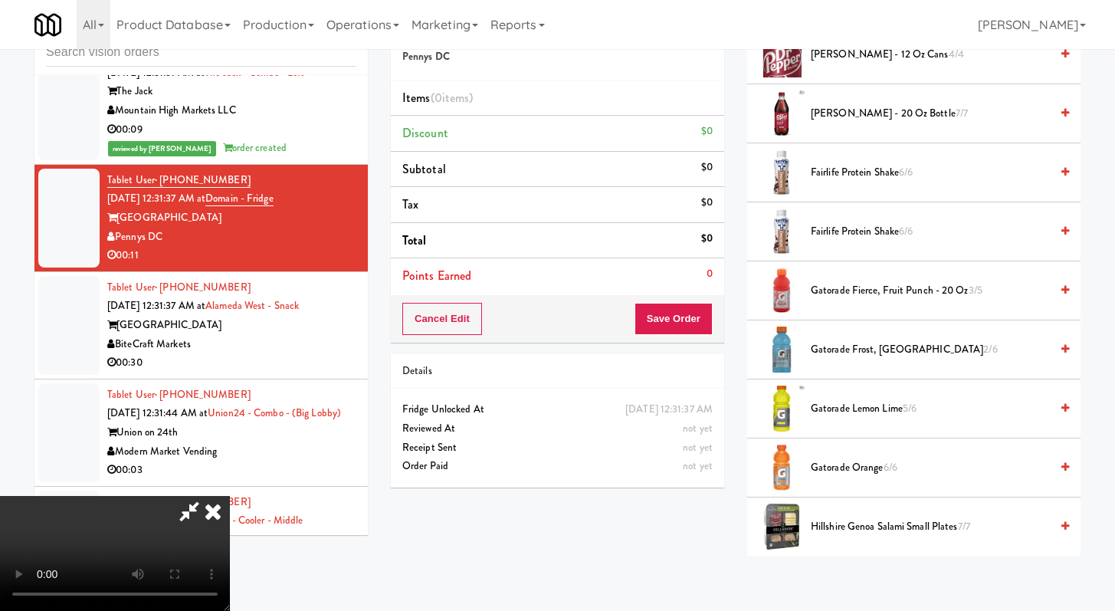
click at [873, 294] on span "Gatorade Fierce, Fruit Punch - 20 oz 3/5" at bounding box center [930, 290] width 239 height 19
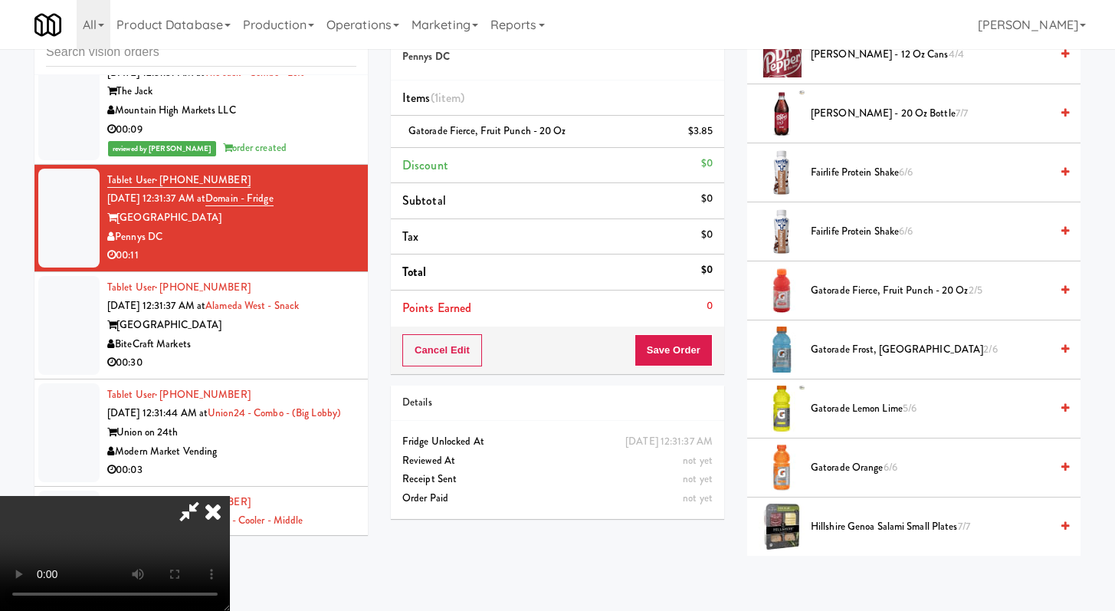
click at [873, 294] on span "Gatorade Fierce, Fruit Punch - 20 oz 2/5" at bounding box center [930, 290] width 239 height 19
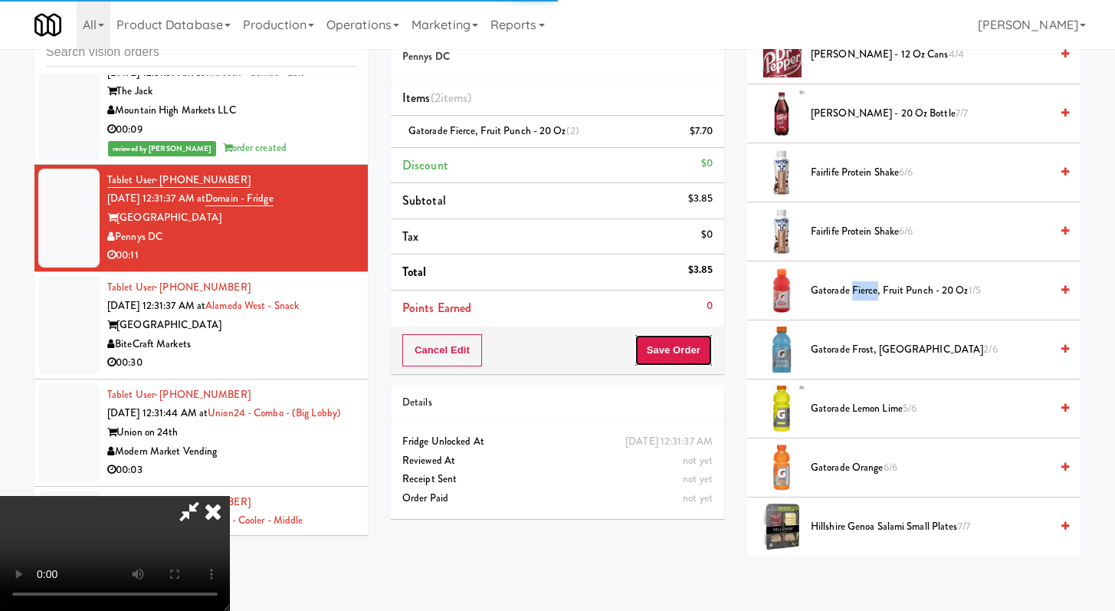
click at [687, 339] on button "Save Order" at bounding box center [674, 350] width 78 height 32
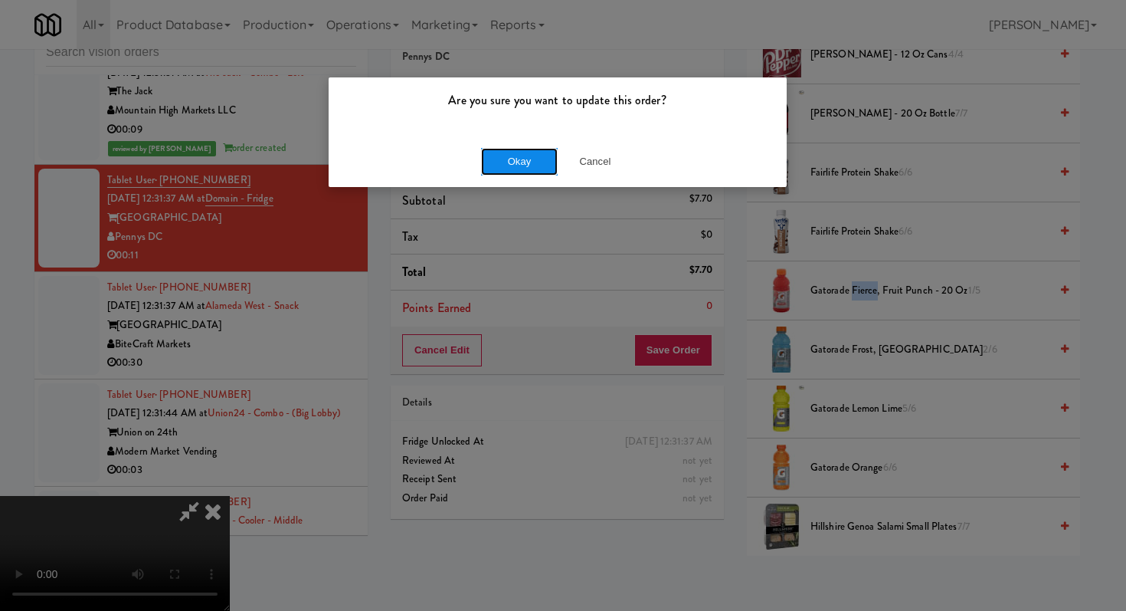
click at [540, 168] on button "Okay" at bounding box center [519, 162] width 77 height 28
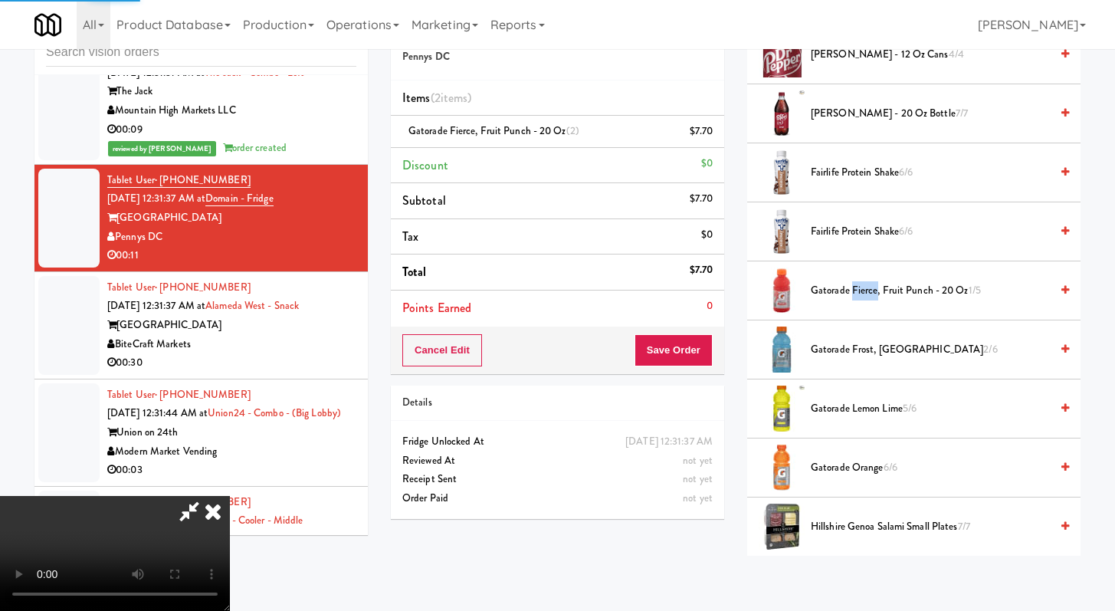
scroll to position [65, 0]
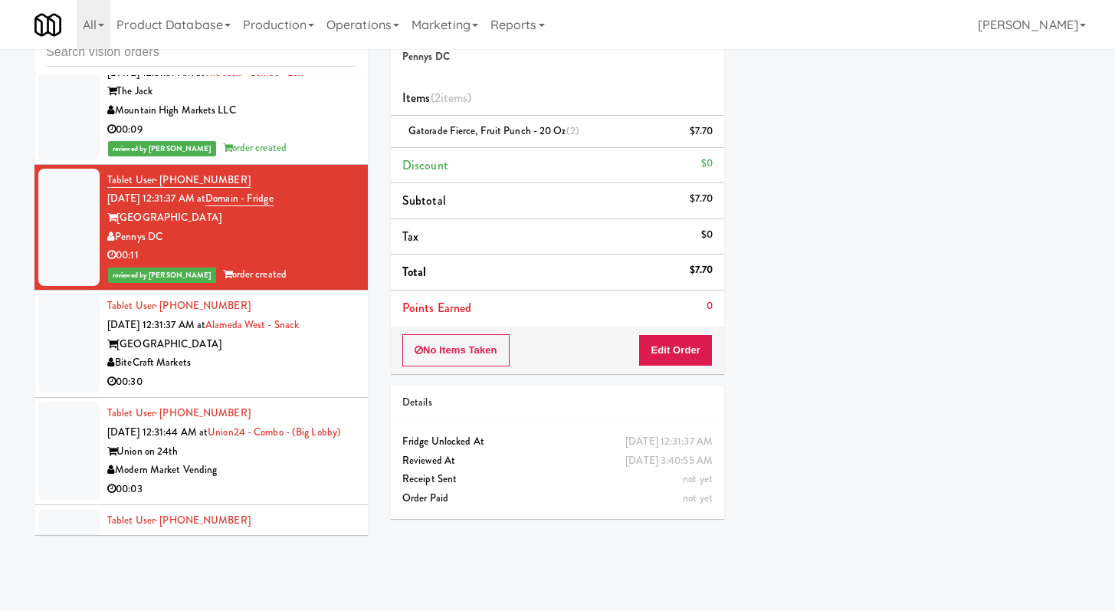
click at [292, 392] on div "00:30" at bounding box center [231, 381] width 249 height 19
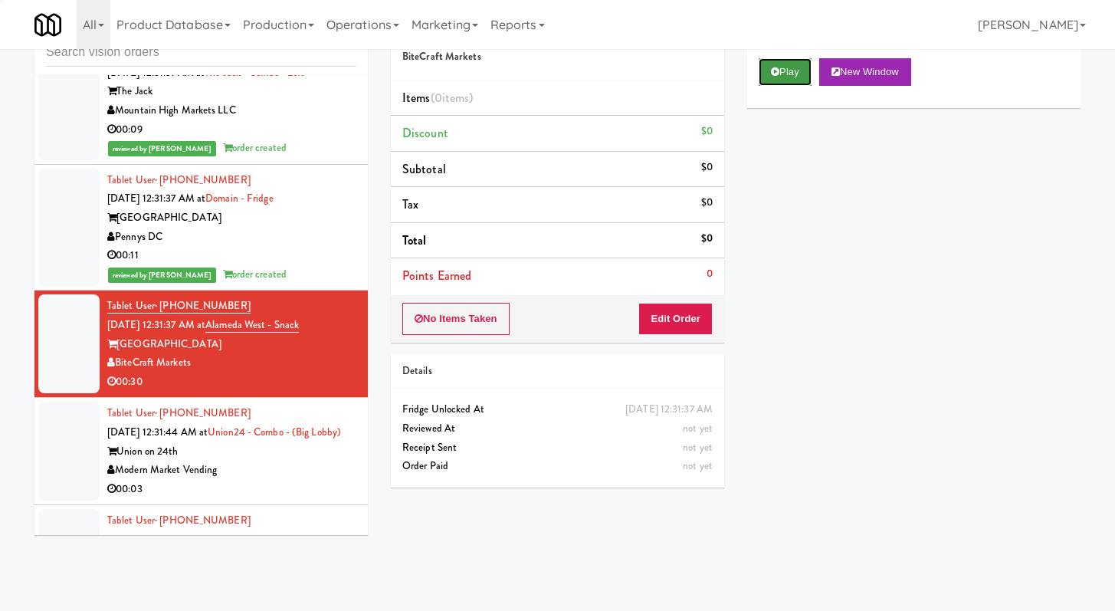
click at [795, 71] on button "Play" at bounding box center [785, 72] width 53 height 28
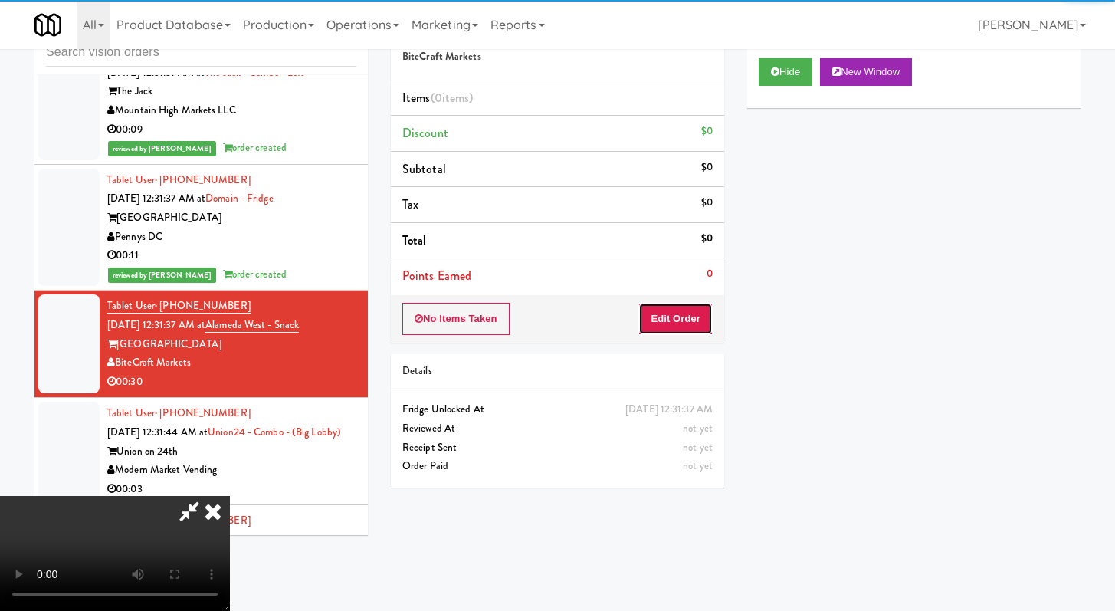
click at [676, 320] on button "Edit Order" at bounding box center [675, 319] width 74 height 32
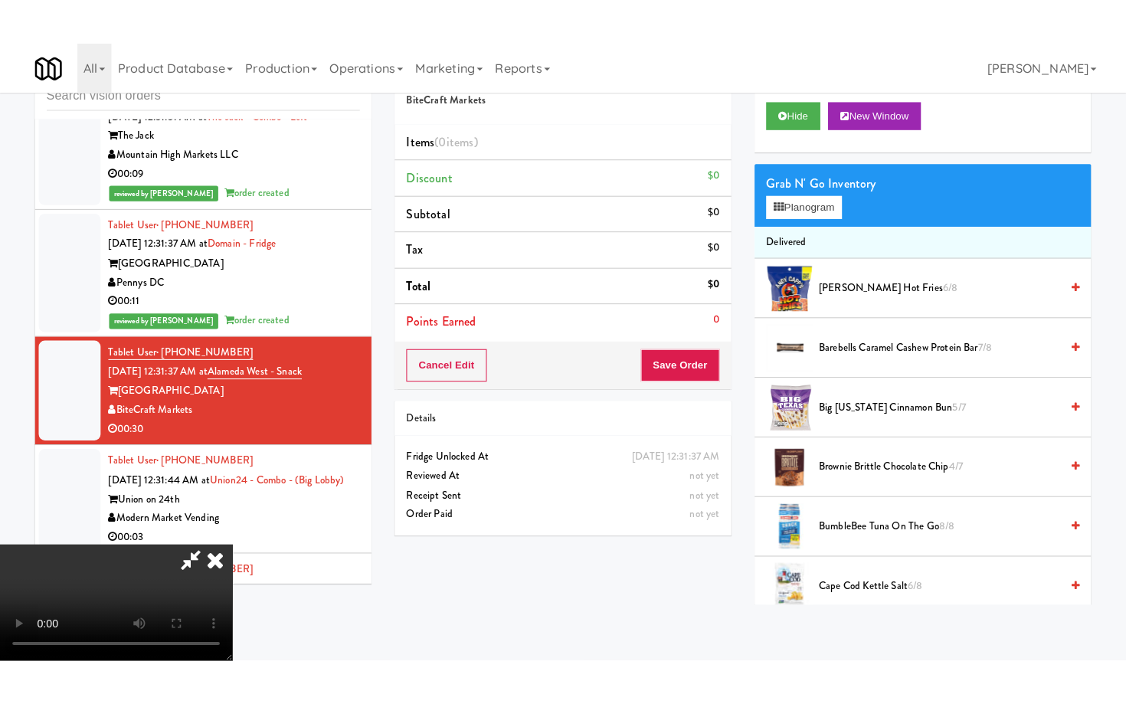
scroll to position [132, 0]
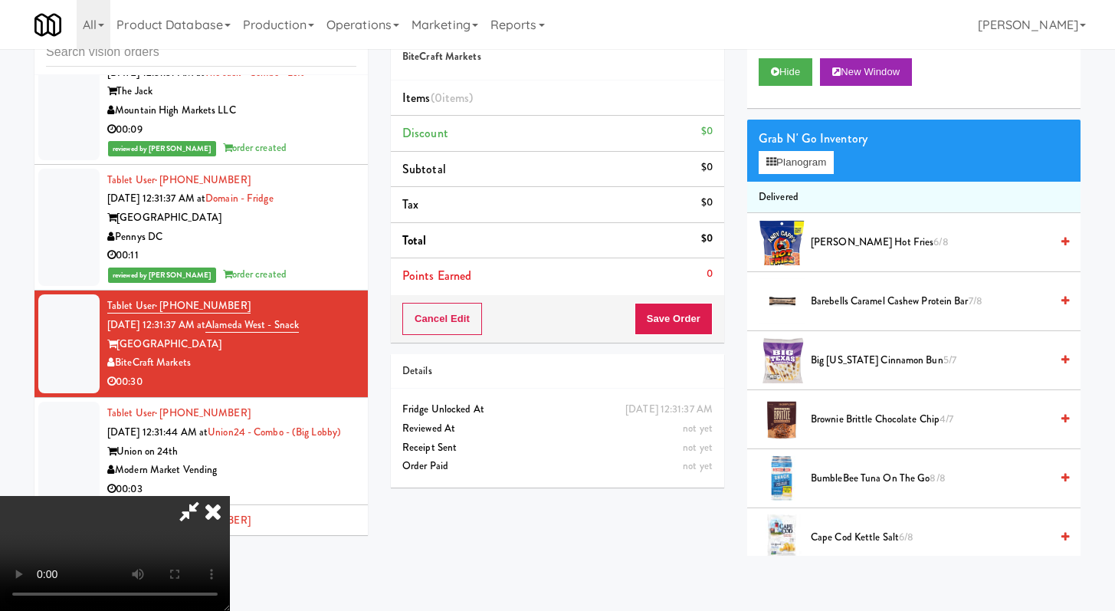
click at [984, 484] on span "BumbleBee Tuna on the Go 8/8" at bounding box center [930, 478] width 239 height 19
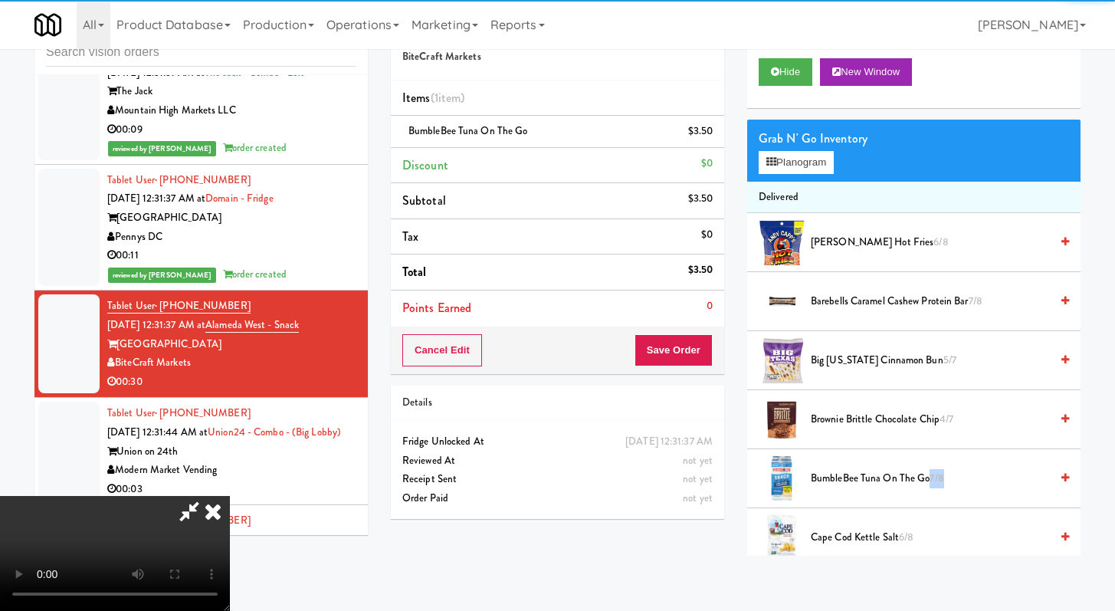
scroll to position [0, 0]
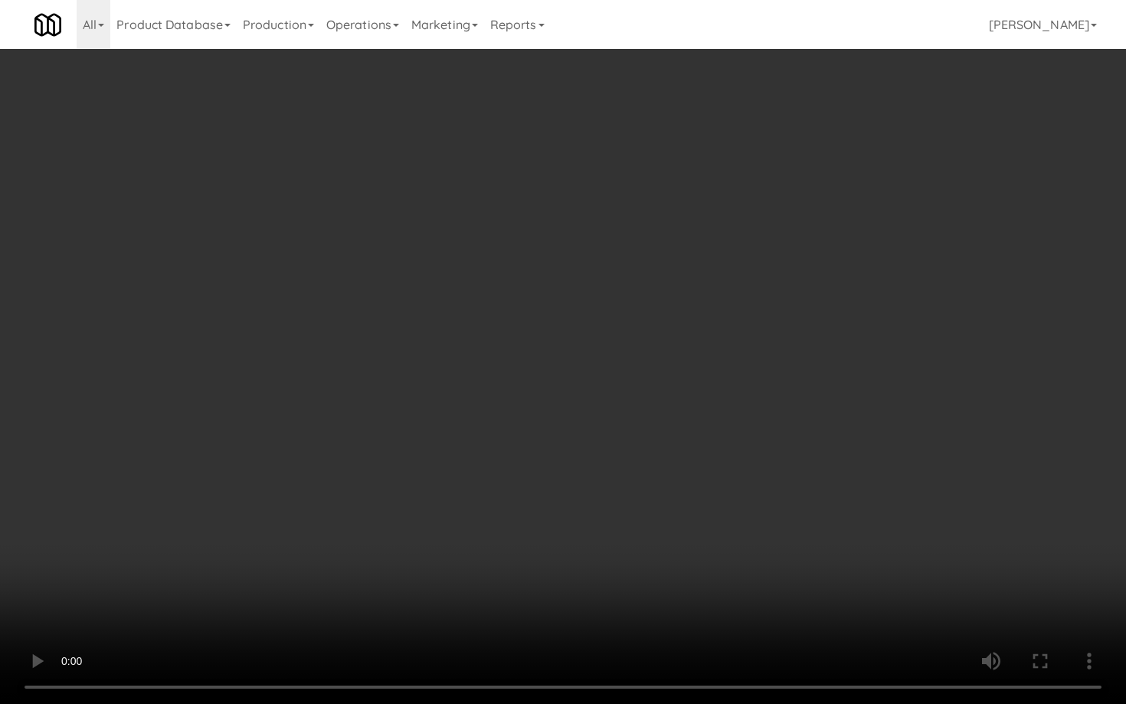
click at [392, 526] on video at bounding box center [563, 352] width 1126 height 704
click at [437, 497] on video at bounding box center [563, 352] width 1126 height 704
click at [677, 480] on video at bounding box center [563, 352] width 1126 height 704
click at [677, 461] on video at bounding box center [563, 352] width 1126 height 704
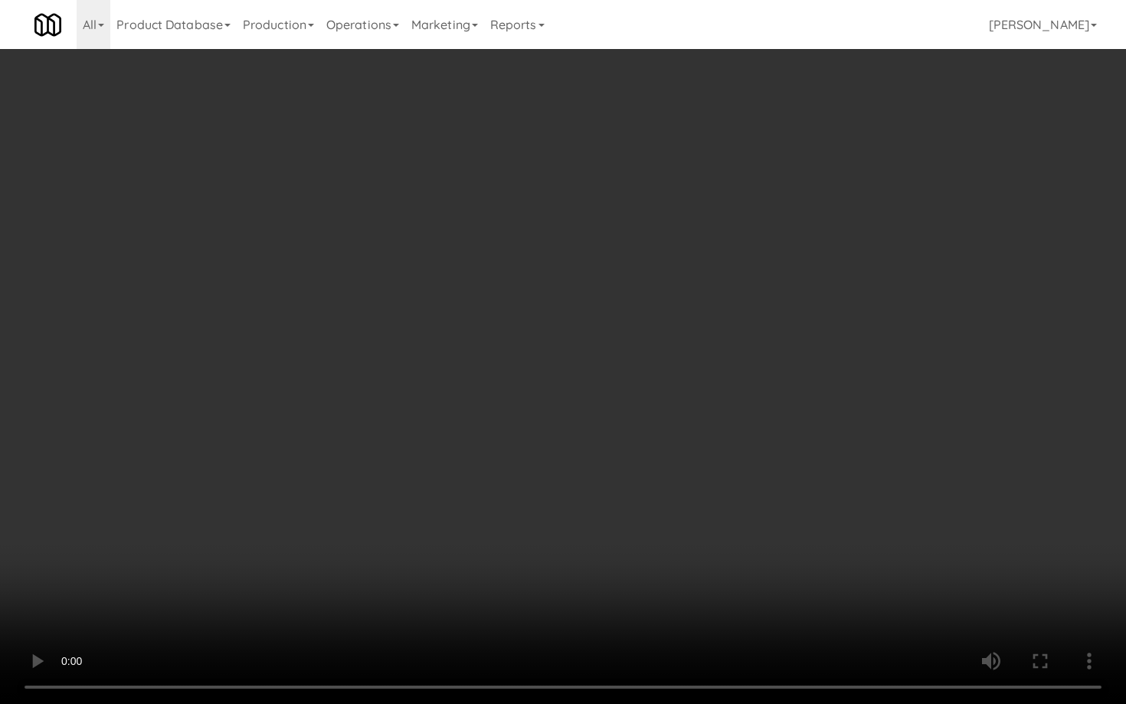
click at [677, 461] on video at bounding box center [563, 352] width 1126 height 704
click at [687, 453] on video at bounding box center [563, 352] width 1126 height 704
click at [686, 453] on video at bounding box center [563, 352] width 1126 height 704
click at [687, 453] on video at bounding box center [563, 352] width 1126 height 704
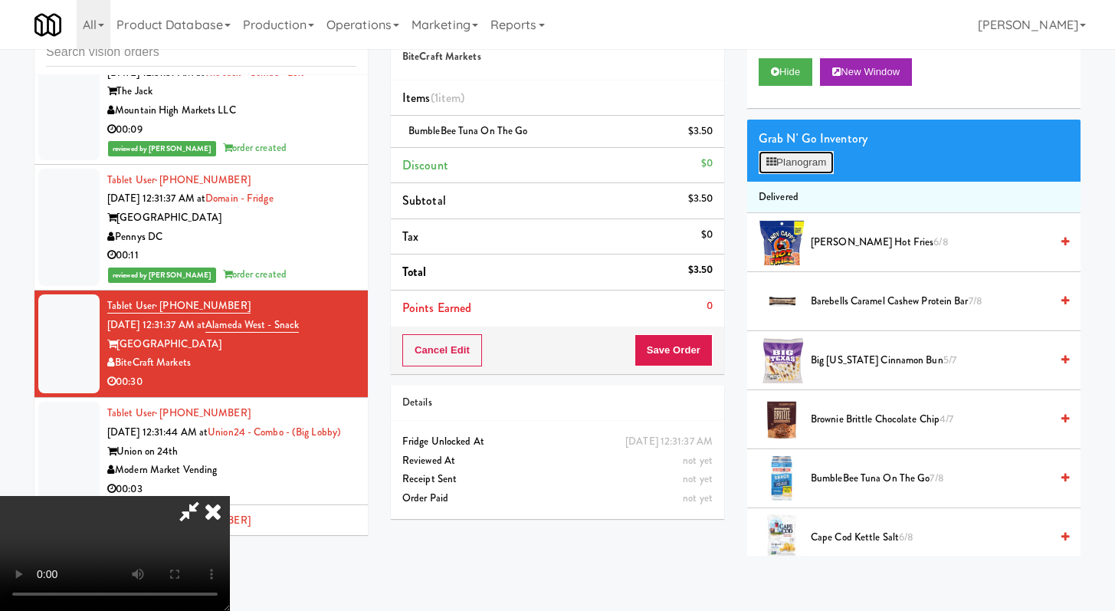
click at [812, 154] on button "Planogram" at bounding box center [796, 162] width 75 height 23
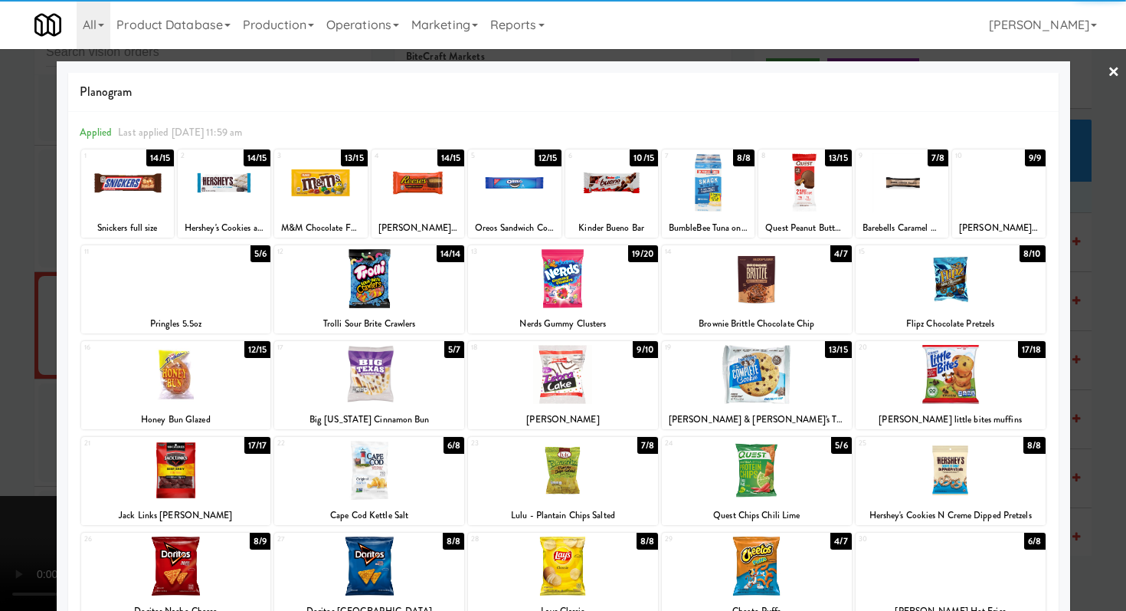
click at [594, 465] on div at bounding box center [563, 470] width 190 height 59
click at [608, 182] on div at bounding box center [612, 182] width 93 height 59
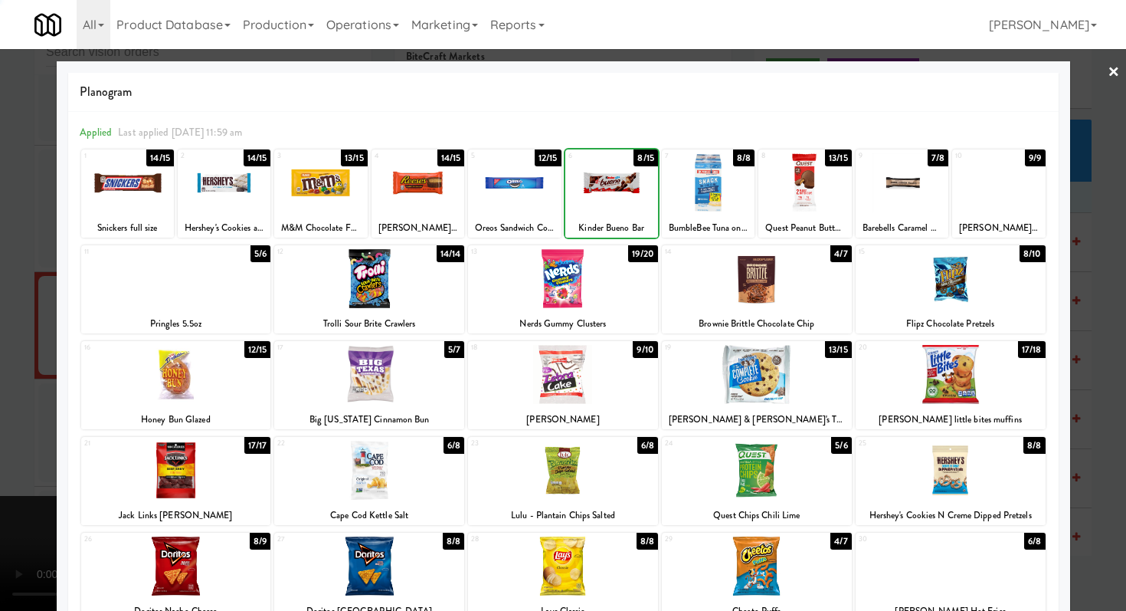
click at [0, 530] on div at bounding box center [563, 305] width 1126 height 611
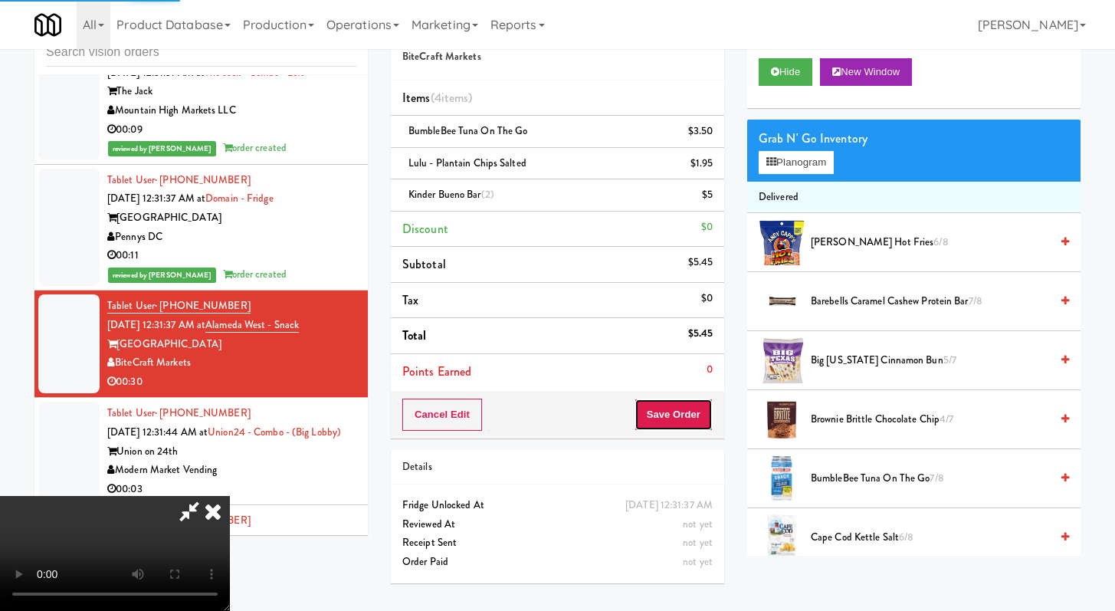
click at [688, 409] on button "Save Order" at bounding box center [674, 414] width 78 height 32
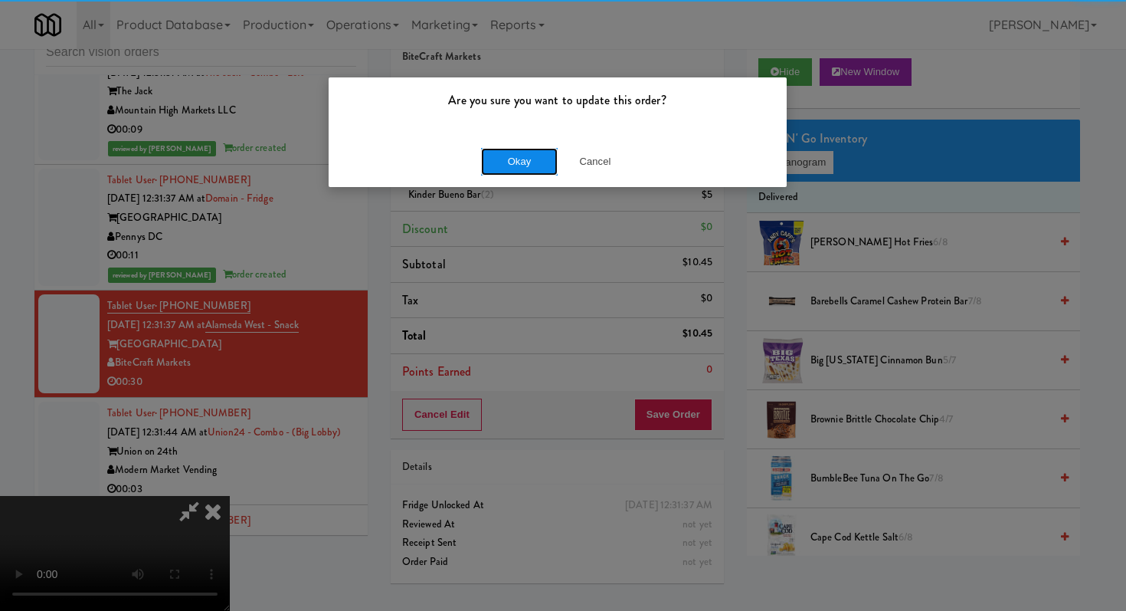
click at [522, 151] on button "Okay" at bounding box center [519, 162] width 77 height 28
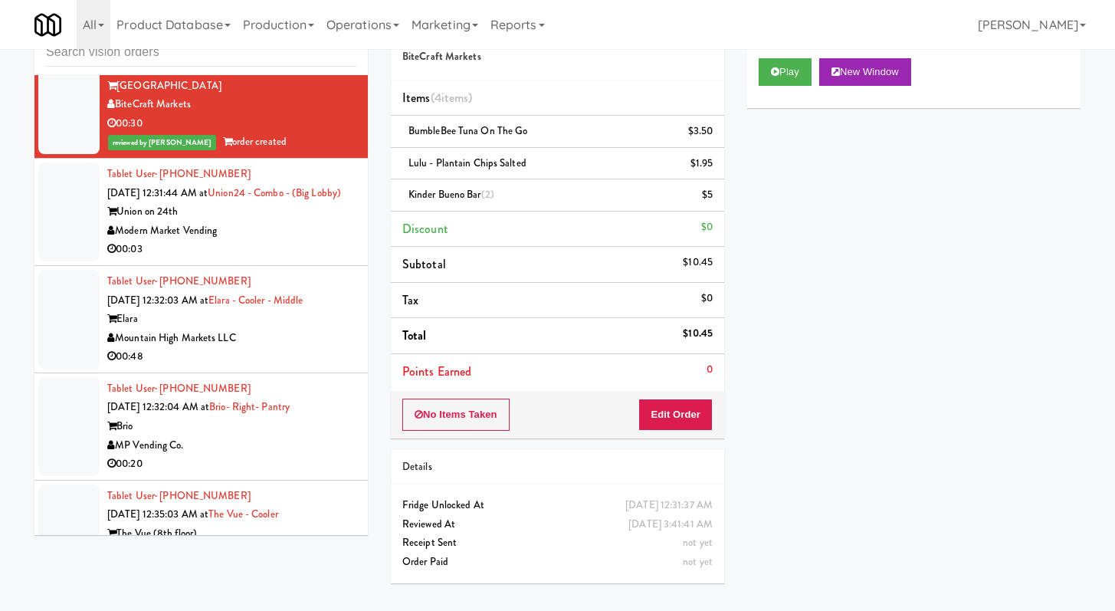
scroll to position [5471, 0]
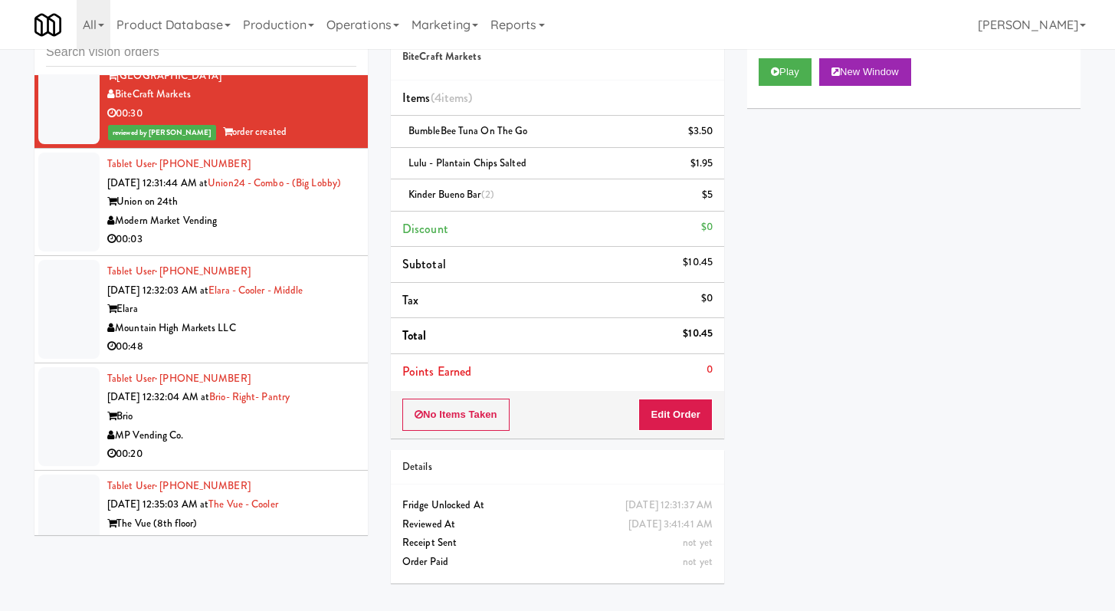
drag, startPoint x: 284, startPoint y: 294, endPoint x: 308, endPoint y: 281, distance: 26.7
click at [283, 256] on li "Tablet User · (512) 969-7148 [DATE] 12:31:44 AM at Union24 - Combo - (Big Lobby…" at bounding box center [200, 202] width 333 height 107
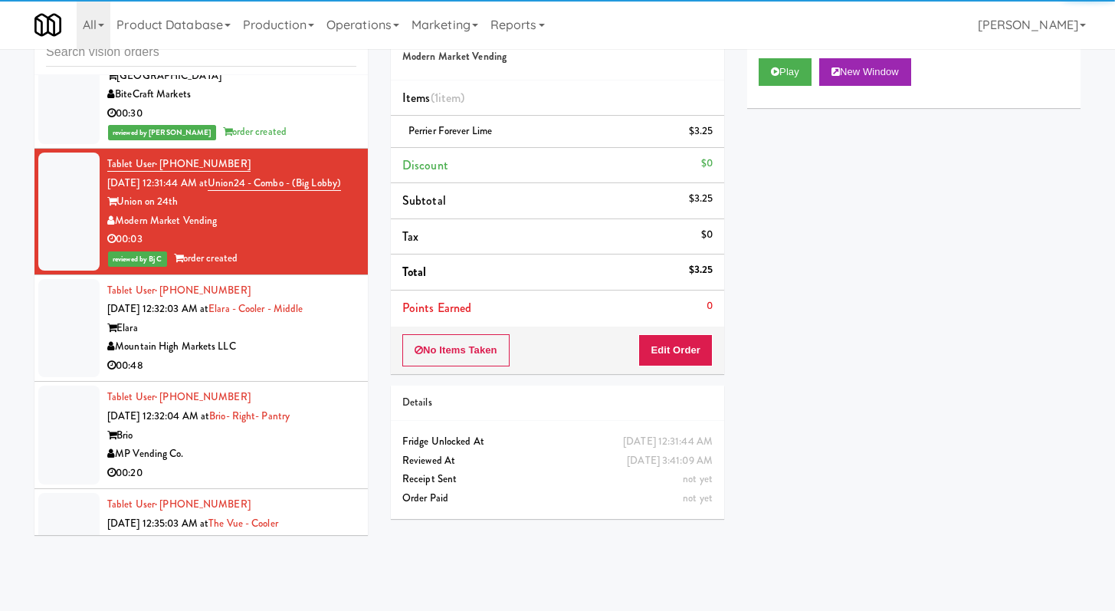
click at [297, 356] on div "Mountain High Markets LLC" at bounding box center [231, 346] width 249 height 19
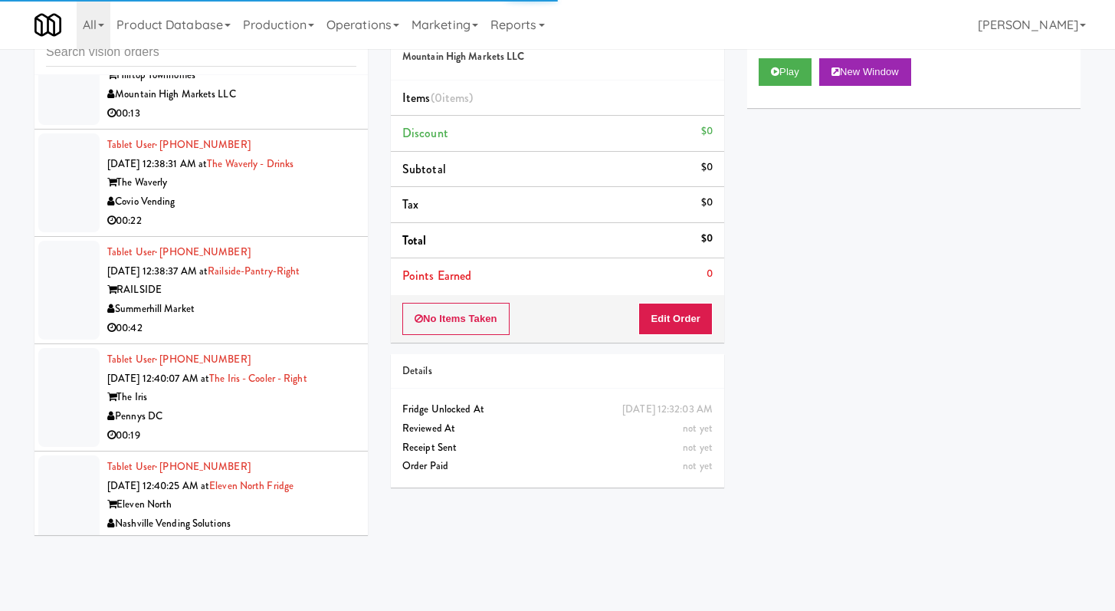
scroll to position [6636, 0]
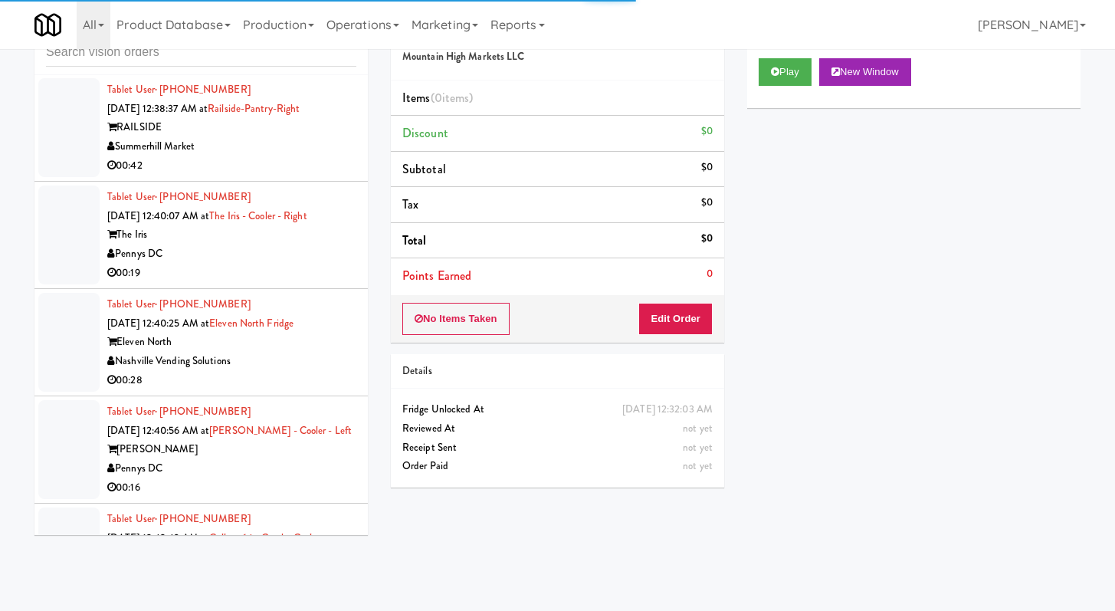
click at [284, 283] on div "00:19" at bounding box center [231, 273] width 249 height 19
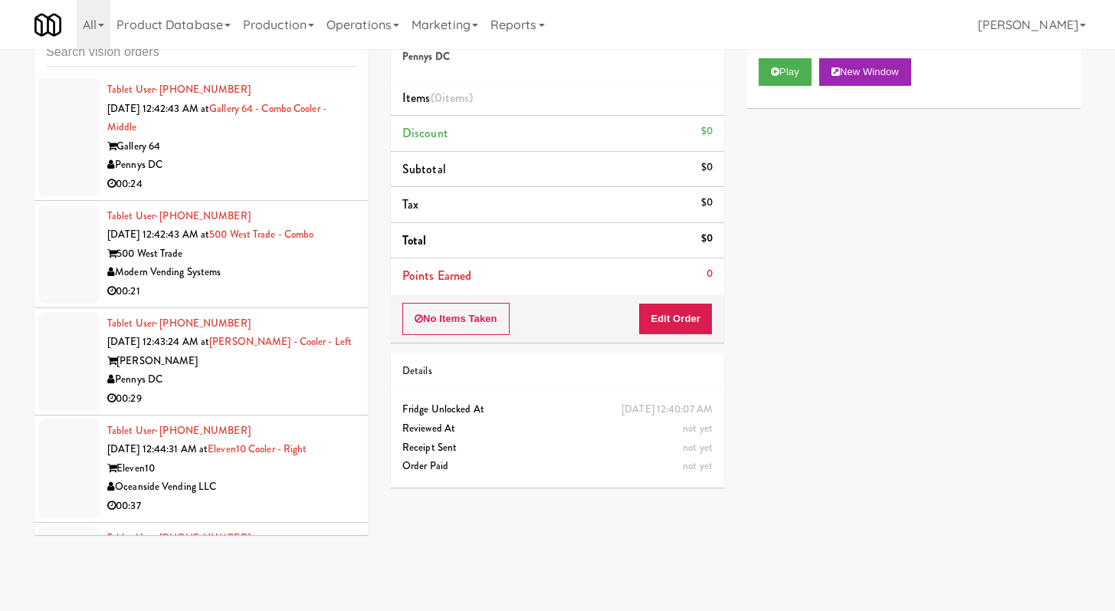
scroll to position [7228, 0]
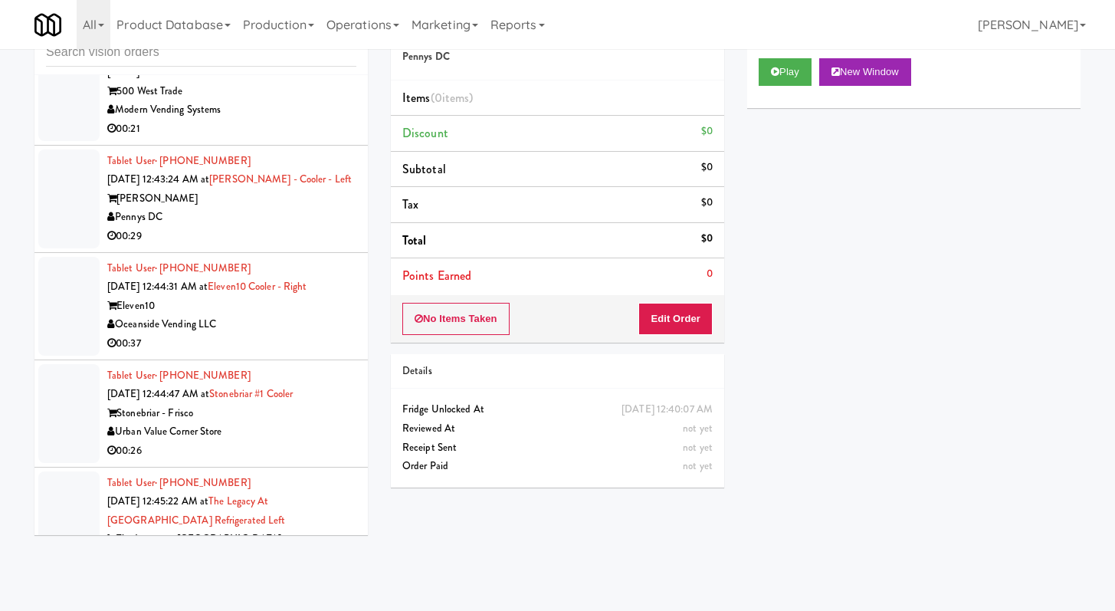
click at [307, 246] on div "00:29" at bounding box center [231, 236] width 249 height 19
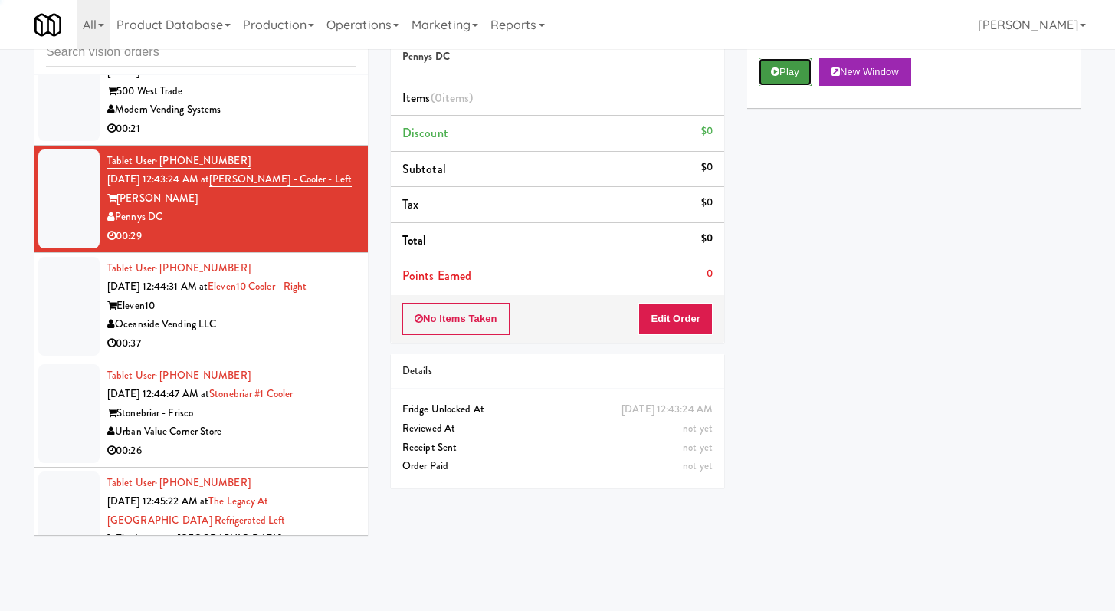
click at [803, 68] on button "Play" at bounding box center [785, 72] width 53 height 28
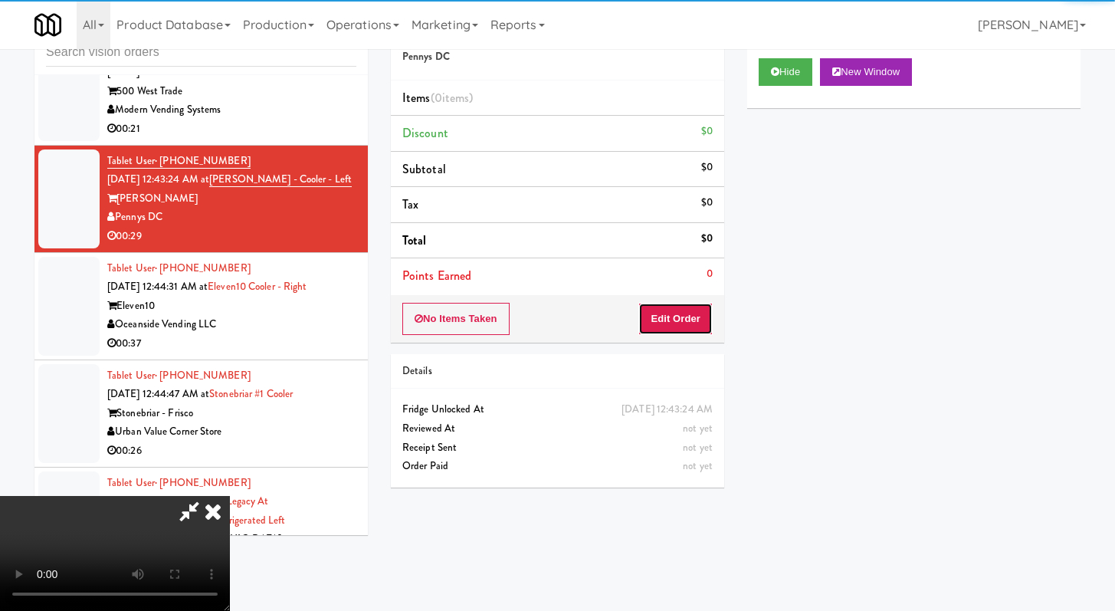
click at [698, 323] on button "Edit Order" at bounding box center [675, 319] width 74 height 32
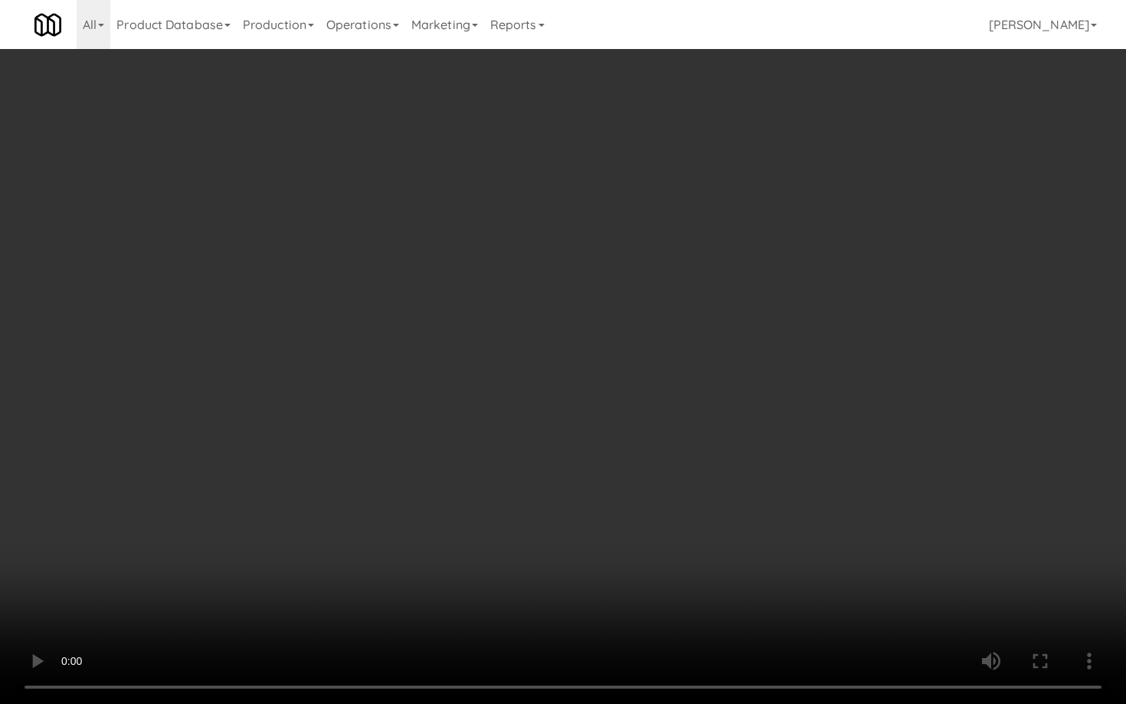
click at [545, 475] on video at bounding box center [563, 352] width 1126 height 704
click at [549, 468] on video at bounding box center [563, 352] width 1126 height 704
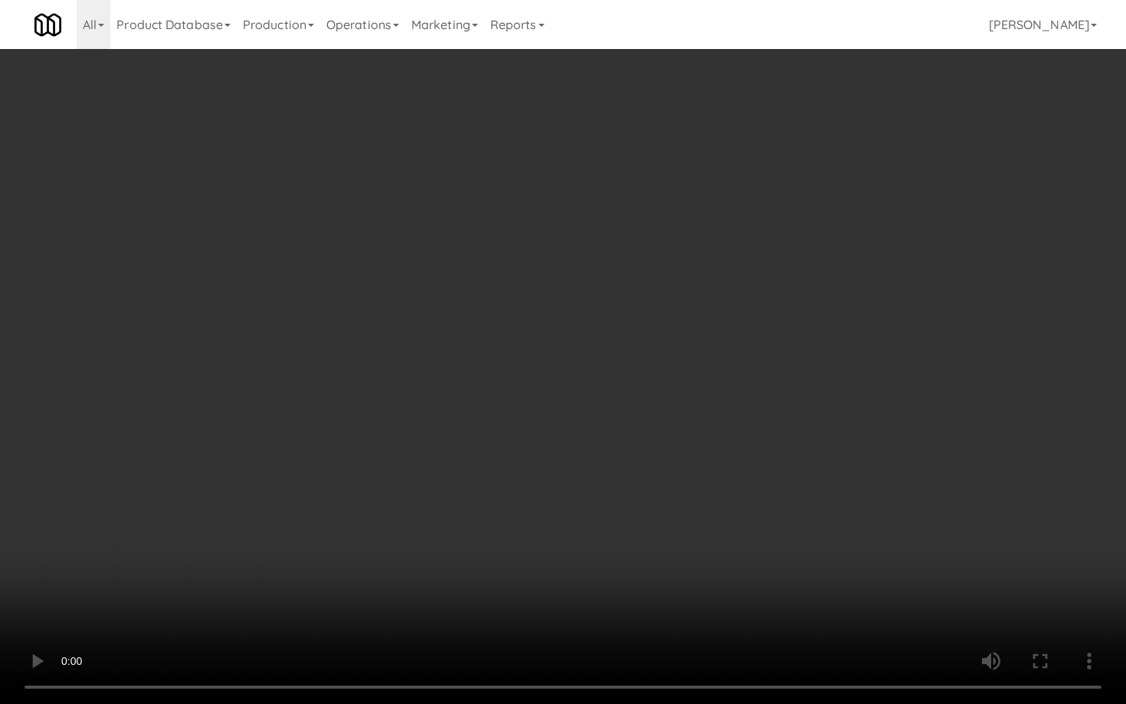
click at [548, 469] on video at bounding box center [563, 352] width 1126 height 704
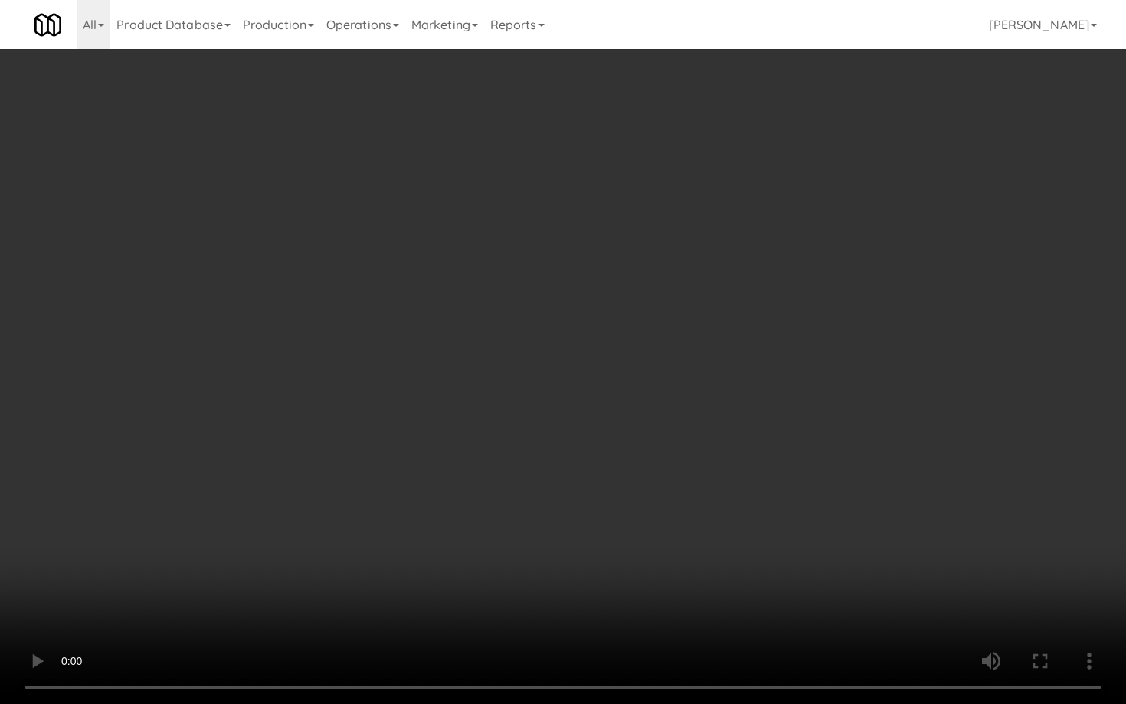
click at [548, 469] on video at bounding box center [563, 352] width 1126 height 704
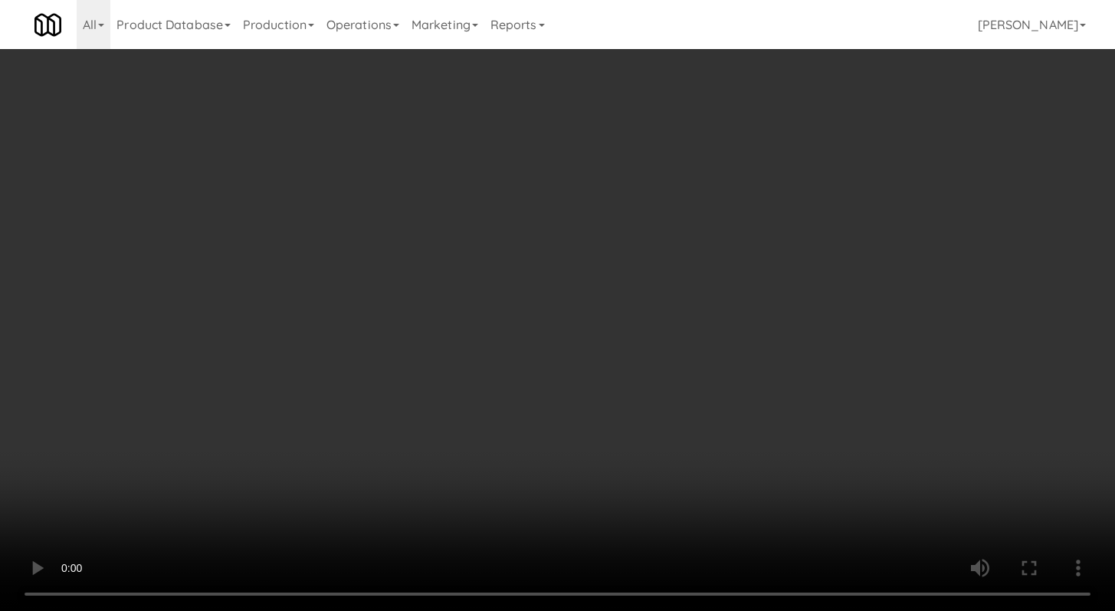
scroll to position [45, 0]
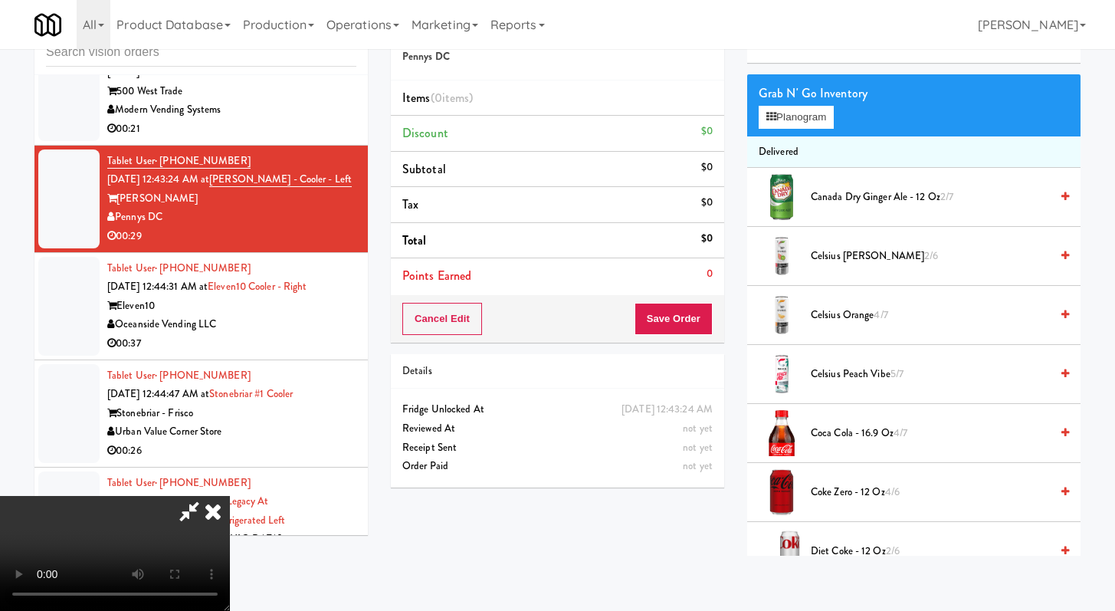
click at [864, 300] on li "Celsius Orange 4/7" at bounding box center [913, 315] width 333 height 59
click at [861, 319] on span "Celsius Orange 4/7" at bounding box center [930, 315] width 239 height 19
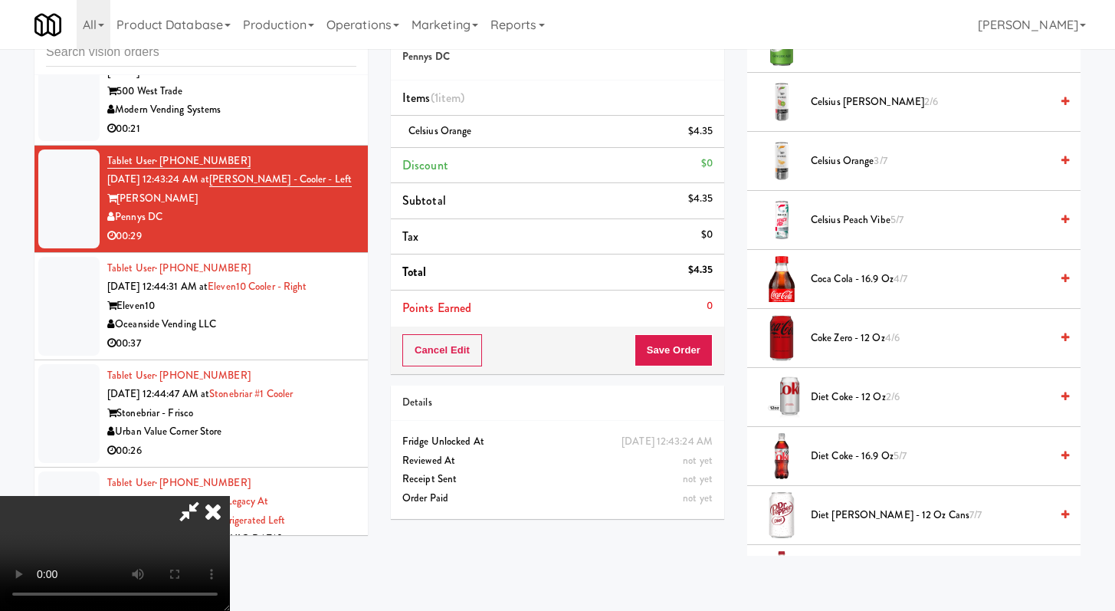
scroll to position [215, 0]
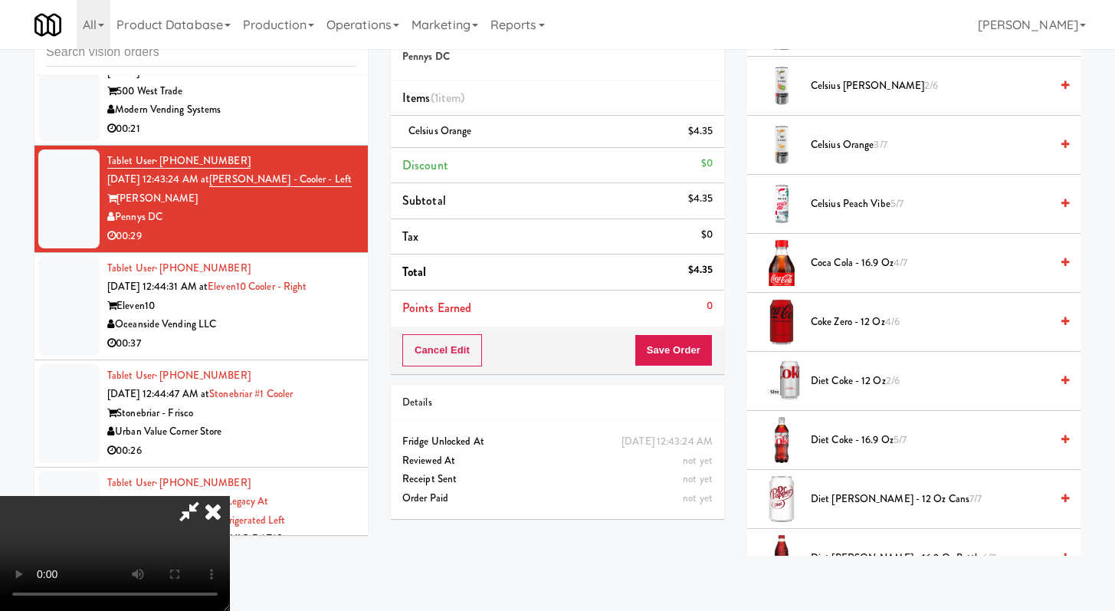
click at [861, 490] on span "Diet [PERSON_NAME] - 12 oz Cans 7/7" at bounding box center [930, 499] width 239 height 19
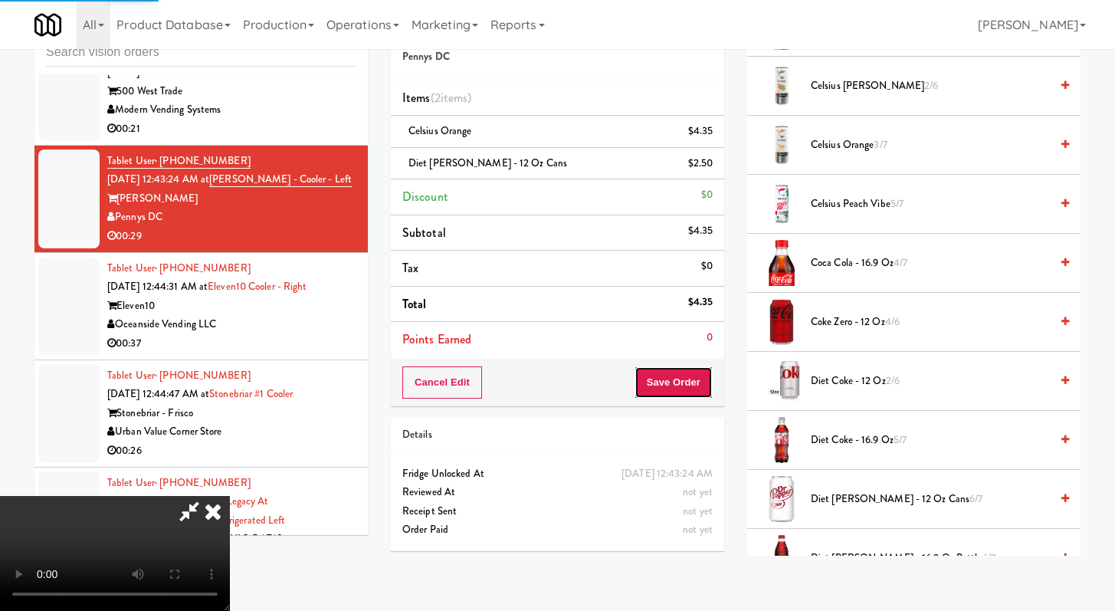
click at [710, 390] on button "Save Order" at bounding box center [674, 382] width 78 height 32
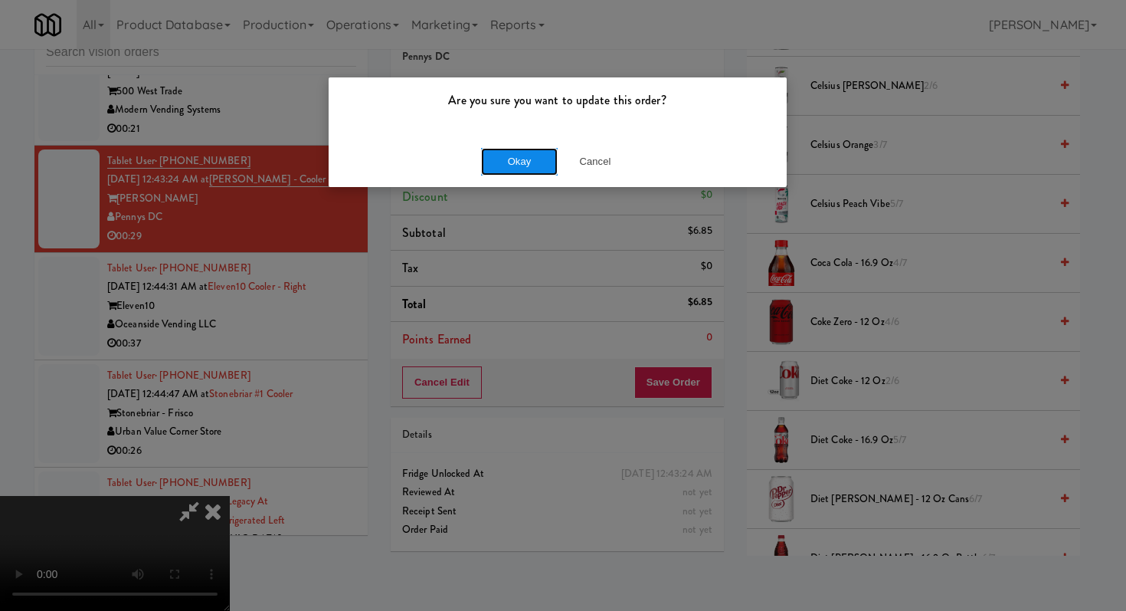
click at [520, 165] on button "Okay" at bounding box center [519, 162] width 77 height 28
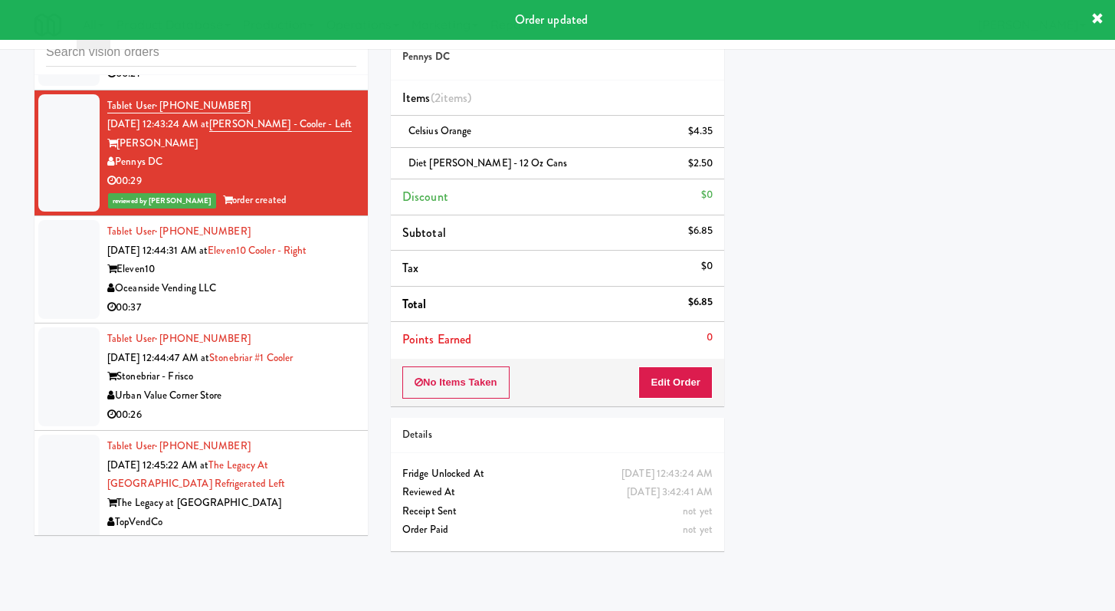
scroll to position [7284, 0]
click at [267, 316] on div "00:37" at bounding box center [231, 306] width 249 height 19
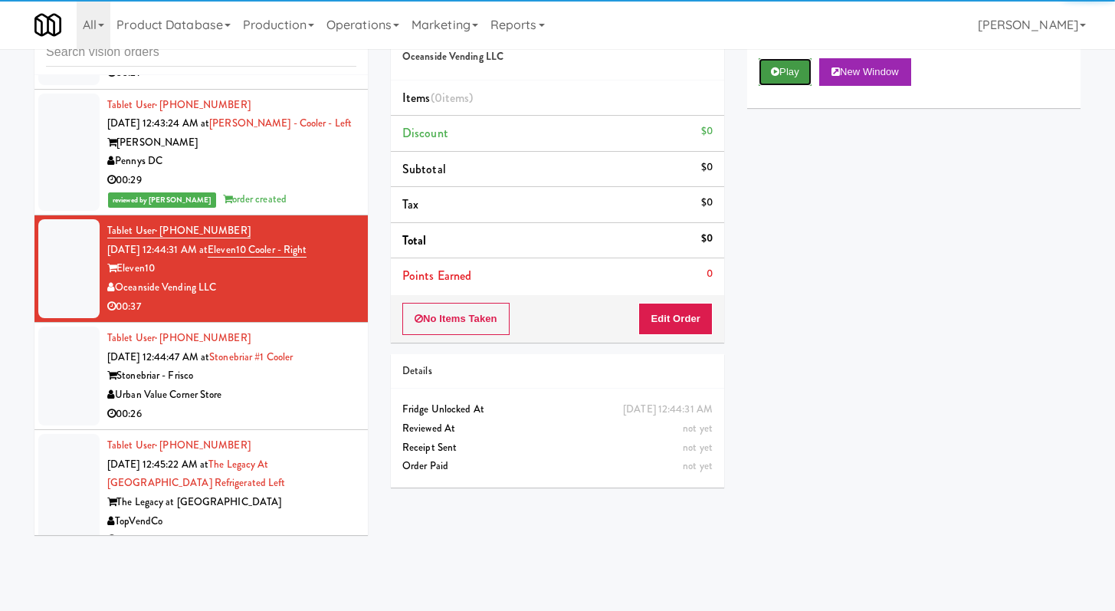
click at [796, 70] on button "Play" at bounding box center [785, 72] width 53 height 28
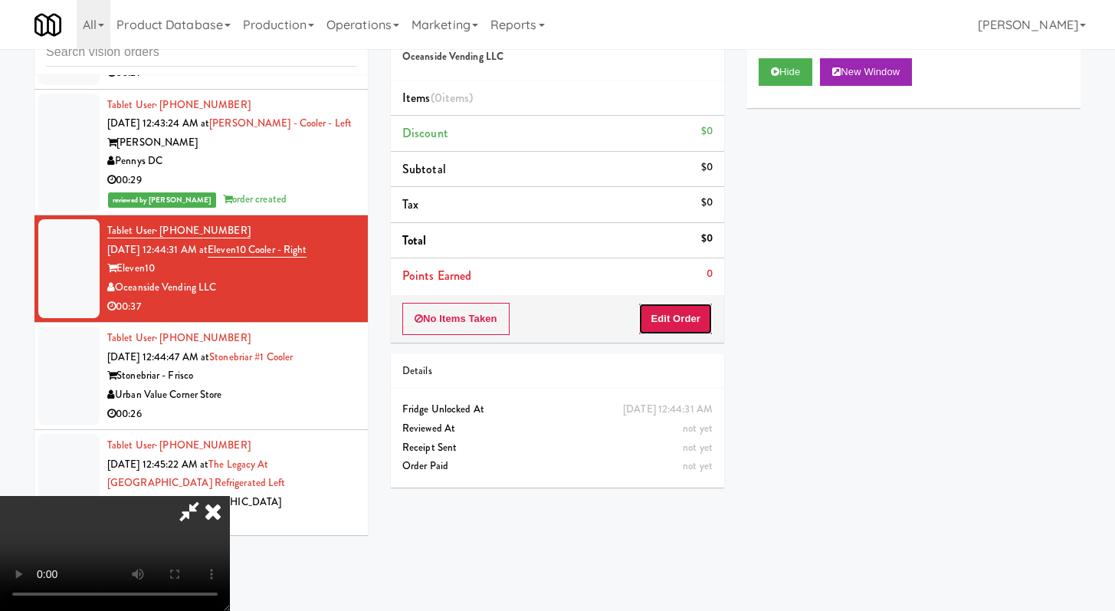
click at [685, 306] on button "Edit Order" at bounding box center [675, 319] width 74 height 32
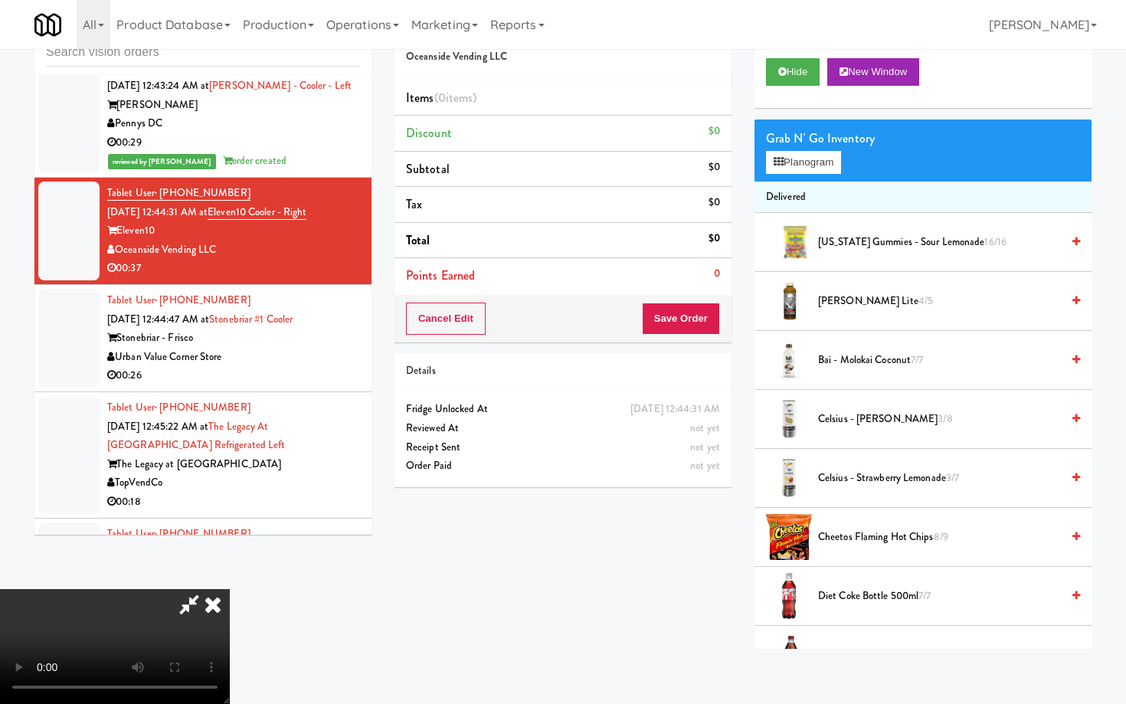
click at [230, 589] on video at bounding box center [115, 646] width 230 height 115
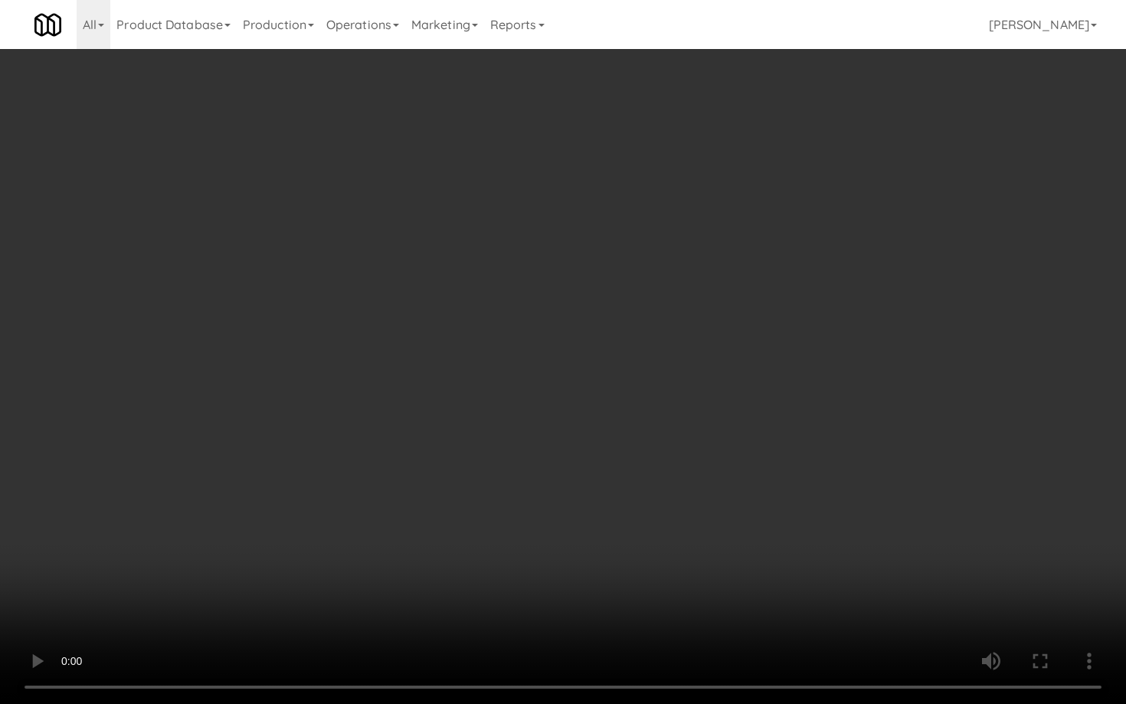
click at [466, 395] on video at bounding box center [563, 352] width 1126 height 704
click at [467, 395] on video at bounding box center [563, 352] width 1126 height 704
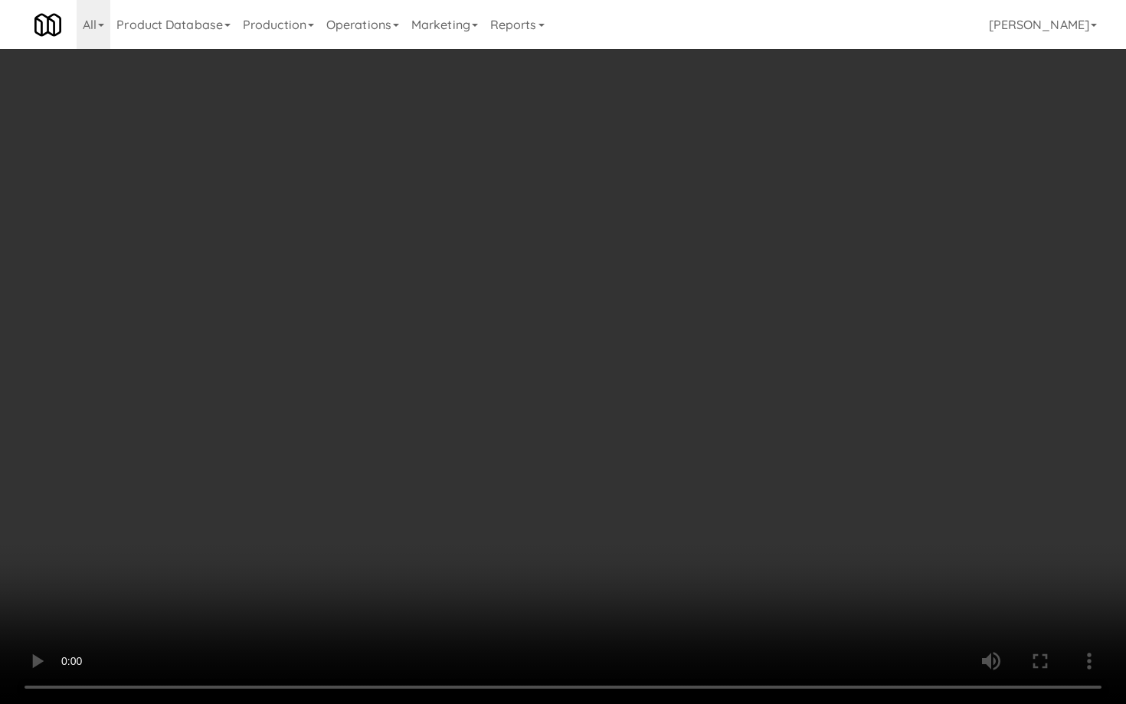
click at [469, 392] on video at bounding box center [563, 352] width 1126 height 704
click at [415, 334] on video at bounding box center [563, 352] width 1126 height 704
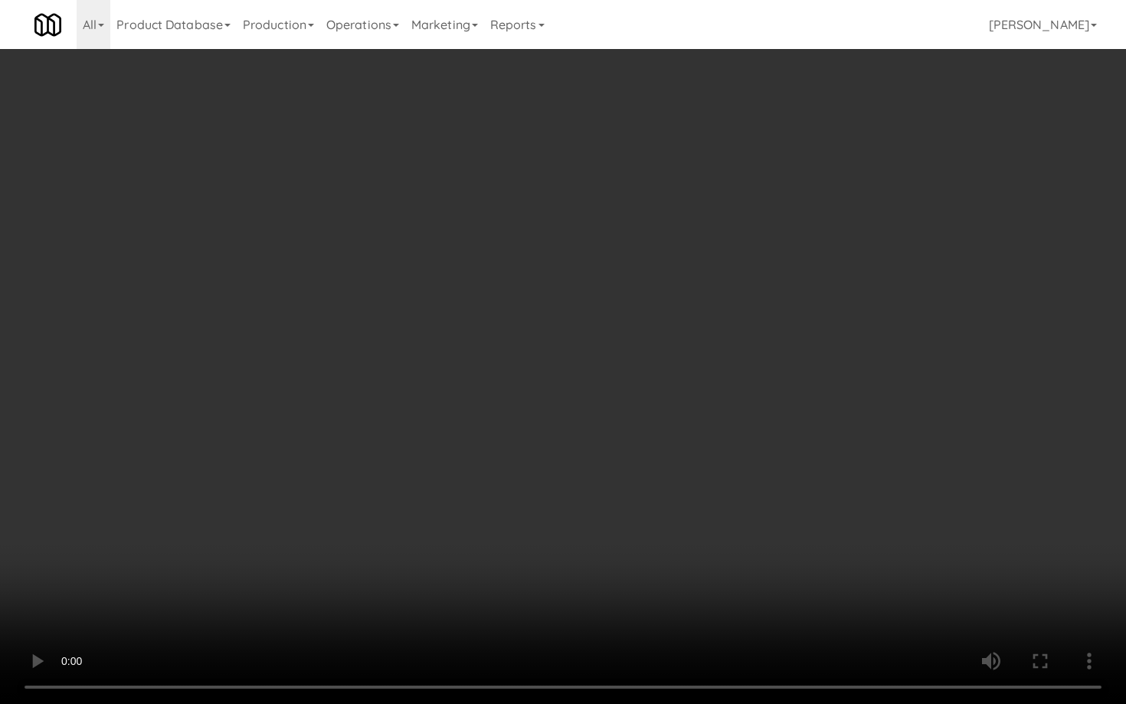
click at [415, 334] on video at bounding box center [563, 352] width 1126 height 704
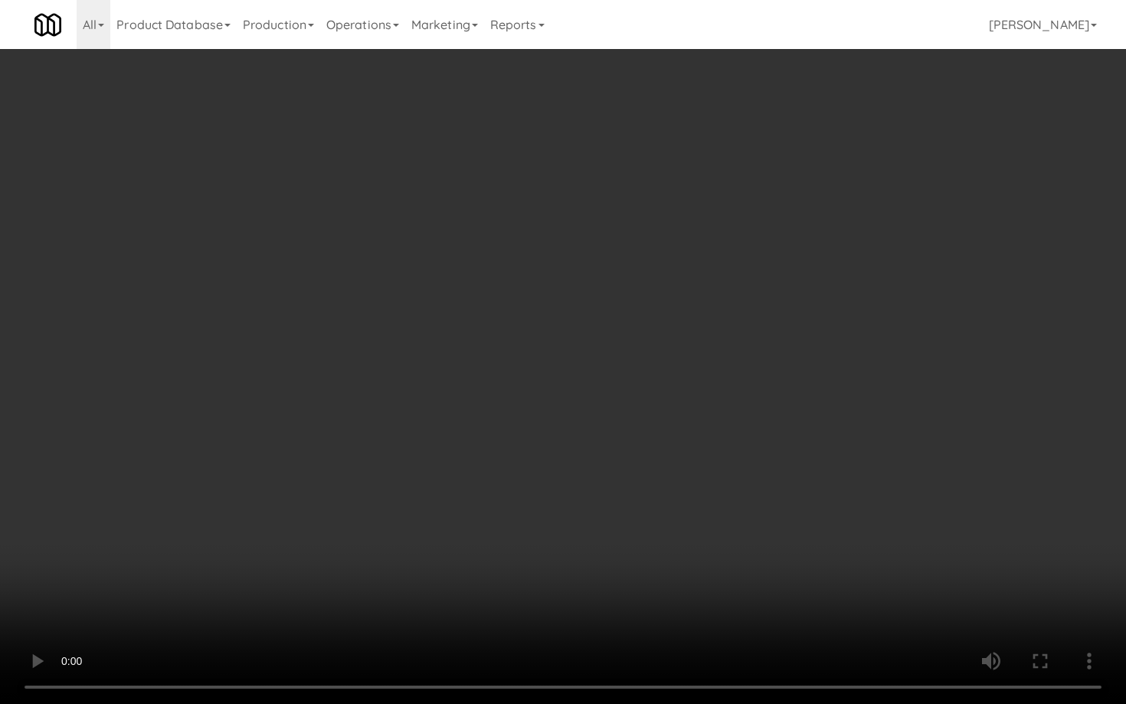
click at [415, 334] on video at bounding box center [563, 352] width 1126 height 704
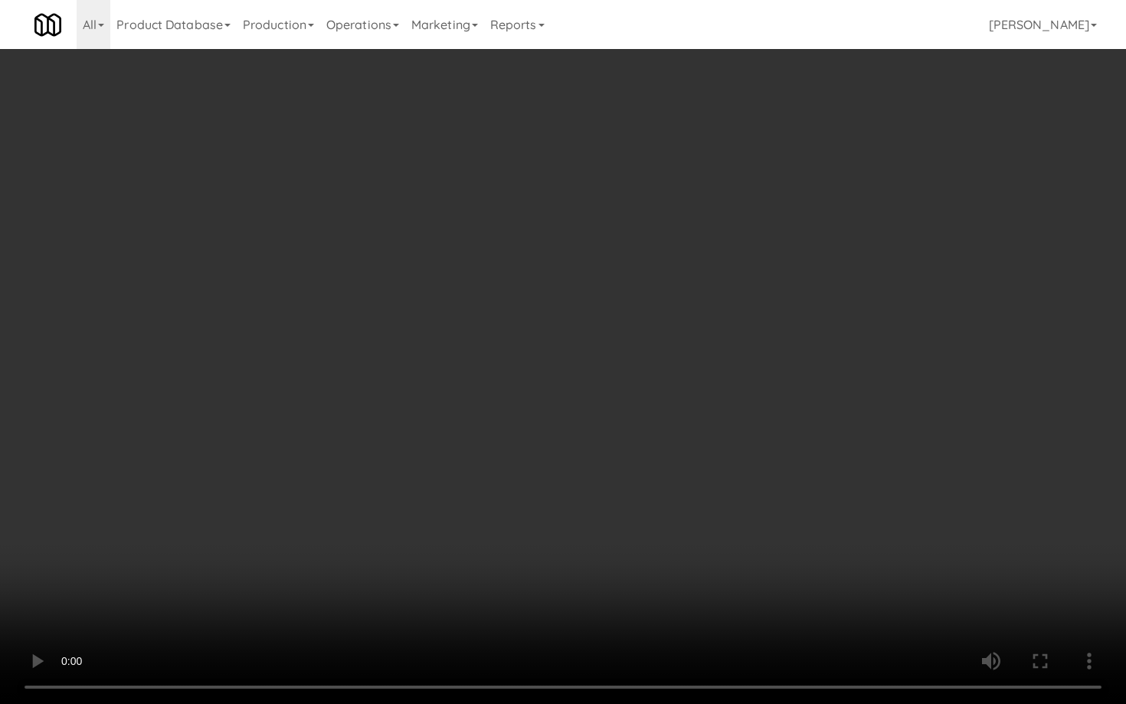
click at [415, 334] on video at bounding box center [563, 352] width 1126 height 704
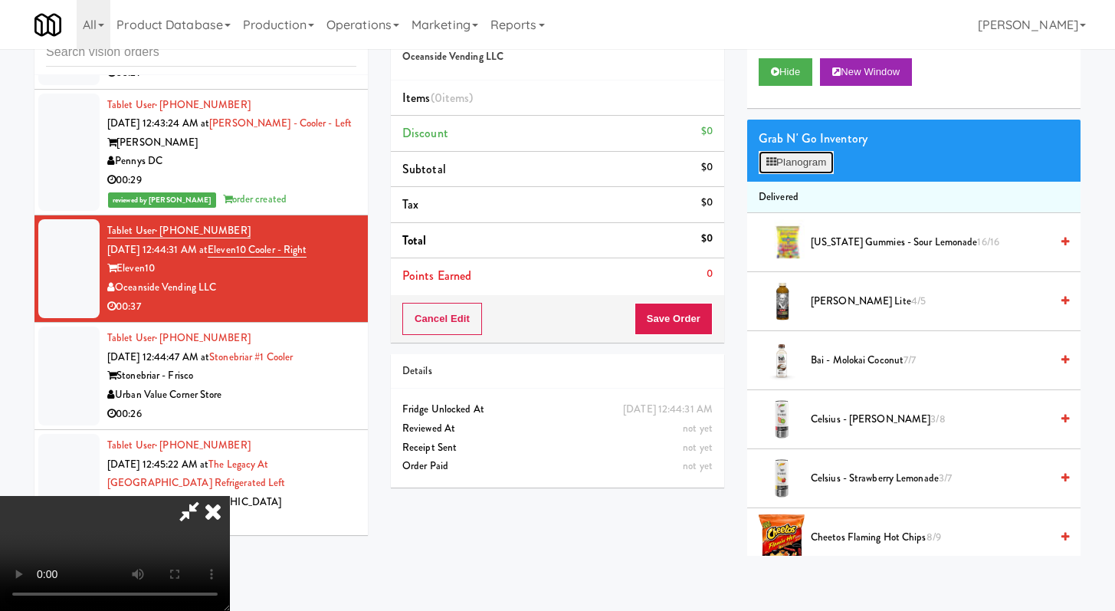
click at [795, 160] on button "Planogram" at bounding box center [796, 162] width 75 height 23
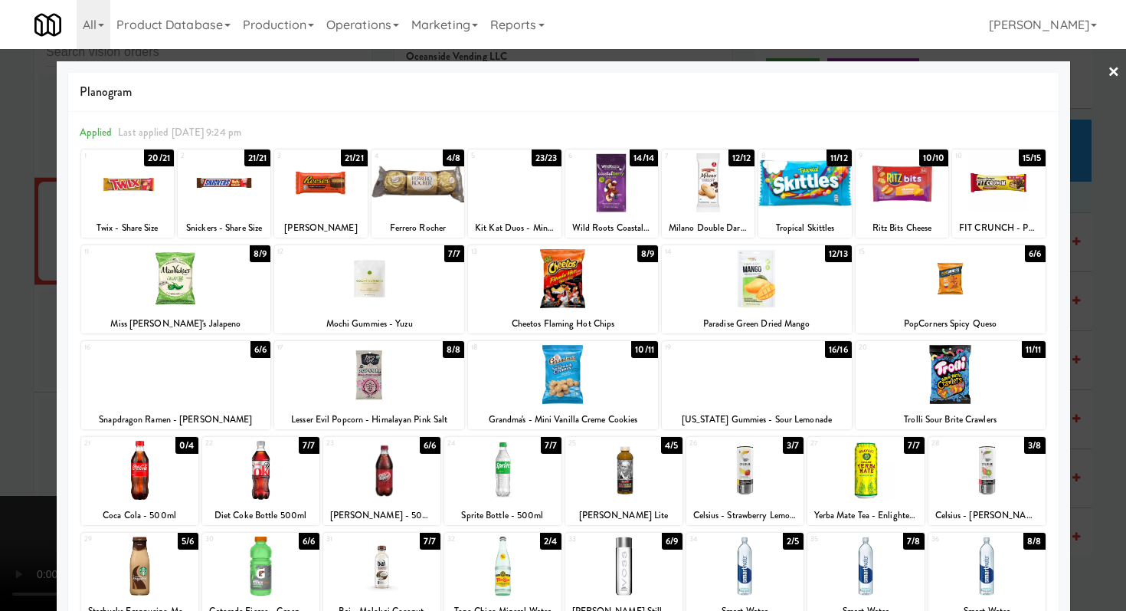
click at [231, 179] on div at bounding box center [224, 182] width 93 height 59
click at [566, 281] on div at bounding box center [563, 278] width 190 height 59
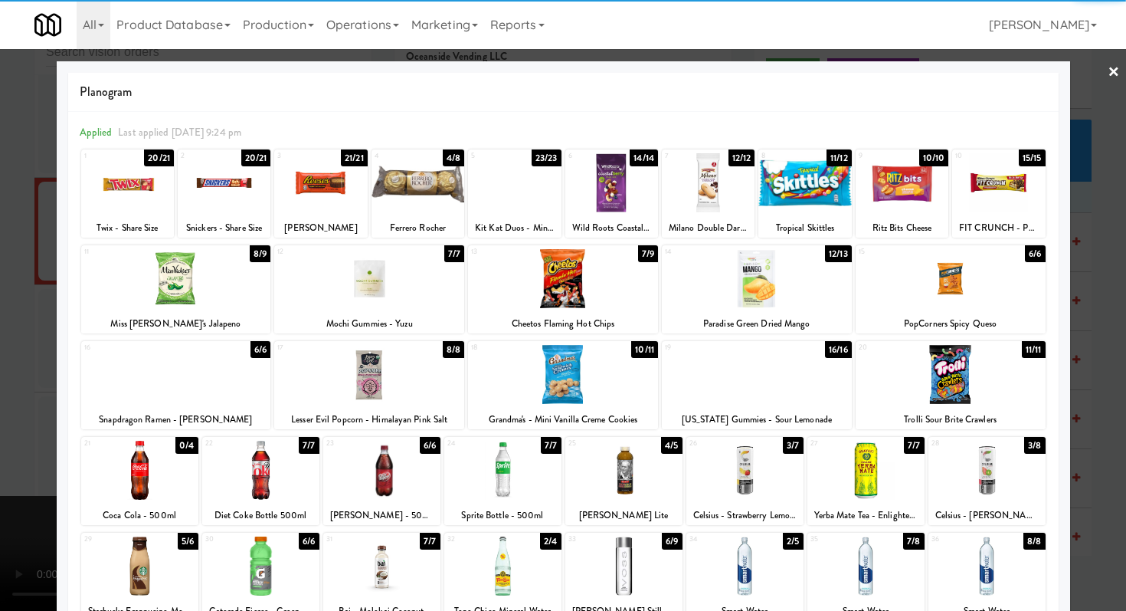
click at [379, 298] on div at bounding box center [369, 278] width 190 height 59
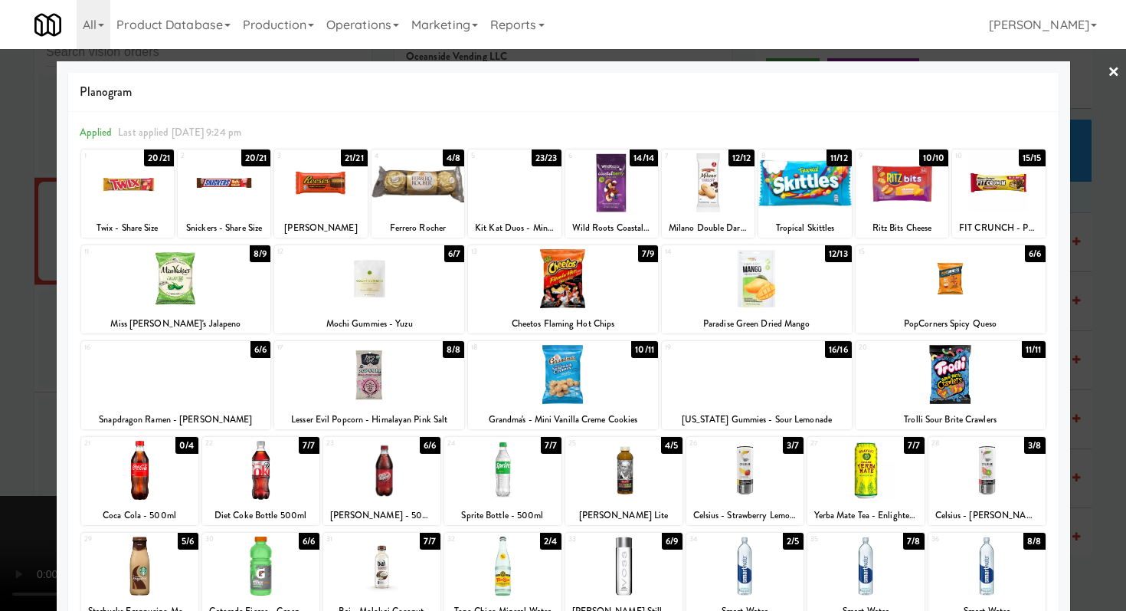
drag, startPoint x: 0, startPoint y: 382, endPoint x: 21, endPoint y: 379, distance: 21.7
click at [0, 382] on div at bounding box center [563, 305] width 1126 height 611
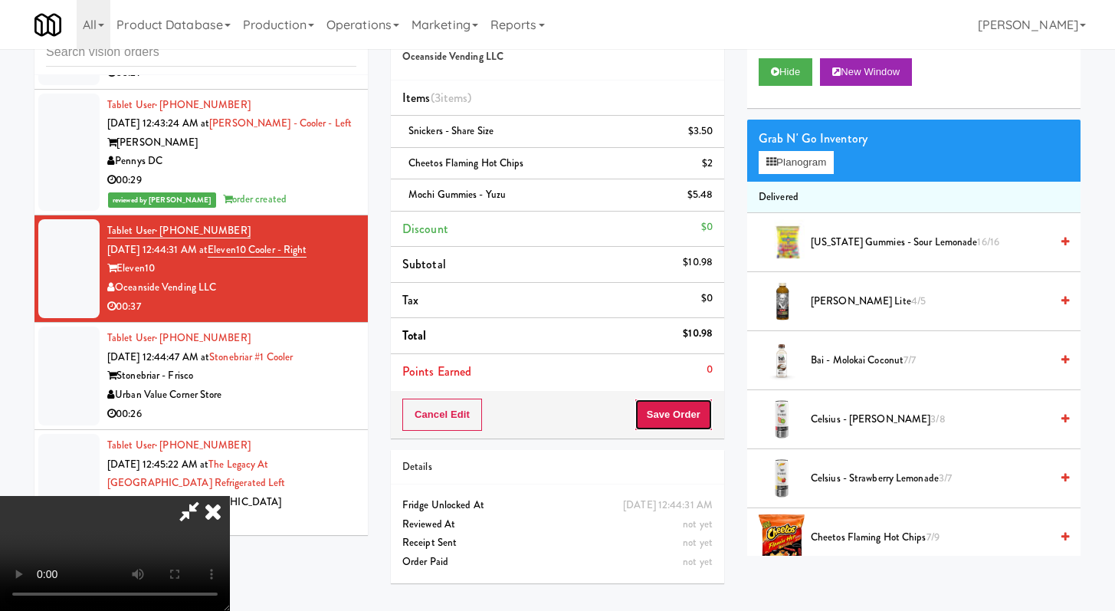
click at [709, 412] on button "Save Order" at bounding box center [674, 414] width 78 height 32
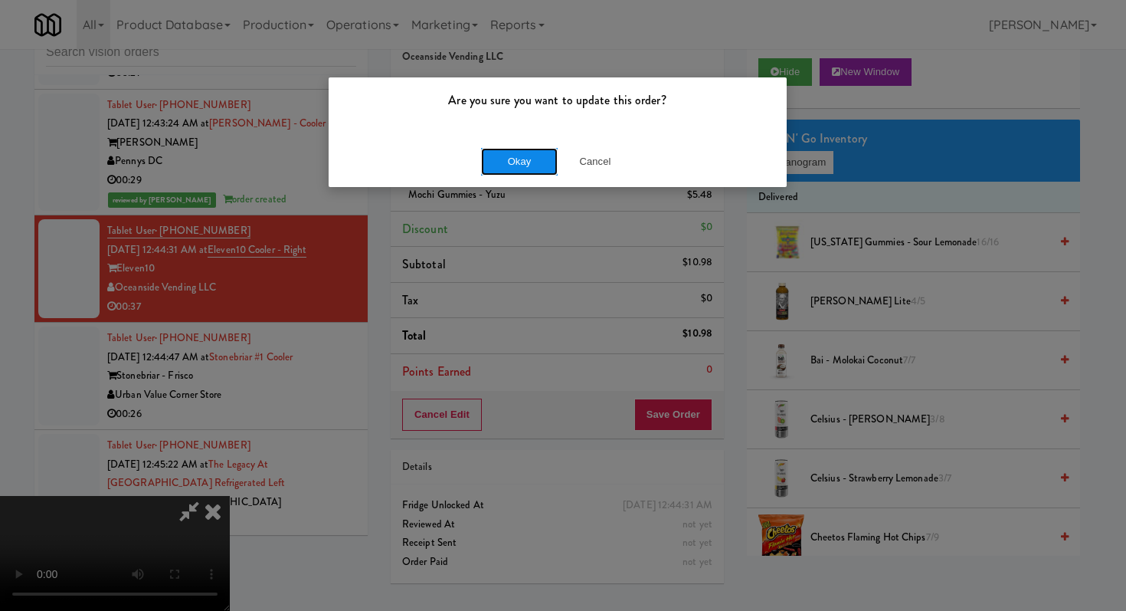
click at [526, 149] on button "Okay" at bounding box center [519, 162] width 77 height 28
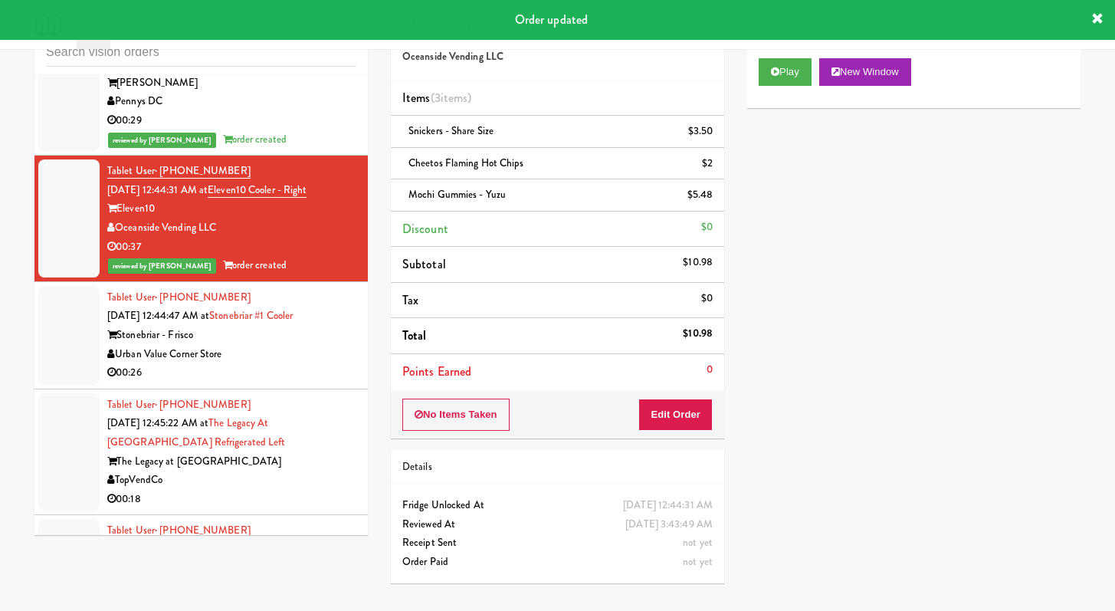
scroll to position [7371, 0]
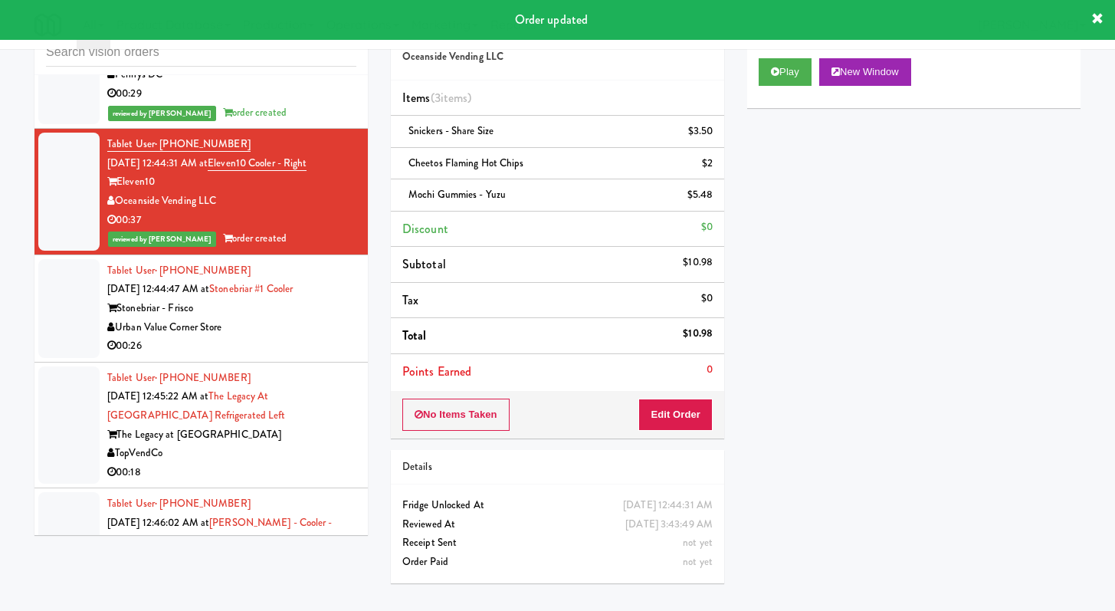
click at [336, 362] on li "Tablet User · (631) 702-3445 [DATE] 12:44:47 AM at [GEOGRAPHIC_DATA] #1 Cooler …" at bounding box center [200, 308] width 333 height 107
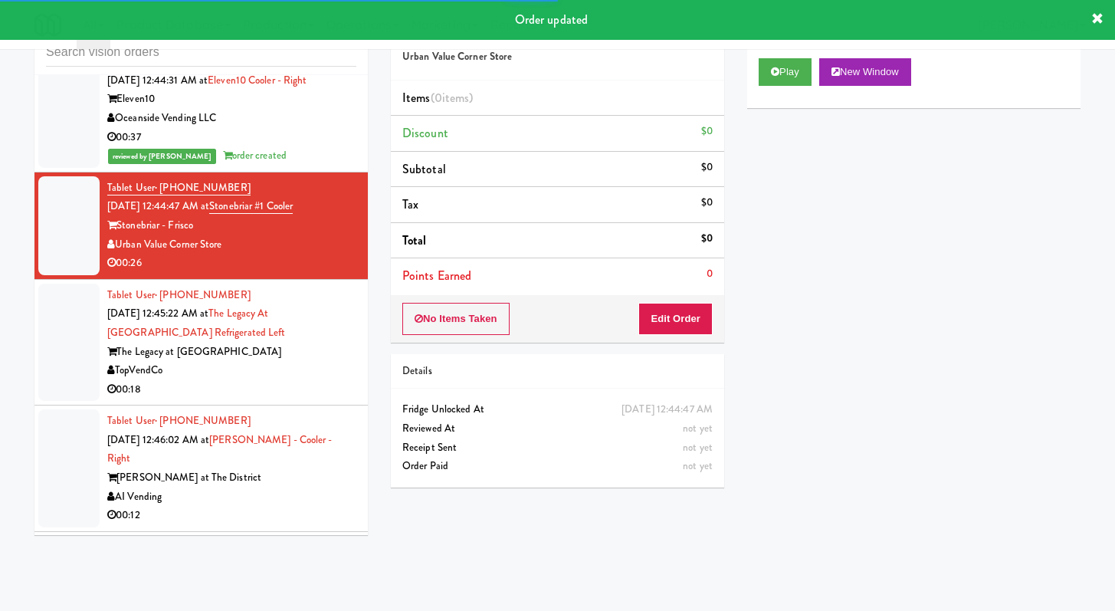
scroll to position [7454, 0]
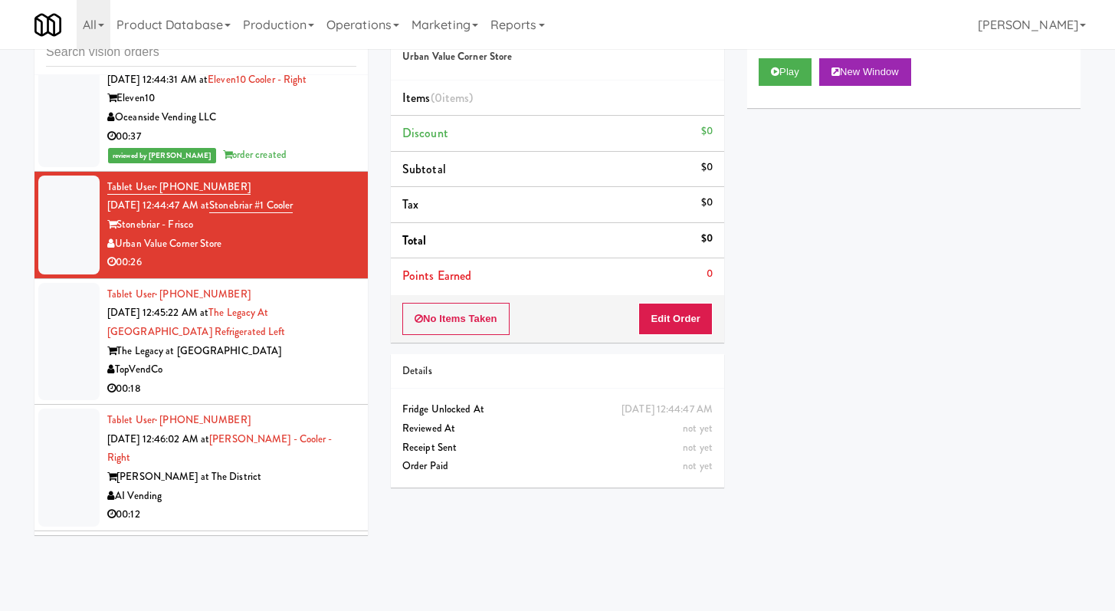
click at [816, 75] on div "Play New Window" at bounding box center [914, 72] width 310 height 28
click at [806, 74] on button "Play" at bounding box center [785, 72] width 53 height 28
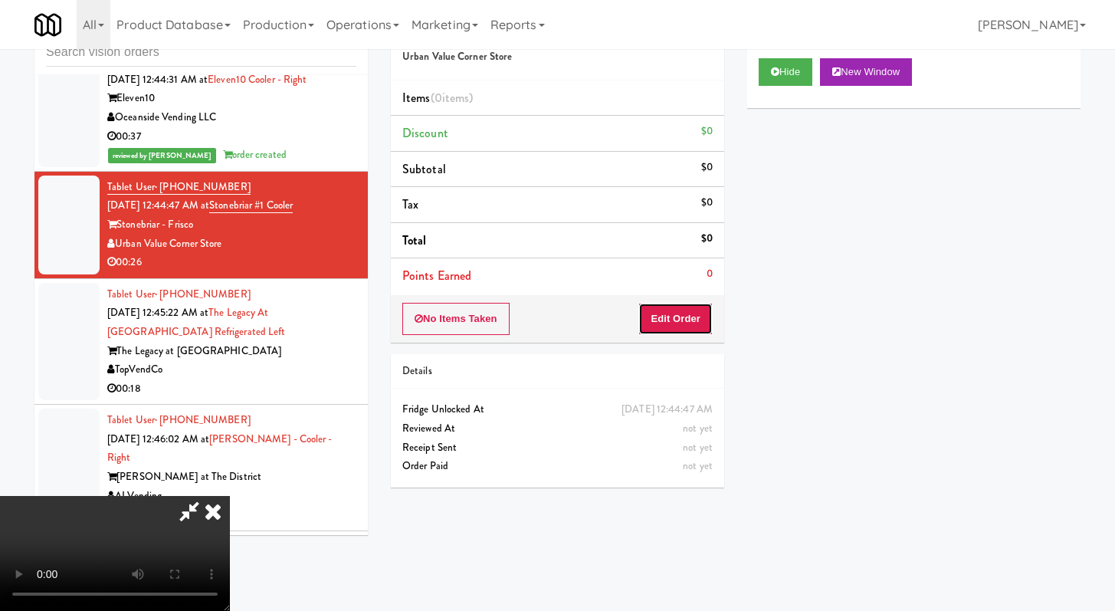
click at [648, 307] on button "Edit Order" at bounding box center [675, 319] width 74 height 32
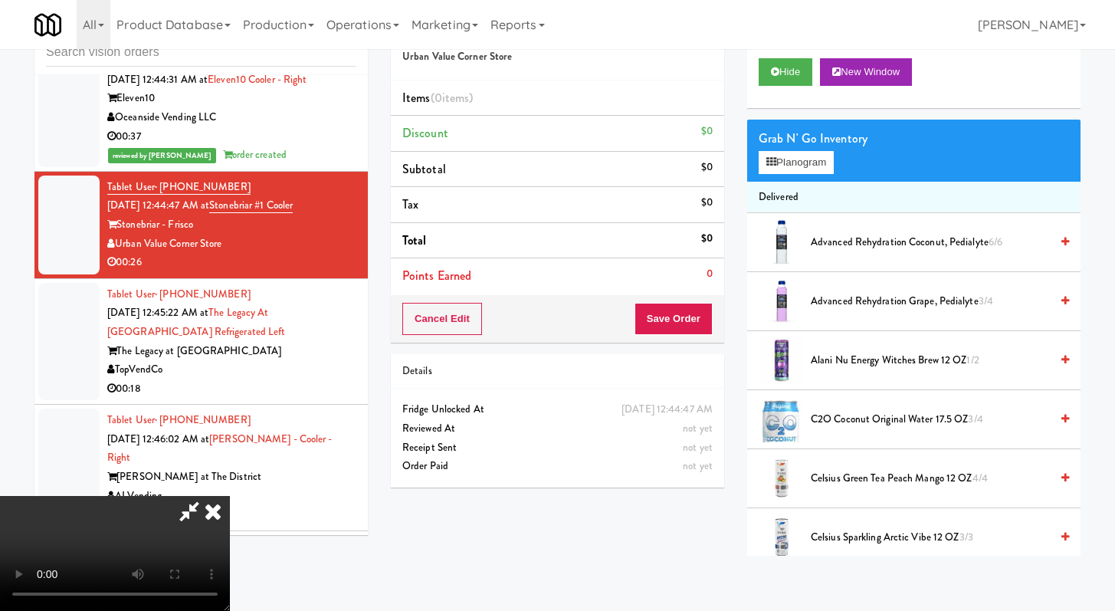
scroll to position [0, 0]
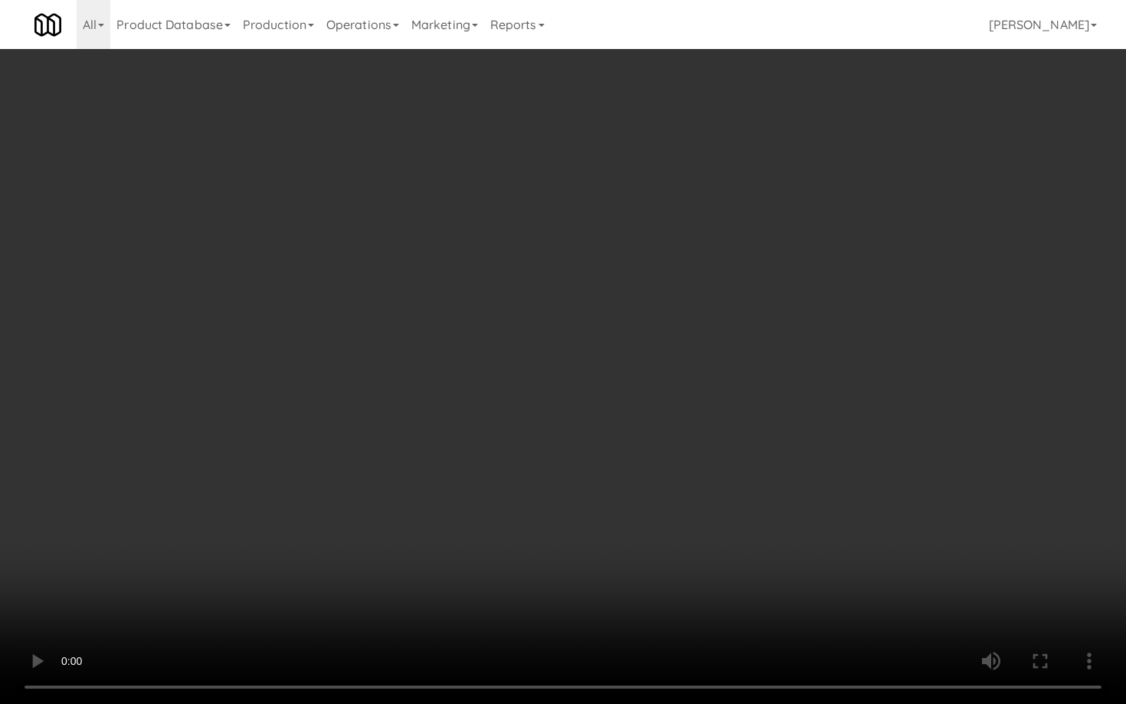
click at [497, 497] on video at bounding box center [563, 352] width 1126 height 704
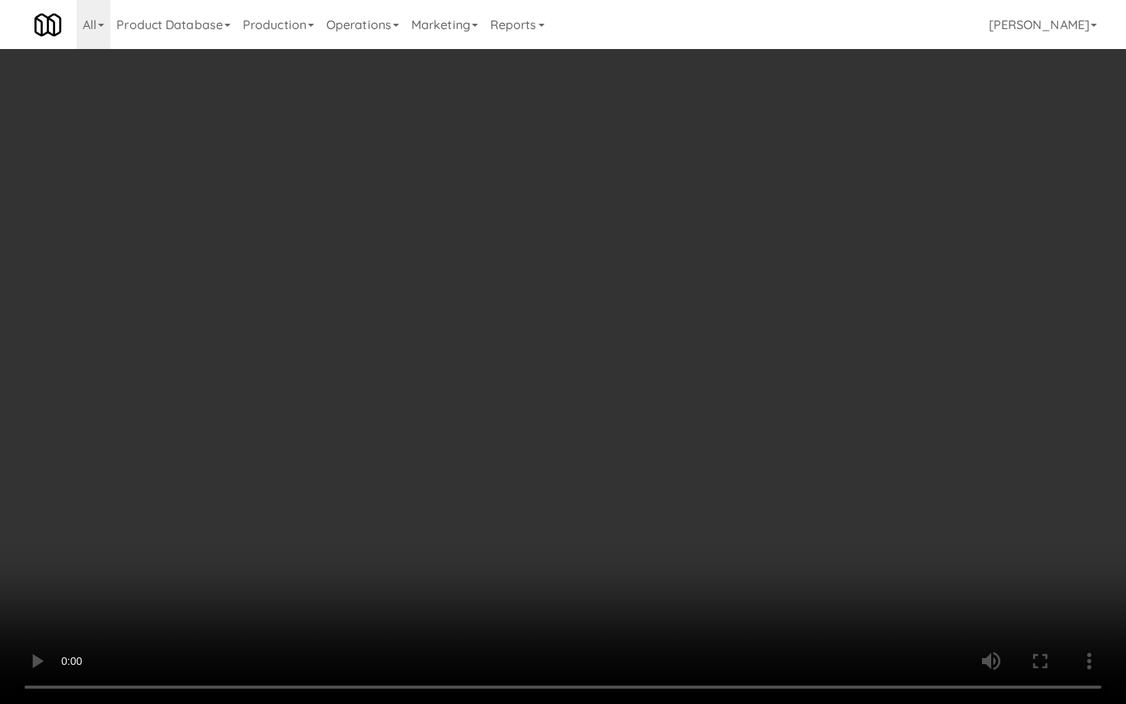
click at [497, 497] on video at bounding box center [563, 352] width 1126 height 704
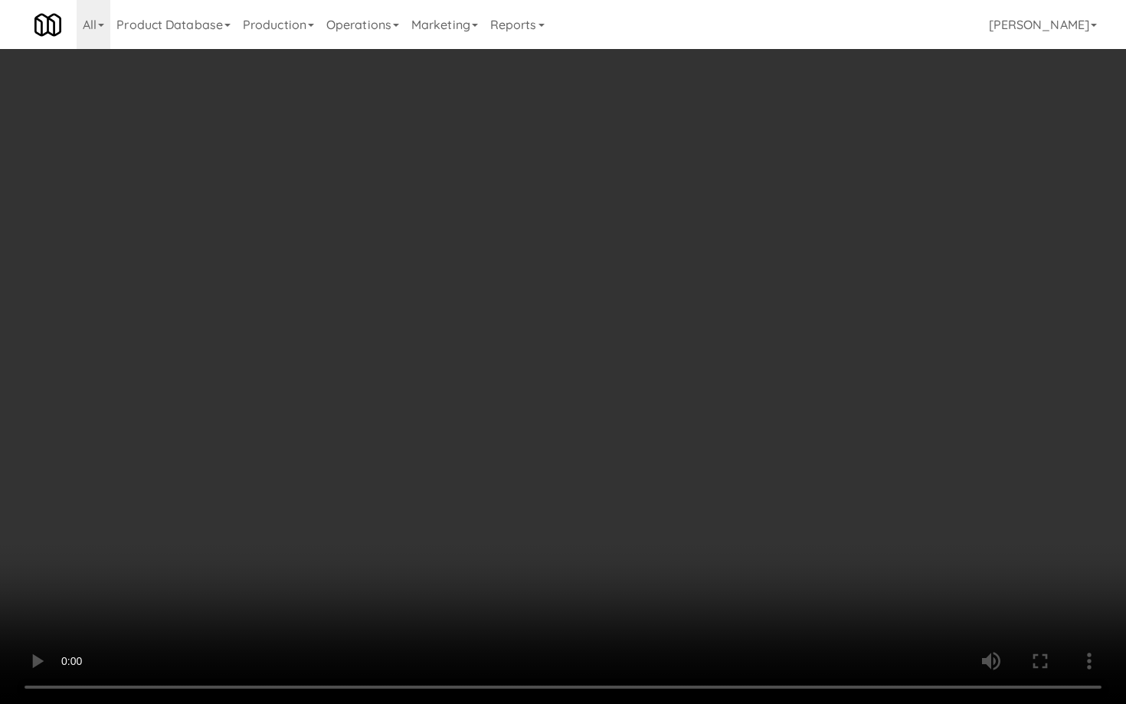
click at [497, 497] on video at bounding box center [563, 352] width 1126 height 704
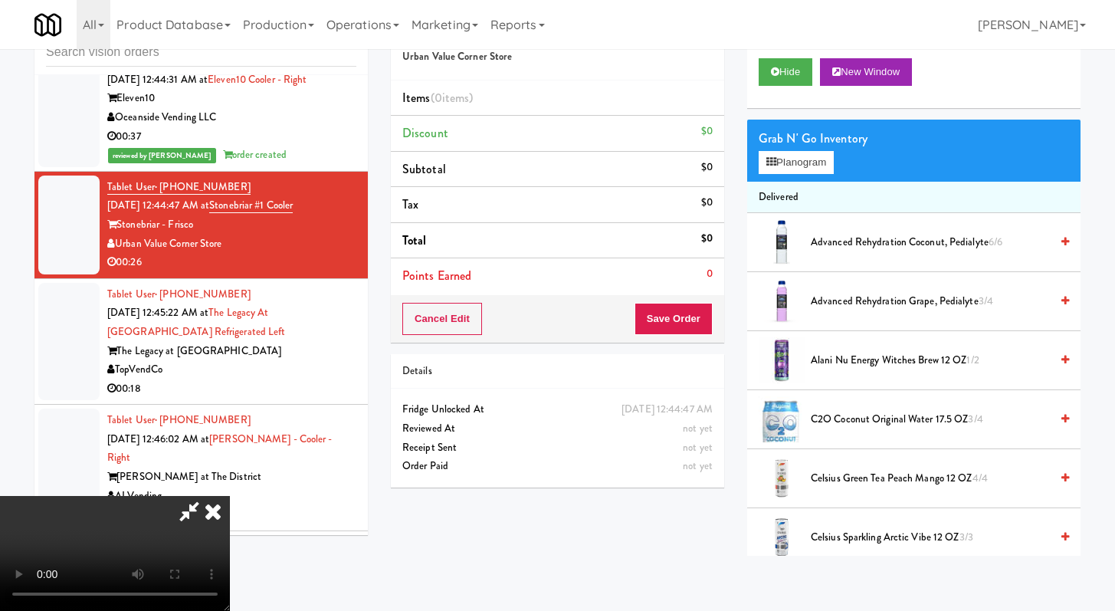
click at [907, 422] on span "C2O Coconut Original Water 17.5 OZ 3/4" at bounding box center [930, 419] width 239 height 19
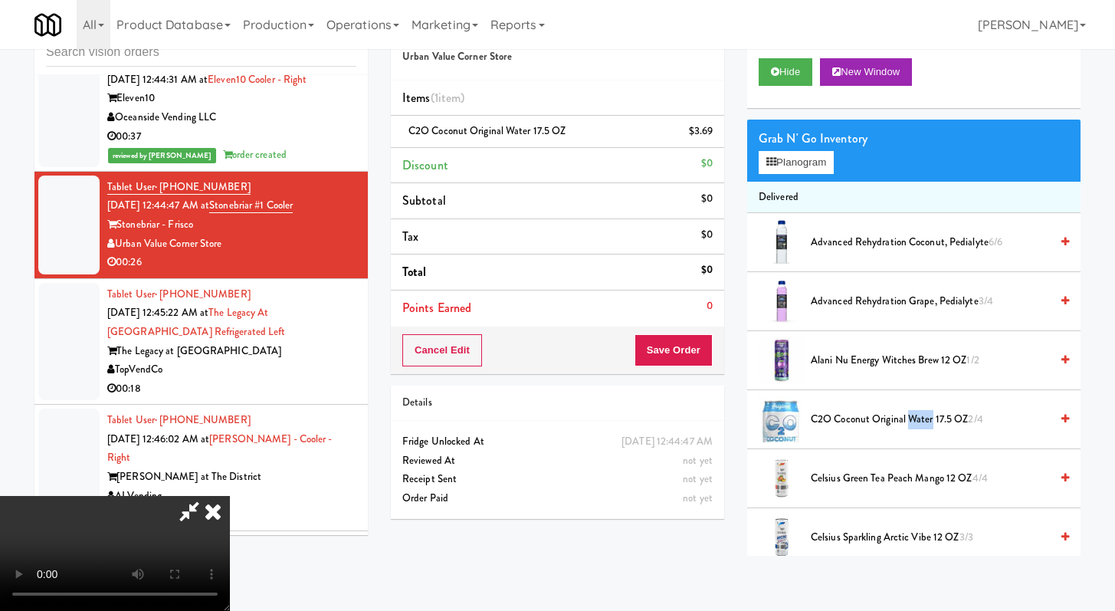
click at [907, 422] on span "C2O Coconut Original Water 17.5 OZ 2/4" at bounding box center [930, 419] width 239 height 19
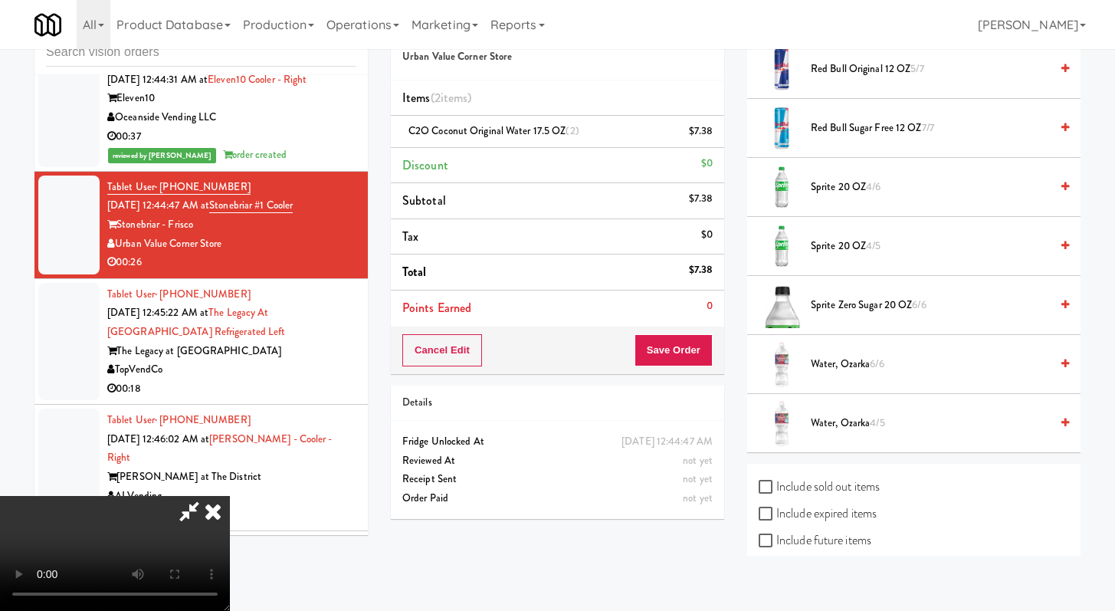
scroll to position [1828, 0]
click at [869, 357] on span "Water, Ozarka 6/6" at bounding box center [930, 362] width 239 height 19
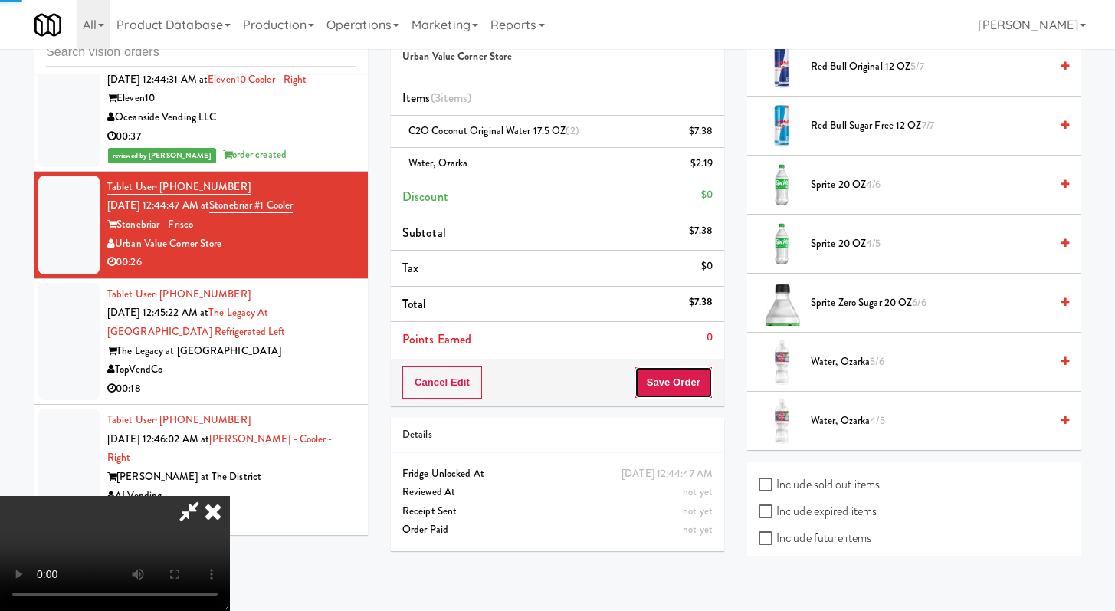
click at [707, 382] on button "Save Order" at bounding box center [674, 382] width 78 height 32
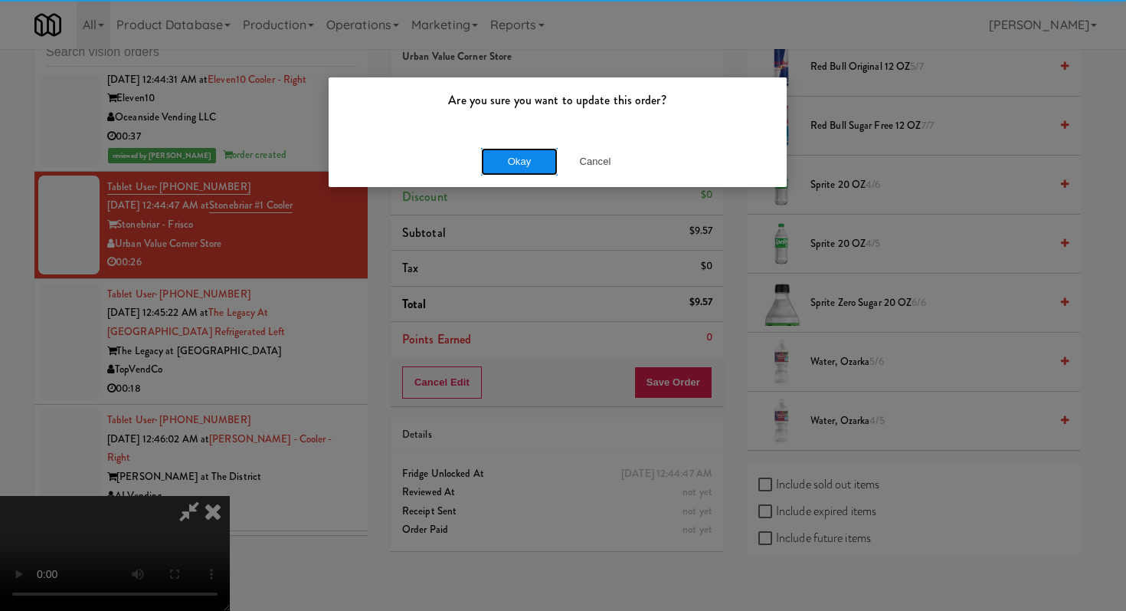
click at [494, 154] on button "Okay" at bounding box center [519, 162] width 77 height 28
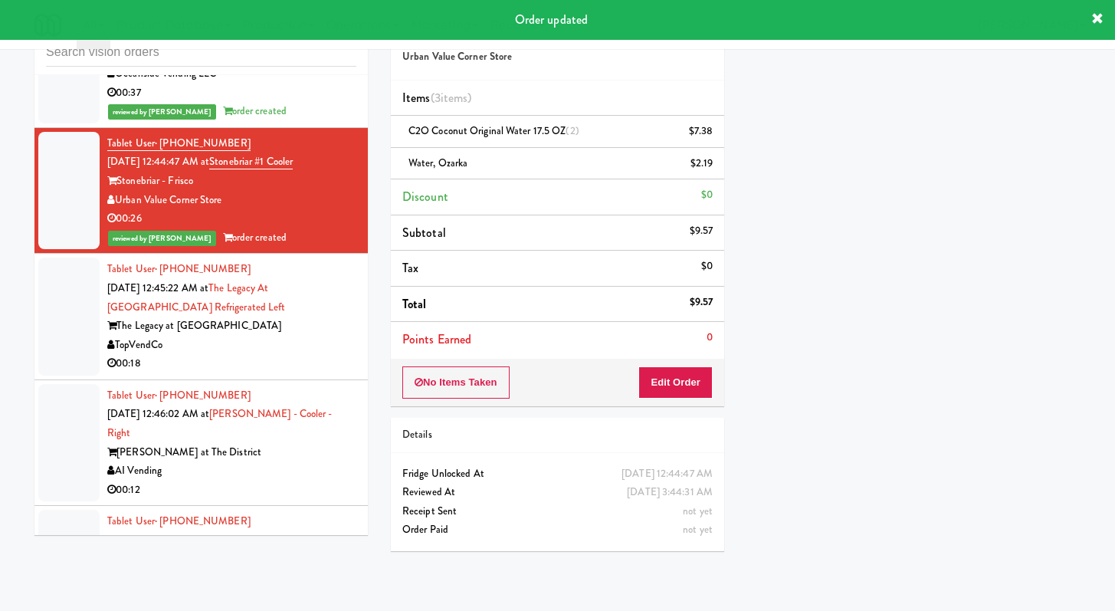
scroll to position [7502, 0]
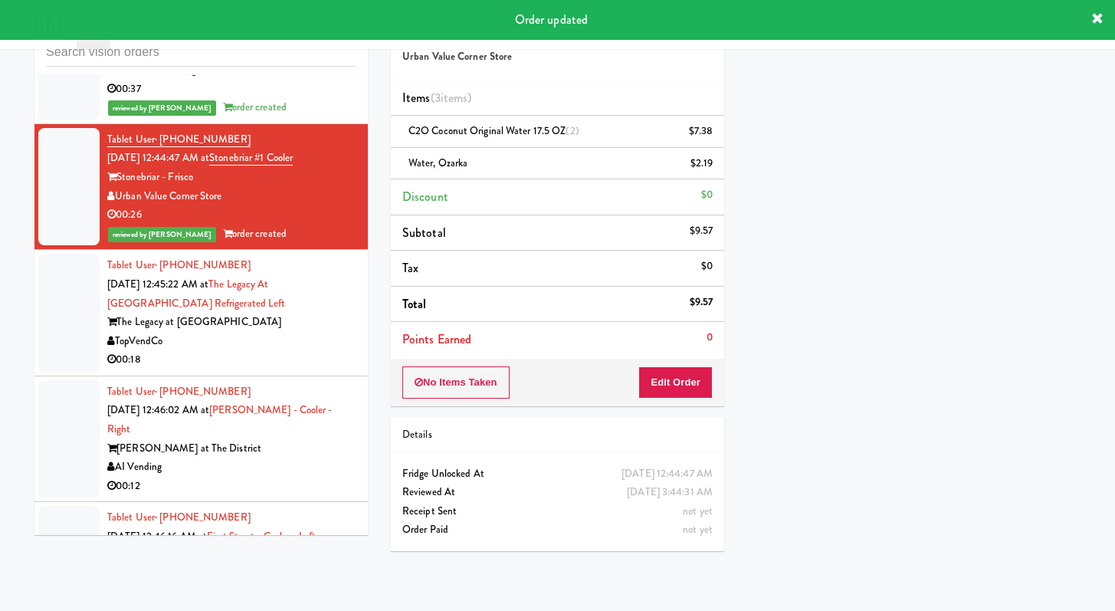
click at [331, 351] on div "TopVendCo" at bounding box center [231, 341] width 249 height 19
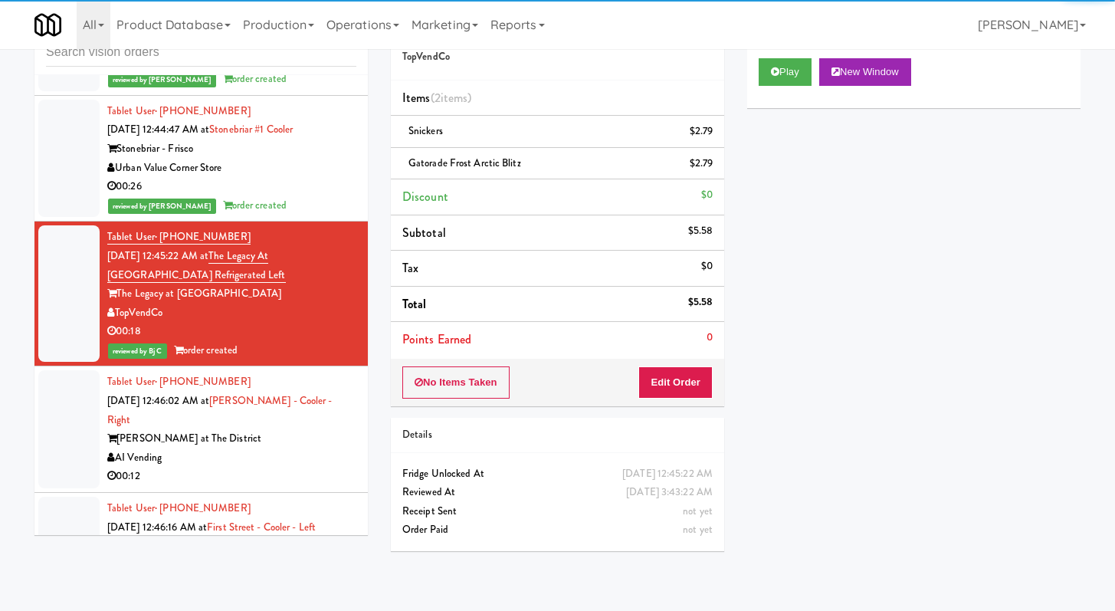
scroll to position [7551, 0]
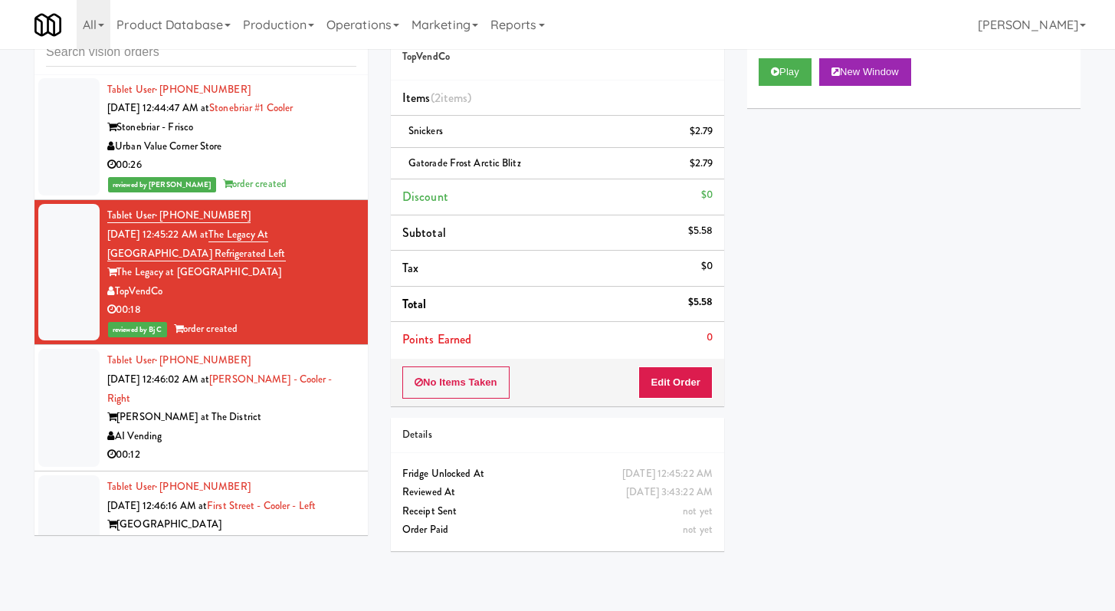
click at [230, 464] on div "00:12" at bounding box center [231, 454] width 249 height 19
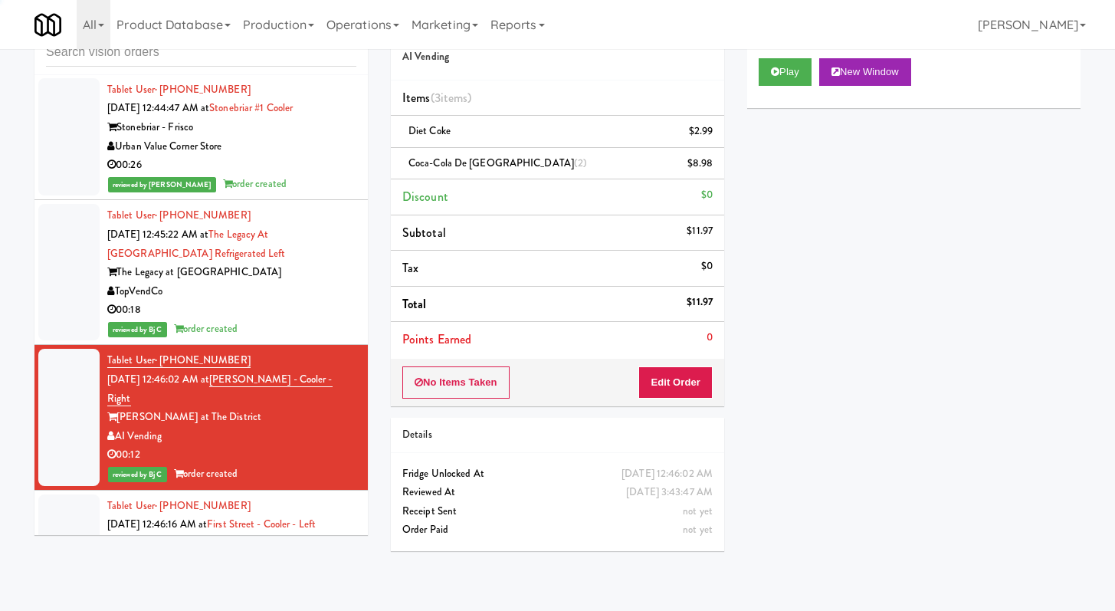
scroll to position [7720, 0]
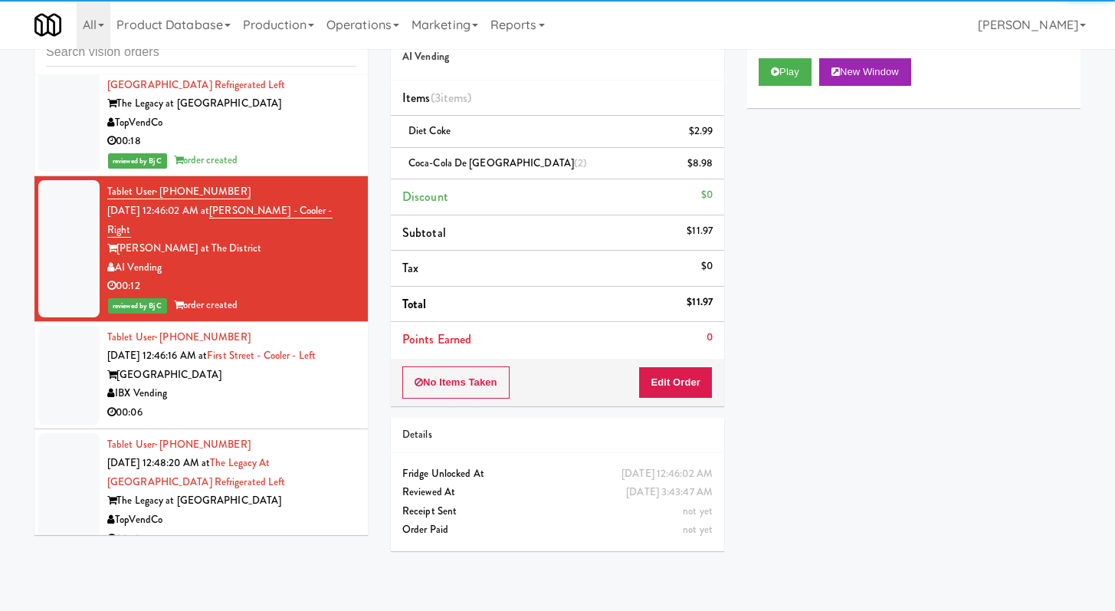
click at [267, 403] on div "IBX Vending" at bounding box center [231, 393] width 249 height 19
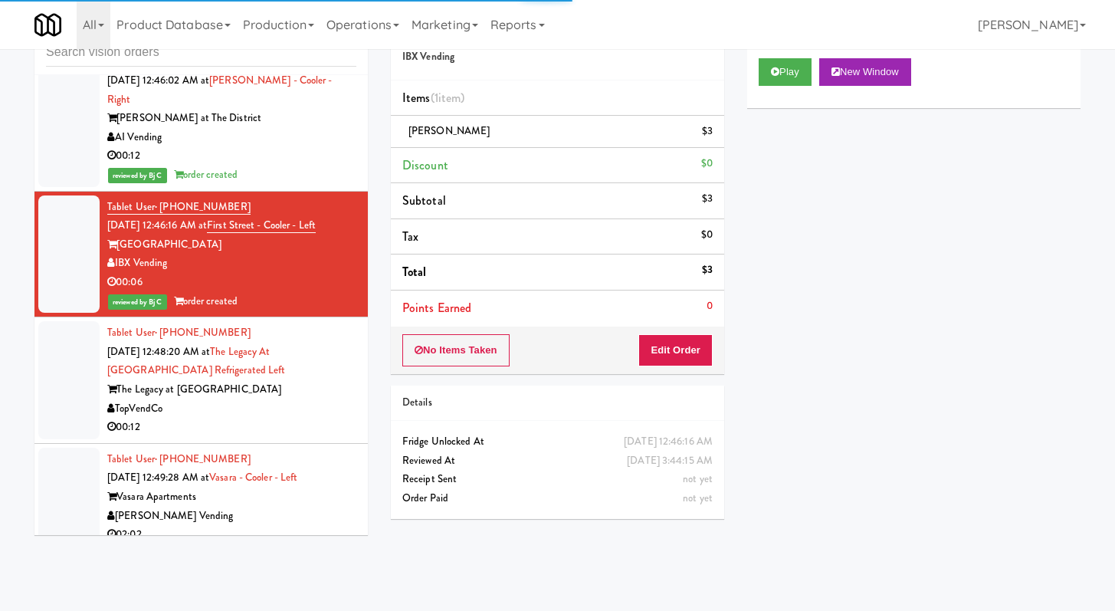
scroll to position [8382, 0]
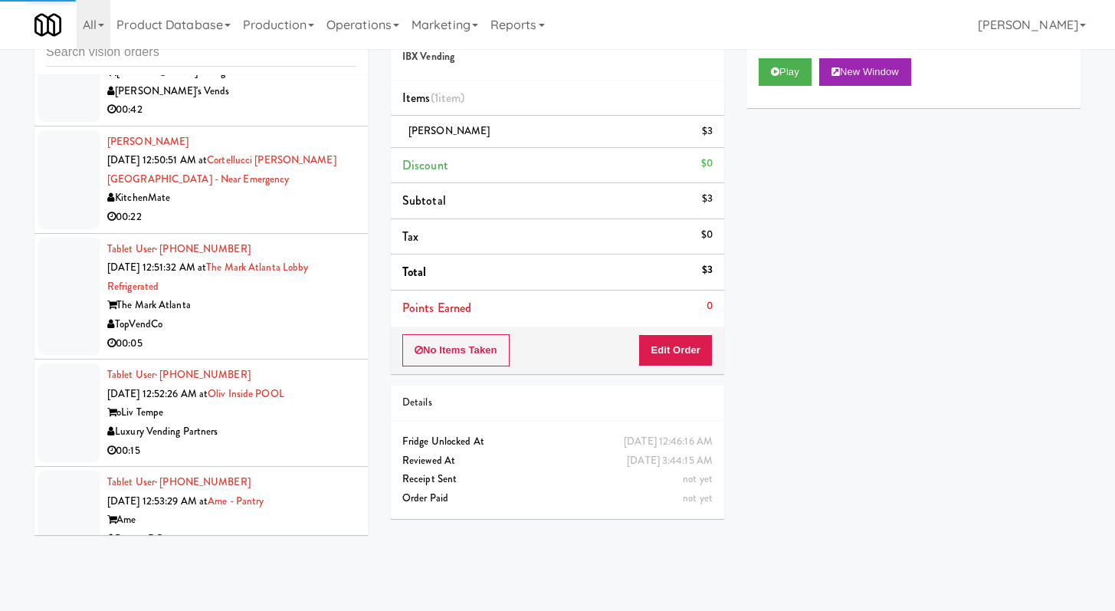
click at [260, 334] on div "TopVendCo" at bounding box center [231, 324] width 249 height 19
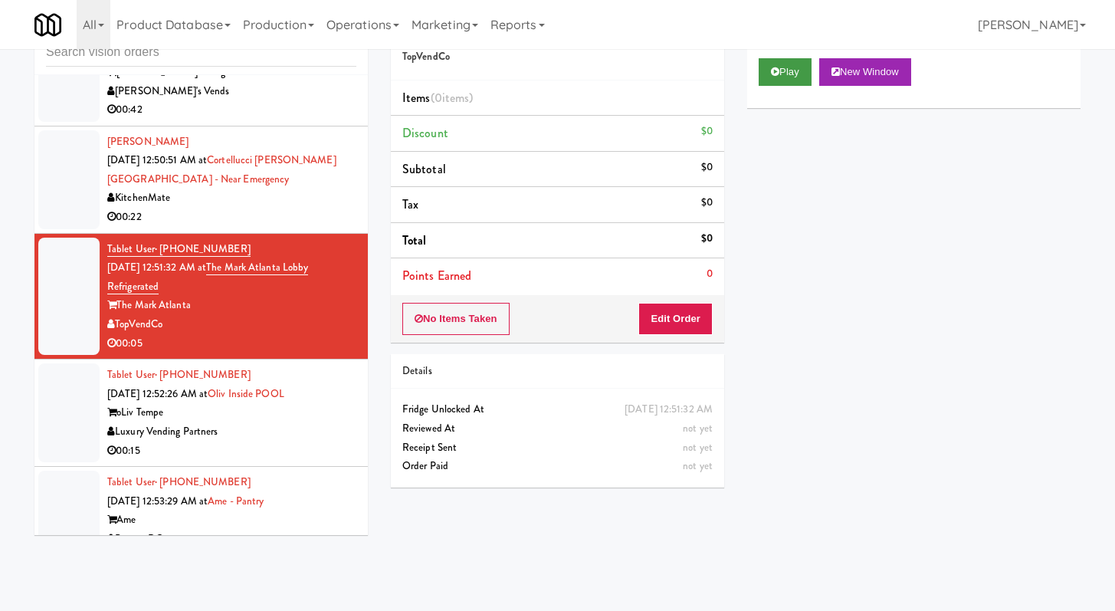
drag, startPoint x: 768, startPoint y: 54, endPoint x: 767, endPoint y: 67, distance: 13.1
click at [767, 56] on div "Play New Window" at bounding box center [913, 77] width 333 height 61
click at [766, 69] on button "Play" at bounding box center [785, 72] width 53 height 28
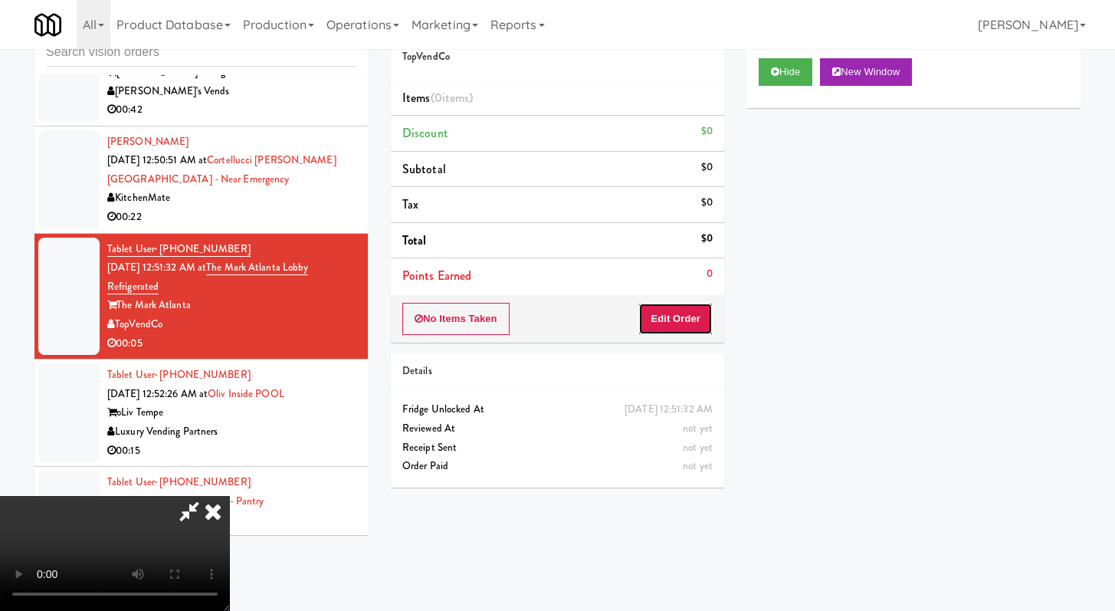
click at [697, 303] on button "Edit Order" at bounding box center [675, 319] width 74 height 32
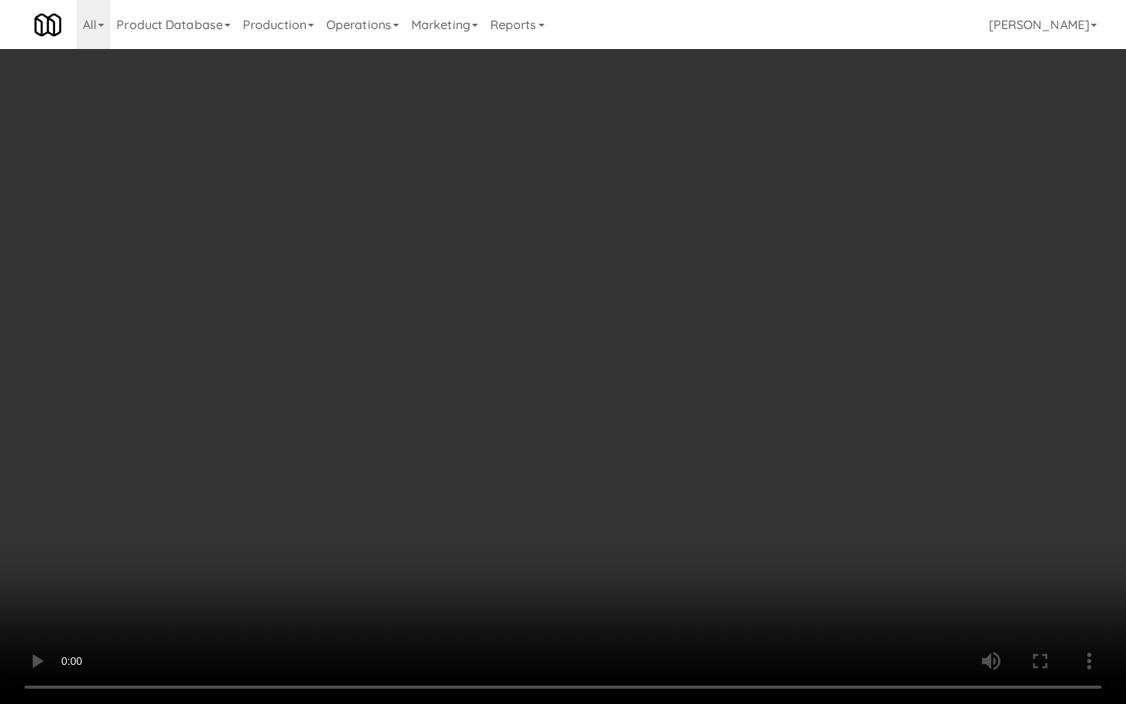
click at [582, 520] on video at bounding box center [563, 352] width 1126 height 704
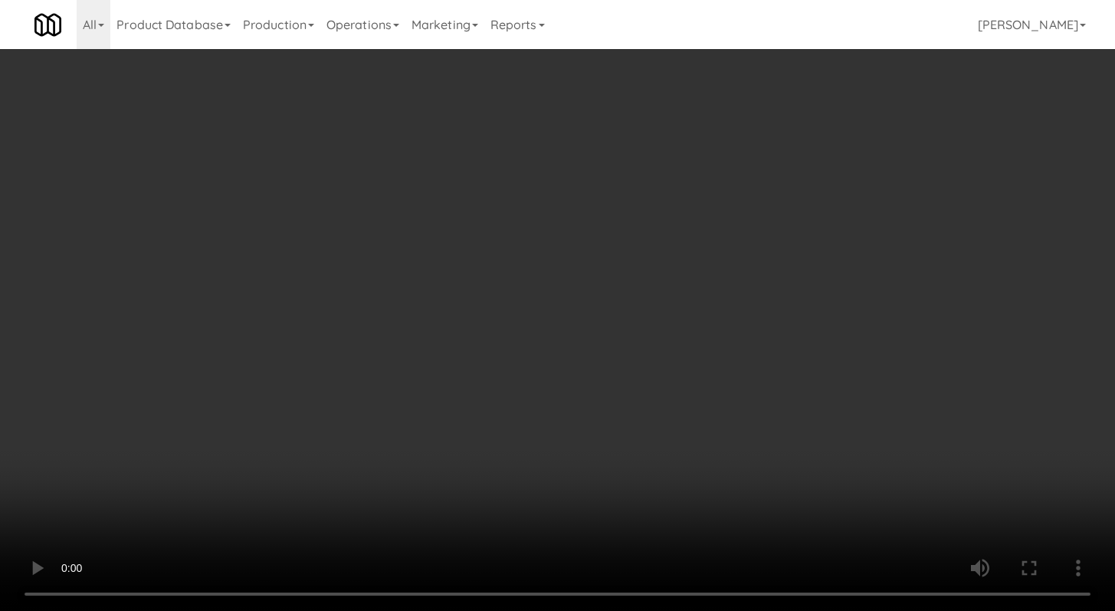
scroll to position [1045, 0]
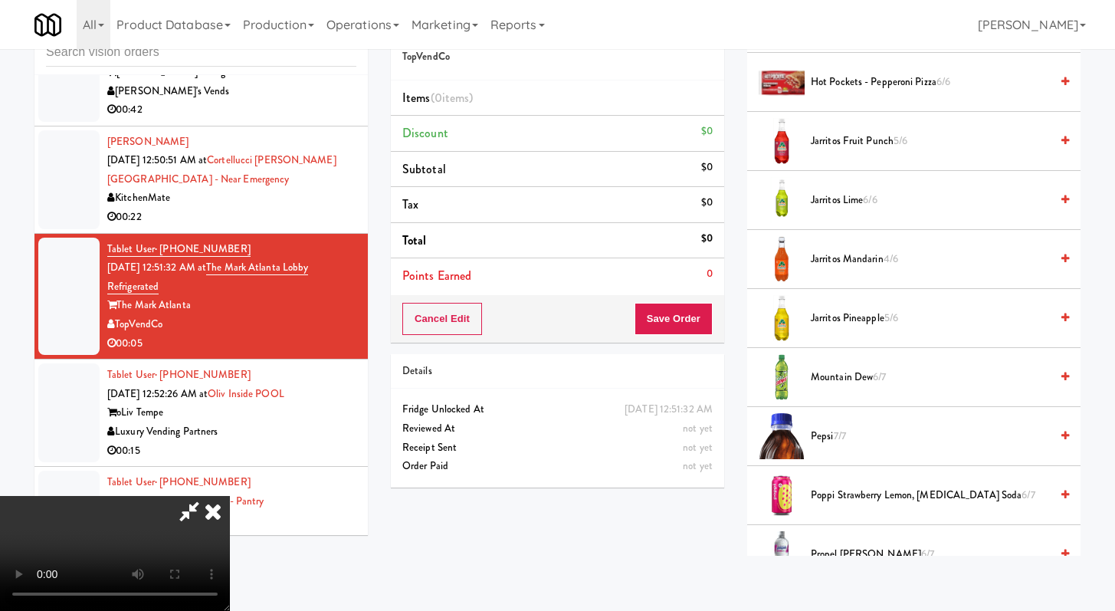
click at [848, 369] on span "Mountain Dew 6/7" at bounding box center [930, 377] width 239 height 19
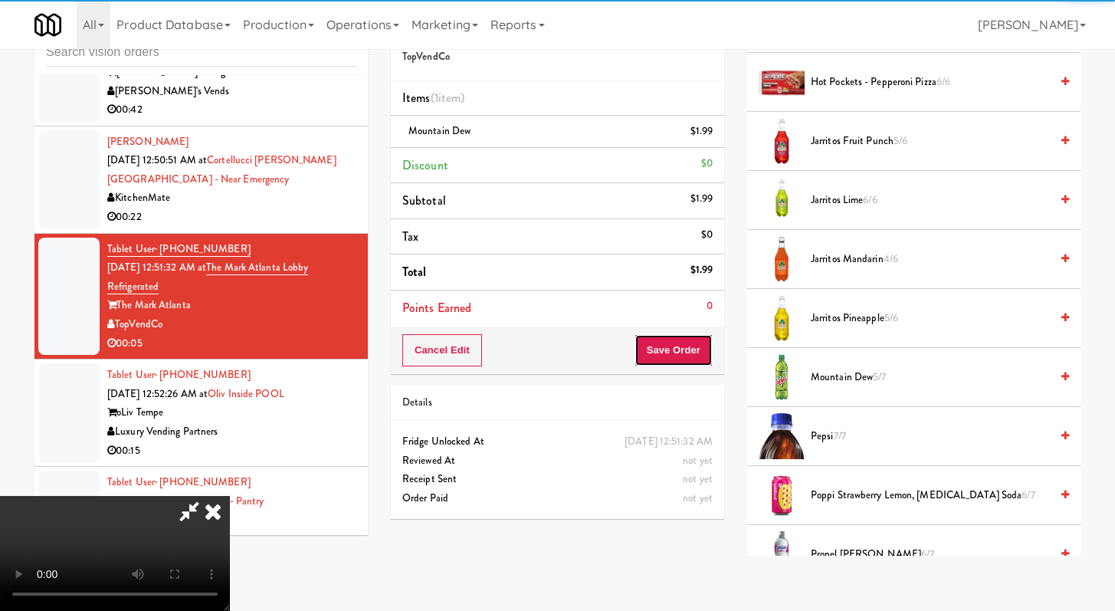
click at [709, 361] on button "Save Order" at bounding box center [674, 350] width 78 height 32
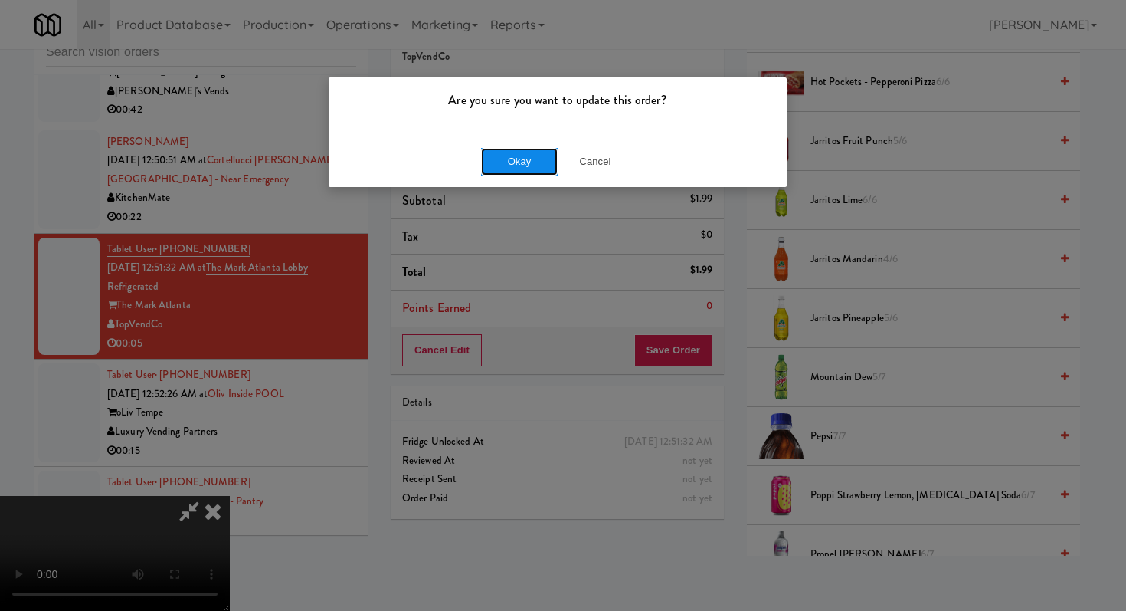
click at [520, 151] on button "Okay" at bounding box center [519, 162] width 77 height 28
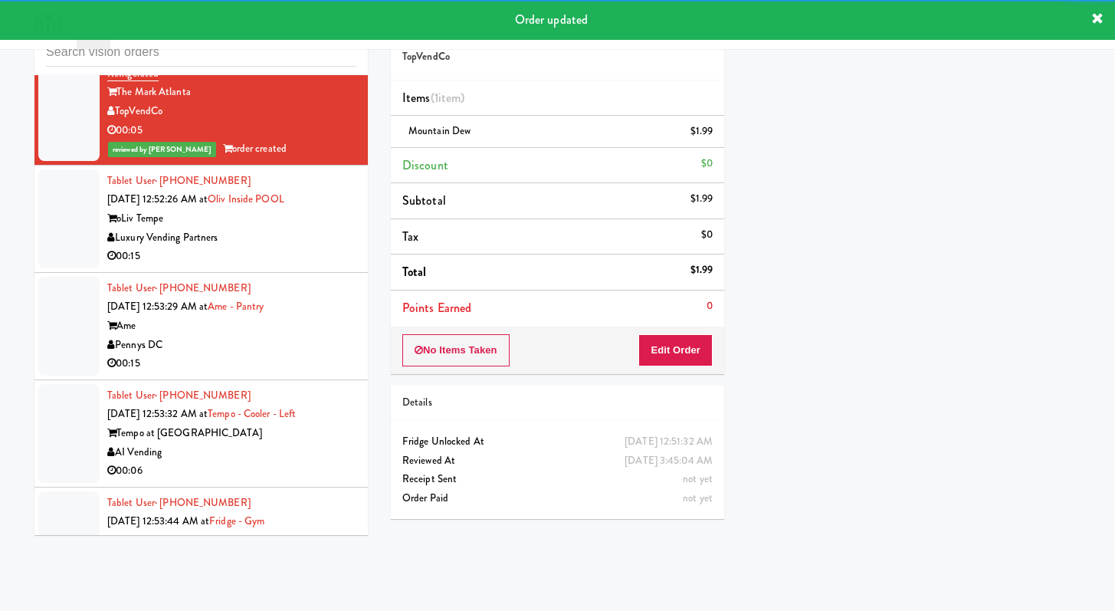
scroll to position [8649, 0]
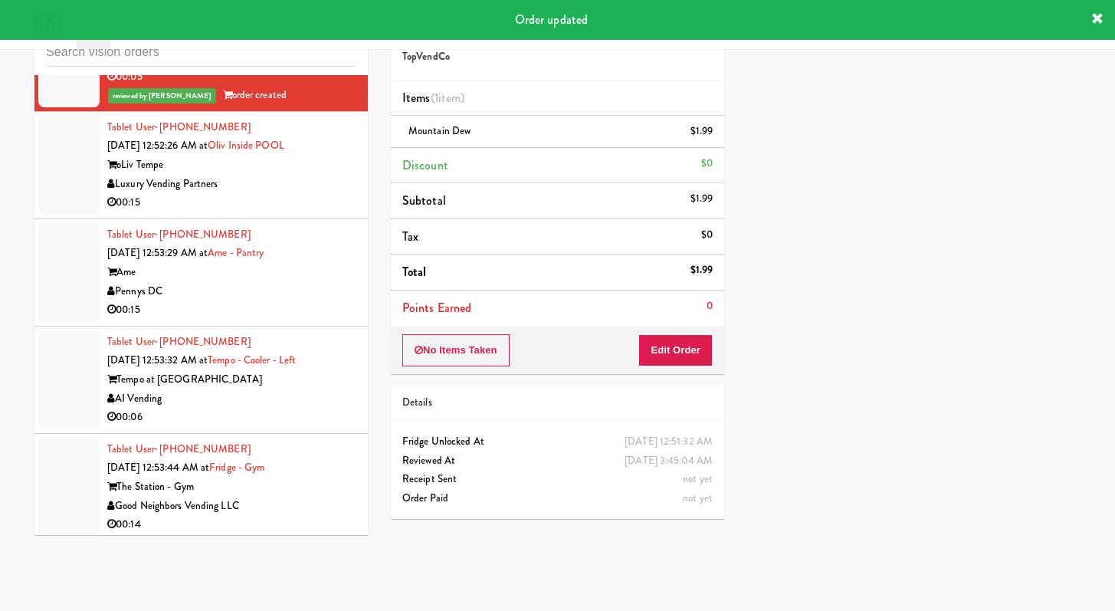
click at [309, 212] on div "00:15" at bounding box center [231, 202] width 249 height 19
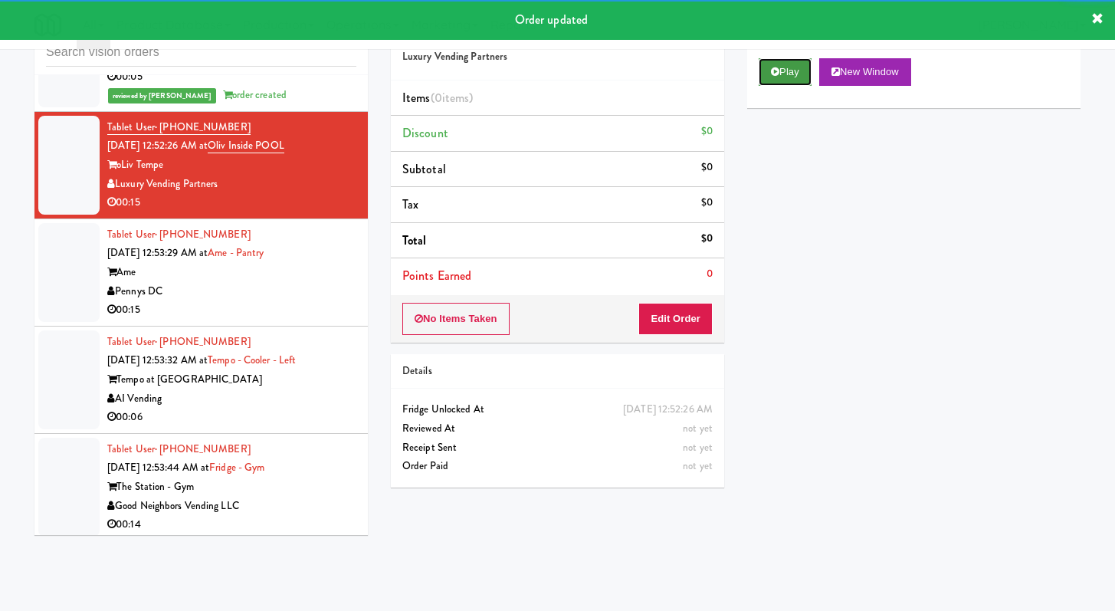
click at [785, 81] on button "Play" at bounding box center [785, 72] width 53 height 28
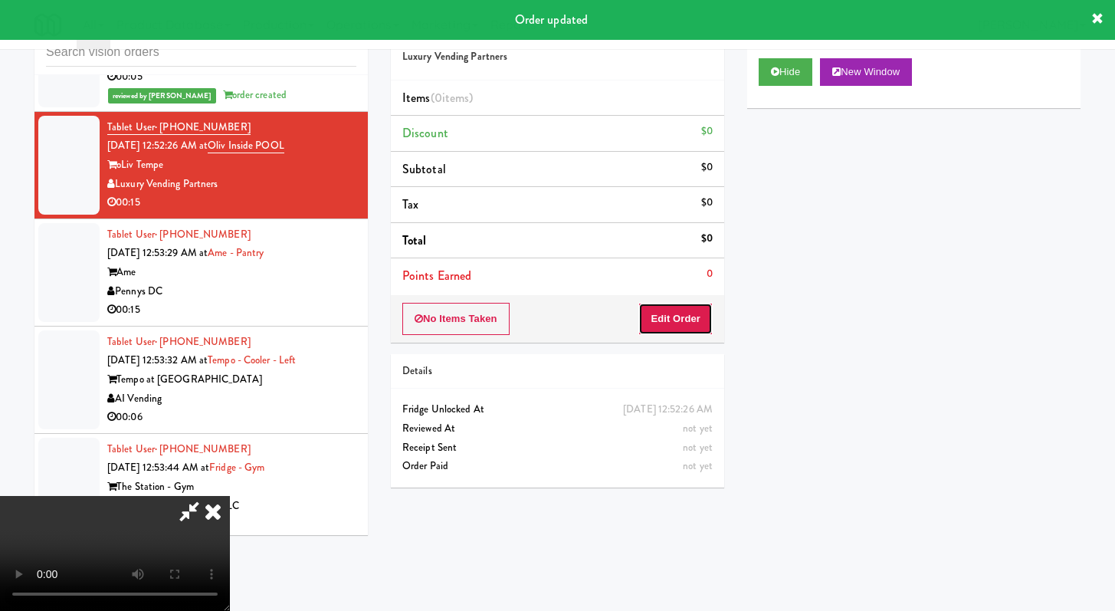
click at [667, 309] on button "Edit Order" at bounding box center [675, 319] width 74 height 32
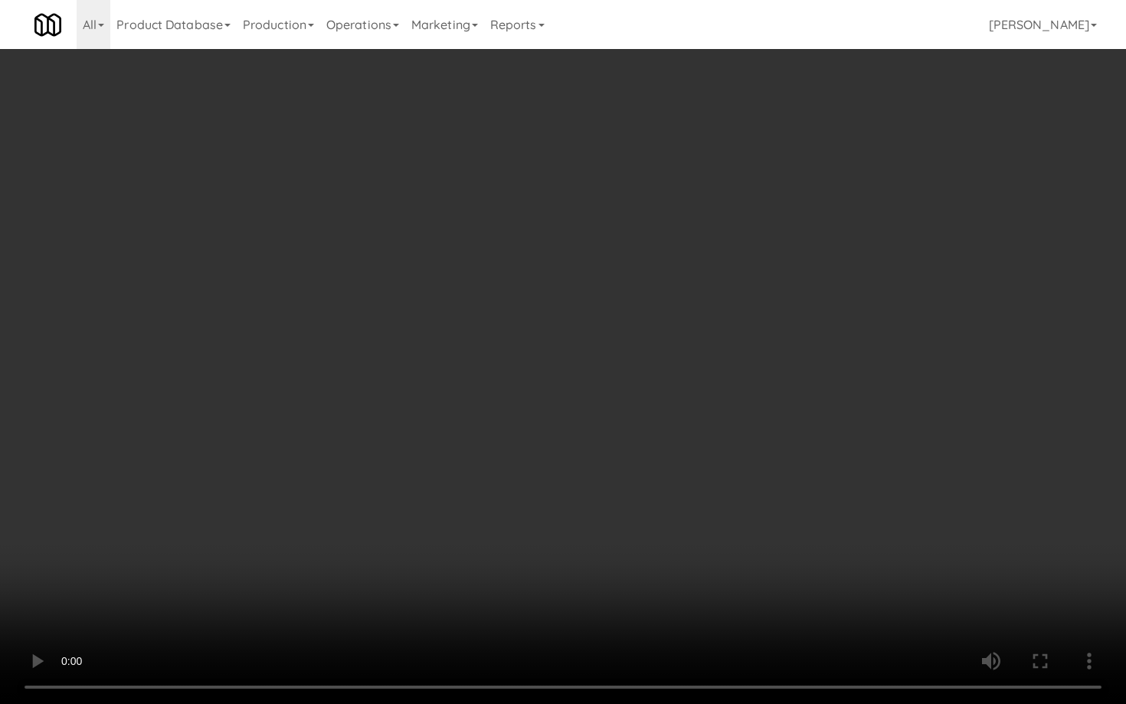
click at [585, 488] on video at bounding box center [563, 352] width 1126 height 704
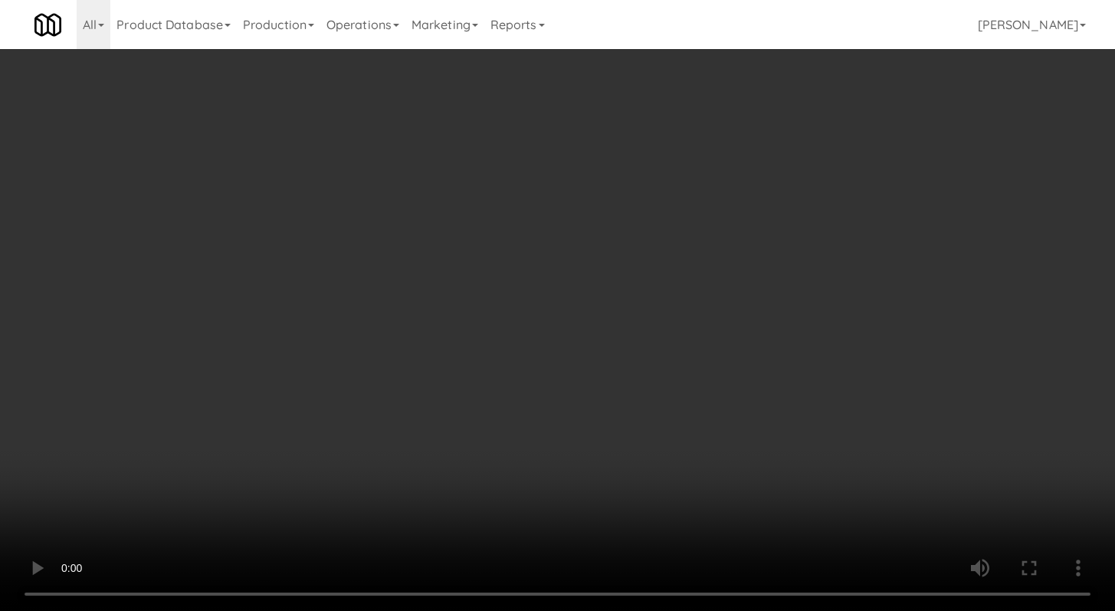
scroll to position [830, 0]
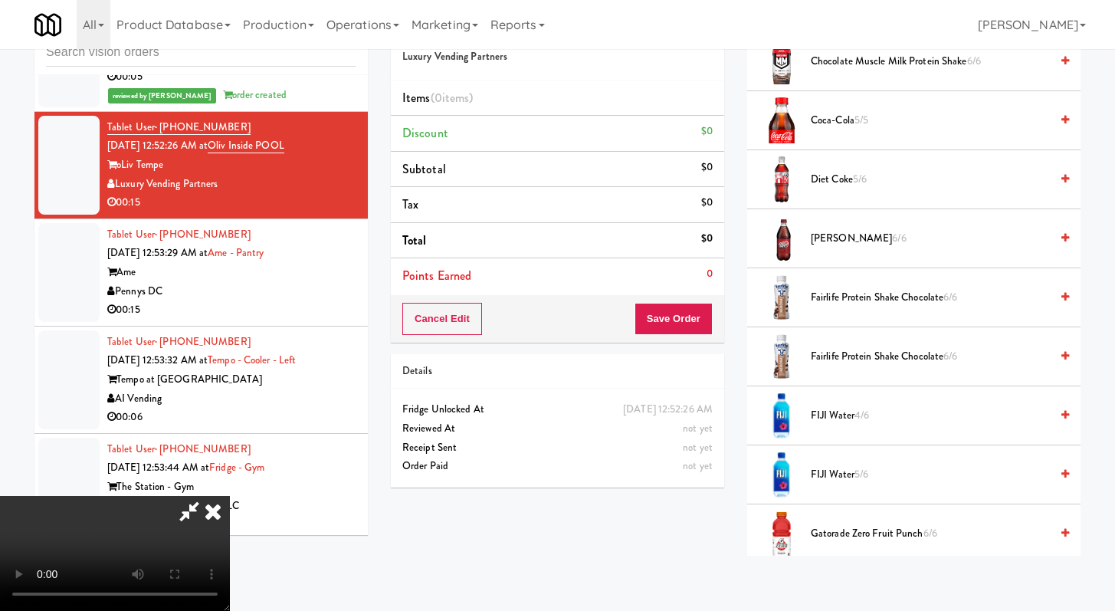
click at [869, 415] on span "4/6" at bounding box center [861, 415] width 15 height 15
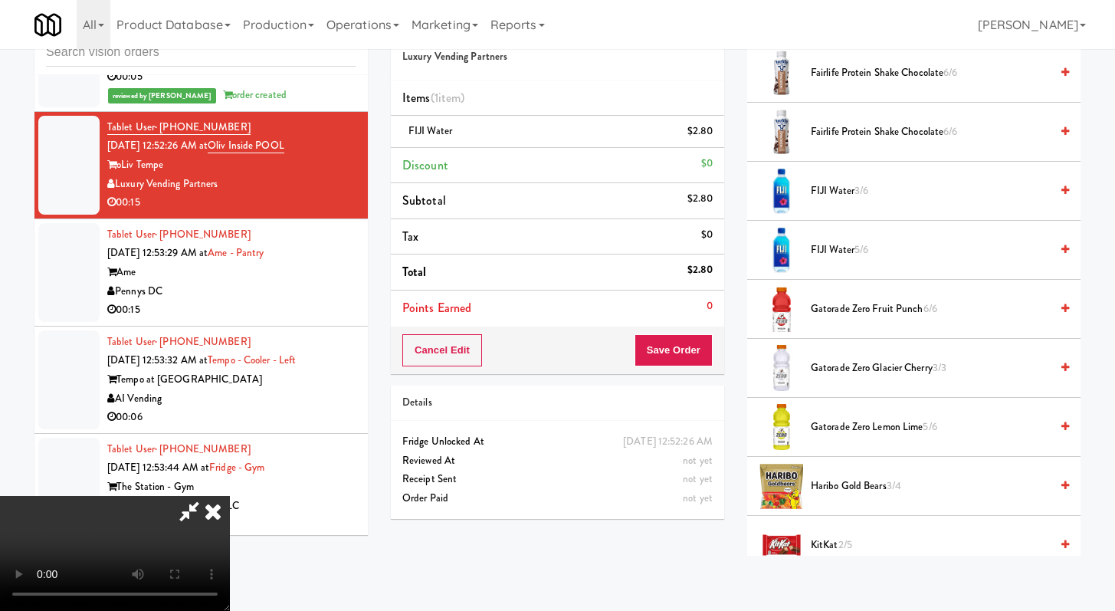
scroll to position [1049, 0]
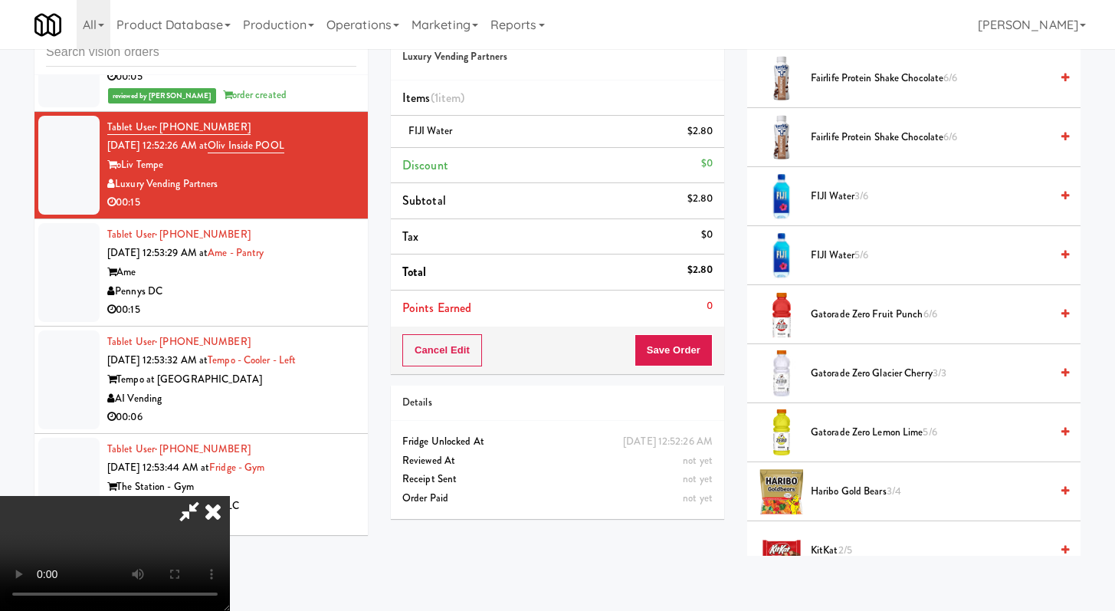
click at [838, 543] on span "KitKat 2/5" at bounding box center [930, 550] width 239 height 19
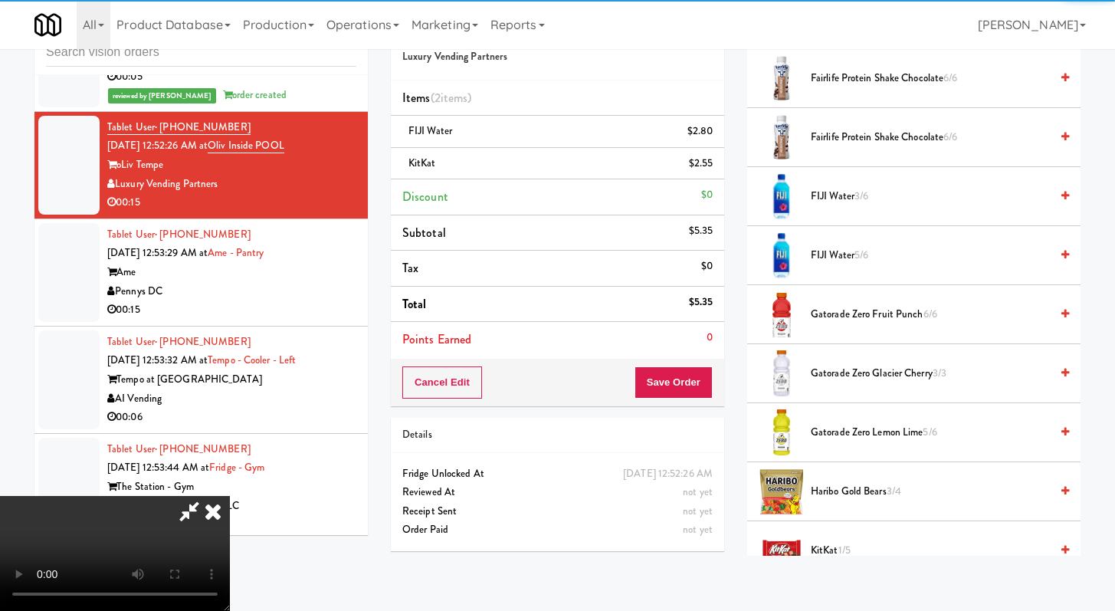
click at [690, 366] on div "Cancel Edit Save Order" at bounding box center [557, 383] width 333 height 48
click at [695, 389] on button "Save Order" at bounding box center [674, 382] width 78 height 32
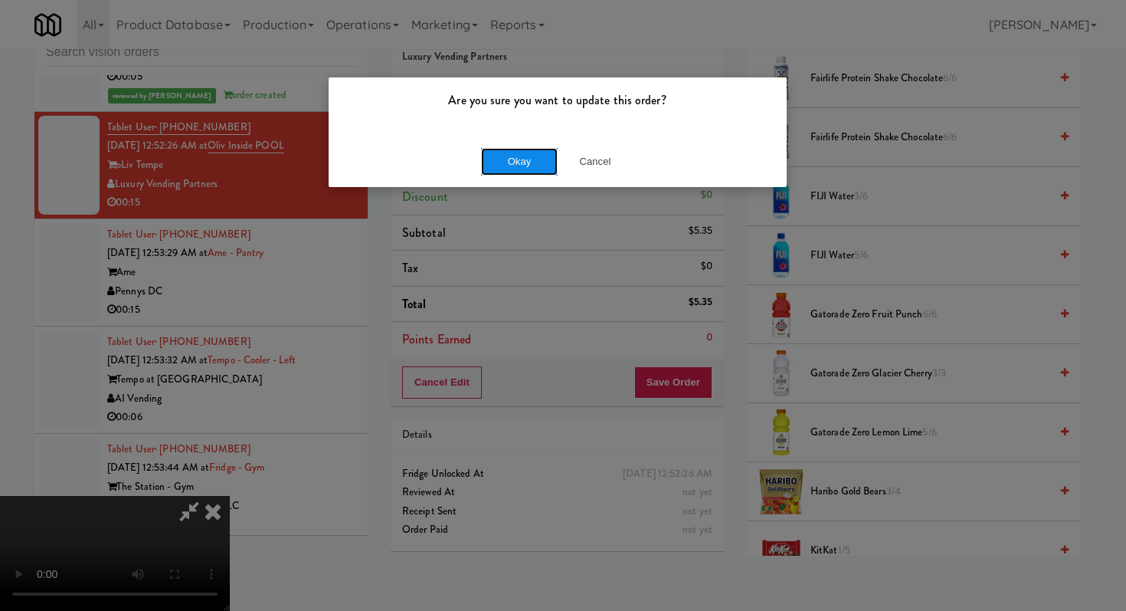
click at [517, 166] on button "Okay" at bounding box center [519, 162] width 77 height 28
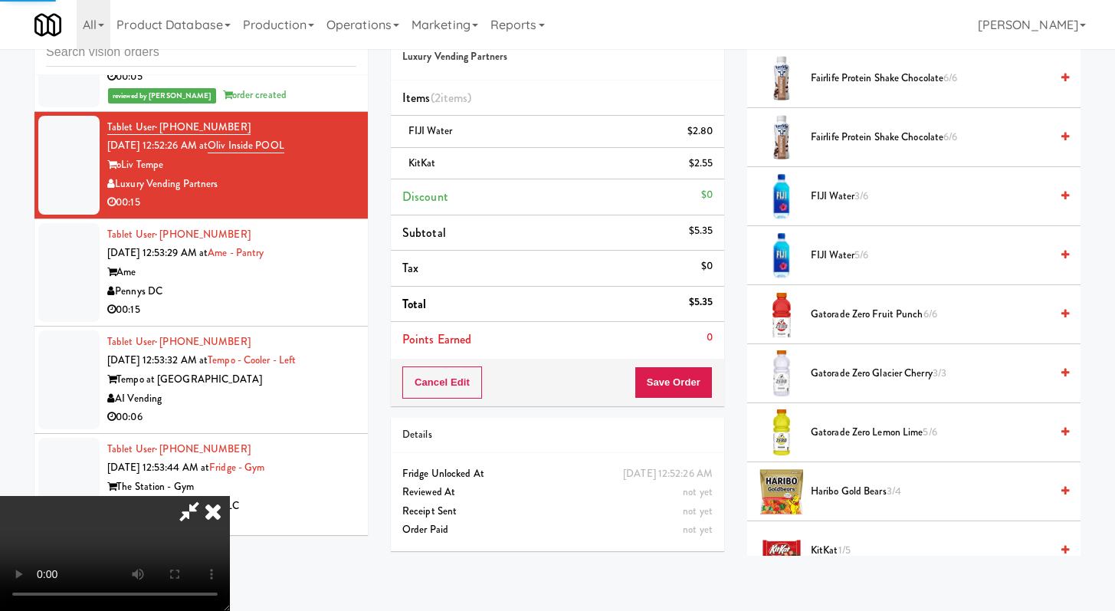
scroll to position [65, 0]
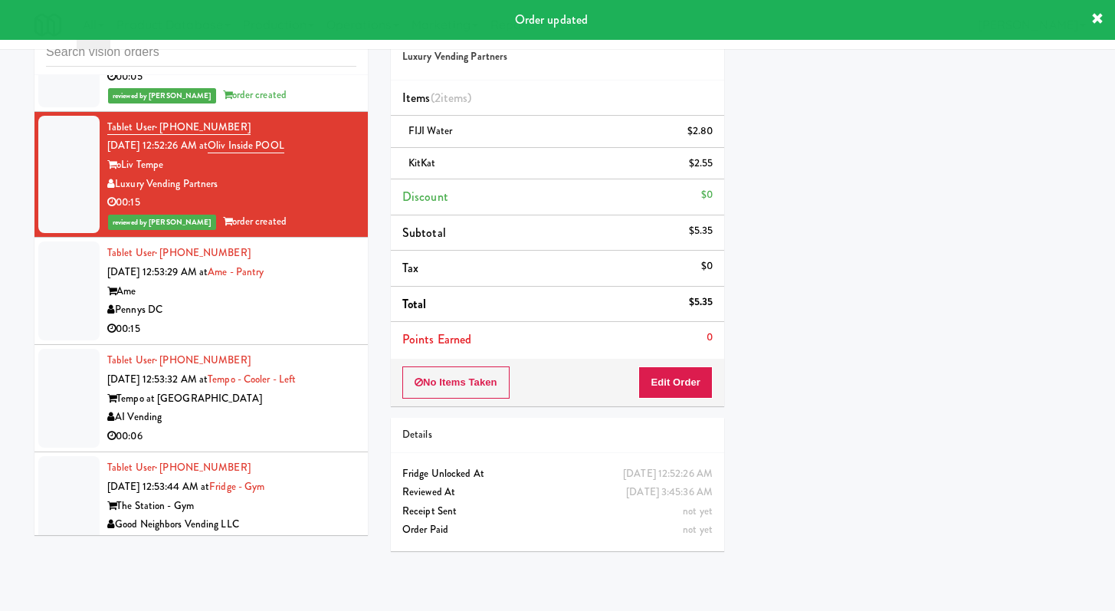
click at [320, 339] on div "00:15" at bounding box center [231, 329] width 249 height 19
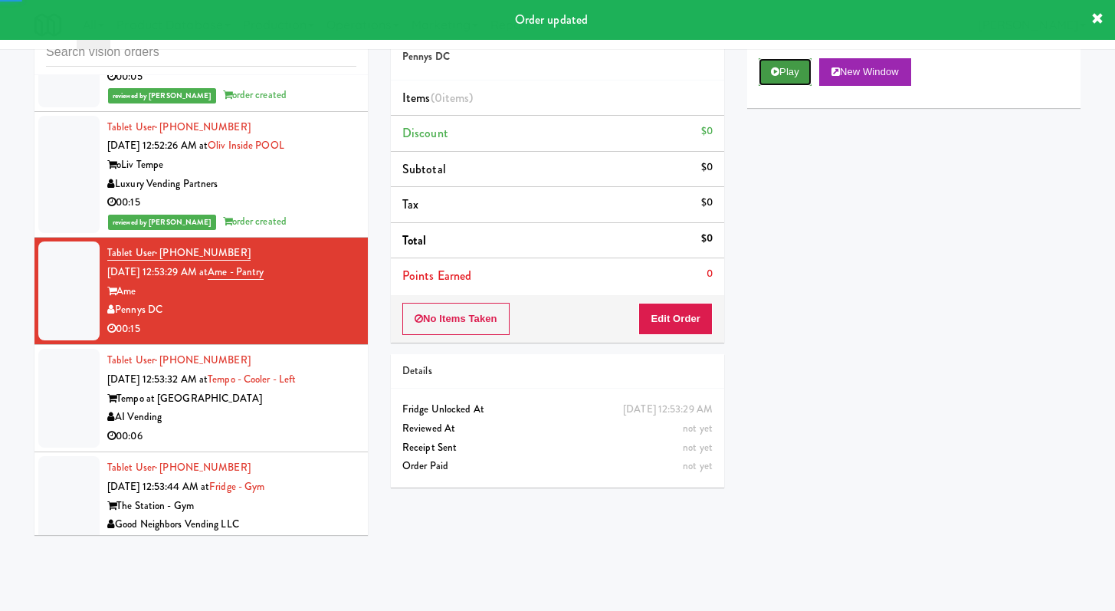
click at [799, 70] on button "Play" at bounding box center [785, 72] width 53 height 28
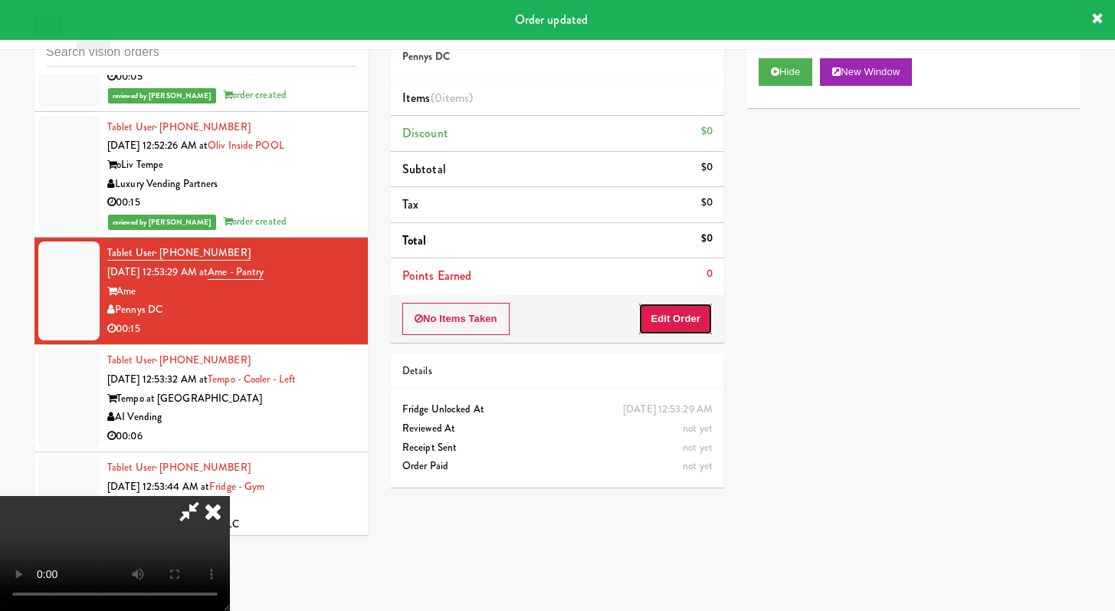
click at [671, 316] on button "Edit Order" at bounding box center [675, 319] width 74 height 32
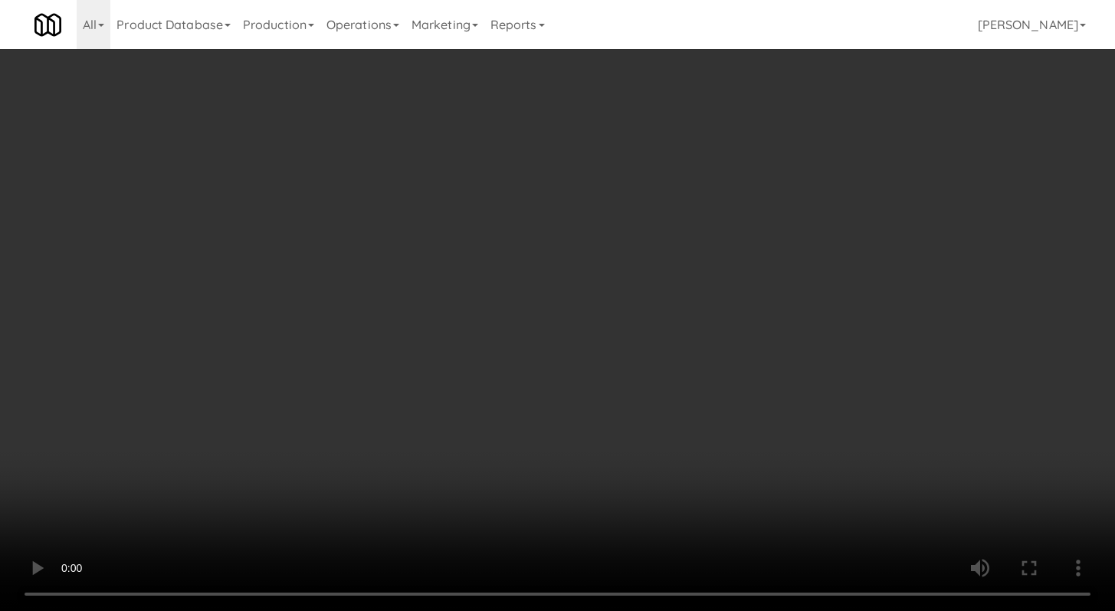
scroll to position [49, 0]
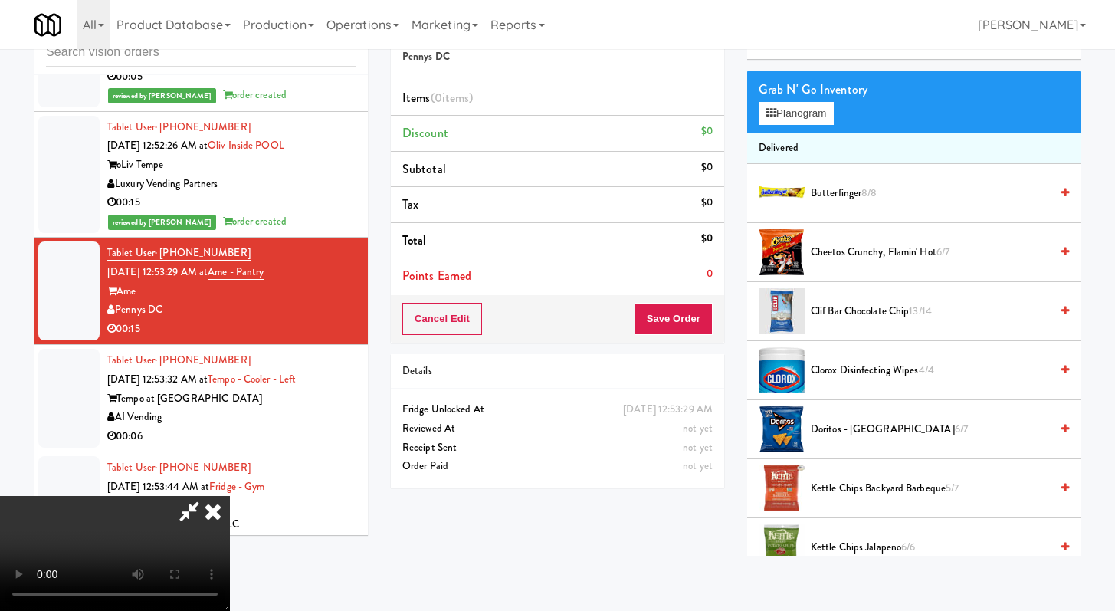
click at [853, 377] on span "Clorox Disinfecting Wipes 4/4" at bounding box center [930, 370] width 239 height 19
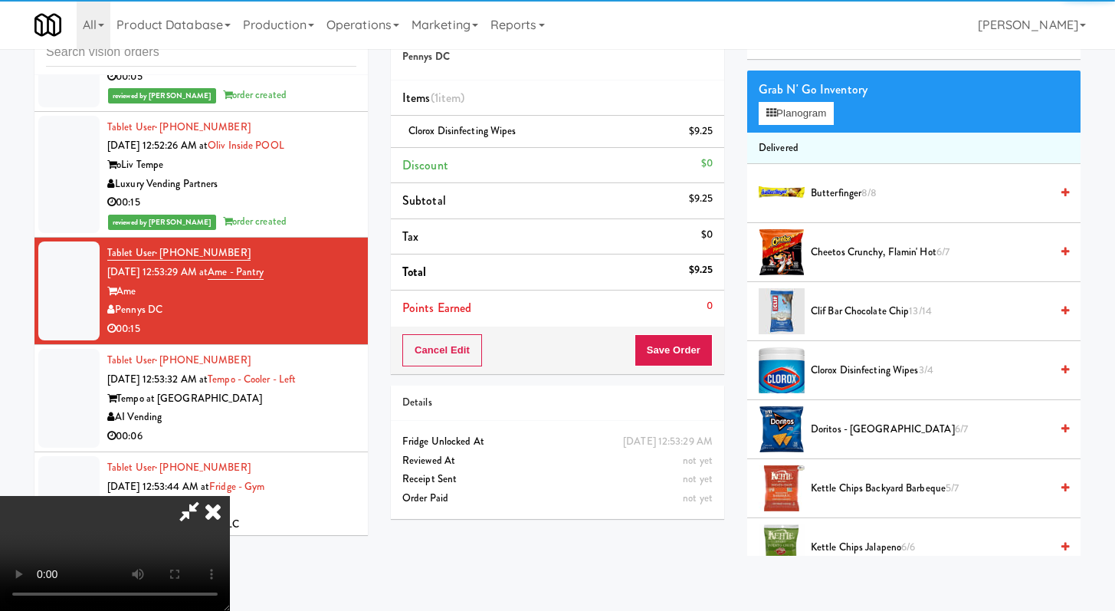
drag, startPoint x: 716, startPoint y: 349, endPoint x: 707, endPoint y: 353, distance: 9.3
click at [716, 349] on div "Cancel Edit Save Order" at bounding box center [557, 350] width 333 height 48
click at [707, 354] on button "Save Order" at bounding box center [674, 350] width 78 height 32
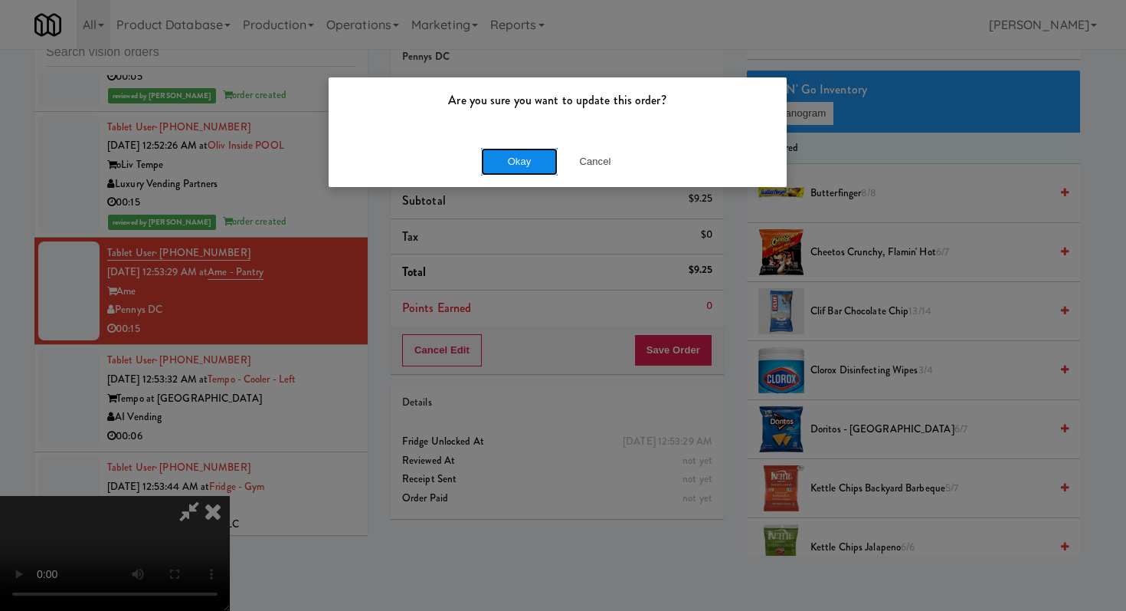
click at [510, 158] on button "Okay" at bounding box center [519, 162] width 77 height 28
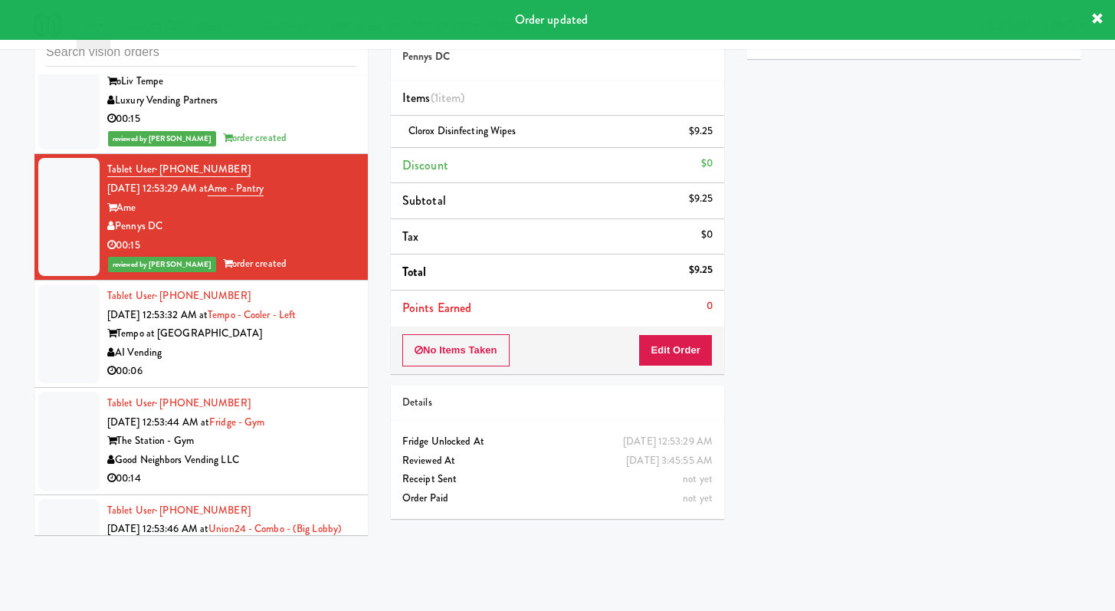
scroll to position [8749, 0]
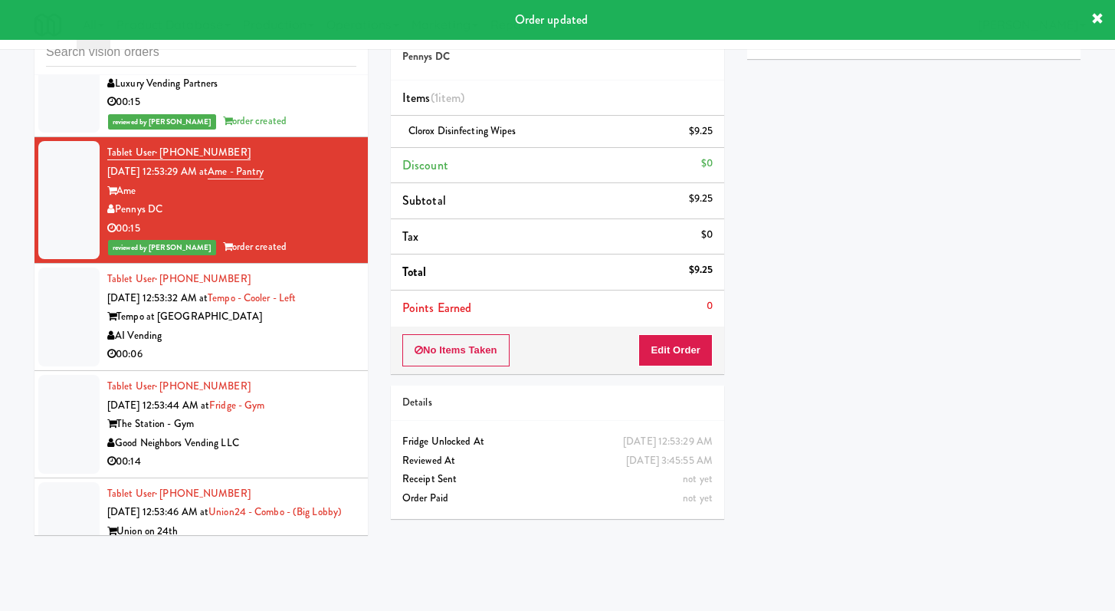
click at [317, 364] on div "00:06" at bounding box center [231, 354] width 249 height 19
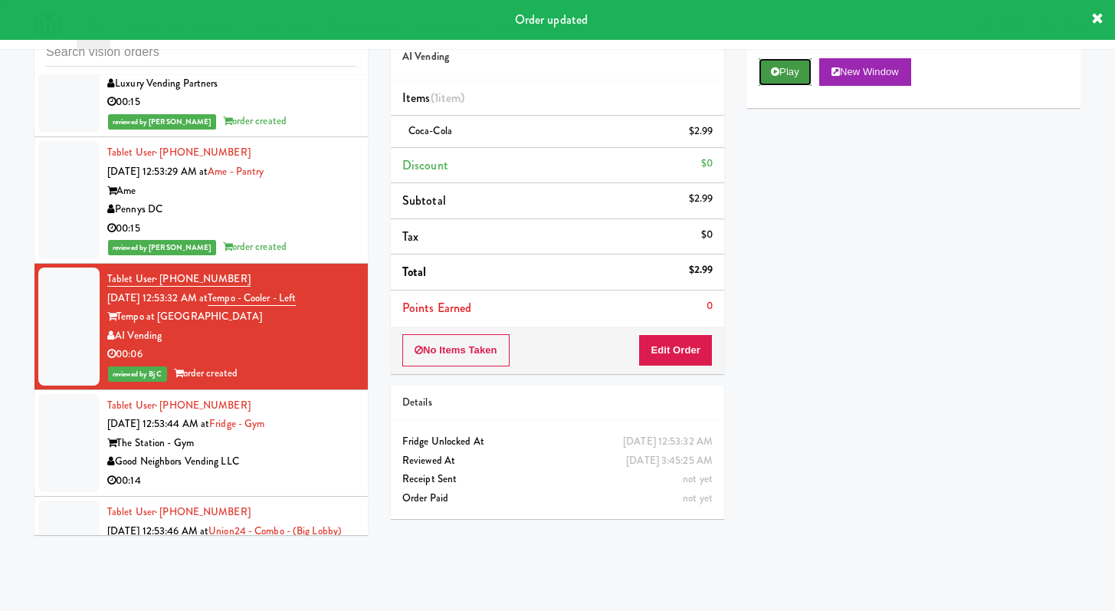
click at [779, 78] on button "Play" at bounding box center [785, 72] width 53 height 28
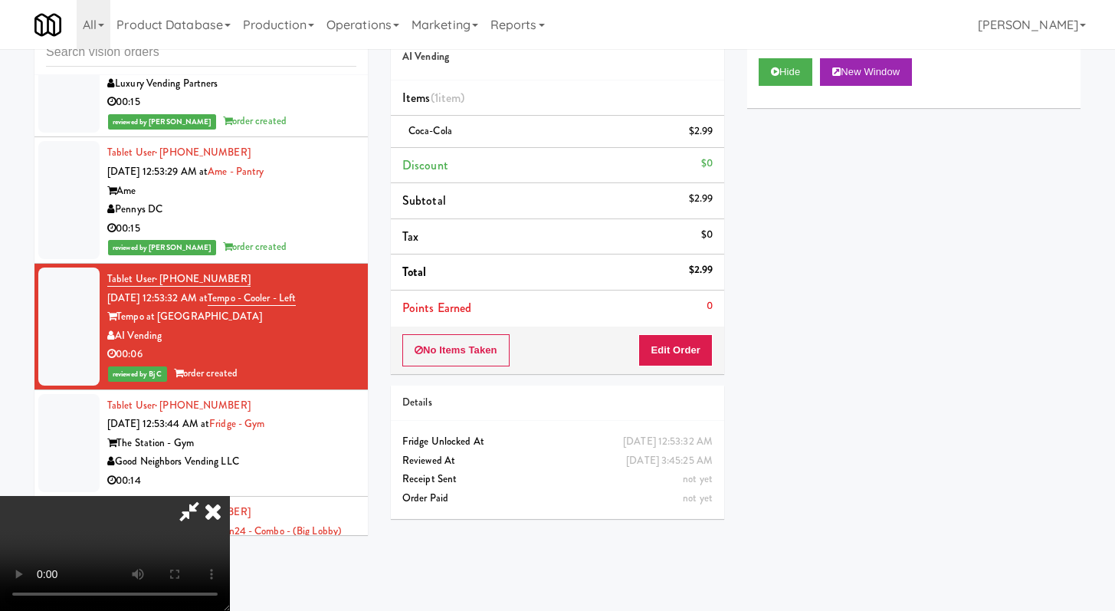
click at [209, 503] on icon at bounding box center [213, 511] width 34 height 31
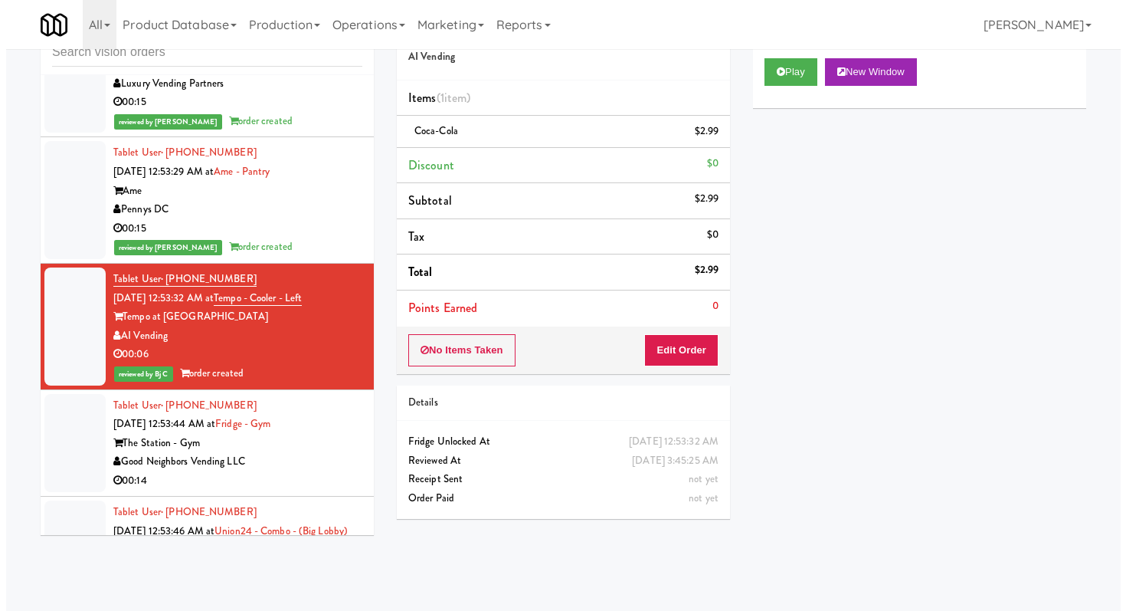
scroll to position [9353, 0]
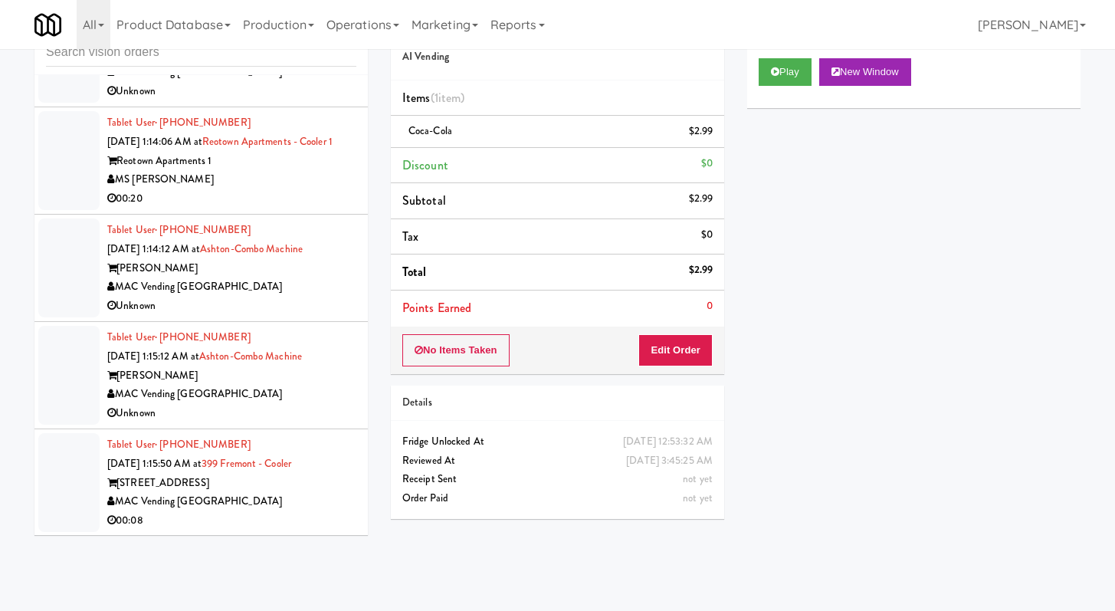
click at [284, 189] on div "MS [PERSON_NAME]" at bounding box center [231, 179] width 249 height 19
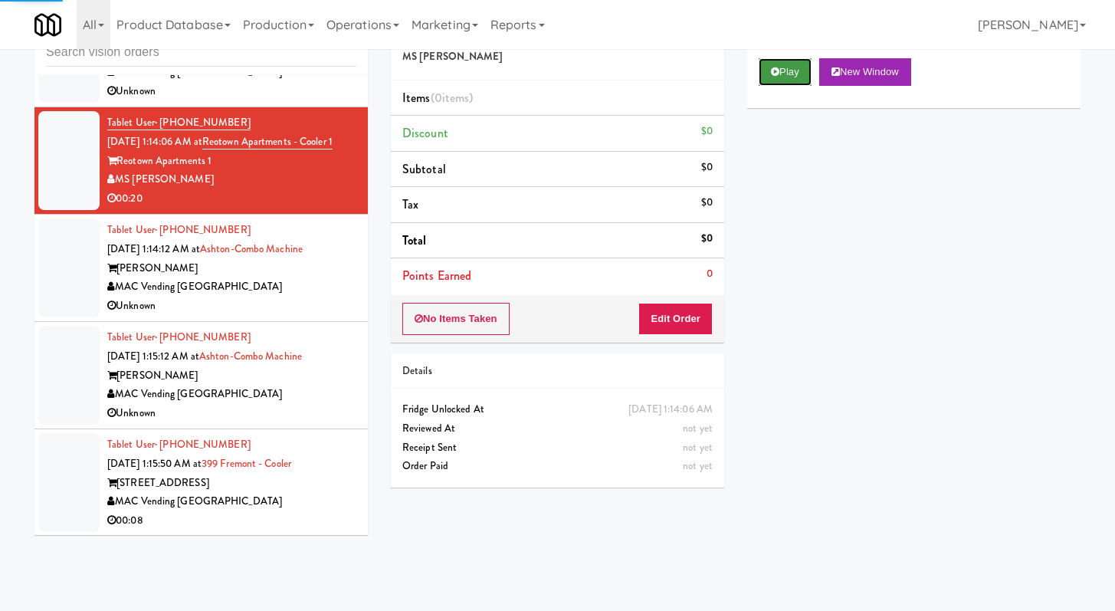
click at [794, 76] on button "Play" at bounding box center [785, 72] width 53 height 28
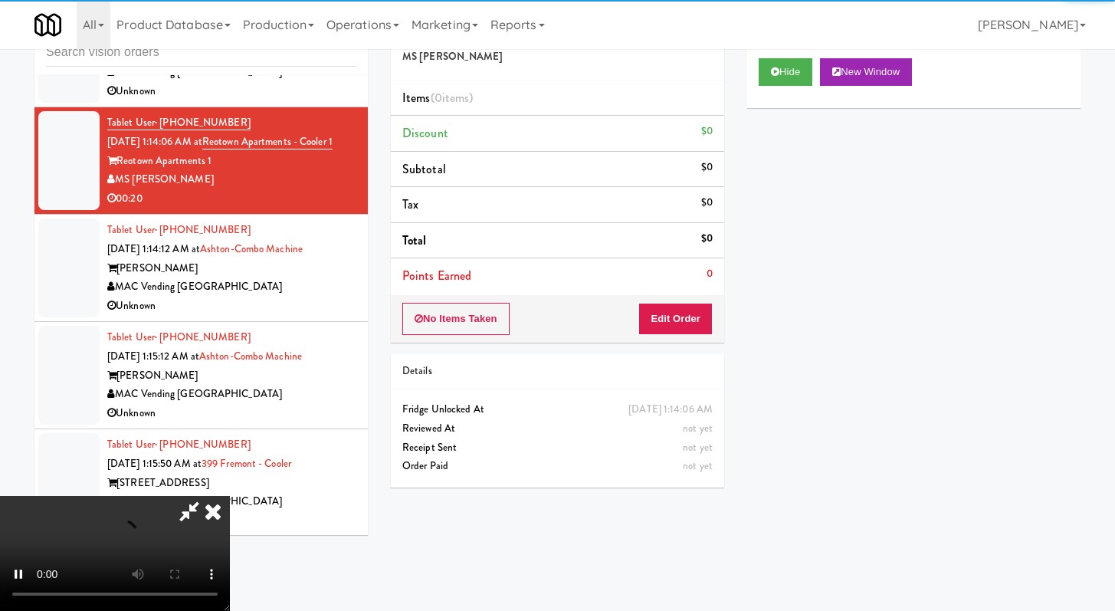
click at [701, 302] on div "No Items Taken Edit Order" at bounding box center [557, 319] width 333 height 48
click at [694, 332] on button "Edit Order" at bounding box center [675, 319] width 74 height 32
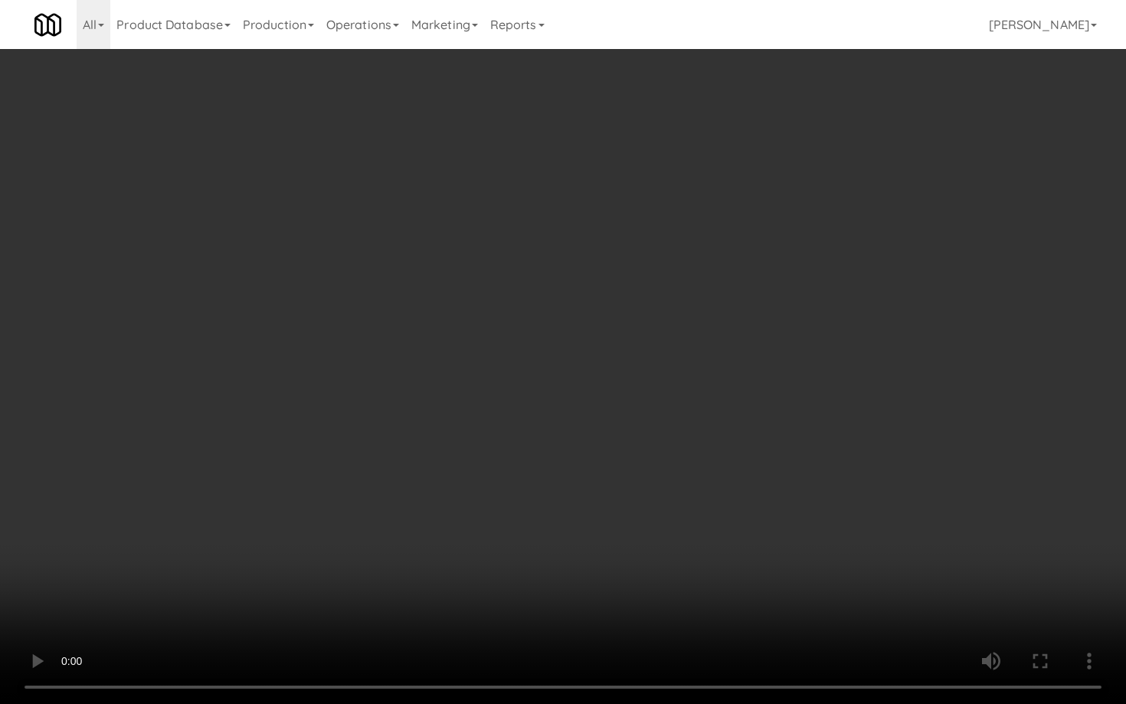
click at [761, 500] on video at bounding box center [563, 352] width 1126 height 704
click at [757, 500] on video at bounding box center [563, 352] width 1126 height 704
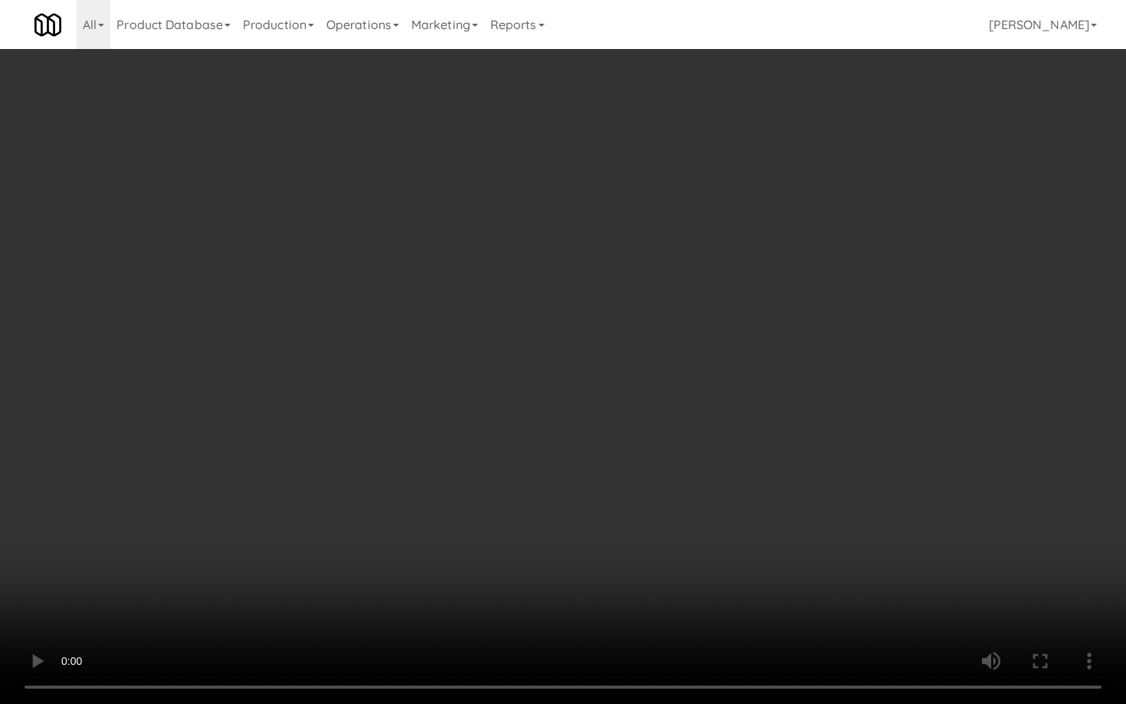
click at [754, 490] on video at bounding box center [563, 352] width 1126 height 704
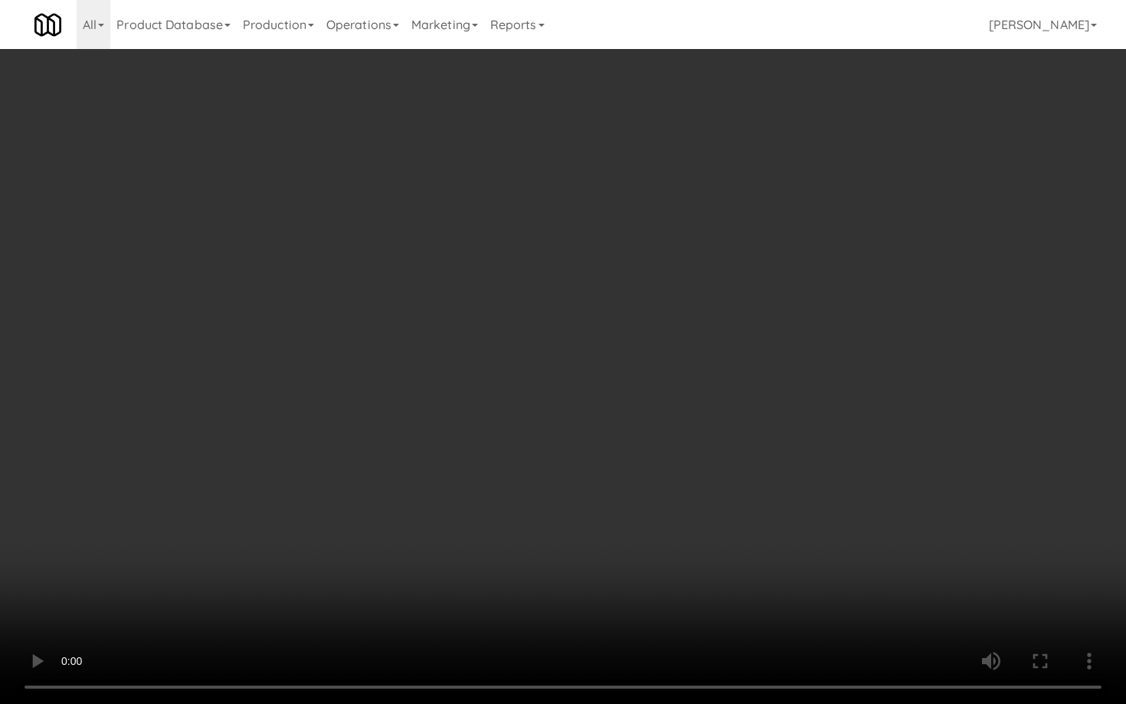
click at [841, 536] on video at bounding box center [563, 352] width 1126 height 704
click at [801, 549] on video at bounding box center [563, 352] width 1126 height 704
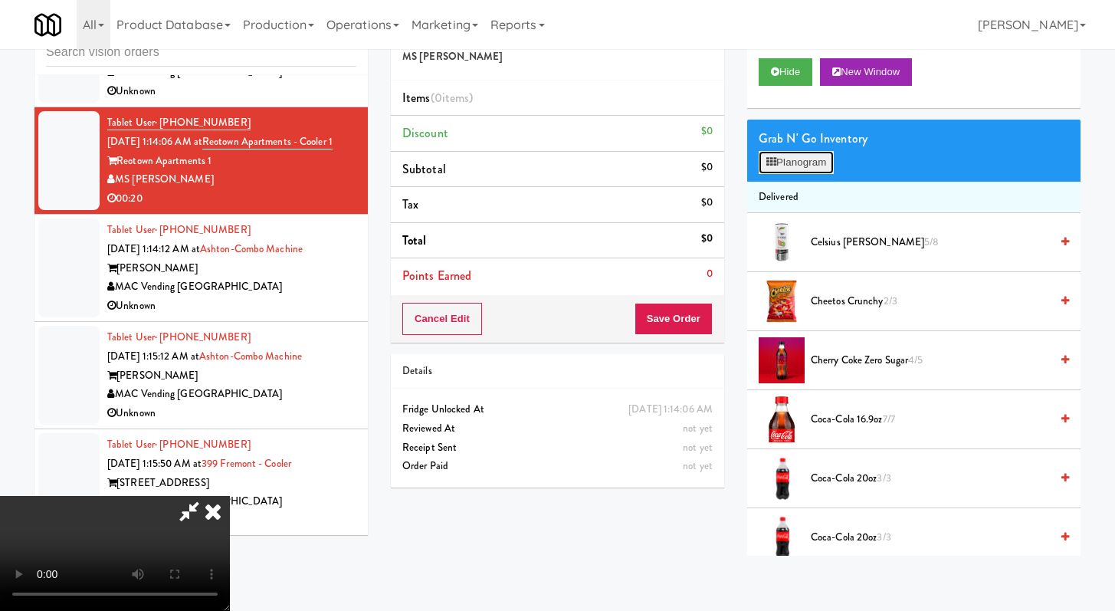
click at [795, 168] on button "Planogram" at bounding box center [796, 162] width 75 height 23
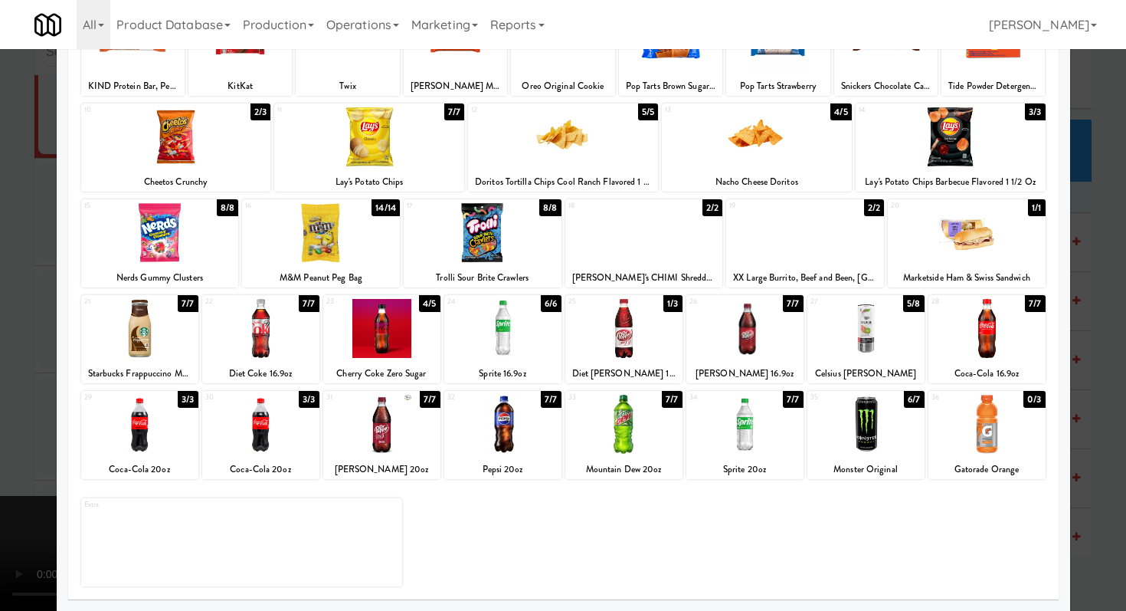
click at [881, 438] on div at bounding box center [866, 424] width 117 height 59
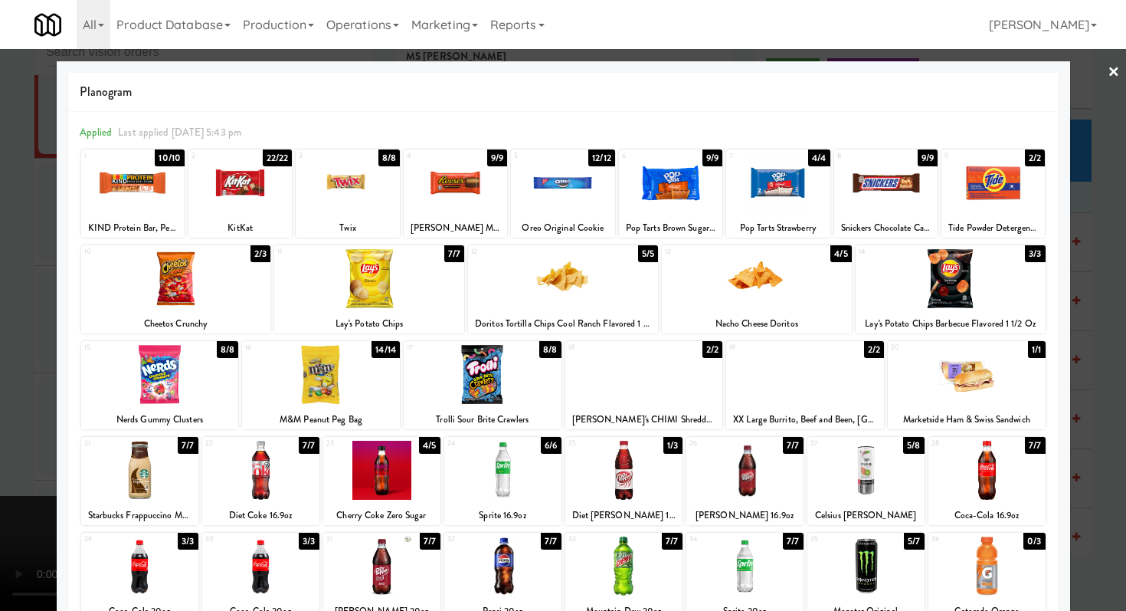
click at [557, 175] on div at bounding box center [562, 182] width 103 height 59
click at [0, 211] on div at bounding box center [563, 305] width 1126 height 611
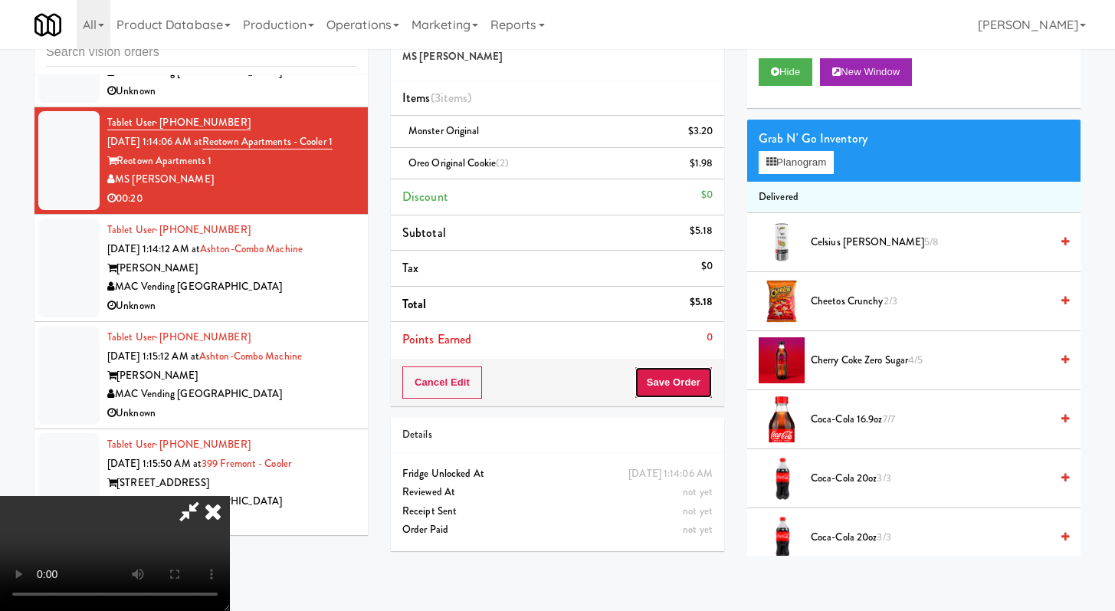
click at [690, 378] on button "Save Order" at bounding box center [674, 382] width 78 height 32
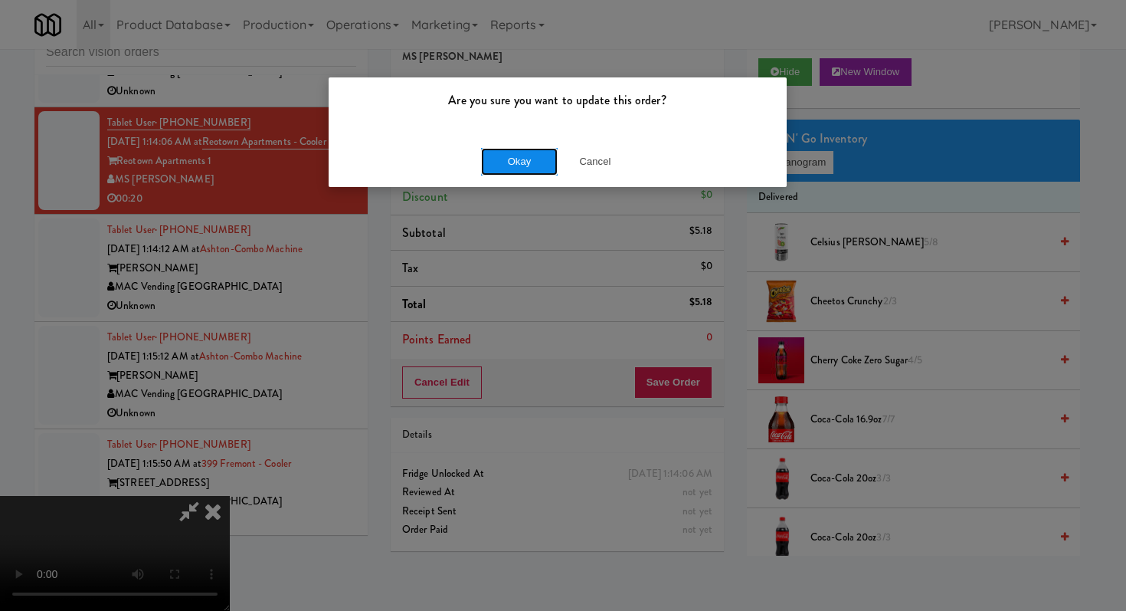
click at [509, 157] on button "Okay" at bounding box center [519, 162] width 77 height 28
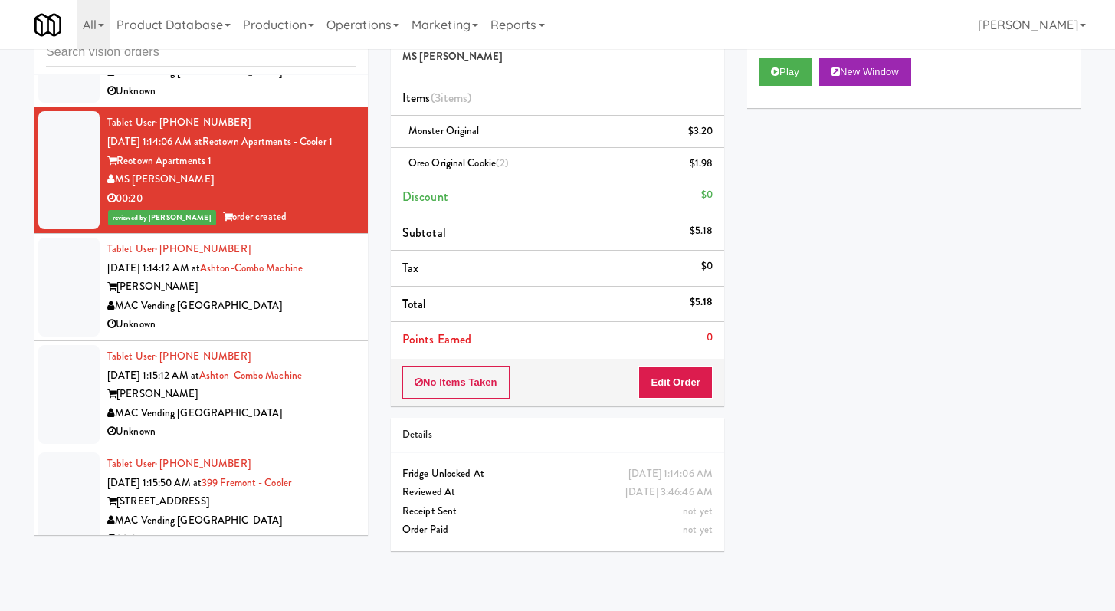
click at [257, 334] on div "Unknown" at bounding box center [231, 324] width 249 height 19
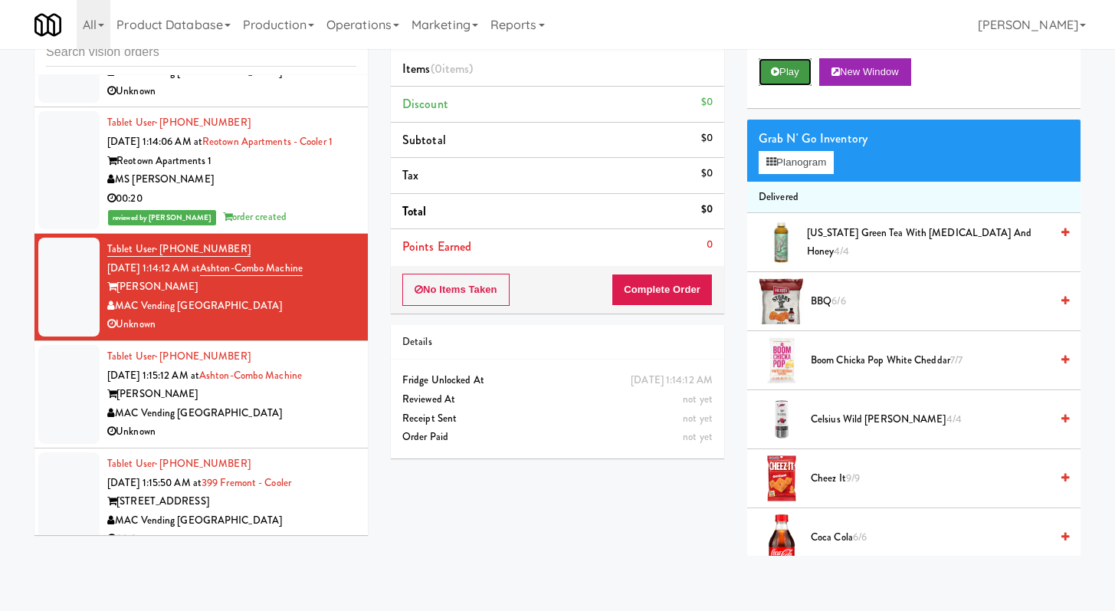
click at [780, 68] on button "Play" at bounding box center [785, 72] width 53 height 28
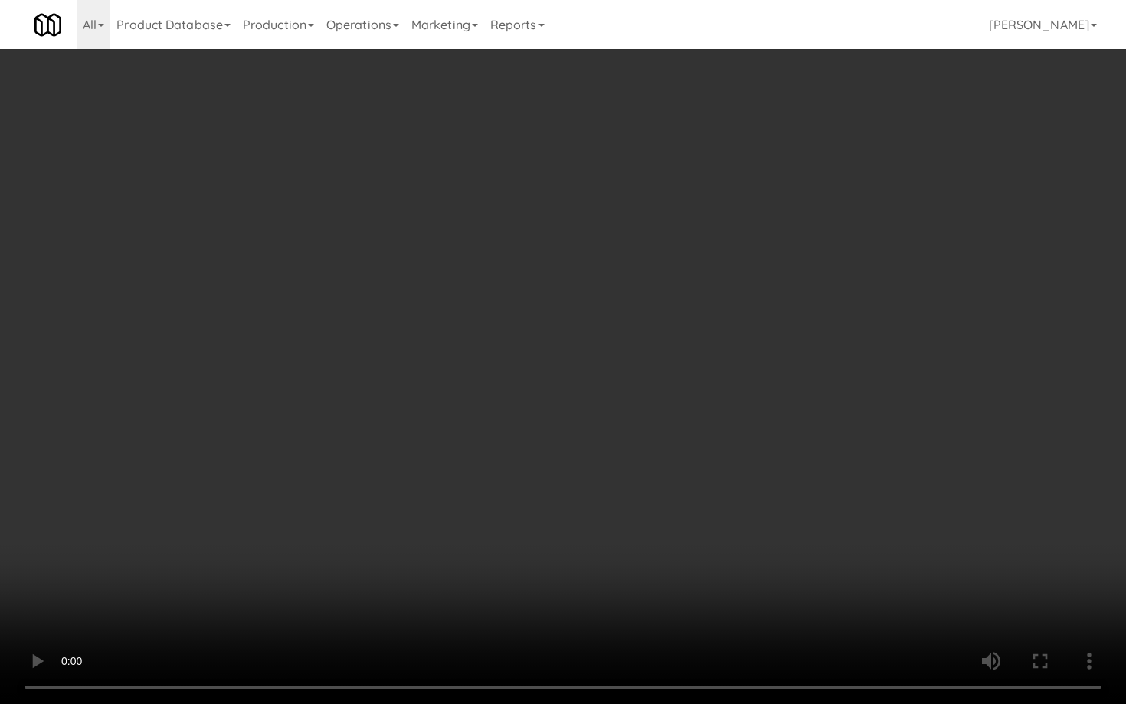
drag, startPoint x: 847, startPoint y: 563, endPoint x: 847, endPoint y: 578, distance: 14.6
click at [847, 569] on video at bounding box center [563, 352] width 1126 height 704
click at [846, 578] on video at bounding box center [563, 352] width 1126 height 704
click at [627, 405] on video at bounding box center [563, 352] width 1126 height 704
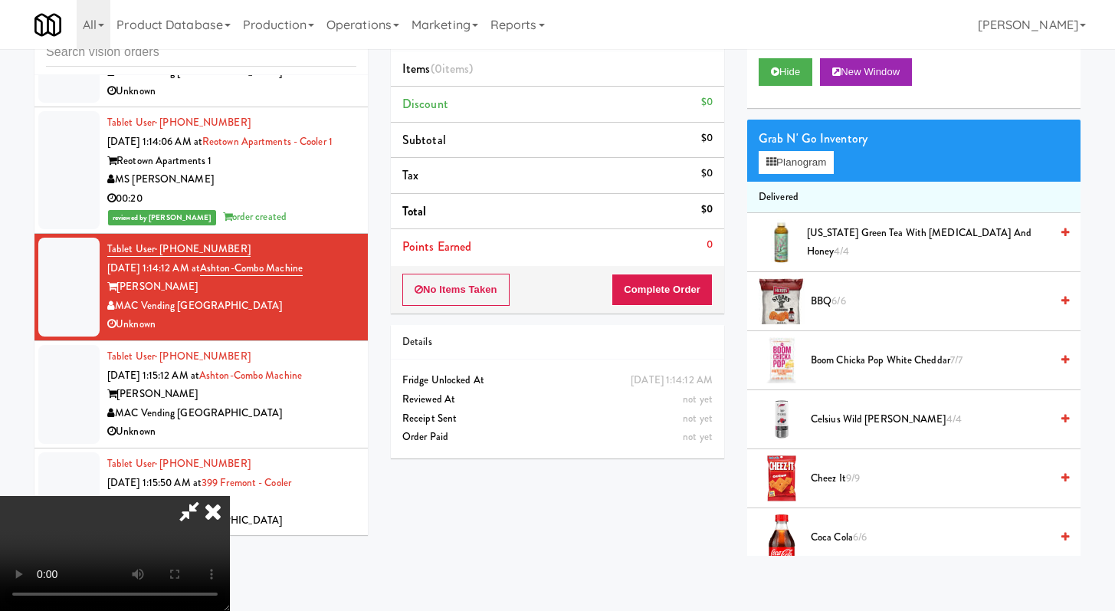
click at [207, 496] on icon at bounding box center [189, 511] width 35 height 31
click at [471, 287] on button "No Items Taken" at bounding box center [455, 290] width 107 height 32
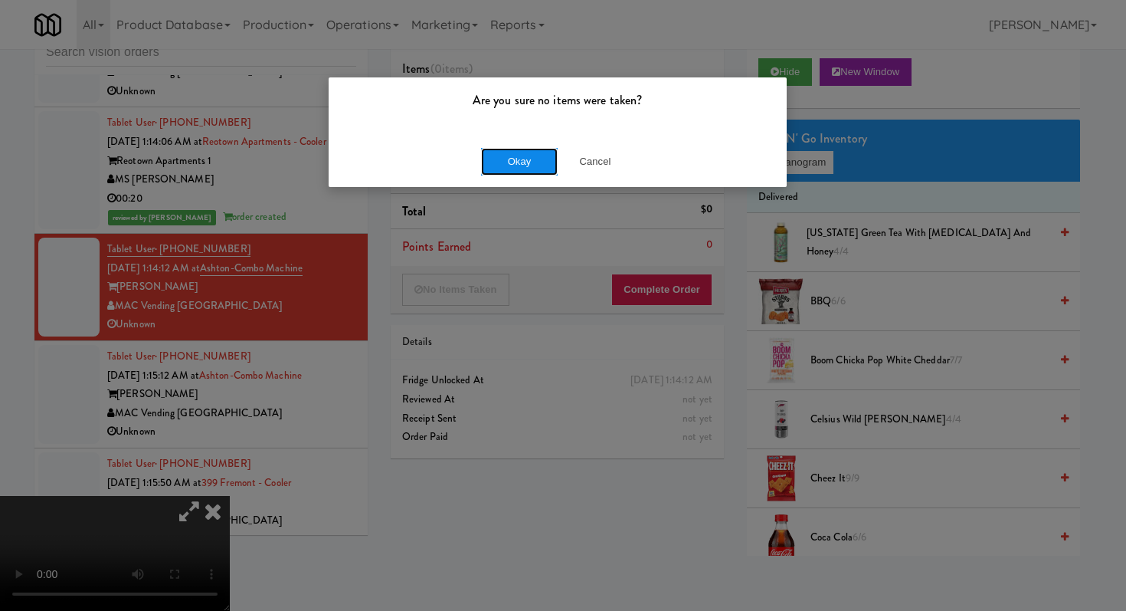
click at [503, 164] on button "Okay" at bounding box center [519, 162] width 77 height 28
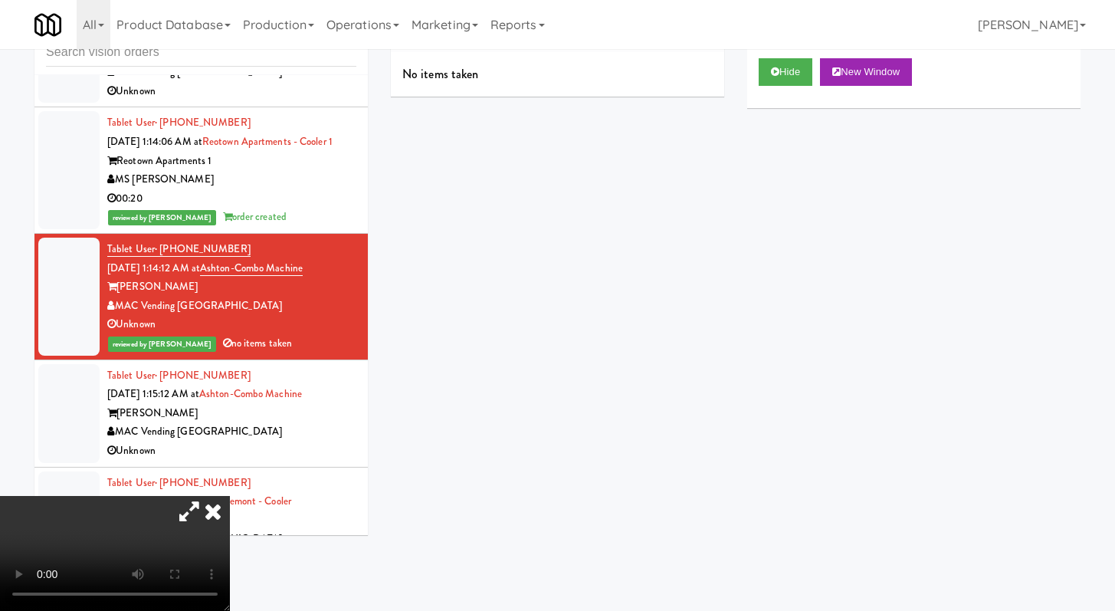
click at [230, 496] on icon at bounding box center [213, 511] width 34 height 31
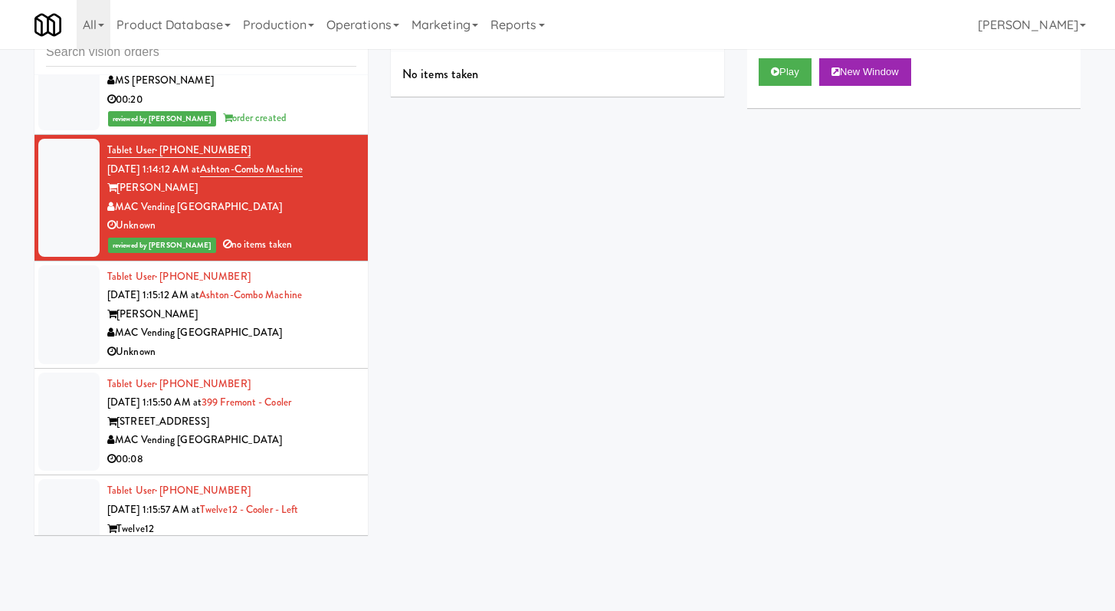
scroll to position [9505, 0]
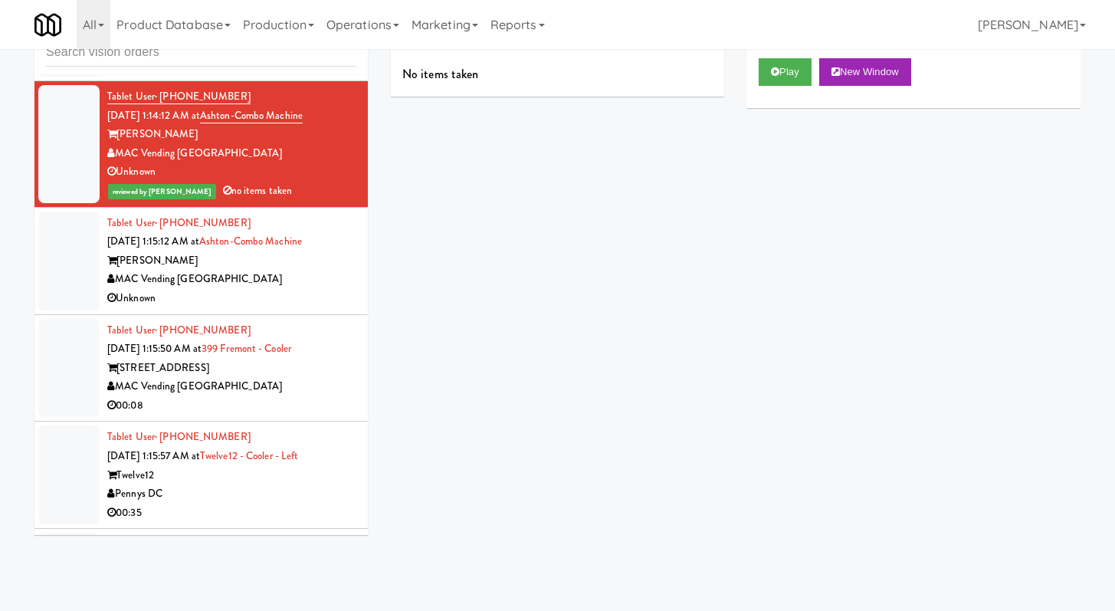
click at [284, 308] on div "Unknown" at bounding box center [231, 298] width 249 height 19
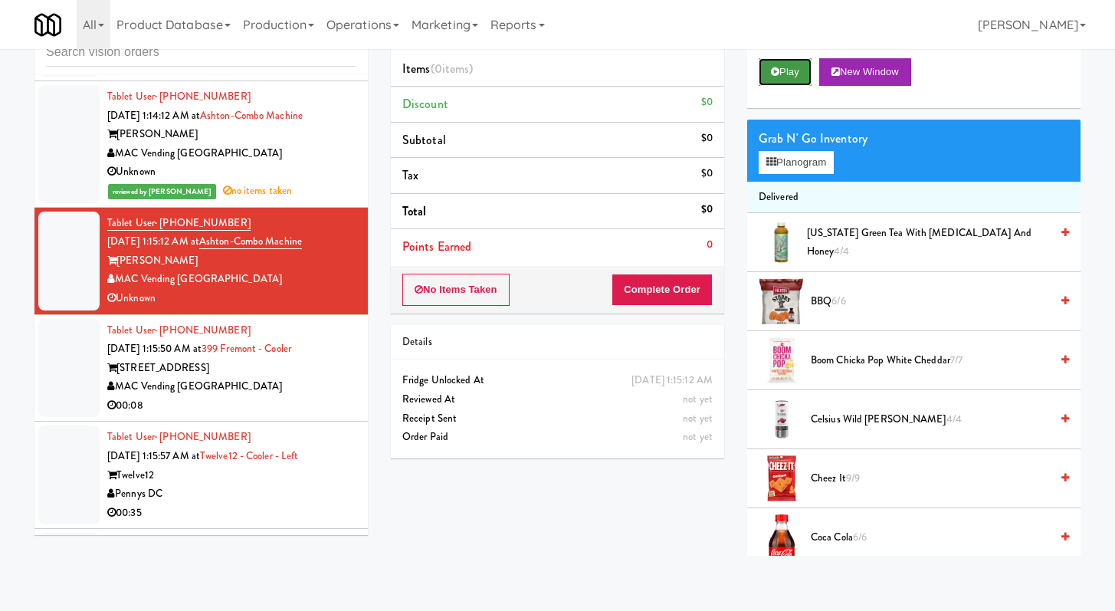
click at [779, 72] on icon at bounding box center [775, 72] width 8 height 10
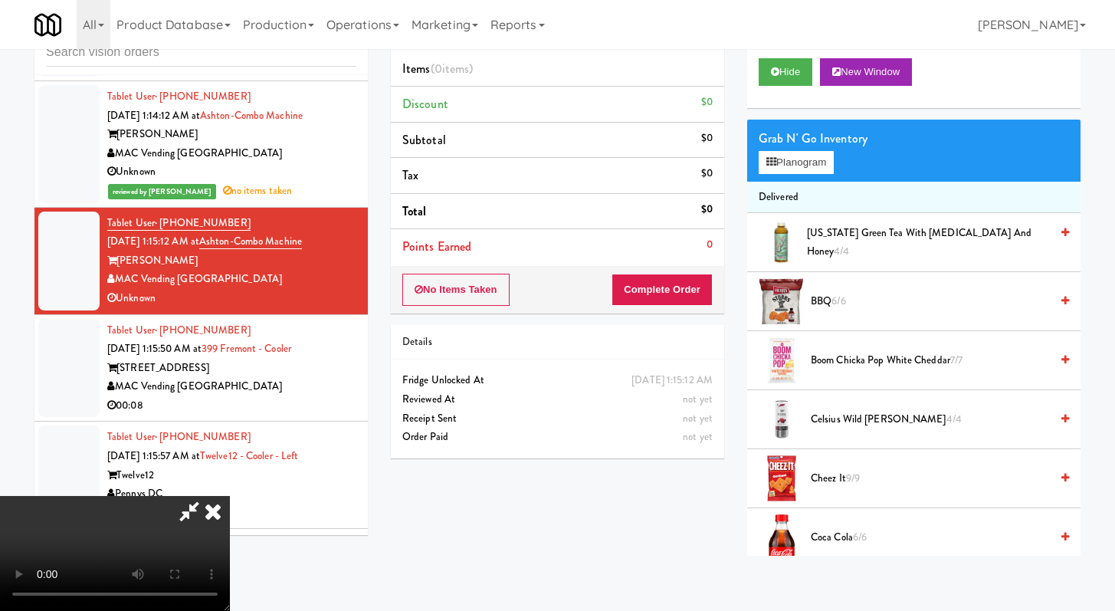
click at [218, 504] on icon at bounding box center [213, 511] width 34 height 31
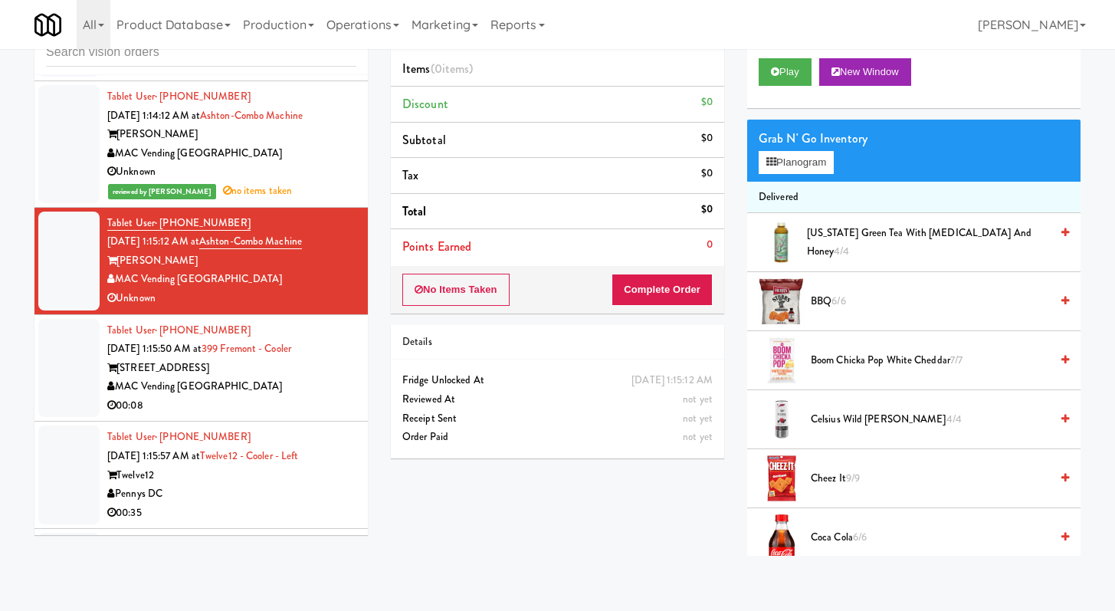
click at [277, 415] on div "00:08" at bounding box center [231, 405] width 249 height 19
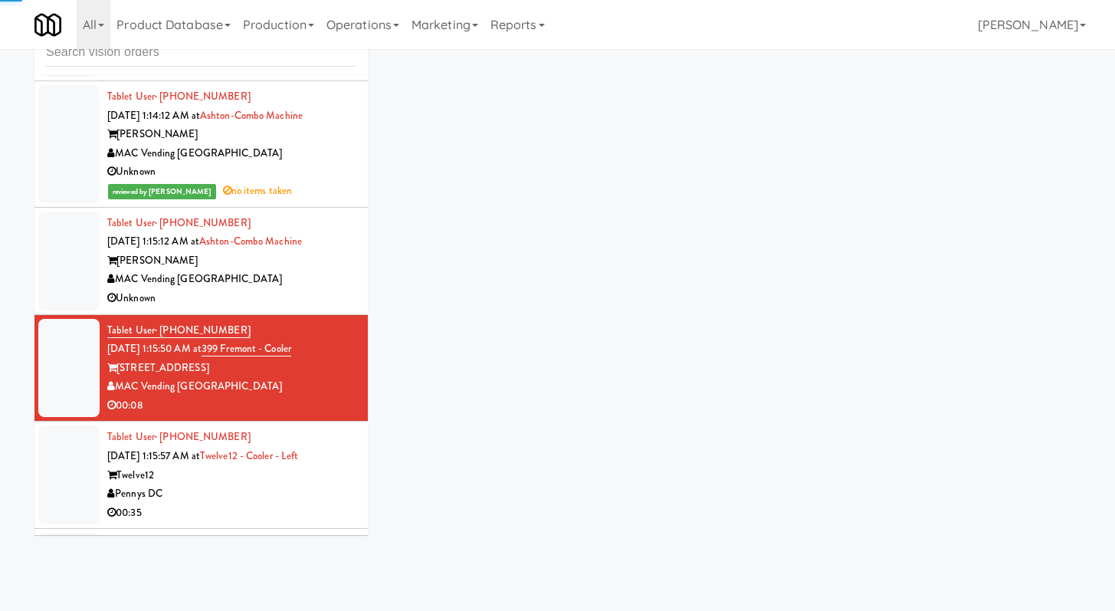
click at [288, 308] on div "Unknown" at bounding box center [231, 298] width 249 height 19
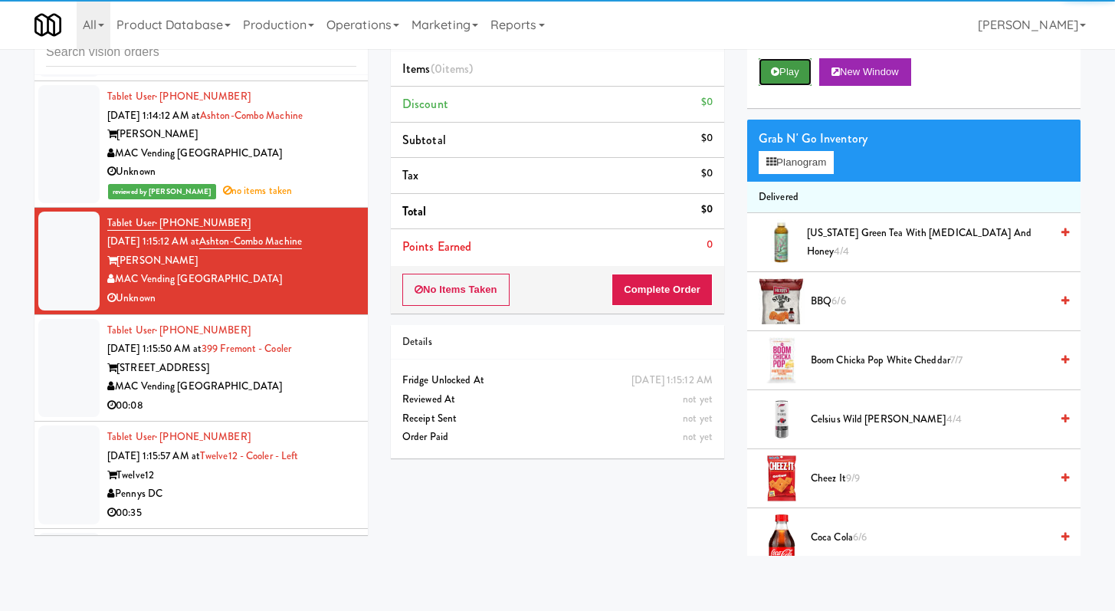
click at [775, 67] on icon at bounding box center [775, 72] width 8 height 10
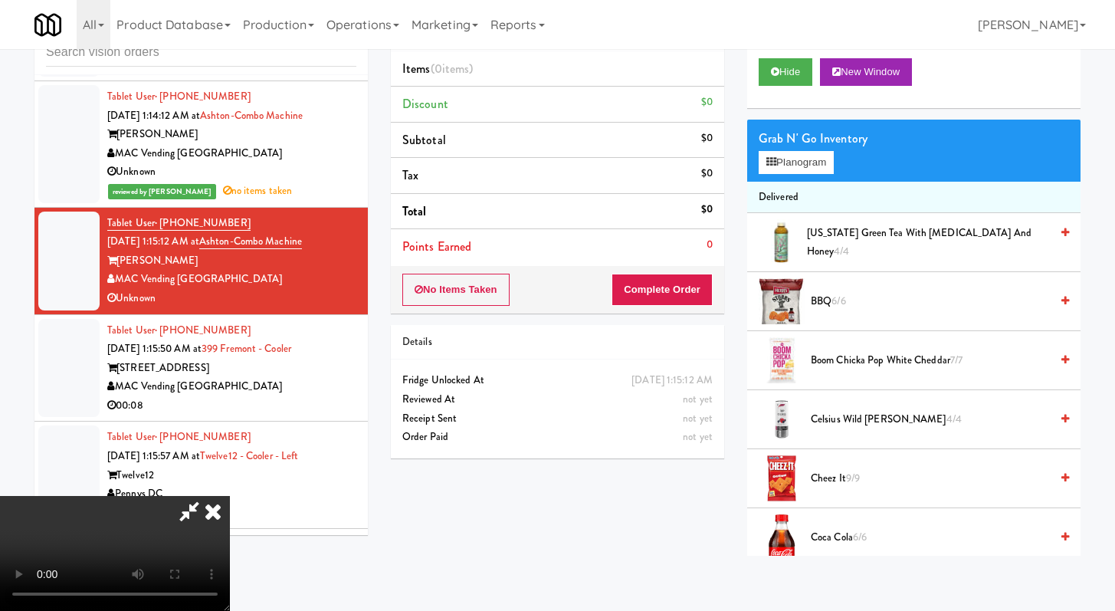
click at [224, 501] on icon at bounding box center [213, 511] width 34 height 31
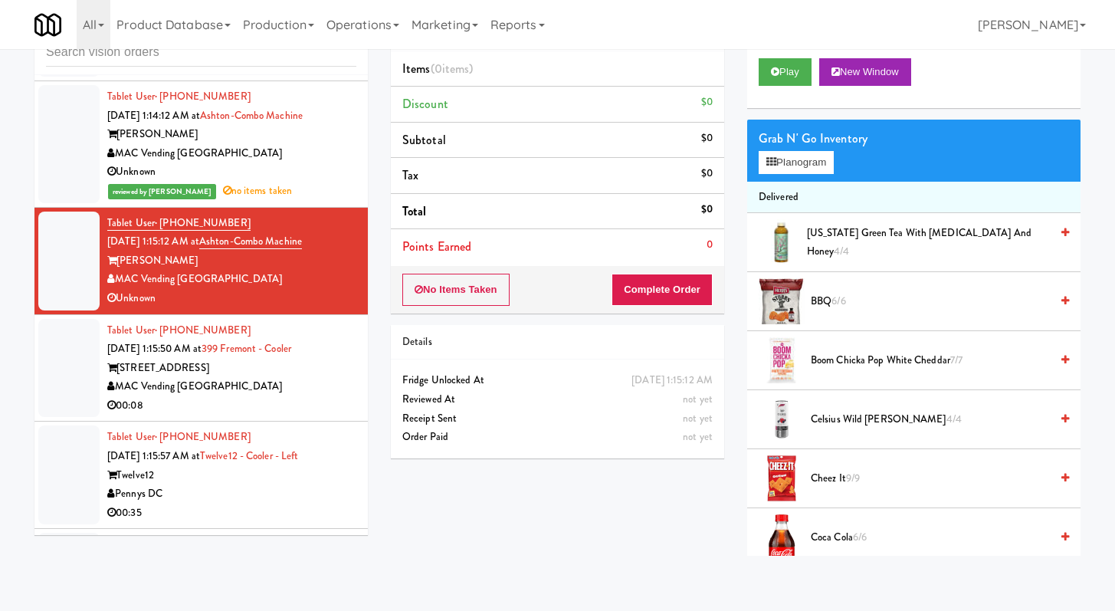
click at [277, 415] on div "00:08" at bounding box center [231, 405] width 249 height 19
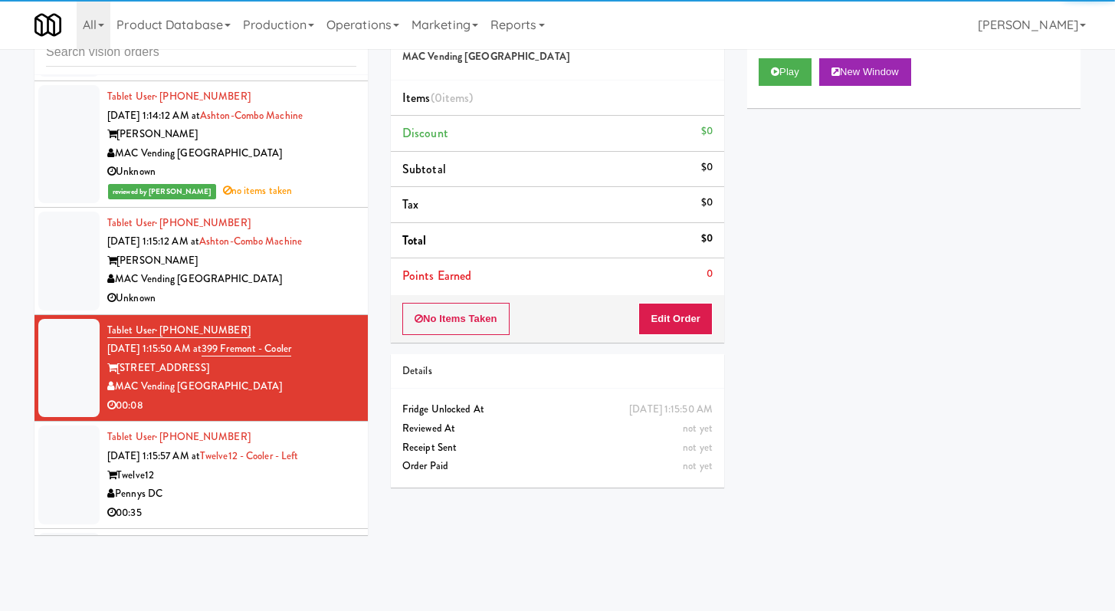
click at [299, 289] on div "MAC Vending [GEOGRAPHIC_DATA]" at bounding box center [231, 279] width 249 height 19
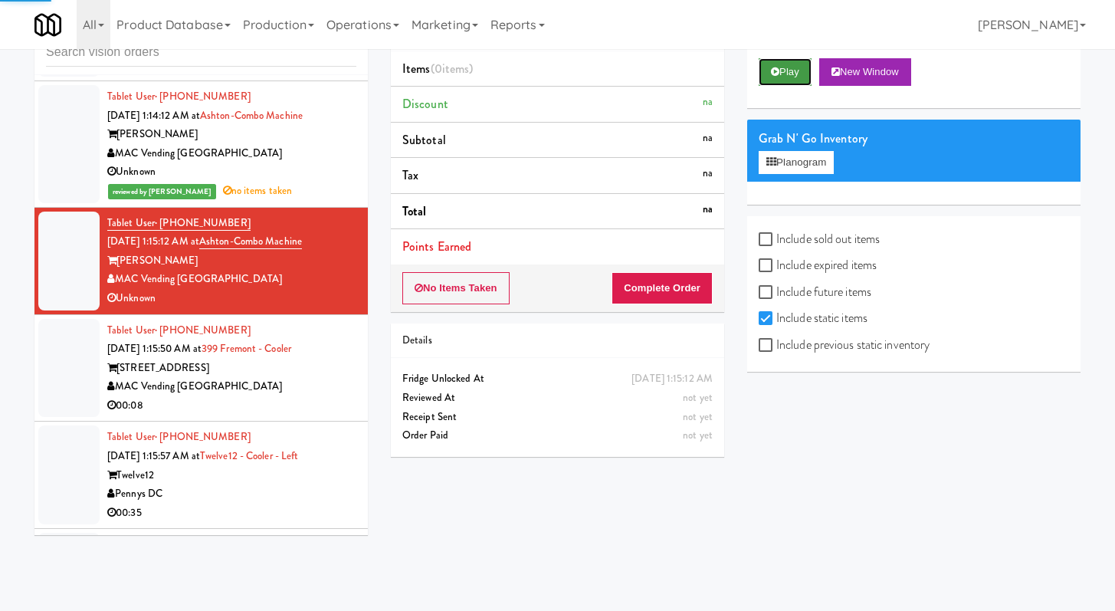
click at [774, 80] on button "Play" at bounding box center [785, 72] width 53 height 28
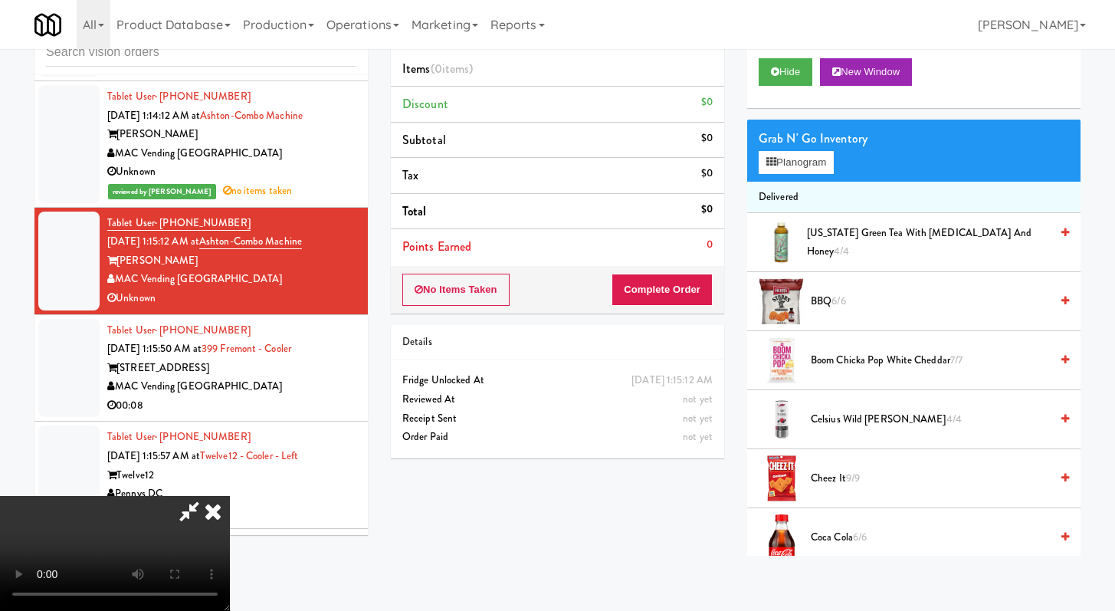
click at [216, 503] on icon at bounding box center [213, 511] width 34 height 31
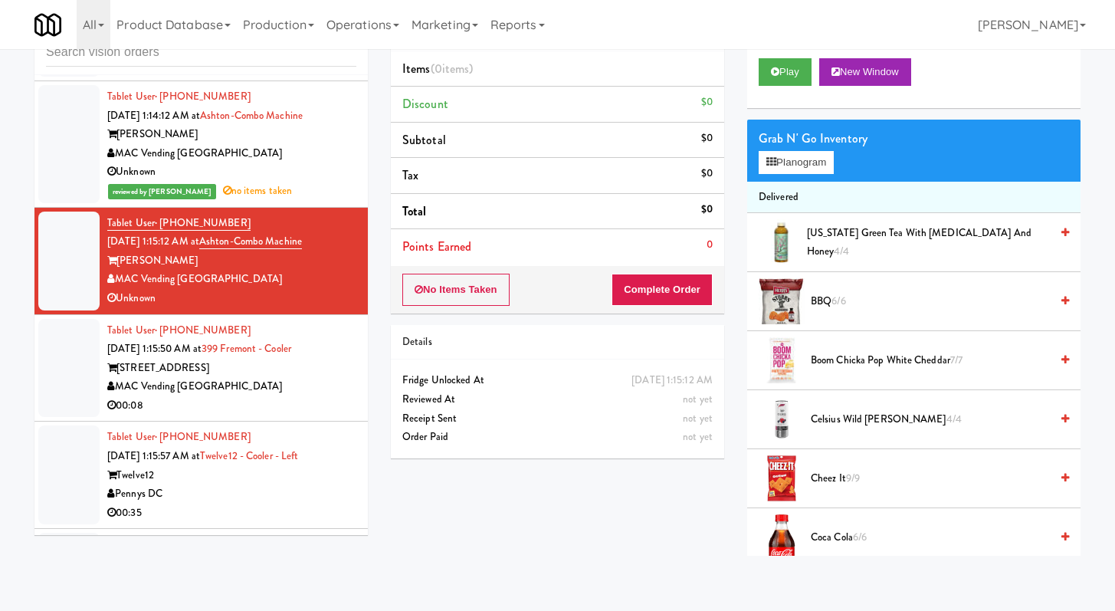
click at [298, 415] on div "00:08" at bounding box center [231, 405] width 249 height 19
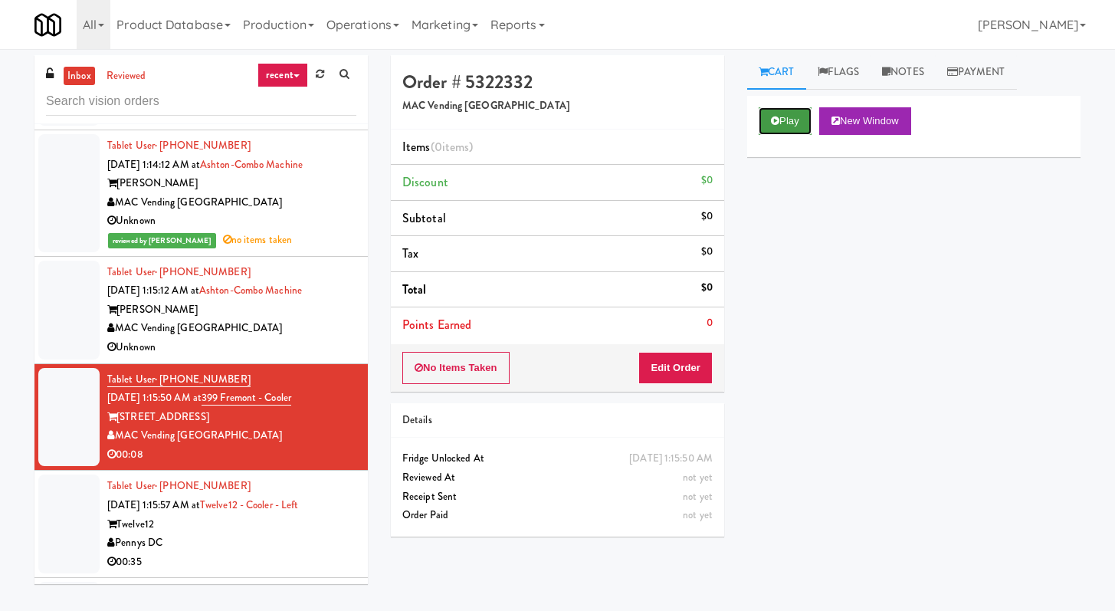
click at [790, 134] on button "Play" at bounding box center [785, 121] width 53 height 28
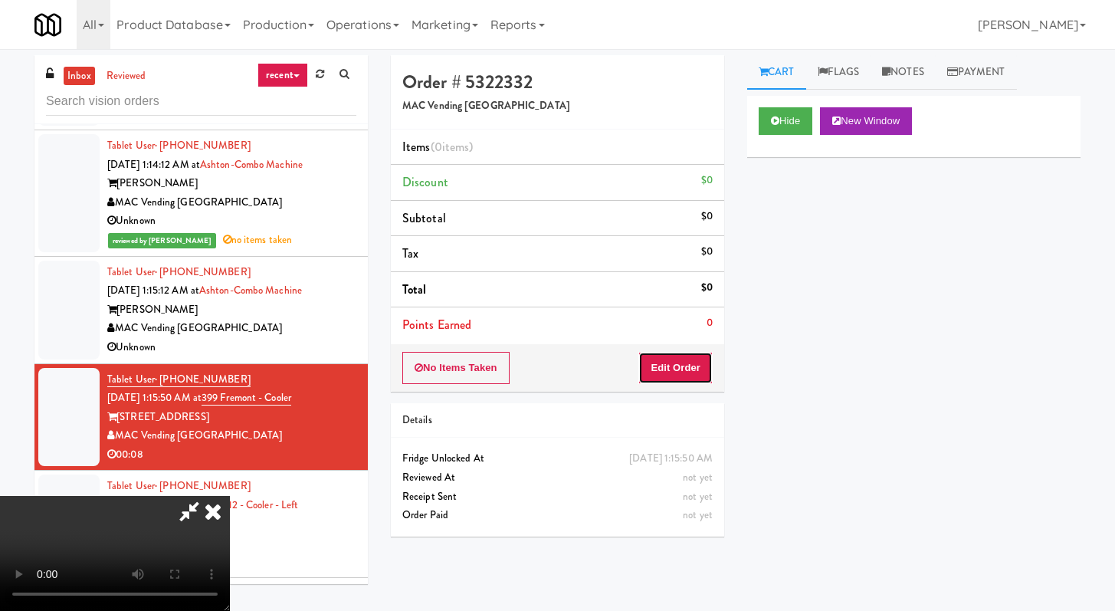
click at [690, 353] on button "Edit Order" at bounding box center [675, 368] width 74 height 32
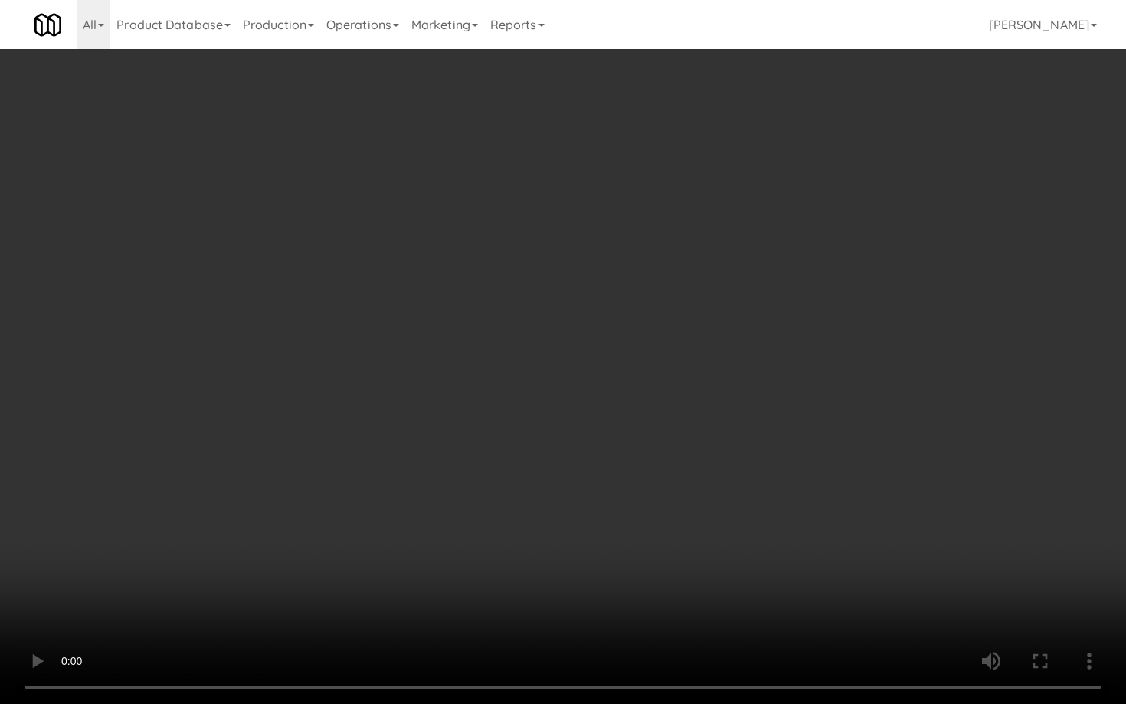
click at [581, 559] on video at bounding box center [563, 352] width 1126 height 704
click at [625, 503] on video at bounding box center [563, 352] width 1126 height 704
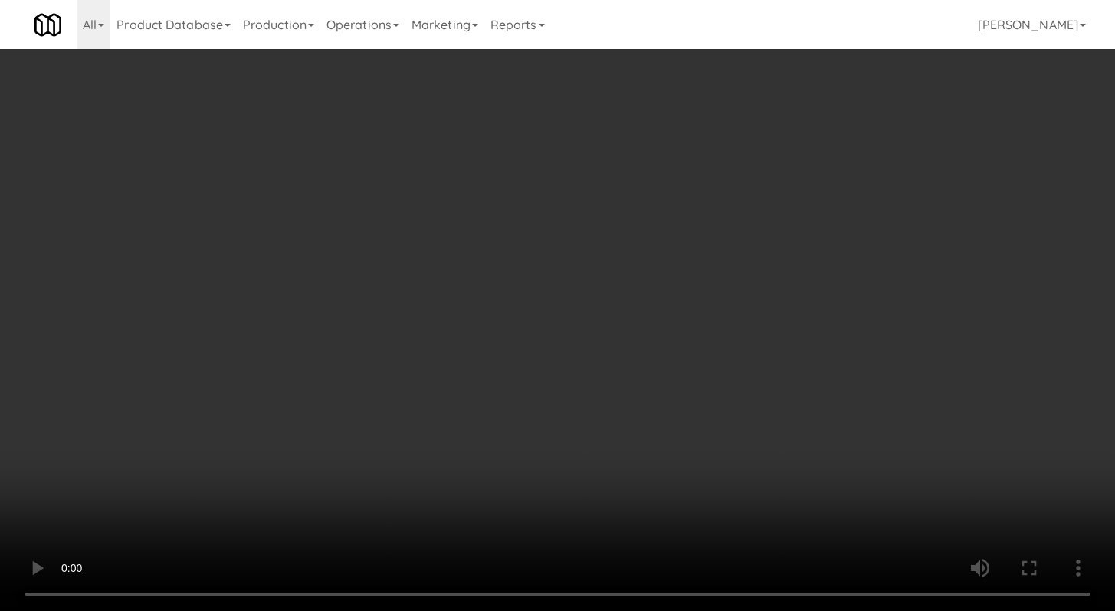
scroll to position [1840, 0]
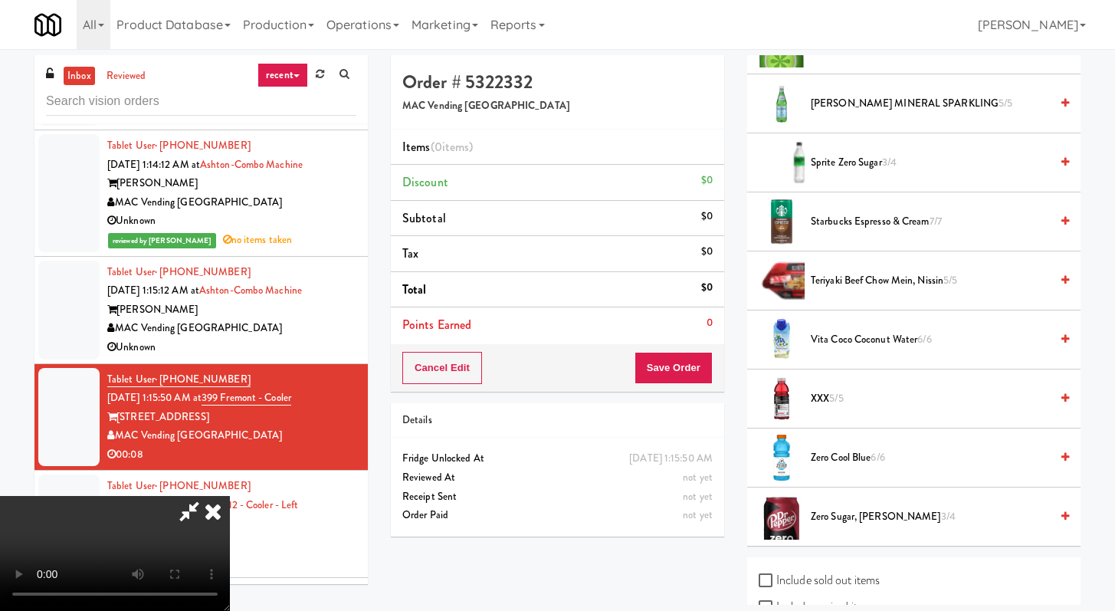
click at [867, 472] on li "Zero Cool Blue 6/6" at bounding box center [913, 457] width 333 height 59
click at [865, 453] on span "Zero Cool Blue 6/6" at bounding box center [930, 457] width 239 height 19
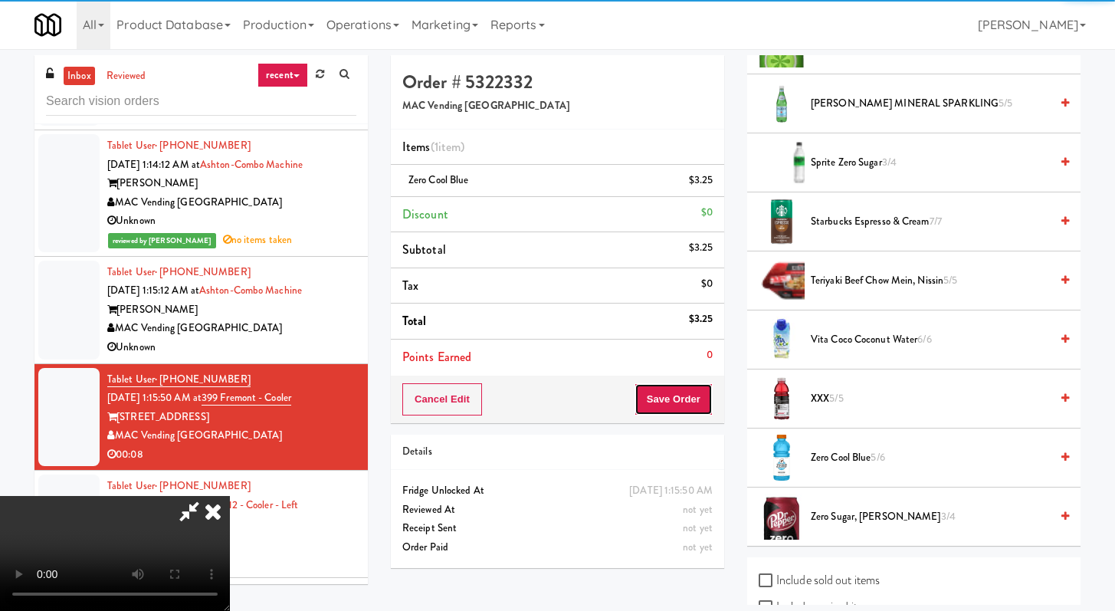
click at [709, 405] on button "Save Order" at bounding box center [674, 399] width 78 height 32
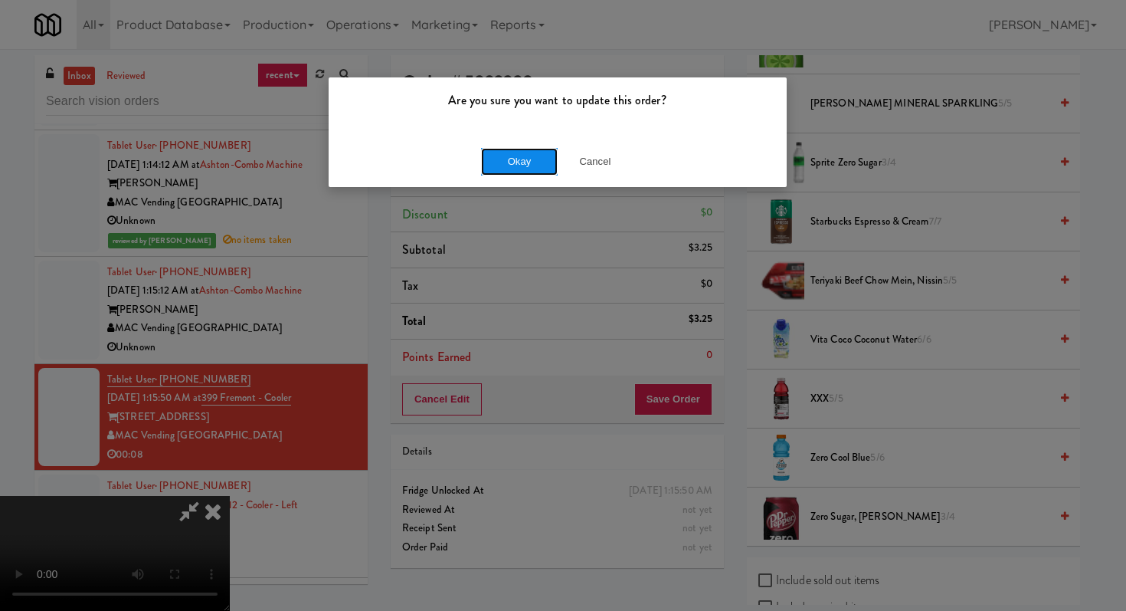
click at [535, 160] on button "Okay" at bounding box center [519, 162] width 77 height 28
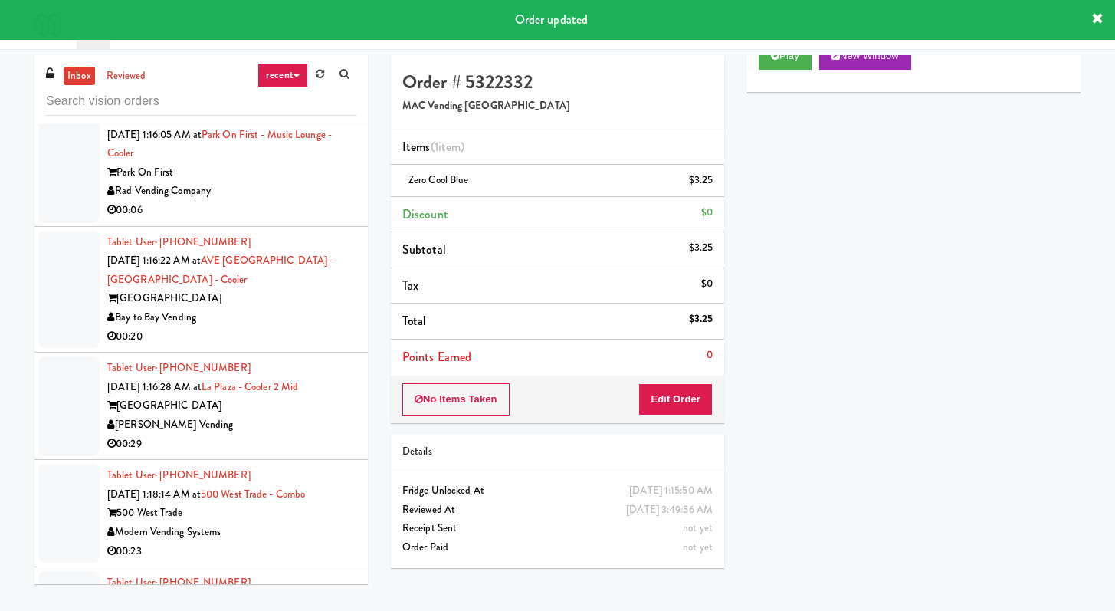
scroll to position [9865, 0]
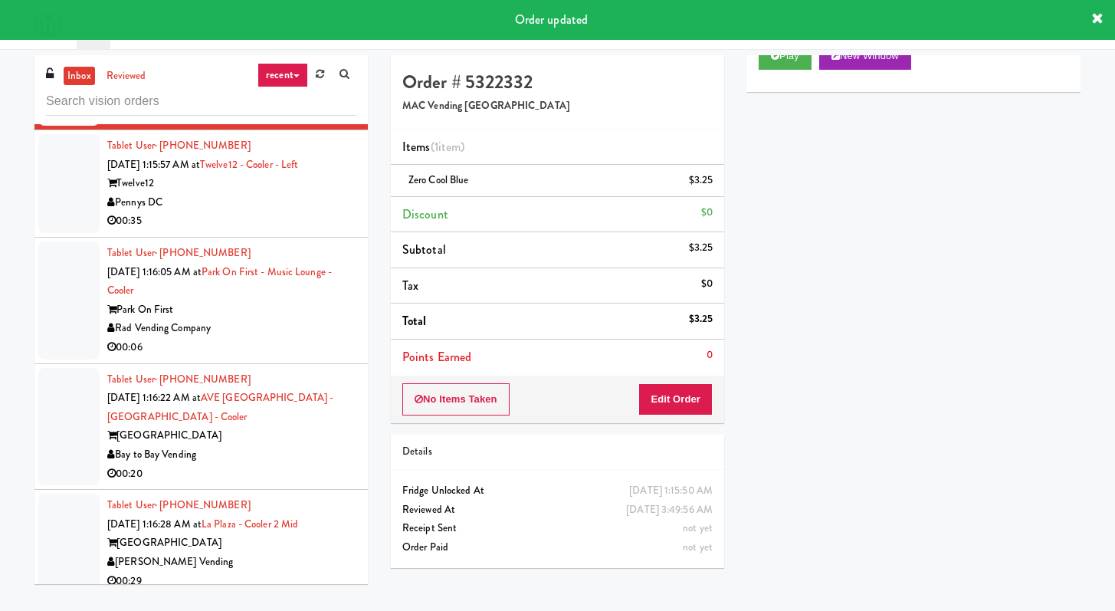
click at [310, 231] on div "00:35" at bounding box center [231, 221] width 249 height 19
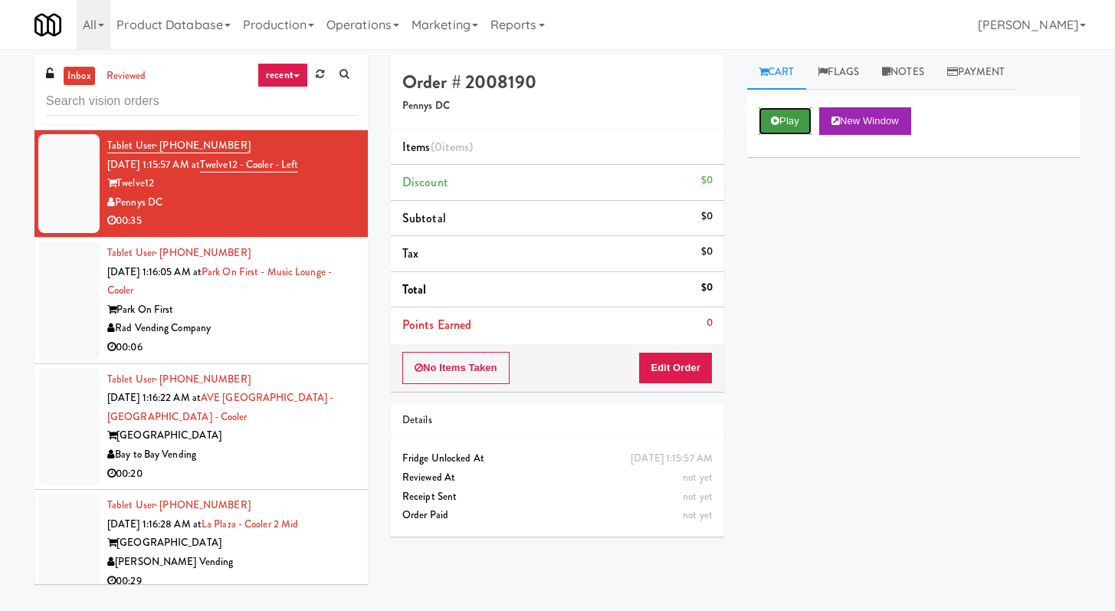
click at [794, 119] on button "Play" at bounding box center [785, 121] width 53 height 28
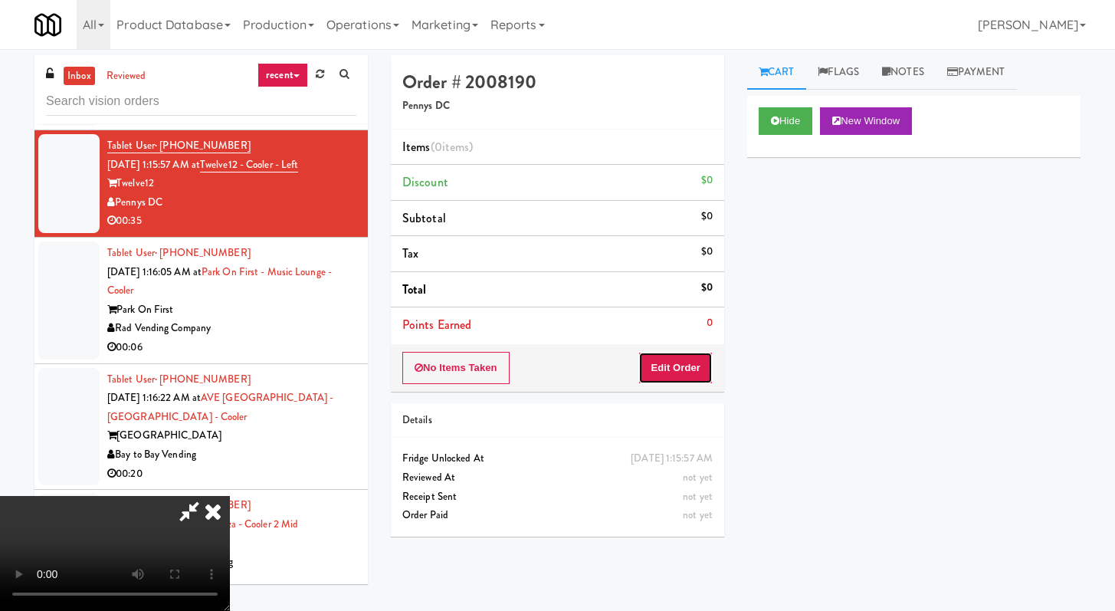
click at [648, 362] on button "Edit Order" at bounding box center [675, 368] width 74 height 32
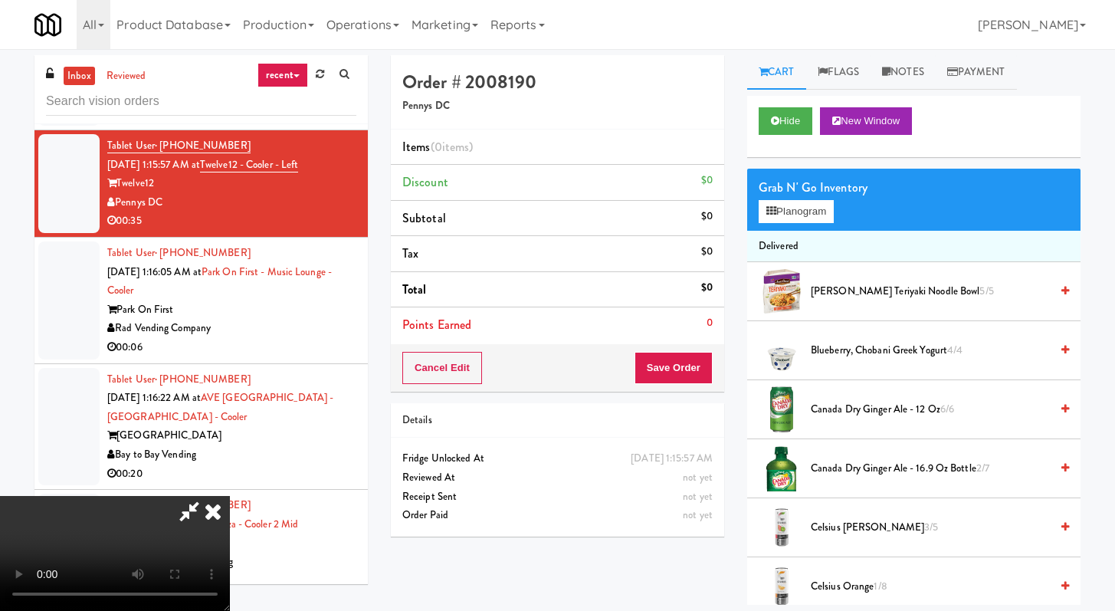
click at [212, 515] on icon at bounding box center [213, 511] width 34 height 31
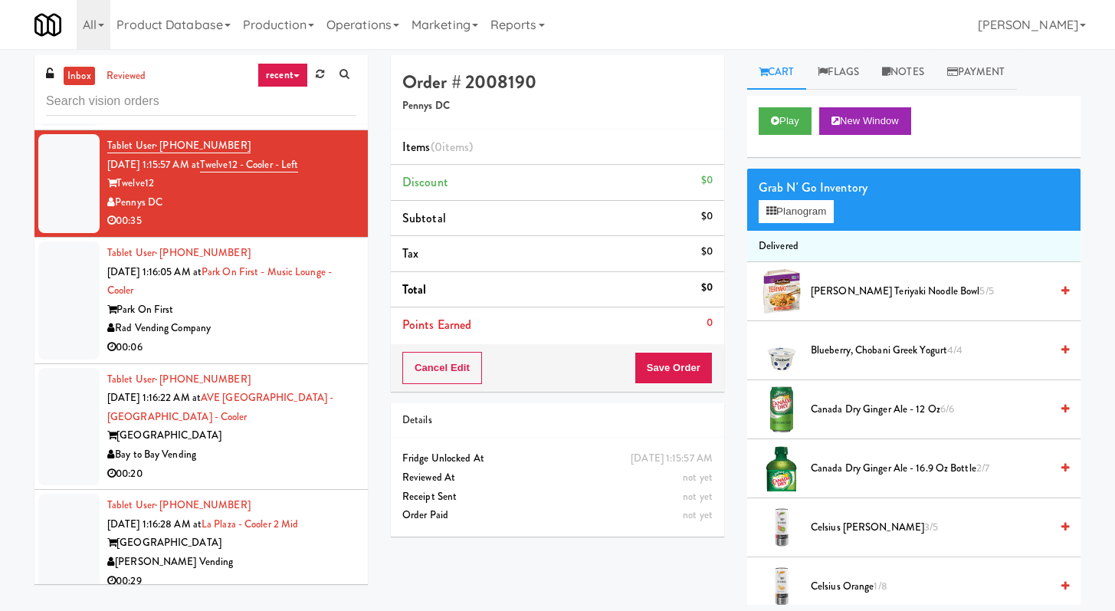
scroll to position [10876, 0]
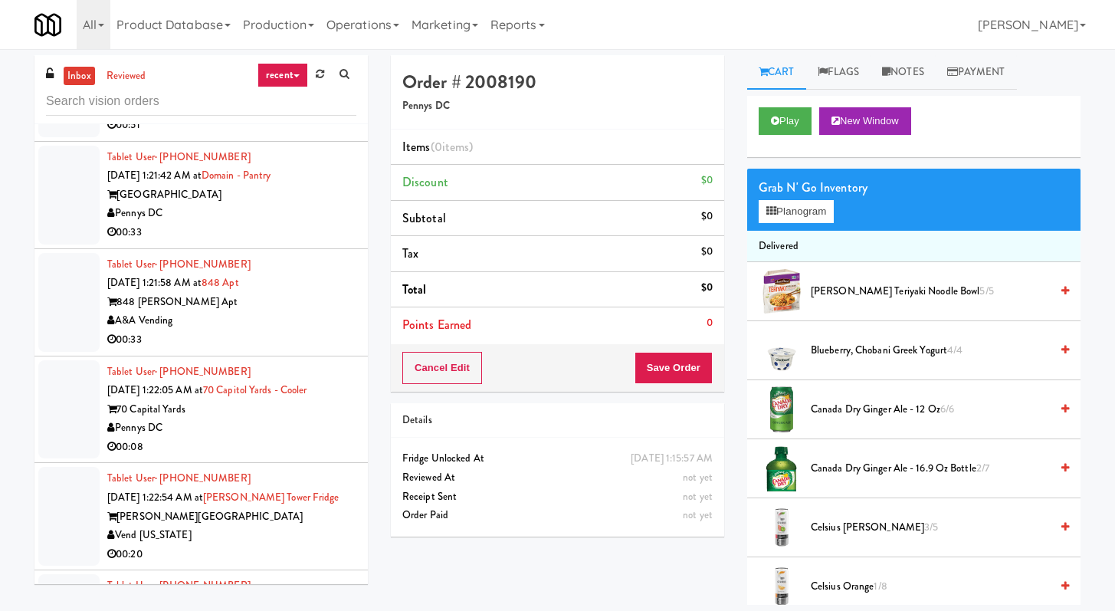
click at [275, 242] on div "00:33" at bounding box center [231, 232] width 249 height 19
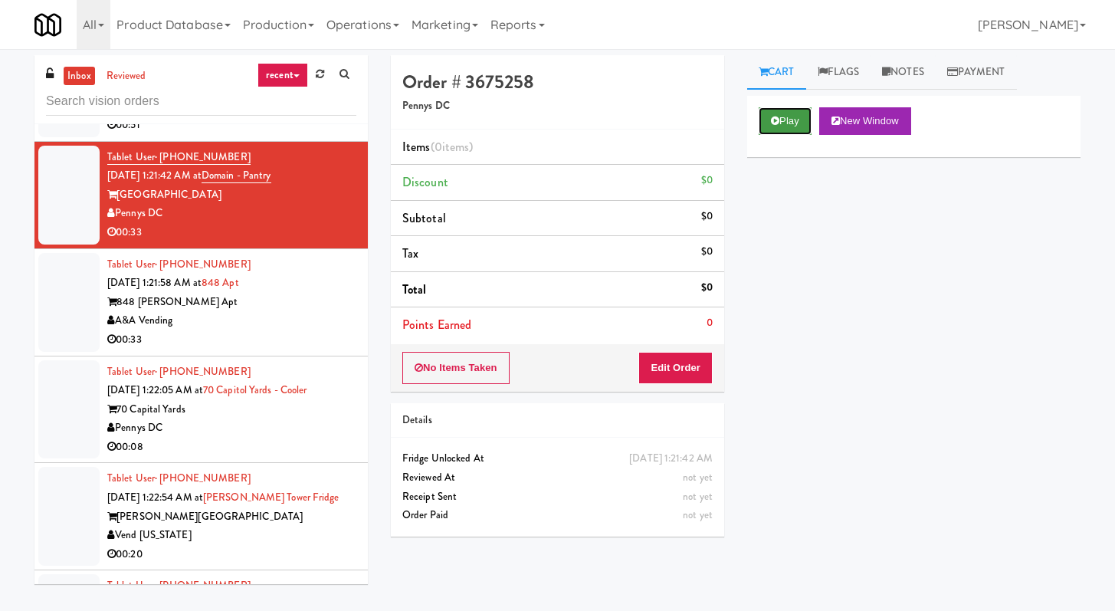
click at [791, 123] on button "Play" at bounding box center [785, 121] width 53 height 28
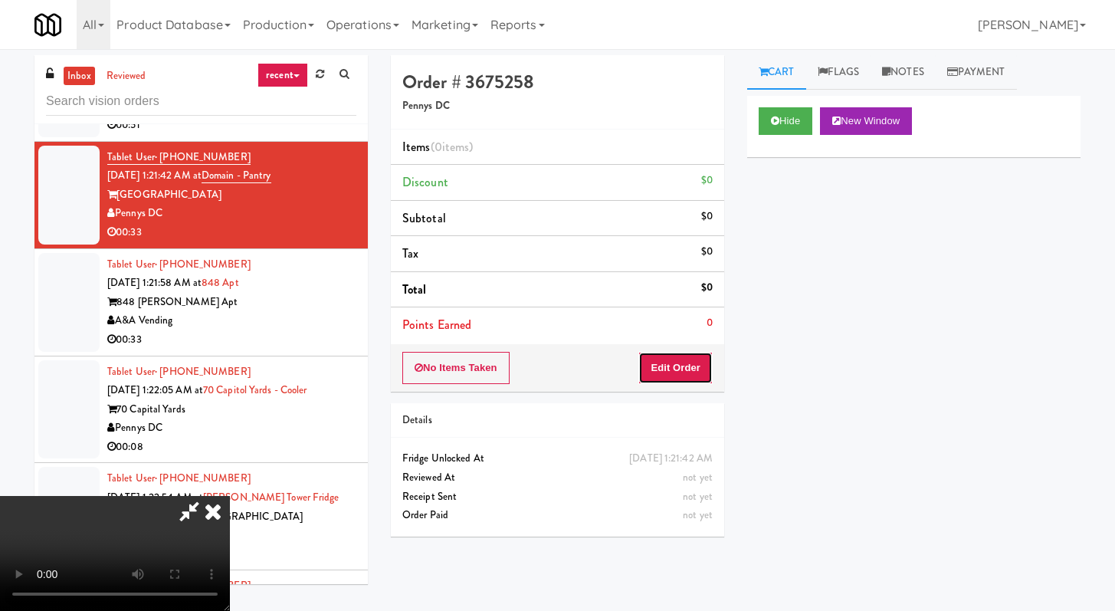
click at [700, 358] on button "Edit Order" at bounding box center [675, 368] width 74 height 32
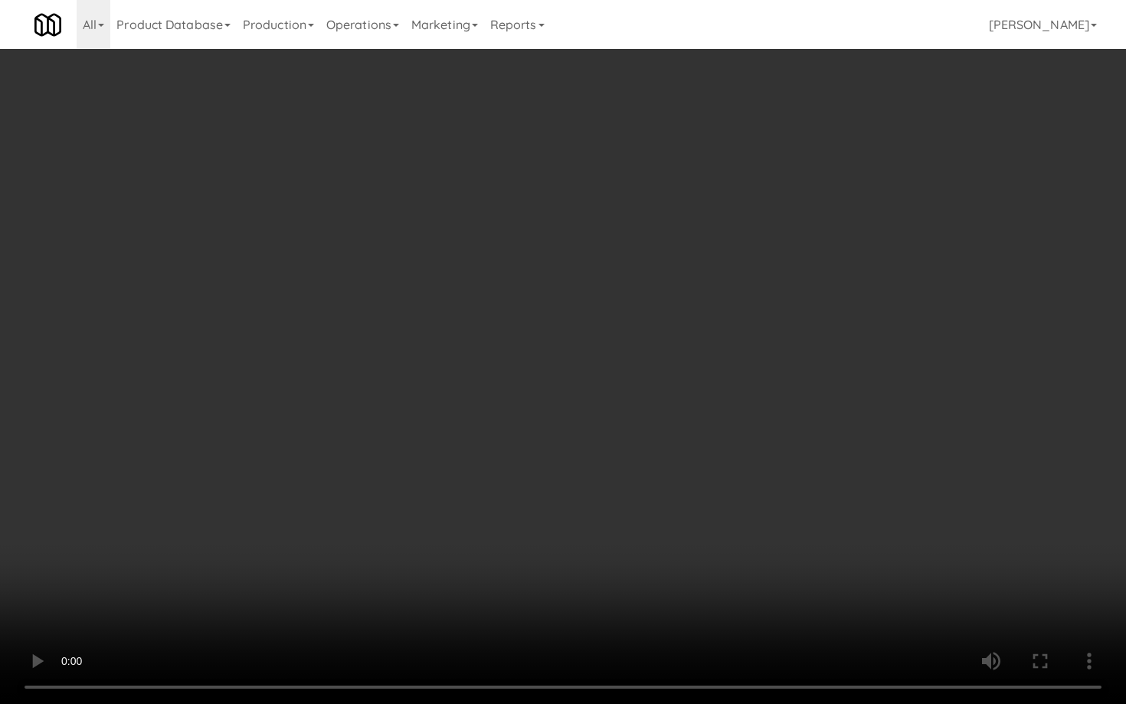
click at [589, 514] on video at bounding box center [563, 352] width 1126 height 704
click at [589, 512] on video at bounding box center [563, 352] width 1126 height 704
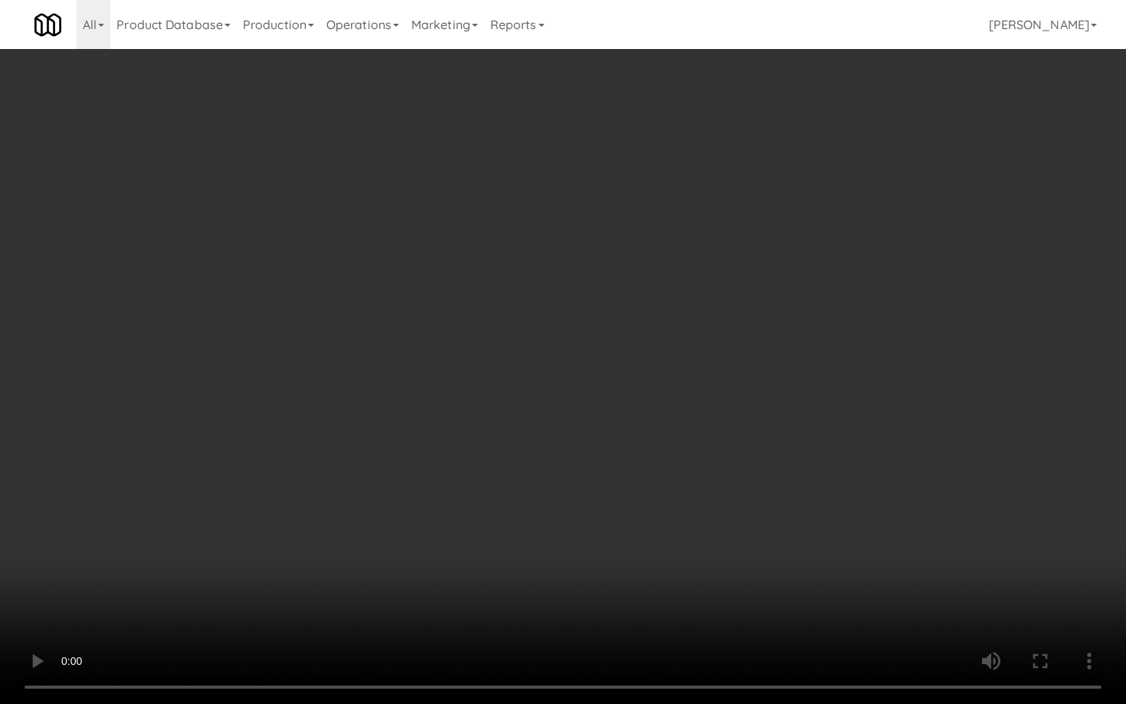
click at [589, 512] on video at bounding box center [563, 352] width 1126 height 704
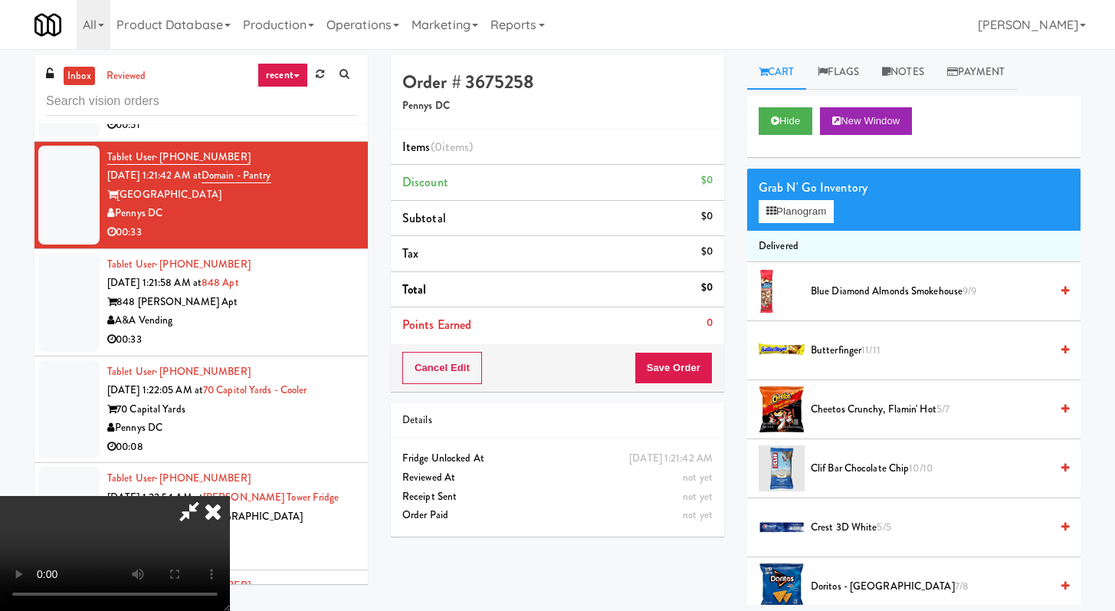
click at [207, 496] on icon at bounding box center [189, 511] width 35 height 31
click at [636, 69] on div "Order # 3675258 Pennys DC" at bounding box center [557, 92] width 333 height 74
click at [230, 496] on icon at bounding box center [213, 511] width 34 height 31
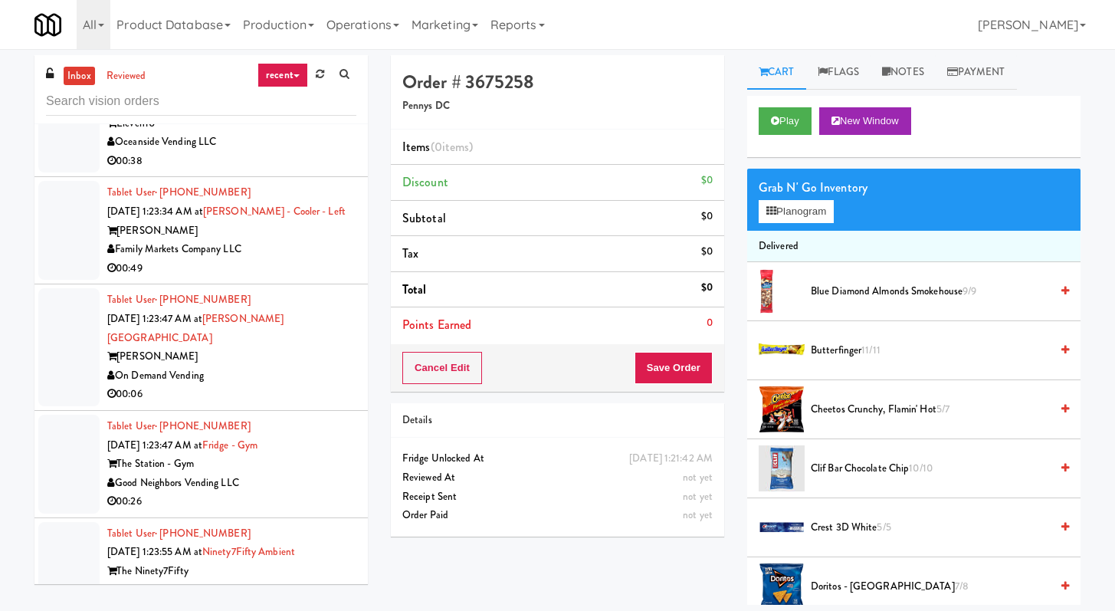
scroll to position [11850, 0]
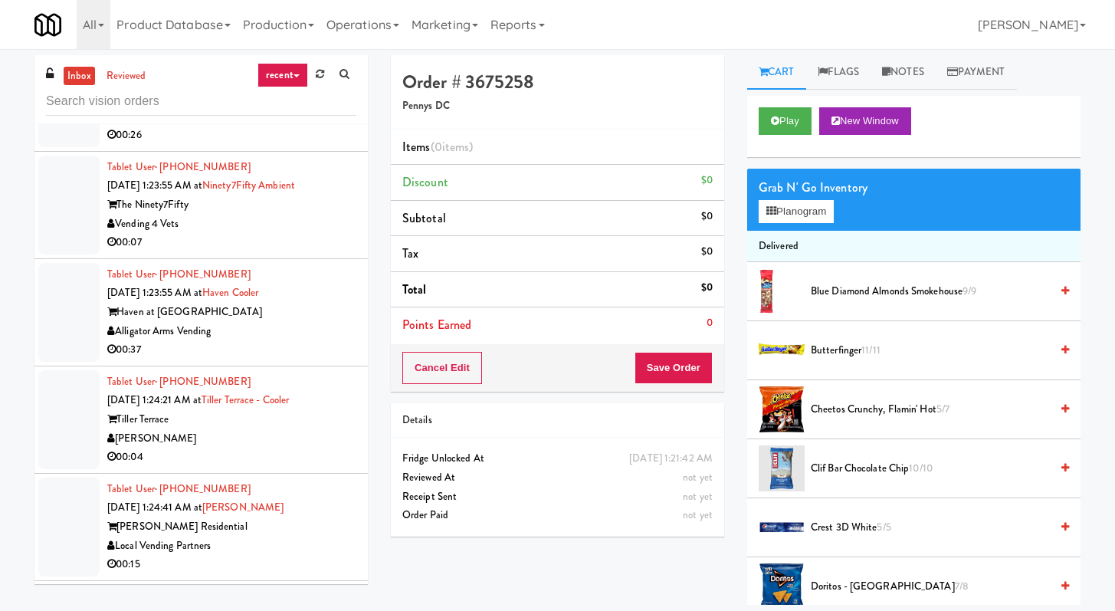
click at [261, 252] on div "00:07" at bounding box center [231, 242] width 249 height 19
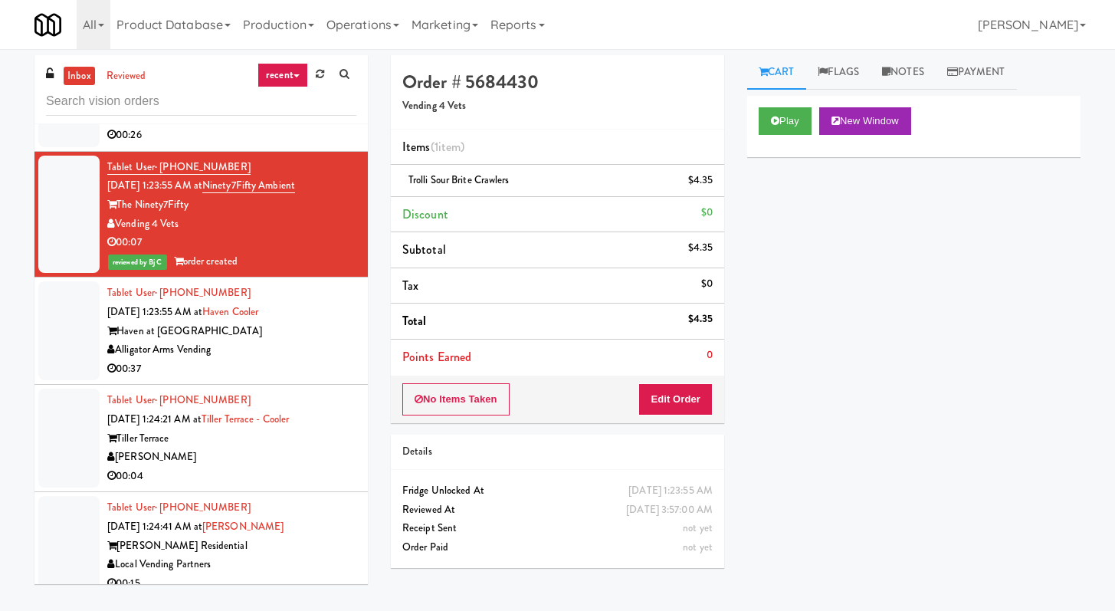
scroll to position [13402, 0]
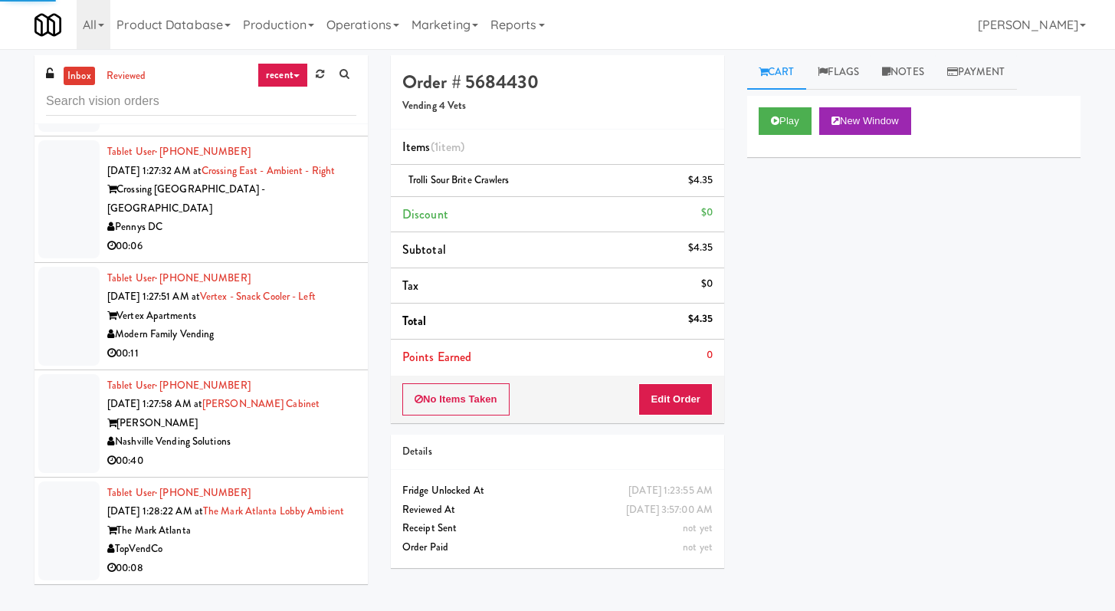
click at [319, 344] on div "00:11" at bounding box center [231, 353] width 249 height 19
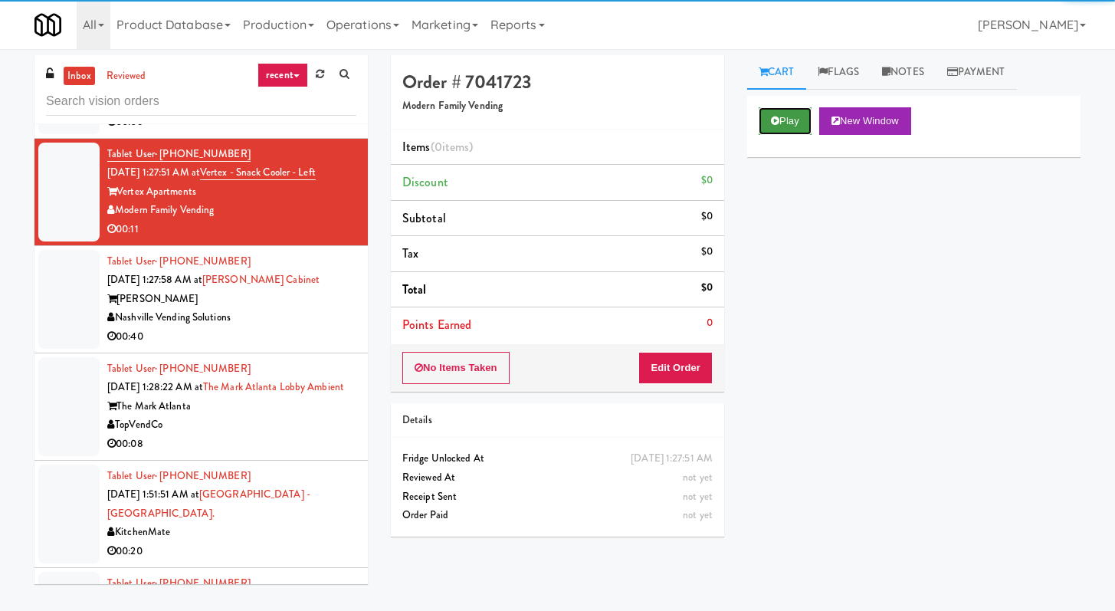
click at [788, 110] on button "Play" at bounding box center [785, 121] width 53 height 28
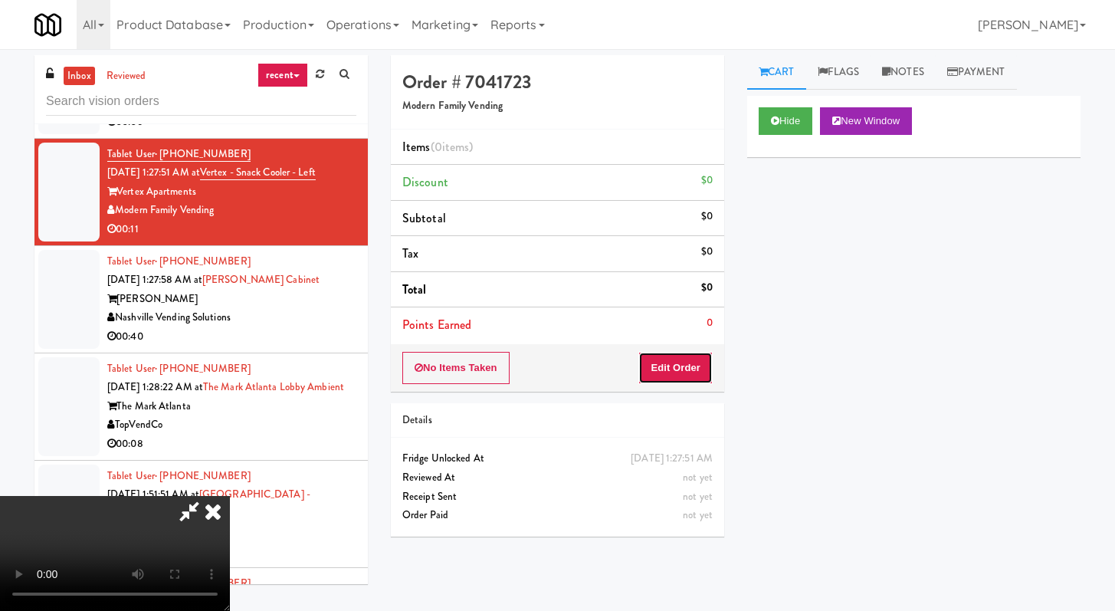
click at [707, 373] on button "Edit Order" at bounding box center [675, 368] width 74 height 32
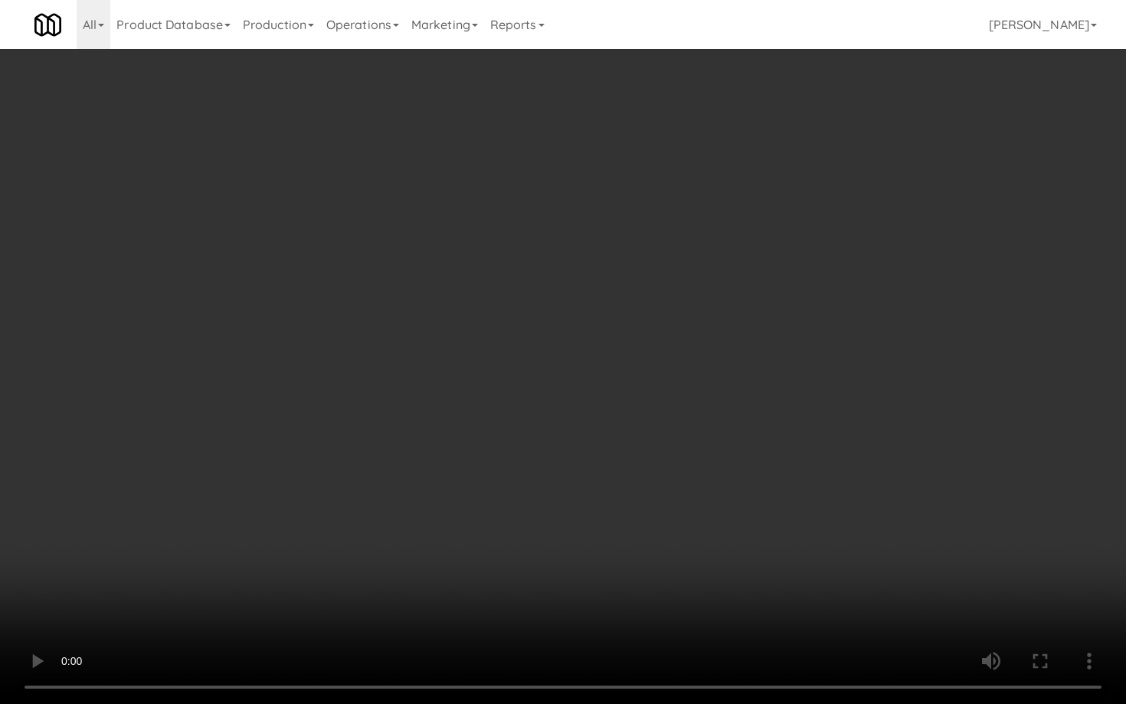
click at [859, 523] on video at bounding box center [563, 352] width 1126 height 704
click at [531, 497] on video at bounding box center [563, 352] width 1126 height 704
click at [415, 520] on video at bounding box center [563, 352] width 1126 height 704
click at [435, 507] on video at bounding box center [563, 352] width 1126 height 704
click at [434, 507] on video at bounding box center [563, 352] width 1126 height 704
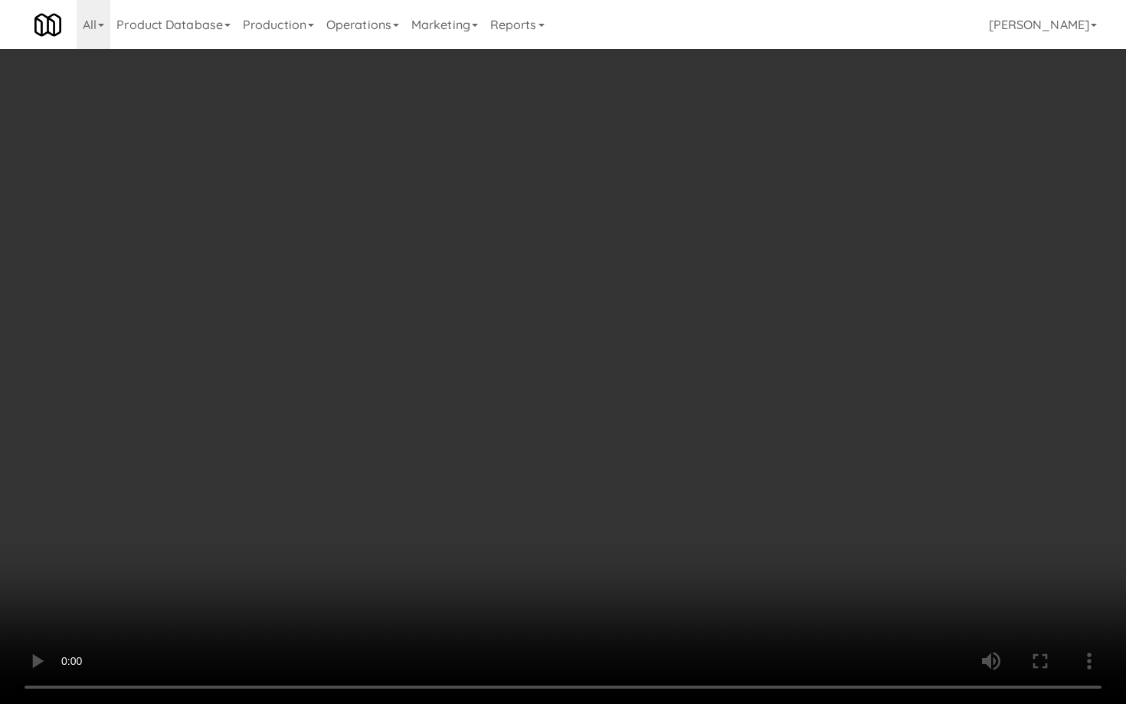
click at [433, 519] on video at bounding box center [563, 352] width 1126 height 704
click at [438, 515] on video at bounding box center [563, 352] width 1126 height 704
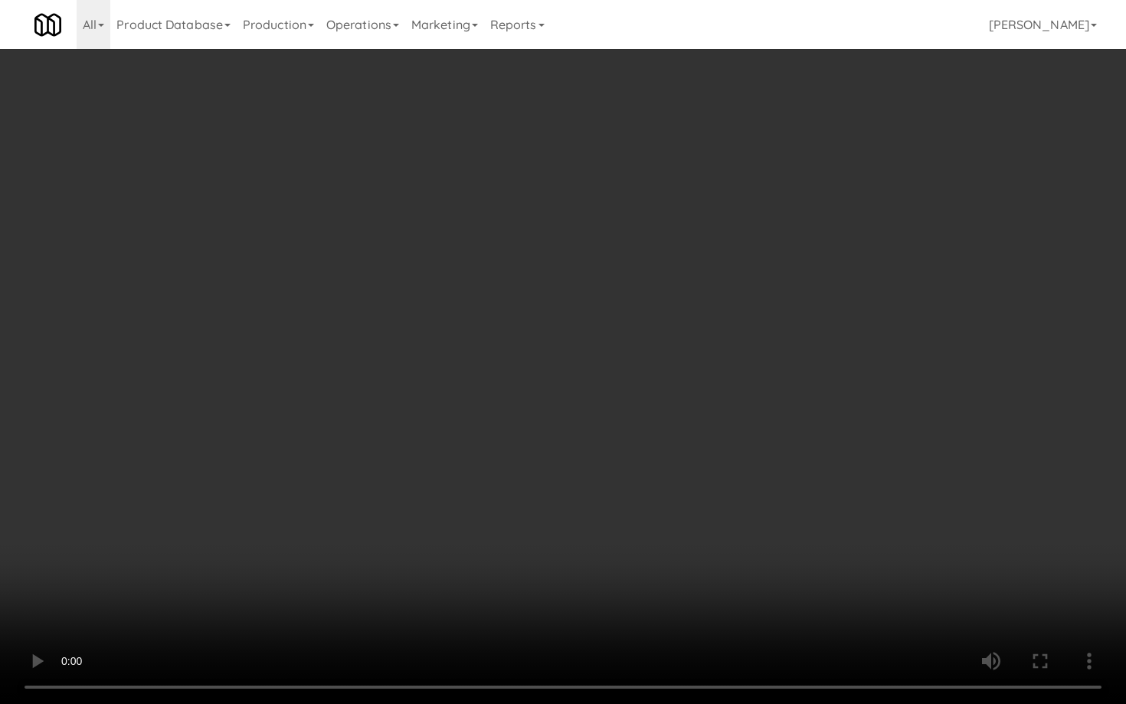
click at [438, 516] on video at bounding box center [563, 352] width 1126 height 704
click at [438, 515] on video at bounding box center [563, 352] width 1126 height 704
click at [440, 513] on video at bounding box center [563, 352] width 1126 height 704
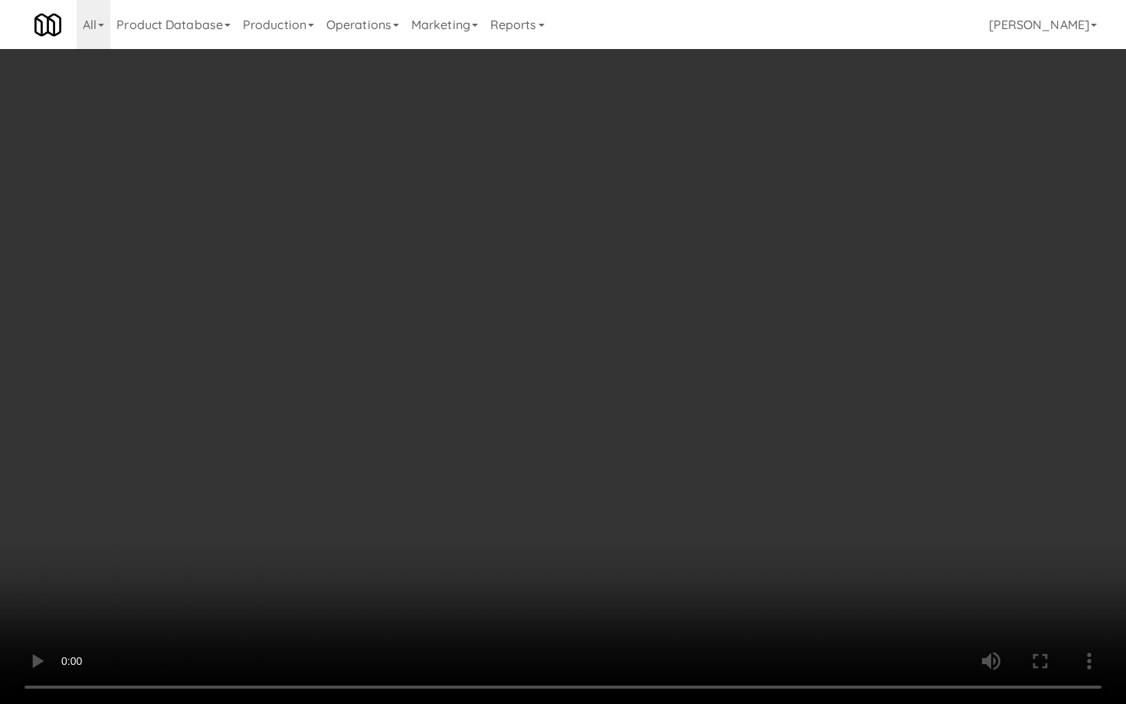
click at [444, 509] on video at bounding box center [563, 352] width 1126 height 704
click at [560, 567] on video at bounding box center [563, 352] width 1126 height 704
click at [566, 561] on video at bounding box center [563, 352] width 1126 height 704
click at [569, 556] on video at bounding box center [563, 352] width 1126 height 704
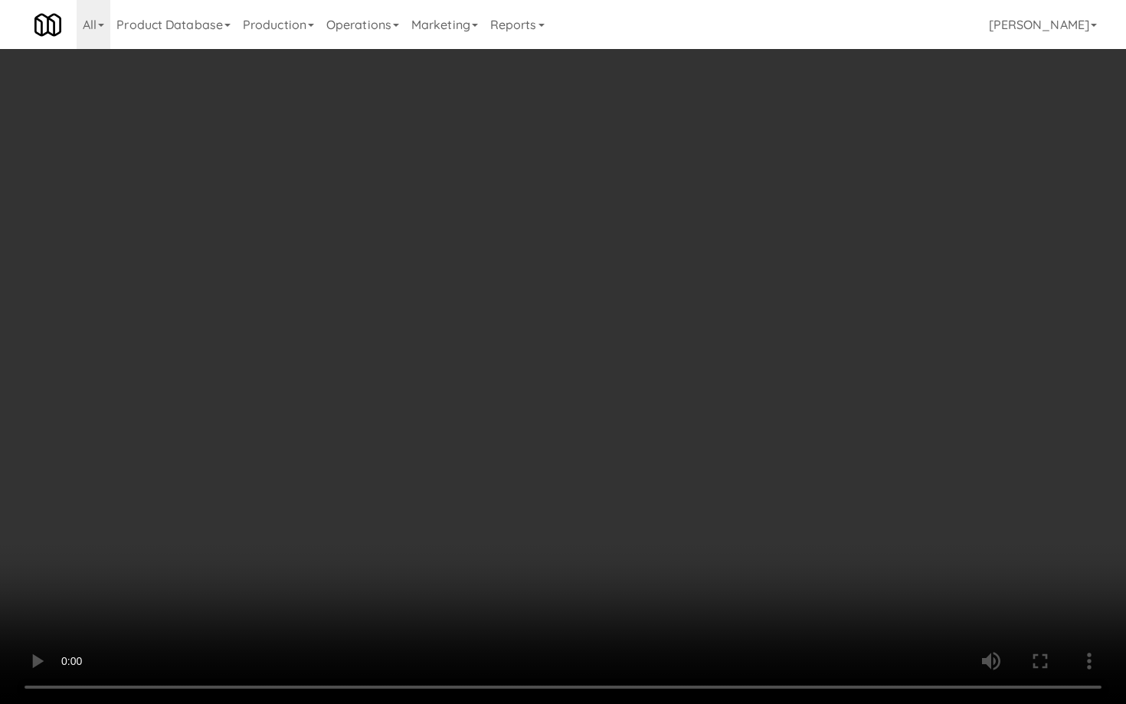
click at [569, 556] on video at bounding box center [563, 352] width 1126 height 704
click at [582, 547] on video at bounding box center [563, 352] width 1126 height 704
click at [581, 549] on video at bounding box center [563, 352] width 1126 height 704
click at [581, 550] on video at bounding box center [563, 352] width 1126 height 704
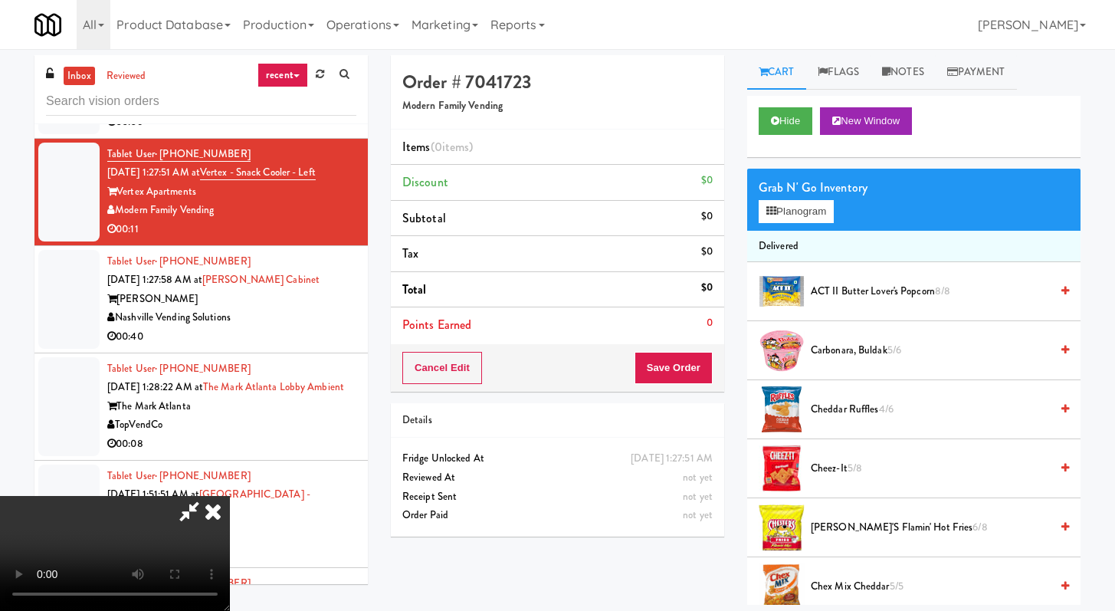
click at [230, 496] on icon at bounding box center [213, 511] width 34 height 31
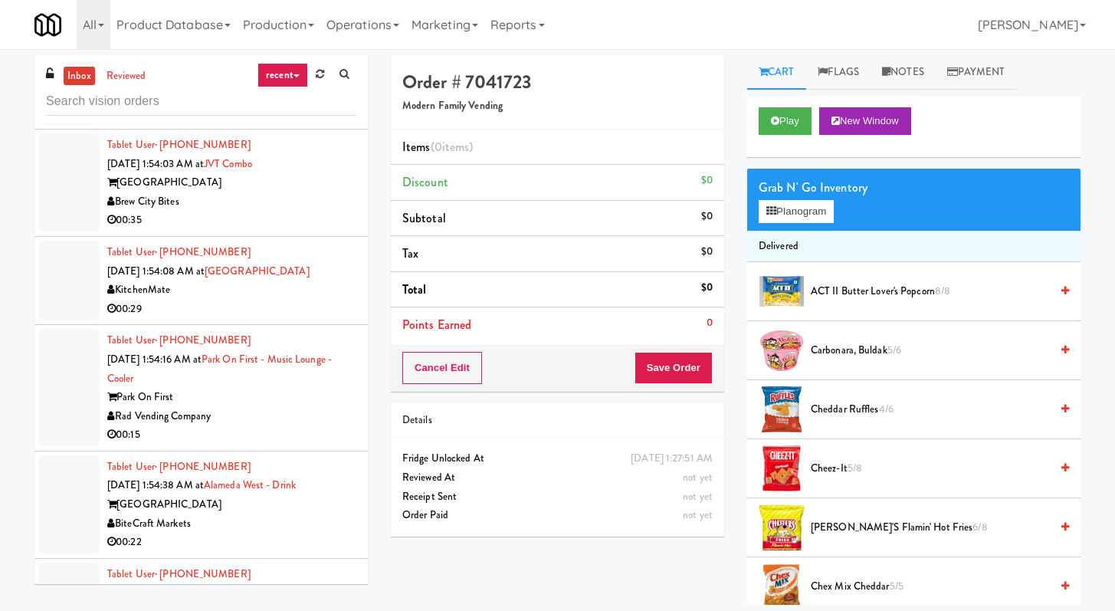
scroll to position [14440, 0]
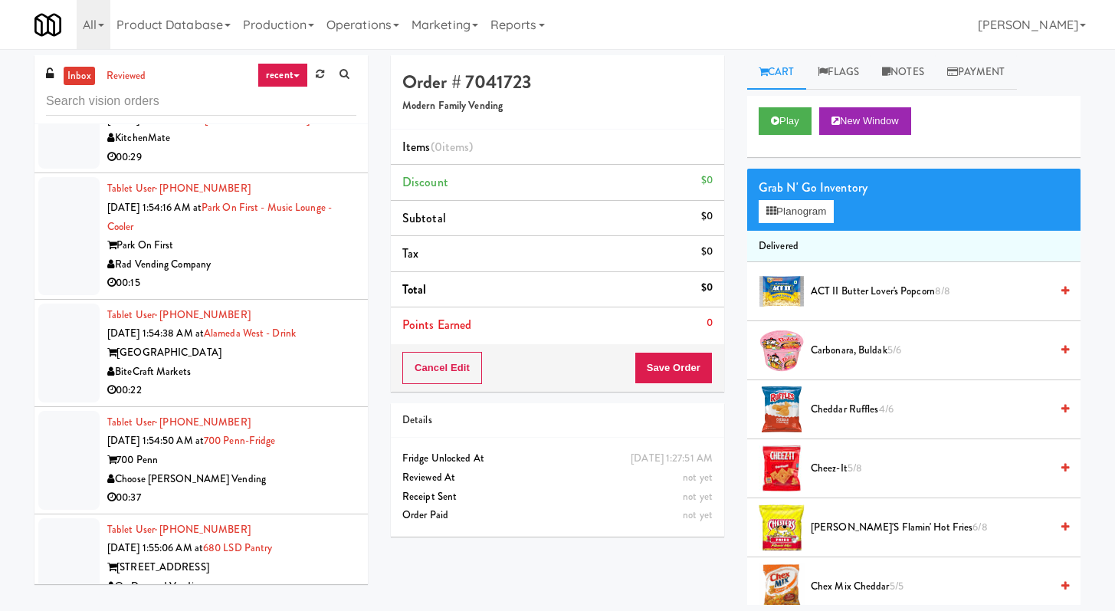
click at [311, 274] on div "Rad Vending Company" at bounding box center [231, 264] width 249 height 19
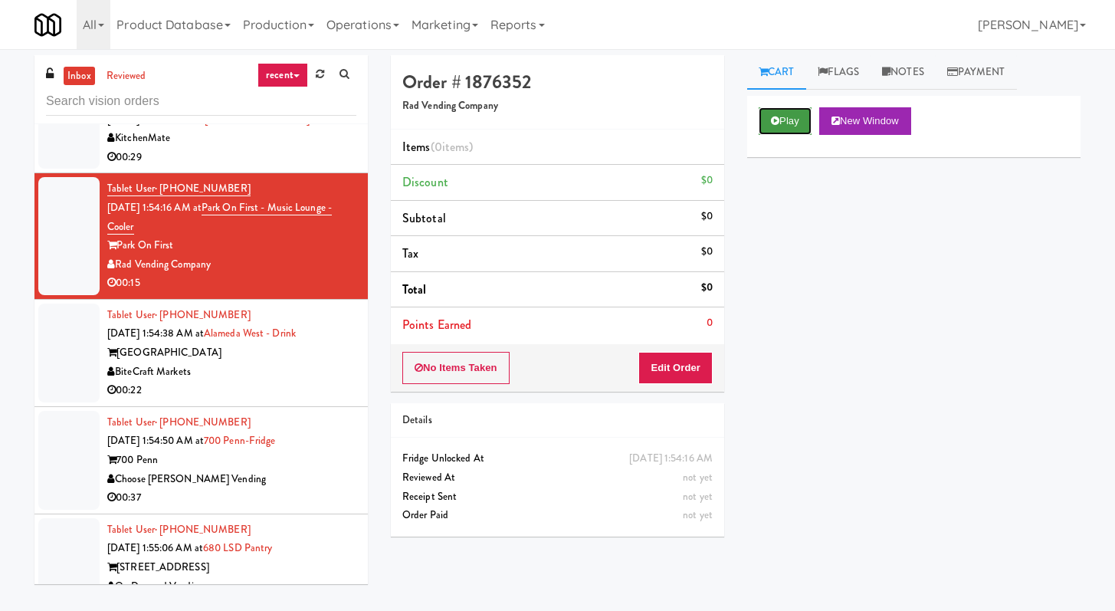
click at [772, 126] on icon at bounding box center [775, 121] width 8 height 10
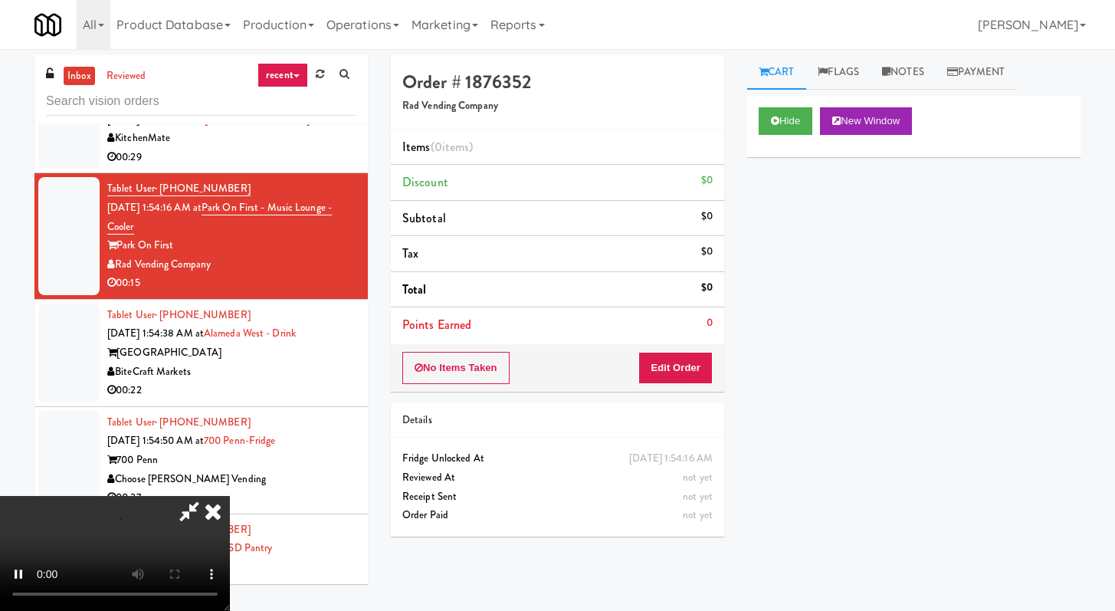
click at [662, 349] on div "No Items Taken Edit Order" at bounding box center [557, 368] width 333 height 48
click at [664, 358] on button "Edit Order" at bounding box center [675, 368] width 74 height 32
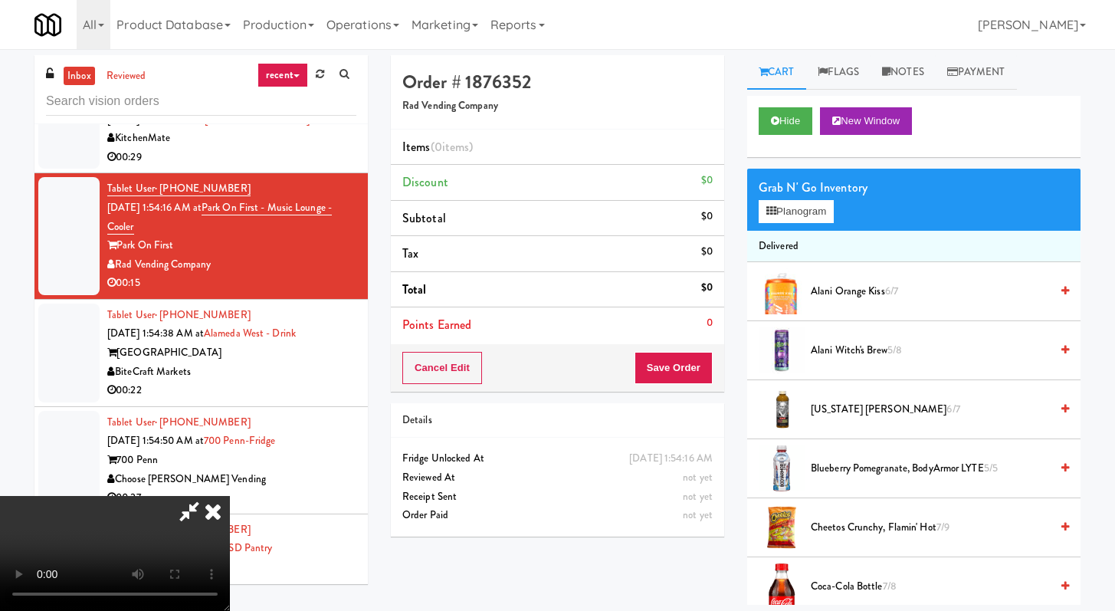
click at [230, 496] on video at bounding box center [115, 553] width 230 height 115
click at [230, 506] on video at bounding box center [115, 553] width 230 height 115
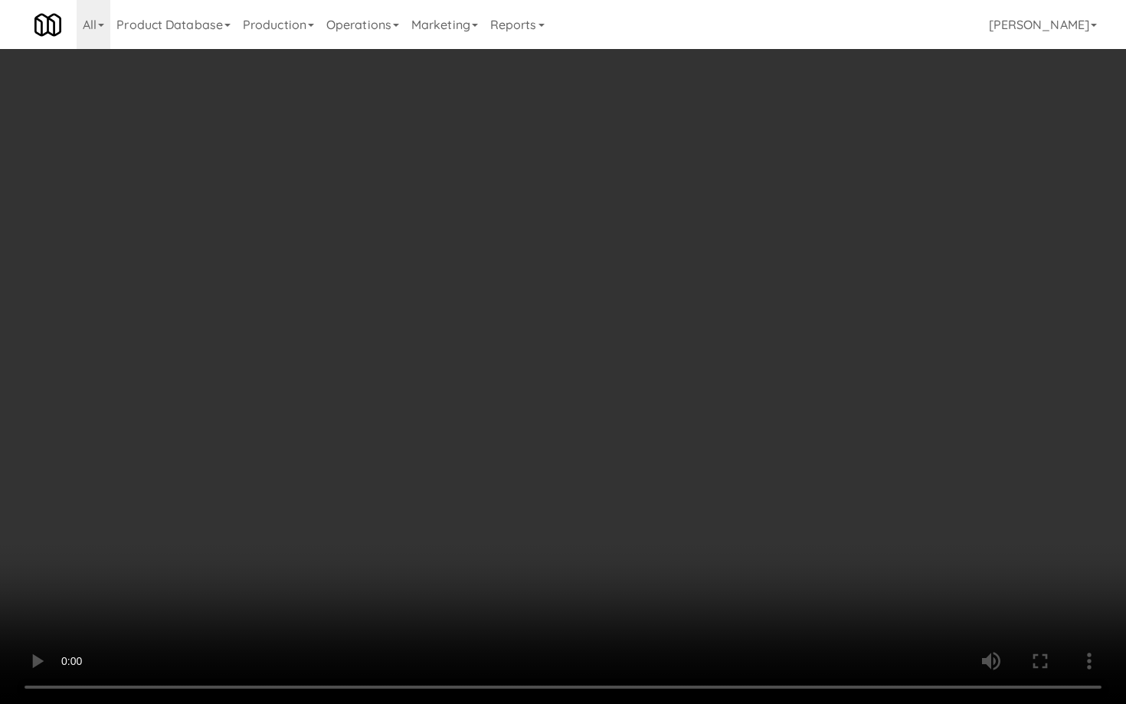
click at [687, 535] on video at bounding box center [563, 352] width 1126 height 704
click at [457, 500] on video at bounding box center [563, 352] width 1126 height 704
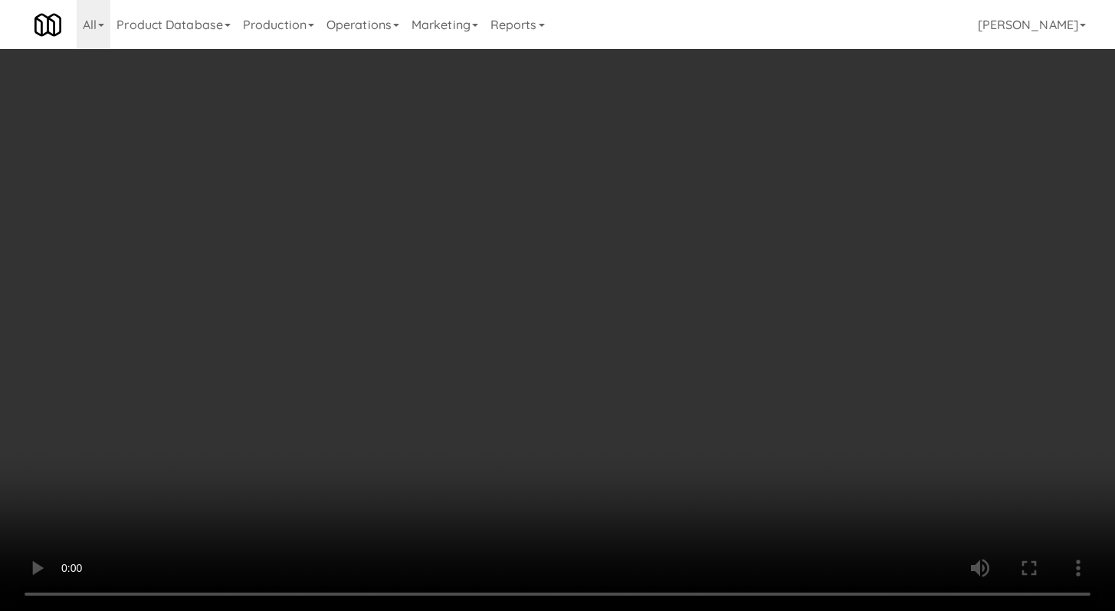
scroll to position [1678, 0]
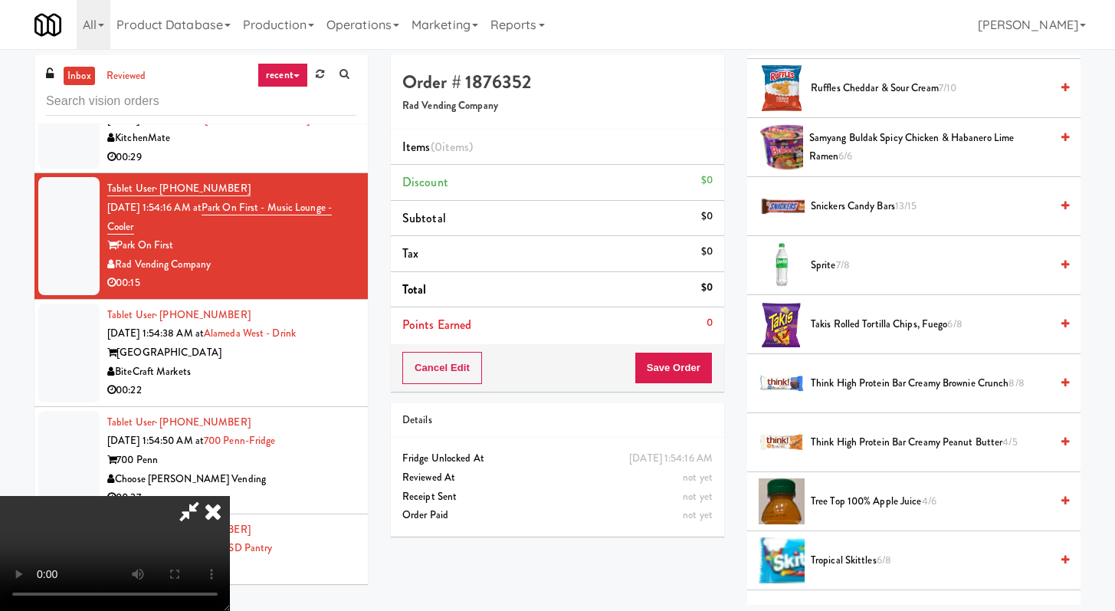
click at [844, 139] on span "Samyang Buldak Spicy Chicken & Habanero Lime Ramen 6/6" at bounding box center [929, 148] width 241 height 38
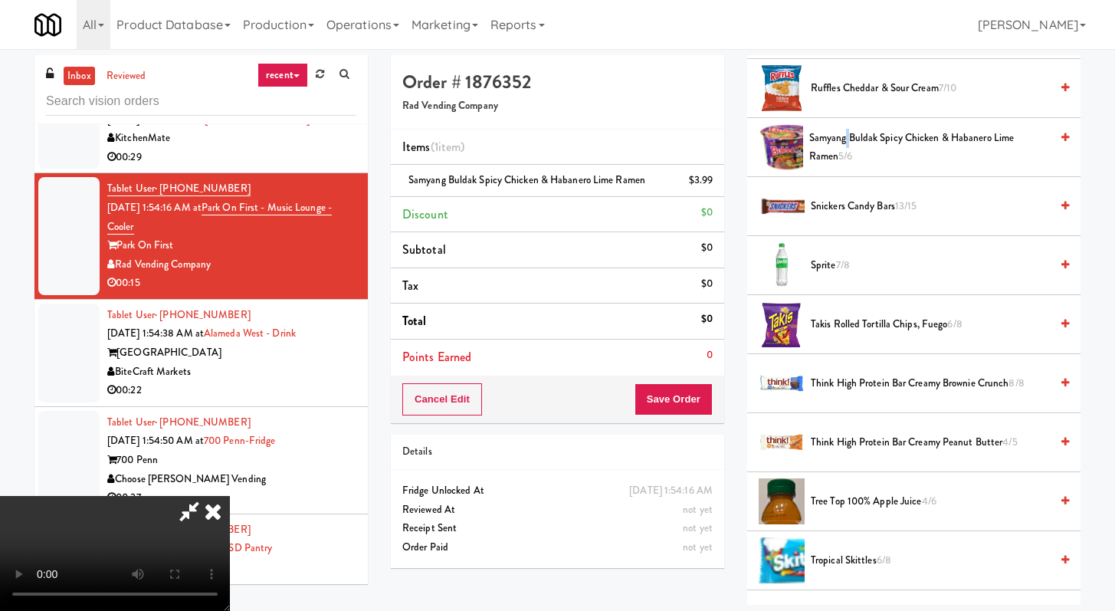
click at [844, 139] on span "Samyang Buldak Spicy Chicken & Habanero Lime Ramen 5/6" at bounding box center [929, 148] width 241 height 38
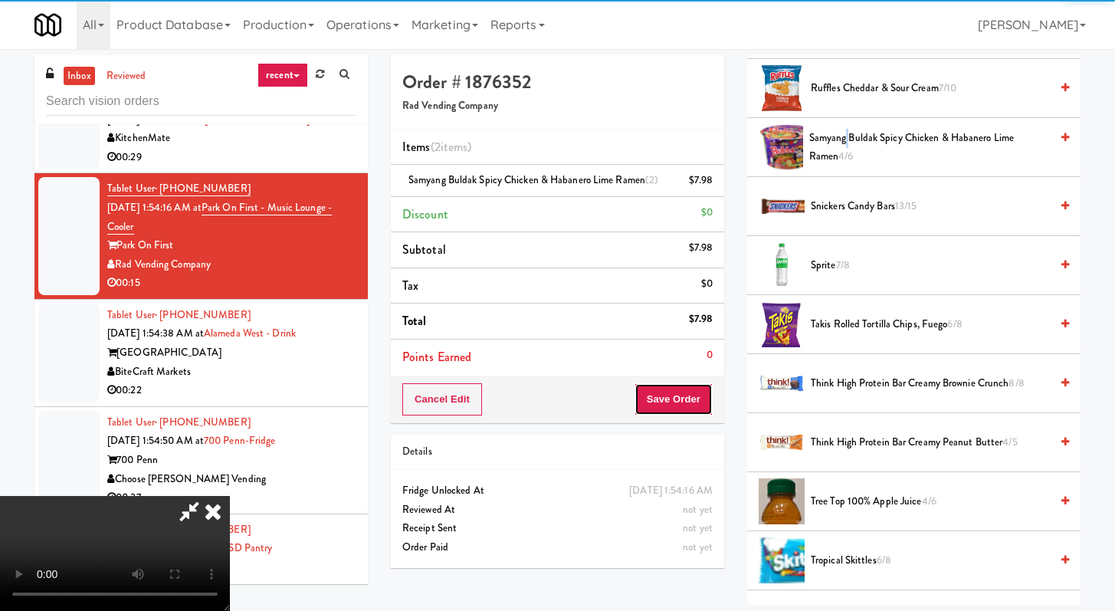
click at [683, 413] on button "Save Order" at bounding box center [674, 399] width 78 height 32
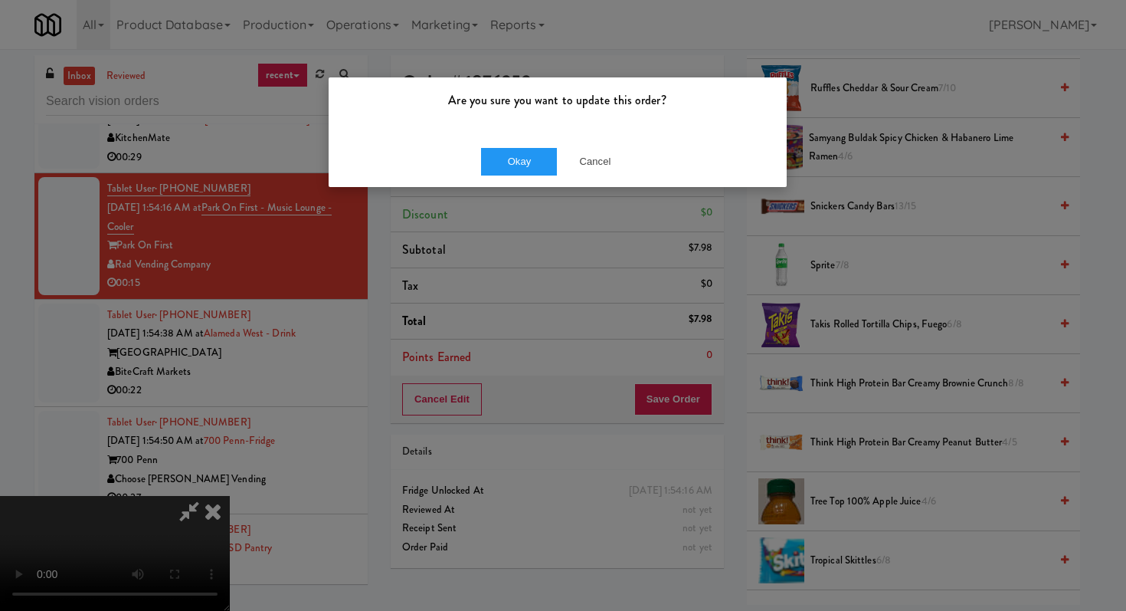
click at [549, 177] on div "Okay Cancel" at bounding box center [558, 161] width 458 height 51
click at [539, 156] on button "Okay" at bounding box center [519, 162] width 77 height 28
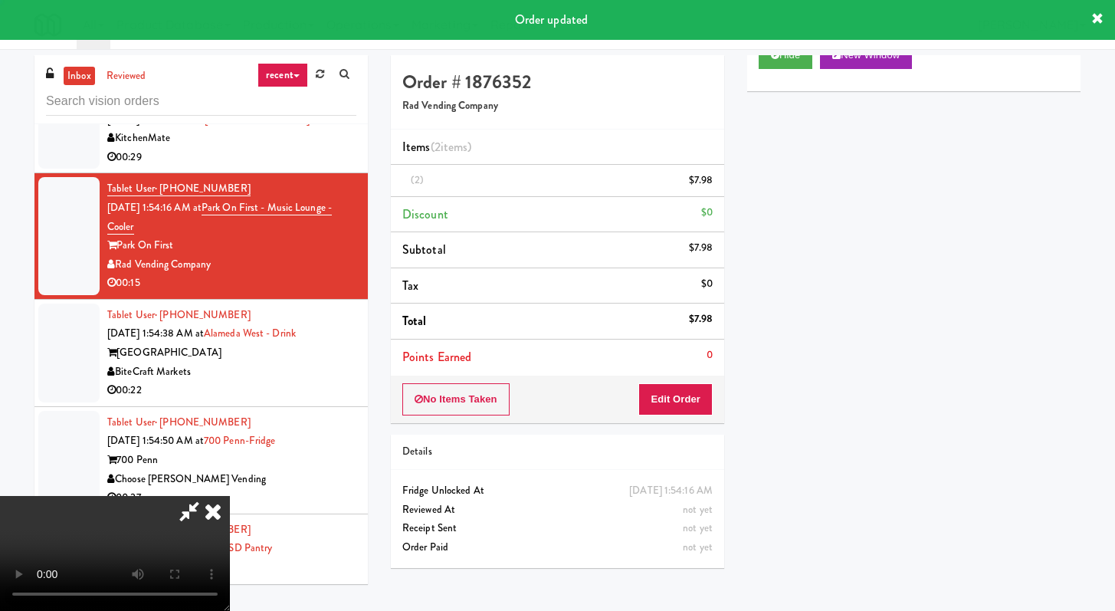
scroll to position [65, 0]
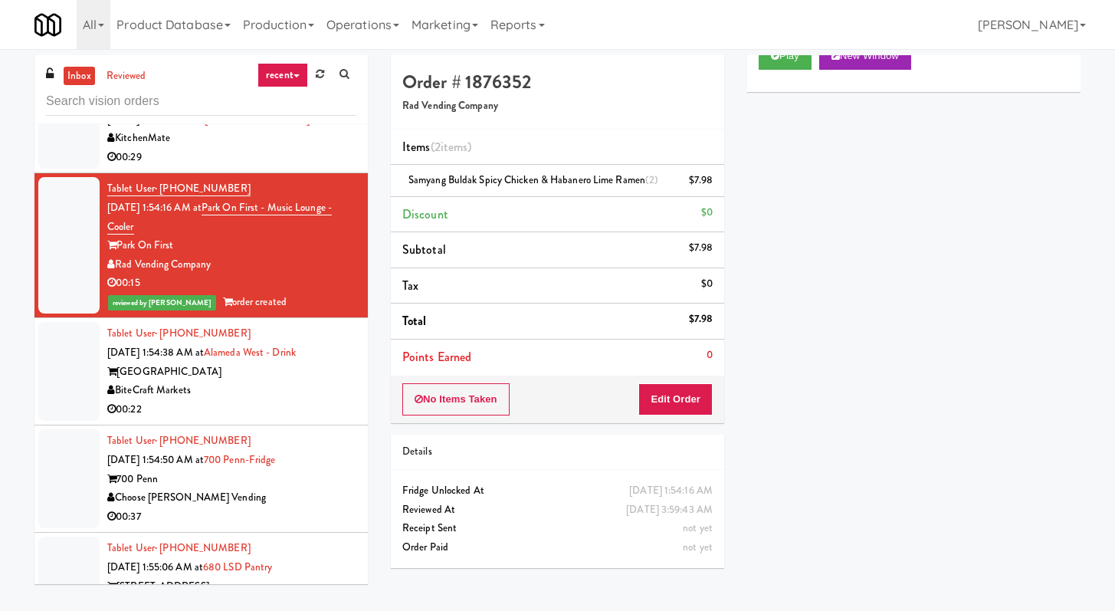
click at [539, 156] on li "Items (2 items )" at bounding box center [557, 148] width 333 height 36
drag, startPoint x: 299, startPoint y: 475, endPoint x: 299, endPoint y: 494, distance: 18.4
click at [299, 400] on div "BiteCraft Markets" at bounding box center [231, 390] width 249 height 19
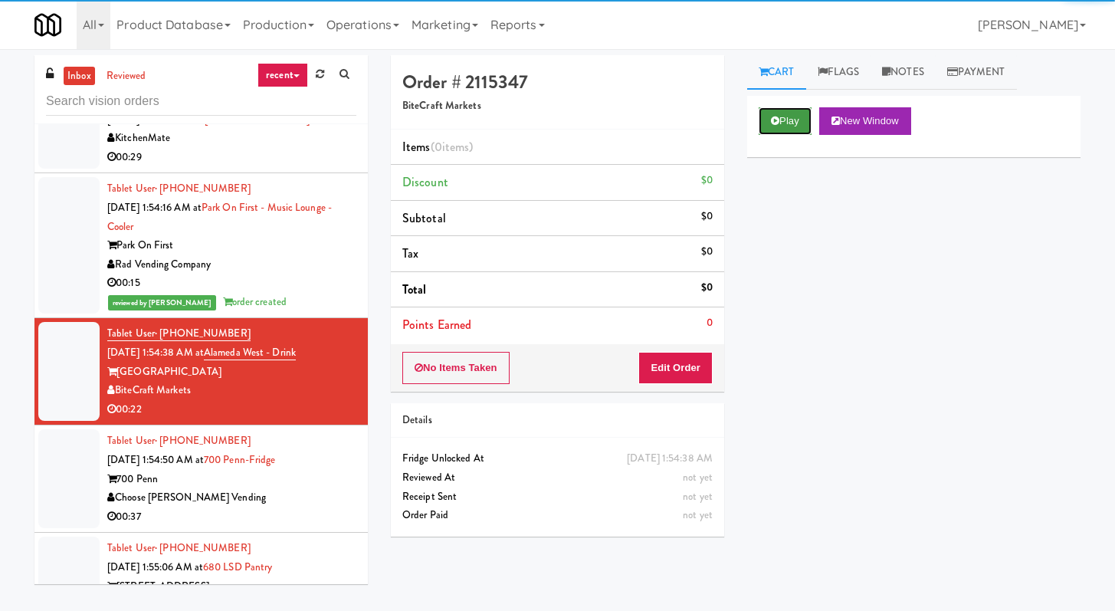
click at [771, 124] on icon at bounding box center [775, 121] width 8 height 10
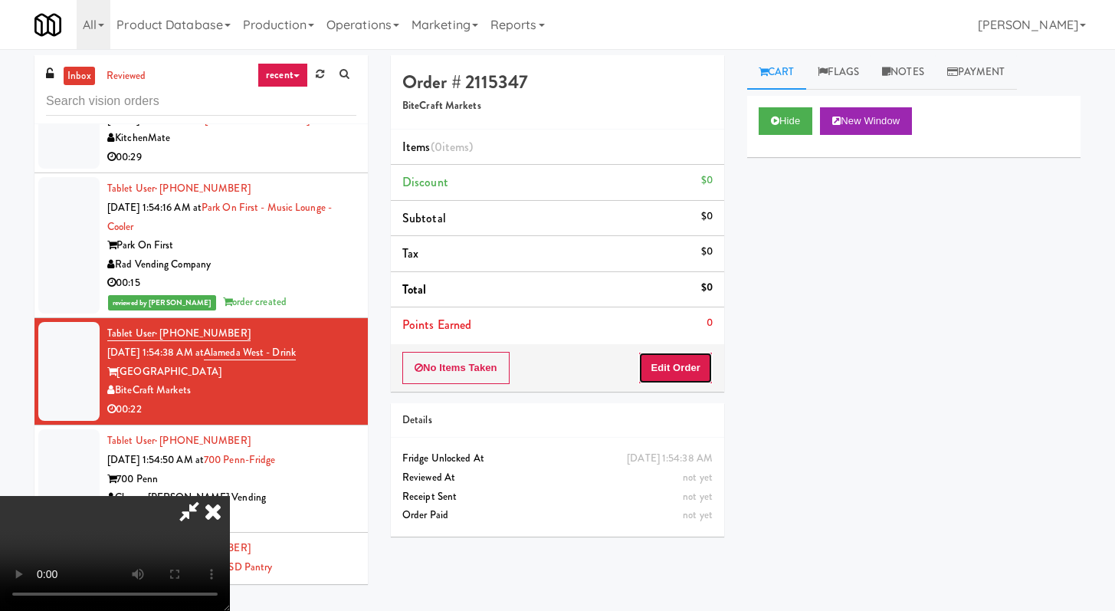
click at [685, 372] on button "Edit Order" at bounding box center [675, 368] width 74 height 32
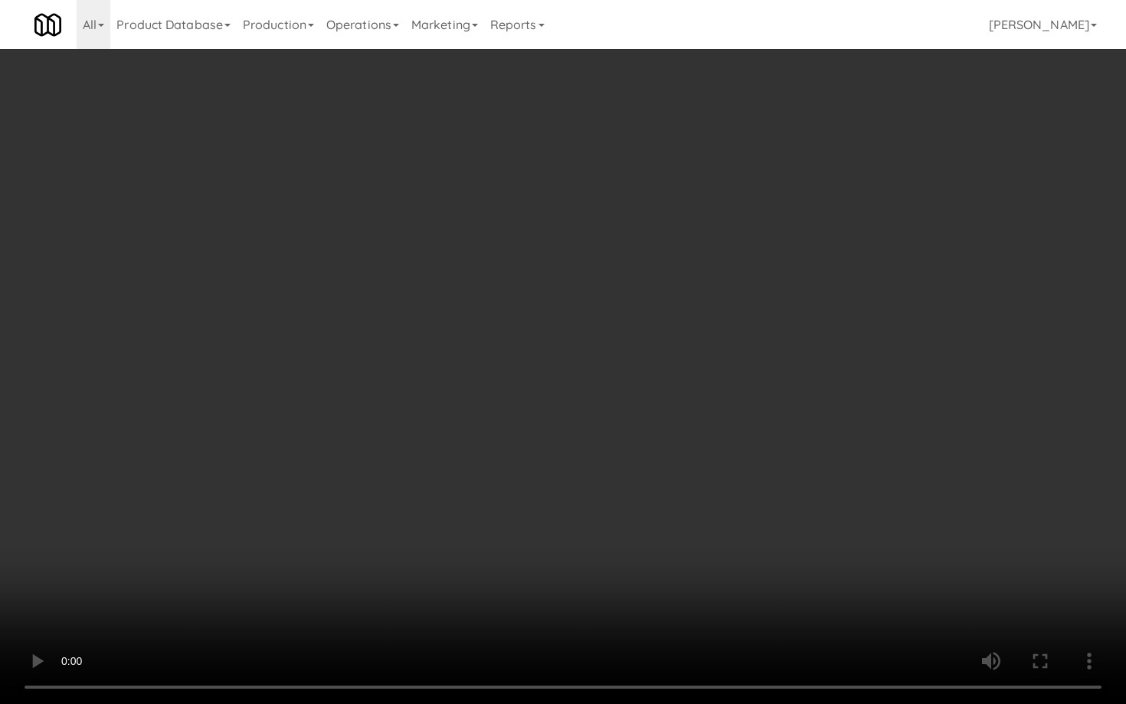
click at [499, 506] on video at bounding box center [563, 352] width 1126 height 704
click at [509, 490] on video at bounding box center [563, 352] width 1126 height 704
click at [513, 487] on video at bounding box center [563, 352] width 1126 height 704
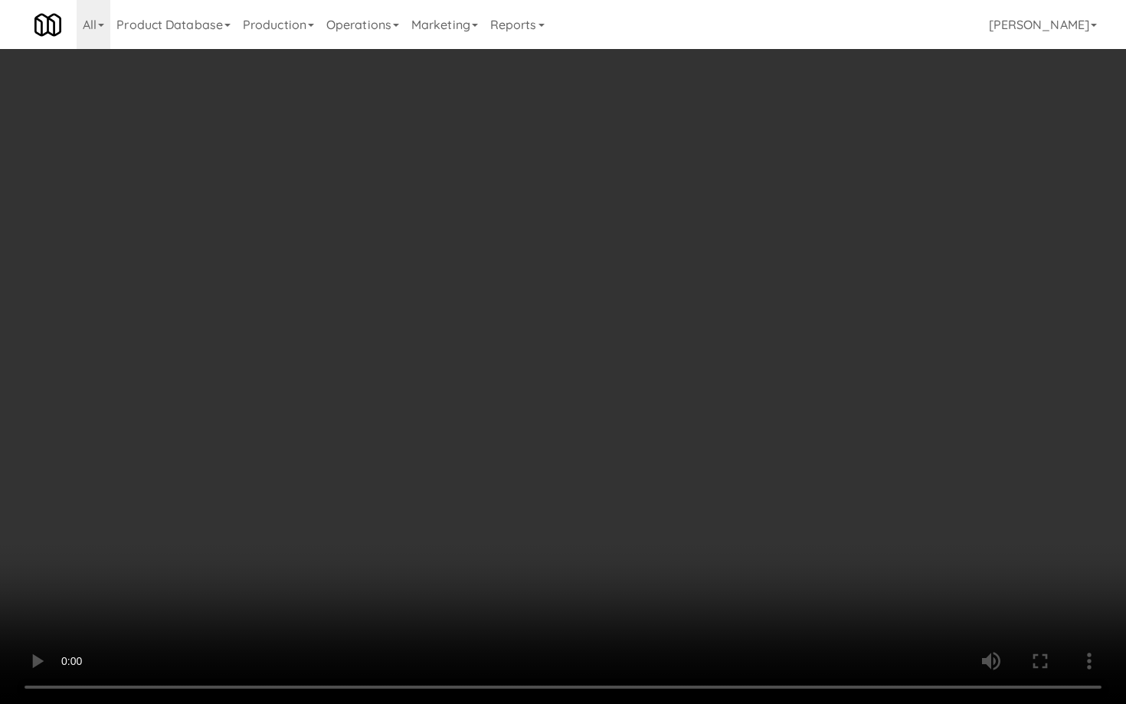
click at [513, 487] on video at bounding box center [563, 352] width 1126 height 704
click at [550, 458] on video at bounding box center [563, 352] width 1126 height 704
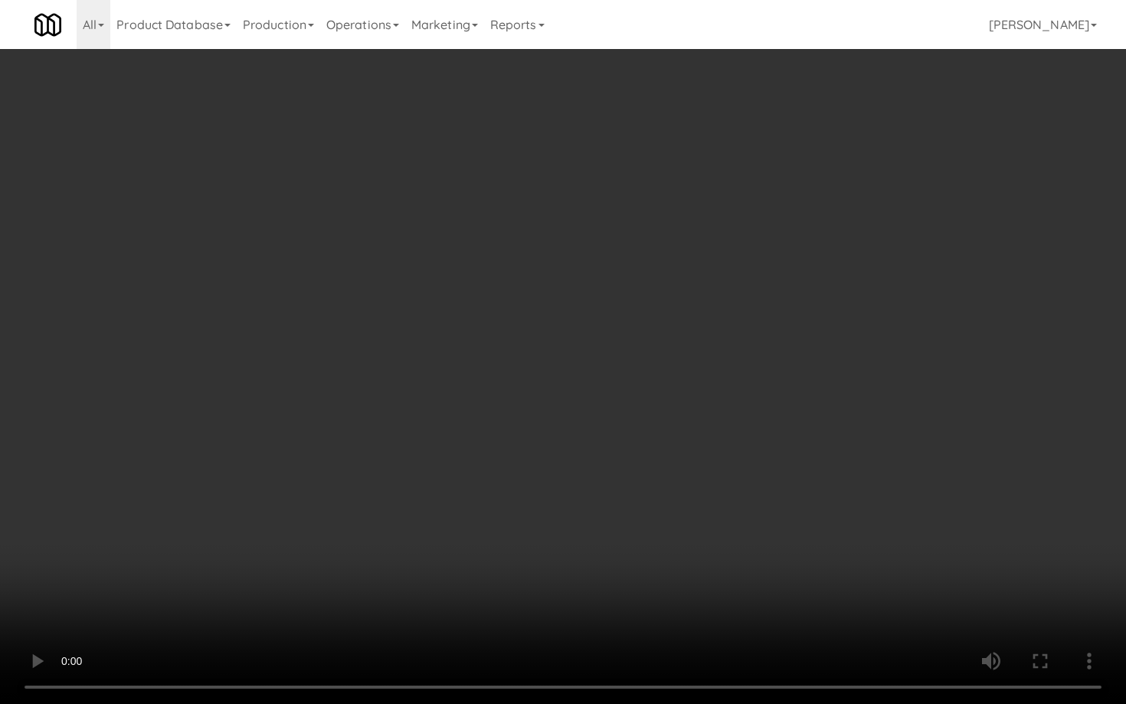
click at [550, 458] on video at bounding box center [563, 352] width 1126 height 704
click at [550, 459] on video at bounding box center [563, 352] width 1126 height 704
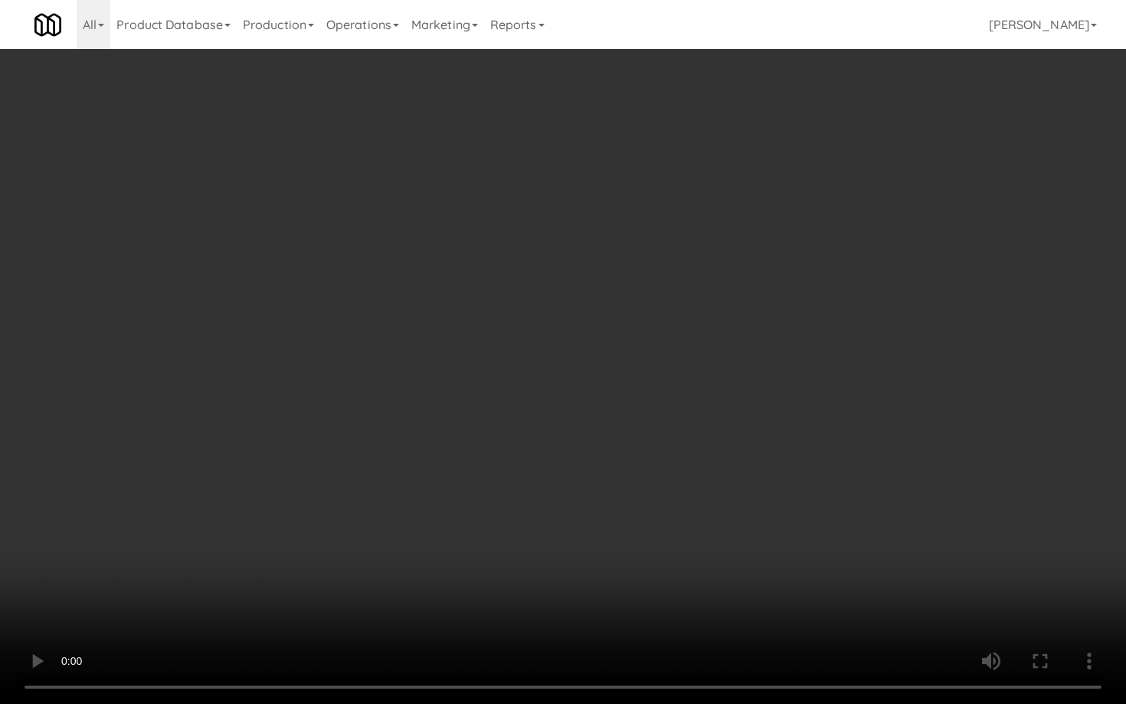
click at [550, 458] on video at bounding box center [563, 352] width 1126 height 704
click at [771, 465] on video at bounding box center [563, 352] width 1126 height 704
click at [831, 516] on video at bounding box center [563, 352] width 1126 height 704
click at [846, 489] on video at bounding box center [563, 352] width 1126 height 704
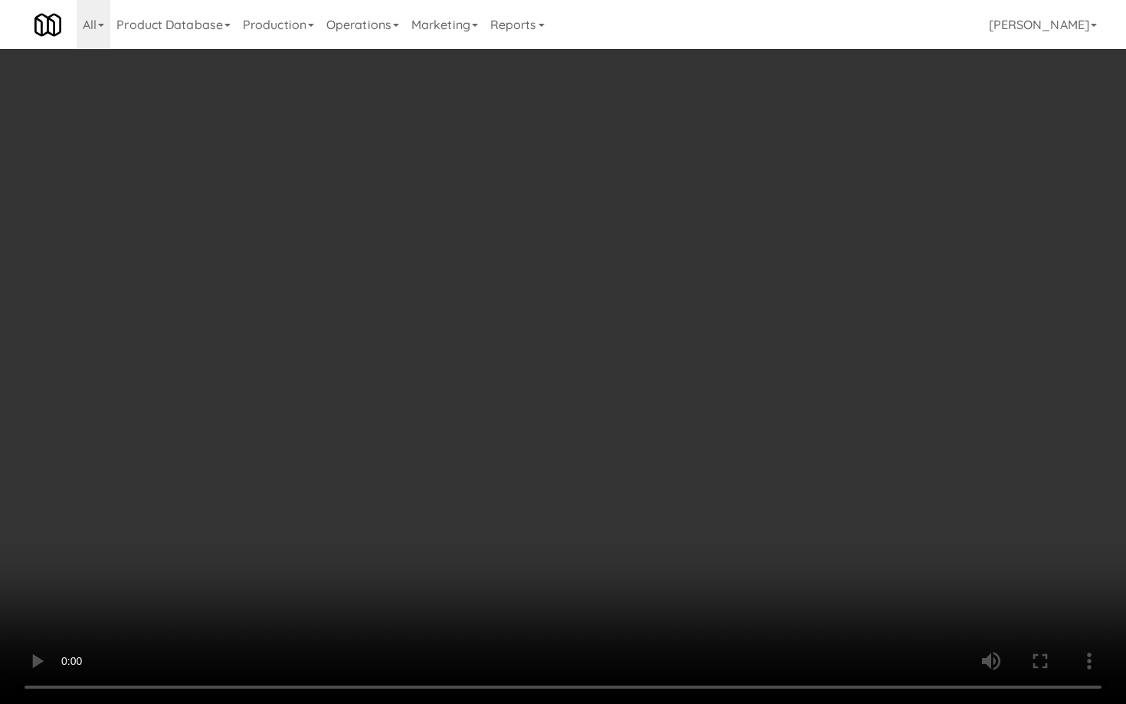
click at [833, 480] on video at bounding box center [563, 352] width 1126 height 704
click at [840, 465] on video at bounding box center [563, 352] width 1126 height 704
click at [860, 452] on video at bounding box center [563, 352] width 1126 height 704
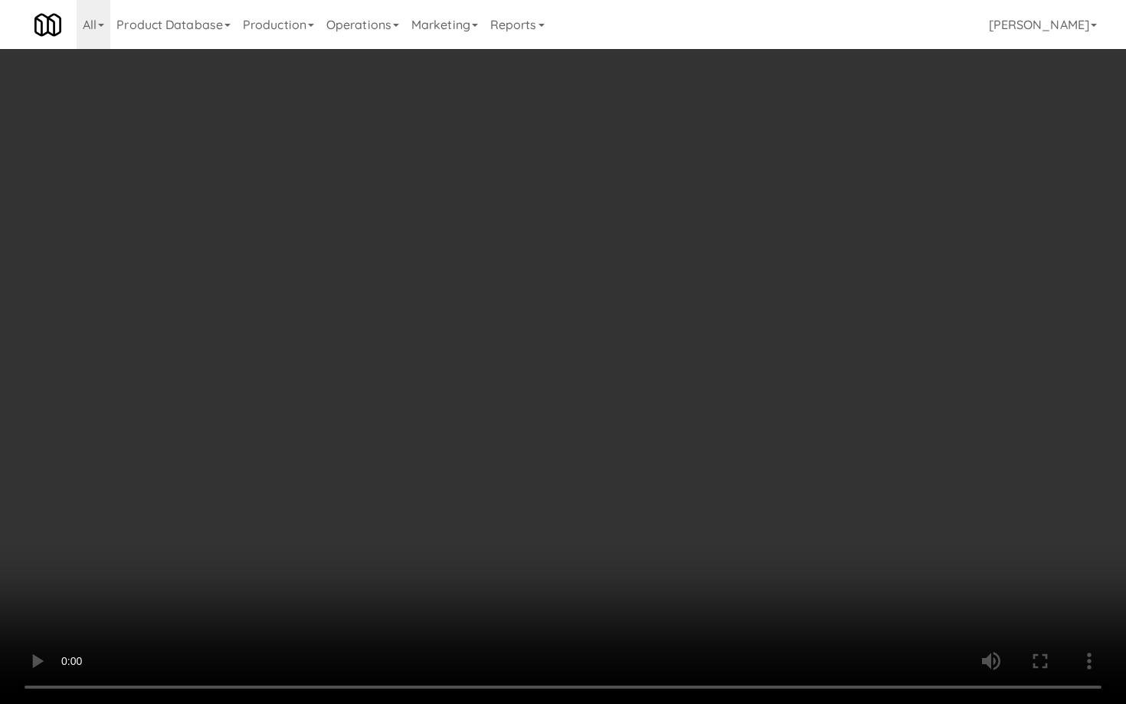
click at [851, 454] on video at bounding box center [563, 352] width 1126 height 704
click at [854, 451] on video at bounding box center [563, 352] width 1126 height 704
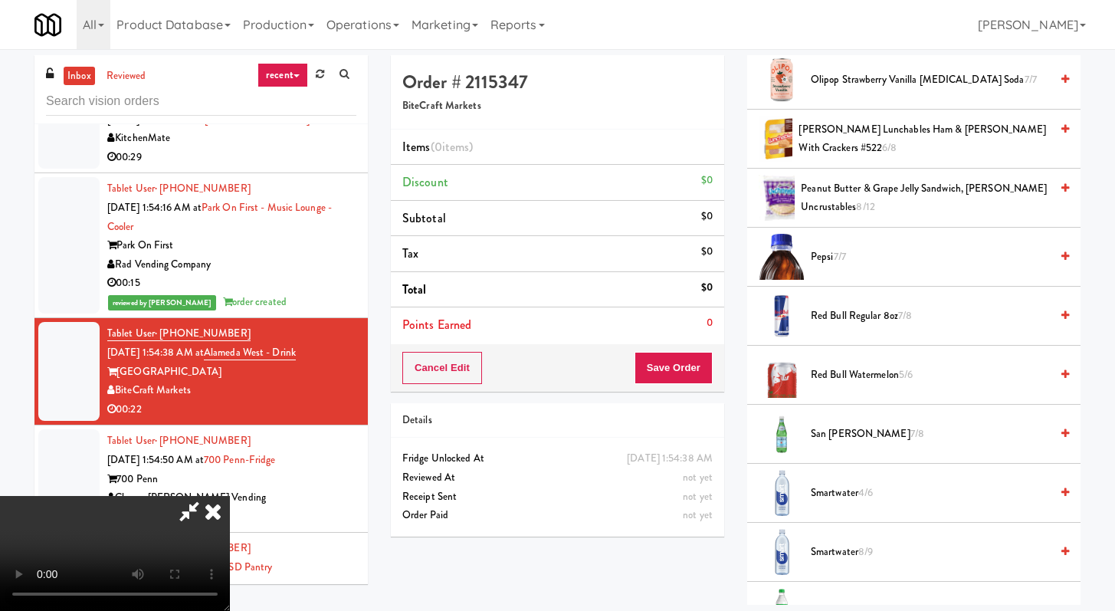
click at [868, 196] on span "Peanut Butter & Grape Jelly Sandwich, [PERSON_NAME] Uncrustables 8/12" at bounding box center [925, 198] width 249 height 38
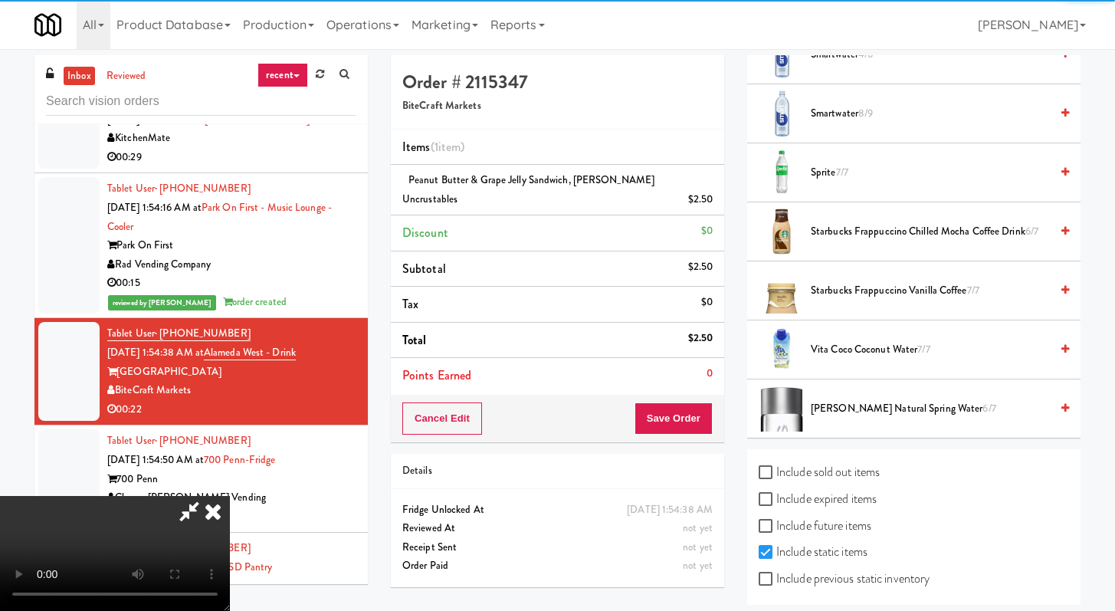
scroll to position [2196, 0]
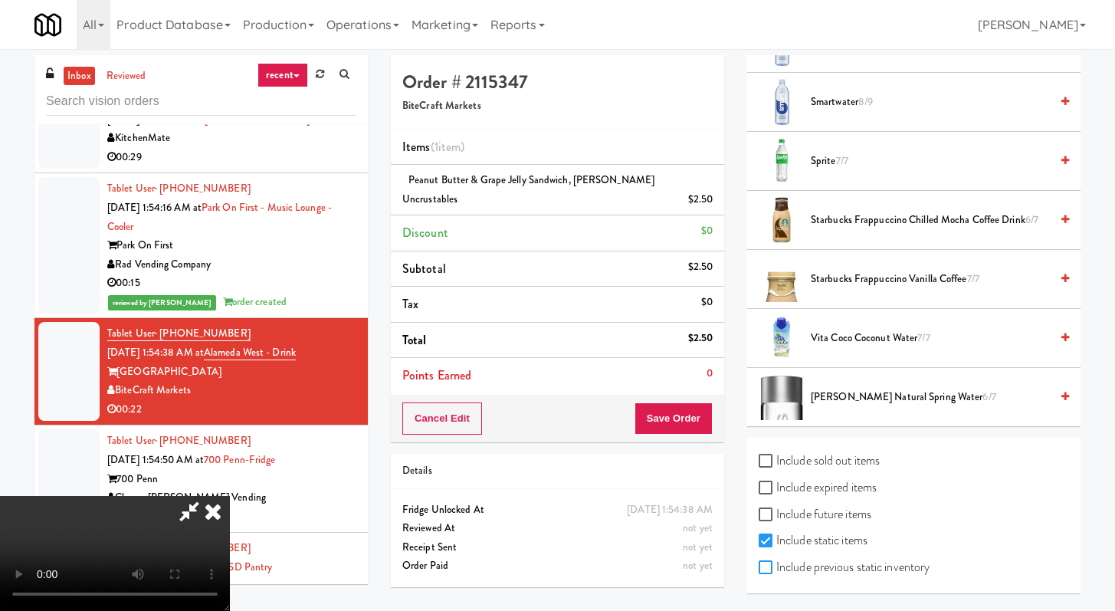
click at [773, 571] on input "Include previous static inventory" at bounding box center [768, 568] width 18 height 12
checkbox input "true"
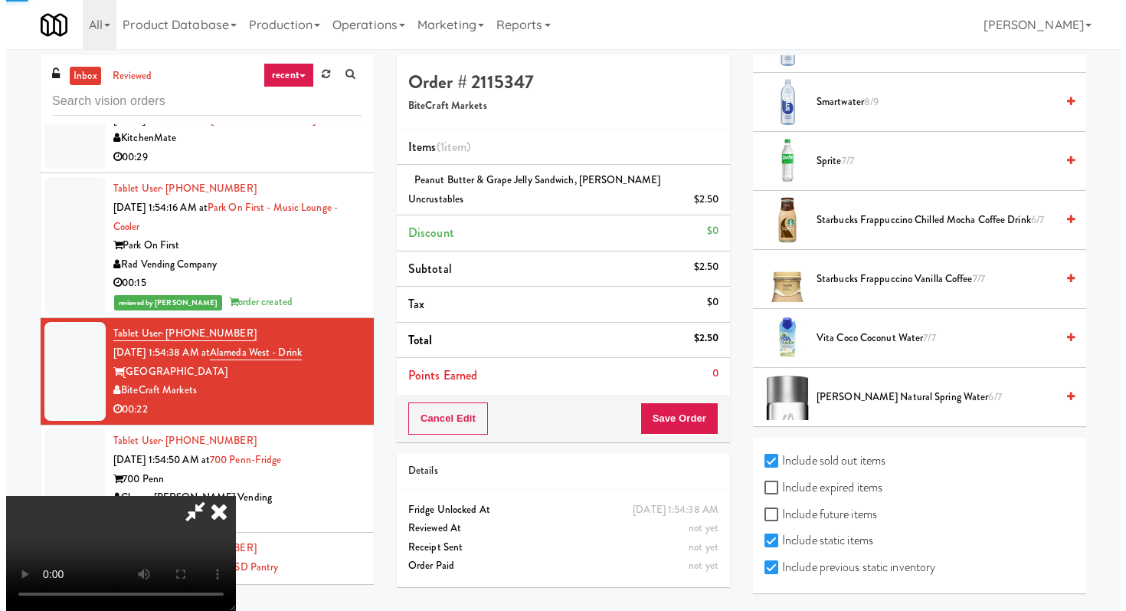
scroll to position [0, 0]
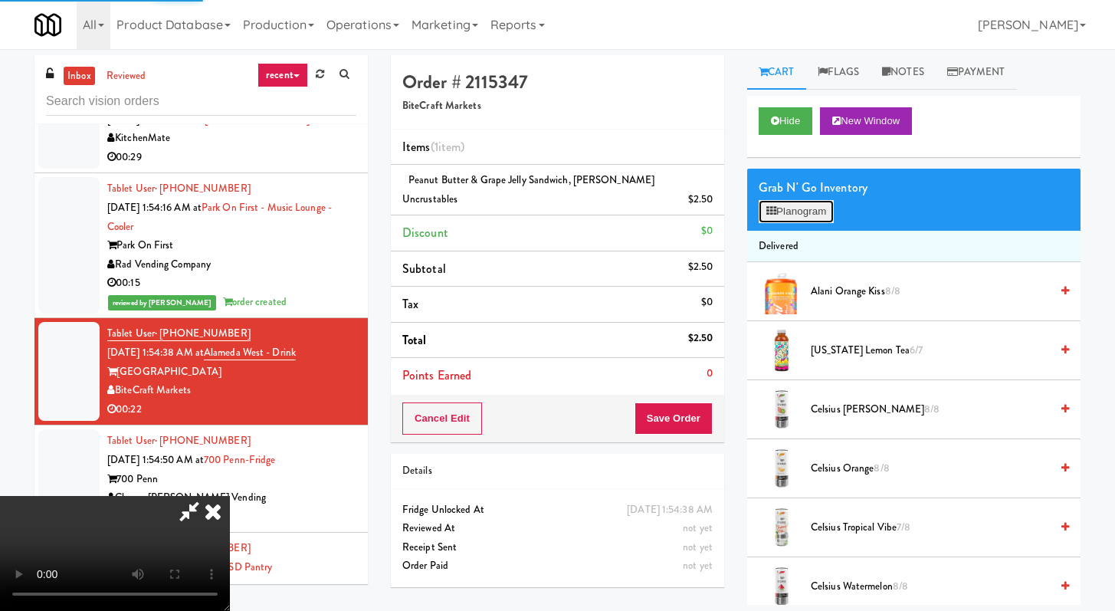
click at [808, 208] on button "Planogram" at bounding box center [796, 211] width 75 height 23
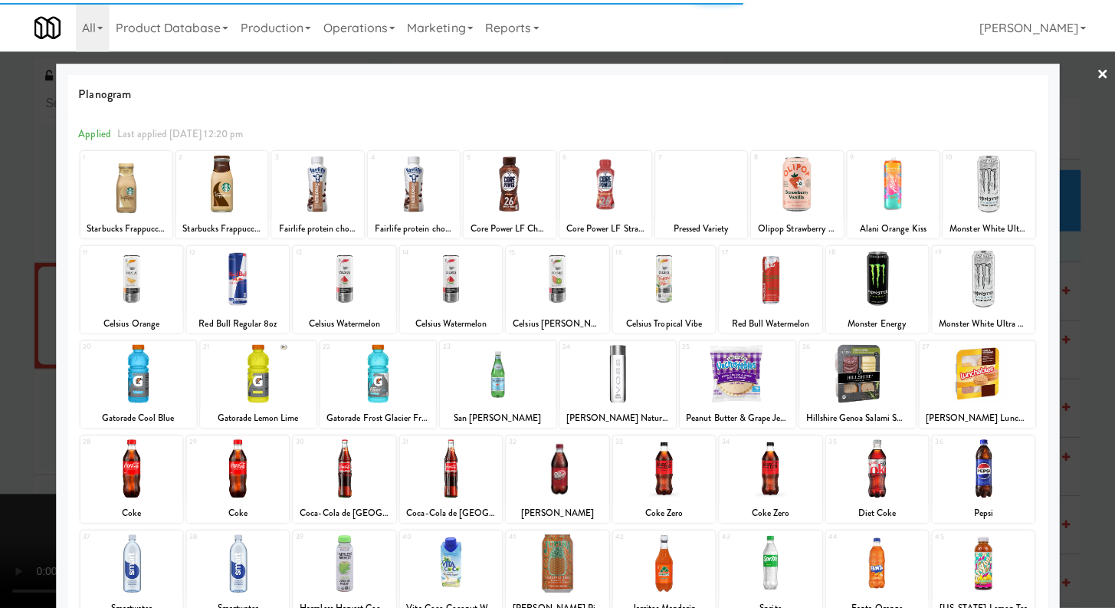
scroll to position [49, 0]
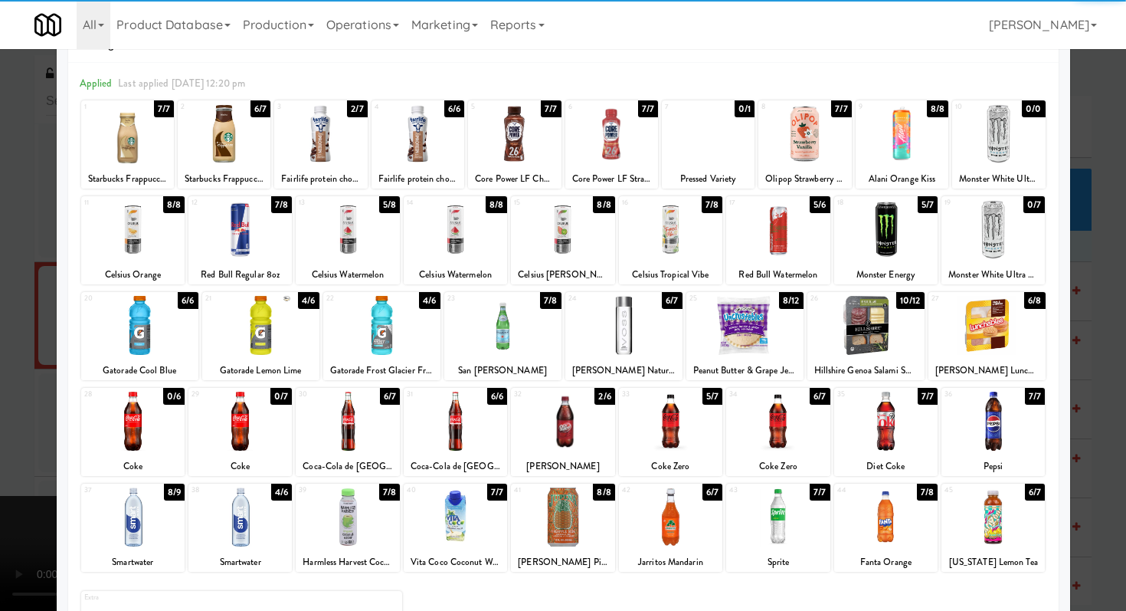
click at [733, 320] on div at bounding box center [745, 325] width 117 height 59
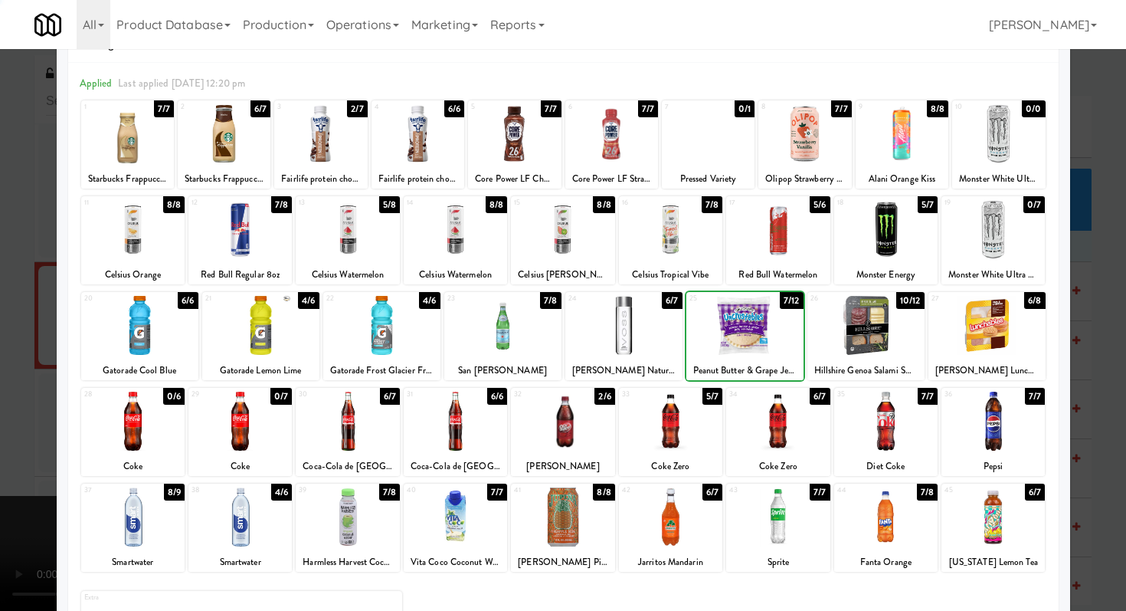
click at [733, 320] on div at bounding box center [745, 325] width 117 height 59
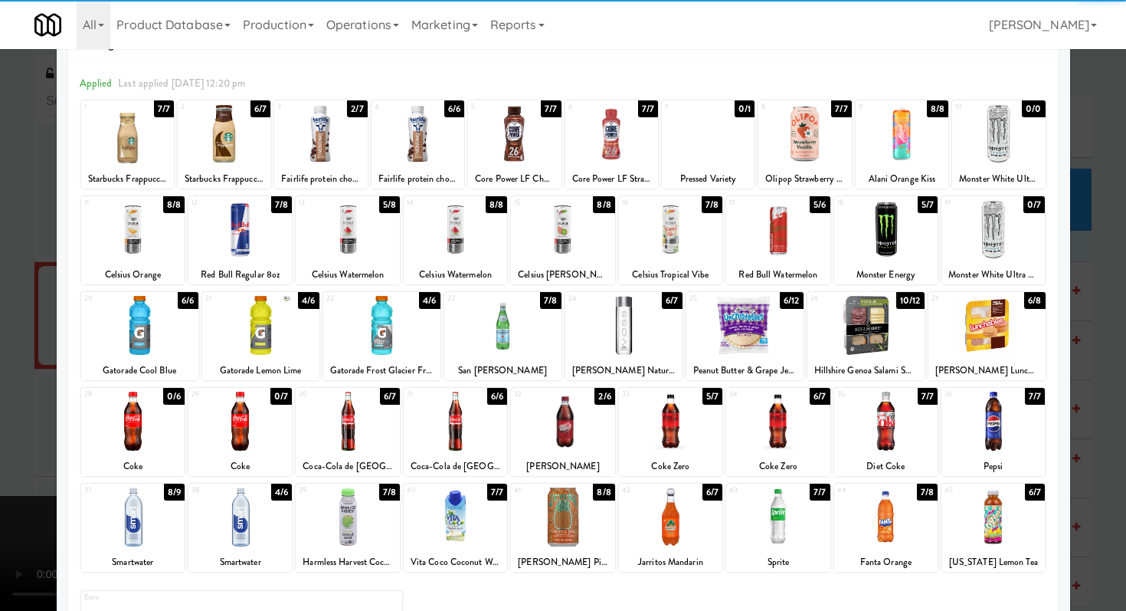
click at [0, 322] on div at bounding box center [563, 305] width 1126 height 611
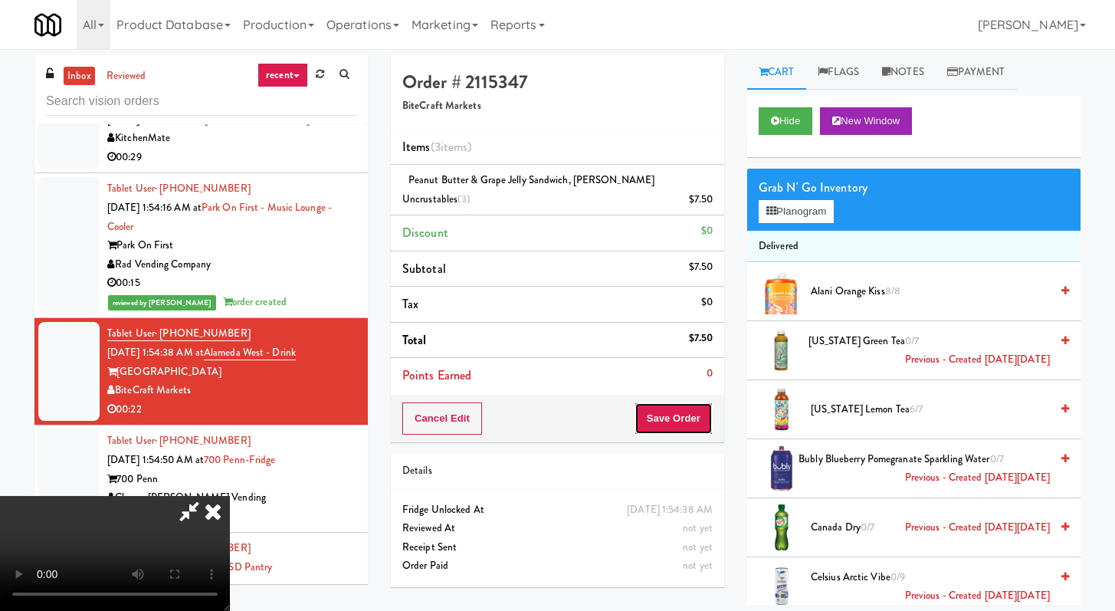
click at [680, 423] on button "Save Order" at bounding box center [674, 418] width 78 height 32
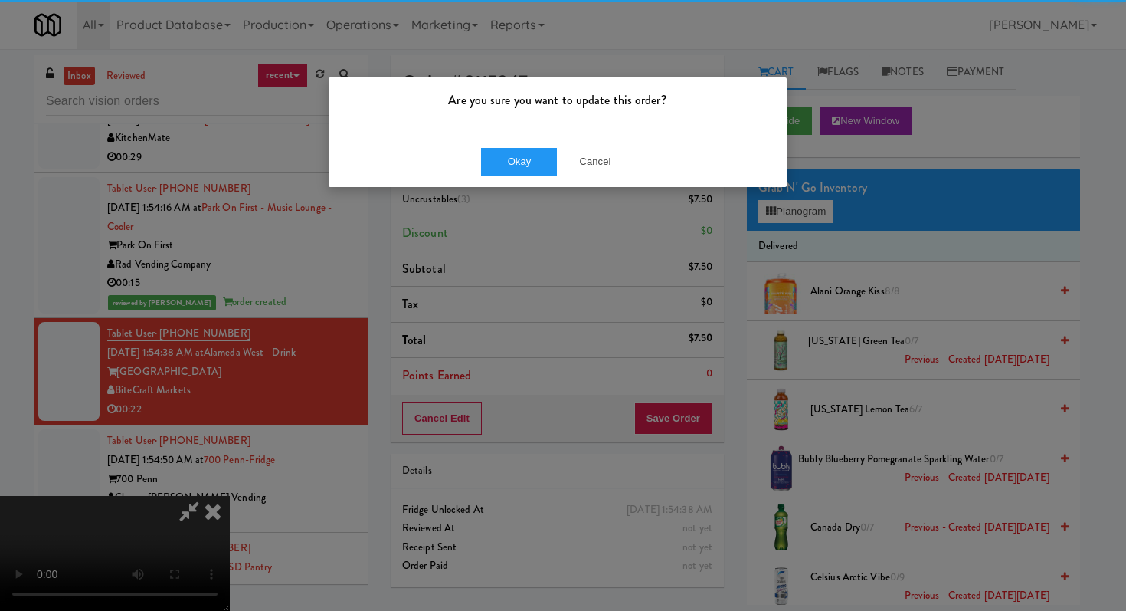
click at [497, 179] on div "Okay Cancel" at bounding box center [558, 161] width 458 height 51
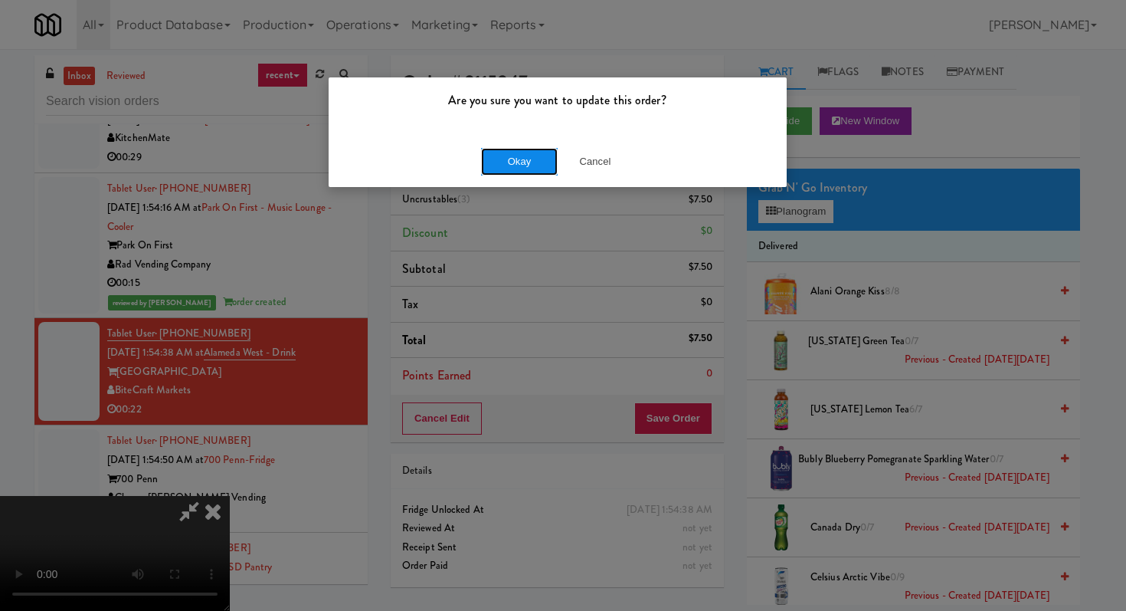
click at [517, 158] on button "Okay" at bounding box center [519, 162] width 77 height 28
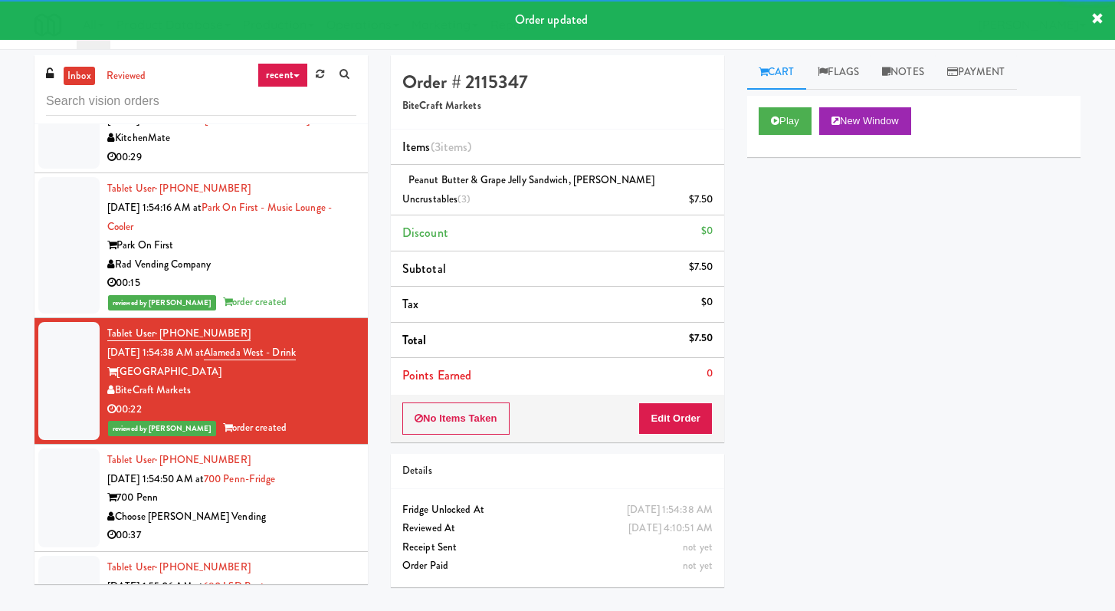
scroll to position [14683, 0]
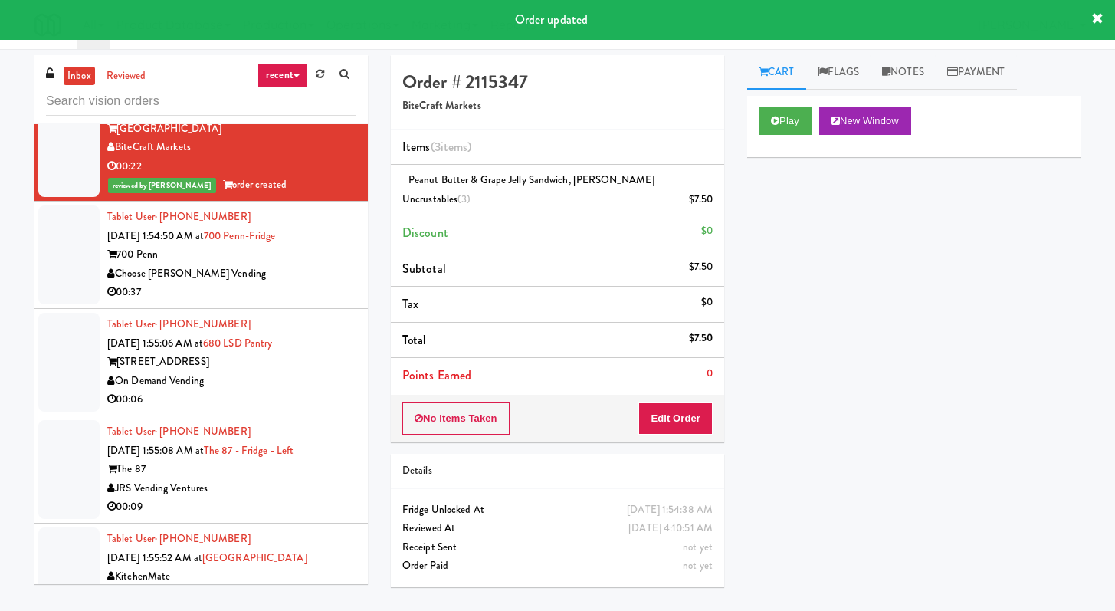
click at [274, 302] on div "00:37" at bounding box center [231, 292] width 249 height 19
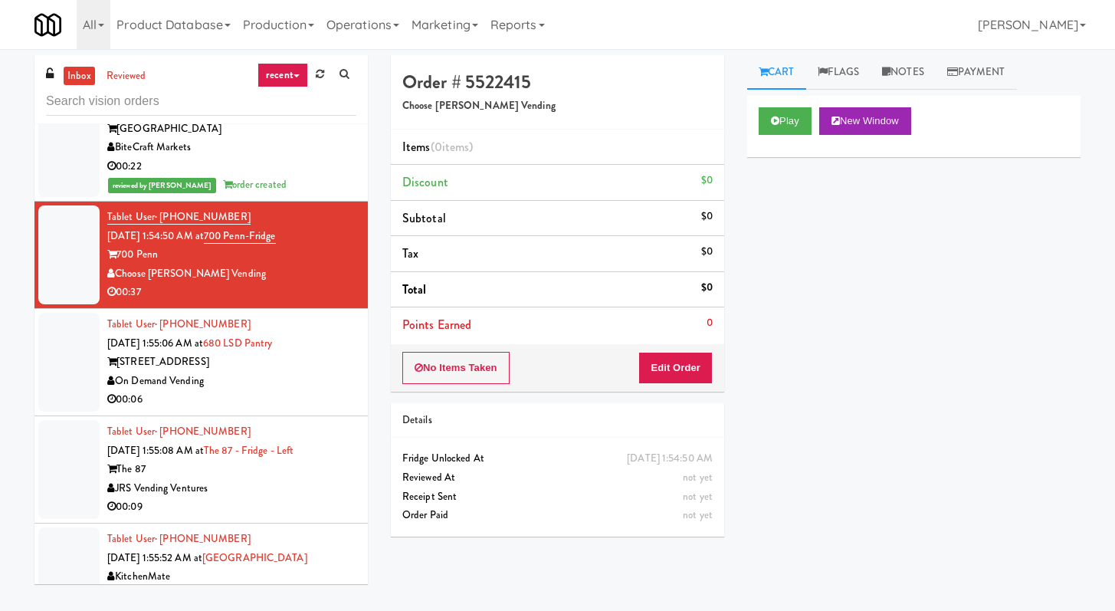
click at [274, 302] on div "00:37" at bounding box center [231, 292] width 249 height 19
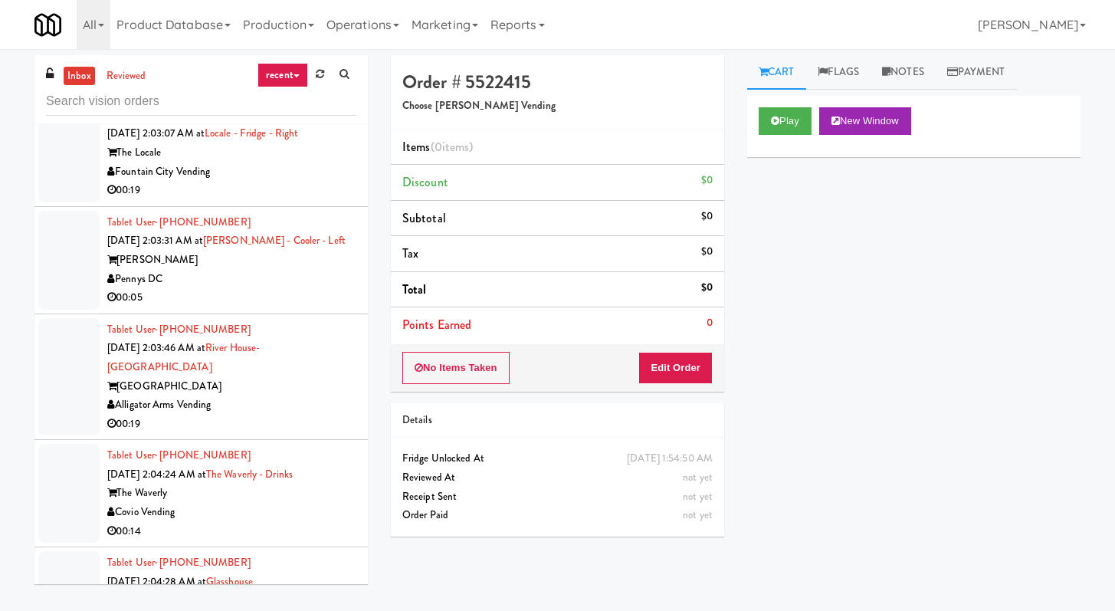
scroll to position [17227, 0]
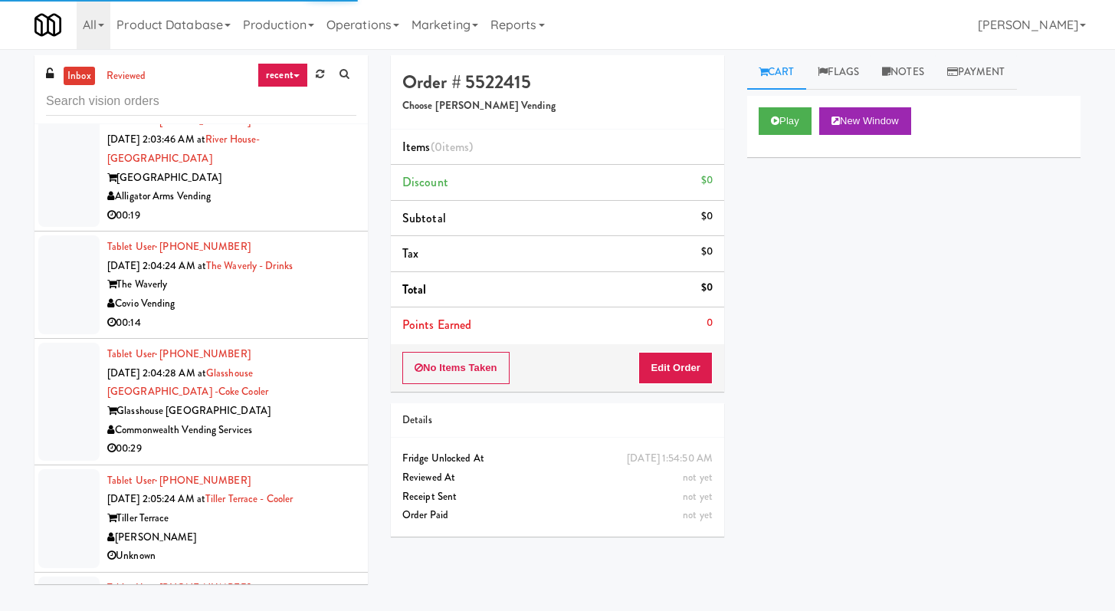
click at [300, 225] on div "00:19" at bounding box center [231, 215] width 249 height 19
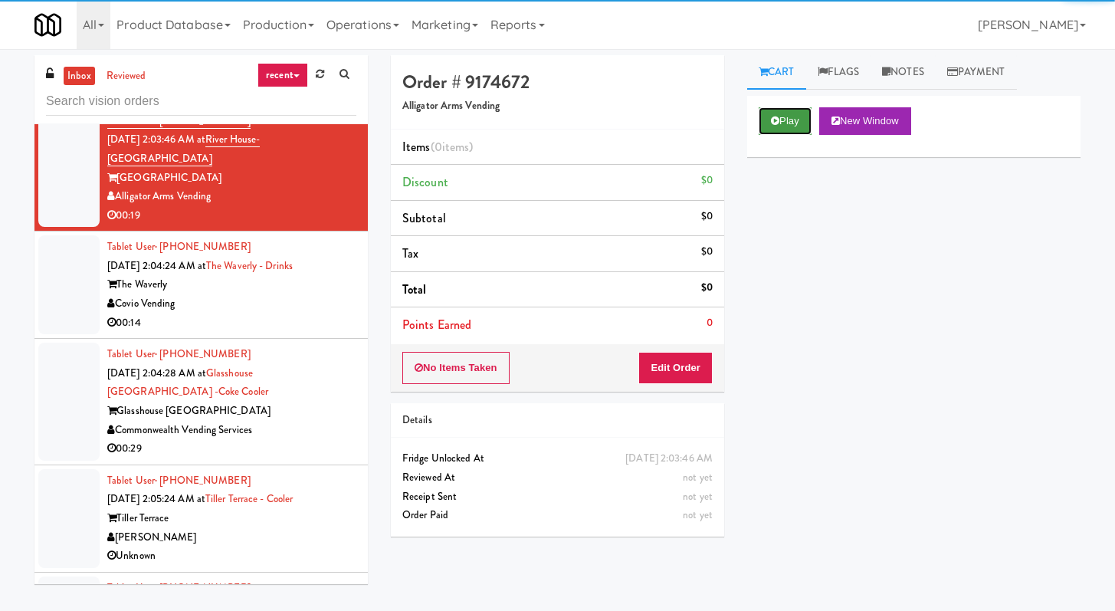
click at [787, 128] on button "Play" at bounding box center [785, 121] width 53 height 28
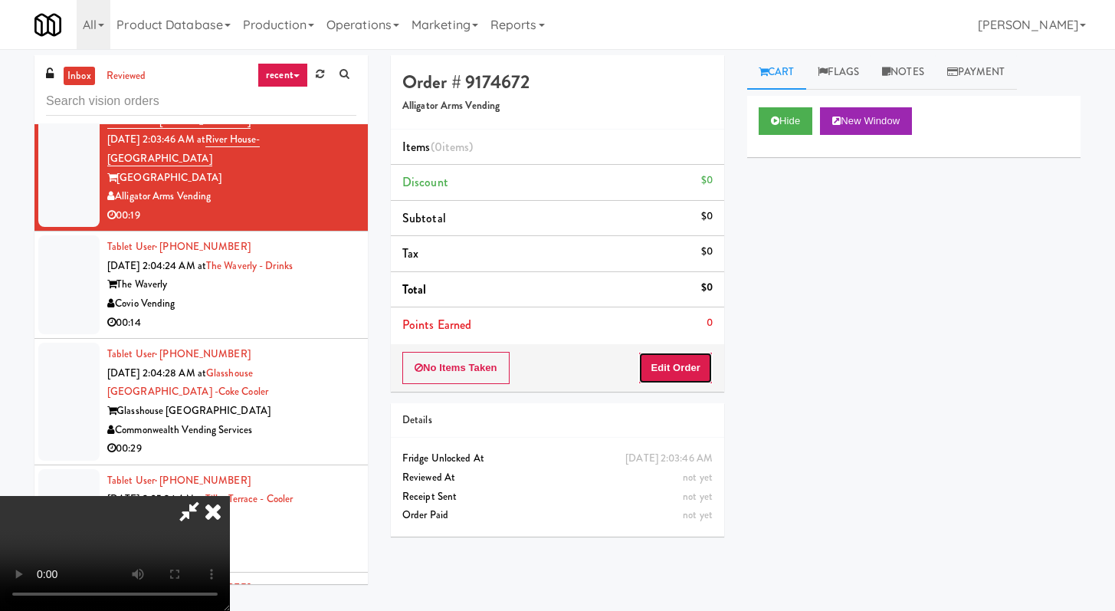
click at [665, 371] on button "Edit Order" at bounding box center [675, 368] width 74 height 32
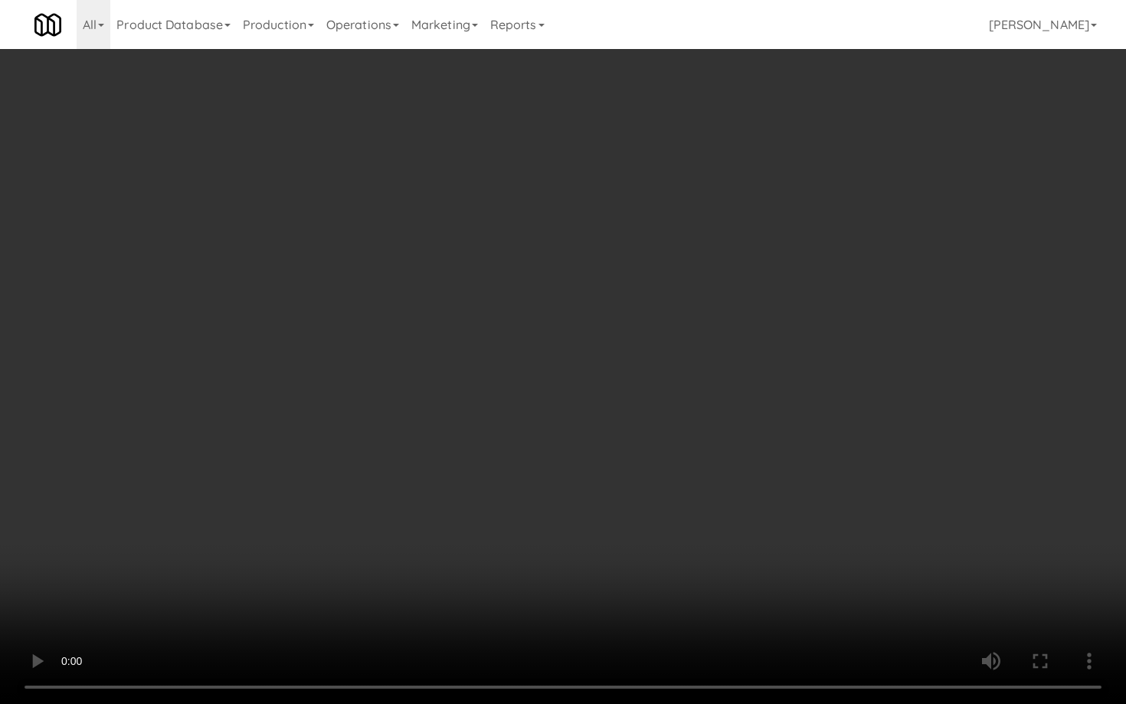
click at [518, 477] on video at bounding box center [563, 352] width 1126 height 704
click at [527, 474] on video at bounding box center [563, 352] width 1126 height 704
click at [531, 475] on video at bounding box center [563, 352] width 1126 height 704
click at [610, 449] on video at bounding box center [563, 352] width 1126 height 704
click at [635, 408] on video at bounding box center [563, 352] width 1126 height 704
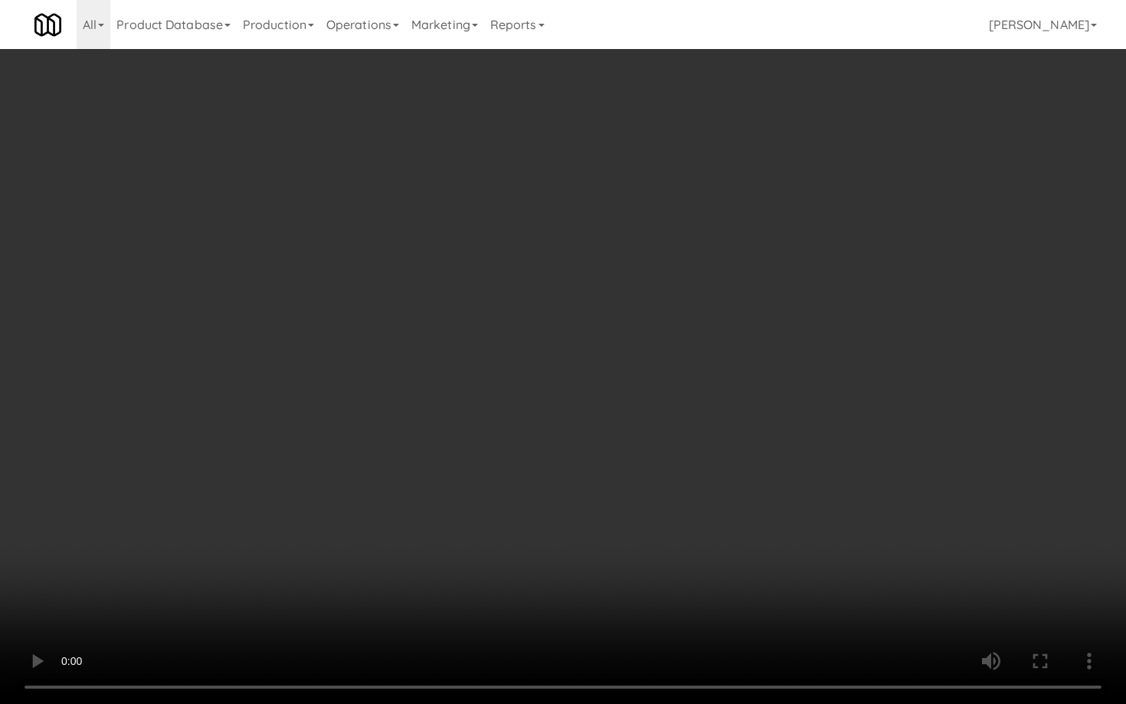
click at [635, 408] on video at bounding box center [563, 352] width 1126 height 704
click at [713, 398] on video at bounding box center [563, 352] width 1126 height 704
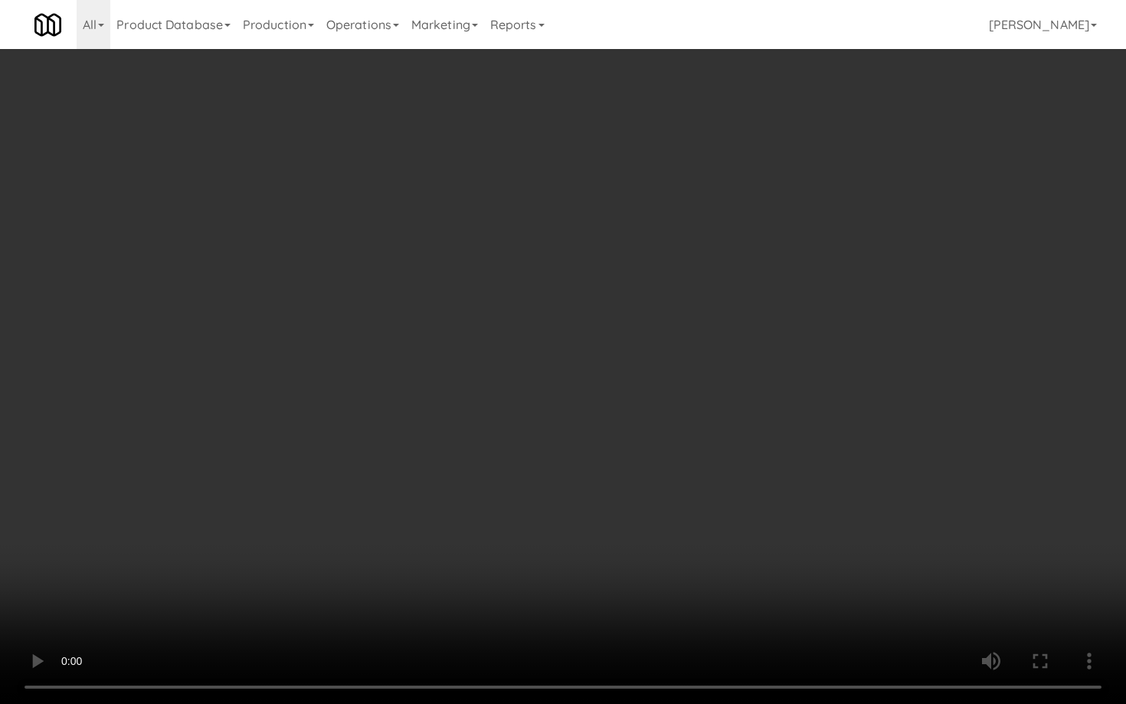
click at [712, 382] on video at bounding box center [563, 352] width 1126 height 704
click at [713, 380] on video at bounding box center [563, 352] width 1126 height 704
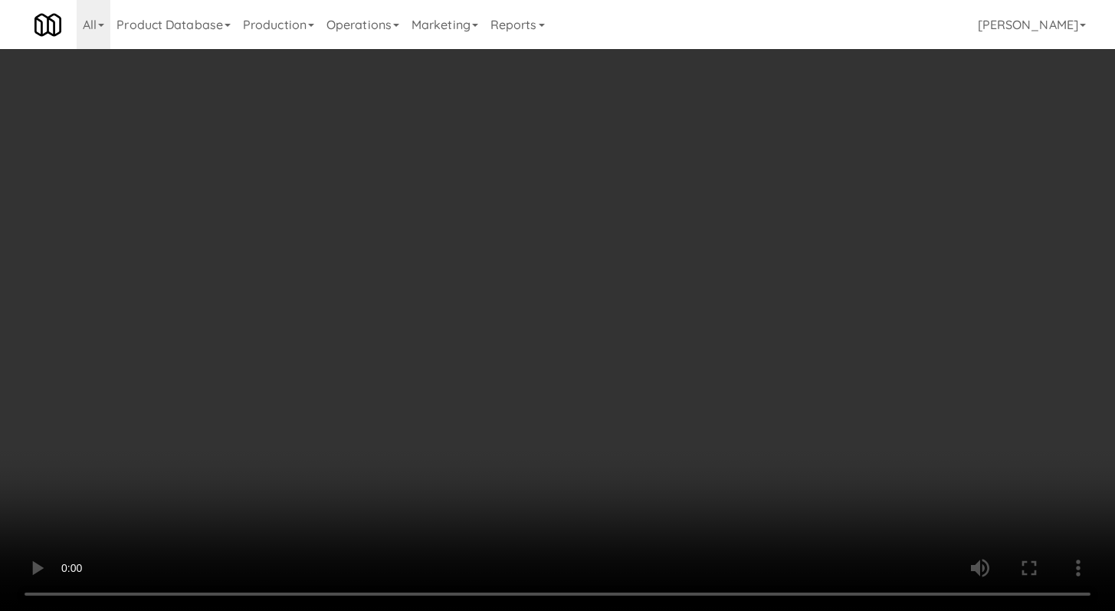
click at [786, 196] on div "Grab N' Go Inventory" at bounding box center [914, 187] width 310 height 23
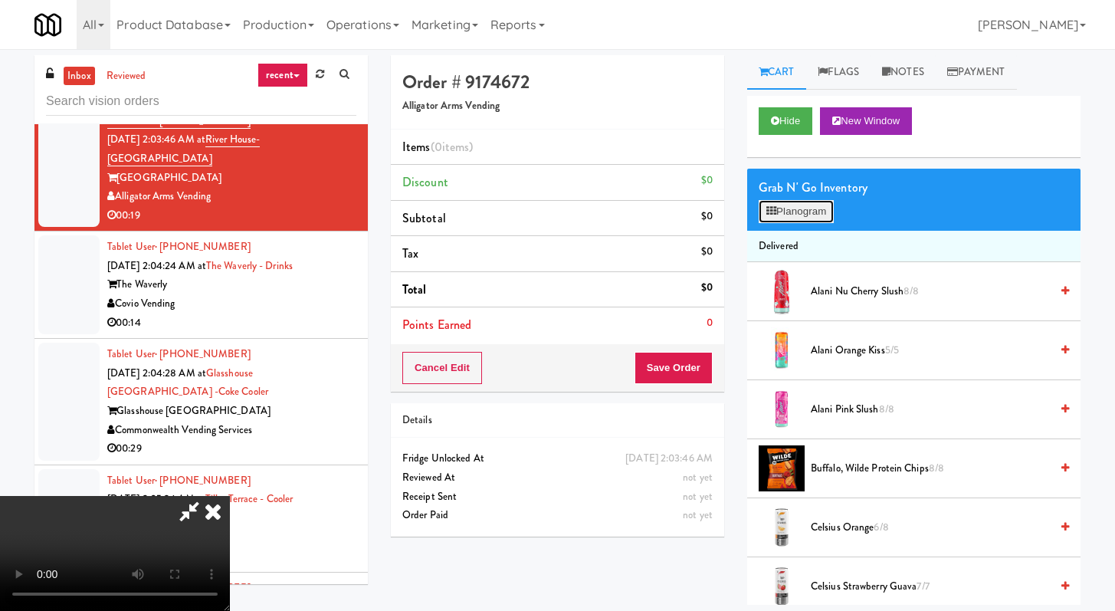
click at [792, 206] on button "Planogram" at bounding box center [796, 211] width 75 height 23
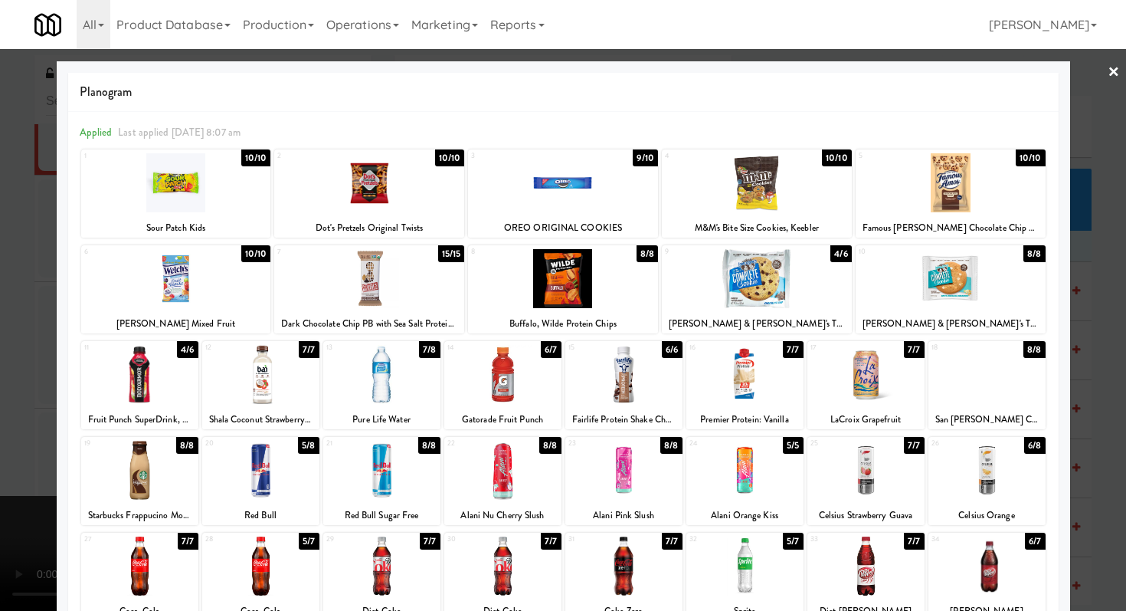
click at [387, 382] on div at bounding box center [381, 374] width 117 height 59
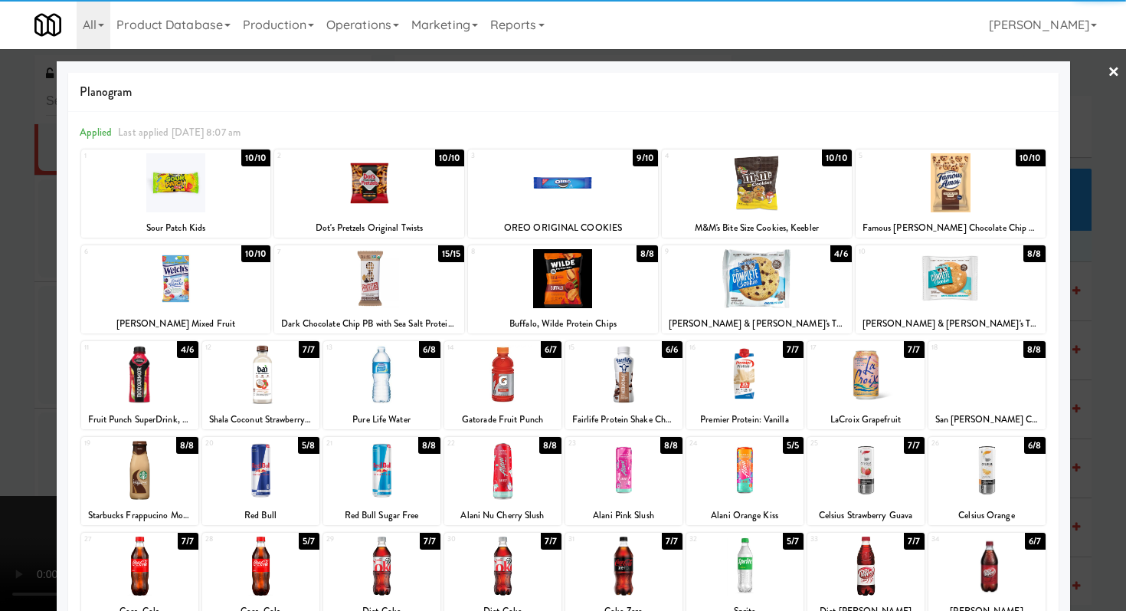
click at [0, 487] on div at bounding box center [563, 305] width 1126 height 611
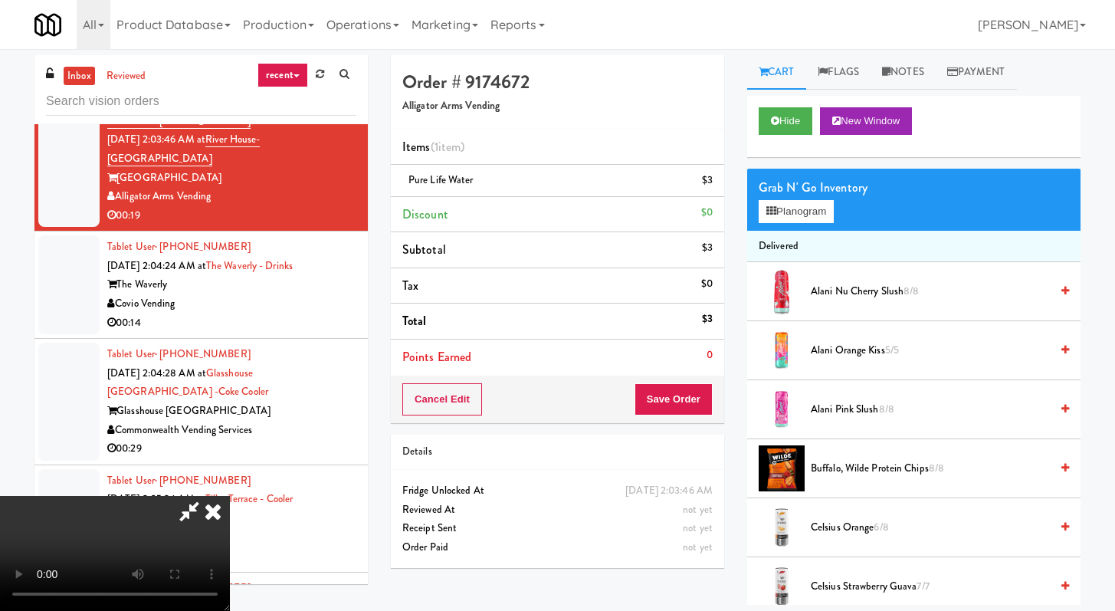
click at [230, 496] on icon at bounding box center [213, 511] width 34 height 31
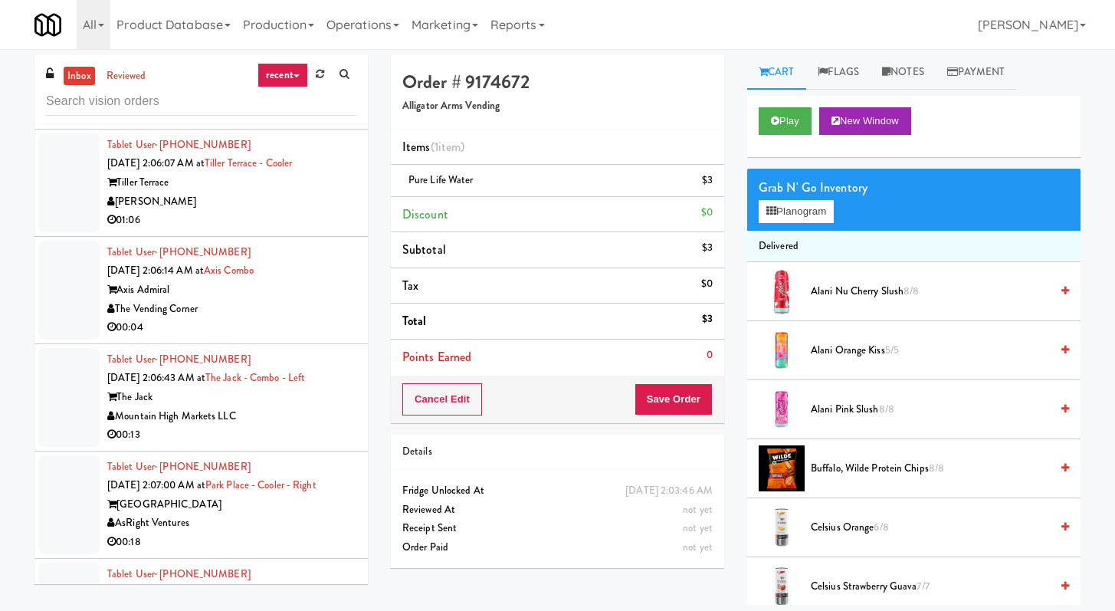
scroll to position [17868, 0]
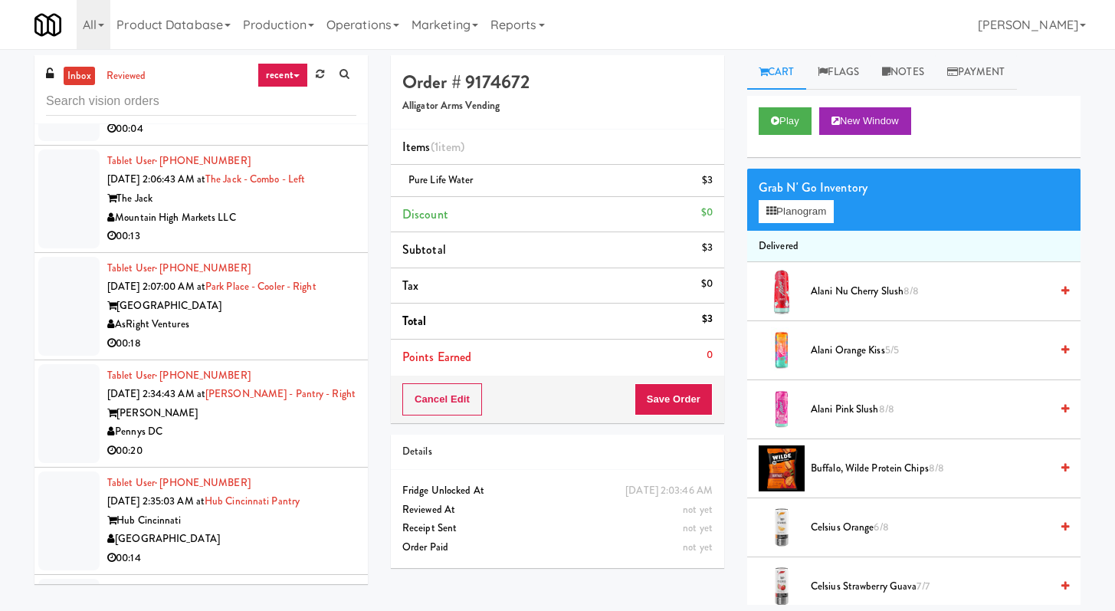
click at [326, 360] on li "Tablet User · (570) 350-0108 [DATE] 2:07:00 AM at [GEOGRAPHIC_DATA] - Cooler - …" at bounding box center [200, 306] width 333 height 107
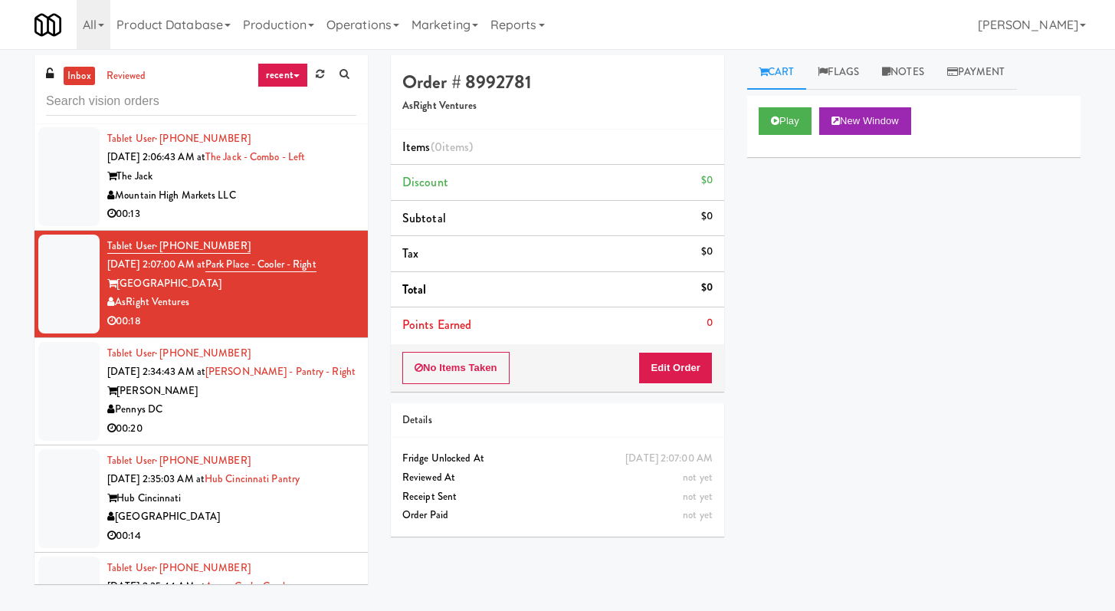
scroll to position [17910, 0]
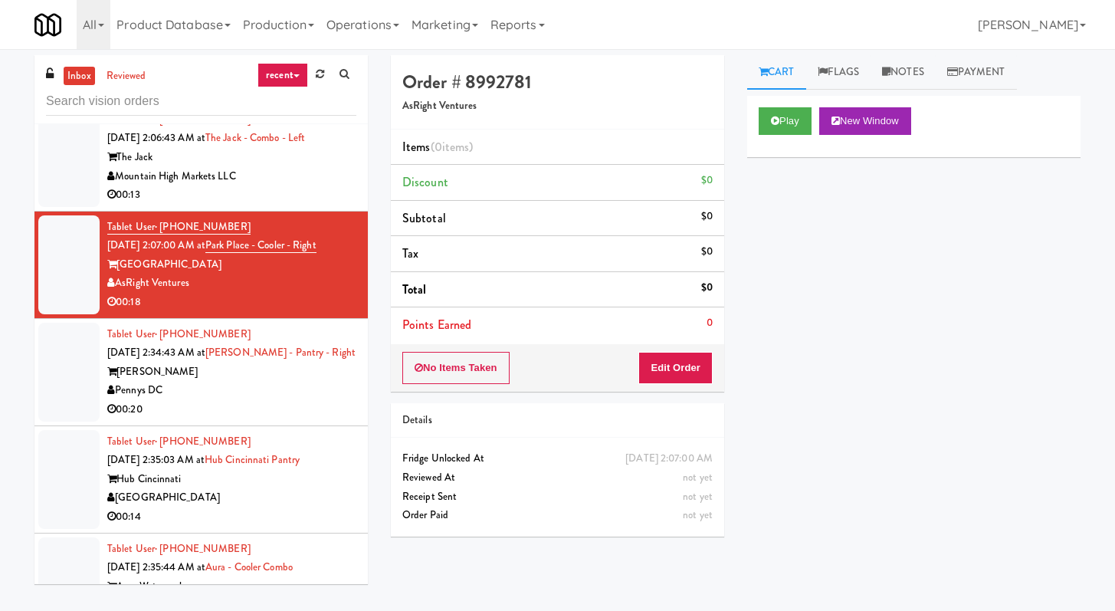
click at [785, 105] on div "Play New Window" at bounding box center [913, 126] width 333 height 61
click at [779, 128] on button "Play" at bounding box center [785, 121] width 53 height 28
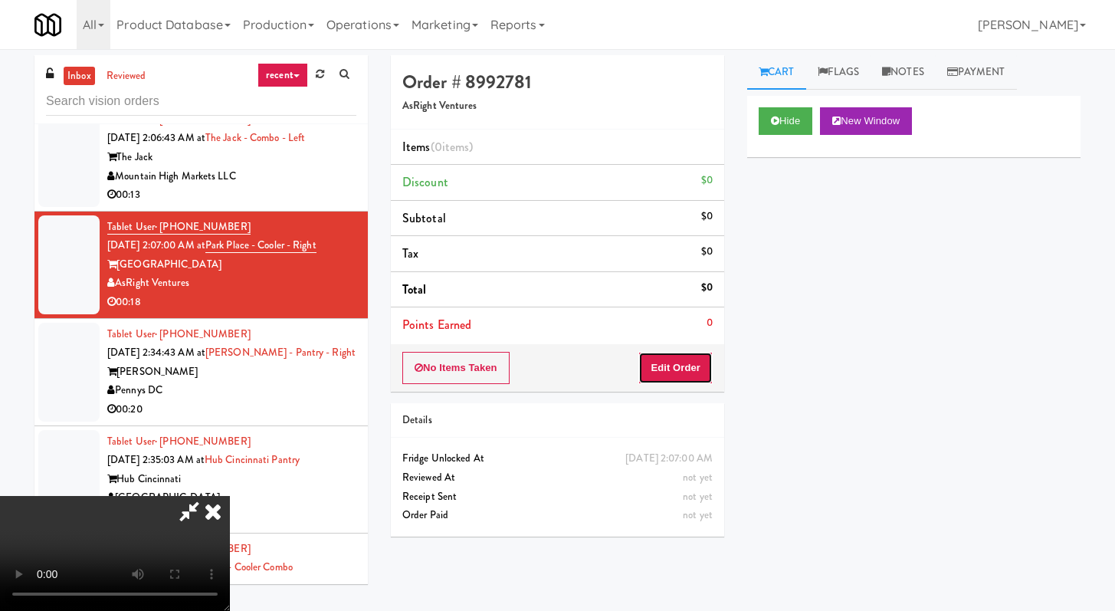
click at [677, 355] on button "Edit Order" at bounding box center [675, 368] width 74 height 32
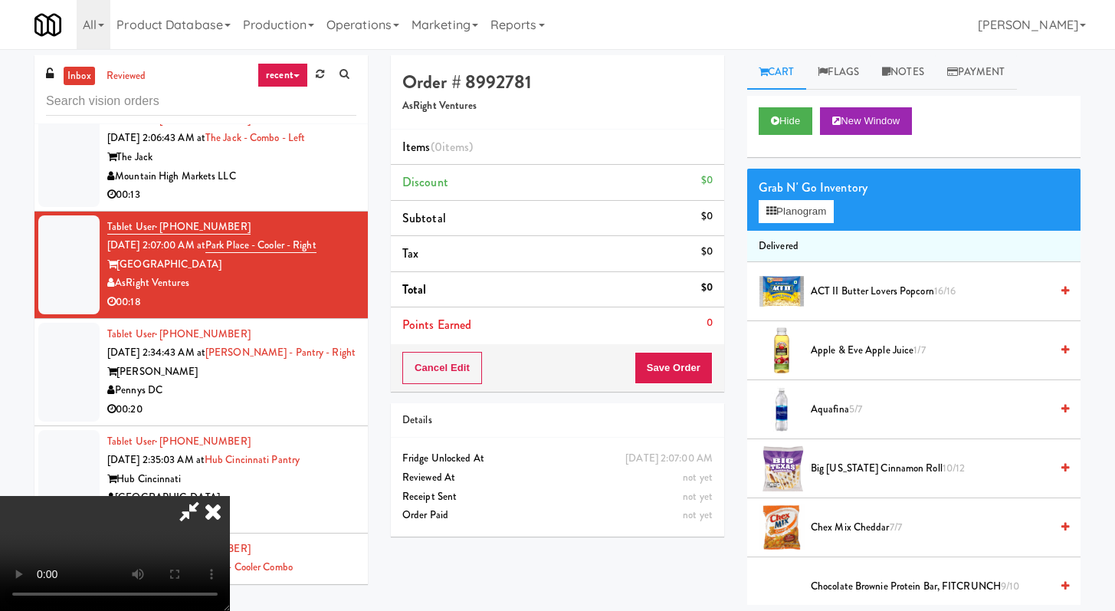
click at [230, 496] on icon at bounding box center [213, 511] width 34 height 31
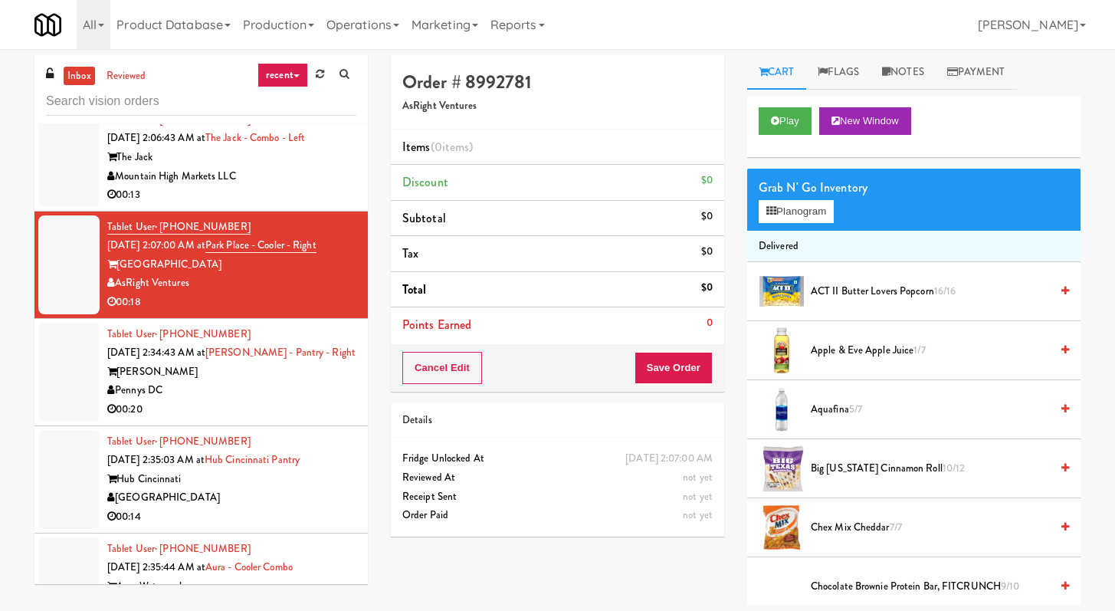
click at [281, 205] on div "00:13" at bounding box center [231, 194] width 249 height 19
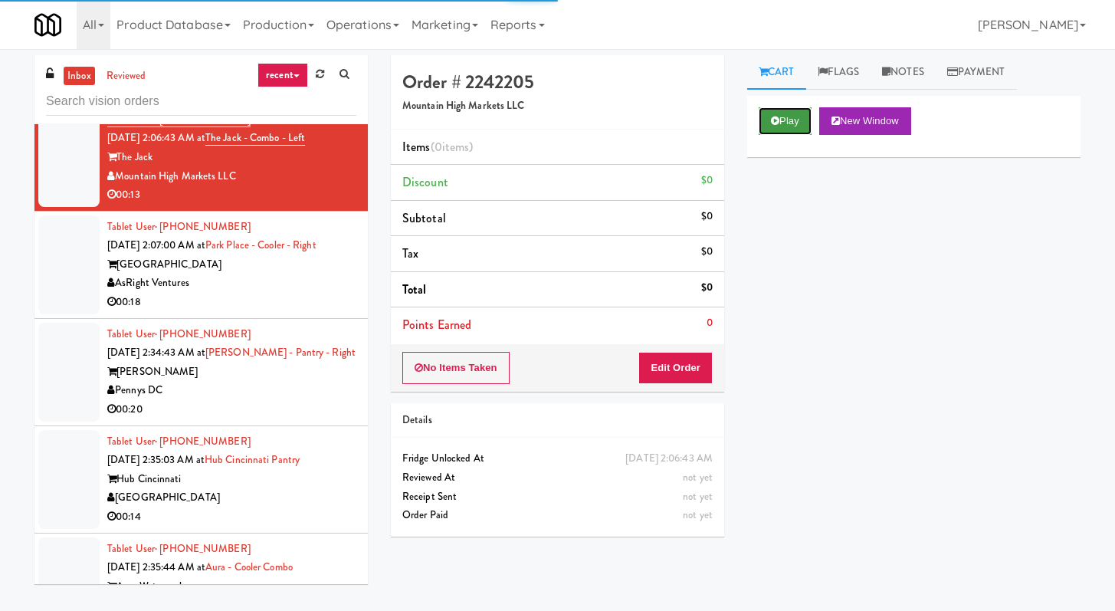
click at [772, 130] on button "Play" at bounding box center [785, 121] width 53 height 28
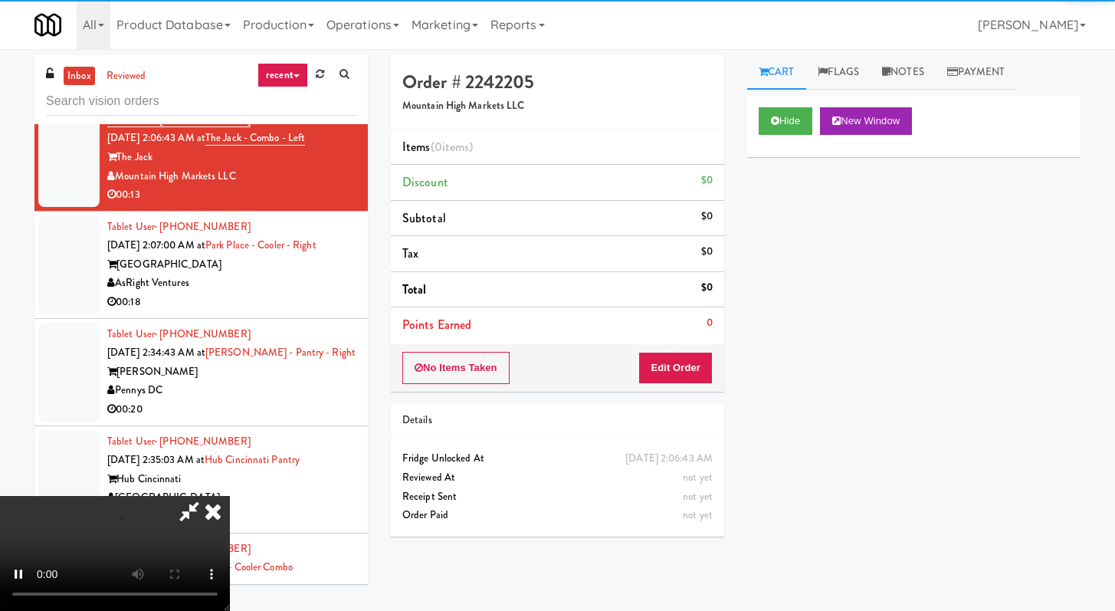
click at [674, 384] on div "No Items Taken Edit Order" at bounding box center [557, 368] width 333 height 48
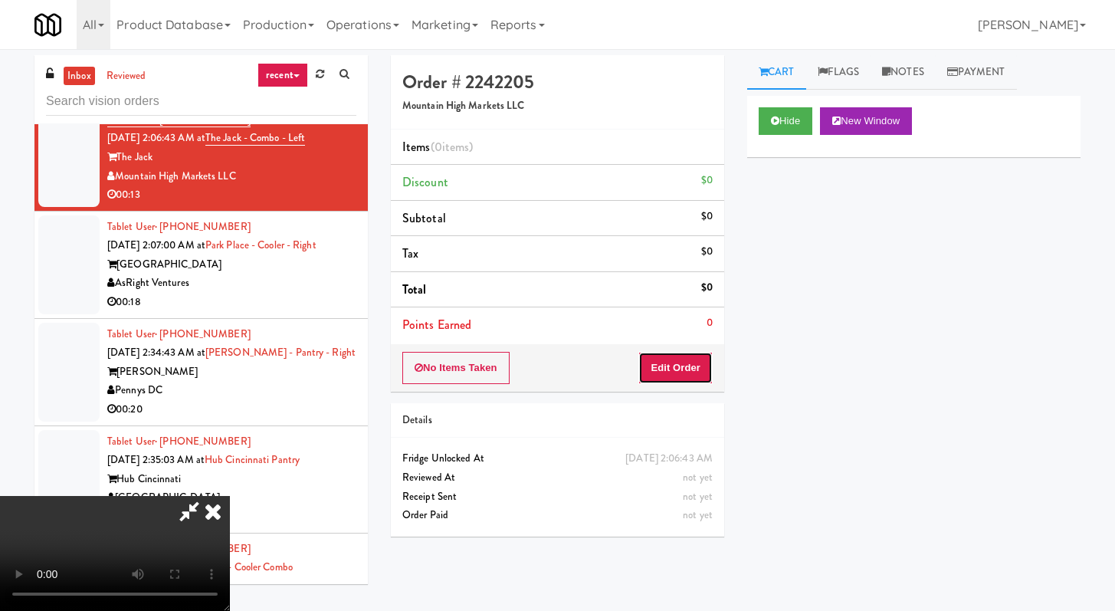
click at [686, 367] on button "Edit Order" at bounding box center [675, 368] width 74 height 32
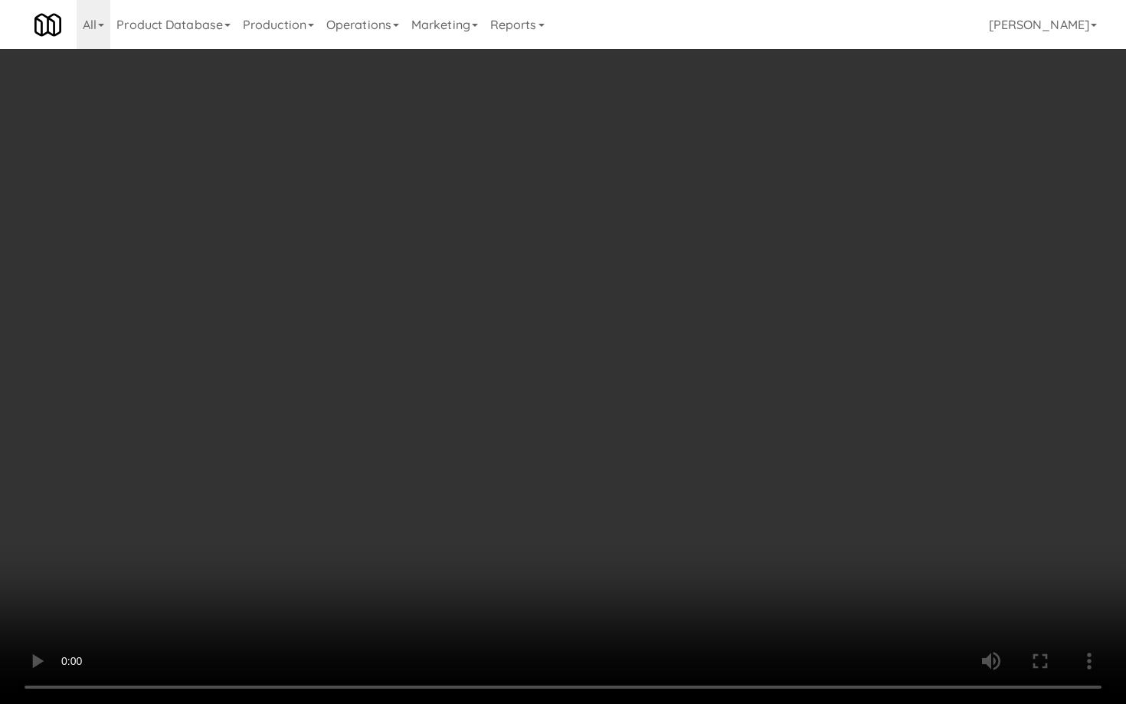
click at [578, 469] on video at bounding box center [563, 352] width 1126 height 704
click at [576, 469] on video at bounding box center [563, 352] width 1126 height 704
click at [576, 468] on video at bounding box center [563, 352] width 1126 height 704
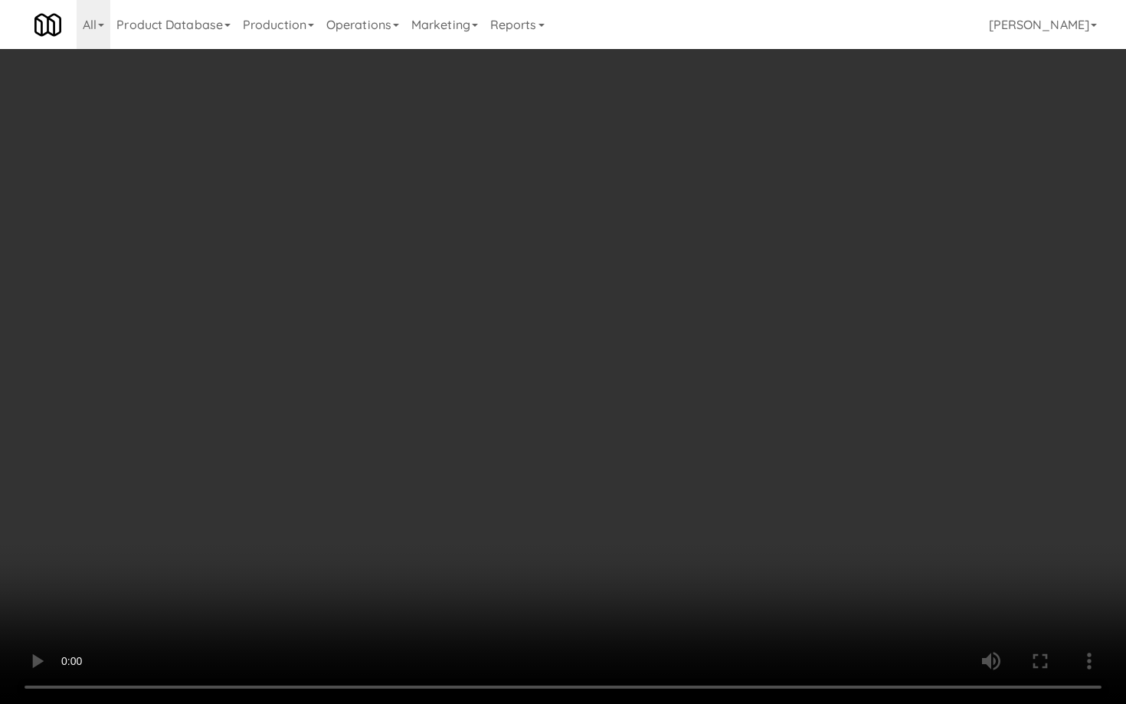
click at [576, 468] on video at bounding box center [563, 352] width 1126 height 704
click at [694, 551] on video at bounding box center [563, 352] width 1126 height 704
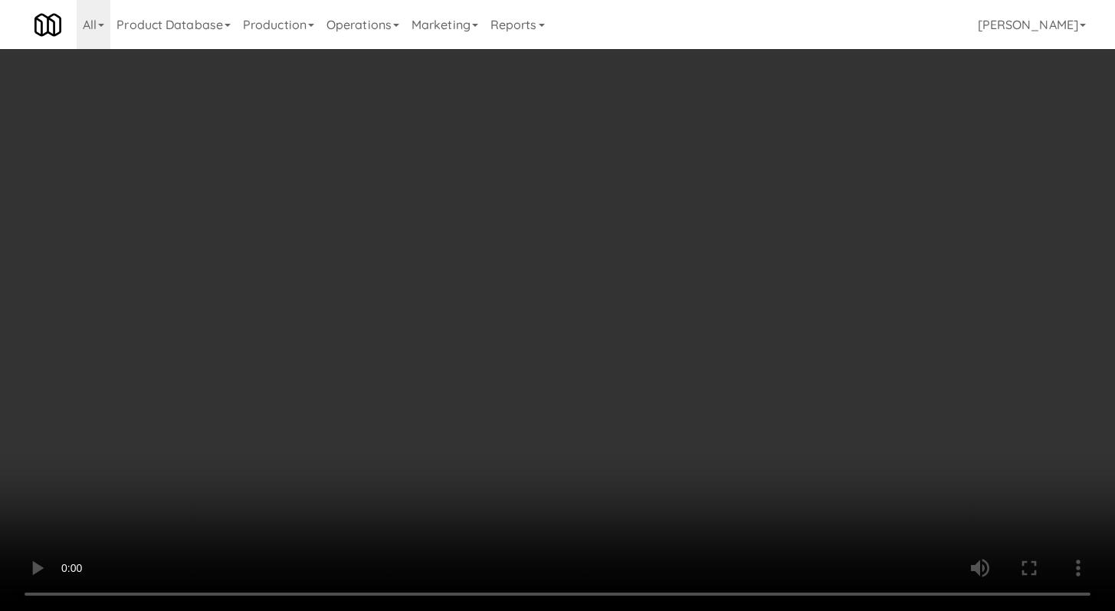
scroll to position [329, 0]
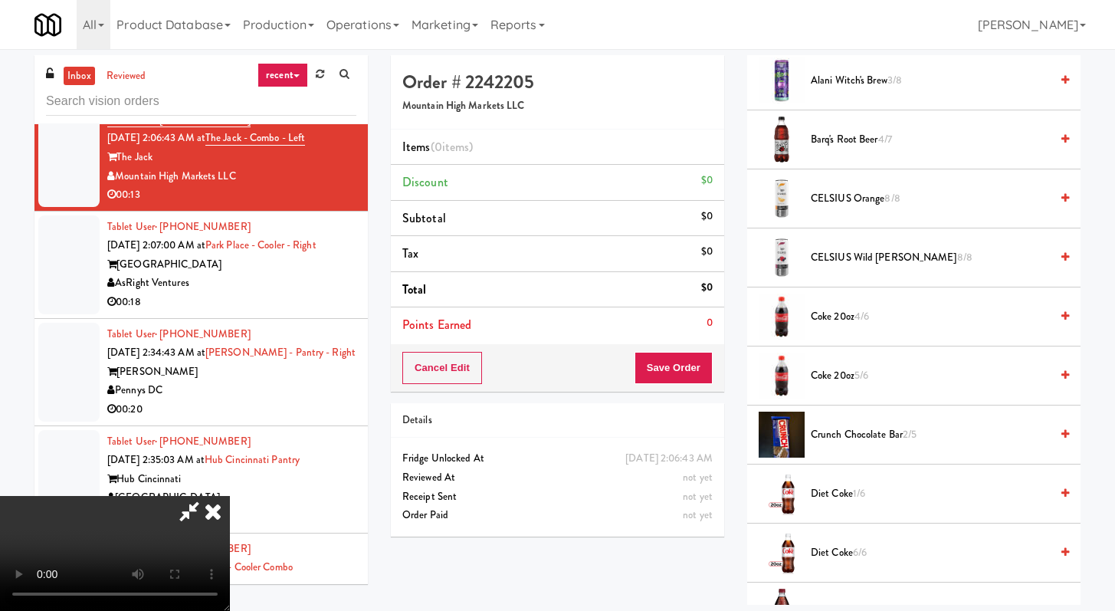
click at [830, 310] on span "Coke 20oz 4/6" at bounding box center [930, 316] width 239 height 19
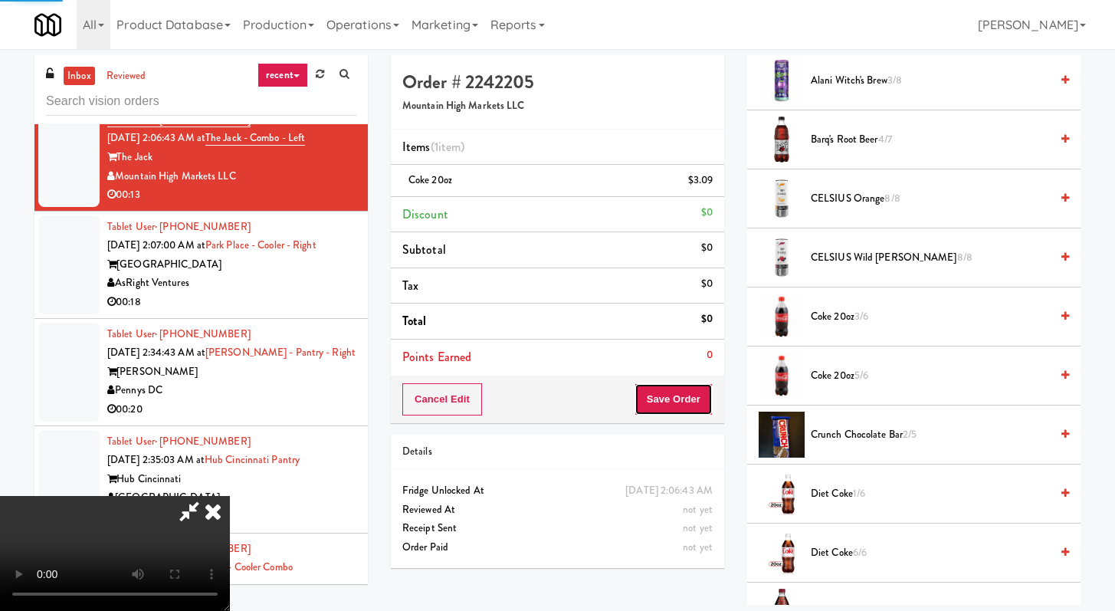
click at [690, 395] on button "Save Order" at bounding box center [674, 399] width 78 height 32
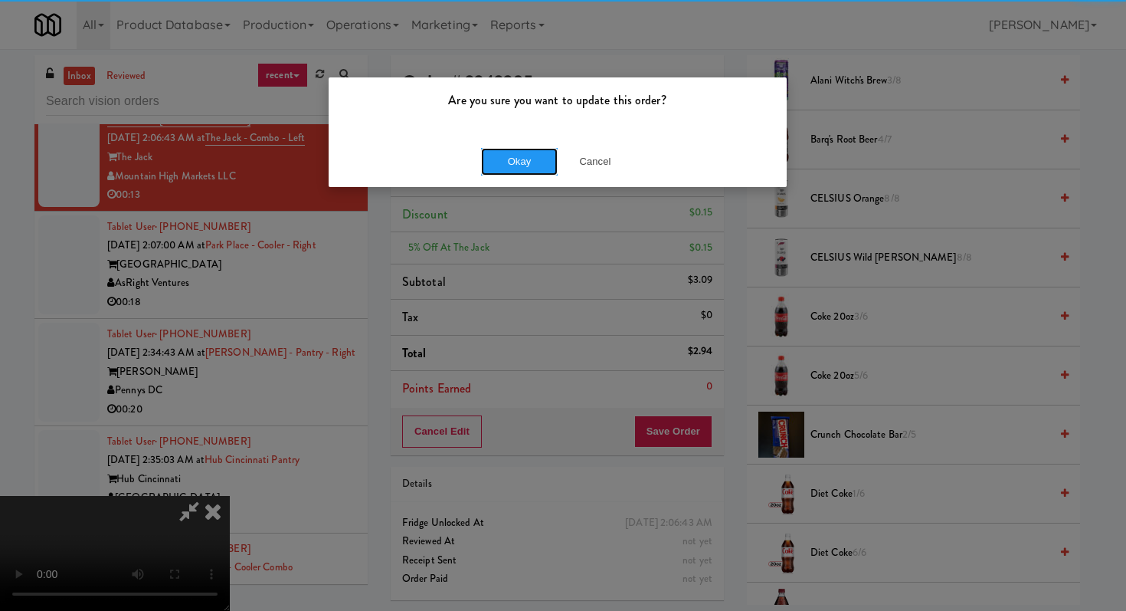
click at [523, 157] on button "Okay" at bounding box center [519, 162] width 77 height 28
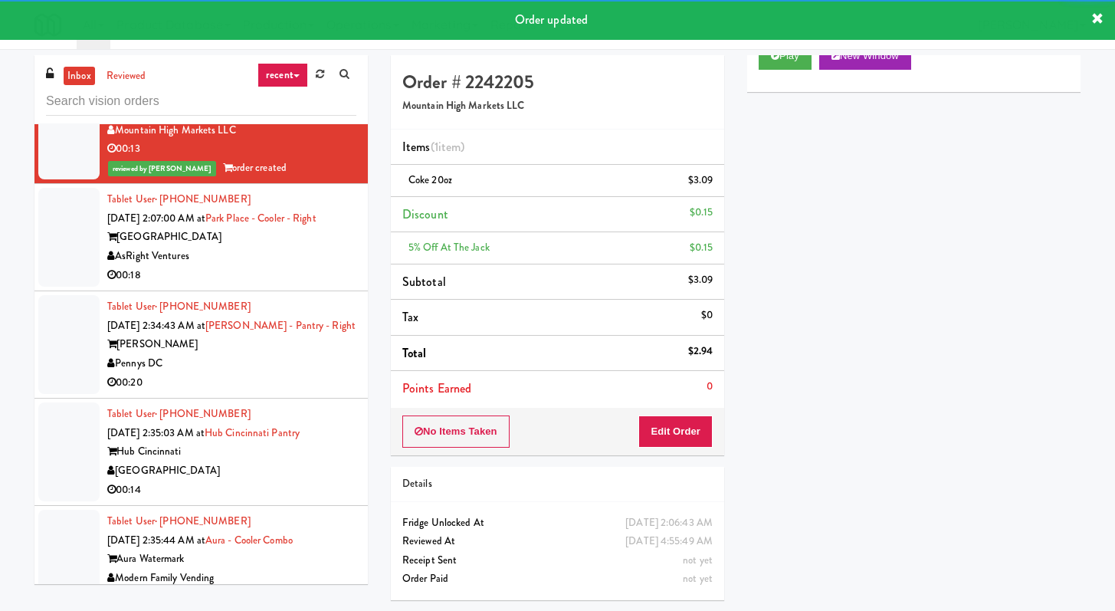
scroll to position [18010, 0]
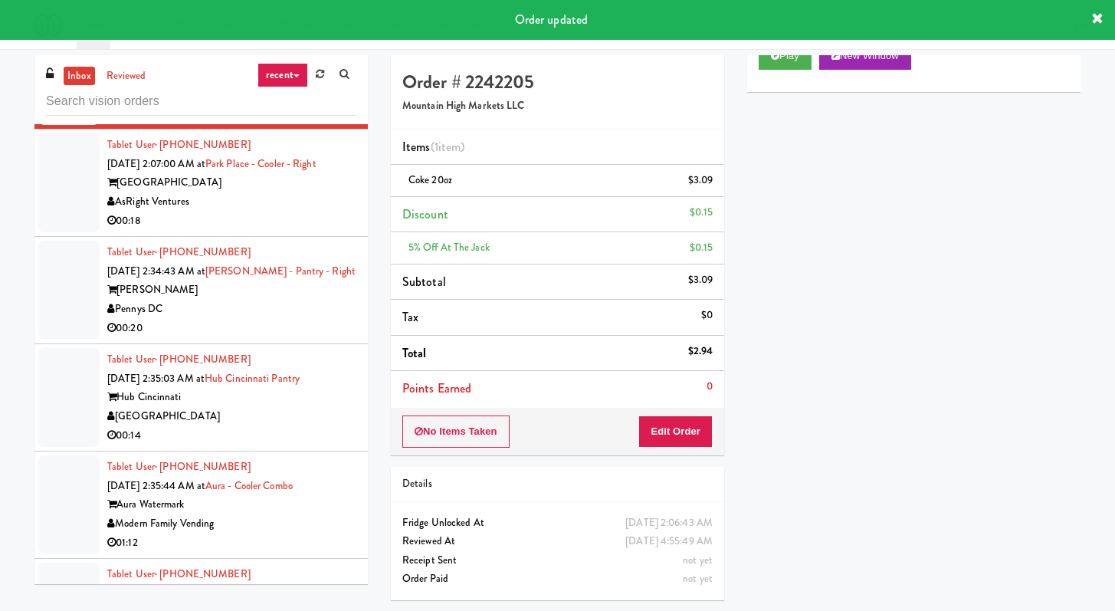
click at [300, 231] on div "00:18" at bounding box center [231, 221] width 249 height 19
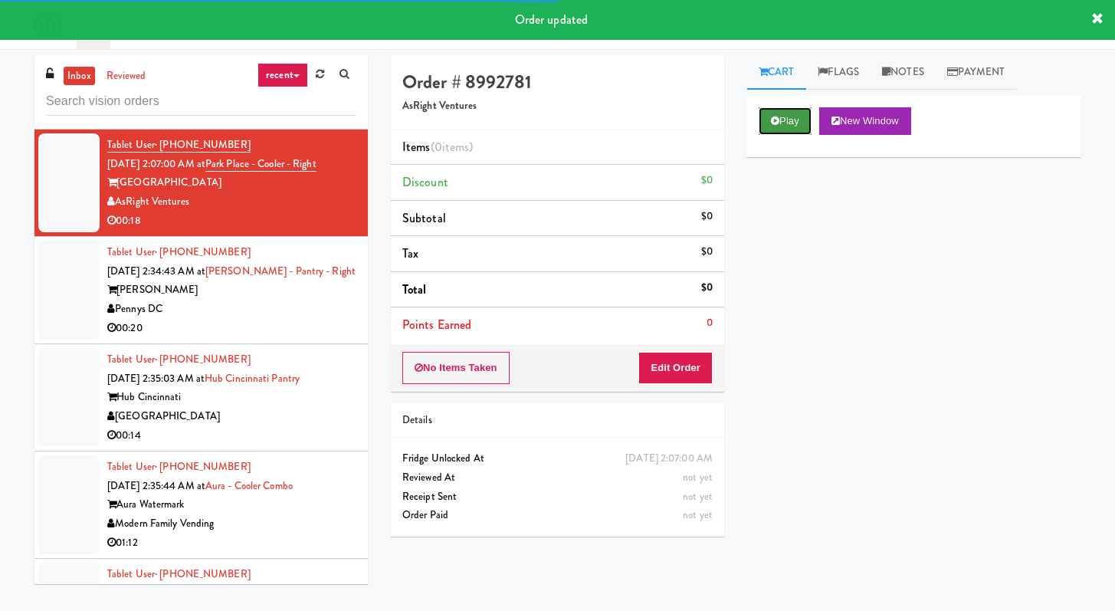
click at [779, 116] on button "Play" at bounding box center [785, 121] width 53 height 28
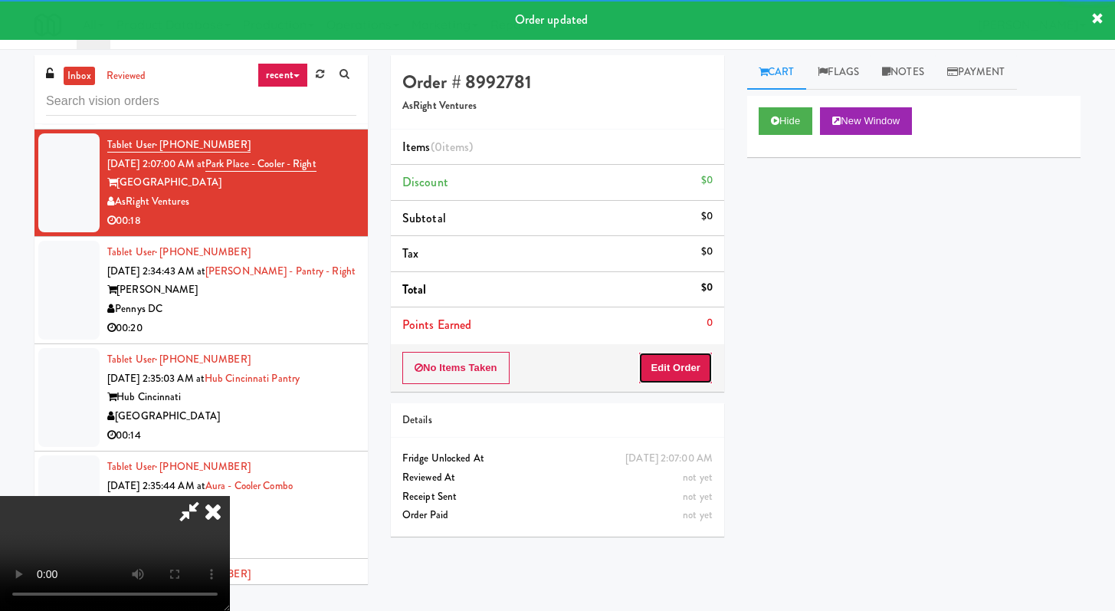
click at [690, 380] on button "Edit Order" at bounding box center [675, 368] width 74 height 32
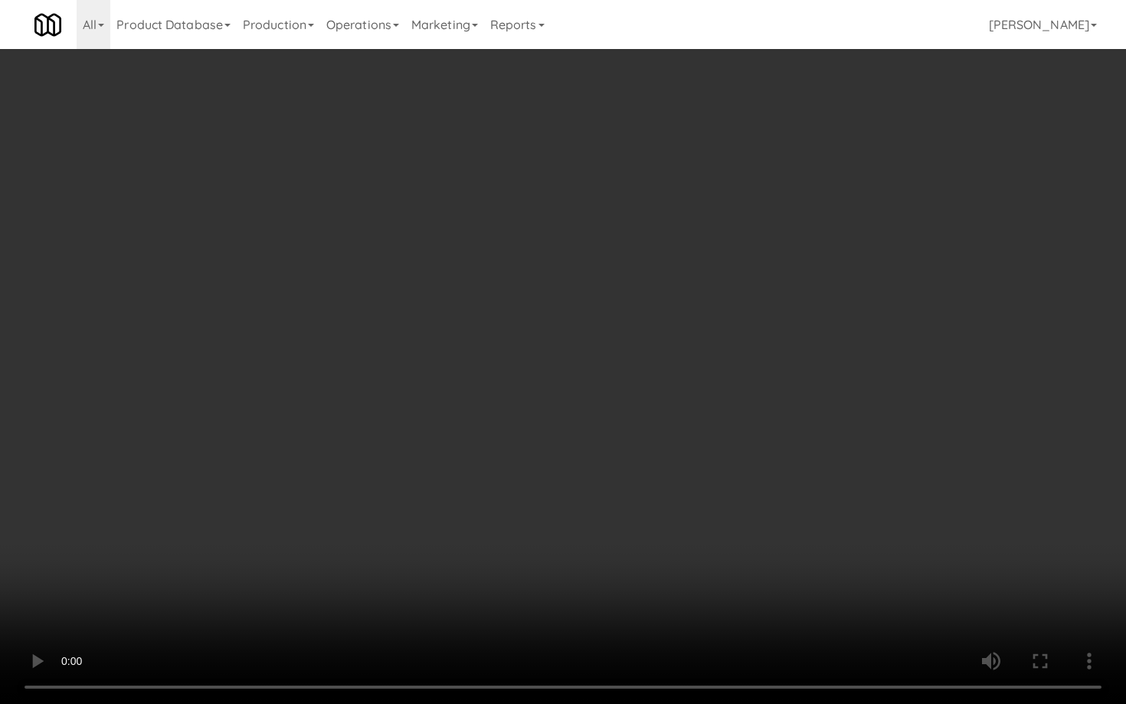
click at [769, 507] on video at bounding box center [563, 352] width 1126 height 704
click at [773, 439] on video at bounding box center [563, 352] width 1126 height 704
click at [658, 407] on video at bounding box center [563, 352] width 1126 height 704
click at [665, 389] on video at bounding box center [563, 352] width 1126 height 704
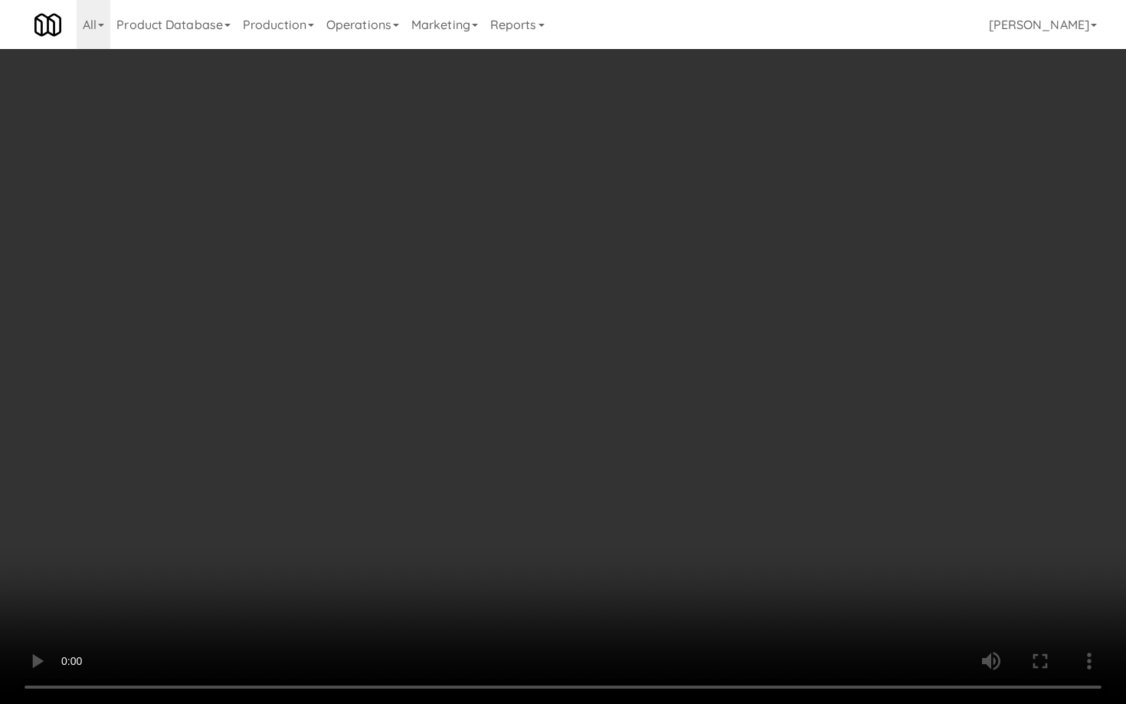
click at [665, 389] on video at bounding box center [563, 352] width 1126 height 704
click at [689, 373] on video at bounding box center [563, 352] width 1126 height 704
click at [689, 375] on video at bounding box center [563, 352] width 1126 height 704
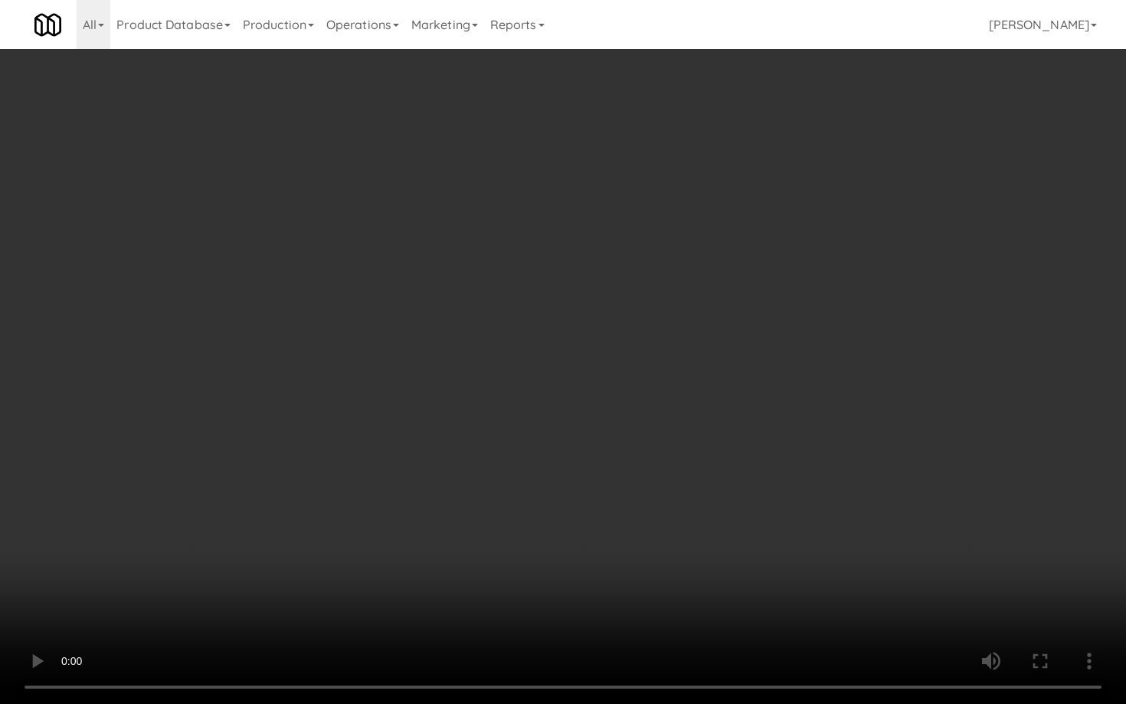
click at [689, 375] on video at bounding box center [563, 352] width 1126 height 704
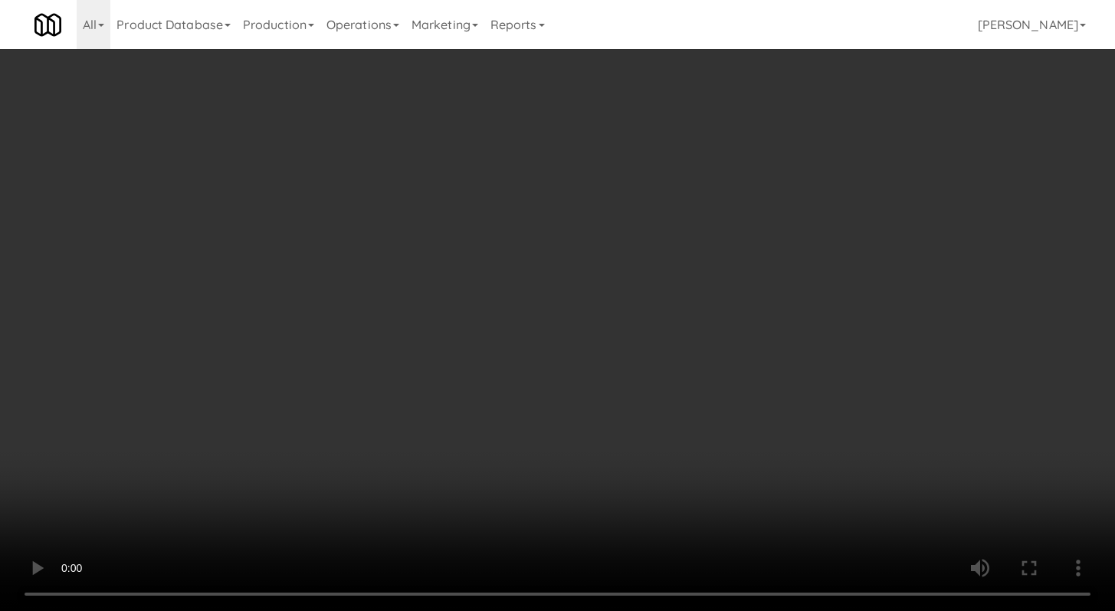
scroll to position [779, 0]
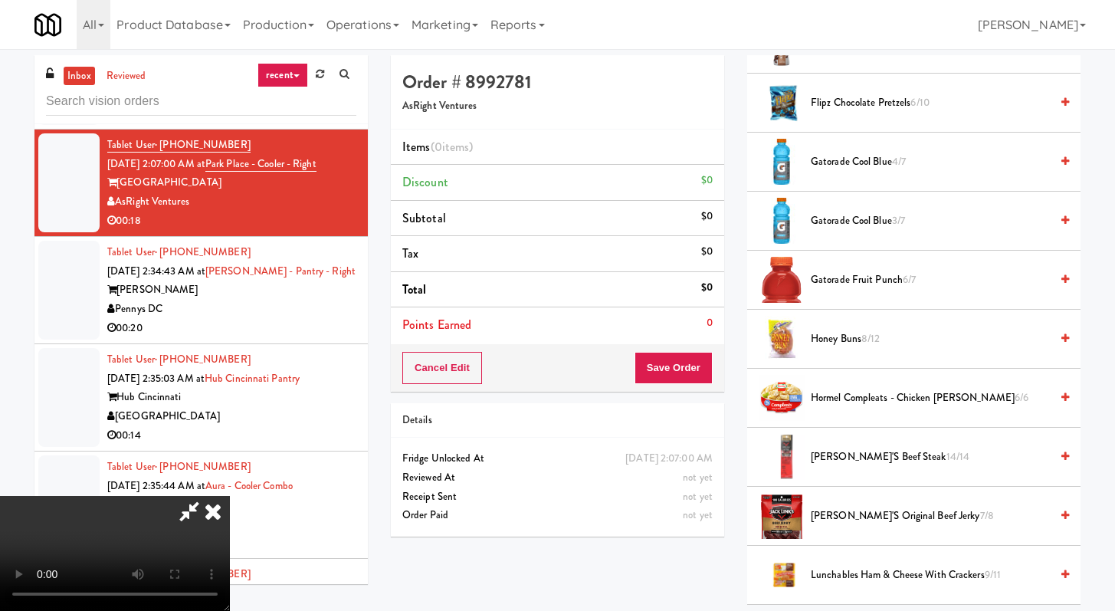
click at [831, 335] on span "Honey Buns 8/12" at bounding box center [930, 339] width 239 height 19
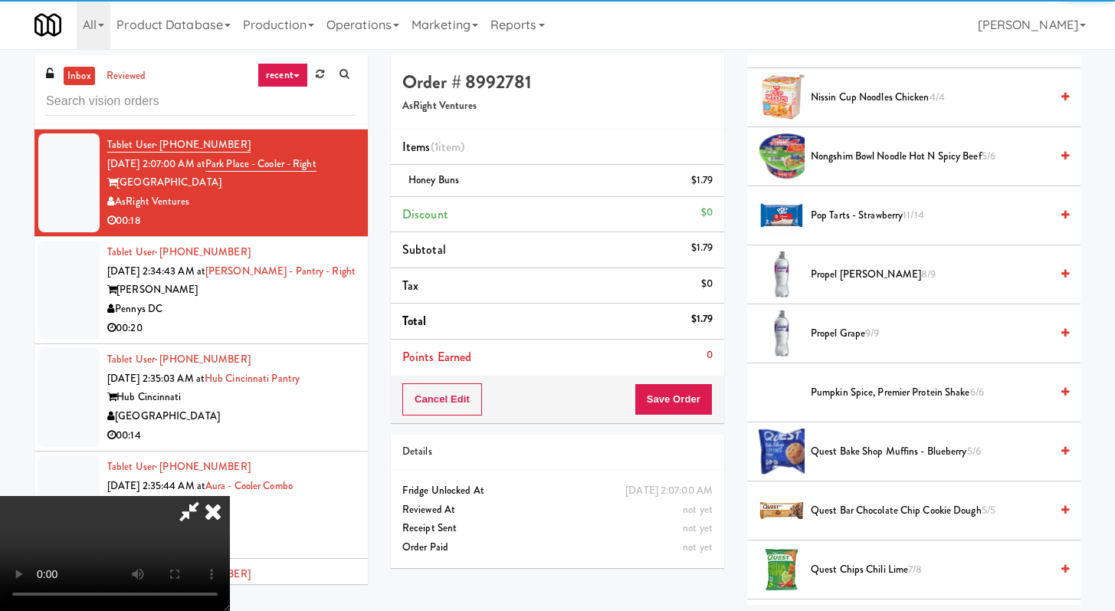
scroll to position [1318, 0]
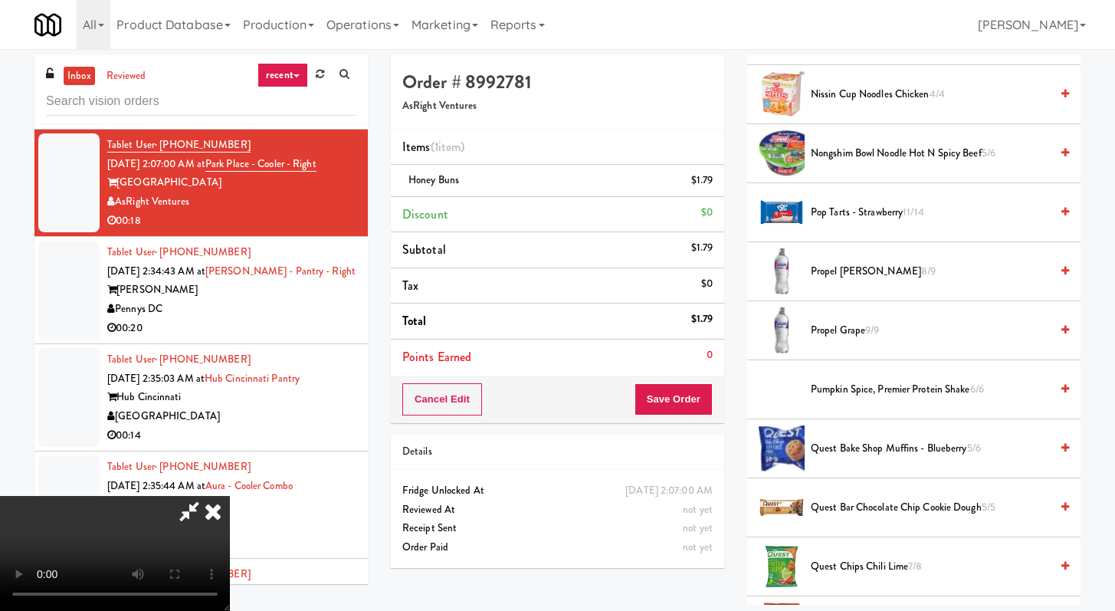
click at [845, 218] on span "Pop Tarts - Strawberry 11/14" at bounding box center [930, 212] width 239 height 19
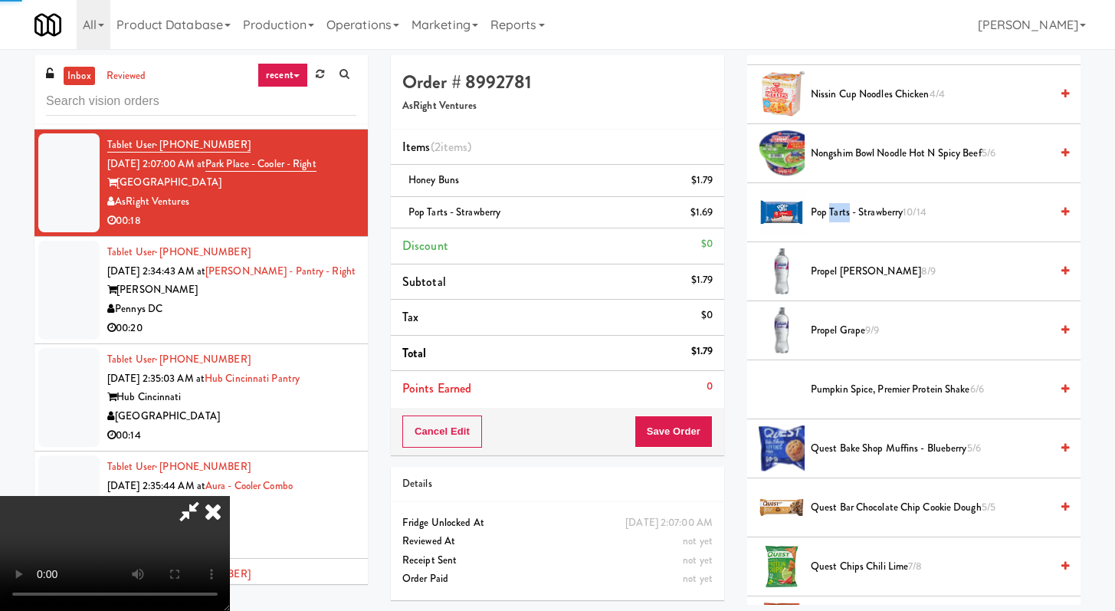
click at [845, 218] on span "Pop Tarts - Strawberry 10/14" at bounding box center [930, 212] width 239 height 19
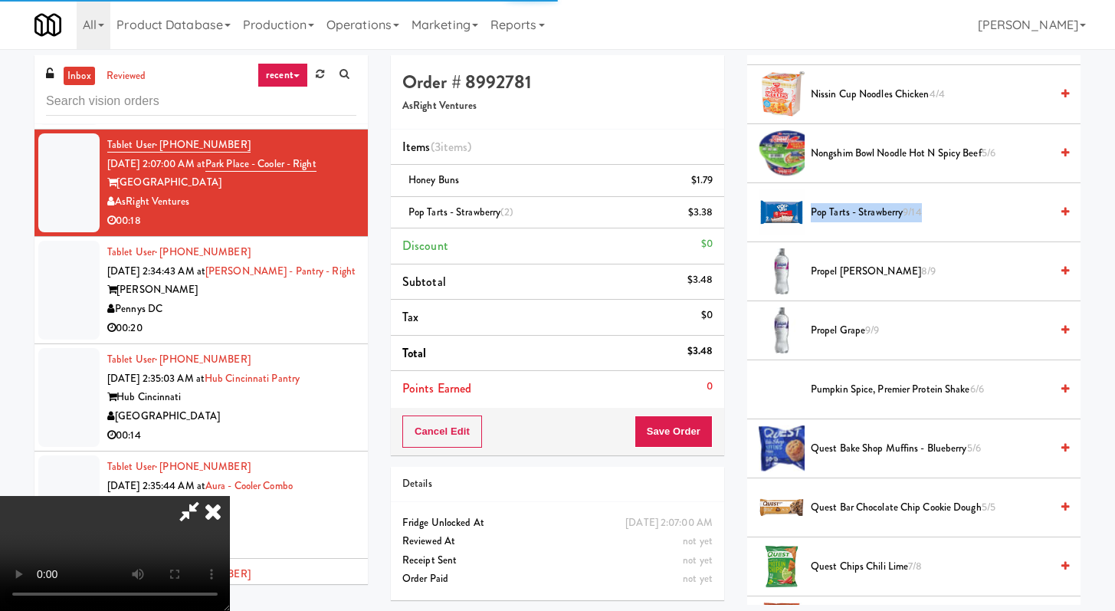
click at [845, 218] on span "Pop Tarts - Strawberry 9/14" at bounding box center [930, 212] width 239 height 19
click at [690, 428] on button "Save Order" at bounding box center [674, 431] width 78 height 32
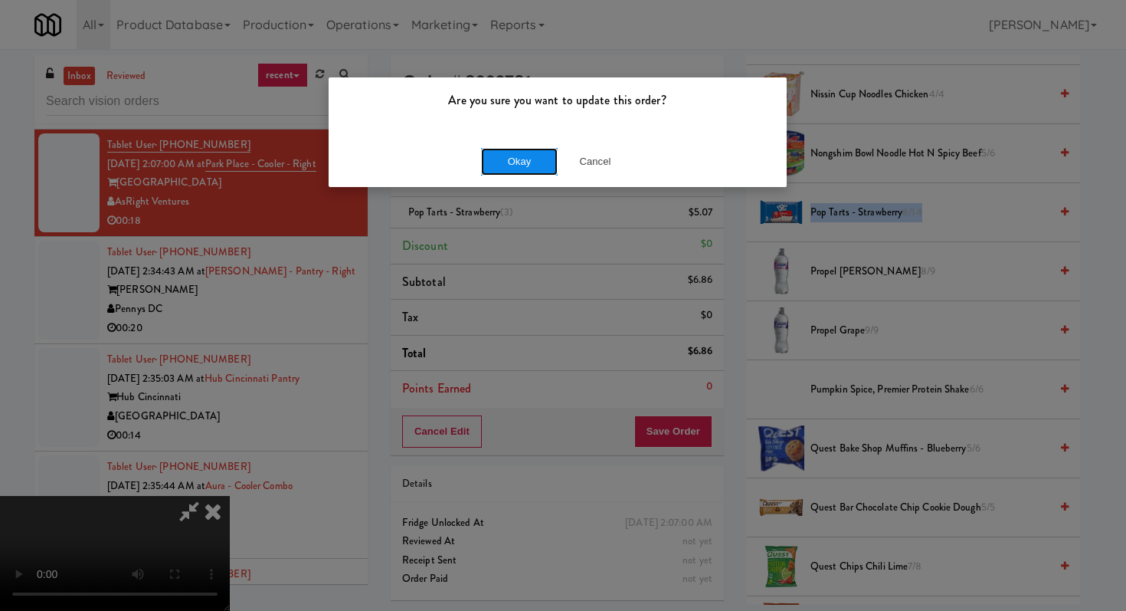
click at [510, 152] on button "Okay" at bounding box center [519, 162] width 77 height 28
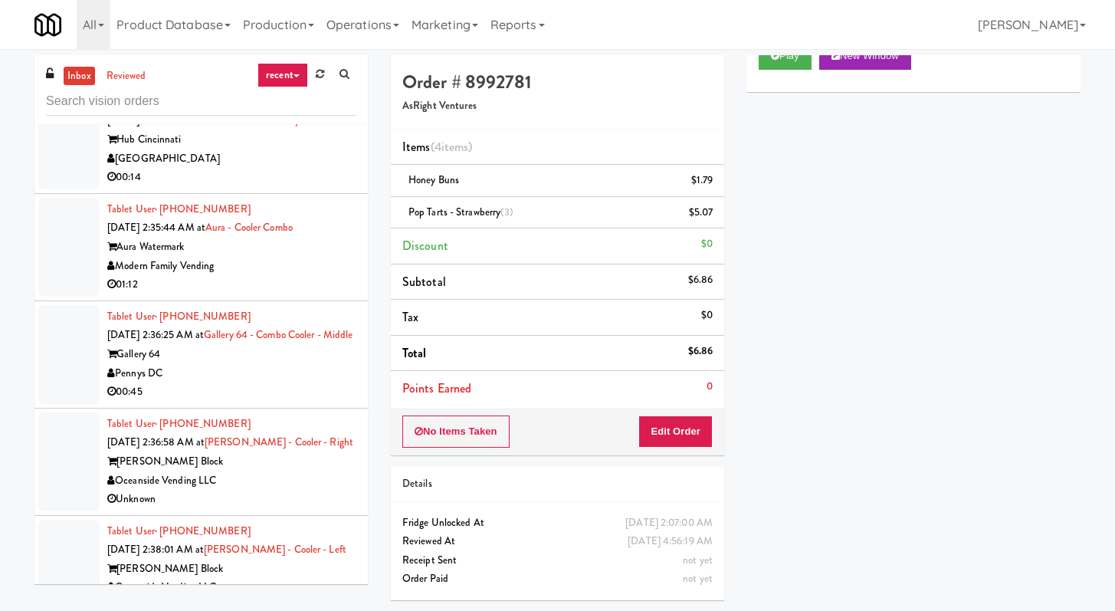
scroll to position [18265, 0]
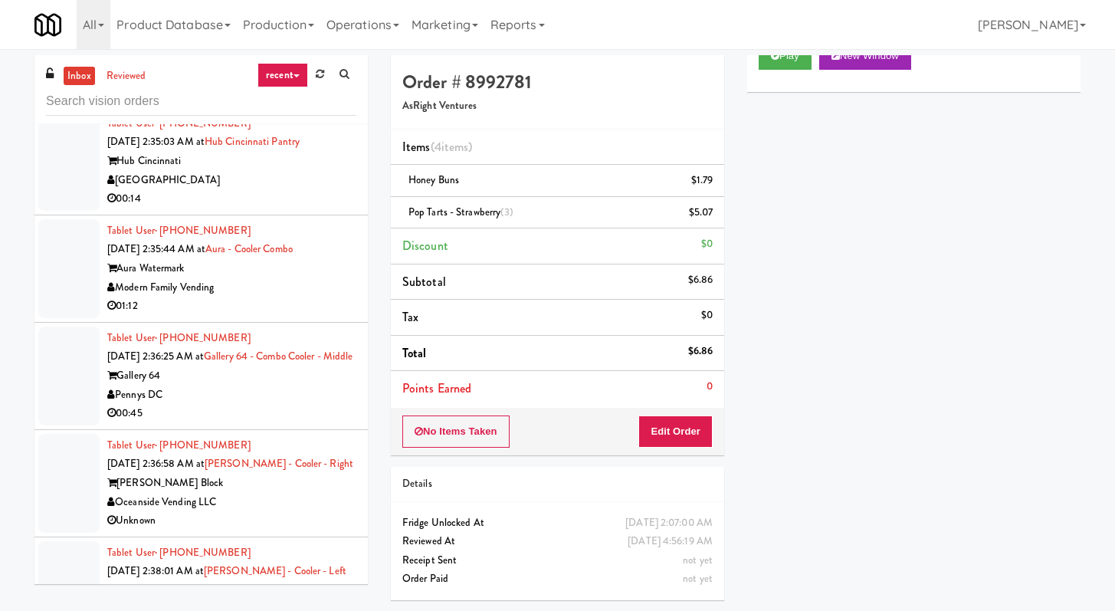
click at [312, 101] on div "00:20" at bounding box center [231, 91] width 249 height 19
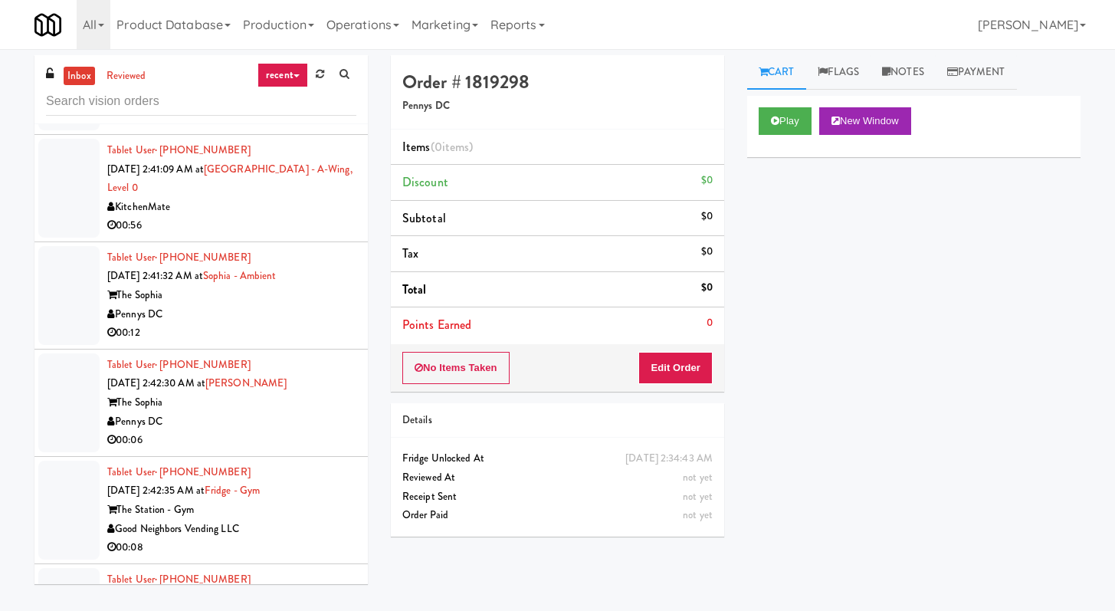
scroll to position [19737, 0]
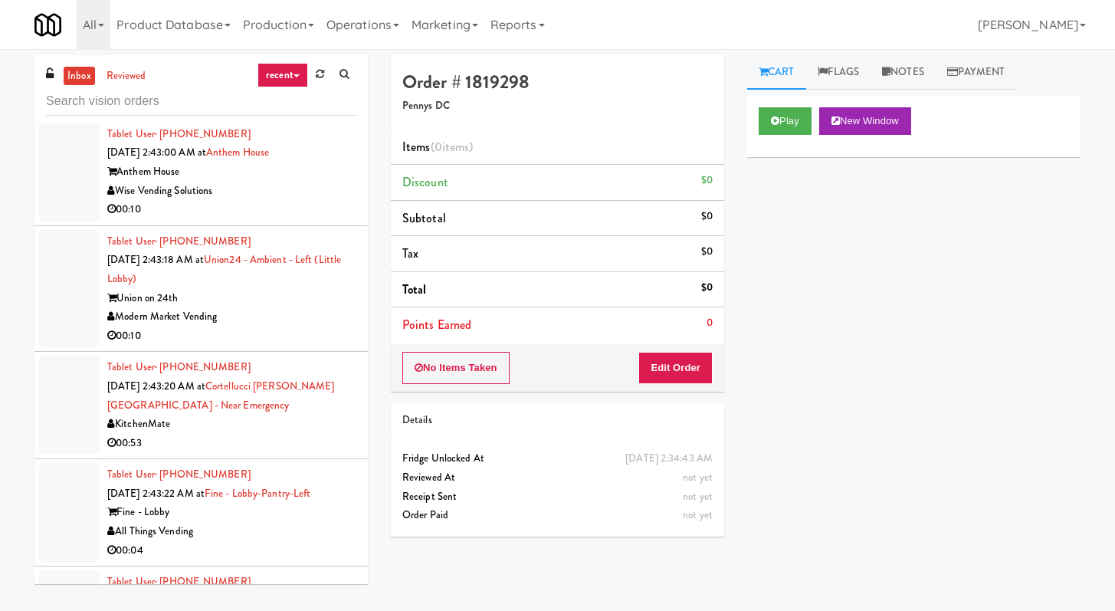
click at [311, 112] on div "00:08" at bounding box center [231, 102] width 249 height 19
click at [766, 111] on button "Play" at bounding box center [785, 121] width 53 height 28
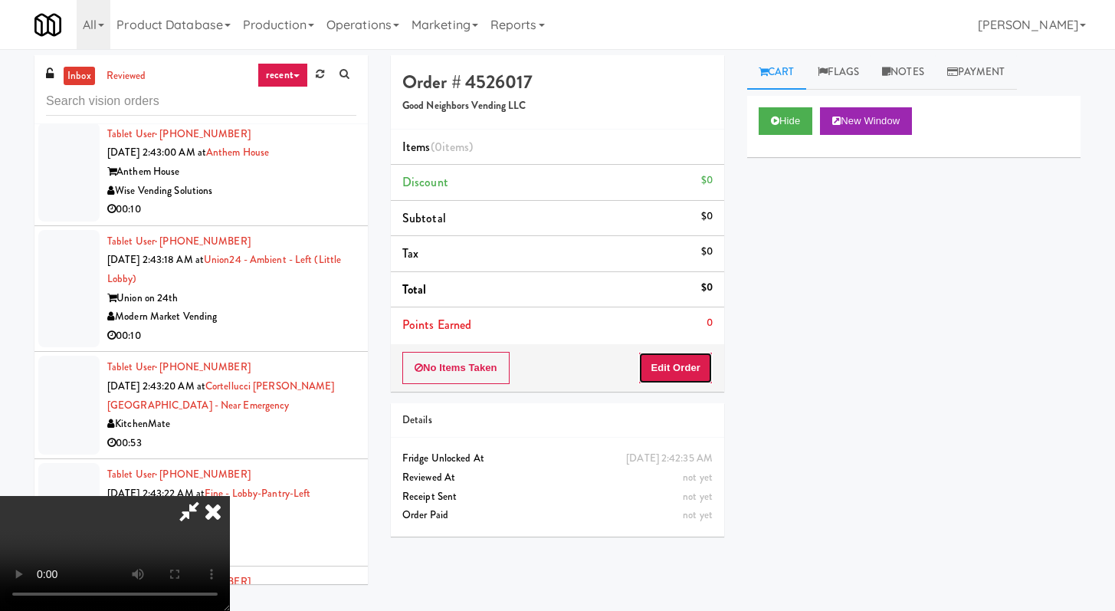
click at [696, 369] on button "Edit Order" at bounding box center [675, 368] width 74 height 32
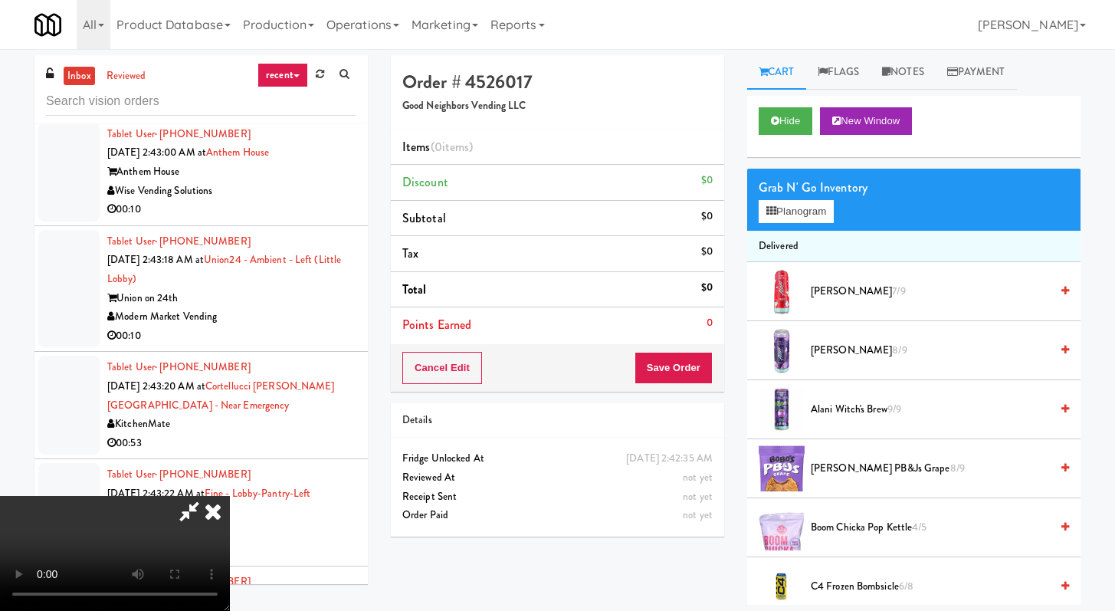
click at [230, 496] on video at bounding box center [115, 553] width 230 height 115
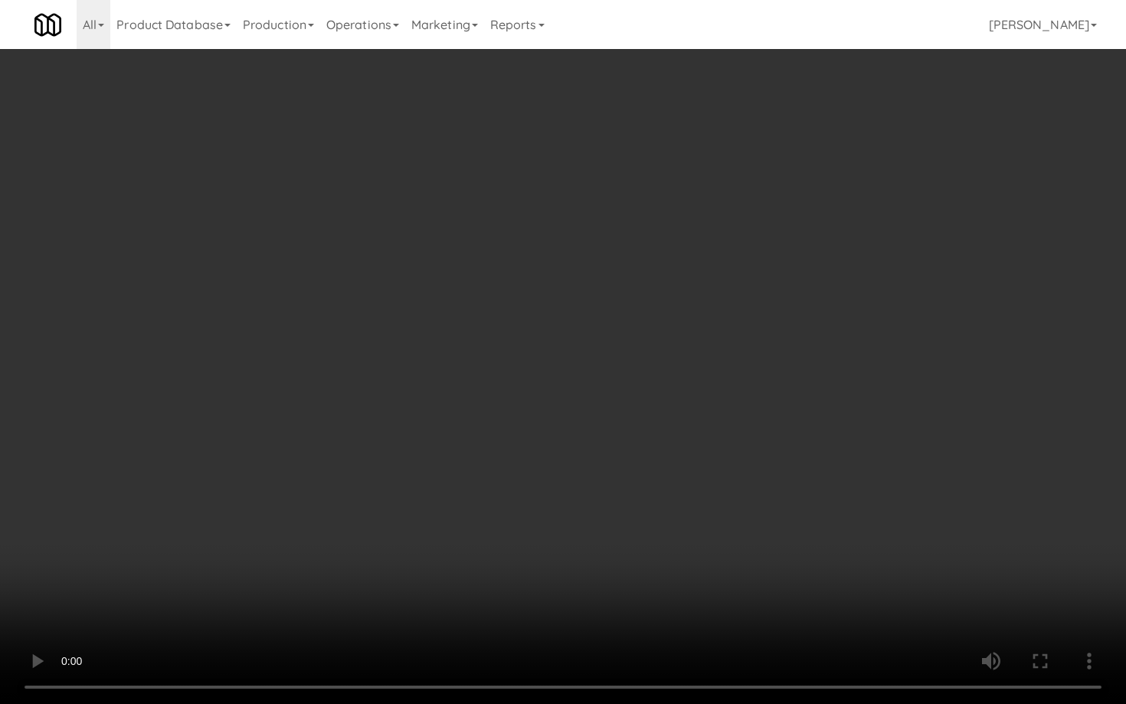
click at [583, 518] on video at bounding box center [563, 352] width 1126 height 704
click at [627, 488] on video at bounding box center [563, 352] width 1126 height 704
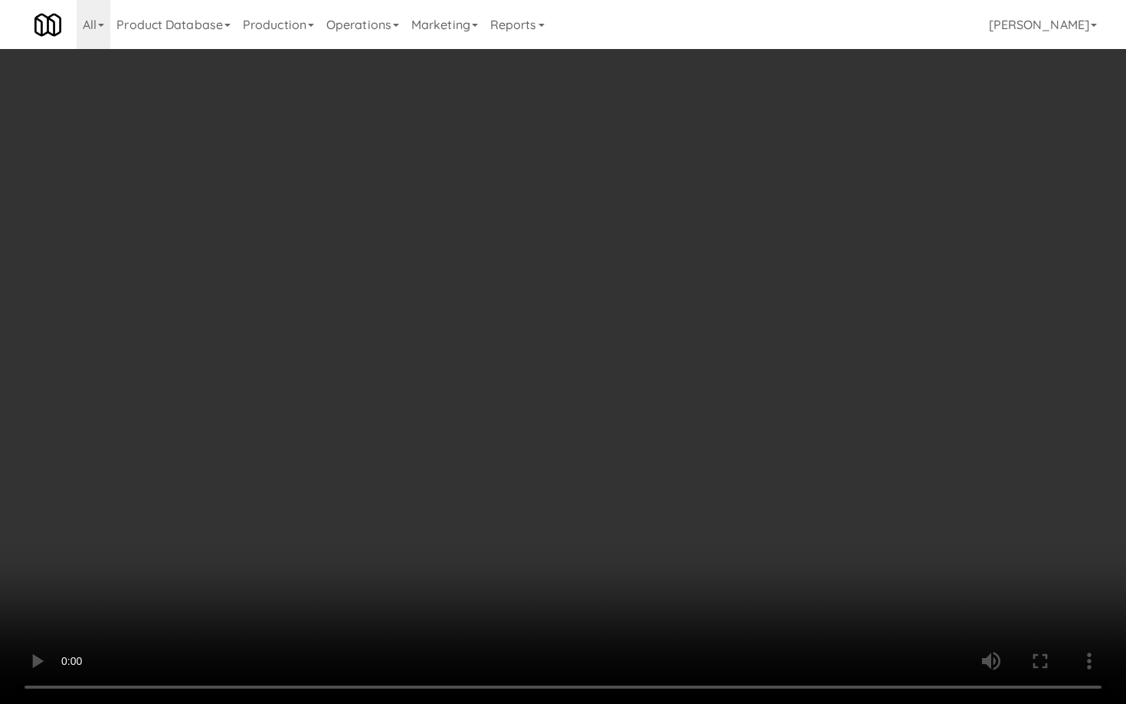
click at [635, 465] on video at bounding box center [563, 352] width 1126 height 704
click at [645, 461] on video at bounding box center [563, 352] width 1126 height 704
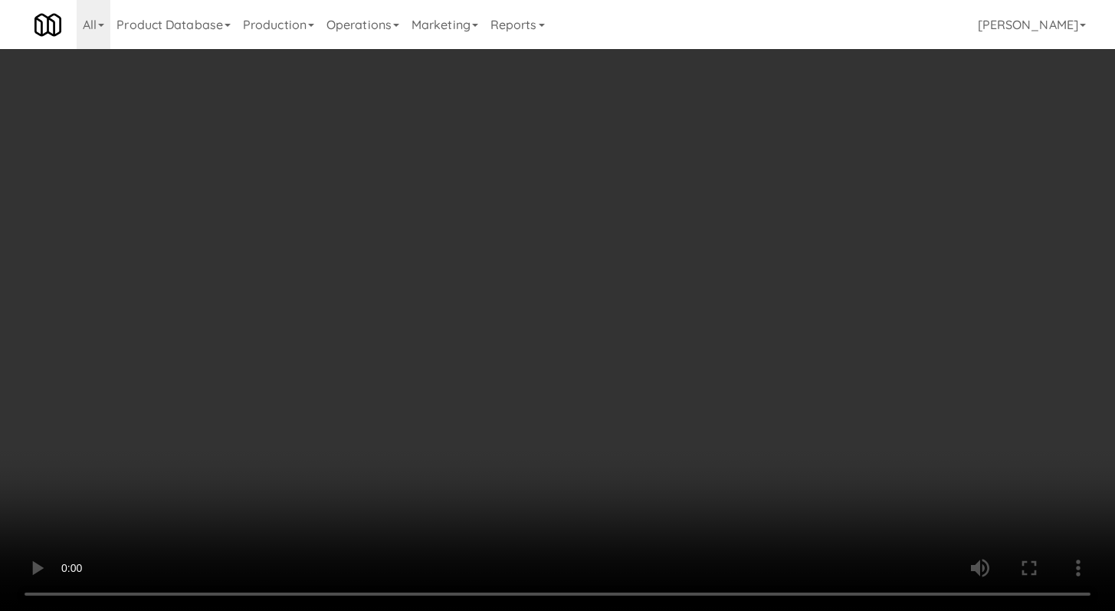
scroll to position [1892, 0]
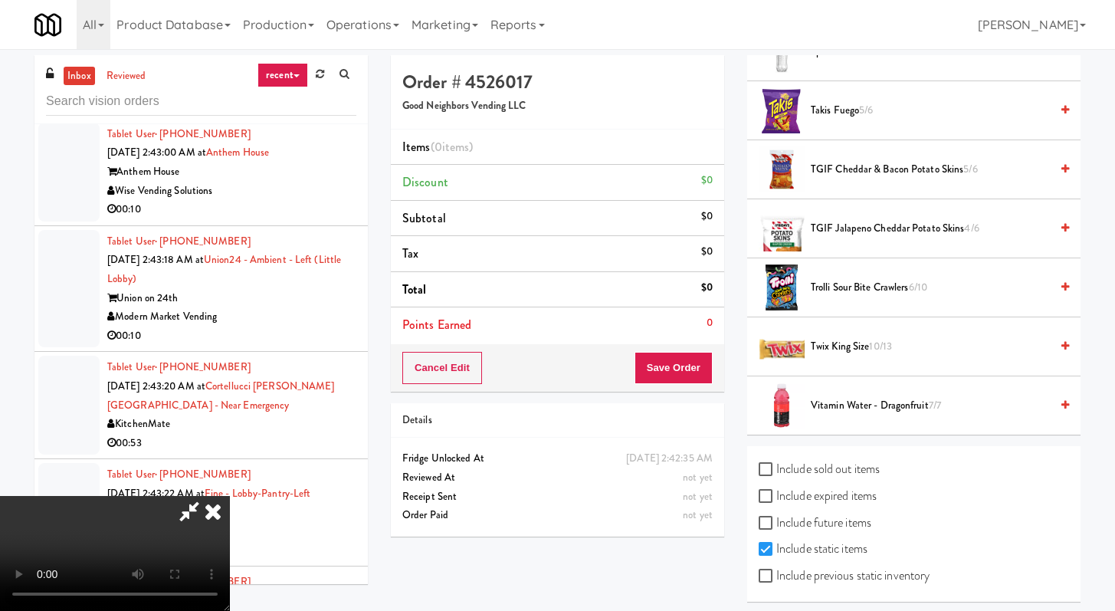
click at [851, 227] on span "TGIF Jalapeno Cheddar Potato Skins 4/6" at bounding box center [930, 228] width 239 height 19
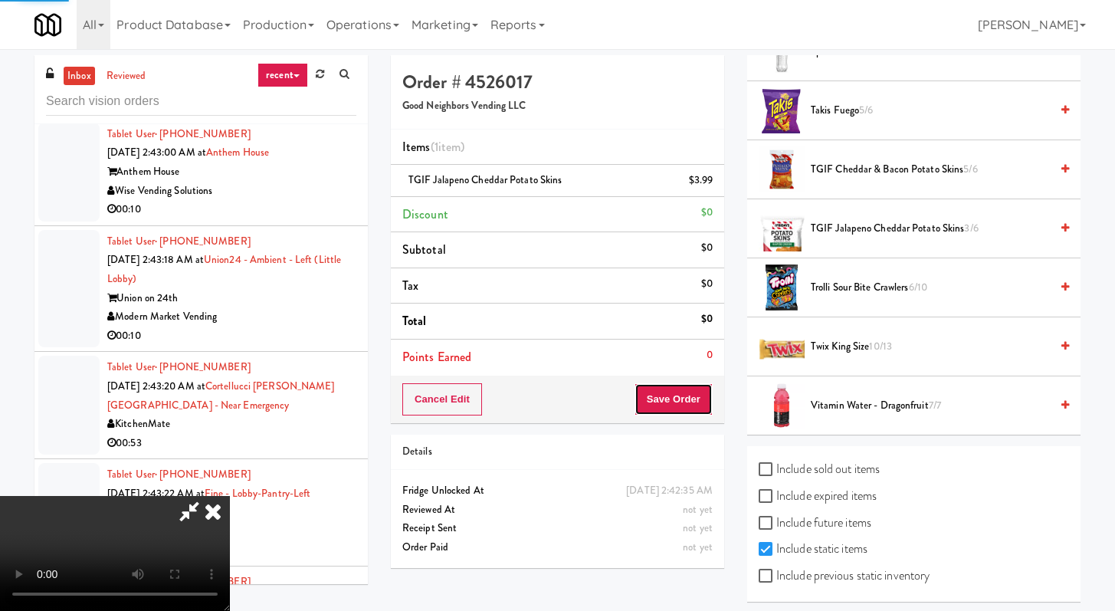
click at [689, 388] on button "Save Order" at bounding box center [674, 399] width 78 height 32
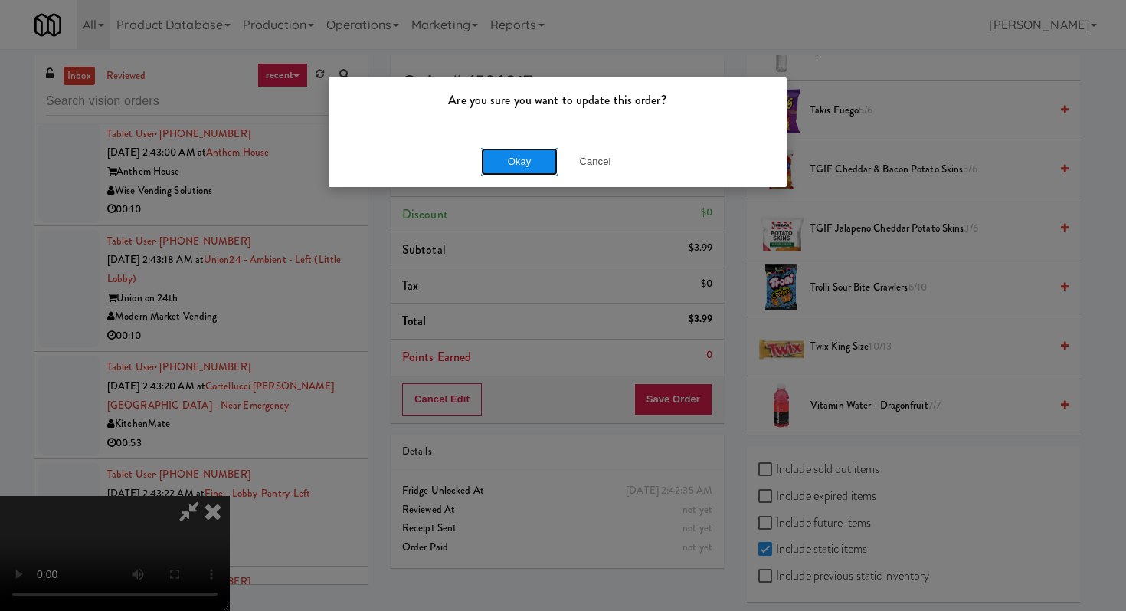
click at [549, 150] on button "Okay" at bounding box center [519, 162] width 77 height 28
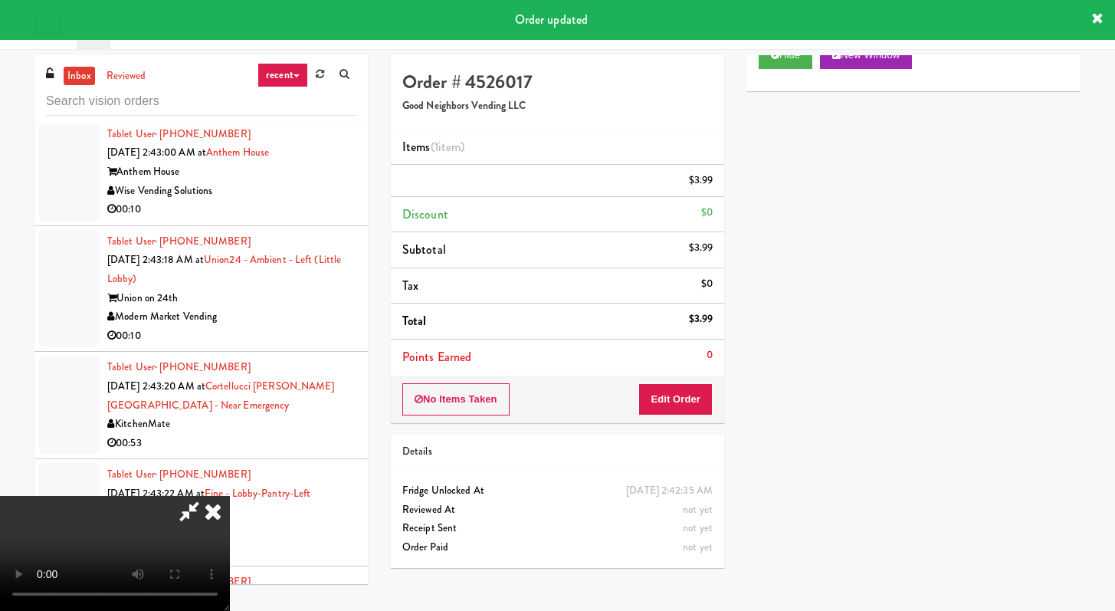
scroll to position [65, 0]
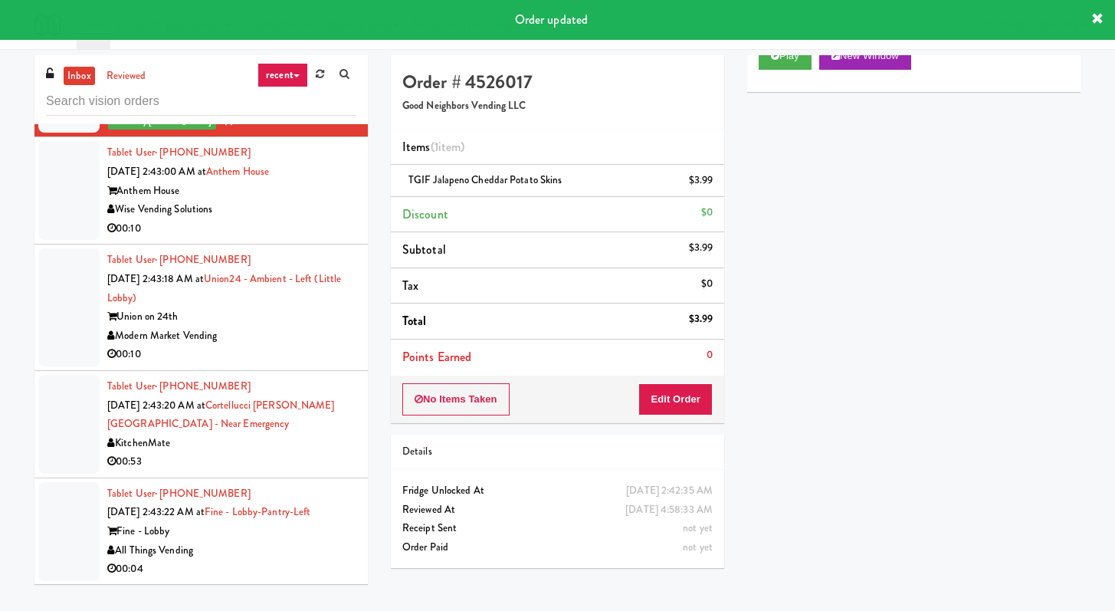
click at [320, 219] on div "Wise Vending Solutions" at bounding box center [231, 209] width 249 height 19
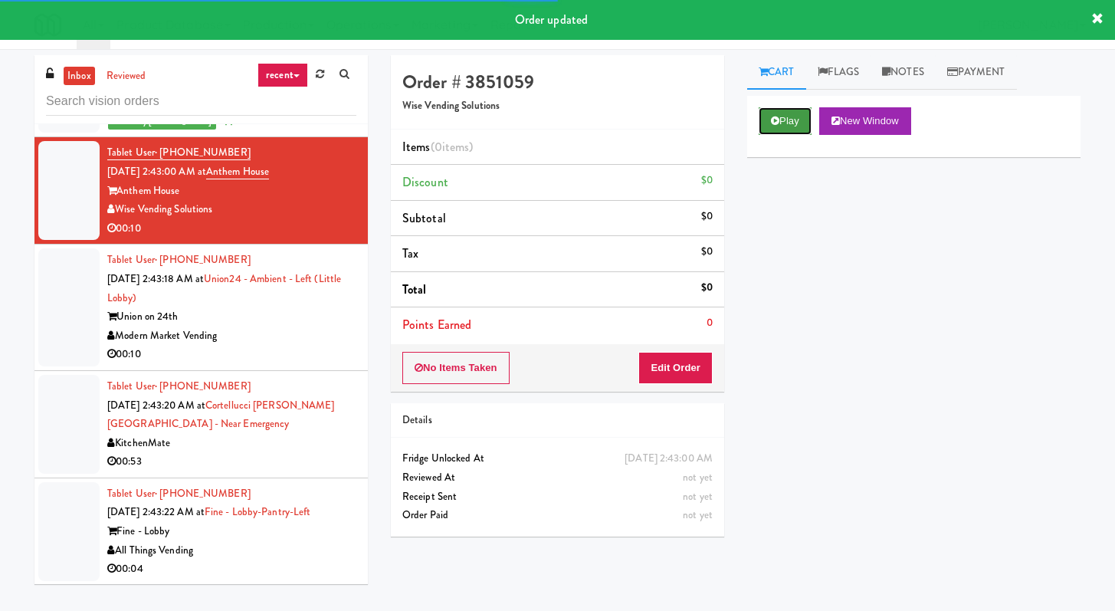
click at [779, 117] on icon at bounding box center [775, 121] width 8 height 10
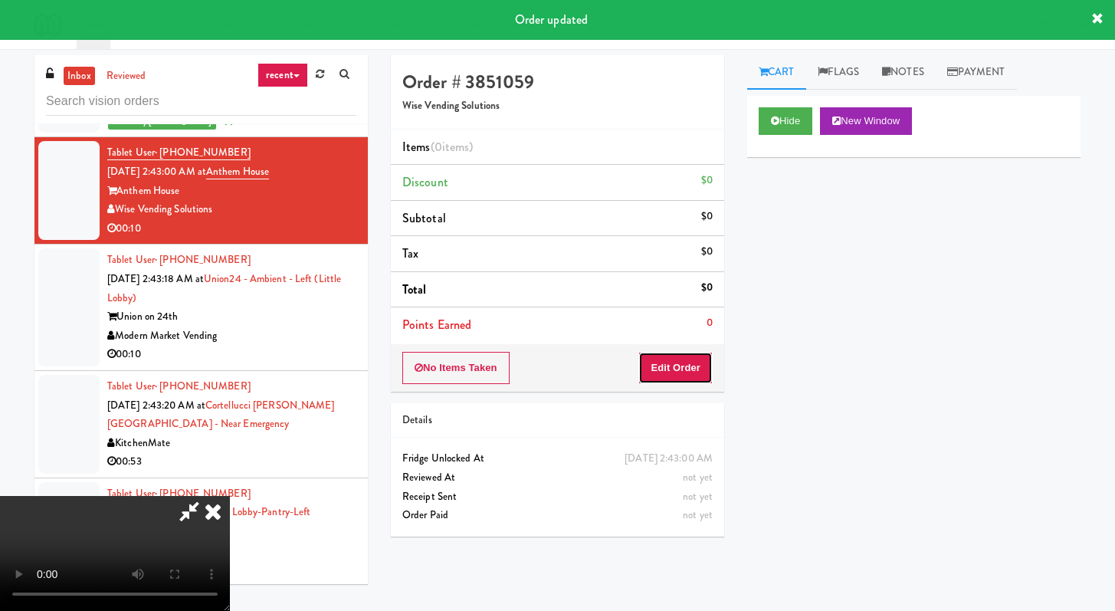
click at [671, 363] on button "Edit Order" at bounding box center [675, 368] width 74 height 32
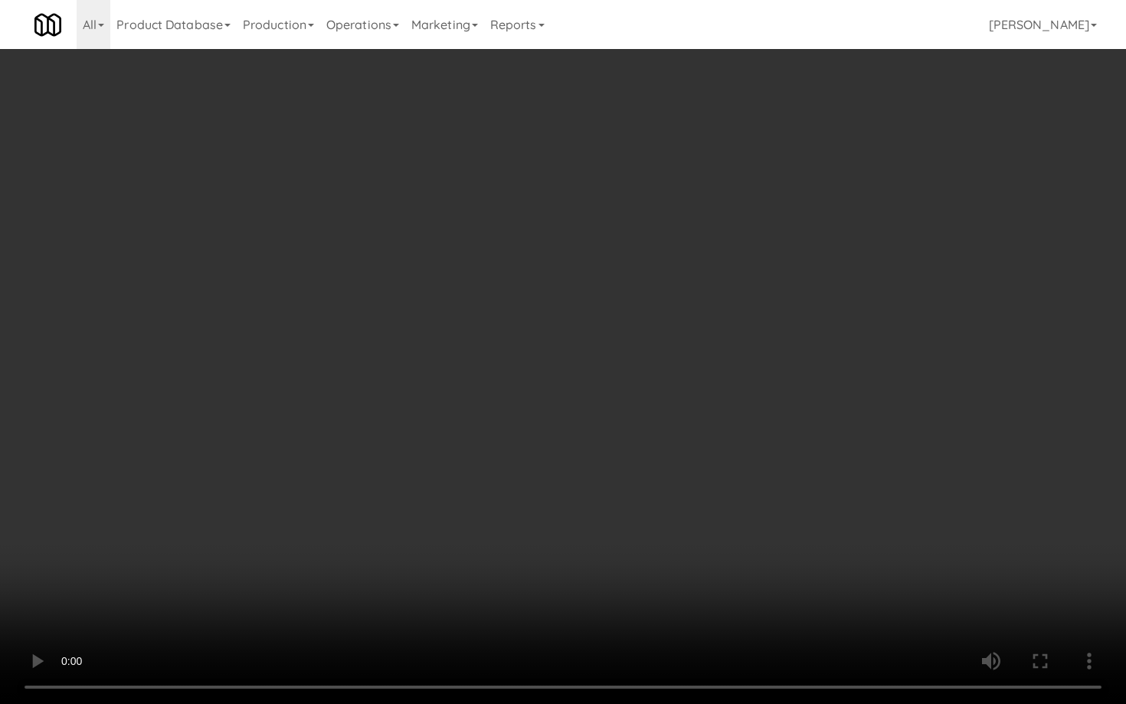
click at [631, 500] on video at bounding box center [563, 352] width 1126 height 704
click at [634, 499] on video at bounding box center [563, 352] width 1126 height 704
click at [851, 526] on video at bounding box center [563, 352] width 1126 height 704
click at [851, 525] on video at bounding box center [563, 352] width 1126 height 704
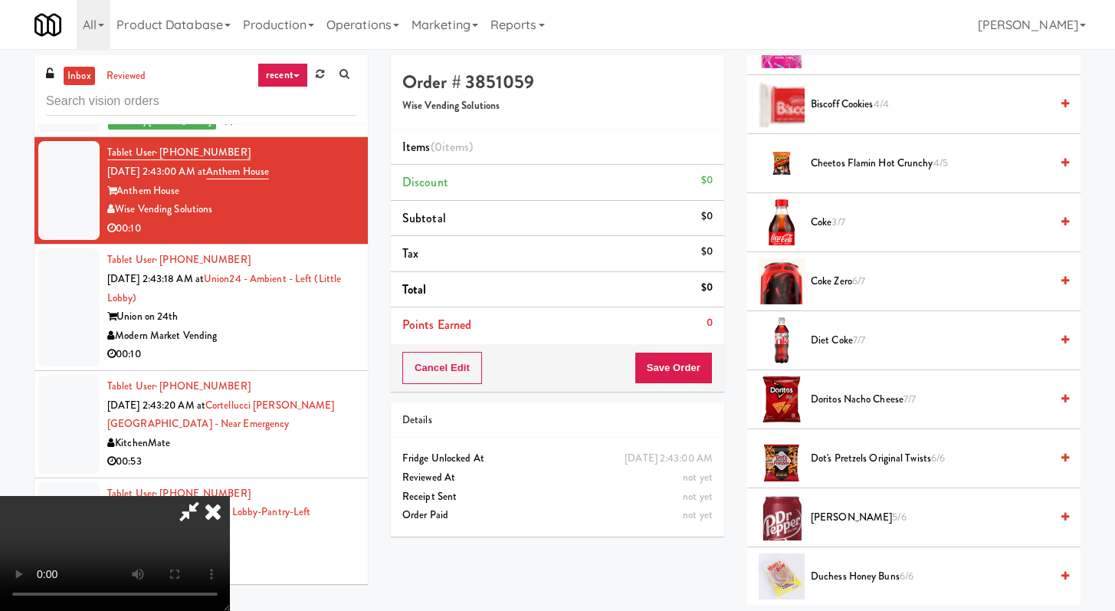
click at [825, 512] on span "[PERSON_NAME] 5/6" at bounding box center [930, 517] width 239 height 19
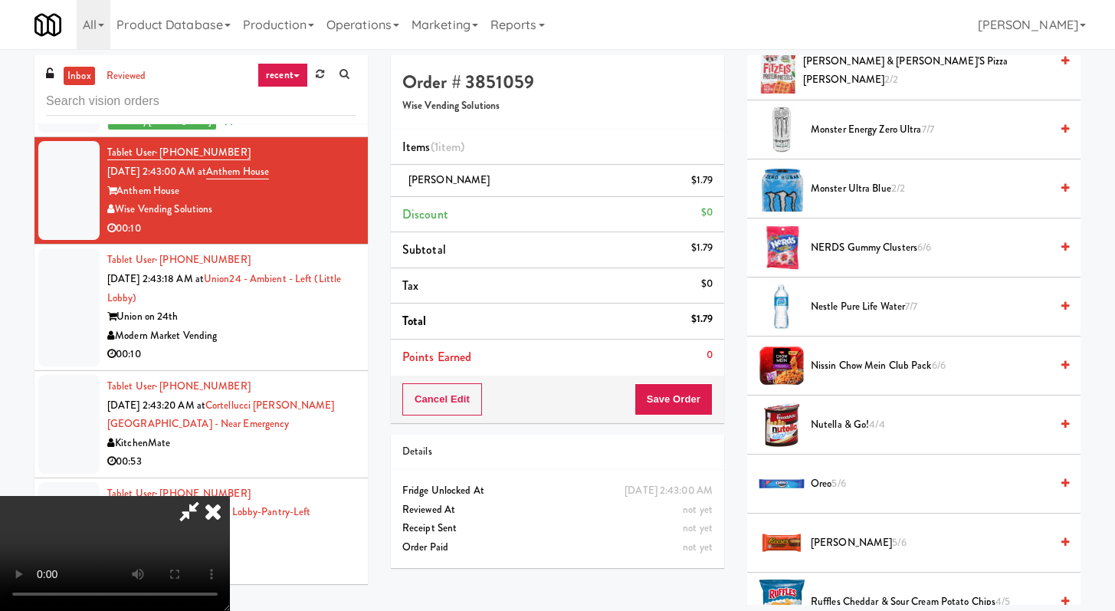
scroll to position [1281, 0]
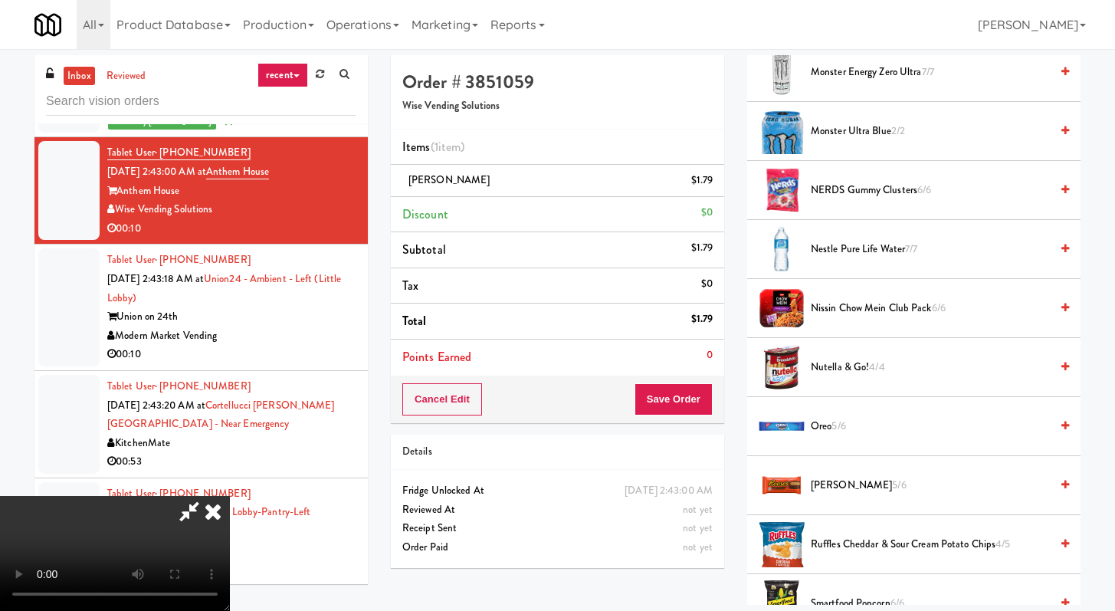
drag, startPoint x: 826, startPoint y: 489, endPoint x: 819, endPoint y: 484, distance: 8.3
click at [826, 488] on span "[PERSON_NAME] 5/6" at bounding box center [930, 485] width 239 height 19
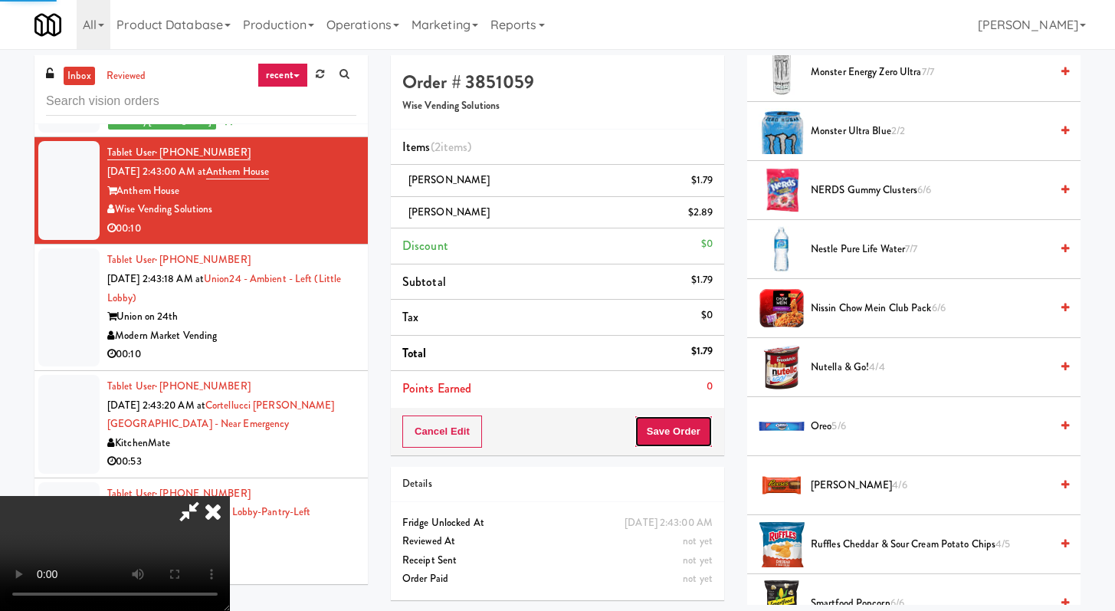
click at [703, 441] on button "Save Order" at bounding box center [674, 431] width 78 height 32
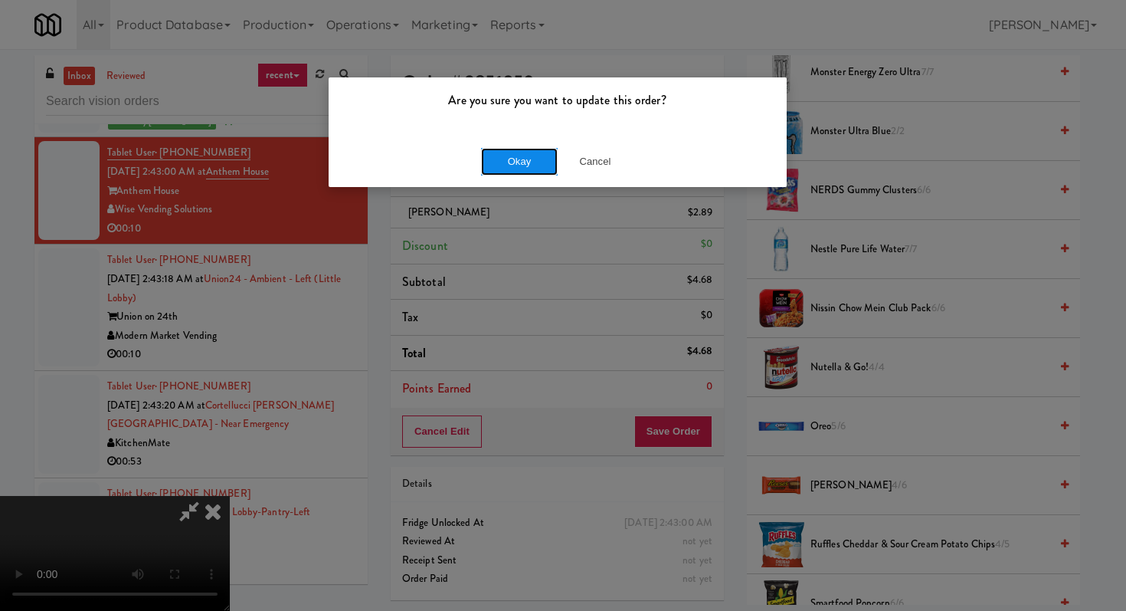
click at [549, 153] on button "Okay" at bounding box center [519, 162] width 77 height 28
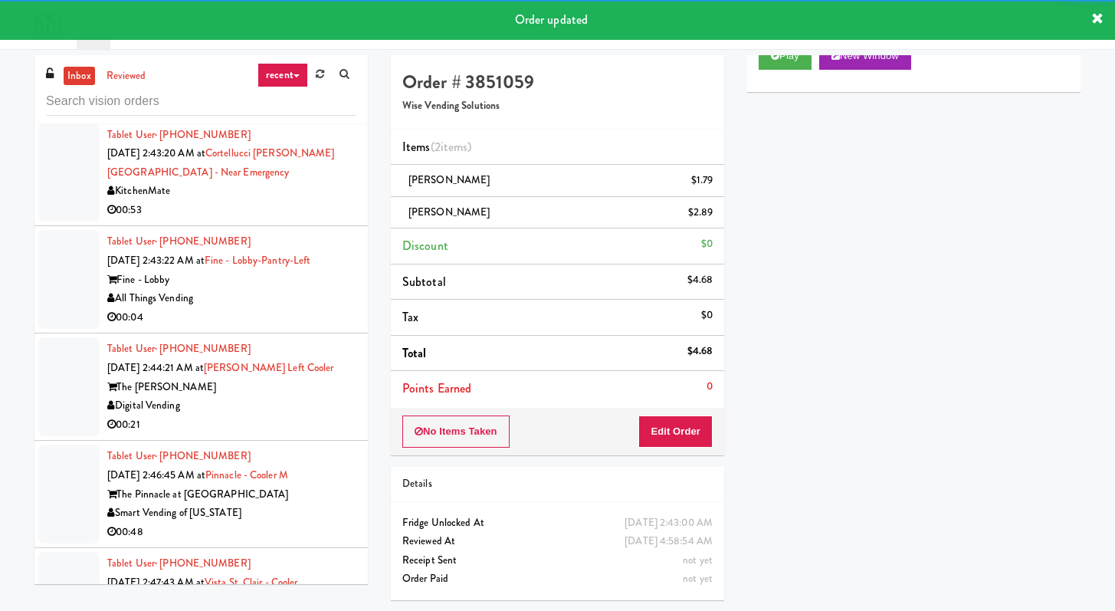
scroll to position [20014, 0]
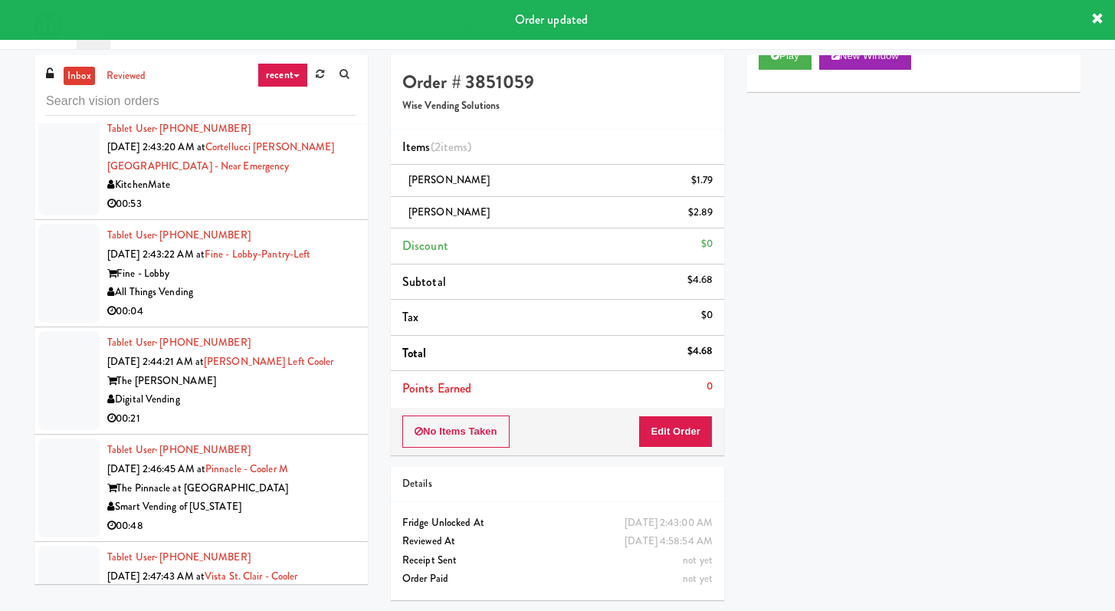
click at [276, 87] on div "Modern Market Vending" at bounding box center [231, 77] width 249 height 19
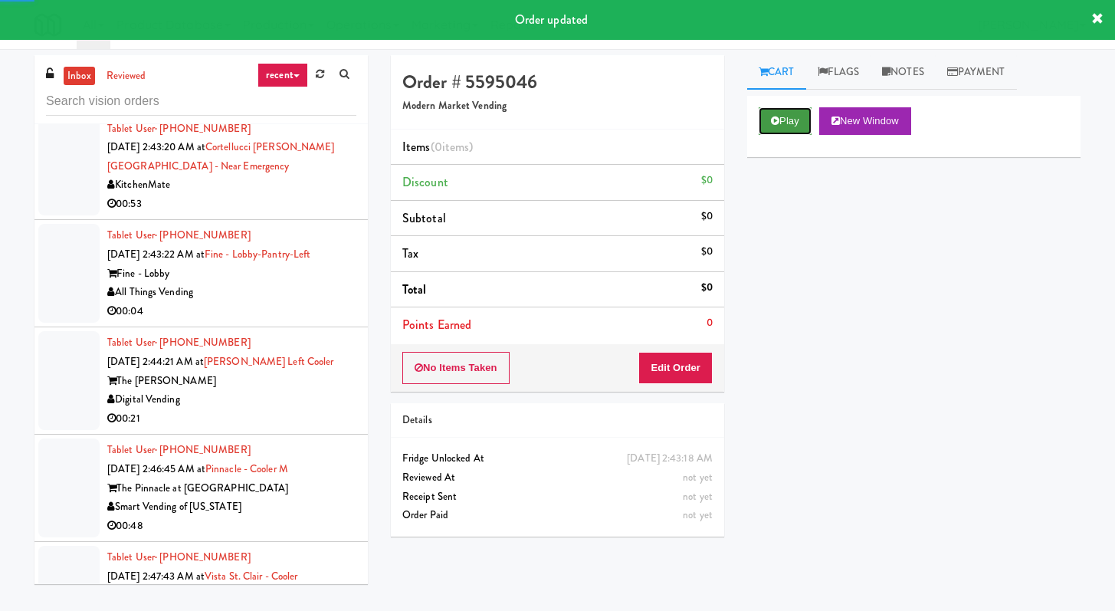
click at [792, 112] on button "Play" at bounding box center [785, 121] width 53 height 28
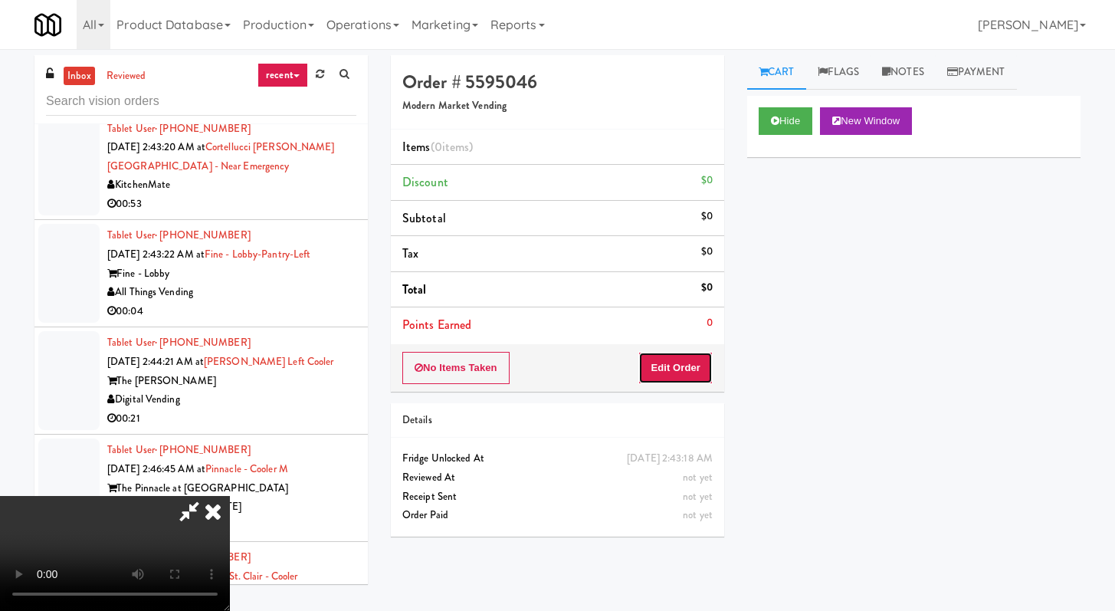
click at [687, 359] on button "Edit Order" at bounding box center [675, 368] width 74 height 32
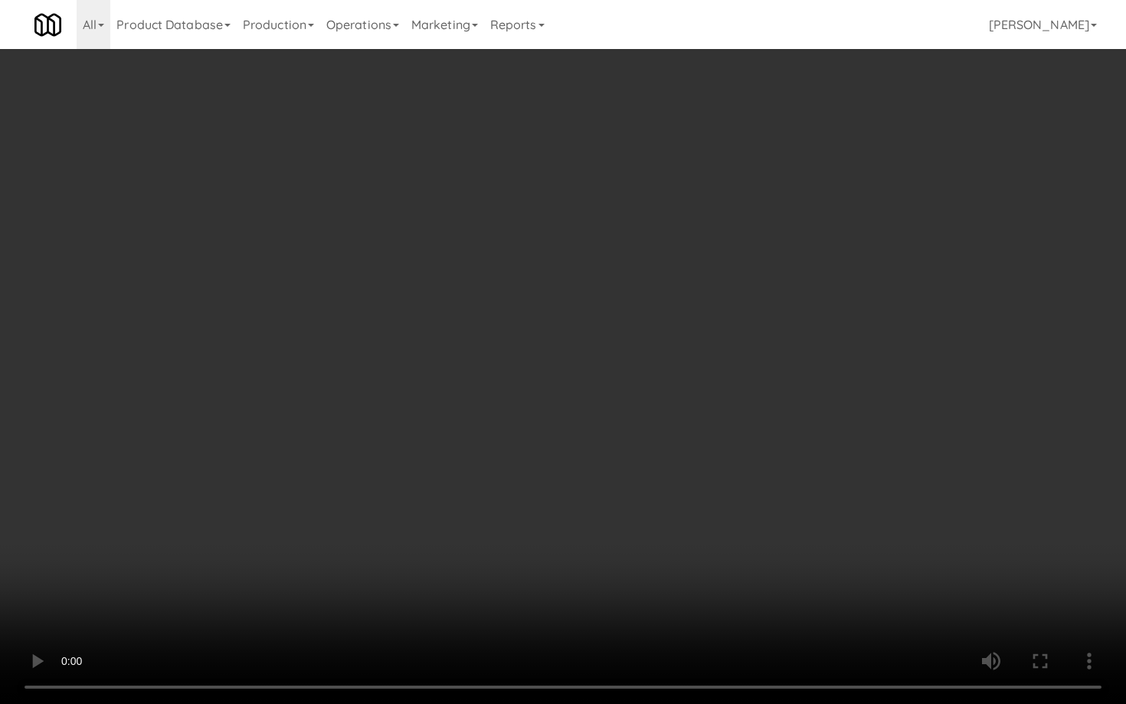
click at [628, 533] on video at bounding box center [563, 352] width 1126 height 704
click at [666, 501] on video at bounding box center [563, 352] width 1126 height 704
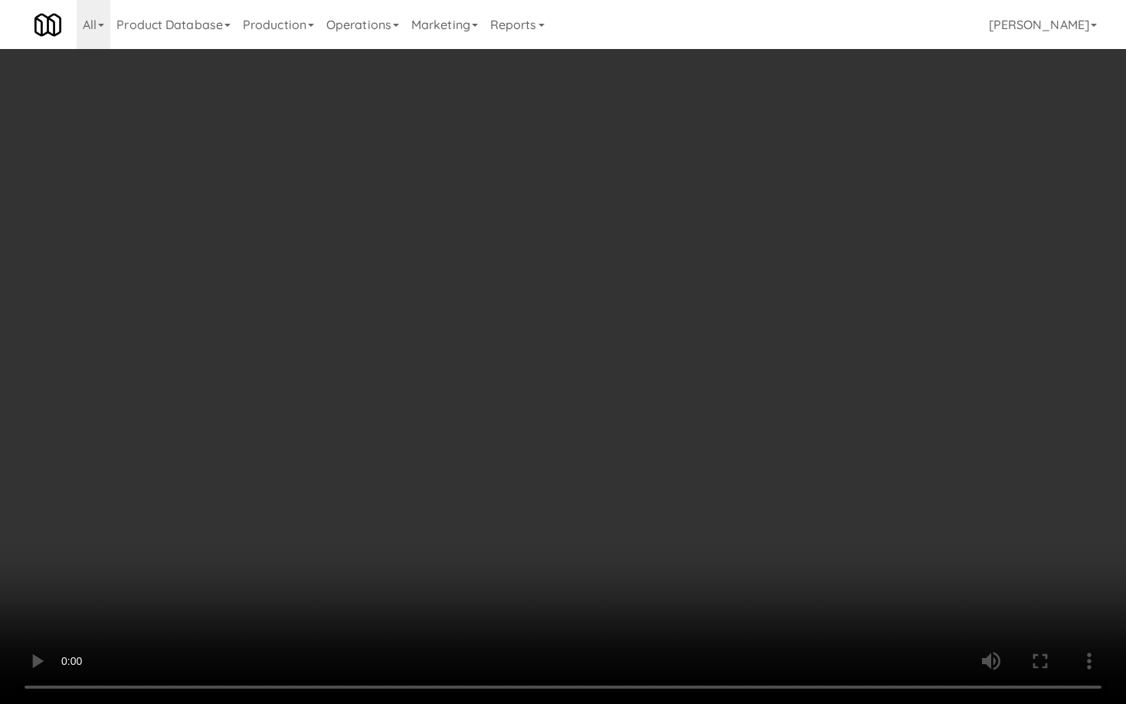
click at [666, 501] on video at bounding box center [563, 352] width 1126 height 704
click at [692, 488] on video at bounding box center [563, 352] width 1126 height 704
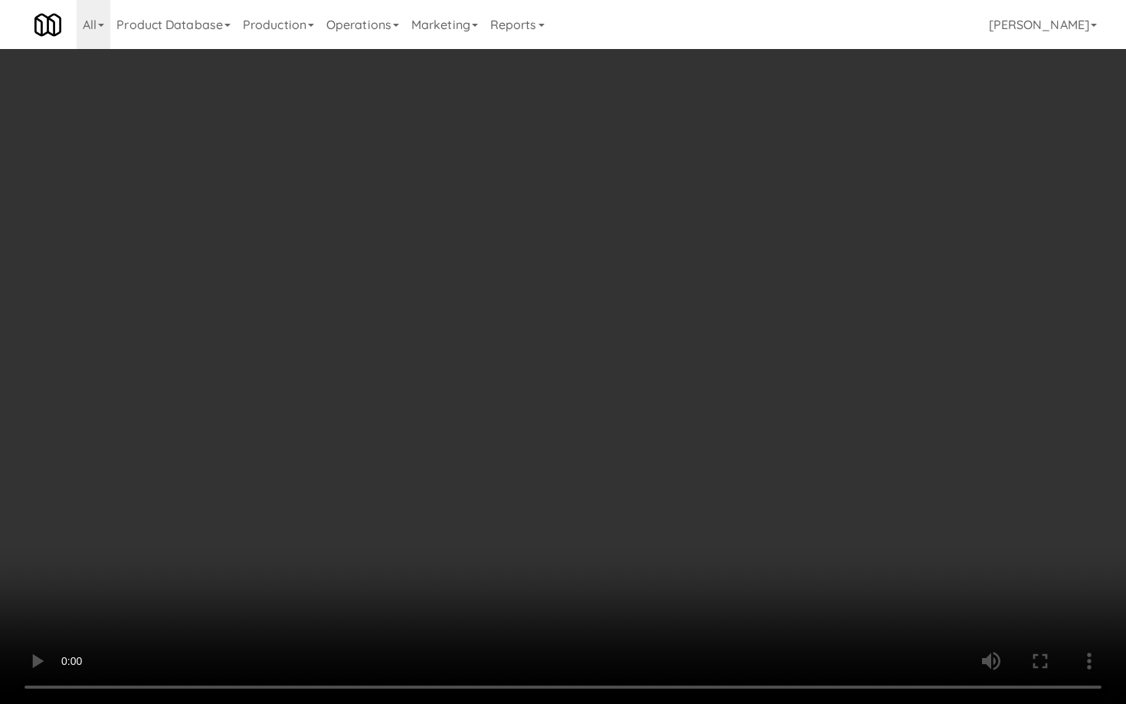
click at [692, 488] on video at bounding box center [563, 352] width 1126 height 704
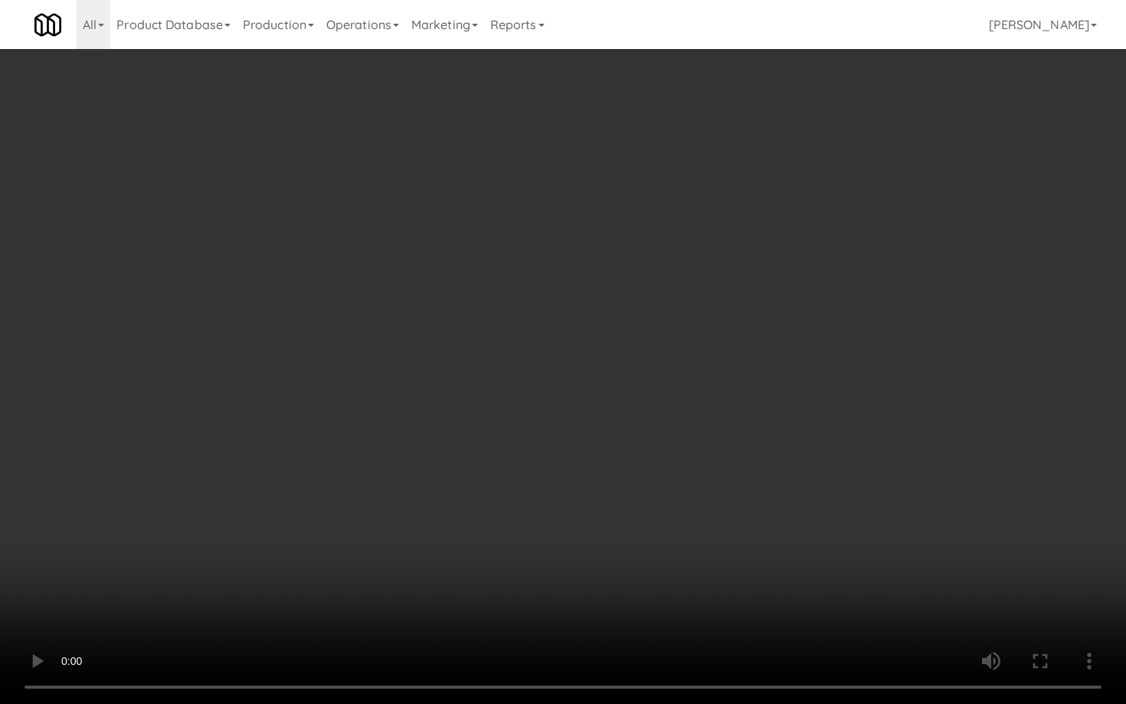
click at [692, 488] on video at bounding box center [563, 352] width 1126 height 704
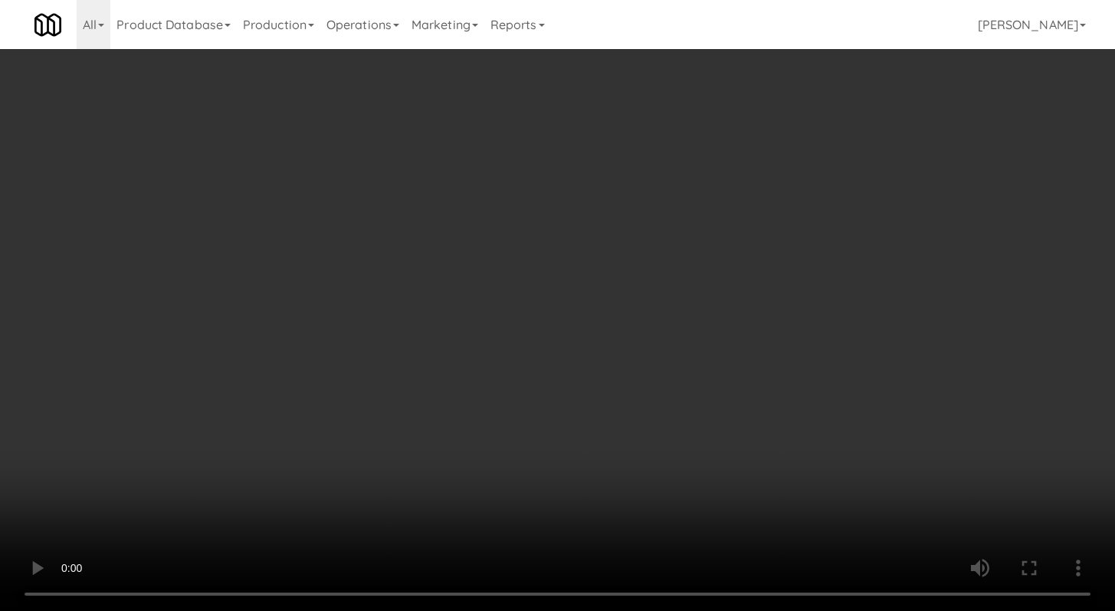
scroll to position [1217, 0]
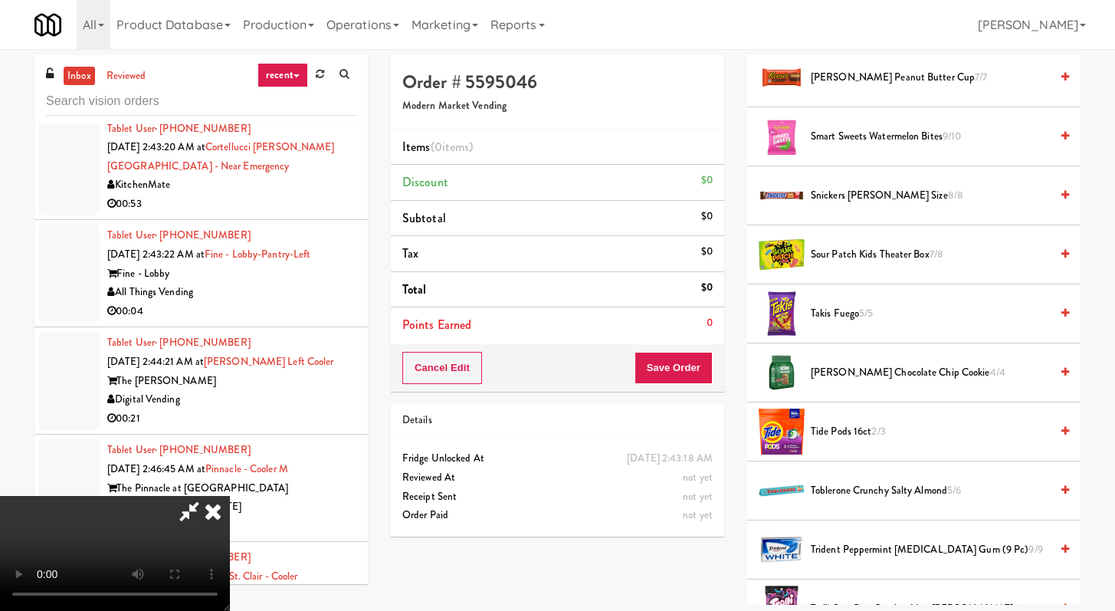
click at [854, 263] on span "Sour Patch Kids Theater Box 7/8" at bounding box center [930, 254] width 239 height 19
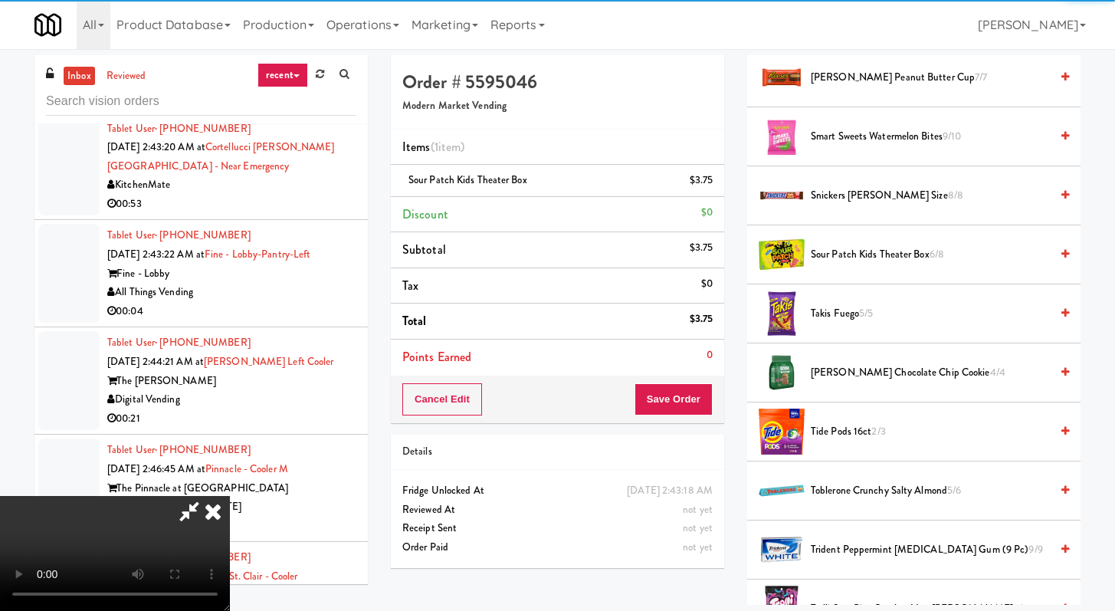
click at [841, 90] on li "[PERSON_NAME] Peanut Butter Cup 7/7" at bounding box center [913, 77] width 333 height 59
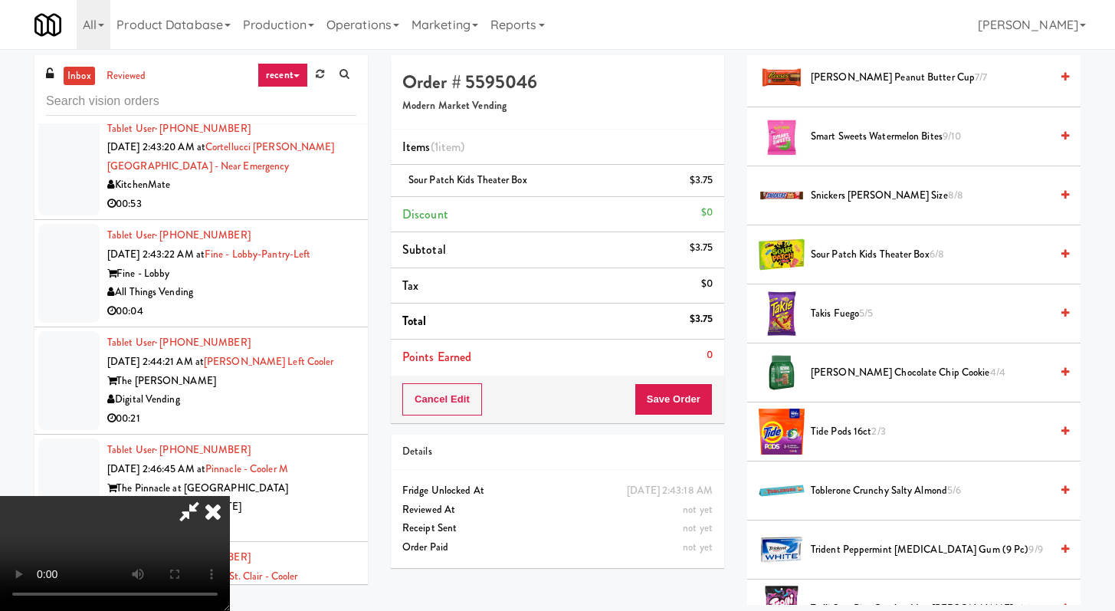
click at [849, 70] on span "[PERSON_NAME] Peanut Butter Cup 7/7" at bounding box center [930, 77] width 239 height 19
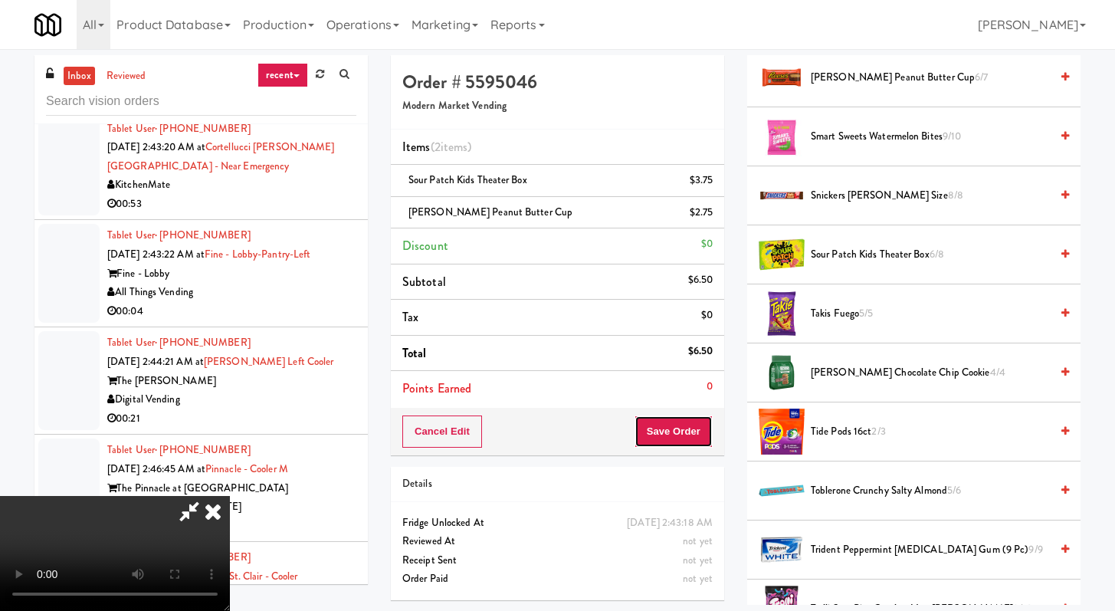
click at [700, 443] on button "Save Order" at bounding box center [674, 431] width 78 height 32
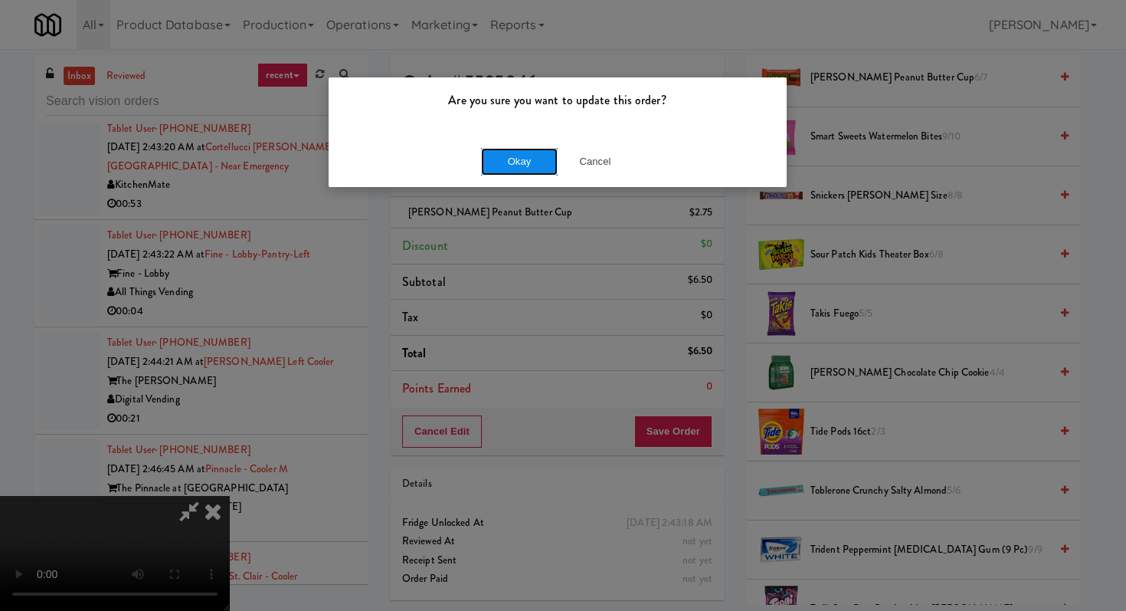
click at [540, 162] on button "Okay" at bounding box center [519, 162] width 77 height 28
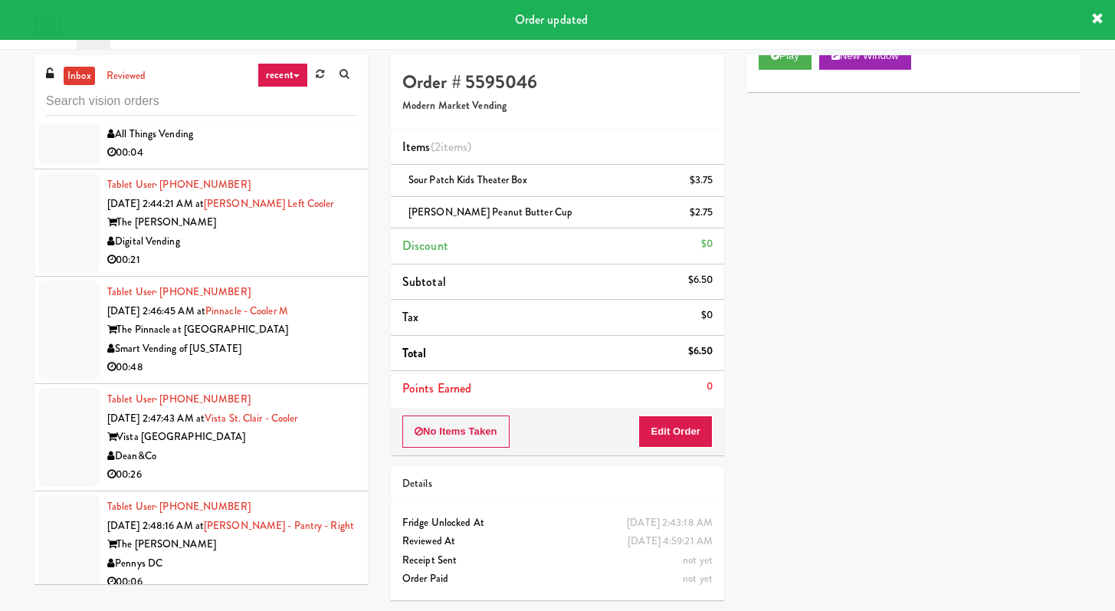
scroll to position [20191, 0]
click at [313, 55] on div "00:53" at bounding box center [231, 45] width 249 height 19
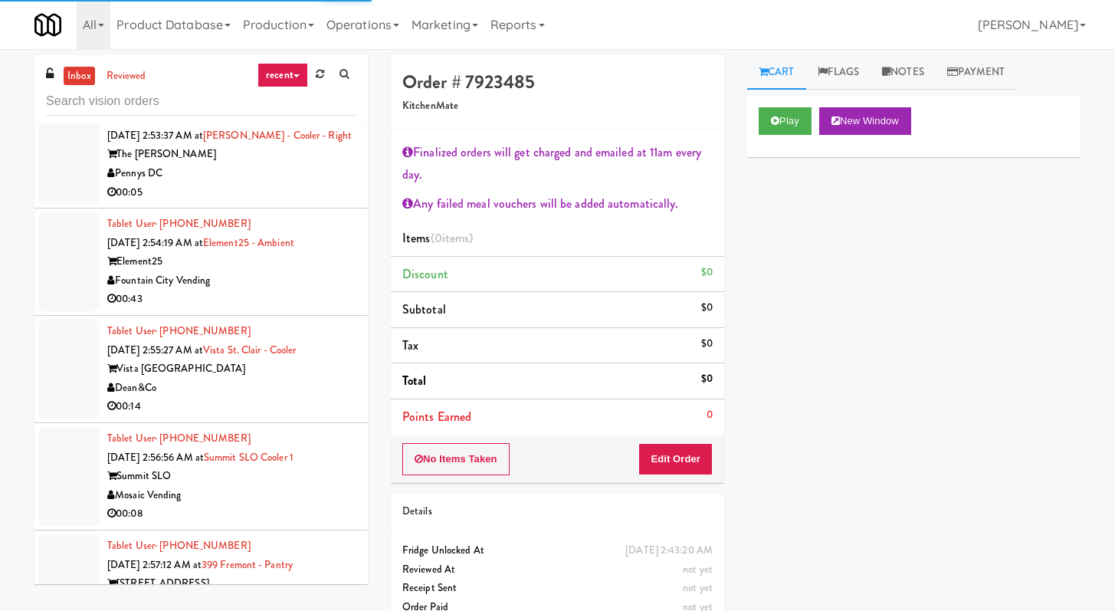
scroll to position [21413, 0]
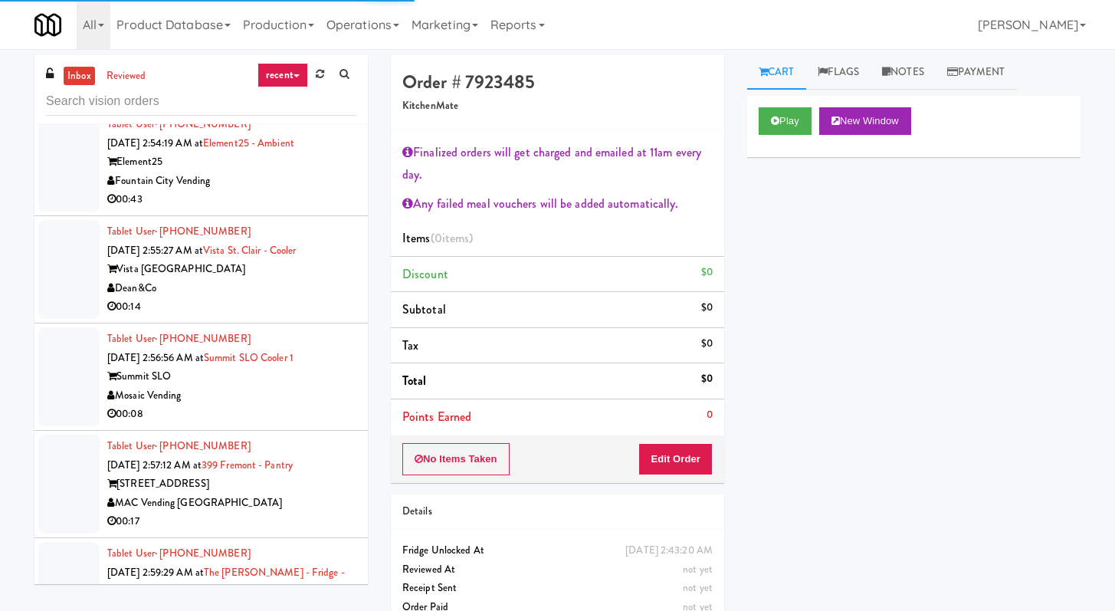
click at [297, 103] on div "00:05" at bounding box center [231, 93] width 249 height 19
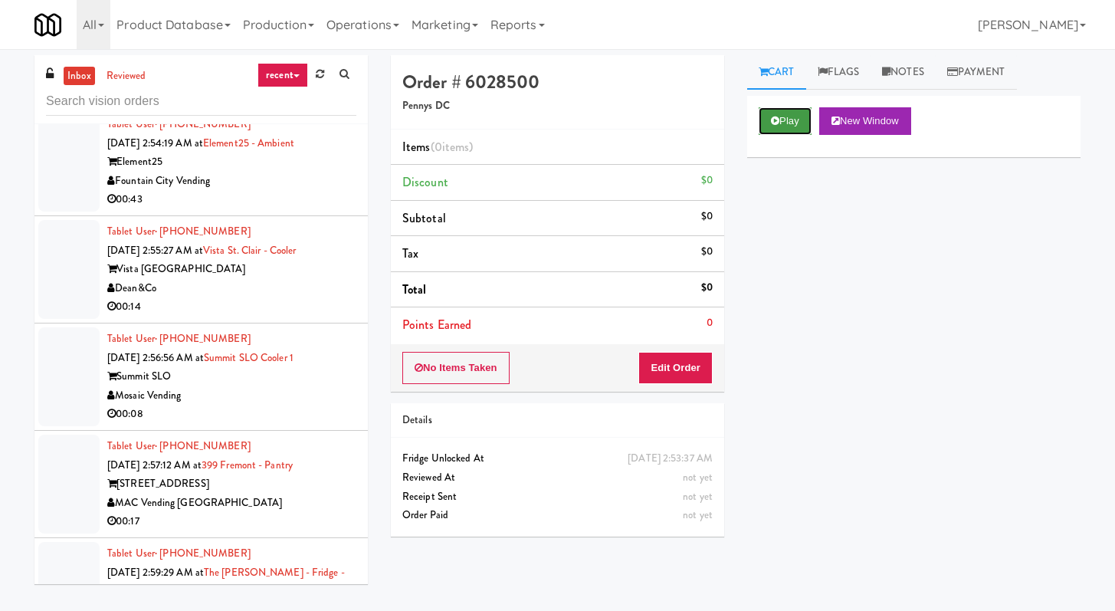
click at [809, 128] on button "Play" at bounding box center [785, 121] width 53 height 28
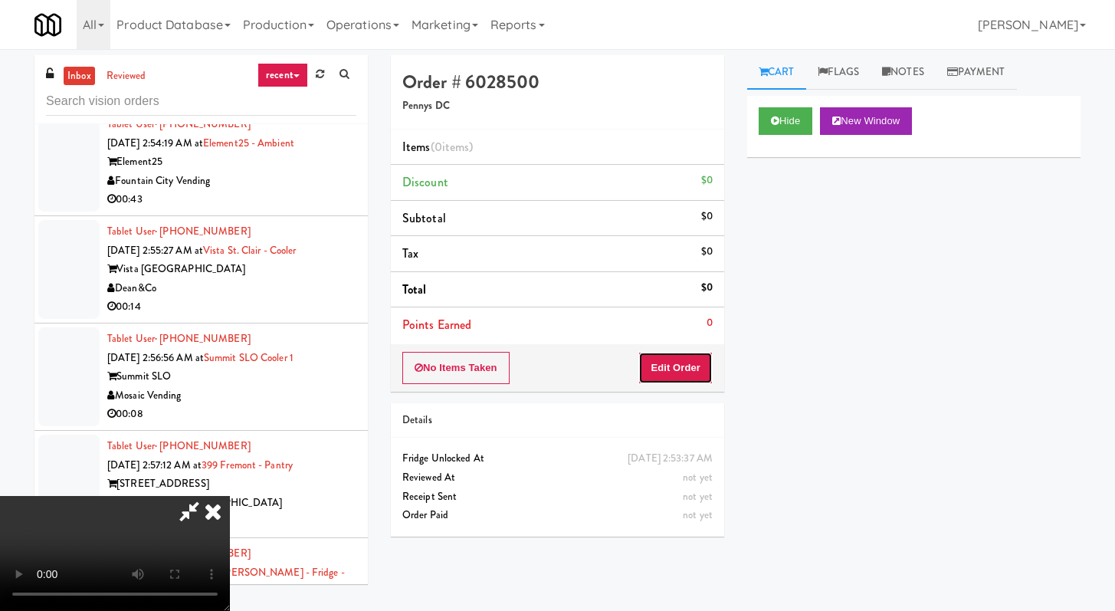
click at [683, 377] on button "Edit Order" at bounding box center [675, 368] width 74 height 32
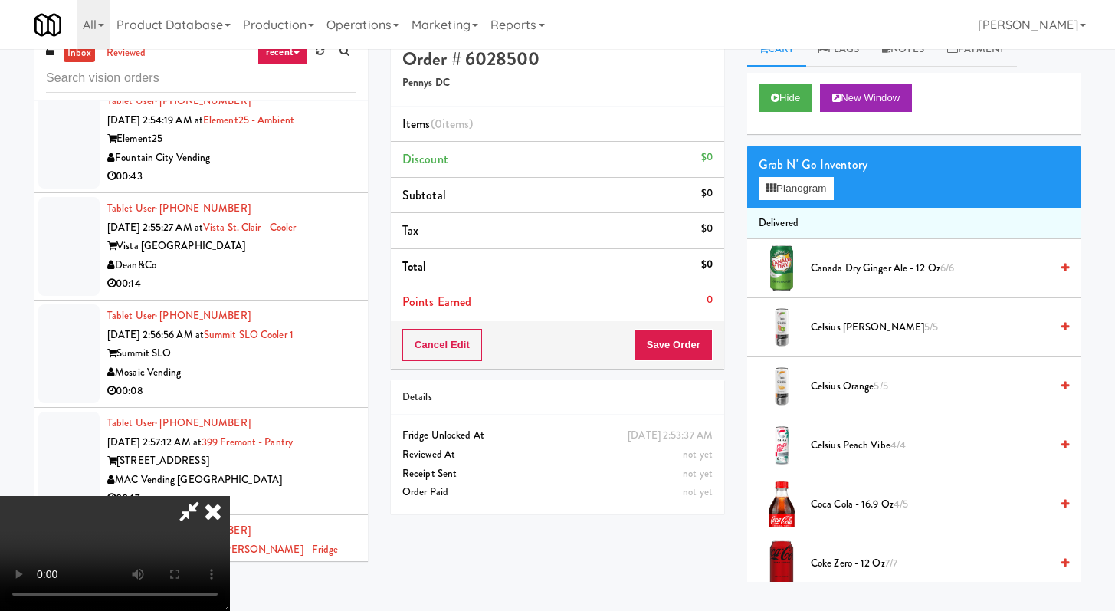
scroll to position [49, 0]
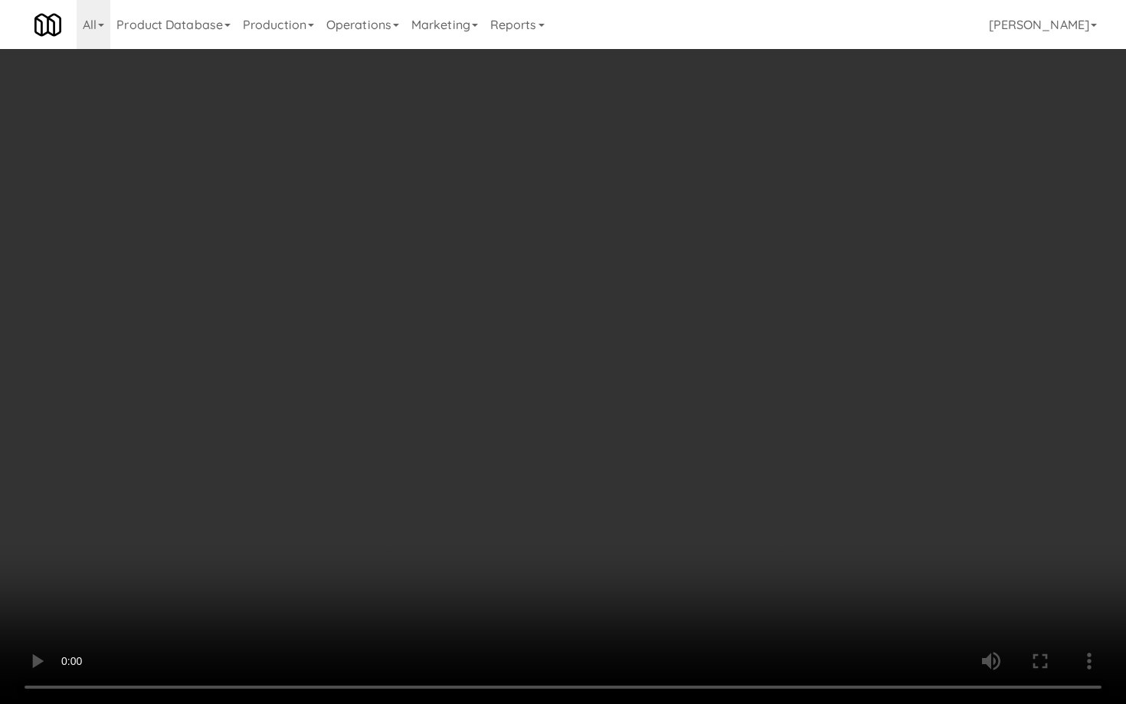
click at [618, 493] on video at bounding box center [563, 352] width 1126 height 704
drag, startPoint x: 618, startPoint y: 493, endPoint x: 820, endPoint y: 544, distance: 208.0
click at [618, 493] on video at bounding box center [563, 352] width 1126 height 704
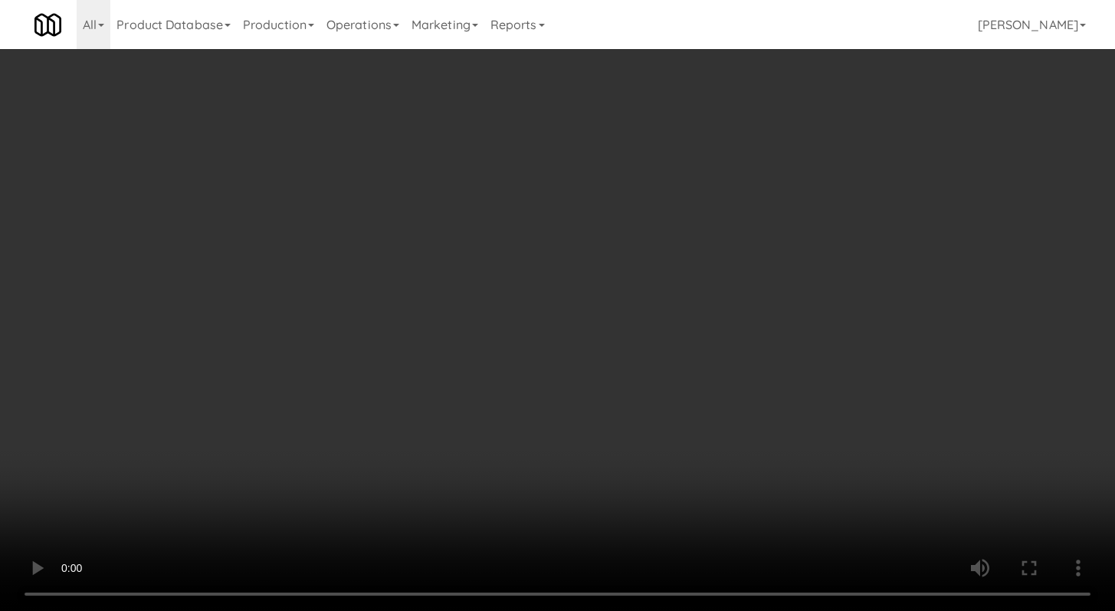
scroll to position [1511, 0]
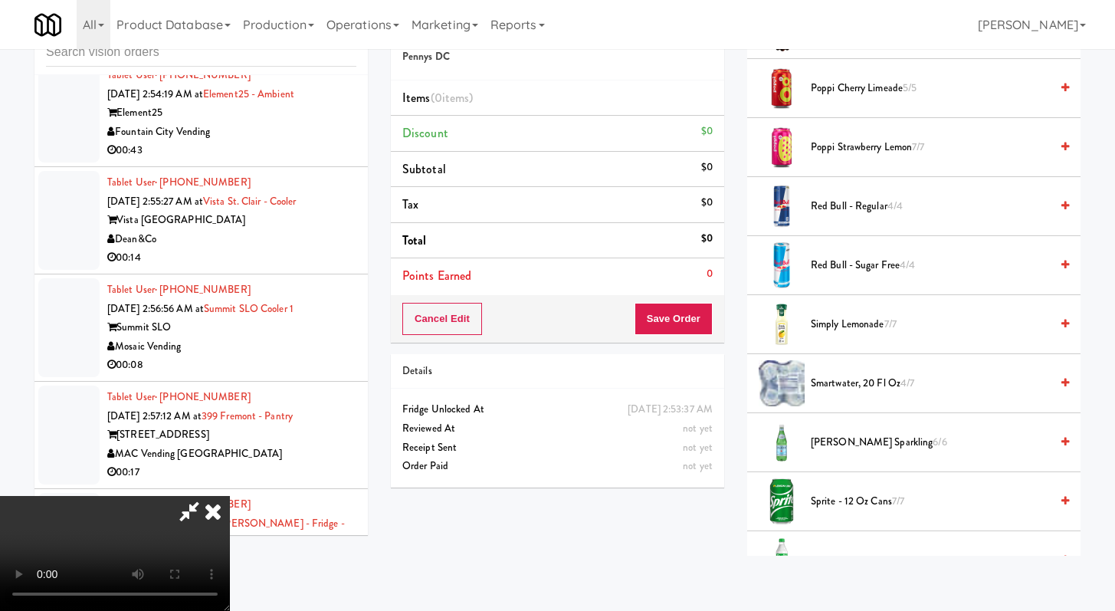
click at [861, 455] on li "[PERSON_NAME] Sparkling 6/6" at bounding box center [913, 442] width 333 height 59
click at [702, 316] on button "Save Order" at bounding box center [674, 319] width 78 height 32
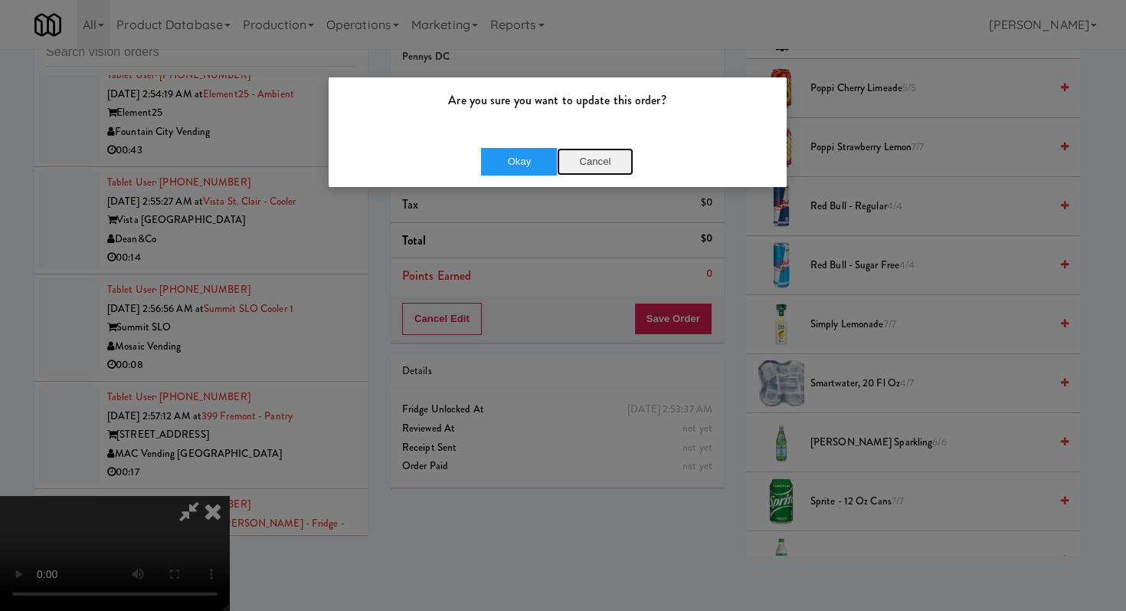
click at [586, 165] on button "Cancel" at bounding box center [595, 162] width 77 height 28
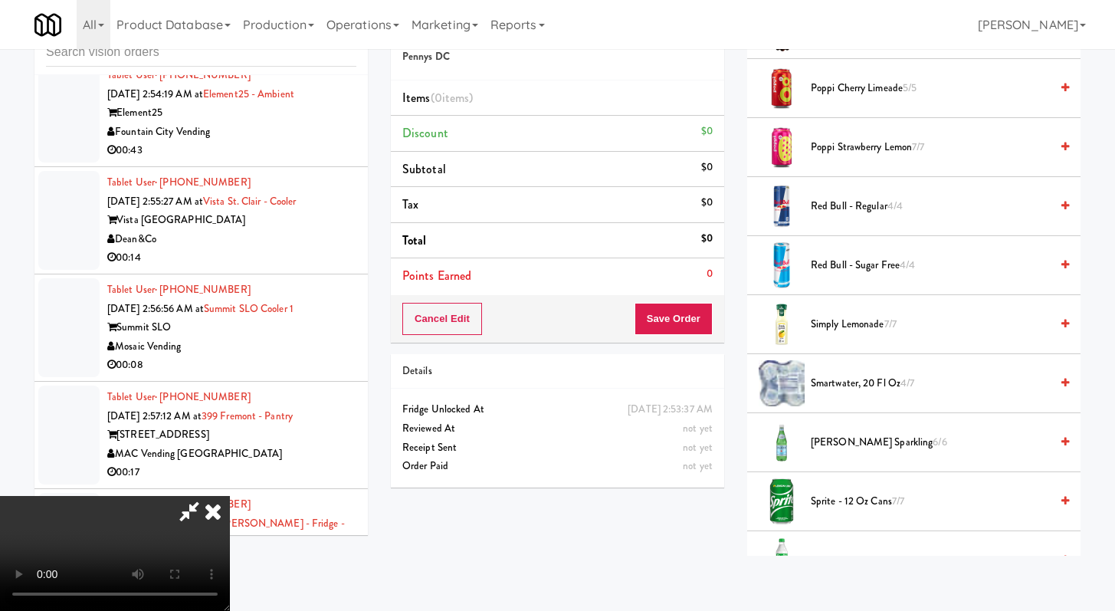
click at [835, 446] on span "[PERSON_NAME] Sparkling 6/6" at bounding box center [930, 442] width 239 height 19
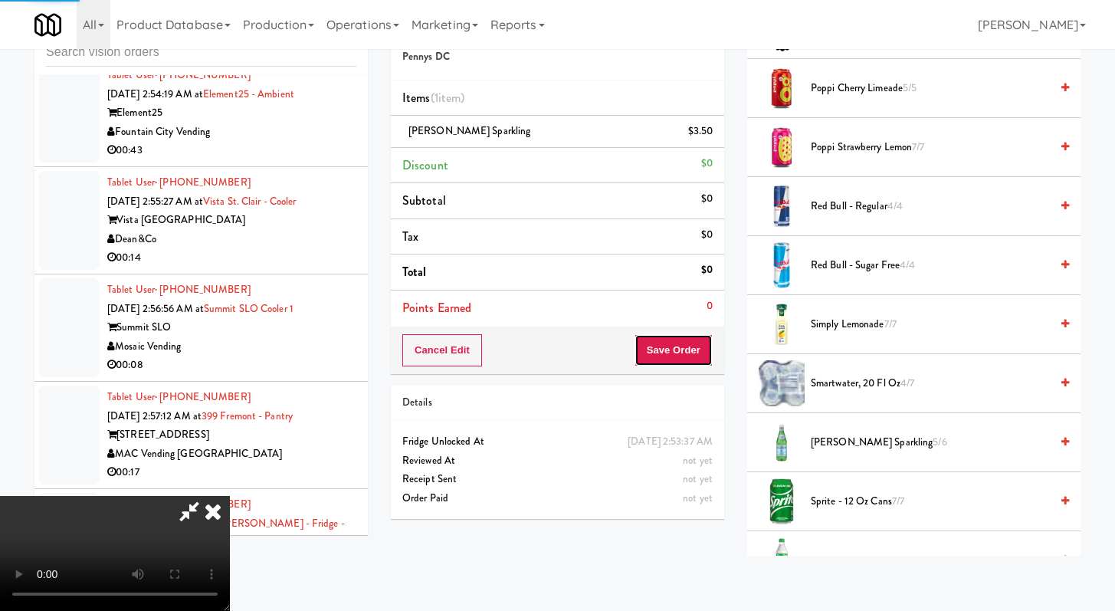
click at [698, 349] on button "Save Order" at bounding box center [674, 350] width 78 height 32
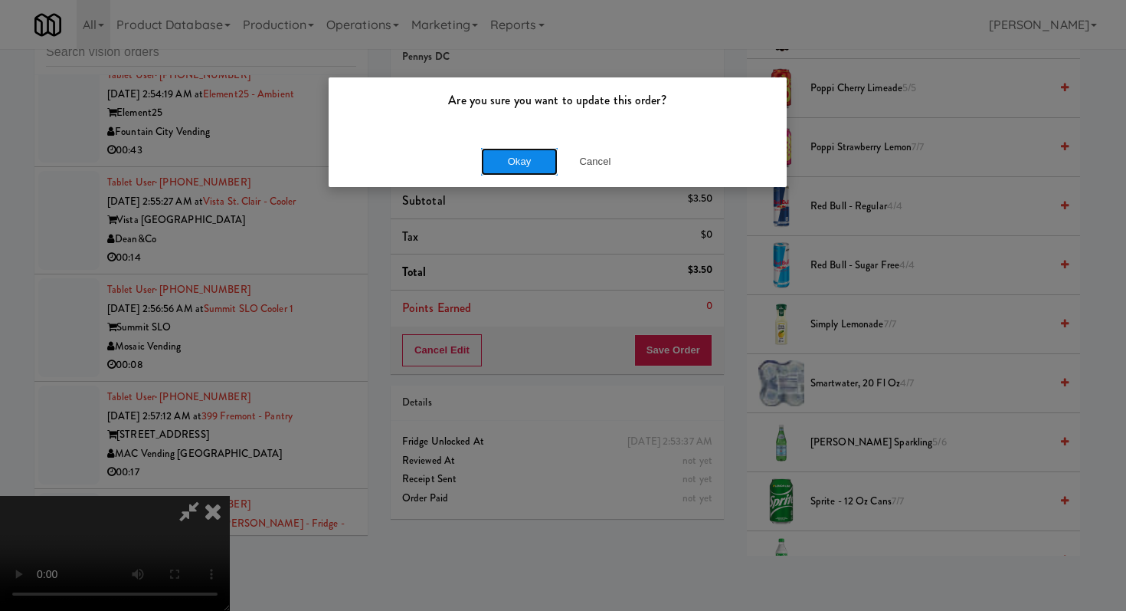
click at [529, 164] on button "Okay" at bounding box center [519, 162] width 77 height 28
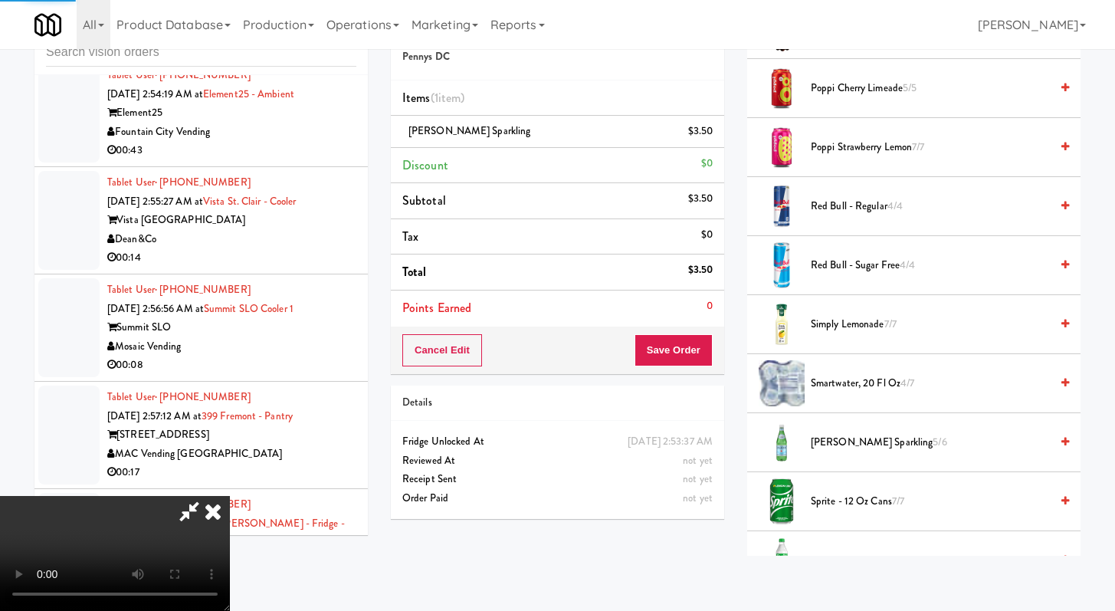
scroll to position [65, 0]
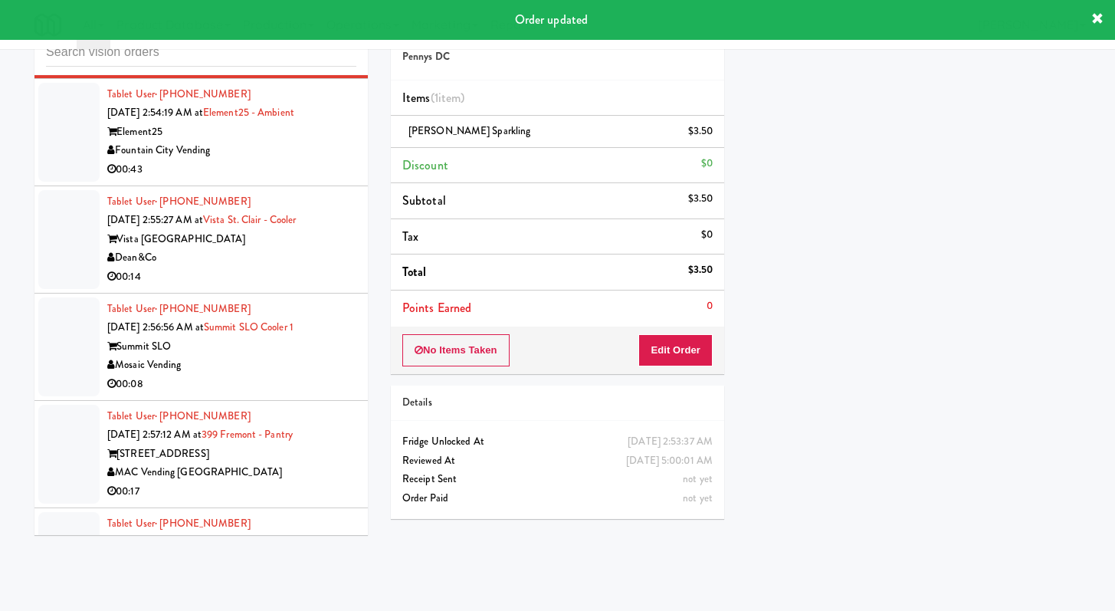
click at [305, 179] on div "00:43" at bounding box center [231, 169] width 249 height 19
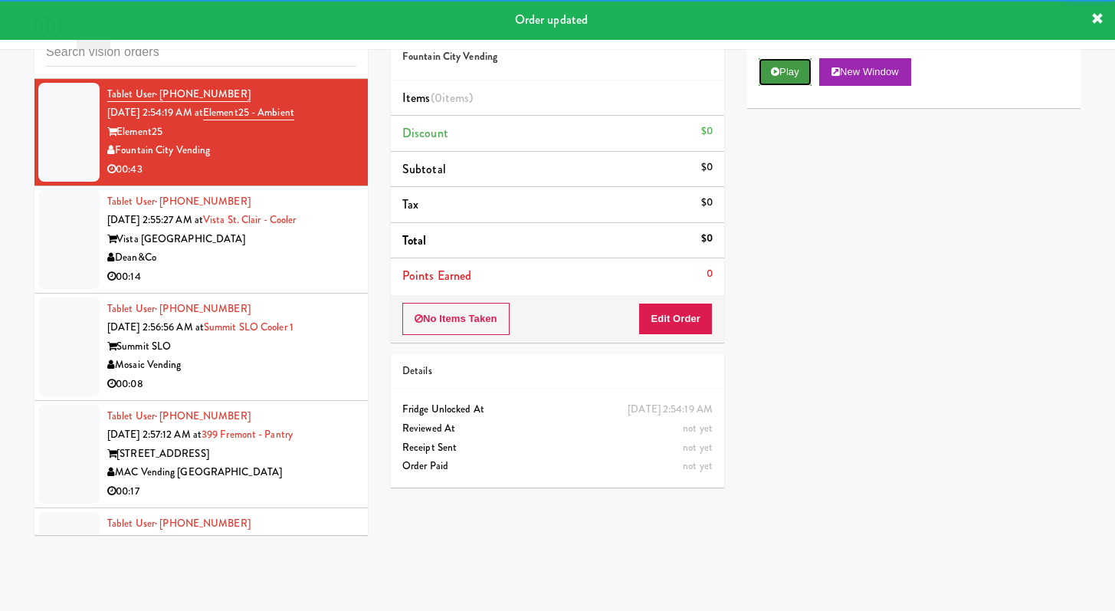
click at [781, 80] on button "Play" at bounding box center [785, 72] width 53 height 28
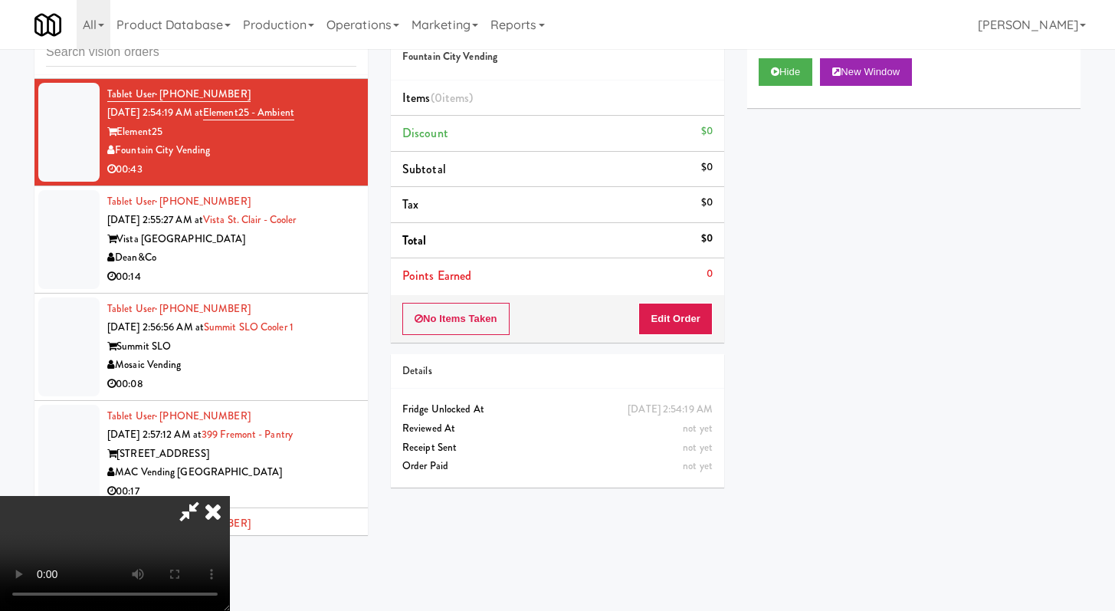
click at [230, 496] on icon at bounding box center [213, 511] width 34 height 31
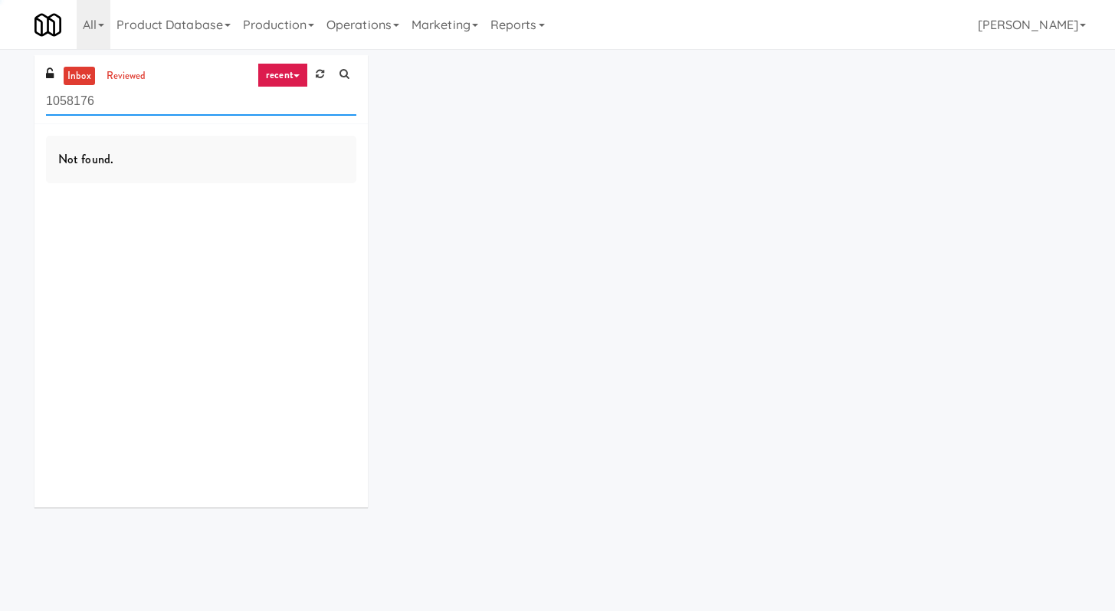
scroll to position [49, 0]
